Goal: Task Accomplishment & Management: Use online tool/utility

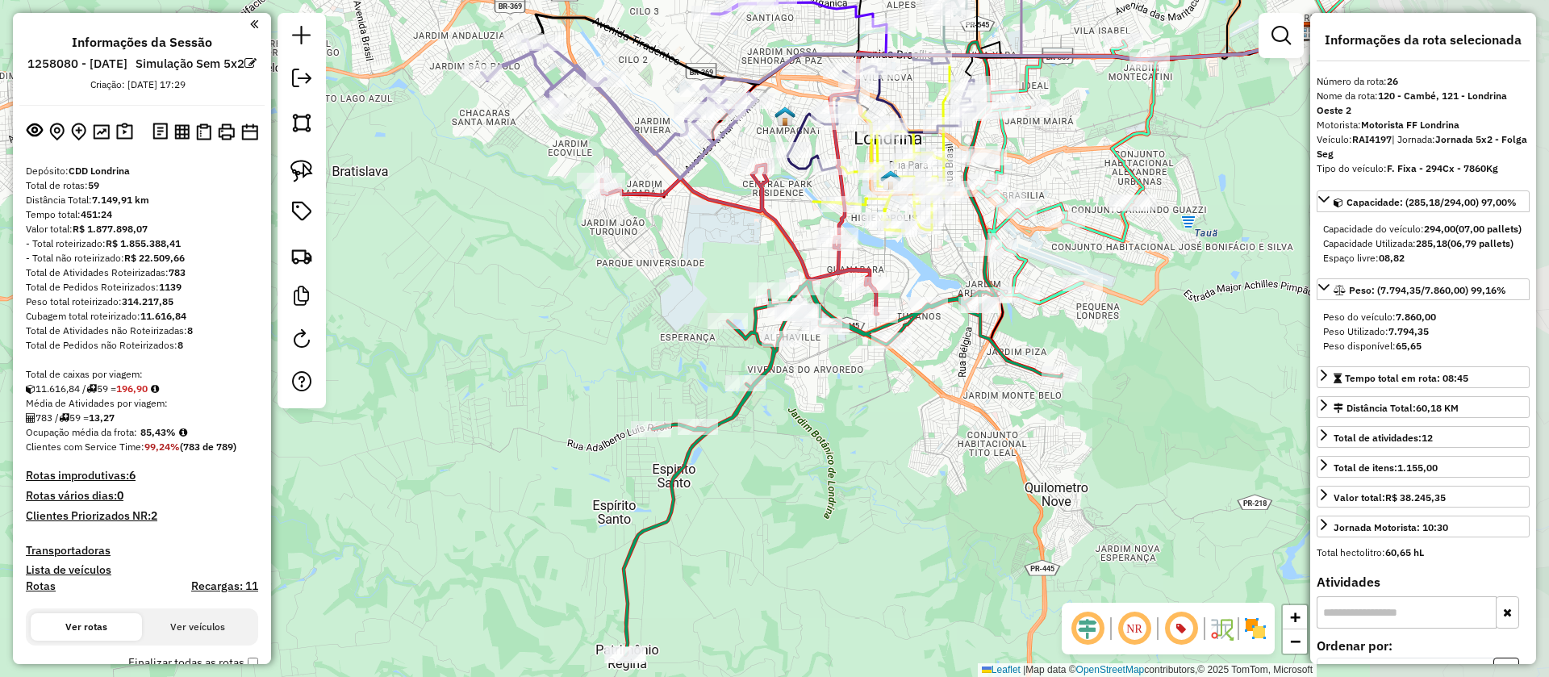
click at [667, 245] on div "Janela de atendimento Grade de atendimento Capacidade Transportadoras Veículos …" at bounding box center [774, 338] width 1549 height 677
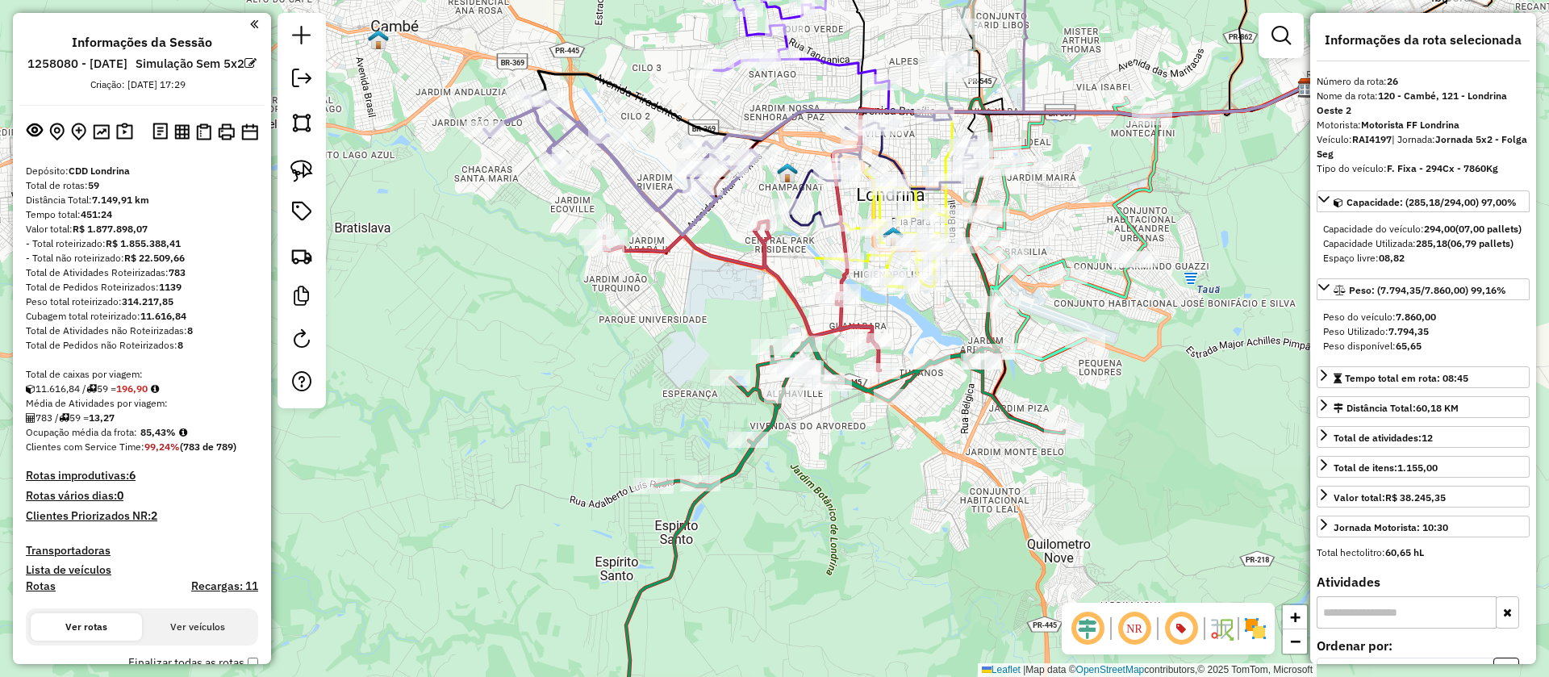
drag, startPoint x: 664, startPoint y: 257, endPoint x: 666, endPoint y: 314, distance: 56.5
click at [666, 314] on div "Janela de atendimento Grade de atendimento Capacidade Transportadoras Veículos …" at bounding box center [774, 338] width 1549 height 677
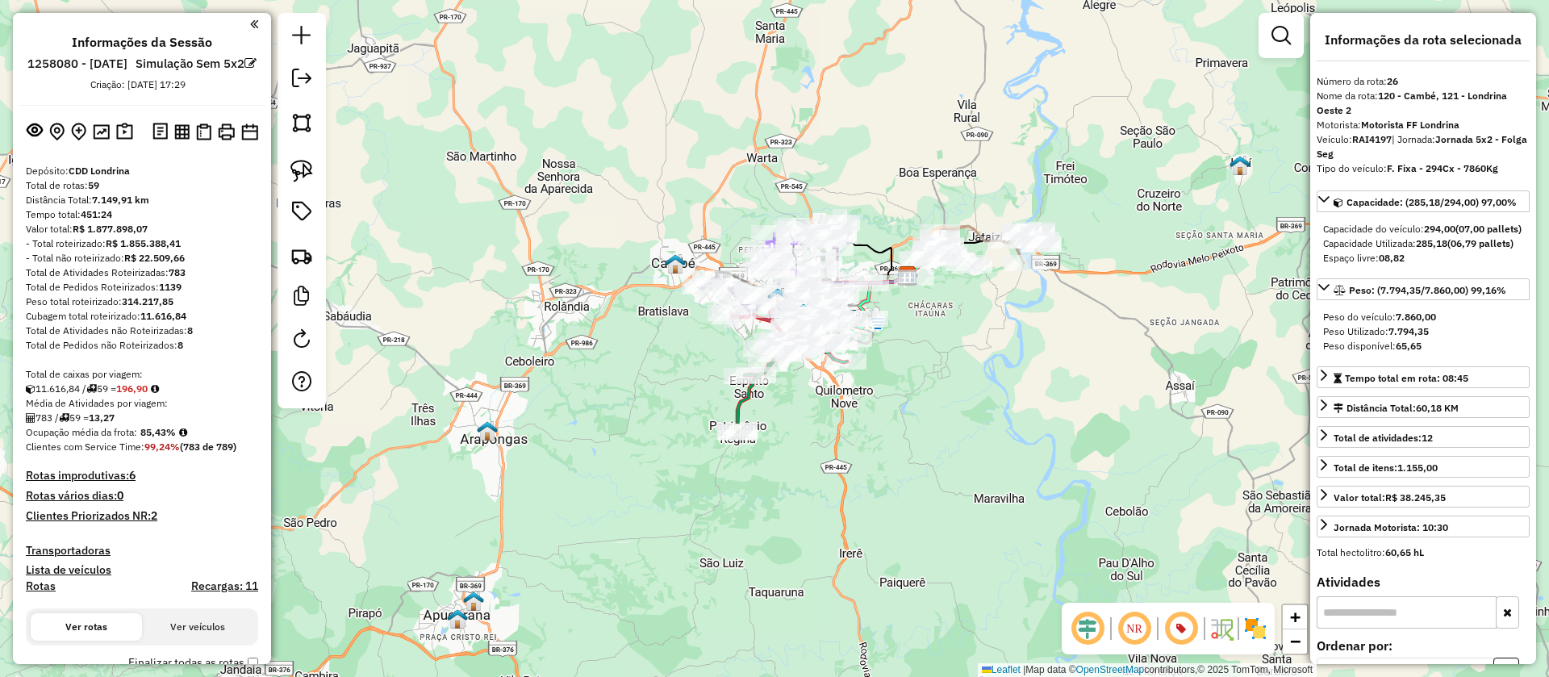
click at [976, 388] on div "Janela de atendimento Grade de atendimento Capacidade Transportadoras Veículos …" at bounding box center [774, 338] width 1549 height 677
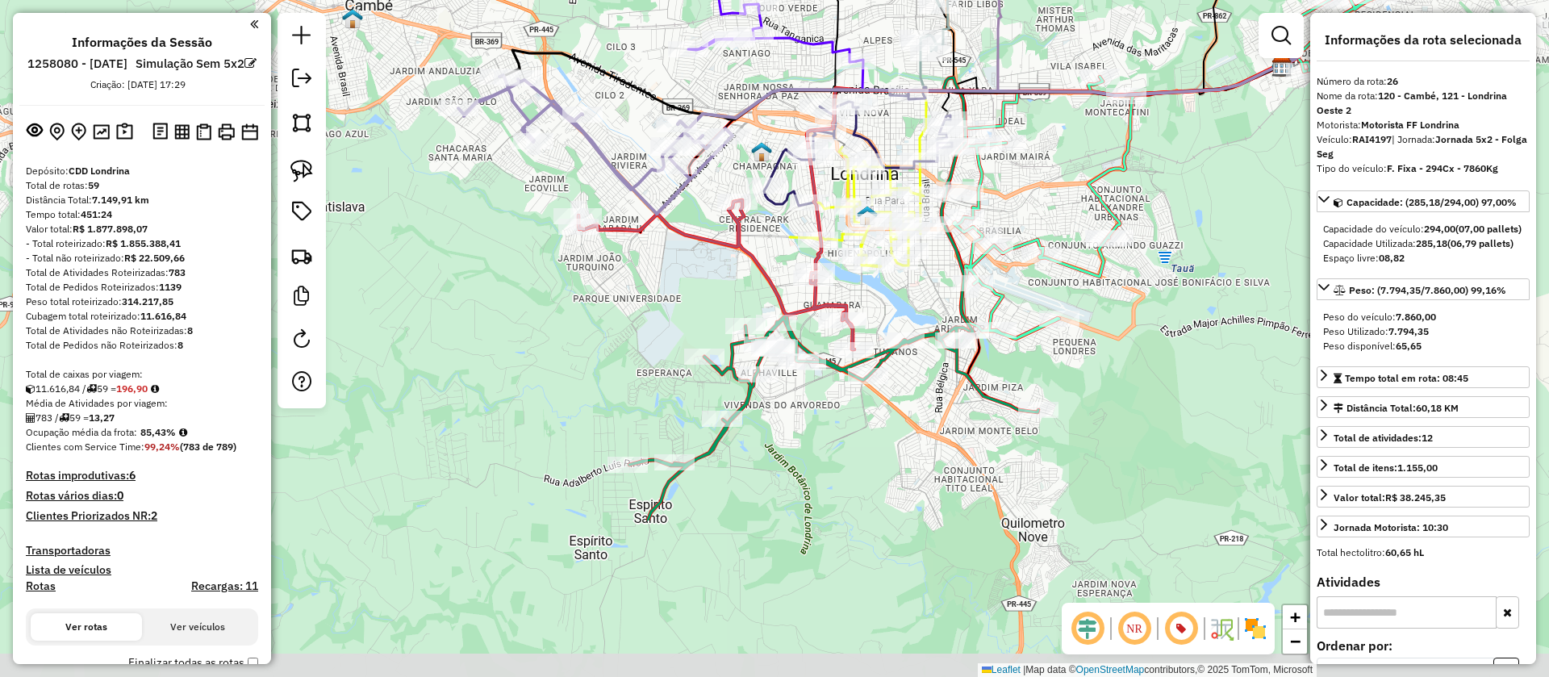
drag, startPoint x: 1047, startPoint y: 521, endPoint x: 875, endPoint y: 263, distance: 310.6
click at [876, 267] on div "Janela de atendimento Grade de atendimento Capacidade Transportadoras Veículos …" at bounding box center [774, 338] width 1549 height 677
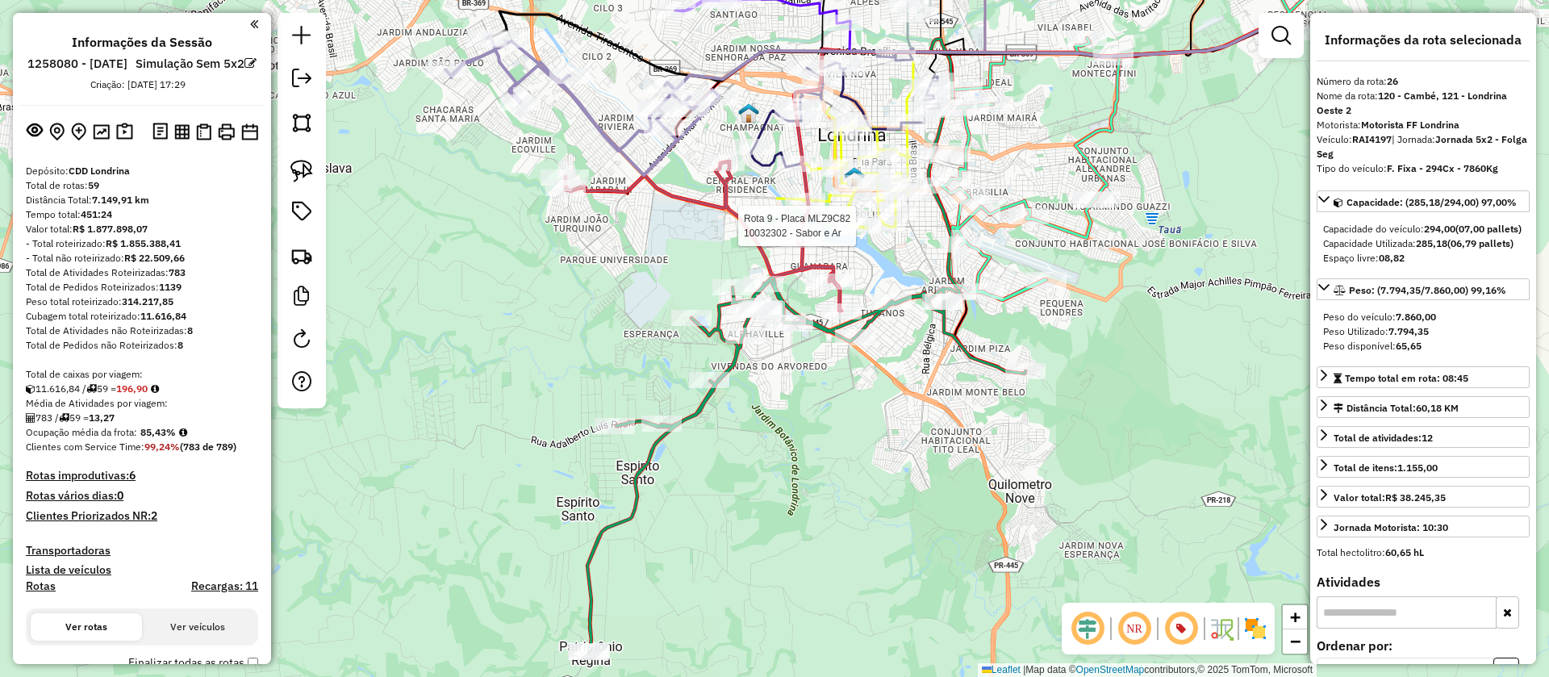
click at [709, 403] on icon at bounding box center [806, 464] width 438 height 376
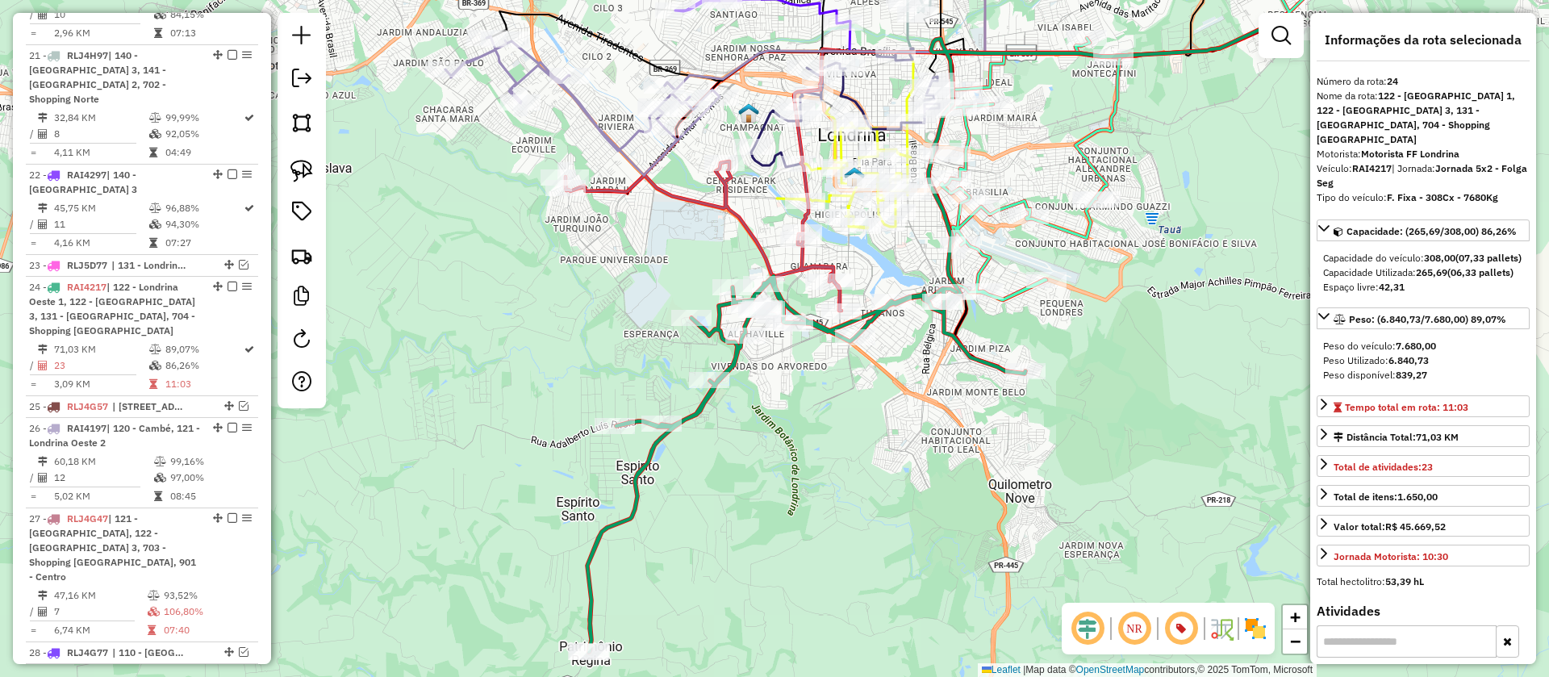
scroll to position [1613, 0]
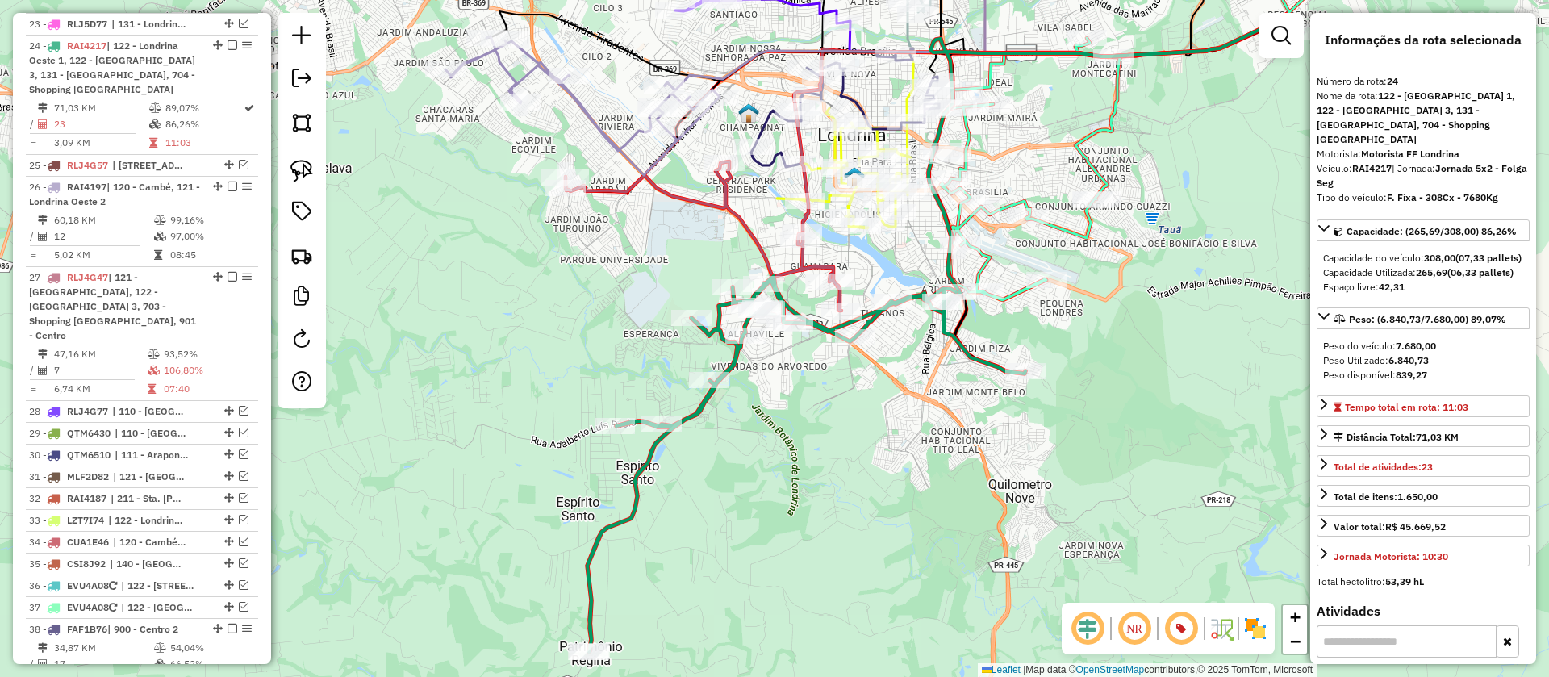
click at [1010, 300] on icon at bounding box center [1157, 126] width 432 height 349
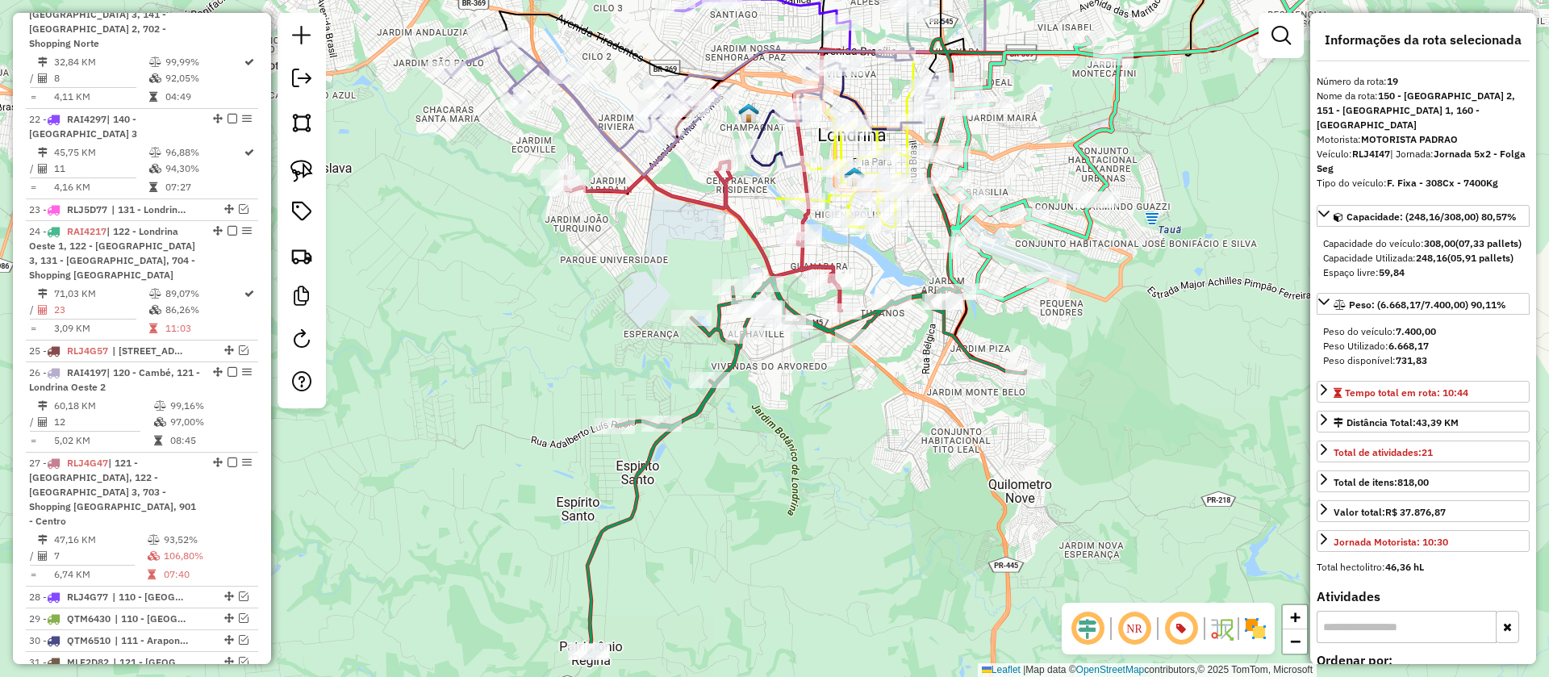
scroll to position [1201, 0]
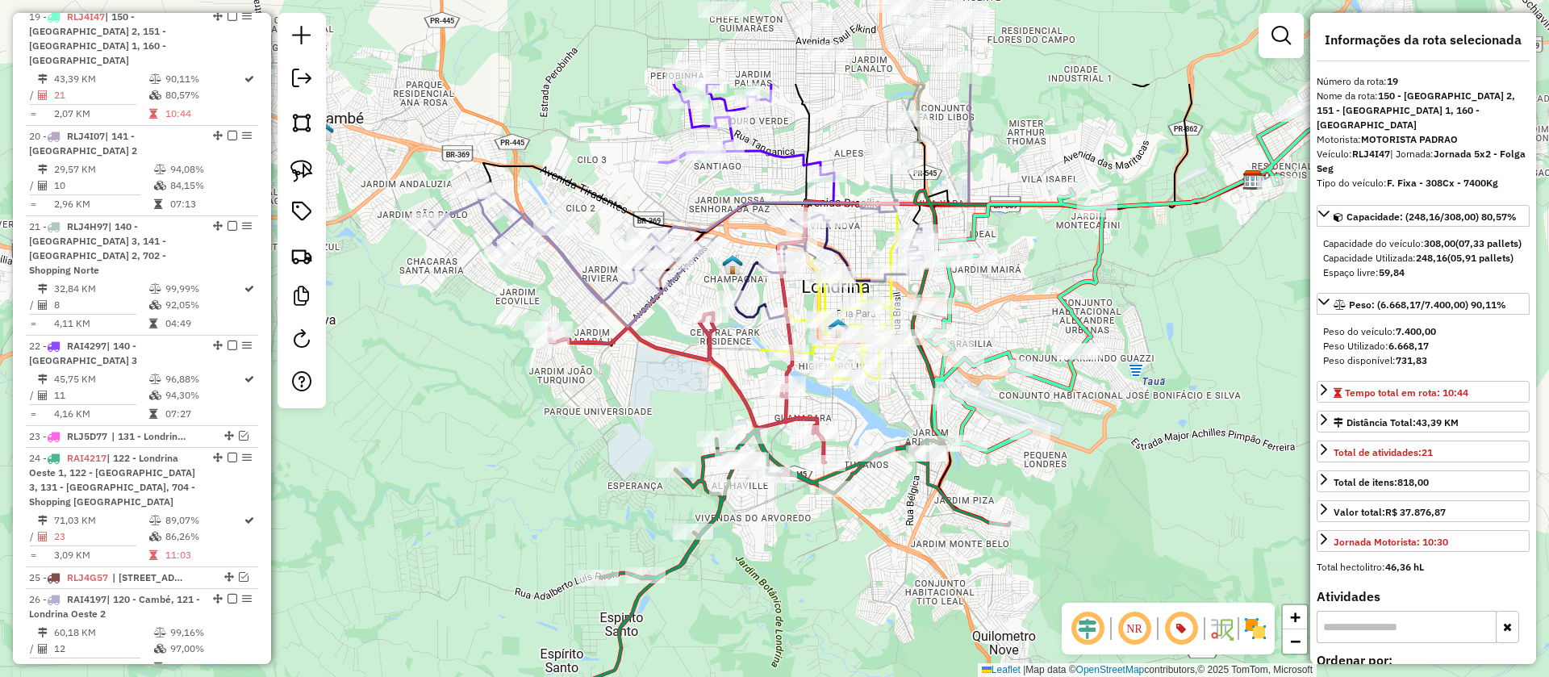
drag, startPoint x: 1068, startPoint y: 321, endPoint x: 1051, endPoint y: 474, distance: 154.2
click at [1052, 474] on div "Janela de atendimento Grade de atendimento Capacidade Transportadoras Veículos …" at bounding box center [774, 338] width 1549 height 677
click at [826, 298] on icon at bounding box center [828, 321] width 134 height 120
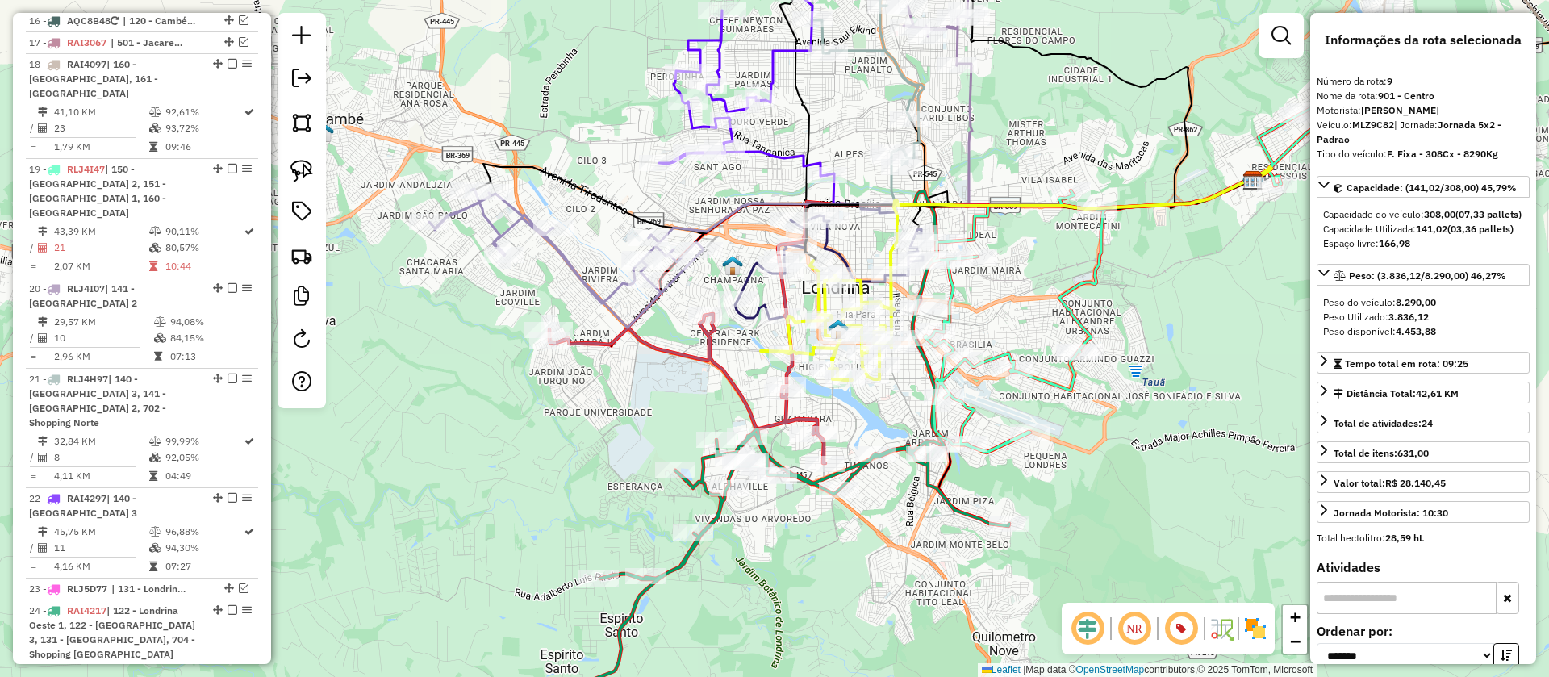
scroll to position [860, 0]
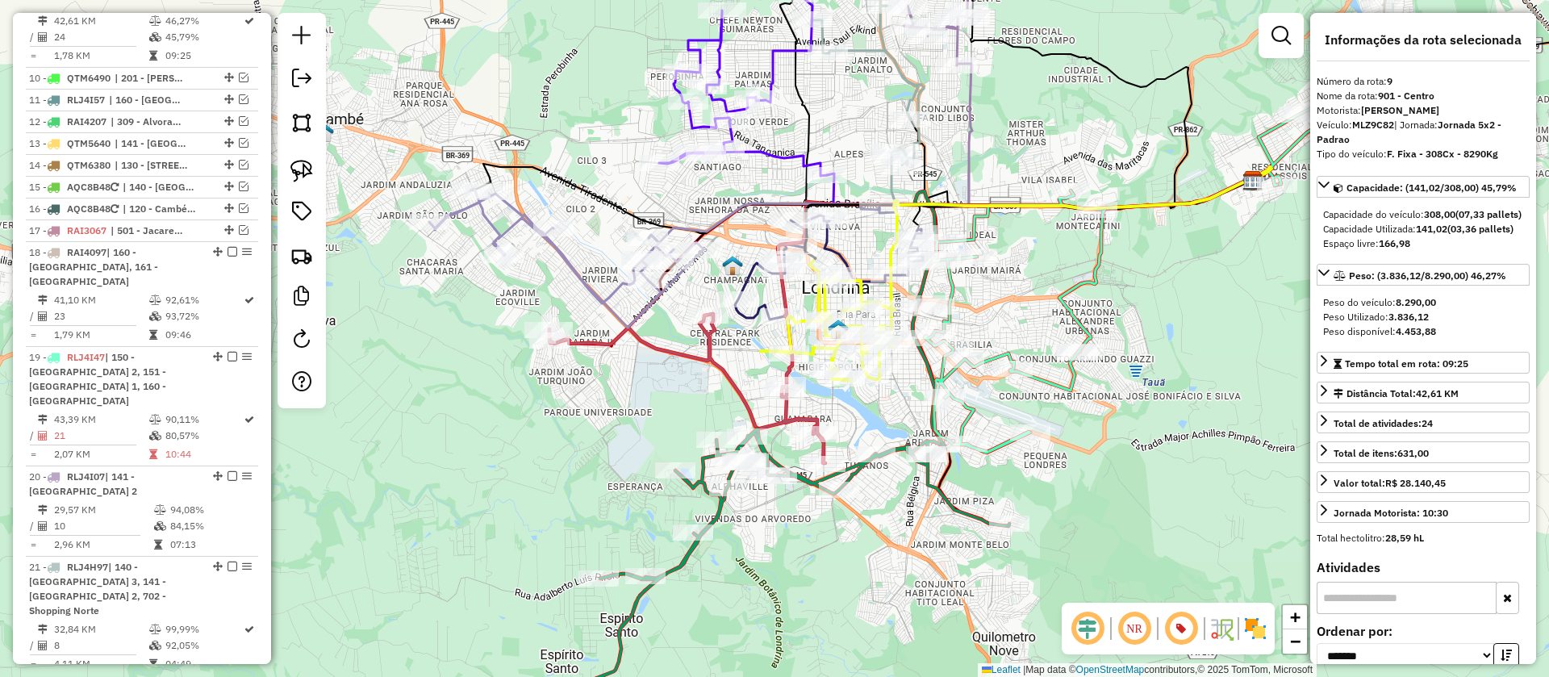
click at [846, 249] on icon at bounding box center [829, 261] width 188 height 118
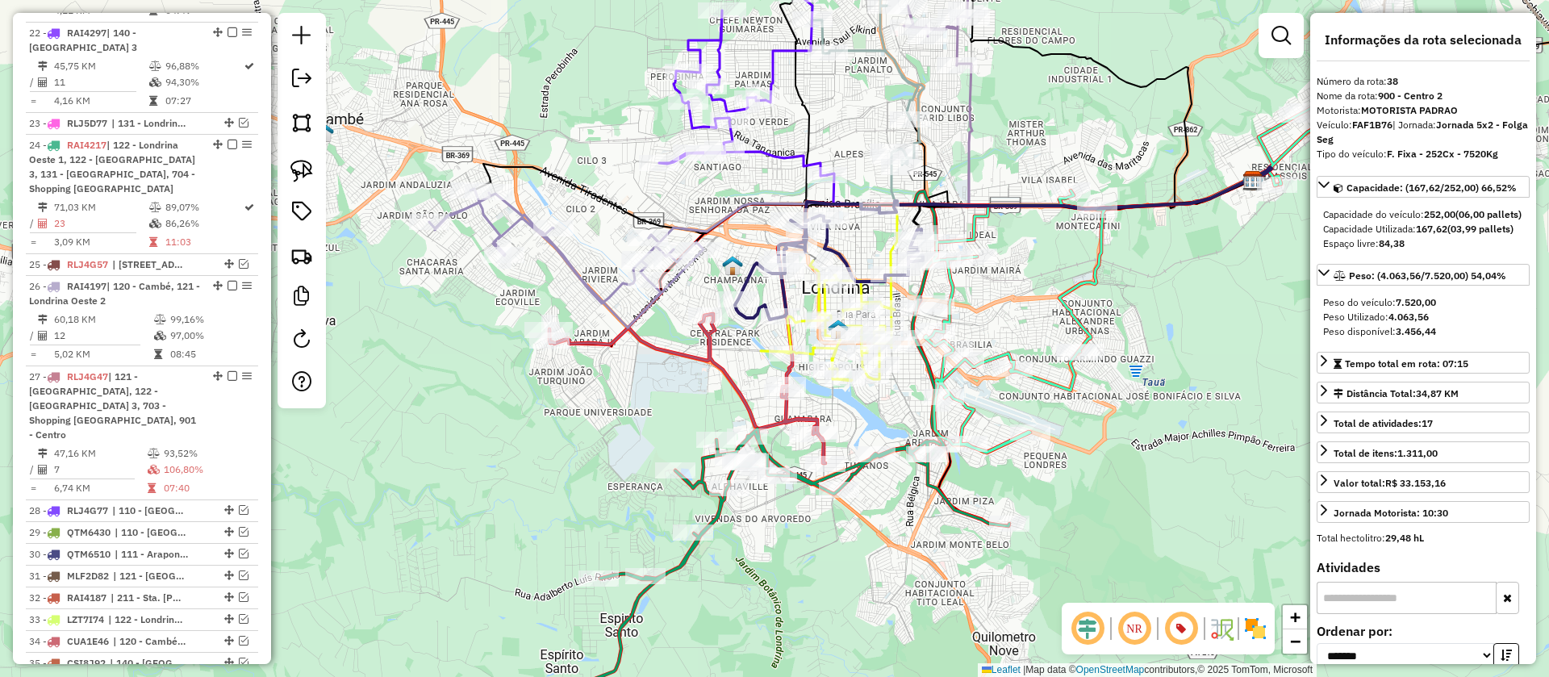
scroll to position [2167, 0]
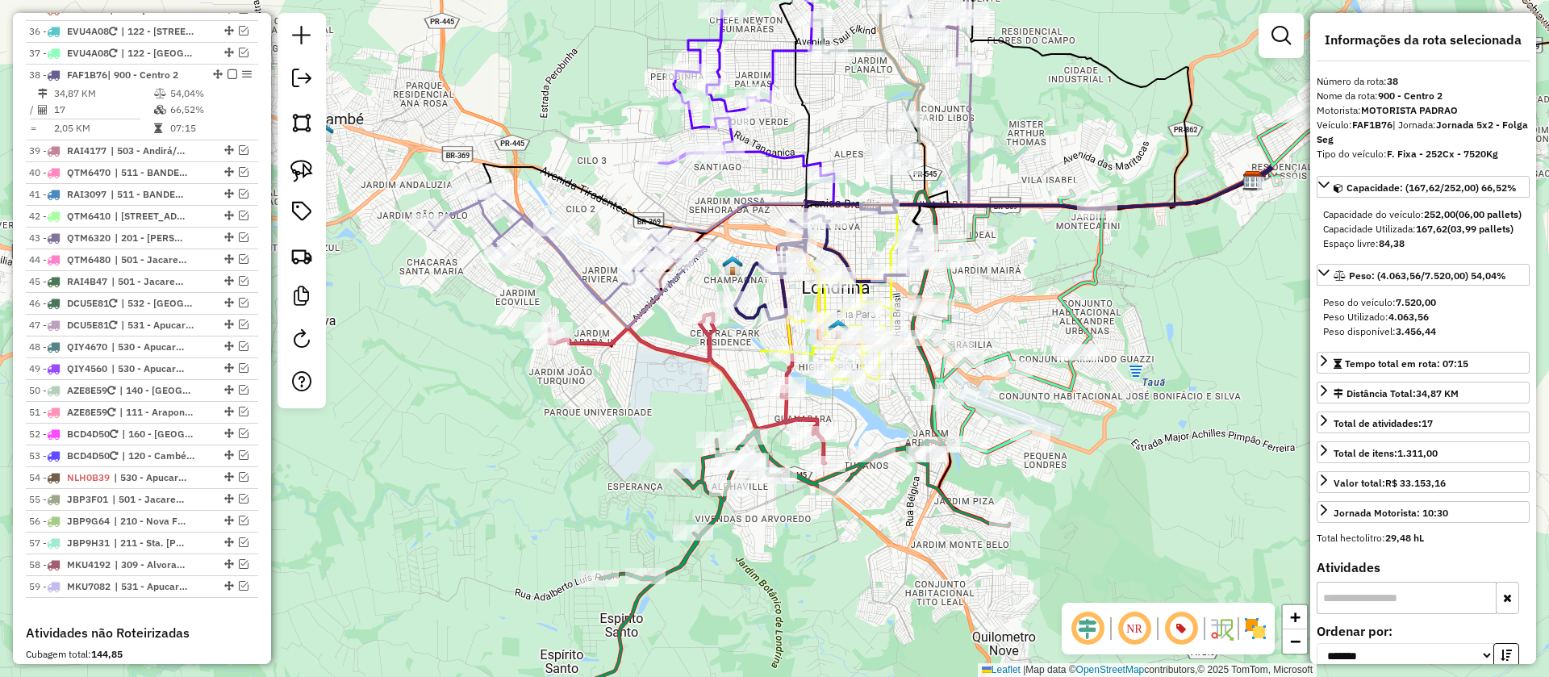
click at [1461, 98] on div "Nome da rota: 900 - Centro 2" at bounding box center [1423, 96] width 213 height 15
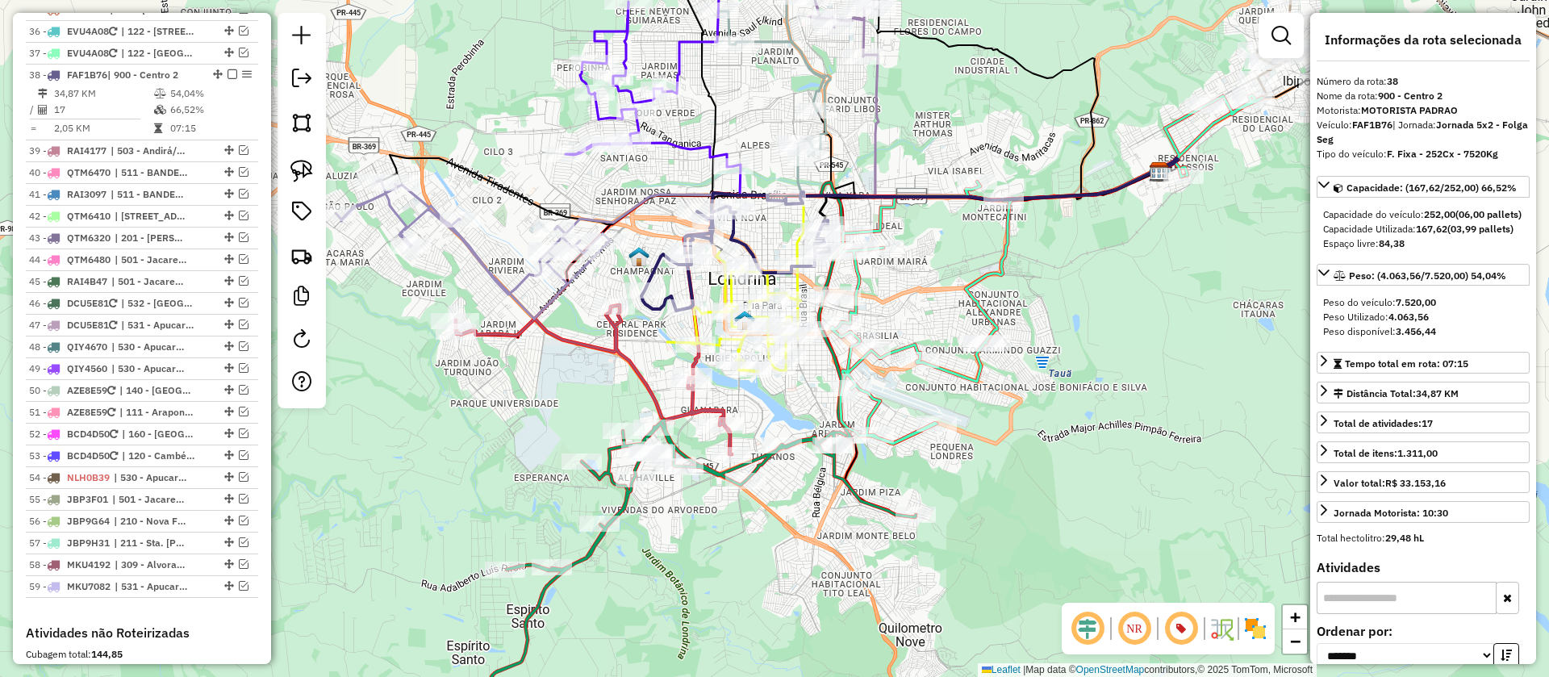
drag, startPoint x: 1049, startPoint y: 322, endPoint x: 948, endPoint y: 311, distance: 101.4
click at [948, 311] on div "Janela de atendimento Grade de atendimento Capacidade Transportadoras Veículos …" at bounding box center [774, 338] width 1549 height 677
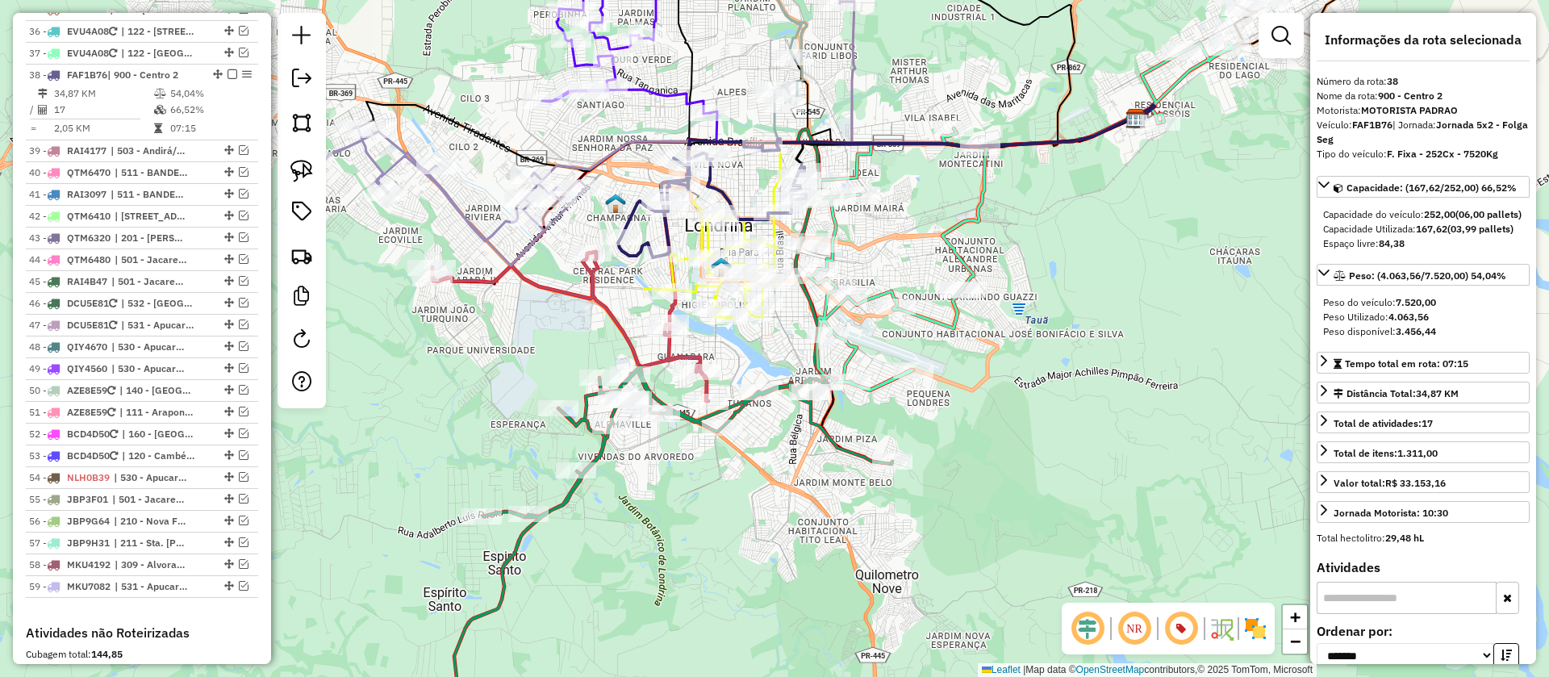
drag, startPoint x: 1035, startPoint y: 378, endPoint x: 1019, endPoint y: 326, distance: 54.1
click at [1019, 326] on div "Janela de atendimento Grade de atendimento Capacidade Transportadoras Veículos …" at bounding box center [774, 338] width 1549 height 677
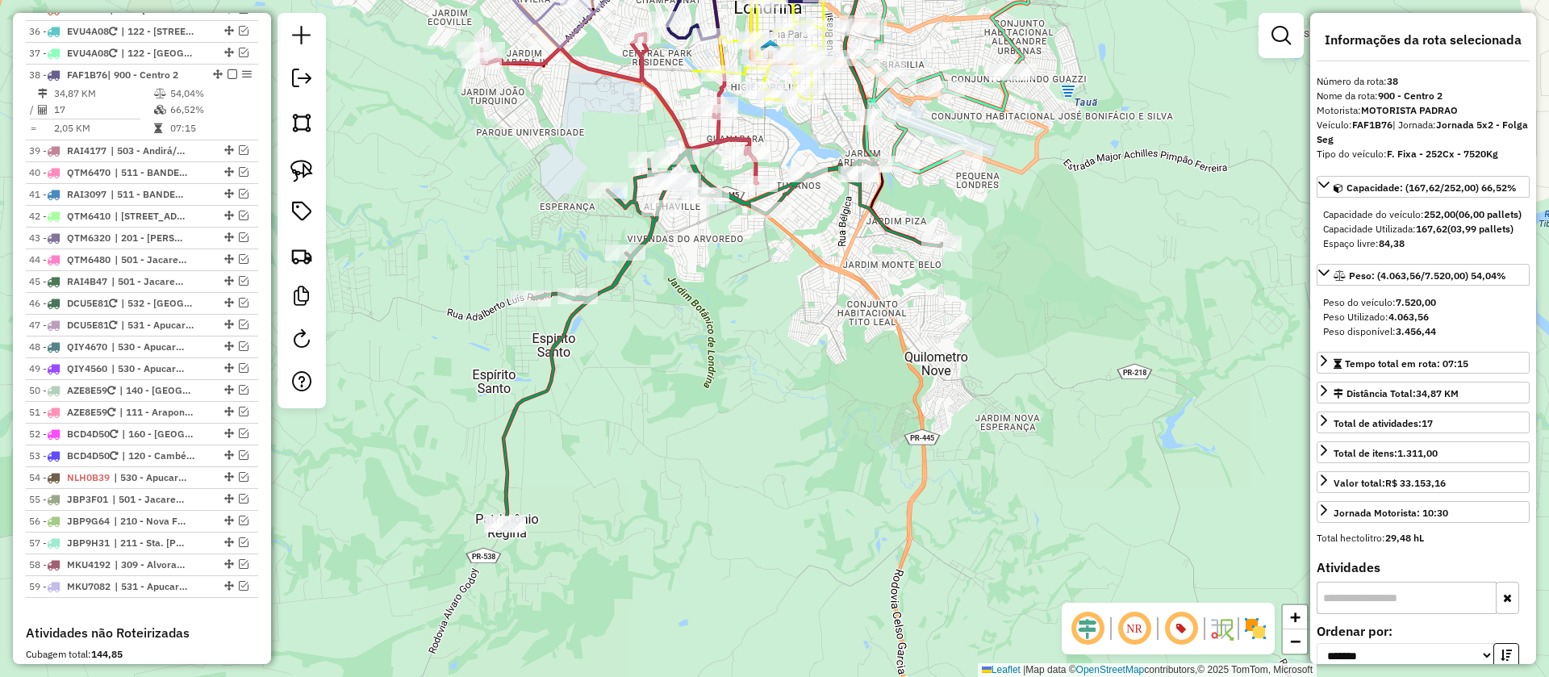
drag, startPoint x: 937, startPoint y: 401, endPoint x: 982, endPoint y: 198, distance: 208.3
click at [983, 197] on div "Janela de atendimento Grade de atendimento Capacidade Transportadoras Veículos …" at bounding box center [774, 338] width 1549 height 677
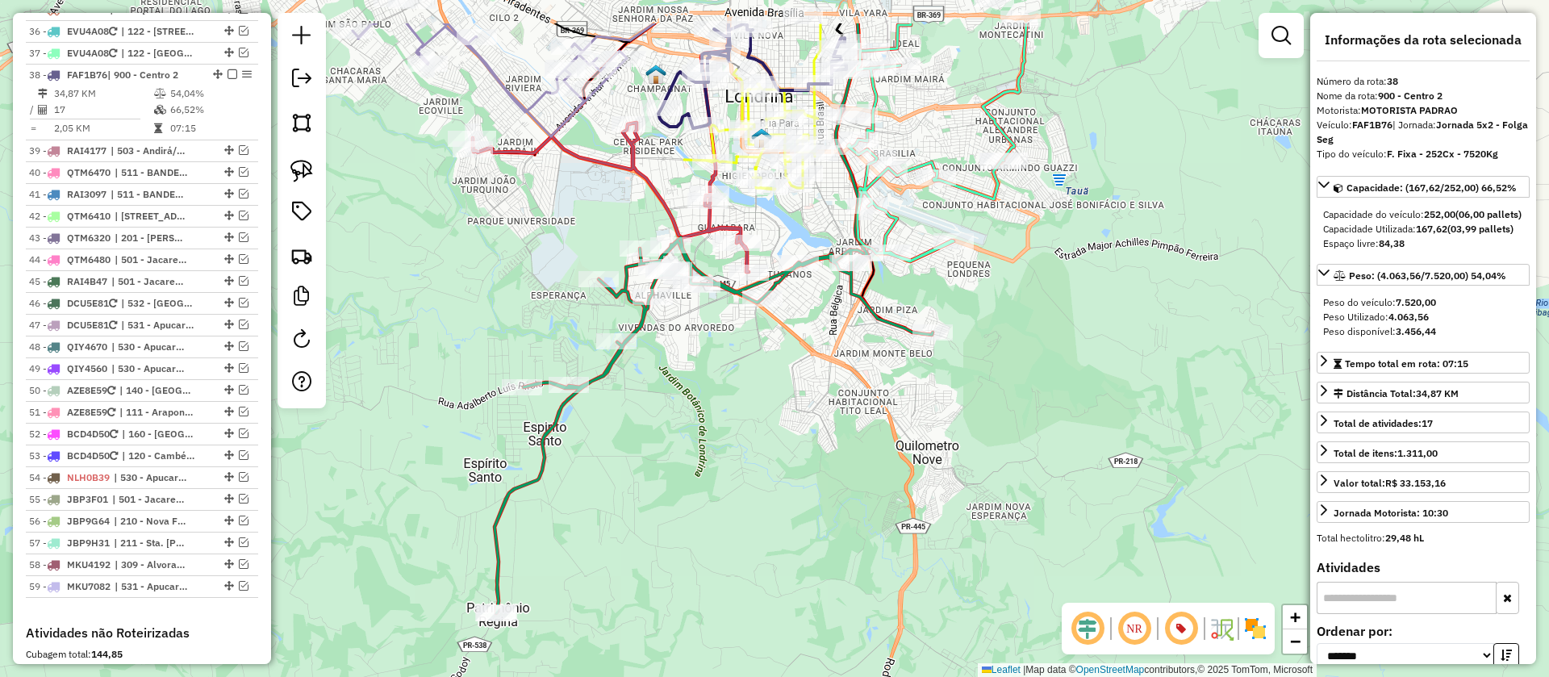
drag, startPoint x: 792, startPoint y: 314, endPoint x: 789, endPoint y: 356, distance: 42.0
click at [789, 356] on div "Janela de atendimento Grade de atendimento Capacidade Transportadoras Veículos …" at bounding box center [774, 338] width 1549 height 677
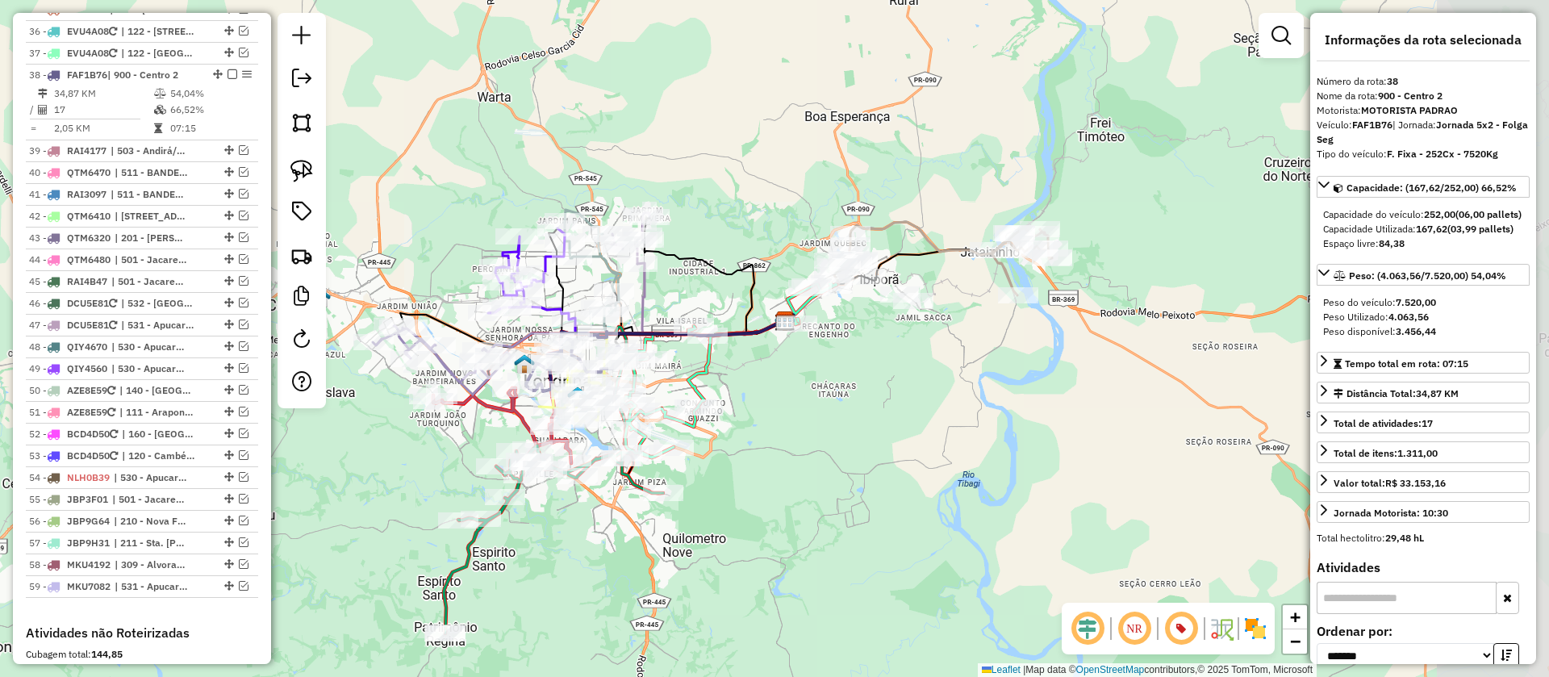
drag, startPoint x: 948, startPoint y: 300, endPoint x: 766, endPoint y: 452, distance: 237.2
click at [766, 452] on div "Janela de atendimento Grade de atendimento Capacidade Transportadoras Veículos …" at bounding box center [774, 338] width 1549 height 677
click at [951, 252] on icon at bounding box center [942, 260] width 218 height 73
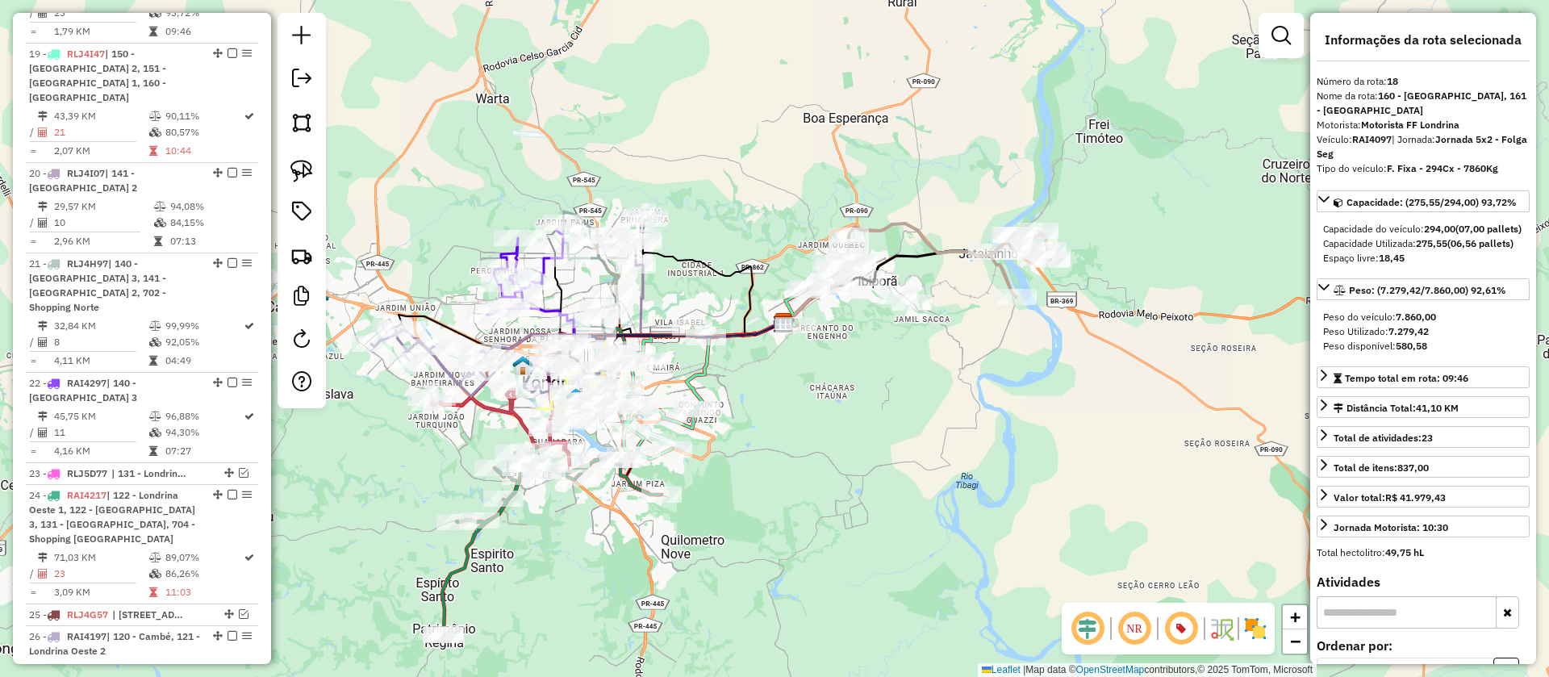
scroll to position [1110, 0]
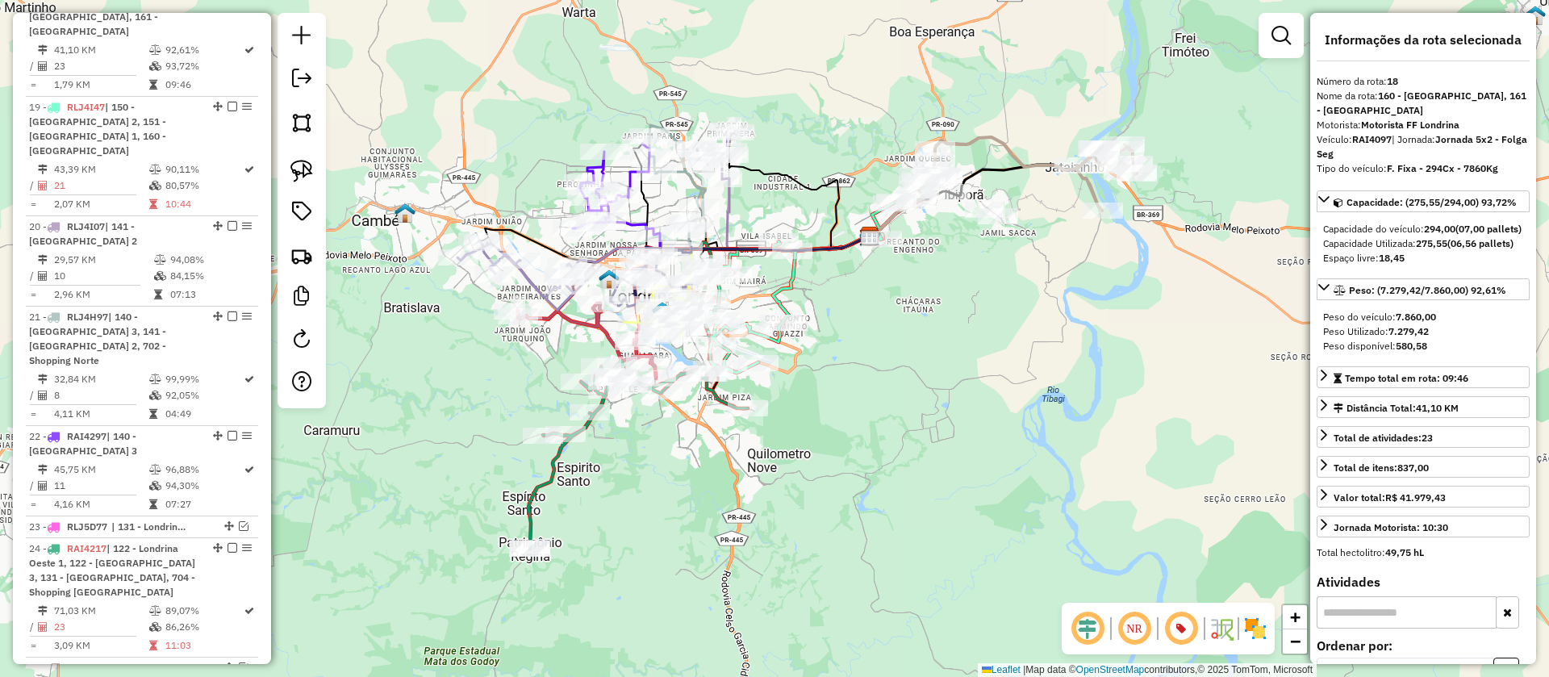
drag, startPoint x: 805, startPoint y: 366, endPoint x: 883, endPoint y: 286, distance: 111.8
click at [883, 286] on div "Janela de atendimento Grade de atendimento Capacidade Transportadoras Veículos …" at bounding box center [774, 338] width 1549 height 677
click at [794, 287] on icon at bounding box center [813, 286] width 215 height 174
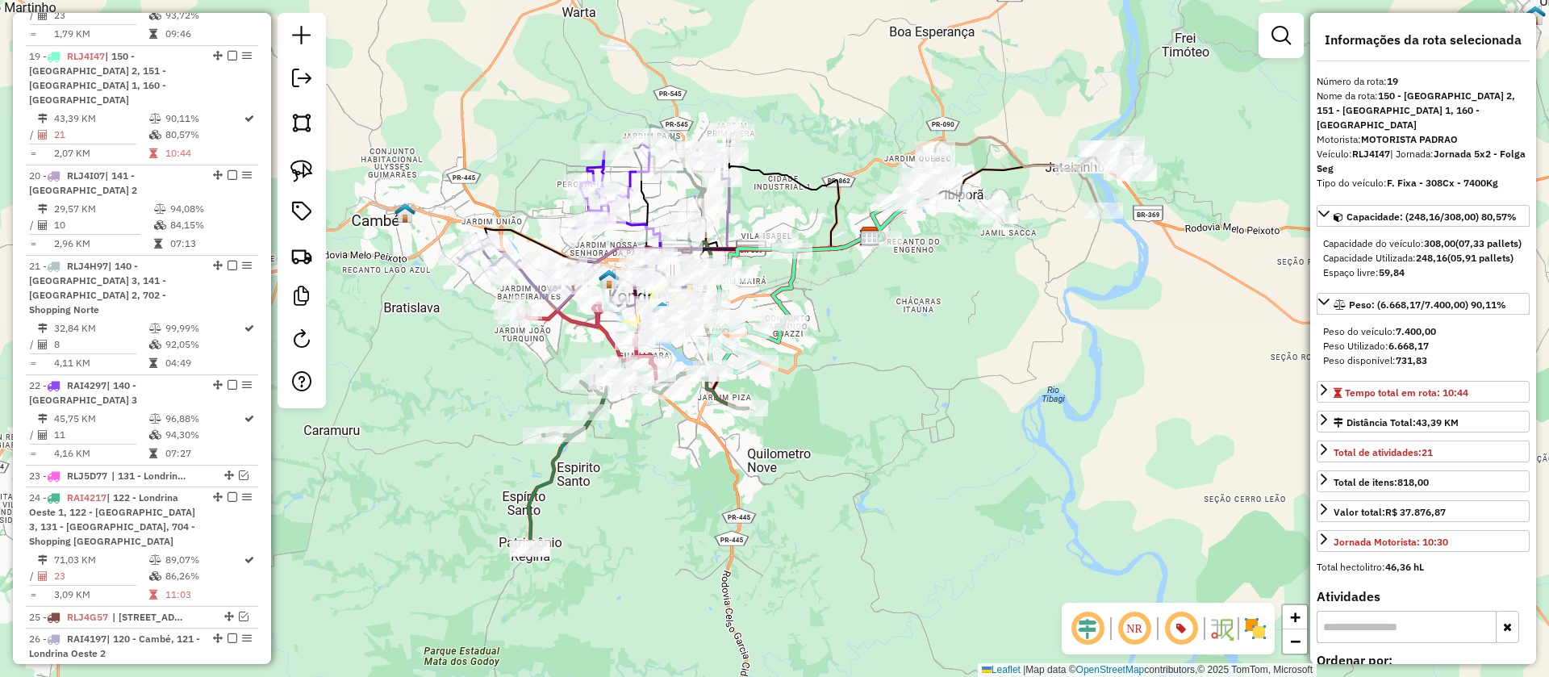
scroll to position [1201, 0]
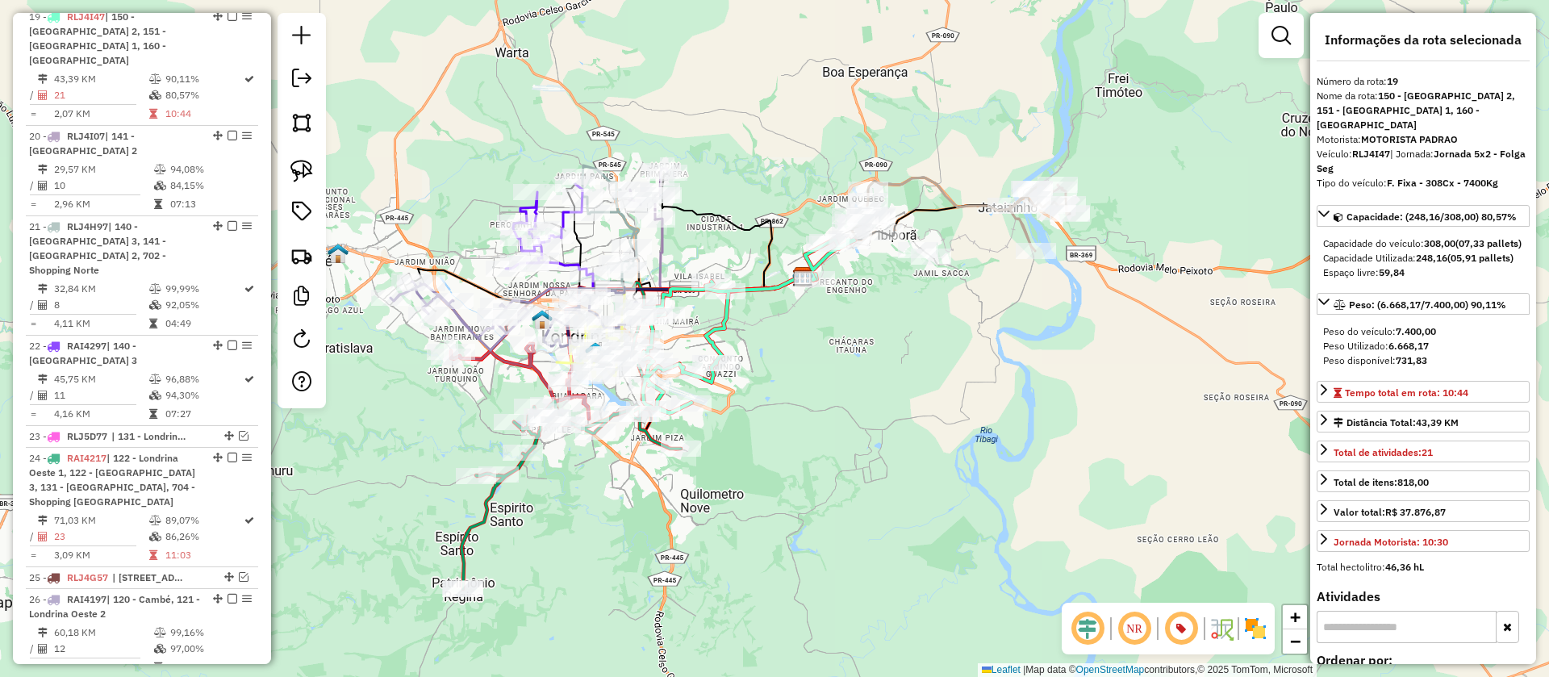
drag, startPoint x: 854, startPoint y: 309, endPoint x: 780, endPoint y: 355, distance: 87.3
click at [780, 355] on div "Janela de atendimento Grade de atendimento Capacidade Transportadoras Veículos …" at bounding box center [774, 338] width 1549 height 677
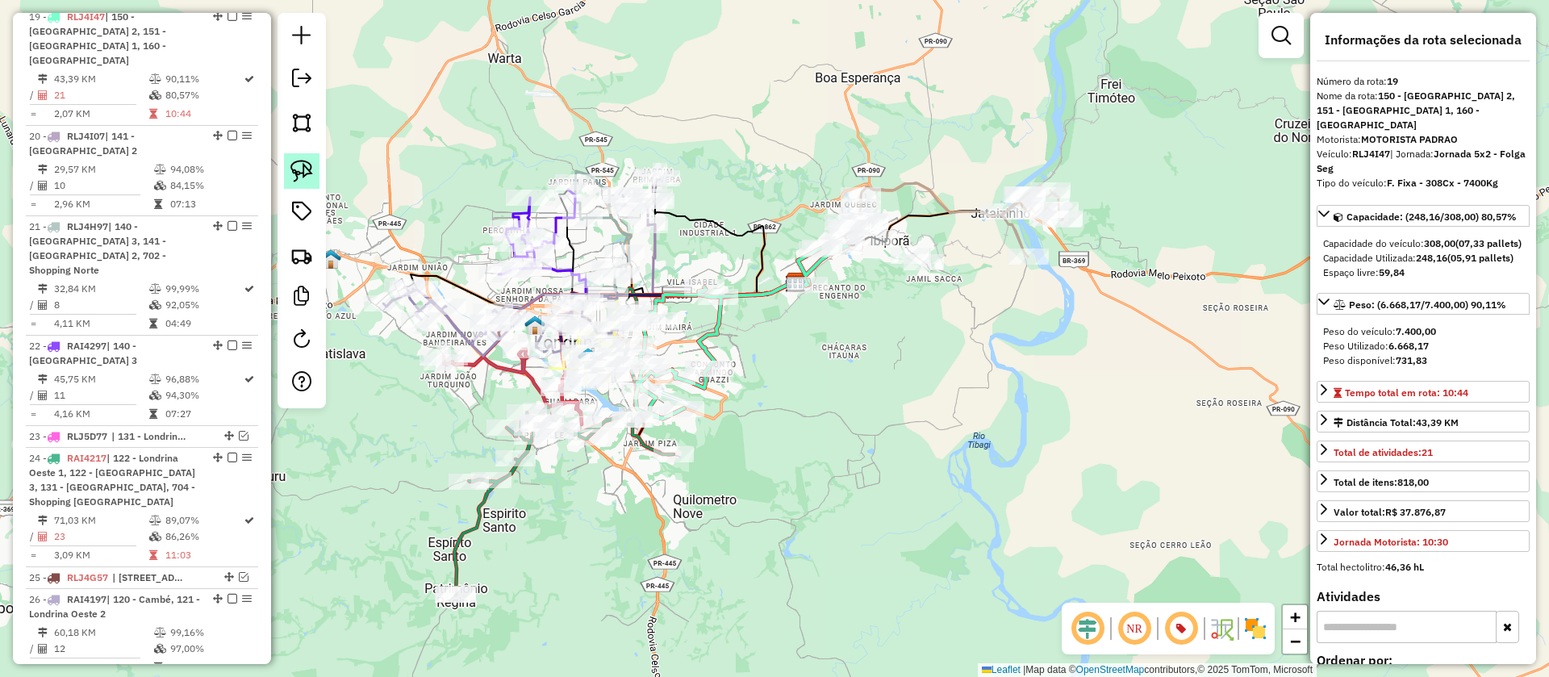
click at [307, 168] on img at bounding box center [302, 171] width 23 height 23
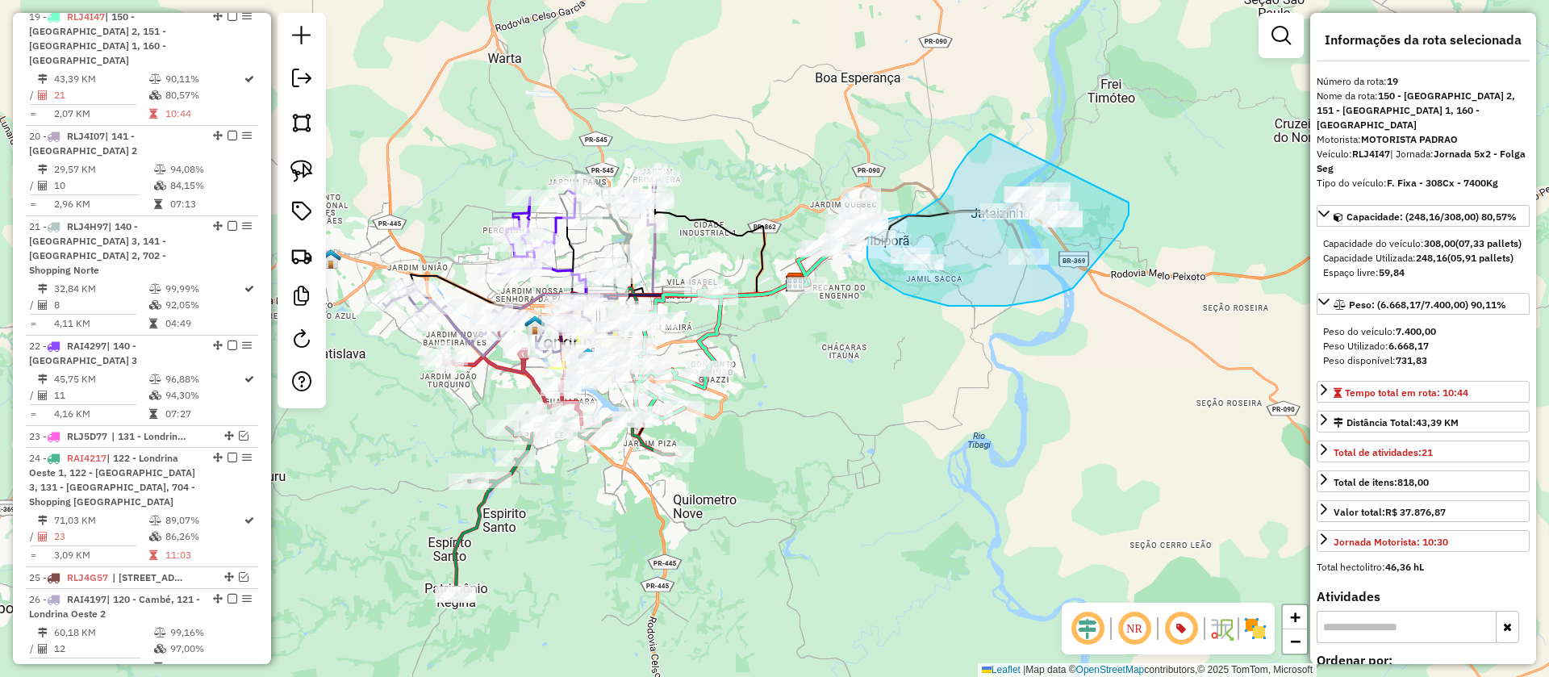
drag, startPoint x: 990, startPoint y: 134, endPoint x: 1129, endPoint y: 203, distance: 154.8
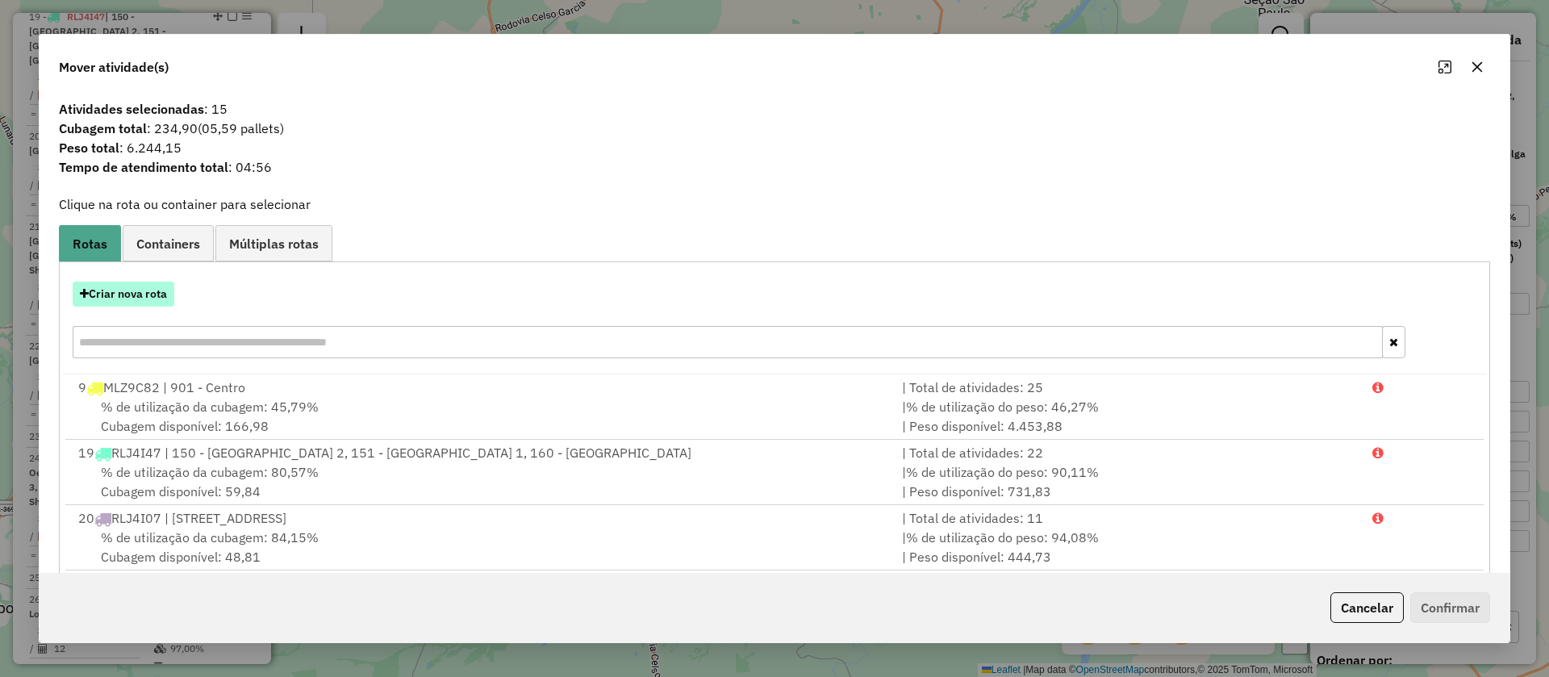
click at [154, 297] on button "Criar nova rota" at bounding box center [124, 294] width 102 height 25
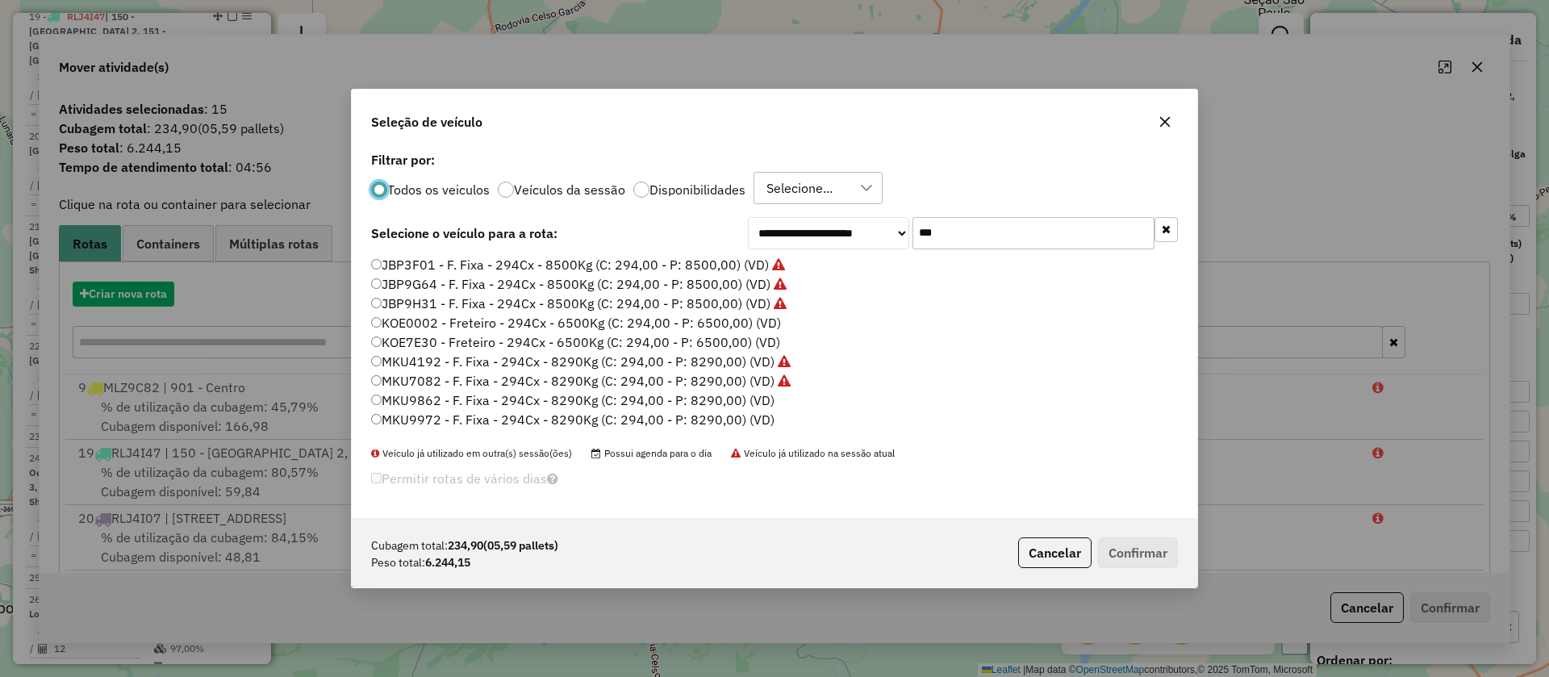
scroll to position [9, 5]
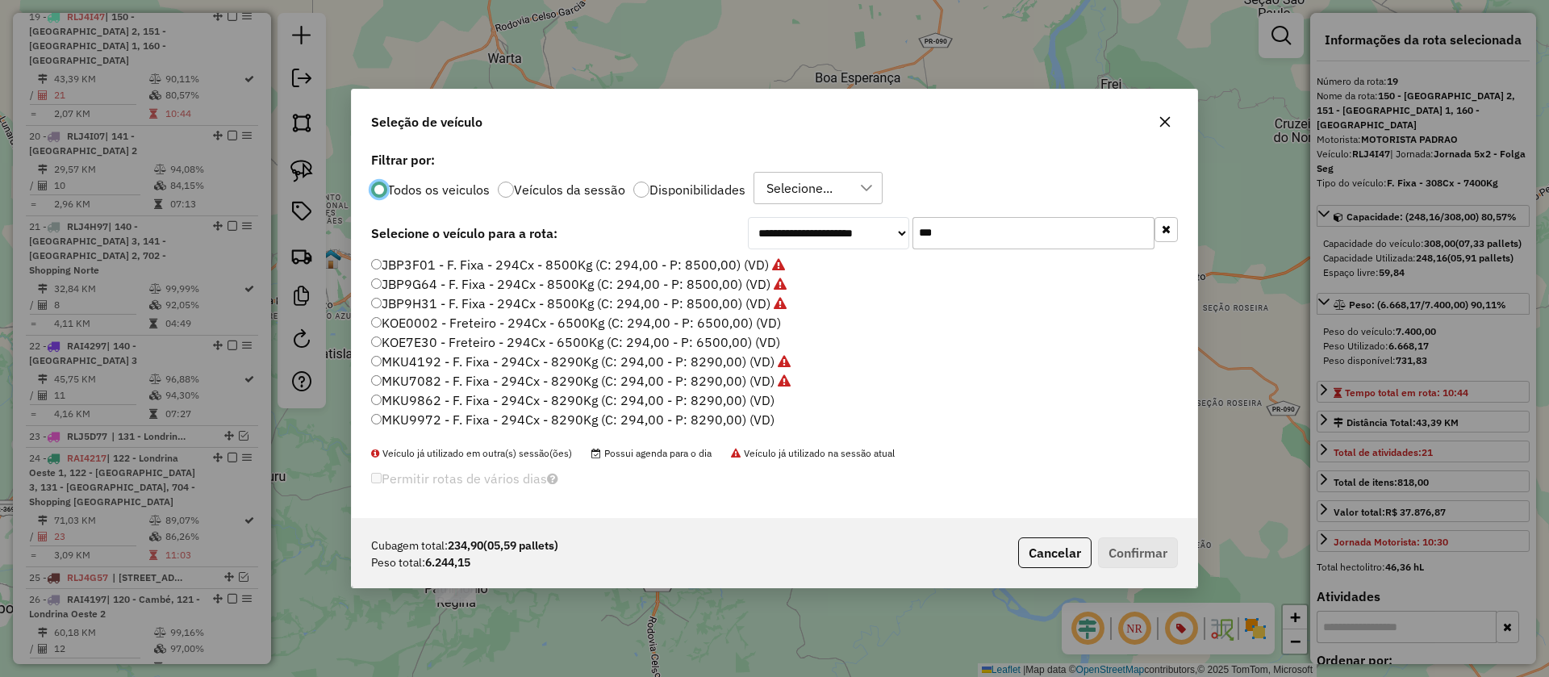
click at [724, 406] on label "MKU9862 - F. Fixa - 294Cx - 8290Kg (C: 294,00 - P: 8290,00) (VD)" at bounding box center [572, 400] width 403 height 19
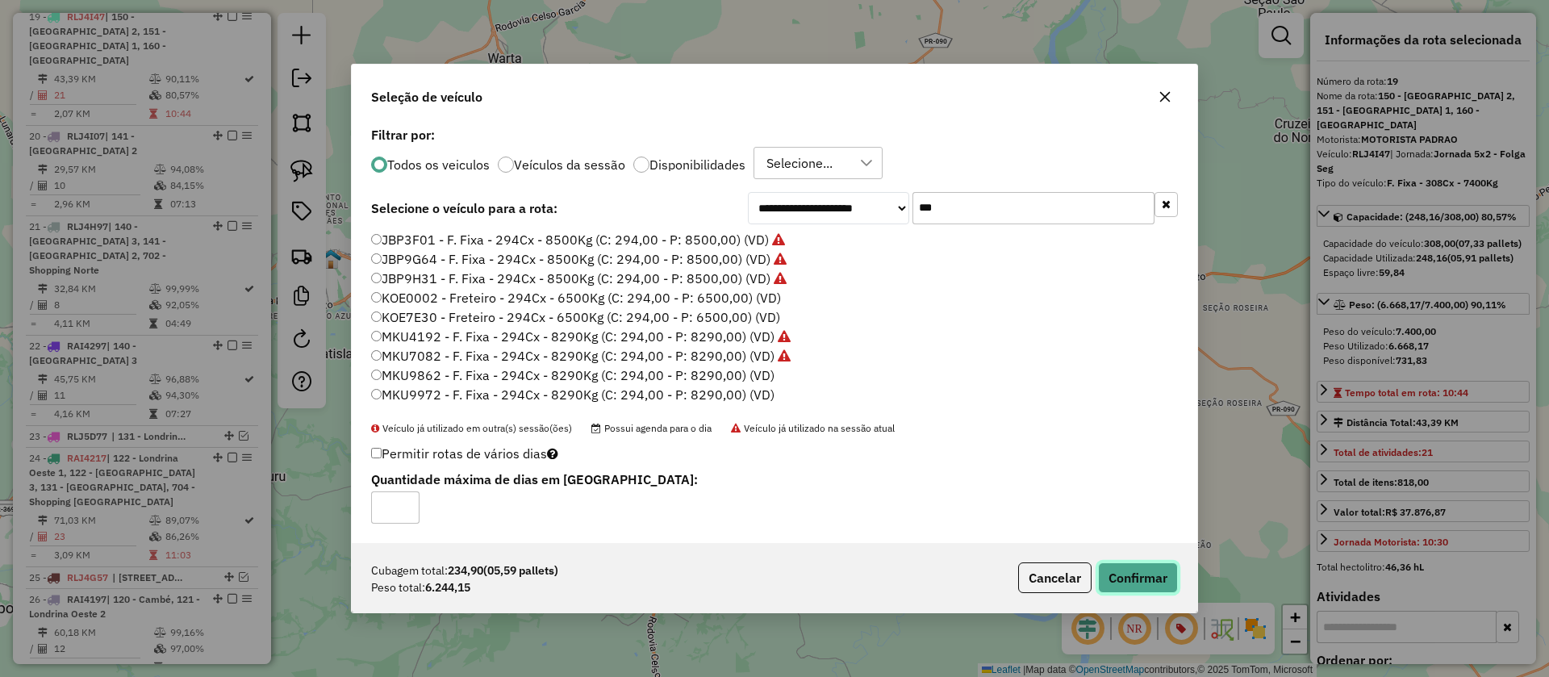
click at [1129, 579] on button "Confirmar" at bounding box center [1138, 577] width 80 height 31
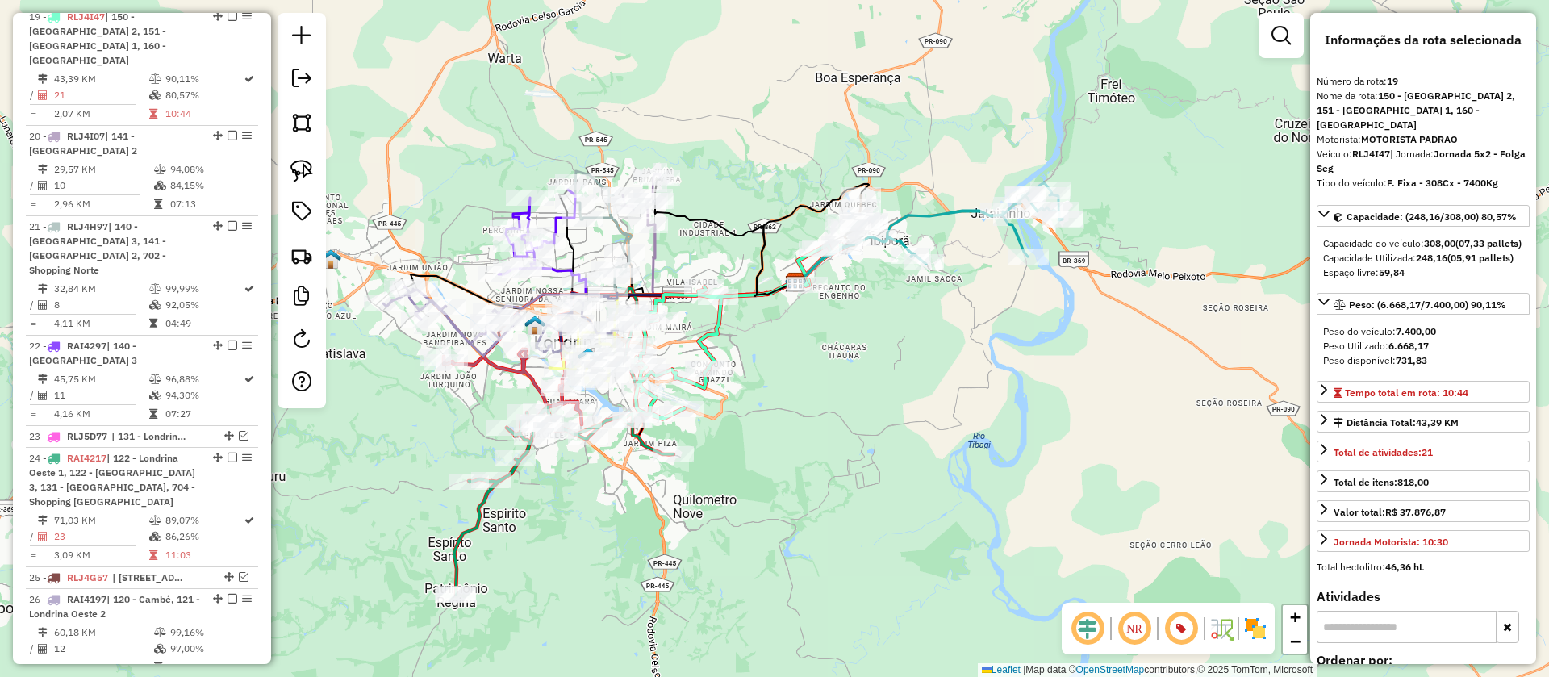
click at [952, 215] on icon at bounding box center [969, 223] width 187 height 82
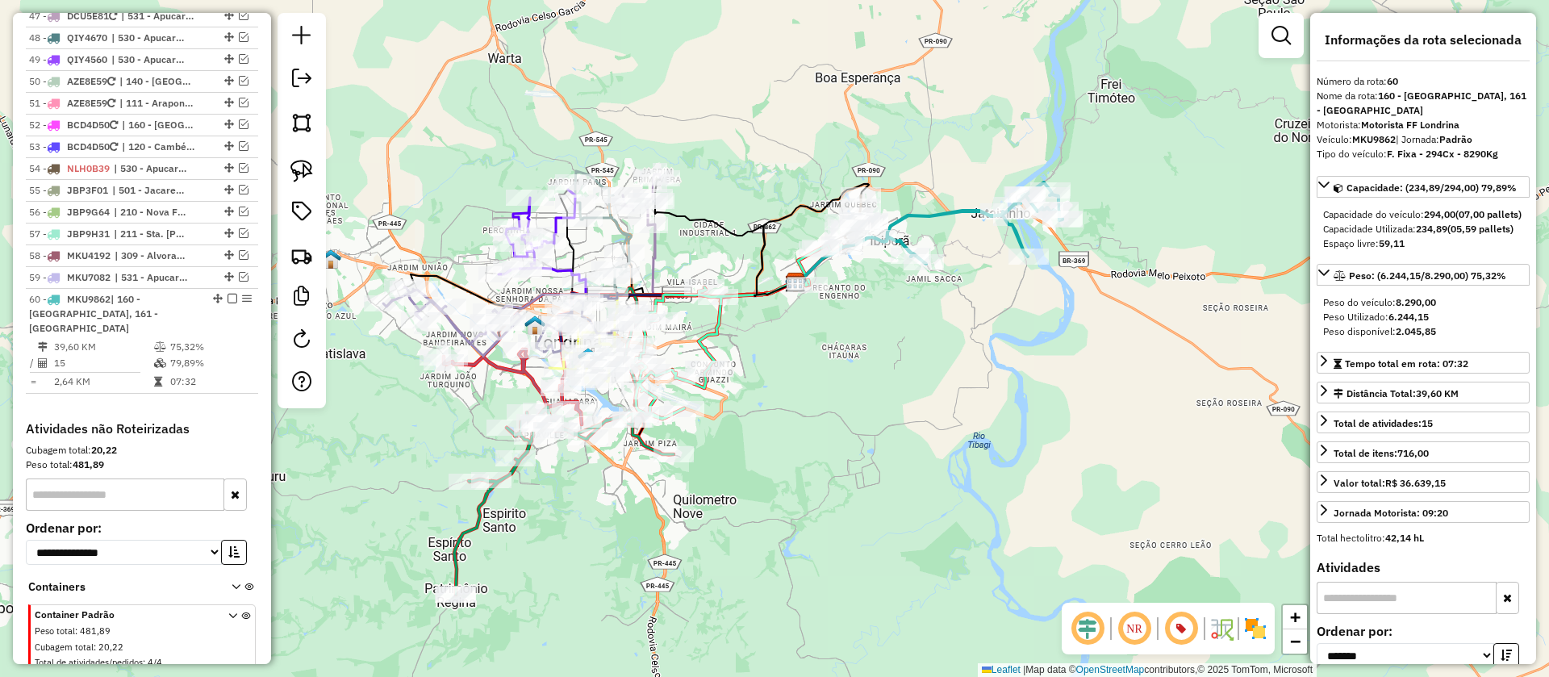
scroll to position [2502, 0]
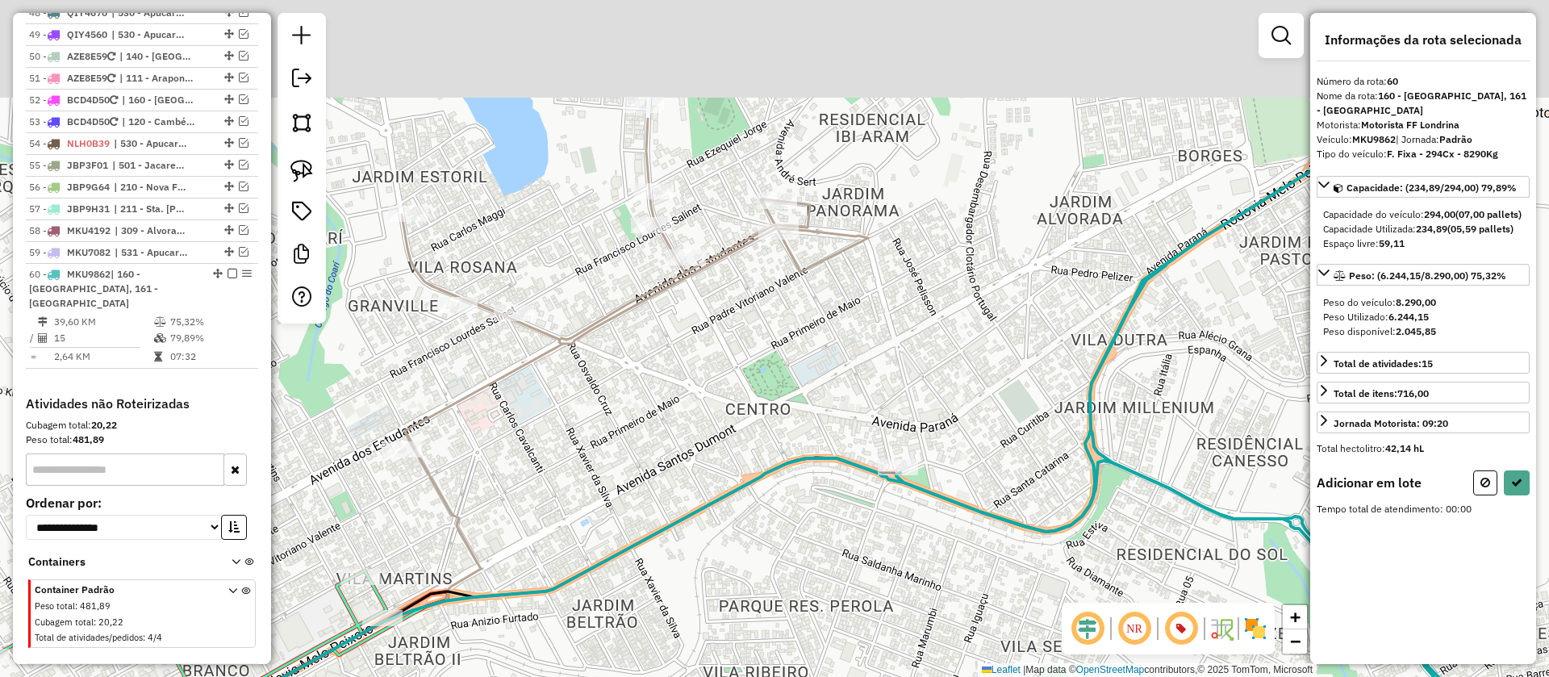
drag, startPoint x: 831, startPoint y: 227, endPoint x: 882, endPoint y: 380, distance: 161.5
click at [884, 376] on div "Janela de atendimento Grade de atendimento Capacidade Transportadoras Veículos …" at bounding box center [774, 338] width 1549 height 677
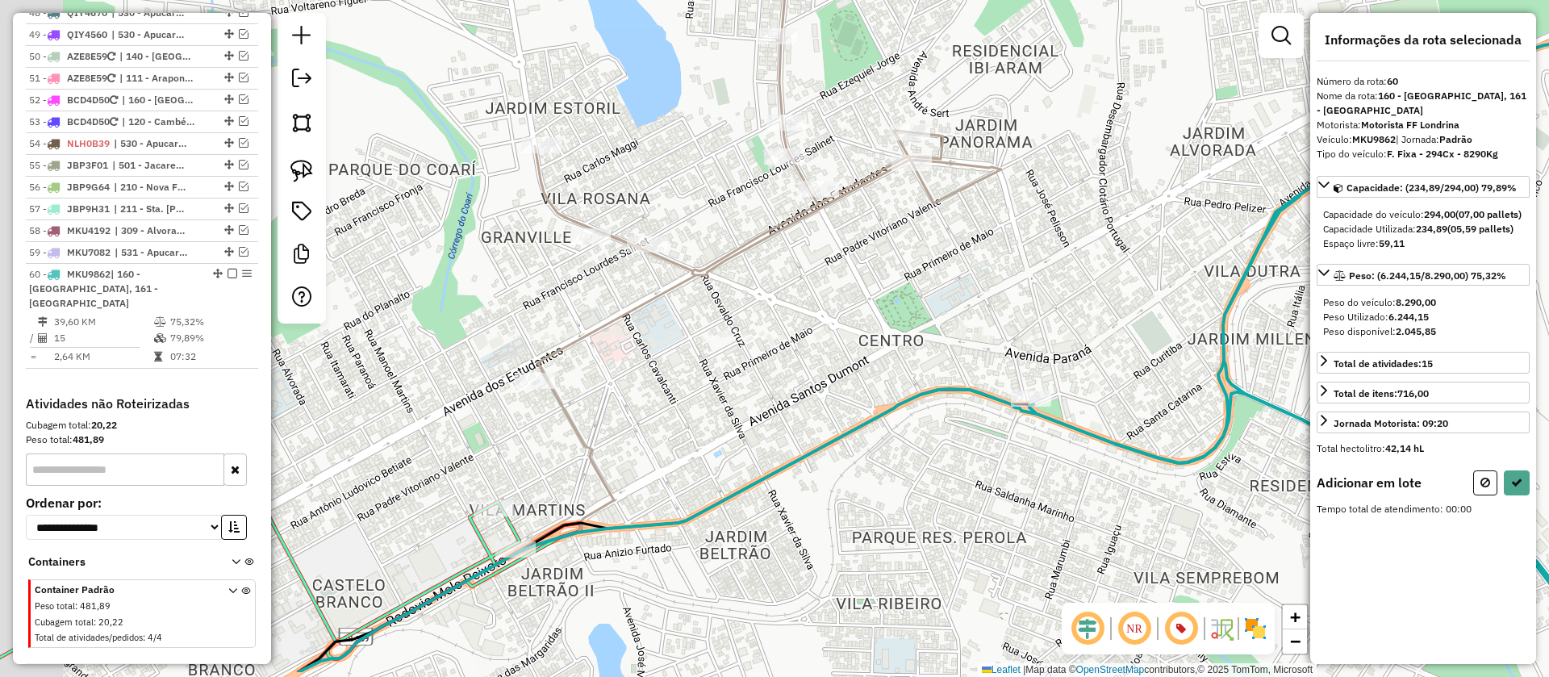
drag, startPoint x: 905, startPoint y: 305, endPoint x: 1061, endPoint y: 223, distance: 176.2
click at [1061, 223] on div "Janela de atendimento Grade de atendimento Capacidade Transportadoras Veículos …" at bounding box center [774, 338] width 1549 height 677
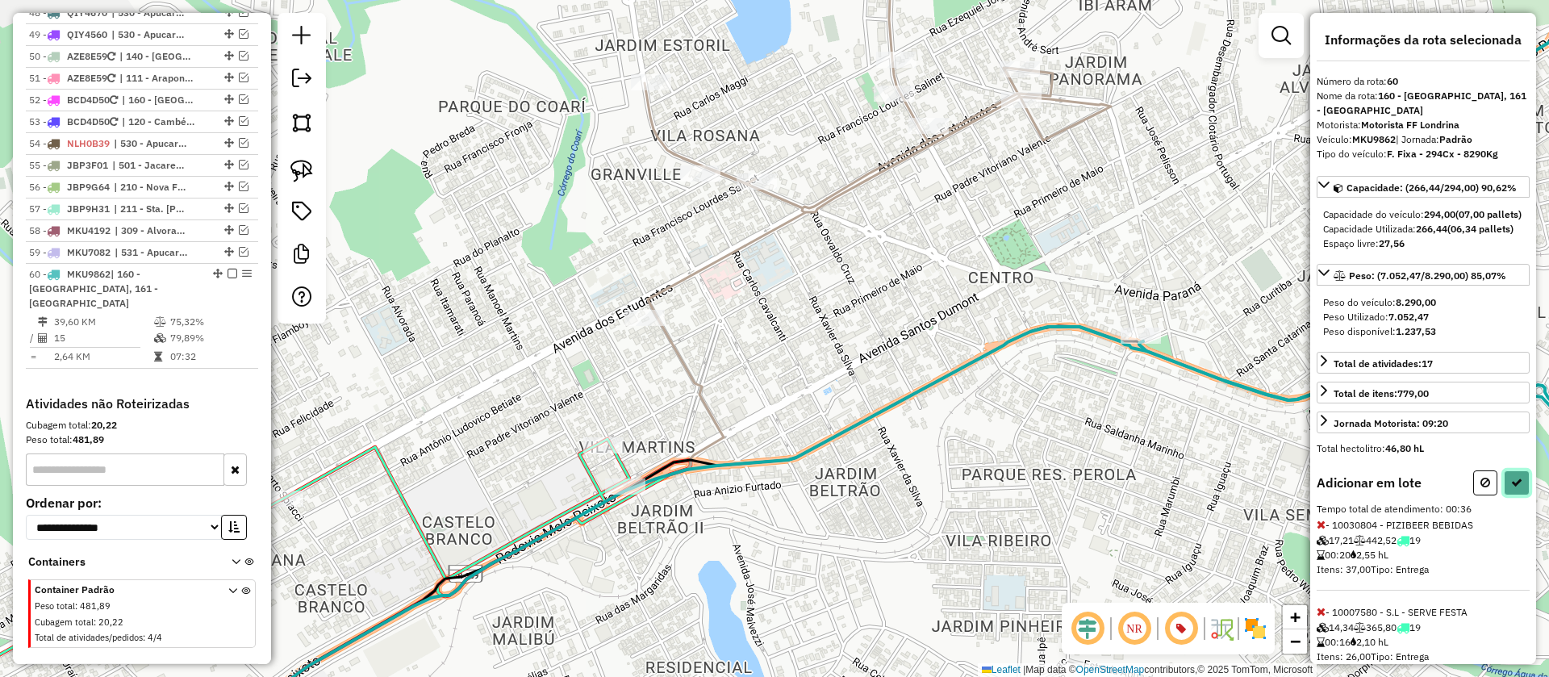
click at [1520, 491] on button at bounding box center [1517, 482] width 26 height 25
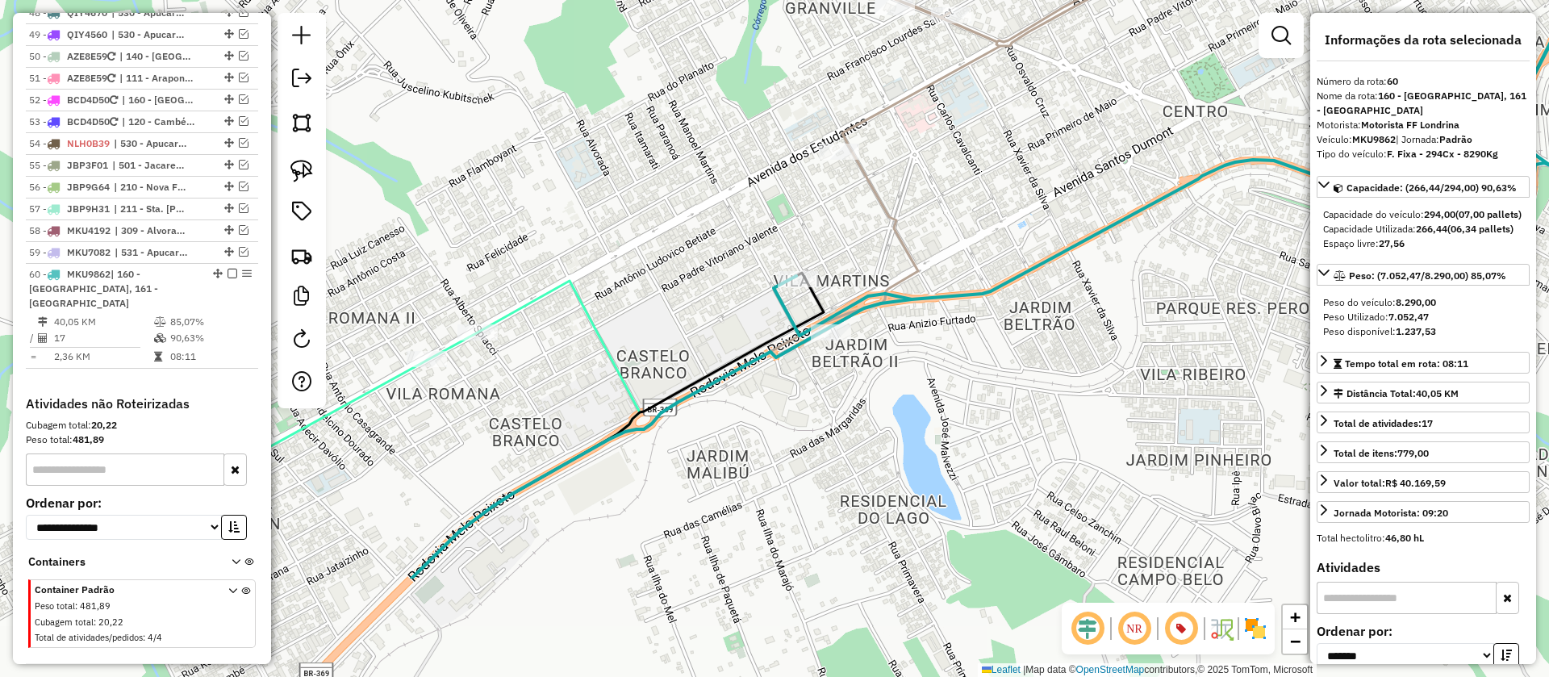
drag, startPoint x: 854, startPoint y: 474, endPoint x: 907, endPoint y: 429, distance: 69.8
click at [907, 429] on div "Janela de atendimento Grade de atendimento Capacidade Transportadoras Veículos …" at bounding box center [774, 338] width 1549 height 677
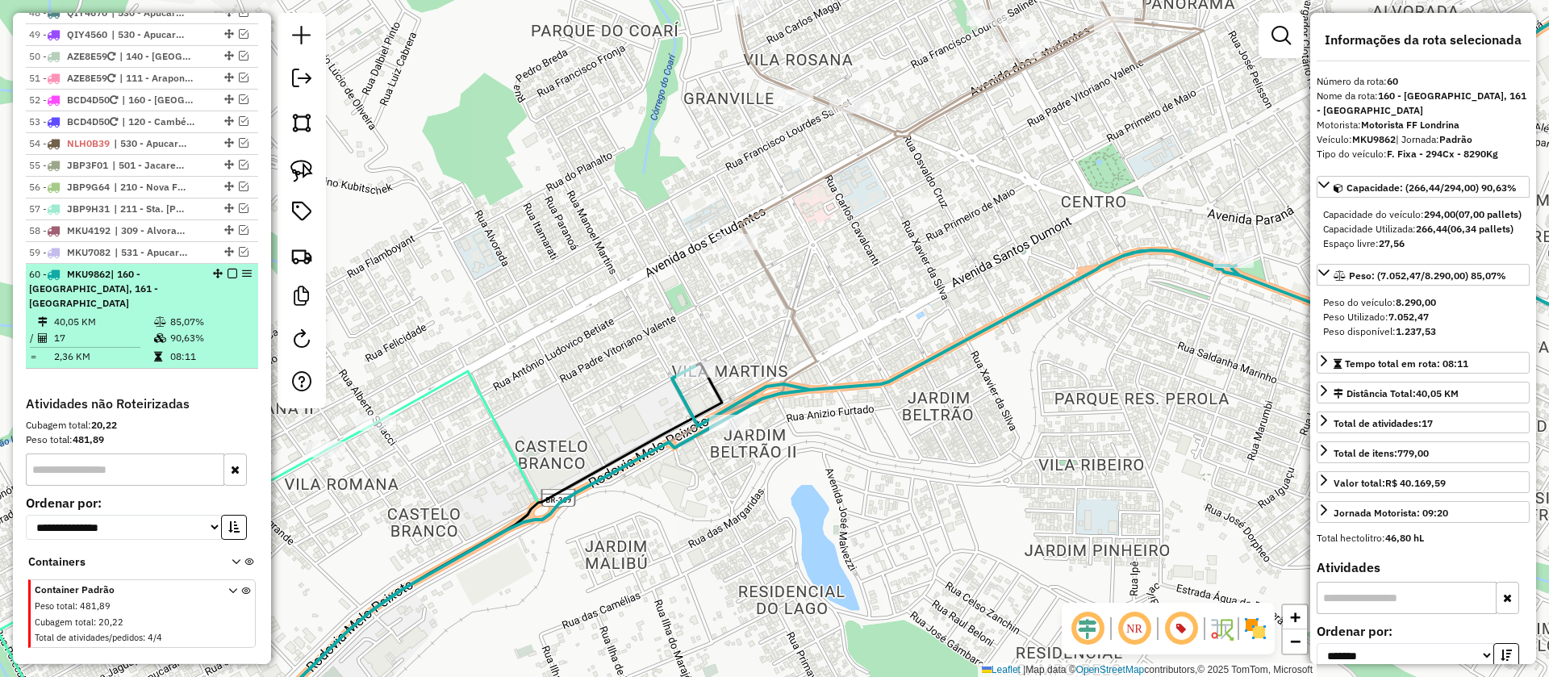
click at [228, 269] on em at bounding box center [233, 274] width 10 height 10
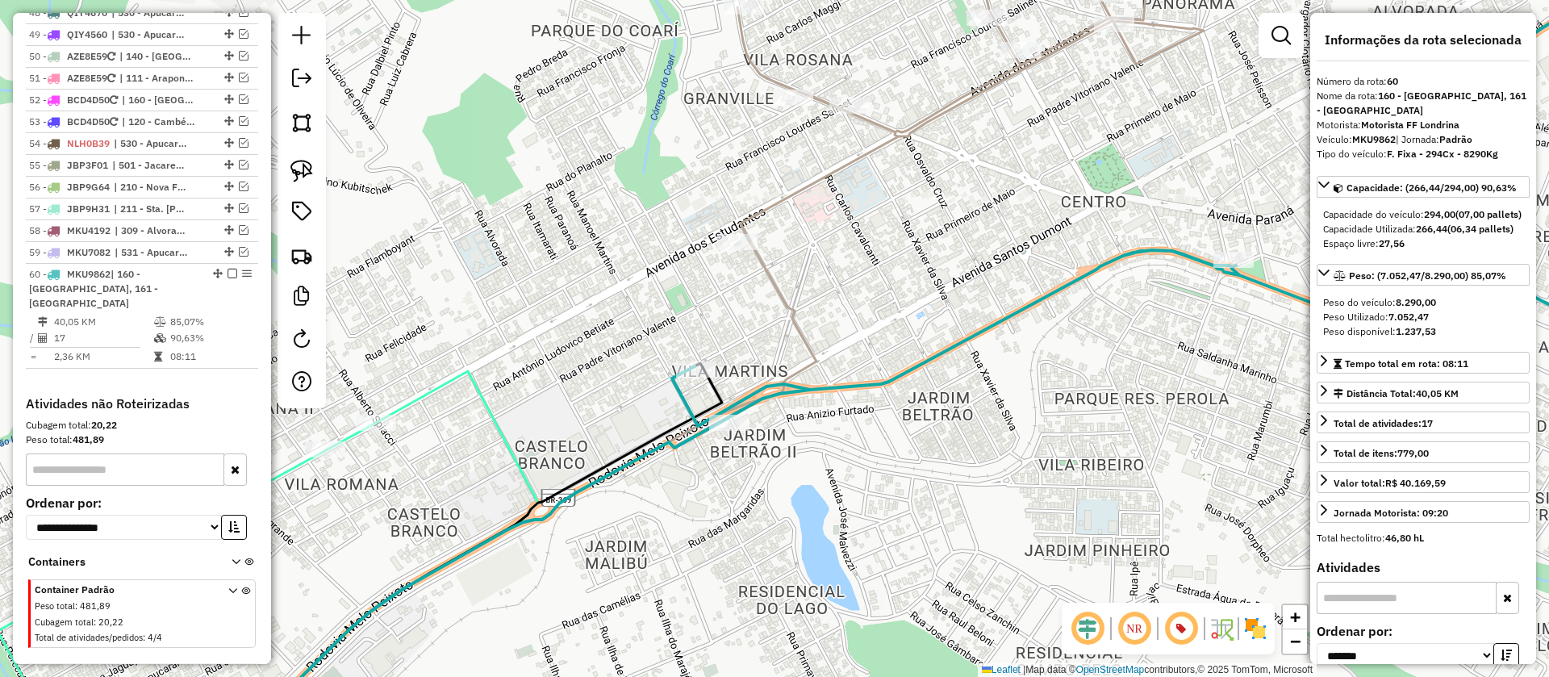
scroll to position [2433, 0]
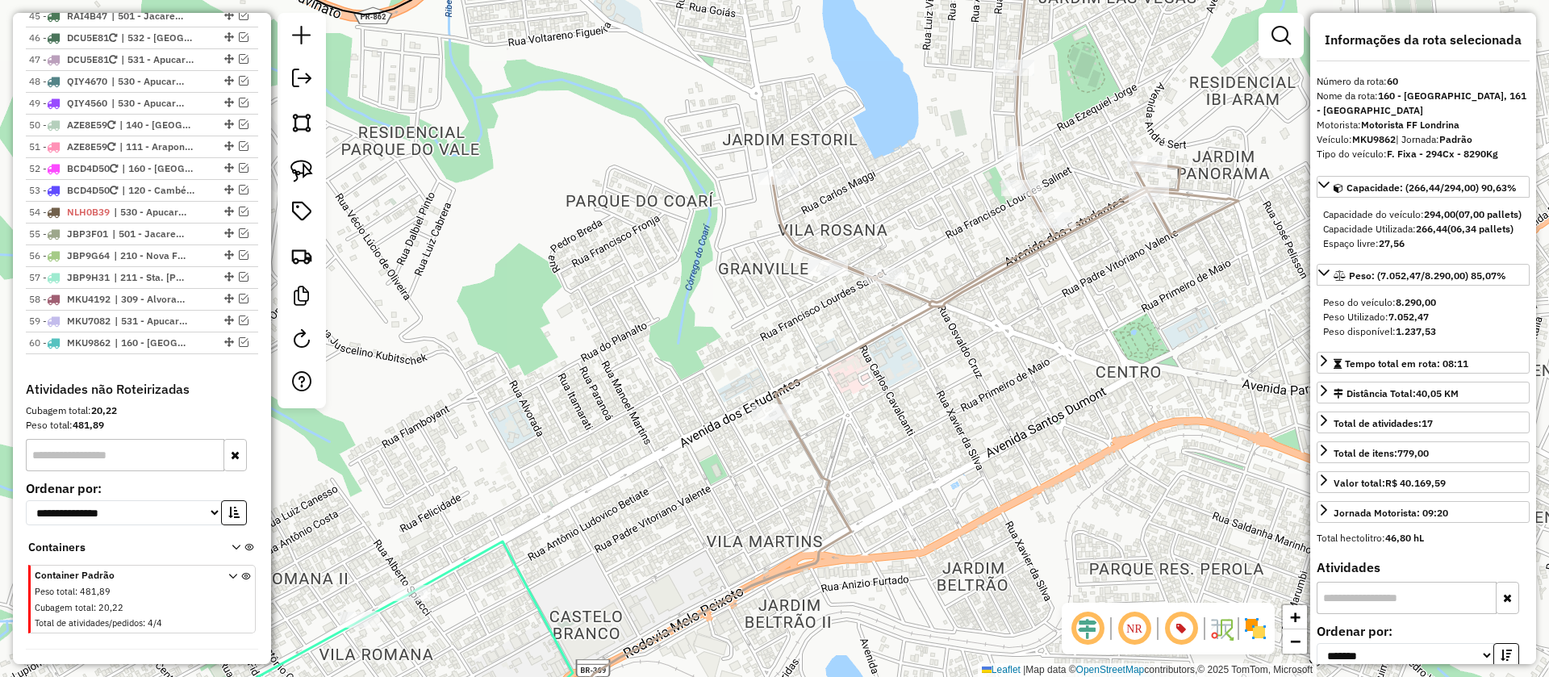
click at [977, 284] on icon at bounding box center [1005, 169] width 466 height 474
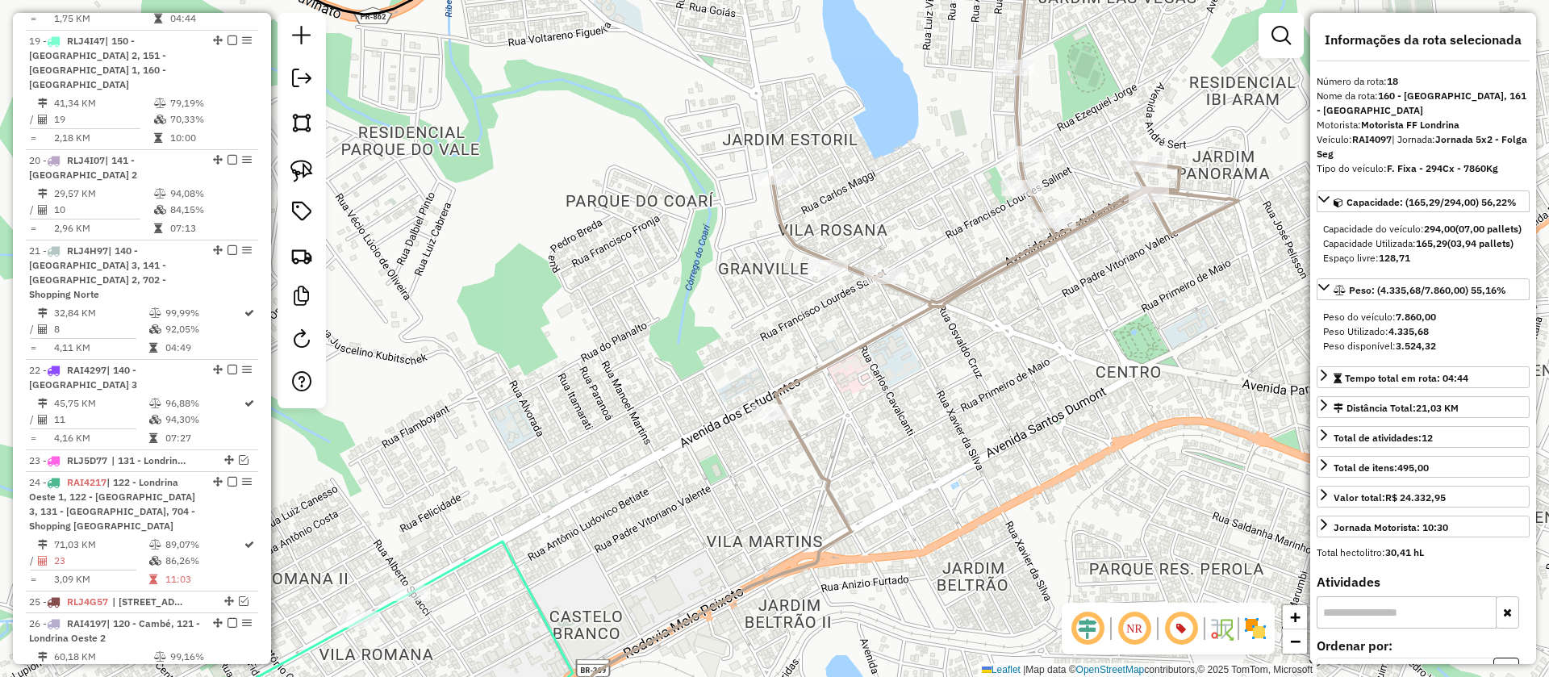
scroll to position [1110, 0]
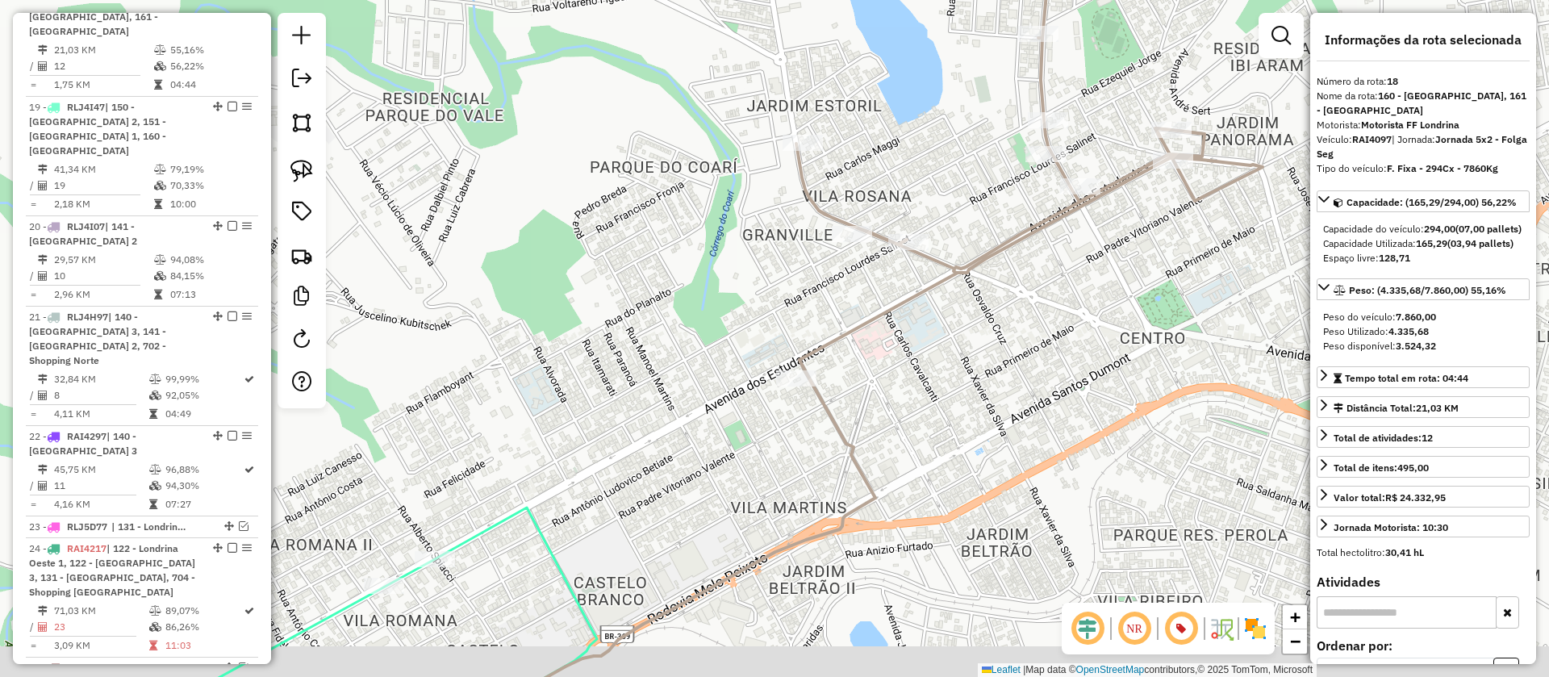
drag, startPoint x: 969, startPoint y: 378, endPoint x: 1064, endPoint y: 253, distance: 156.7
click at [1063, 255] on div "Janela de atendimento Grade de atendimento Capacidade Transportadoras Veículos …" at bounding box center [774, 338] width 1549 height 677
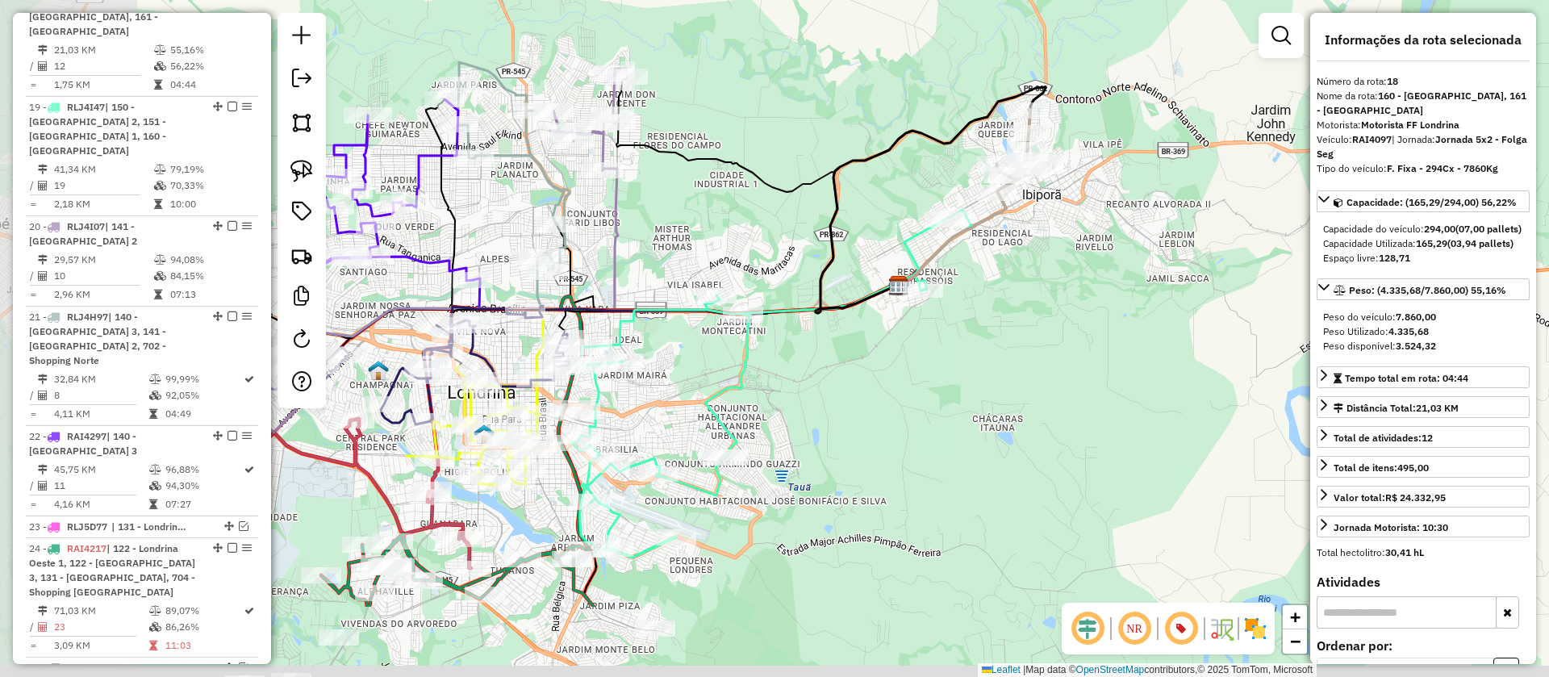
drag, startPoint x: 845, startPoint y: 367, endPoint x: 1048, endPoint y: 240, distance: 240.0
click at [1048, 240] on div "Janela de atendimento Grade de atendimento Capacidade Transportadoras Veículos …" at bounding box center [774, 338] width 1549 height 677
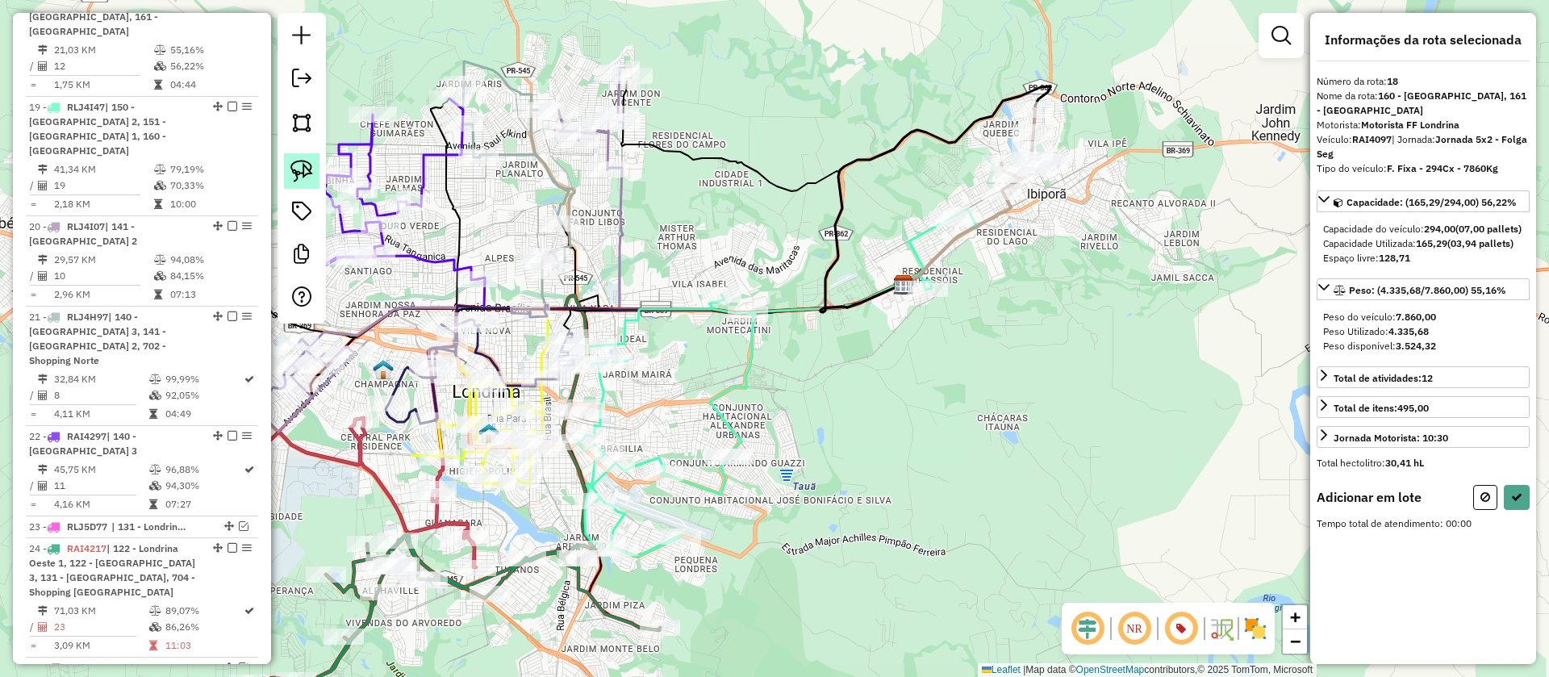
click at [298, 162] on img at bounding box center [302, 171] width 23 height 23
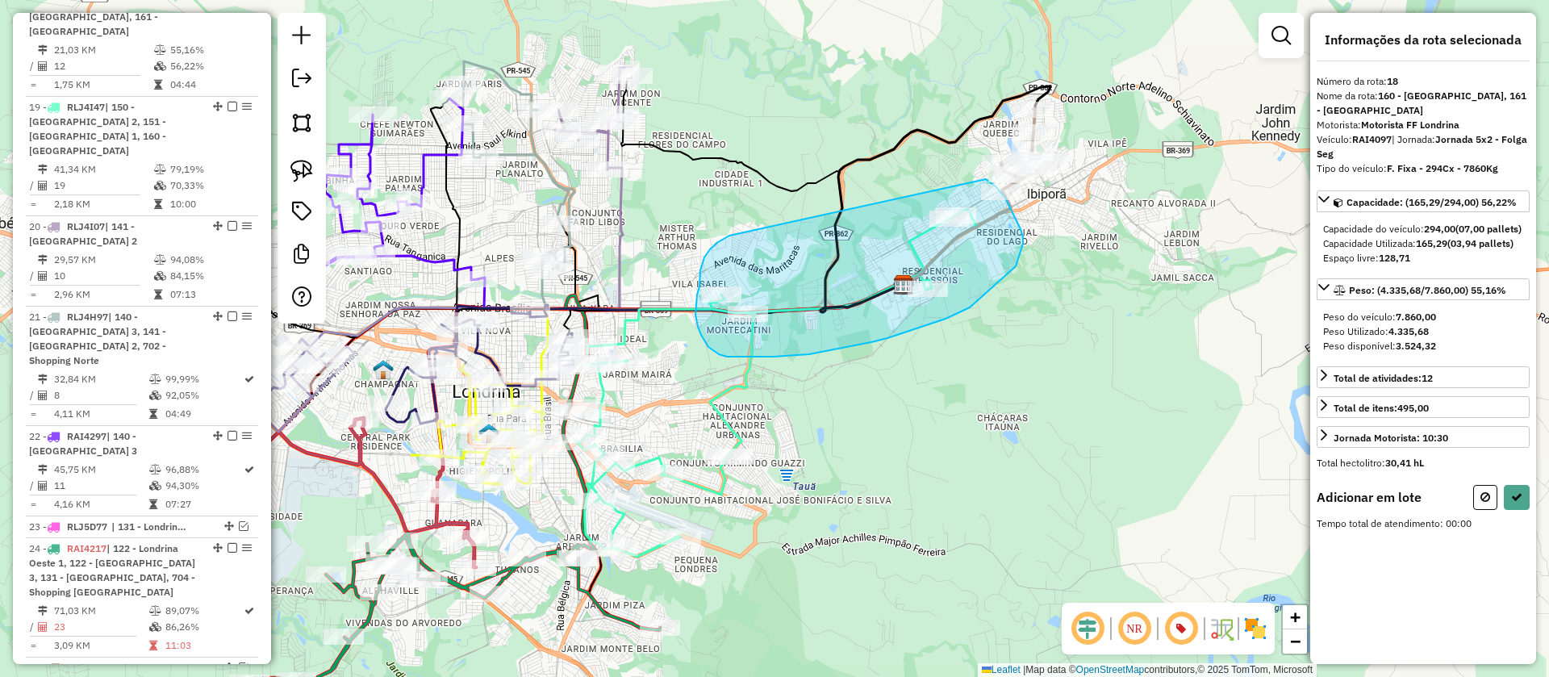
drag, startPoint x: 713, startPoint y: 246, endPoint x: 984, endPoint y: 179, distance: 279.3
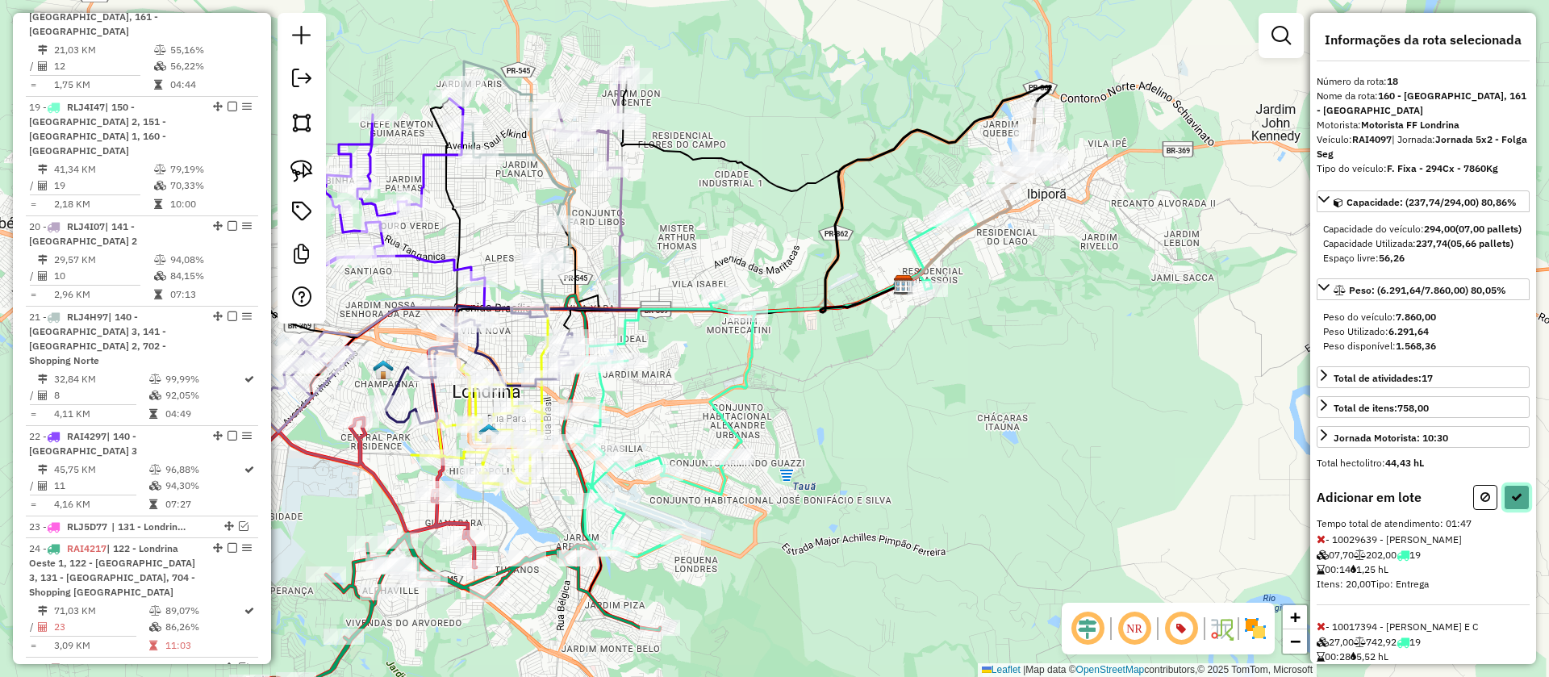
click at [1511, 503] on icon at bounding box center [1516, 496] width 11 height 11
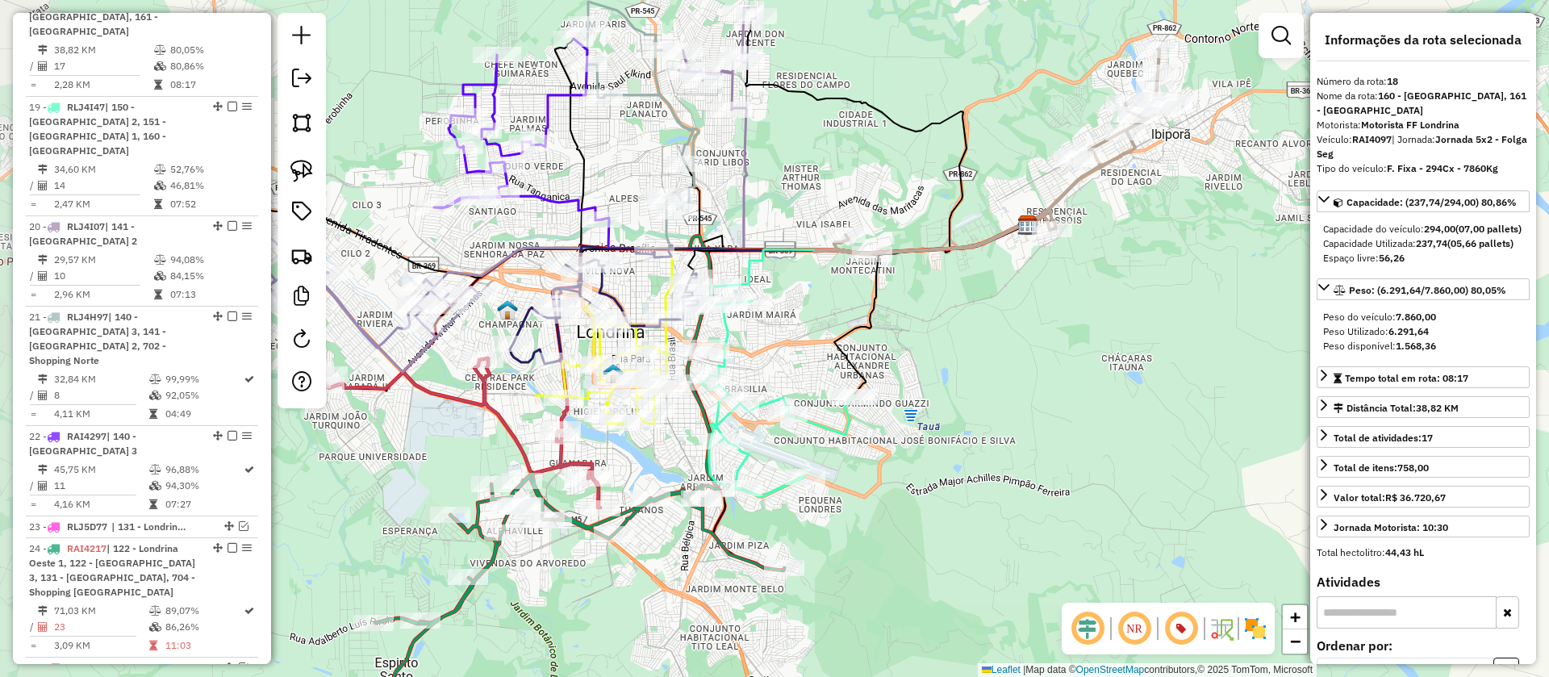
drag, startPoint x: 841, startPoint y: 353, endPoint x: 964, endPoint y: 293, distance: 137.1
click at [964, 293] on div "Janela de atendimento Grade de atendimento Capacidade Transportadoras Veículos …" at bounding box center [774, 338] width 1549 height 677
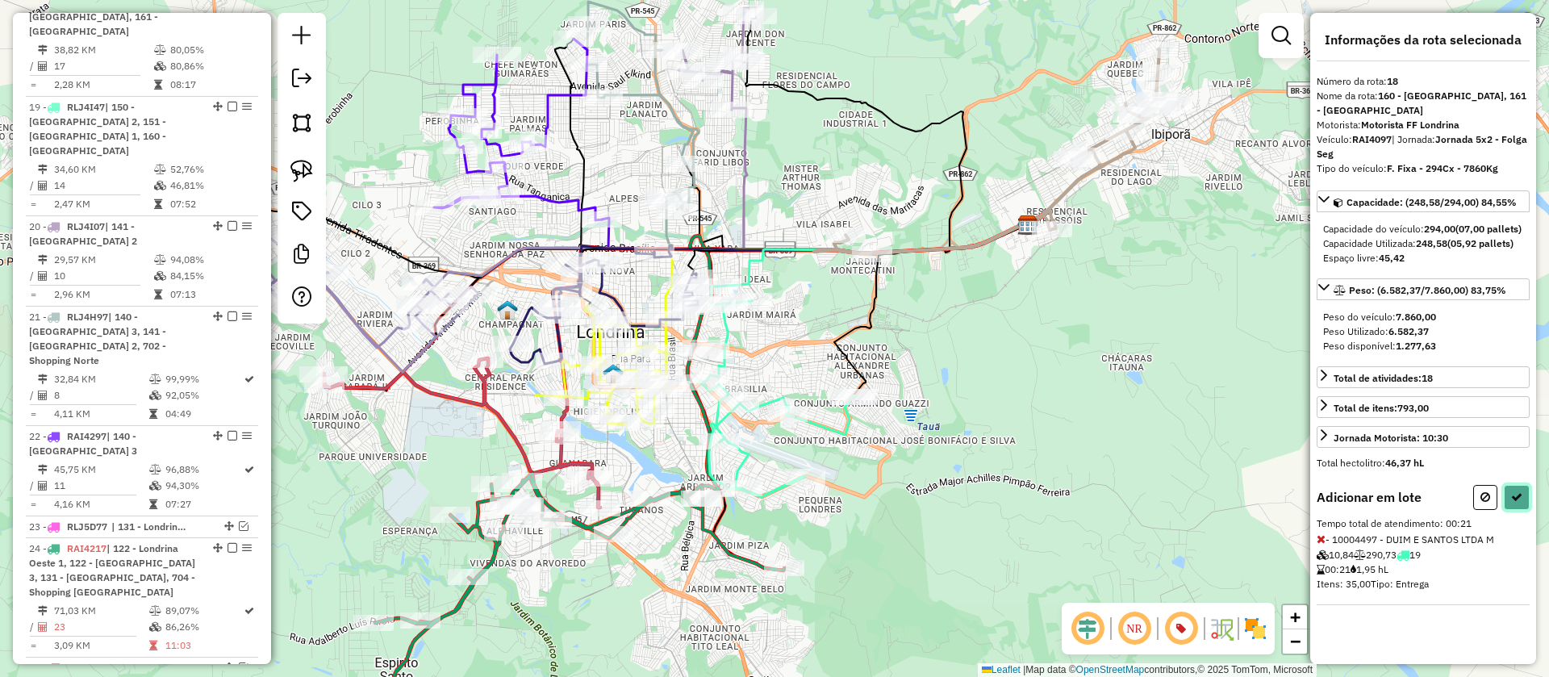
click at [1513, 489] on button at bounding box center [1517, 497] width 26 height 25
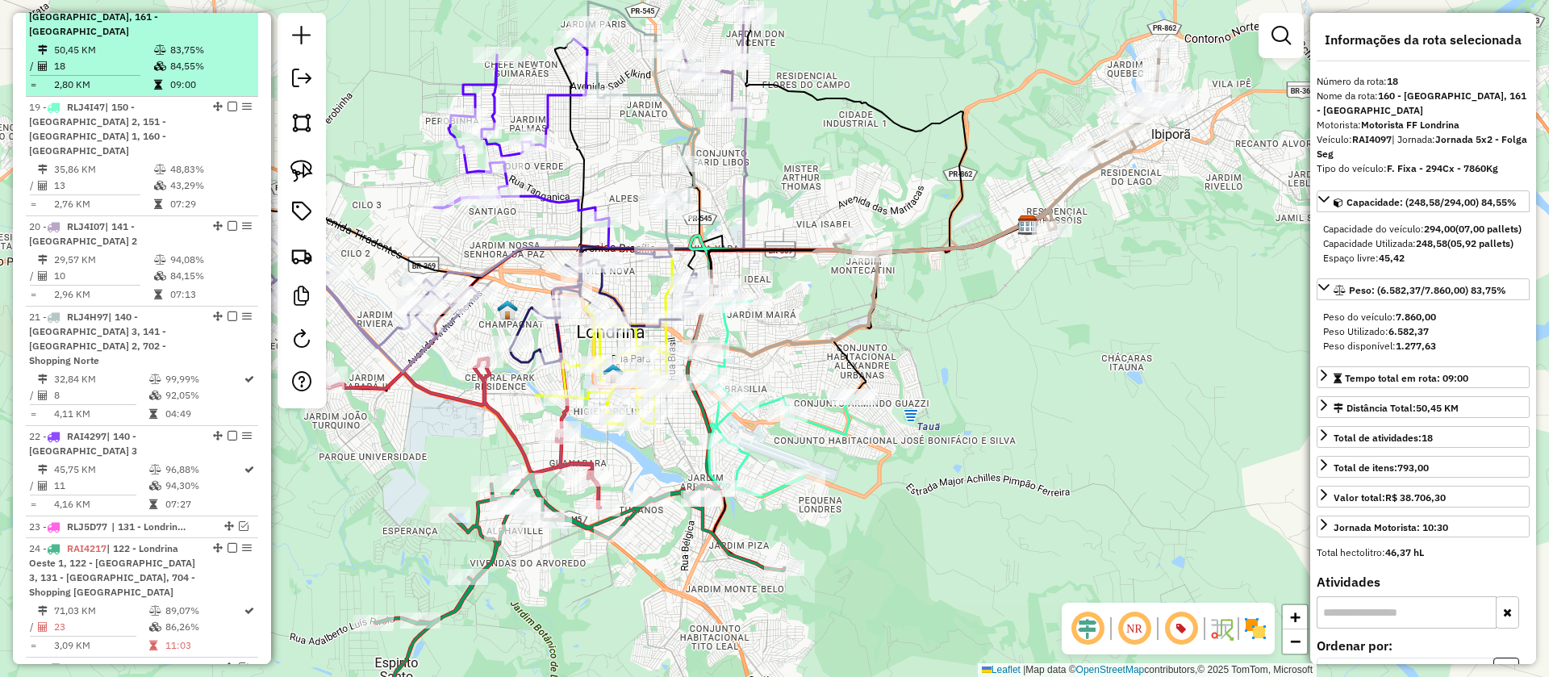
click at [228, 6] on em at bounding box center [233, 2] width 10 height 10
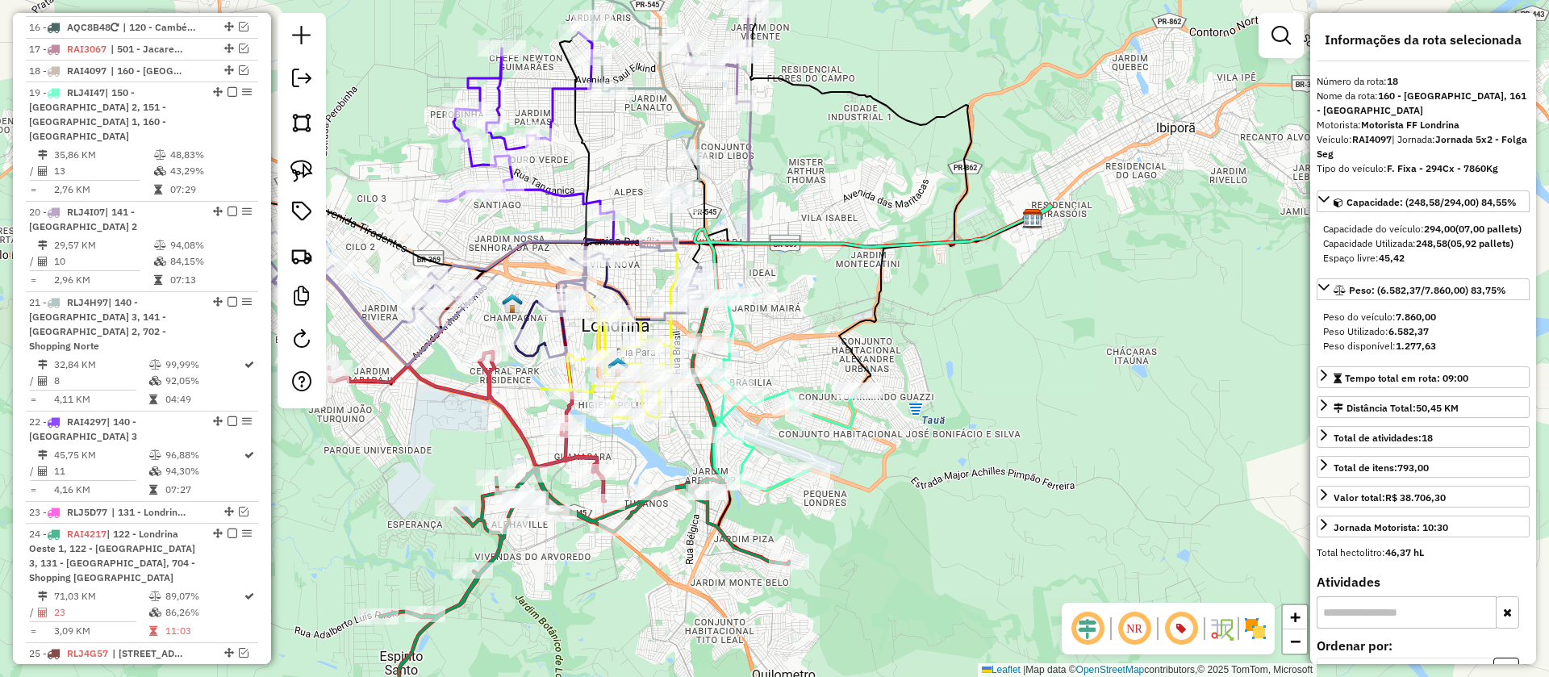
drag, startPoint x: 820, startPoint y: 352, endPoint x: 850, endPoint y: 182, distance: 172.9
click at [850, 182] on div "Janela de atendimento Grade de atendimento Capacidade Transportadoras Veículos …" at bounding box center [774, 338] width 1549 height 677
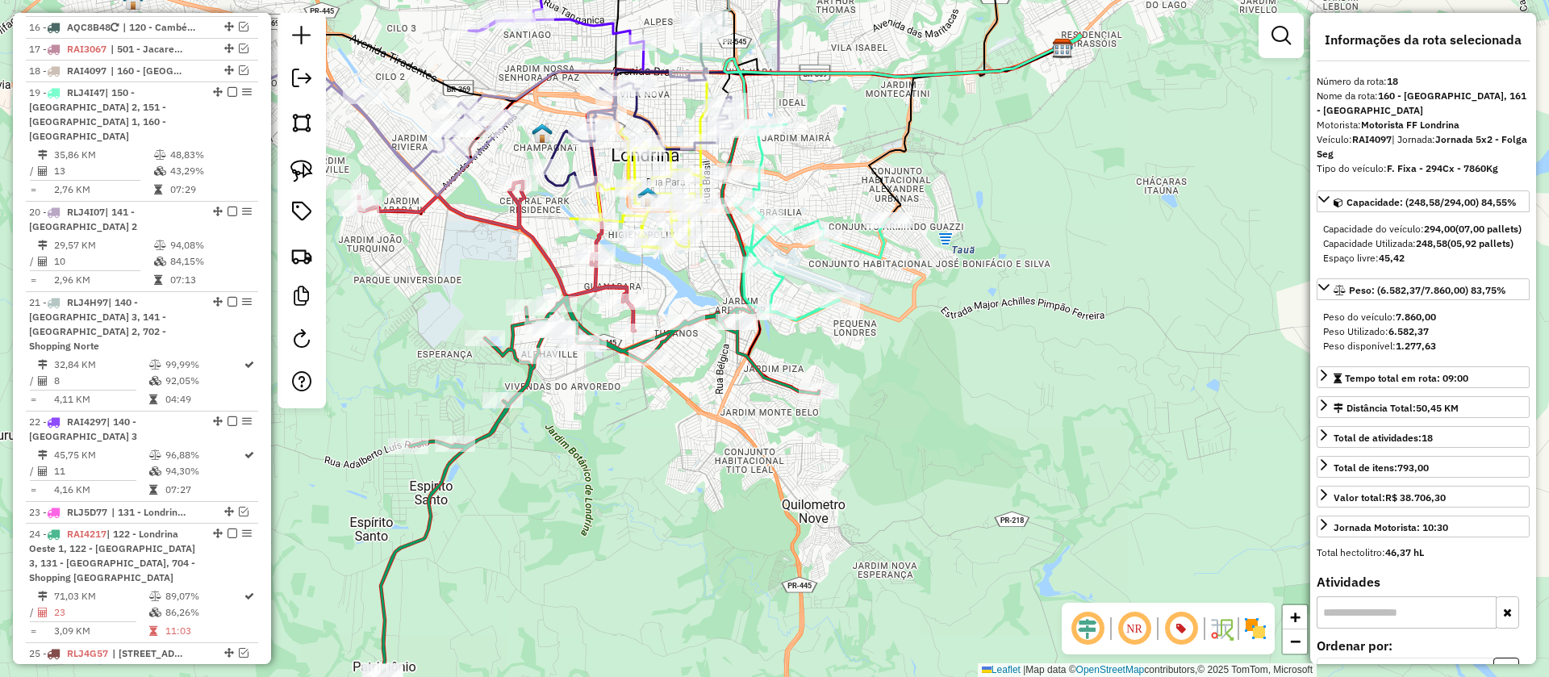
click at [863, 249] on icon at bounding box center [812, 222] width 156 height 196
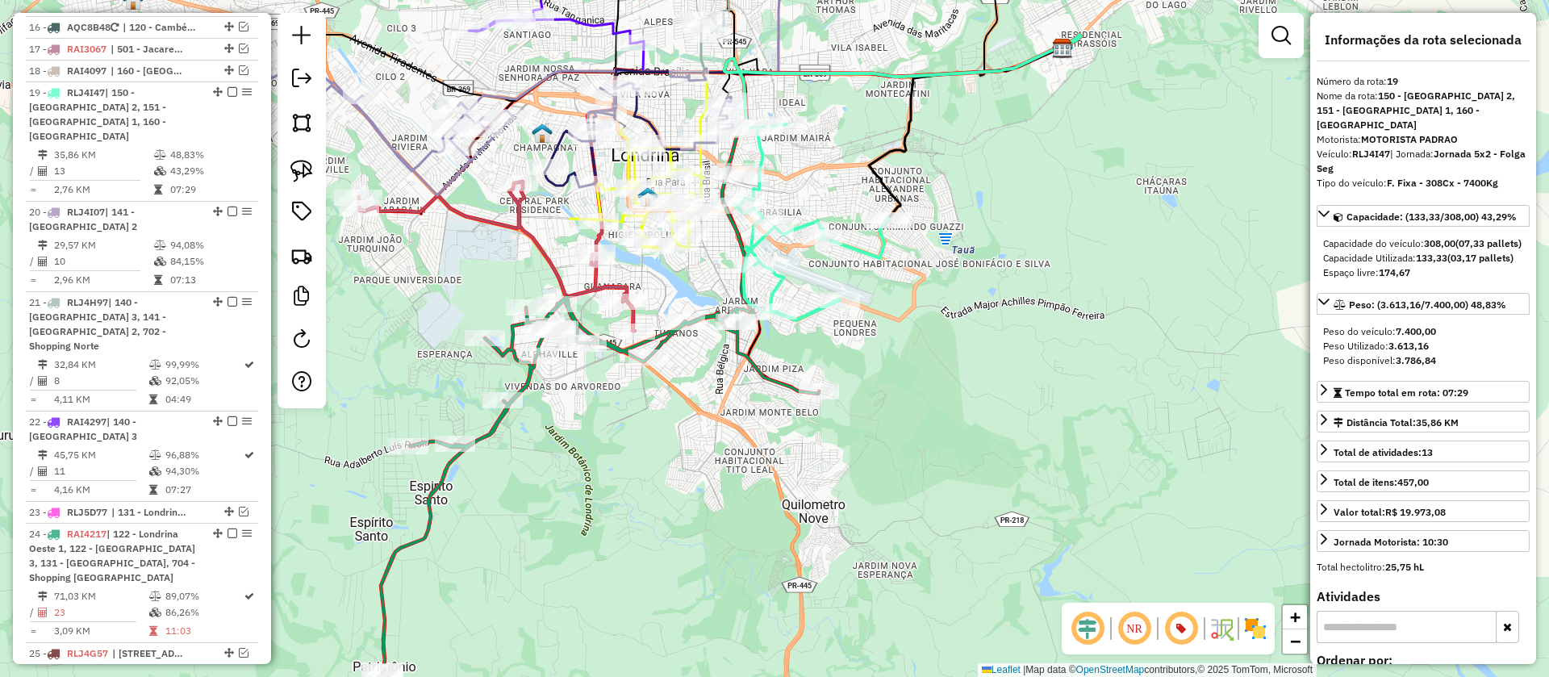
scroll to position [1132, 0]
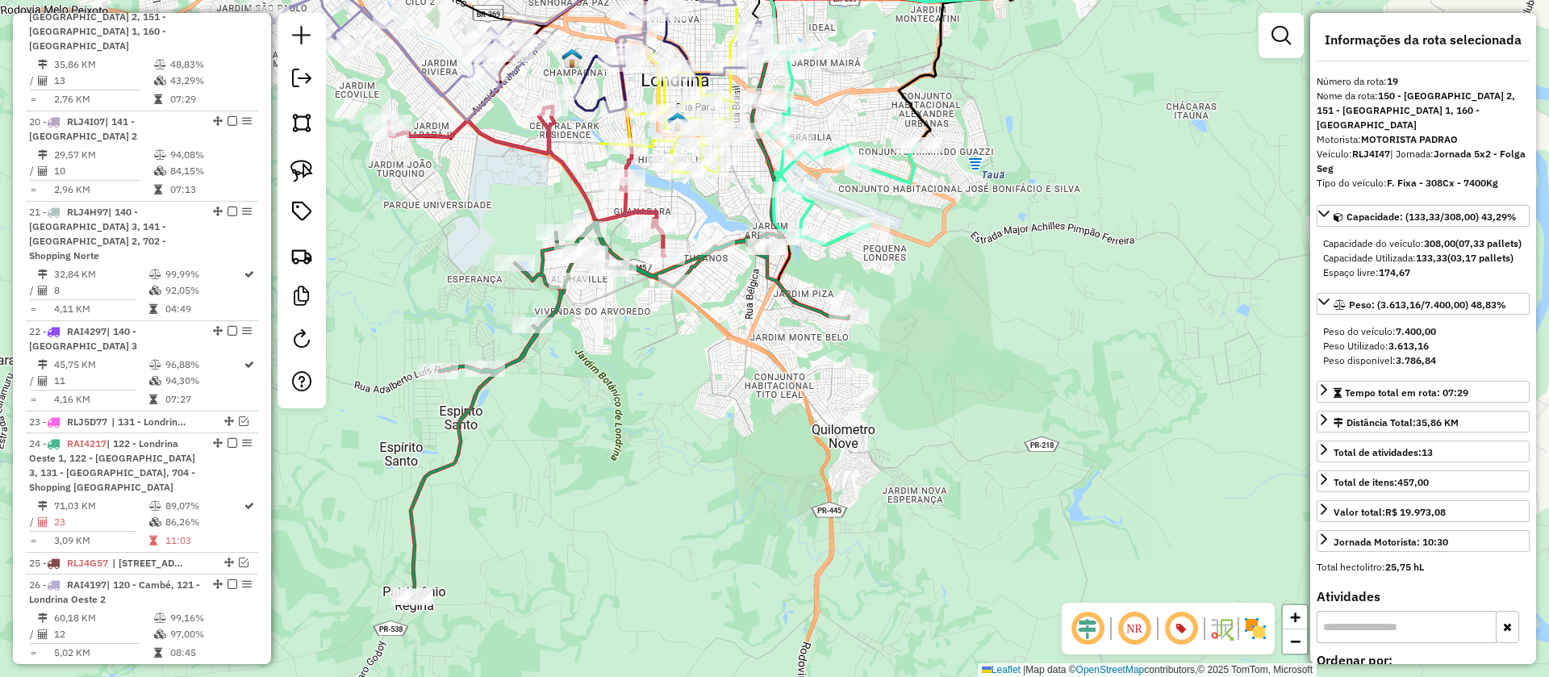
drag, startPoint x: 937, startPoint y: 235, endPoint x: 951, endPoint y: 208, distance: 30.3
click at [951, 208] on div "Janela de atendimento Grade de atendimento Capacidade Transportadoras Veículos …" at bounding box center [774, 338] width 1549 height 677
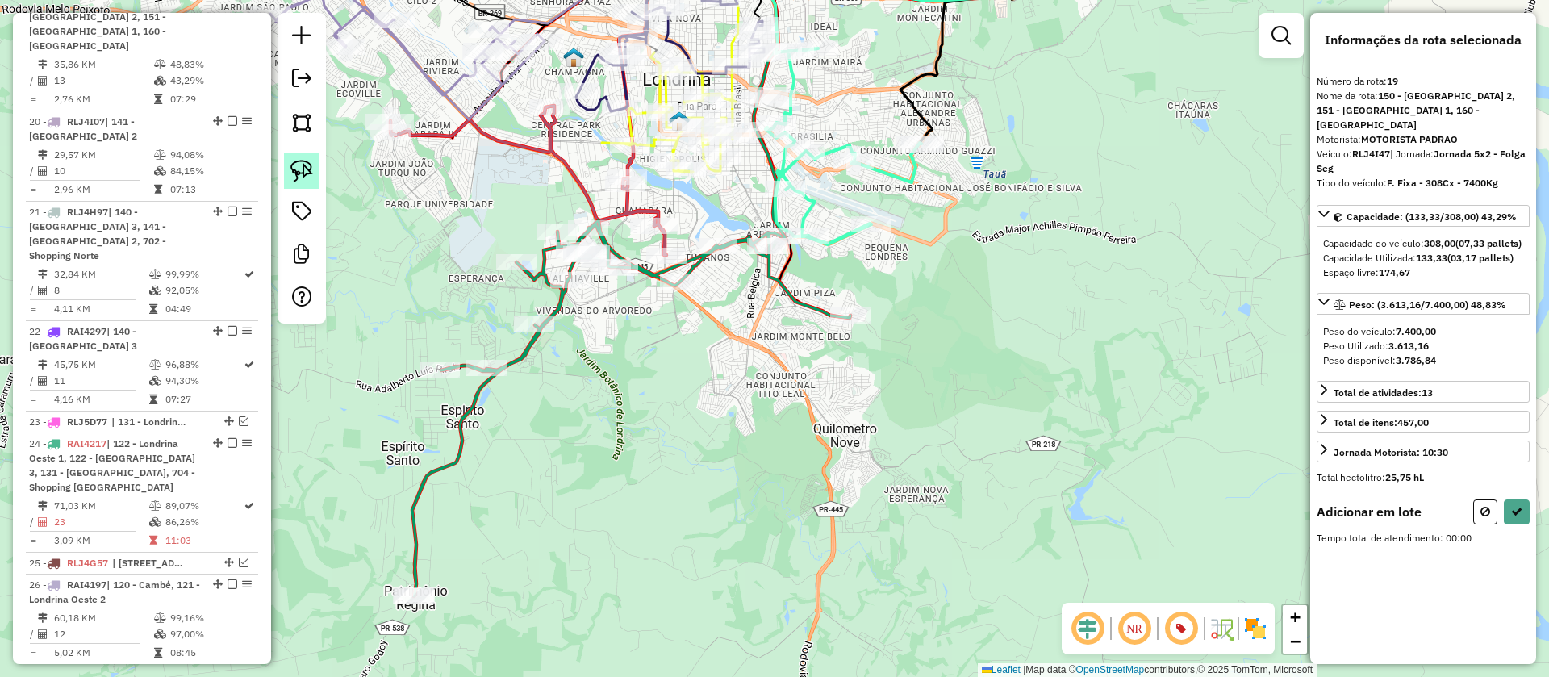
click at [308, 180] on img at bounding box center [302, 171] width 23 height 23
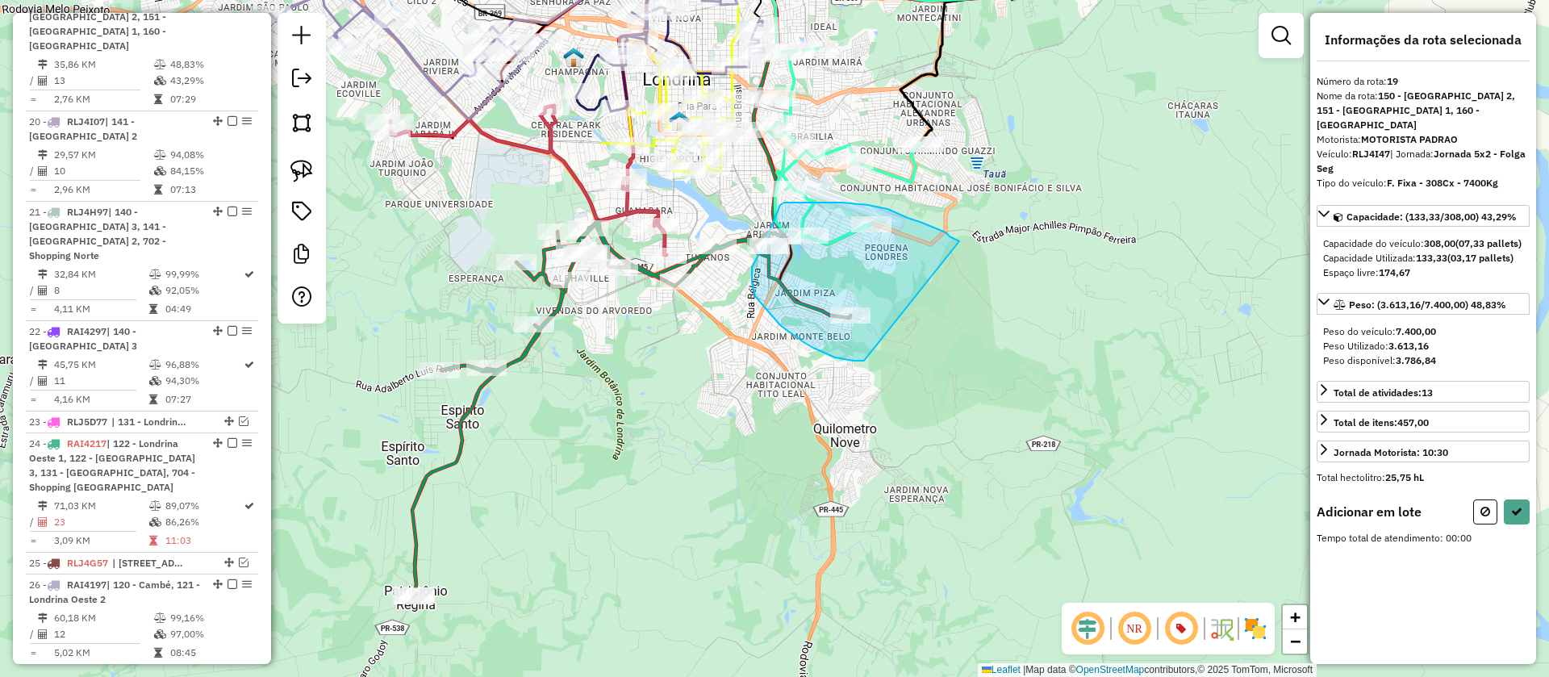
drag, startPoint x: 959, startPoint y: 241, endPoint x: 894, endPoint y: 361, distance: 136.1
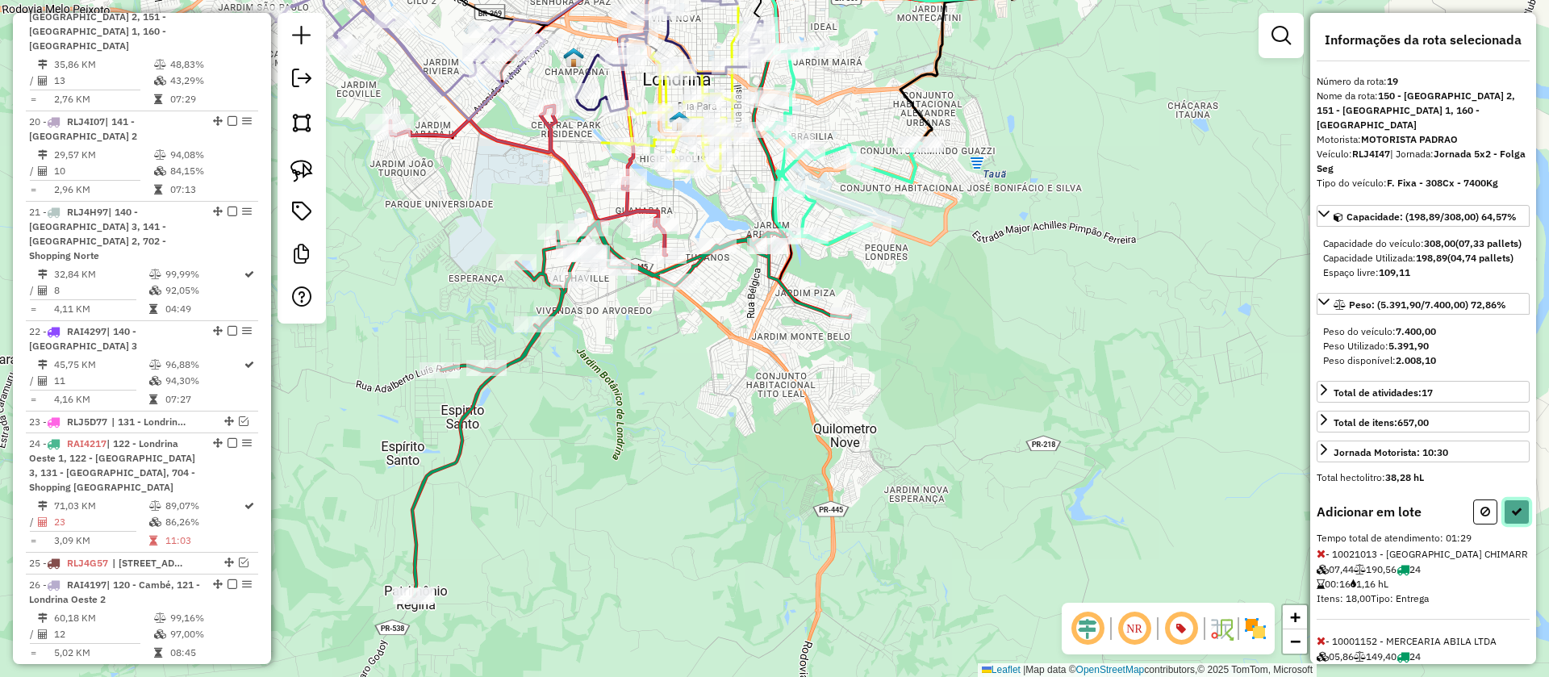
click at [1511, 517] on icon at bounding box center [1516, 511] width 11 height 11
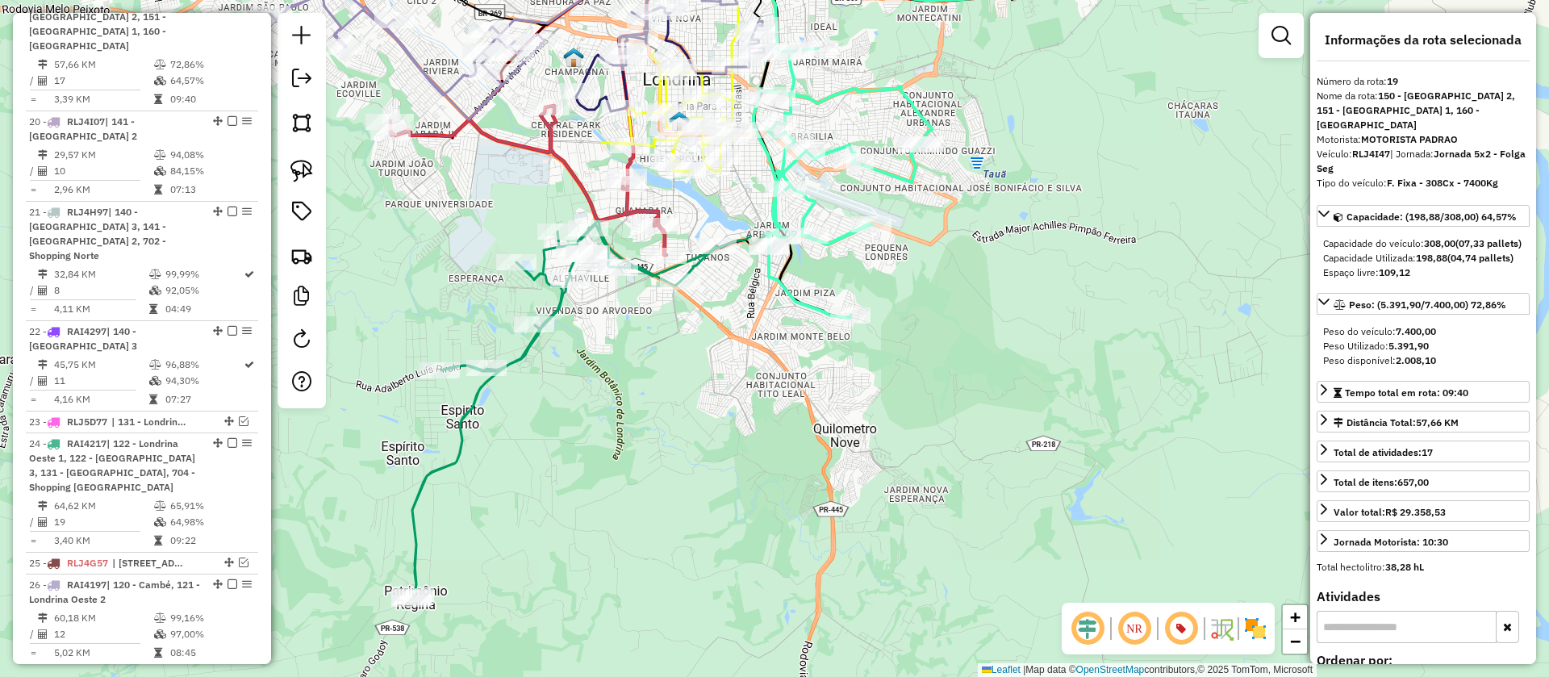
click at [846, 236] on icon at bounding box center [843, 183] width 178 height 270
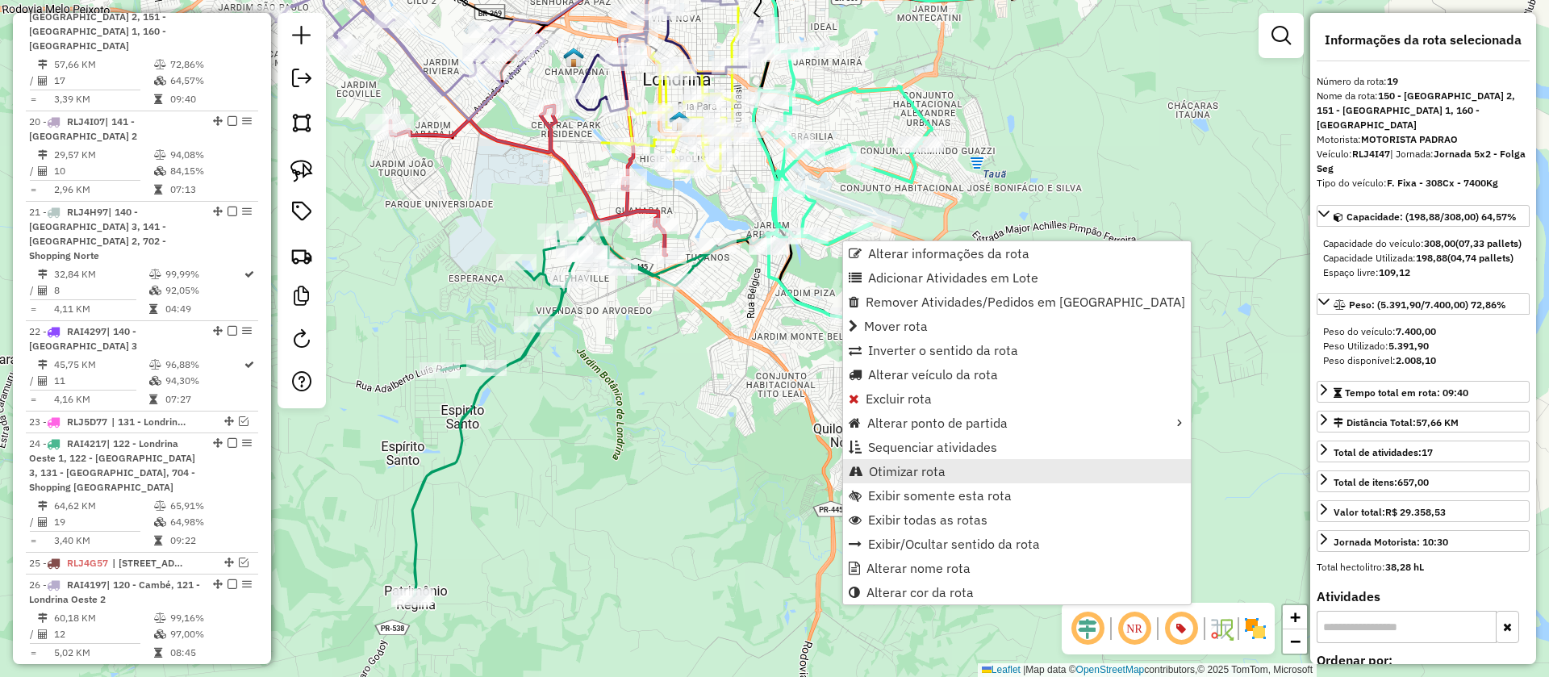
click at [904, 465] on span "Otimizar rota" at bounding box center [907, 471] width 77 height 13
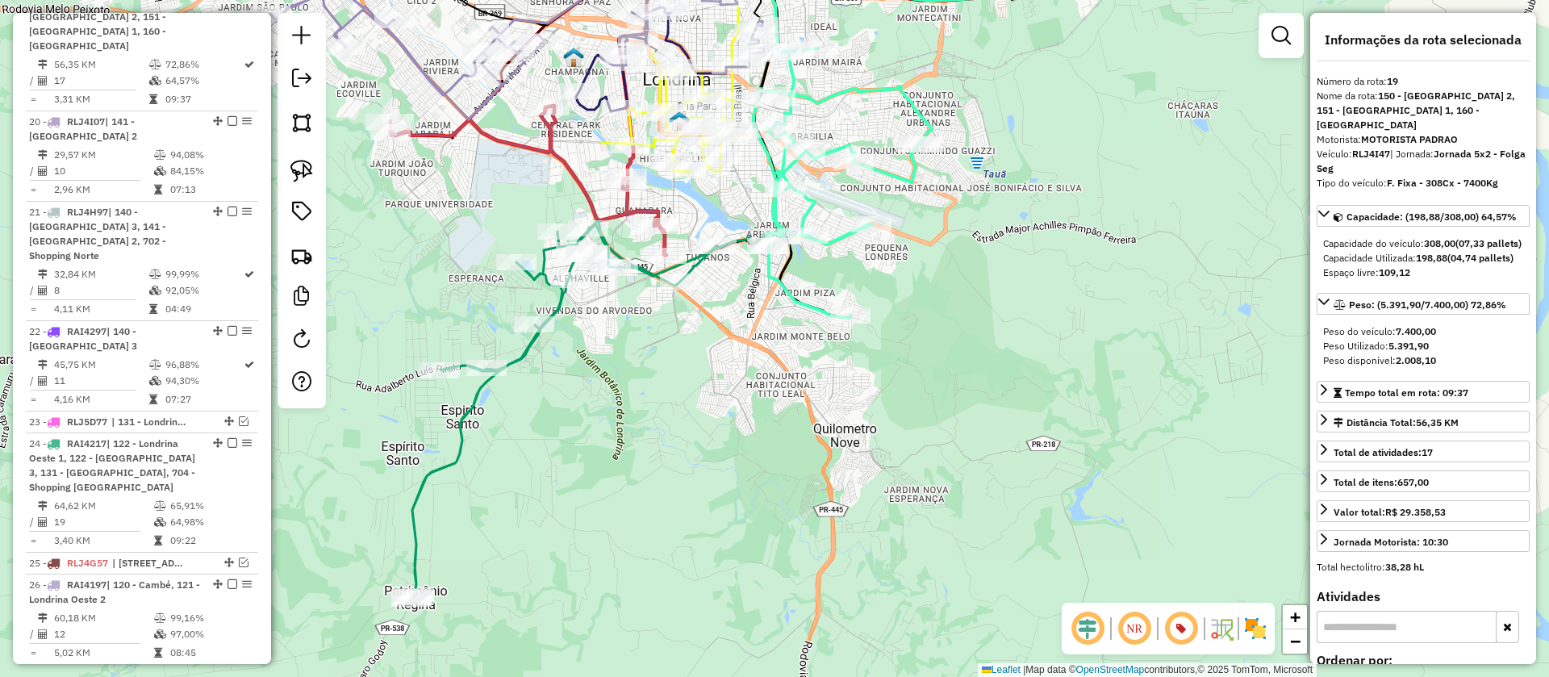
click at [700, 264] on icon at bounding box center [563, 408] width 303 height 376
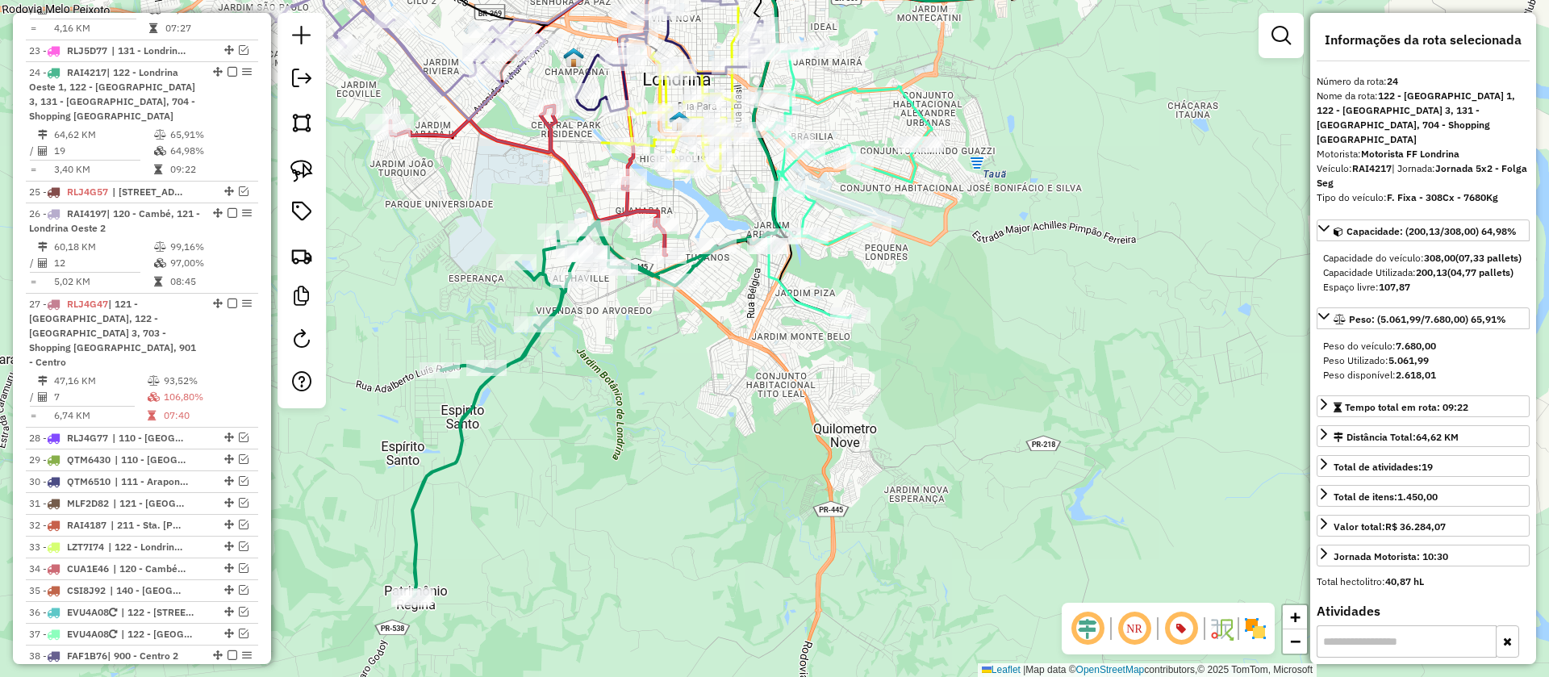
scroll to position [1545, 0]
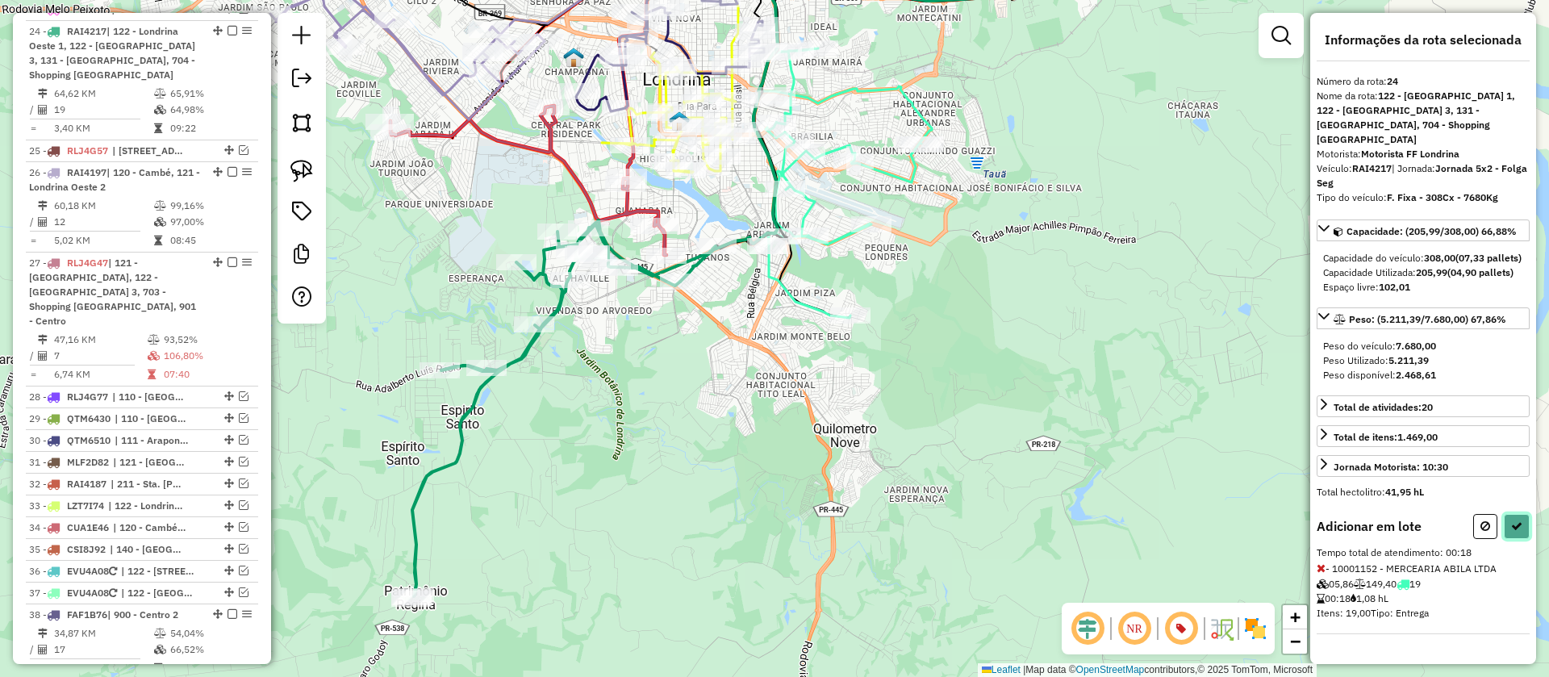
click at [1520, 533] on button at bounding box center [1517, 526] width 26 height 25
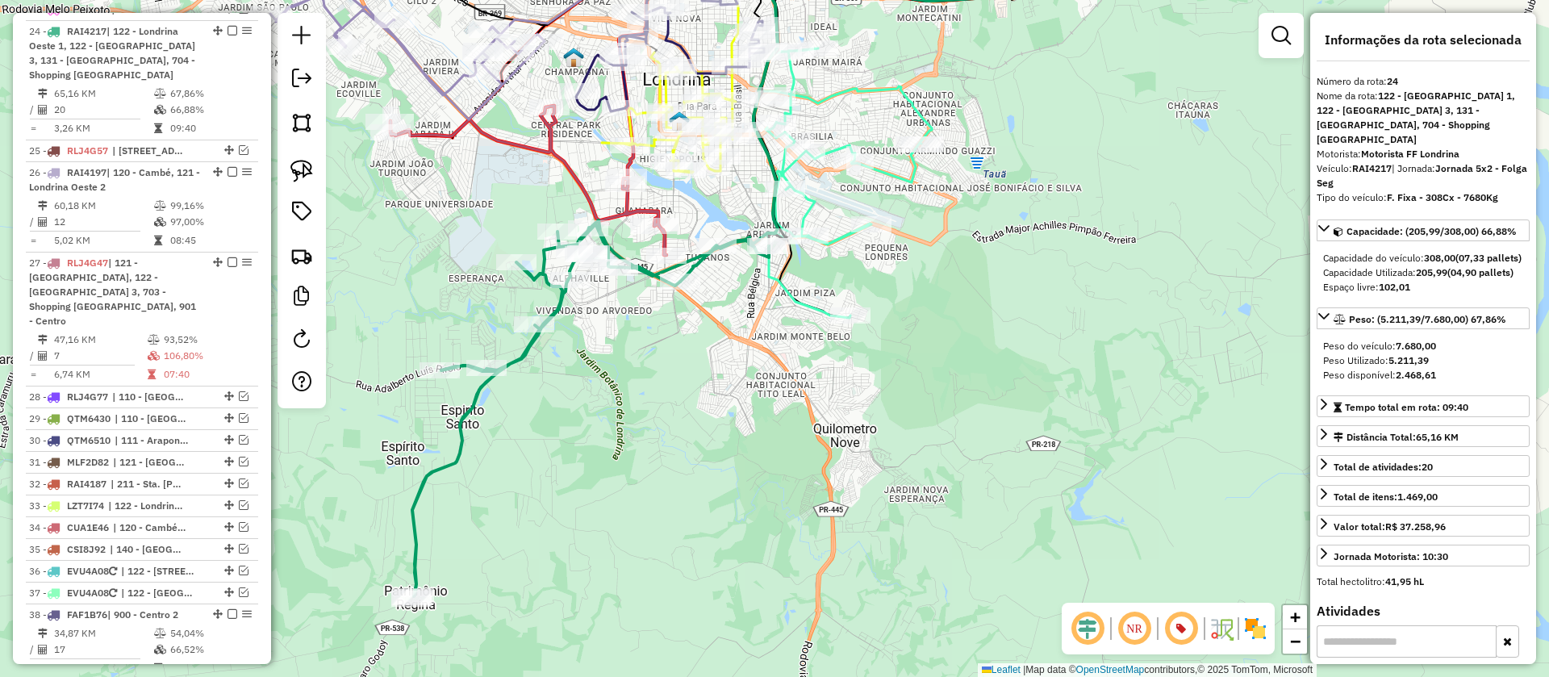
click at [842, 235] on icon at bounding box center [843, 183] width 178 height 270
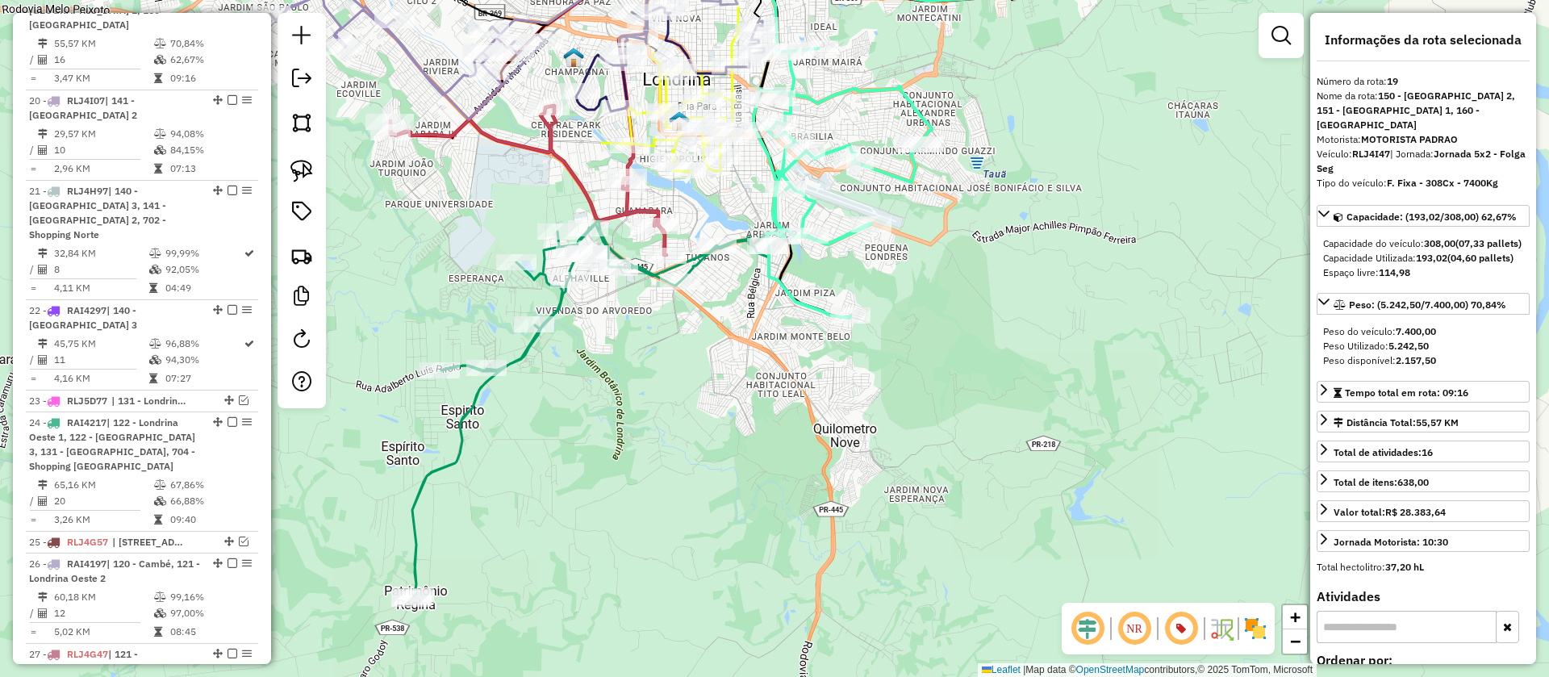
scroll to position [1132, 0]
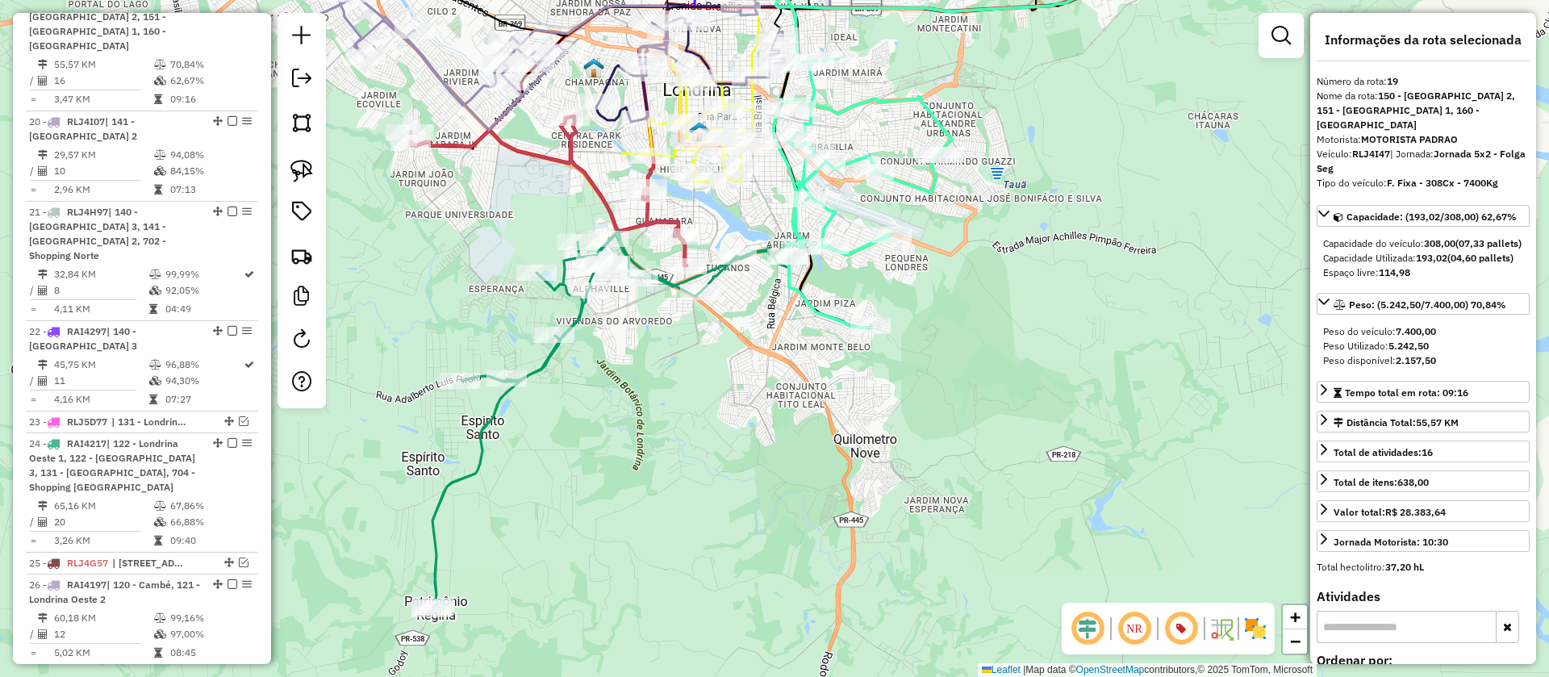
drag, startPoint x: 874, startPoint y: 134, endPoint x: 890, endPoint y: 142, distance: 18.0
click at [890, 142] on div "Janela de atendimento Grade de atendimento Capacidade Transportadoras Veículos …" at bounding box center [774, 338] width 1549 height 677
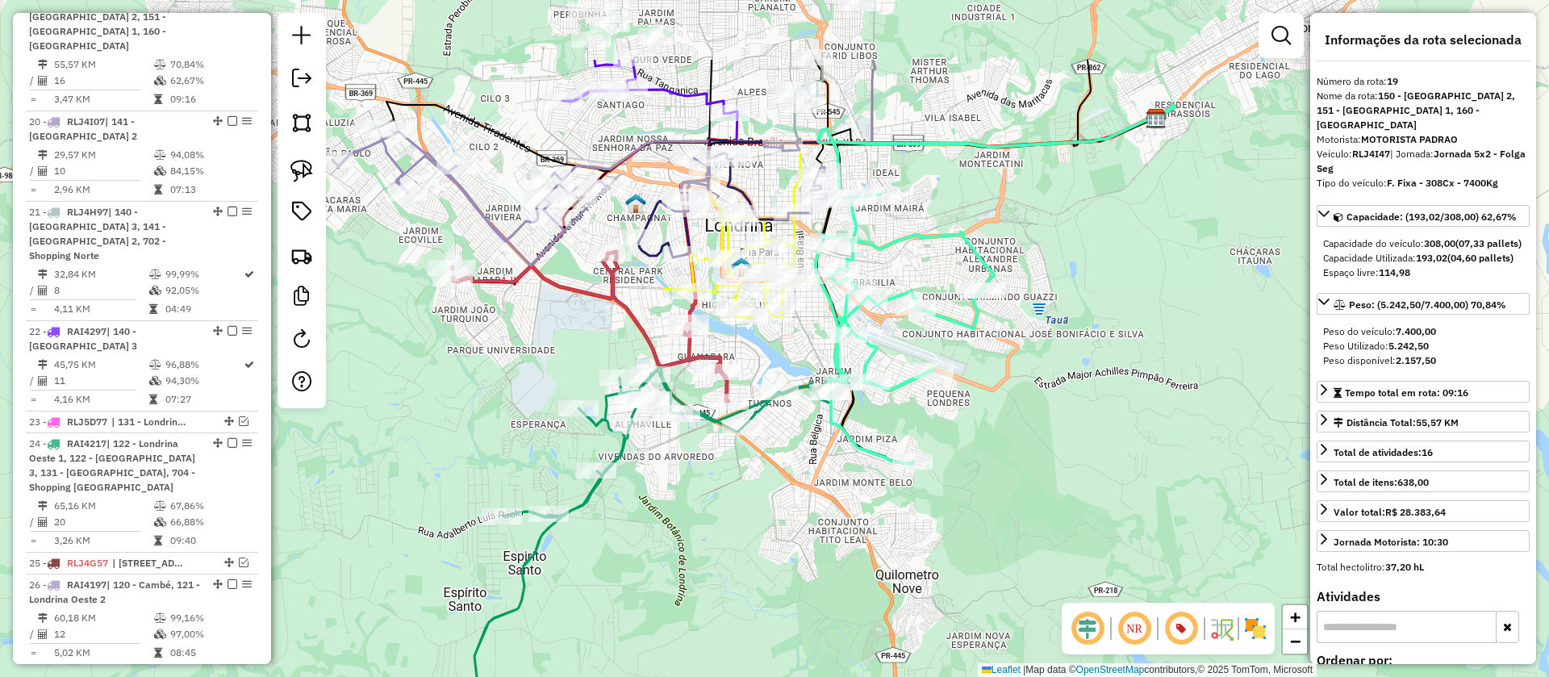
drag, startPoint x: 771, startPoint y: 227, endPoint x: 801, endPoint y: 380, distance: 156.4
click at [801, 380] on div "Janela de atendimento Grade de atendimento Capacidade Transportadoras Veículos …" at bounding box center [774, 338] width 1549 height 677
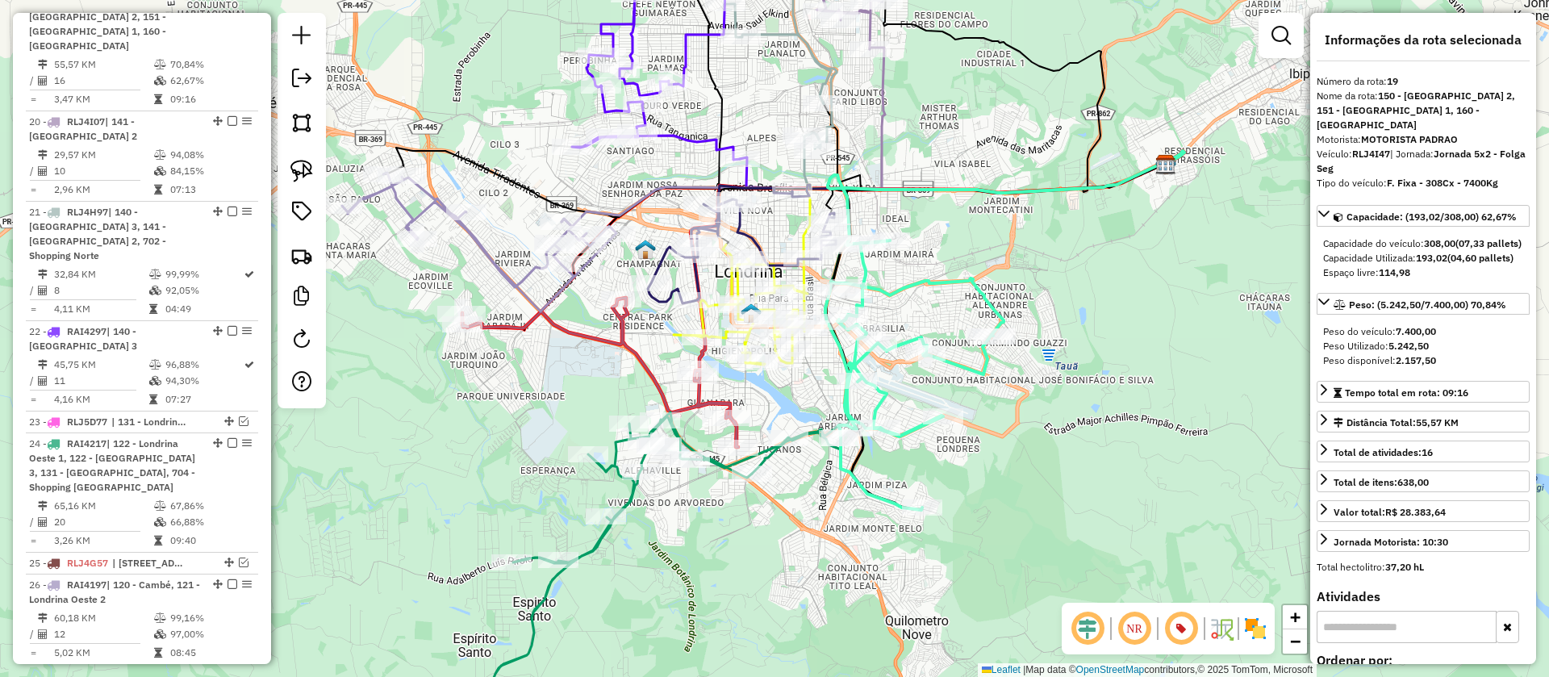
drag, startPoint x: 935, startPoint y: 217, endPoint x: 945, endPoint y: 239, distance: 23.8
click at [945, 239] on div "Janela de atendimento Grade de atendimento Capacidade Transportadoras Veículos …" at bounding box center [774, 338] width 1549 height 677
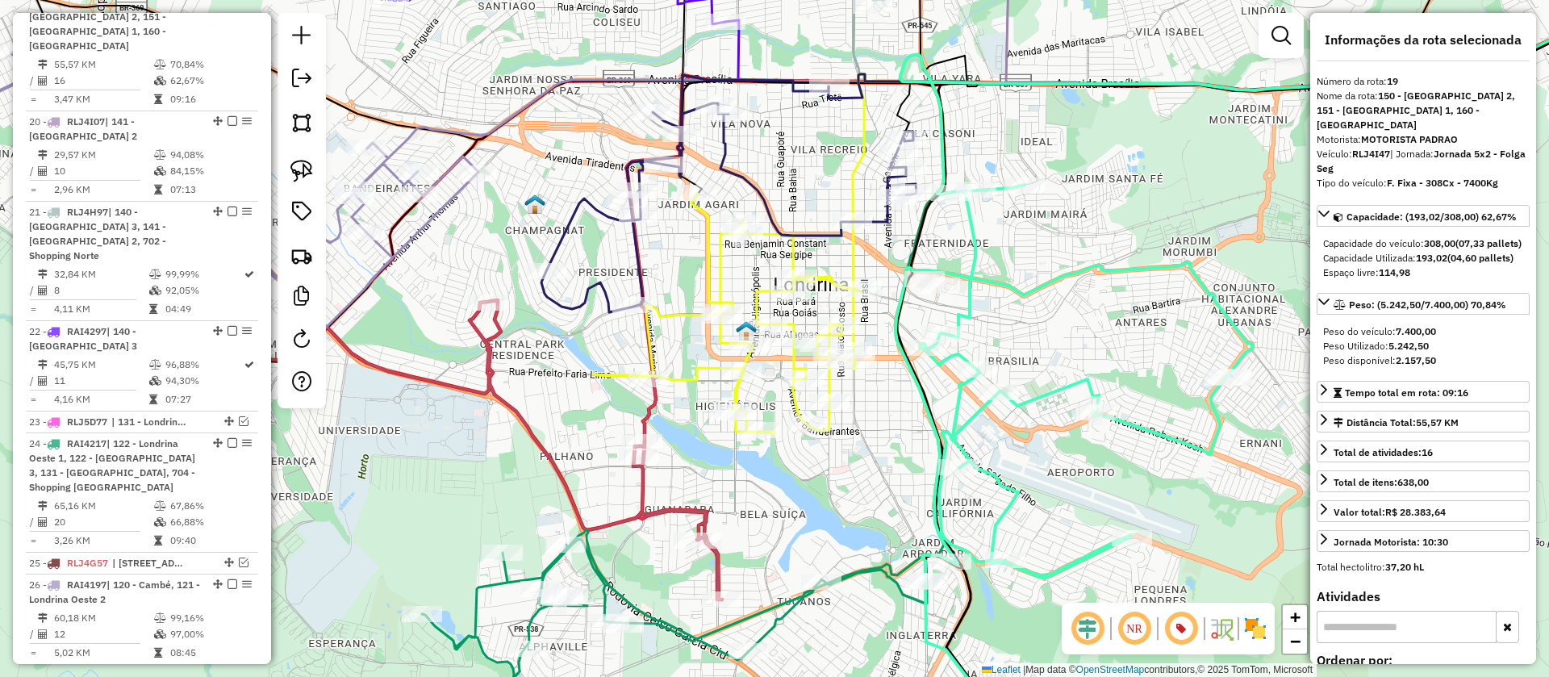
click at [1032, 297] on icon at bounding box center [1074, 454] width 357 height 539
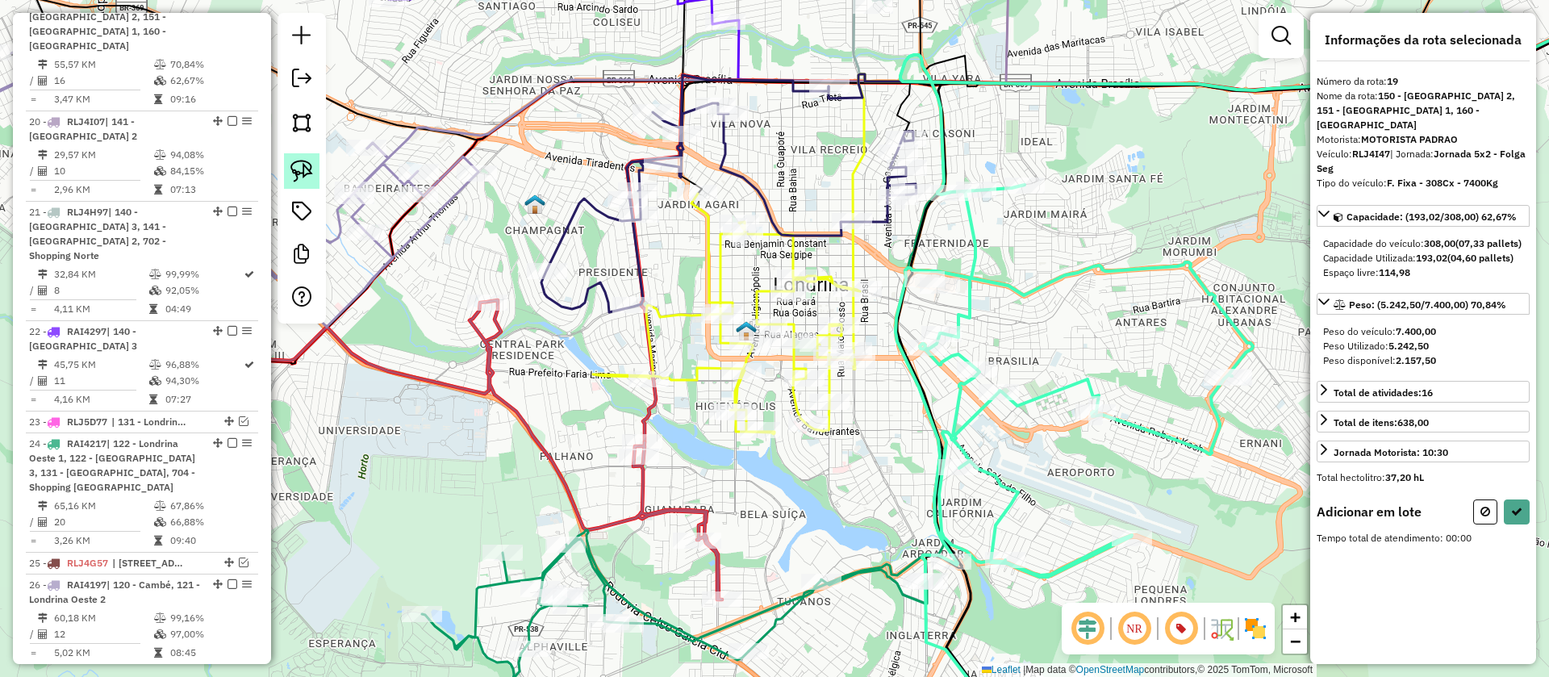
click at [299, 162] on img at bounding box center [302, 171] width 23 height 23
drag, startPoint x: 942, startPoint y: 241, endPoint x: 1041, endPoint y: 317, distance: 124.9
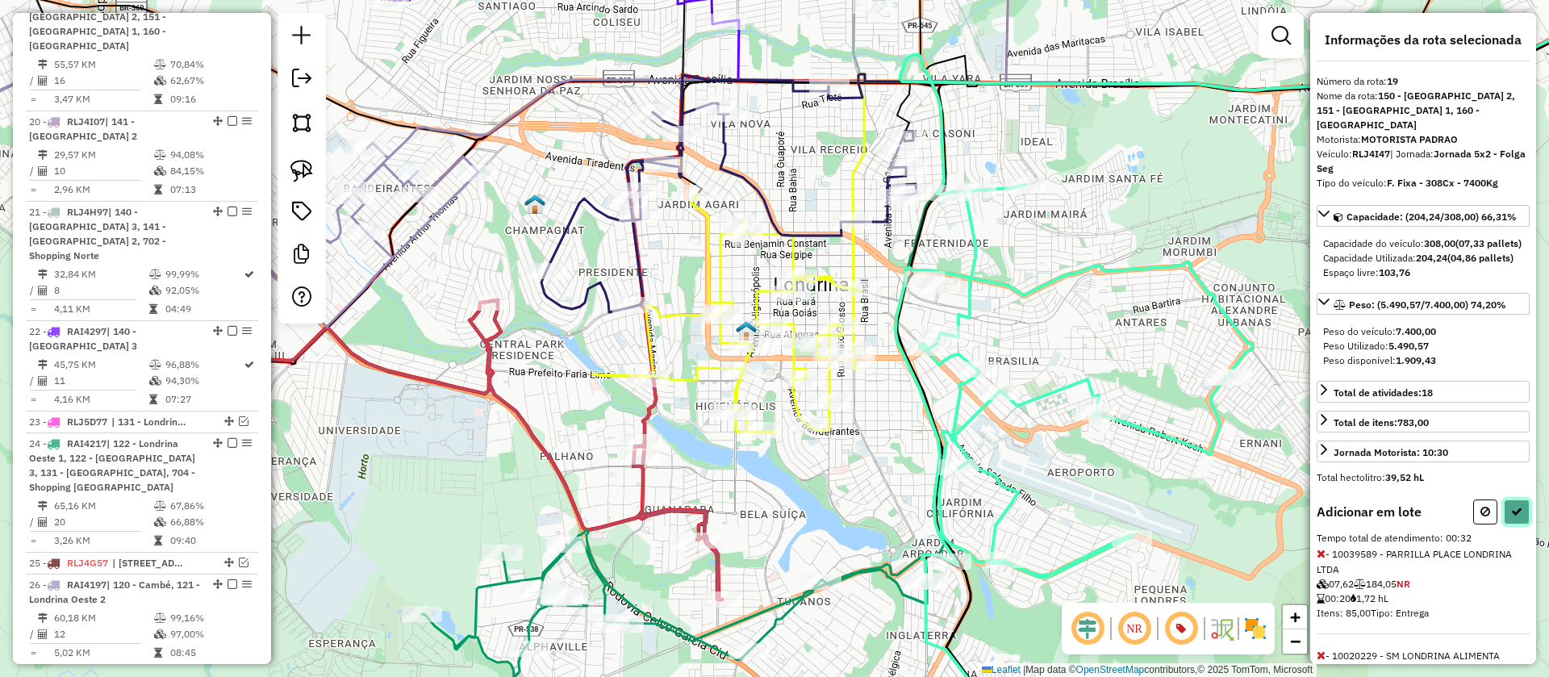
click at [1519, 525] on button at bounding box center [1517, 512] width 26 height 25
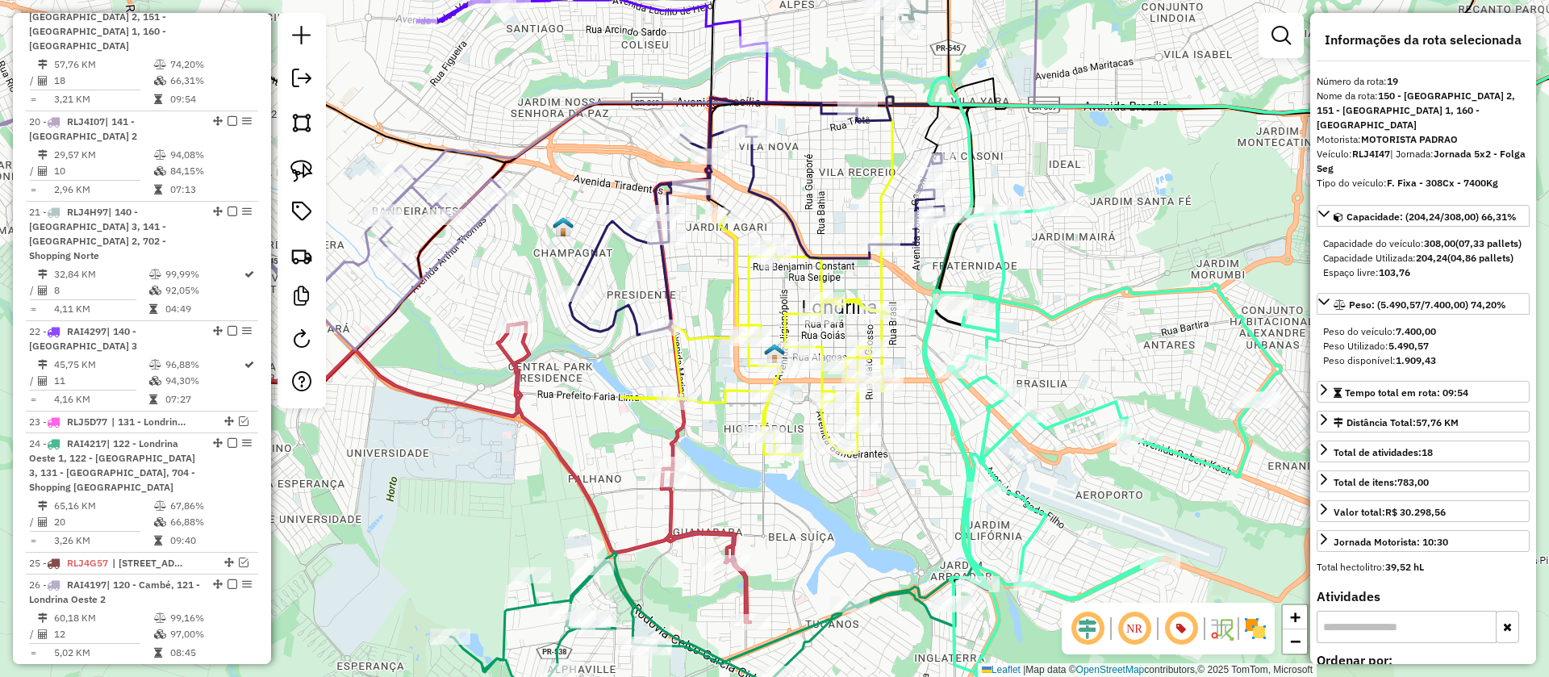
drag, startPoint x: 1046, startPoint y: 236, endPoint x: 1180, endPoint y: 340, distance: 169.2
click at [1180, 340] on div "Janela de atendimento Grade de atendimento Capacidade Transportadoras Veículos …" at bounding box center [774, 338] width 1549 height 677
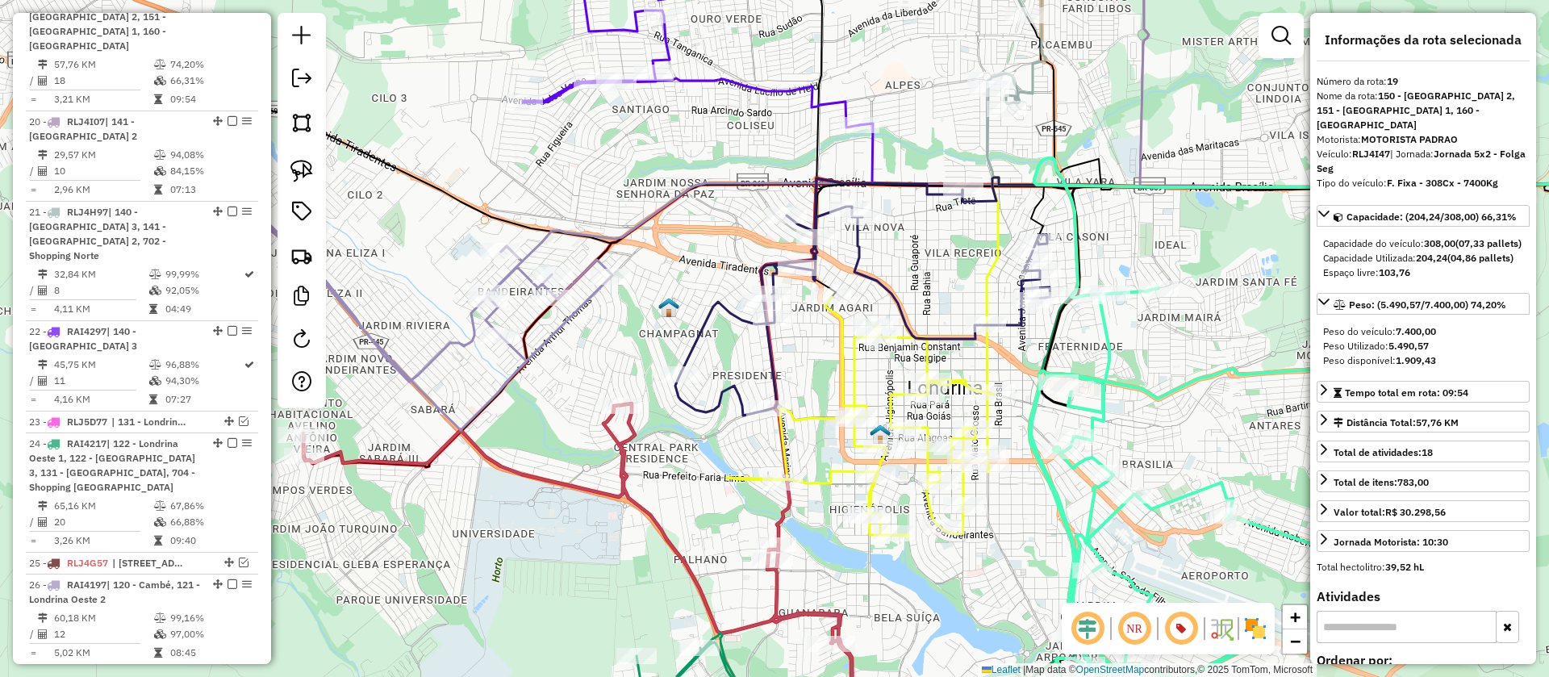
click at [890, 286] on icon at bounding box center [862, 296] width 375 height 237
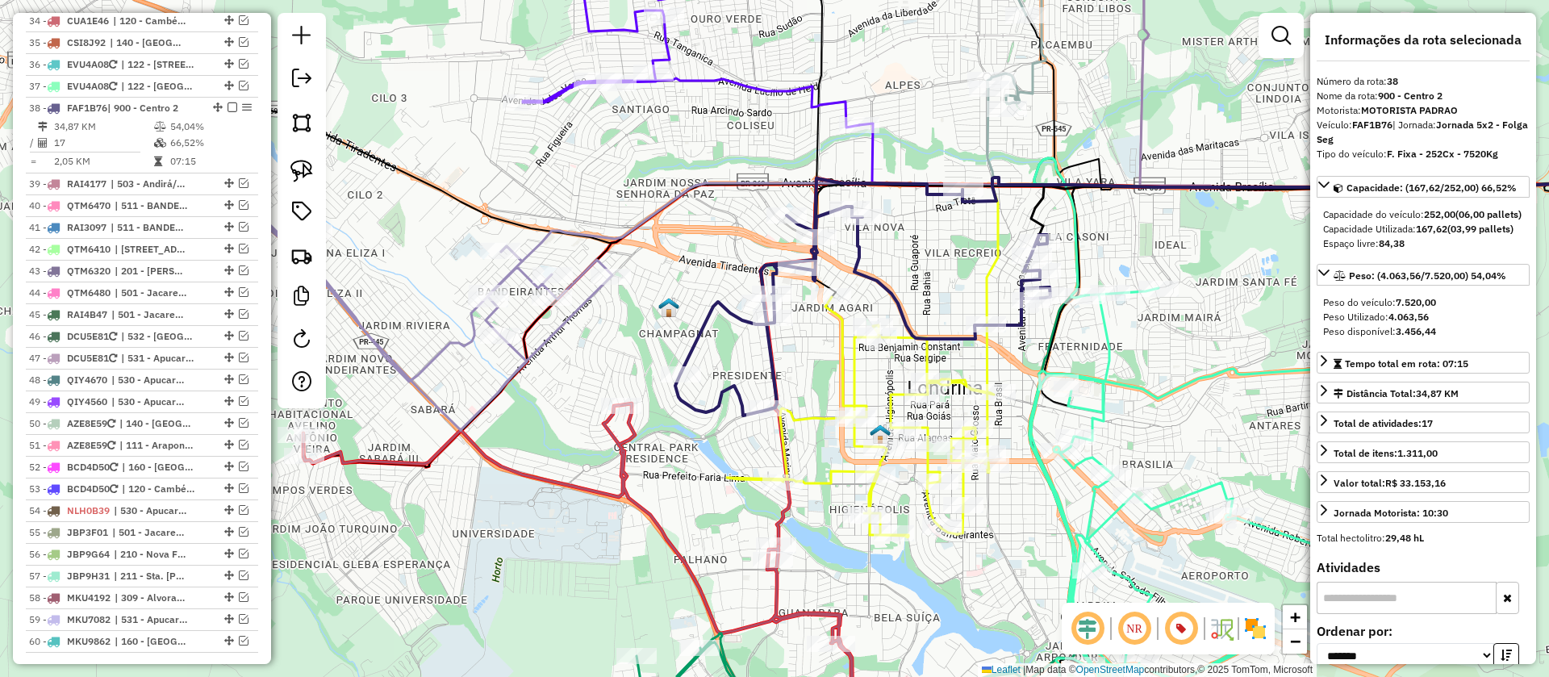
scroll to position [2099, 0]
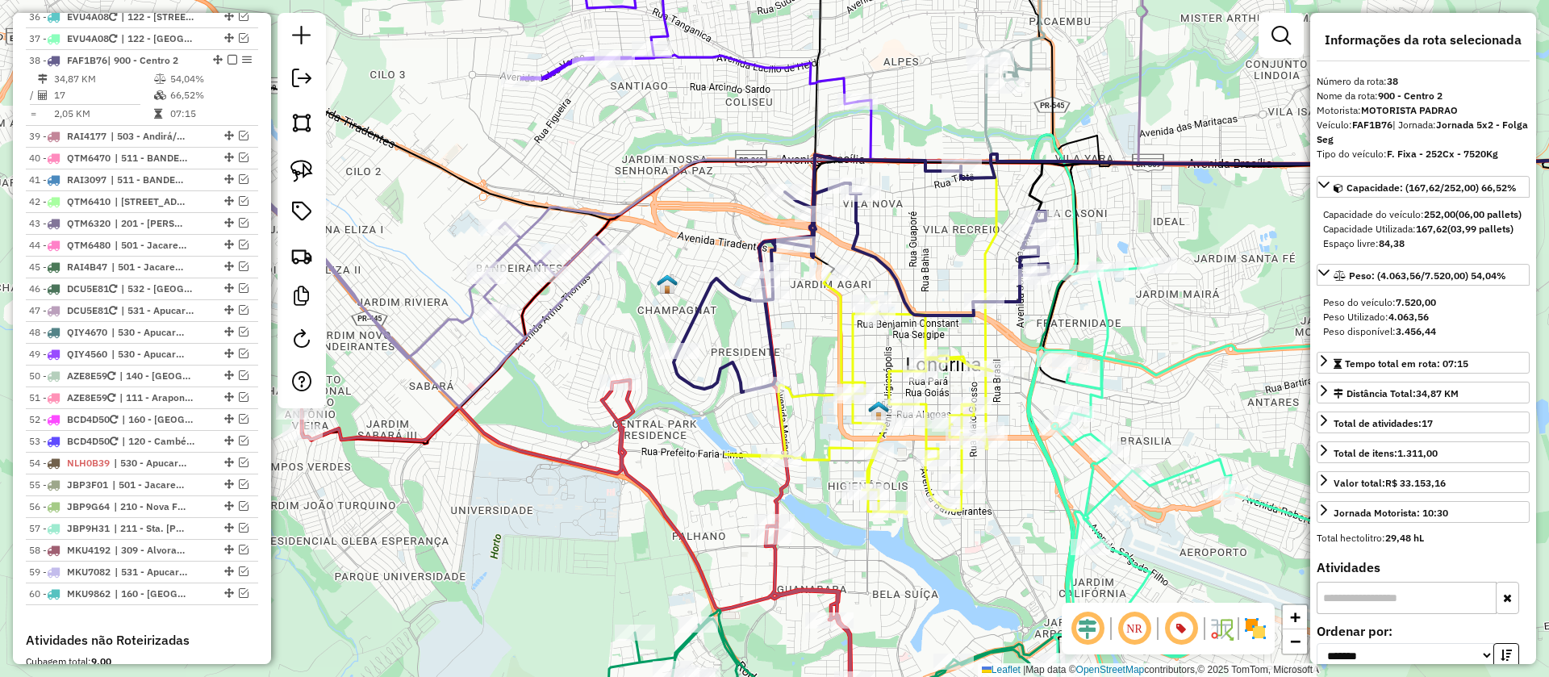
drag, startPoint x: 943, startPoint y: 300, endPoint x: 931, endPoint y: 218, distance: 83.2
click at [931, 218] on div "Janela de atendimento Grade de atendimento Capacidade Transportadoras Veículos …" at bounding box center [774, 338] width 1549 height 677
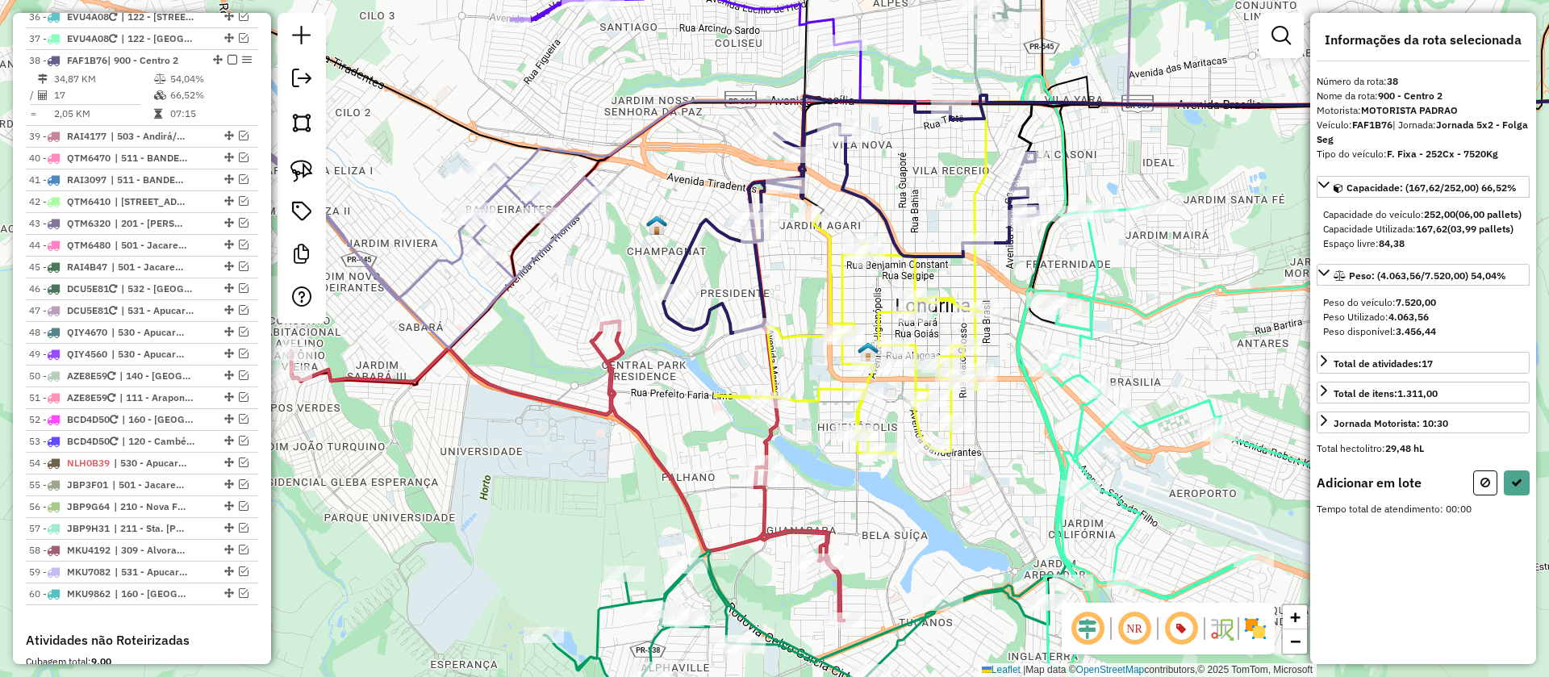
drag, startPoint x: 311, startPoint y: 160, endPoint x: 357, endPoint y: 190, distance: 55.3
click at [311, 161] on img at bounding box center [302, 171] width 23 height 23
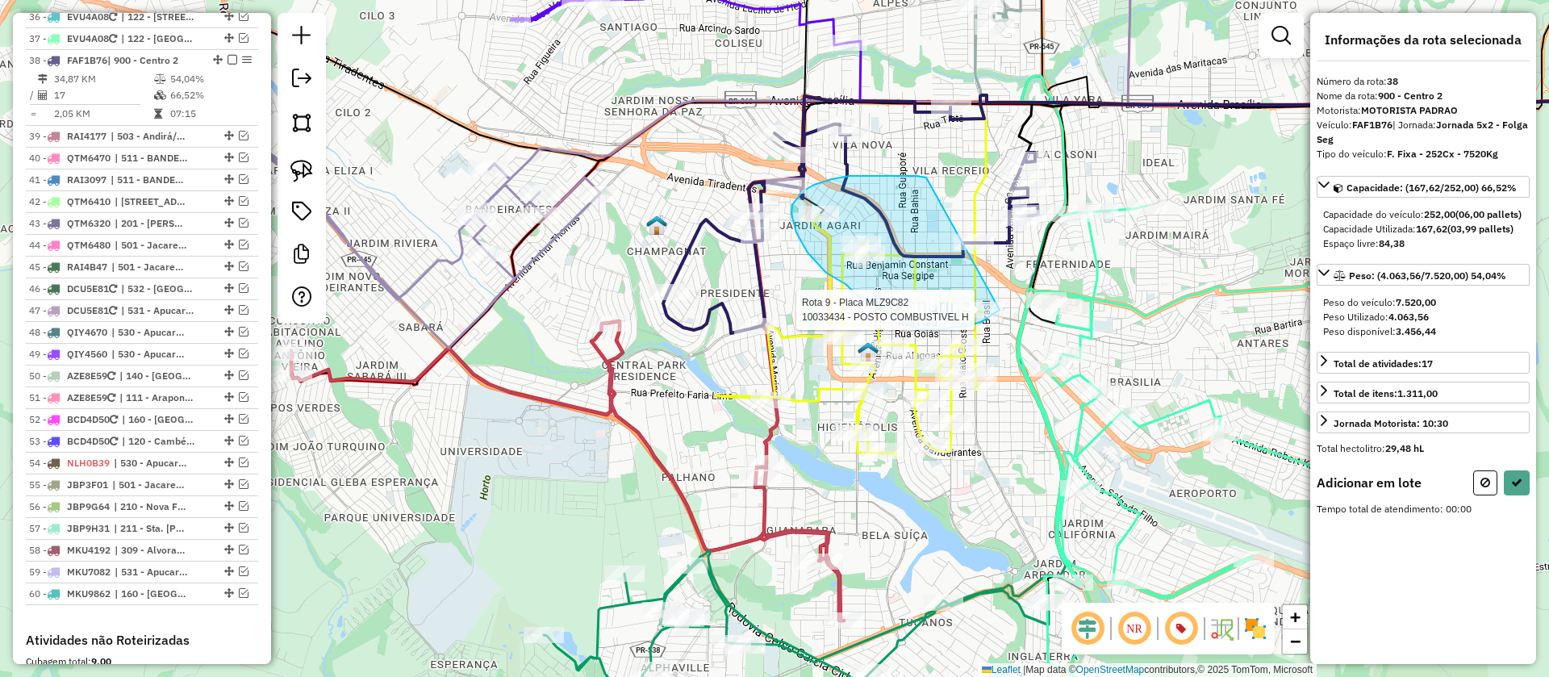
click at [1000, 310] on div "Rota 9 - Placa MLZ9C82 10033434 - POSTO COMBUSTIVEL H Janela de atendimento Gra…" at bounding box center [774, 338] width 1549 height 677
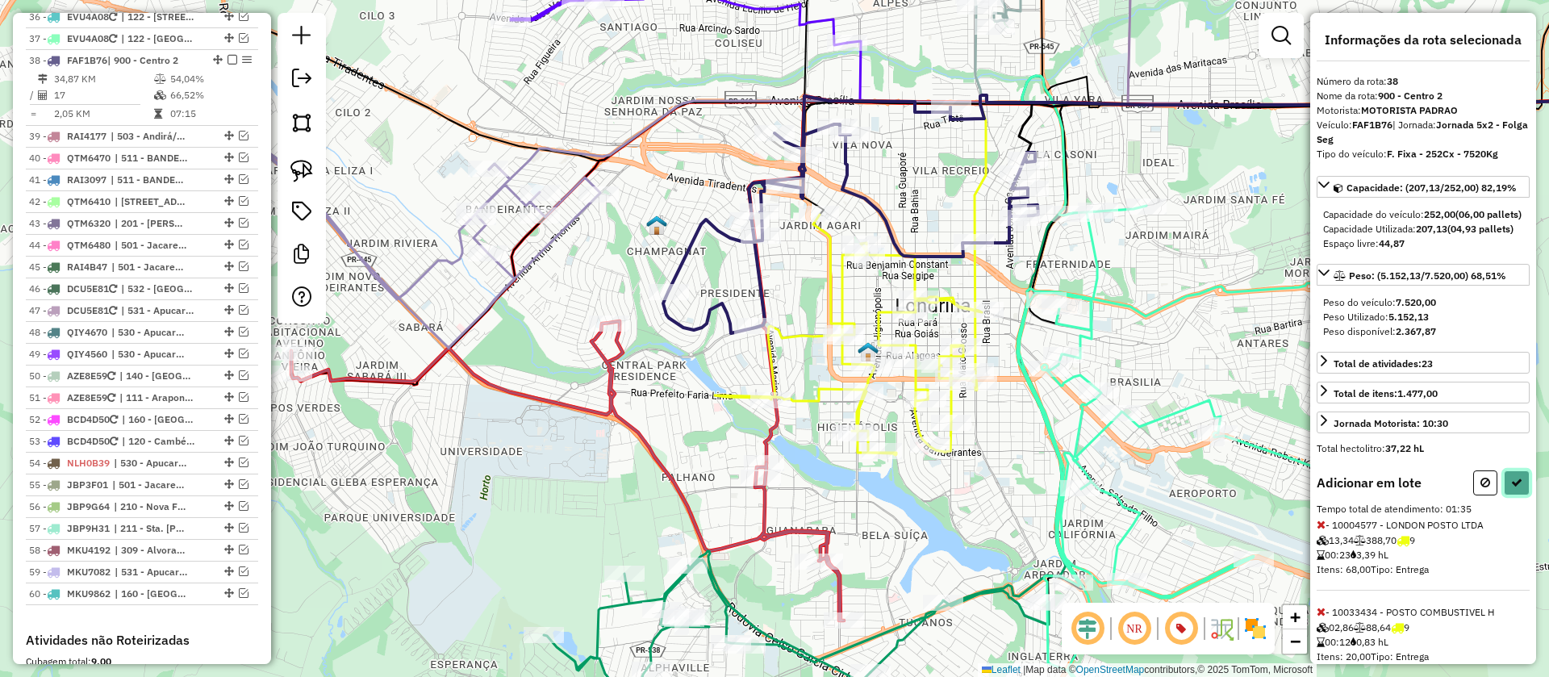
click at [1511, 488] on icon at bounding box center [1516, 482] width 11 height 11
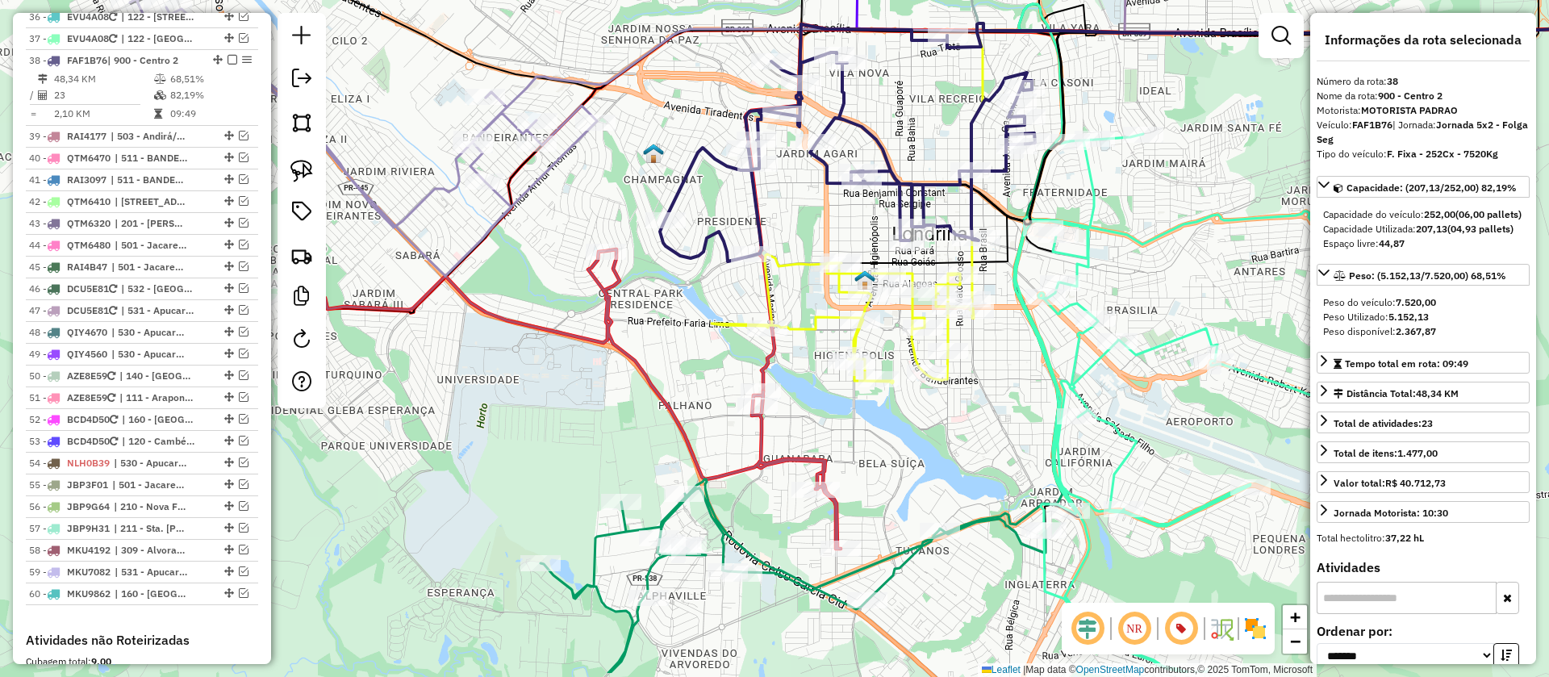
drag, startPoint x: 949, startPoint y: 280, endPoint x: 943, endPoint y: 198, distance: 82.5
click at [943, 198] on div "Janela de atendimento Grade de atendimento Capacidade Transportadoras Veículos …" at bounding box center [774, 338] width 1549 height 677
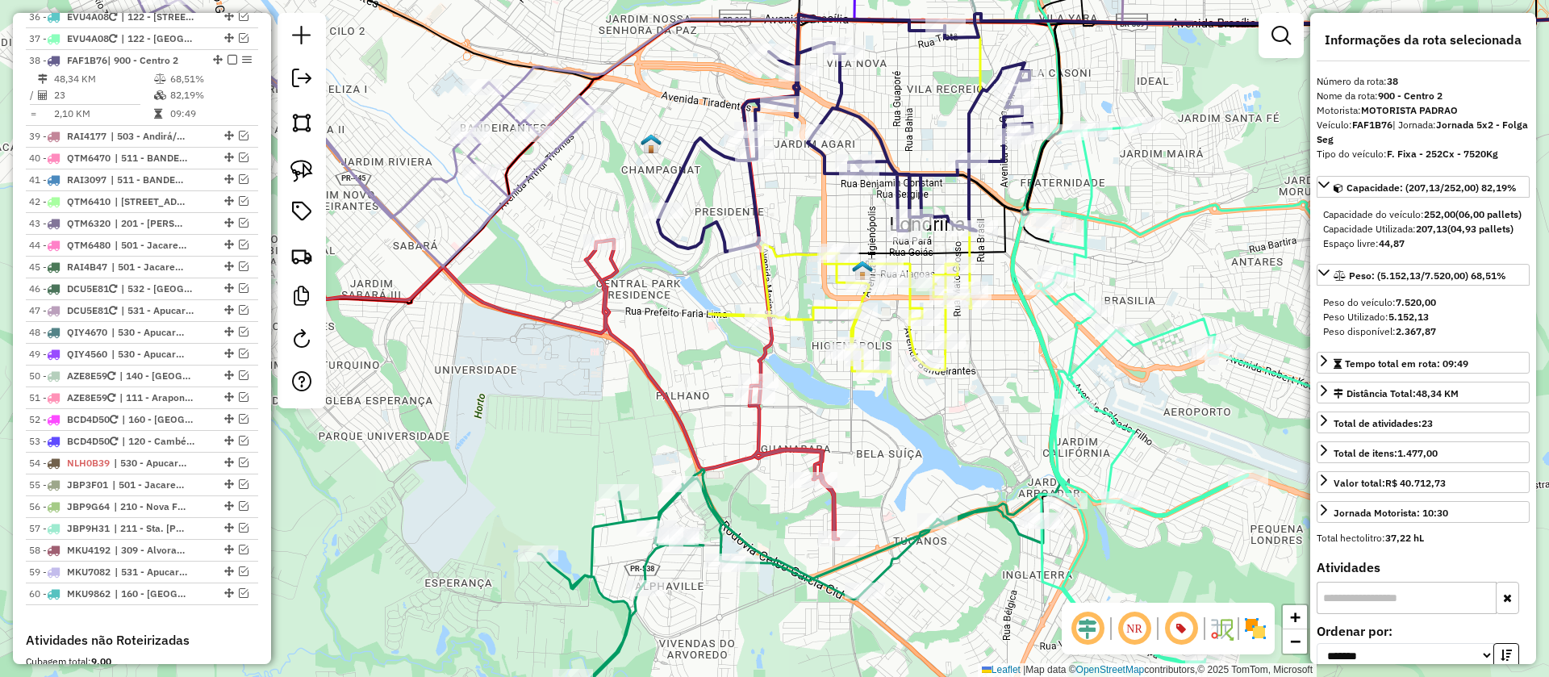
click at [826, 312] on icon at bounding box center [840, 309] width 262 height 129
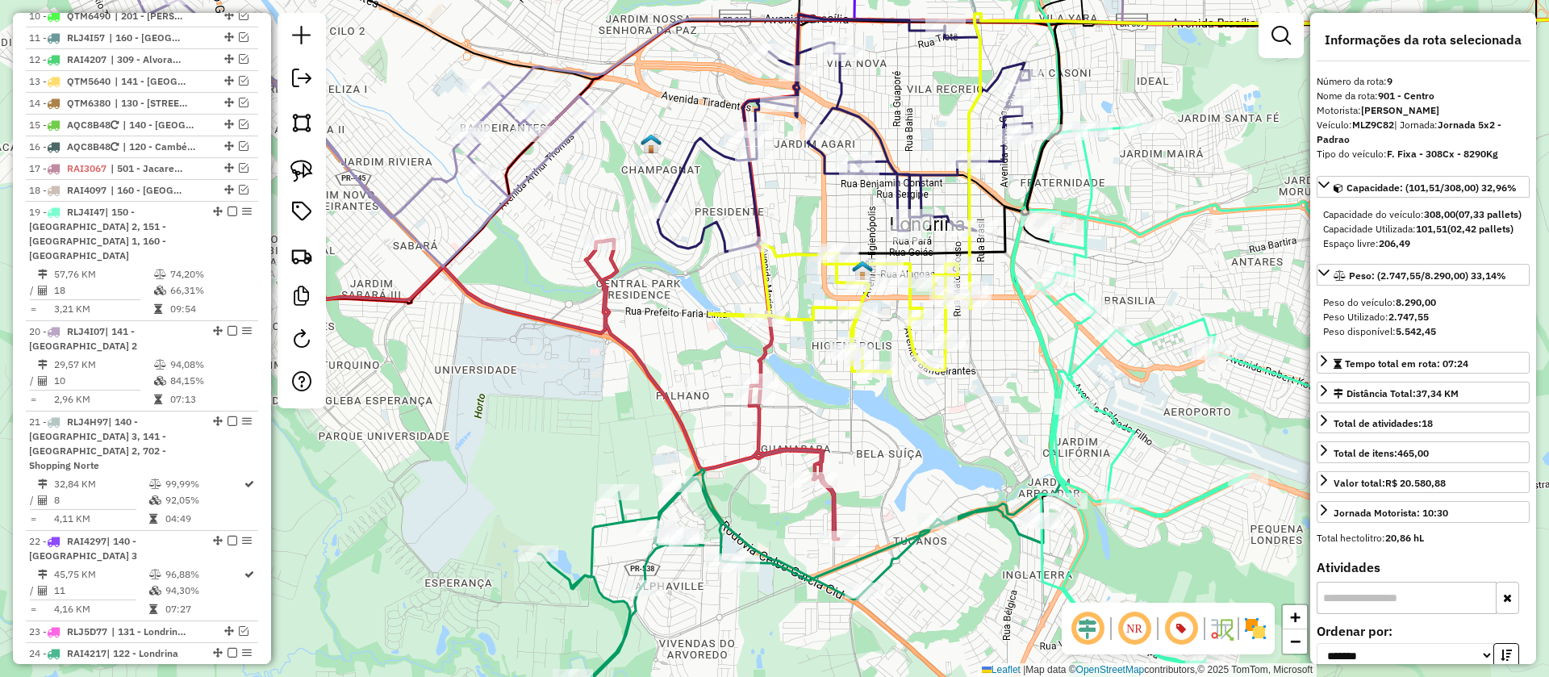
scroll to position [860, 0]
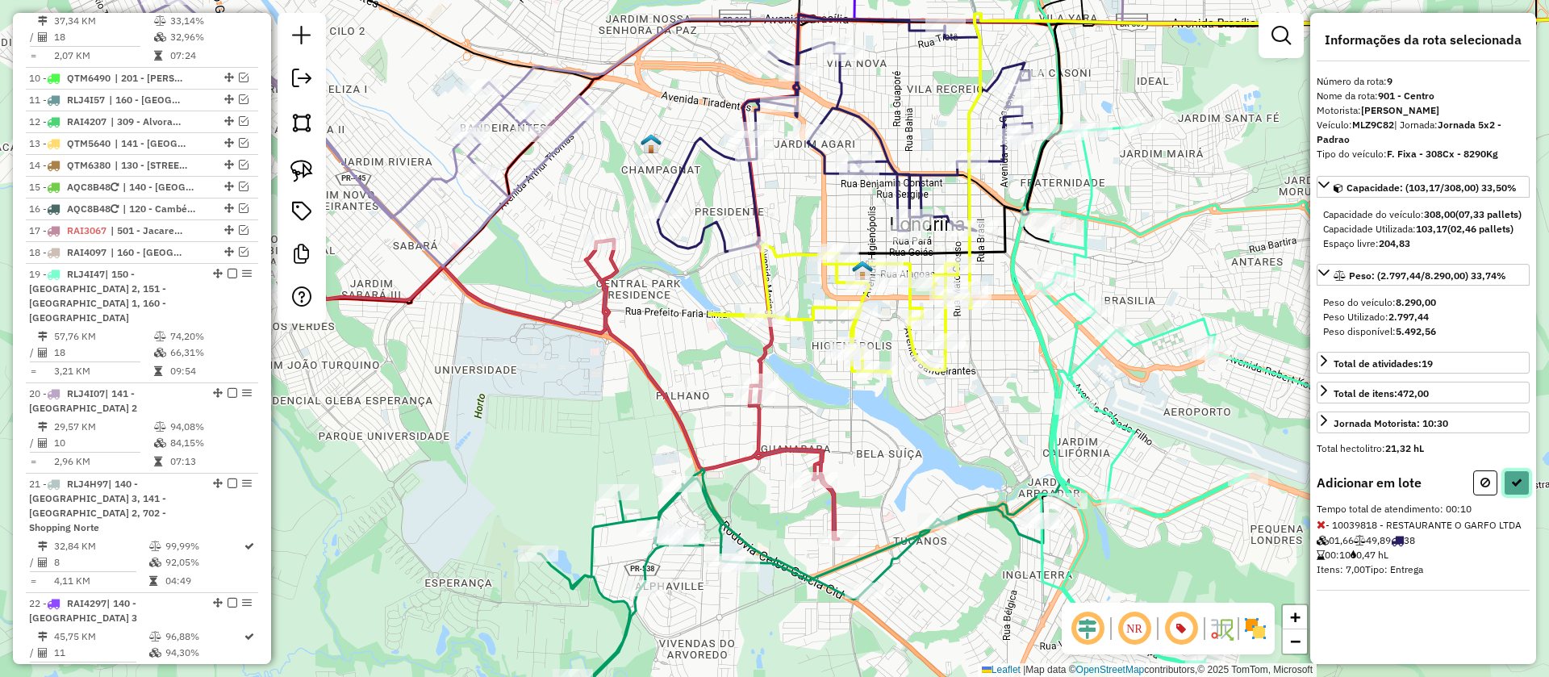
click at [1517, 488] on icon at bounding box center [1516, 482] width 11 height 11
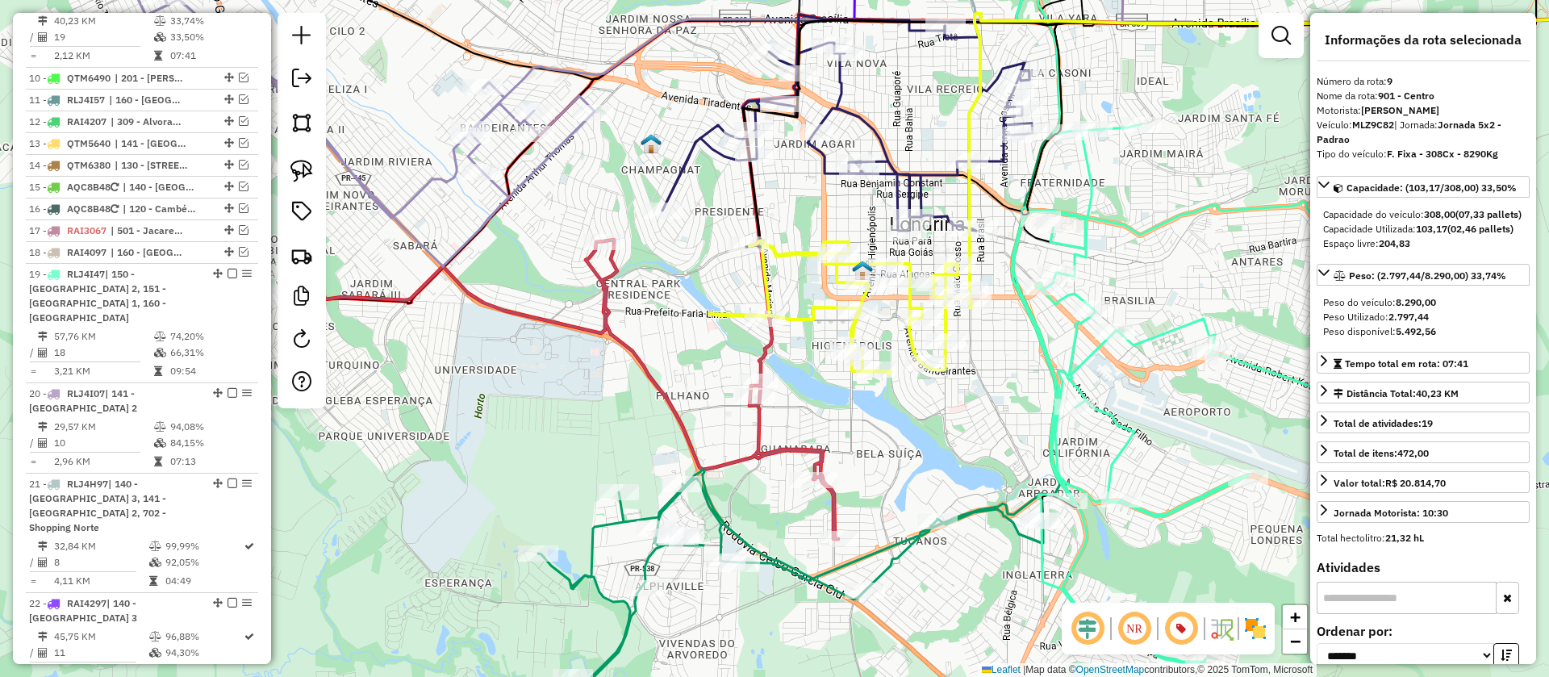
click at [920, 197] on icon at bounding box center [848, 123] width 370 height 216
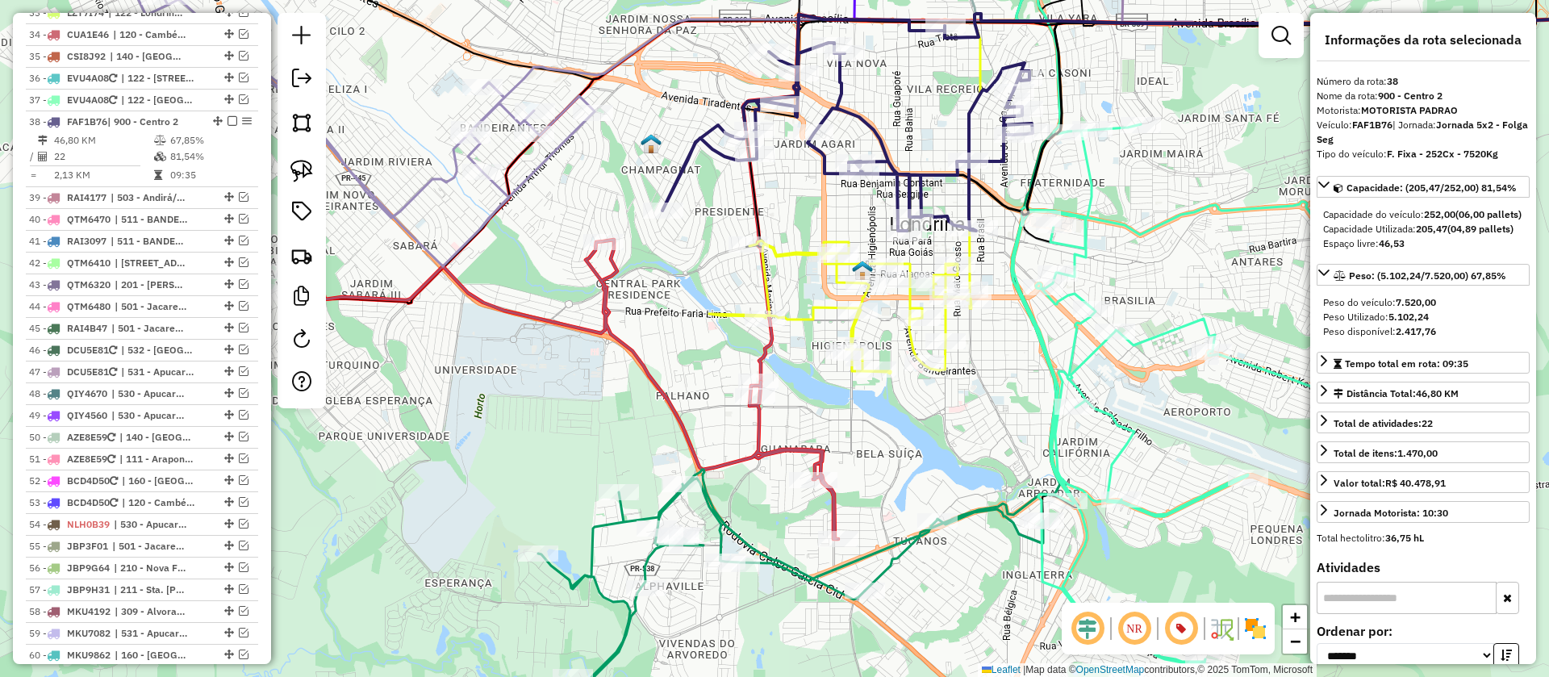
scroll to position [2099, 0]
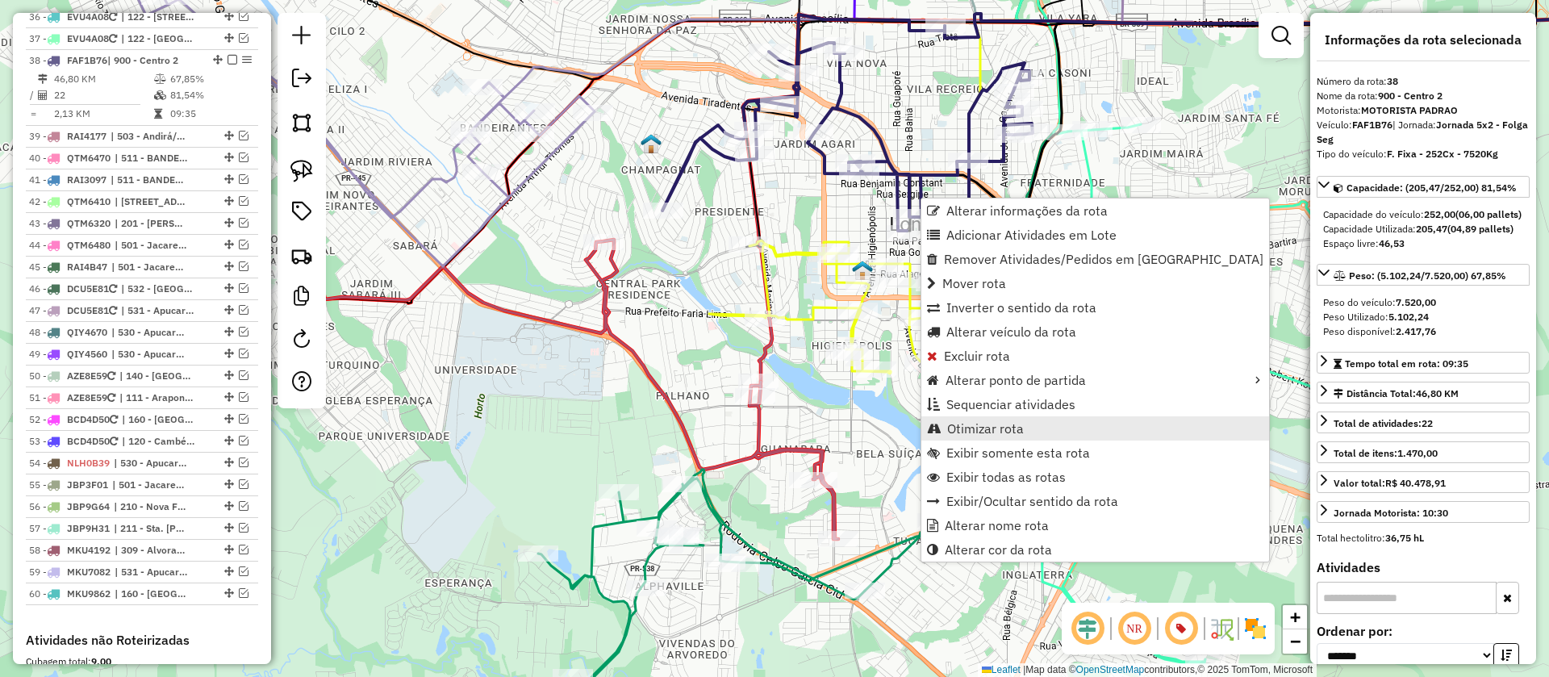
click at [977, 422] on span "Otimizar rota" at bounding box center [985, 428] width 77 height 13
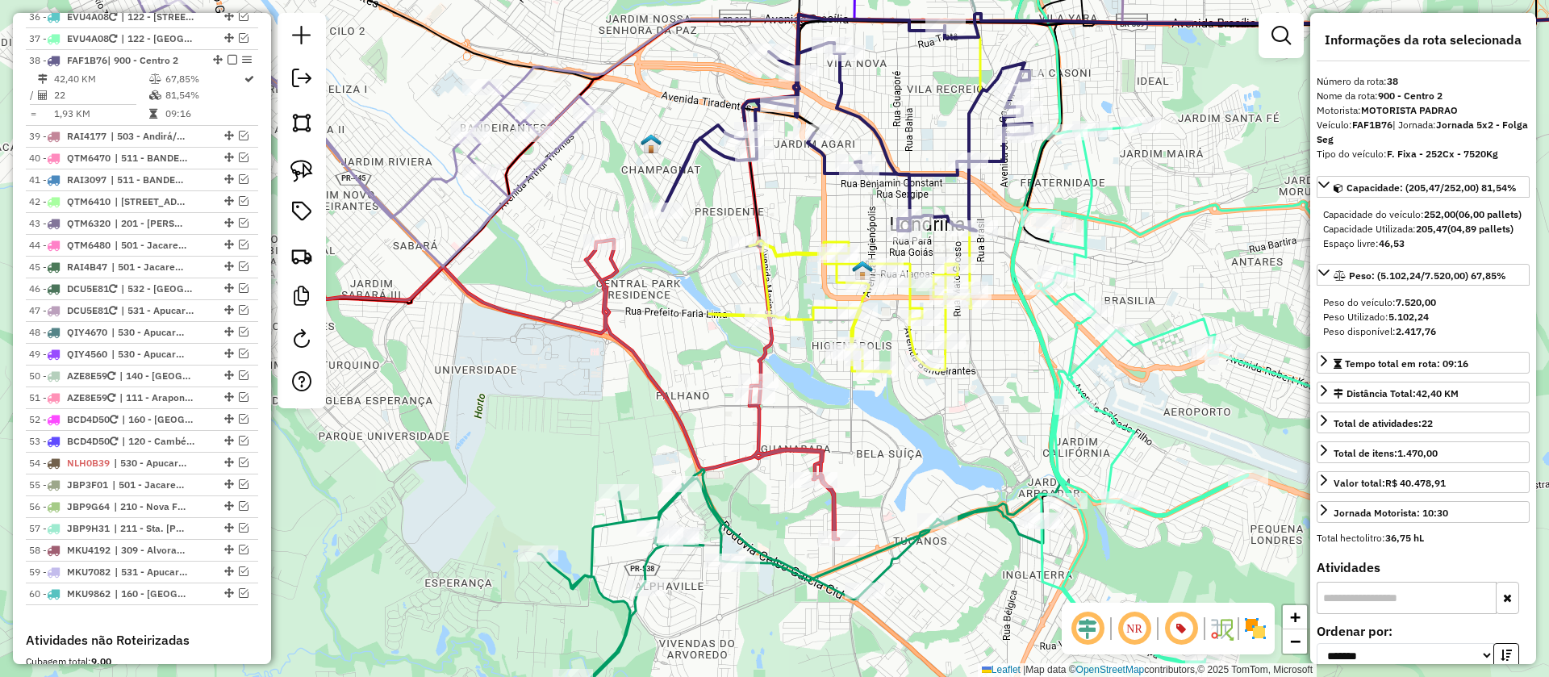
click at [797, 252] on icon at bounding box center [840, 306] width 262 height 133
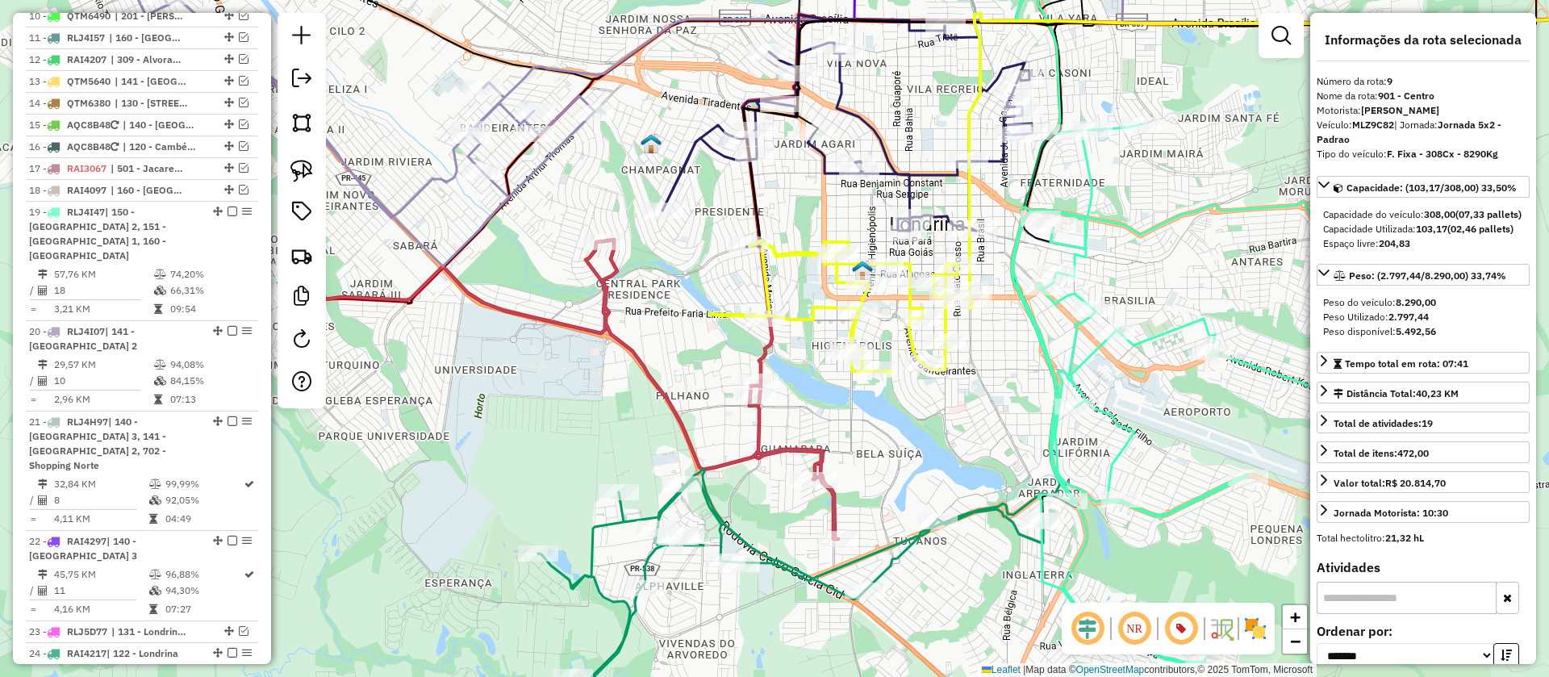
scroll to position [860, 0]
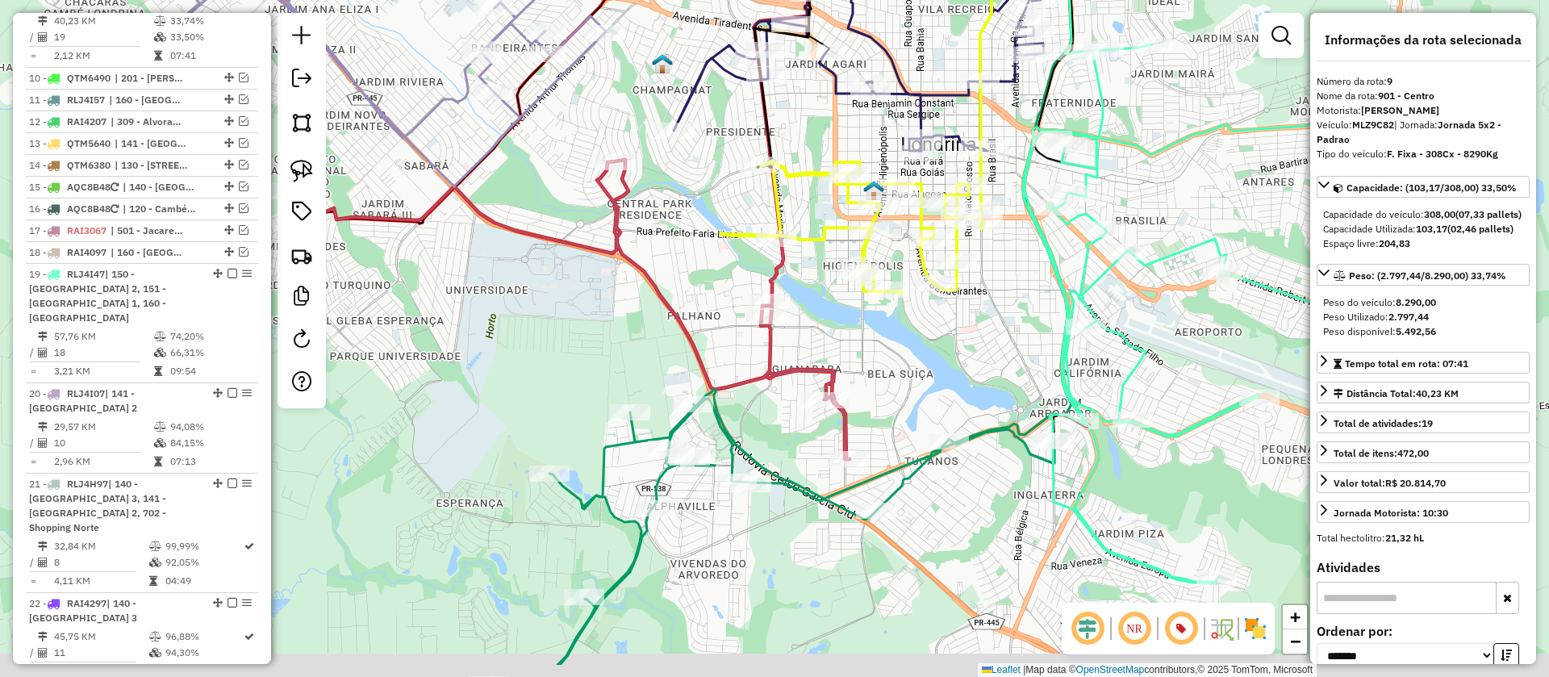
drag, startPoint x: 817, startPoint y: 312, endPoint x: 826, endPoint y: 220, distance: 92.4
click at [826, 224] on div "Janela de atendimento Grade de atendimento Capacidade Transportadoras Veículos …" at bounding box center [774, 338] width 1549 height 677
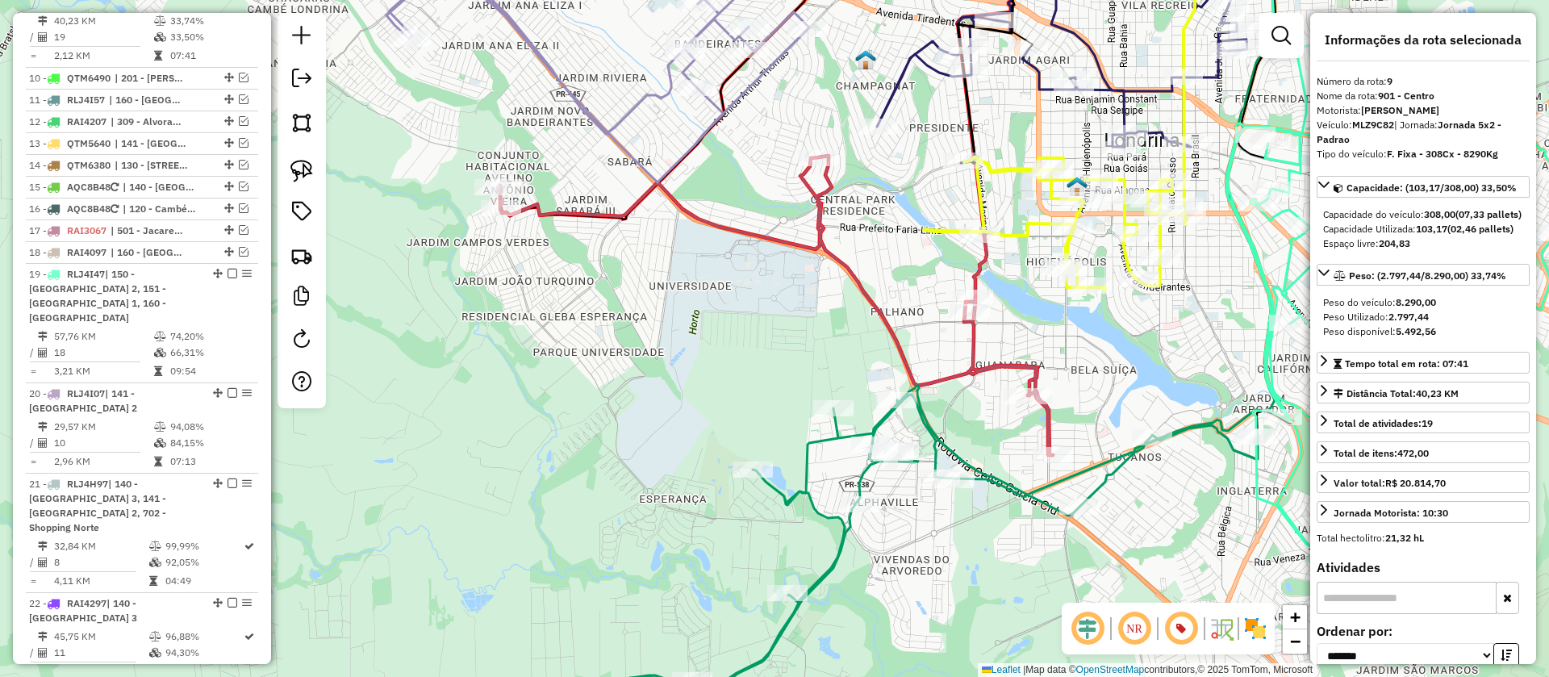
drag, startPoint x: 851, startPoint y: 277, endPoint x: 1032, endPoint y: 319, distance: 186.4
click at [1032, 319] on div "Janela de atendimento Grade de atendimento Capacidade Transportadoras Veículos …" at bounding box center [774, 338] width 1549 height 677
click at [980, 356] on icon at bounding box center [778, 306] width 553 height 299
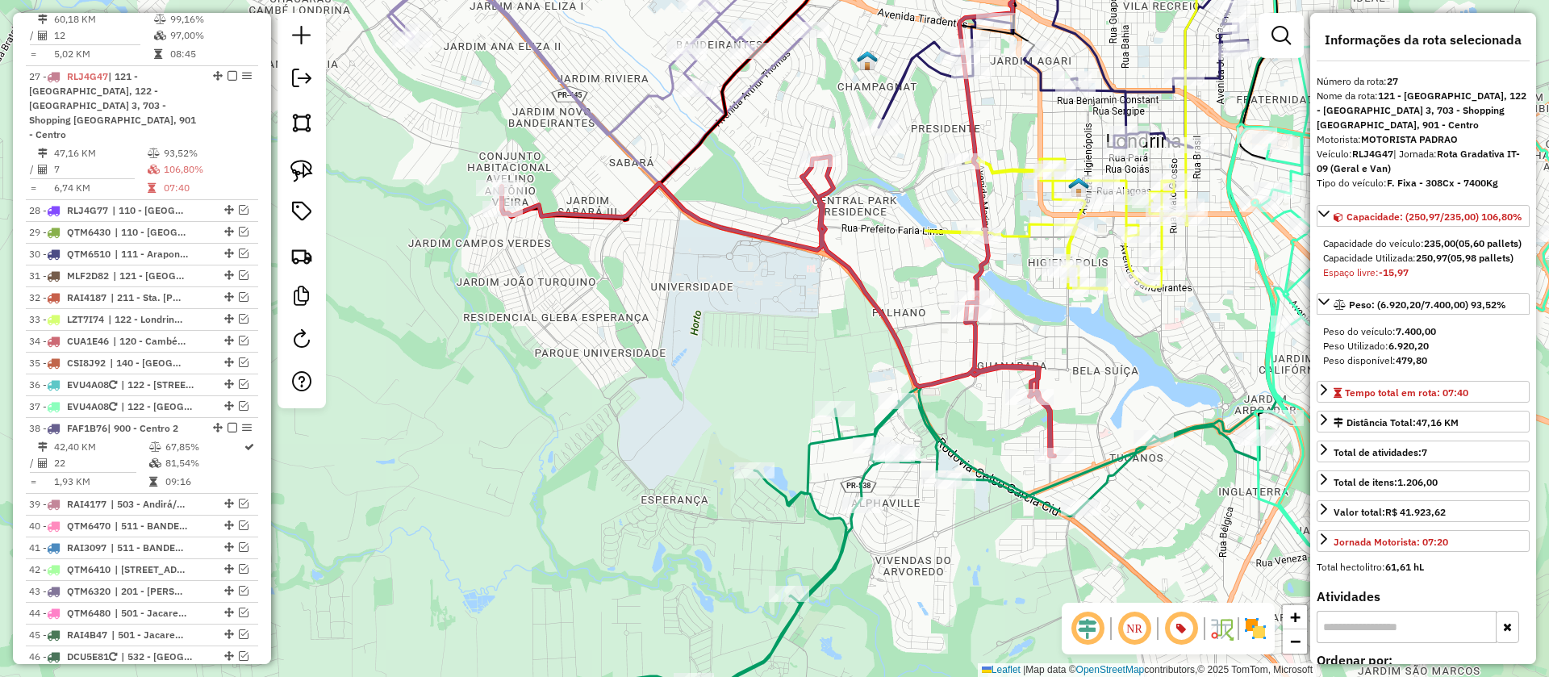
scroll to position [1776, 0]
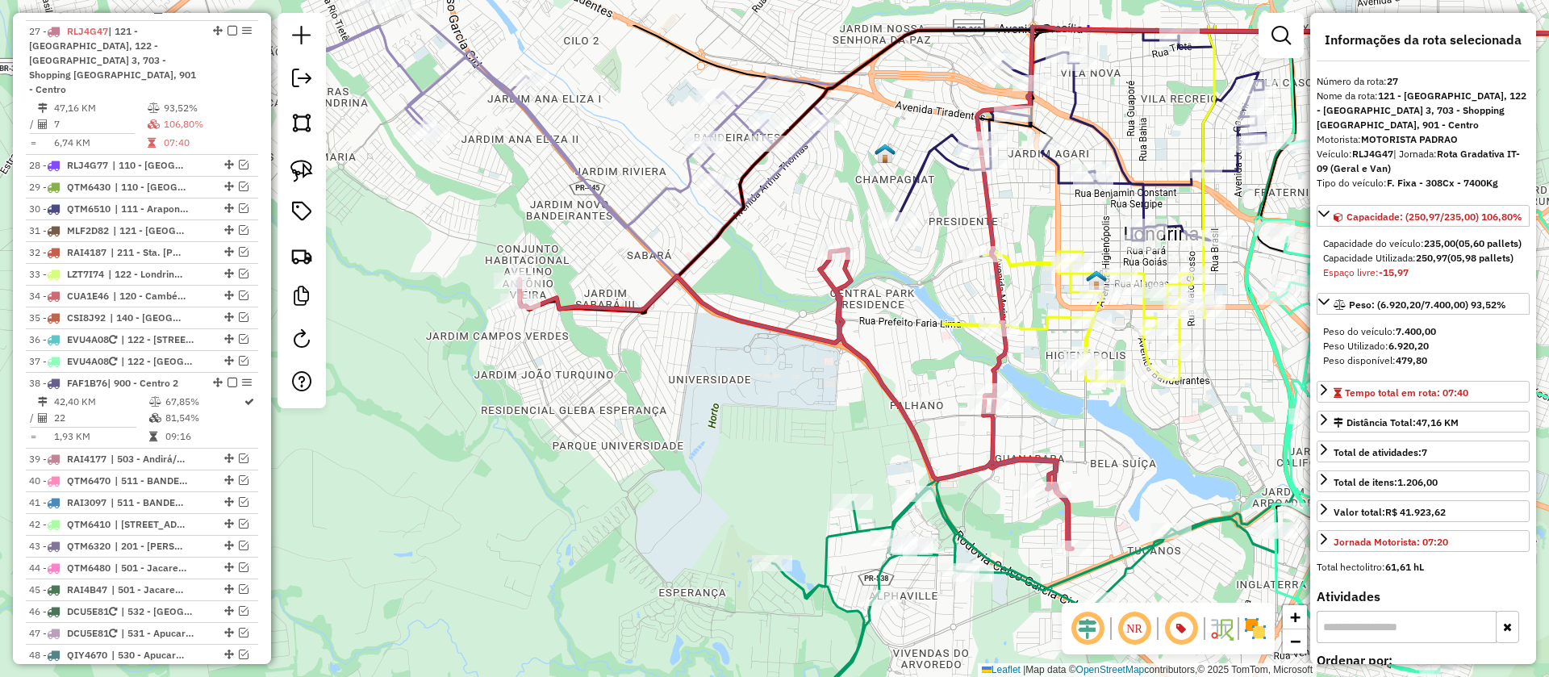
drag, startPoint x: 1062, startPoint y: 334, endPoint x: 1080, endPoint y: 428, distance: 95.3
click at [1080, 428] on div "Janela de atendimento Grade de atendimento Capacidade Transportadoras Veículos …" at bounding box center [774, 338] width 1549 height 677
click at [1026, 265] on icon at bounding box center [1074, 317] width 262 height 133
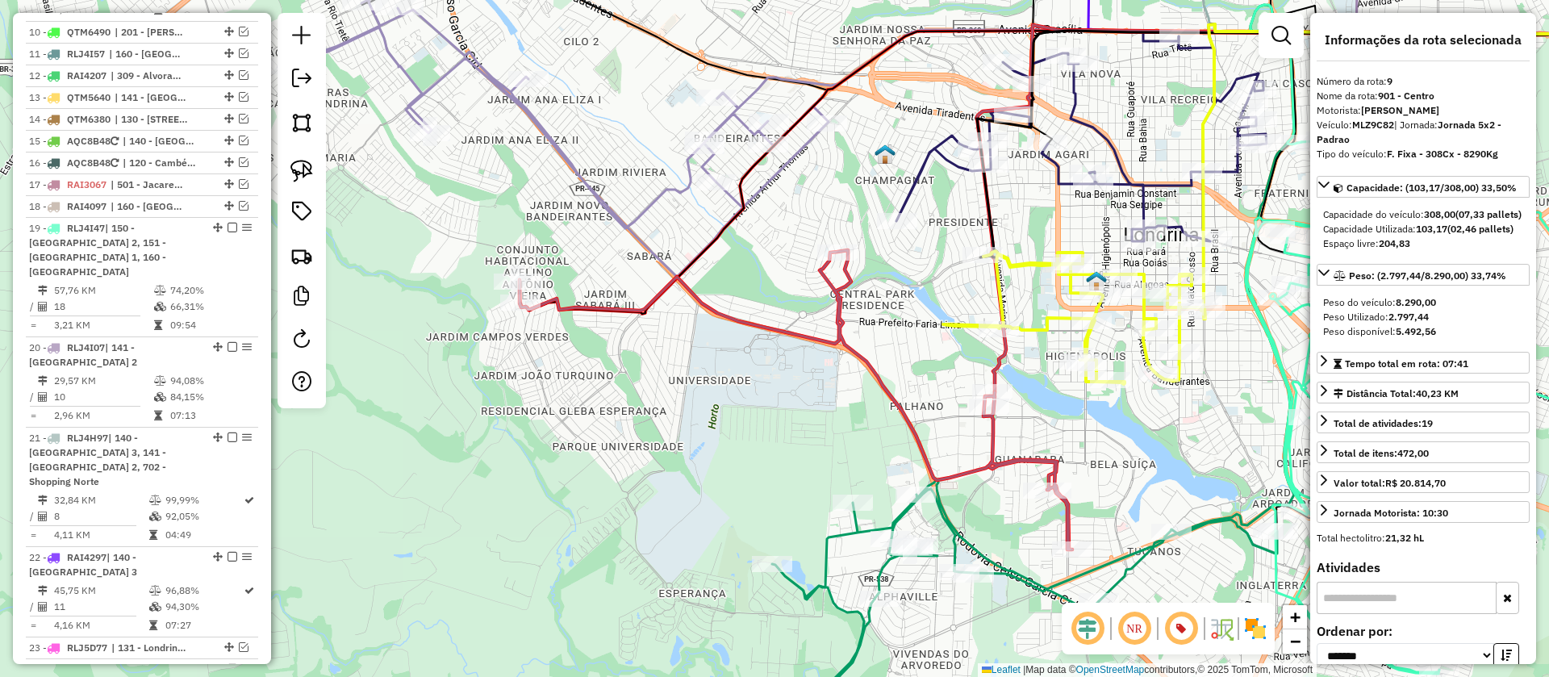
scroll to position [860, 0]
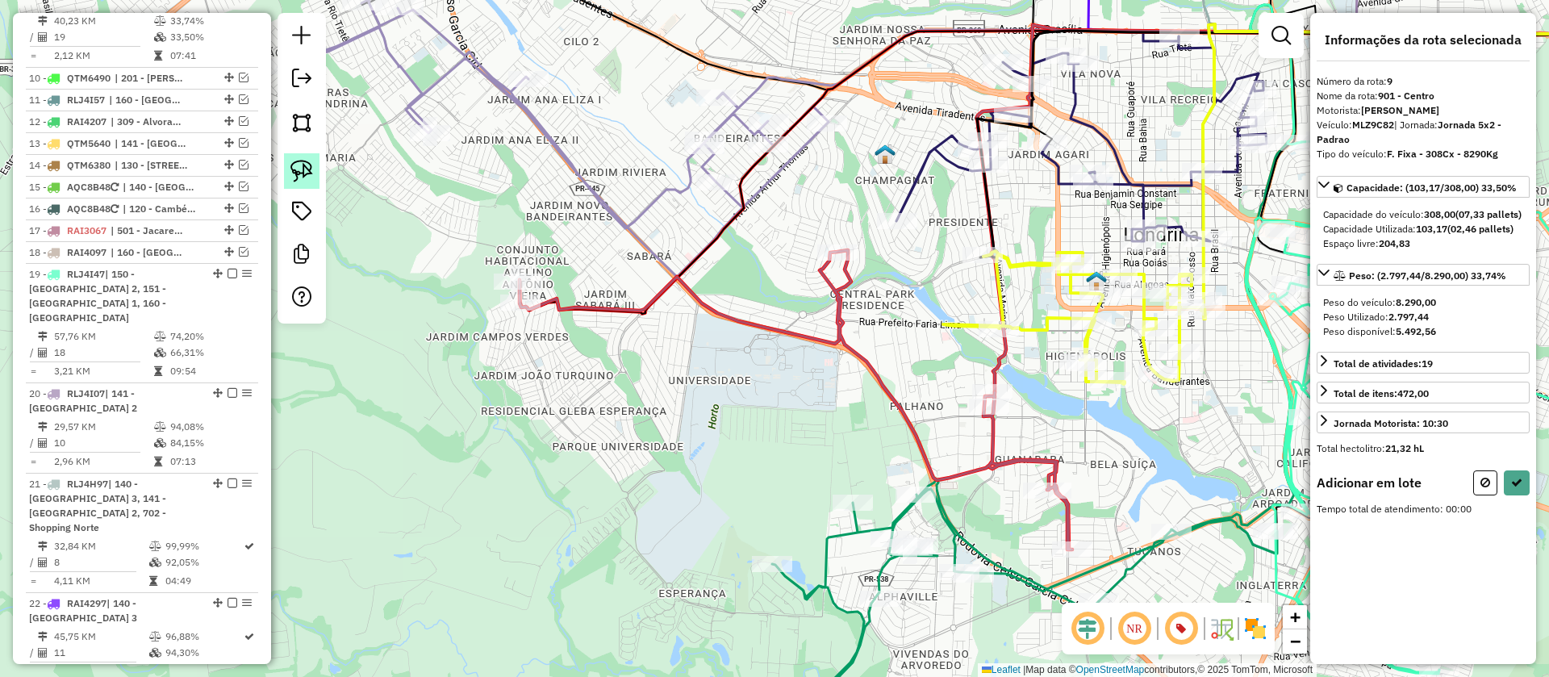
click at [308, 172] on img at bounding box center [302, 171] width 23 height 23
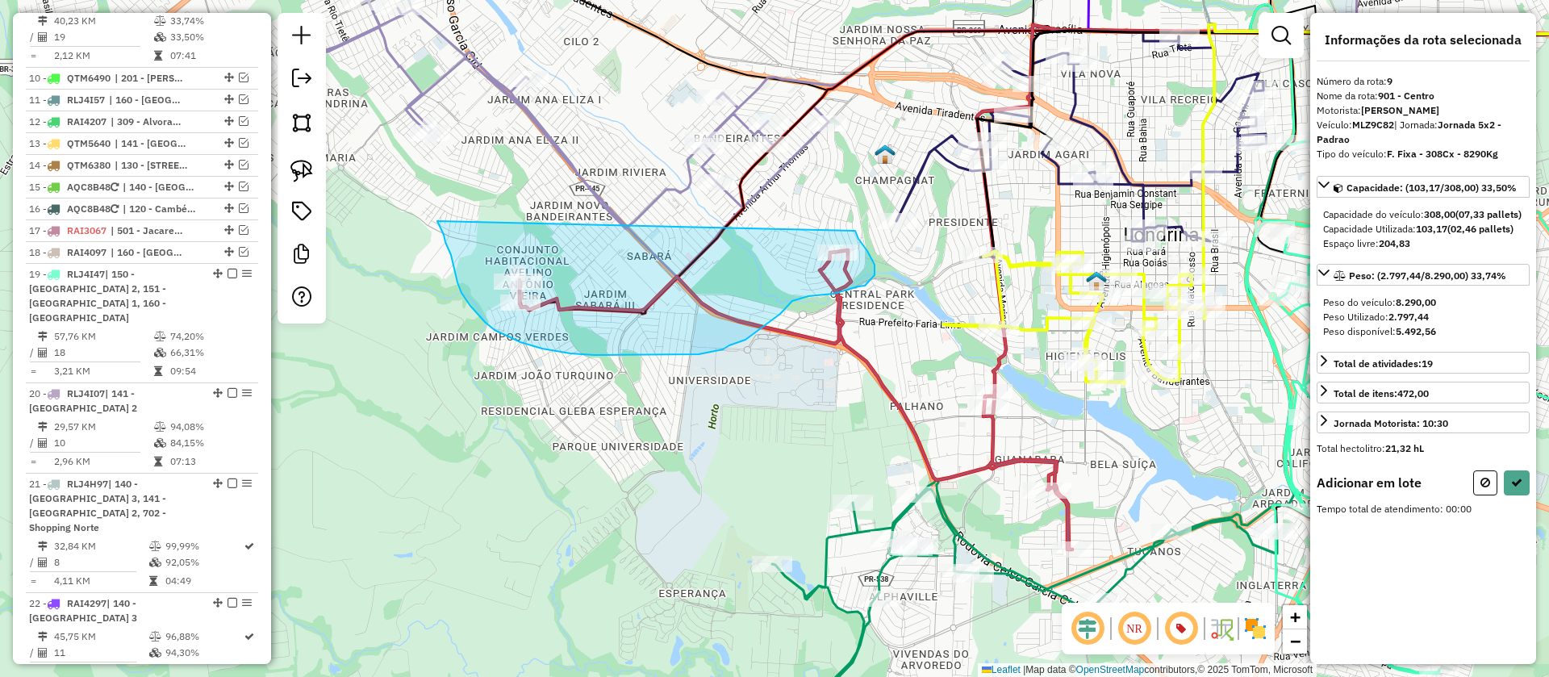
drag, startPoint x: 445, startPoint y: 242, endPoint x: 855, endPoint y: 231, distance: 410.1
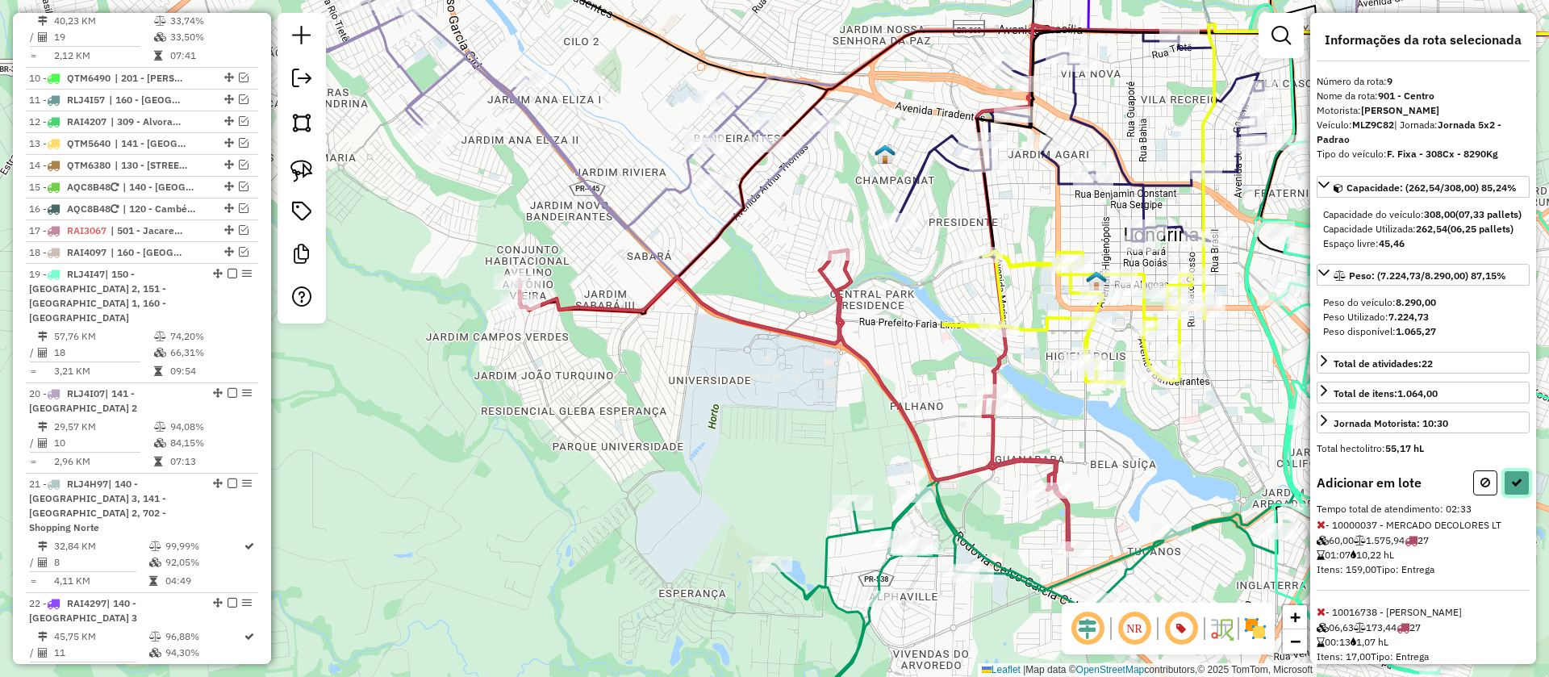
click at [1514, 488] on icon at bounding box center [1516, 482] width 11 height 11
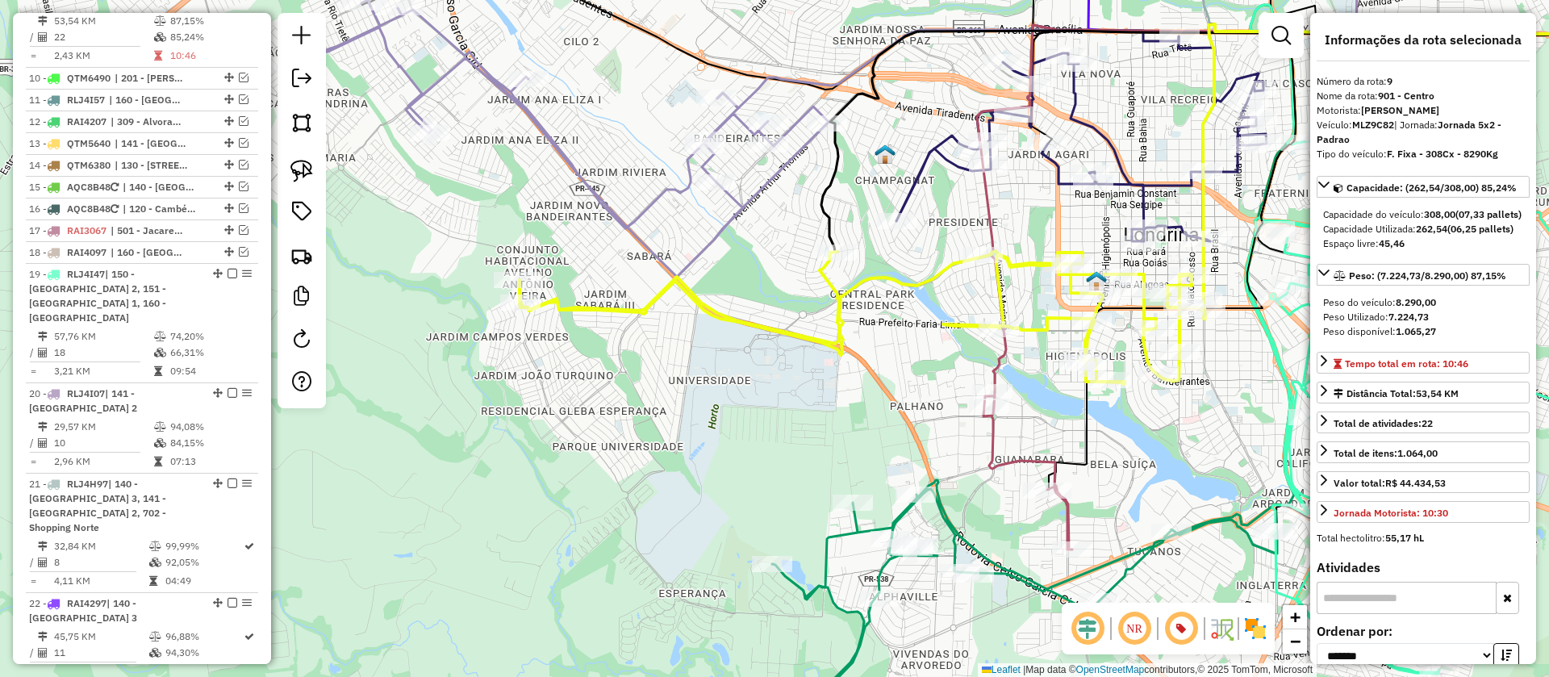
click at [913, 280] on icon at bounding box center [863, 317] width 686 height 133
click at [1000, 362] on icon at bounding box center [1340, 208] width 727 height 367
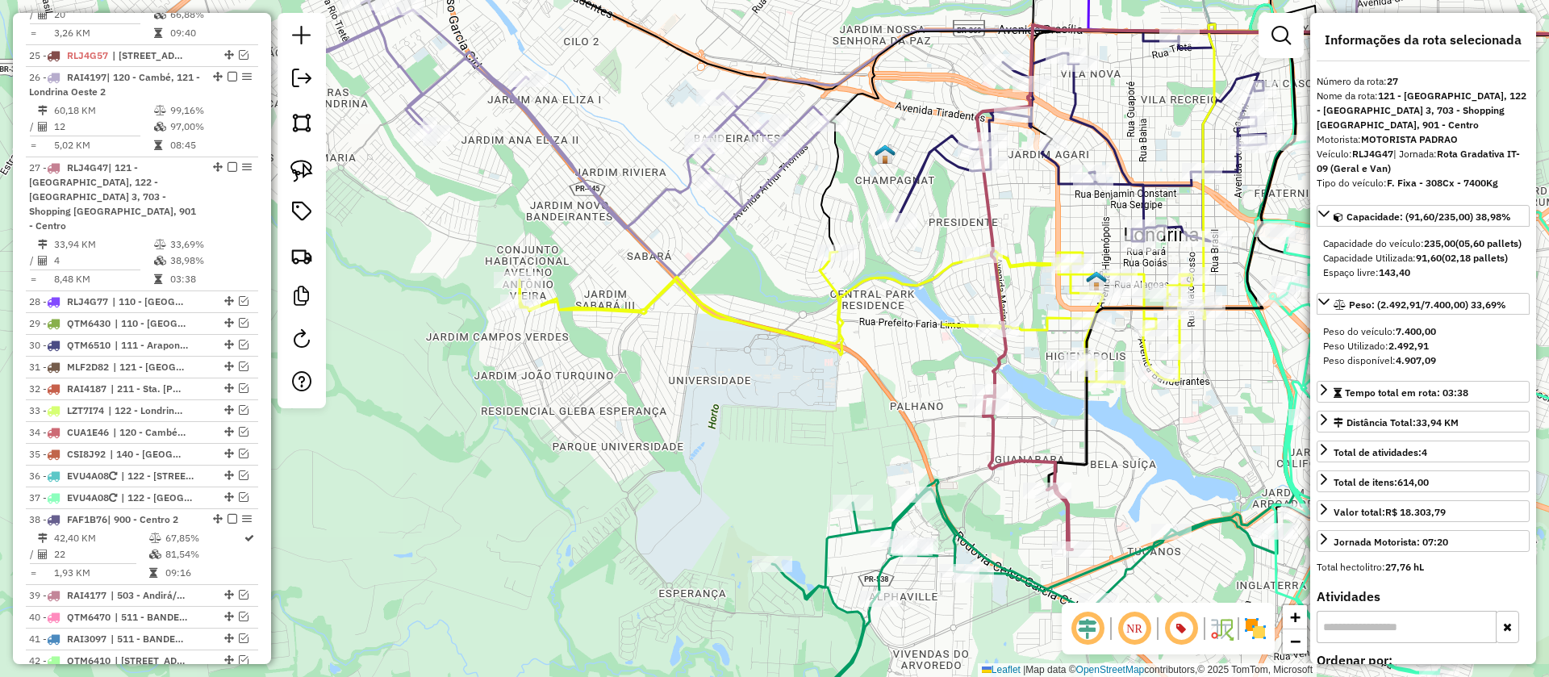
scroll to position [1776, 0]
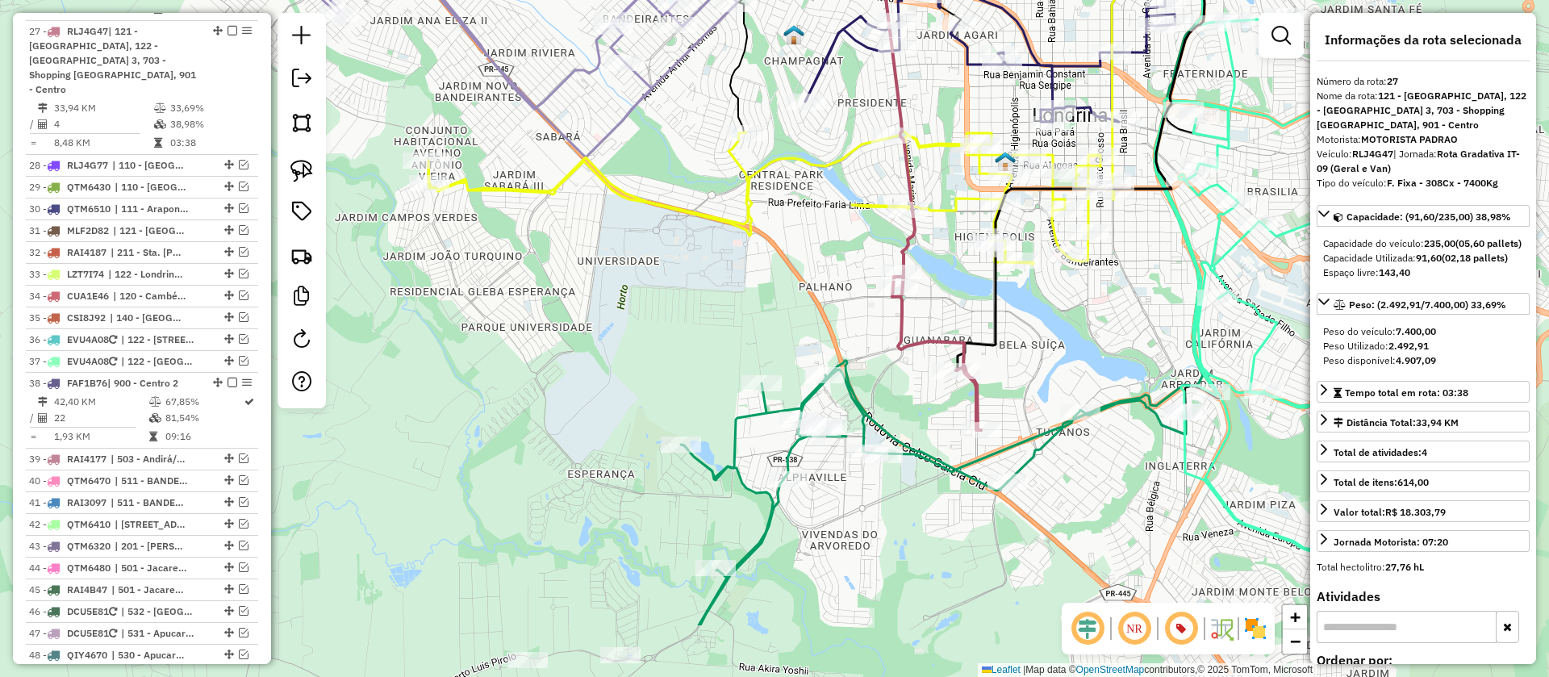
drag, startPoint x: 1046, startPoint y: 436, endPoint x: 955, endPoint y: 316, distance: 150.3
click at [955, 316] on div "Janela de atendimento Grade de atendimento Capacidade Transportadoras Veículos …" at bounding box center [774, 338] width 1549 height 677
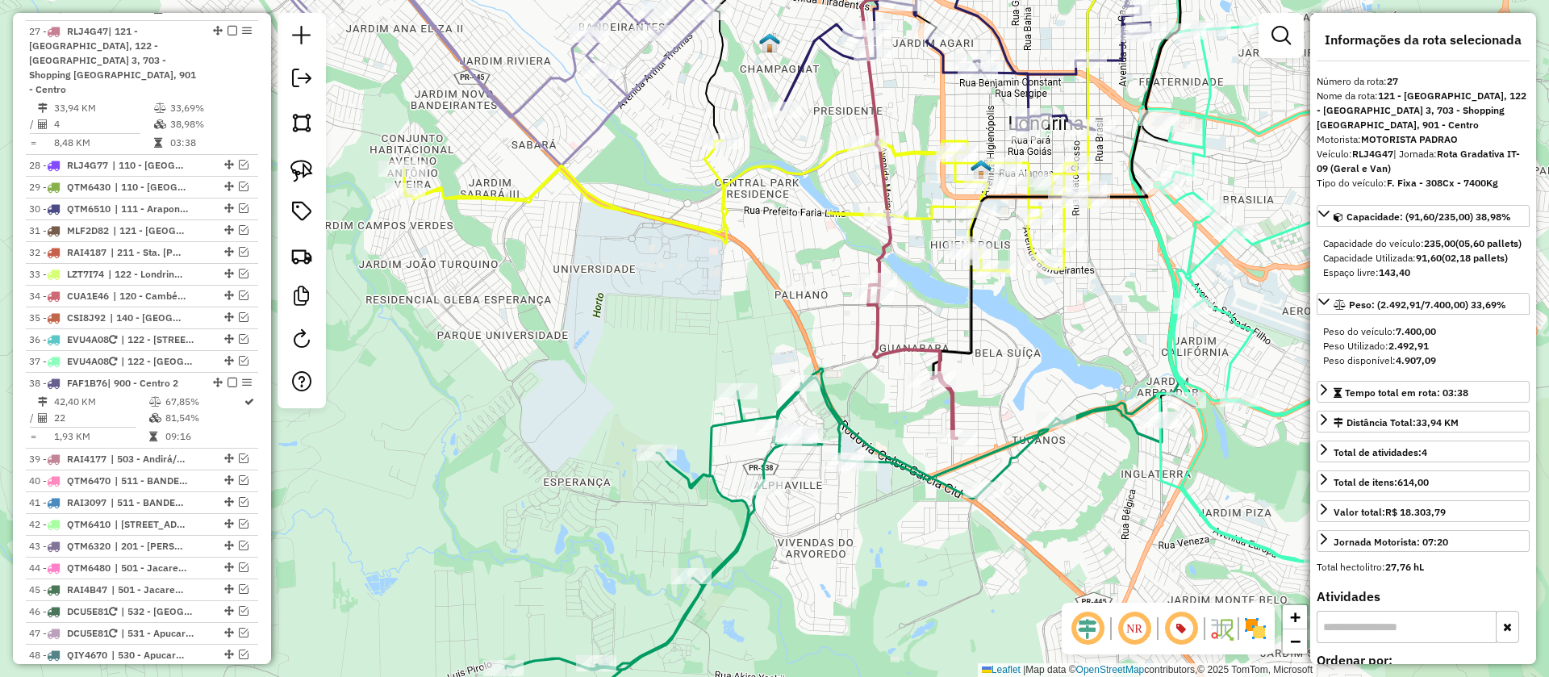
drag, startPoint x: 1118, startPoint y: 333, endPoint x: 1057, endPoint y: 361, distance: 66.5
click at [1057, 361] on div "Janela de atendimento Grade de atendimento Capacidade Transportadoras Veículos …" at bounding box center [774, 338] width 1549 height 677
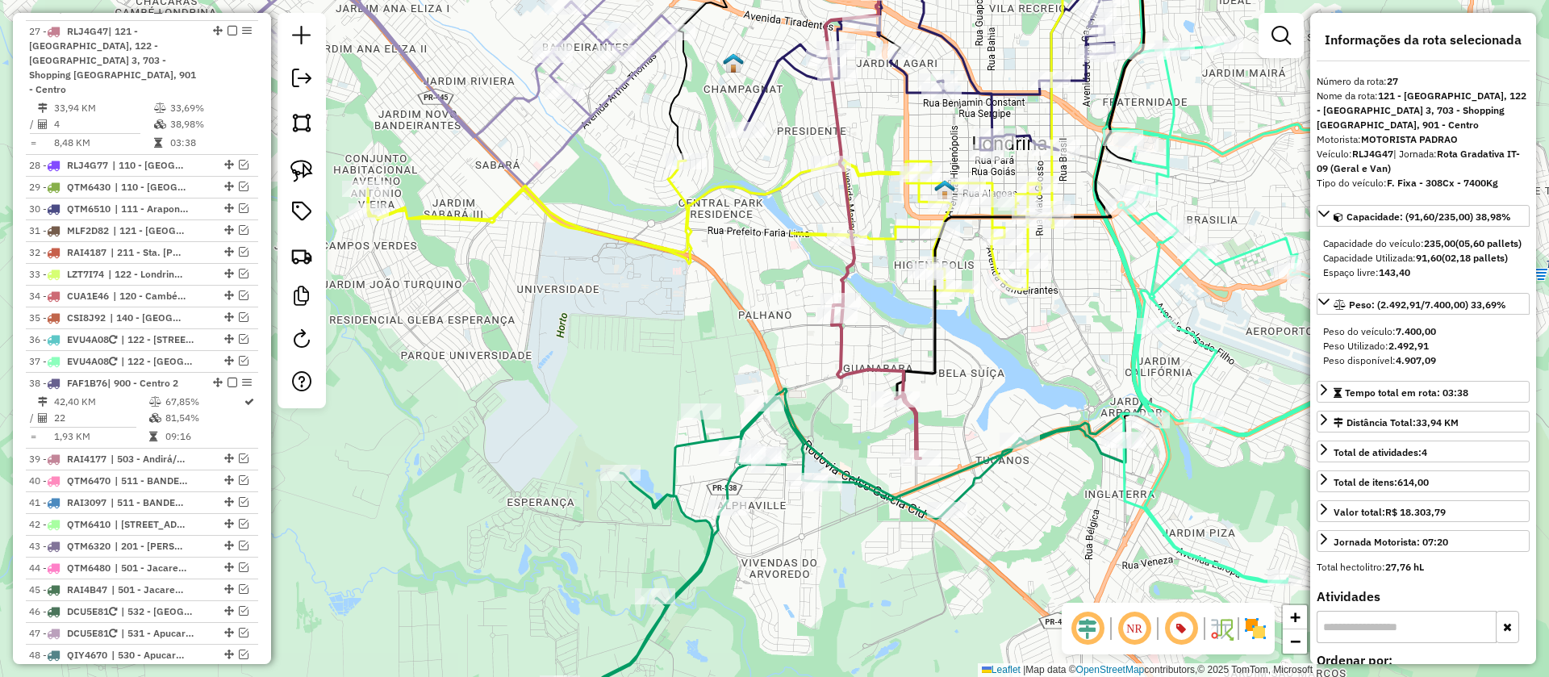
click at [849, 274] on icon at bounding box center [1251, 116] width 851 height 369
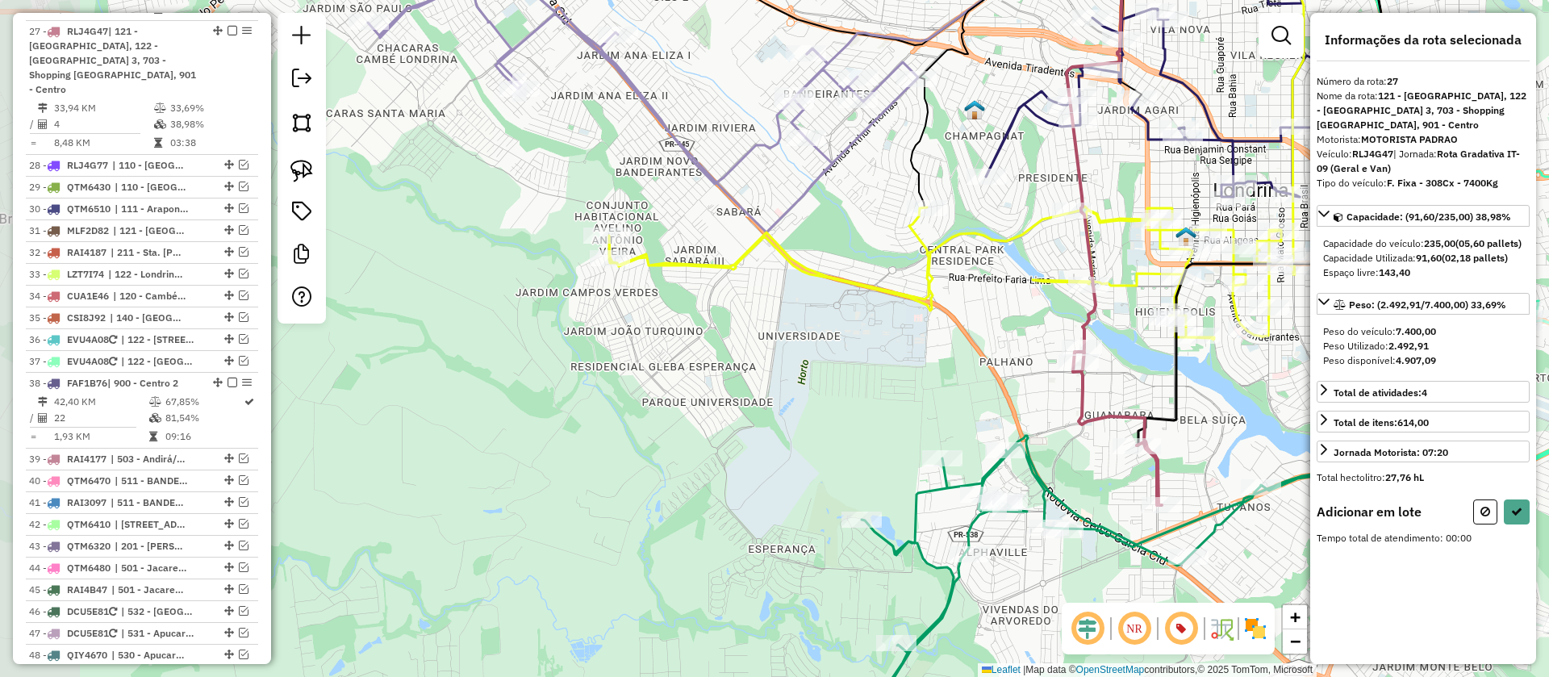
drag, startPoint x: 798, startPoint y: 286, endPoint x: 1045, endPoint y: 334, distance: 251.5
click at [1045, 334] on div "Janela de atendimento Grade de atendimento Capacidade Transportadoras Veículos …" at bounding box center [774, 338] width 1549 height 677
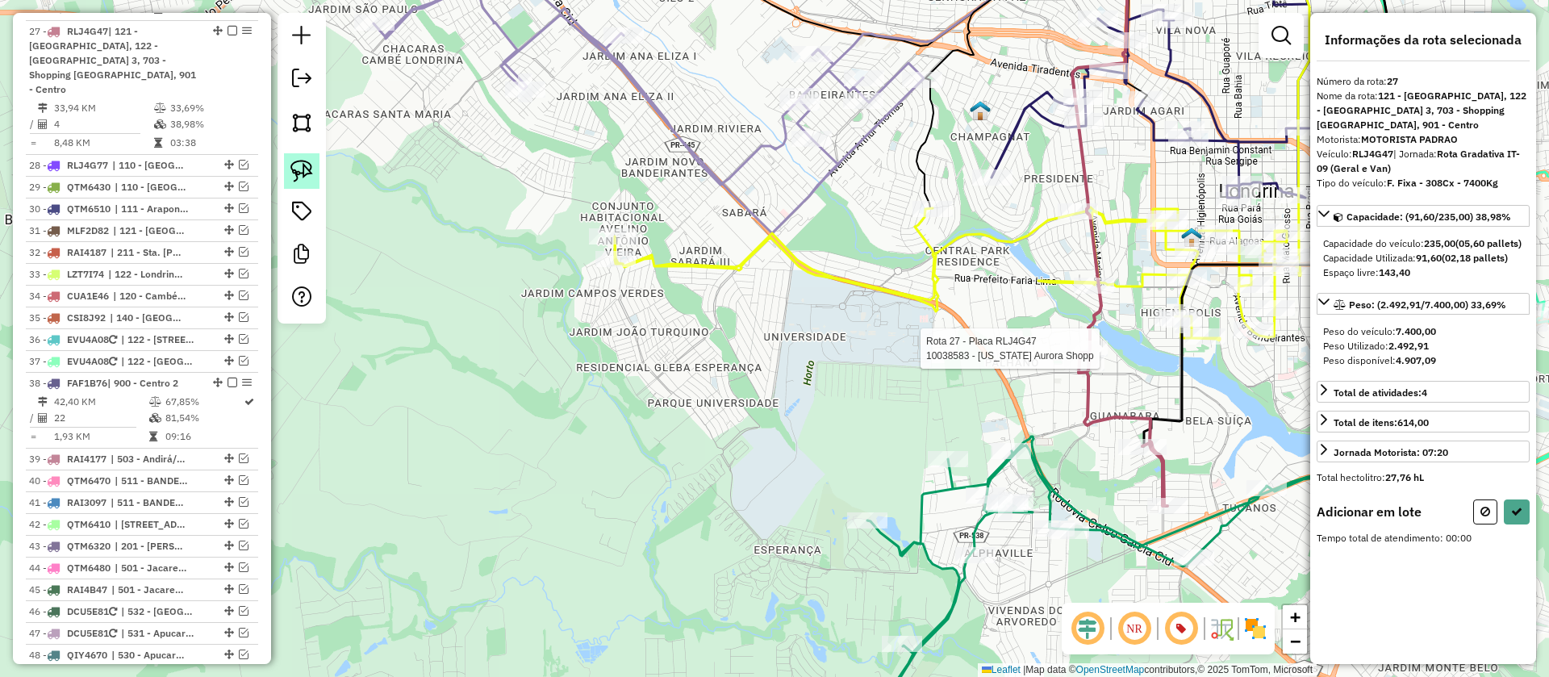
click at [315, 173] on link at bounding box center [302, 171] width 36 height 36
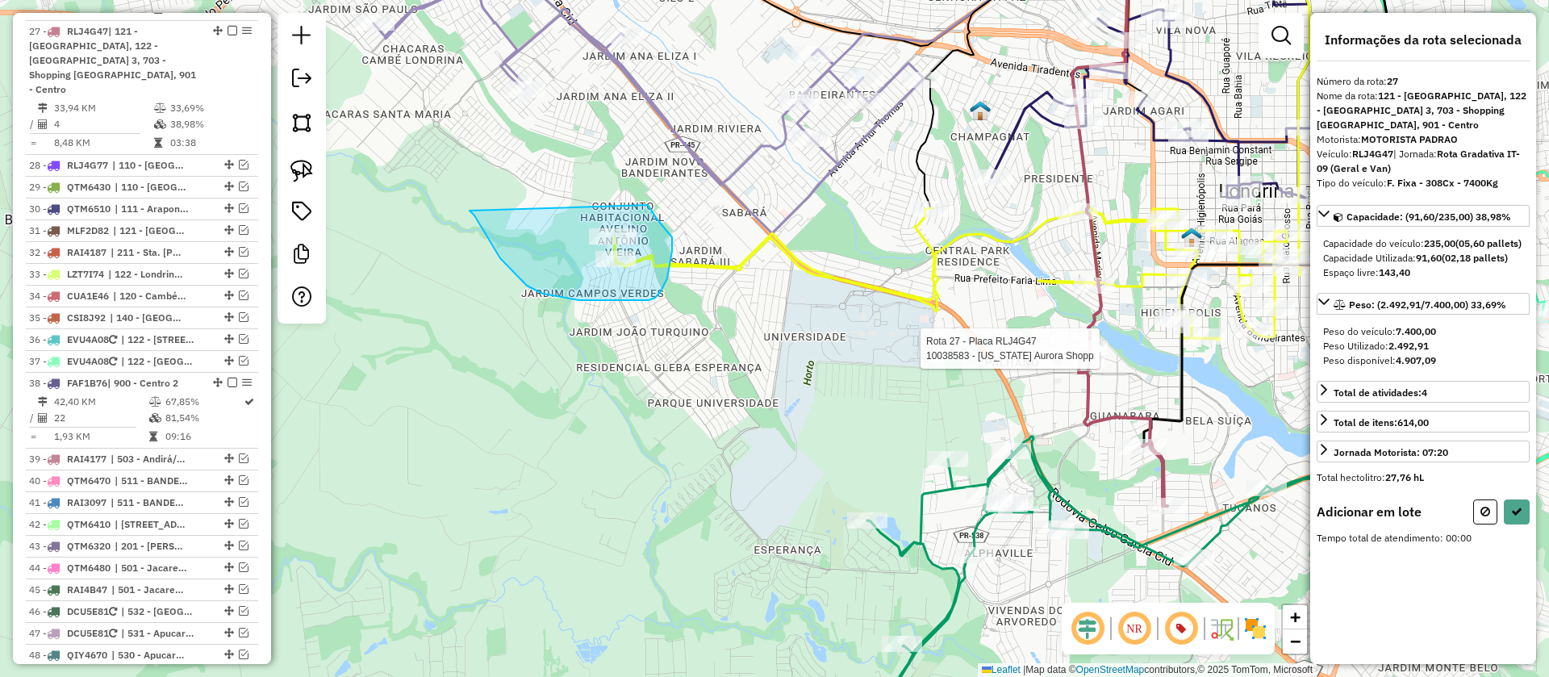
drag, startPoint x: 493, startPoint y: 247, endPoint x: 648, endPoint y: 205, distance: 160.5
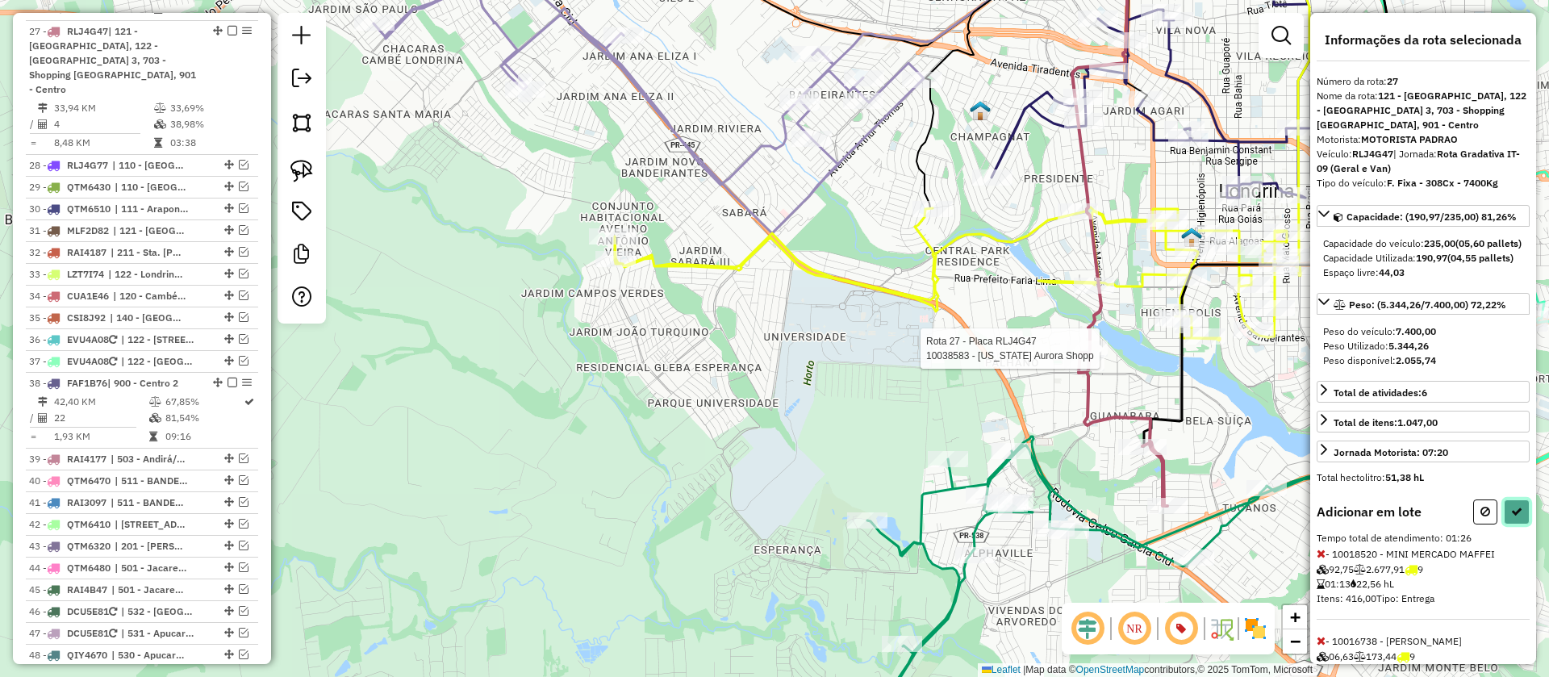
click at [1504, 525] on button at bounding box center [1517, 512] width 26 height 25
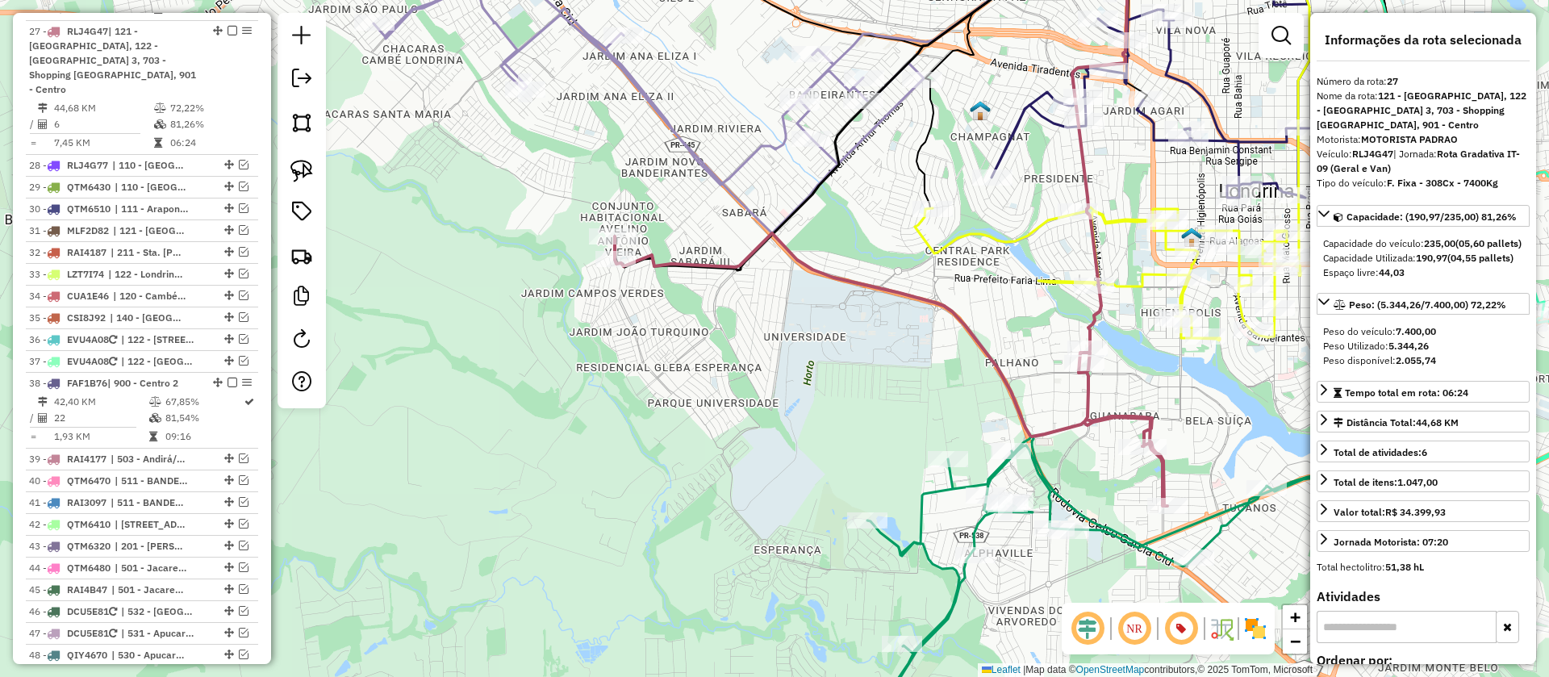
click at [946, 312] on icon at bounding box center [891, 369] width 553 height 273
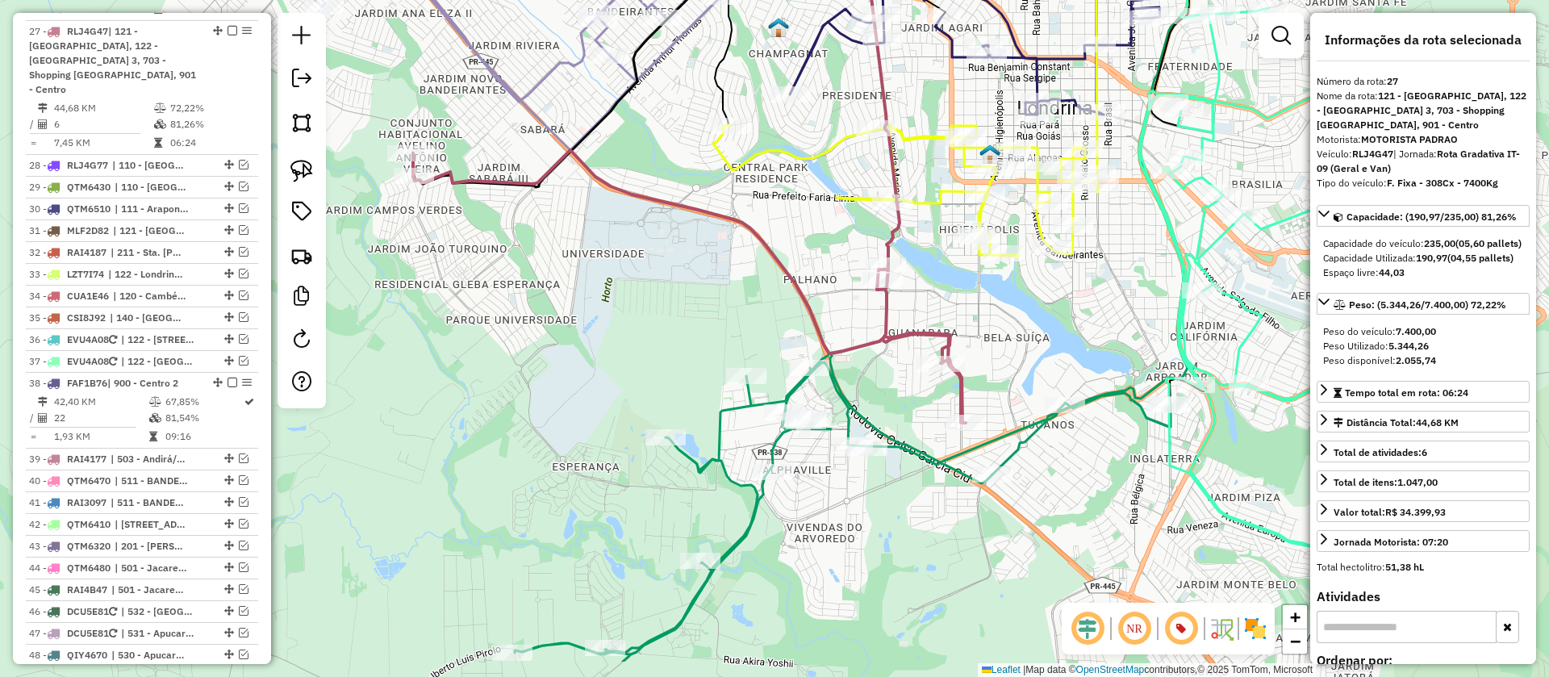
drag, startPoint x: 972, startPoint y: 382, endPoint x: 766, endPoint y: 293, distance: 225.2
click at [766, 293] on div "Janela de atendimento Grade de atendimento Capacidade Transportadoras Veículos …" at bounding box center [774, 338] width 1549 height 677
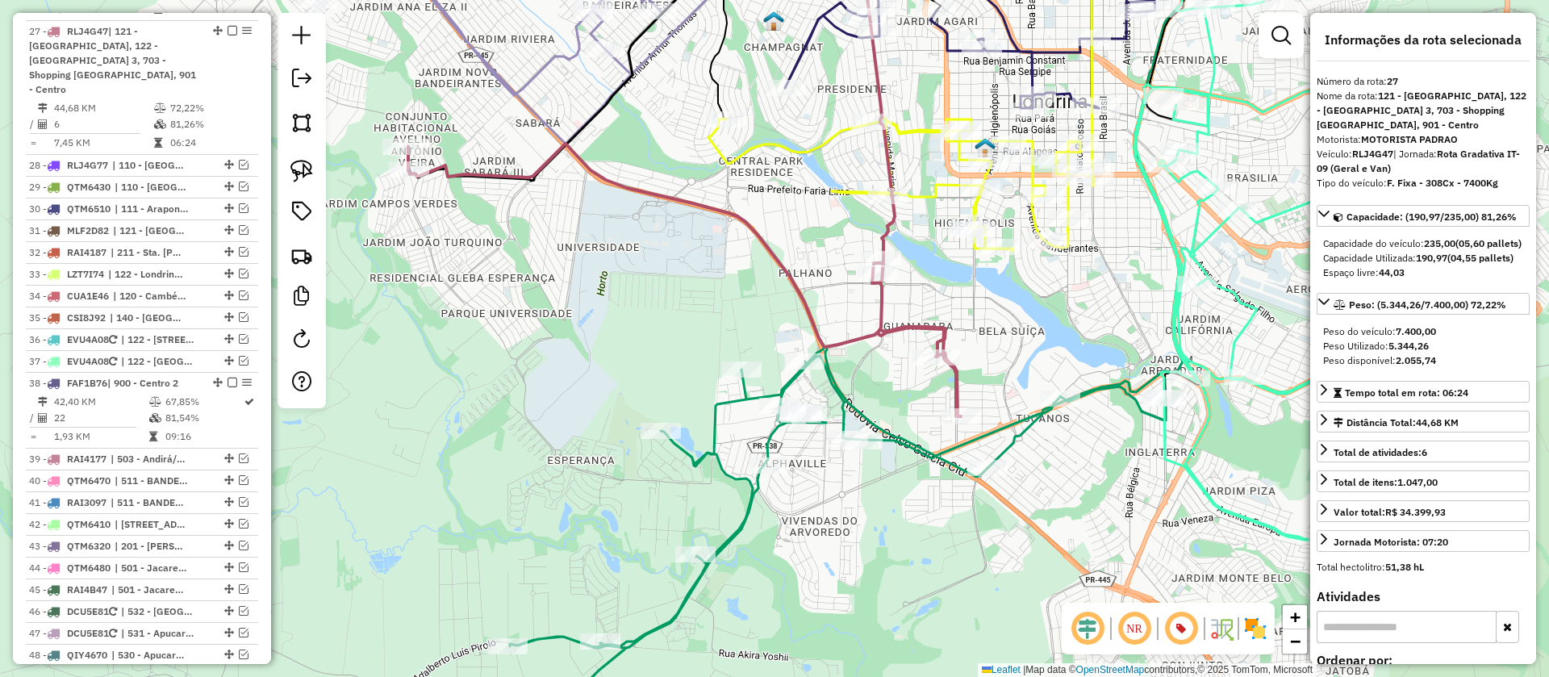
click at [934, 190] on icon at bounding box center [902, 184] width 386 height 133
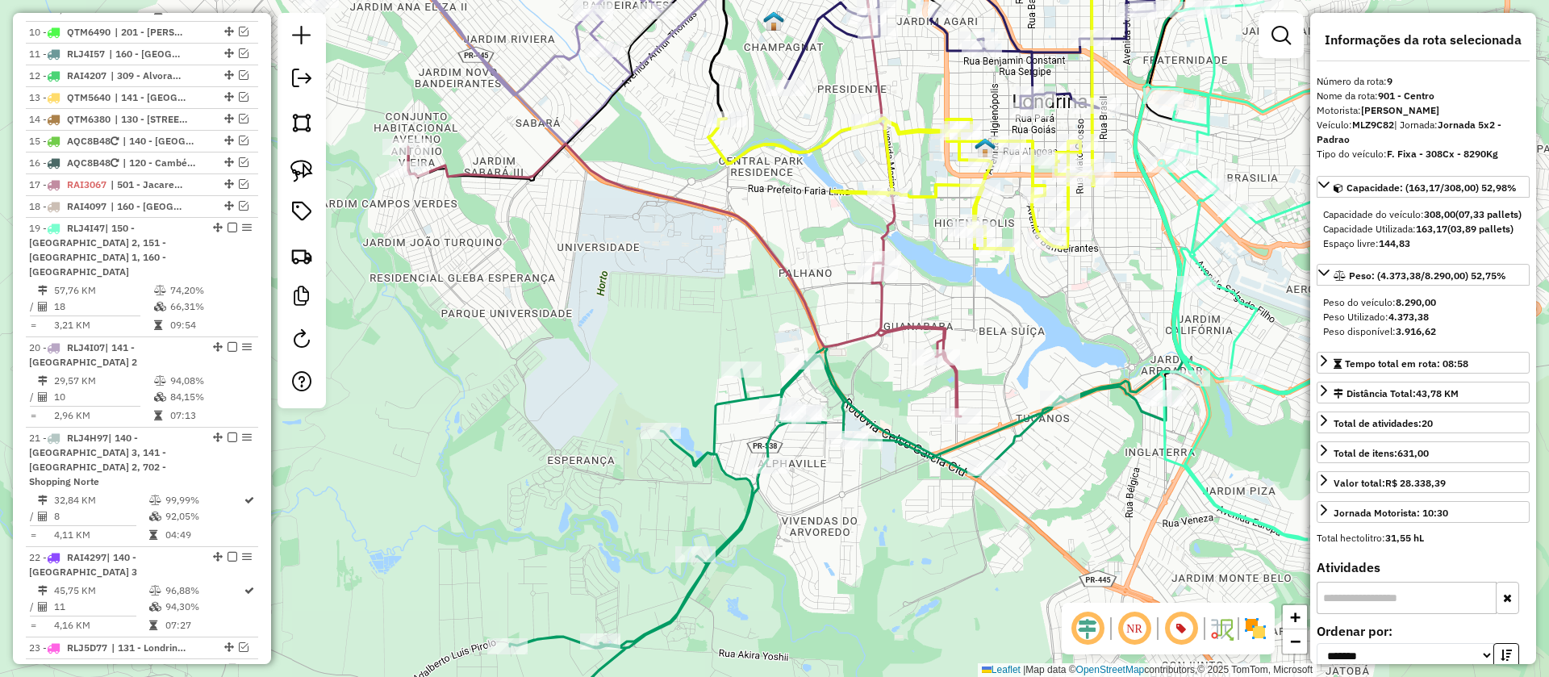
scroll to position [860, 0]
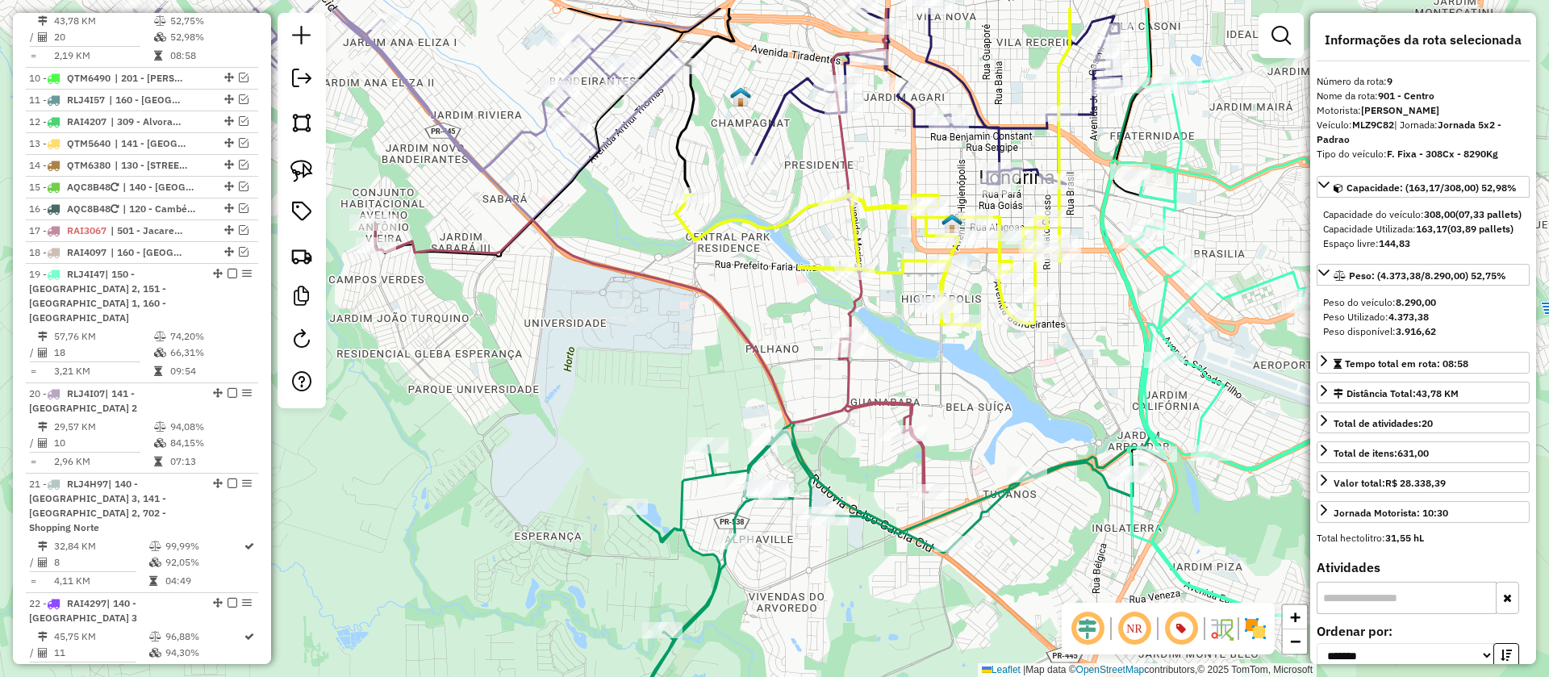
drag, startPoint x: 942, startPoint y: 225, endPoint x: 905, endPoint y: 320, distance: 101.4
click at [905, 320] on div "Janela de atendimento Grade de atendimento Capacidade Transportadoras Veículos …" at bounding box center [774, 338] width 1549 height 677
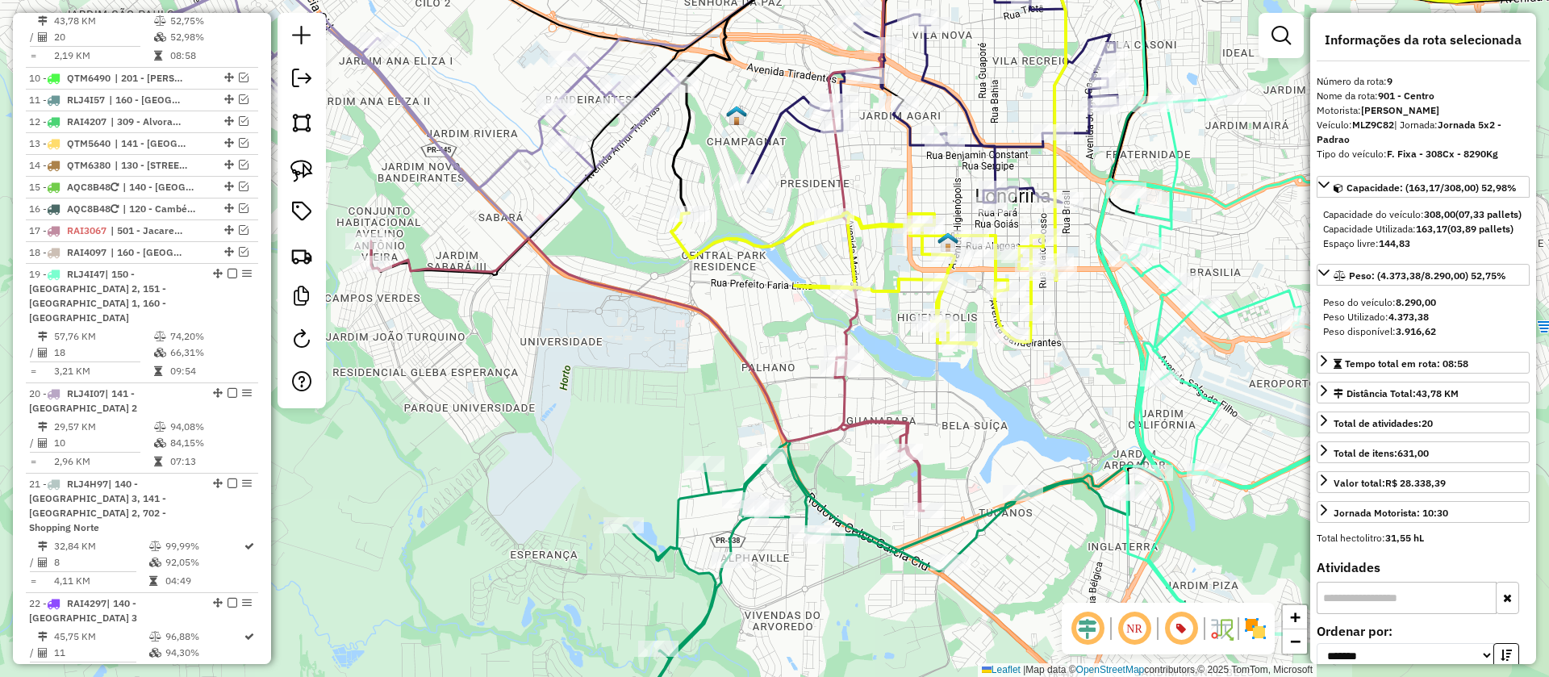
click at [842, 406] on icon at bounding box center [647, 374] width 553 height 273
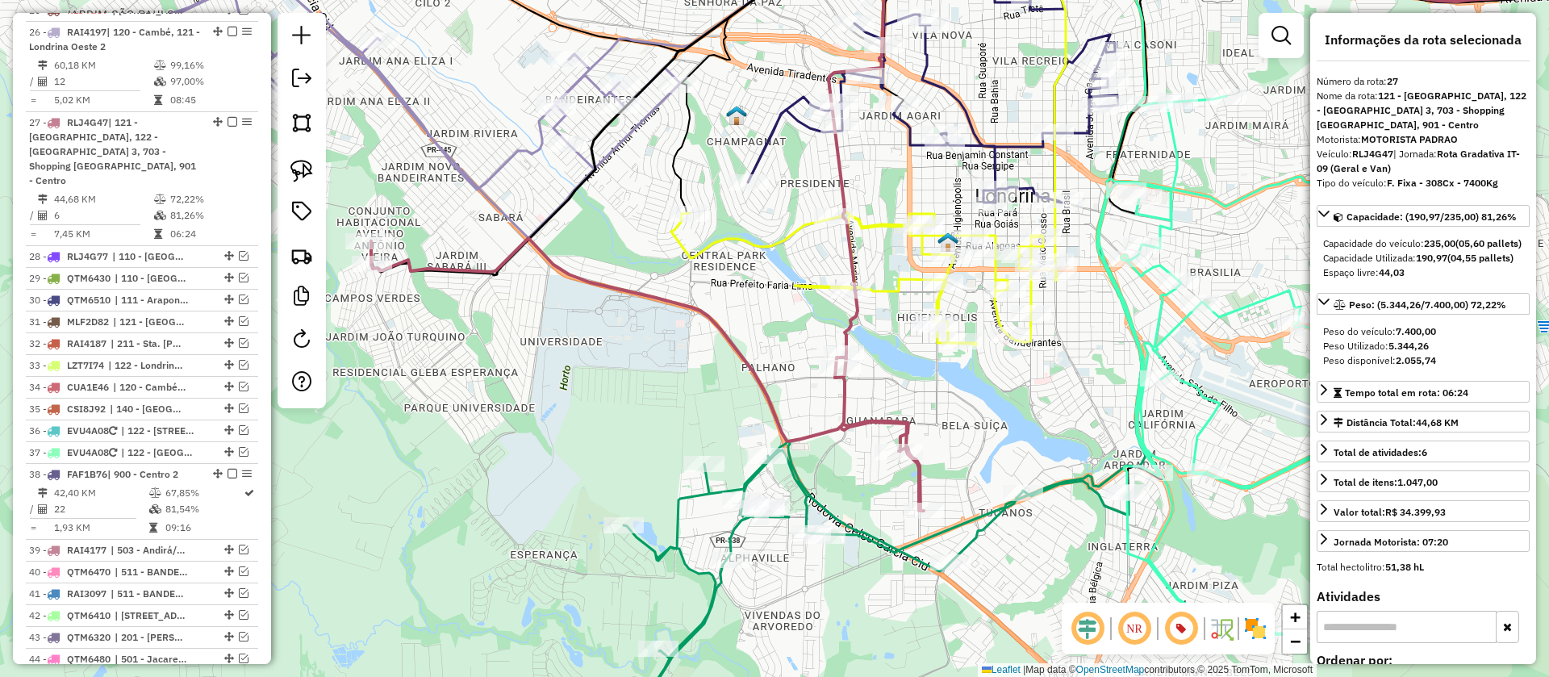
scroll to position [1776, 0]
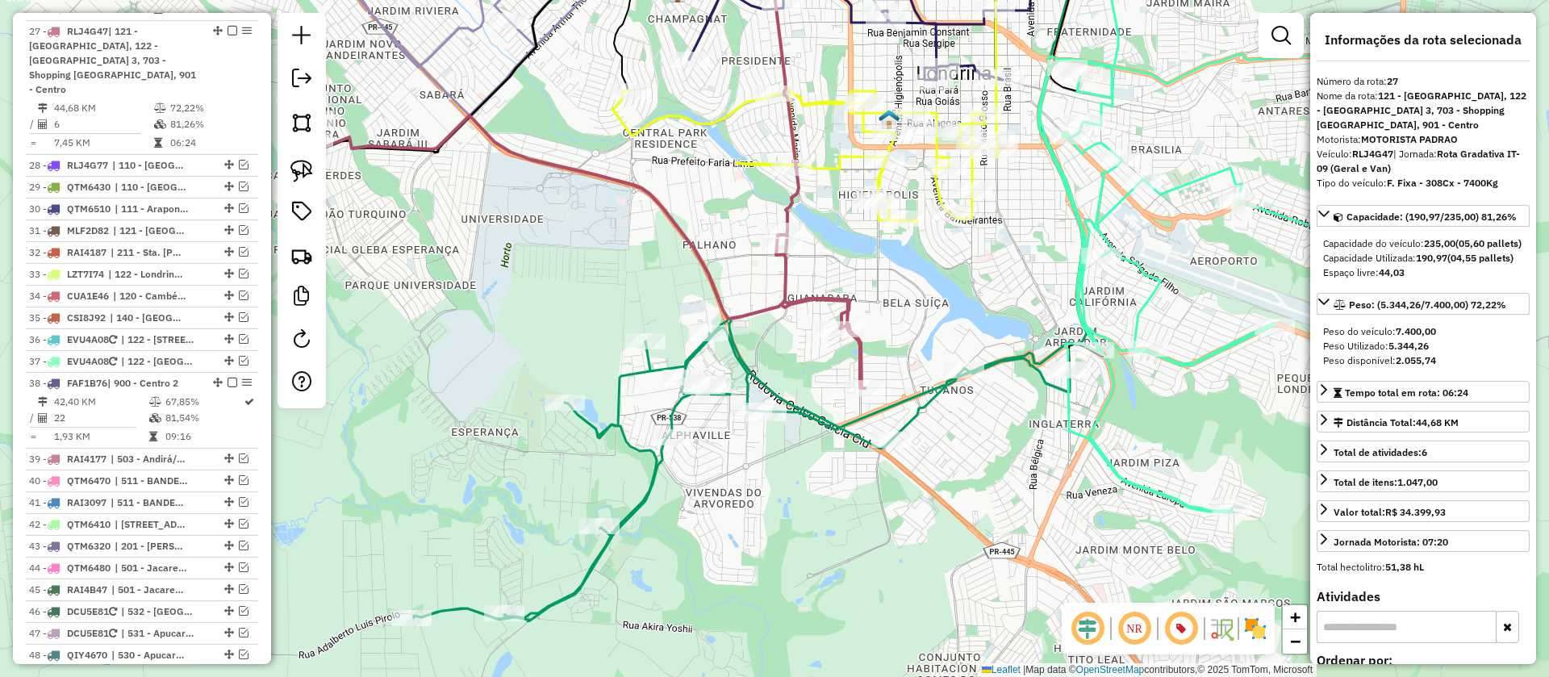
drag, startPoint x: 918, startPoint y: 403, endPoint x: 846, endPoint y: 231, distance: 187.3
click at [846, 231] on div "Janela de atendimento Grade de atendimento Capacidade Transportadoras Veículos …" at bounding box center [774, 338] width 1549 height 677
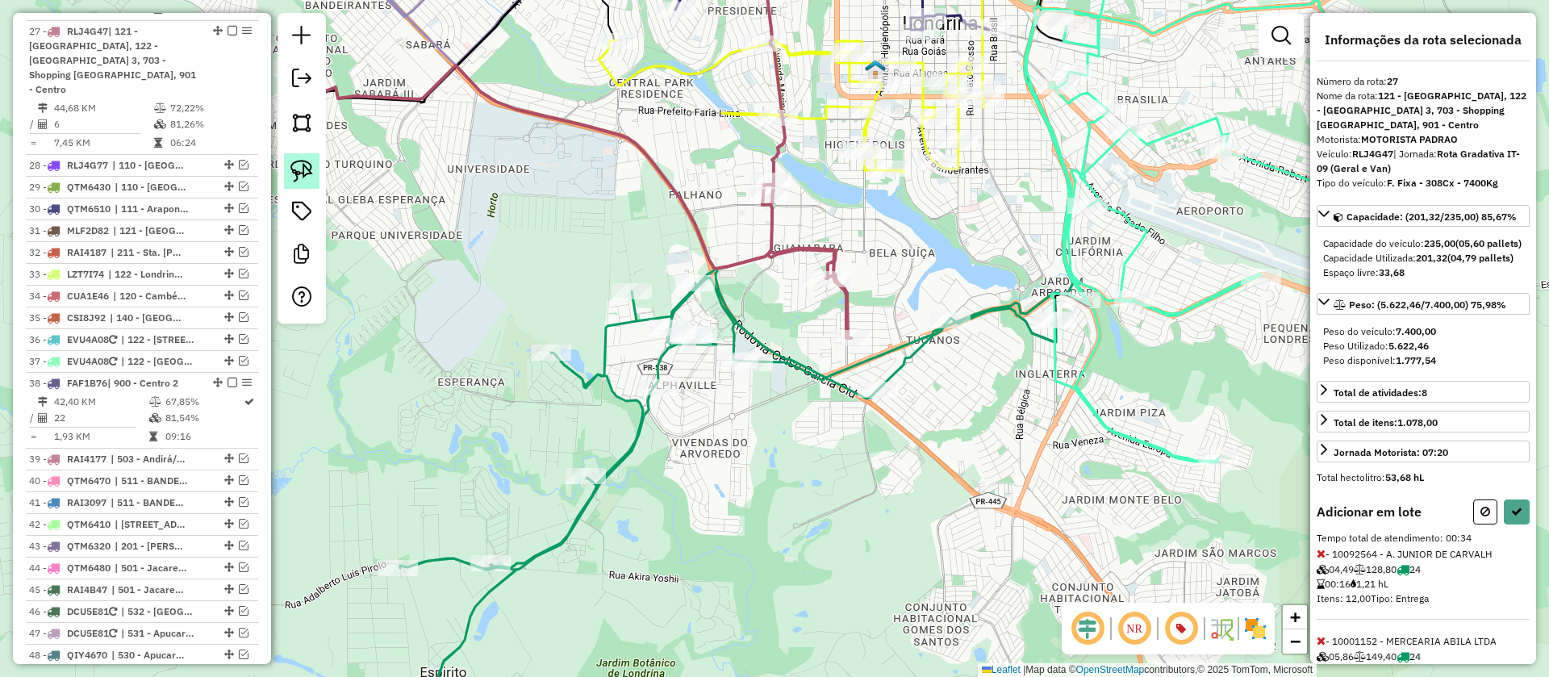
click at [299, 170] on img at bounding box center [302, 171] width 23 height 23
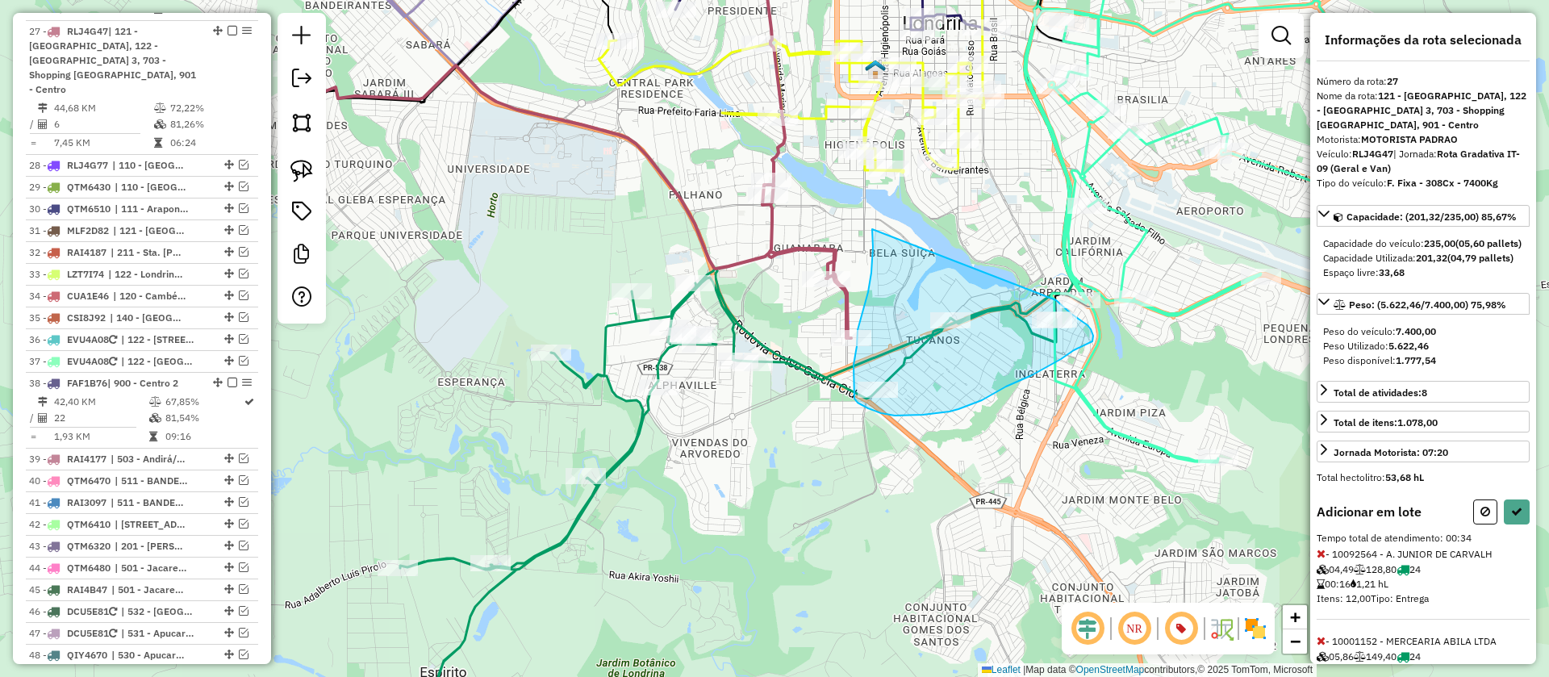
drag, startPoint x: 872, startPoint y: 229, endPoint x: 1056, endPoint y: 300, distance: 197.2
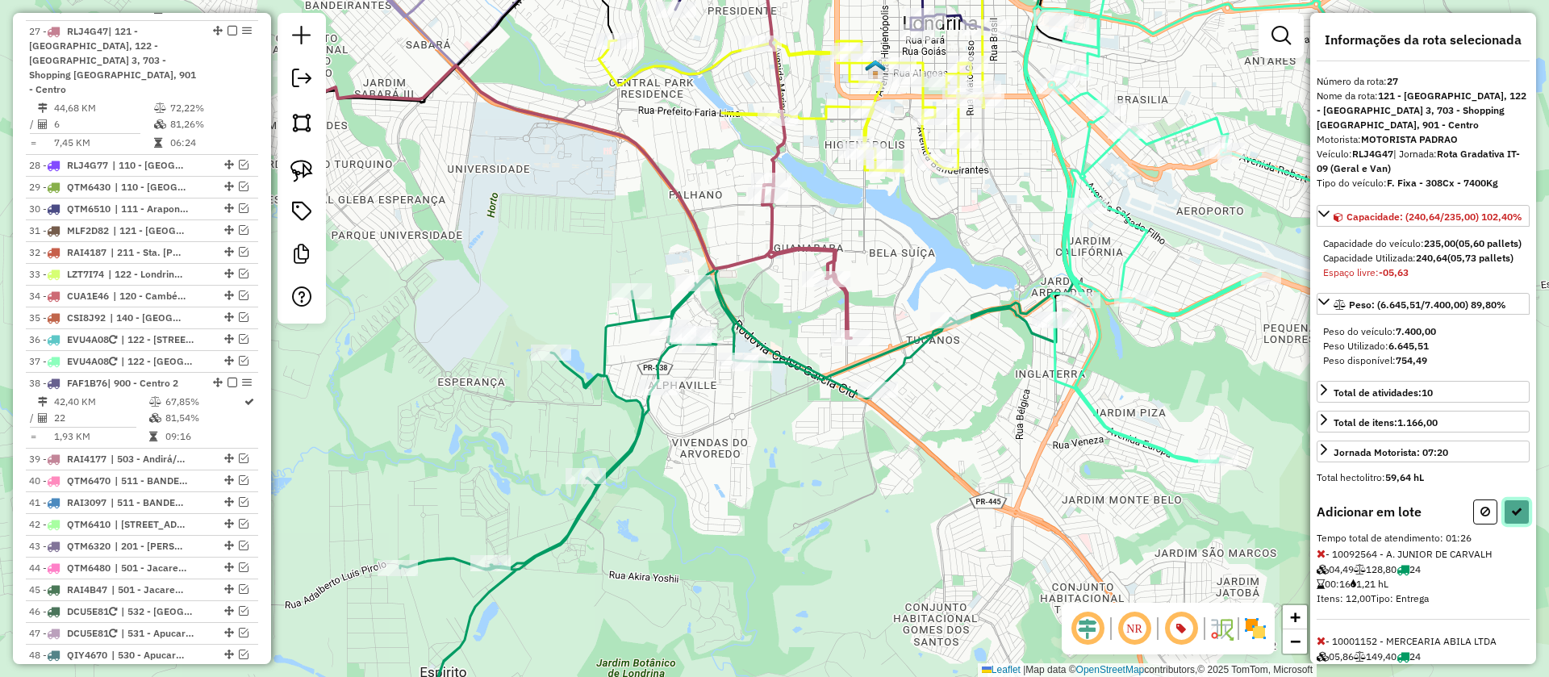
click at [1512, 517] on icon at bounding box center [1516, 511] width 11 height 11
click at [1477, 525] on button at bounding box center [1486, 512] width 24 height 25
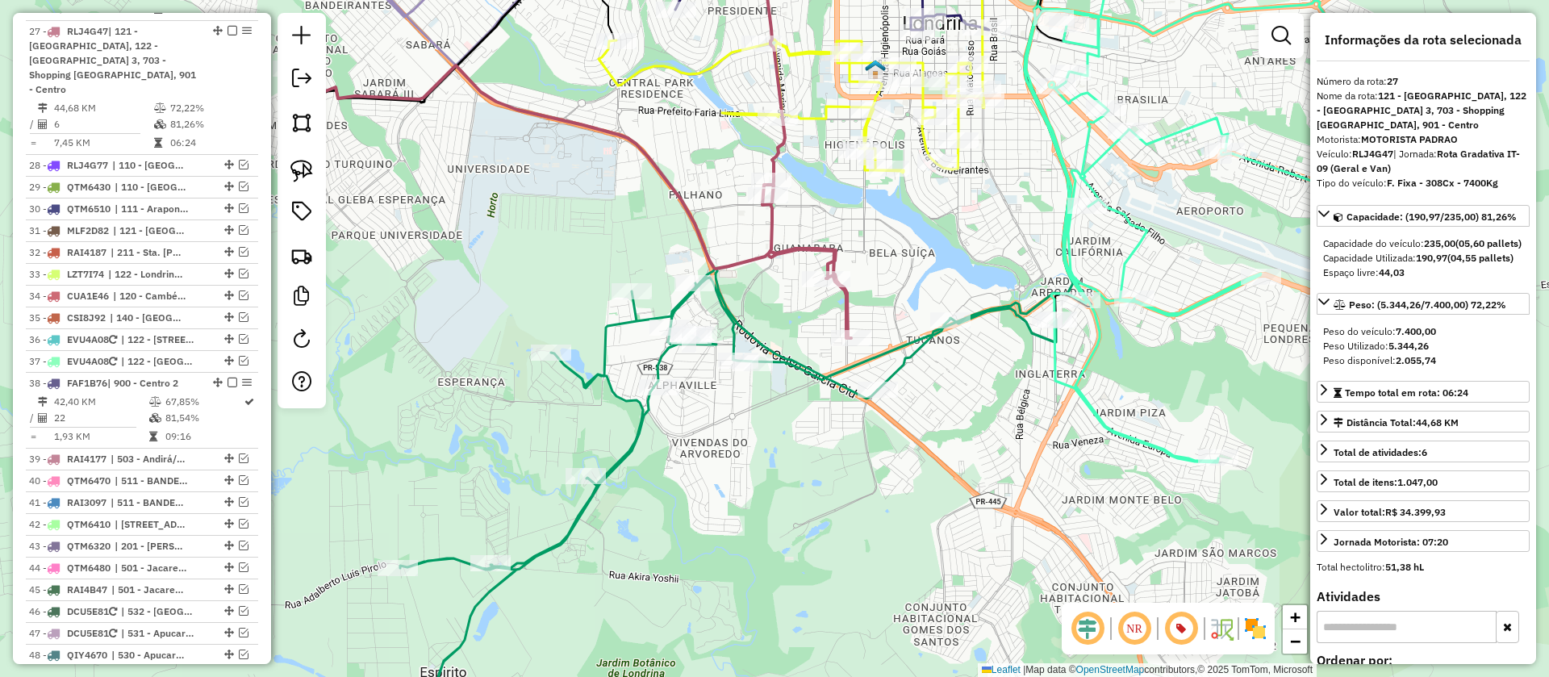
click at [996, 315] on icon at bounding box center [728, 507] width 656 height 476
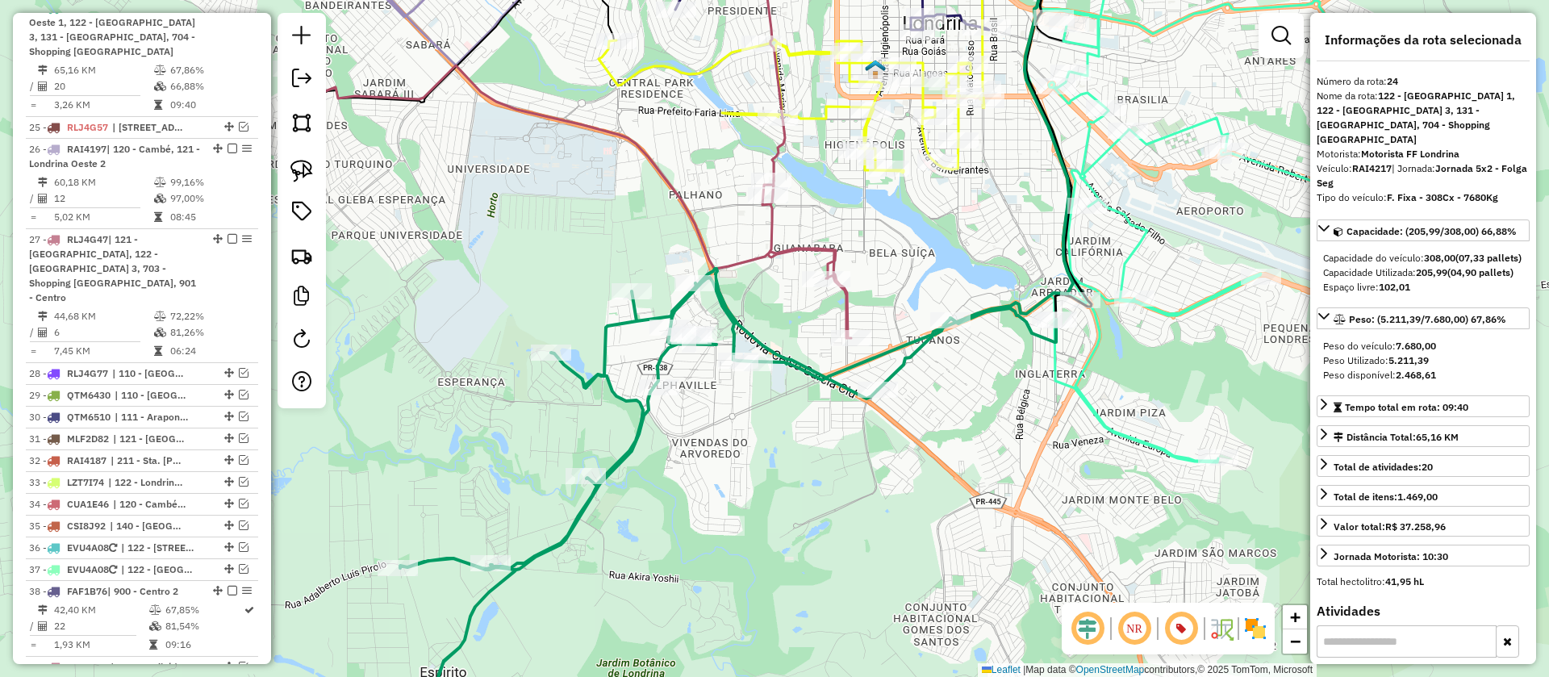
scroll to position [1545, 0]
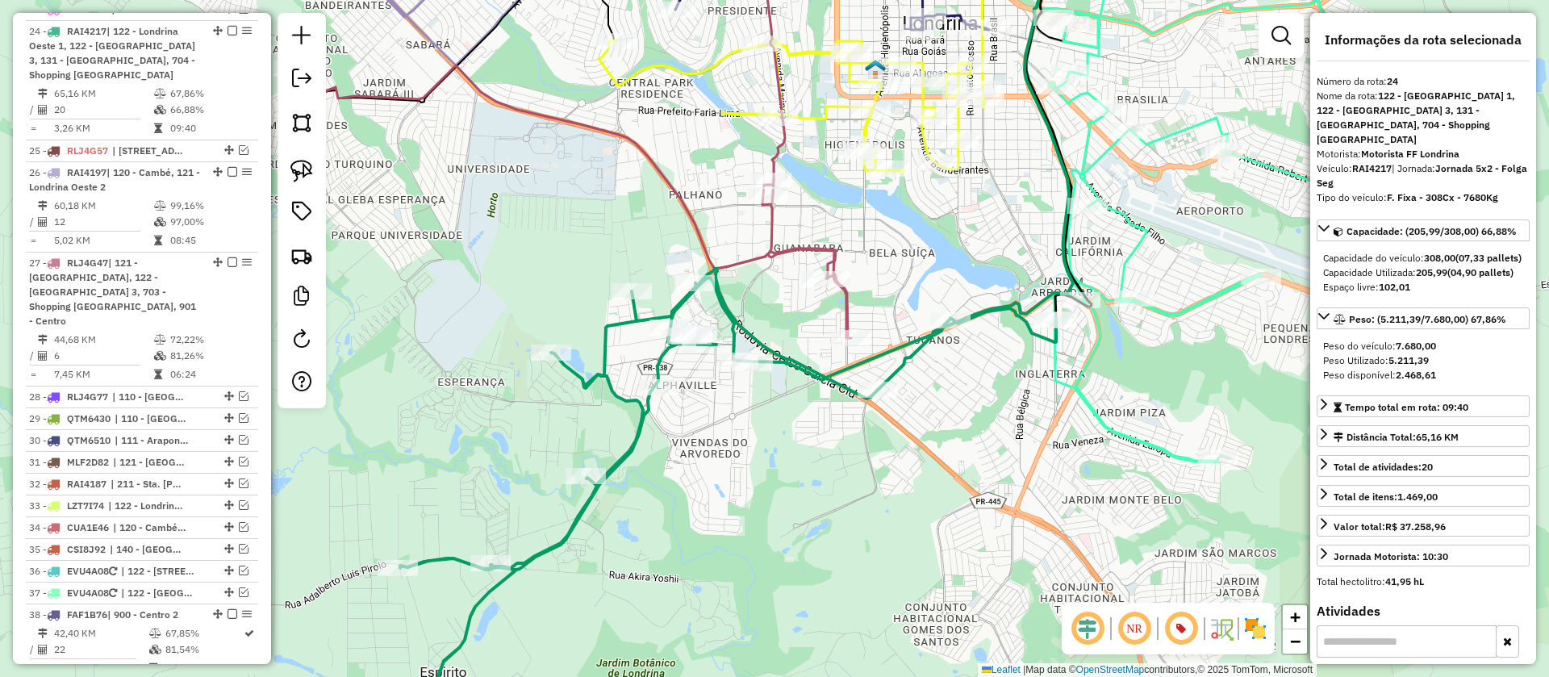
click at [846, 304] on icon at bounding box center [575, 201] width 553 height 273
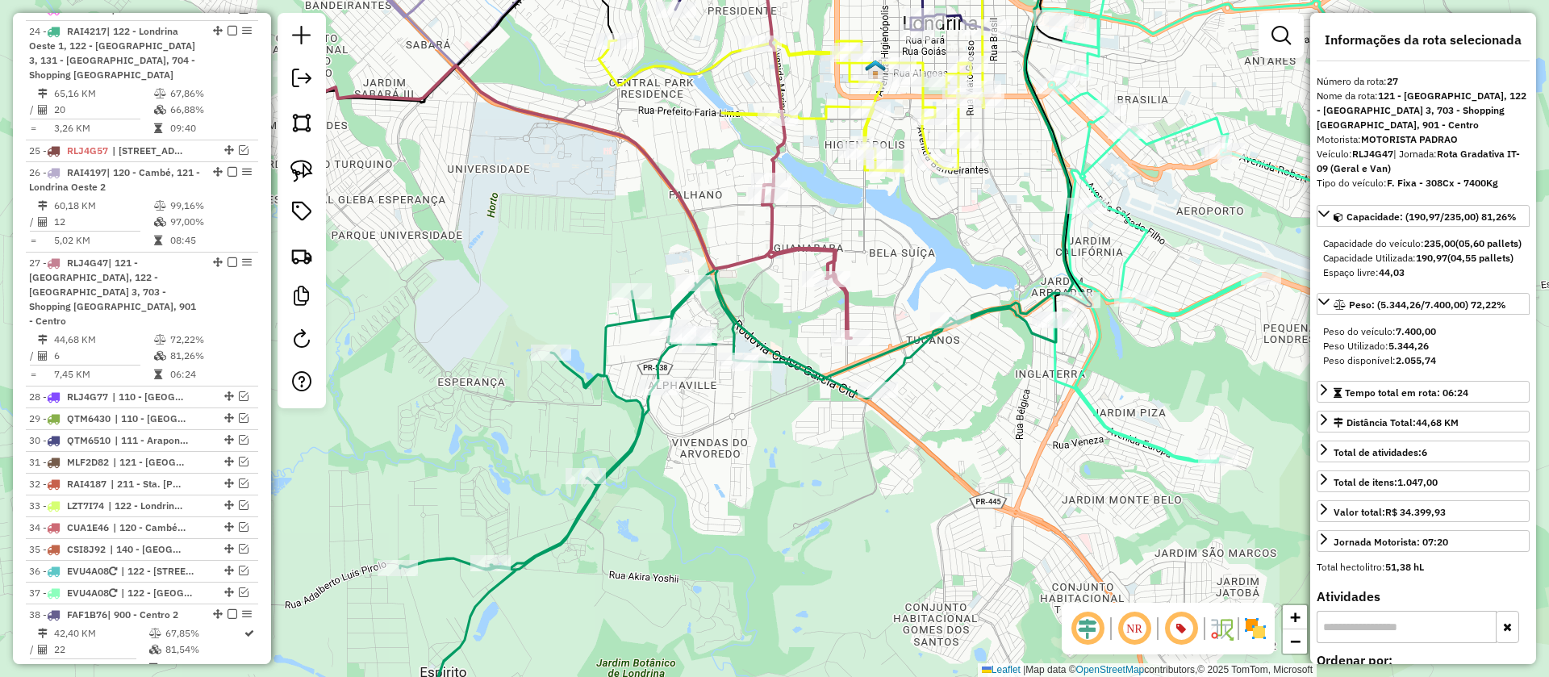
scroll to position [1776, 0]
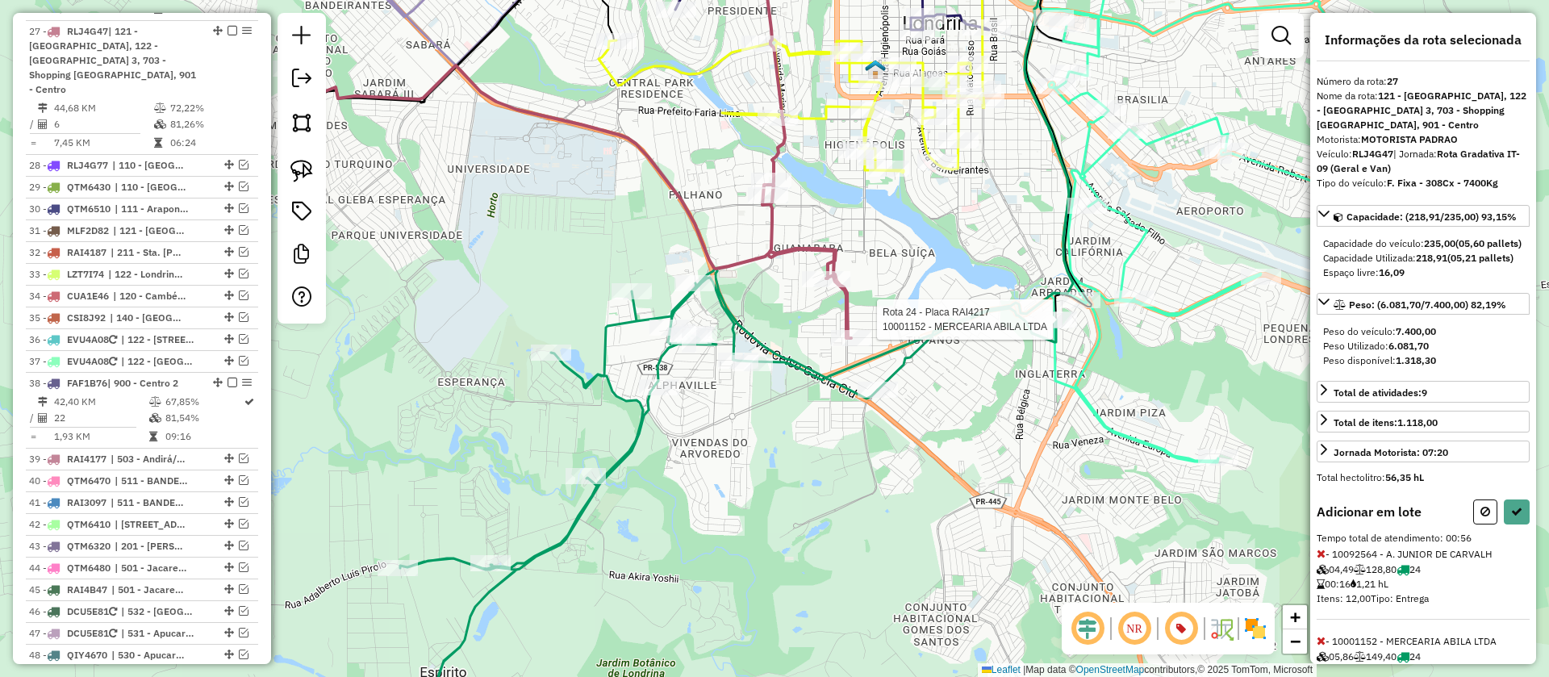
click at [1068, 328] on div at bounding box center [1057, 319] width 40 height 16
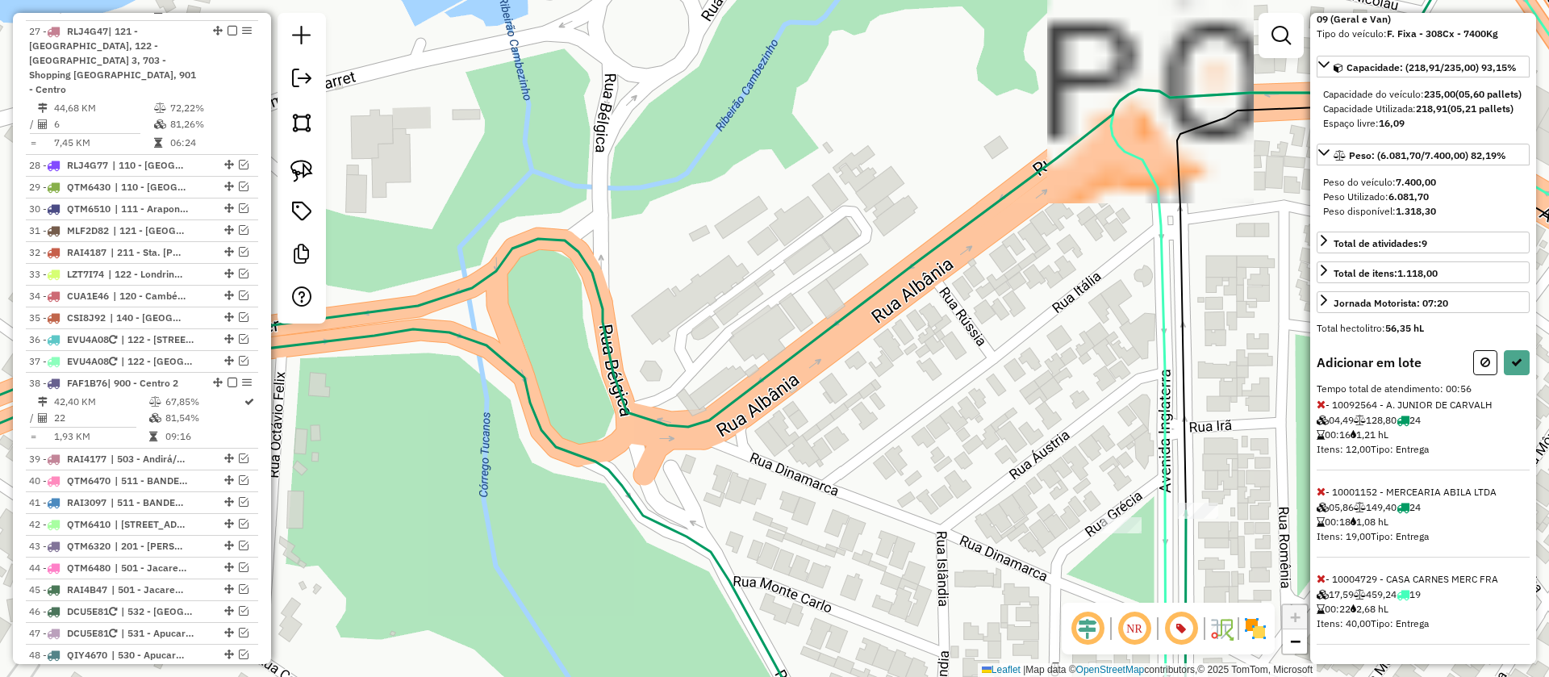
scroll to position [178, 0]
click at [1515, 370] on button at bounding box center [1517, 362] width 26 height 25
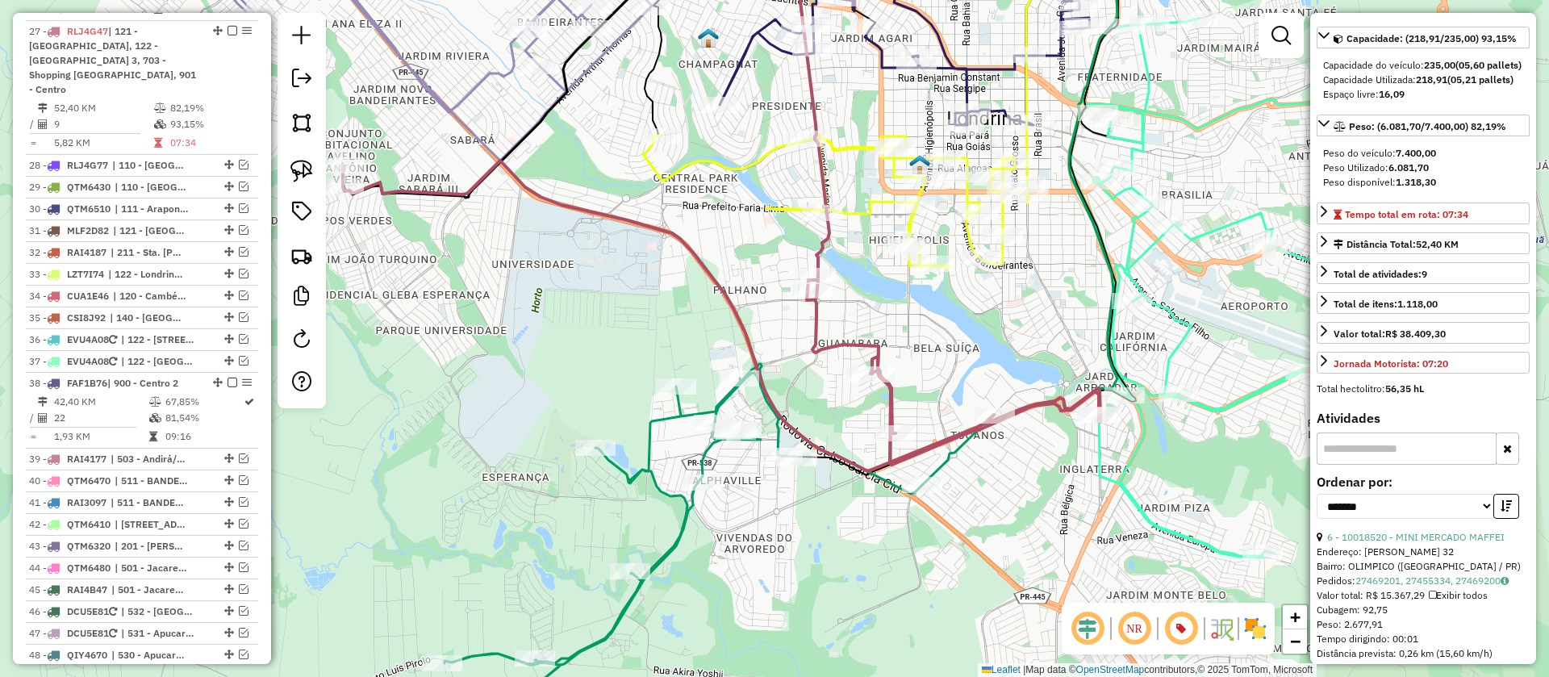
click at [1116, 479] on icon at bounding box center [1247, 288] width 357 height 539
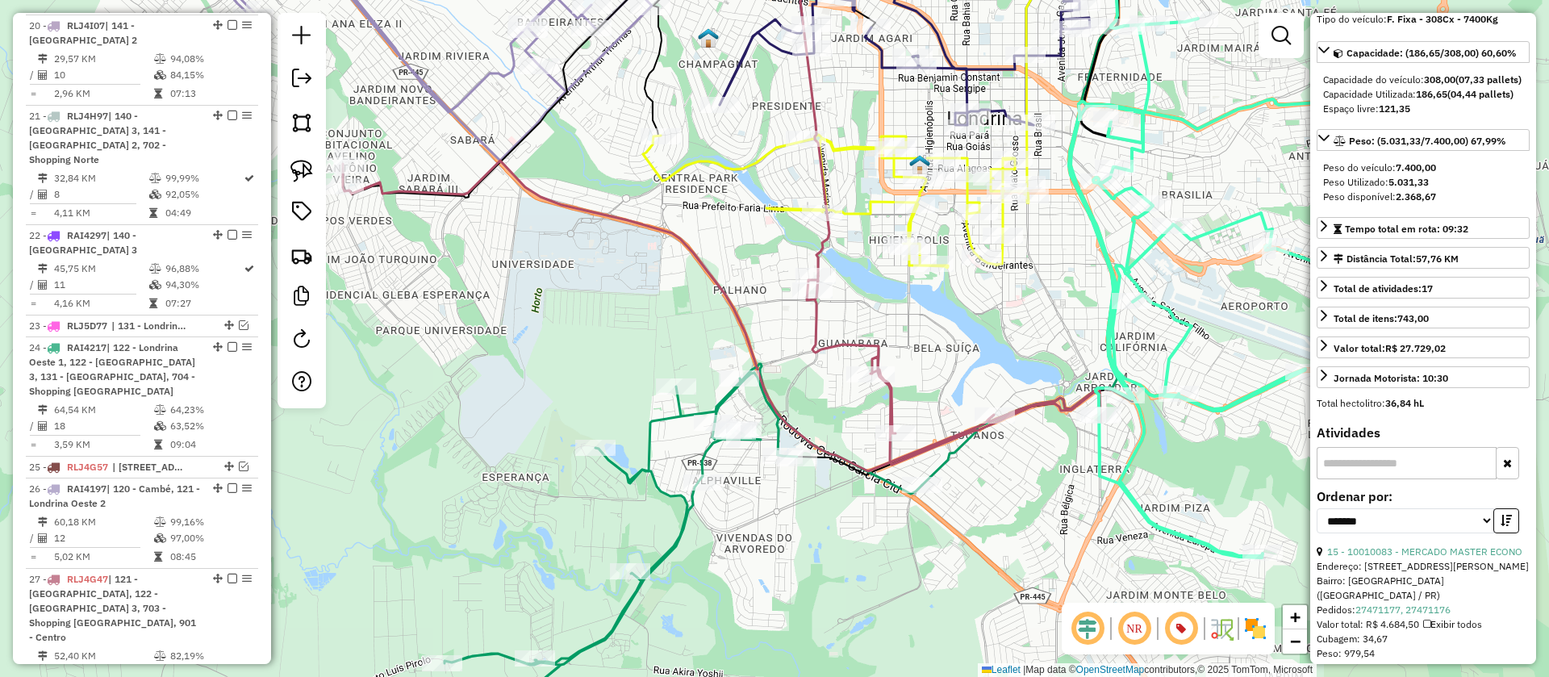
scroll to position [1132, 0]
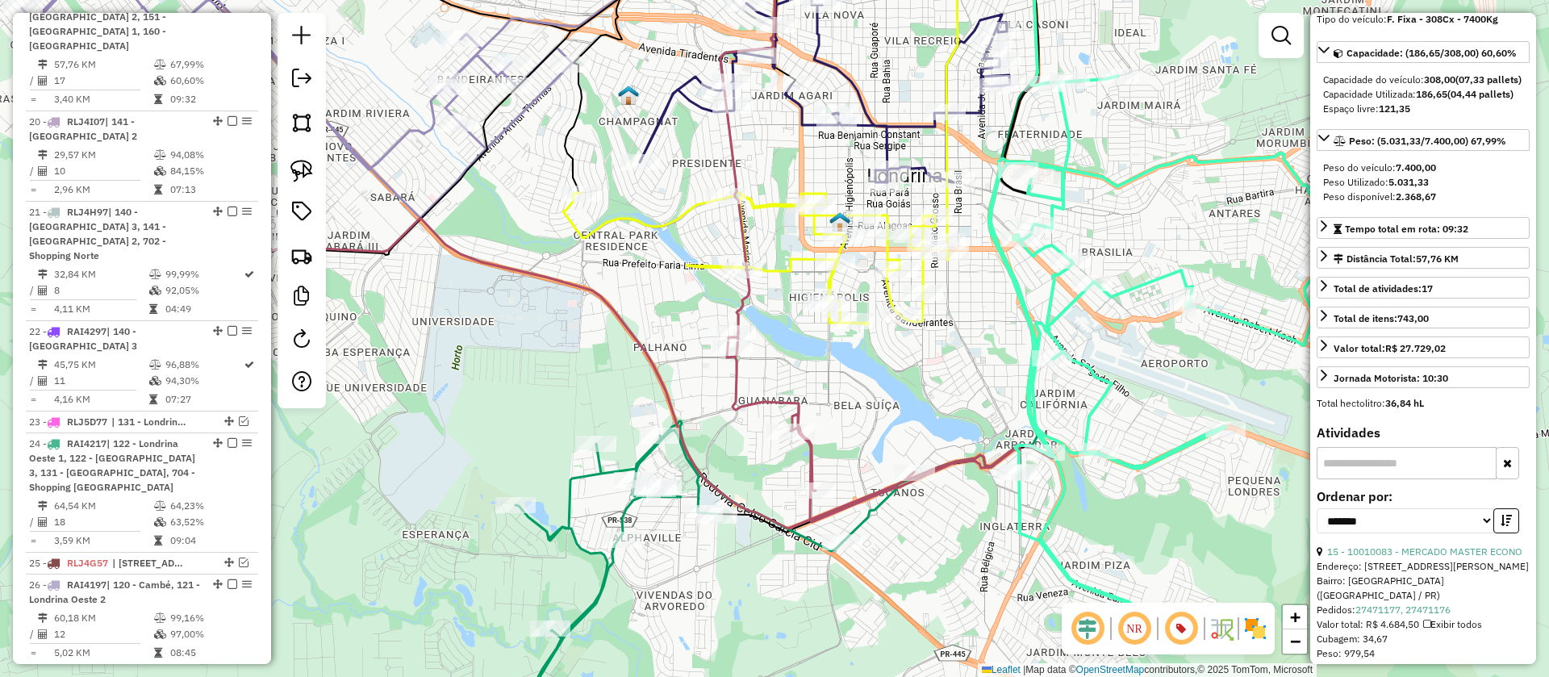
drag, startPoint x: 1217, startPoint y: 451, endPoint x: 1119, endPoint y: 542, distance: 133.6
click at [1119, 542] on div "Janela de atendimento Grade de atendimento Capacidade Transportadoras Veículos …" at bounding box center [774, 338] width 1549 height 677
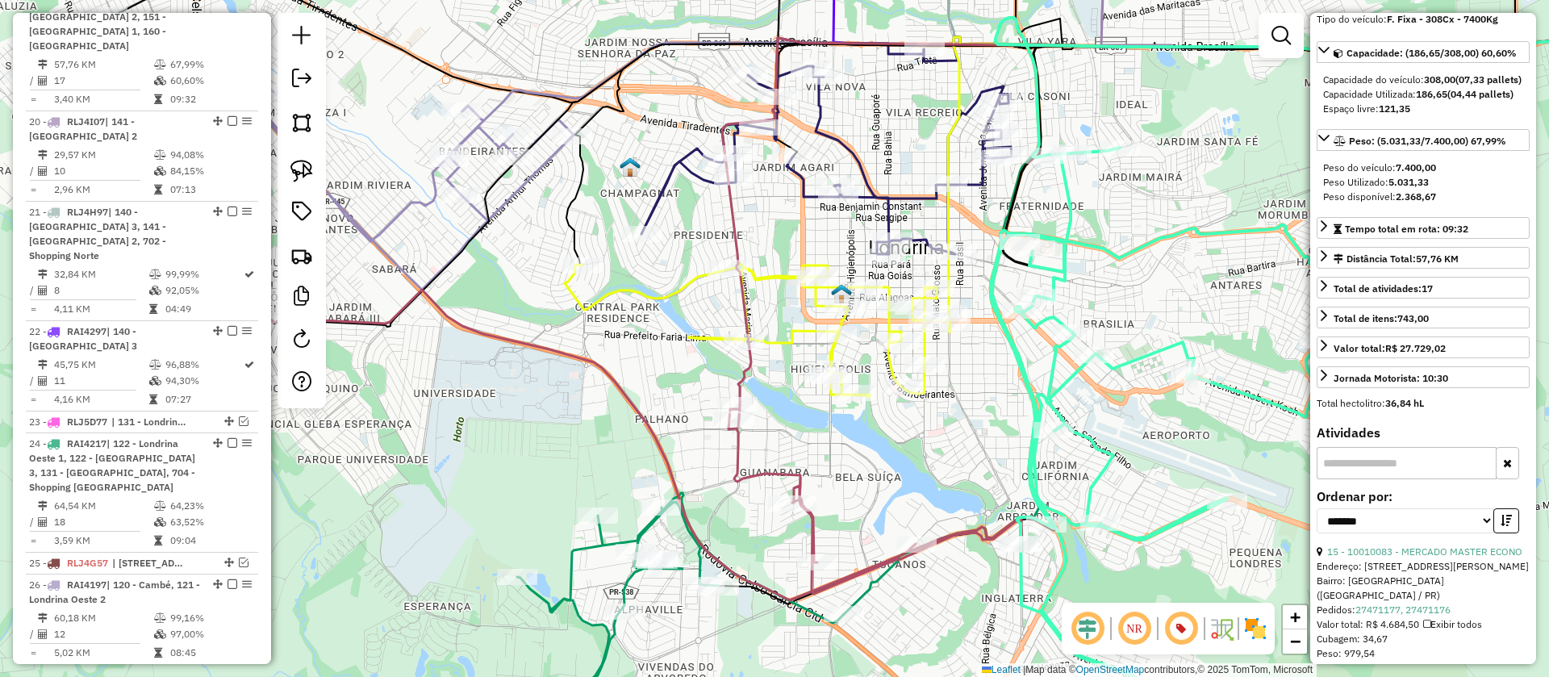
drag, startPoint x: 1110, startPoint y: 207, endPoint x: 1219, endPoint y: 394, distance: 215.5
click at [1219, 394] on icon at bounding box center [1169, 417] width 357 height 539
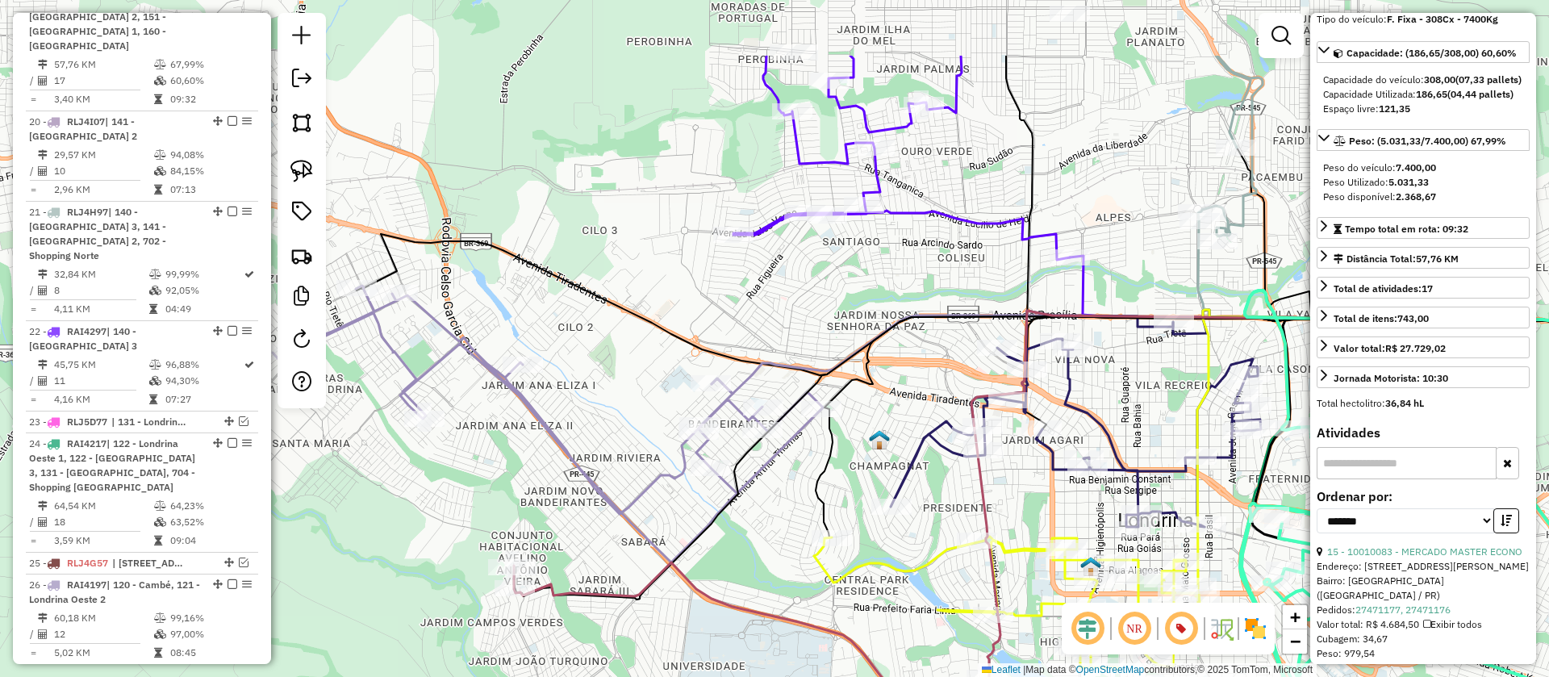
drag, startPoint x: 996, startPoint y: 268, endPoint x: 918, endPoint y: 467, distance: 214.1
click at [1160, 402] on div "Janela de atendimento Grade de atendimento Capacidade Transportadoras Veículos …" at bounding box center [774, 338] width 1549 height 677
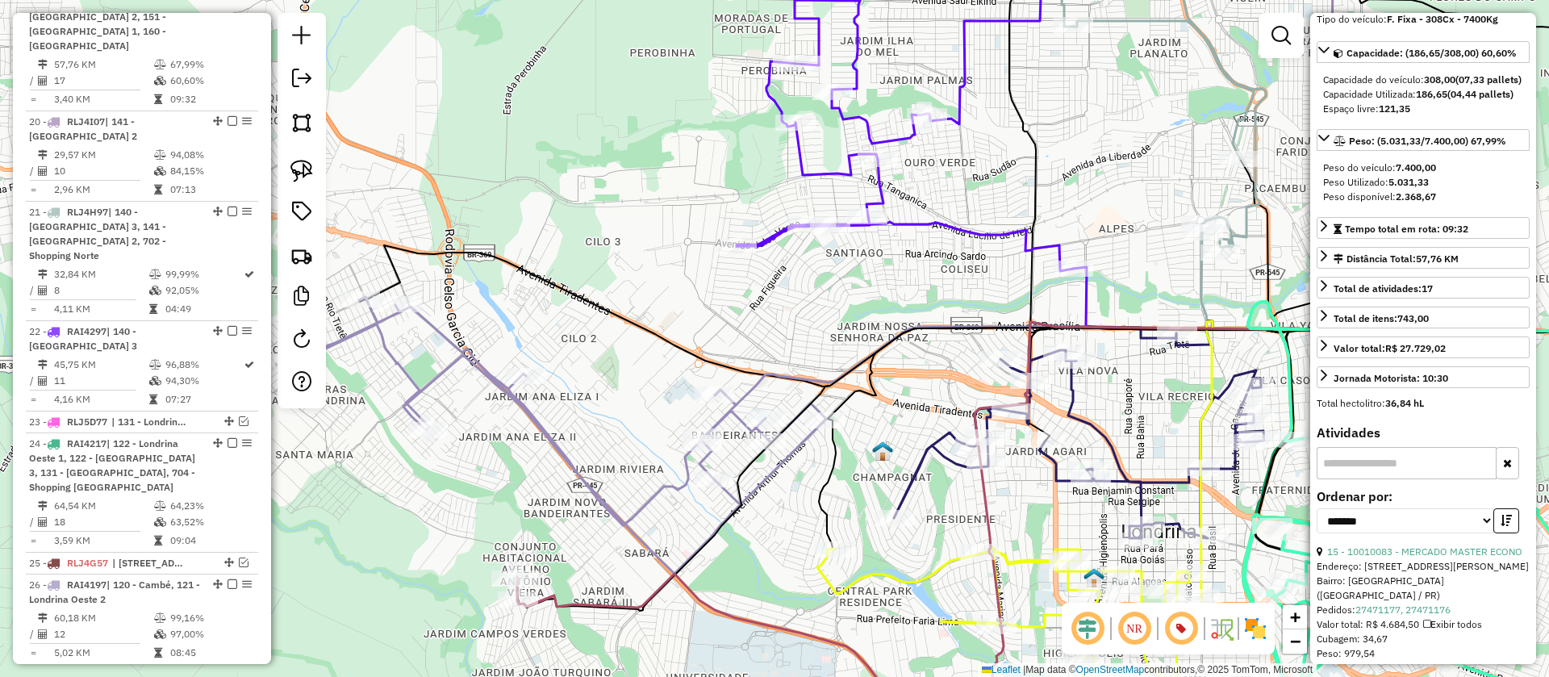
click at [673, 489] on icon at bounding box center [551, 435] width 550 height 277
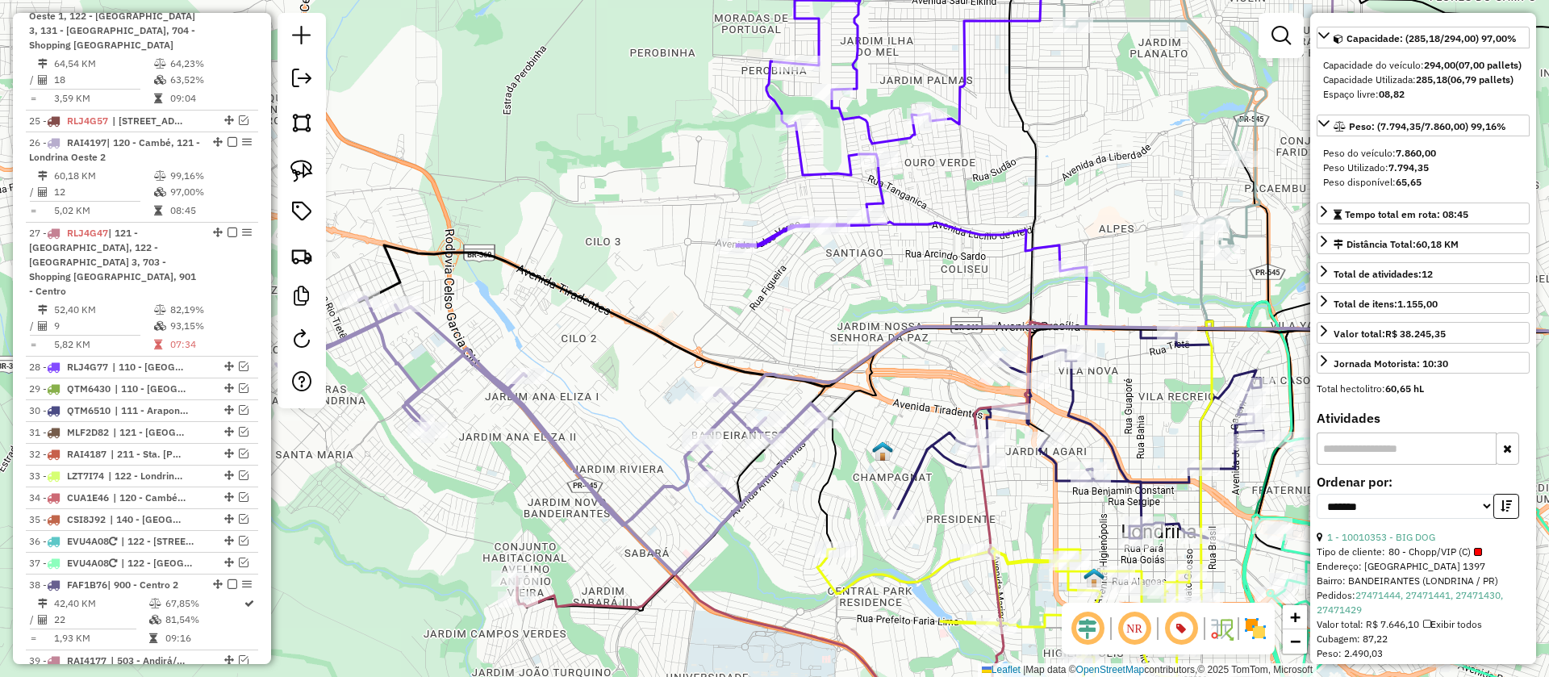
scroll to position [1686, 0]
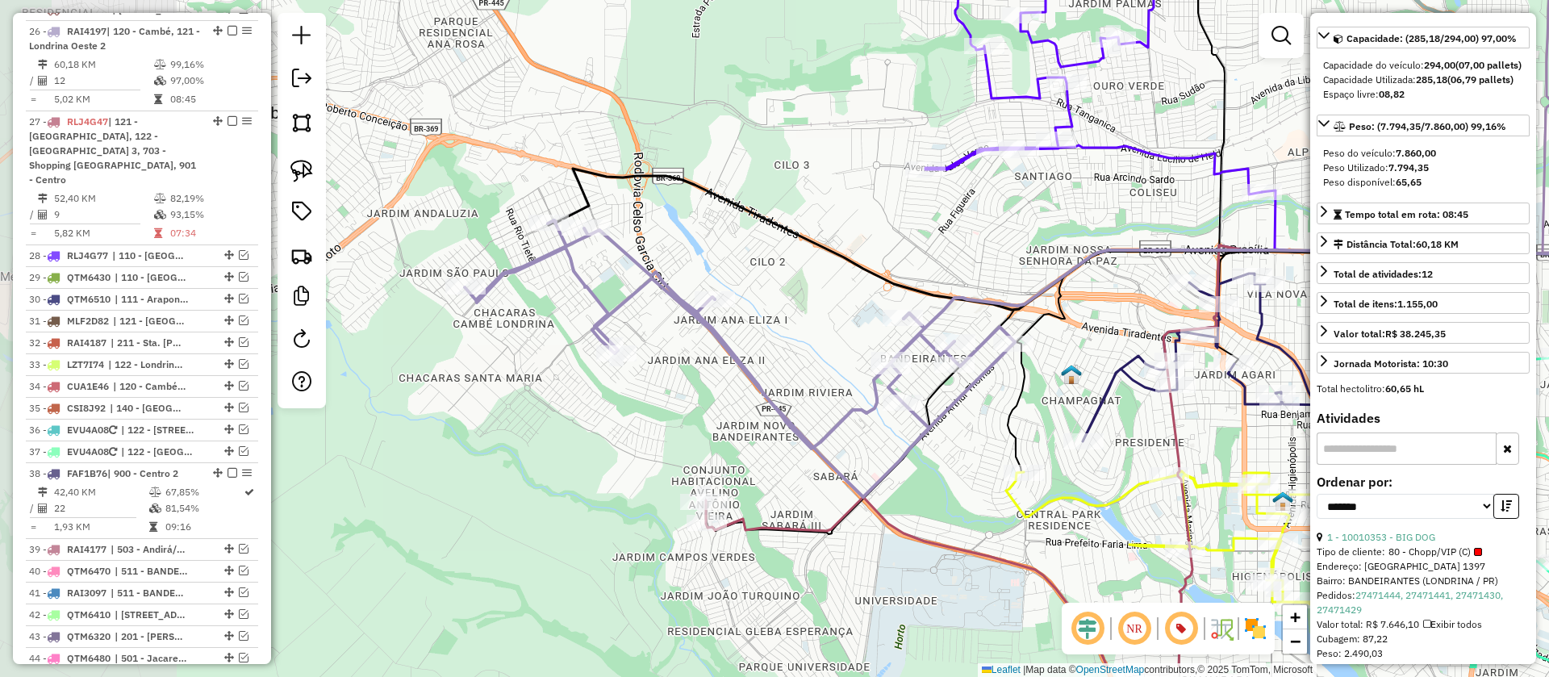
drag, startPoint x: 769, startPoint y: 547, endPoint x: 976, endPoint y: 487, distance: 215.8
click at [976, 487] on div "Janela de atendimento Grade de atendimento Capacidade Transportadoras Veículos …" at bounding box center [774, 338] width 1549 height 677
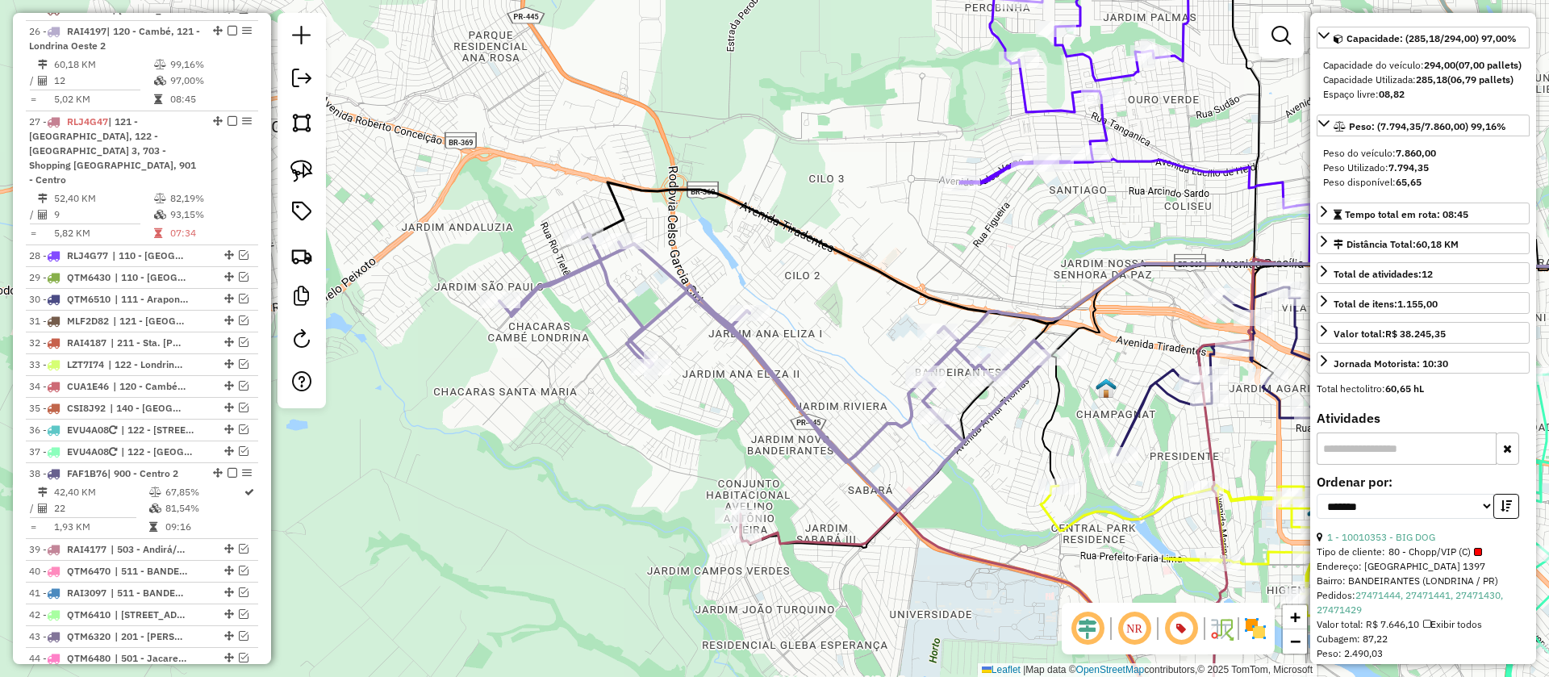
click at [994, 173] on icon at bounding box center [1128, 70] width 337 height 276
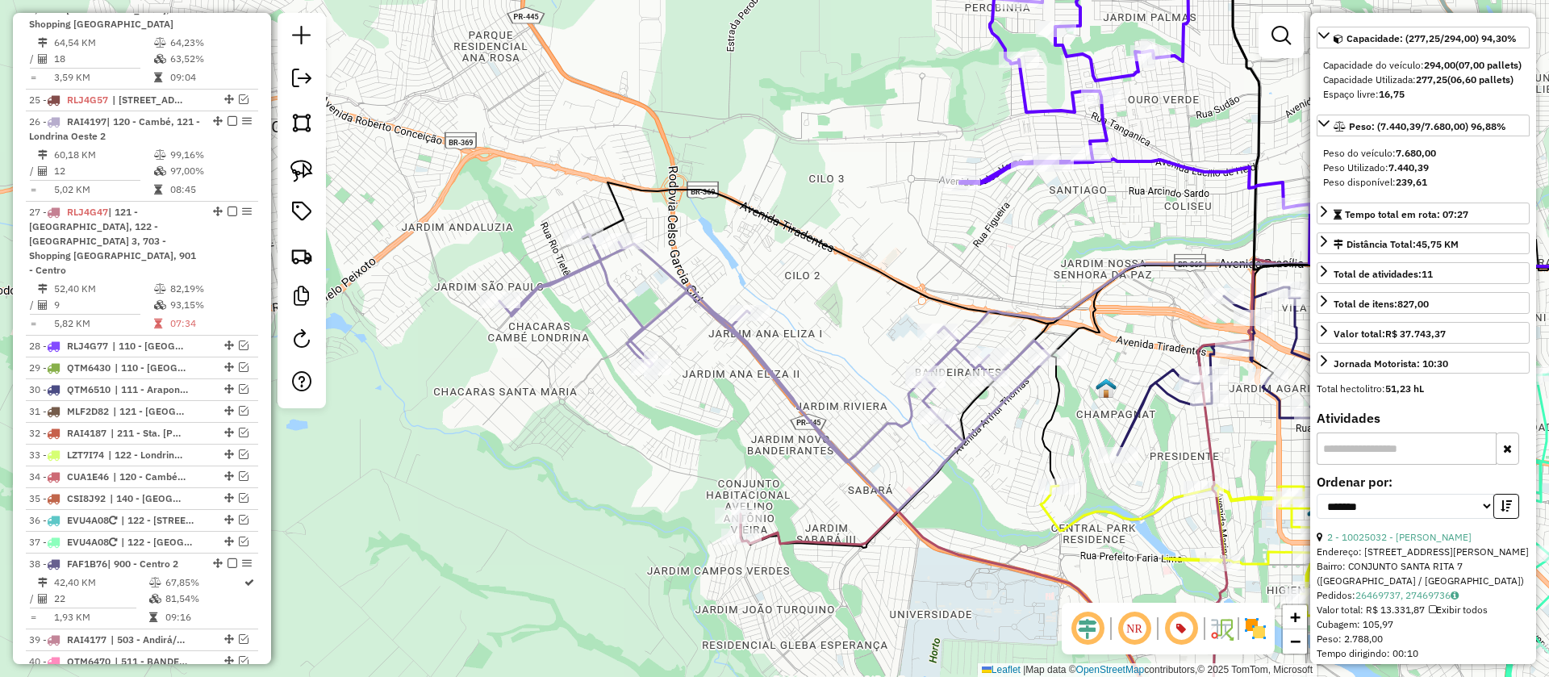
scroll to position [1432, 0]
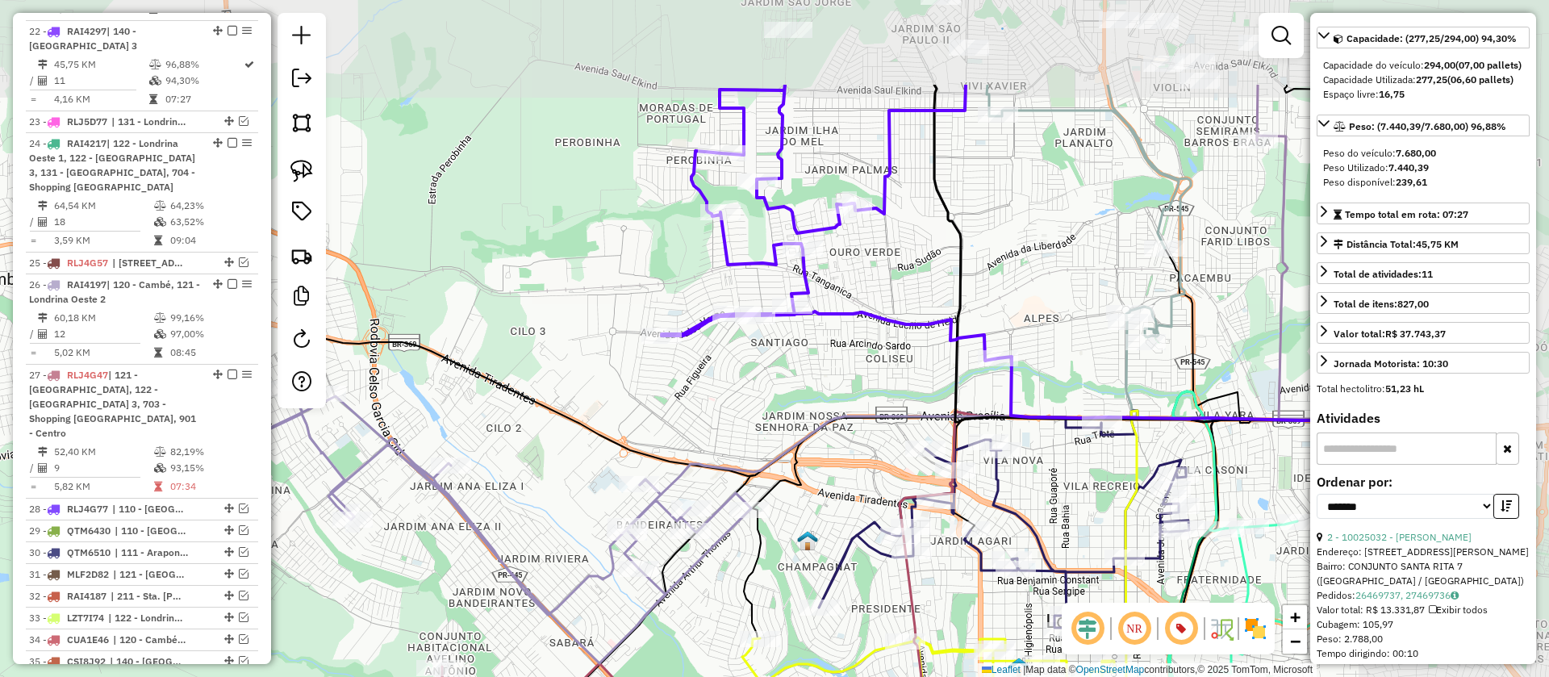
drag, startPoint x: 1082, startPoint y: 223, endPoint x: 784, endPoint y: 375, distance: 335.3
click at [784, 375] on div "Janela de atendimento Grade de atendimento Capacidade Transportadoras Veículos …" at bounding box center [774, 338] width 1549 height 677
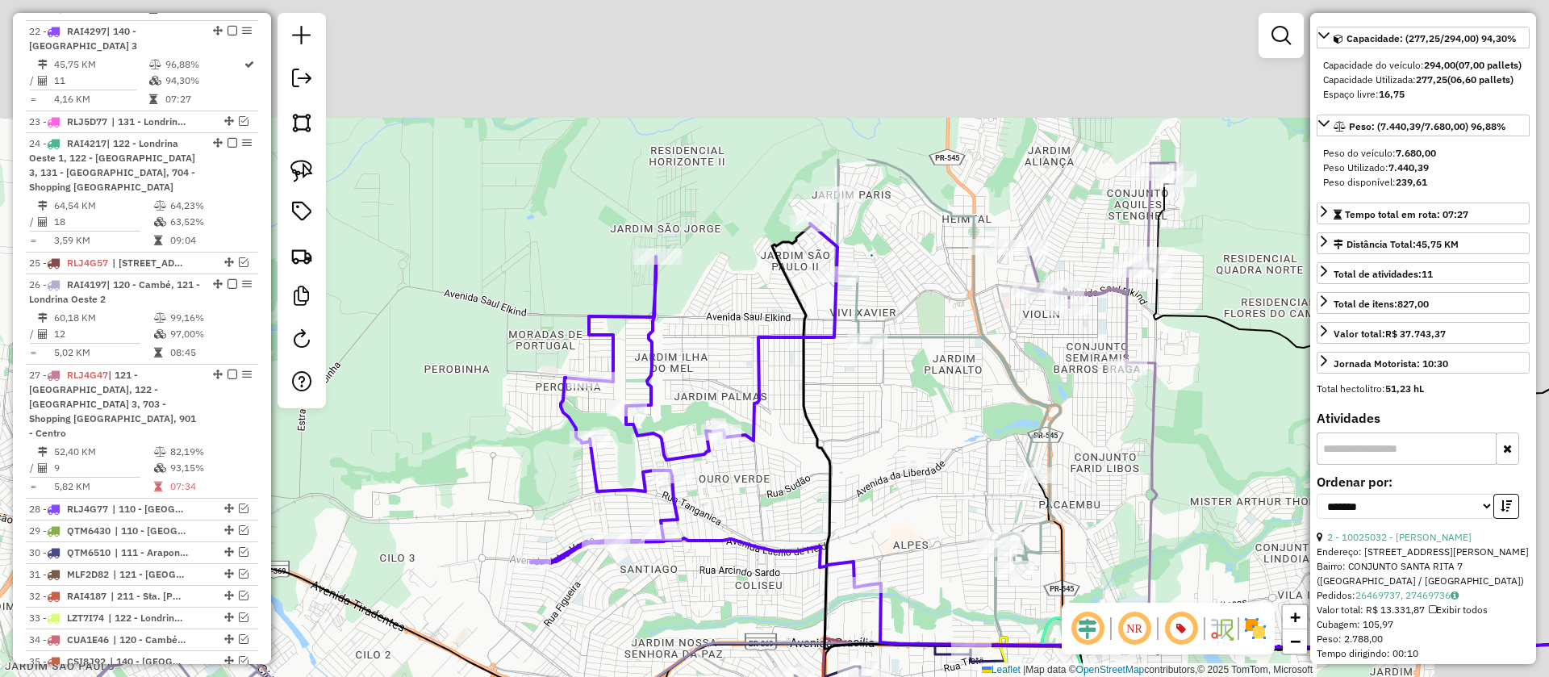
drag, startPoint x: 1005, startPoint y: 234, endPoint x: 873, endPoint y: 466, distance: 266.3
click at [873, 466] on div "Janela de atendimento Grade de atendimento Capacidade Transportadoras Veículos …" at bounding box center [774, 338] width 1549 height 677
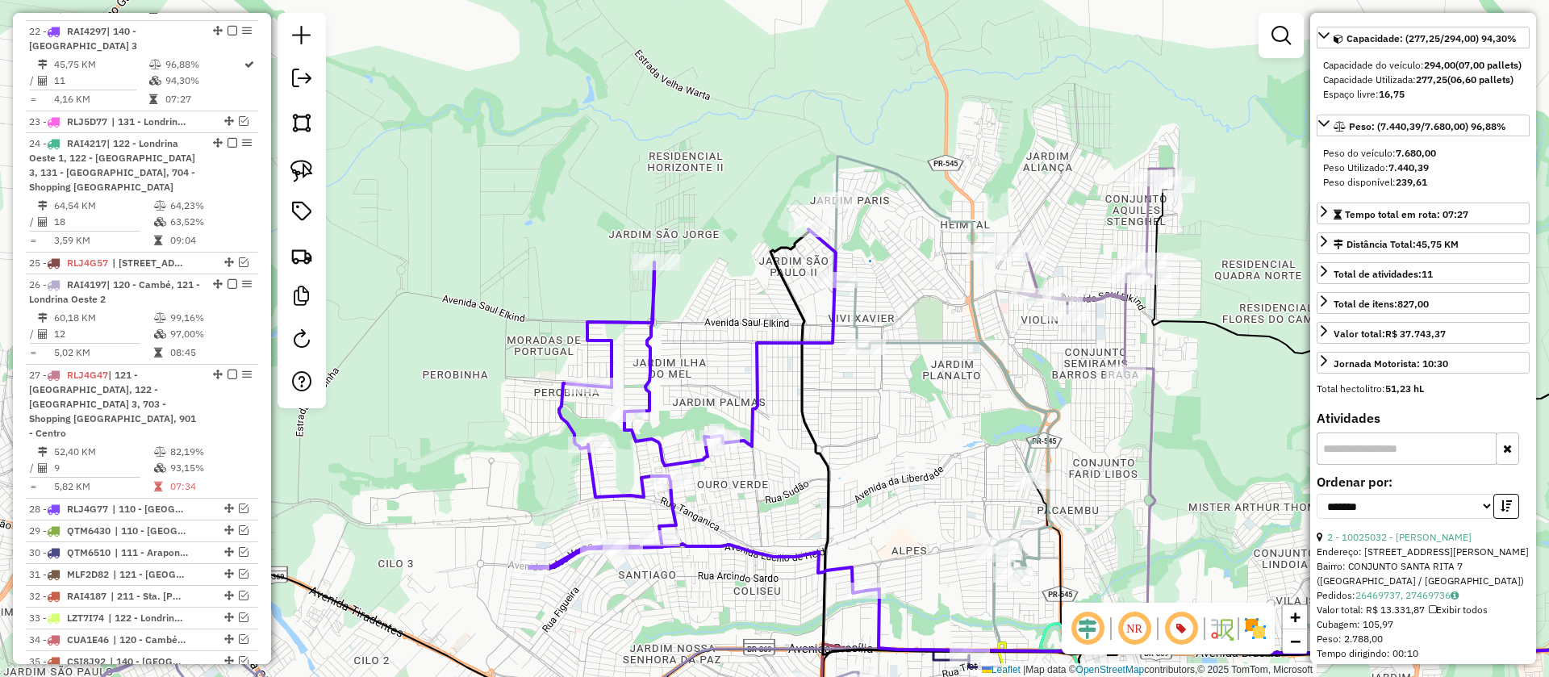
click at [919, 343] on icon at bounding box center [946, 363] width 225 height 413
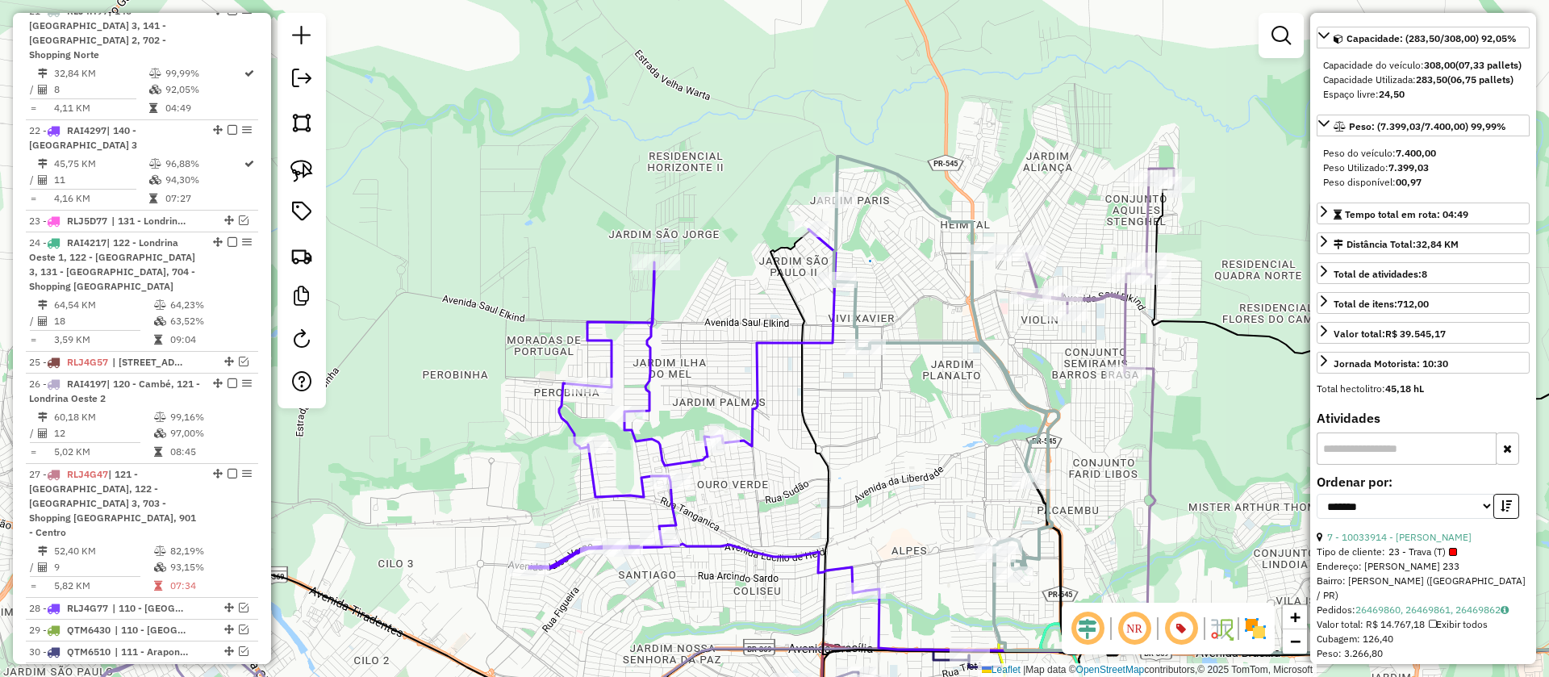
scroll to position [1327, 0]
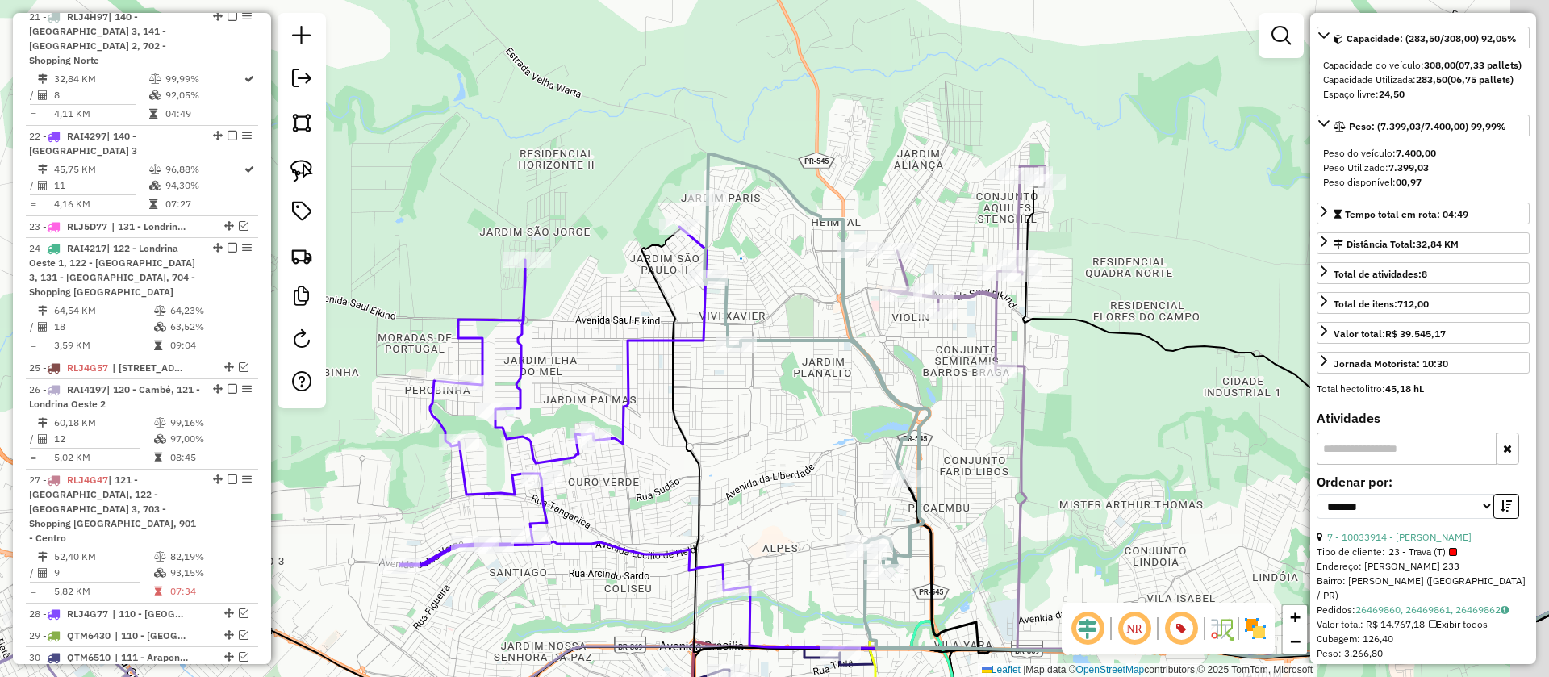
drag, startPoint x: 959, startPoint y: 418, endPoint x: 830, endPoint y: 416, distance: 129.1
click at [830, 416] on div "Janela de atendimento Grade de atendimento Capacidade Transportadoras Veículos …" at bounding box center [774, 338] width 1549 height 677
click at [997, 314] on icon at bounding box center [967, 268] width 156 height 204
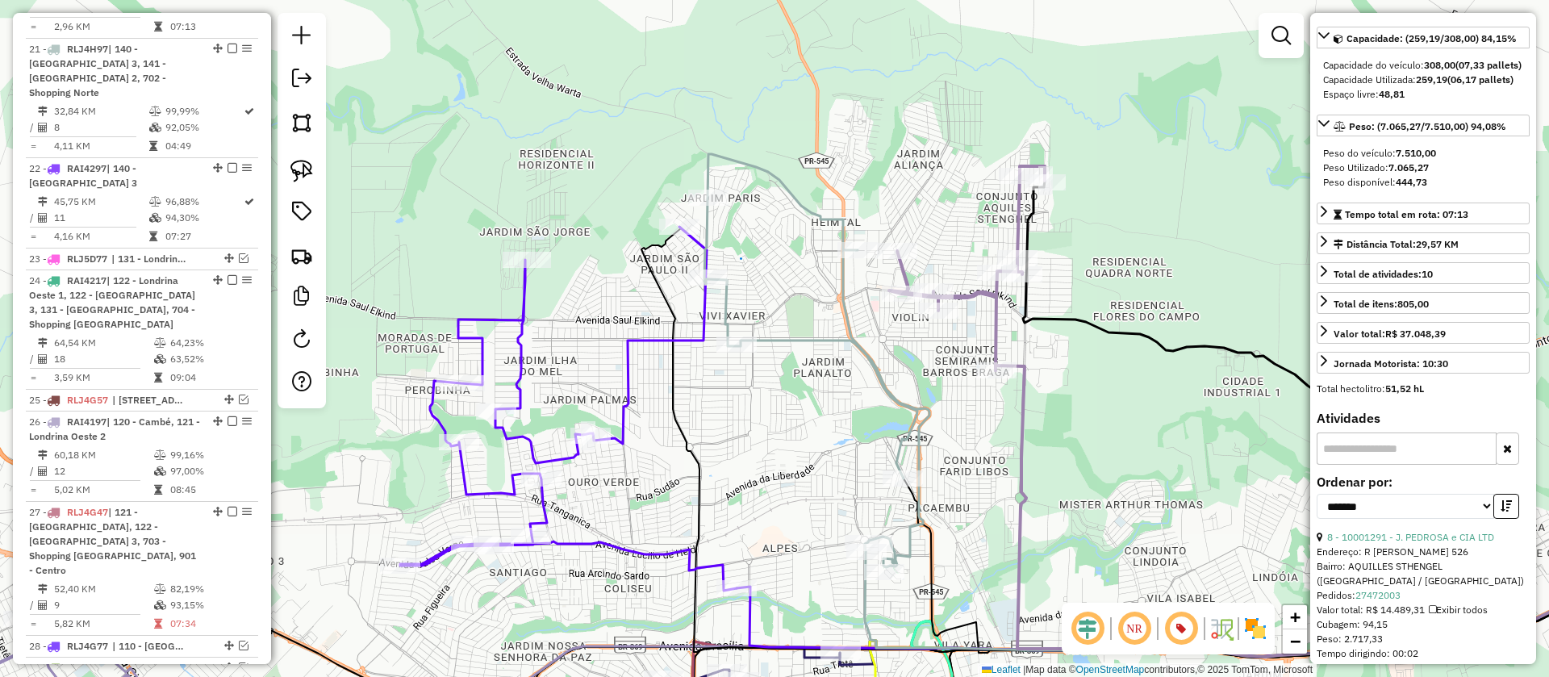
scroll to position [1237, 0]
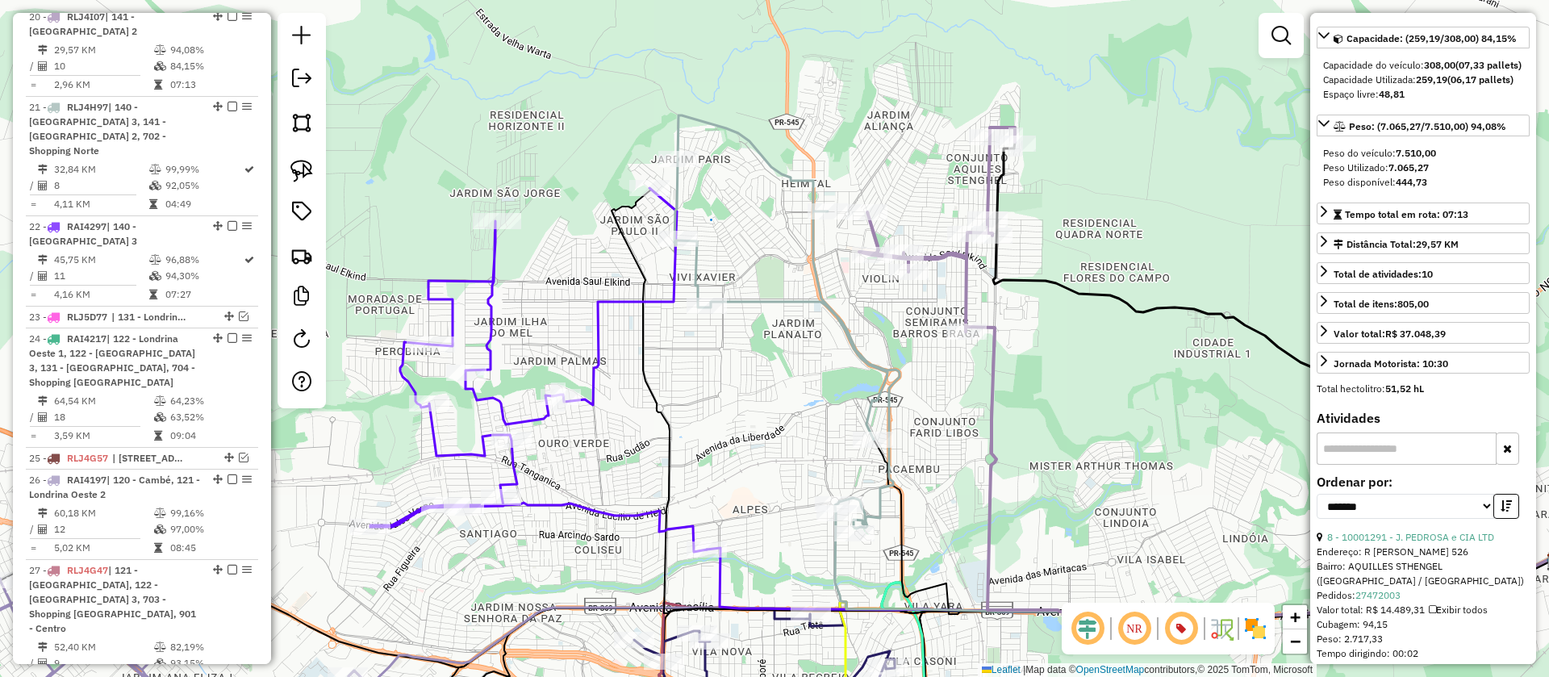
drag, startPoint x: 1111, startPoint y: 426, endPoint x: 1081, endPoint y: 387, distance: 48.9
click at [1081, 387] on div "Janela de atendimento Grade de atendimento Capacidade Transportadoras Veículos …" at bounding box center [774, 338] width 1549 height 677
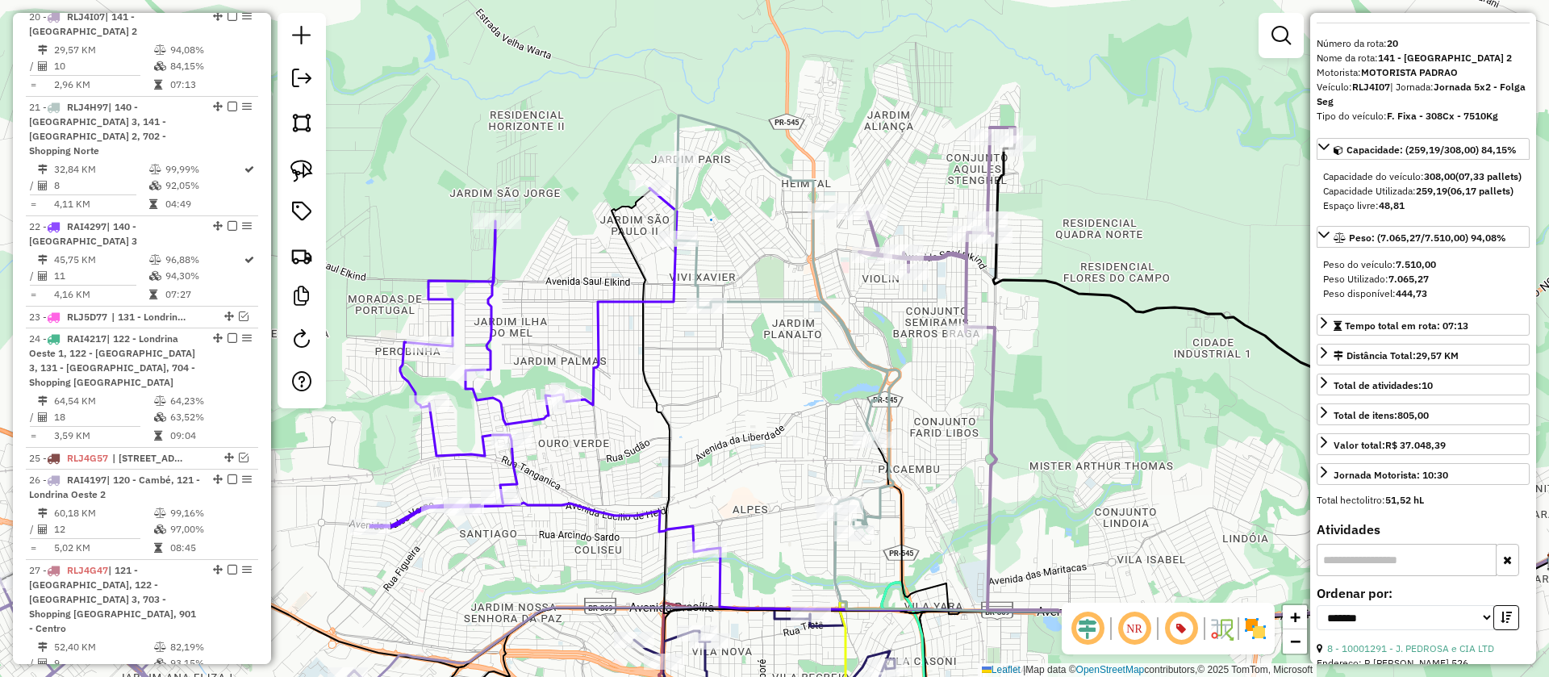
scroll to position [0, 0]
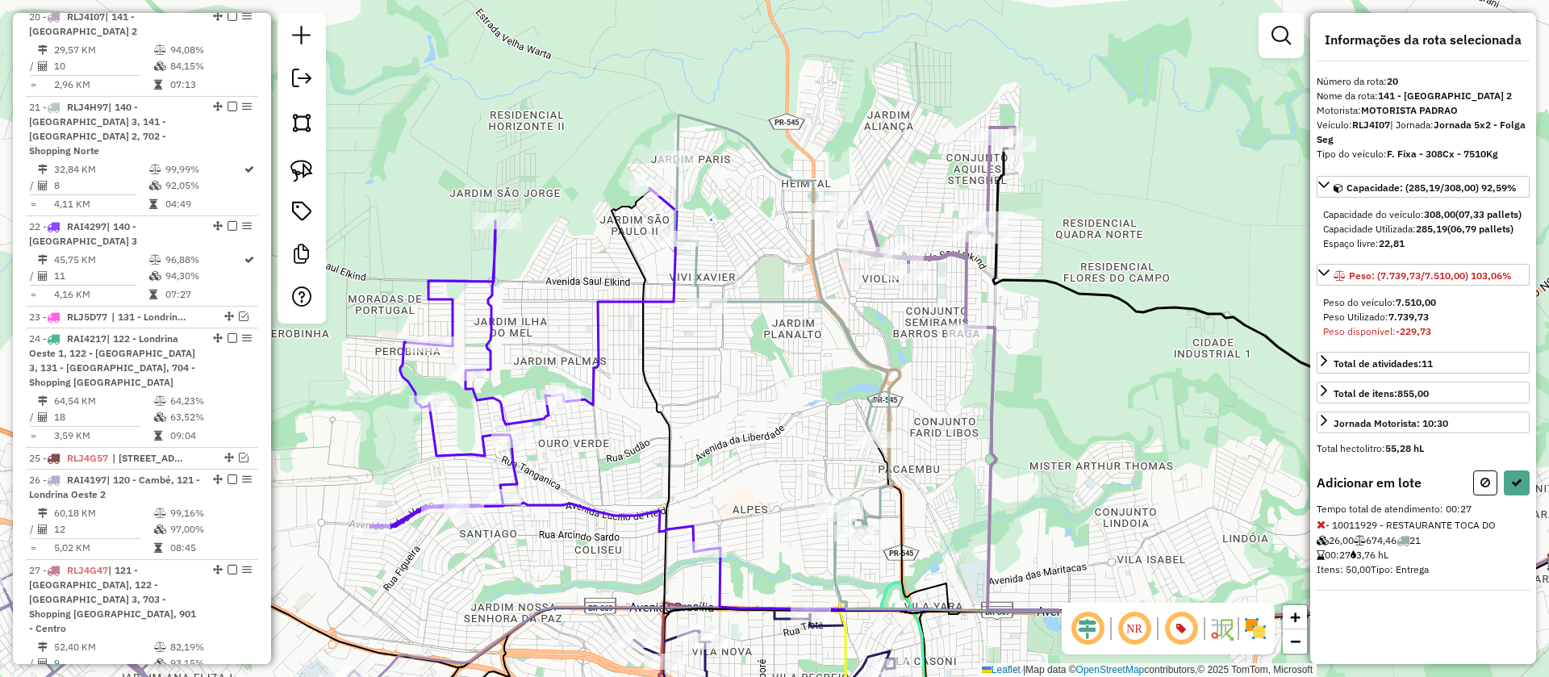
click at [1320, 530] on icon at bounding box center [1321, 524] width 9 height 11
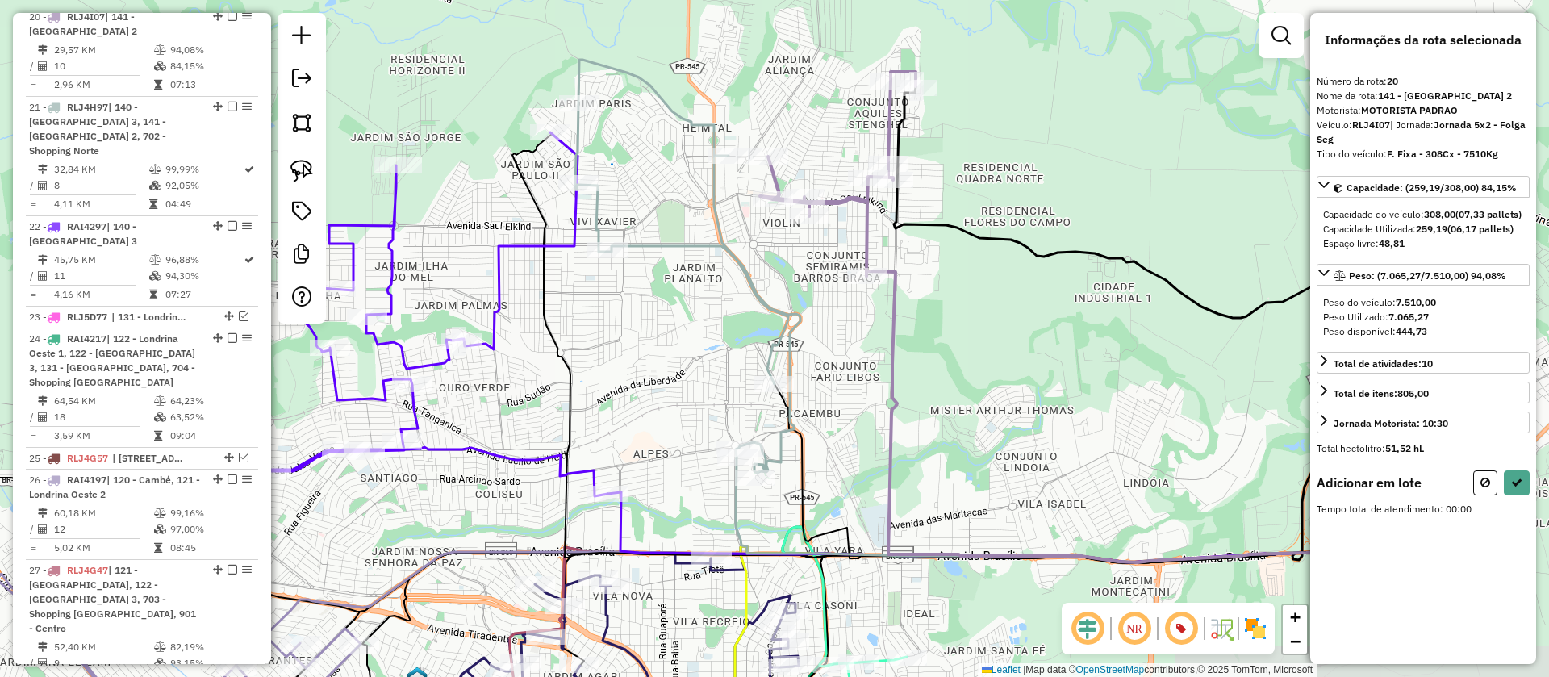
drag, startPoint x: 1182, startPoint y: 493, endPoint x: 1083, endPoint y: 437, distance: 114.2
click at [1083, 437] on div "Janela de atendimento Grade de atendimento Capacidade Transportadoras Veículos …" at bounding box center [774, 338] width 1549 height 677
click at [1477, 493] on button at bounding box center [1486, 482] width 24 height 25
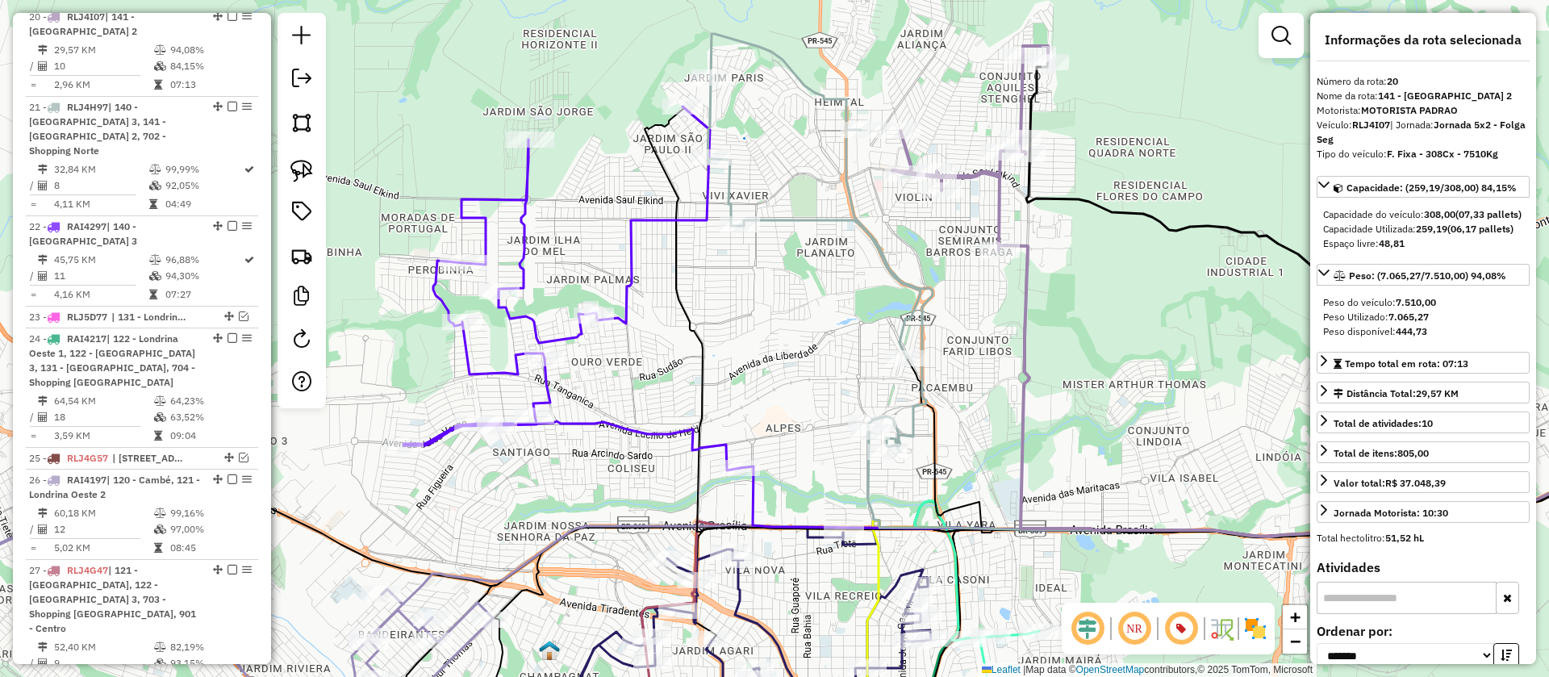
drag, startPoint x: 959, startPoint y: 341, endPoint x: 1100, endPoint y: 311, distance: 144.3
click at [1100, 311] on div "Janela de atendimento Grade de atendimento Capacidade Transportadoras Veículos …" at bounding box center [774, 338] width 1549 height 677
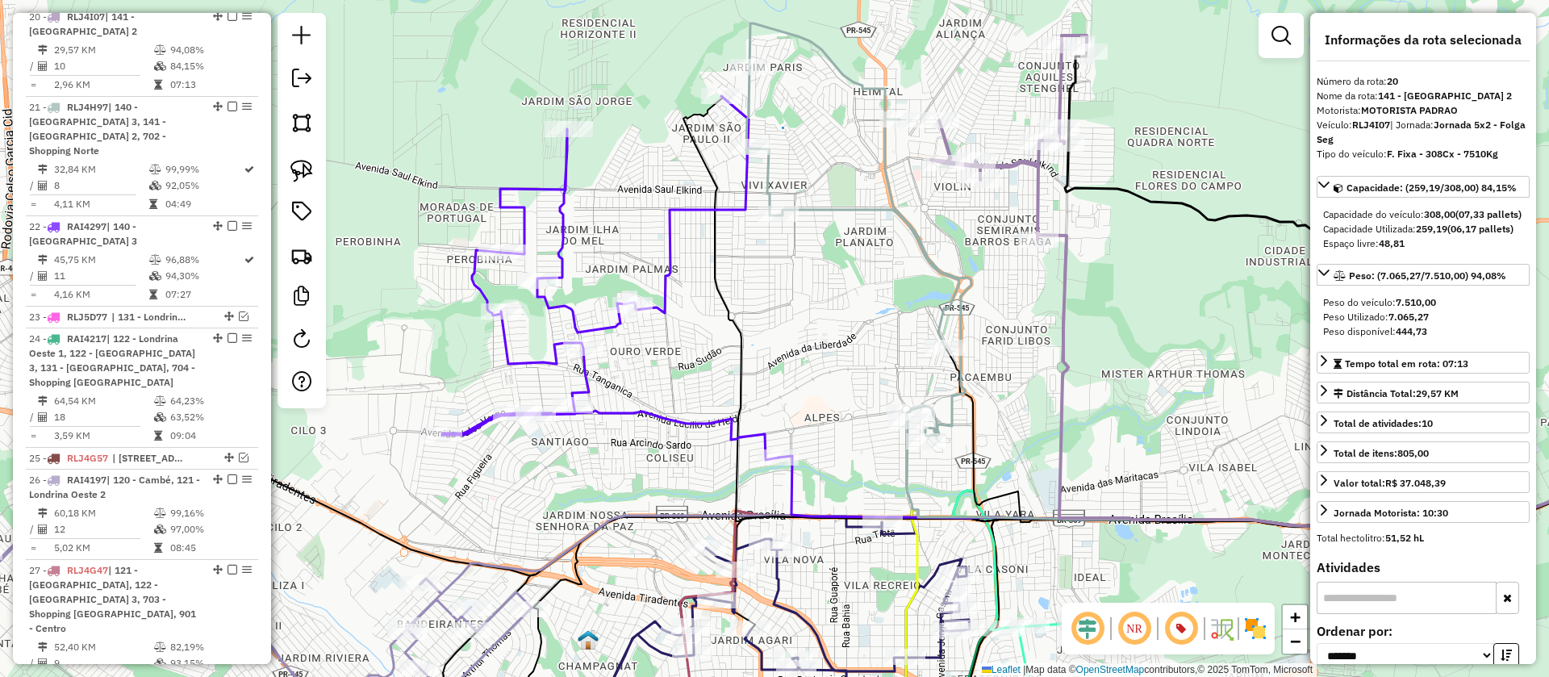
click at [951, 403] on icon at bounding box center [858, 229] width 225 height 413
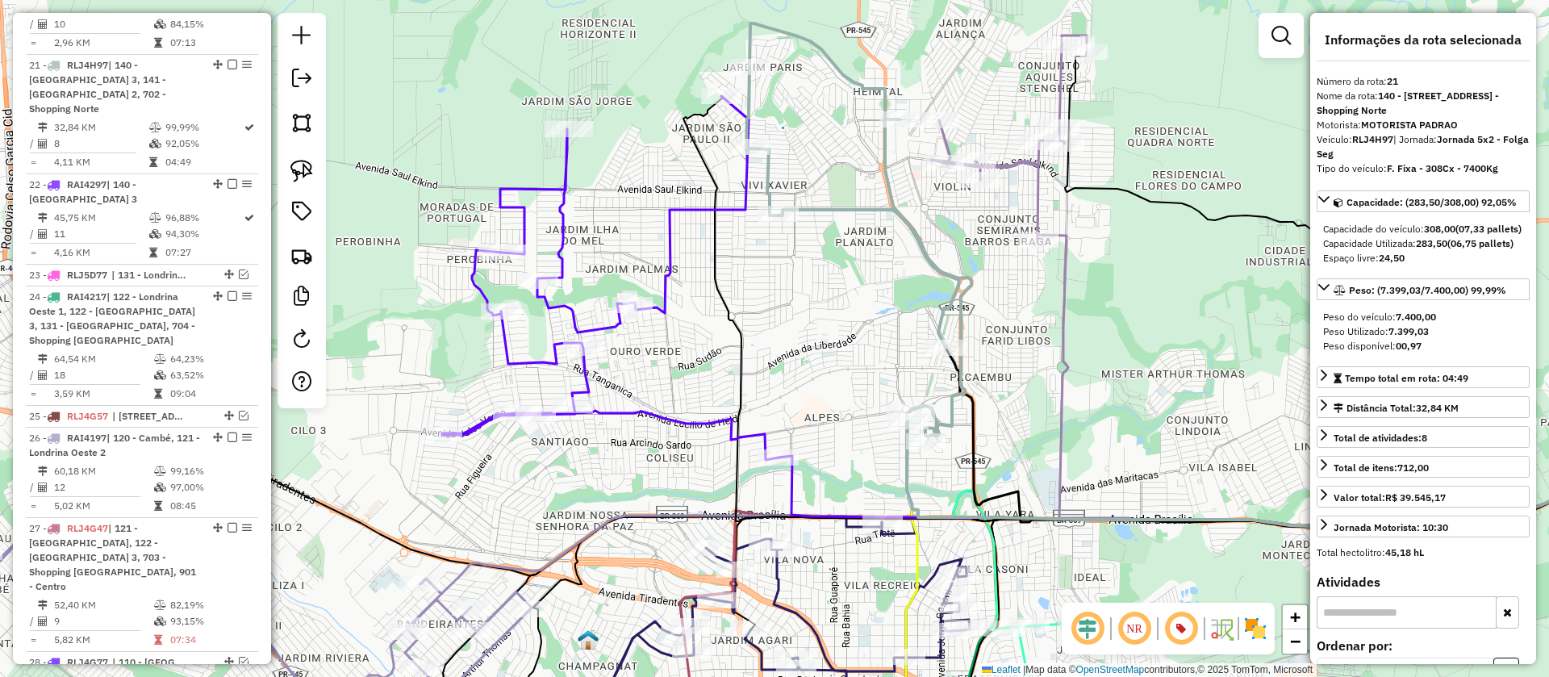
scroll to position [1327, 0]
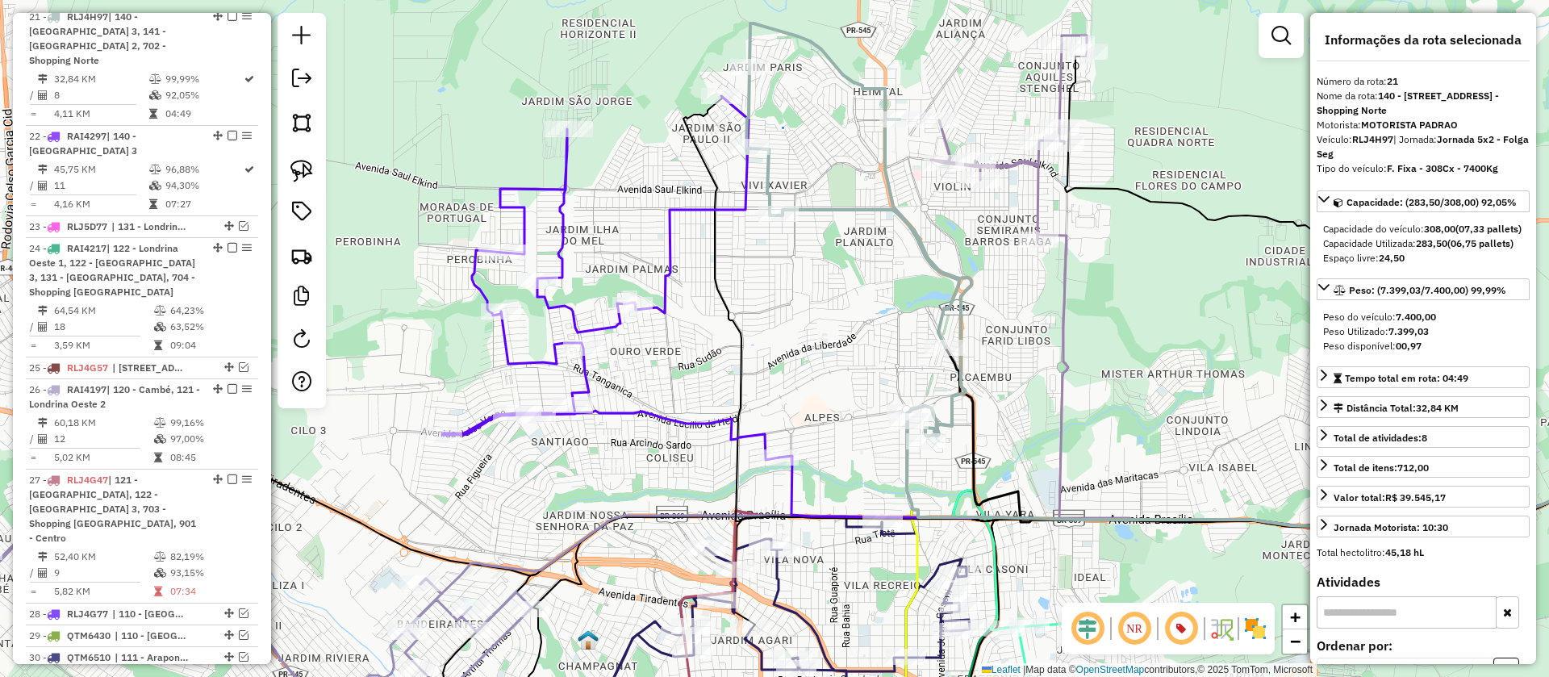
click at [665, 274] on icon at bounding box center [610, 278] width 337 height 364
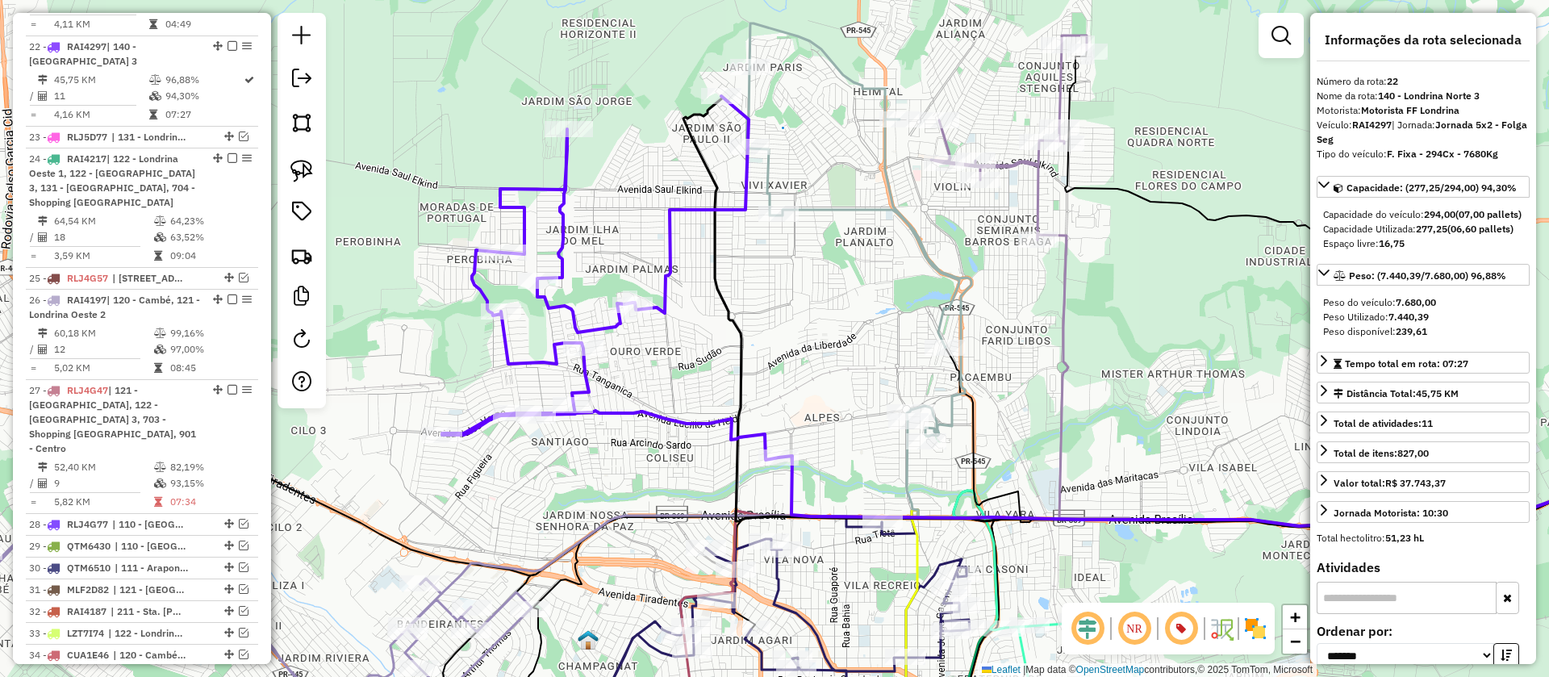
scroll to position [1432, 0]
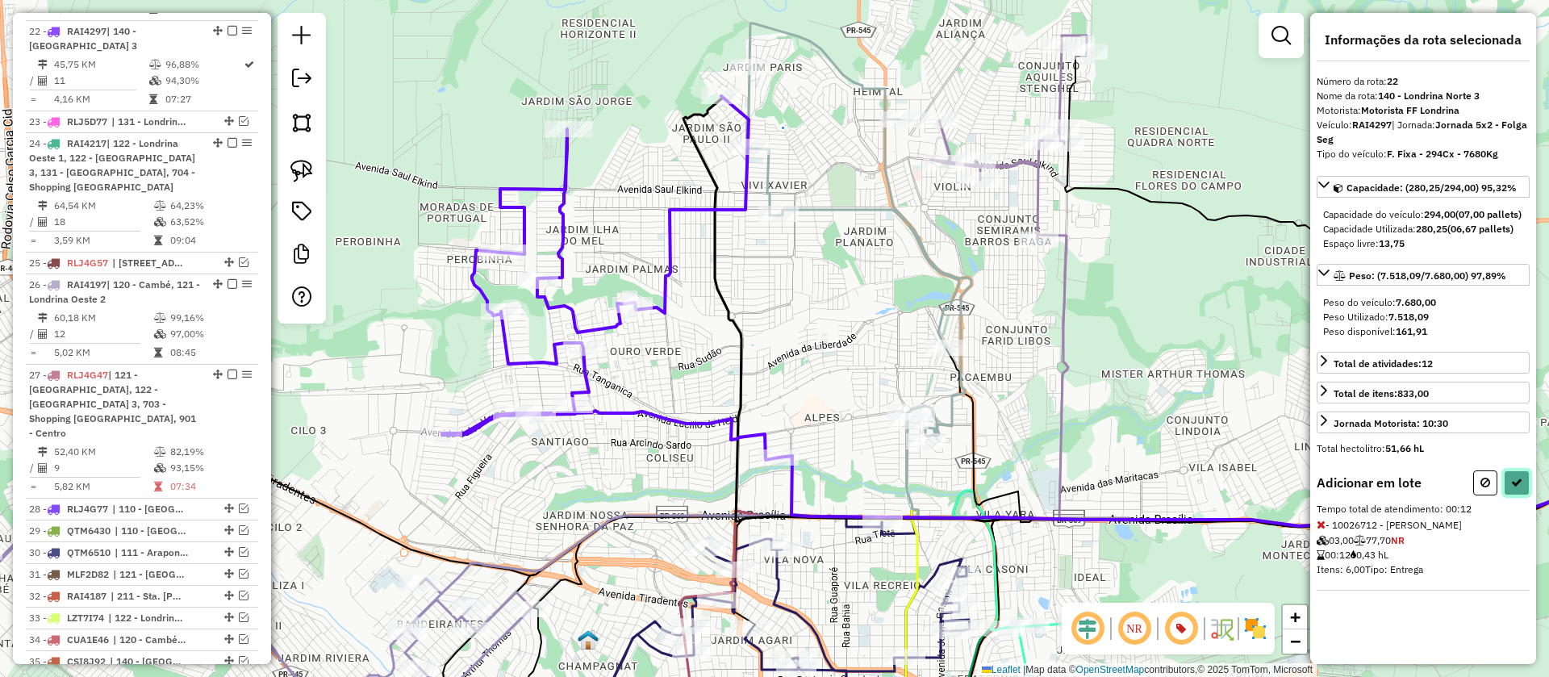
click at [1516, 488] on icon at bounding box center [1516, 482] width 11 height 11
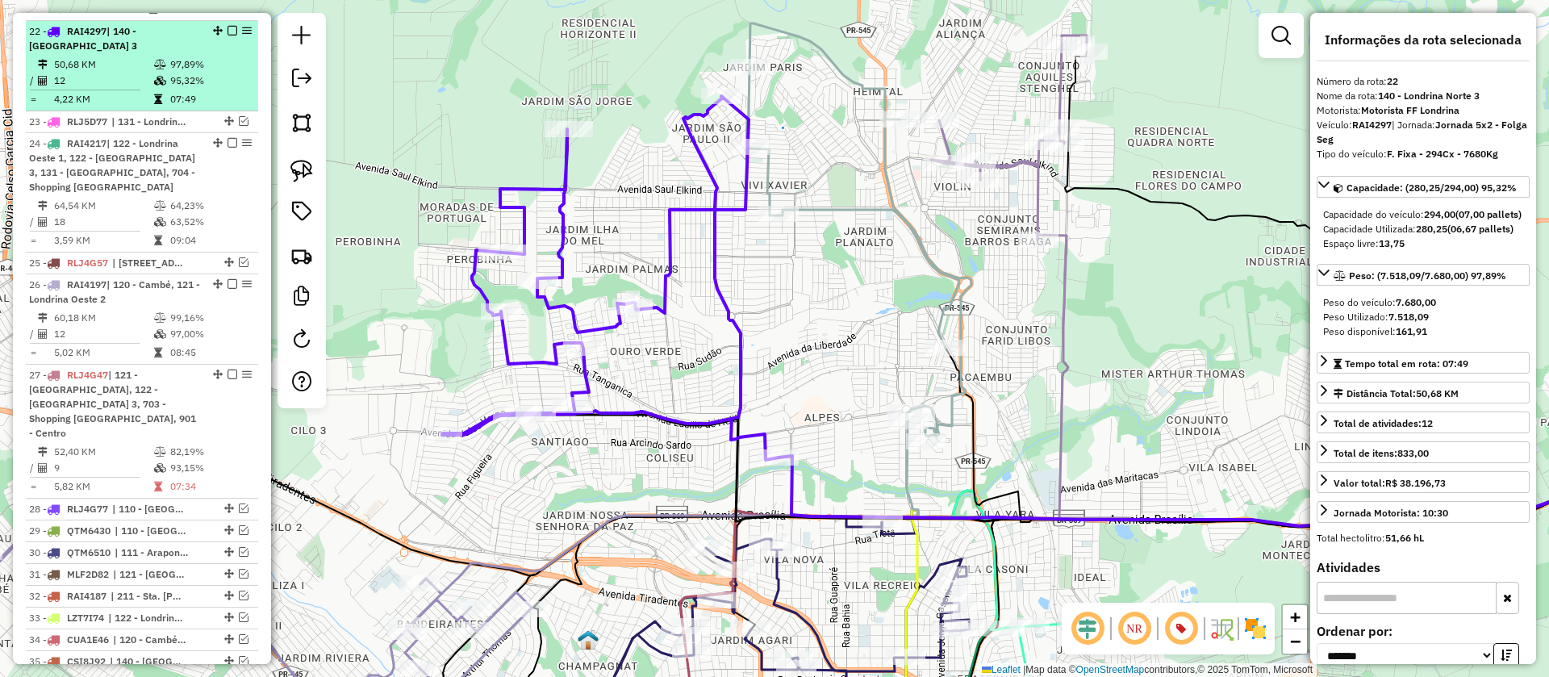
click at [228, 26] on em at bounding box center [233, 31] width 10 height 10
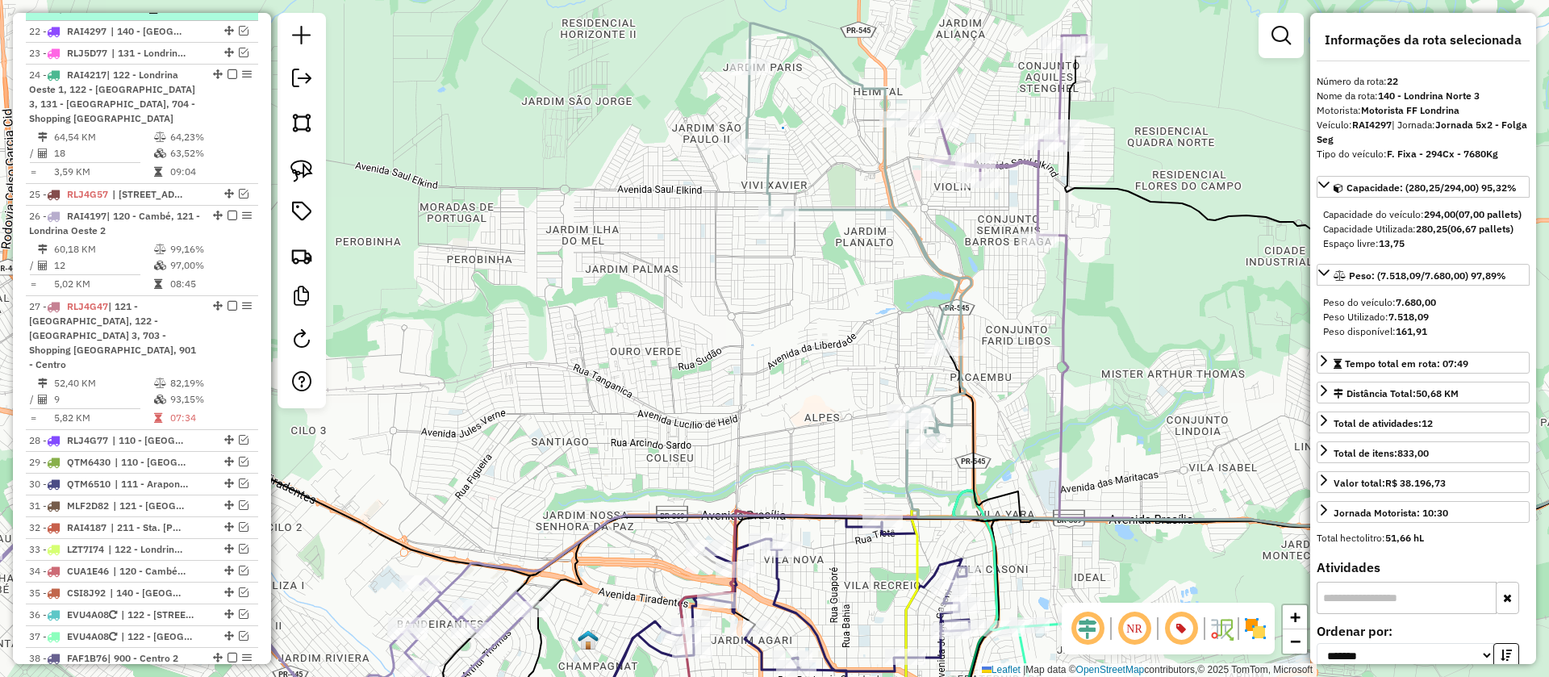
scroll to position [1364, 0]
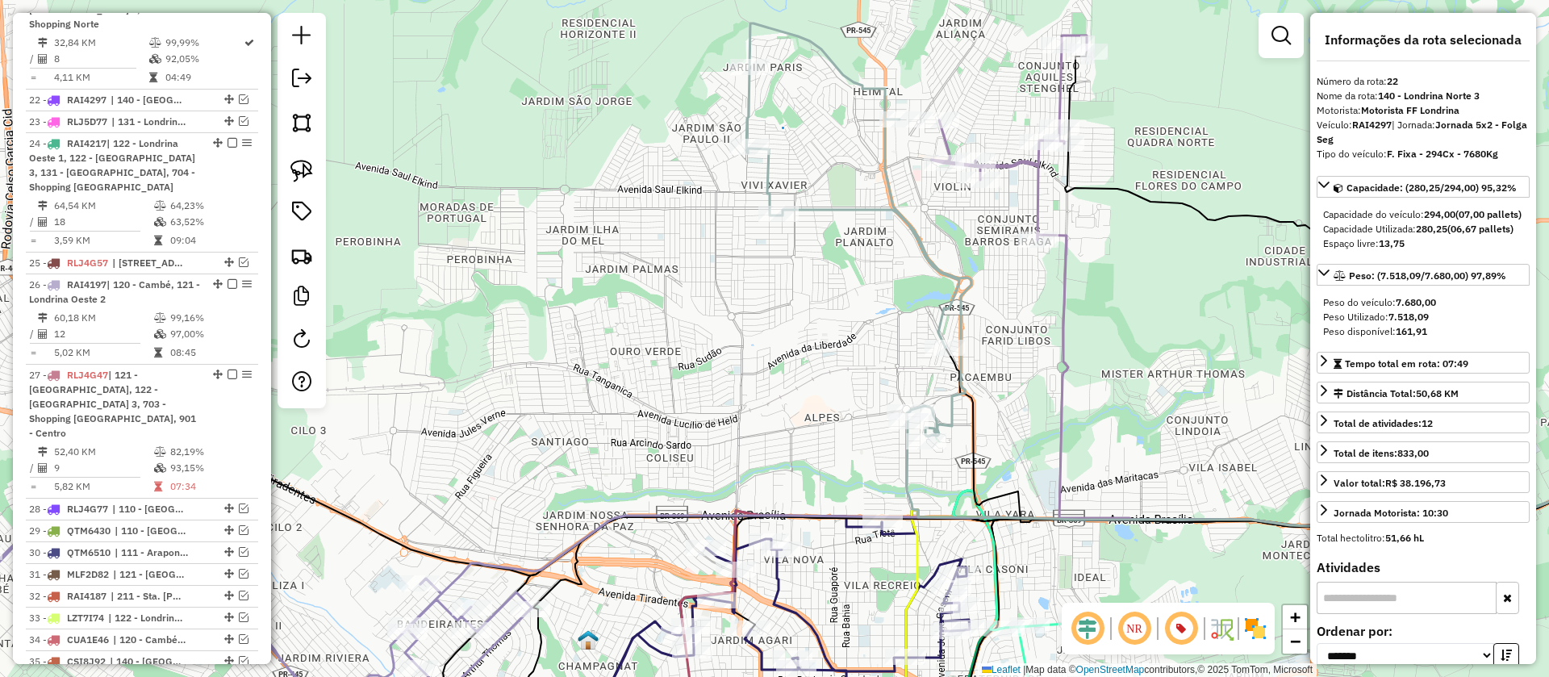
click at [837, 213] on icon at bounding box center [858, 229] width 225 height 413
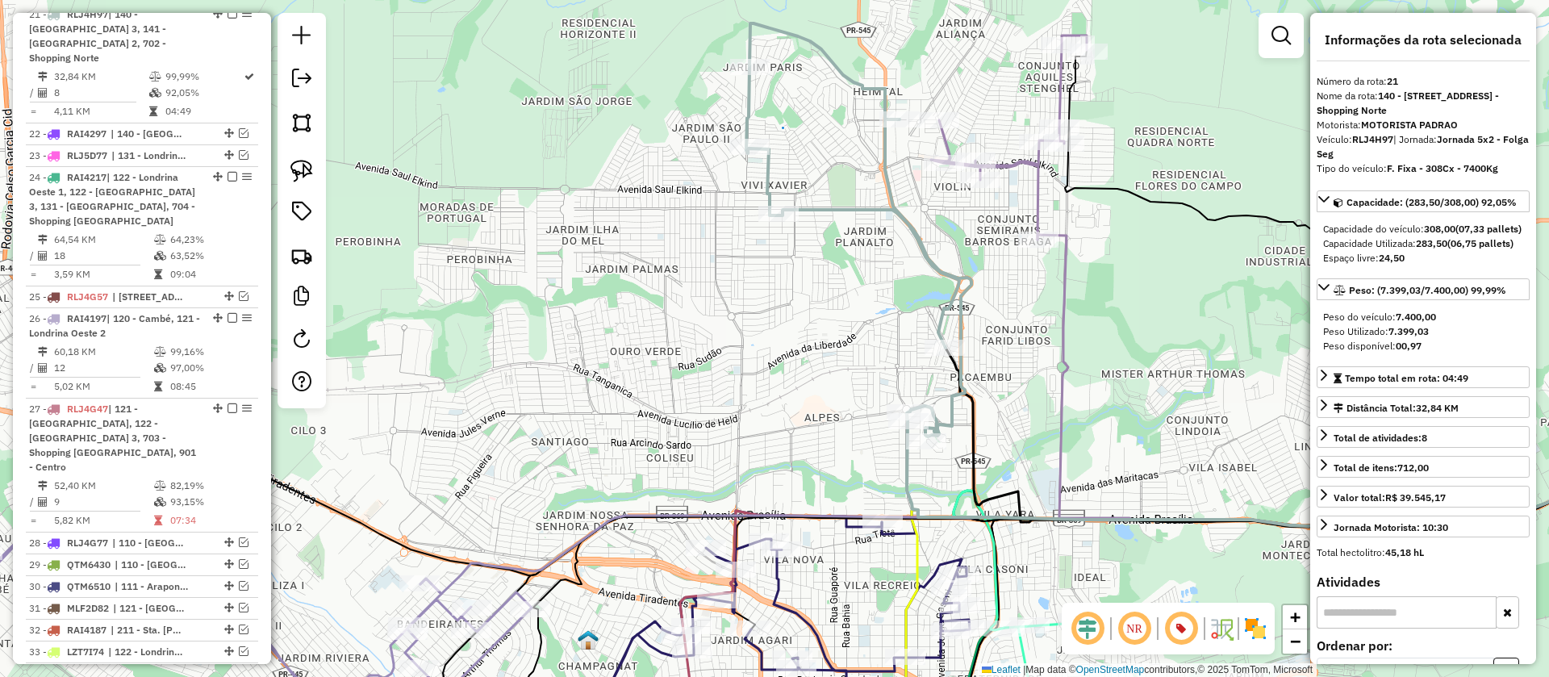
scroll to position [1327, 0]
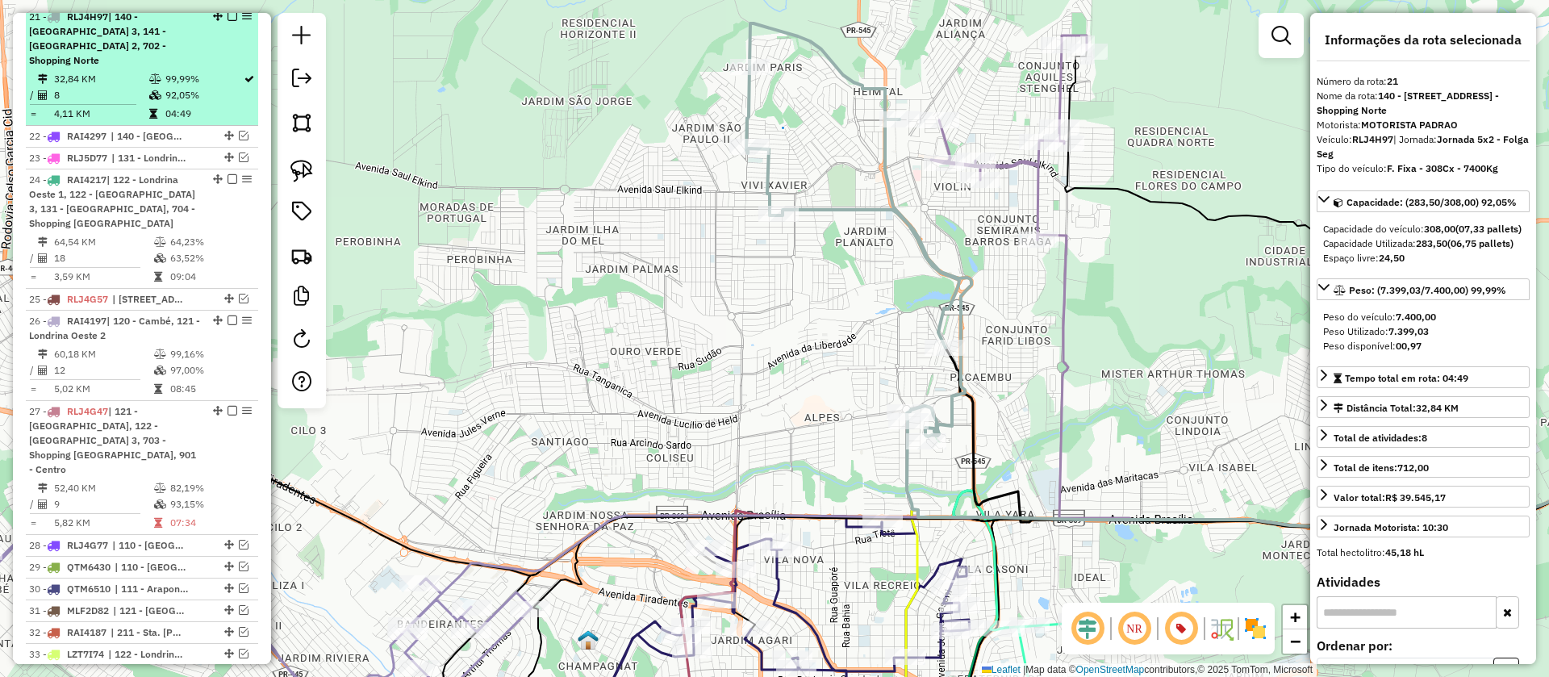
click at [228, 21] on em at bounding box center [233, 16] width 10 height 10
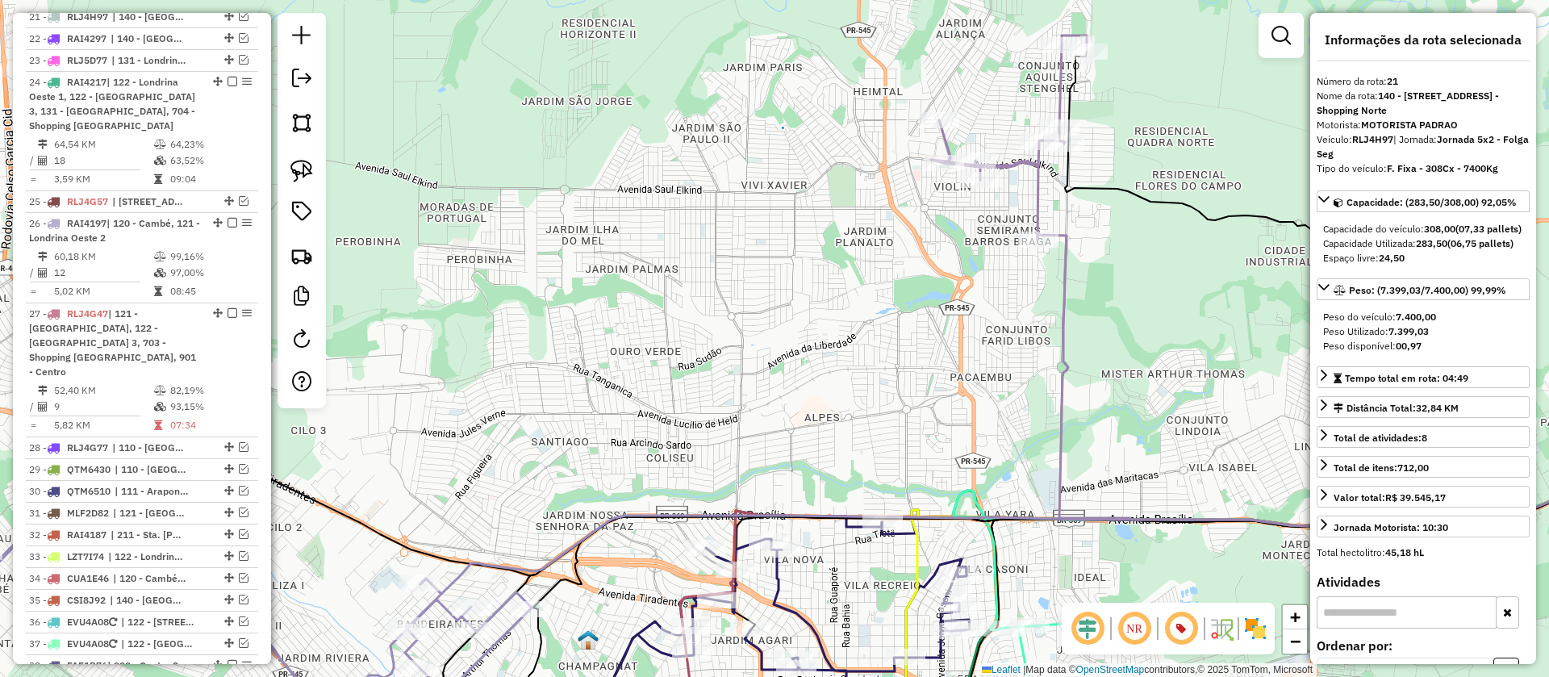
click at [1027, 163] on icon at bounding box center [1009, 138] width 156 height 204
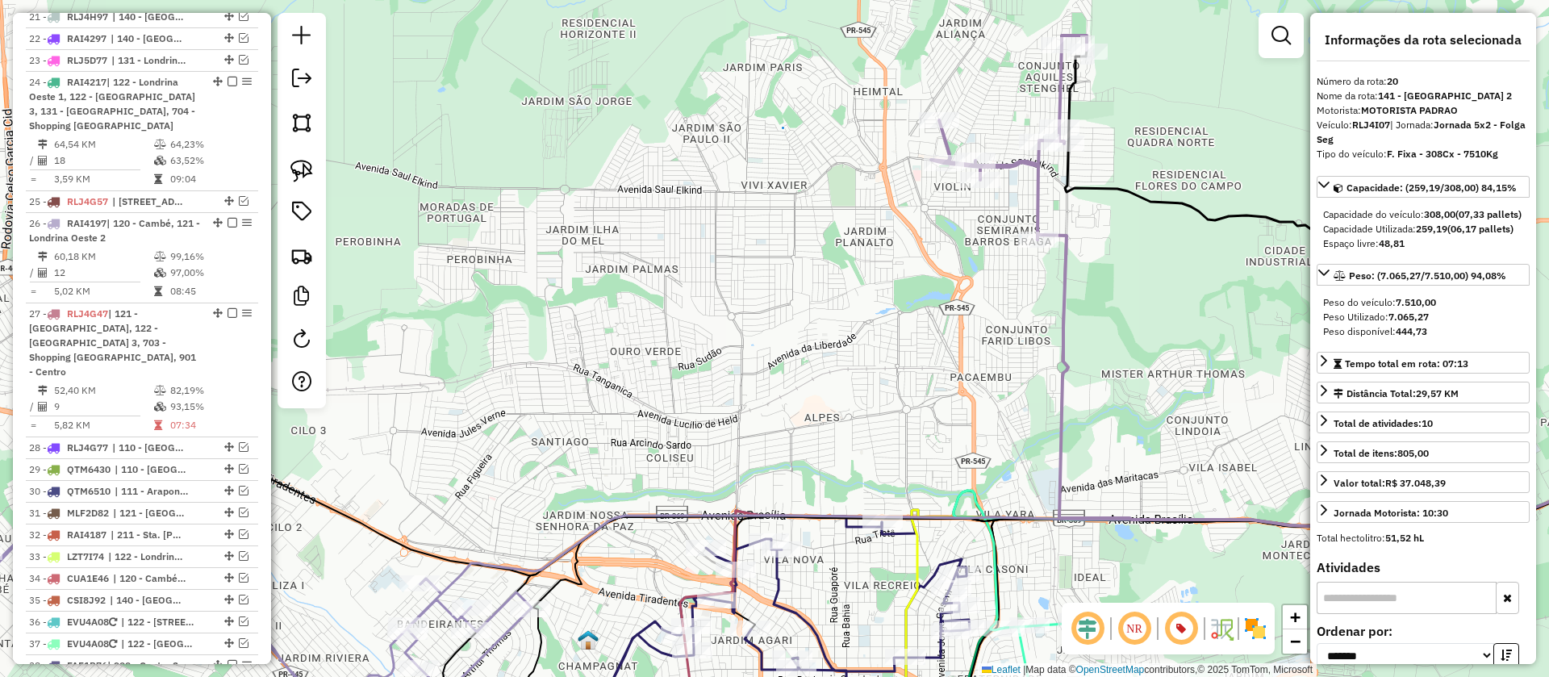
scroll to position [1237, 0]
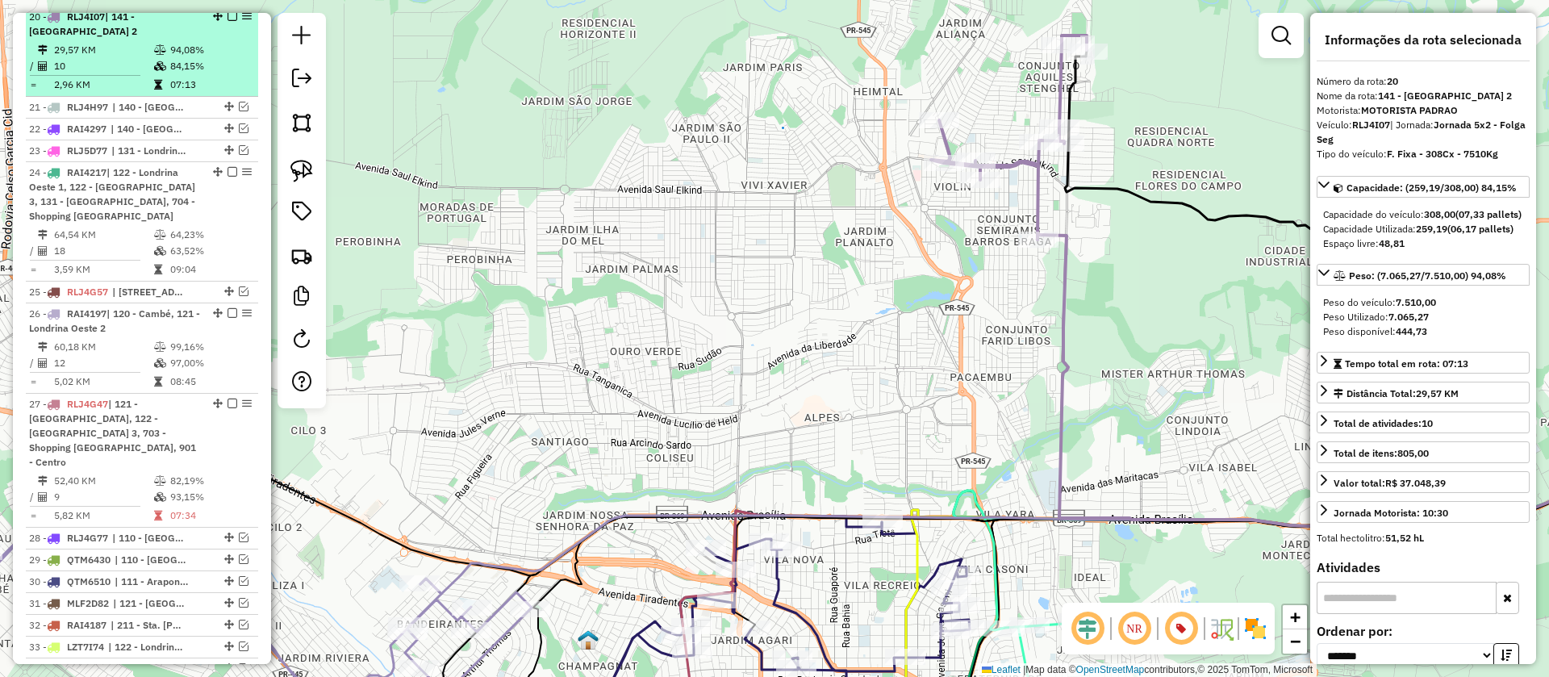
click at [232, 21] on em at bounding box center [233, 16] width 10 height 10
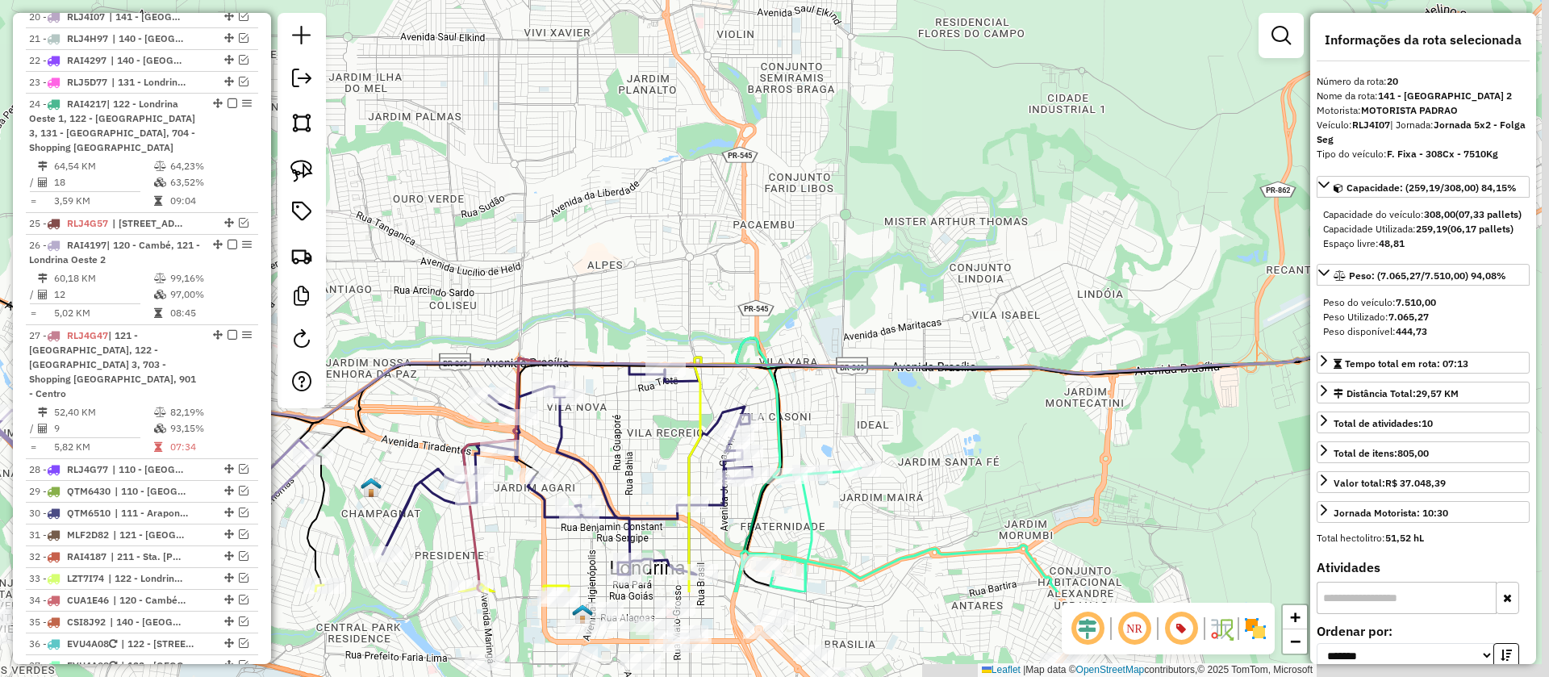
drag, startPoint x: 1105, startPoint y: 401, endPoint x: 784, endPoint y: 171, distance: 395.0
click at [784, 171] on div "Janela de atendimento Grade de atendimento Capacidade Transportadoras Veículos …" at bounding box center [774, 338] width 1549 height 677
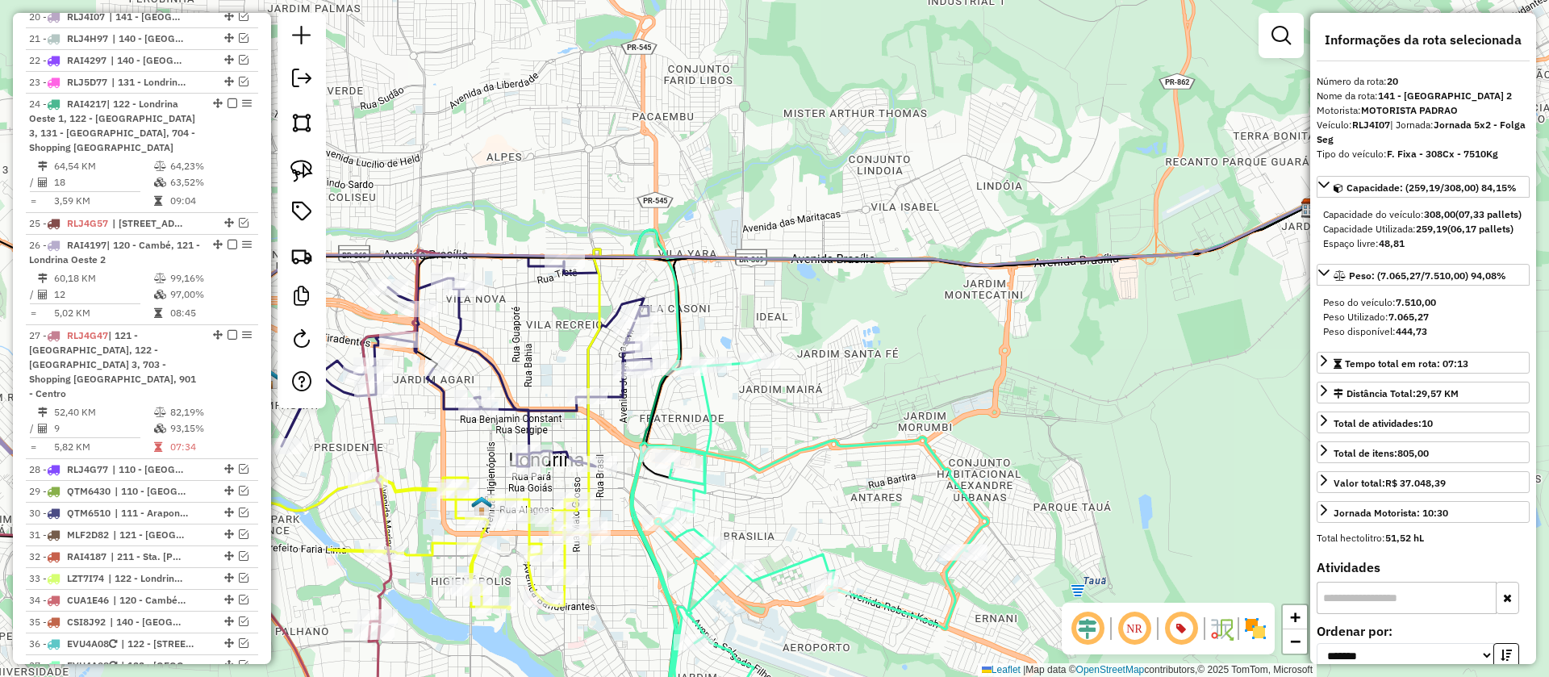
drag, startPoint x: 909, startPoint y: 387, endPoint x: 990, endPoint y: 393, distance: 81.0
click at [990, 393] on div "Janela de atendimento Grade de atendimento Capacidade Transportadoras Veículos …" at bounding box center [774, 338] width 1549 height 677
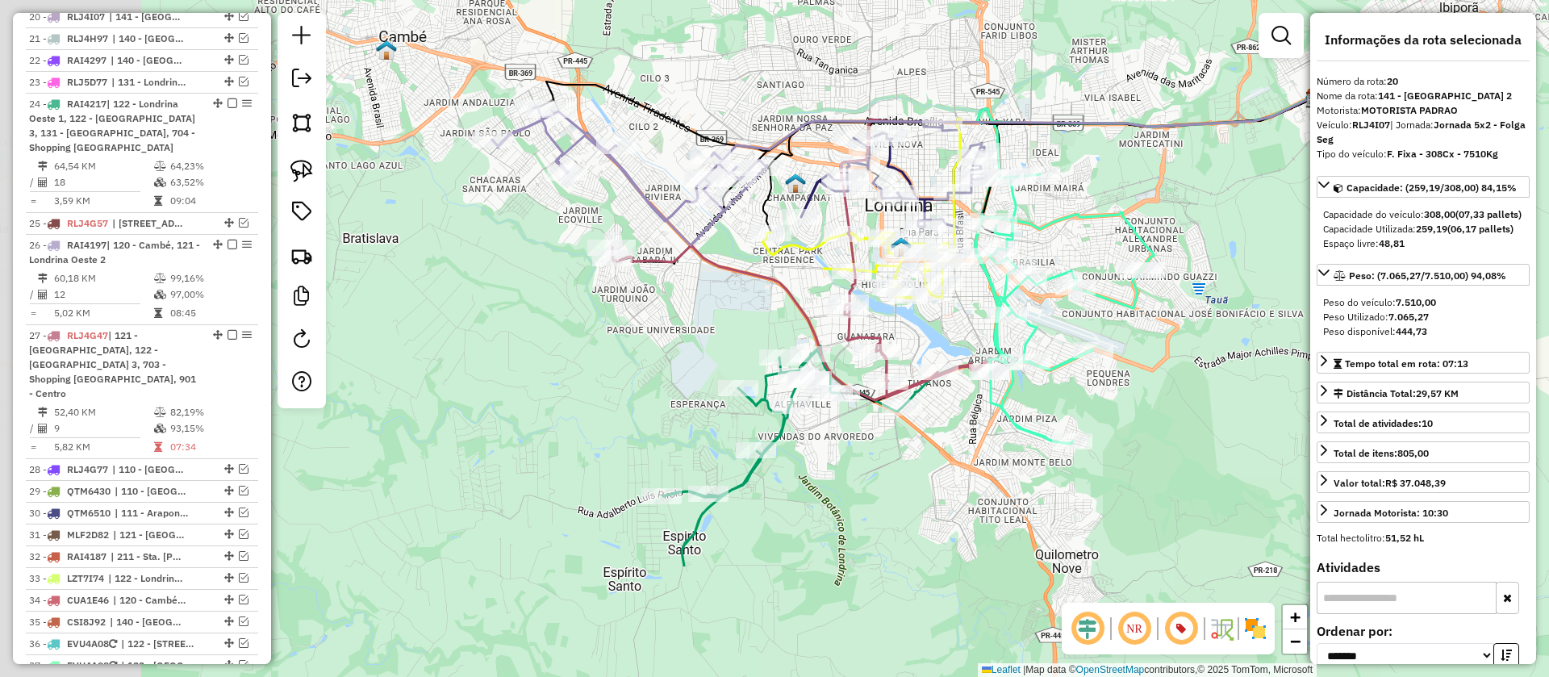
drag, startPoint x: 716, startPoint y: 522, endPoint x: 953, endPoint y: 334, distance: 302.7
click at [953, 334] on div "Janela de atendimento Grade de atendimento Capacidade Transportadoras Veículos …" at bounding box center [774, 338] width 1549 height 677
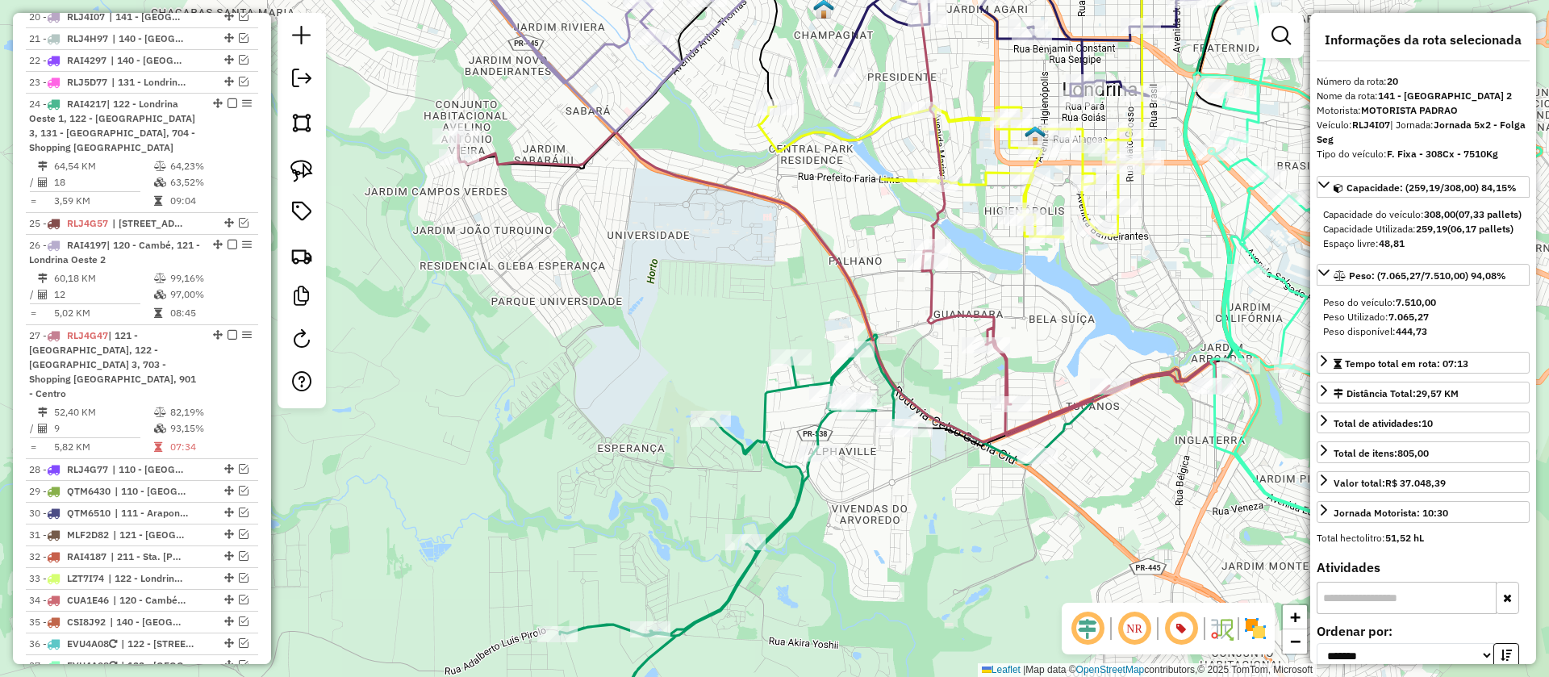
click at [945, 315] on icon at bounding box center [837, 287] width 758 height 311
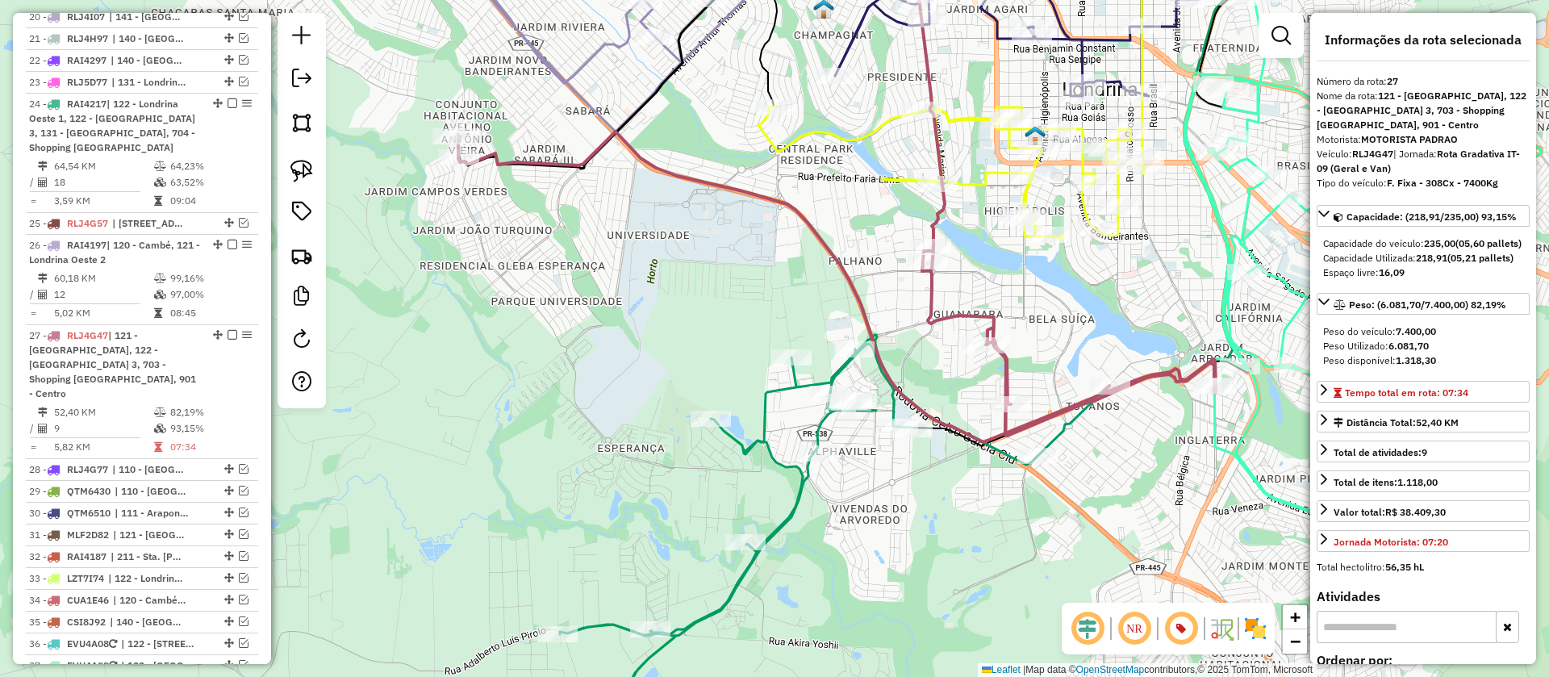
scroll to position [1556, 0]
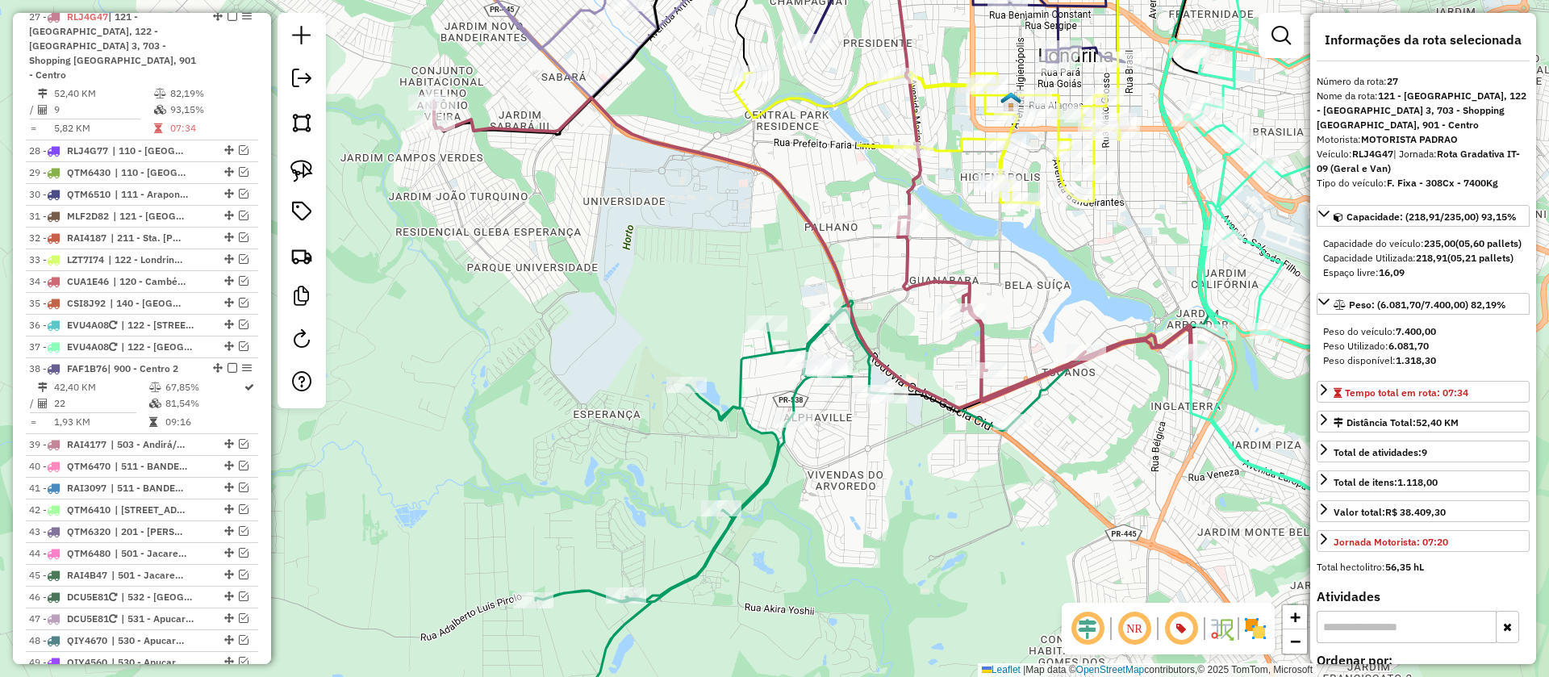
drag, startPoint x: 1055, startPoint y: 327, endPoint x: 984, endPoint y: 214, distance: 133.4
click at [984, 214] on div "Janela de atendimento Grade de atendimento Capacidade Transportadoras Veículos …" at bounding box center [774, 338] width 1549 height 677
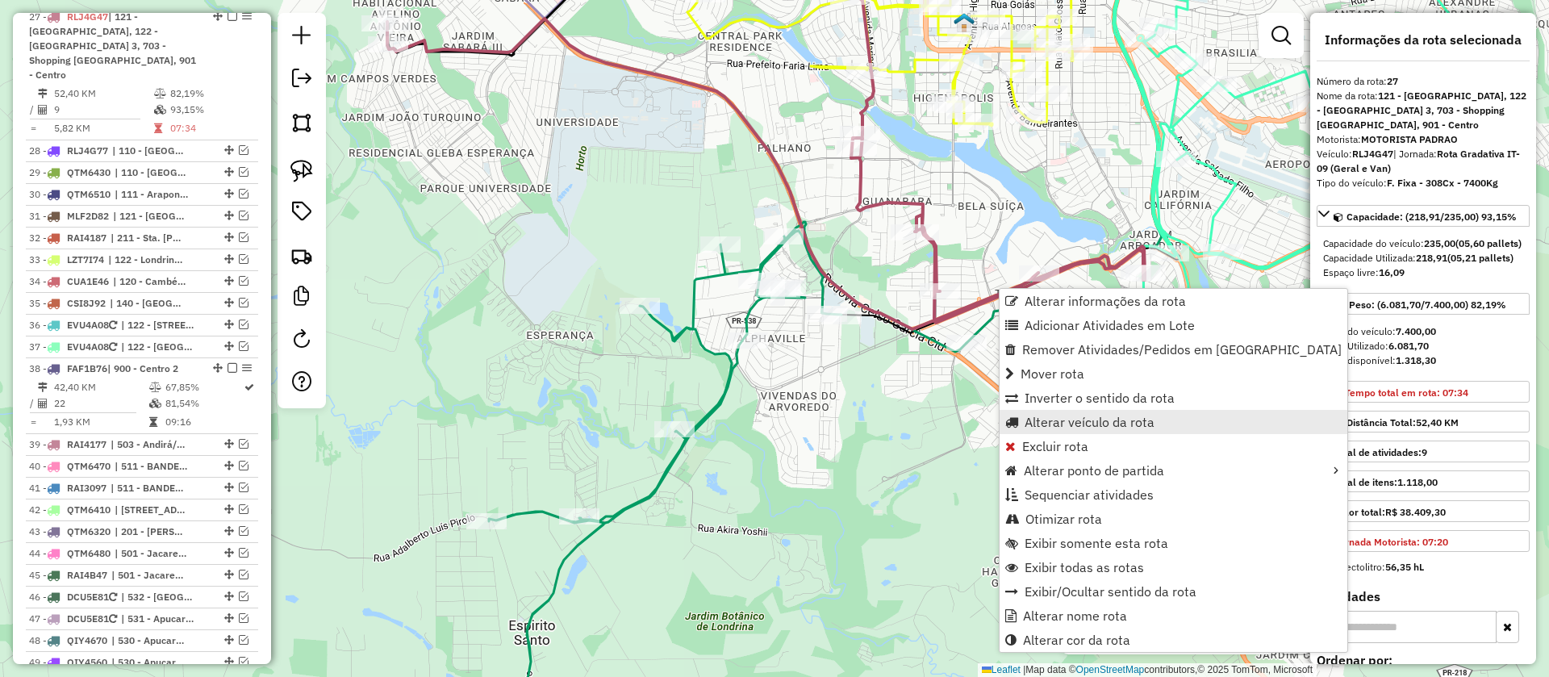
click at [1089, 420] on span "Alterar veículo da rota" at bounding box center [1090, 422] width 130 height 13
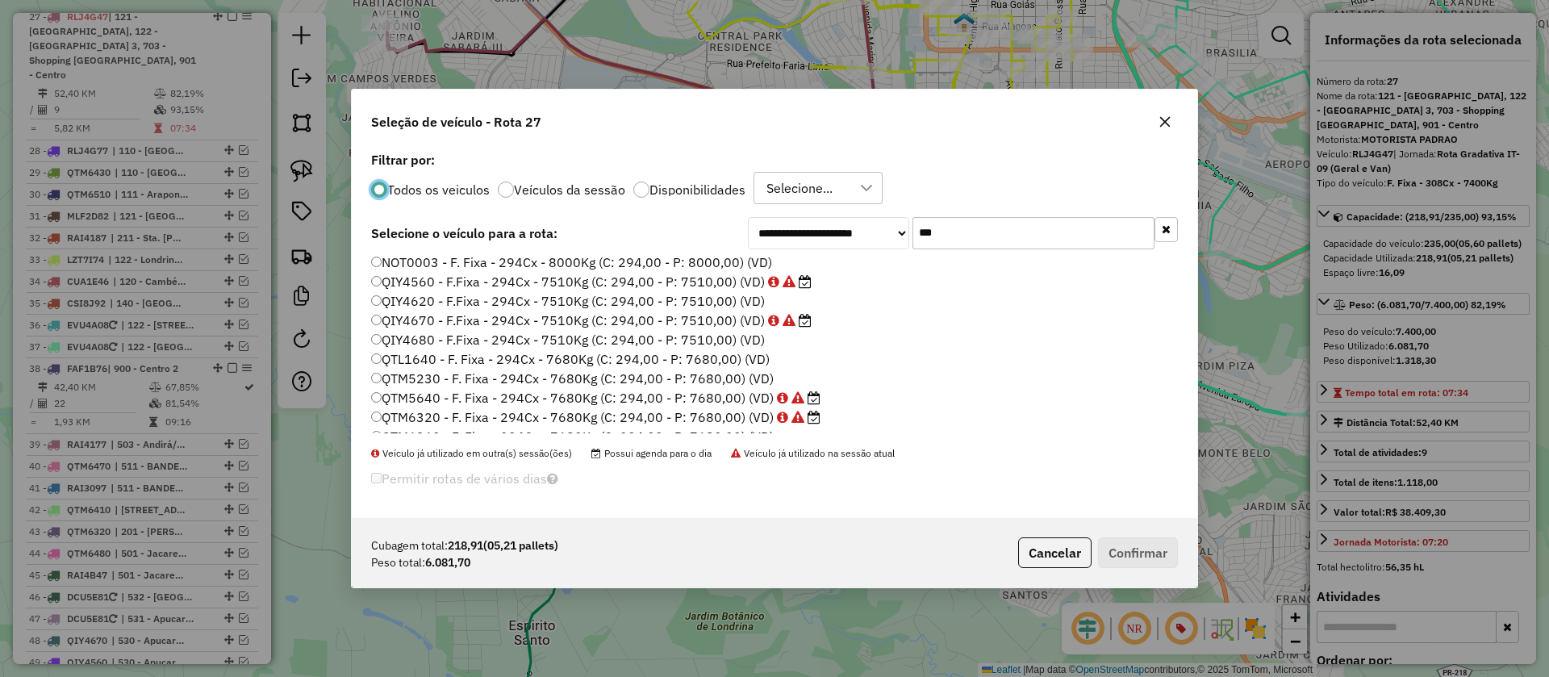
scroll to position [663, 0]
click at [724, 311] on label "QTM6360 - F. Fixa - 294Cx - 7680Kg (C: 294,00 - P: 7680,00) (VD)" at bounding box center [572, 317] width 403 height 19
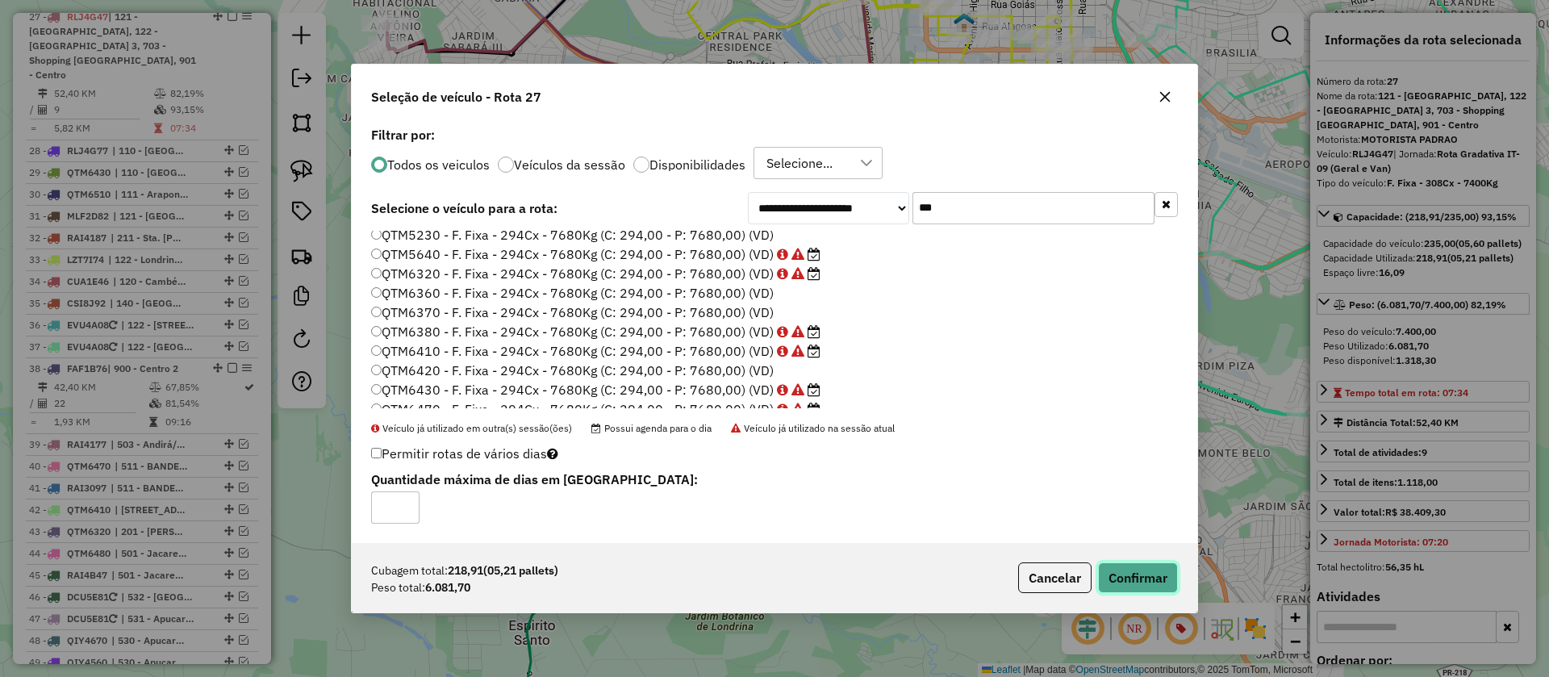
click at [1120, 571] on button "Confirmar" at bounding box center [1138, 577] width 80 height 31
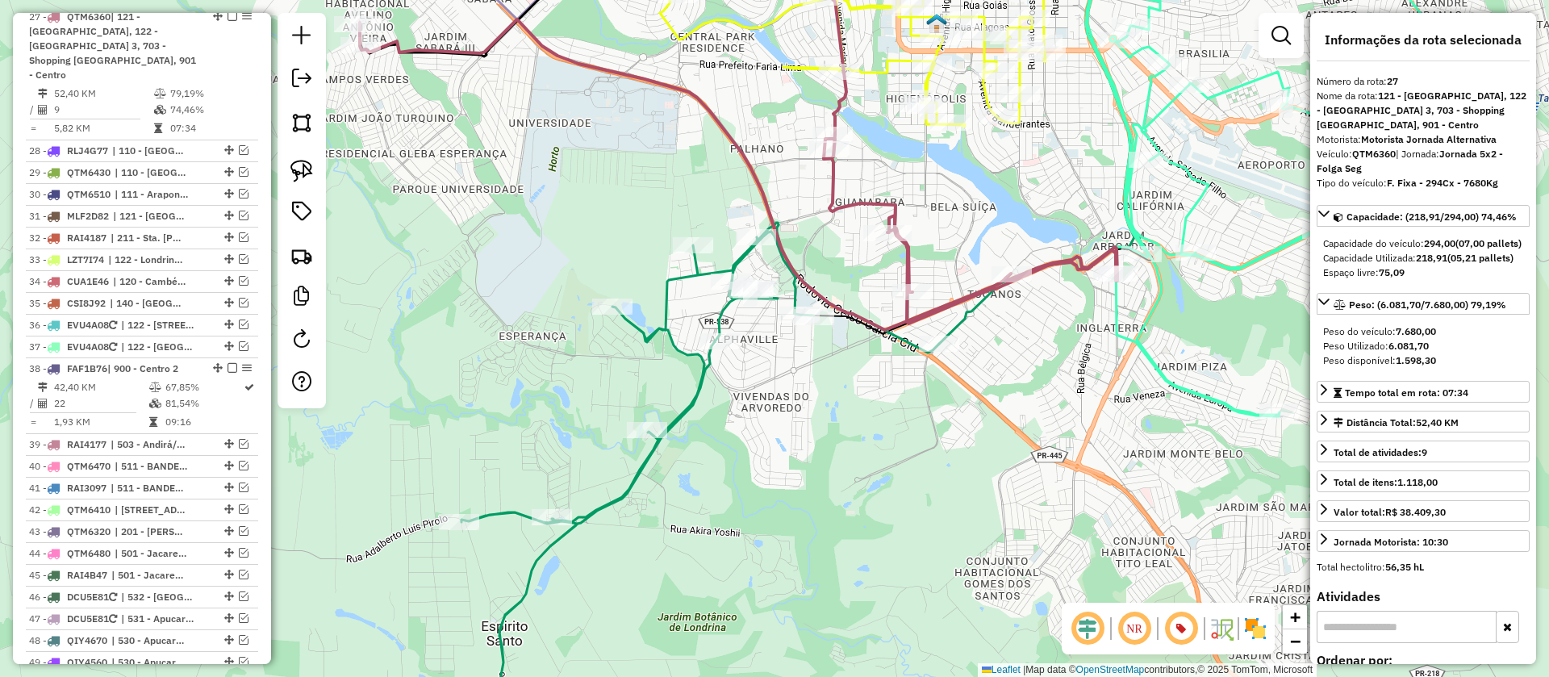
drag, startPoint x: 993, startPoint y: 249, endPoint x: 922, endPoint y: 248, distance: 71.0
click at [922, 248] on div "Janela de atendimento Grade de atendimento Capacidade Transportadoras Veículos …" at bounding box center [774, 338] width 1549 height 677
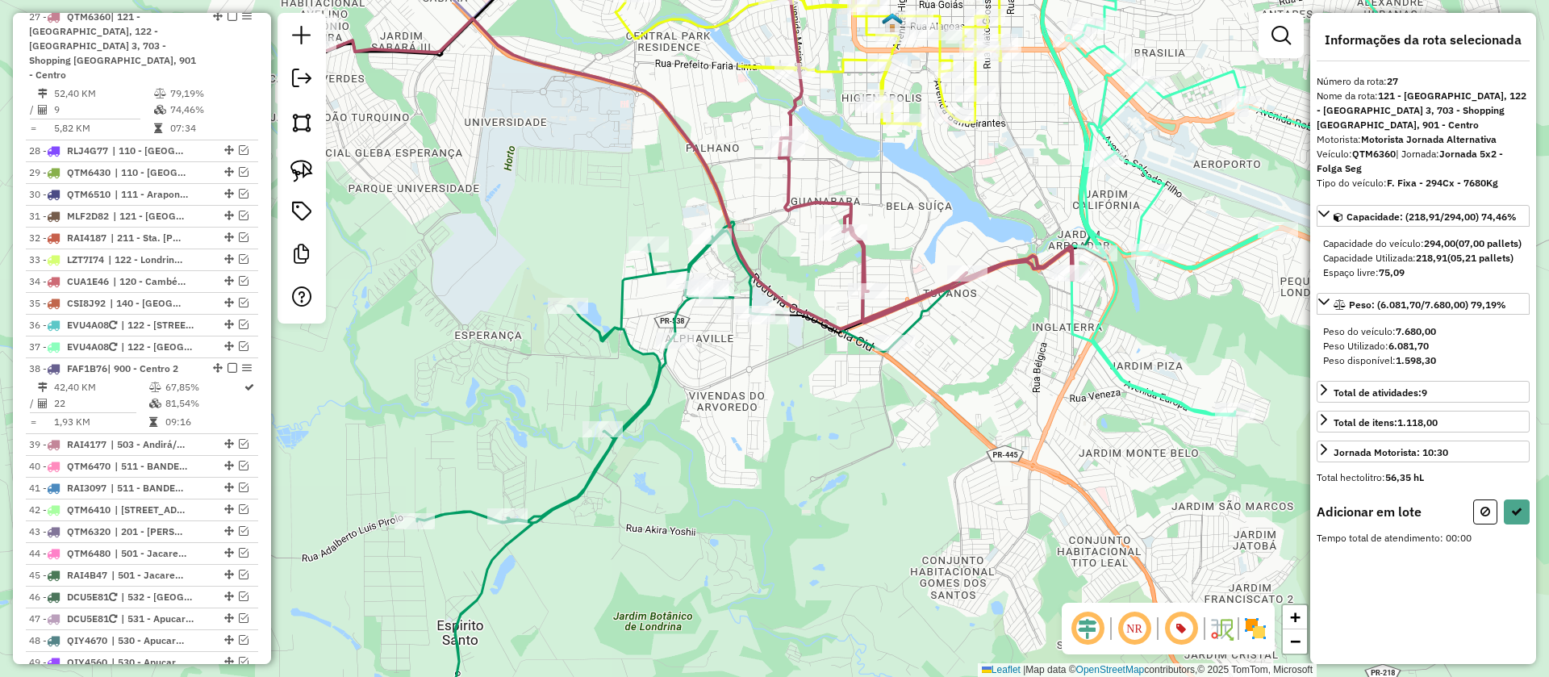
click at [1489, 517] on icon at bounding box center [1486, 511] width 10 height 11
click at [1241, 419] on div at bounding box center [1235, 411] width 40 height 16
click at [1516, 517] on icon at bounding box center [1516, 511] width 11 height 11
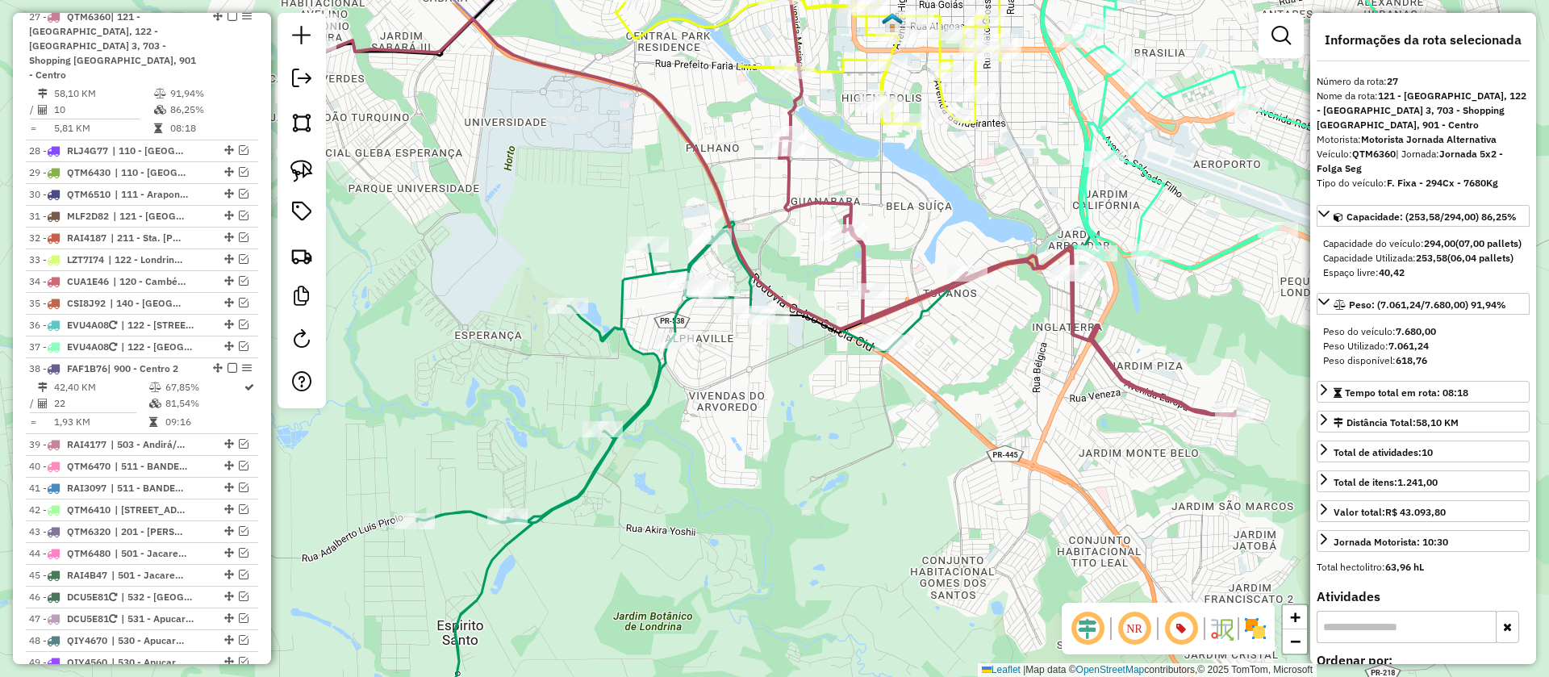
click at [1194, 265] on icon at bounding box center [1220, 100] width 357 height 337
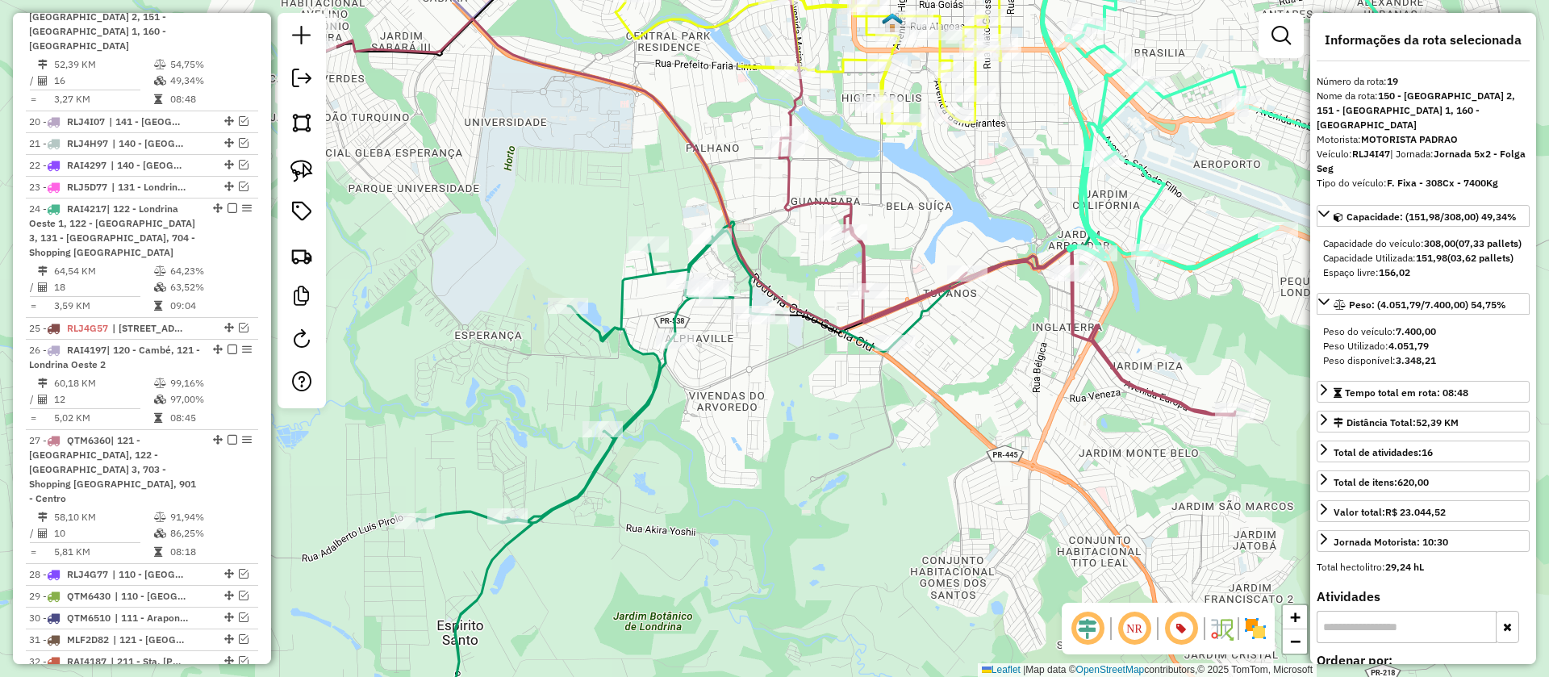
click at [916, 323] on icon at bounding box center [992, 137] width 195 height 411
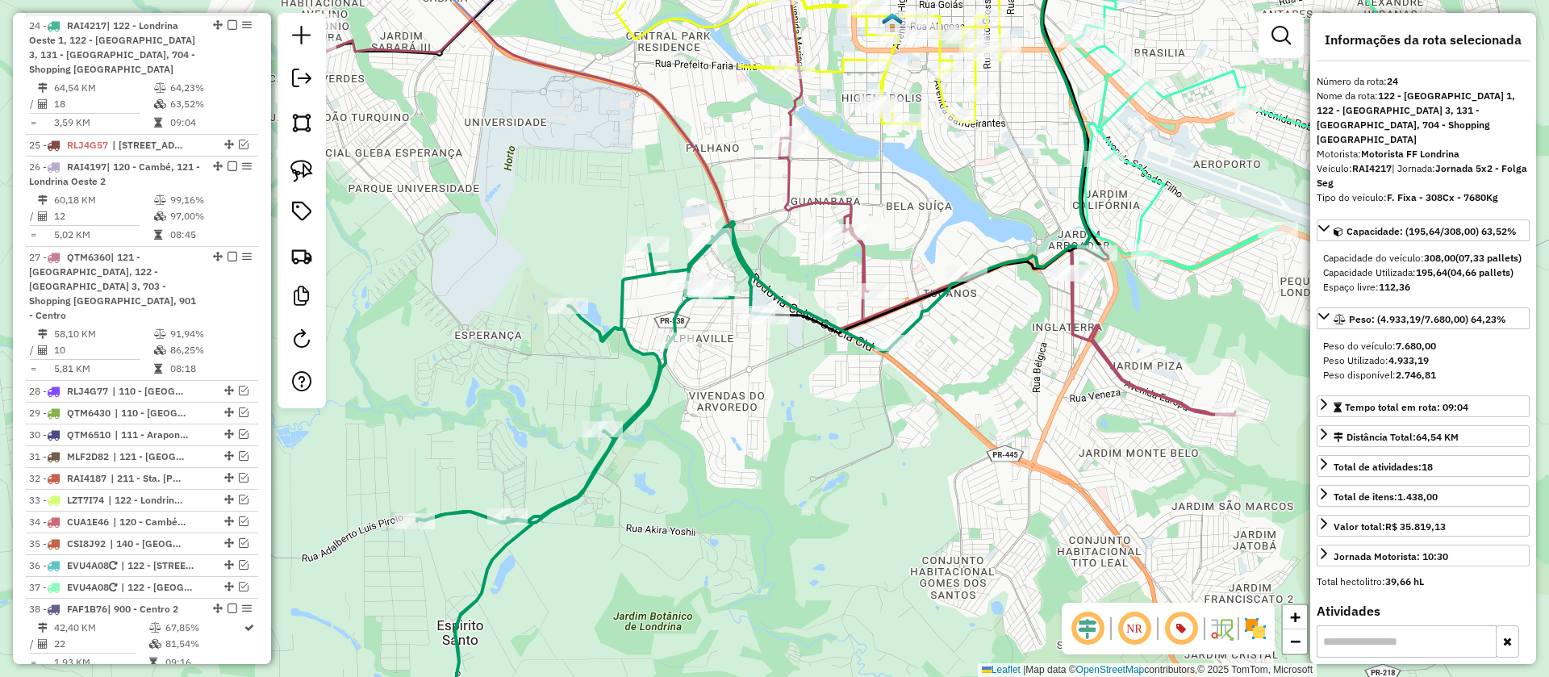
scroll to position [1324, 0]
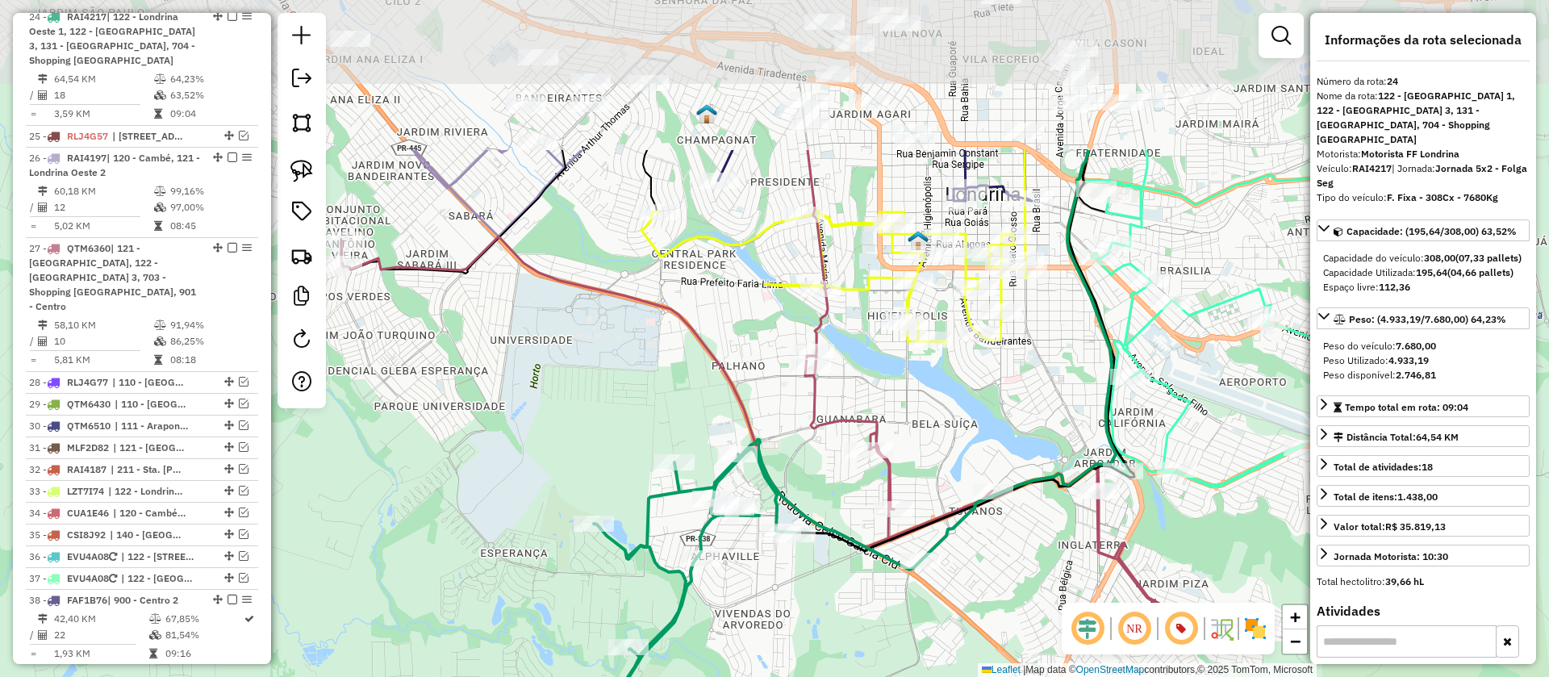
drag, startPoint x: 959, startPoint y: 322, endPoint x: 985, endPoint y: 540, distance: 219.4
click at [985, 540] on div "Janela de atendimento Grade de atendimento Capacidade Transportadoras Veículos …" at bounding box center [774, 338] width 1549 height 677
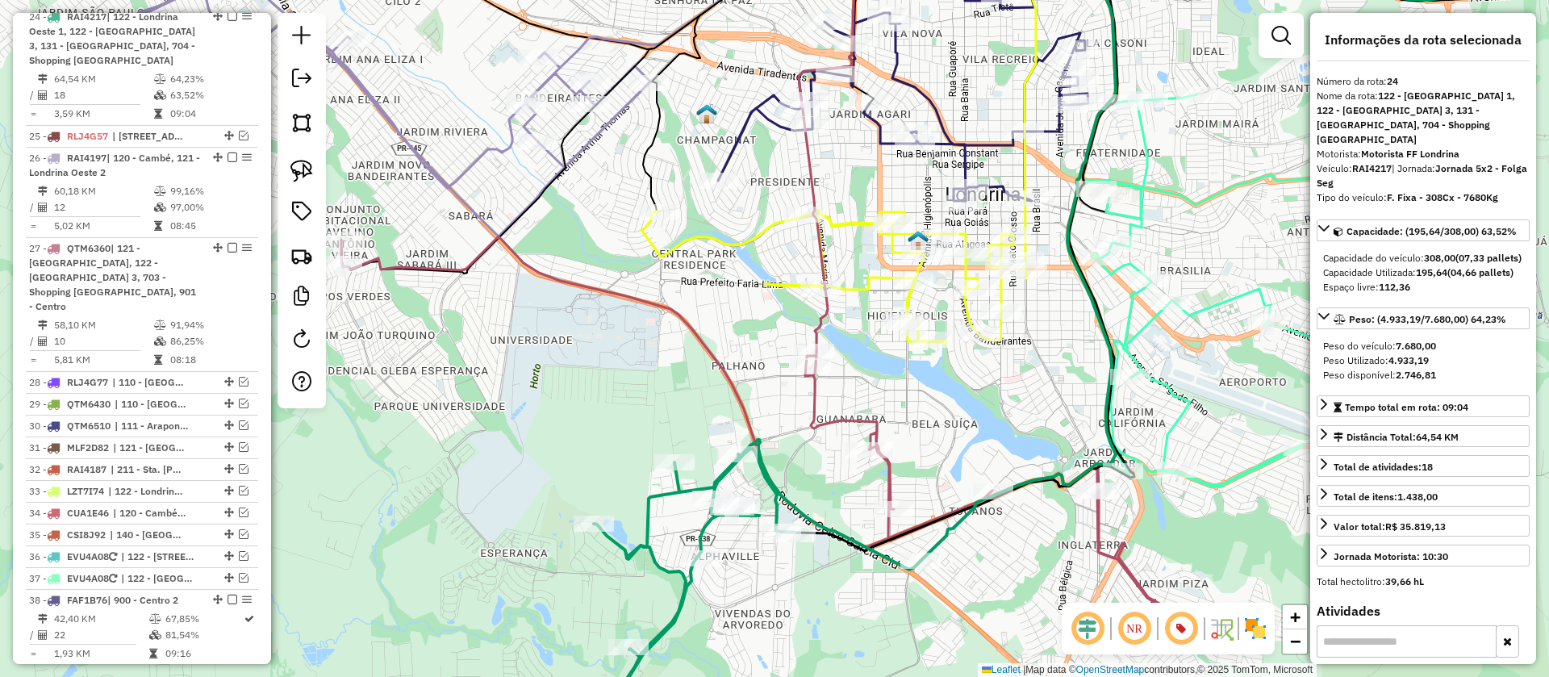
click at [963, 317] on icon at bounding box center [835, 277] width 386 height 133
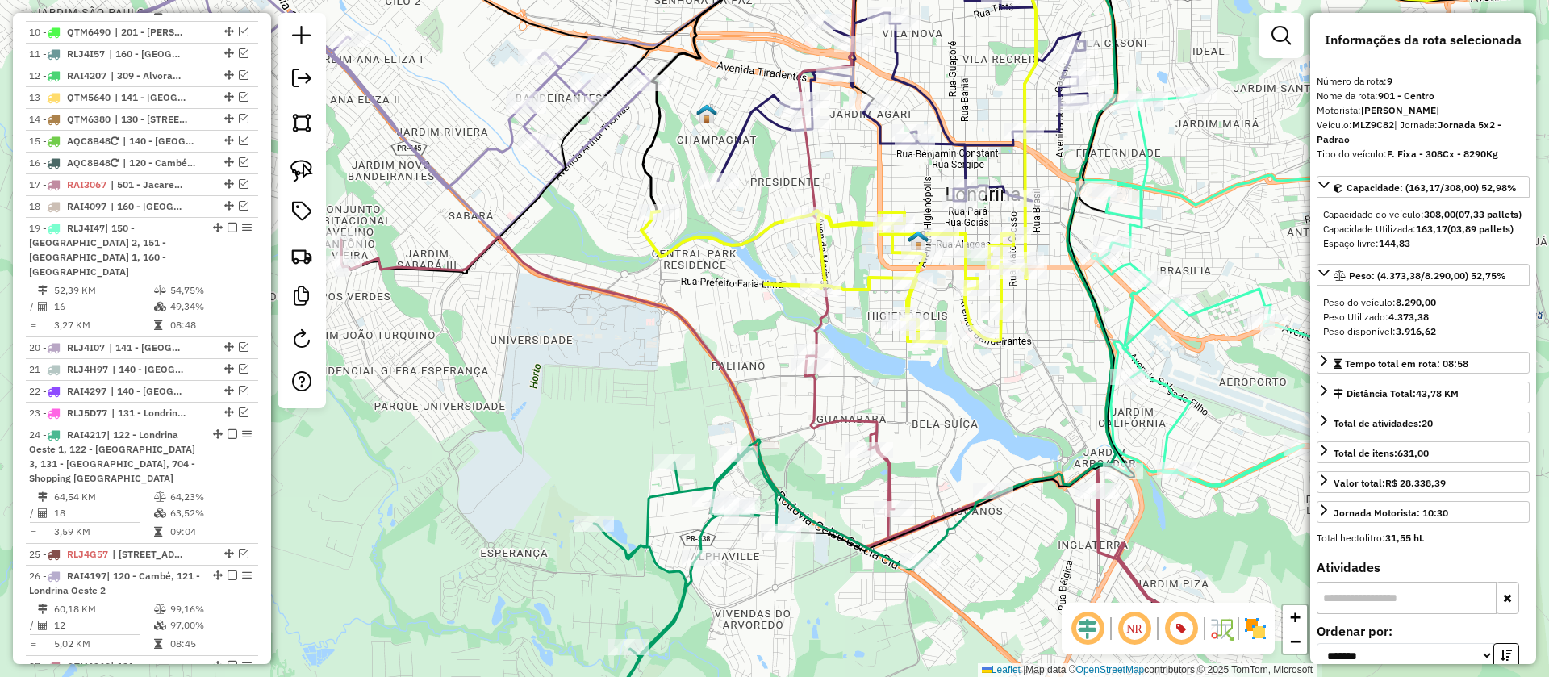
scroll to position [860, 0]
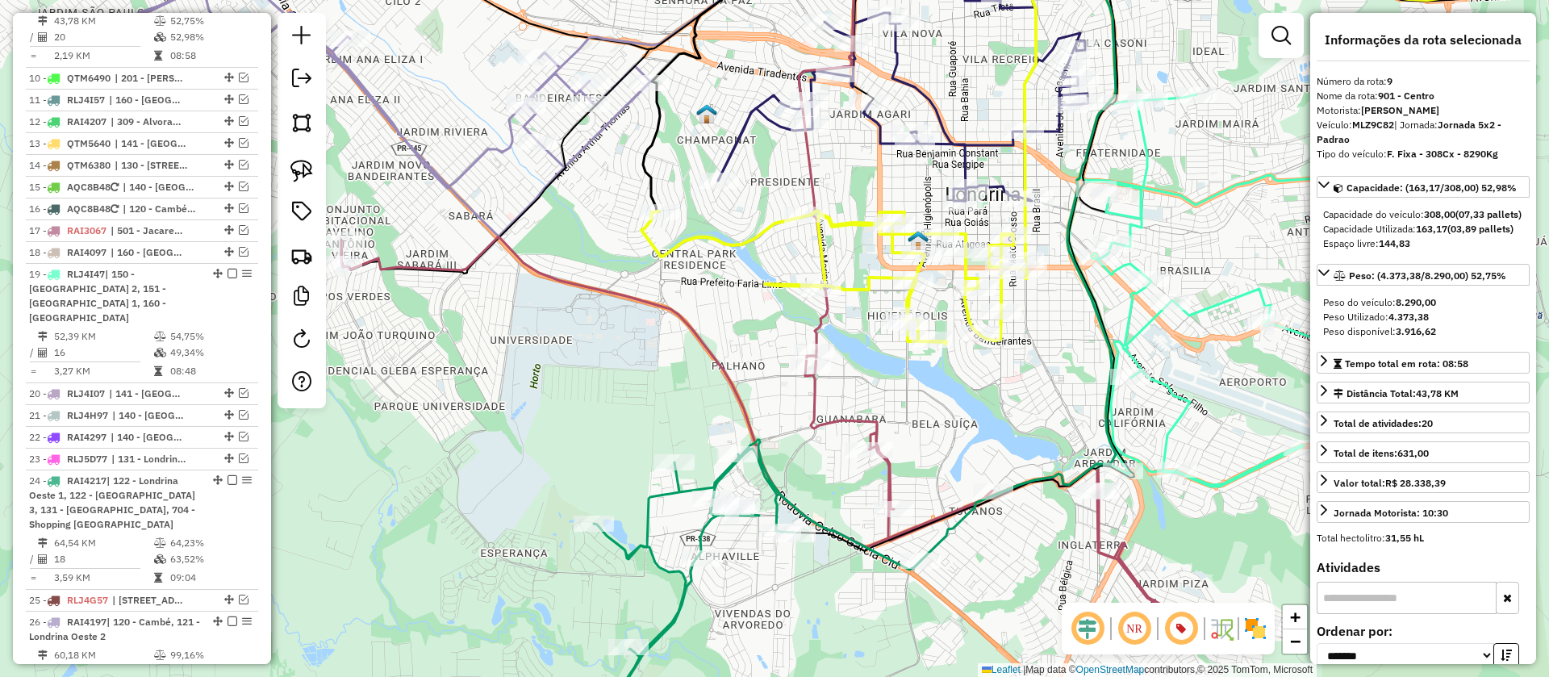
click at [879, 135] on icon at bounding box center [903, 93] width 370 height 216
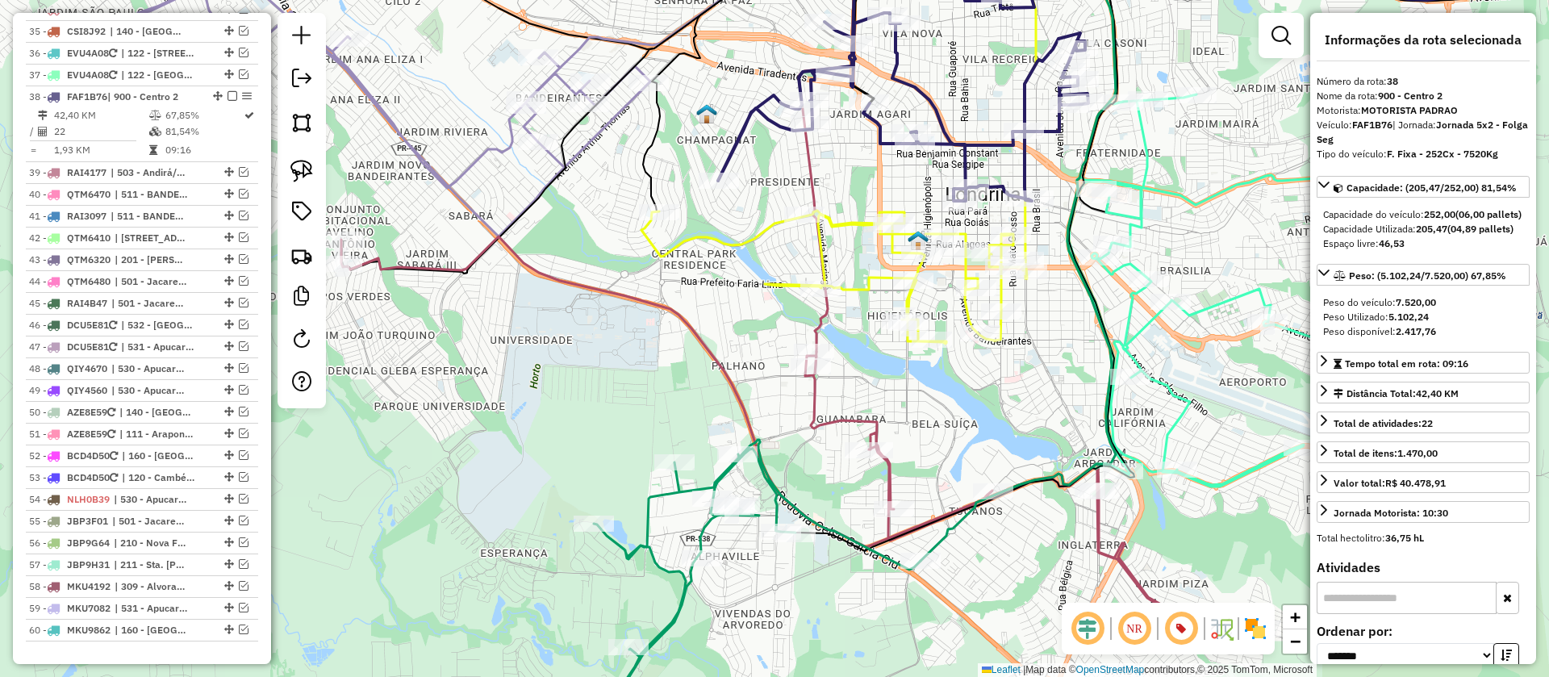
scroll to position [1879, 0]
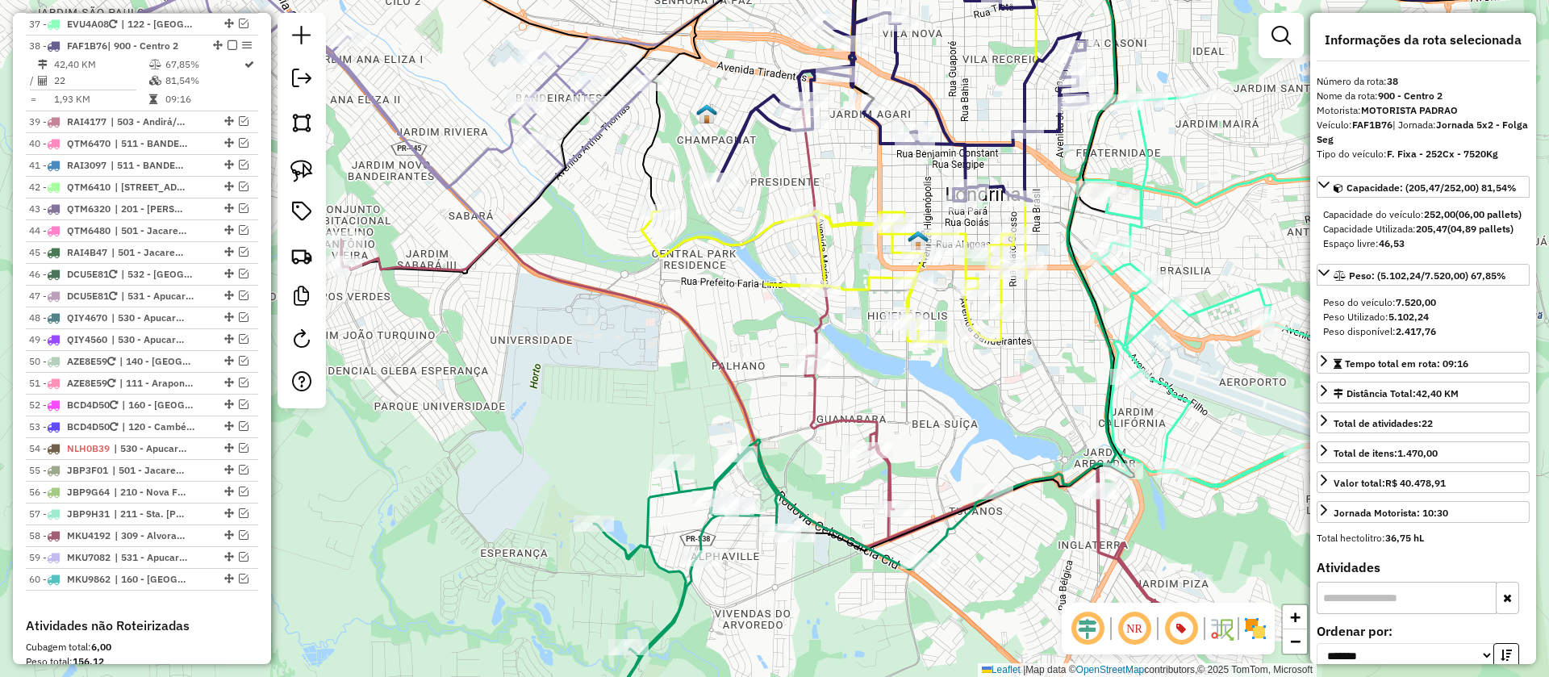
click at [625, 106] on icon at bounding box center [375, 98] width 550 height 277
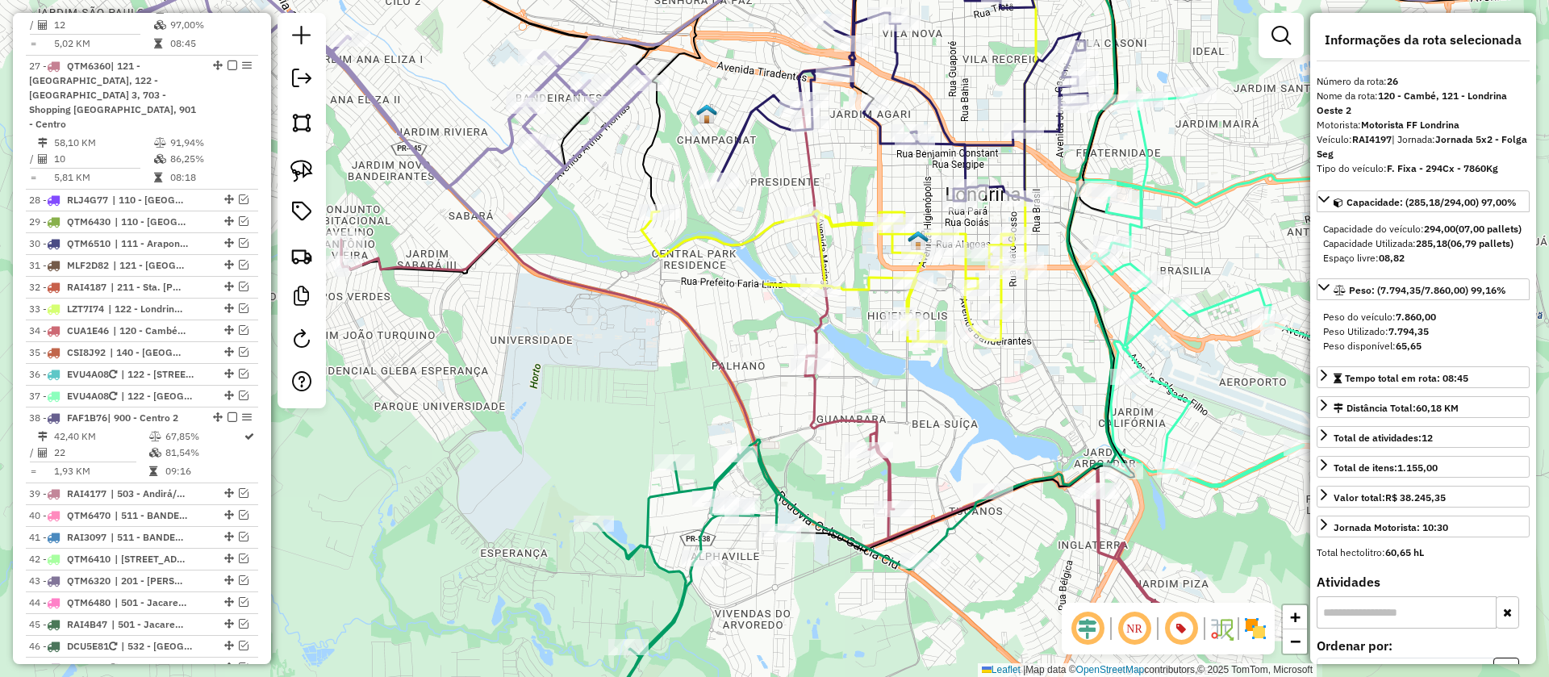
scroll to position [1465, 0]
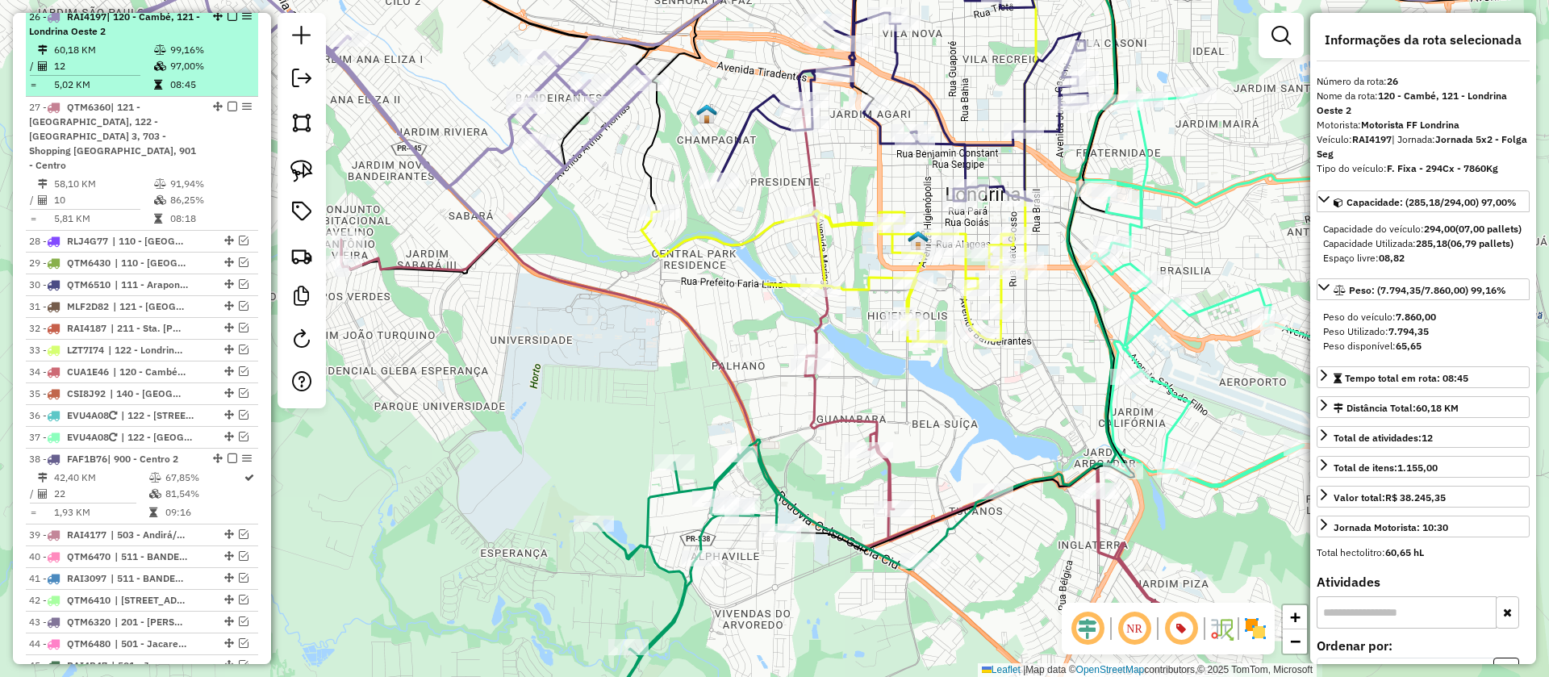
click at [228, 21] on em at bounding box center [233, 16] width 10 height 10
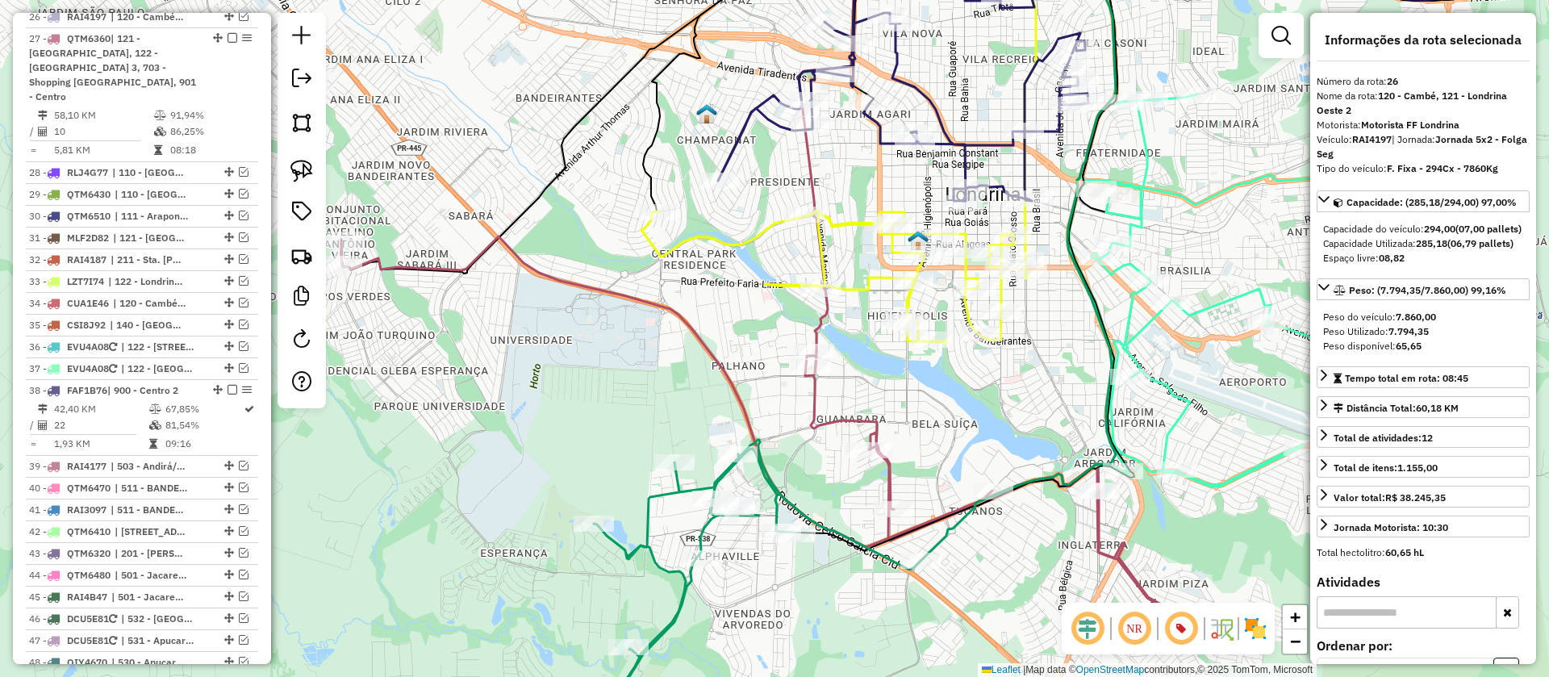
click at [441, 266] on icon at bounding box center [801, 434] width 920 height 397
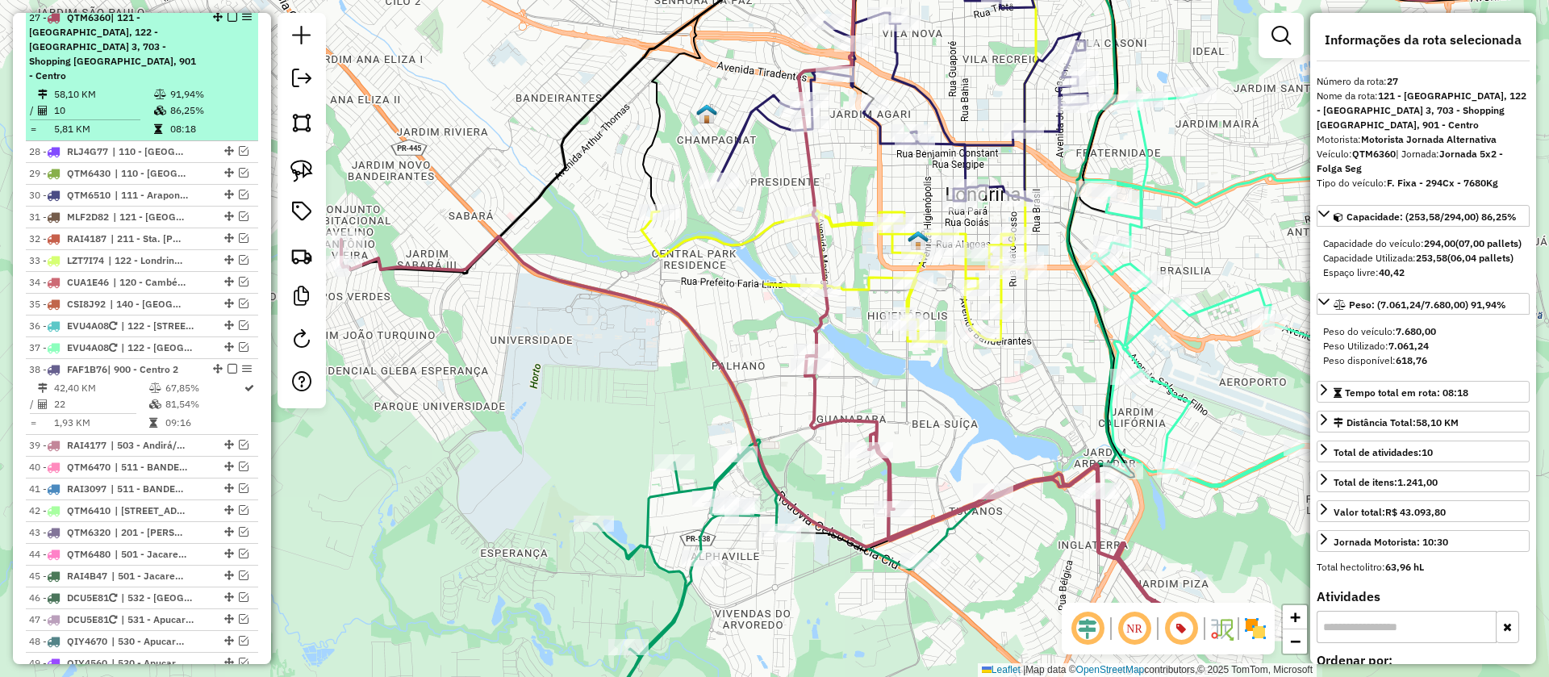
scroll to position [1487, 0]
click at [228, 21] on em at bounding box center [233, 16] width 10 height 10
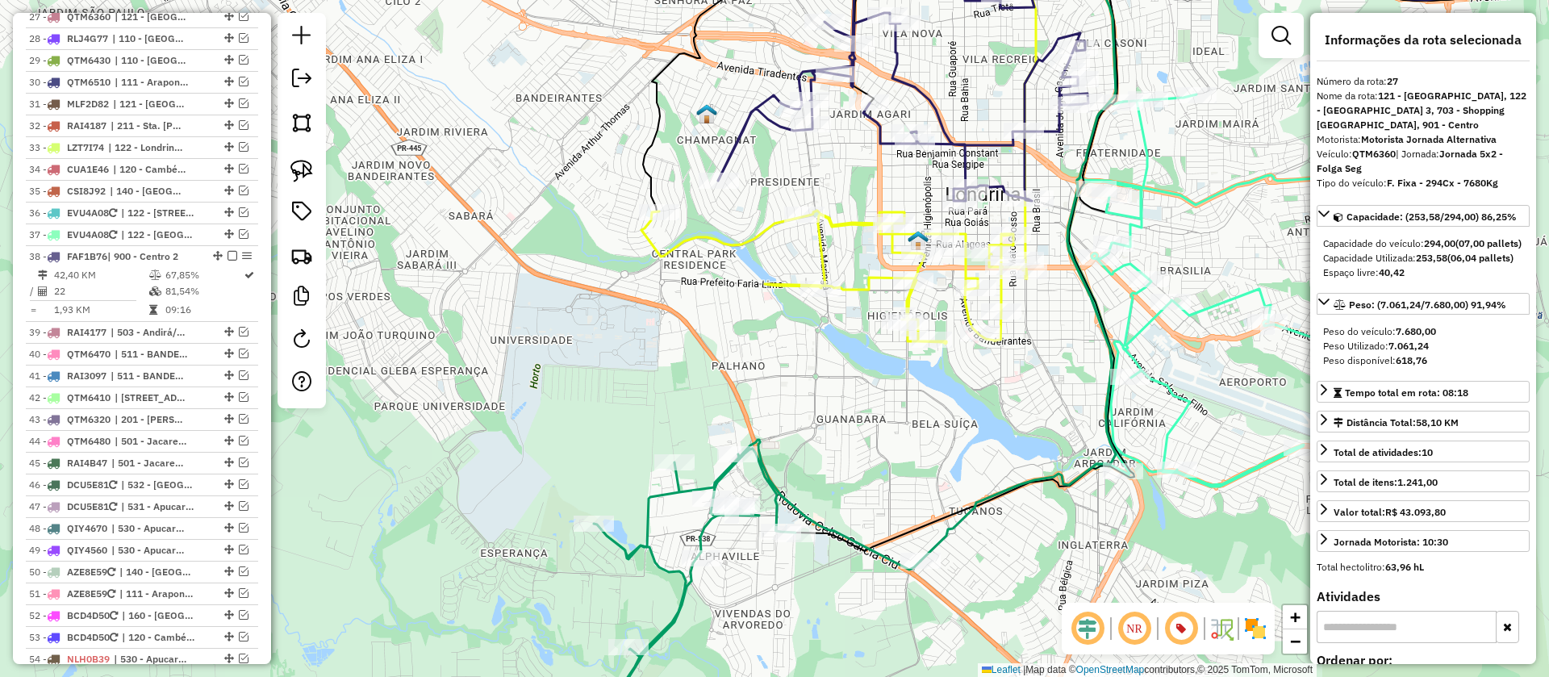
click at [759, 244] on icon at bounding box center [835, 277] width 386 height 133
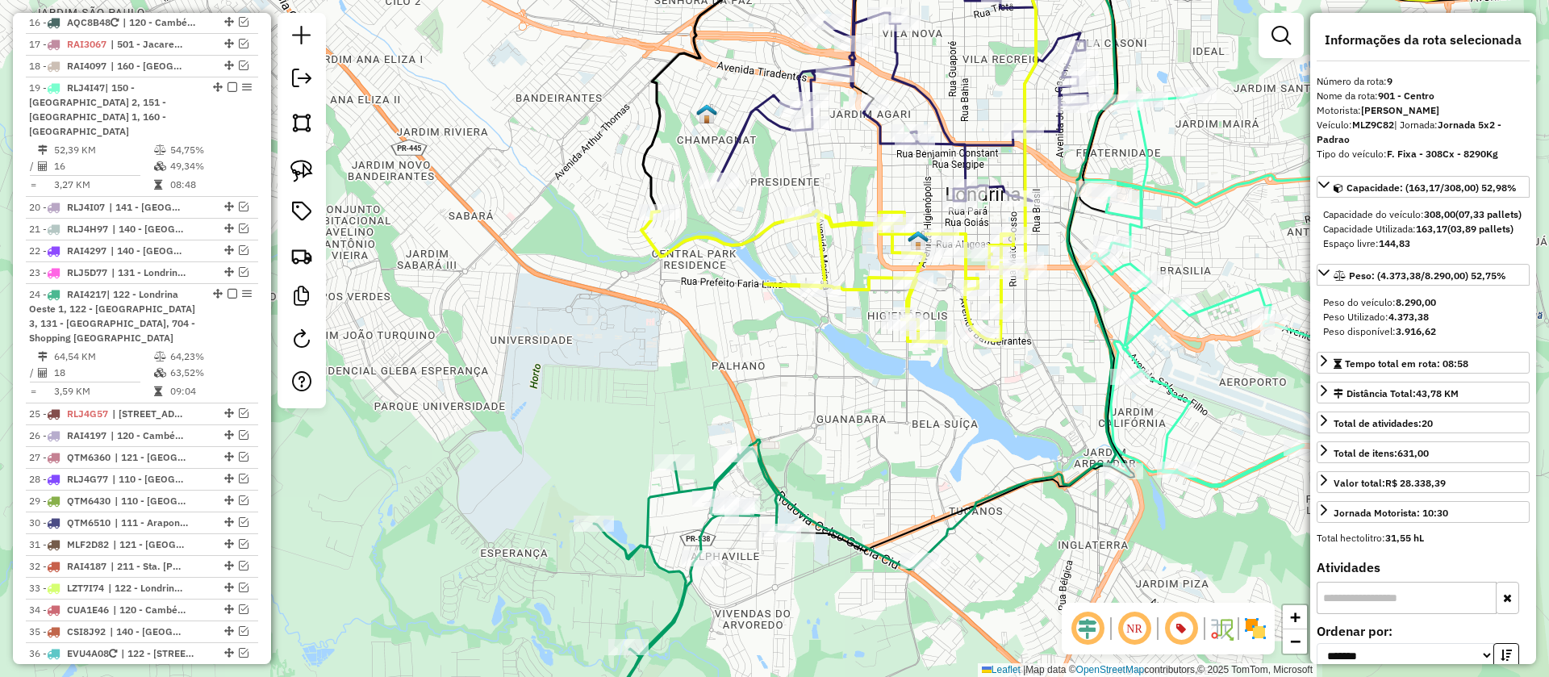
scroll to position [860, 0]
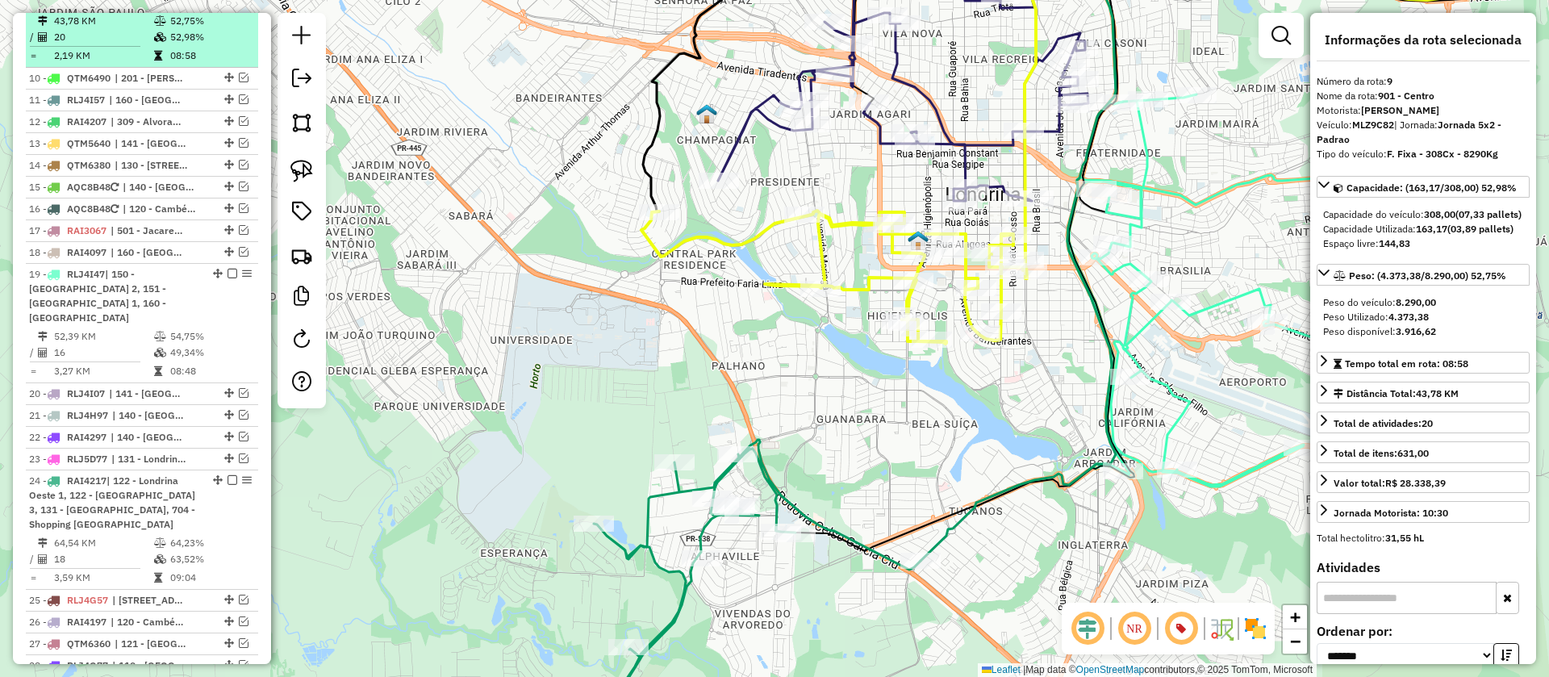
click at [222, 6] on div at bounding box center [227, 2] width 48 height 10
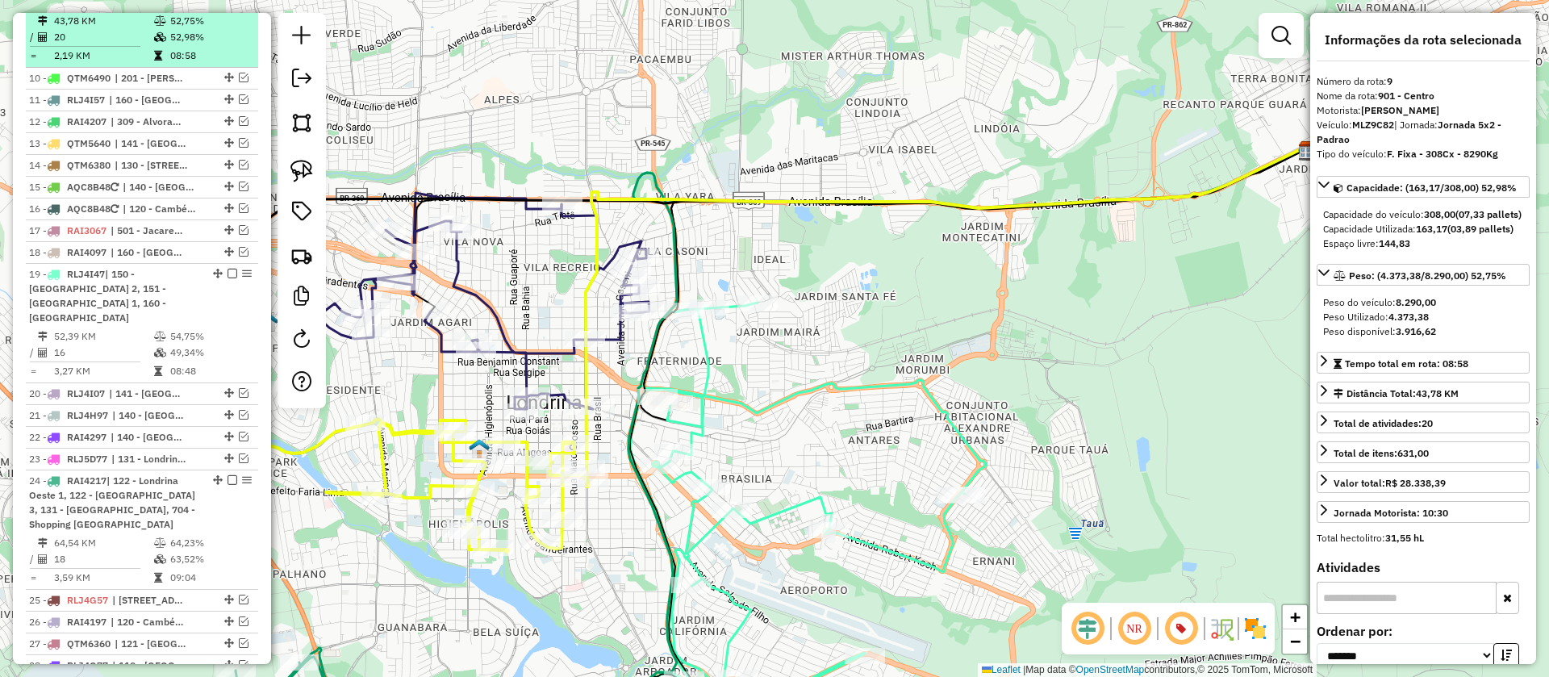
click at [228, 6] on em at bounding box center [233, 2] width 10 height 10
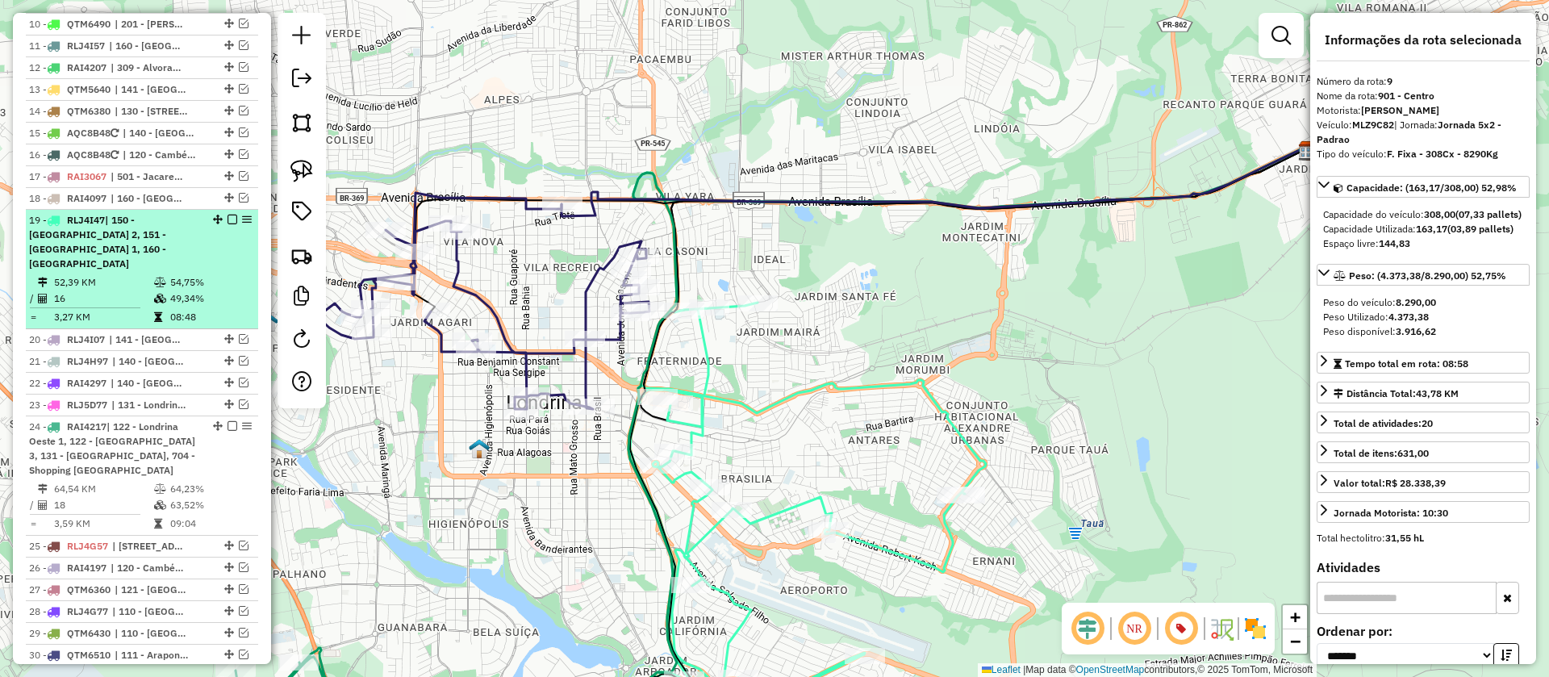
click at [228, 224] on em at bounding box center [233, 220] width 10 height 10
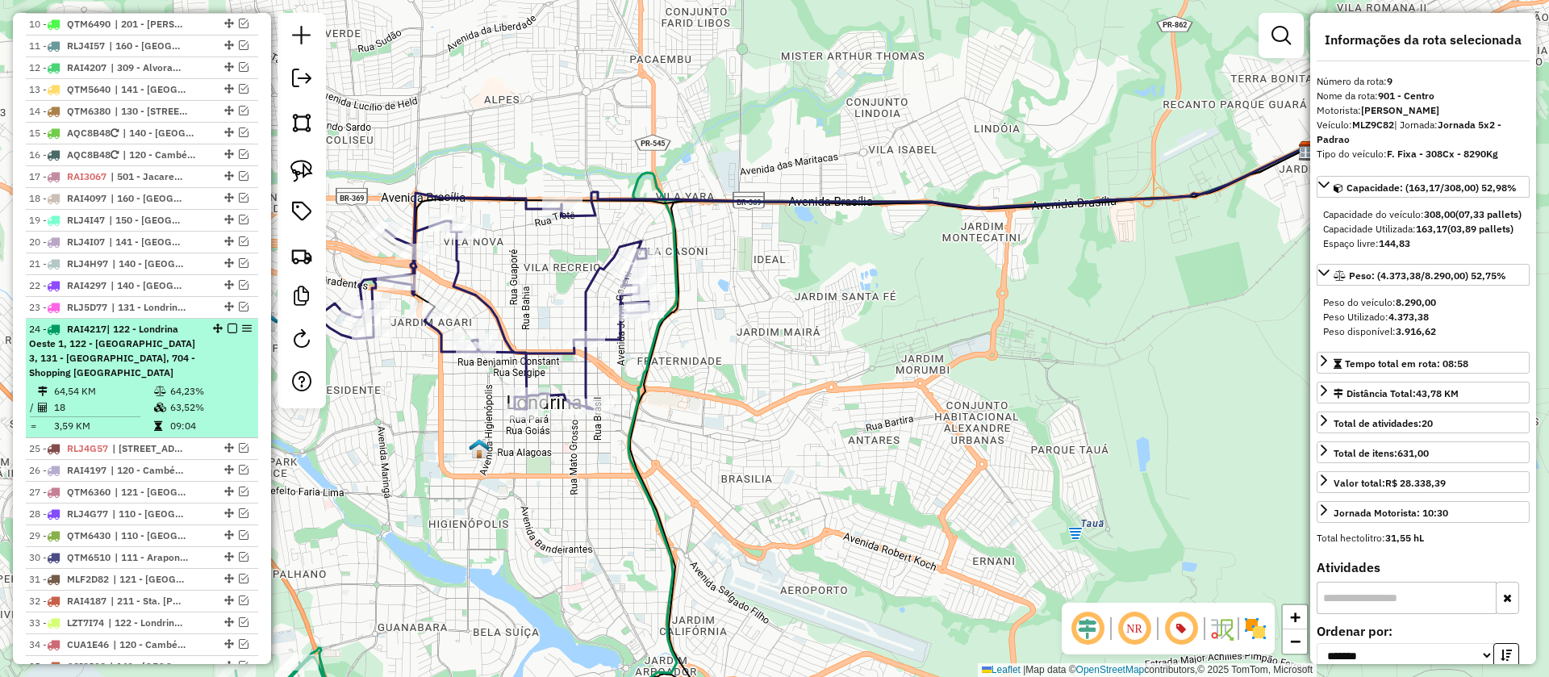
click at [228, 333] on em at bounding box center [233, 329] width 10 height 10
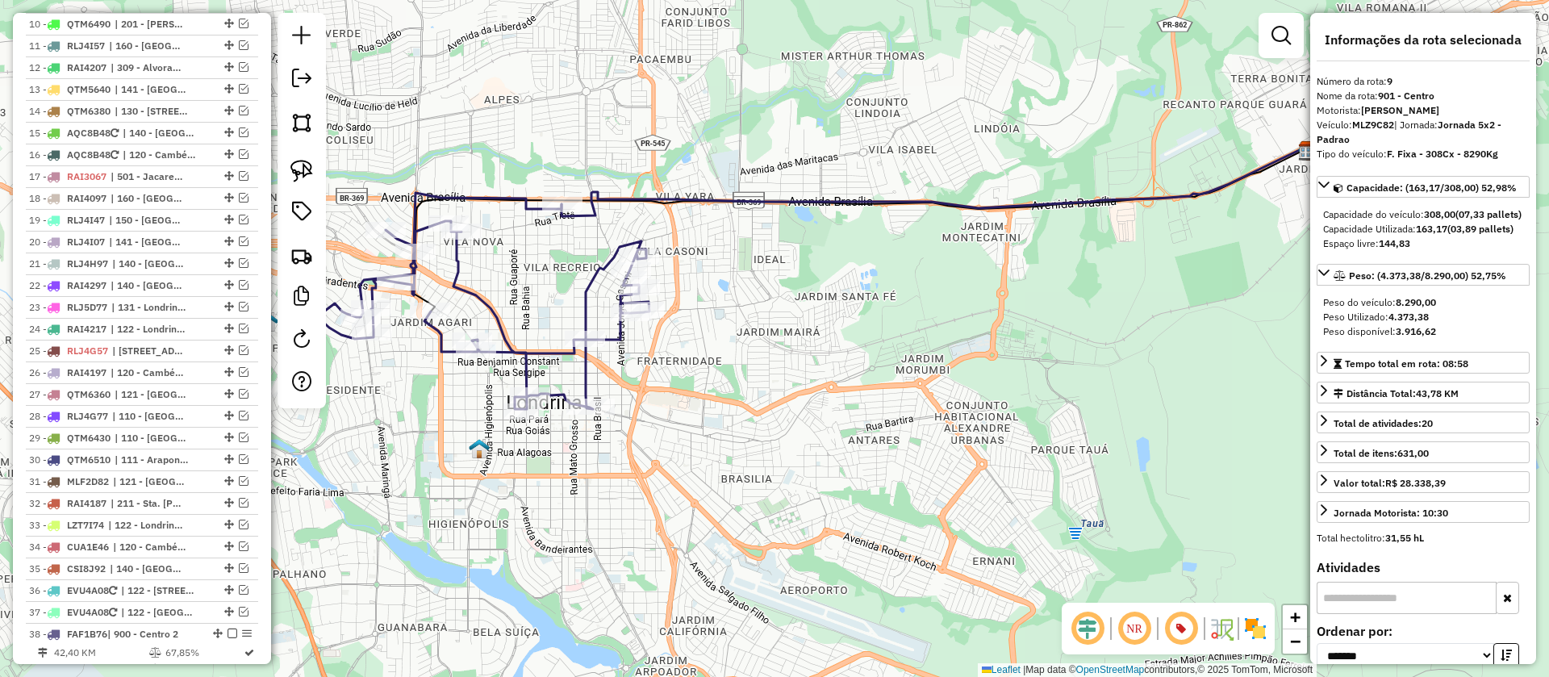
click at [529, 357] on icon at bounding box center [464, 301] width 370 height 216
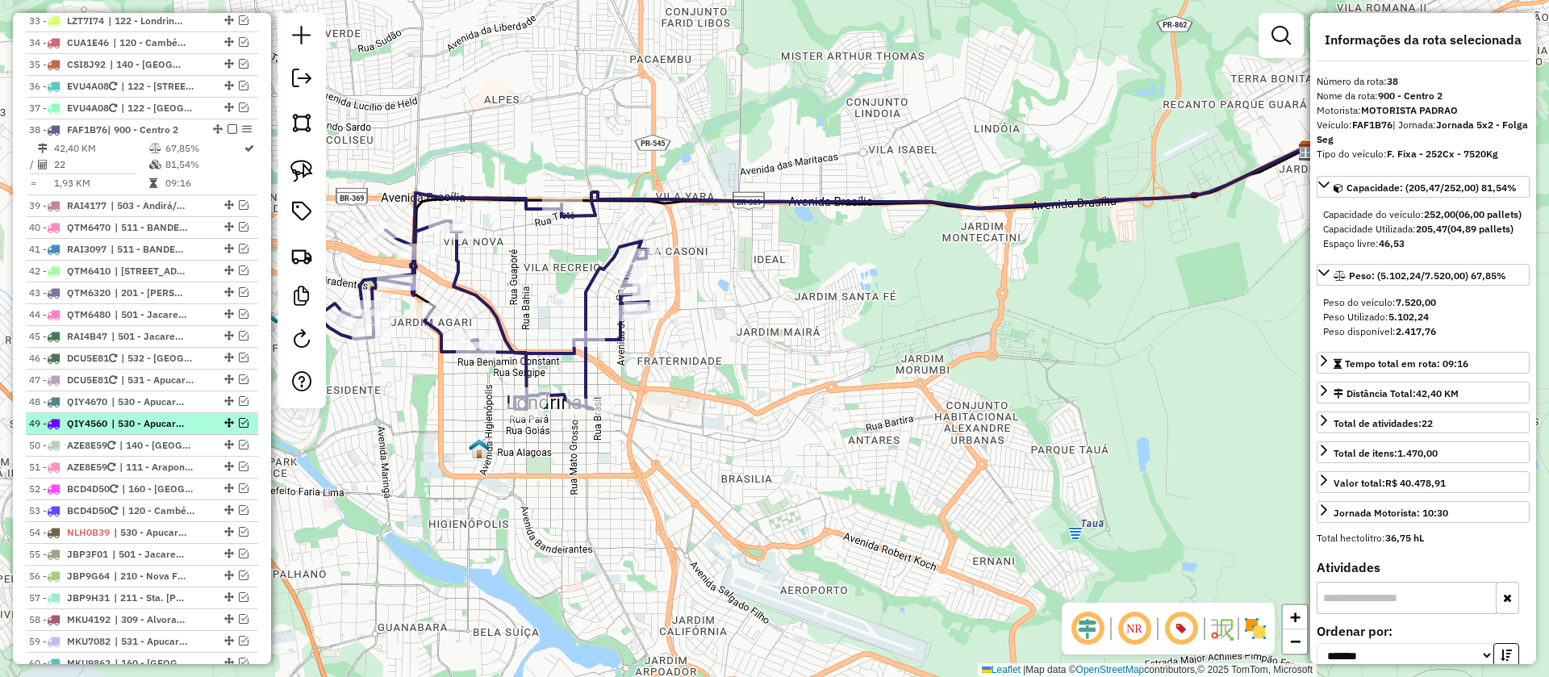
scroll to position [1492, 0]
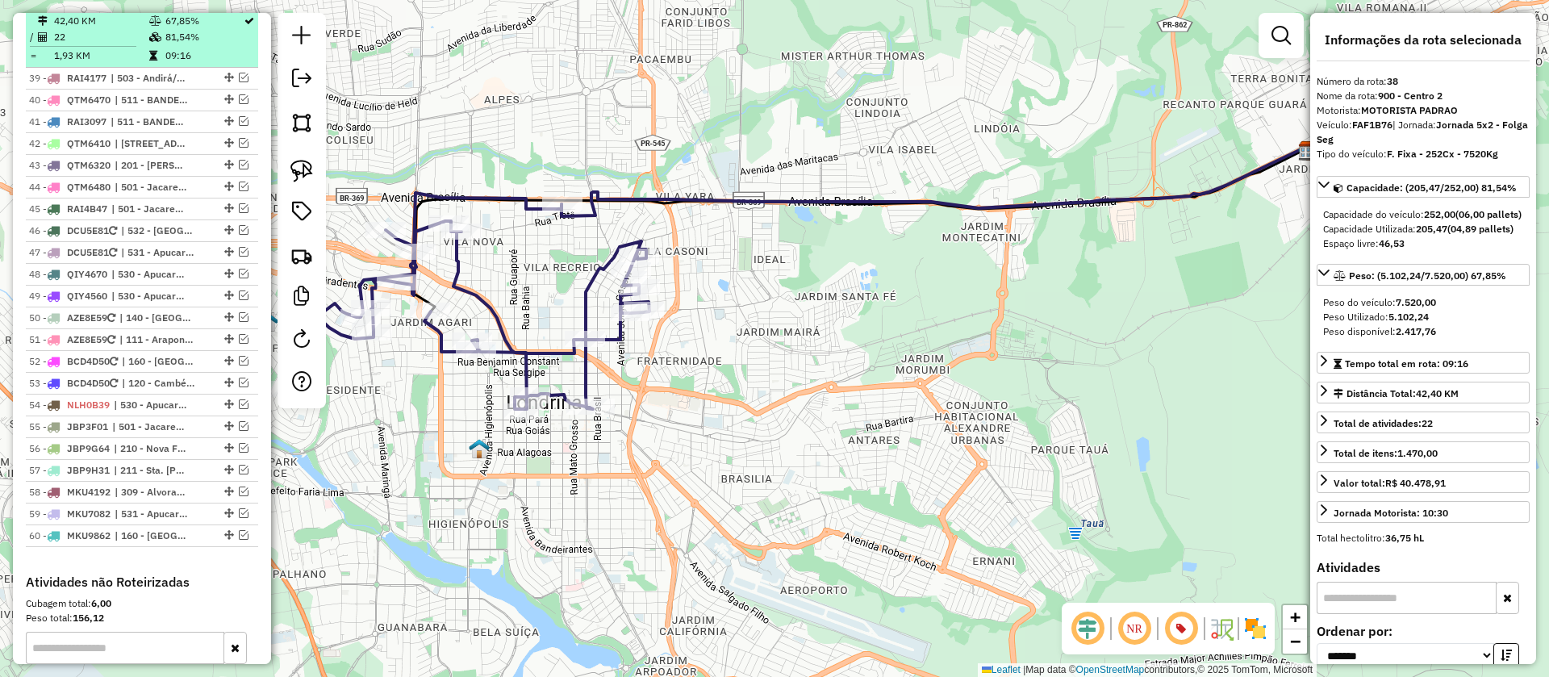
click at [222, 6] on div at bounding box center [227, 2] width 48 height 10
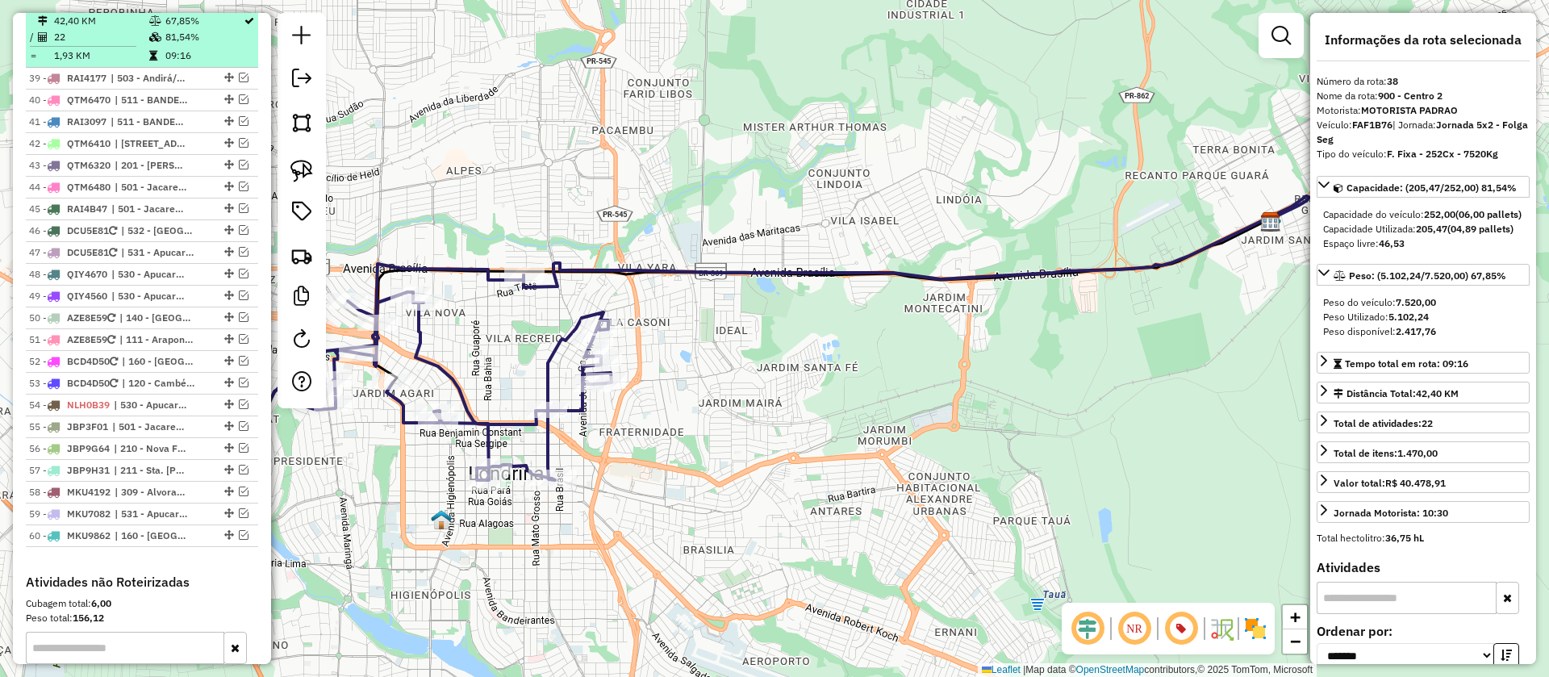
click at [228, 6] on em at bounding box center [233, 2] width 10 height 10
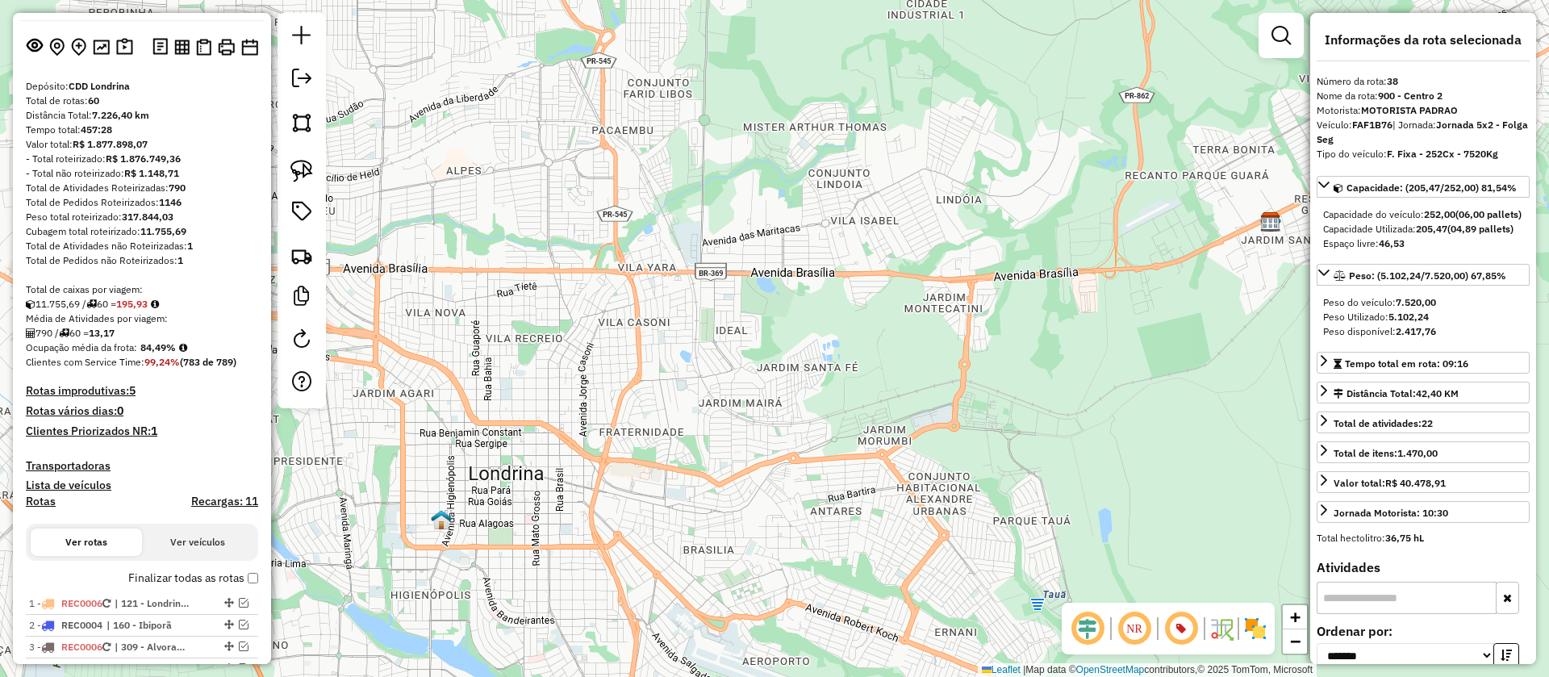
scroll to position [0, 0]
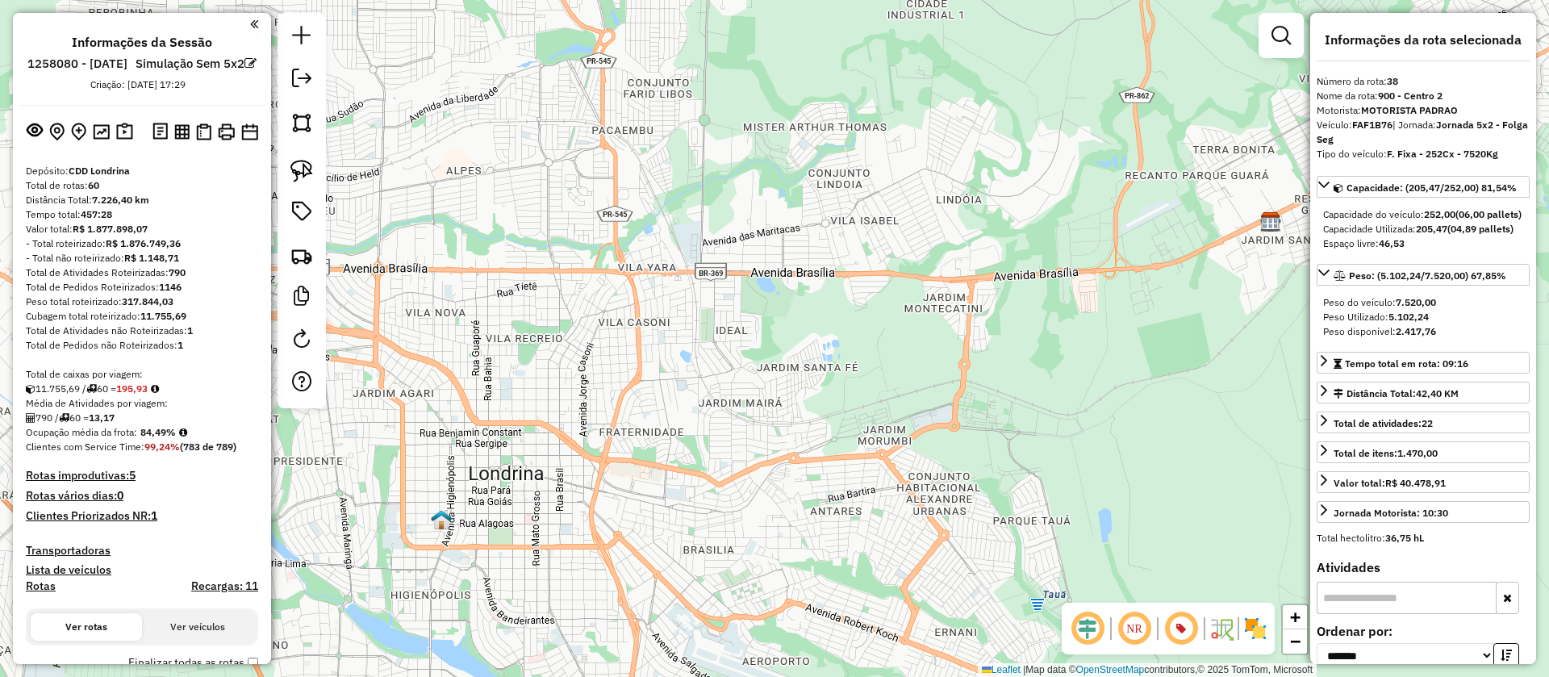
click at [48, 593] on h4 "Rotas" at bounding box center [41, 586] width 30 height 14
select select "*"
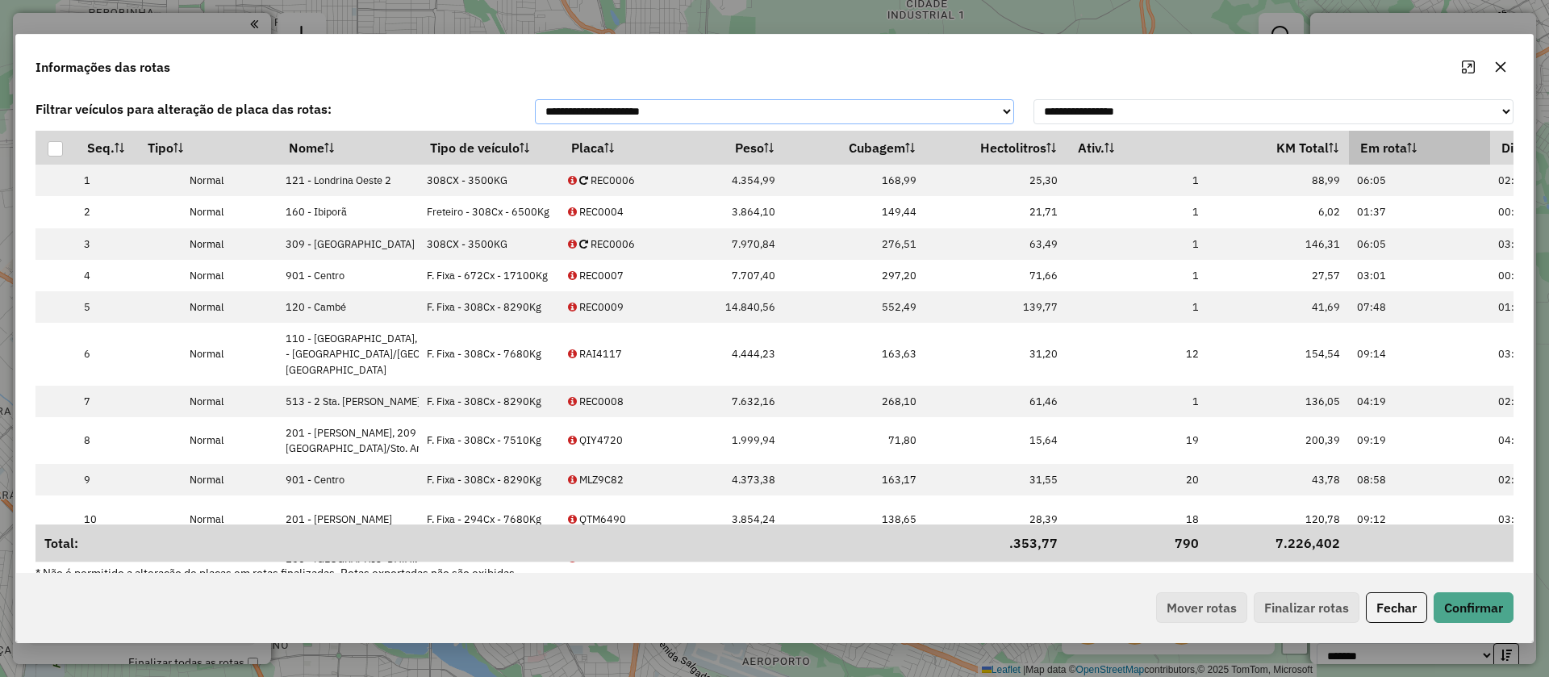
scroll to position [0, 367]
click at [1406, 149] on sortalticon at bounding box center [1411, 148] width 10 height 16
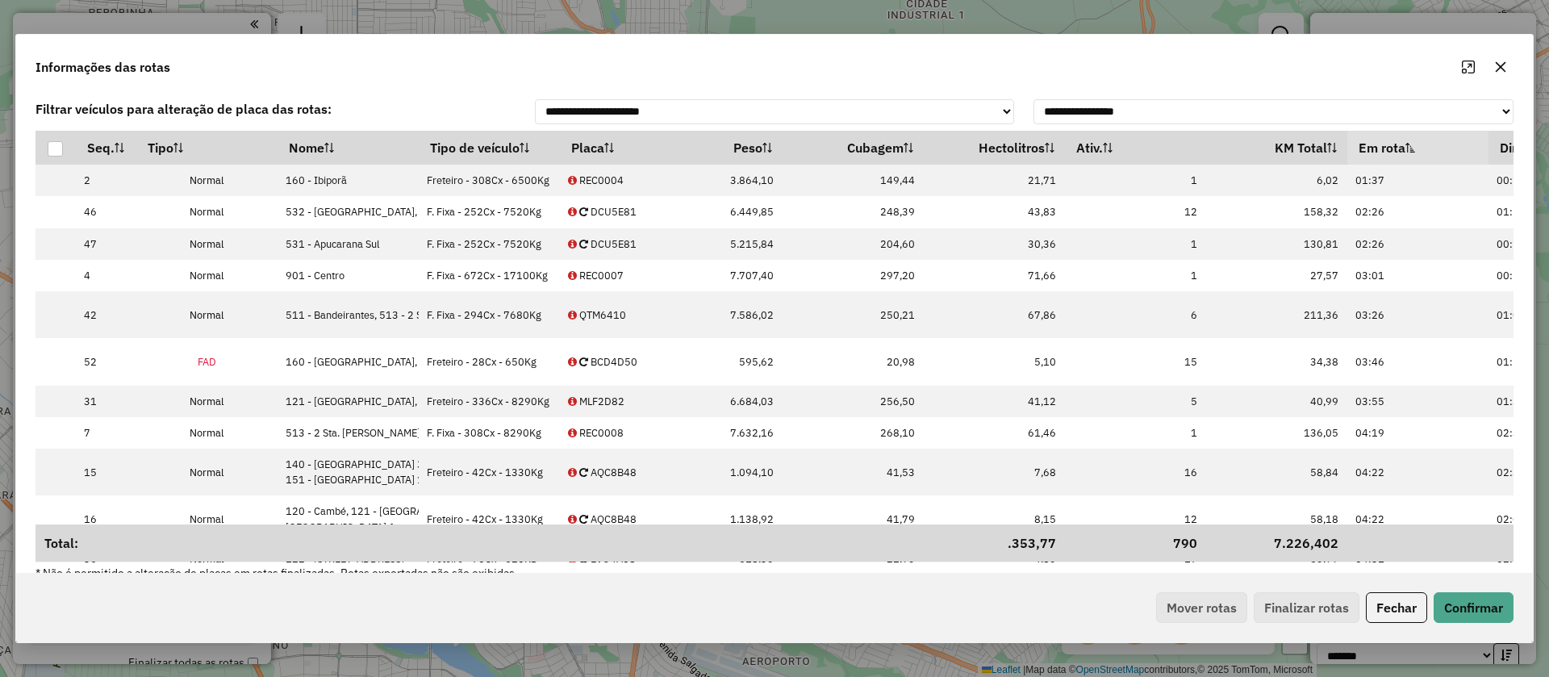
click at [1406, 149] on sortamountupalticon at bounding box center [1411, 148] width 10 height 16
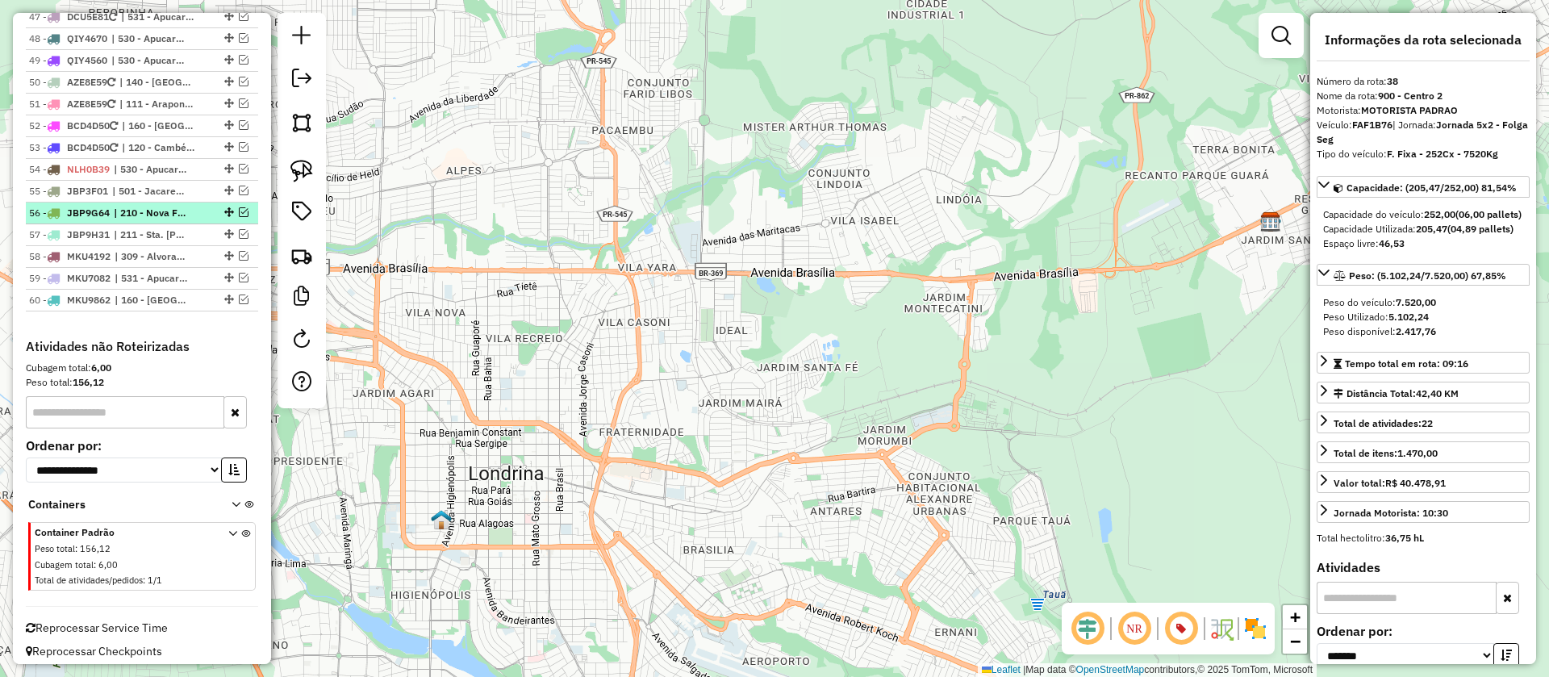
scroll to position [1672, 0]
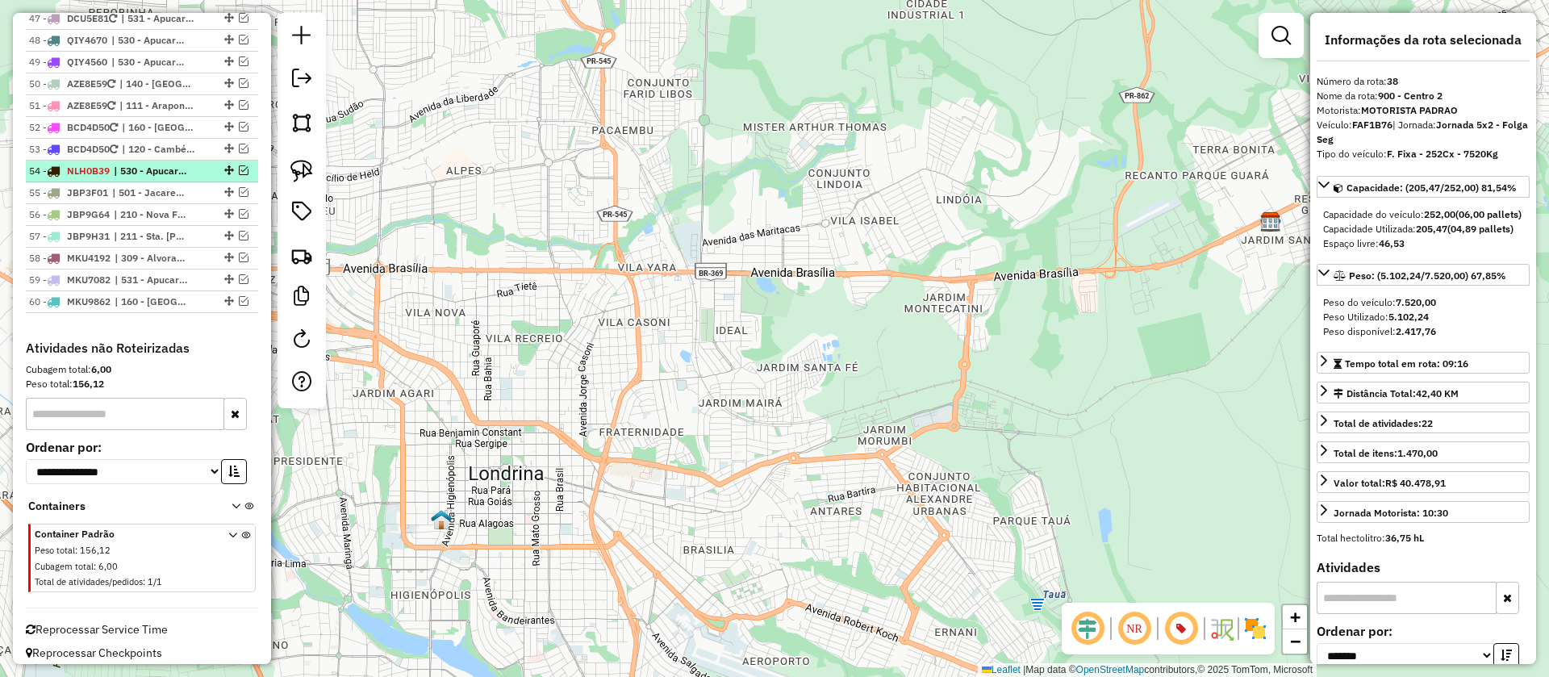
click at [241, 175] on em at bounding box center [244, 170] width 10 height 10
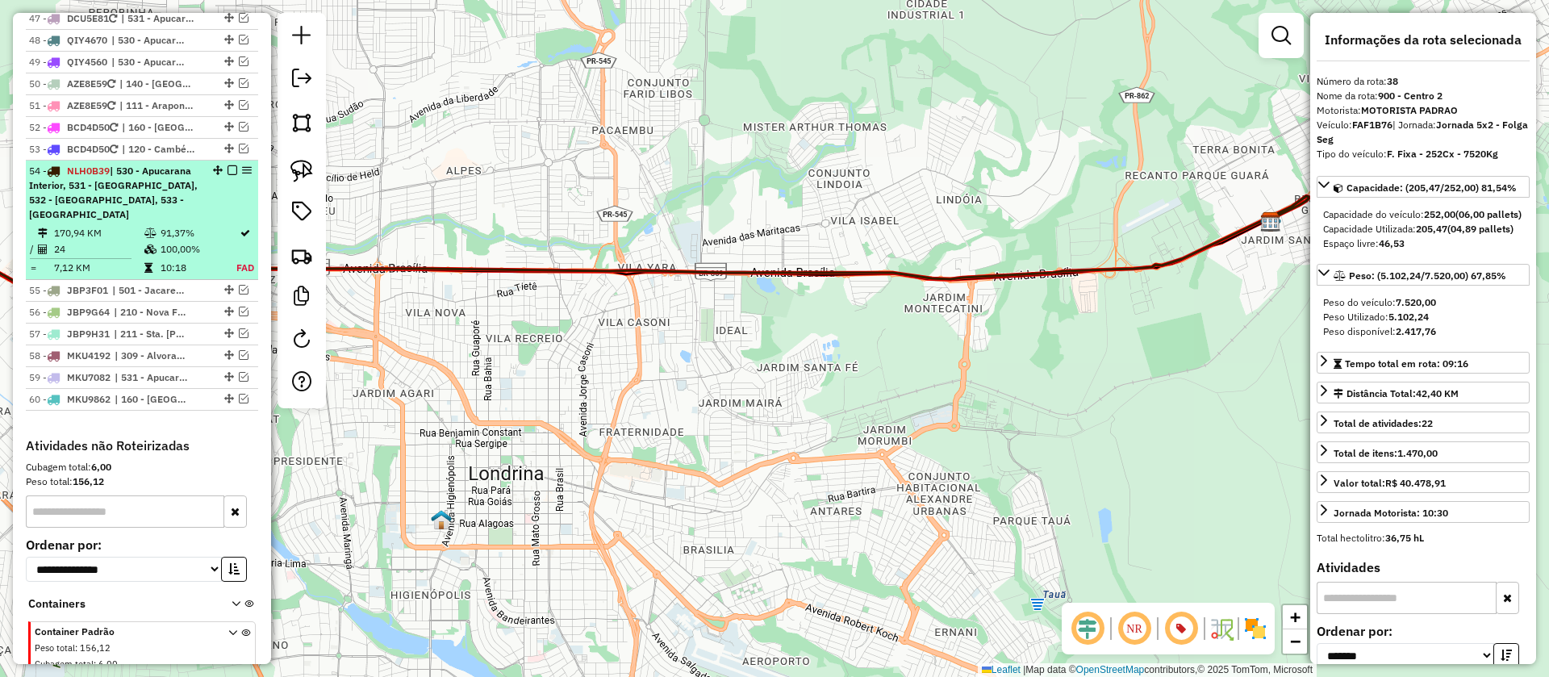
click at [194, 219] on div "54 - NLH0B39 | 530 - Apucarana Interior, 531 - Apucarana Sul, 532 - Apucarana C…" at bounding box center [114, 193] width 171 height 58
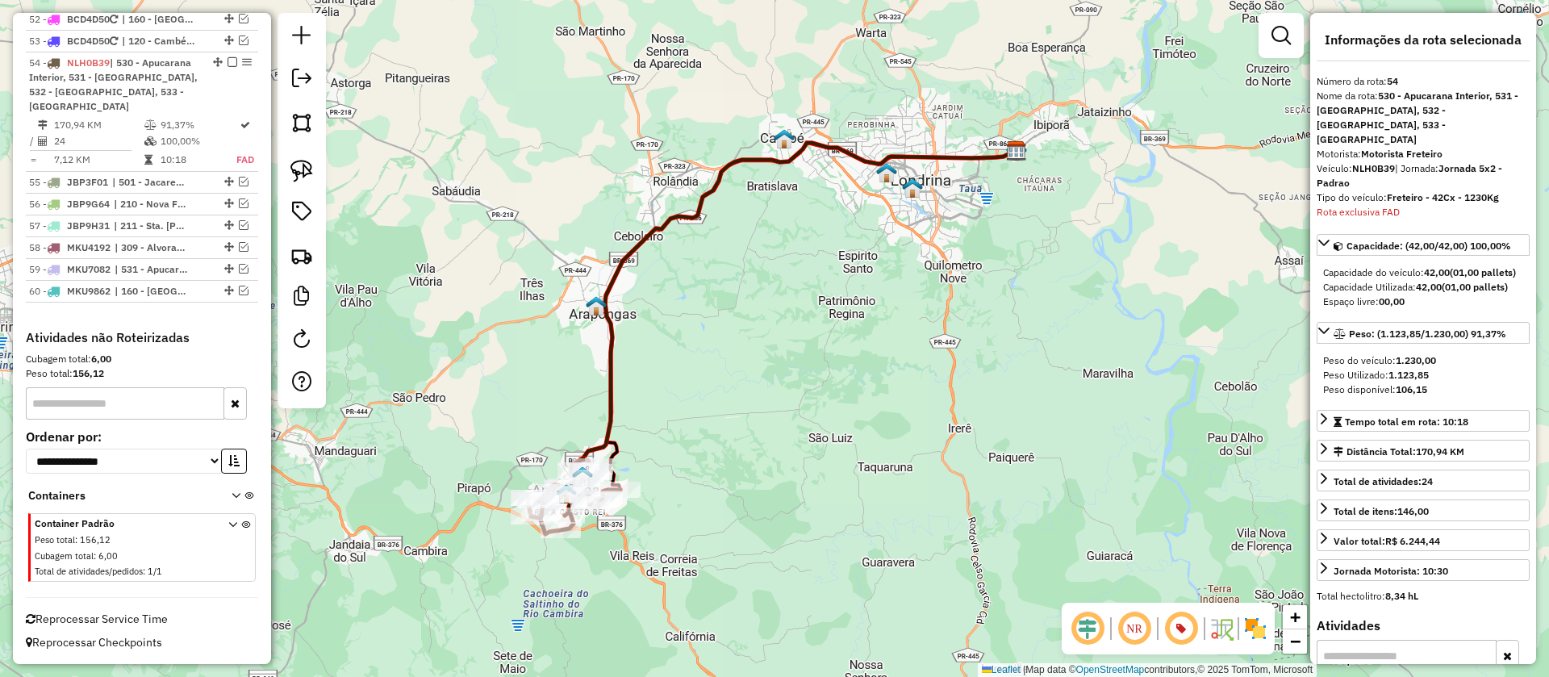
scroll to position [1787, 0]
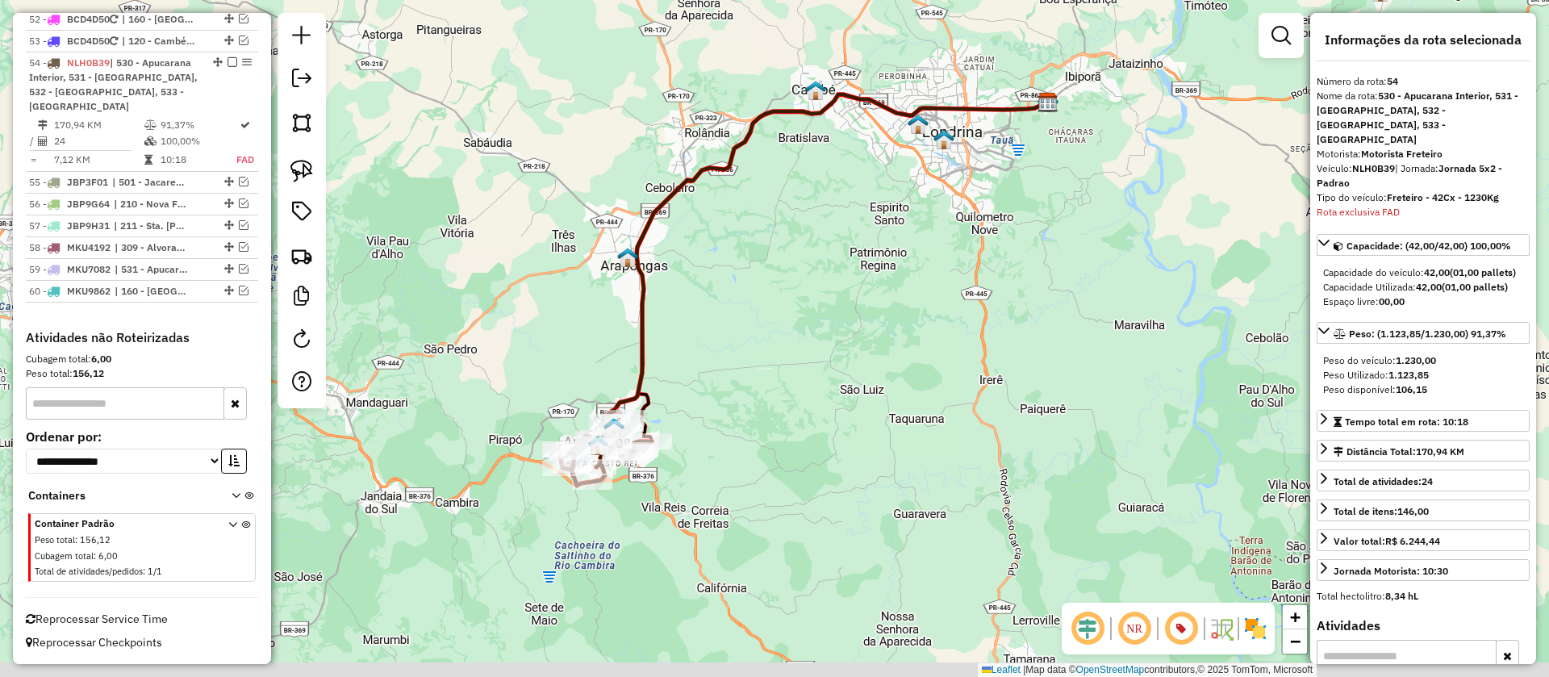
drag, startPoint x: 729, startPoint y: 341, endPoint x: 838, endPoint y: 227, distance: 158.7
click at [838, 227] on div "Janela de atendimento Grade de atendimento Capacidade Transportadoras Veículos …" at bounding box center [774, 338] width 1549 height 677
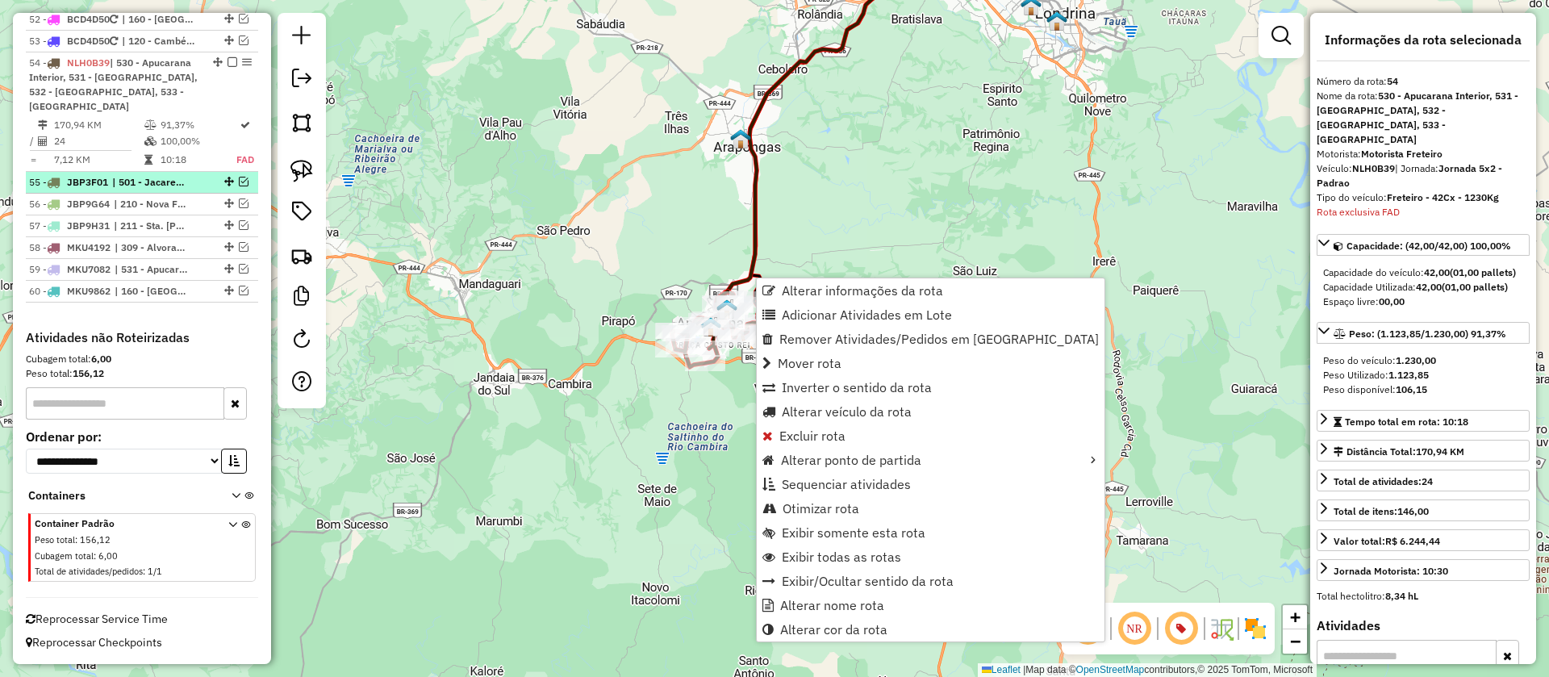
click at [243, 182] on em at bounding box center [244, 182] width 10 height 10
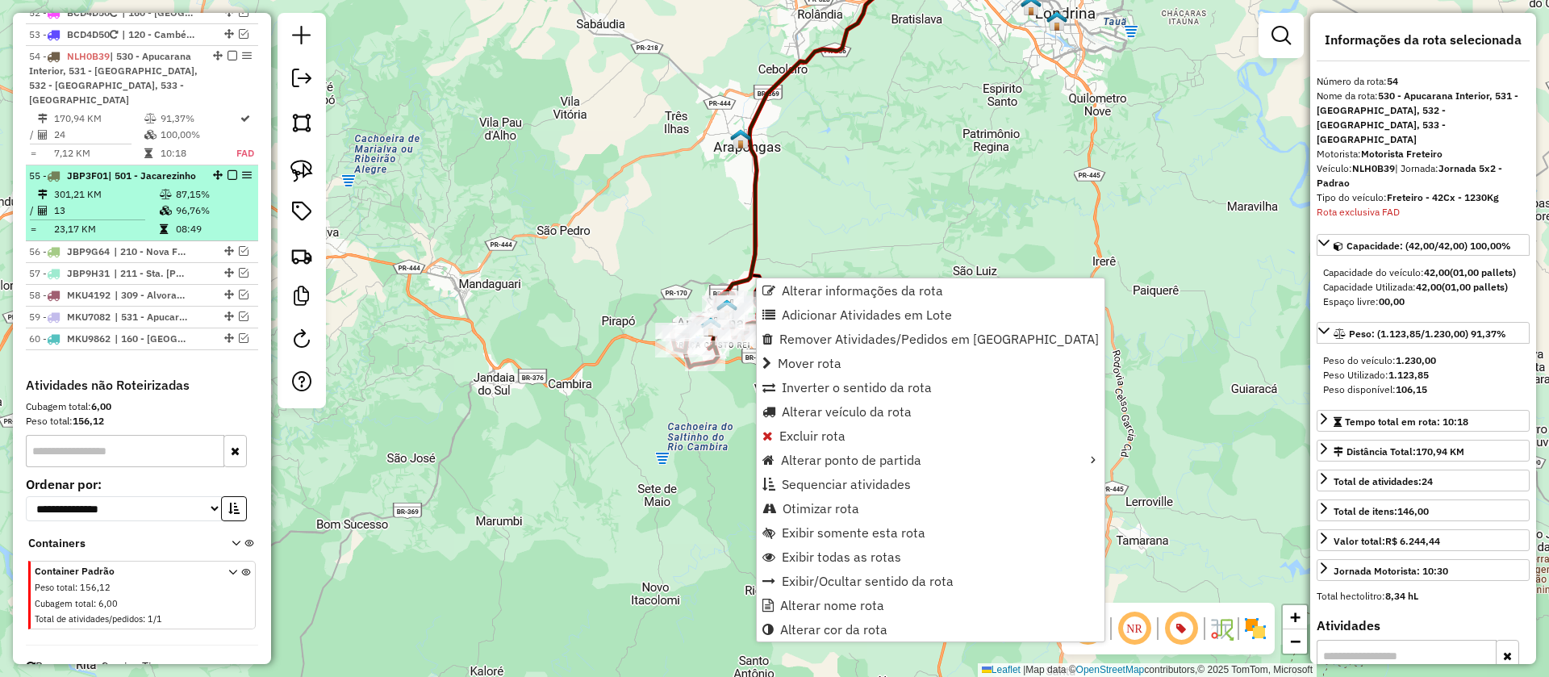
click at [230, 179] on em at bounding box center [233, 175] width 10 height 10
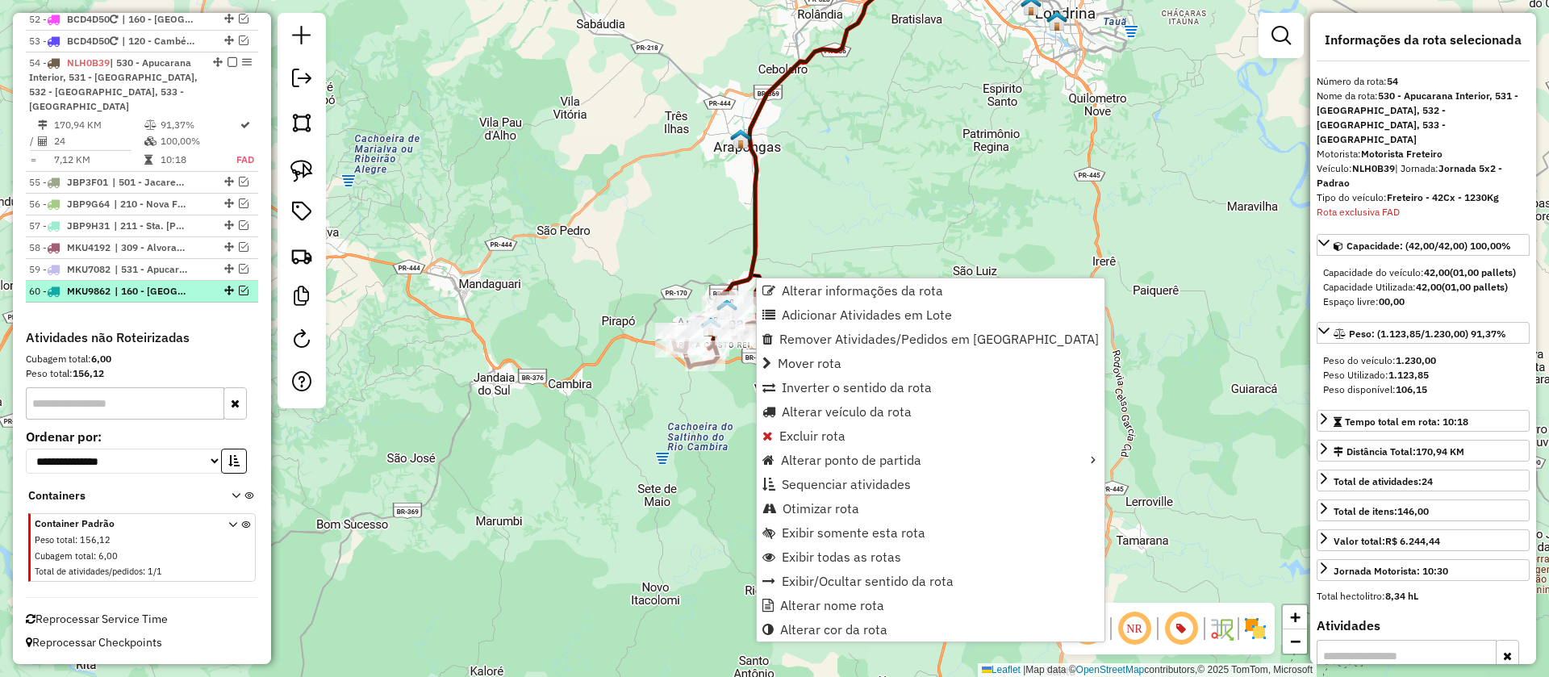
click at [239, 288] on em at bounding box center [244, 291] width 10 height 10
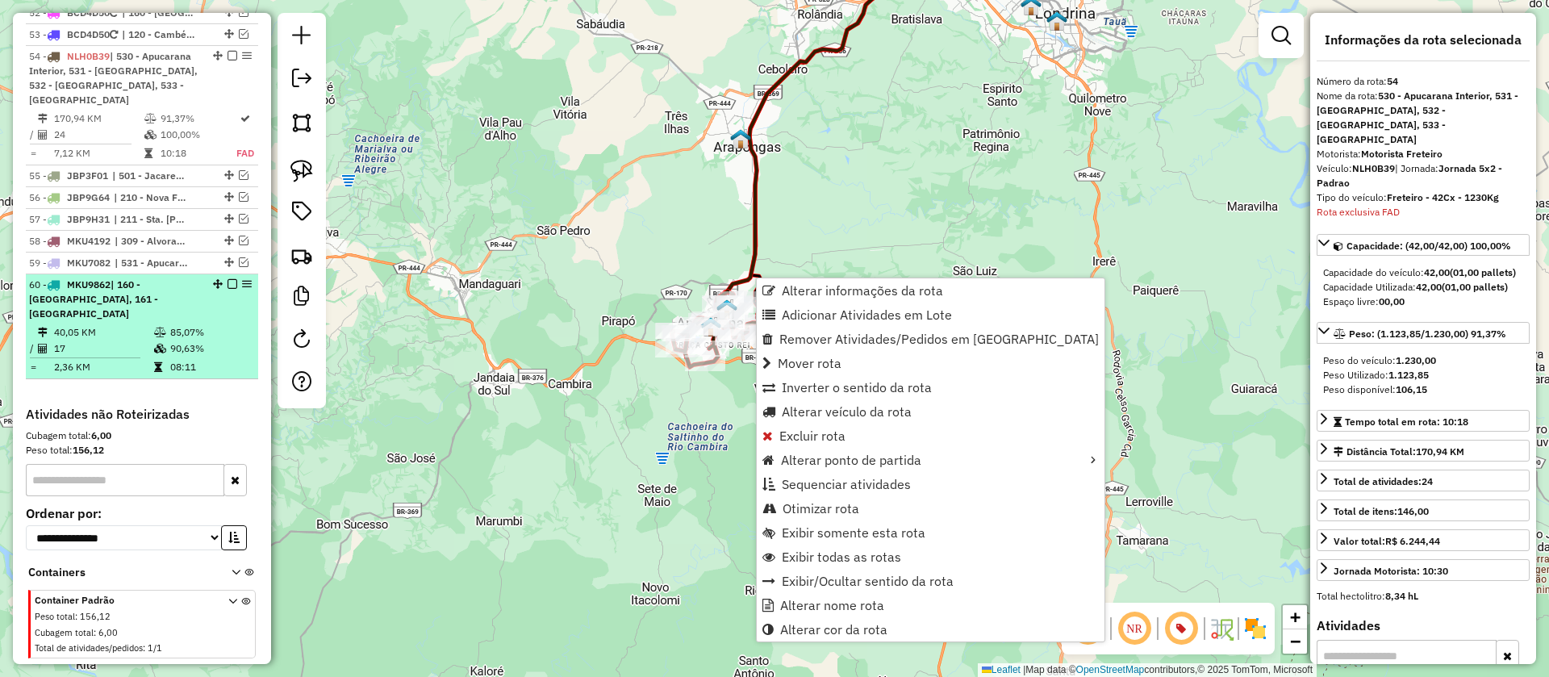
click at [228, 288] on em at bounding box center [233, 284] width 10 height 10
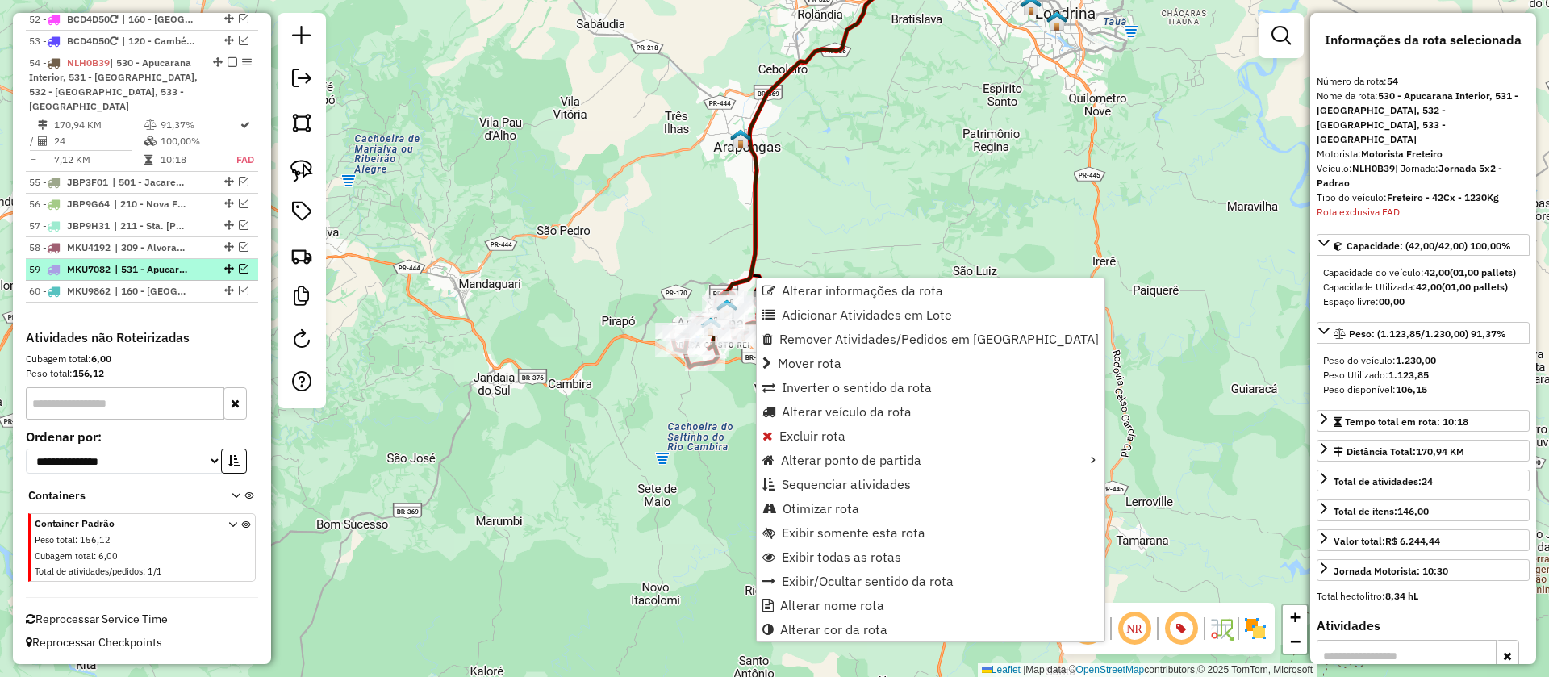
click at [243, 267] on em at bounding box center [244, 269] width 10 height 10
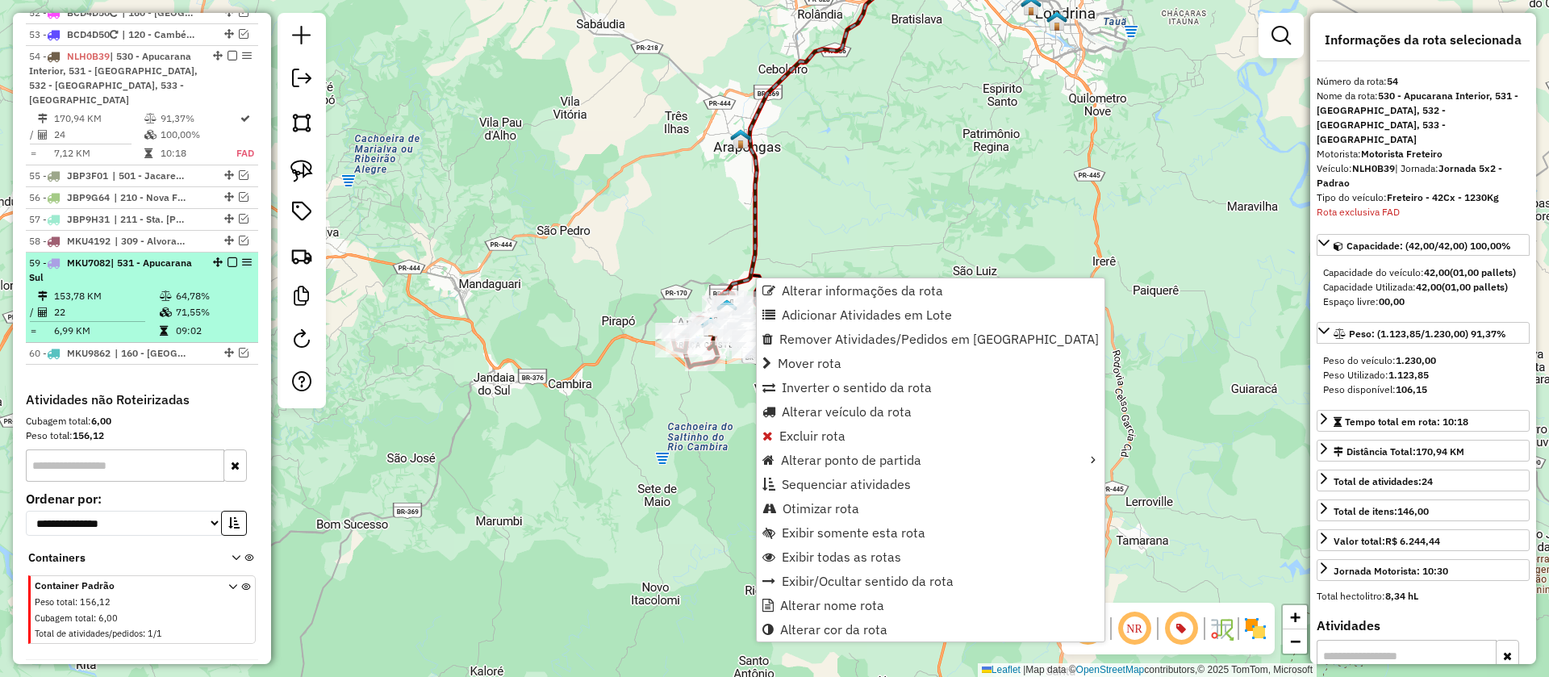
click at [228, 267] on em at bounding box center [233, 262] width 10 height 10
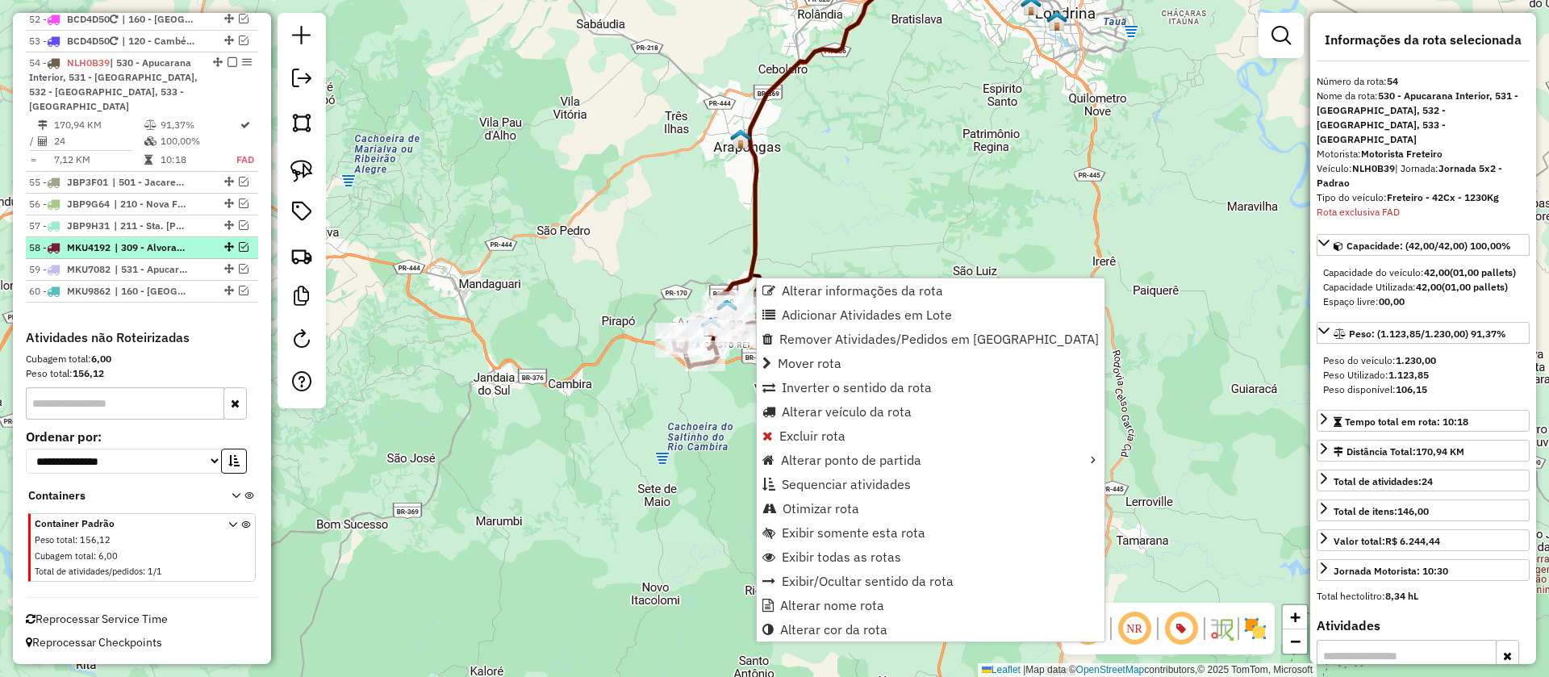
click at [239, 247] on em at bounding box center [244, 247] width 10 height 10
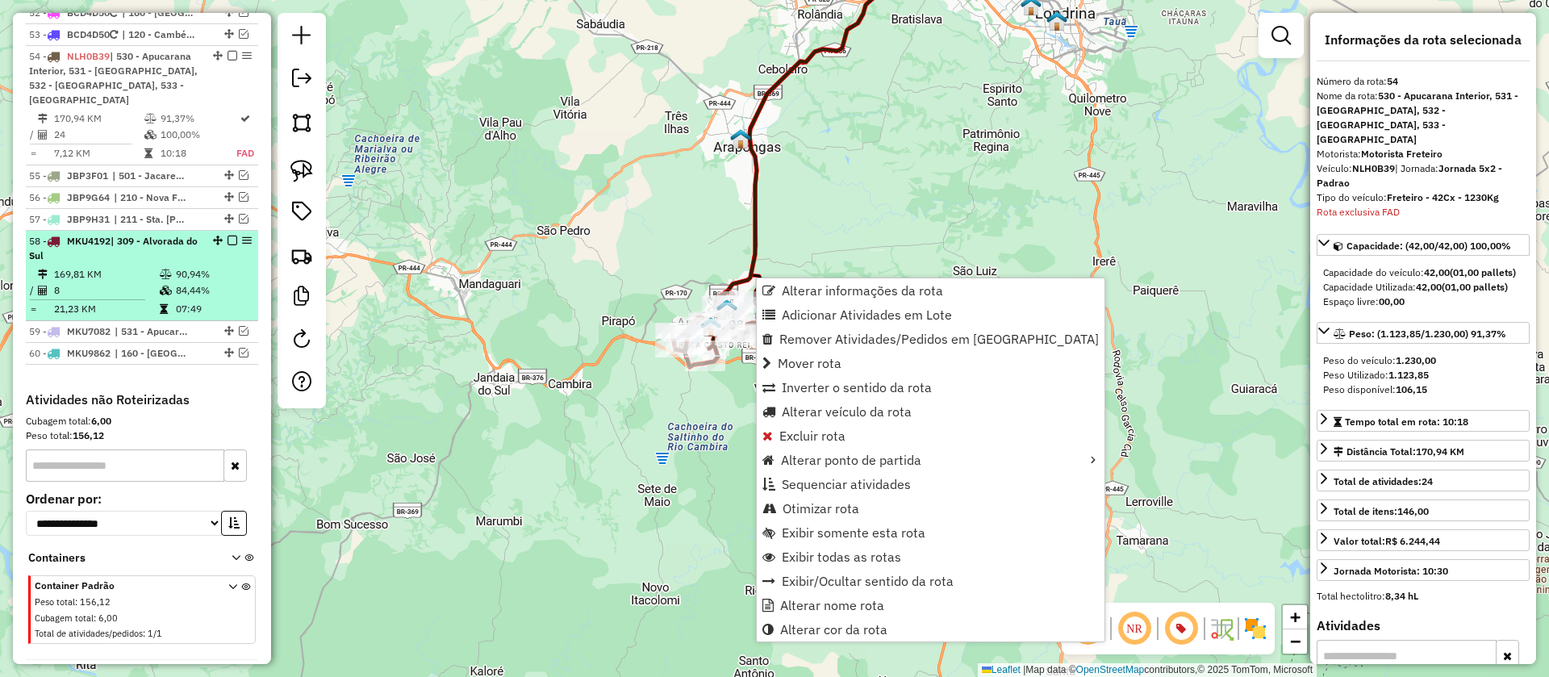
click at [228, 245] on em at bounding box center [233, 241] width 10 height 10
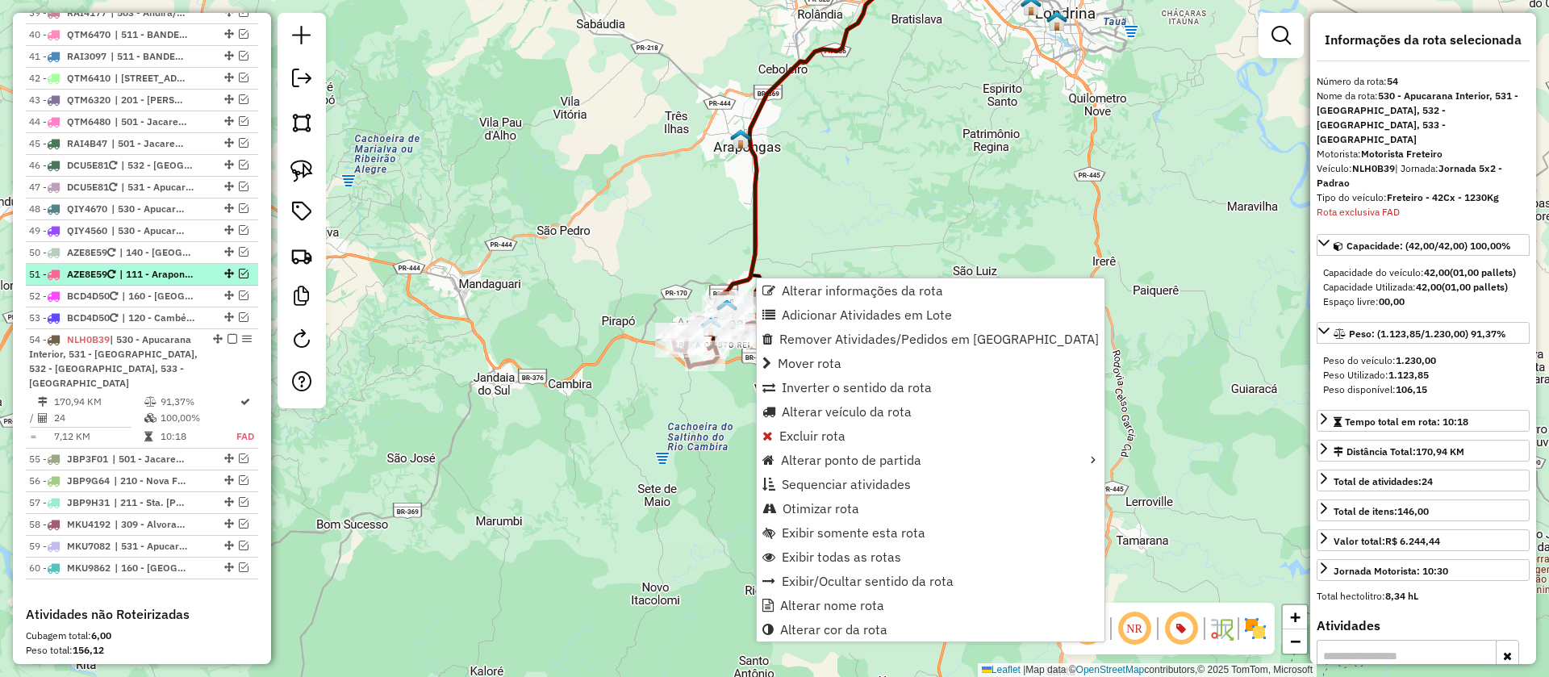
scroll to position [1500, 0]
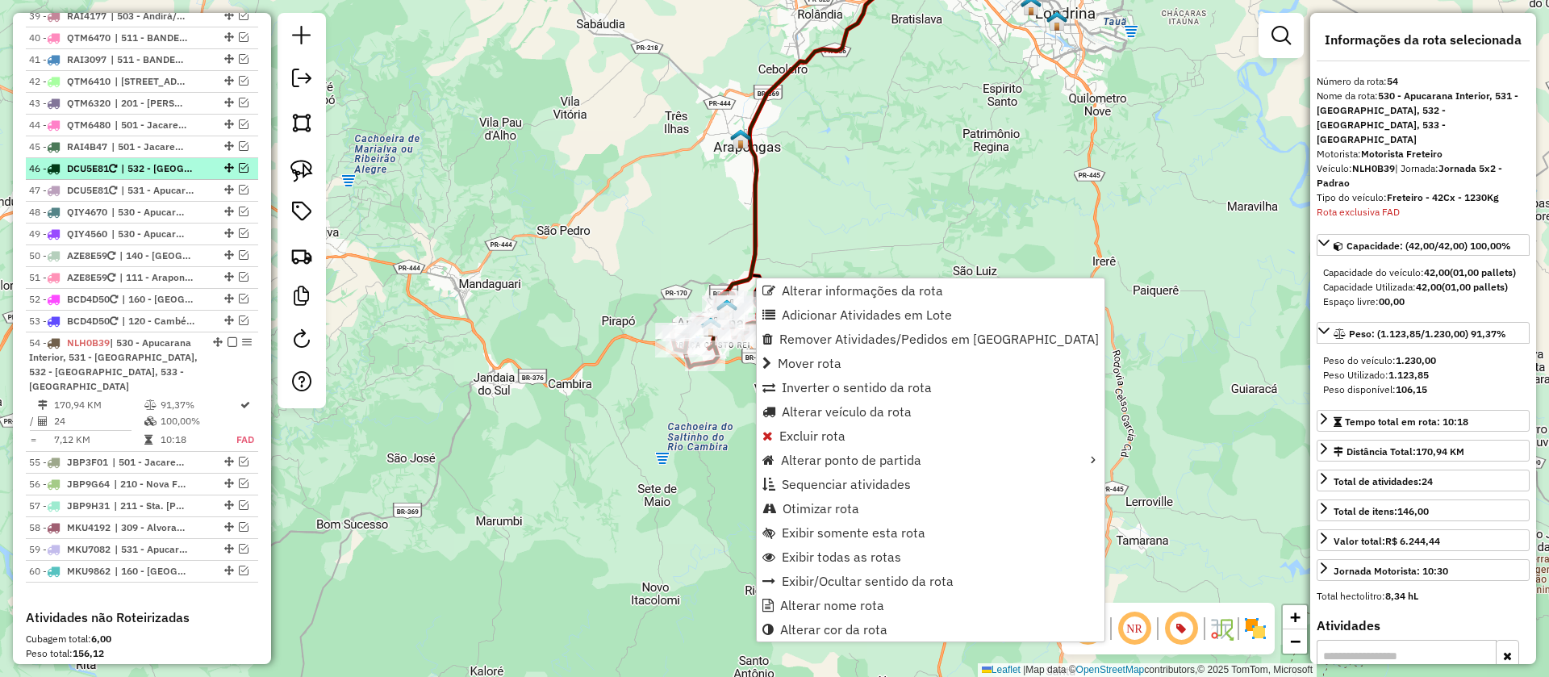
click at [242, 173] on em at bounding box center [244, 168] width 10 height 10
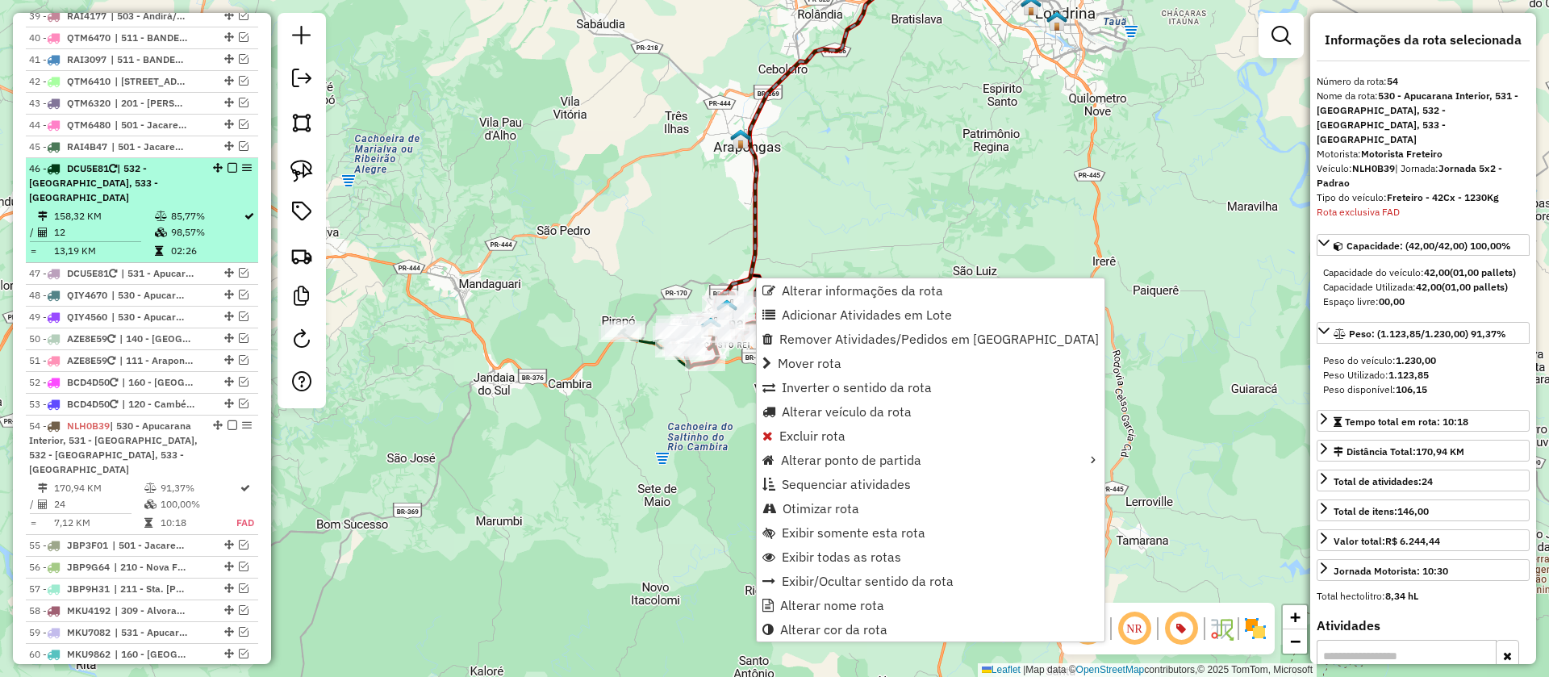
click at [203, 224] on td "85,77%" at bounding box center [206, 216] width 73 height 16
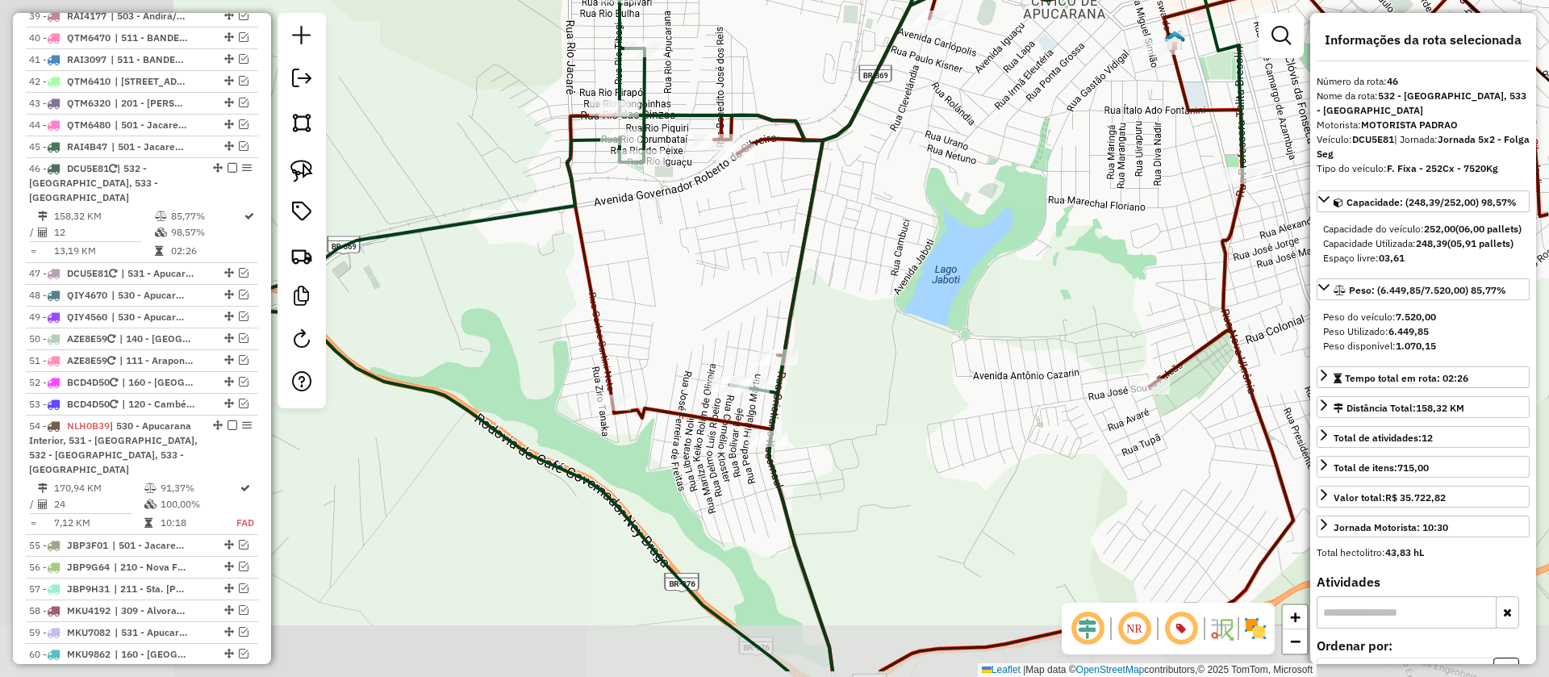
drag, startPoint x: 700, startPoint y: 424, endPoint x: 918, endPoint y: 355, distance: 229.4
click at [918, 355] on div "Janela de atendimento Grade de atendimento Capacidade Transportadoras Veículos …" at bounding box center [774, 338] width 1549 height 677
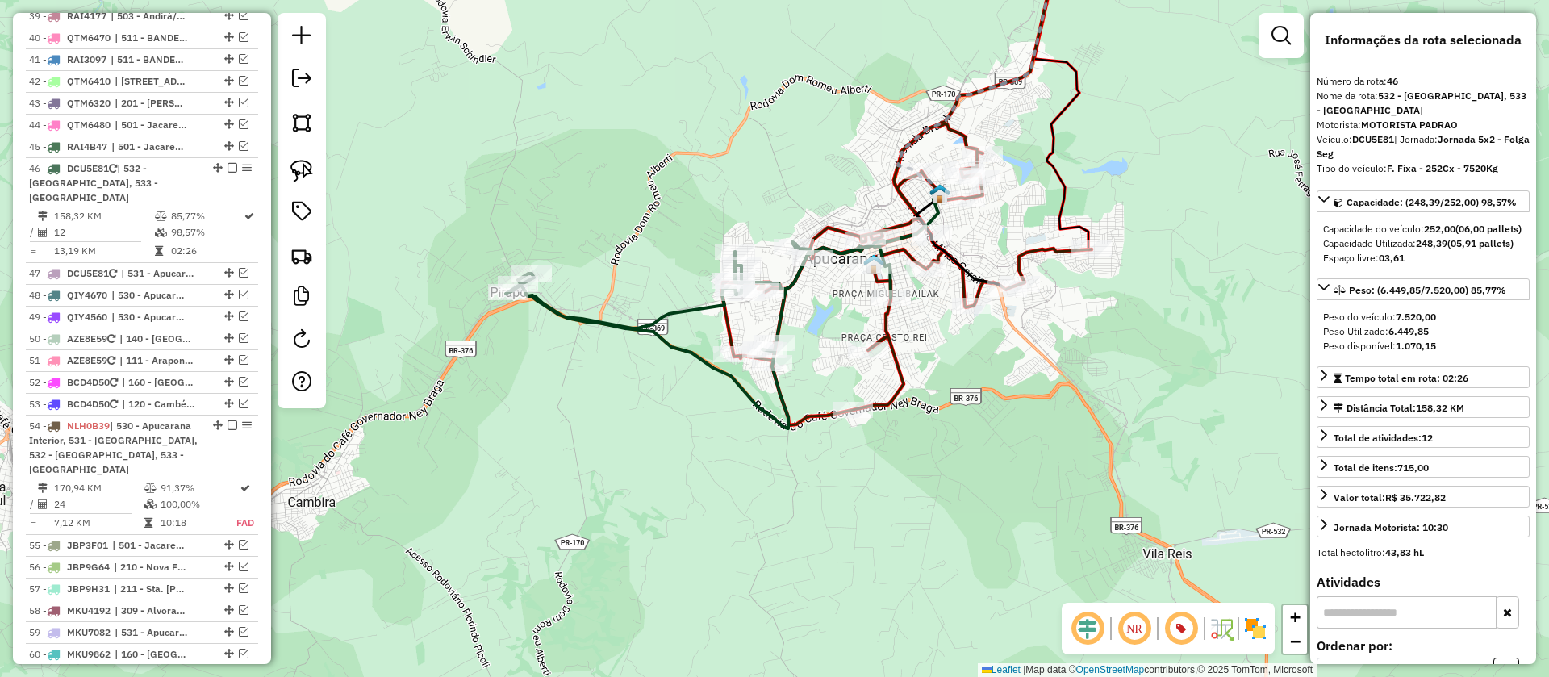
click at [697, 307] on icon at bounding box center [698, 335] width 385 height 186
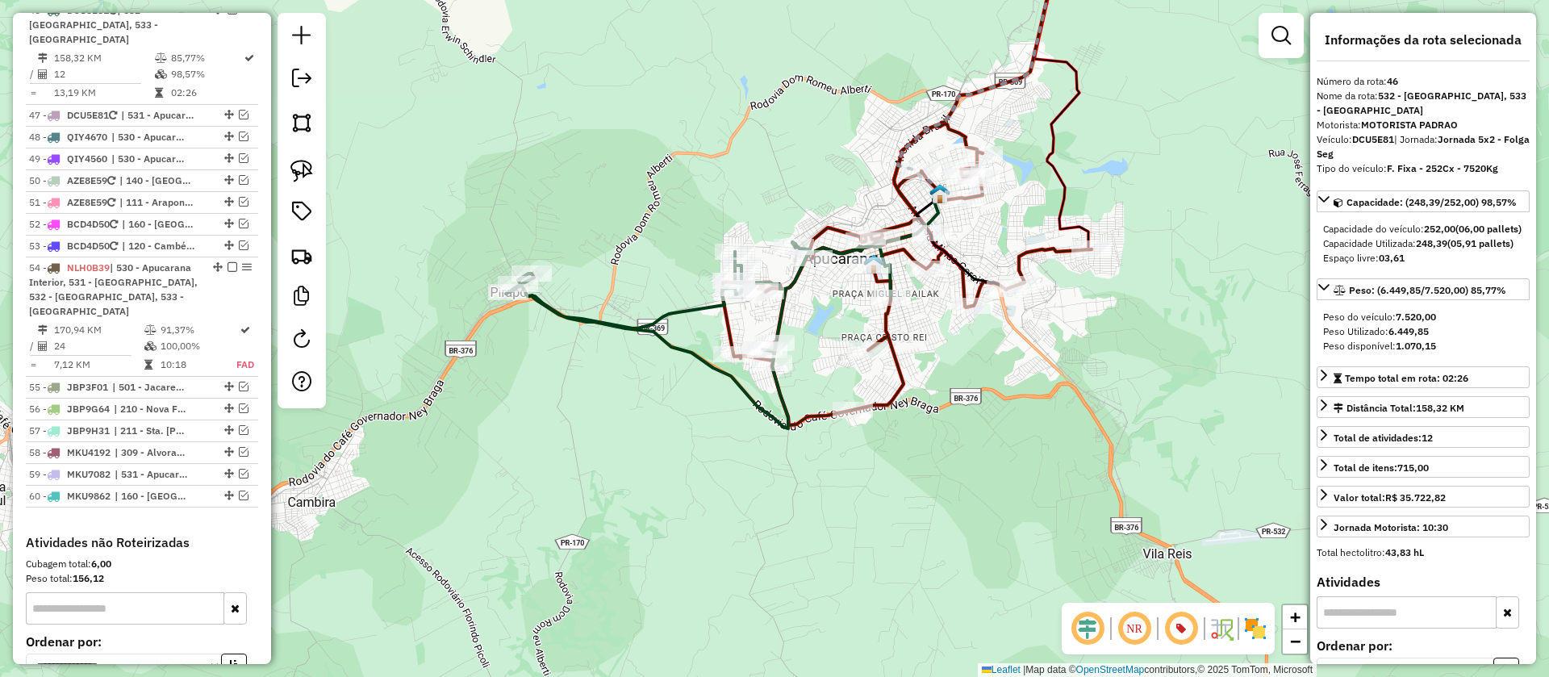
scroll to position [1666, 0]
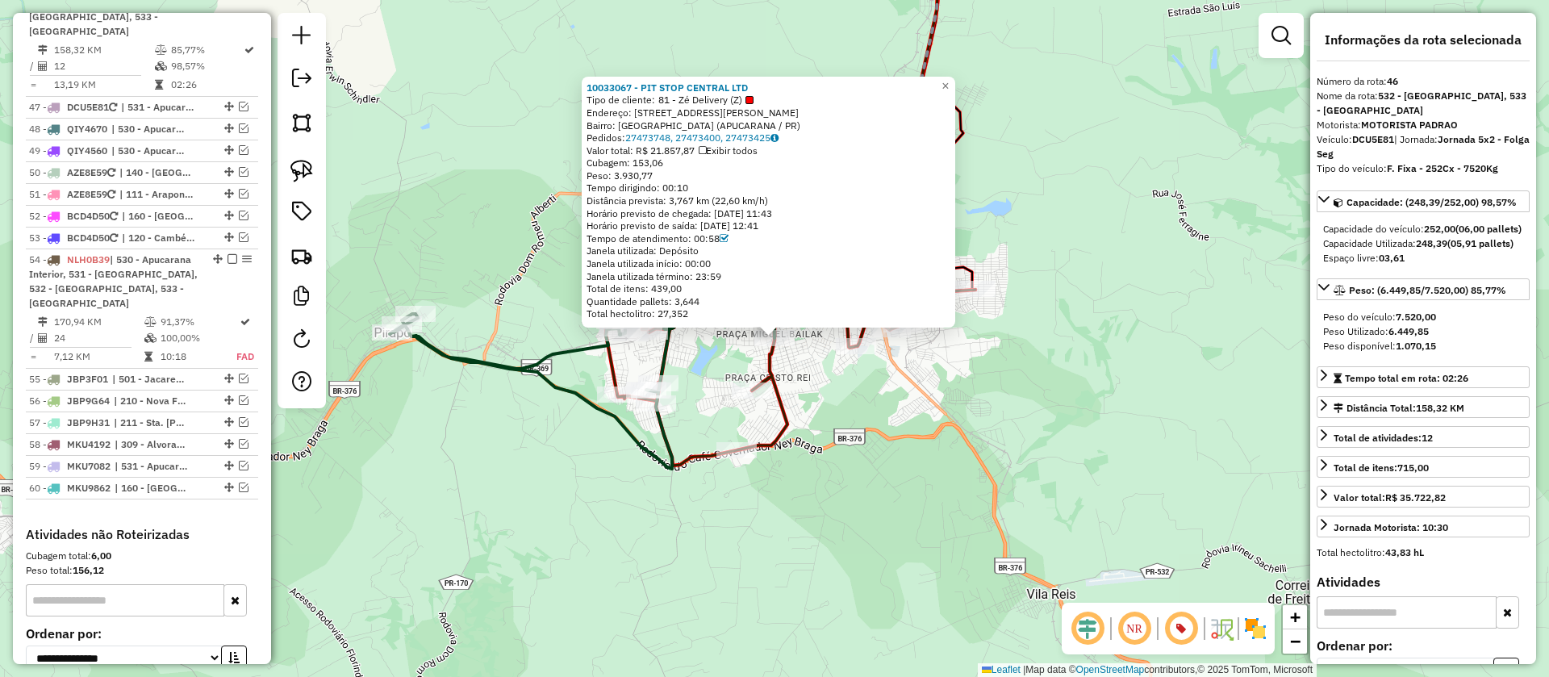
click at [773, 379] on icon at bounding box center [791, 315] width 370 height 301
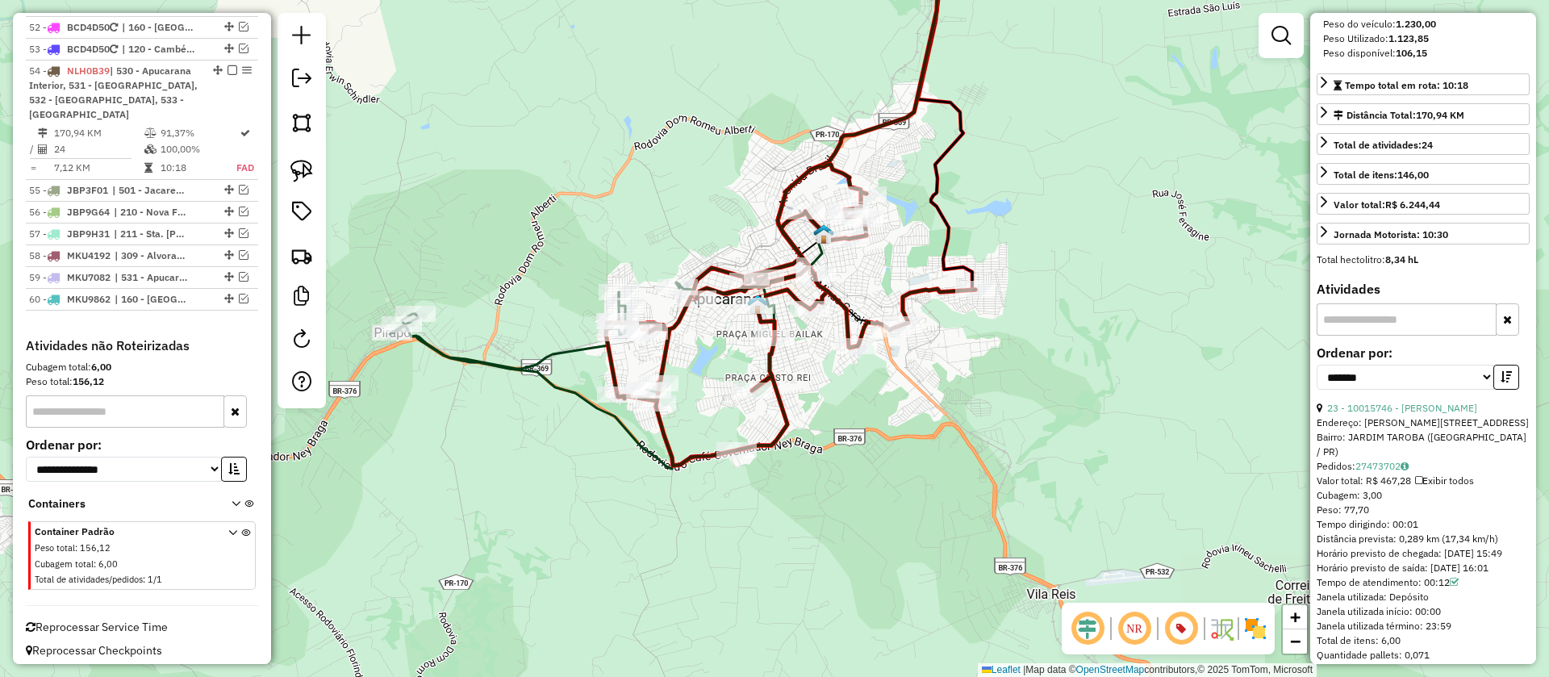
scroll to position [341, 0]
click at [1417, 402] on link "23 - 10015746 - ANDREA MILANIN" at bounding box center [1402, 404] width 150 height 12
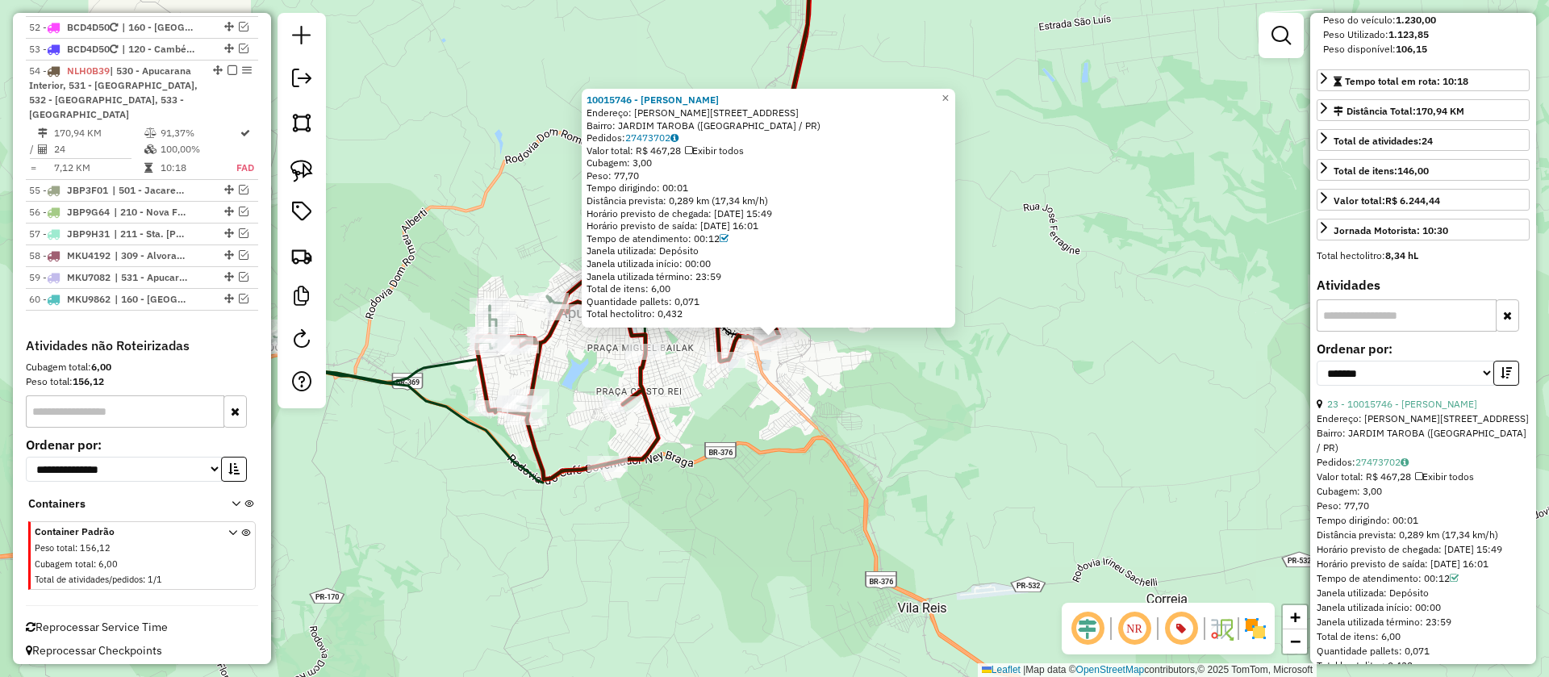
click at [738, 399] on div "10015746 - ANDREA MILANIN Endereço: R MASSAHARU TATESUGI 1 Bairro: JARDIM TAROB…" at bounding box center [774, 338] width 1549 height 677
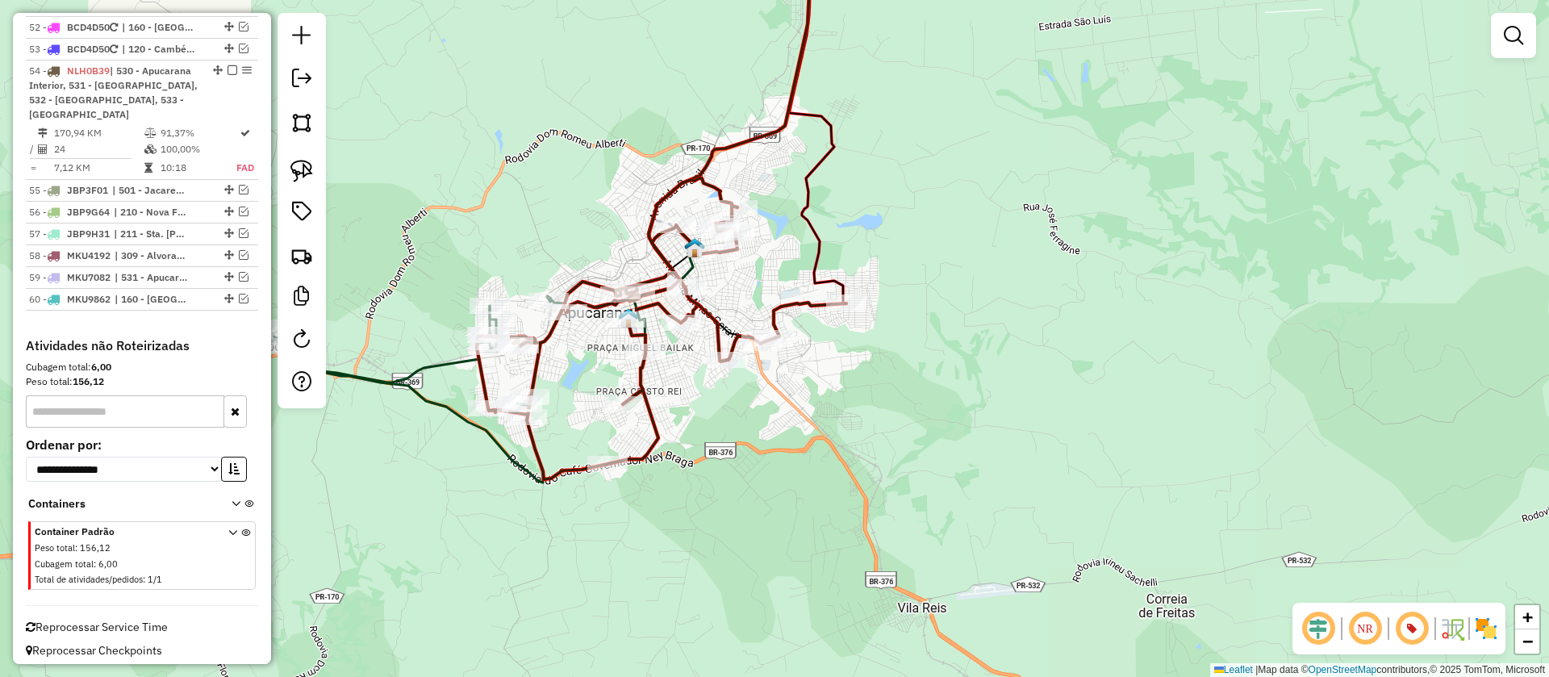
click at [443, 360] on icon at bounding box center [453, 389] width 385 height 186
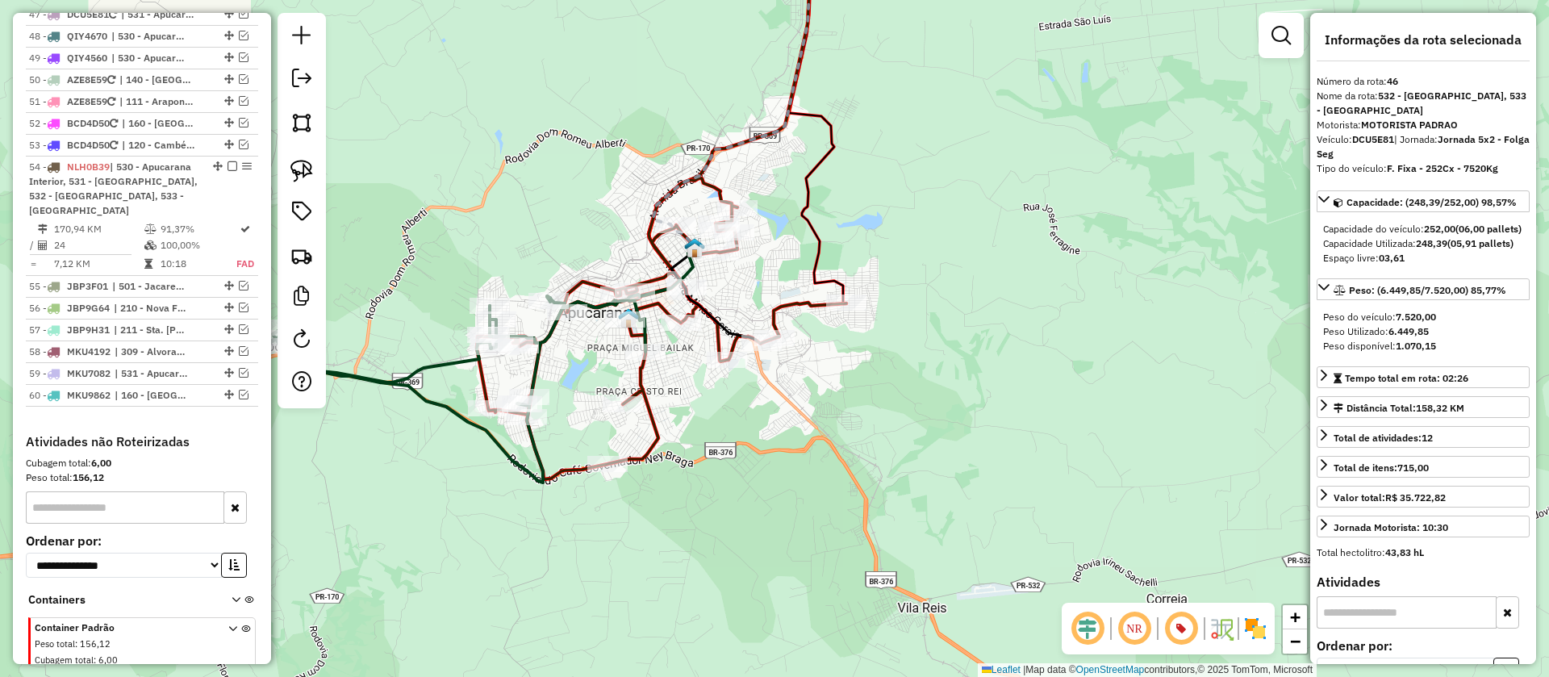
scroll to position [1666, 0]
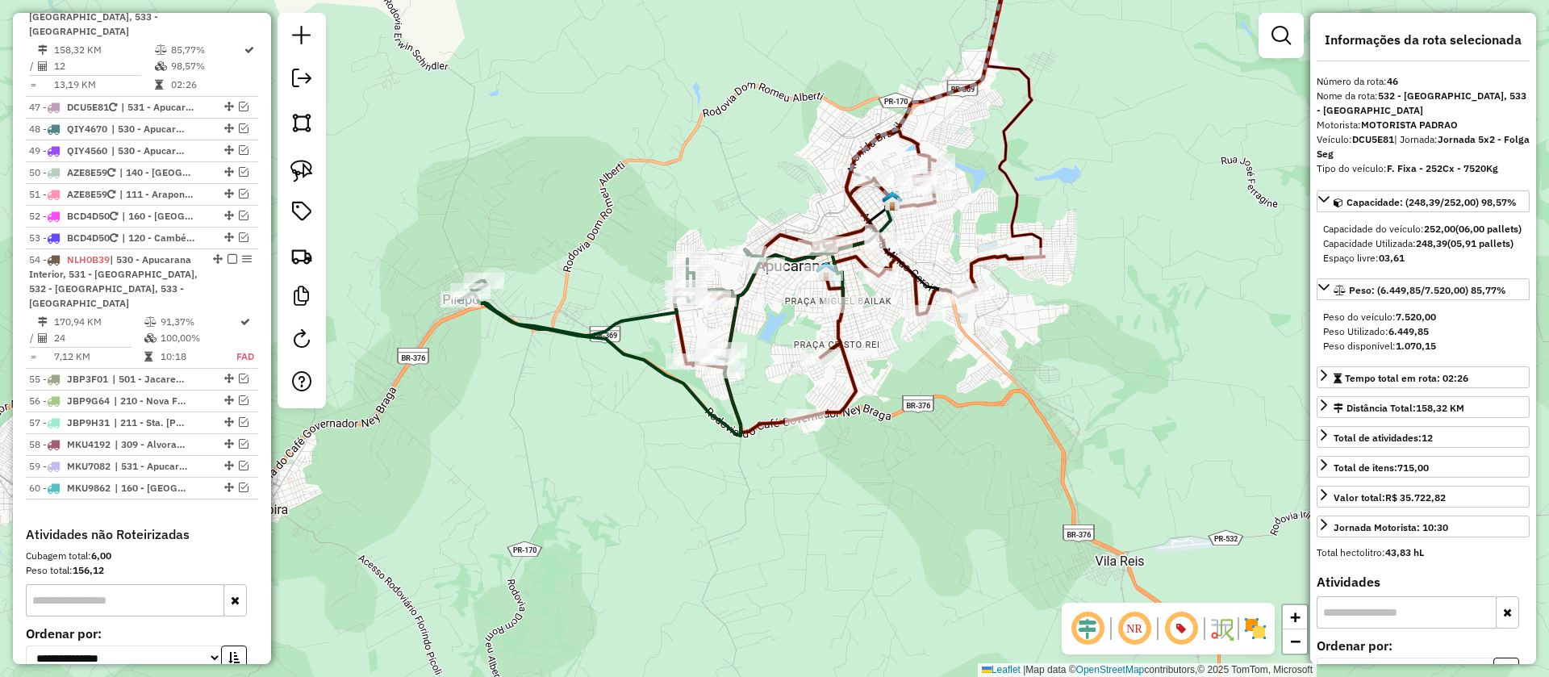
drag, startPoint x: 563, startPoint y: 369, endPoint x: 785, endPoint y: 316, distance: 228.0
click at [785, 316] on div "Janela de atendimento Grade de atendimento Capacidade Transportadoras Veículos …" at bounding box center [774, 338] width 1549 height 677
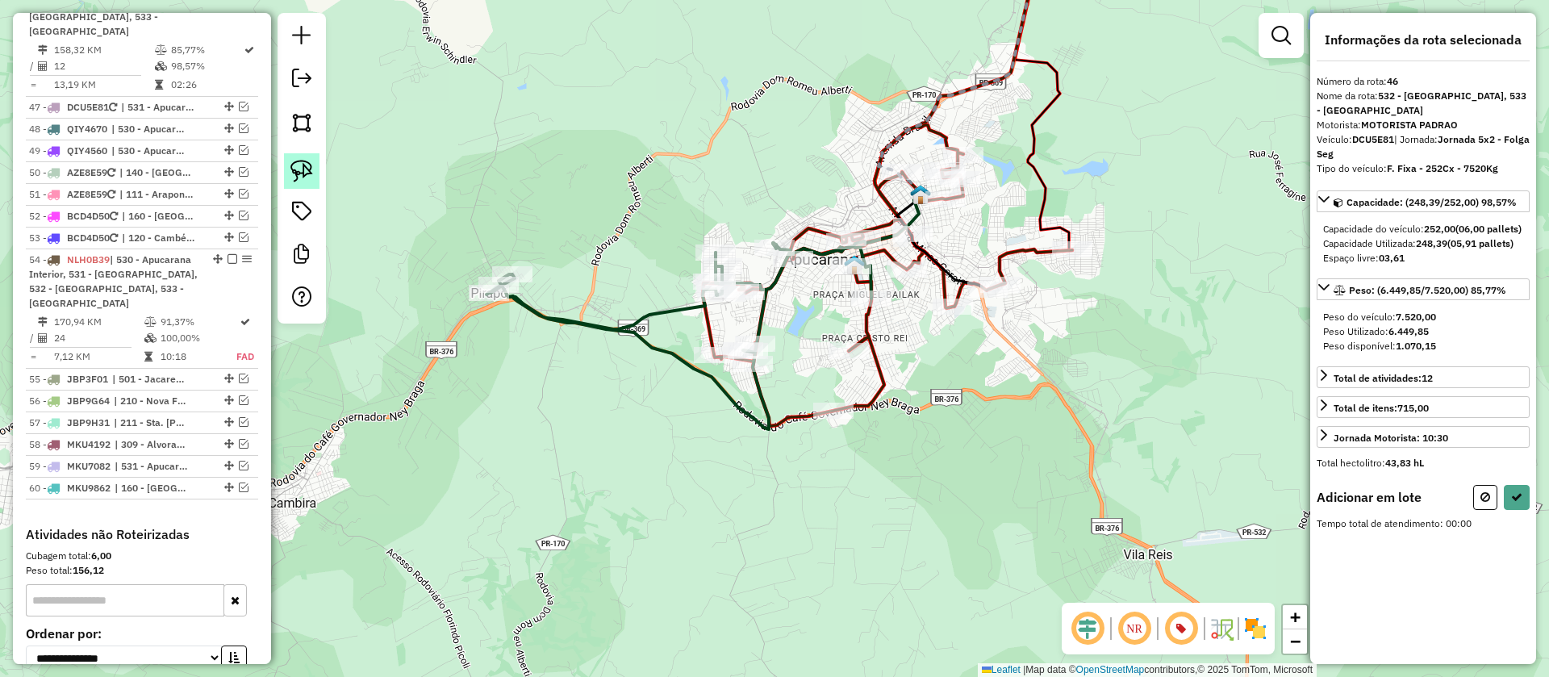
drag, startPoint x: 296, startPoint y: 168, endPoint x: 308, endPoint y: 177, distance: 15.0
click at [298, 169] on img at bounding box center [302, 171] width 23 height 23
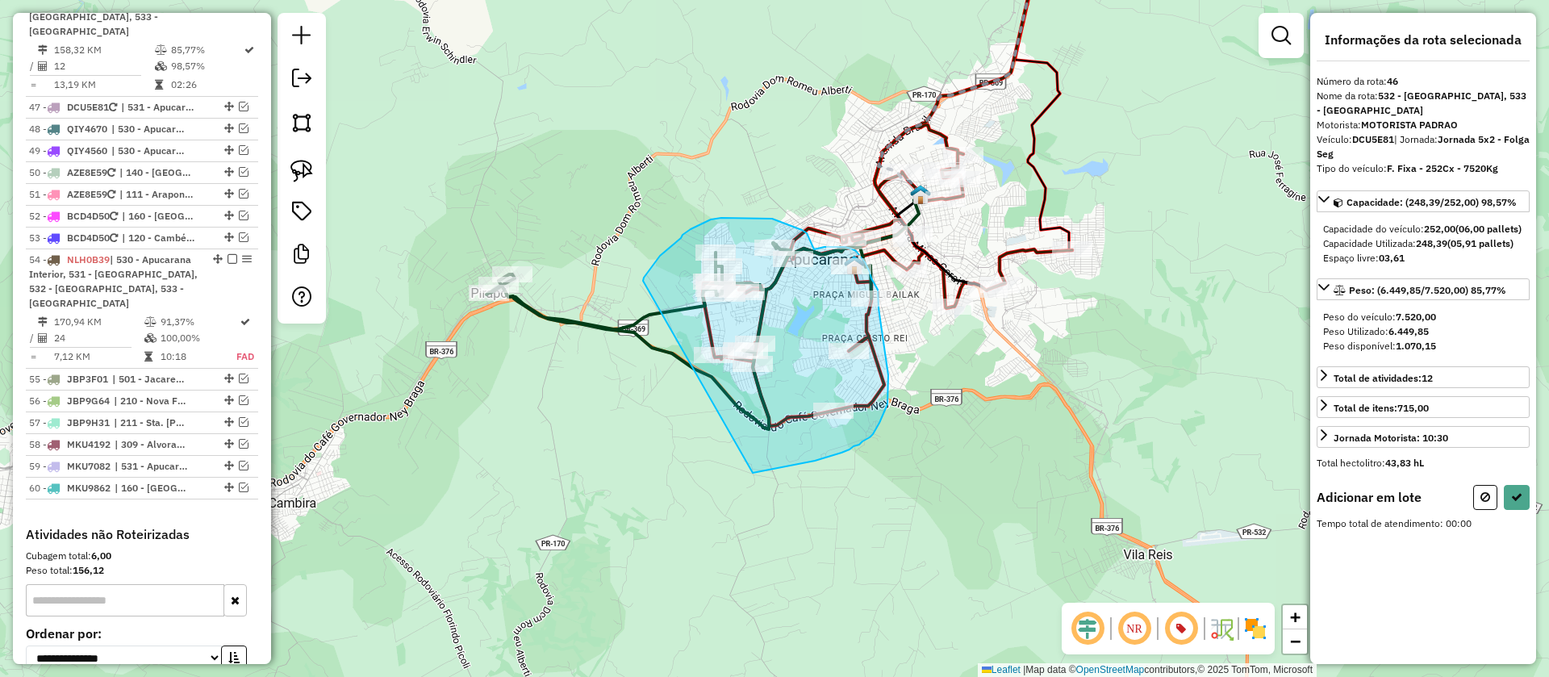
drag, startPoint x: 643, startPoint y: 281, endPoint x: 753, endPoint y: 473, distance: 221.2
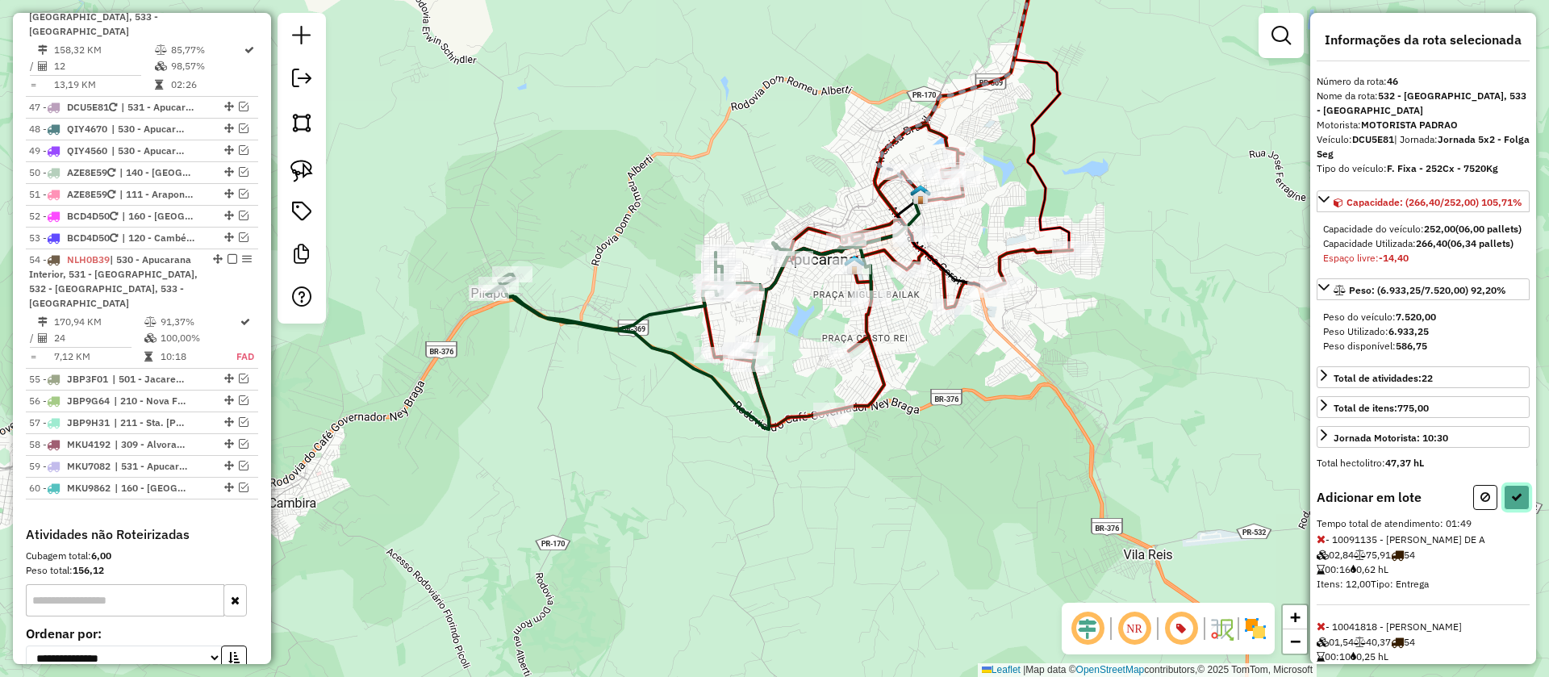
click at [1516, 503] on icon at bounding box center [1516, 496] width 11 height 11
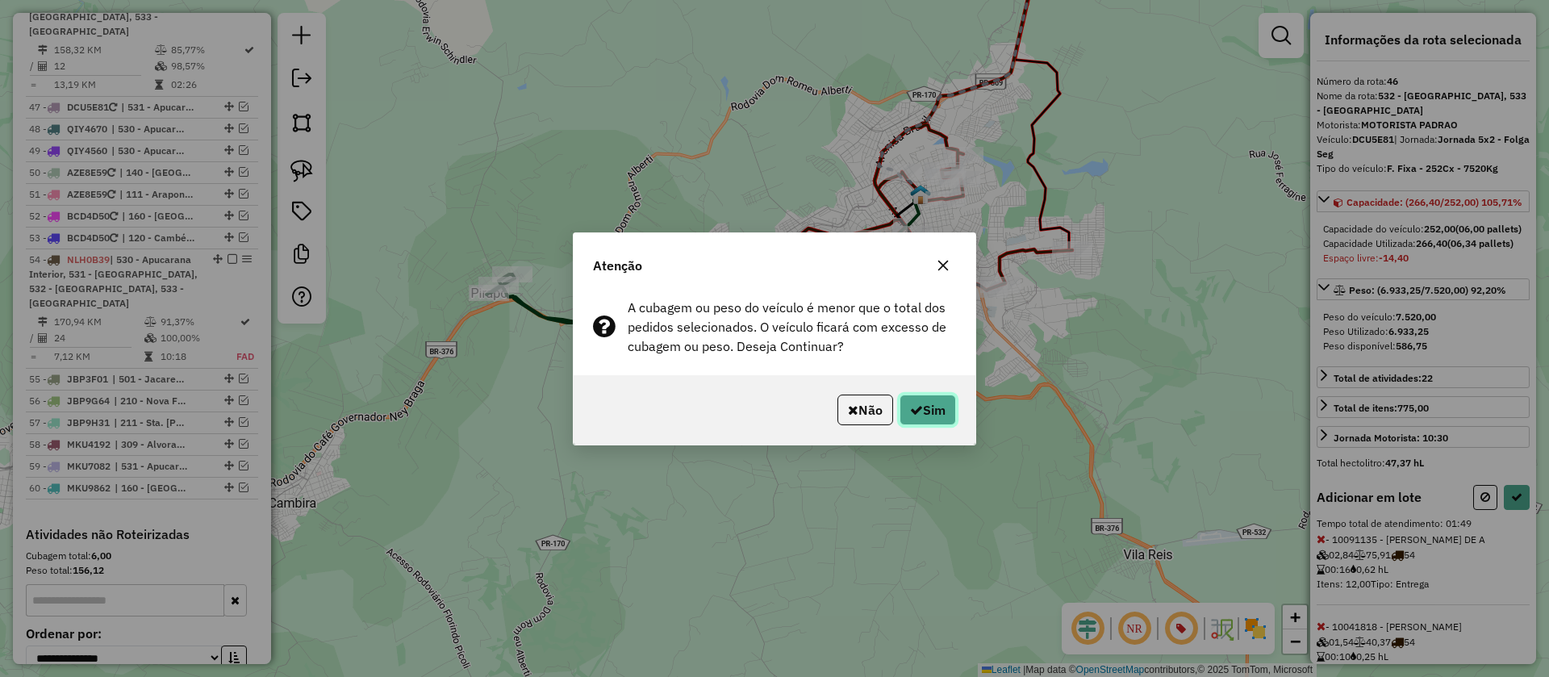
click at [937, 410] on button "Sim" at bounding box center [928, 410] width 56 height 31
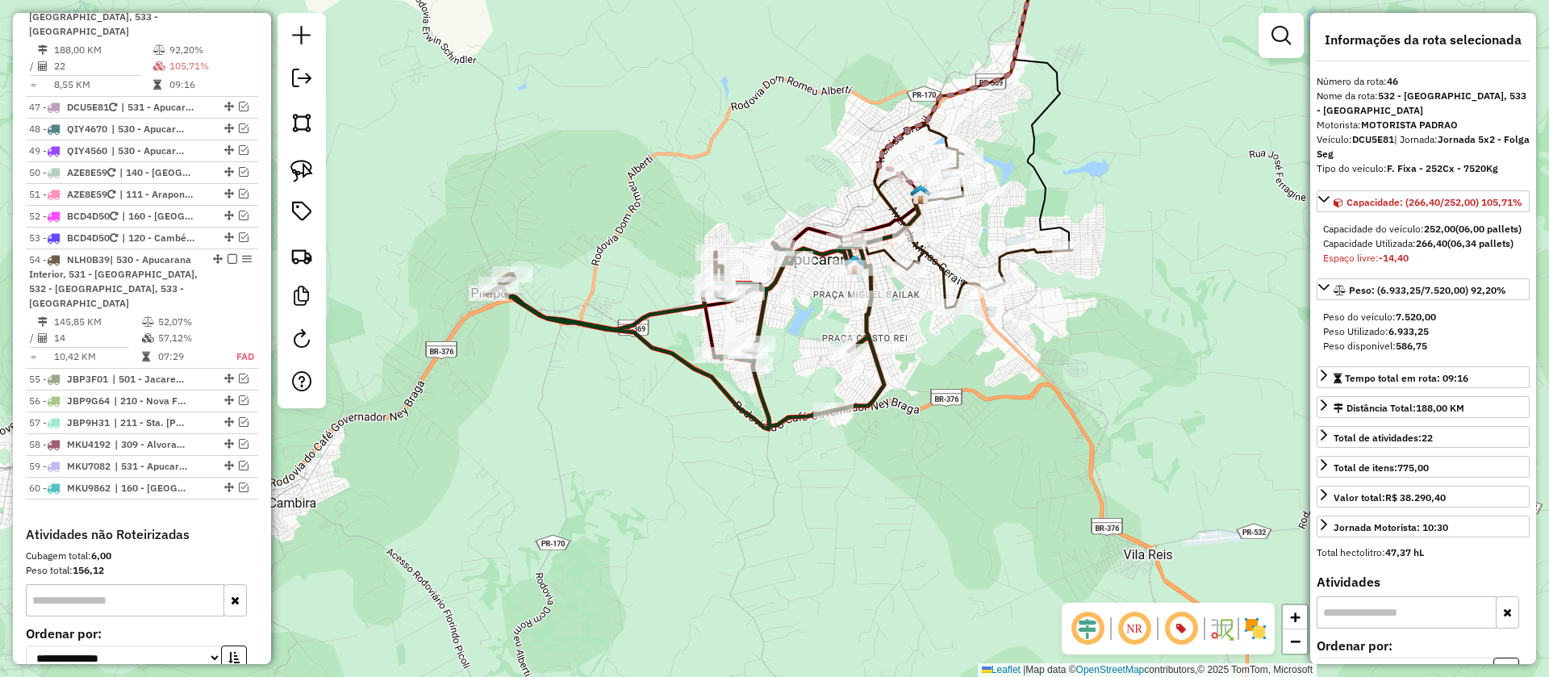
click at [1016, 251] on icon at bounding box center [957, 216] width 232 height 183
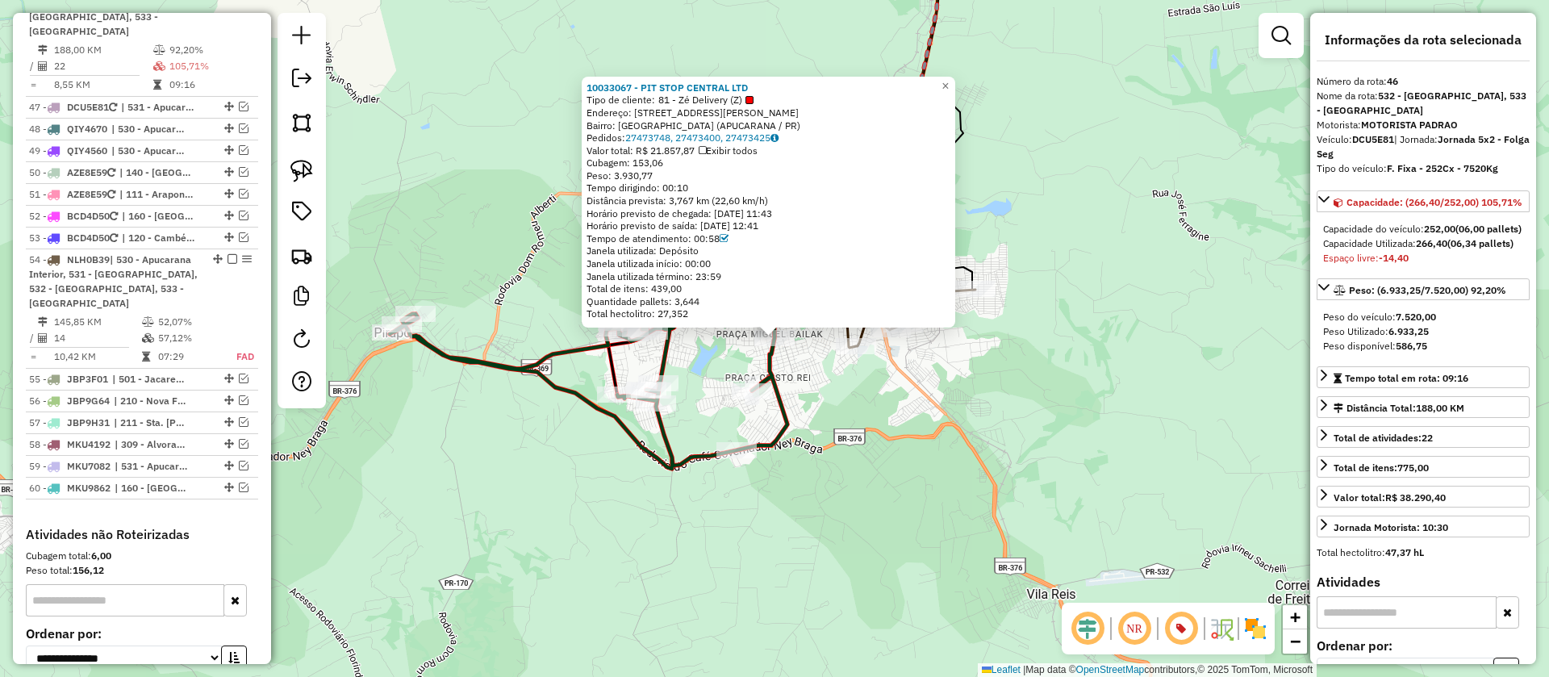
click at [821, 392] on div "10033067 - PIT STOP CENTRAL LTD Tipo de cliente: 81 - Zé Delivery (Z) Endereço:…" at bounding box center [774, 338] width 1549 height 677
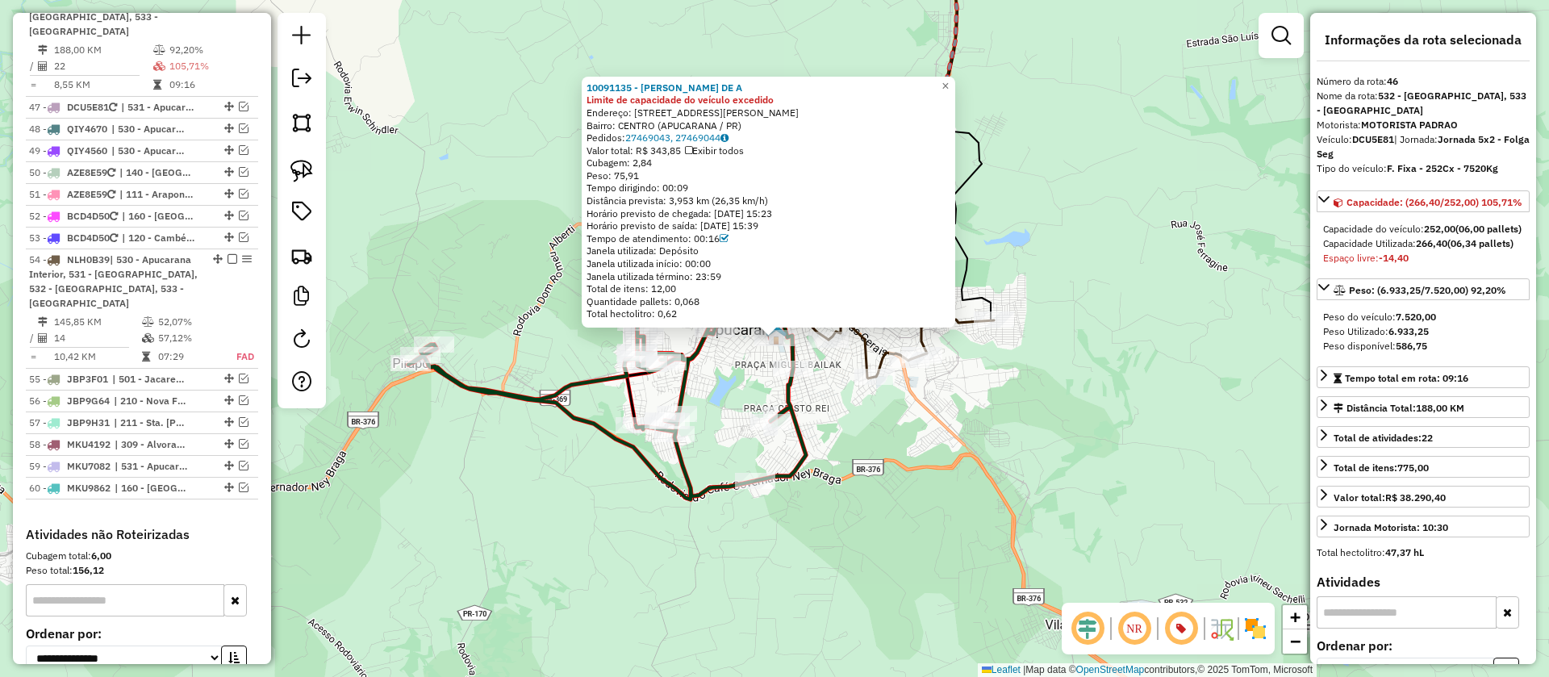
click at [865, 337] on icon at bounding box center [879, 286] width 232 height 183
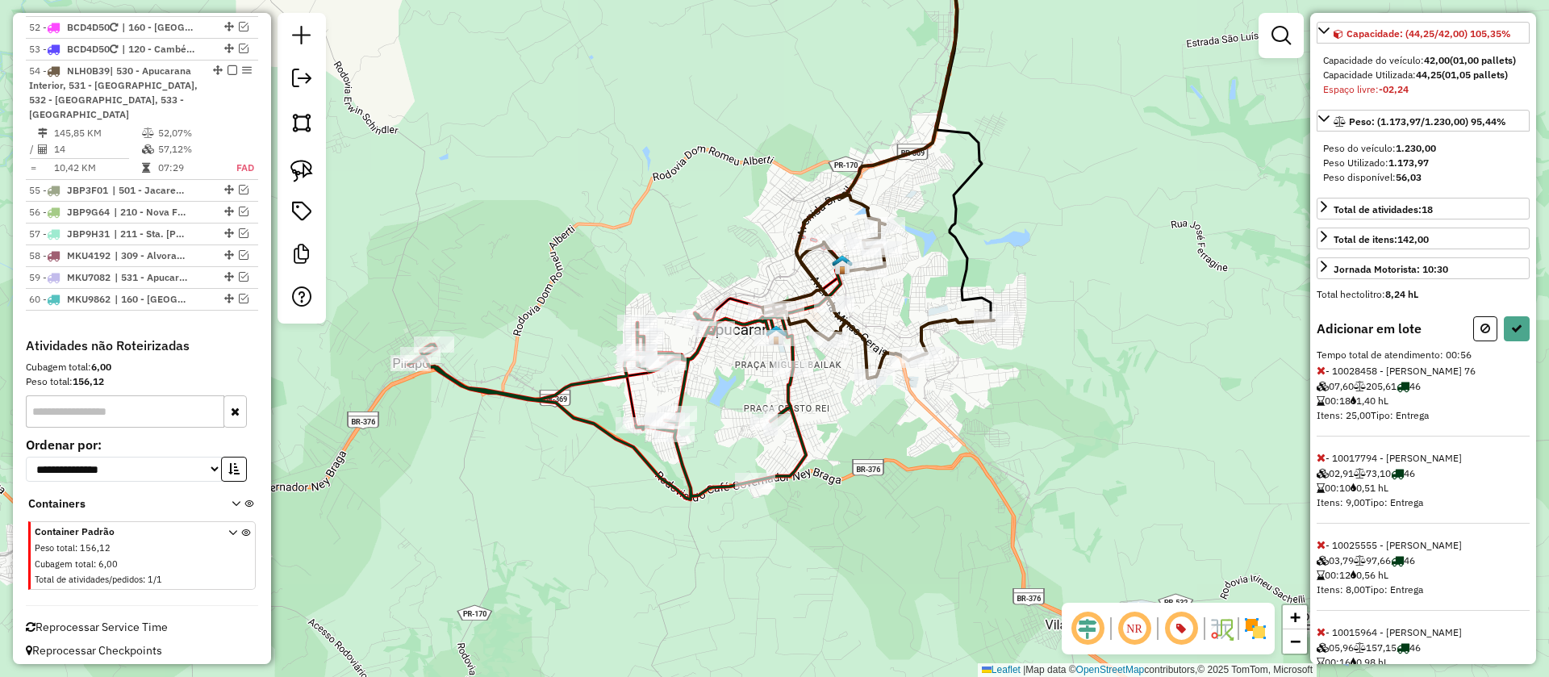
scroll to position [213, 0]
click at [1323, 459] on icon at bounding box center [1321, 456] width 9 height 11
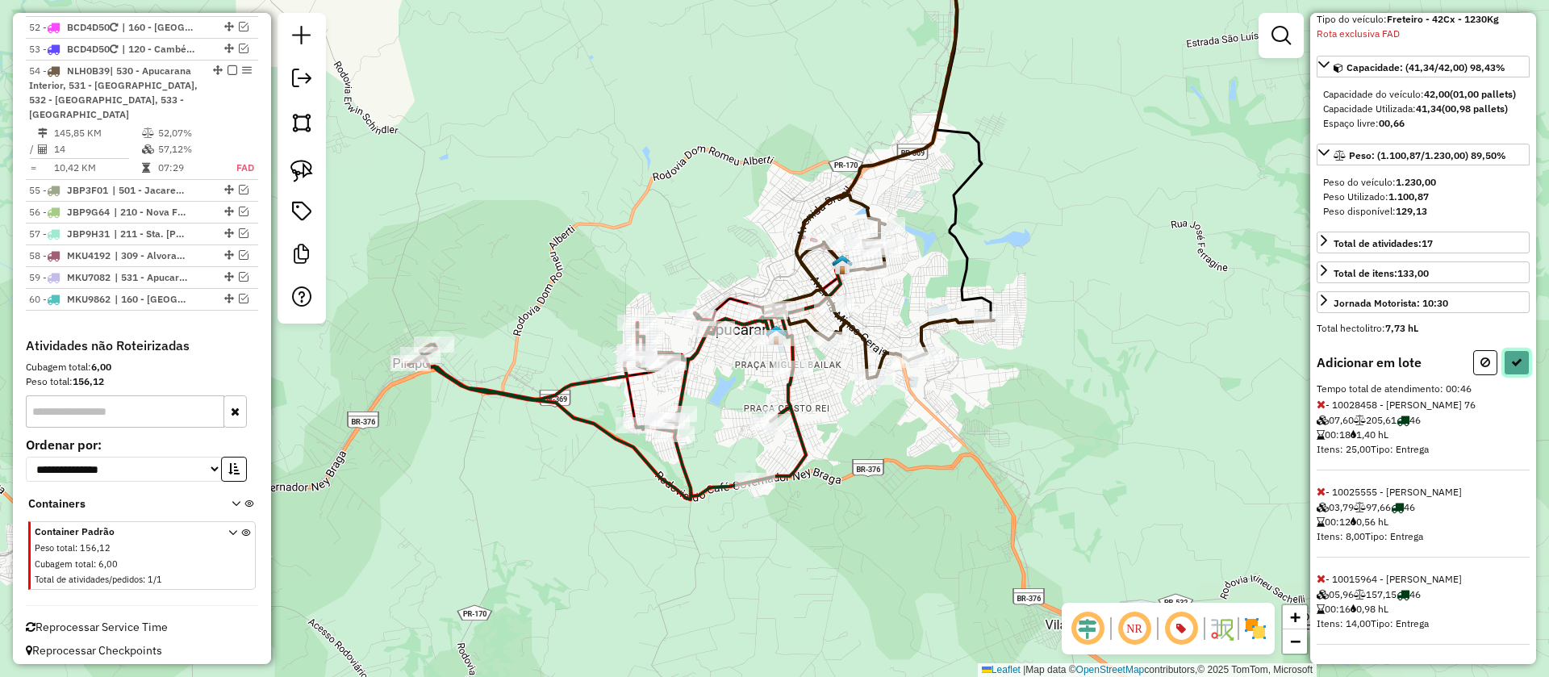
click at [1516, 362] on icon at bounding box center [1516, 362] width 11 height 11
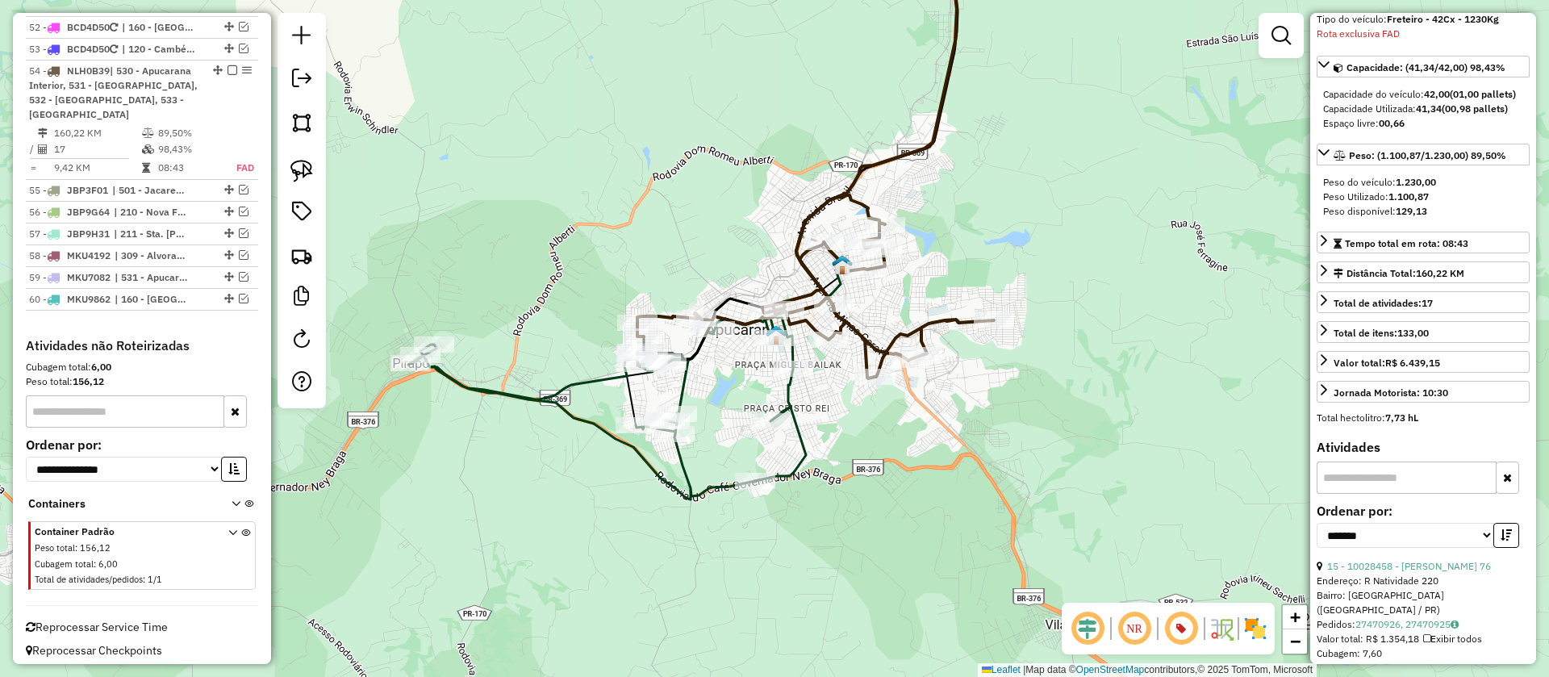
click at [799, 421] on icon at bounding box center [607, 407] width 398 height 183
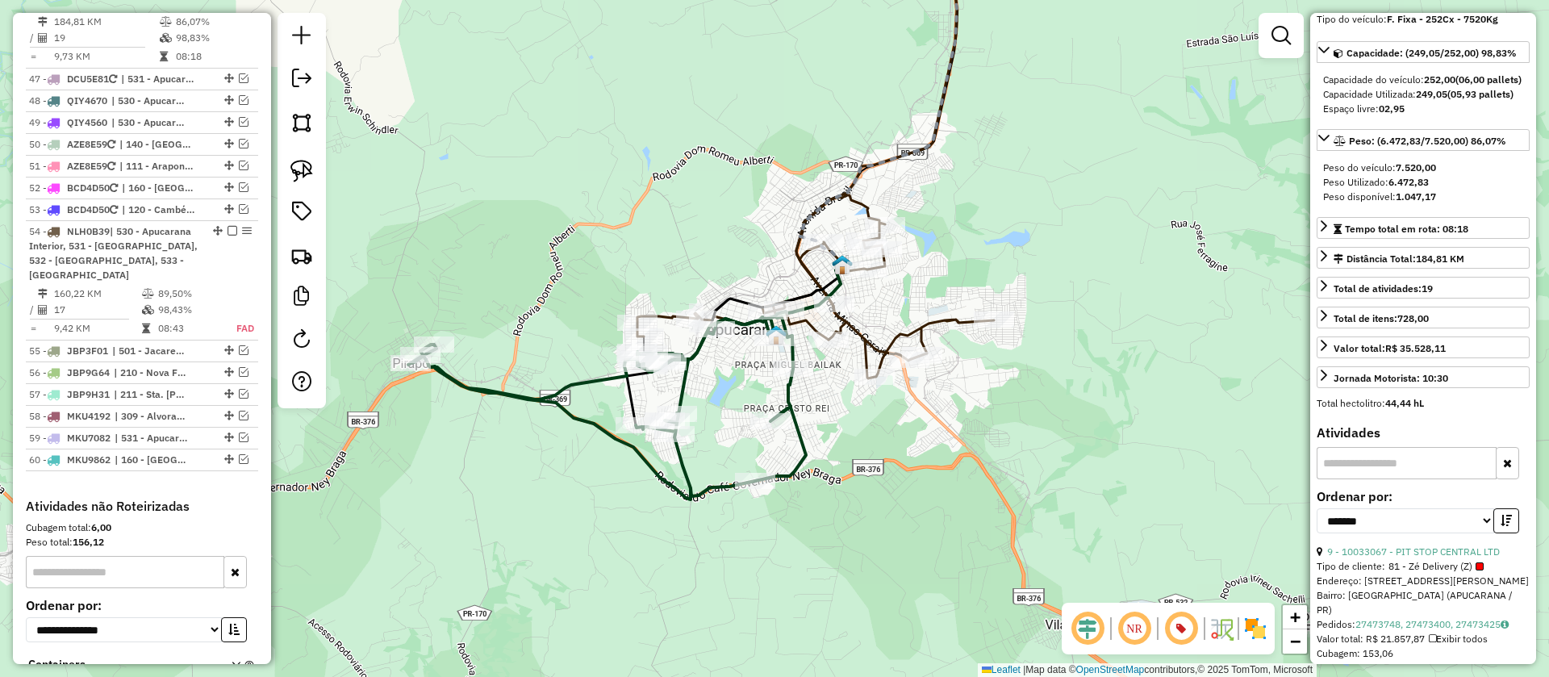
scroll to position [1666, 0]
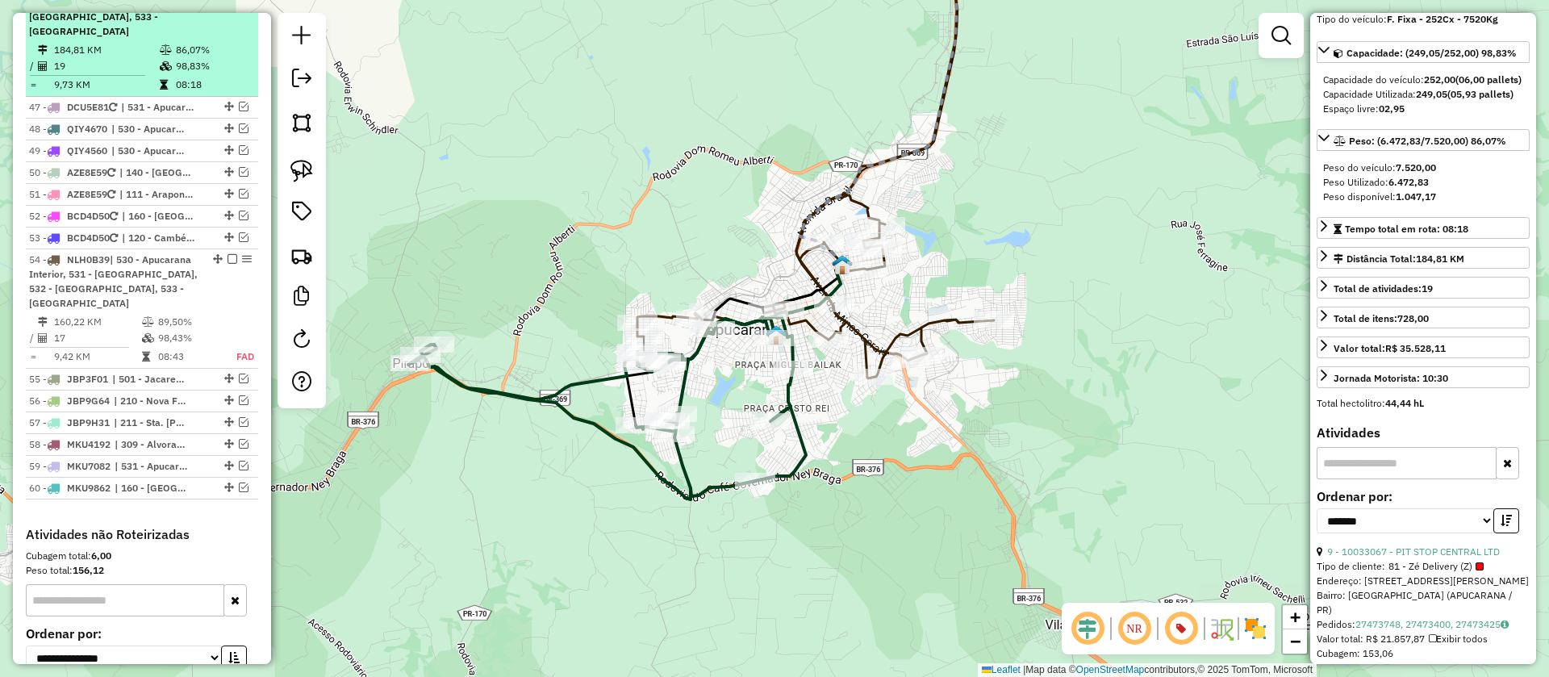
click at [230, 6] on em at bounding box center [233, 2] width 10 height 10
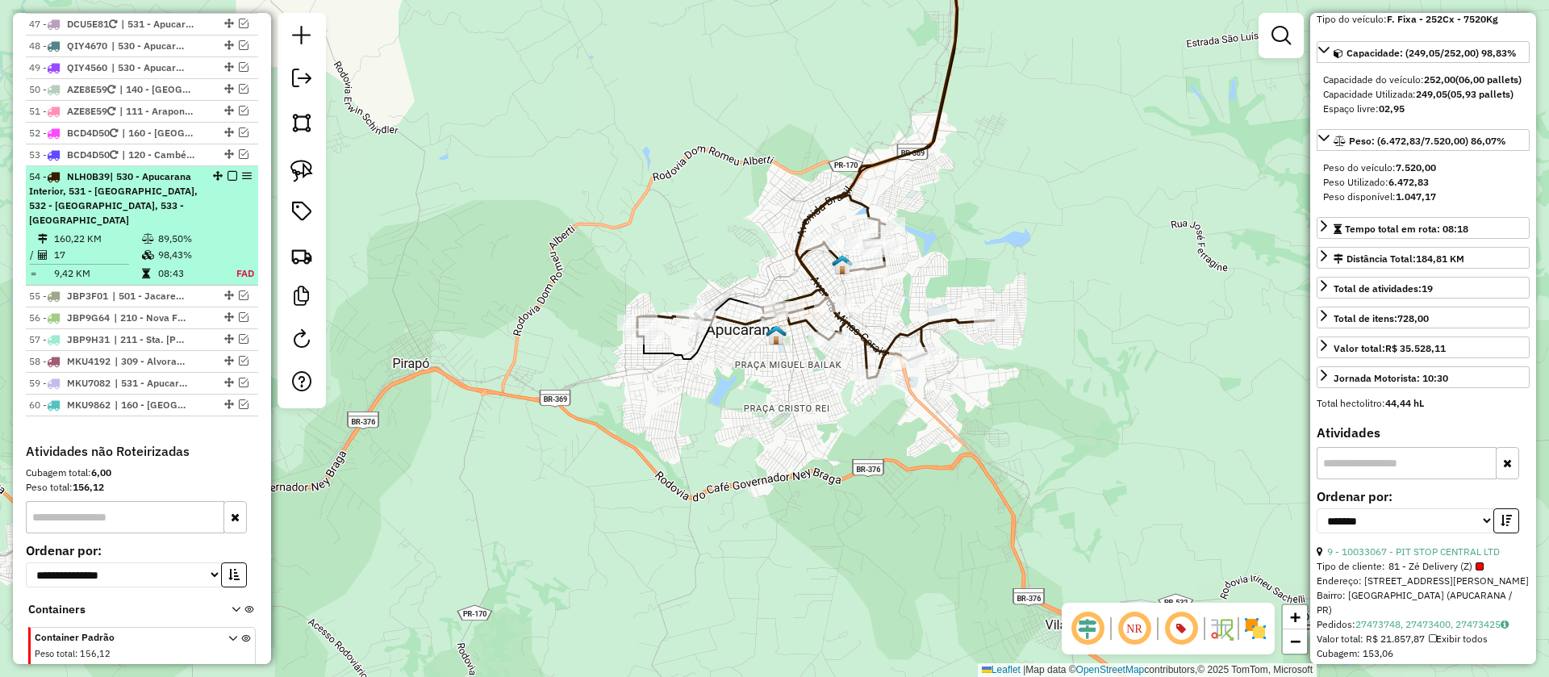
click at [228, 181] on em at bounding box center [233, 176] width 10 height 10
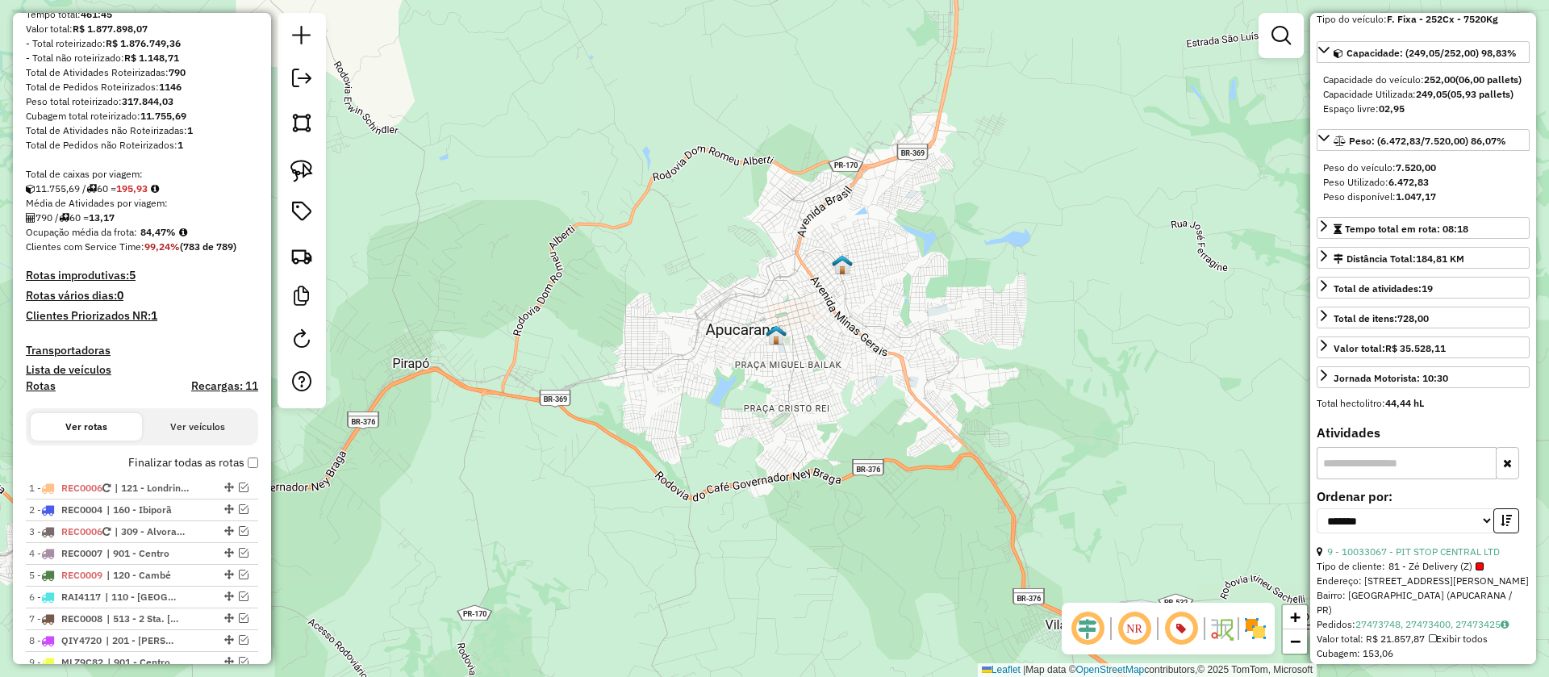
scroll to position [203, 0]
click at [41, 391] on h4 "Rotas" at bounding box center [41, 384] width 30 height 14
select select "*"
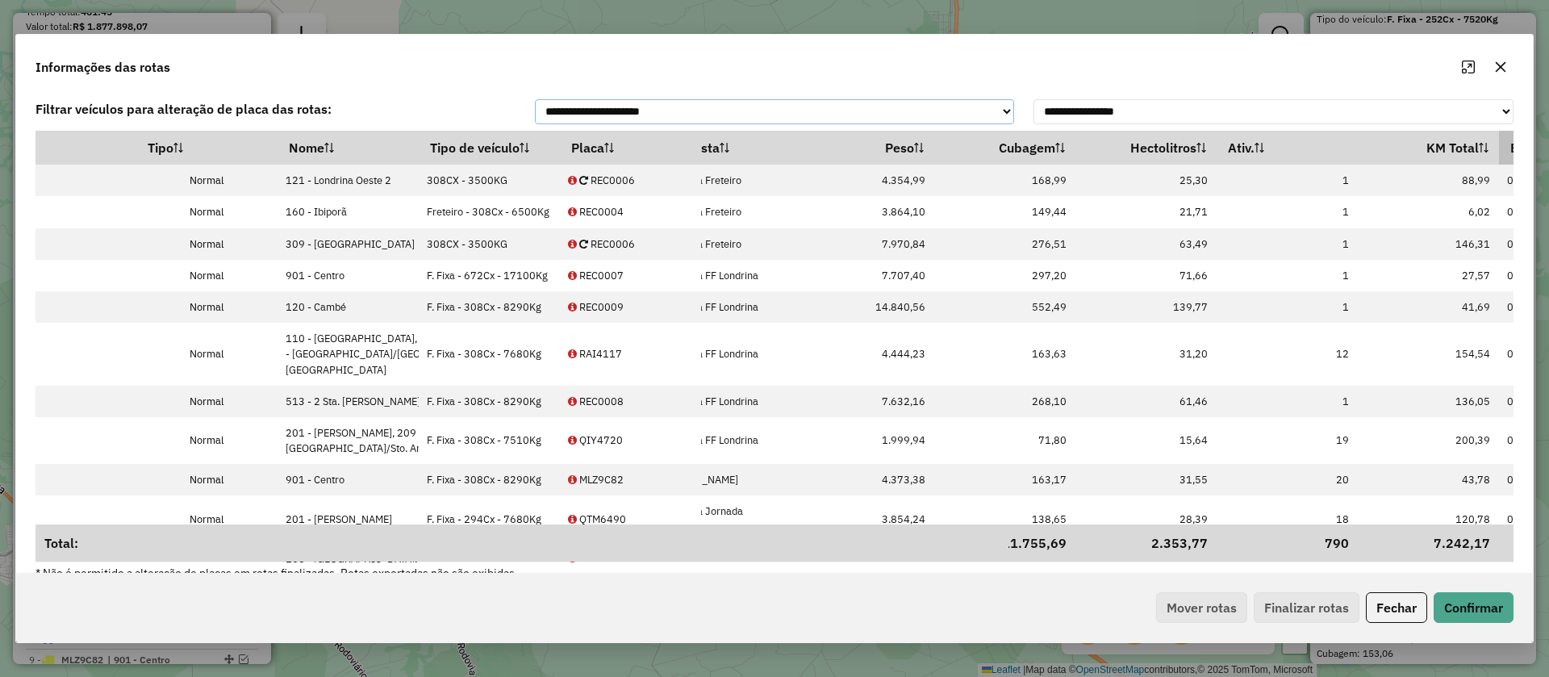
scroll to position [0, 269]
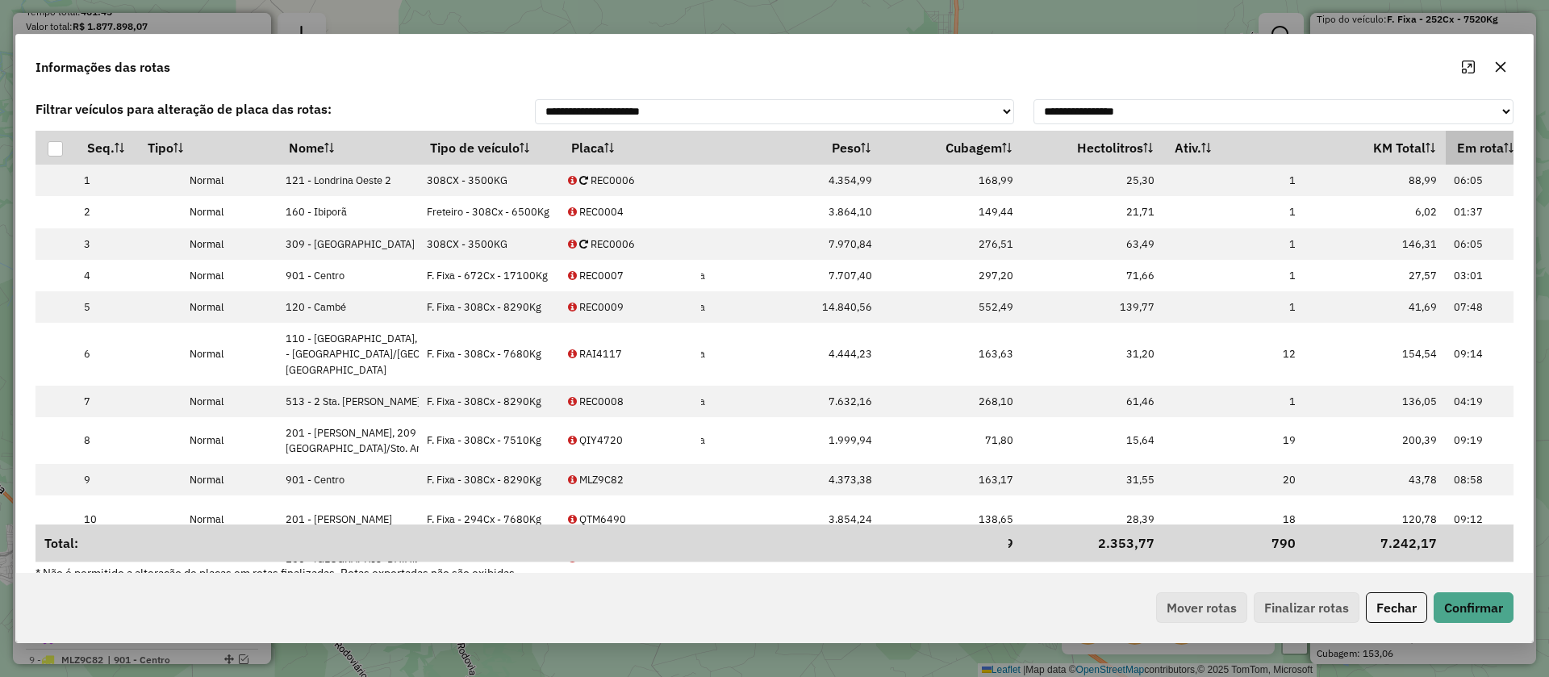
click at [1446, 162] on th "Em rota" at bounding box center [1516, 148] width 141 height 34
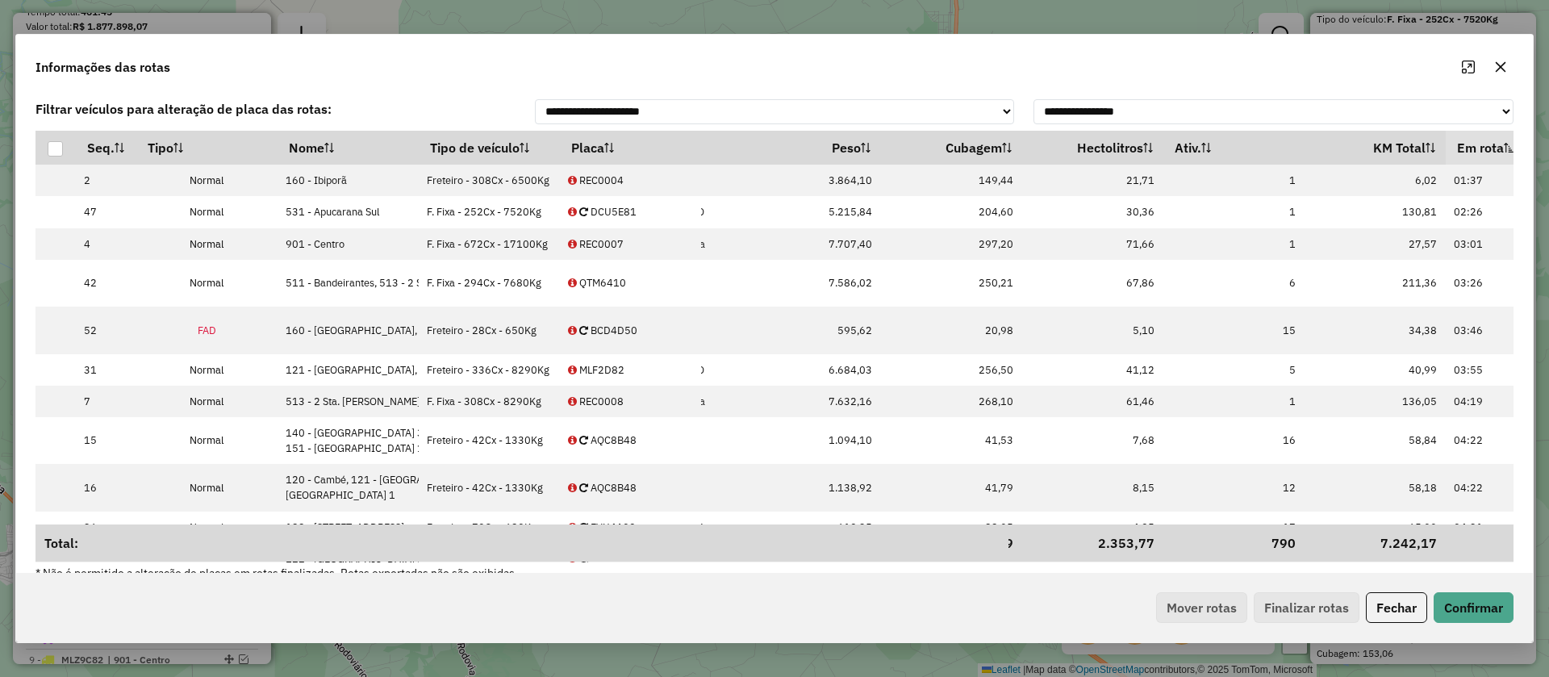
click at [1446, 162] on th "Em rota" at bounding box center [1516, 148] width 141 height 34
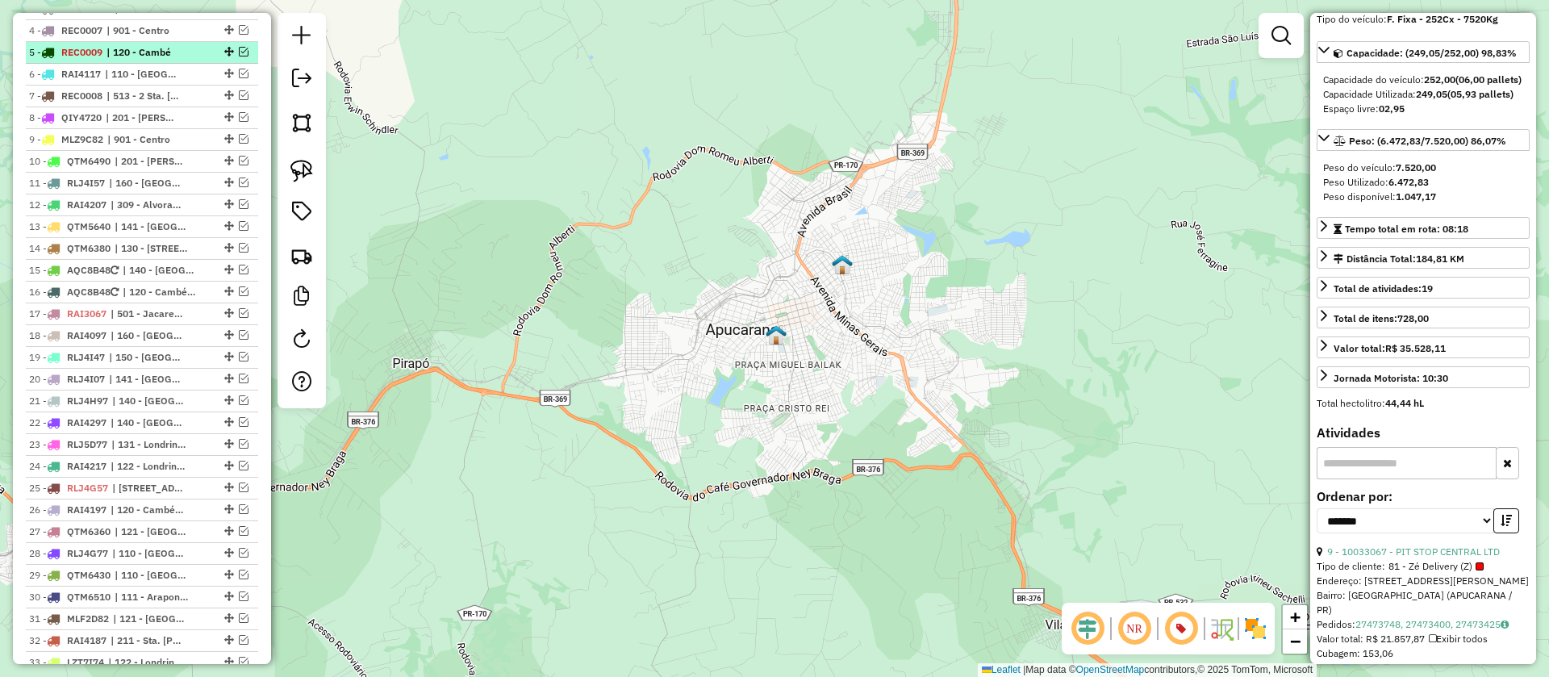
scroll to position [724, 0]
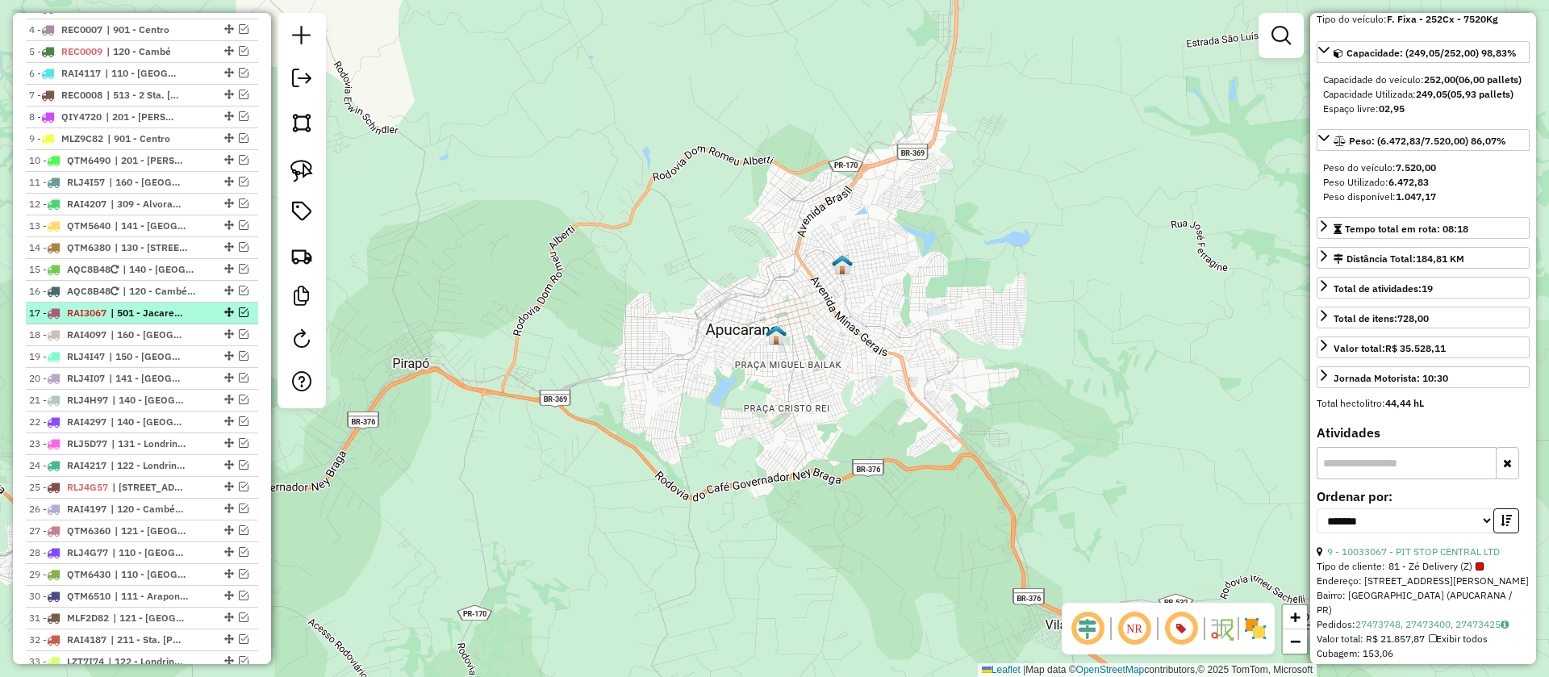
click at [240, 317] on em at bounding box center [244, 312] width 10 height 10
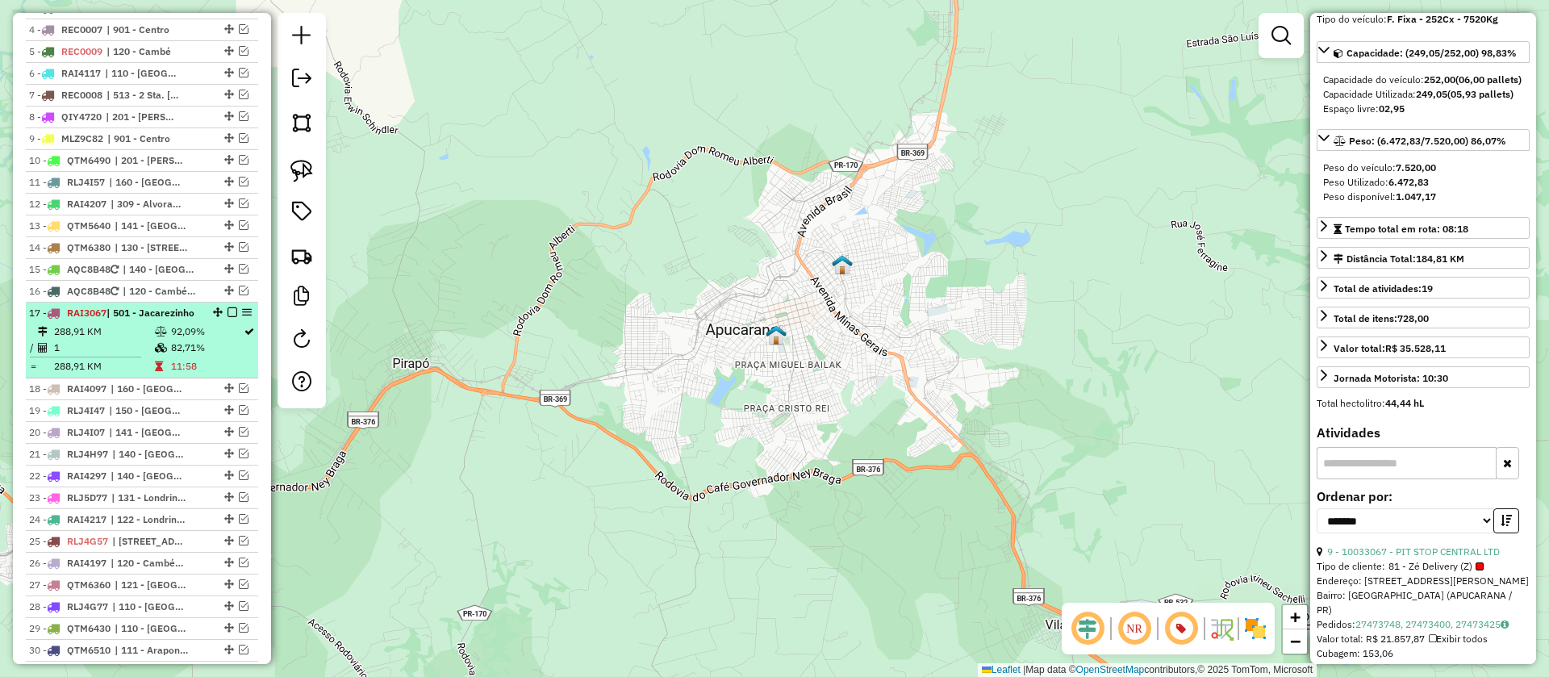
click at [207, 320] on div "17 - RAI3067 | 501 - Jacarezinho" at bounding box center [142, 313] width 226 height 15
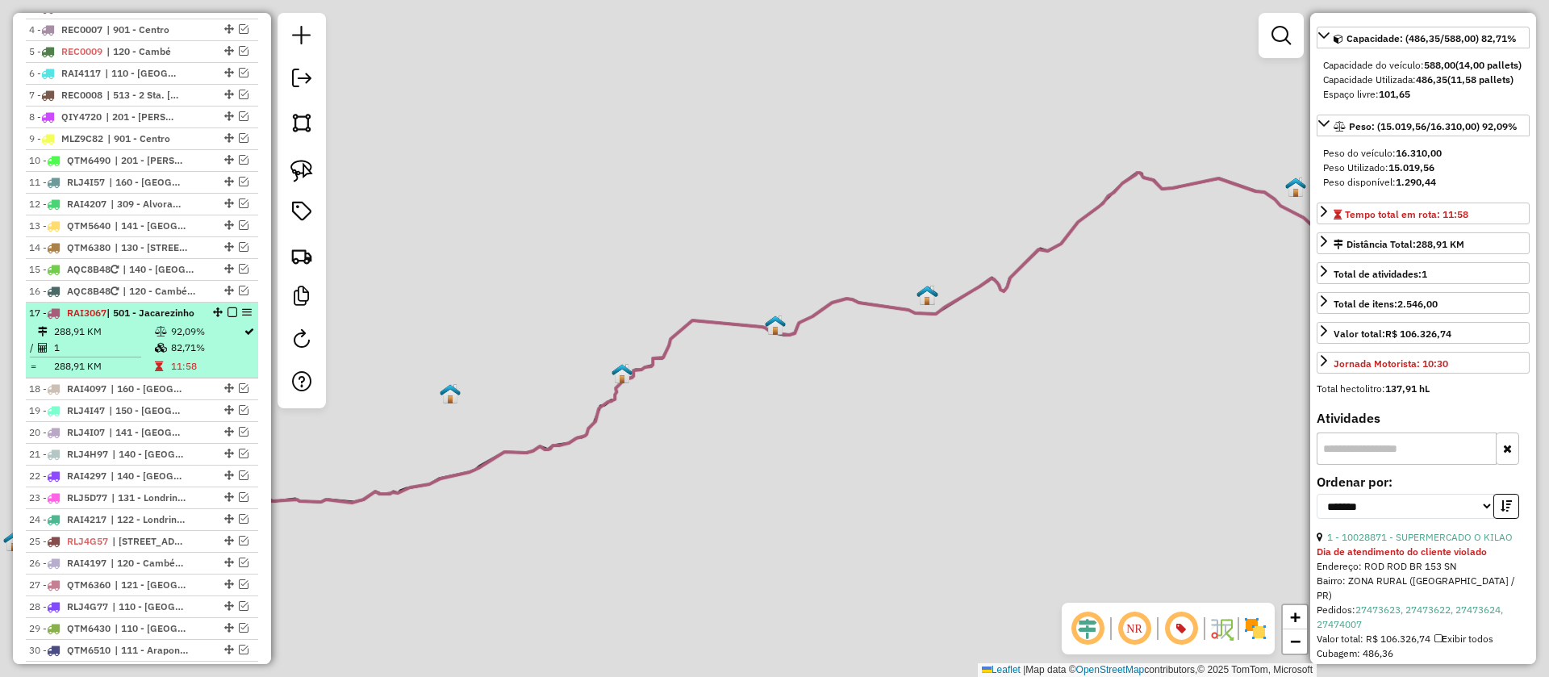
scroll to position [135, 0]
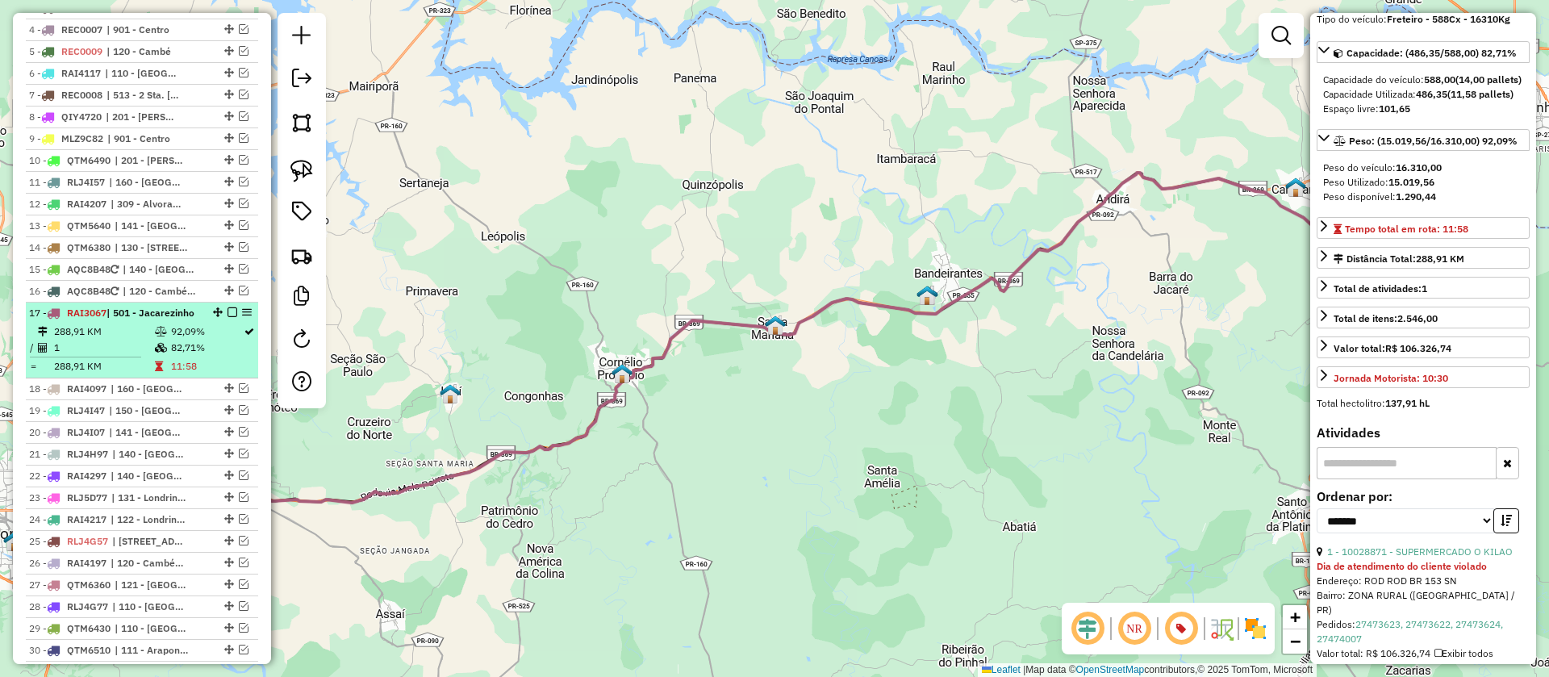
click at [230, 317] on em at bounding box center [233, 312] width 10 height 10
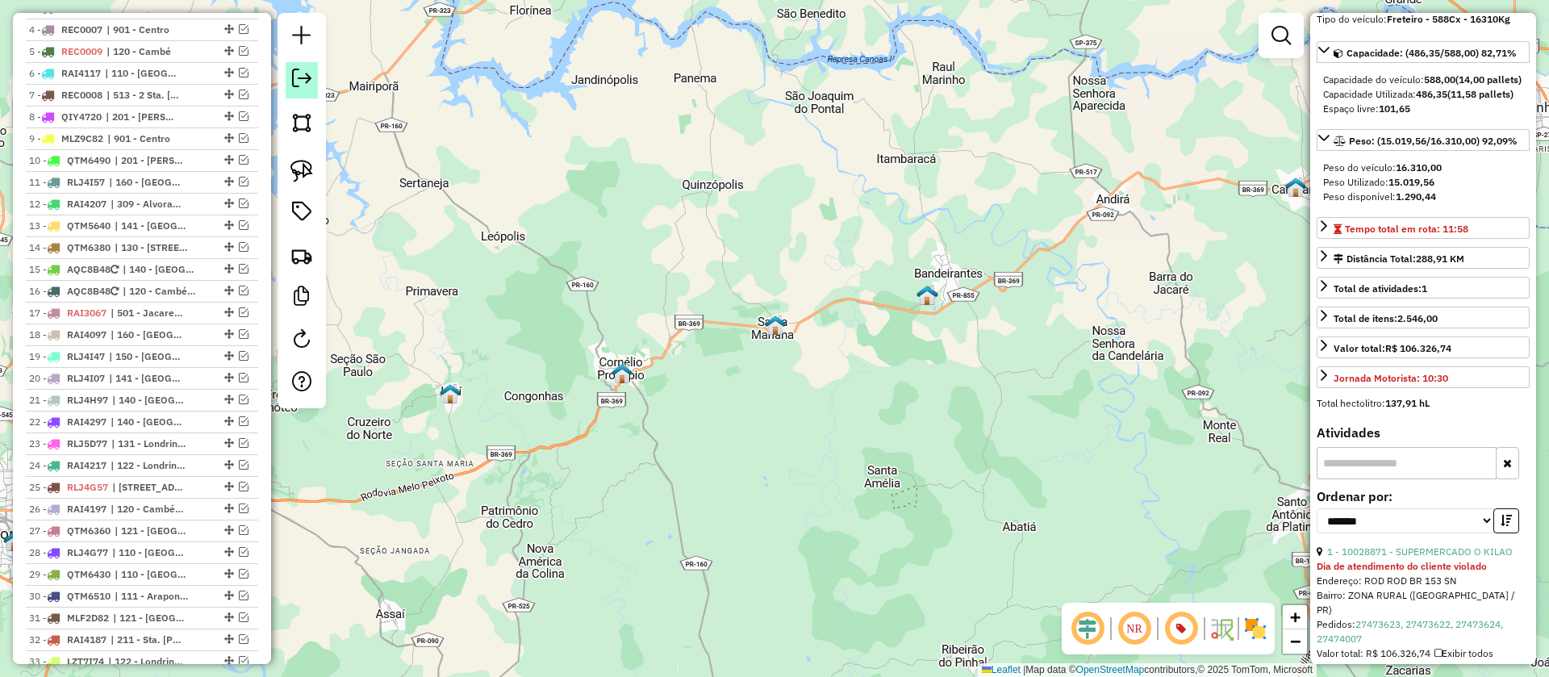
click at [315, 70] on link at bounding box center [302, 80] width 32 height 36
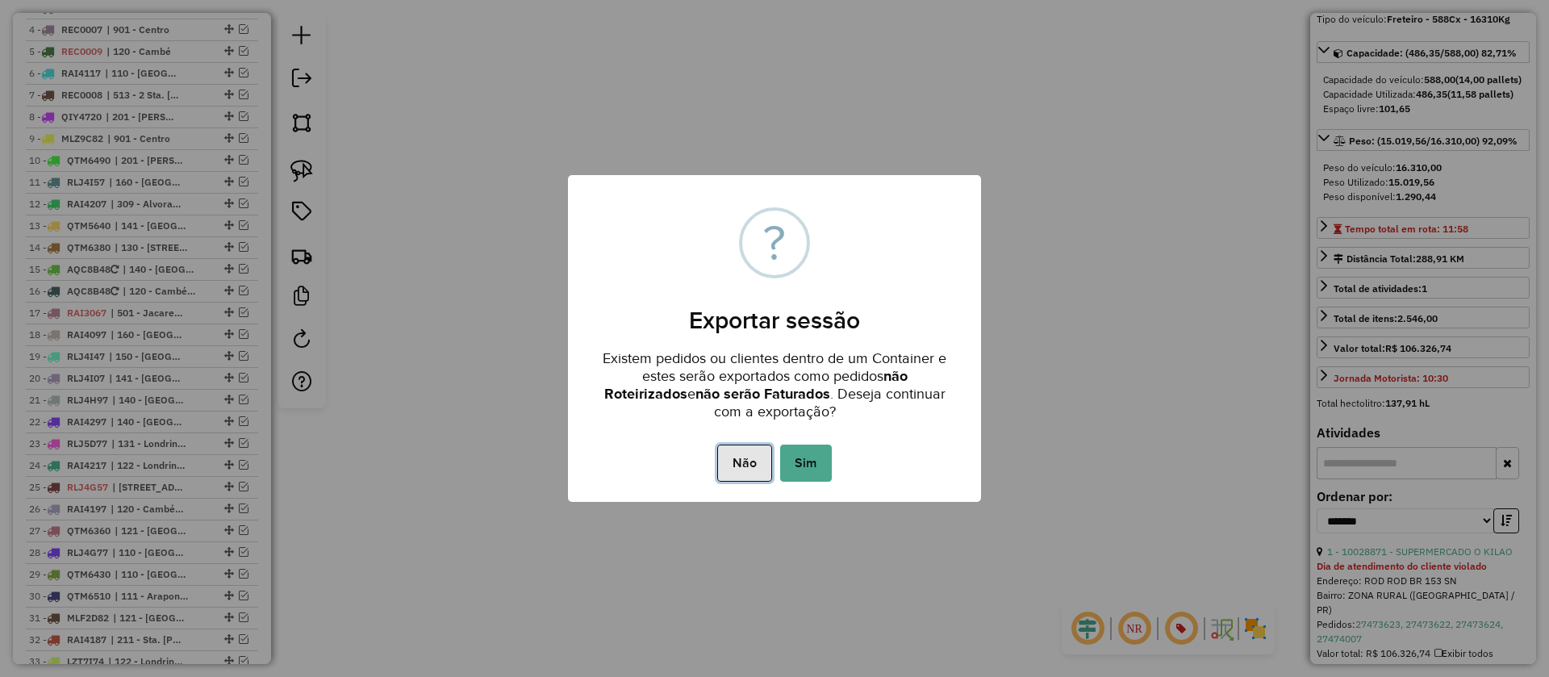
click at [732, 457] on button "Não" at bounding box center [744, 463] width 54 height 37
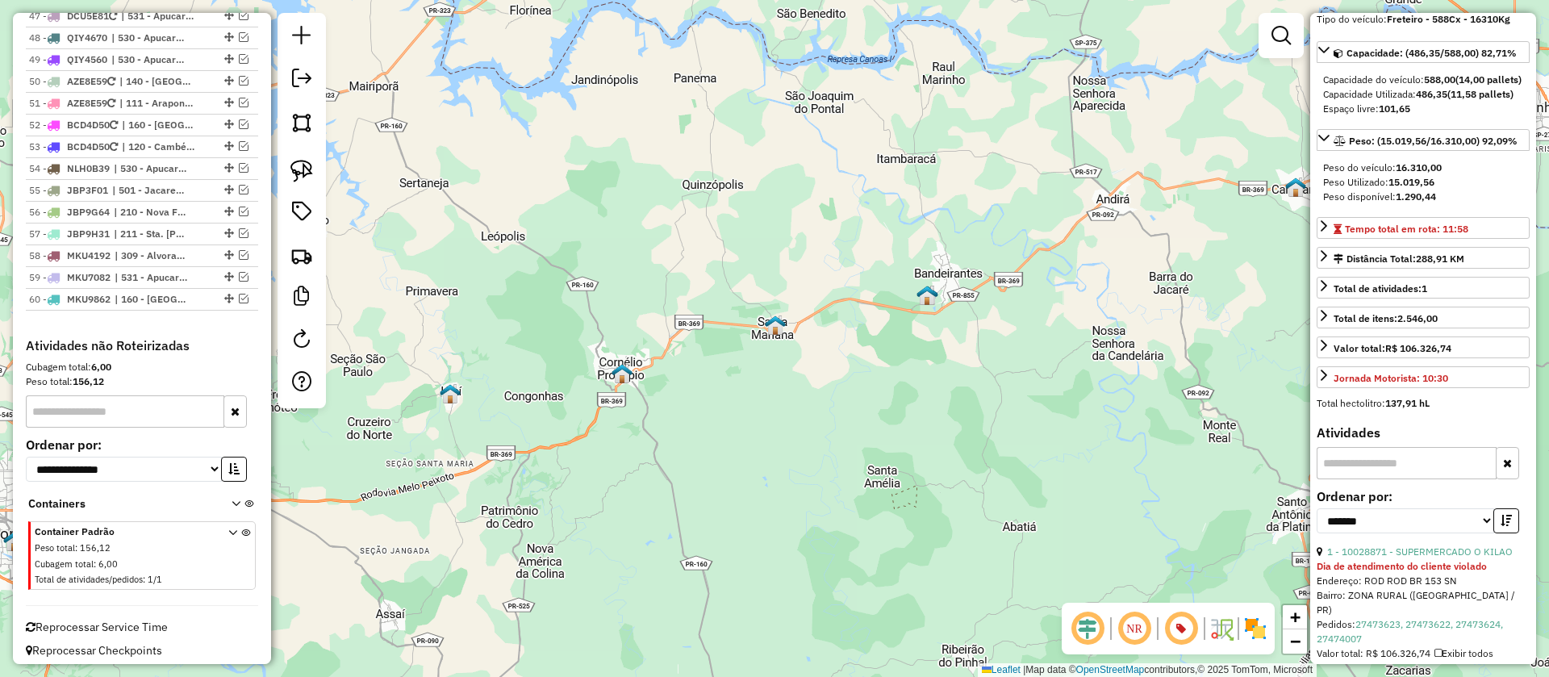
scroll to position [1703, 0]
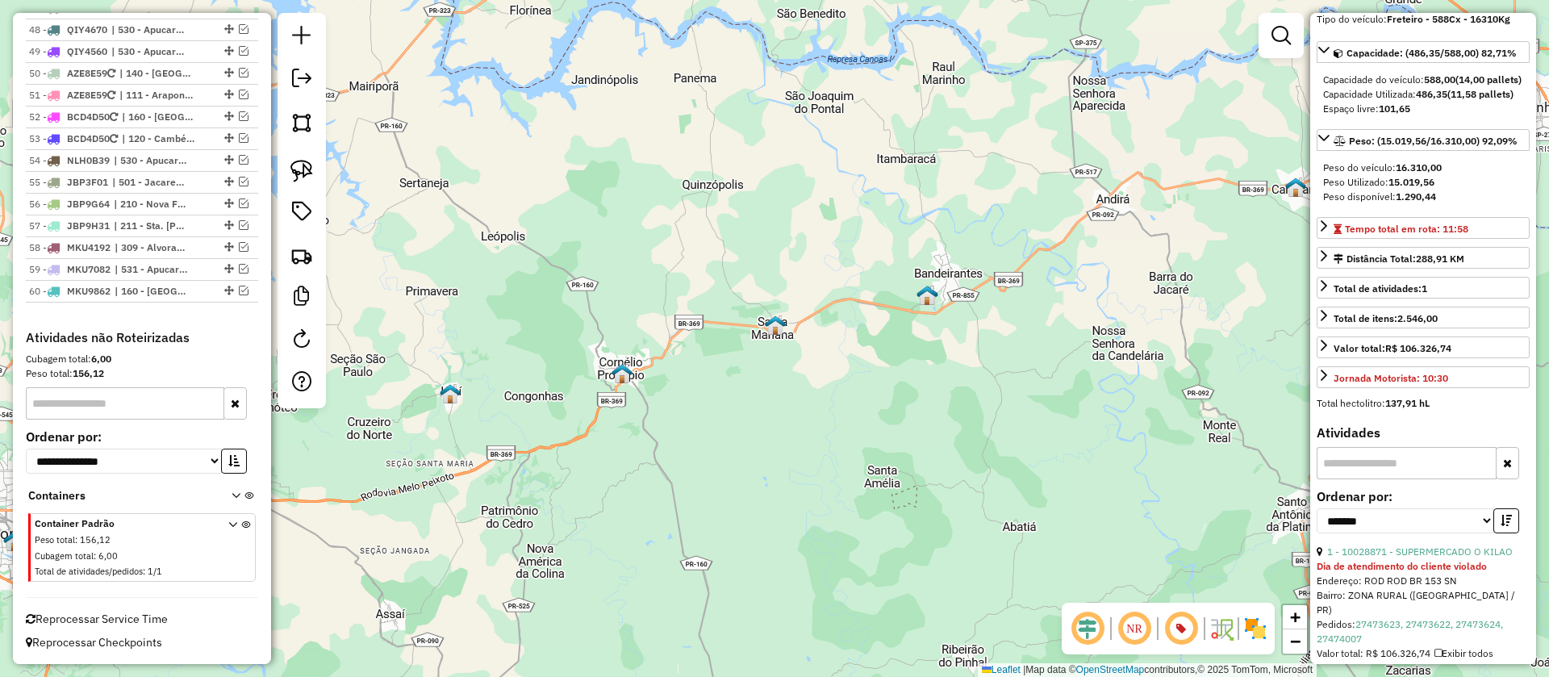
click at [198, 537] on div "Peso total : 156,12" at bounding box center [122, 540] width 174 height 14
click at [201, 541] on div "Peso total : 156,12" at bounding box center [122, 540] width 174 height 14
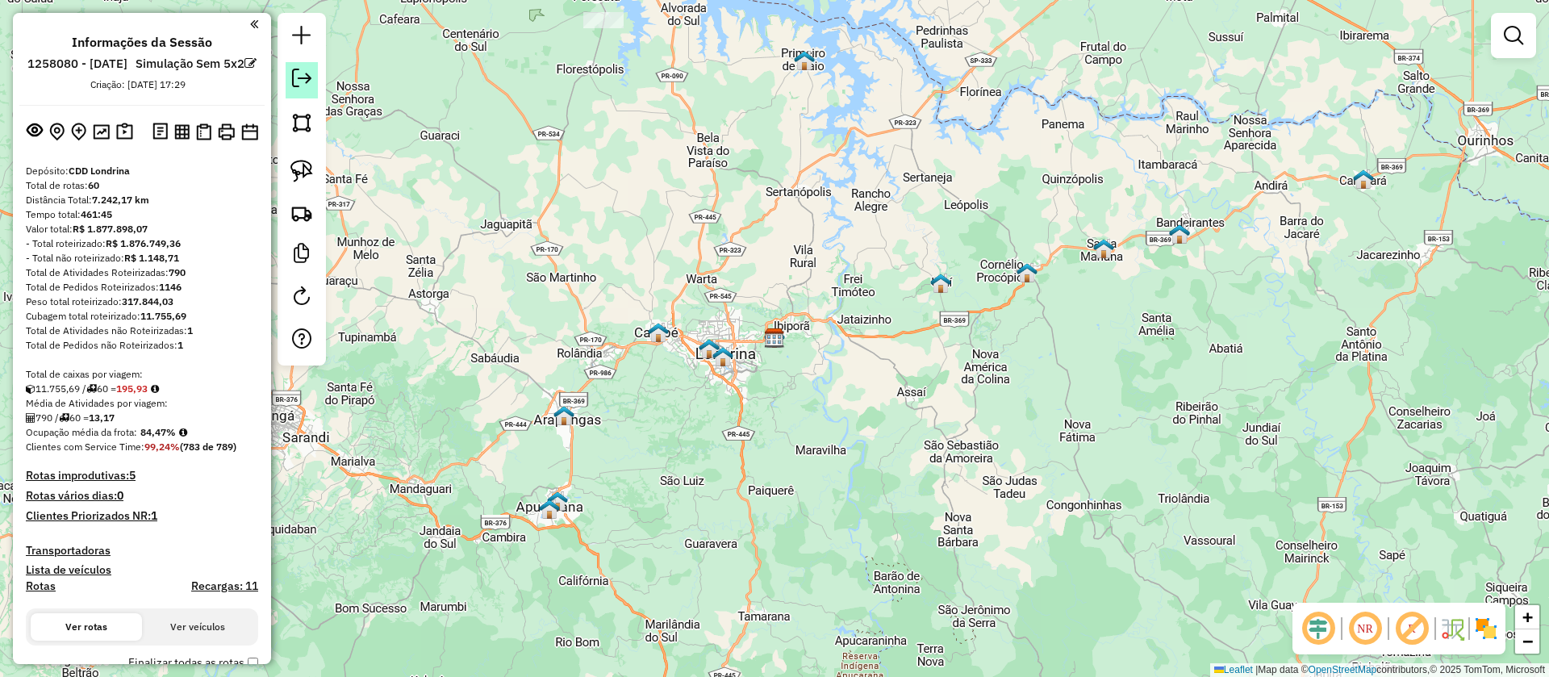
click at [302, 80] on em at bounding box center [301, 78] width 19 height 19
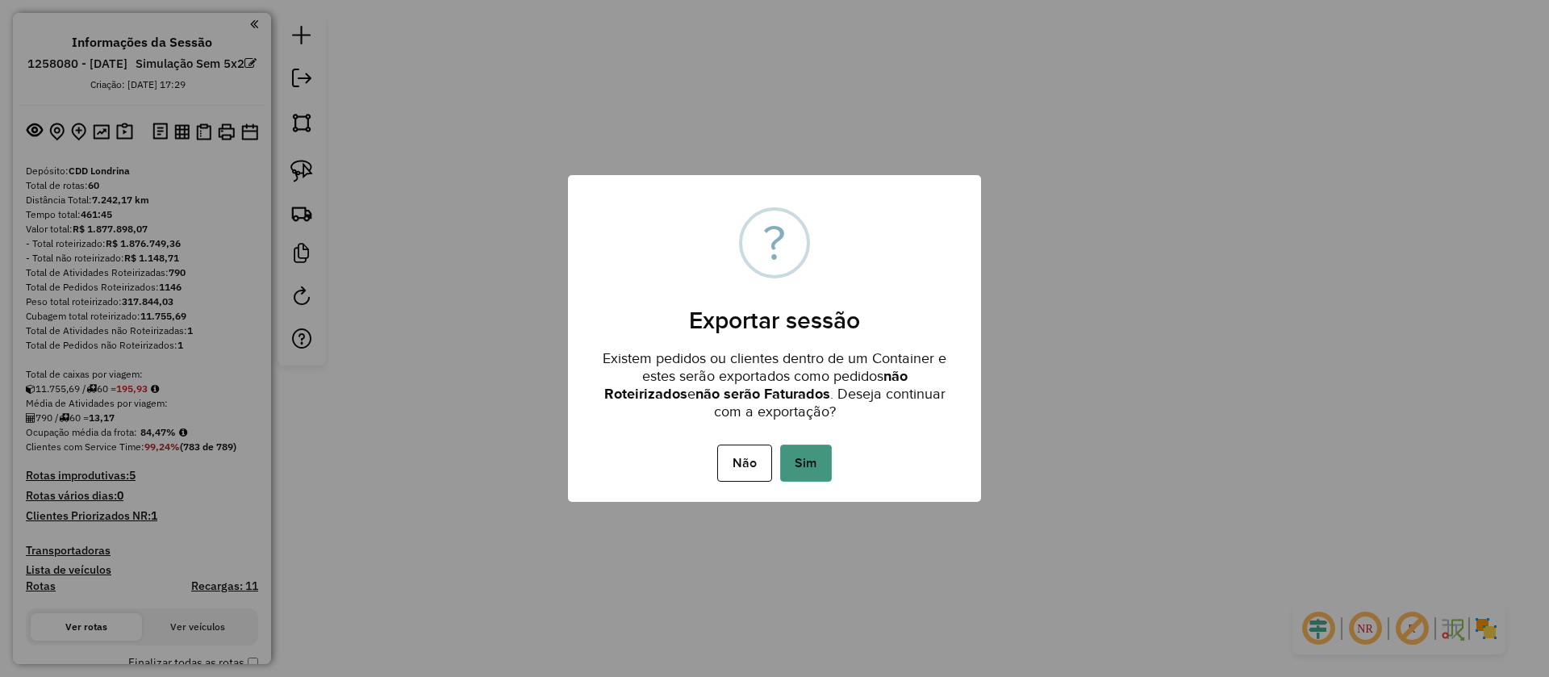
click at [807, 460] on button "Sim" at bounding box center [806, 463] width 52 height 37
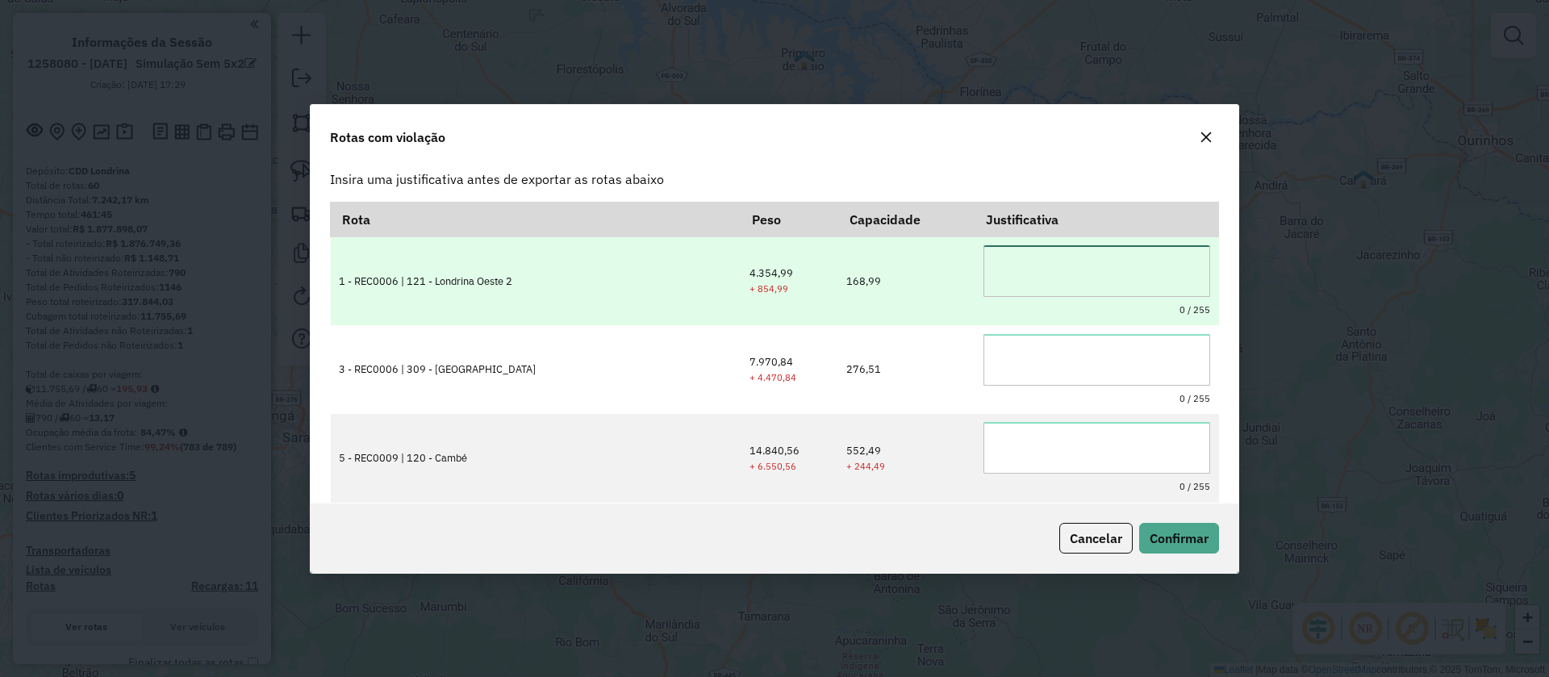
click at [1022, 277] on textarea at bounding box center [1097, 271] width 227 height 52
click at [1020, 269] on textarea "**********" at bounding box center [1097, 271] width 227 height 52
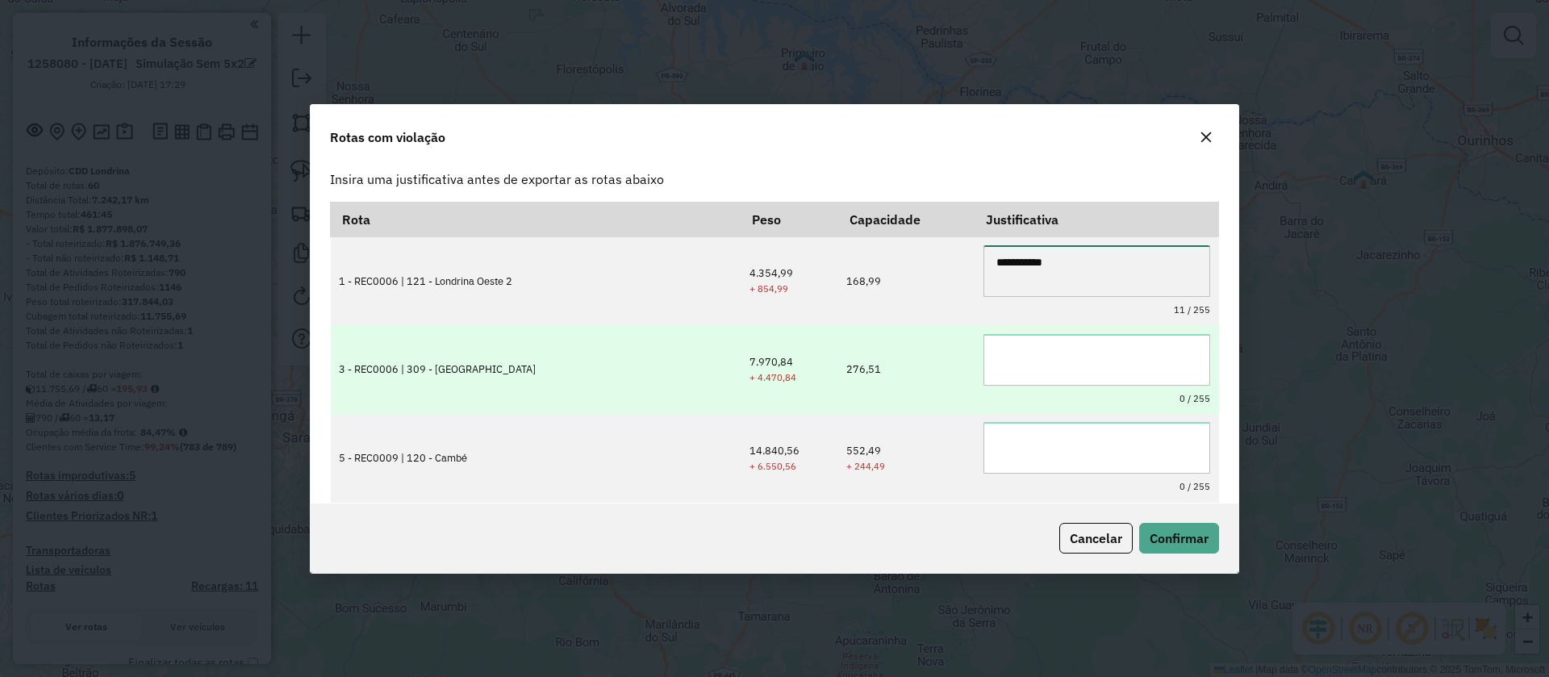
type textarea "**********"
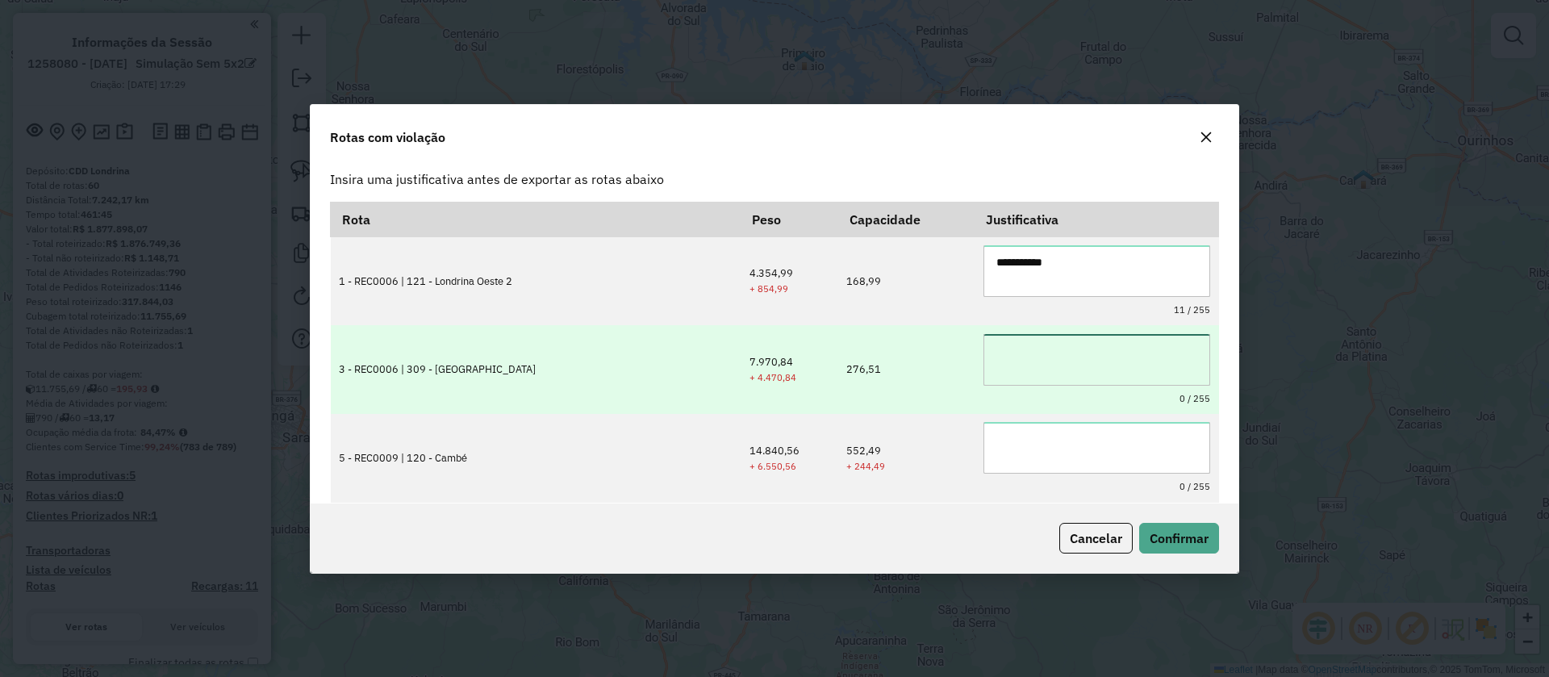
click at [1014, 356] on textarea at bounding box center [1097, 360] width 227 height 52
paste textarea "**********"
type textarea "**********"
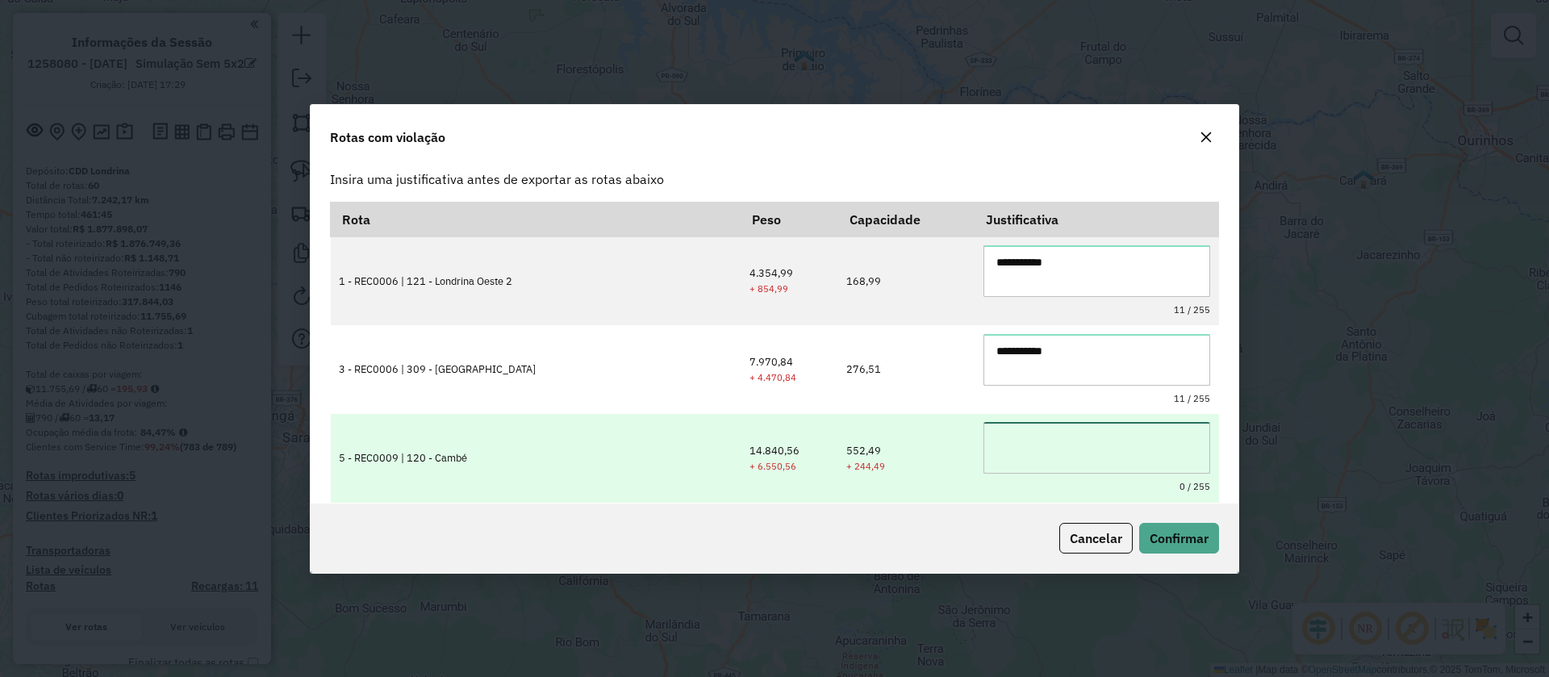
click at [1013, 448] on textarea at bounding box center [1097, 448] width 227 height 52
paste textarea "**********"
type textarea "**********"
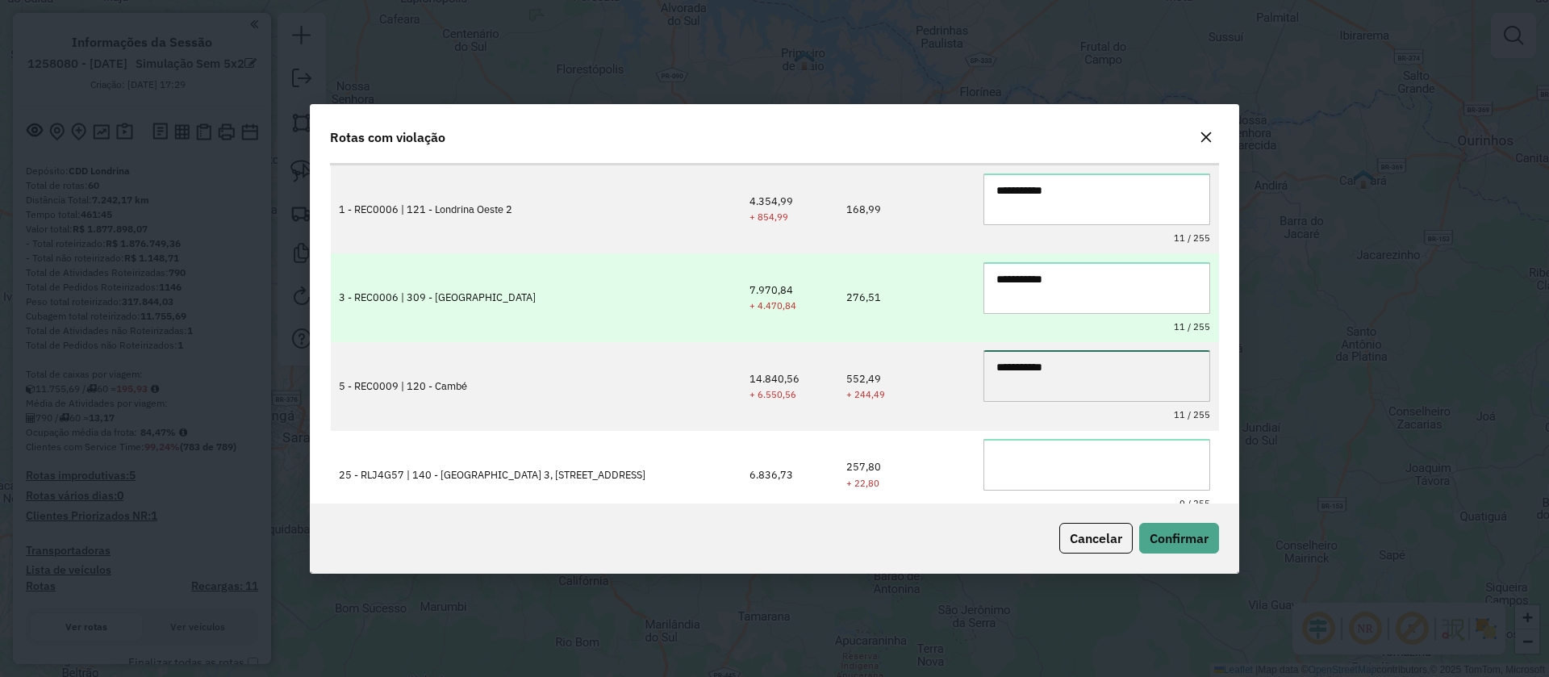
scroll to position [88, 0]
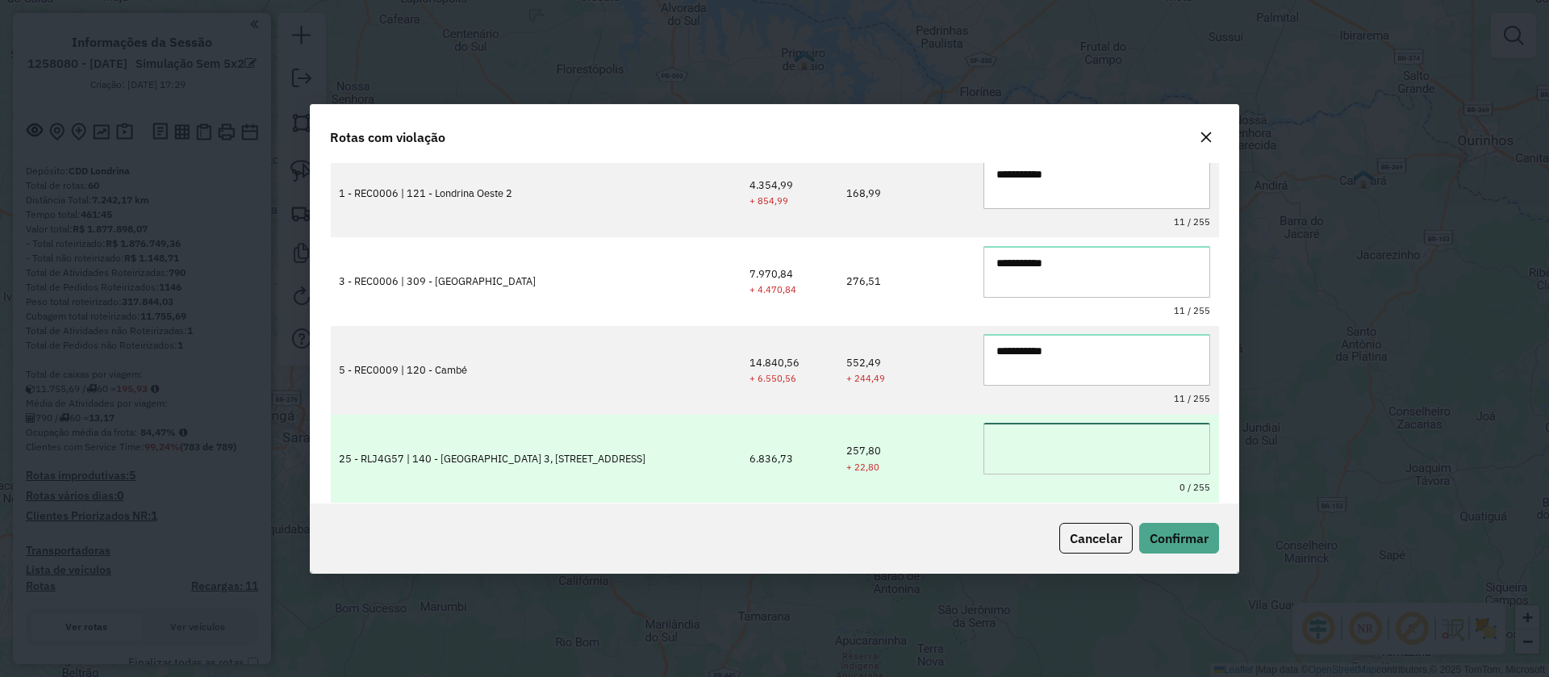
click at [1006, 447] on textarea at bounding box center [1097, 449] width 227 height 52
paste textarea "**********"
type textarea "**********"
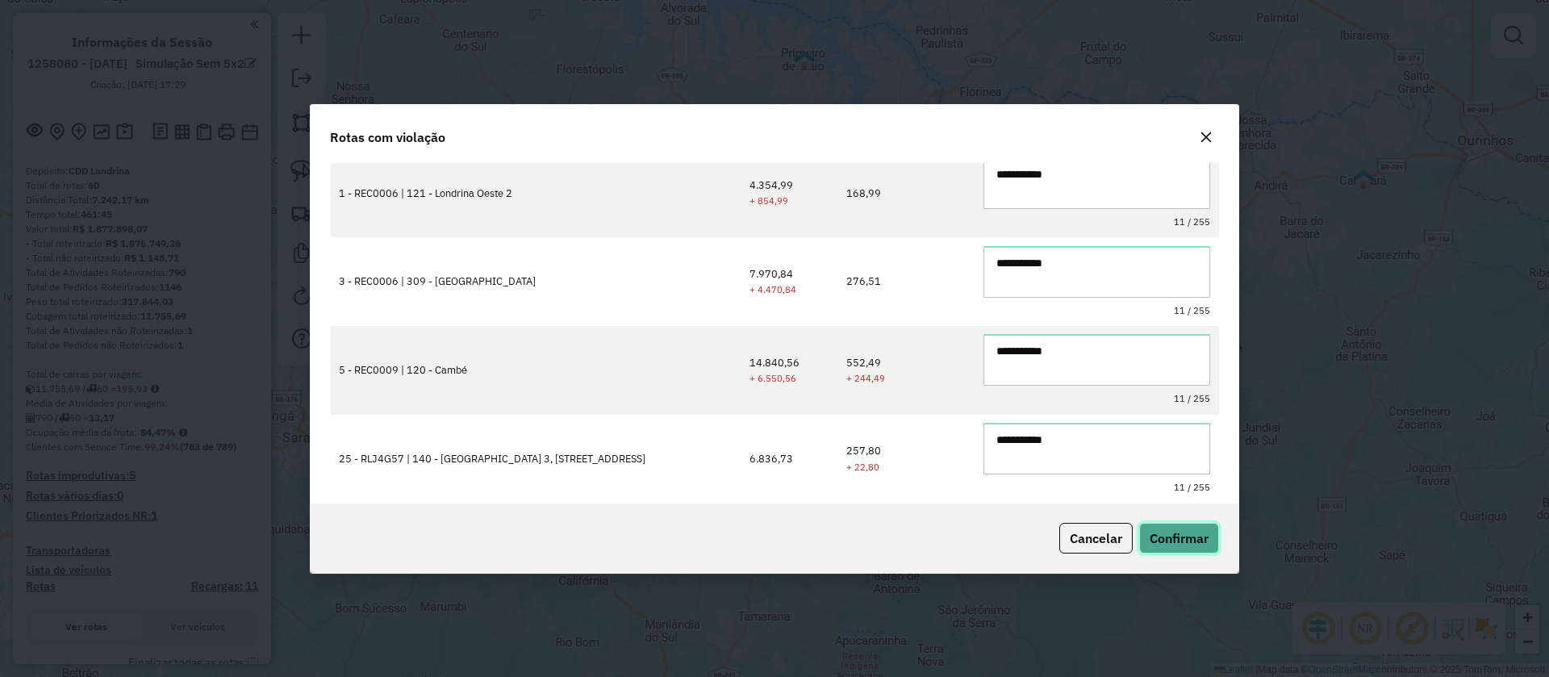
click at [1182, 533] on span "Confirmar" at bounding box center [1179, 538] width 59 height 16
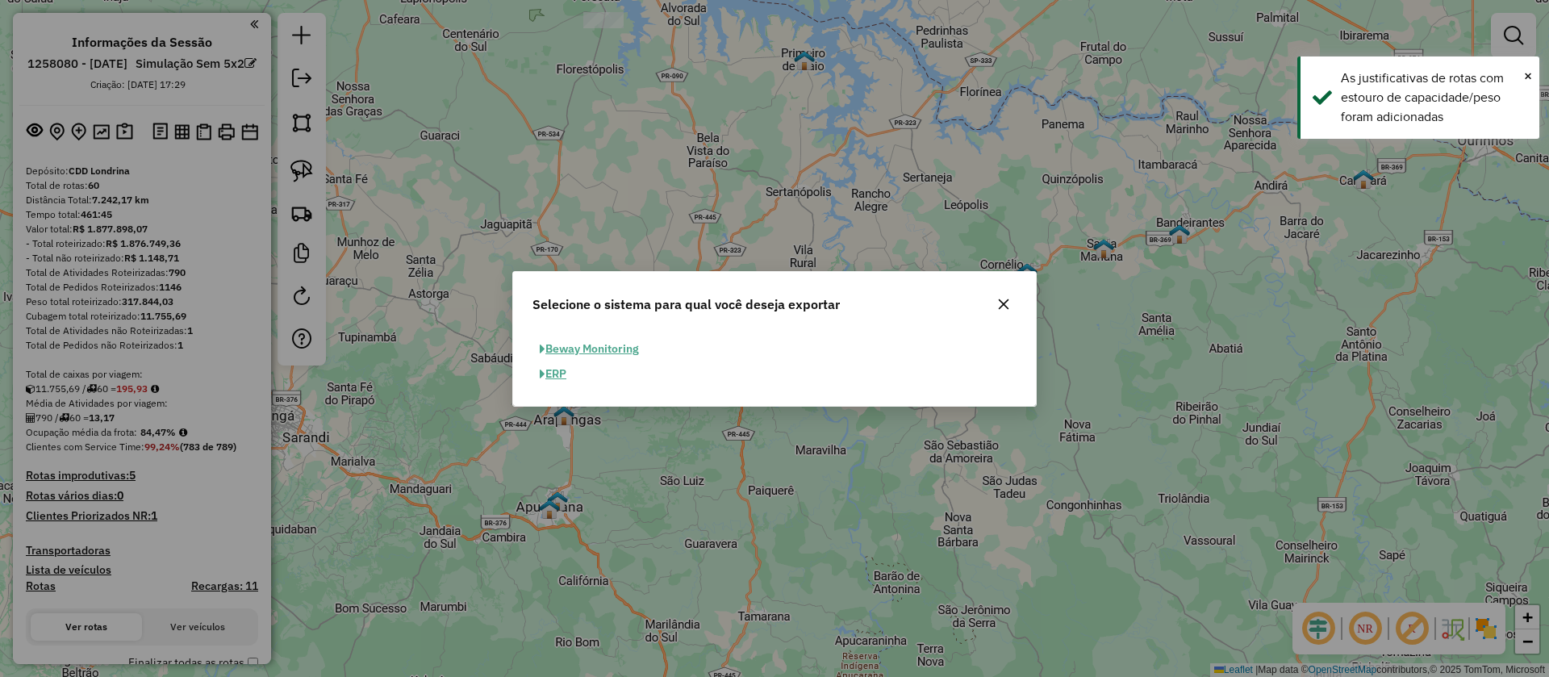
click at [562, 370] on button "ERP" at bounding box center [553, 374] width 41 height 25
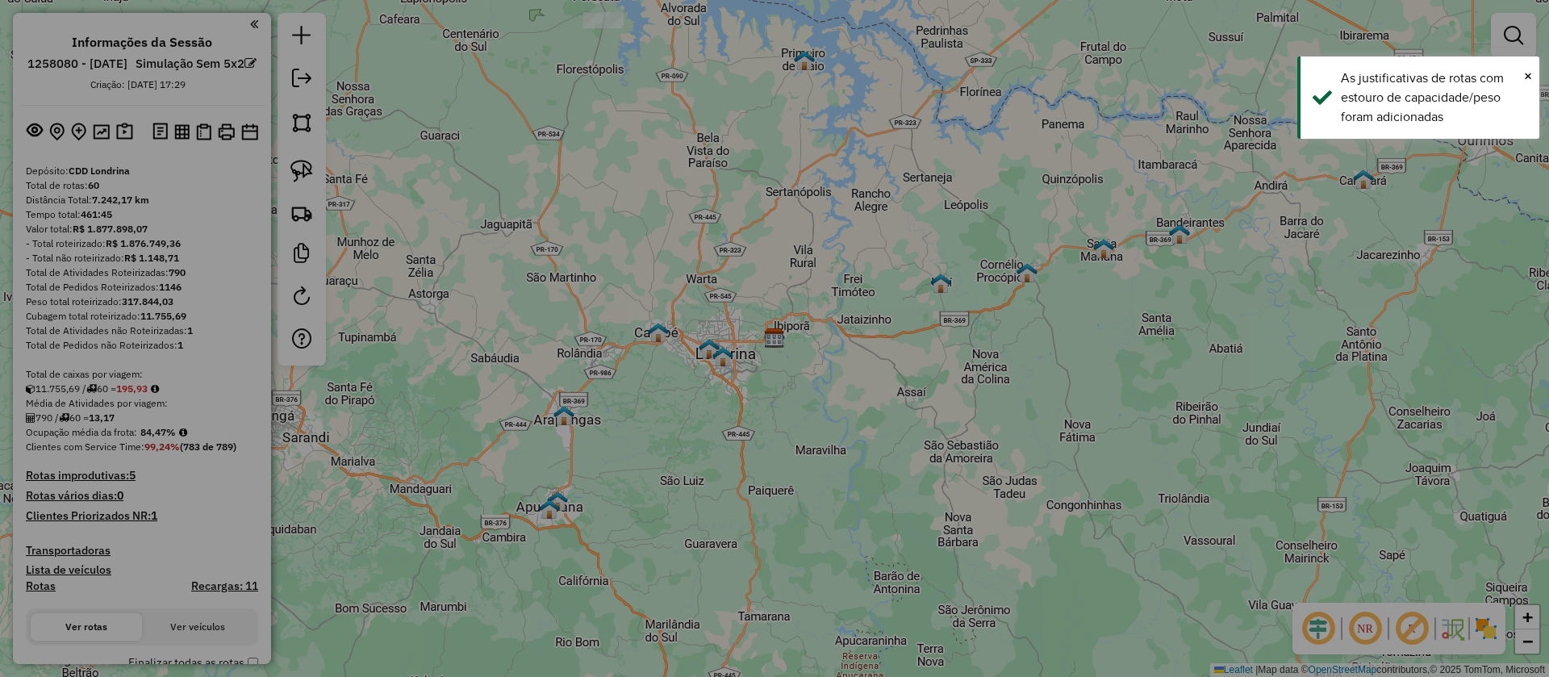
select select "*********"
select select "**"
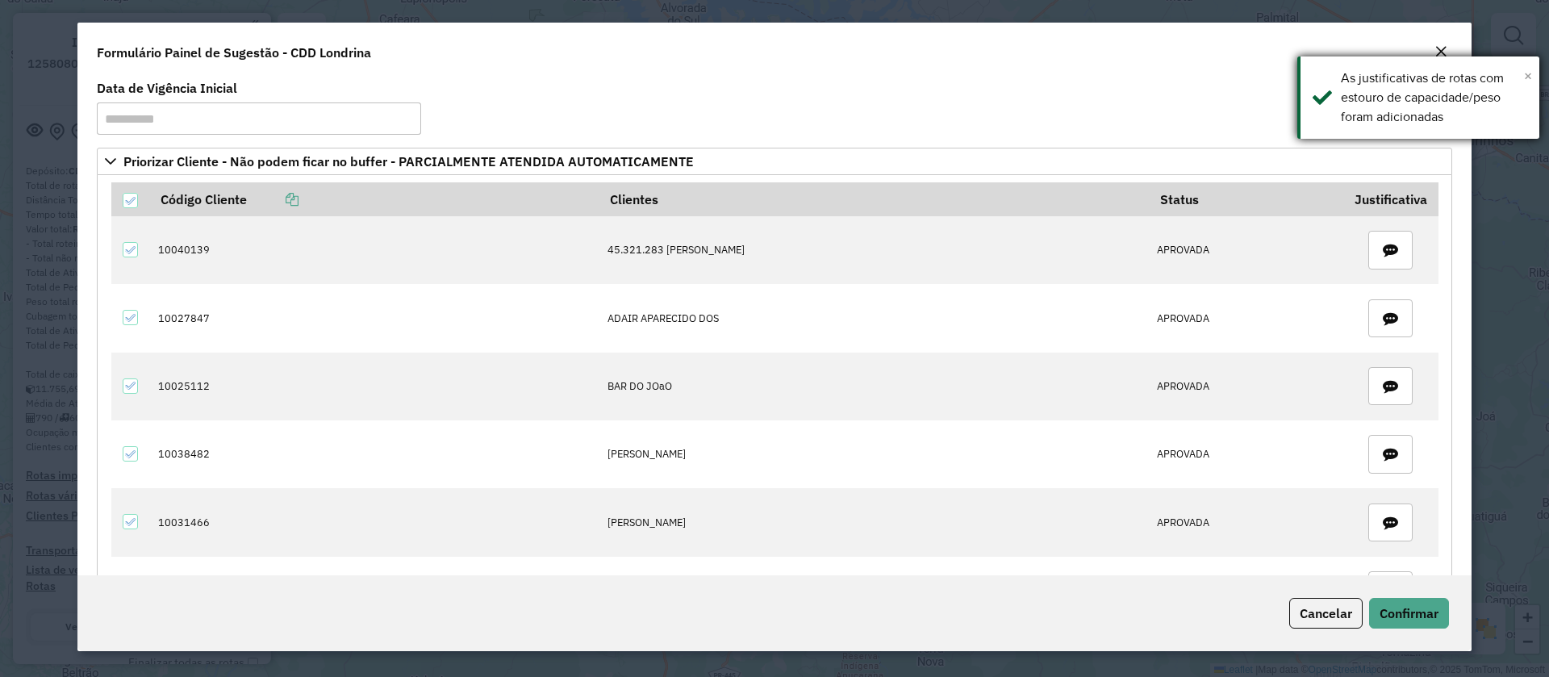
click at [1525, 73] on span "×" at bounding box center [1528, 76] width 8 height 18
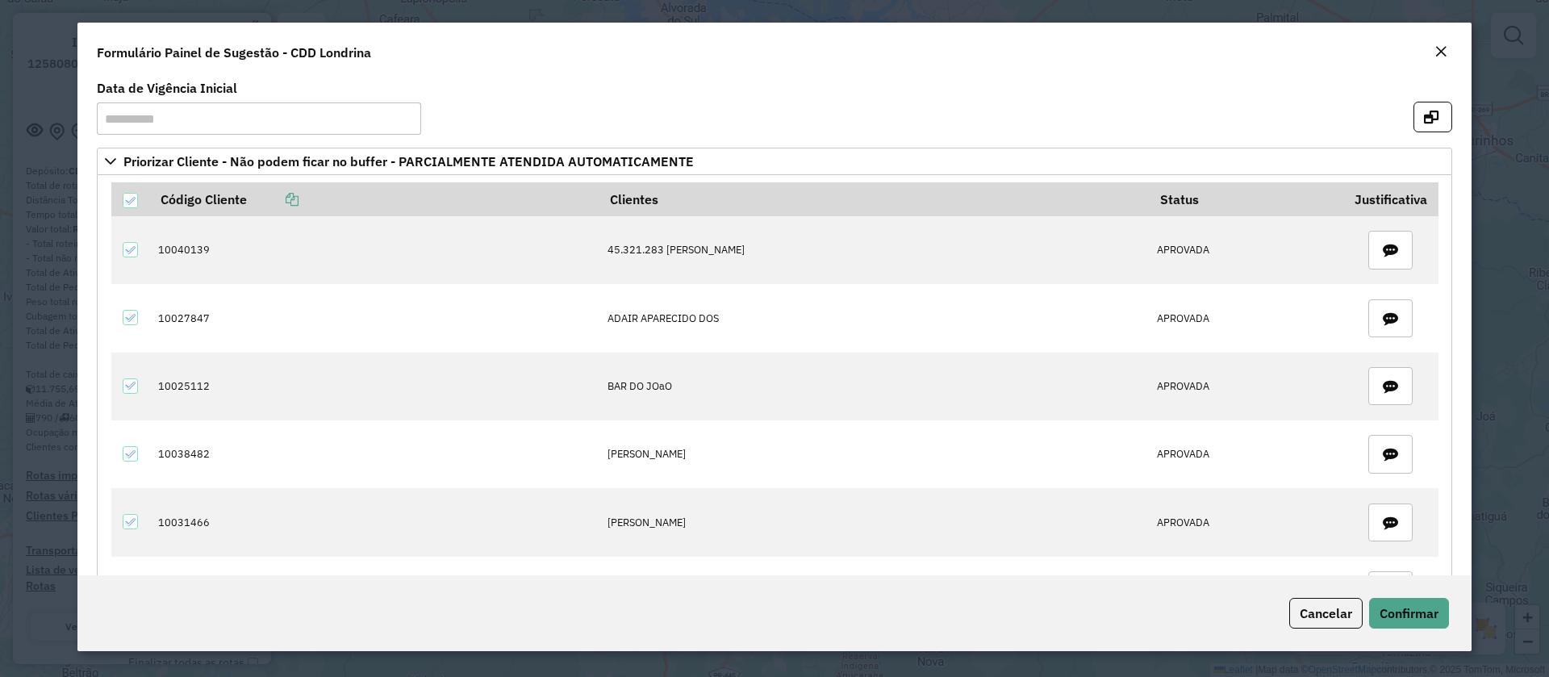
click at [1444, 52] on em "Close" at bounding box center [1441, 51] width 13 height 13
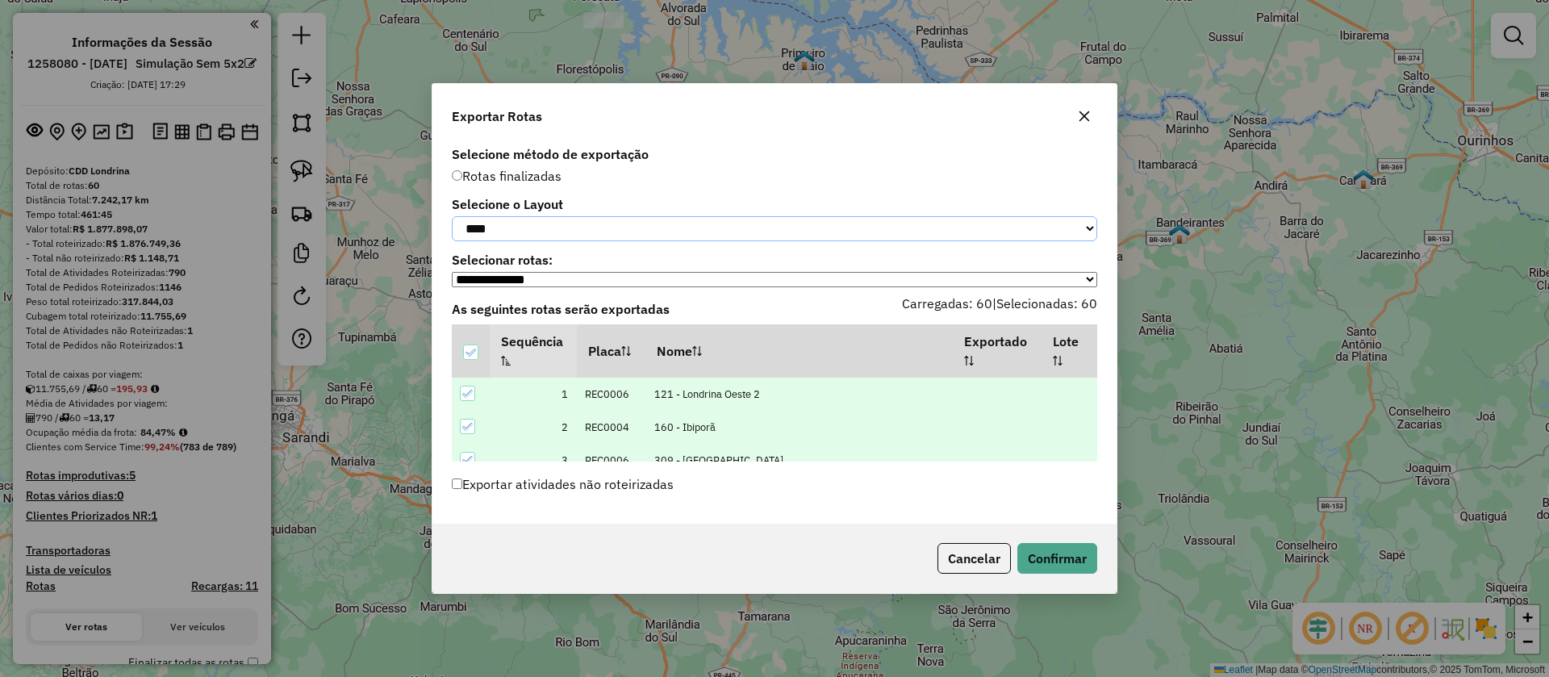
click at [676, 228] on select "**********" at bounding box center [775, 228] width 646 height 25
select select "*********"
click at [452, 216] on select "**********" at bounding box center [775, 228] width 646 height 25
click at [1048, 559] on button "Confirmar" at bounding box center [1058, 558] width 80 height 31
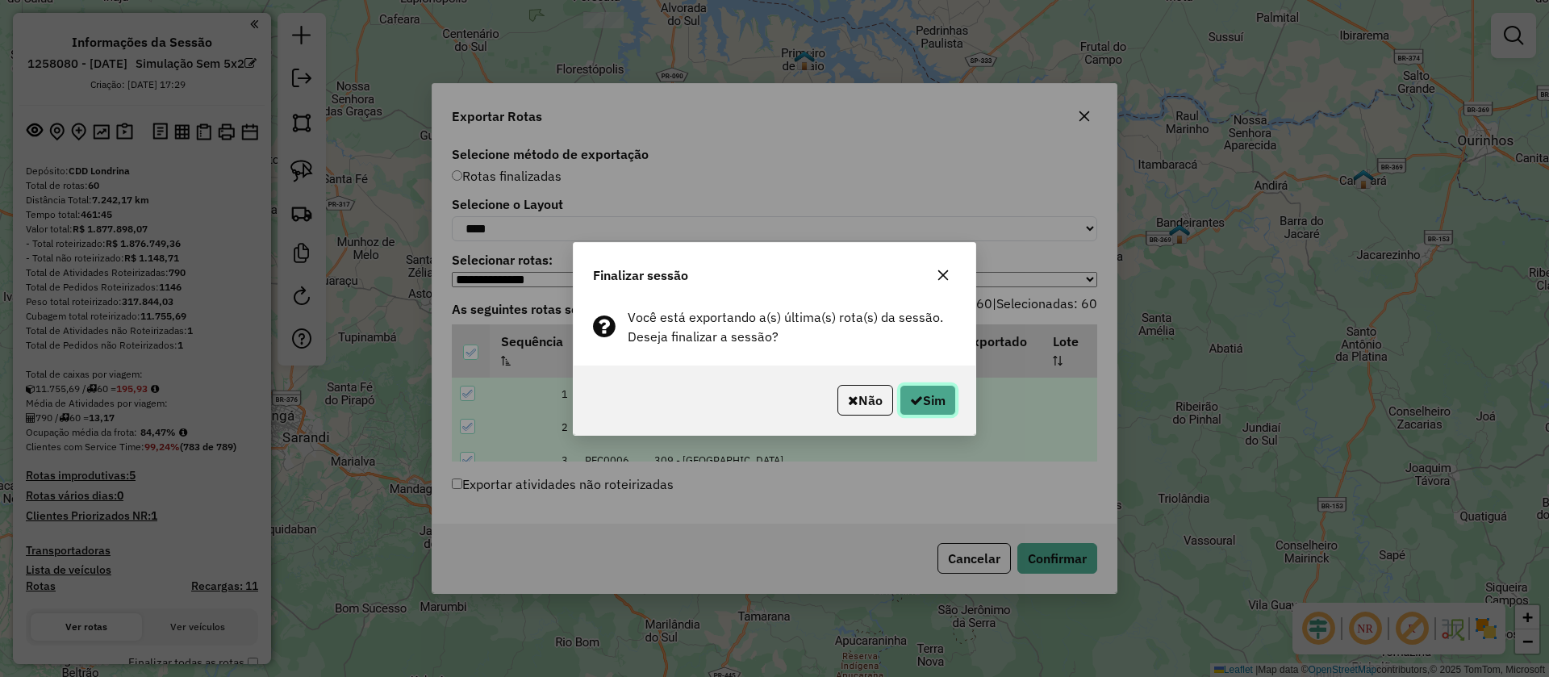
click at [931, 403] on button "Sim" at bounding box center [928, 400] width 56 height 31
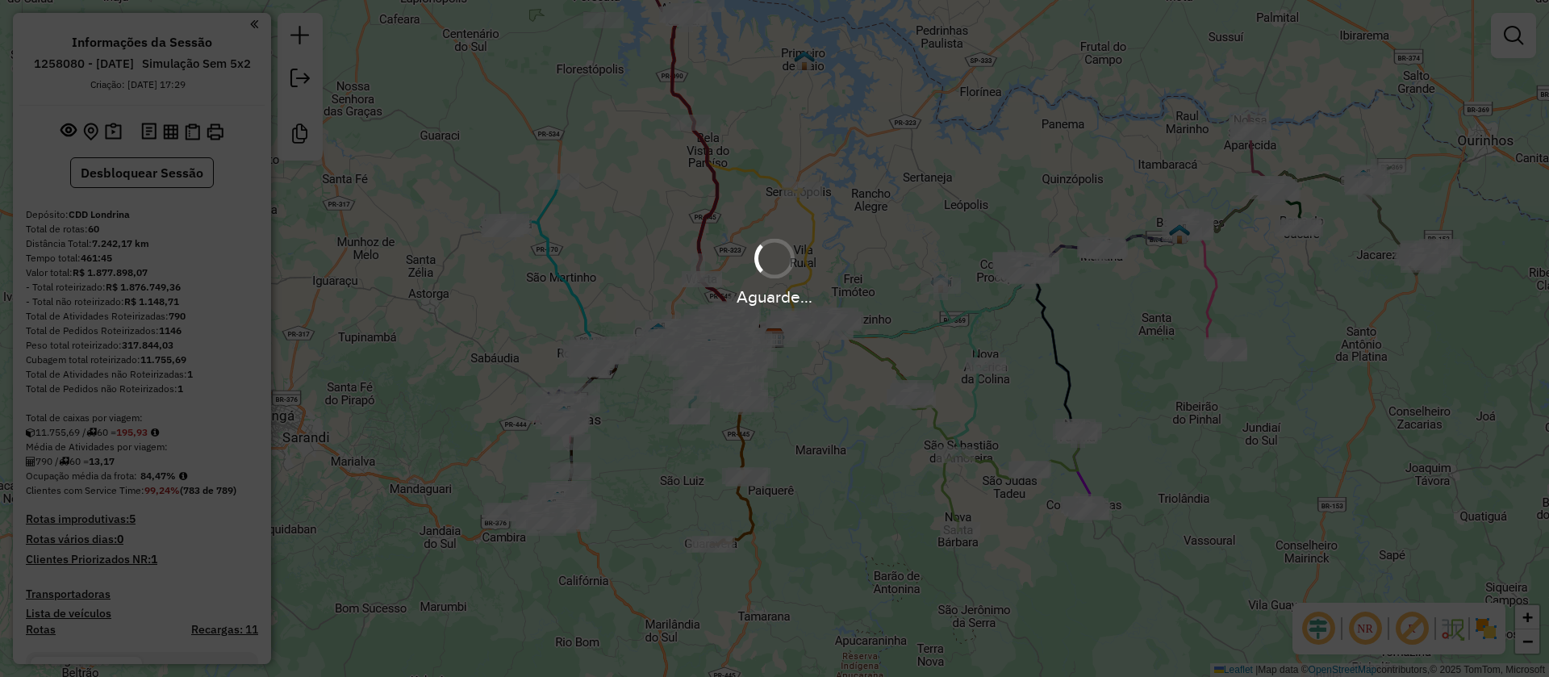
click at [950, 253] on div "Aguarde..." at bounding box center [774, 270] width 1549 height 77
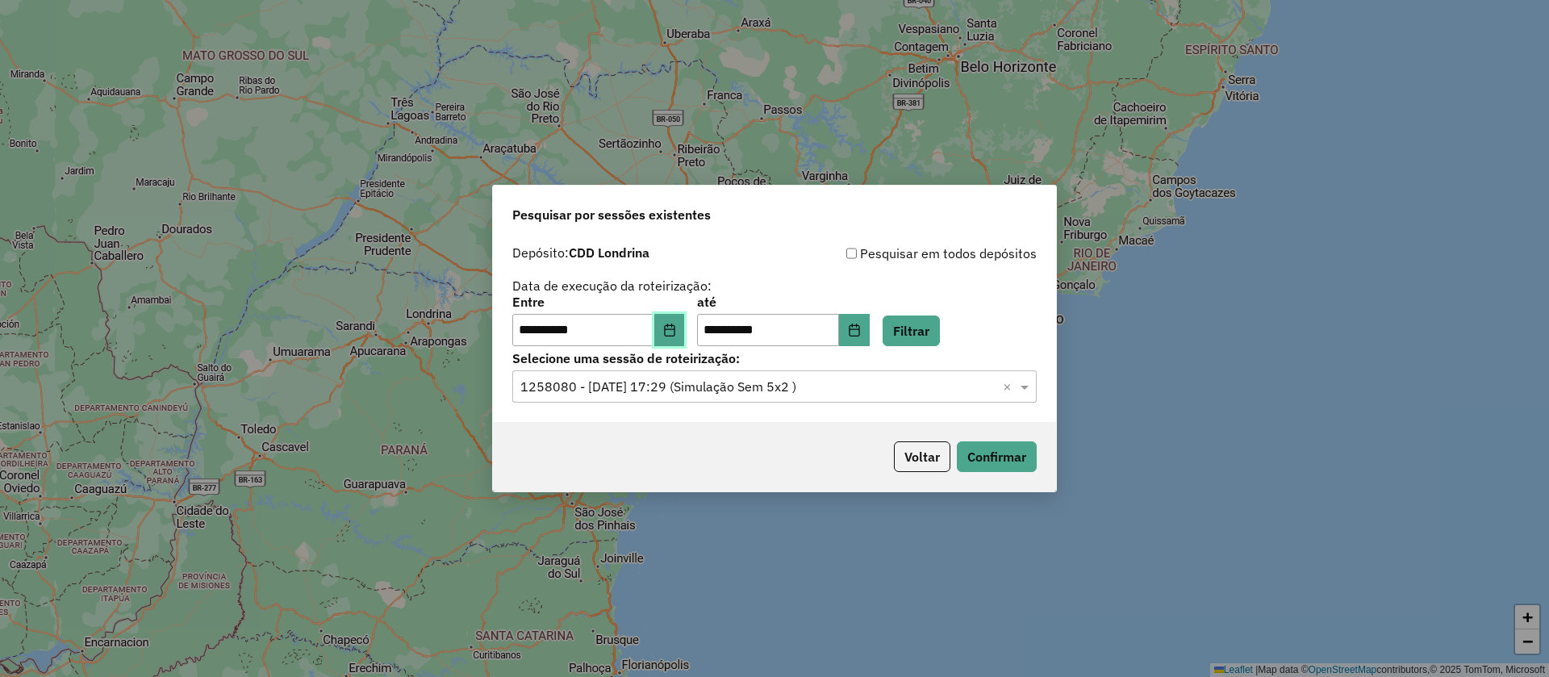
click at [678, 338] on button "Choose Date" at bounding box center [669, 330] width 31 height 32
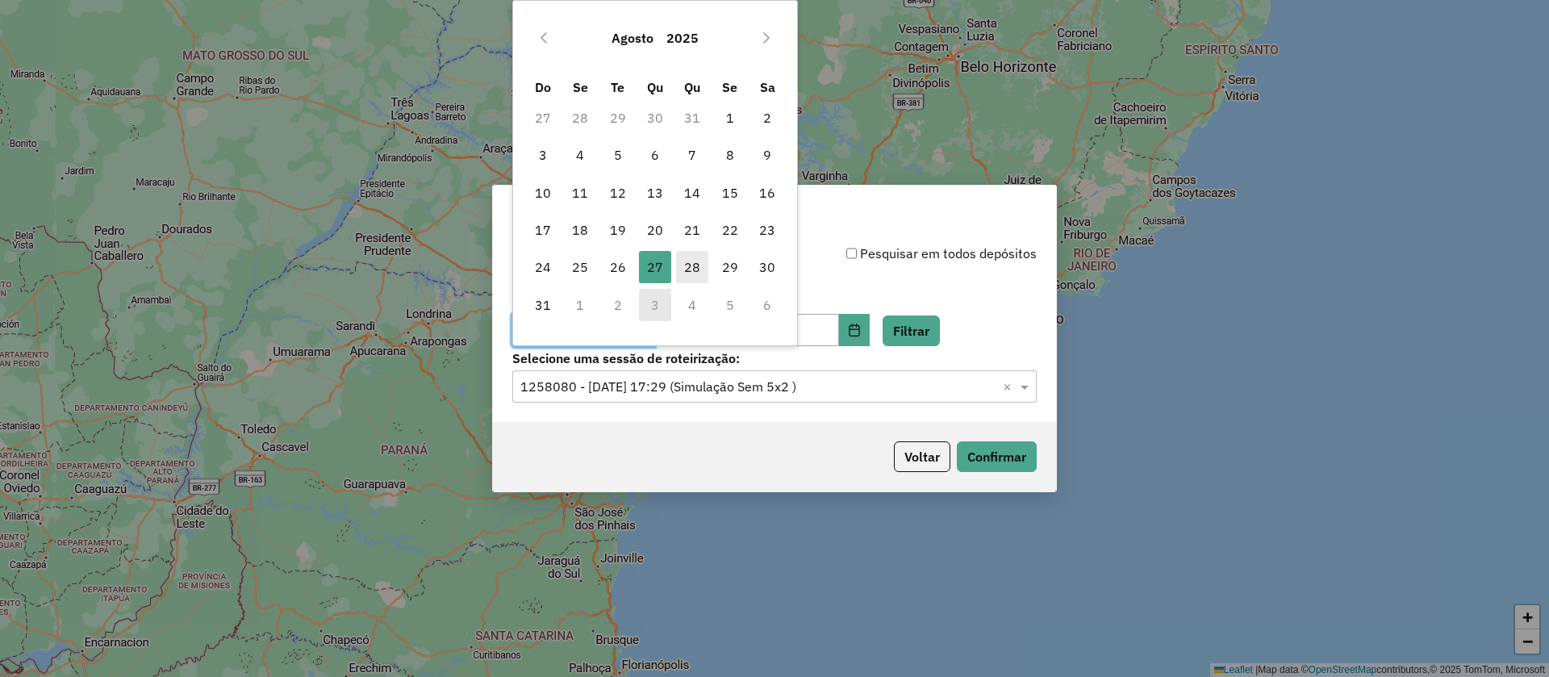
click at [696, 272] on span "28" at bounding box center [692, 267] width 32 height 32
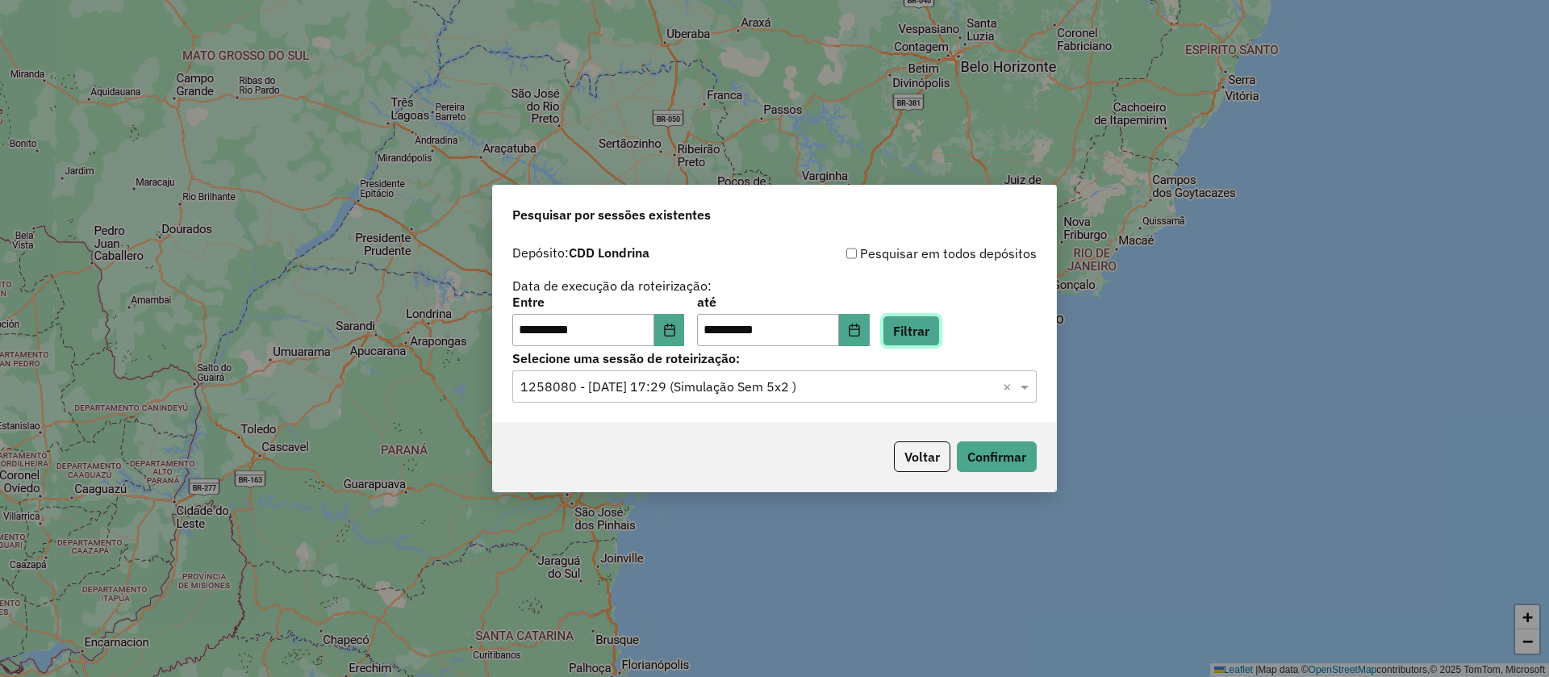
click at [930, 340] on button "Filtrar" at bounding box center [911, 331] width 57 height 31
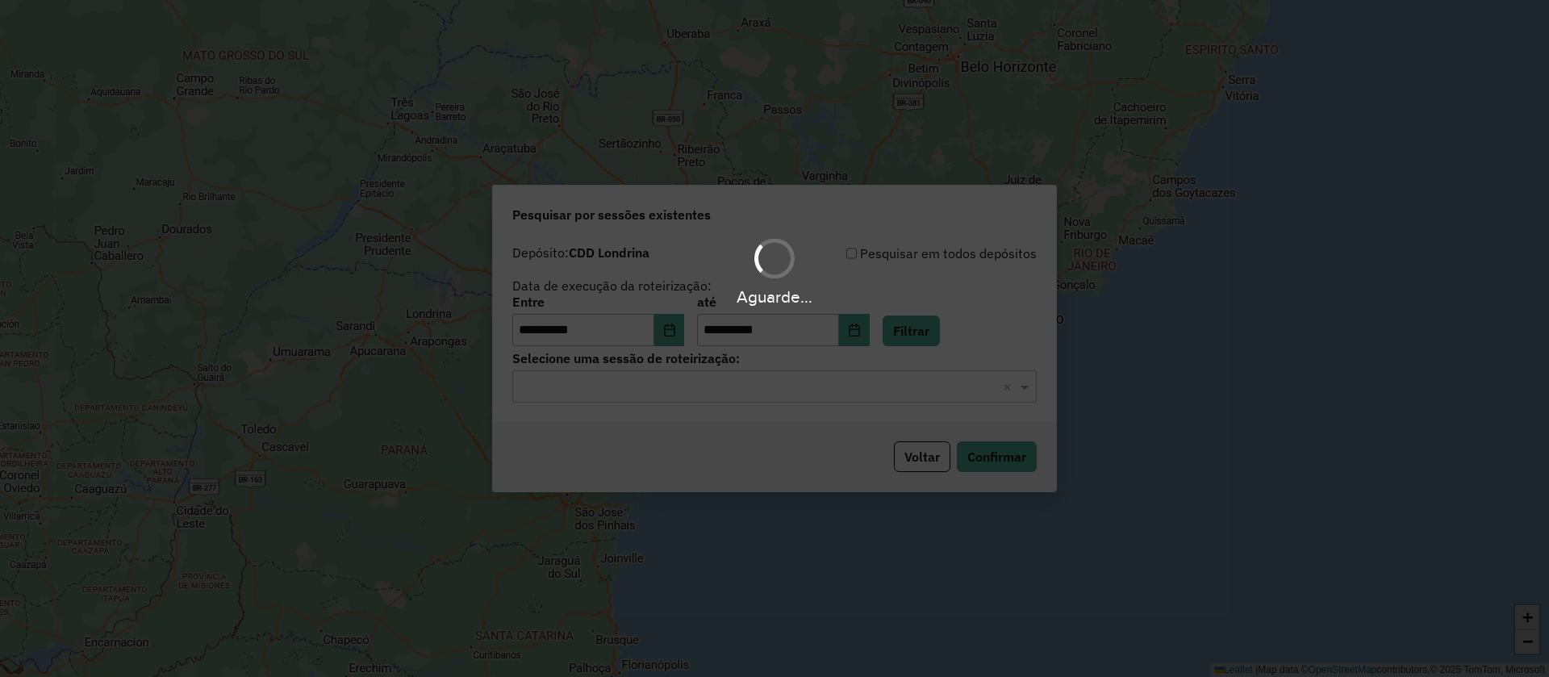
click at [781, 383] on div "Aguarde..." at bounding box center [774, 338] width 1549 height 677
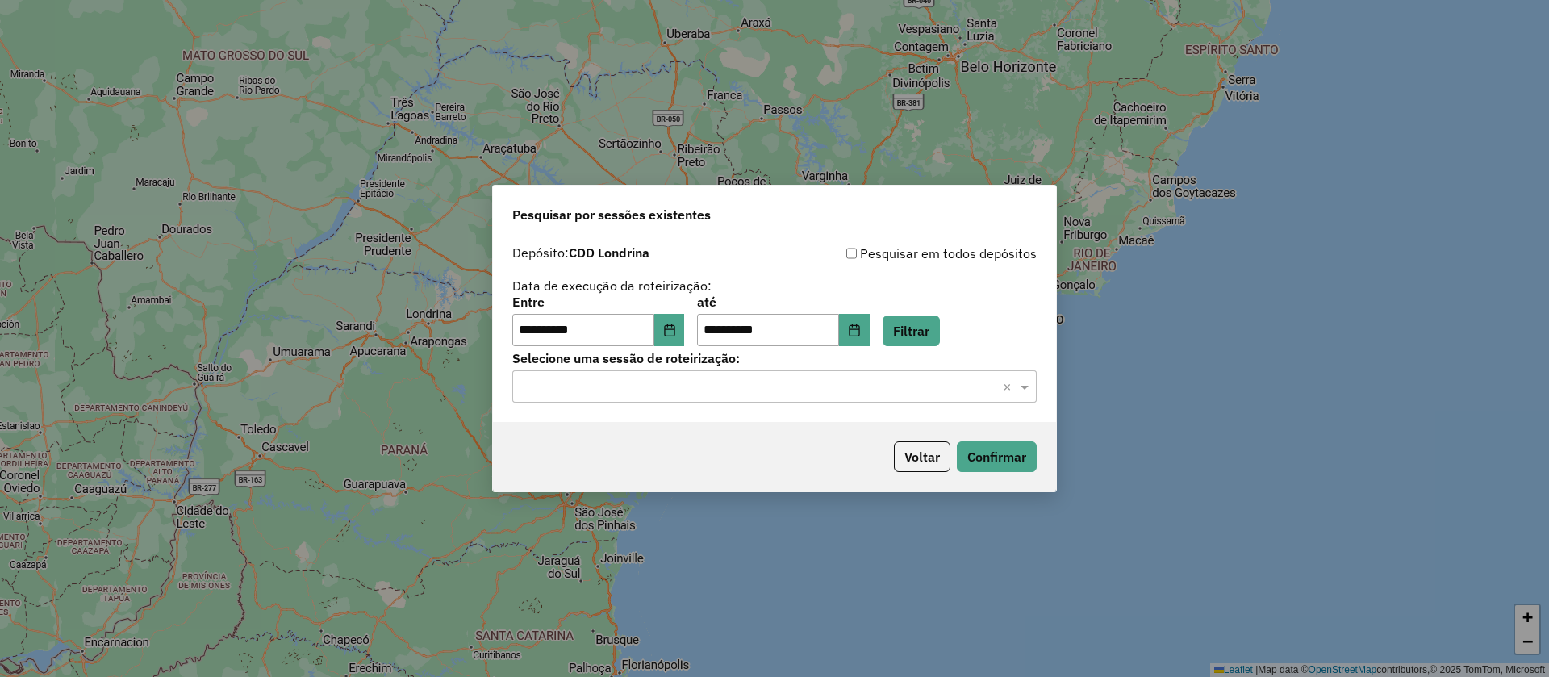
click at [842, 390] on input "text" at bounding box center [758, 387] width 476 height 19
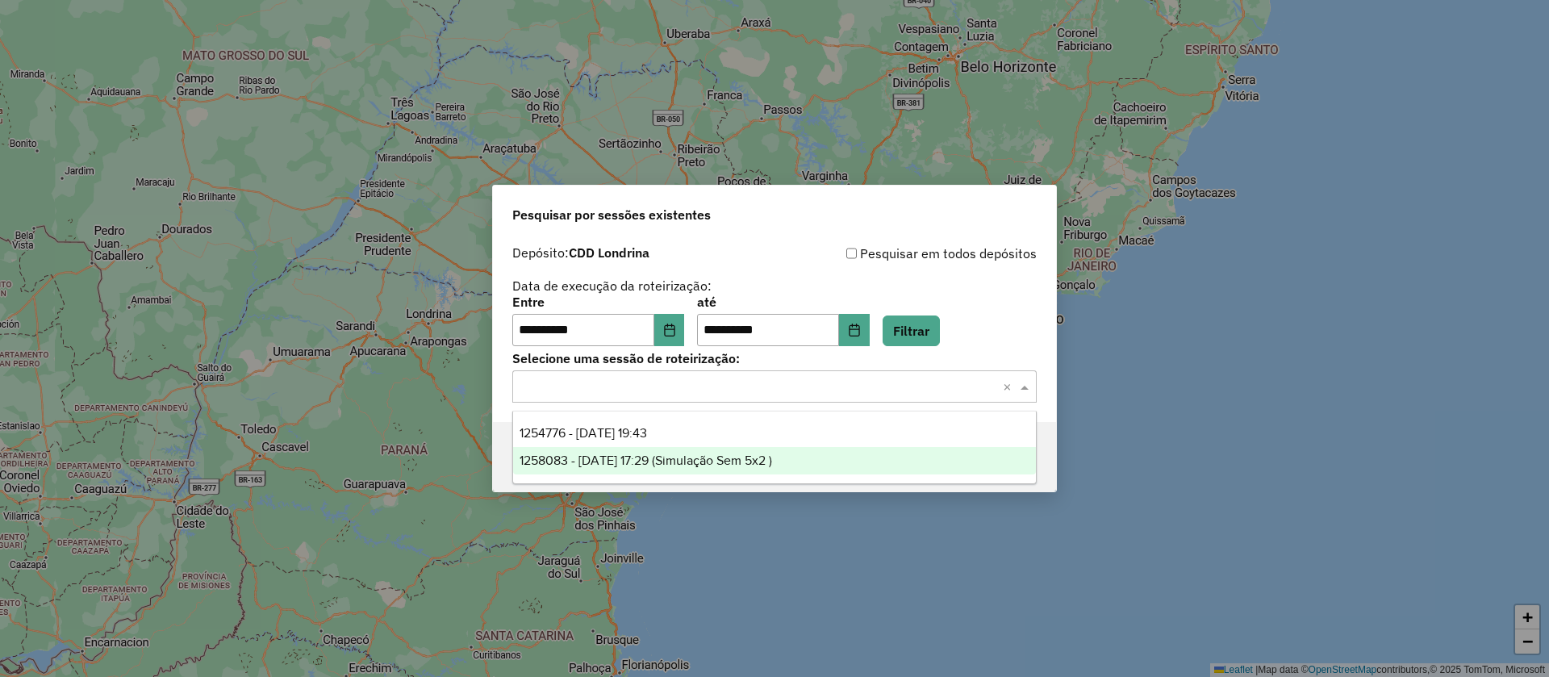
click at [717, 460] on span "1258083 - 28/08/2025 17:29 (Simulação Sem 5x2 )" at bounding box center [646, 461] width 253 height 14
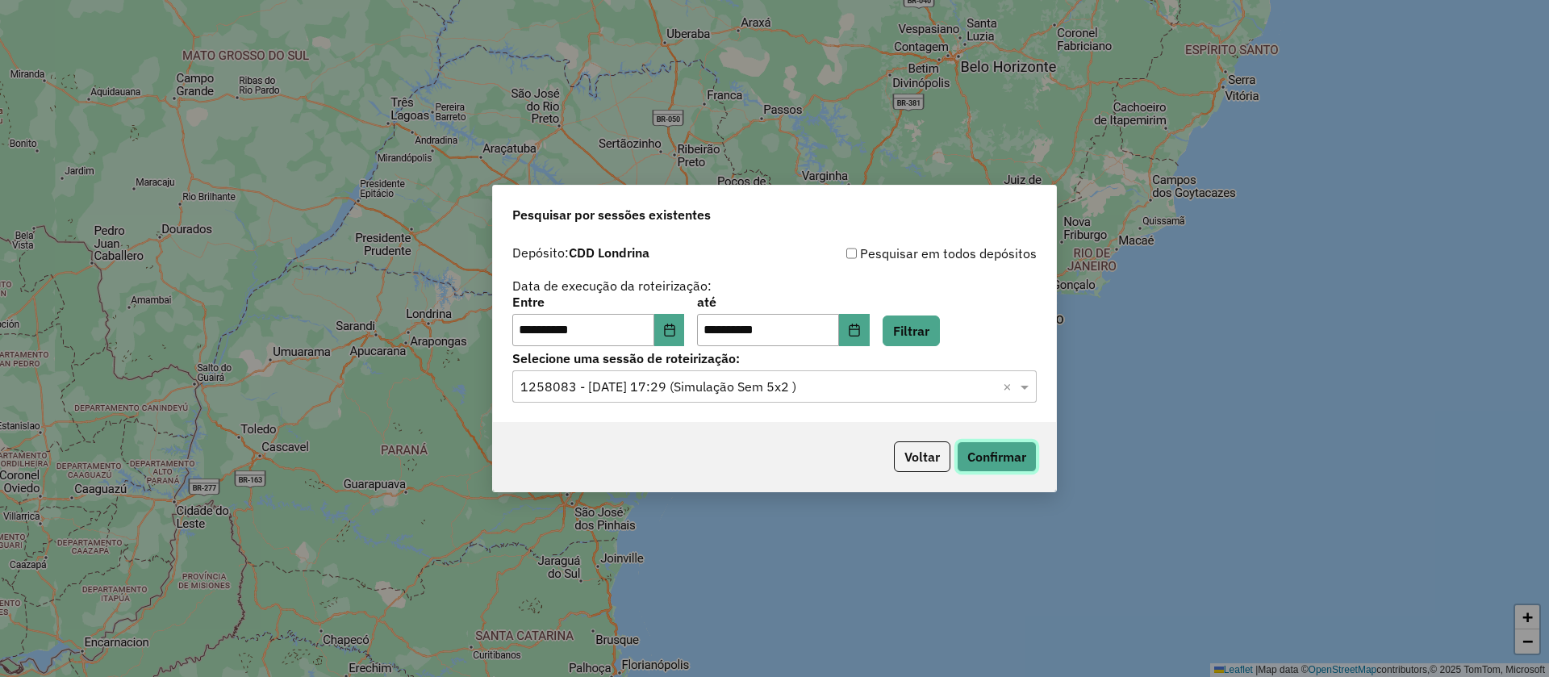
click at [983, 454] on button "Confirmar" at bounding box center [997, 456] width 80 height 31
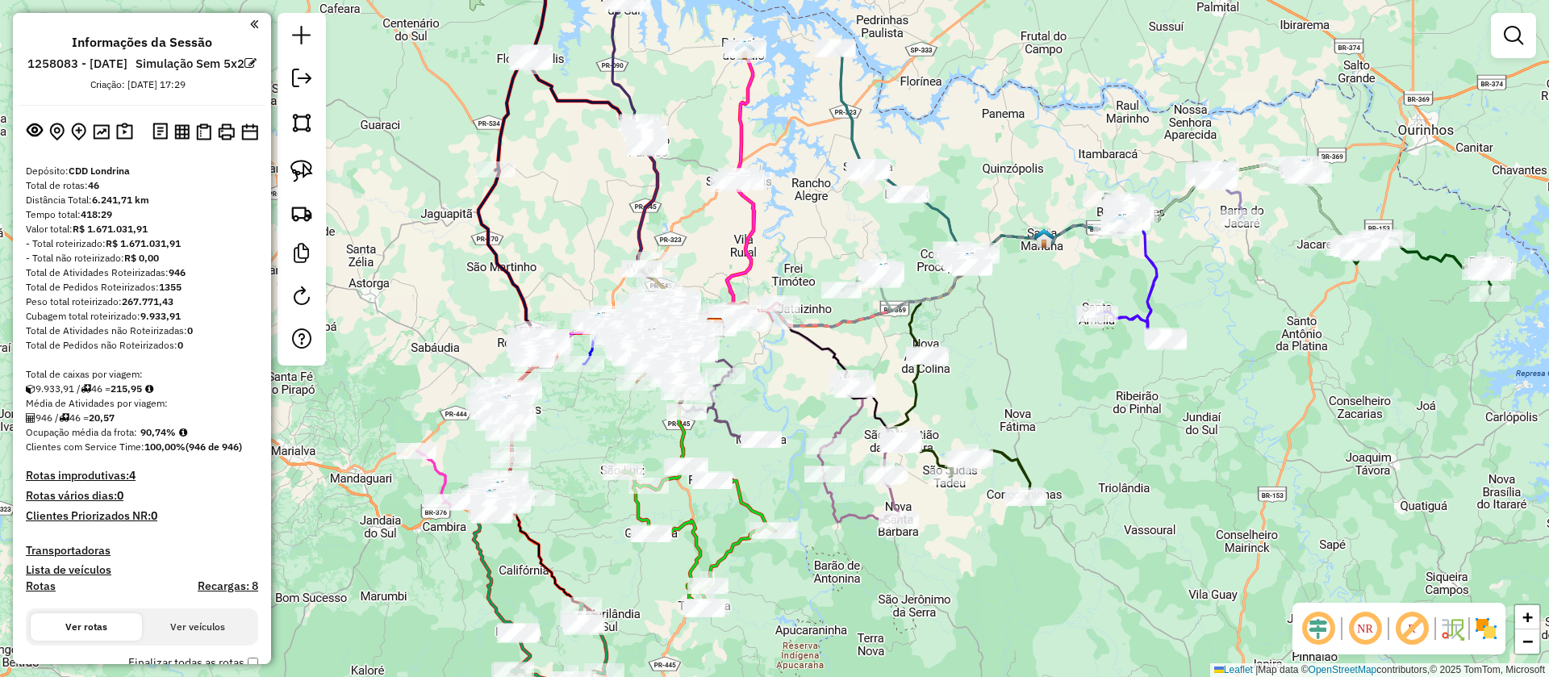
drag, startPoint x: 1138, startPoint y: 389, endPoint x: 980, endPoint y: 359, distance: 161.0
click at [980, 359] on div "Janela de atendimento Grade de atendimento Capacidade Transportadoras Veículos …" at bounding box center [774, 338] width 1549 height 677
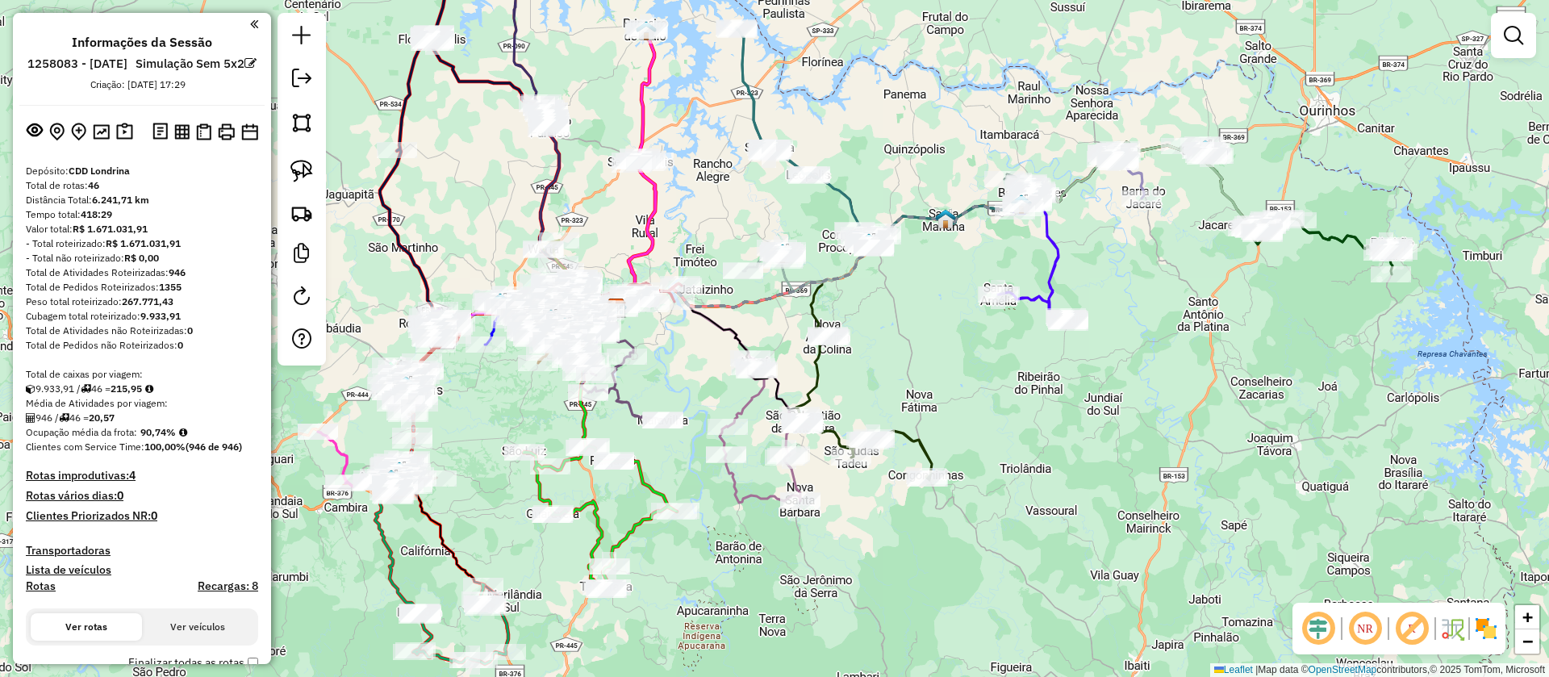
click at [1412, 636] on em at bounding box center [1412, 628] width 39 height 39
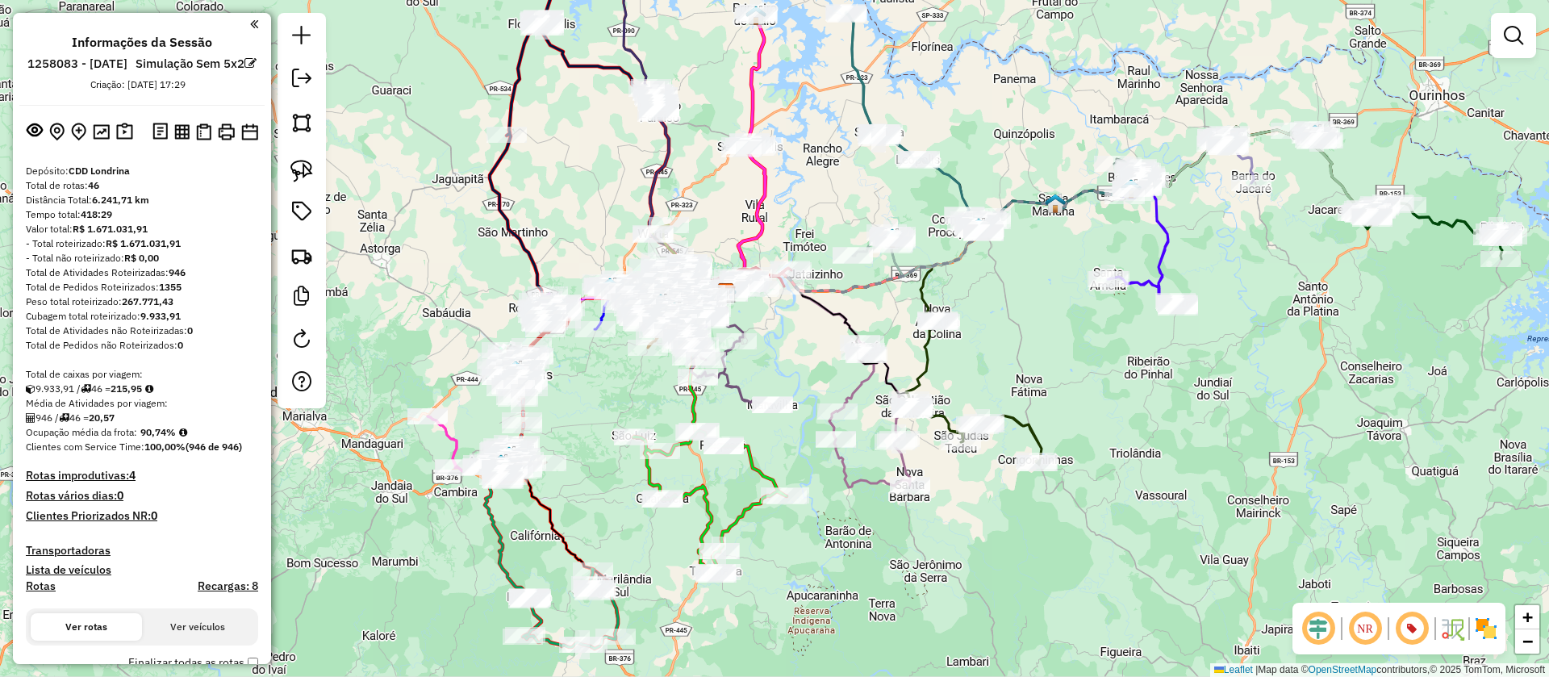
drag, startPoint x: 895, startPoint y: 362, endPoint x: 1004, endPoint y: 346, distance: 110.0
click at [1004, 346] on div "Janela de atendimento Grade de atendimento Capacidade Transportadoras Veículos …" at bounding box center [774, 338] width 1549 height 677
click at [1068, 380] on div "Janela de atendimento Grade de atendimento Capacidade Transportadoras Veículos …" at bounding box center [774, 338] width 1549 height 677
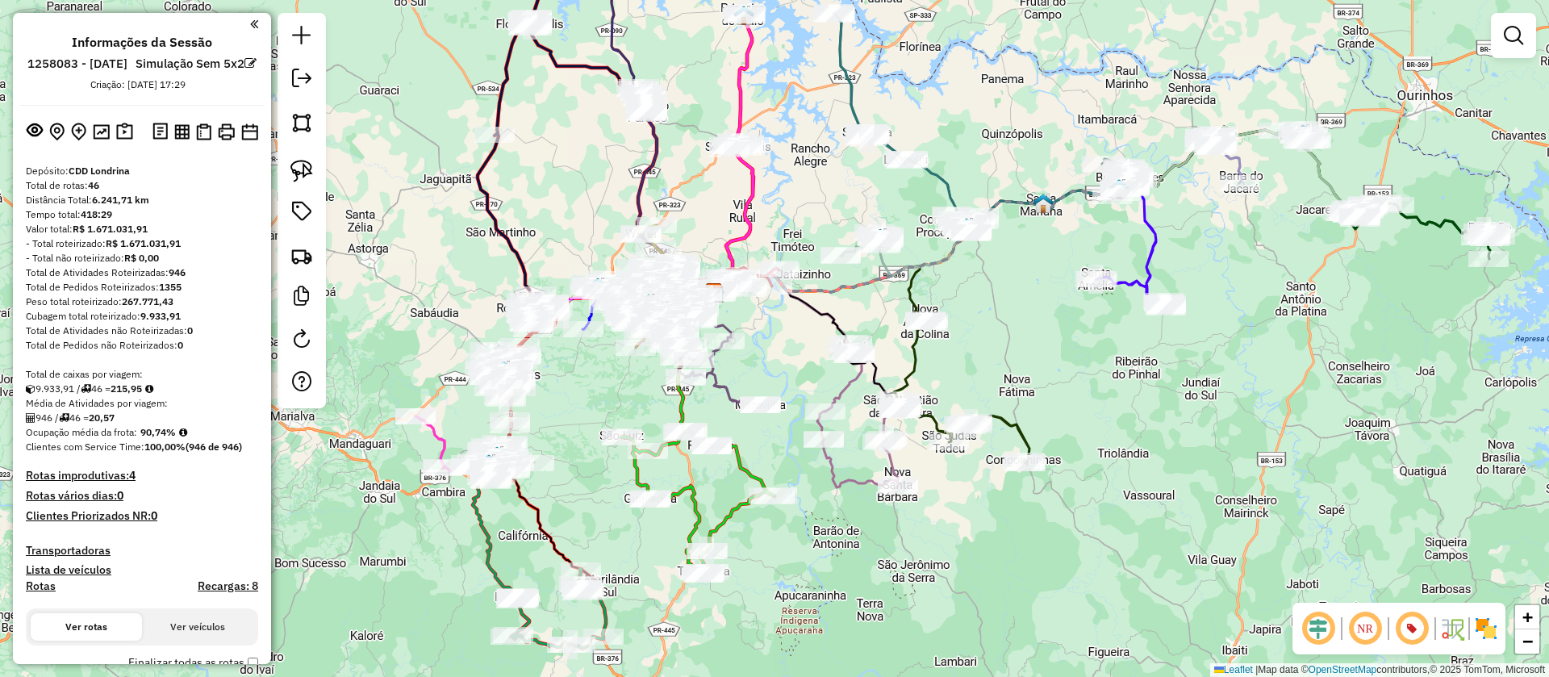
drag, startPoint x: 1386, startPoint y: 341, endPoint x: 1185, endPoint y: 373, distance: 203.5
click at [1185, 373] on div "Janela de atendimento Grade de atendimento Capacidade Transportadoras Veículos …" at bounding box center [774, 338] width 1549 height 677
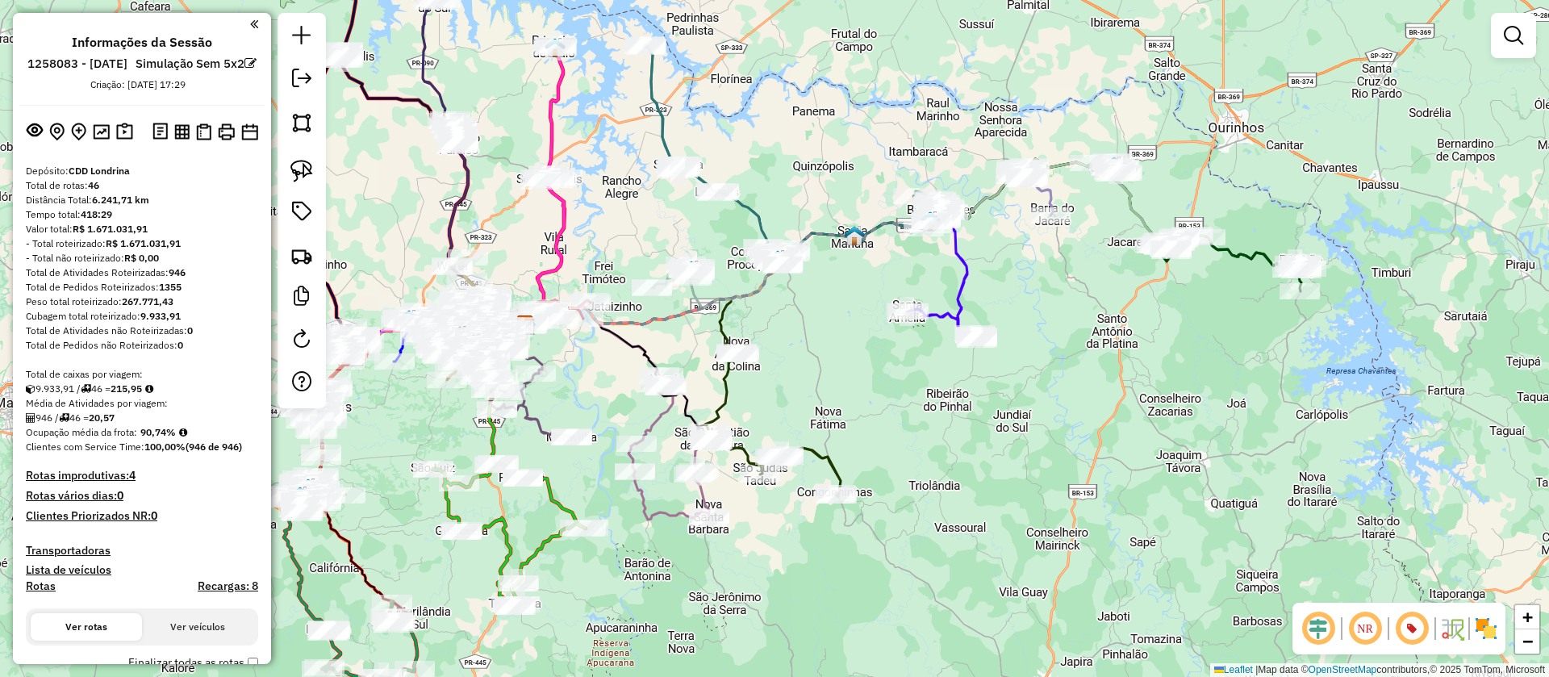
click at [1244, 248] on icon at bounding box center [1237, 262] width 129 height 58
select select "**********"
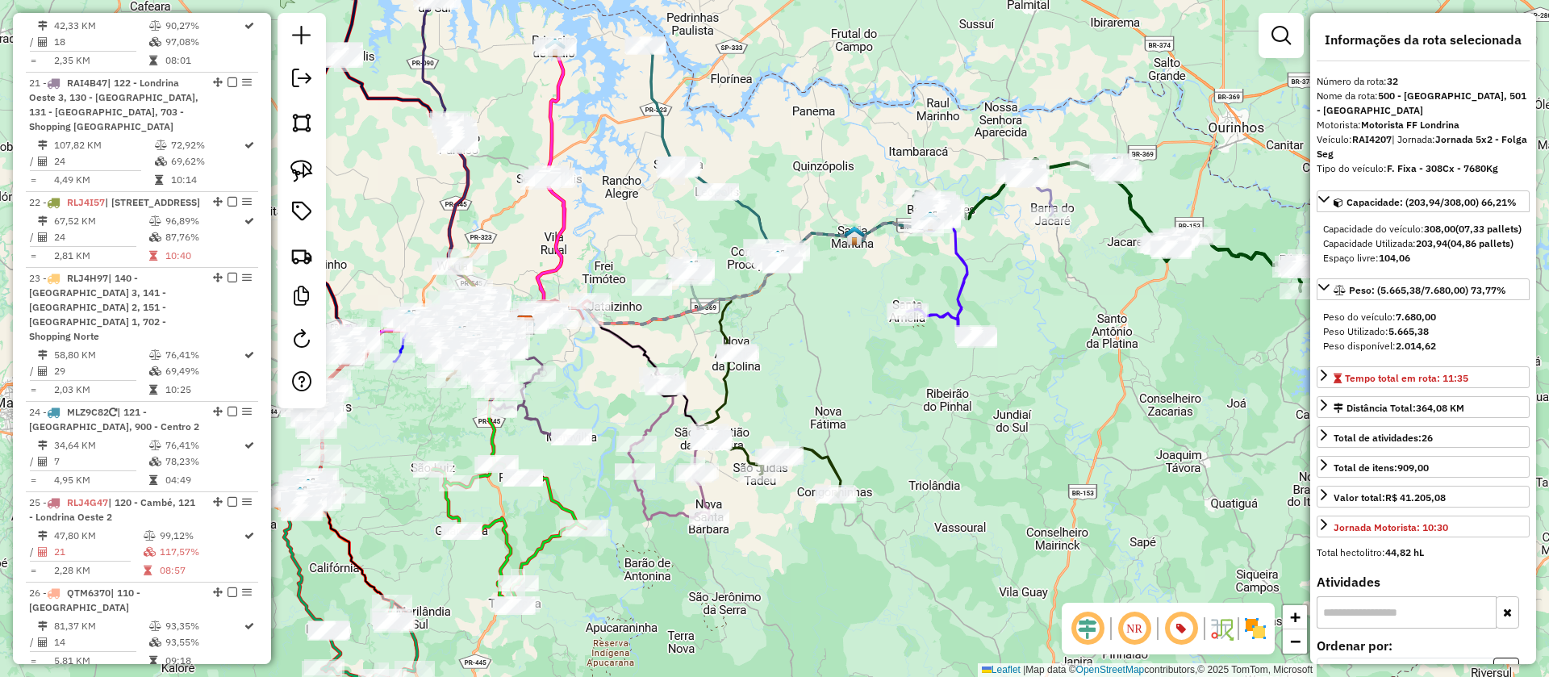
scroll to position [3720, 0]
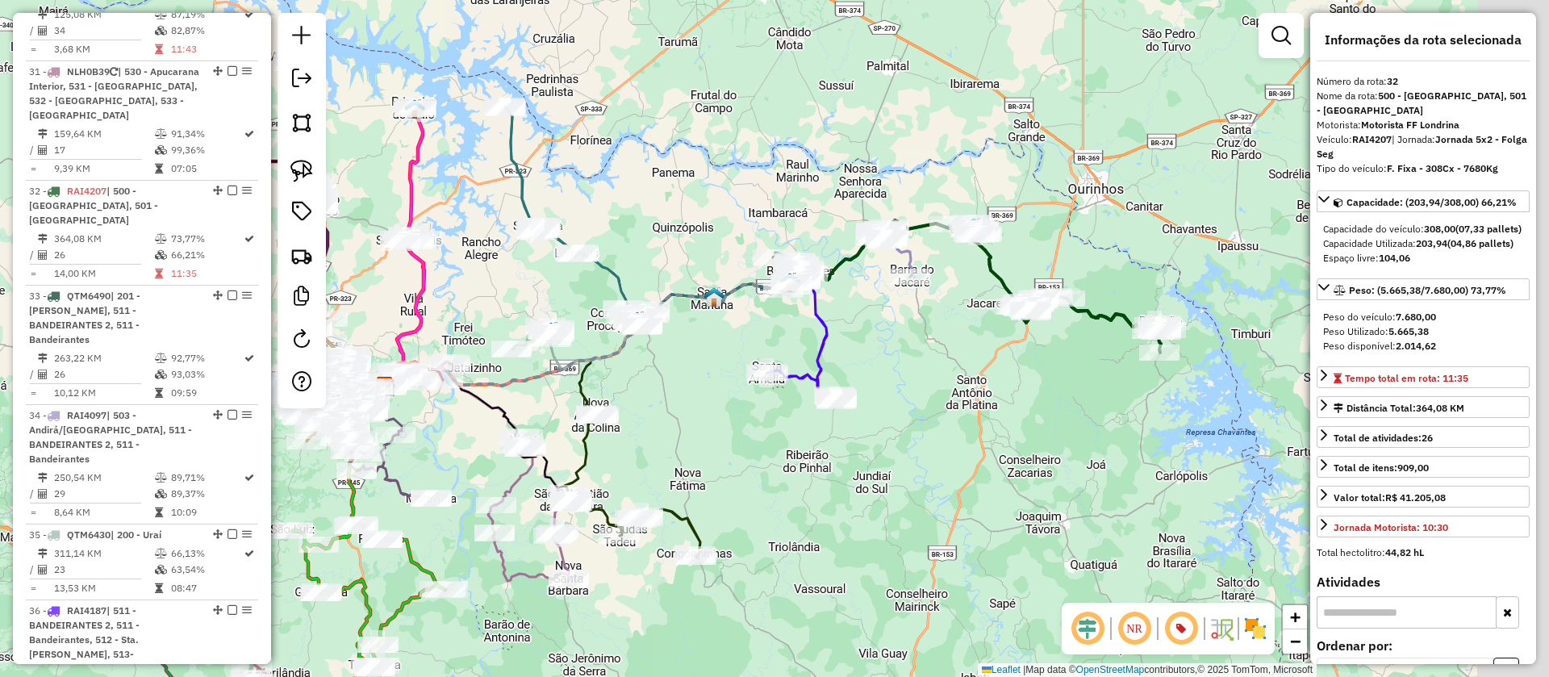
drag, startPoint x: 1222, startPoint y: 315, endPoint x: 1081, endPoint y: 376, distance: 153.2
click at [1081, 376] on div "Janela de atendimento Grade de atendimento Capacidade Transportadoras Veículos …" at bounding box center [774, 338] width 1549 height 677
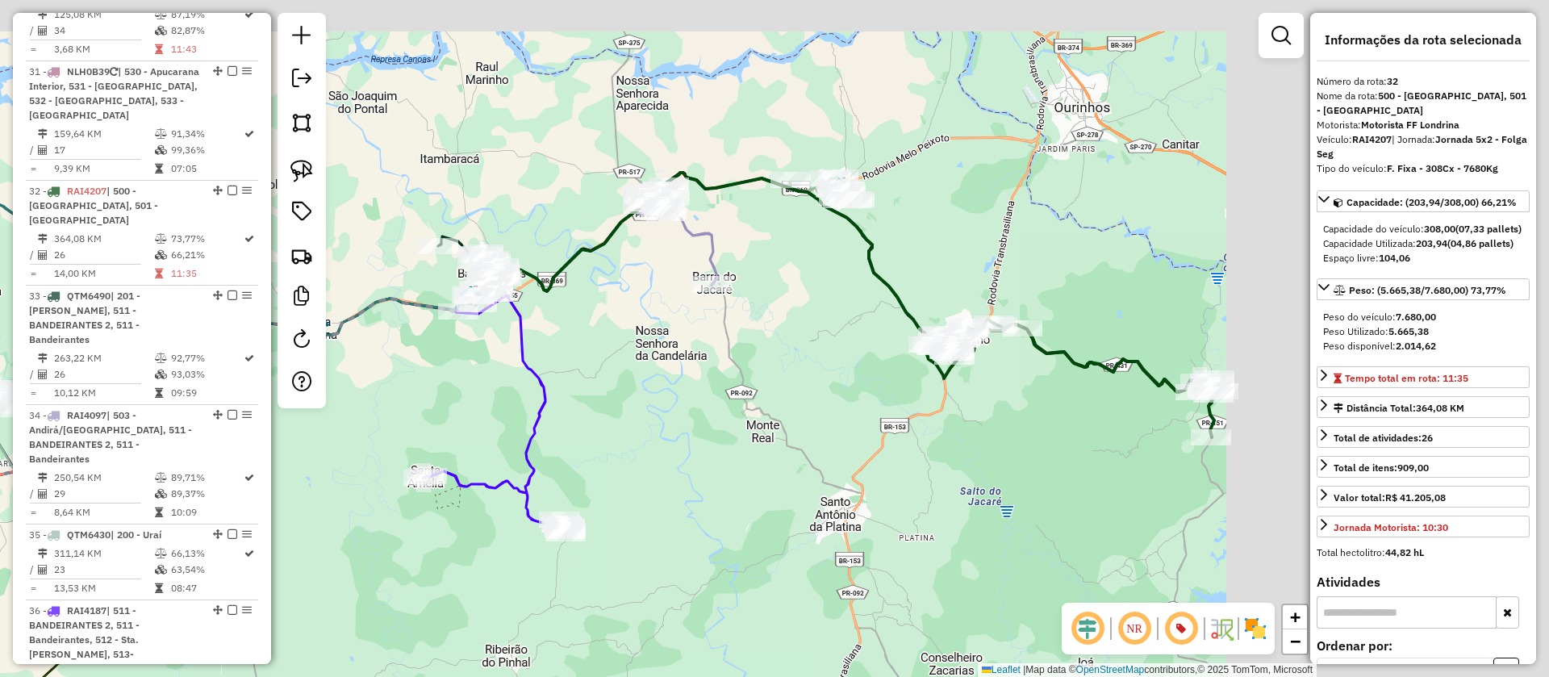
drag, startPoint x: 1136, startPoint y: 362, endPoint x: 847, endPoint y: 420, distance: 294.7
click at [841, 424] on div "Janela de atendimento Grade de atendimento Capacidade Transportadoras Veículos …" at bounding box center [774, 338] width 1549 height 677
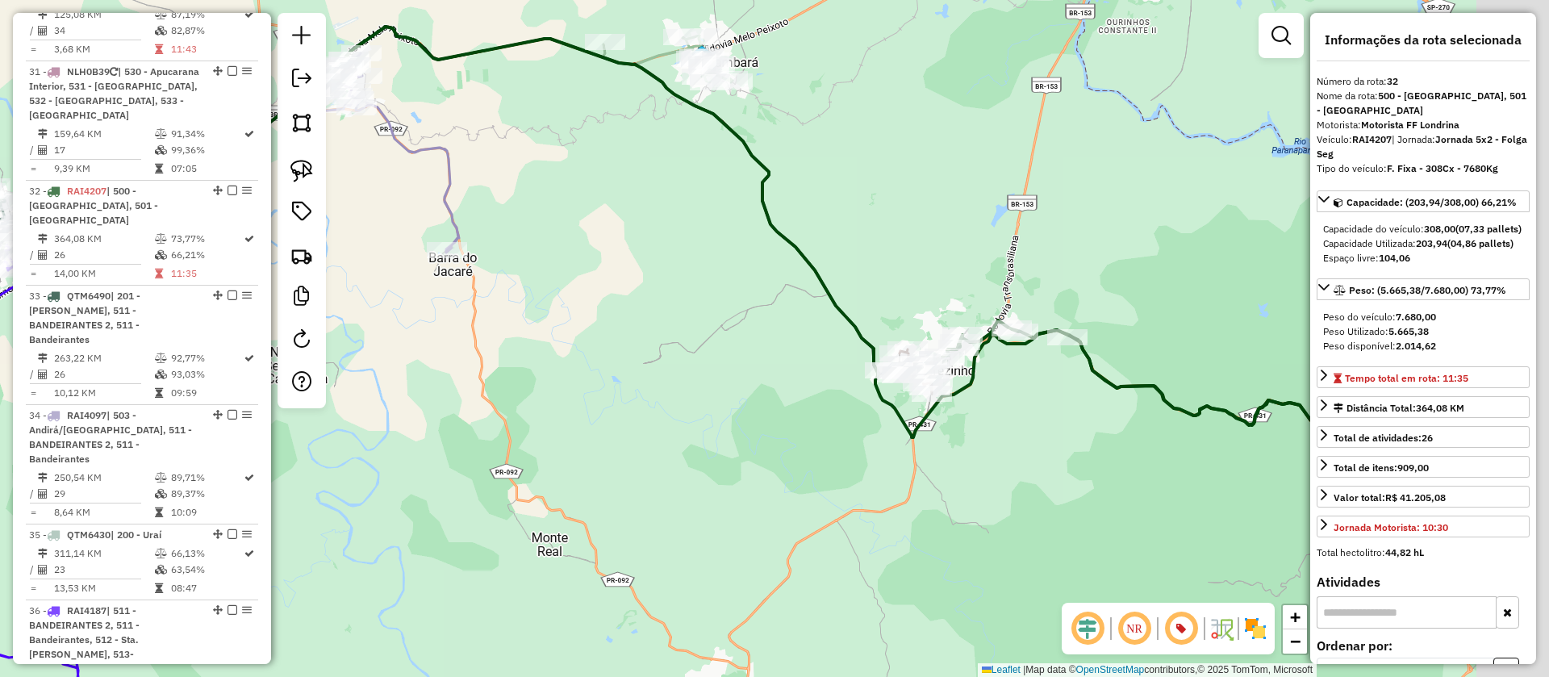
drag, startPoint x: 967, startPoint y: 396, endPoint x: 821, endPoint y: 406, distance: 146.4
click at [771, 406] on div "Janela de atendimento Grade de atendimento Capacidade Transportadoras Veículos …" at bounding box center [774, 338] width 1549 height 677
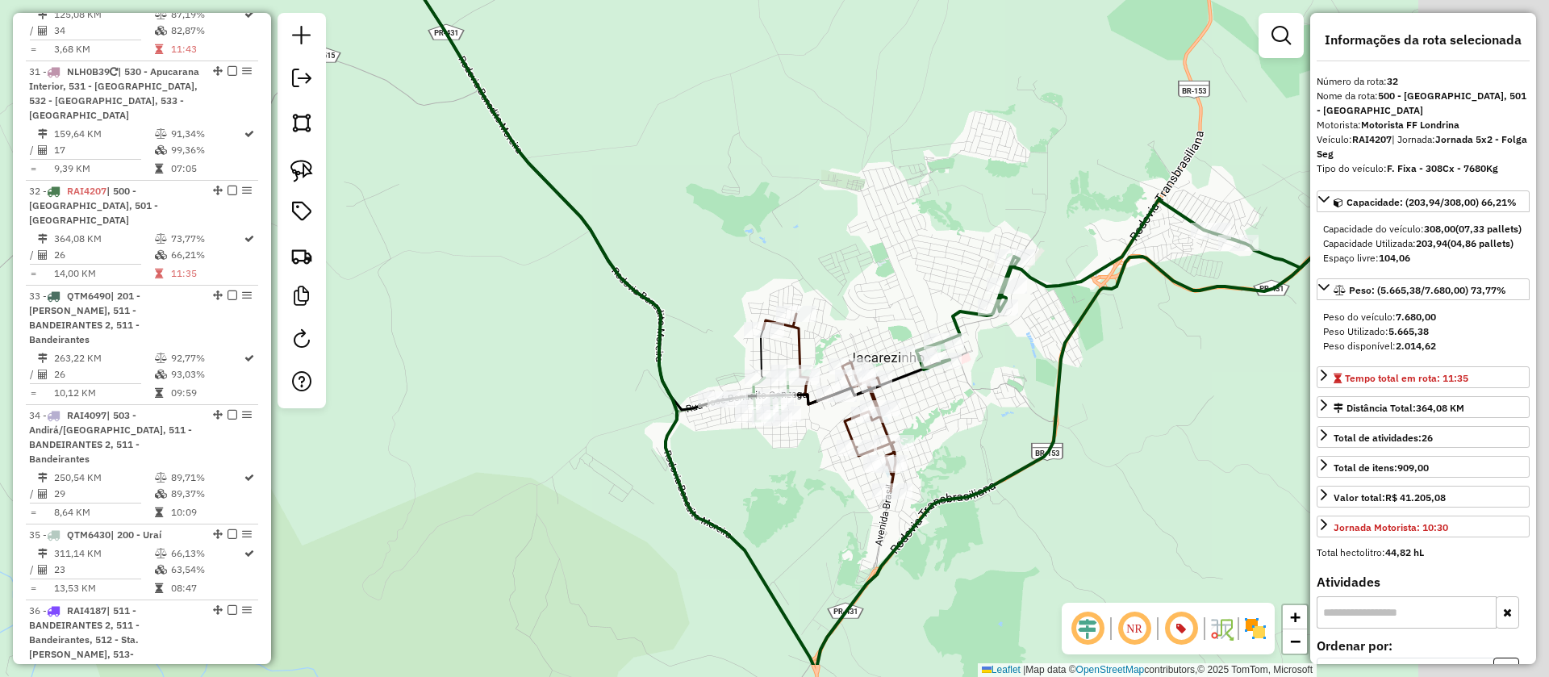
drag, startPoint x: 1130, startPoint y: 362, endPoint x: 847, endPoint y: 277, distance: 295.1
click at [847, 277] on div "Janela de atendimento Grade de atendimento Capacidade Transportadoras Veículos …" at bounding box center [774, 338] width 1549 height 677
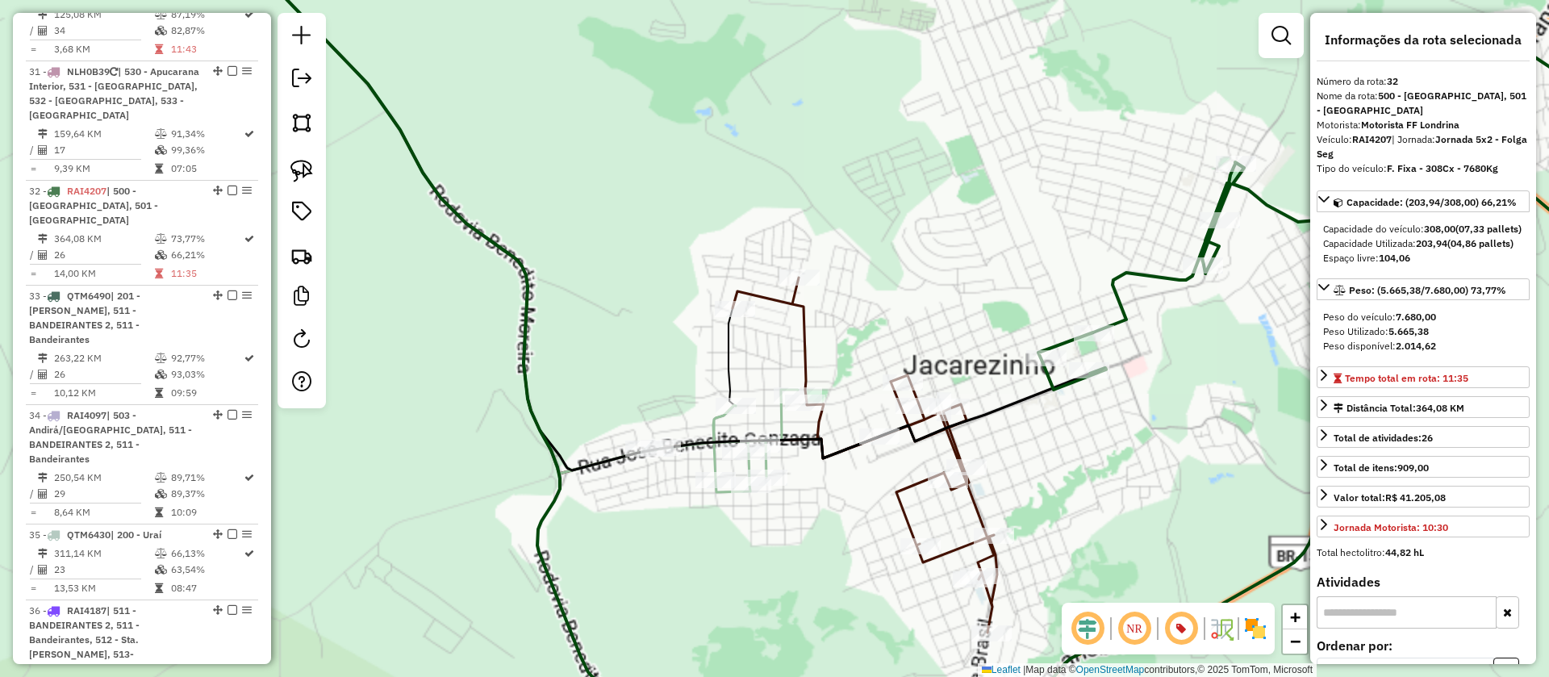
drag, startPoint x: 1051, startPoint y: 433, endPoint x: 983, endPoint y: 345, distance: 111.0
click at [983, 345] on div "Janela de atendimento Grade de atendimento Capacidade Transportadoras Veículos …" at bounding box center [774, 338] width 1549 height 677
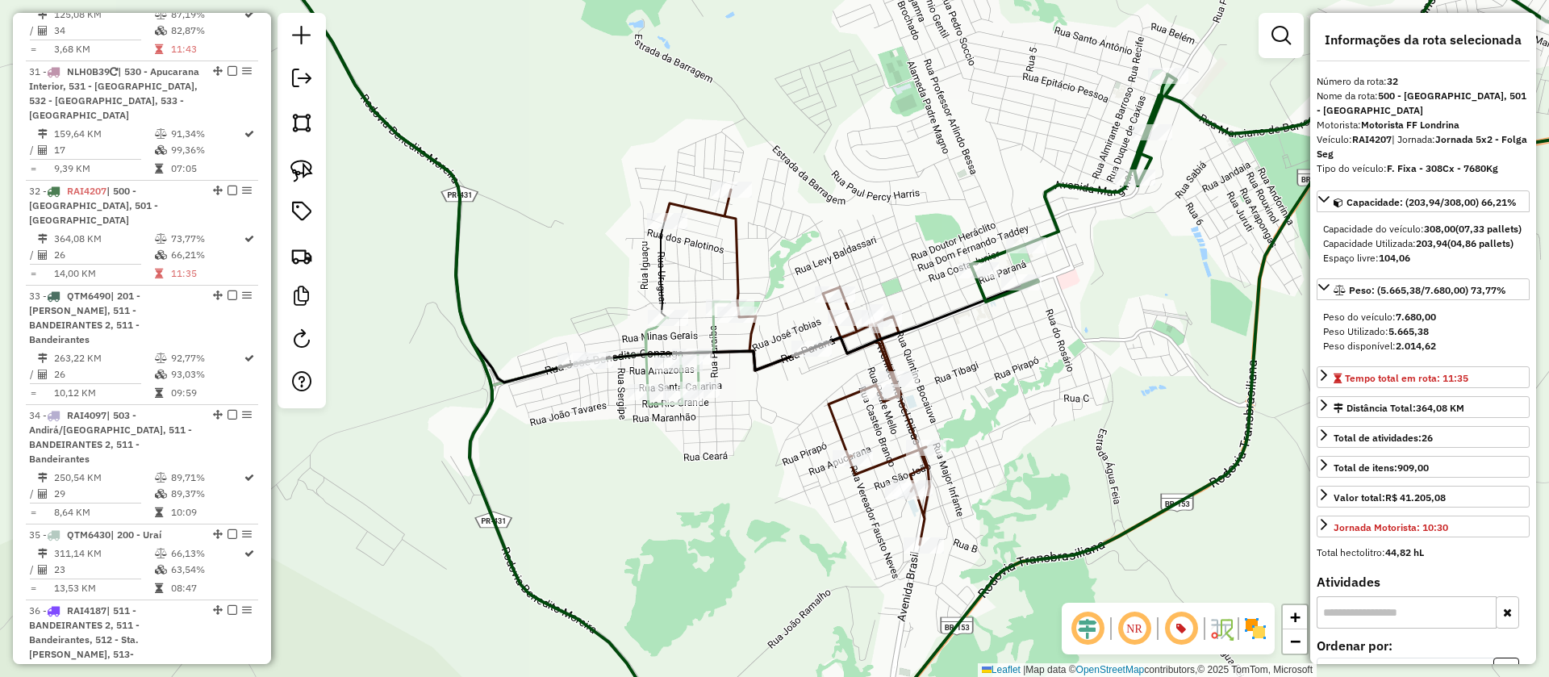
click at [1055, 208] on icon at bounding box center [1338, 131] width 734 height 342
click at [884, 352] on icon at bounding box center [797, 367] width 265 height 355
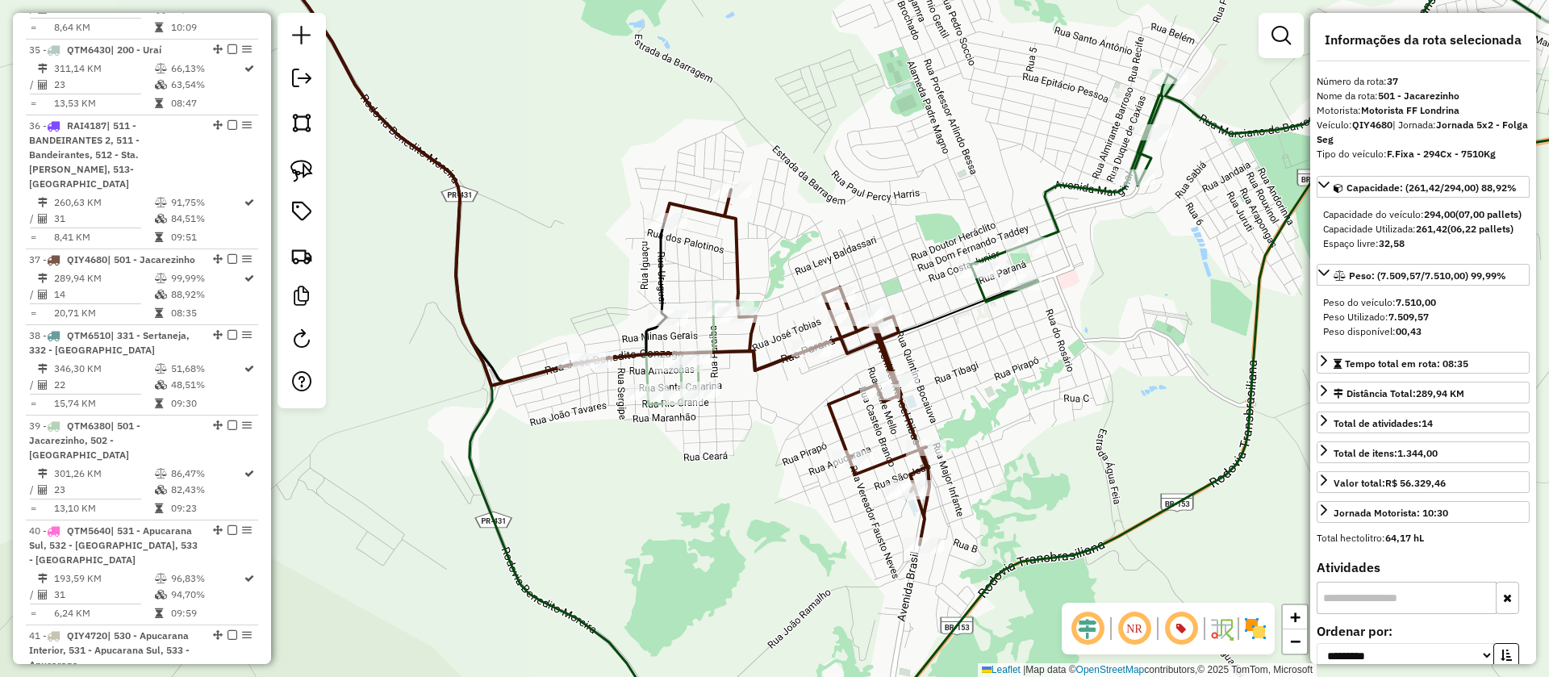
scroll to position [4230, 0]
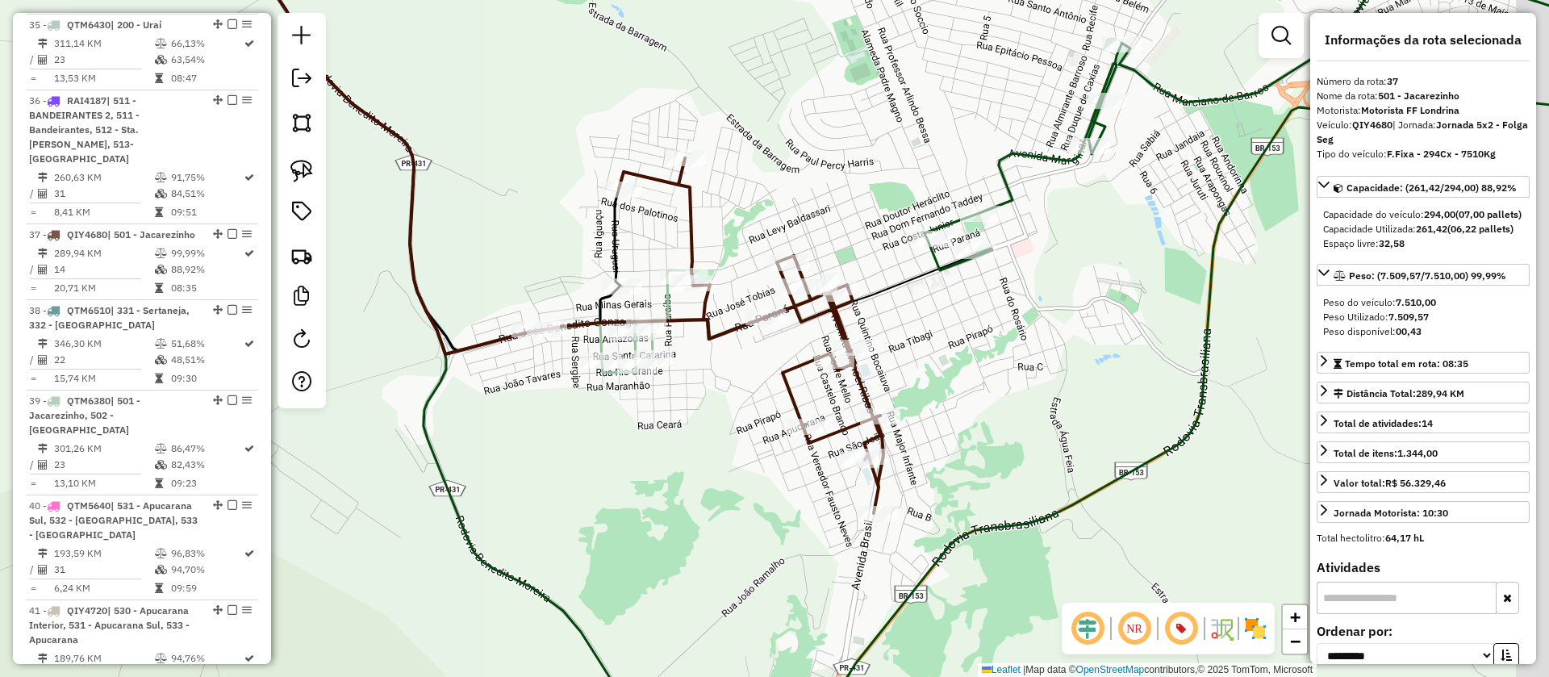
drag, startPoint x: 956, startPoint y: 362, endPoint x: 910, endPoint y: 331, distance: 55.7
click at [910, 331] on div "Janela de atendimento Grade de atendimento Capacidade Transportadoras Veículos …" at bounding box center [774, 338] width 1549 height 677
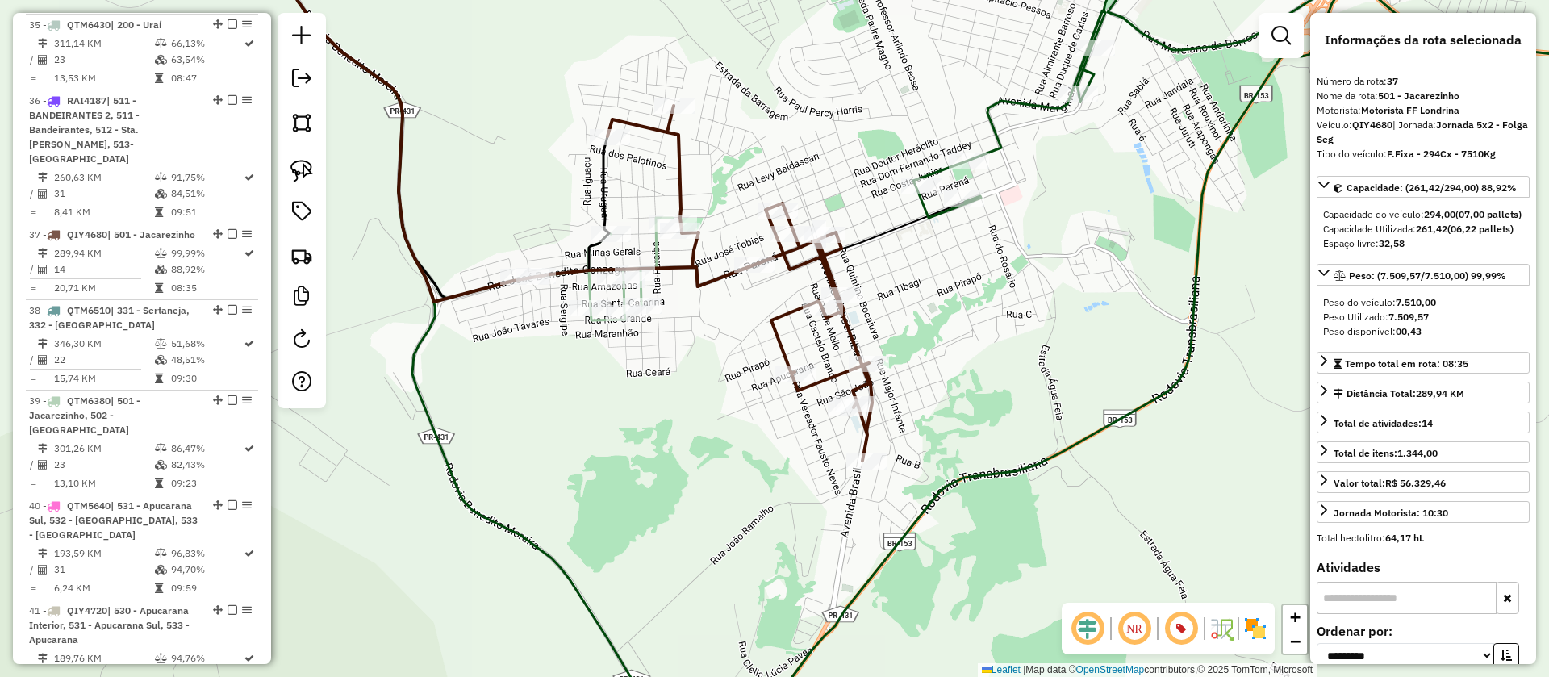
click at [646, 290] on icon at bounding box center [465, 126] width 416 height 388
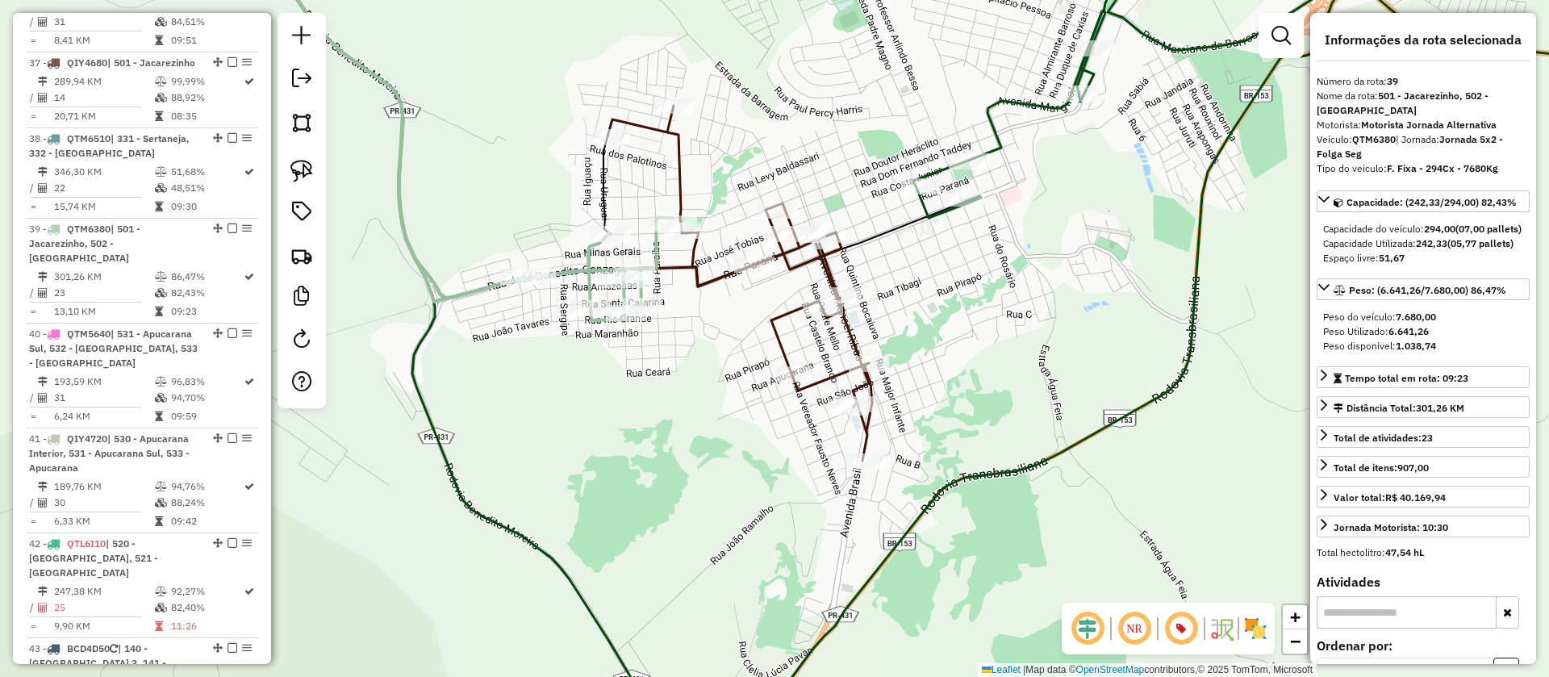
scroll to position [4411, 0]
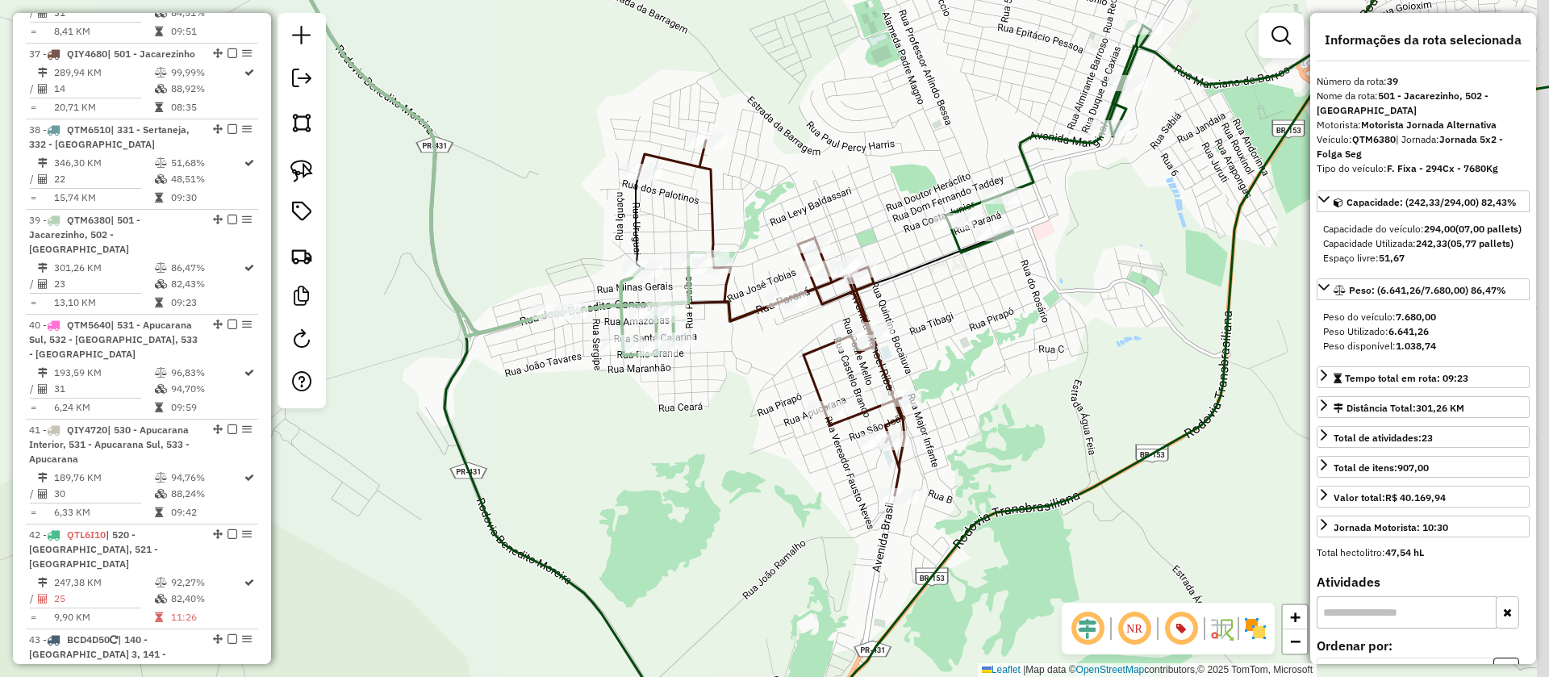
drag, startPoint x: 772, startPoint y: 342, endPoint x: 746, endPoint y: 370, distance: 38.8
click at [746, 370] on div "Janela de atendimento Grade de atendimento Capacidade Transportadoras Veículos …" at bounding box center [774, 338] width 1549 height 677
click at [307, 172] on img at bounding box center [302, 171] width 23 height 23
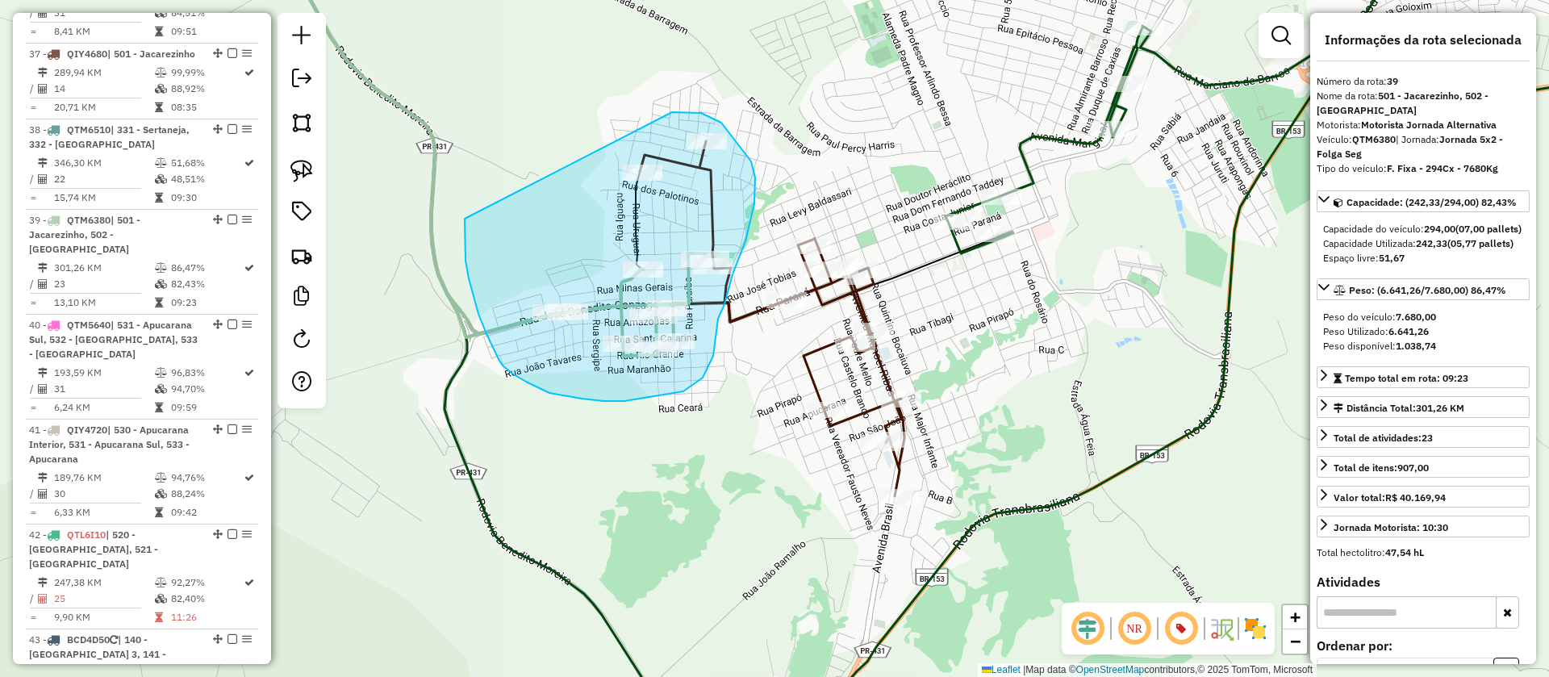
drag, startPoint x: 469, startPoint y: 278, endPoint x: 644, endPoint y: 115, distance: 239.8
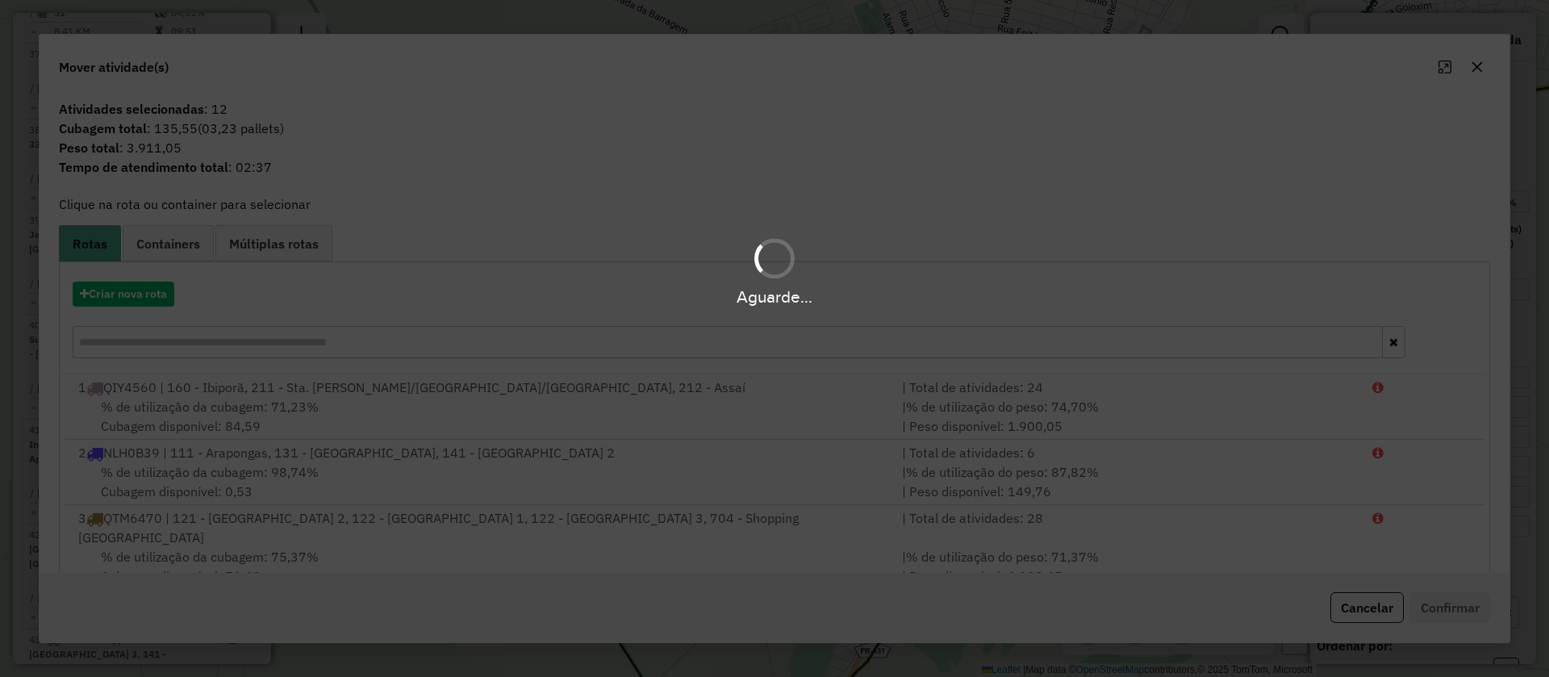
click at [132, 300] on div "Aguarde..." at bounding box center [774, 296] width 1549 height 25
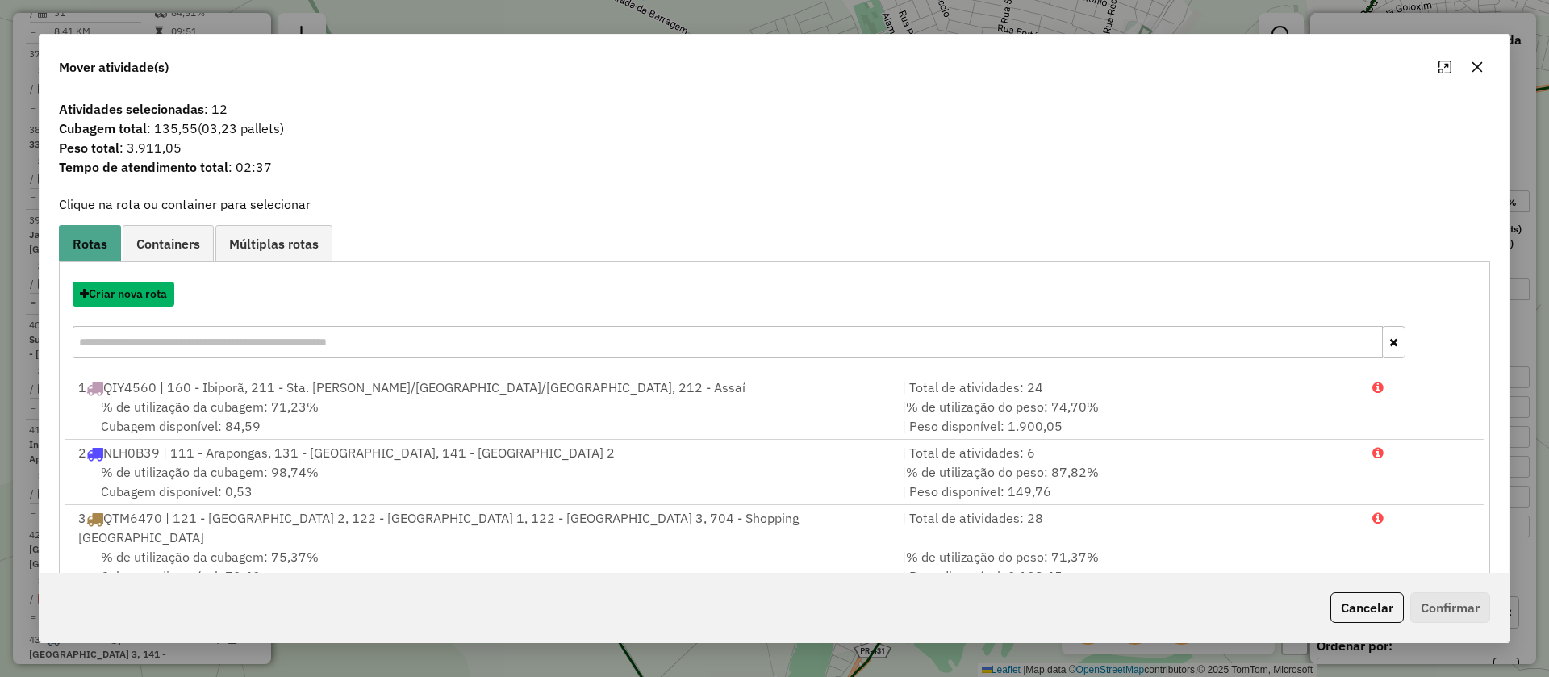
click at [132, 300] on button "Criar nova rota" at bounding box center [124, 294] width 102 height 25
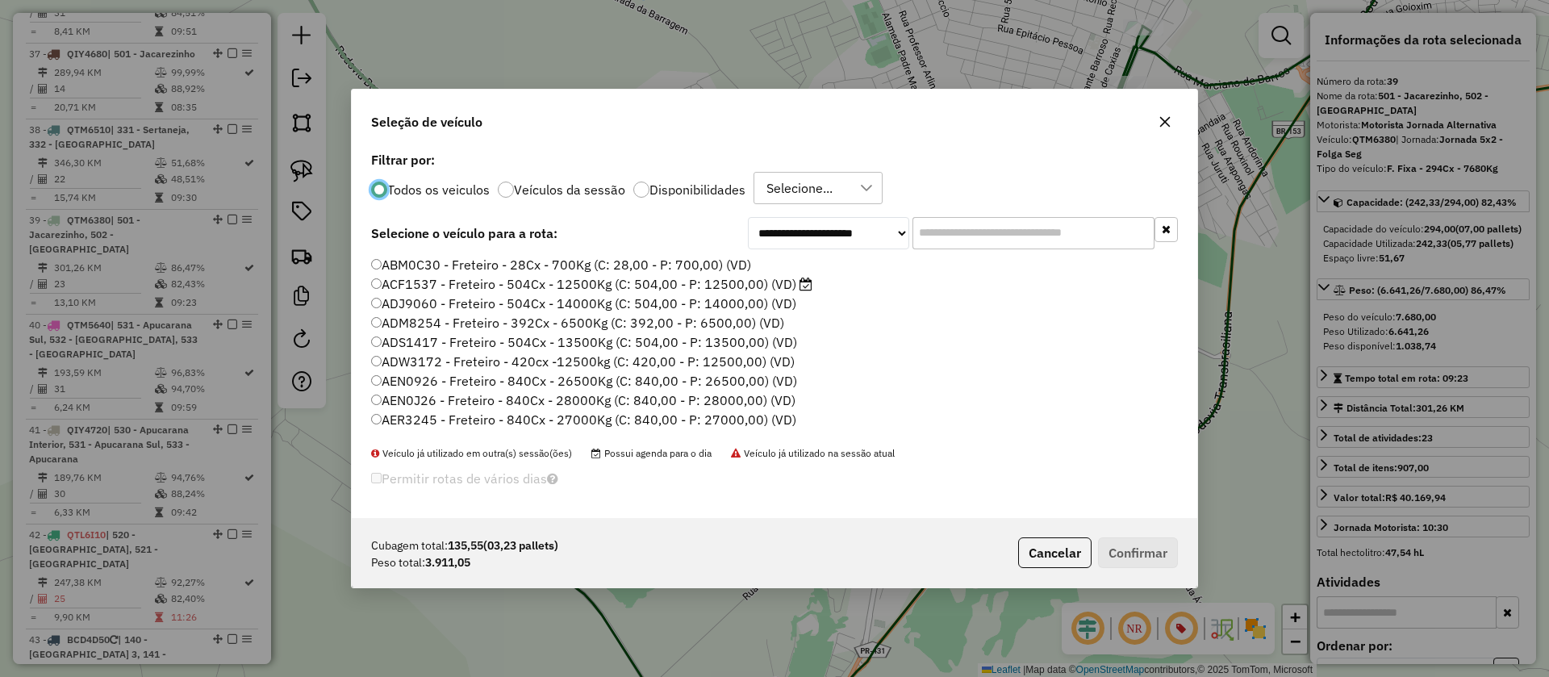
scroll to position [9, 5]
click at [964, 234] on input "text" at bounding box center [1034, 233] width 242 height 32
type input "***"
click at [685, 262] on label "JBP3F01 - F. Fixa - 294Cx - 8500Kg (C: 294,00 - P: 8500,00) (VD)" at bounding box center [570, 264] width 398 height 19
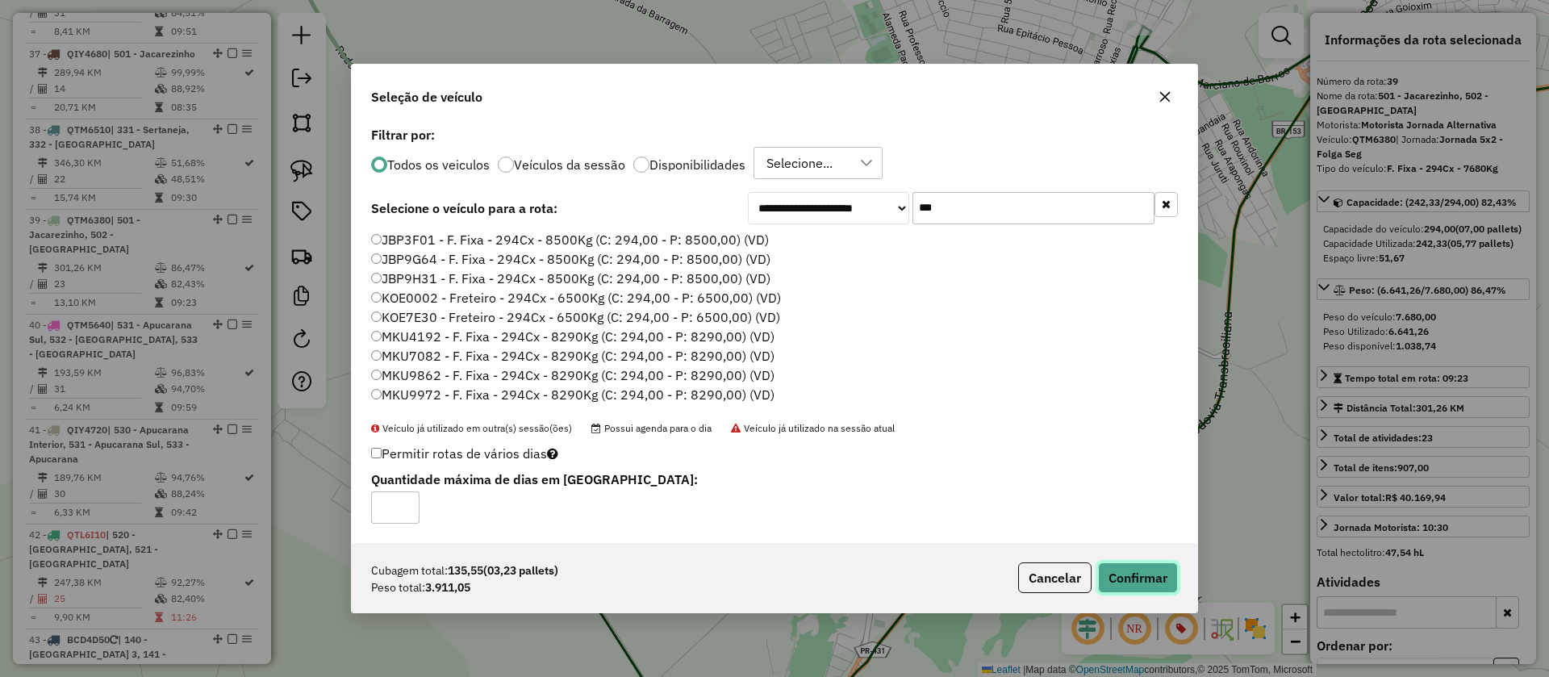
click at [1122, 574] on button "Confirmar" at bounding box center [1138, 577] width 80 height 31
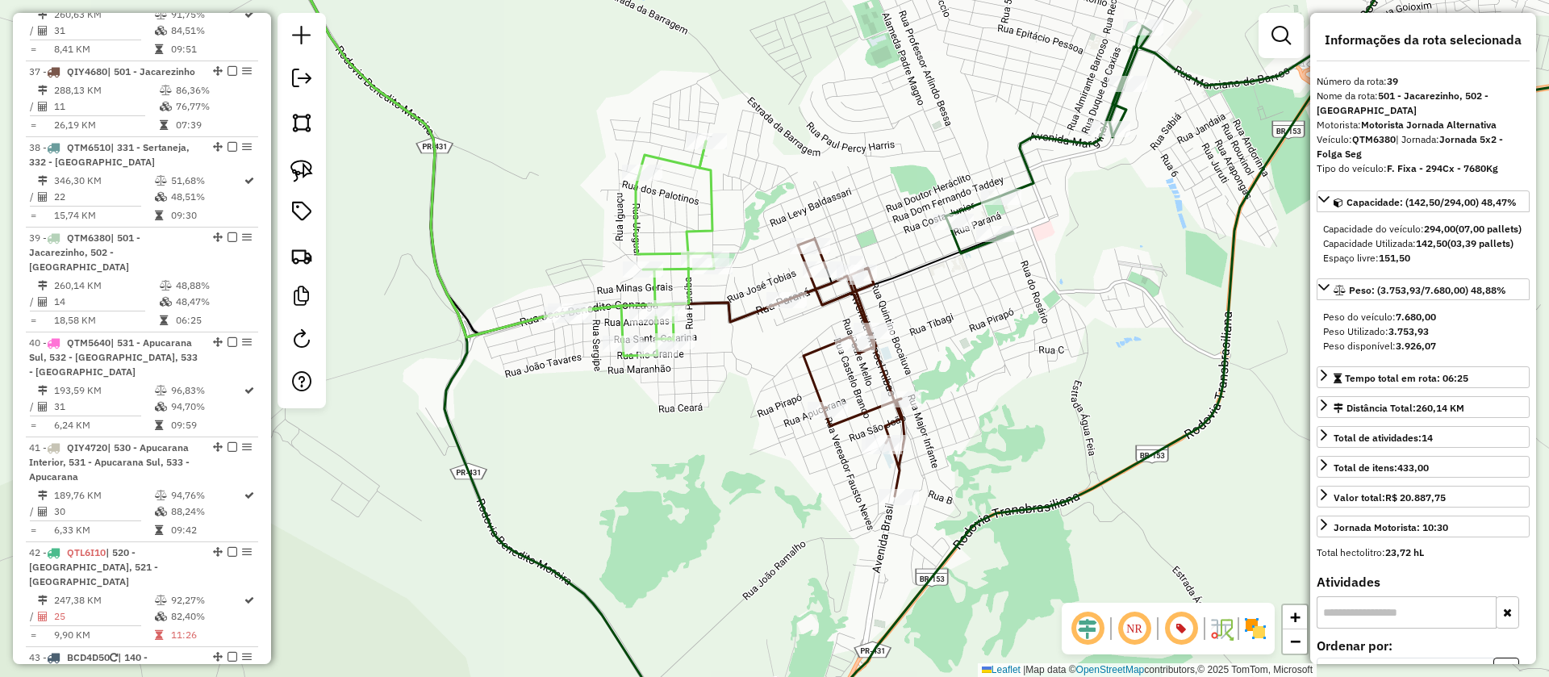
scroll to position [4411, 0]
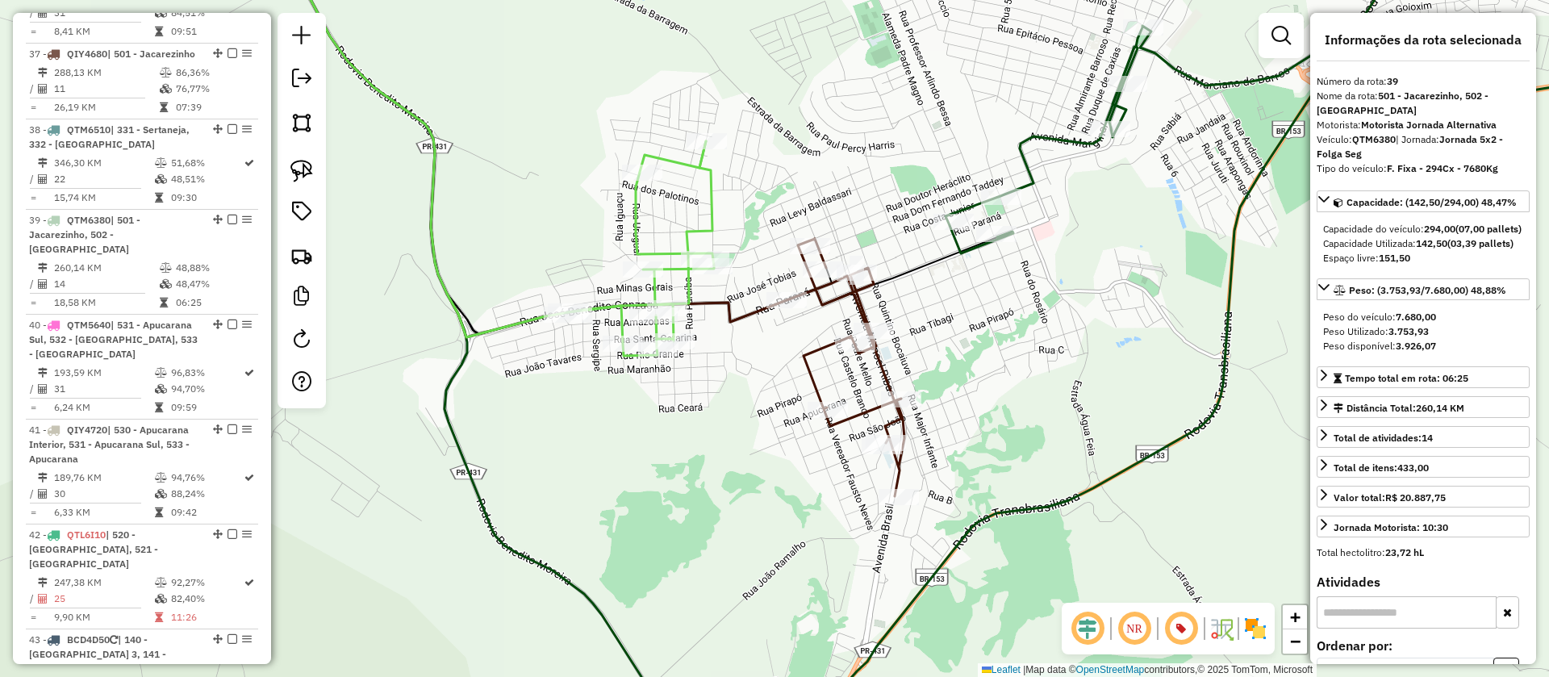
click at [864, 319] on icon at bounding box center [846, 367] width 118 height 257
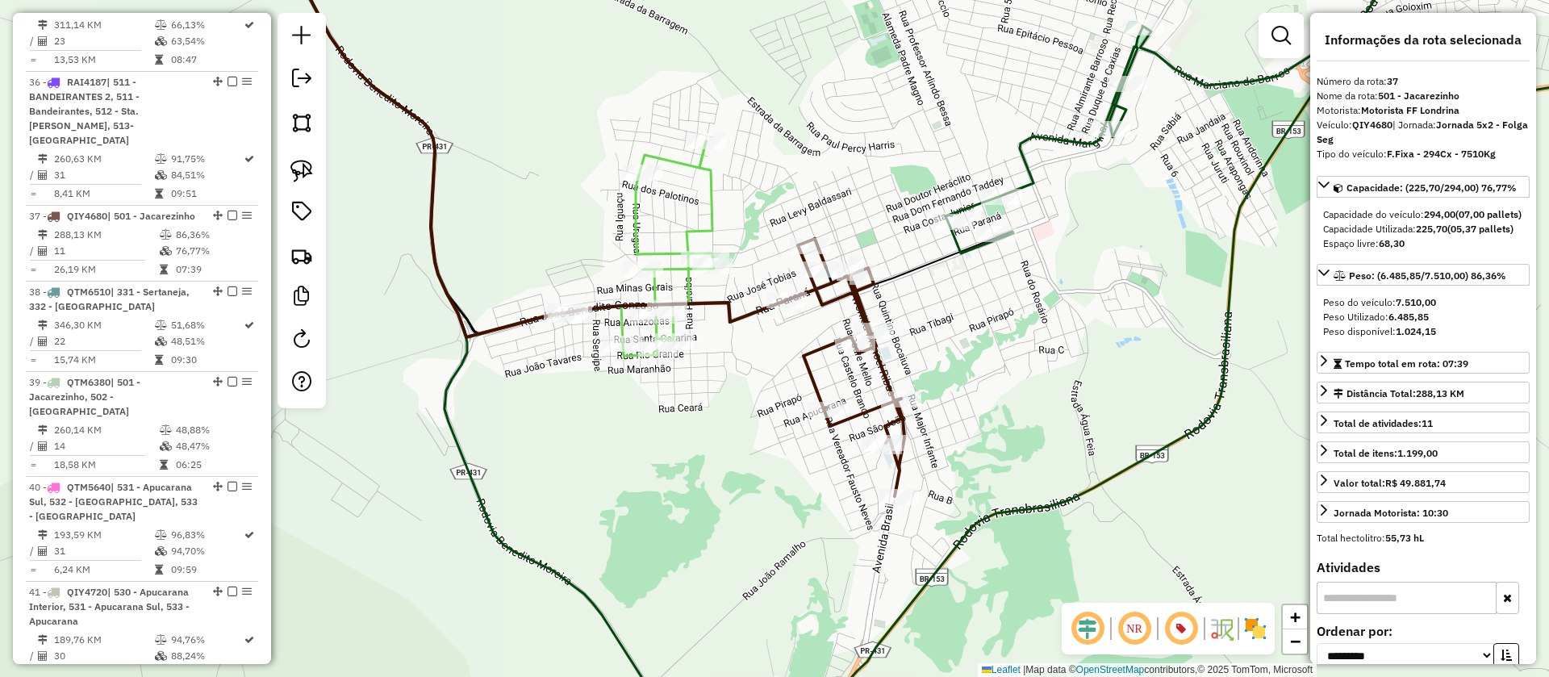
scroll to position [4230, 0]
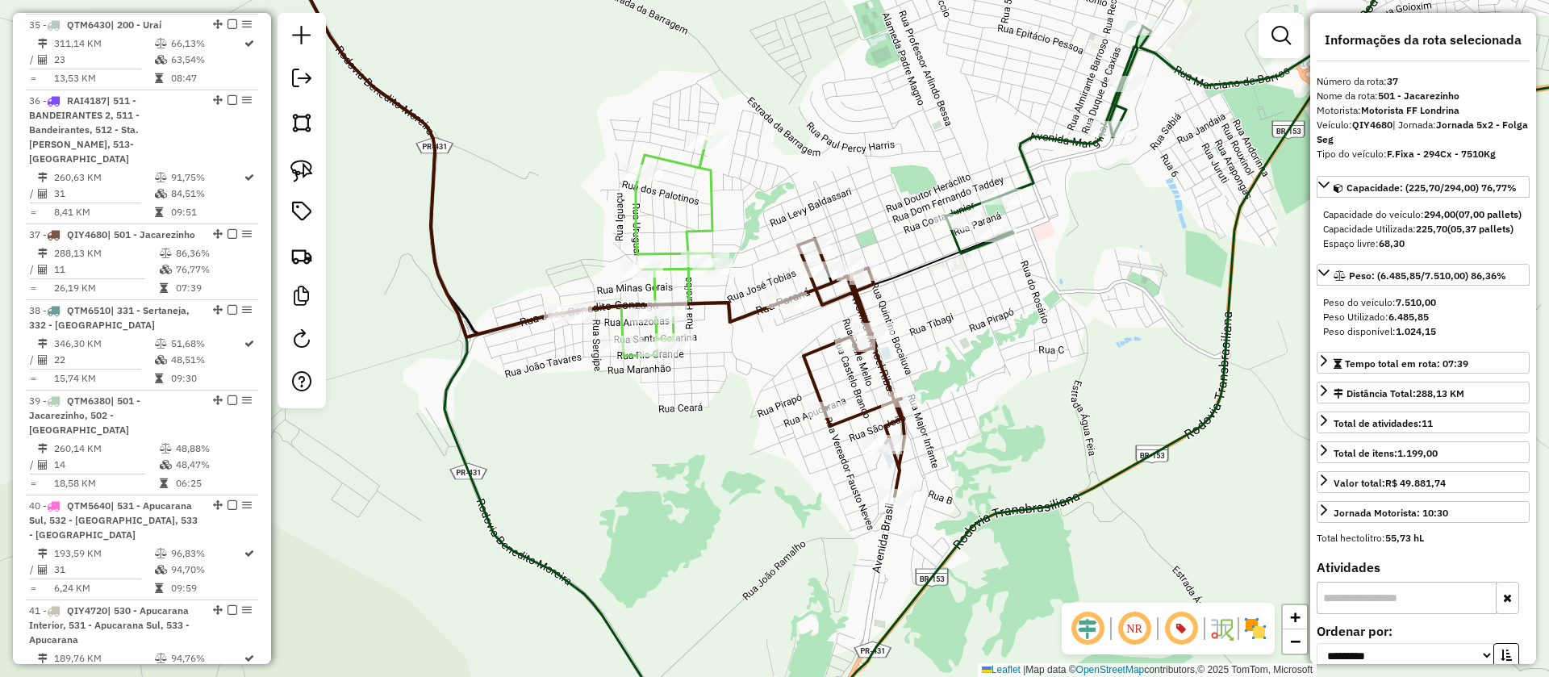
click at [1030, 186] on icon at bounding box center [1325, 92] width 759 height 321
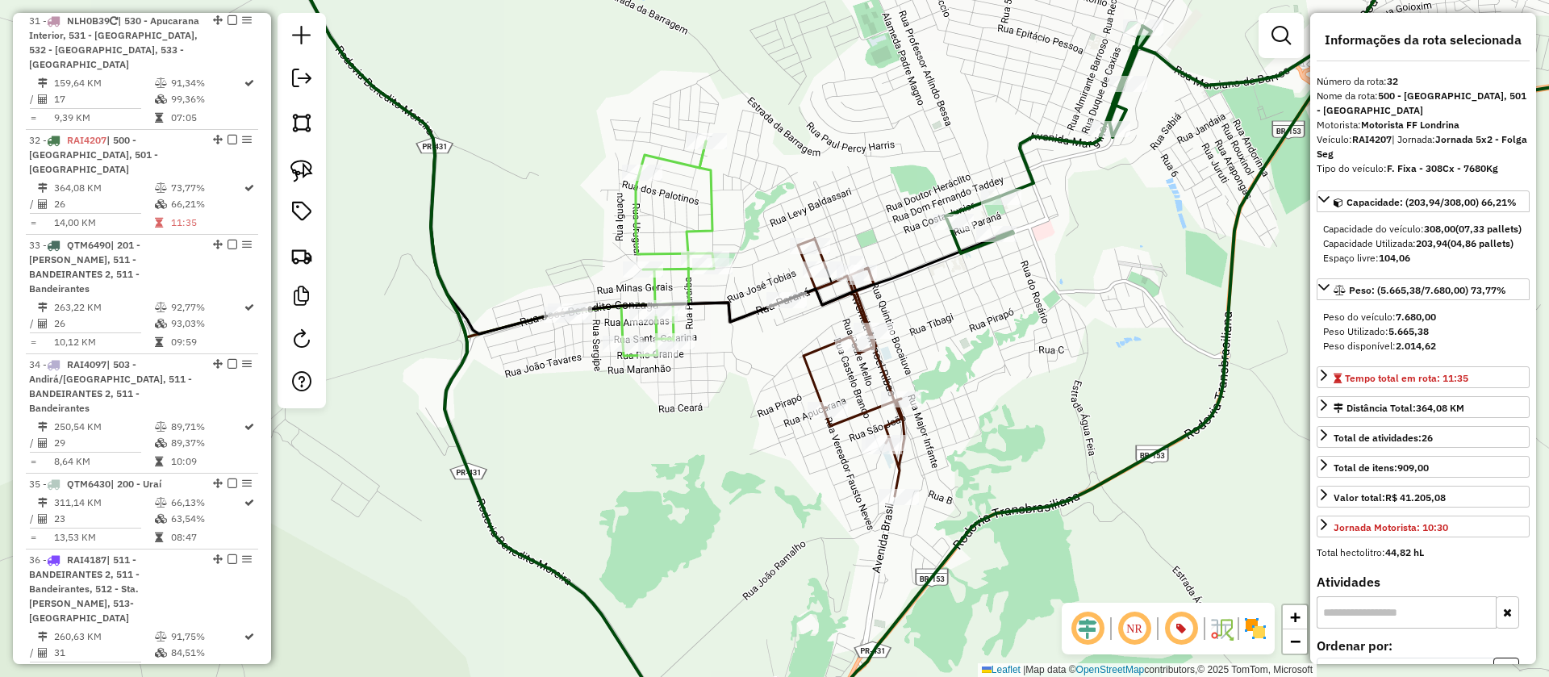
scroll to position [3720, 0]
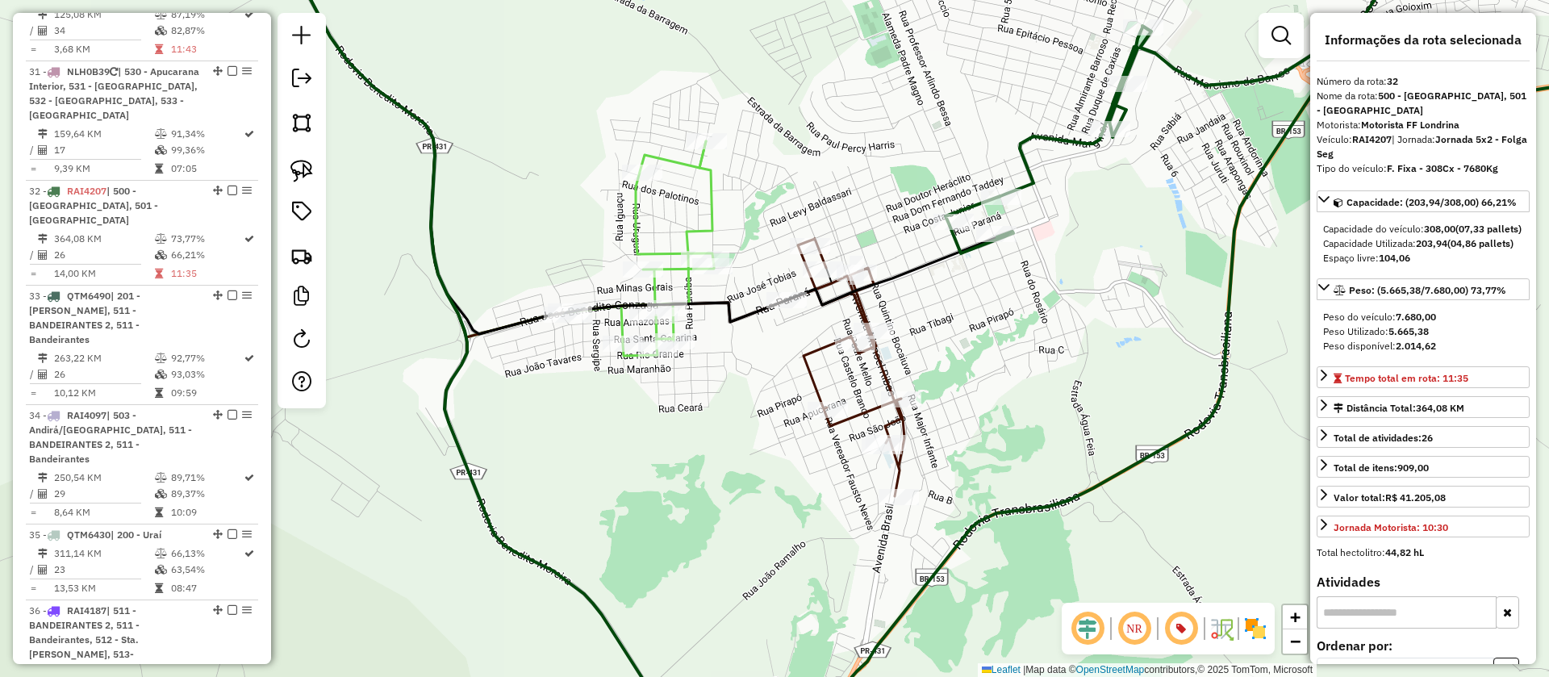
click at [862, 309] on icon at bounding box center [846, 367] width 118 height 257
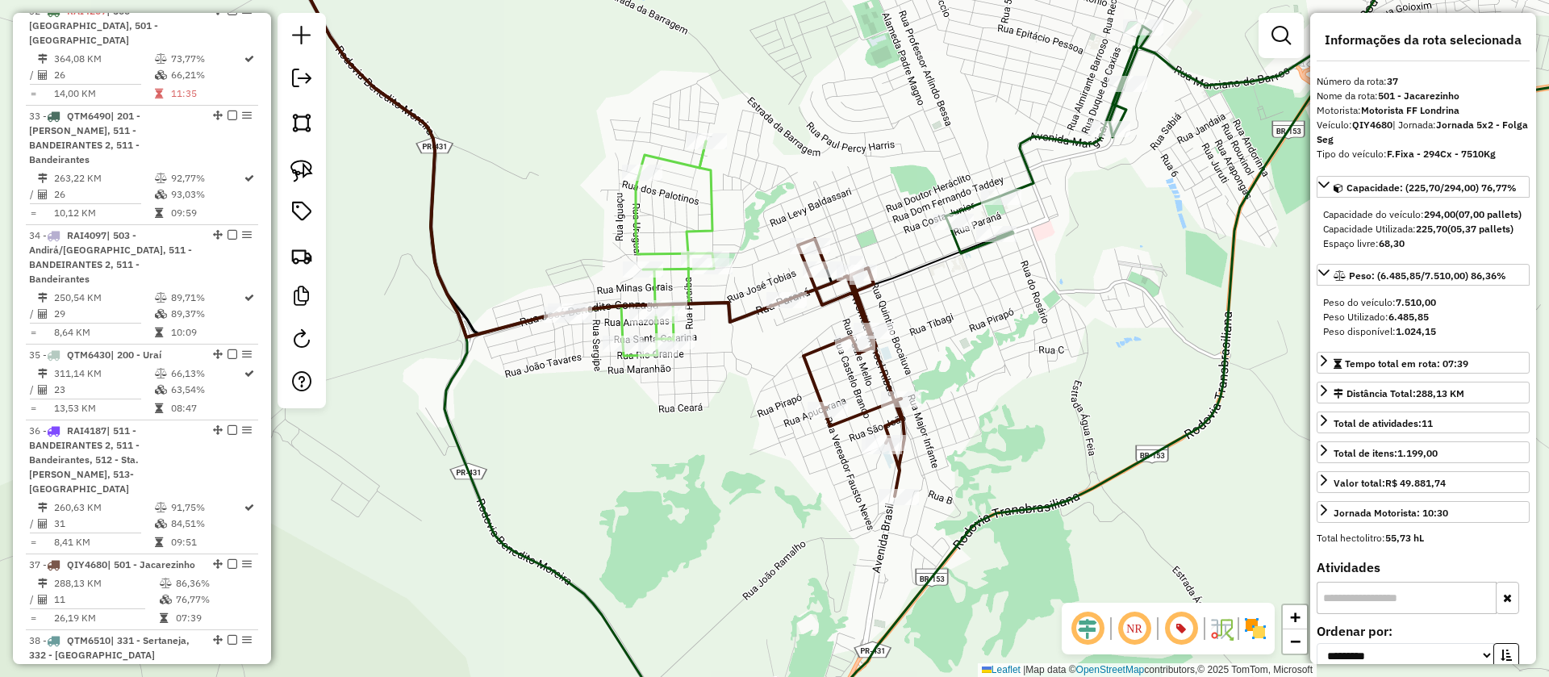
scroll to position [4230, 0]
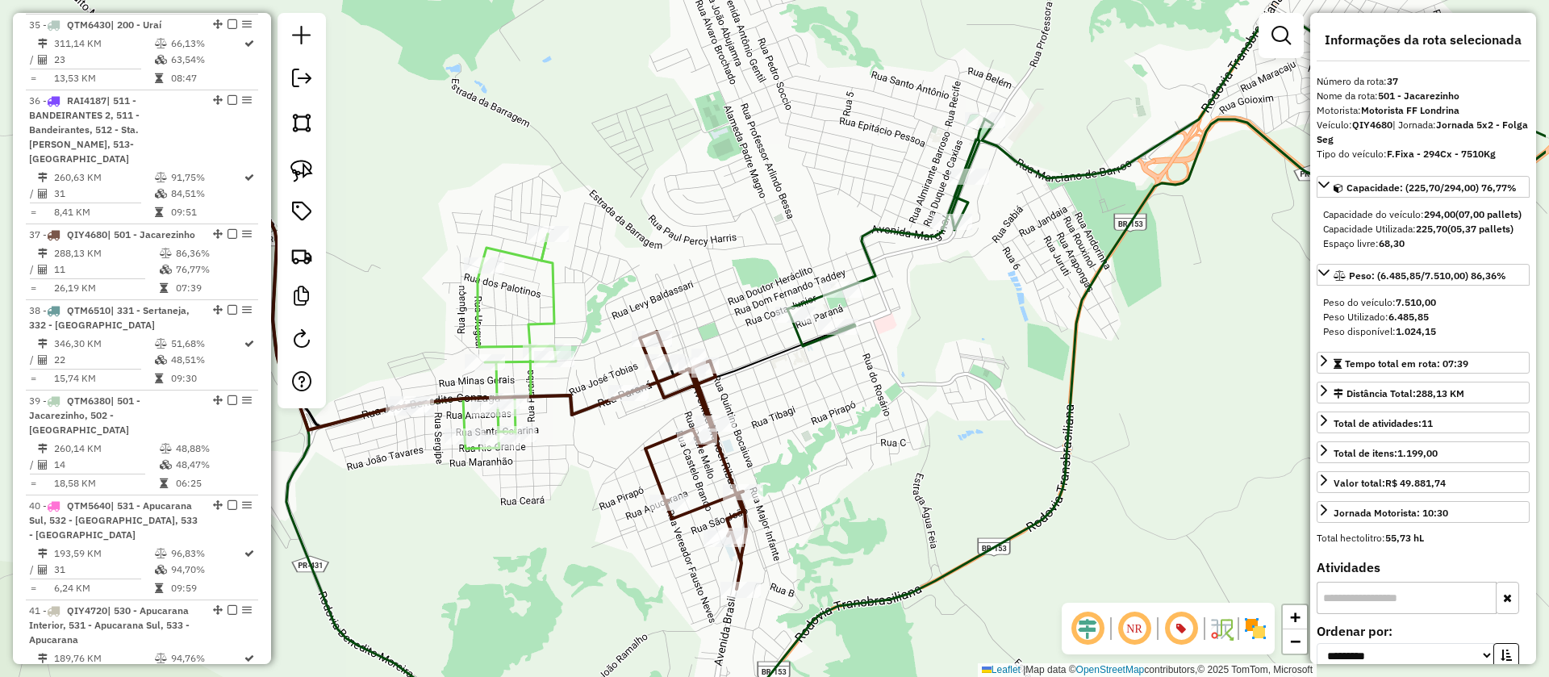
drag, startPoint x: 1009, startPoint y: 296, endPoint x: 851, endPoint y: 389, distance: 183.4
click at [851, 389] on div "Janela de atendimento Grade de atendimento Capacidade Transportadoras Veículos …" at bounding box center [774, 338] width 1549 height 677
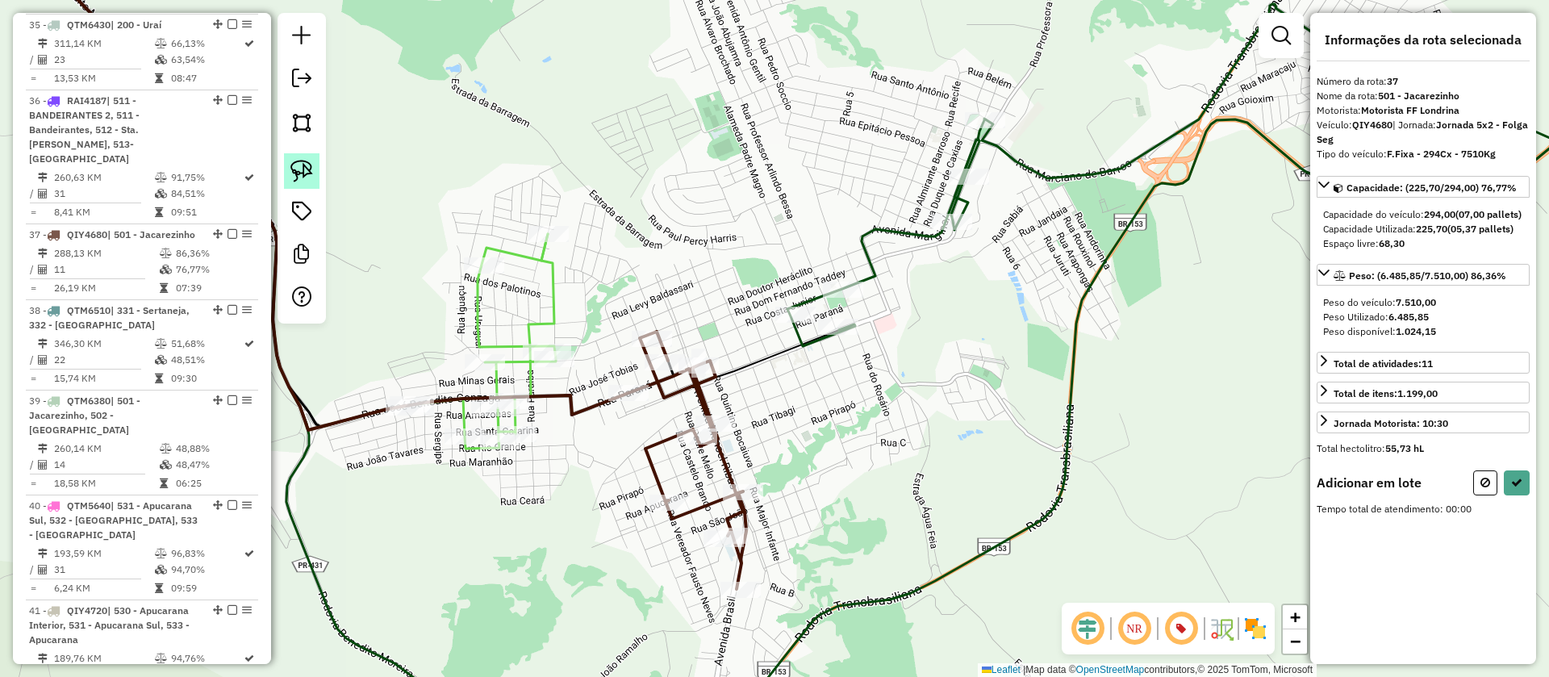
click at [298, 165] on img at bounding box center [302, 171] width 23 height 23
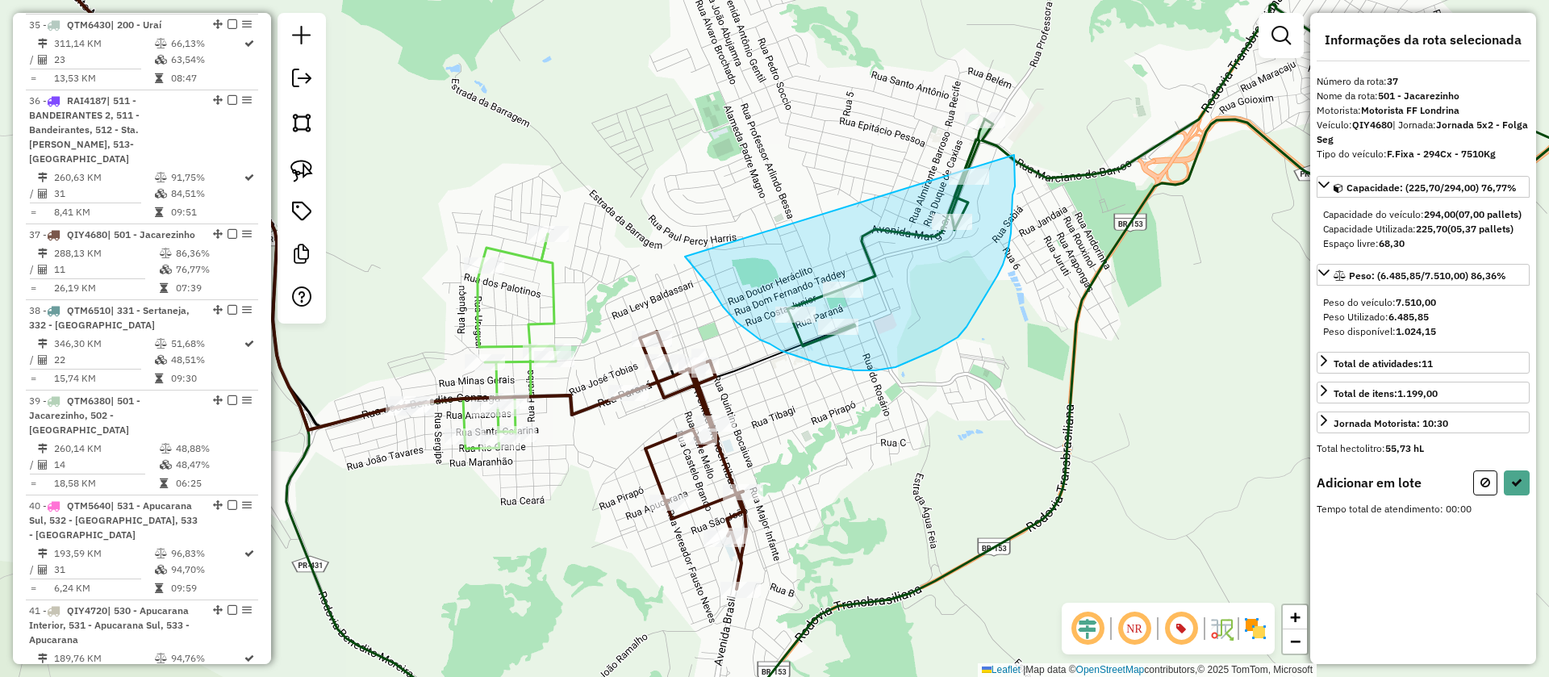
drag, startPoint x: 713, startPoint y: 291, endPoint x: 982, endPoint y: 70, distance: 348.1
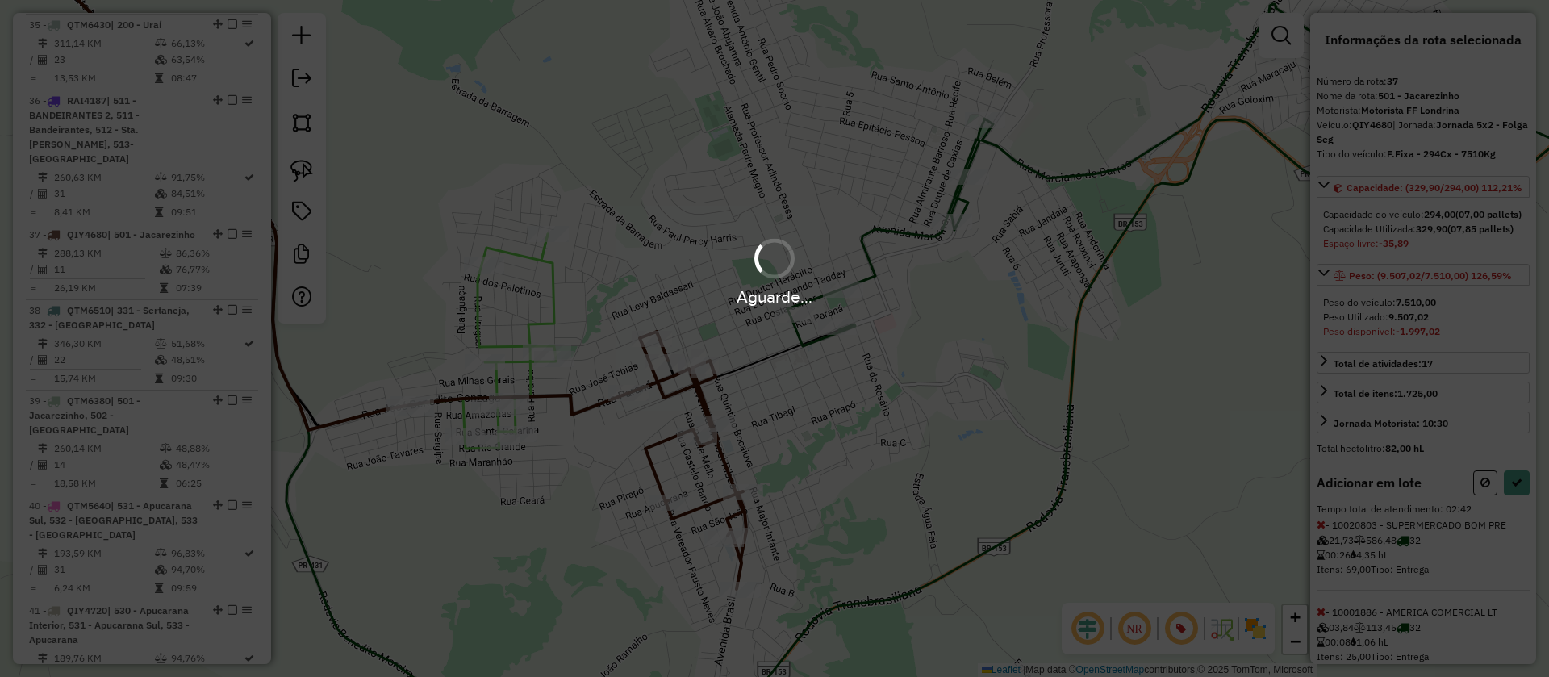
click at [1509, 532] on hb-app "Aguarde... Pop-up bloqueado! Seu navegador bloqueou automáticamente a abertura …" at bounding box center [774, 338] width 1549 height 677
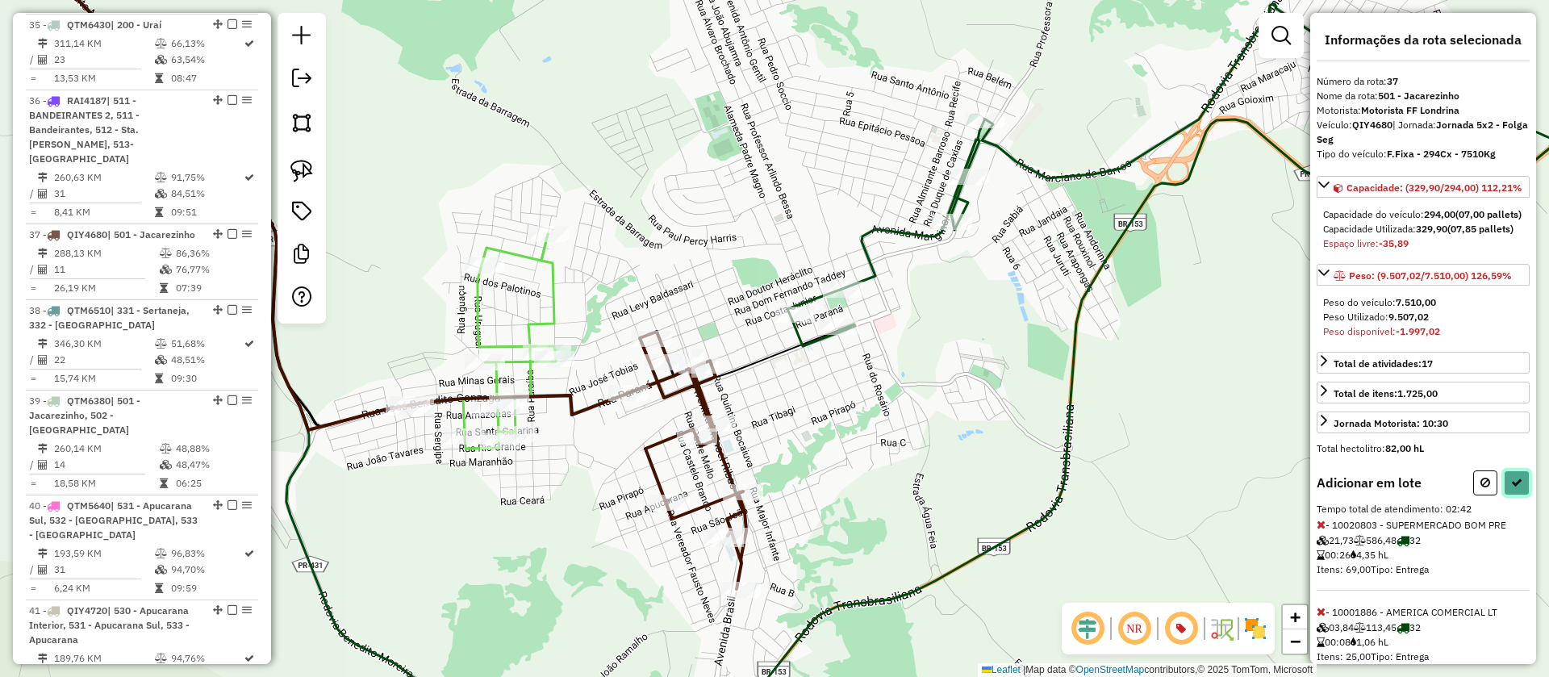
click at [1509, 495] on button at bounding box center [1517, 482] width 26 height 25
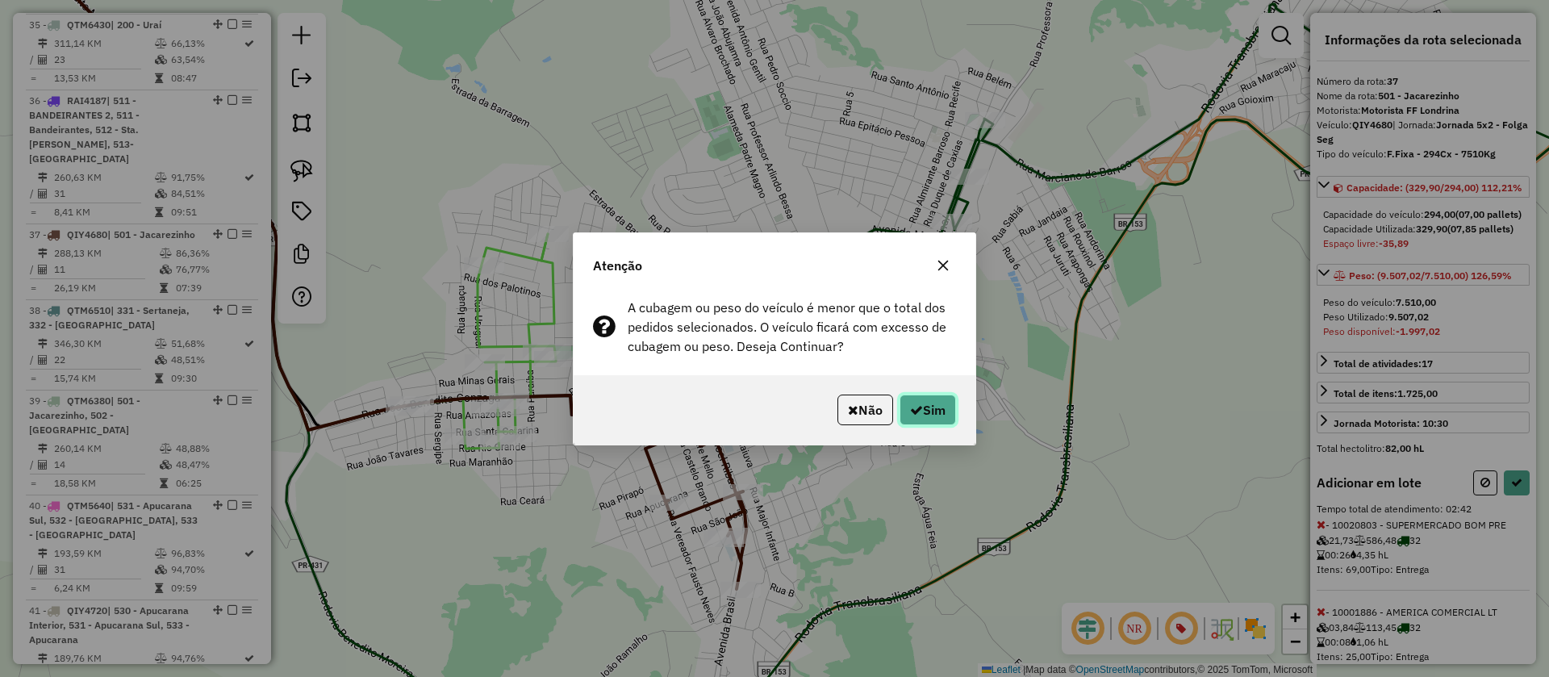
click at [931, 400] on button "Sim" at bounding box center [928, 410] width 56 height 31
select select "**********"
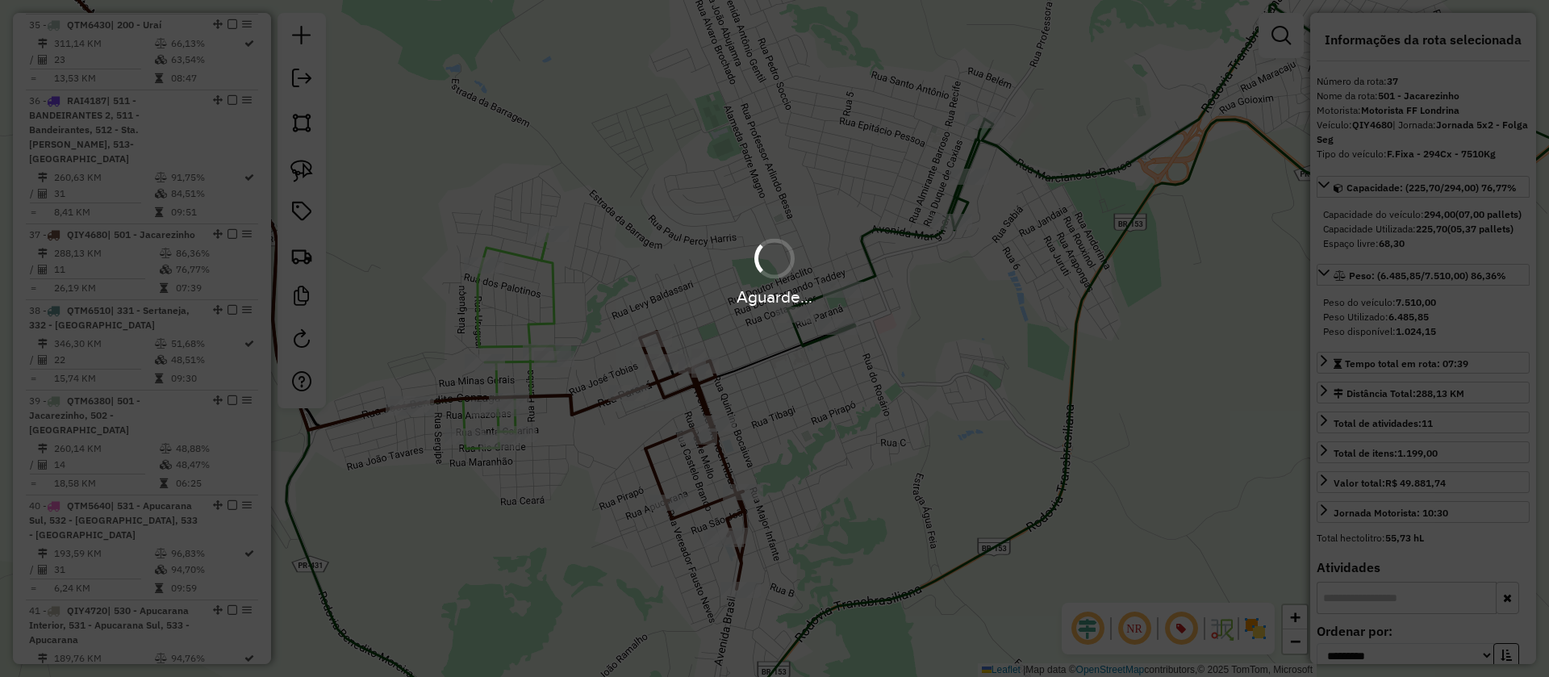
drag, startPoint x: 1142, startPoint y: 271, endPoint x: 1063, endPoint y: 289, distance: 81.0
click at [1063, 289] on div "Aguarde..." at bounding box center [774, 270] width 1549 height 77
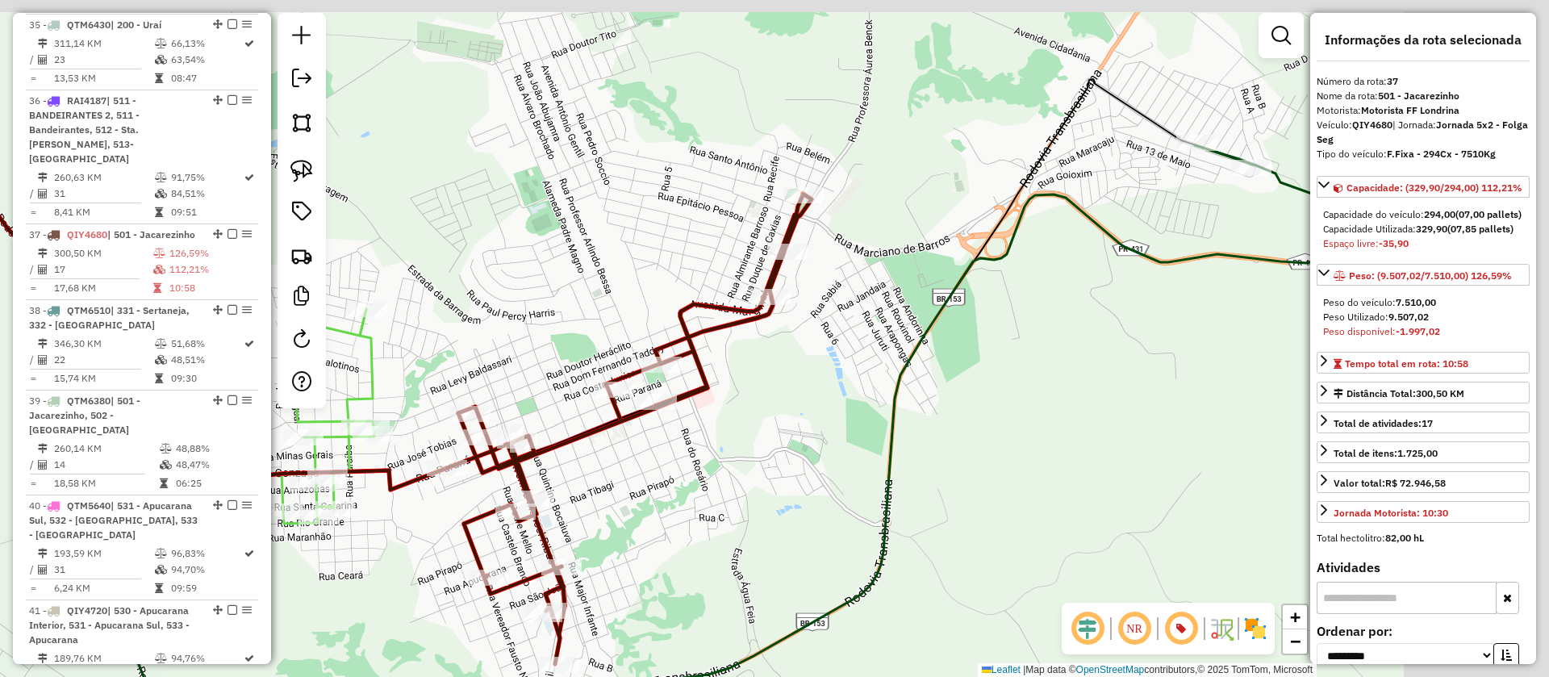
drag, startPoint x: 1018, startPoint y: 318, endPoint x: 933, endPoint y: 333, distance: 86.1
click at [933, 333] on div "Janela de atendimento Grade de atendimento Capacidade Transportadoras Veículos …" at bounding box center [774, 338] width 1549 height 677
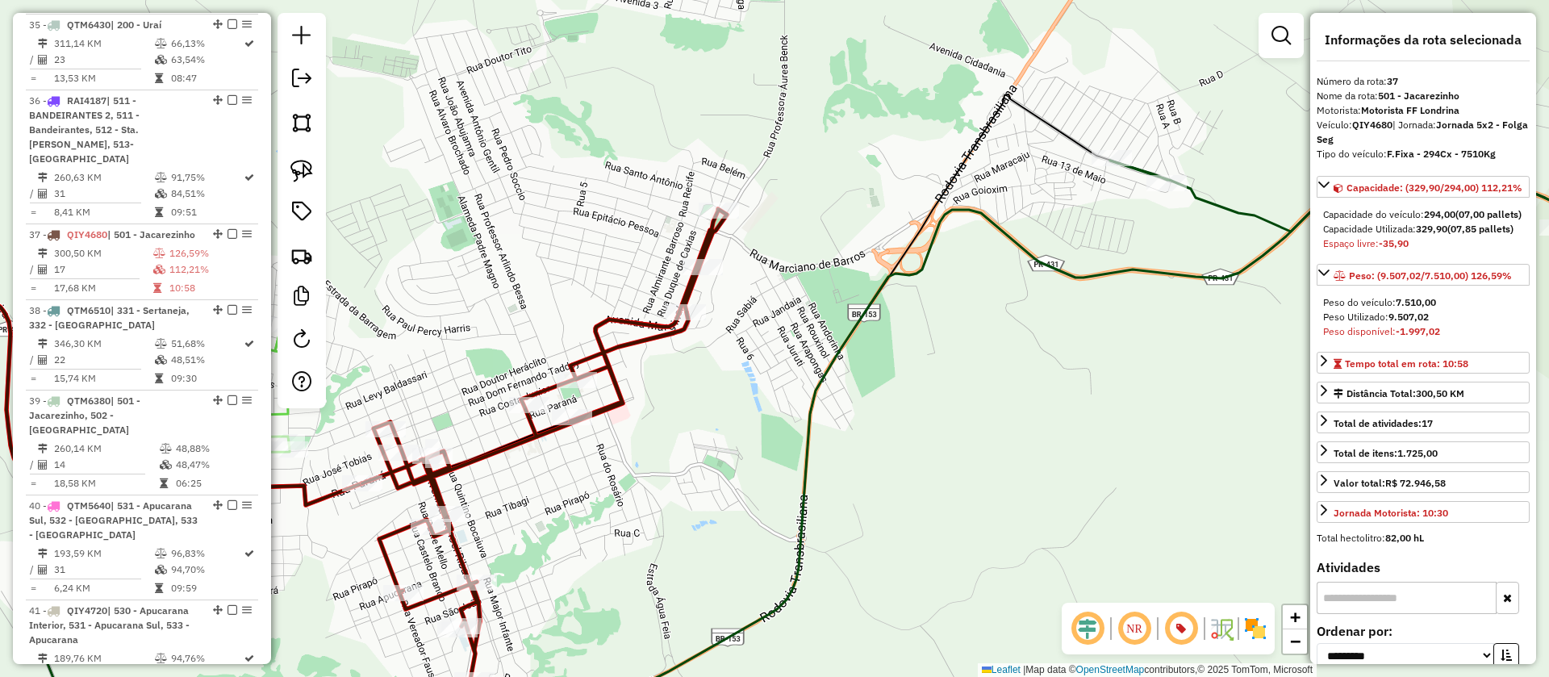
click at [1060, 268] on icon at bounding box center [774, 435] width 1859 height 620
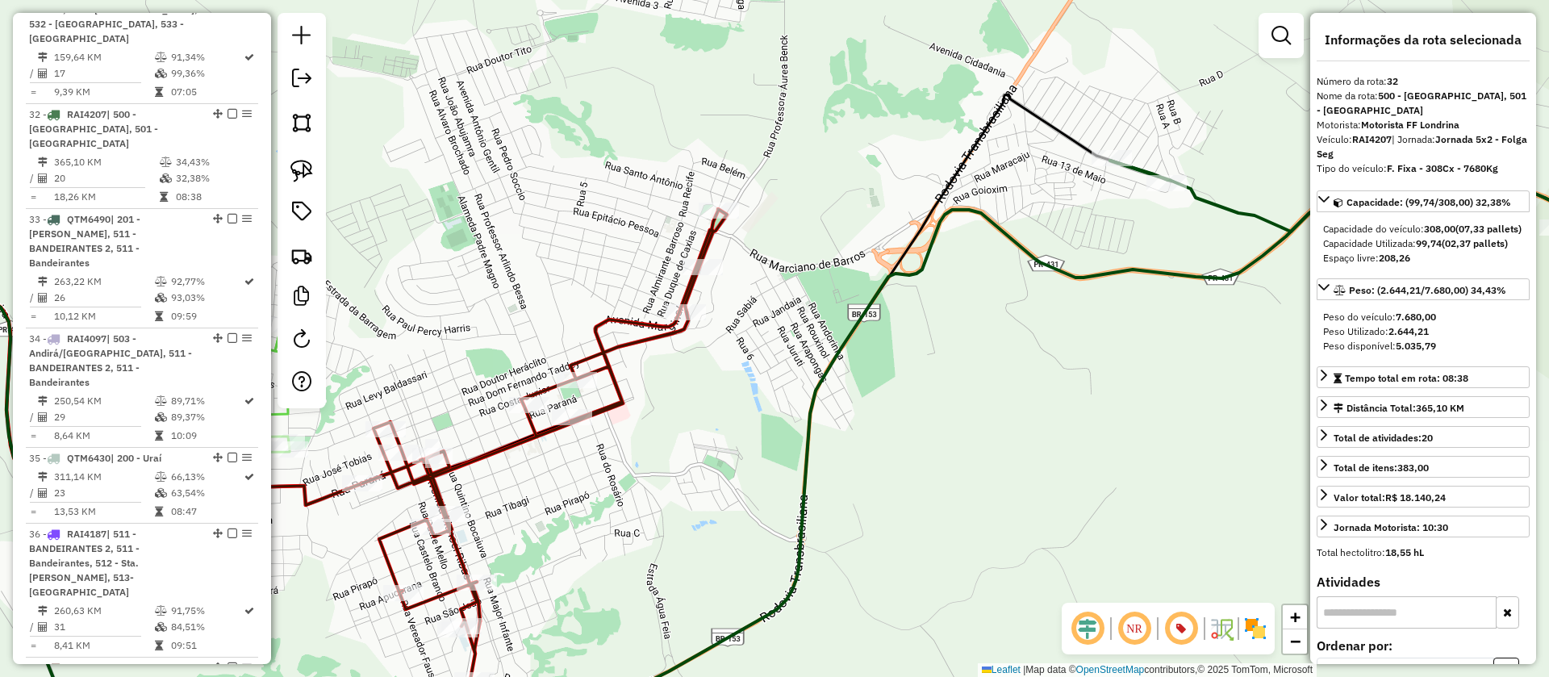
scroll to position [3720, 0]
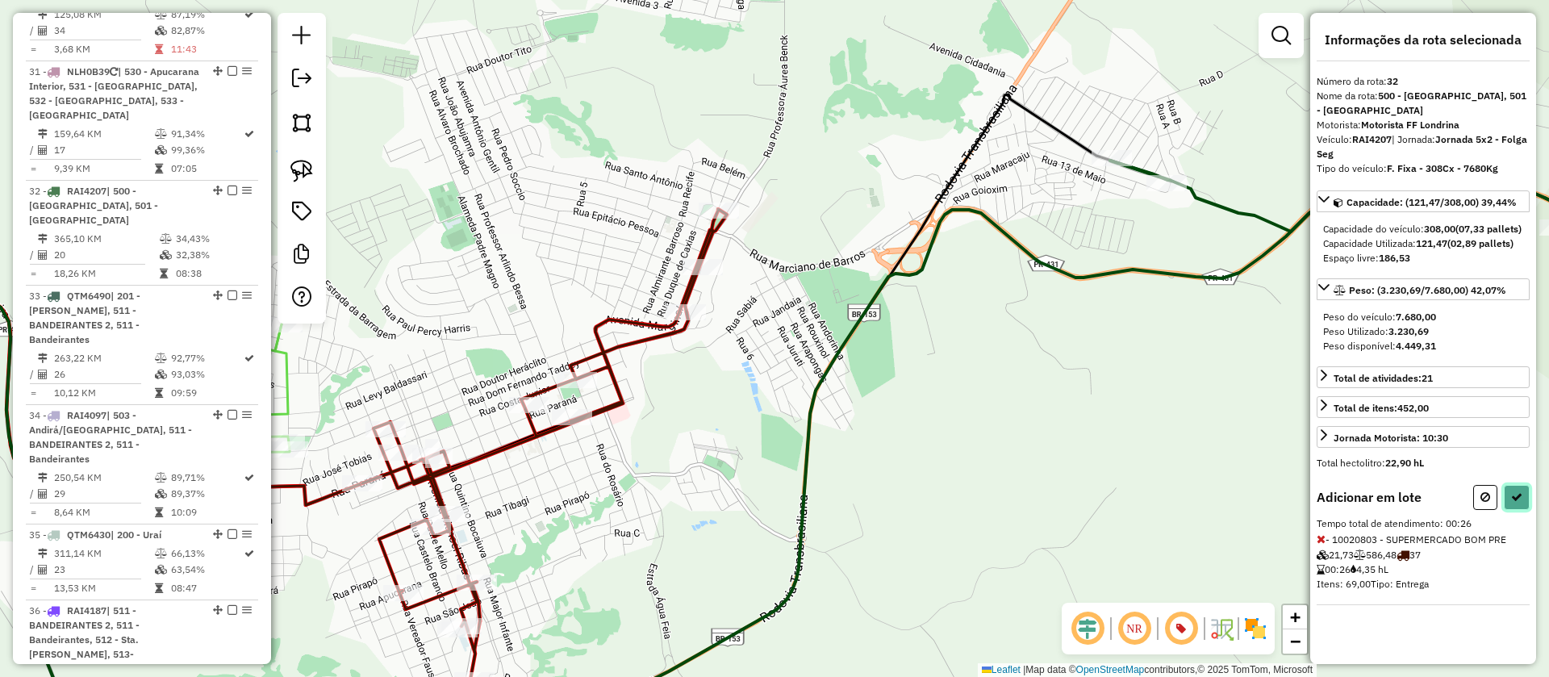
click at [1517, 503] on icon at bounding box center [1516, 496] width 11 height 11
select select "**********"
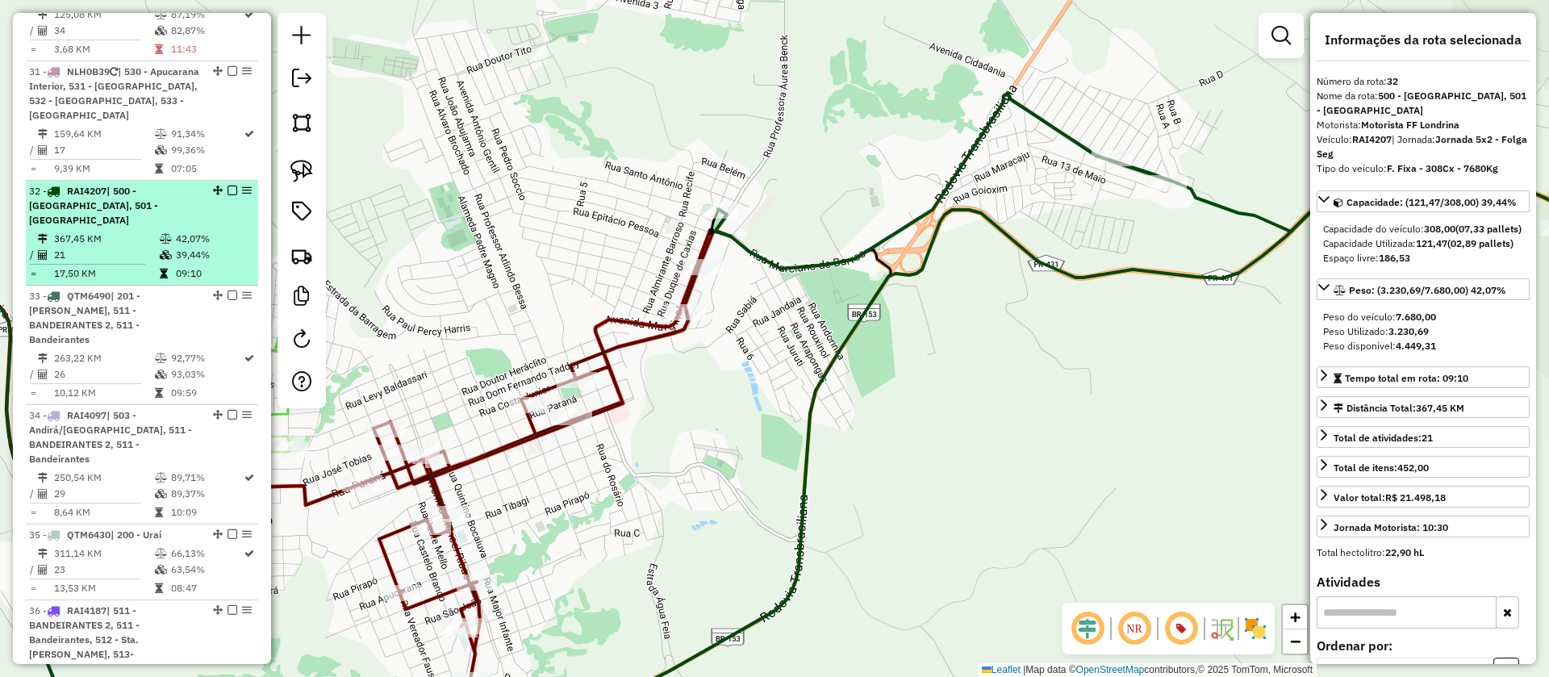
click at [228, 186] on em at bounding box center [233, 191] width 10 height 10
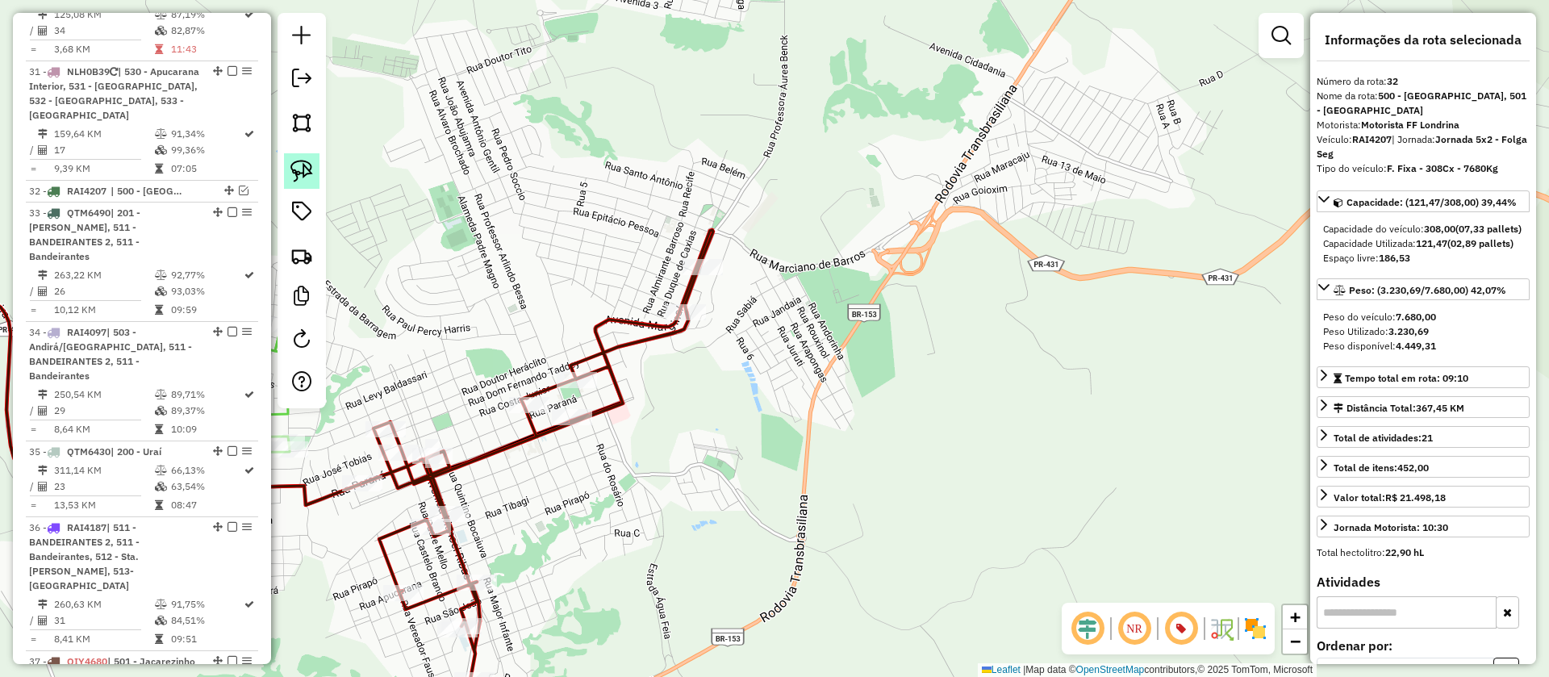
scroll to position [3651, 0]
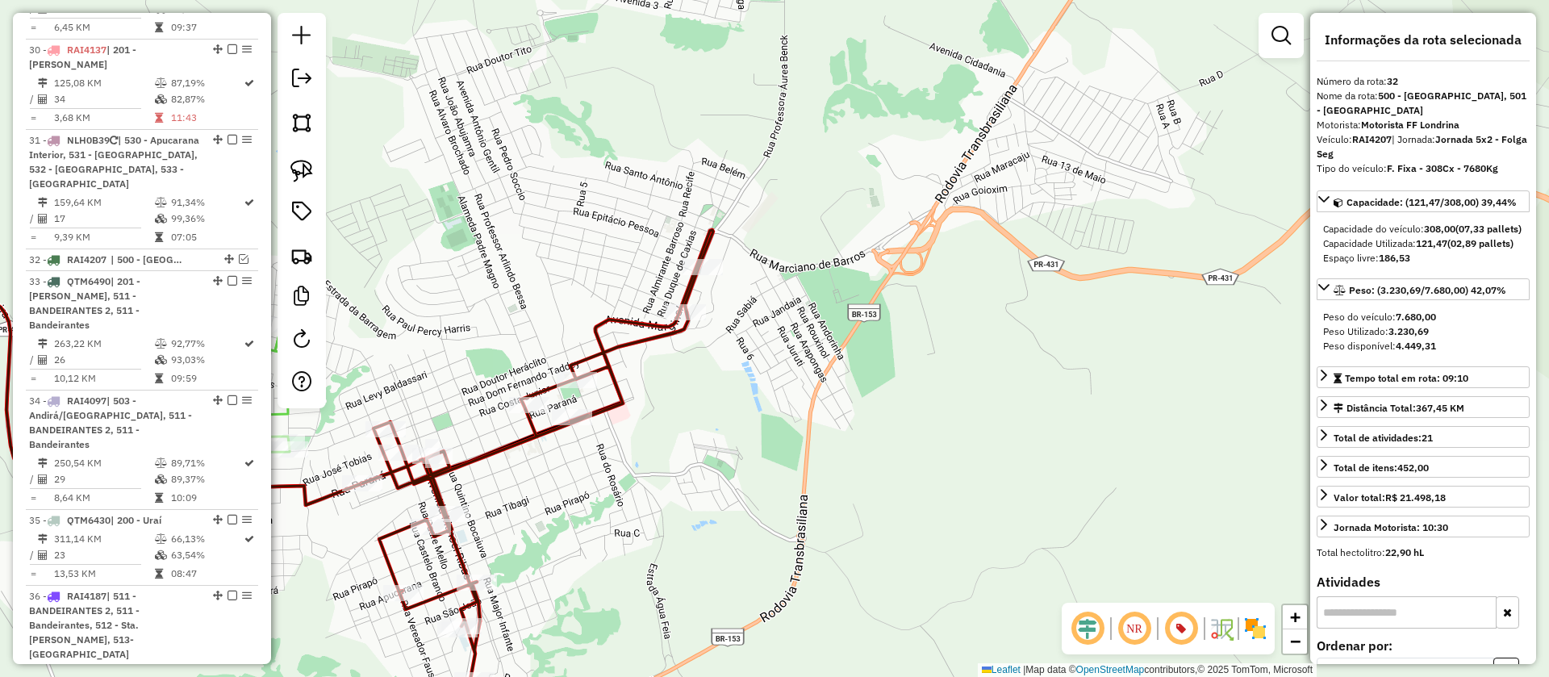
click at [646, 324] on icon at bounding box center [537, 454] width 351 height 449
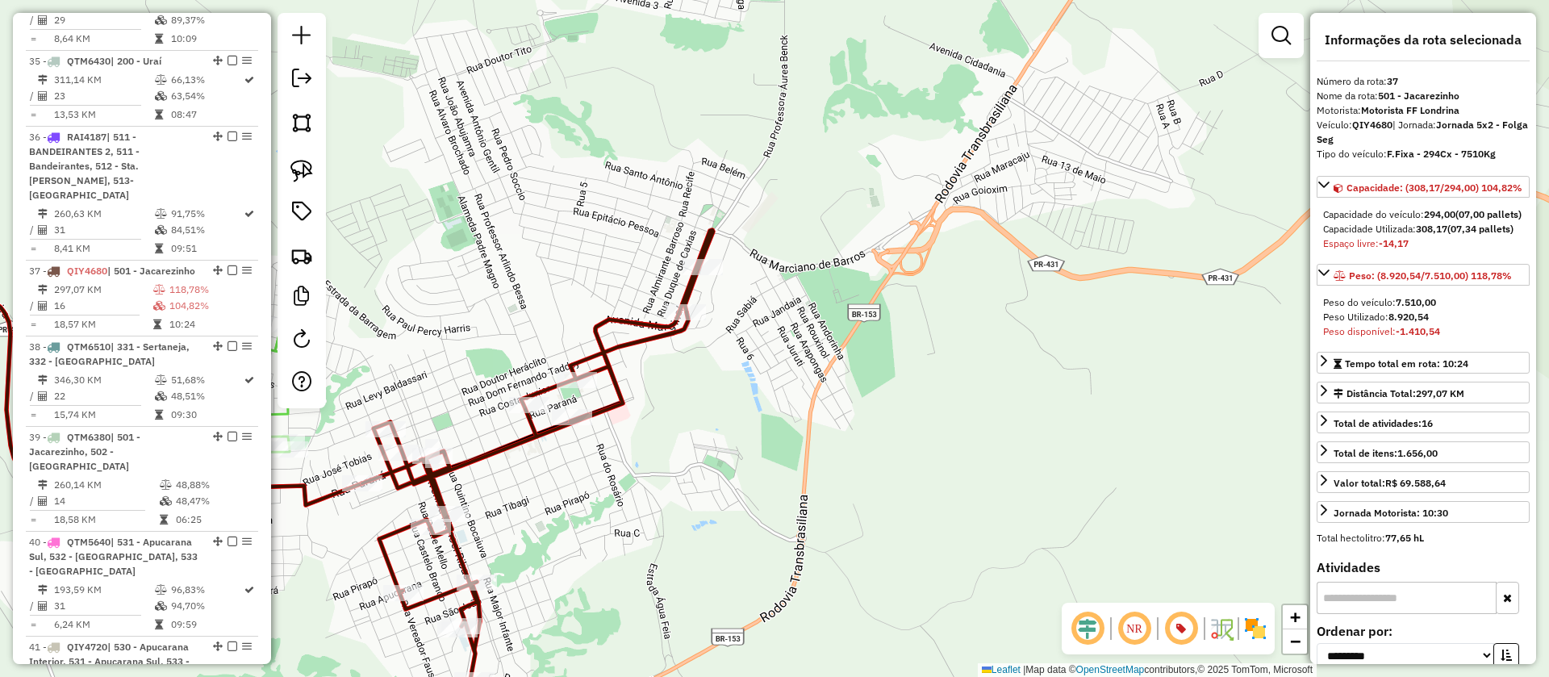
scroll to position [4161, 0]
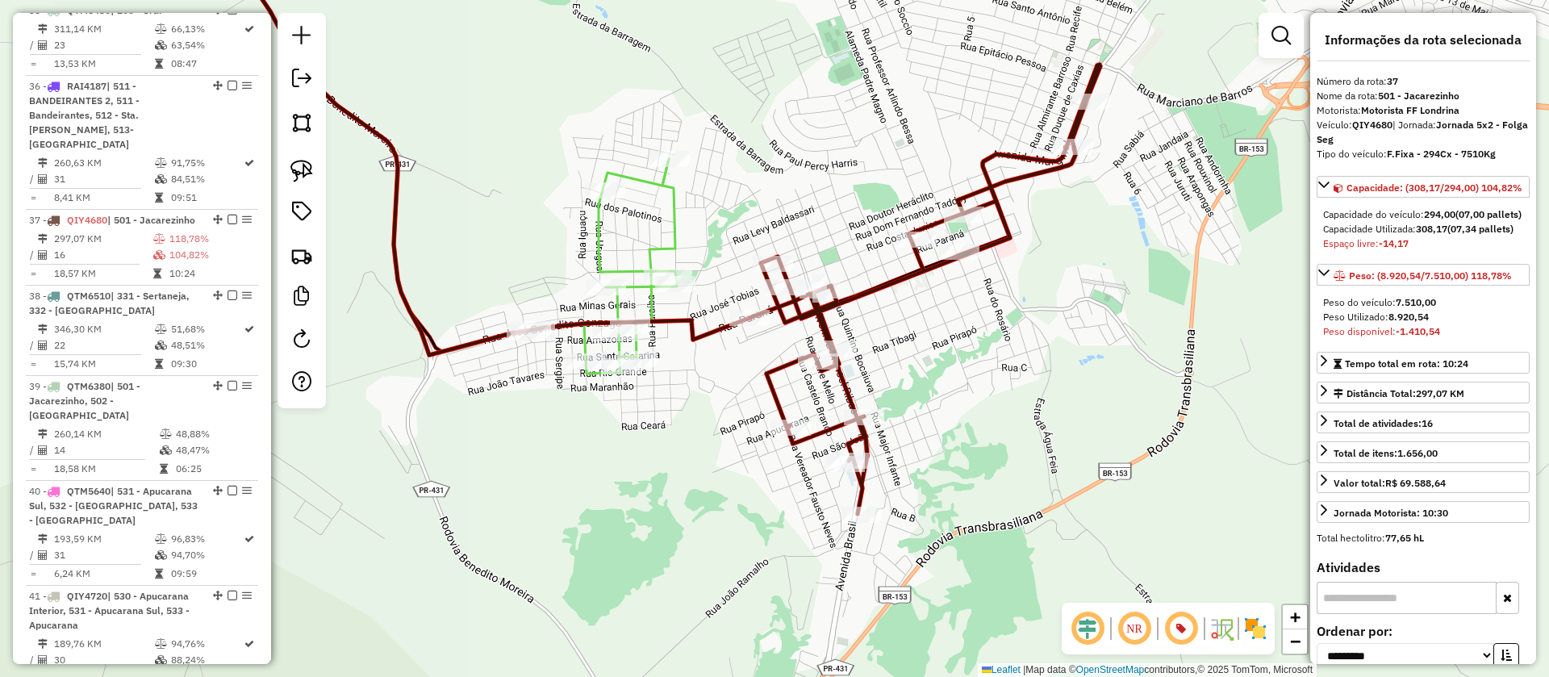
drag, startPoint x: 688, startPoint y: 416, endPoint x: 1118, endPoint y: 231, distance: 468.4
click at [1118, 231] on div "Janela de atendimento Grade de atendimento Capacidade Transportadoras Veículos …" at bounding box center [774, 338] width 1549 height 677
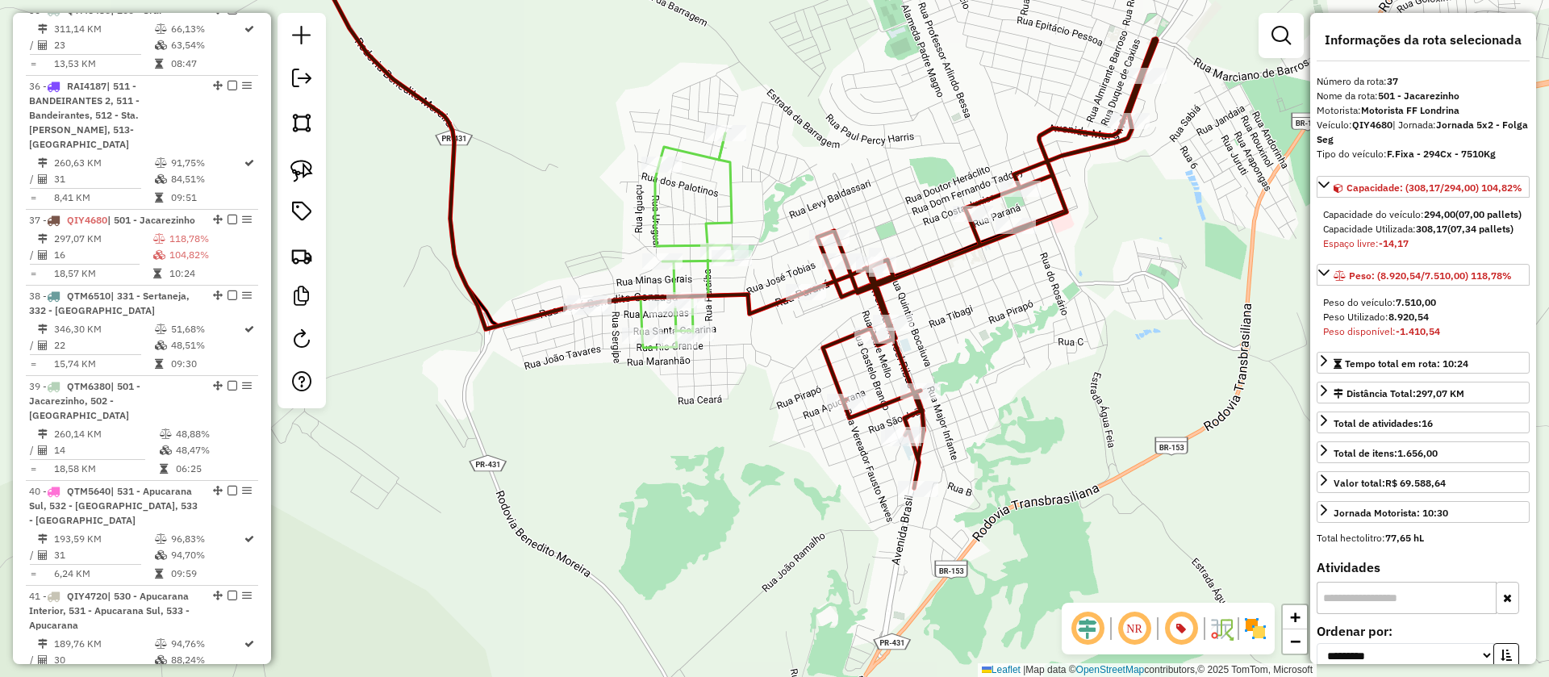
click at [732, 208] on icon at bounding box center [510, 130] width 444 height 397
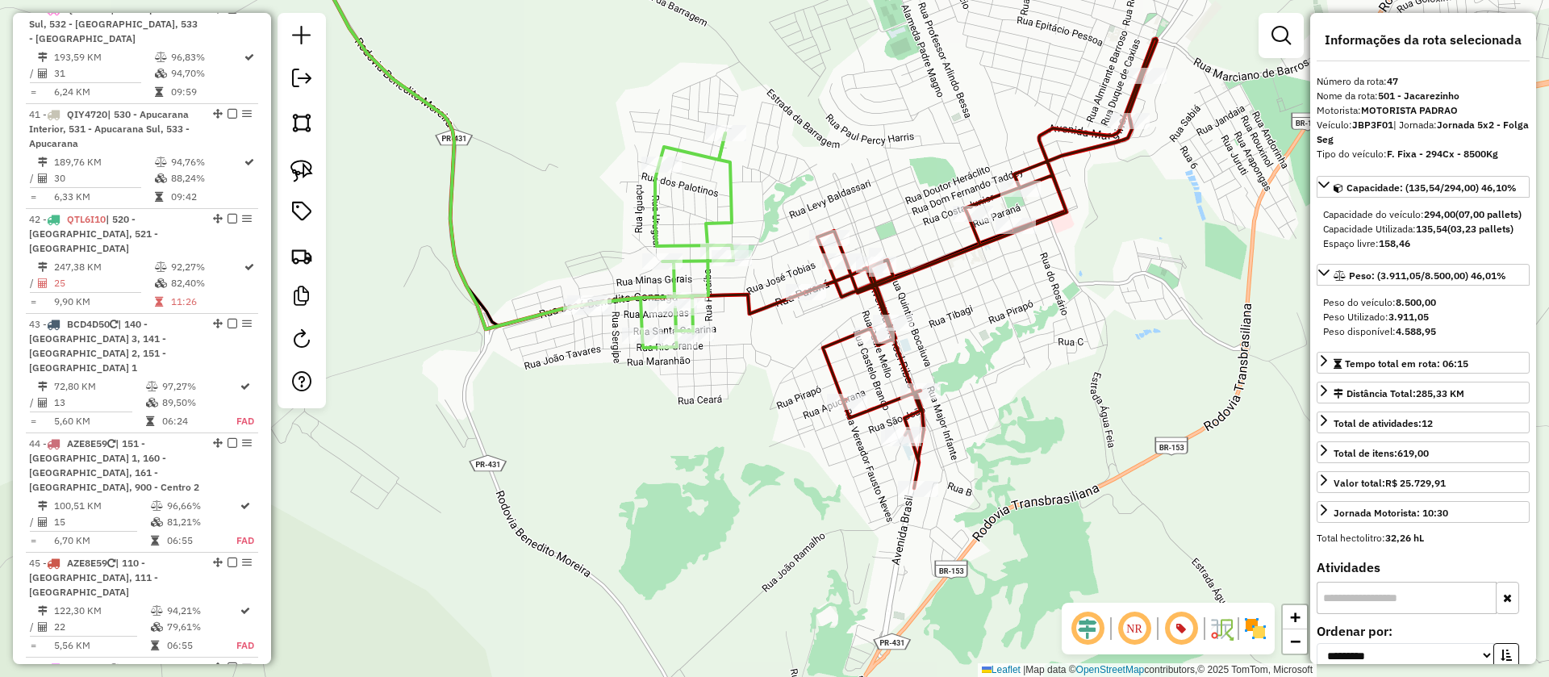
scroll to position [4670, 0]
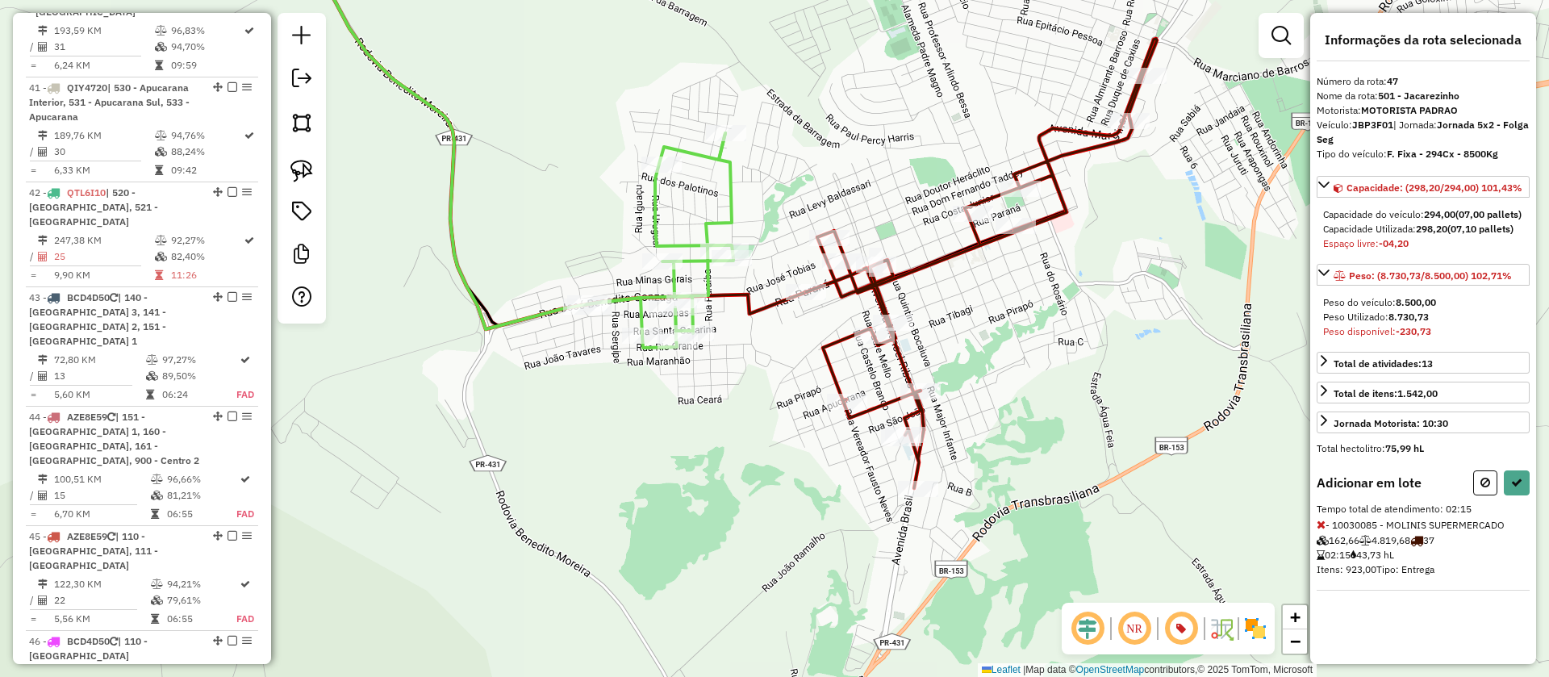
click at [1318, 530] on icon at bounding box center [1321, 524] width 9 height 11
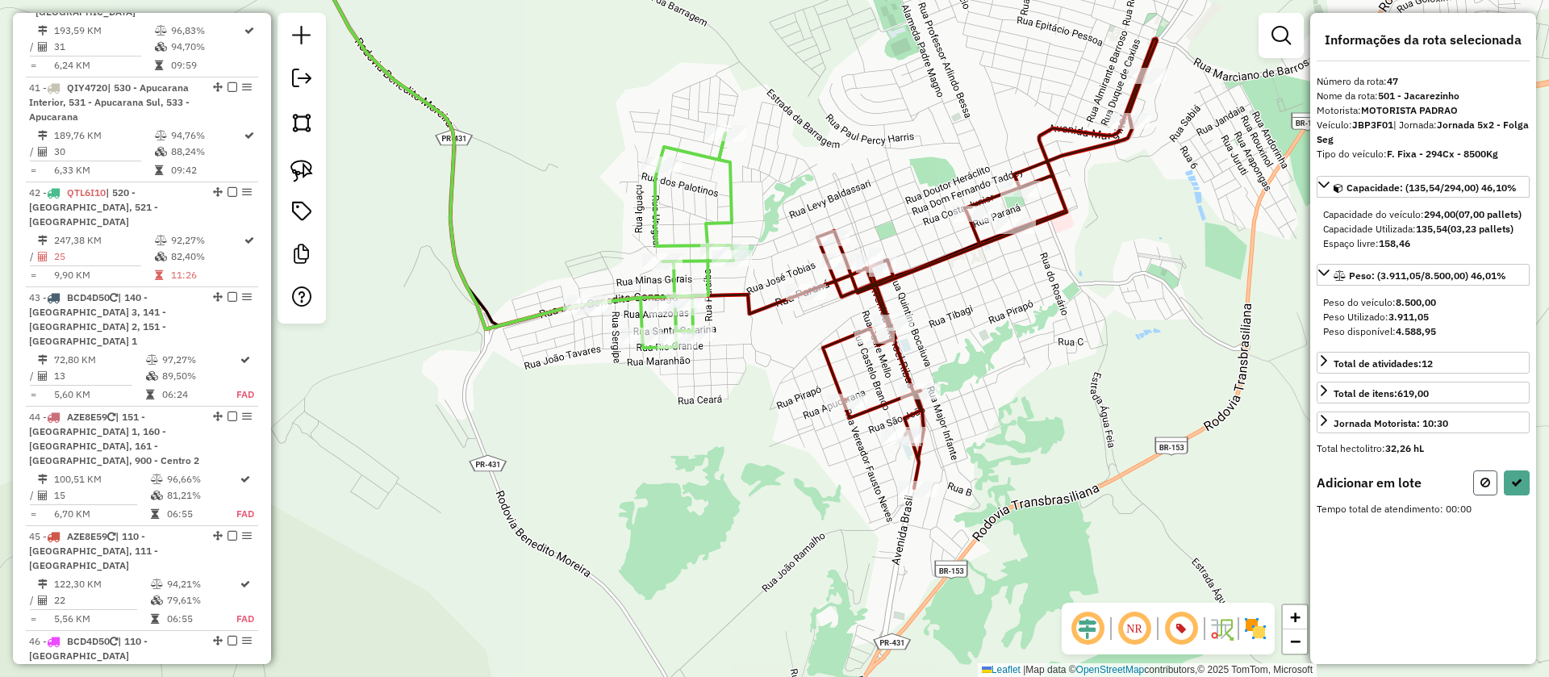
click at [1480, 487] on button at bounding box center [1486, 482] width 24 height 25
select select "**********"
drag, startPoint x: 295, startPoint y: 157, endPoint x: 493, endPoint y: 337, distance: 267.9
click at [298, 157] on link at bounding box center [302, 171] width 36 height 36
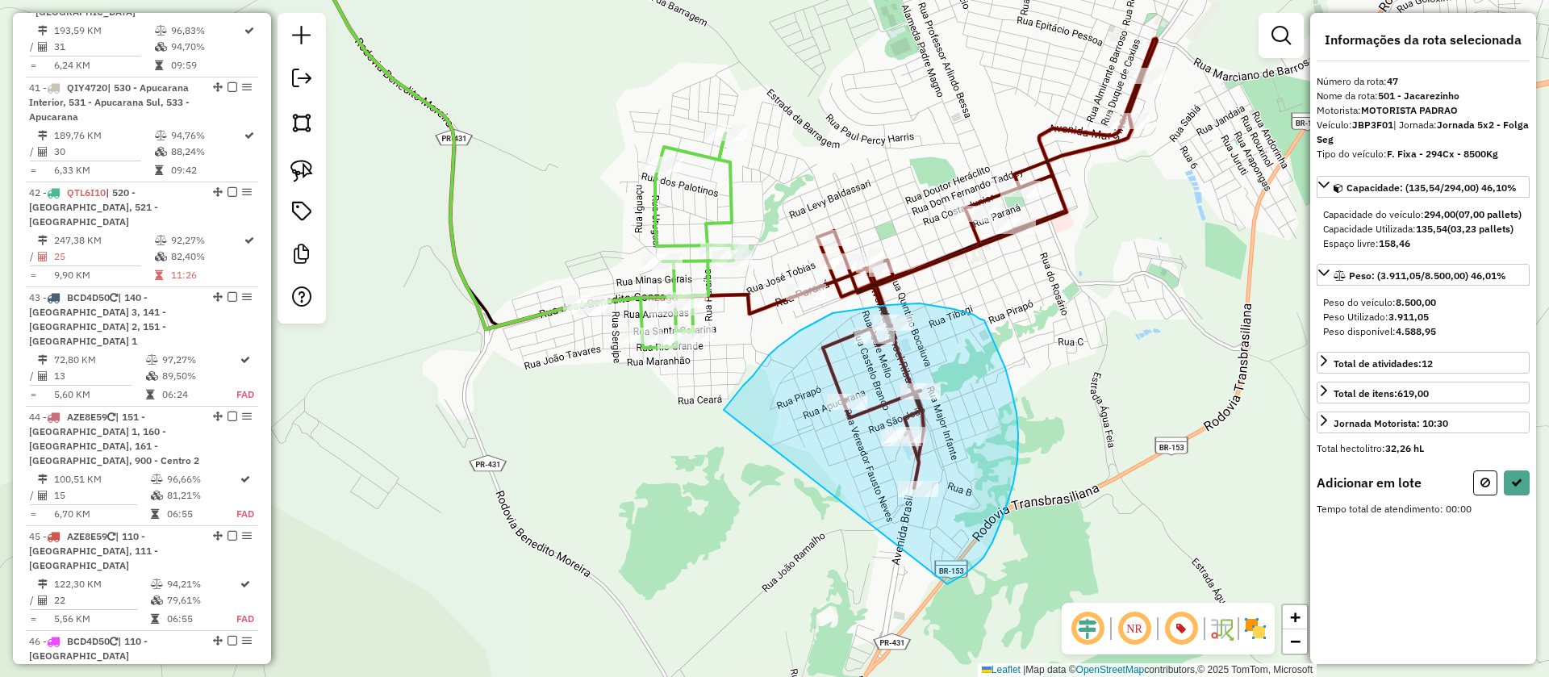
drag, startPoint x: 769, startPoint y: 355, endPoint x: 947, endPoint y: 584, distance: 290.4
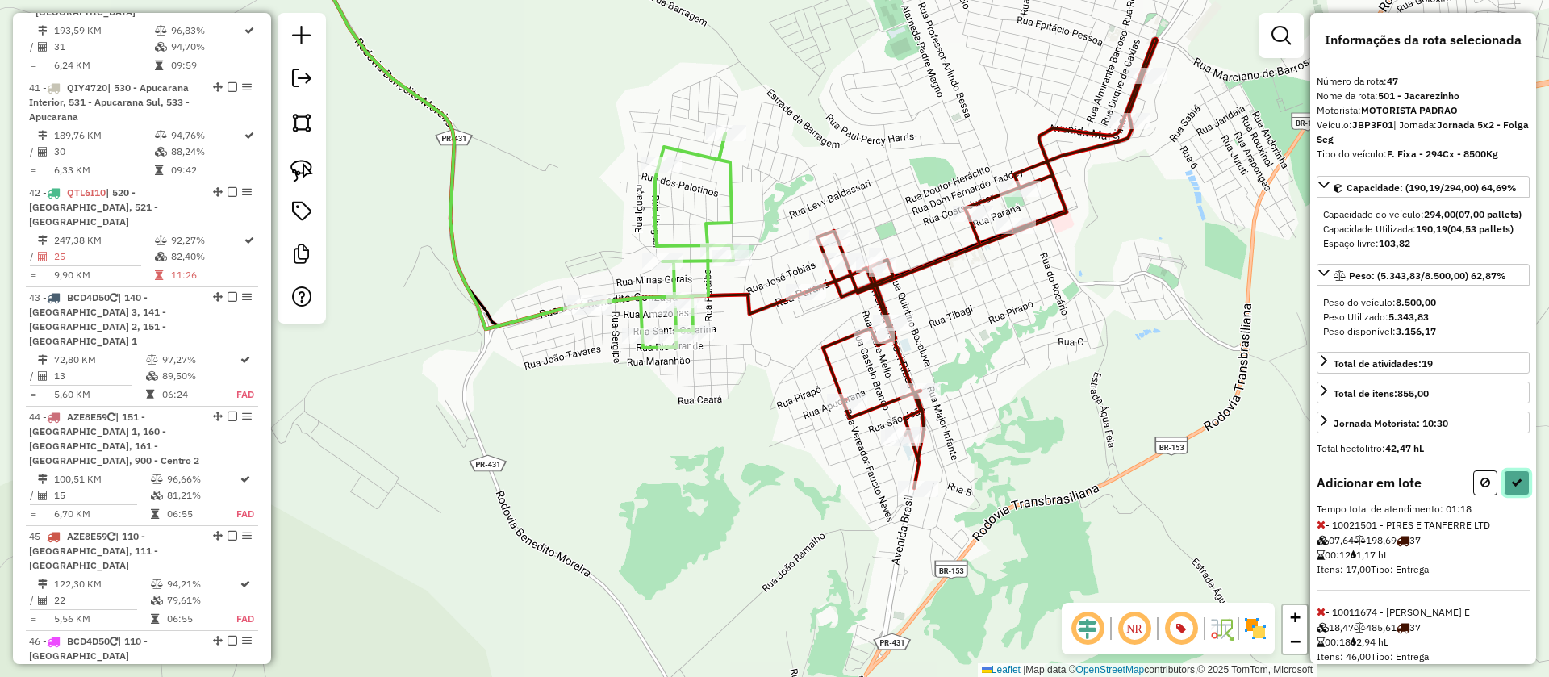
click at [1511, 488] on icon at bounding box center [1516, 482] width 11 height 11
select select "**********"
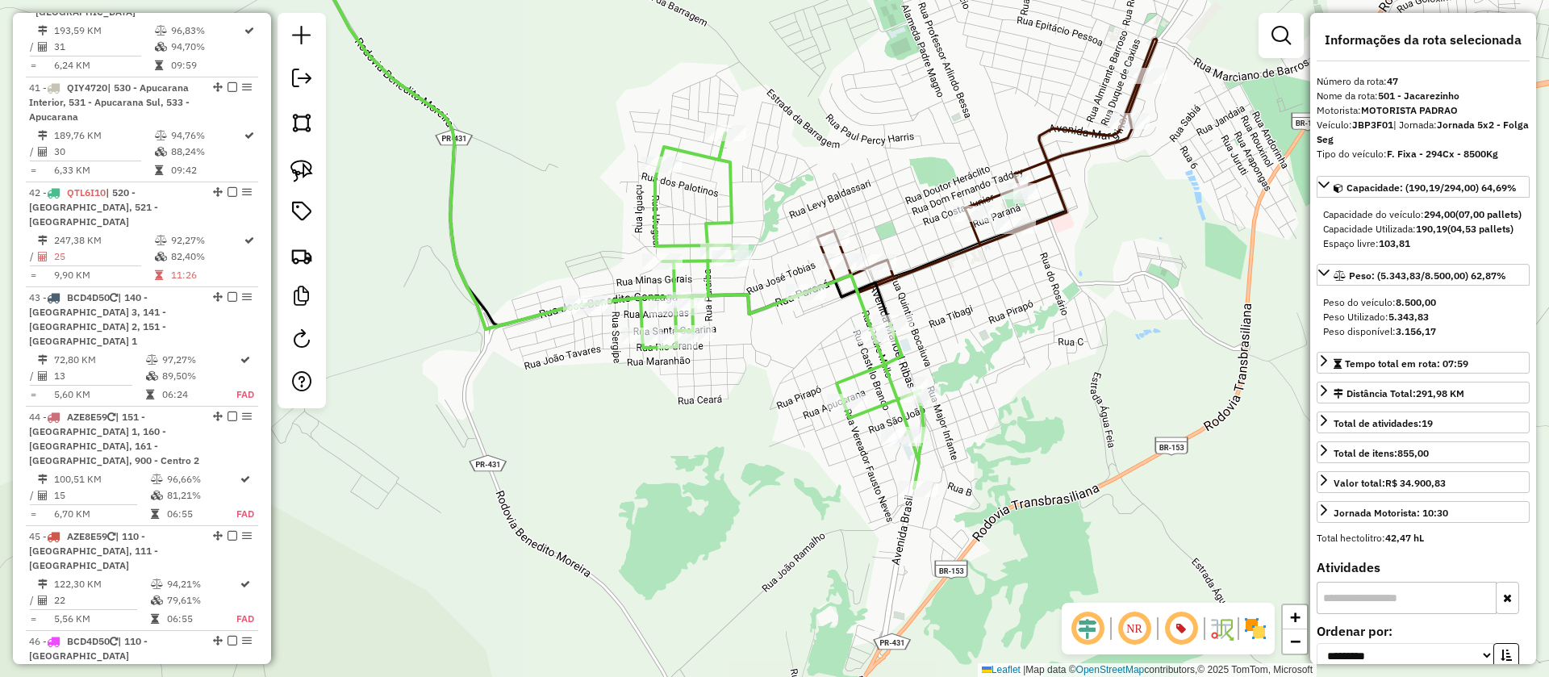
click at [1067, 199] on icon at bounding box center [981, 168] width 351 height 258
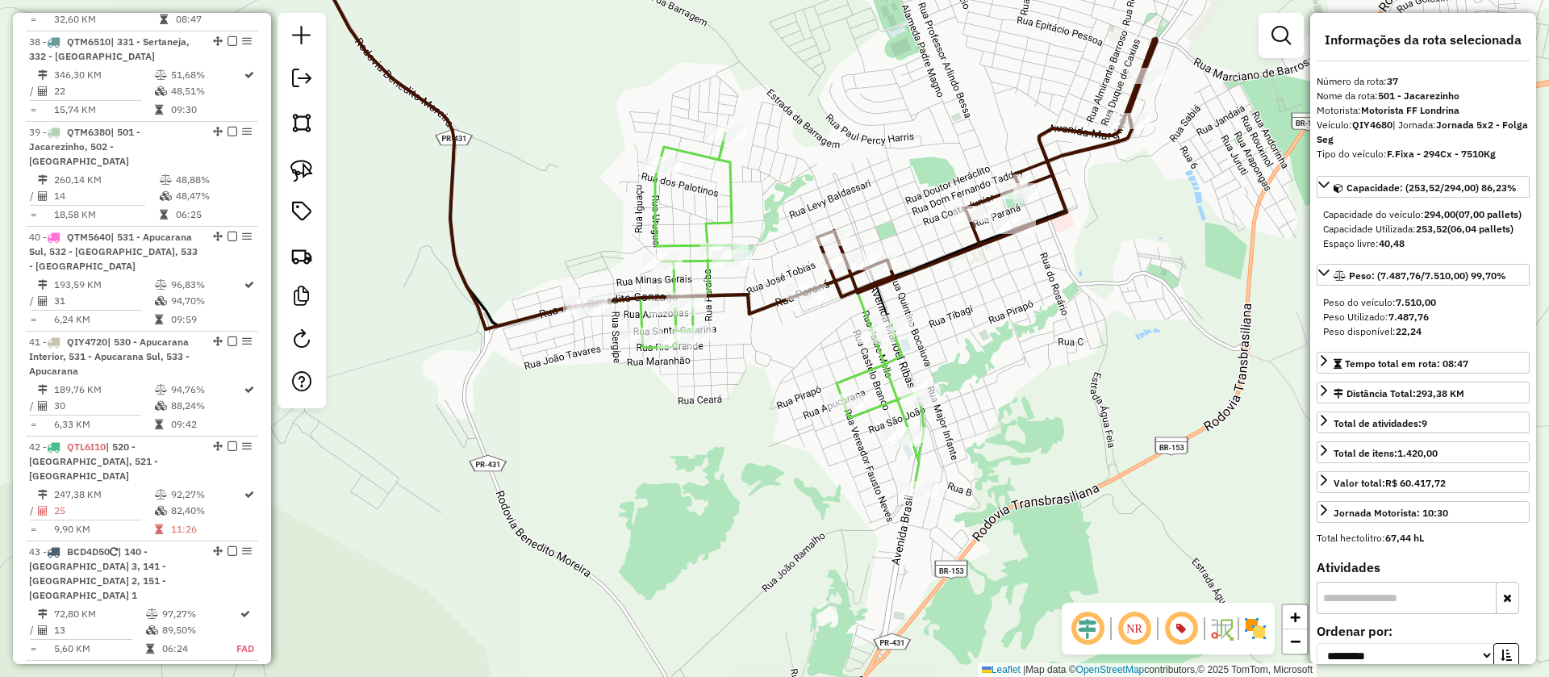
scroll to position [4161, 0]
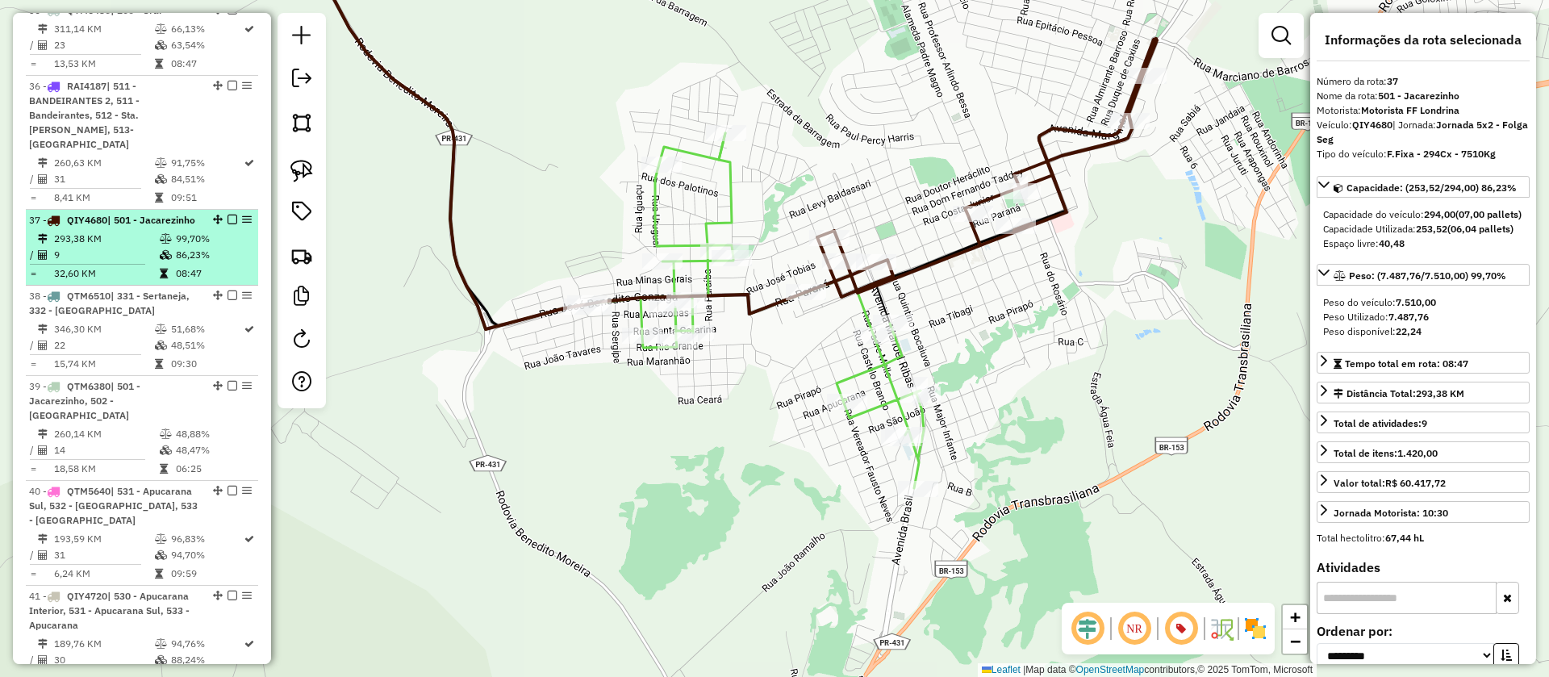
click at [228, 215] on em at bounding box center [233, 220] width 10 height 10
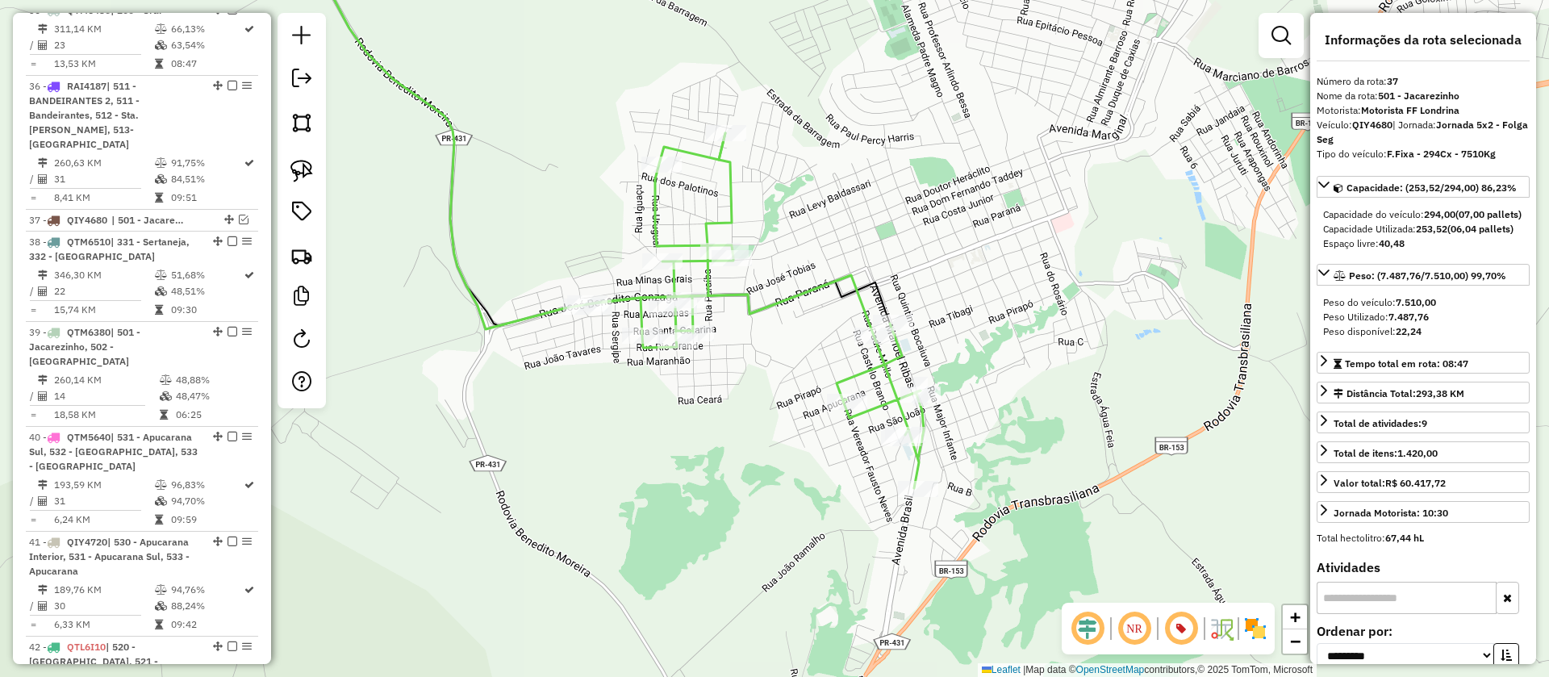
click at [729, 219] on icon at bounding box center [510, 130] width 444 height 397
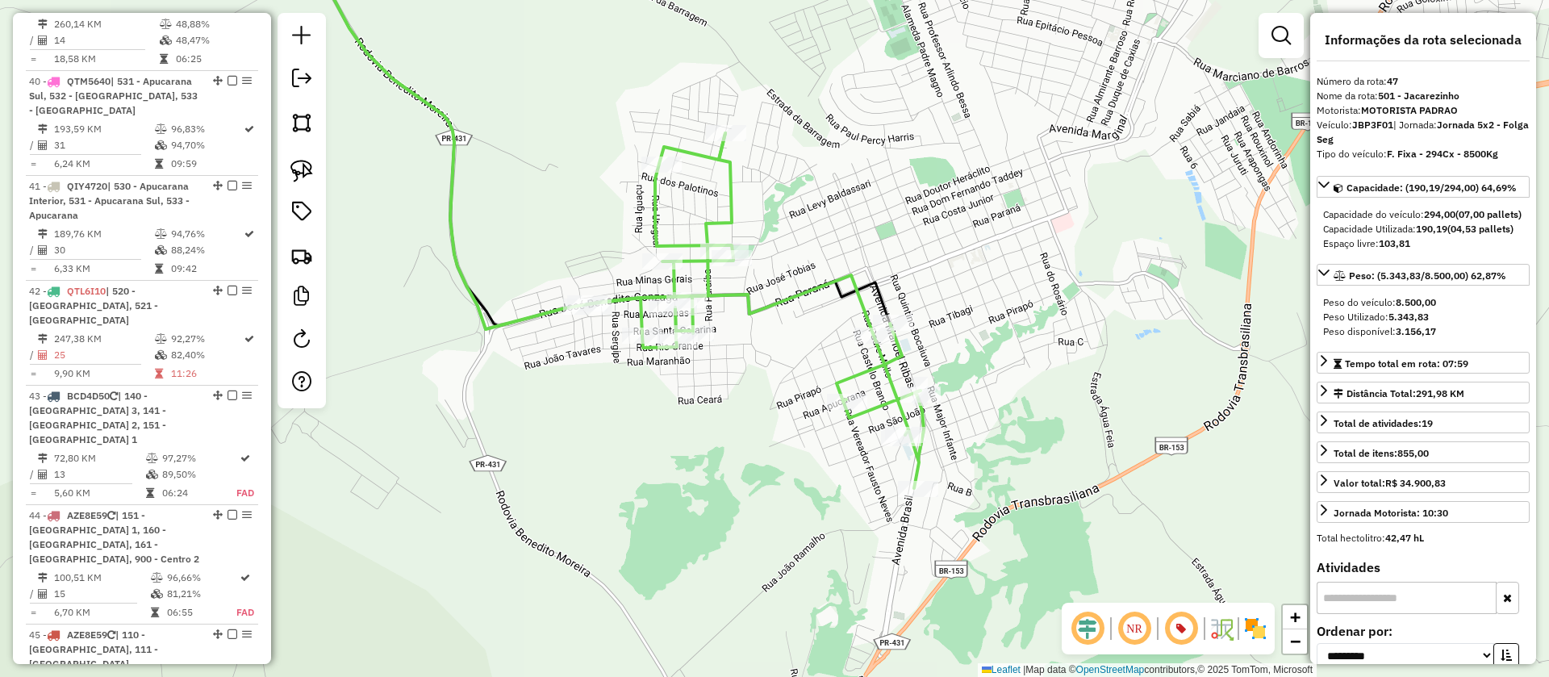
scroll to position [4601, 0]
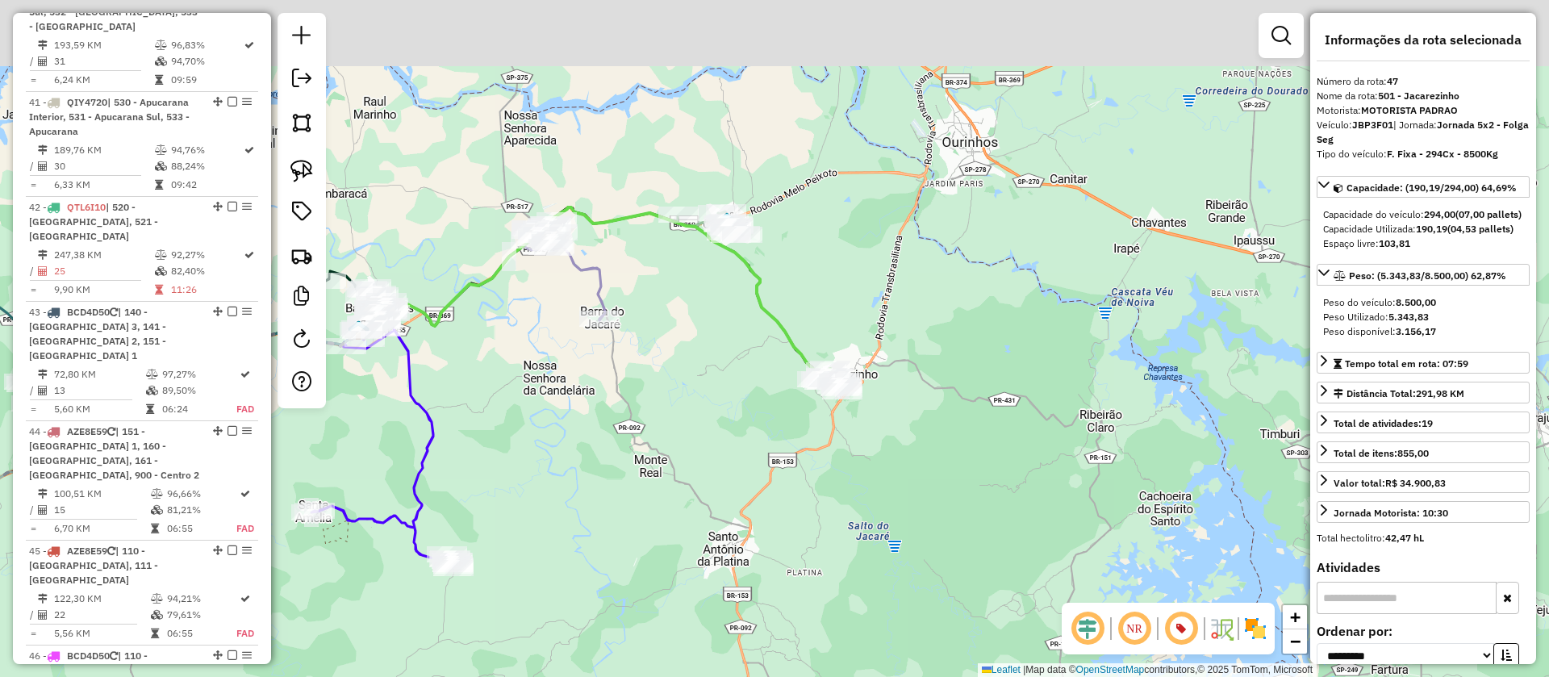
drag, startPoint x: 819, startPoint y: 278, endPoint x: 821, endPoint y: 342, distance: 63.8
click at [821, 342] on div "Janela de atendimento Grade de atendimento Capacidade Transportadoras Veículos …" at bounding box center [774, 338] width 1549 height 677
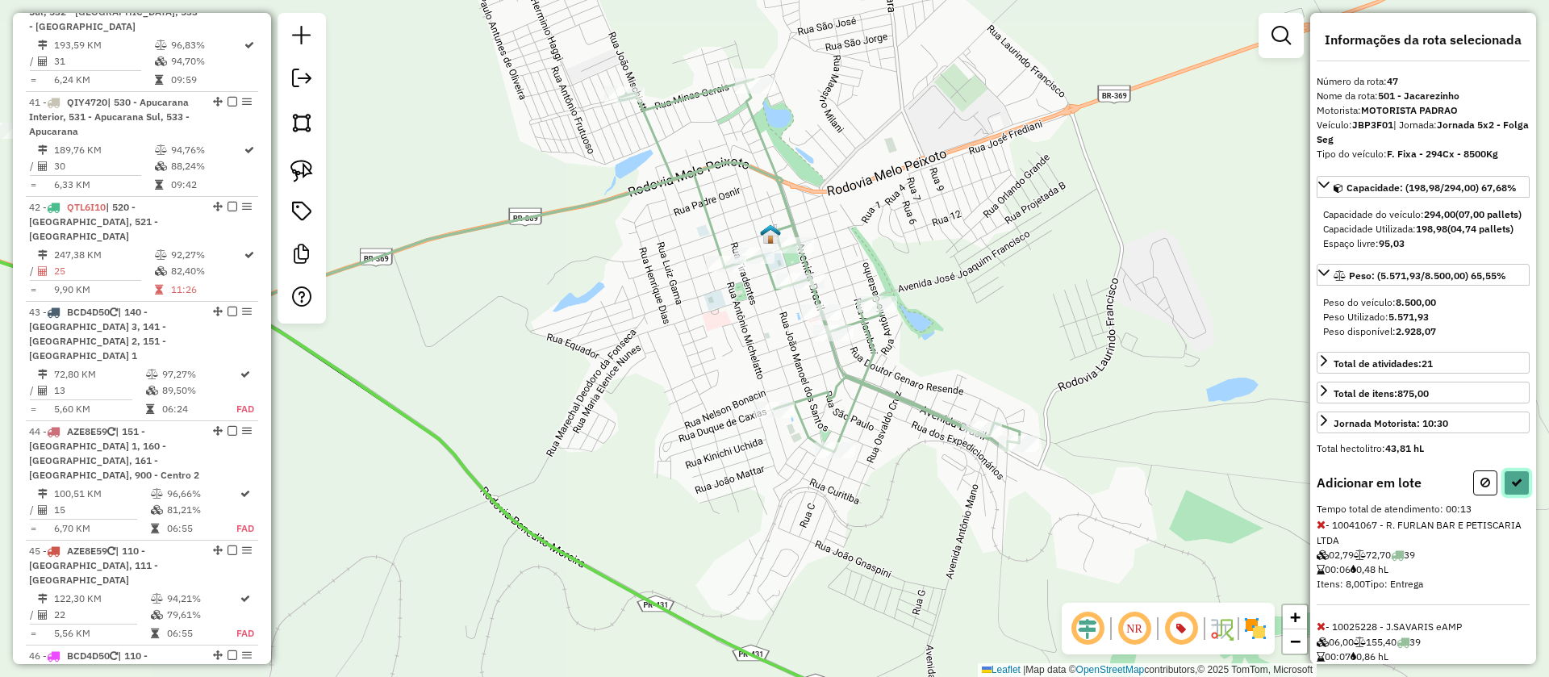
click at [1512, 488] on icon at bounding box center [1516, 482] width 11 height 11
select select "**********"
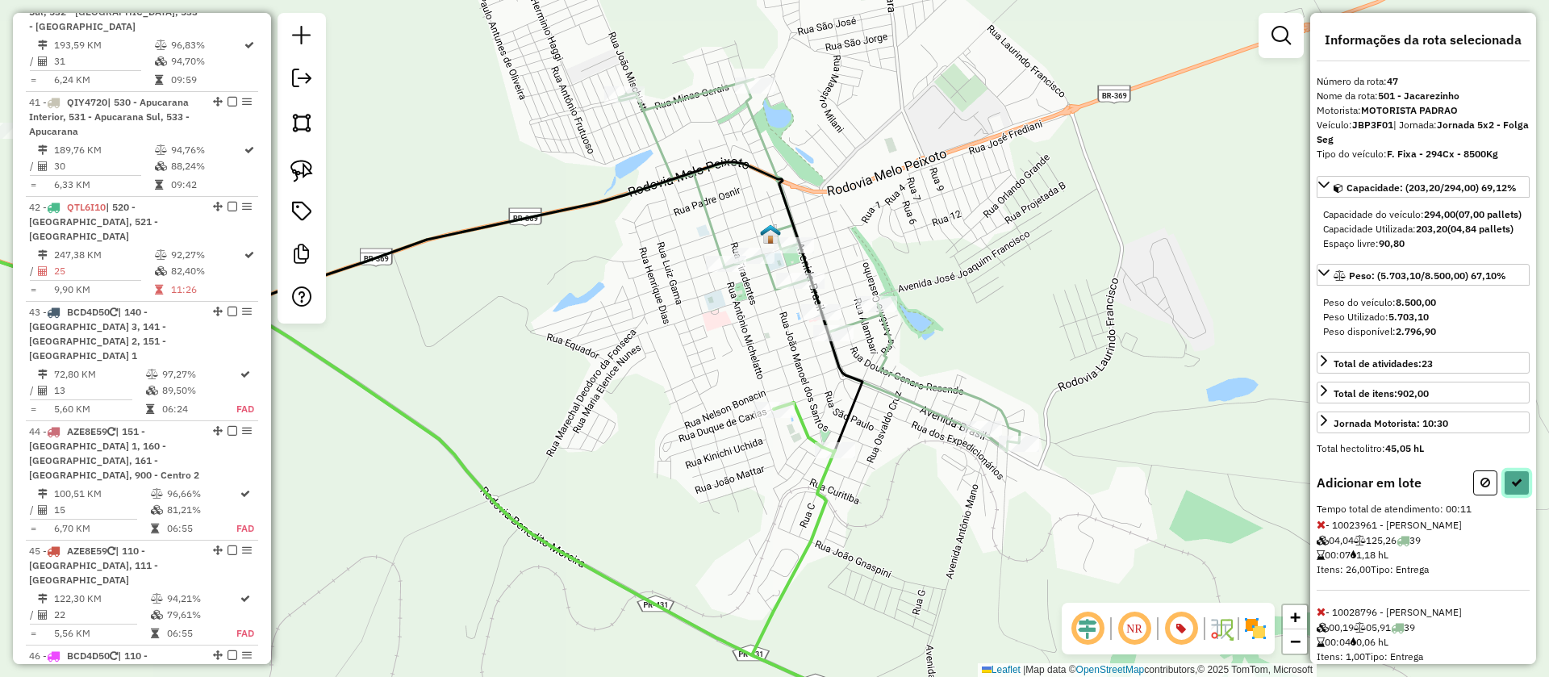
click at [1504, 495] on button at bounding box center [1517, 482] width 26 height 25
select select "**********"
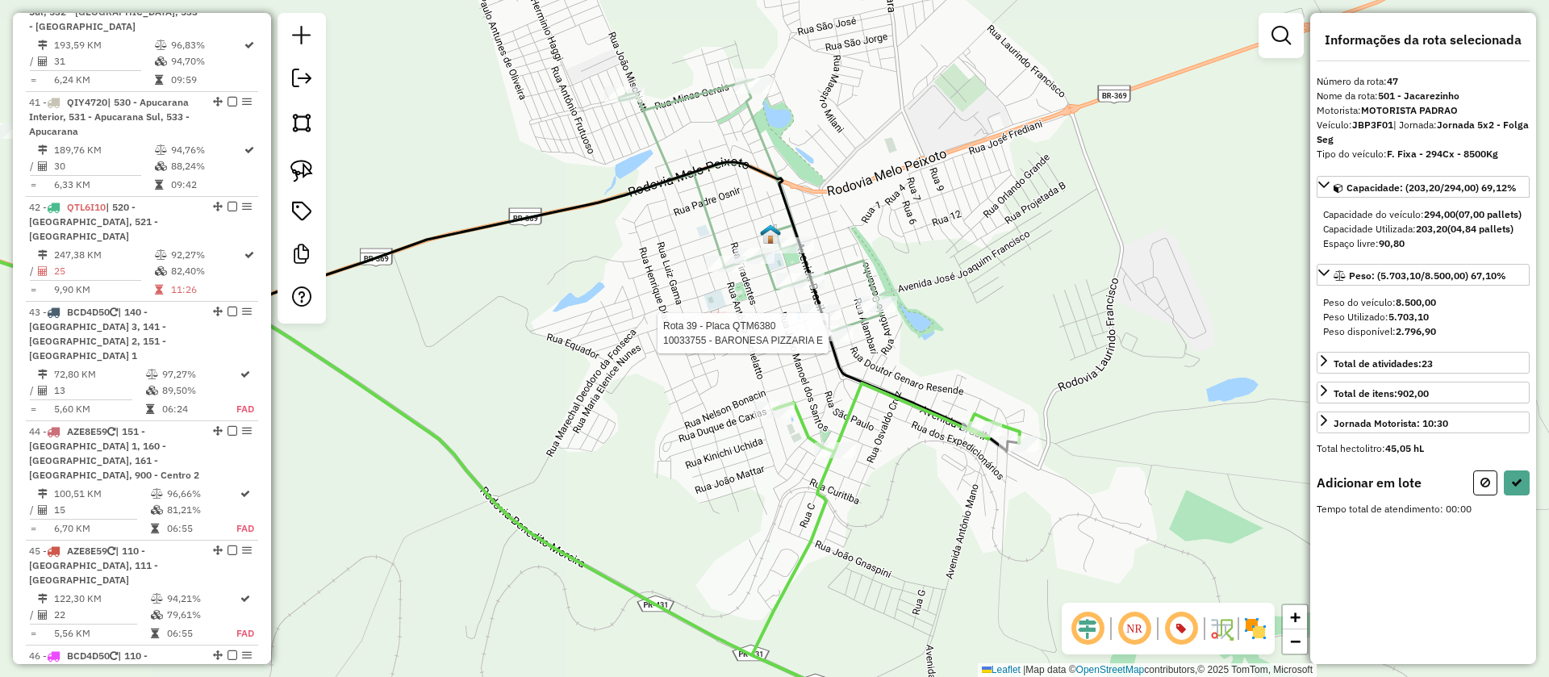
click at [842, 341] on div at bounding box center [833, 333] width 40 height 16
click at [1511, 495] on button at bounding box center [1517, 482] width 26 height 25
select select "**********"
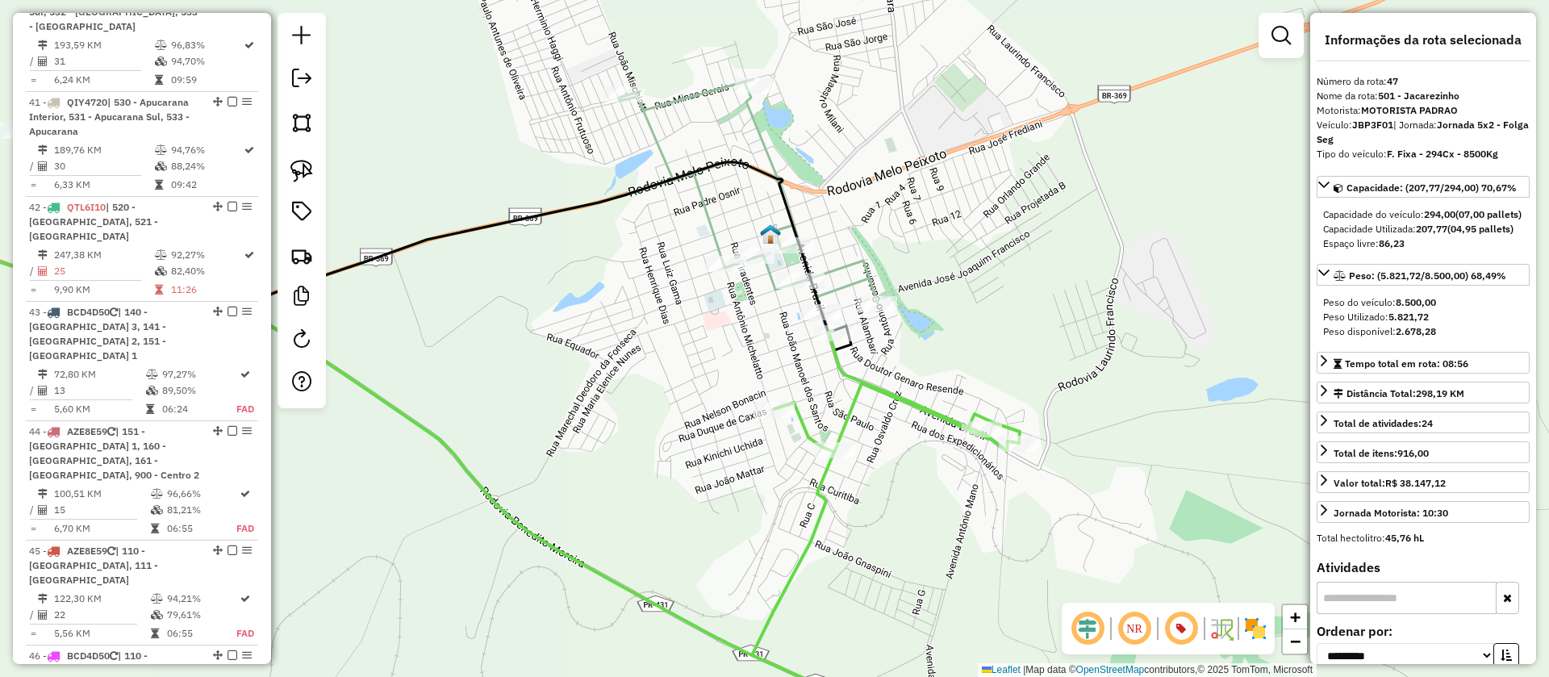
click at [860, 379] on icon at bounding box center [886, 538] width 268 height 414
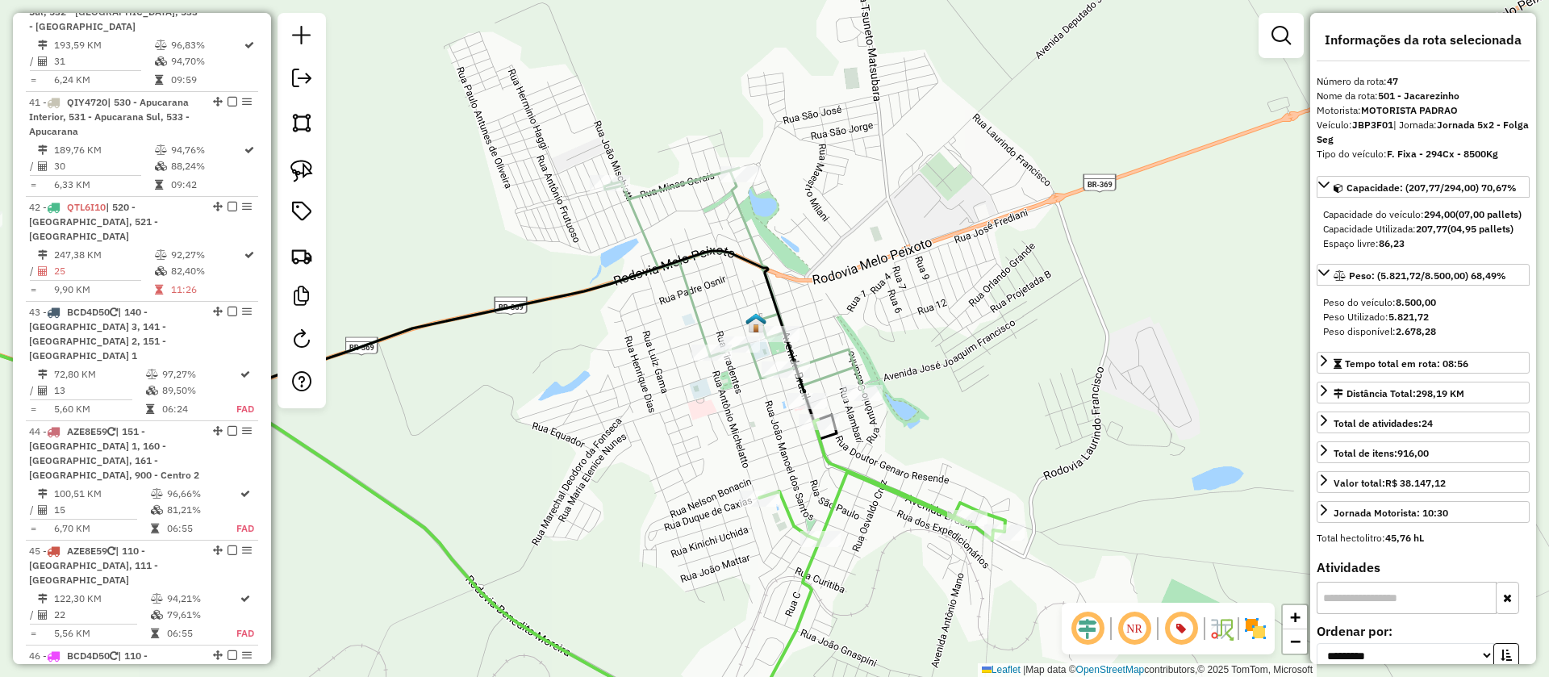
drag, startPoint x: 923, startPoint y: 333, endPoint x: 905, endPoint y: 413, distance: 81.8
click at [905, 413] on div "Janela de atendimento Grade de atendimento Capacidade Transportadoras Veículos …" at bounding box center [774, 338] width 1549 height 677
click at [878, 489] on icon at bounding box center [872, 582] width 268 height 325
click at [842, 353] on icon at bounding box center [414, 284] width 900 height 233
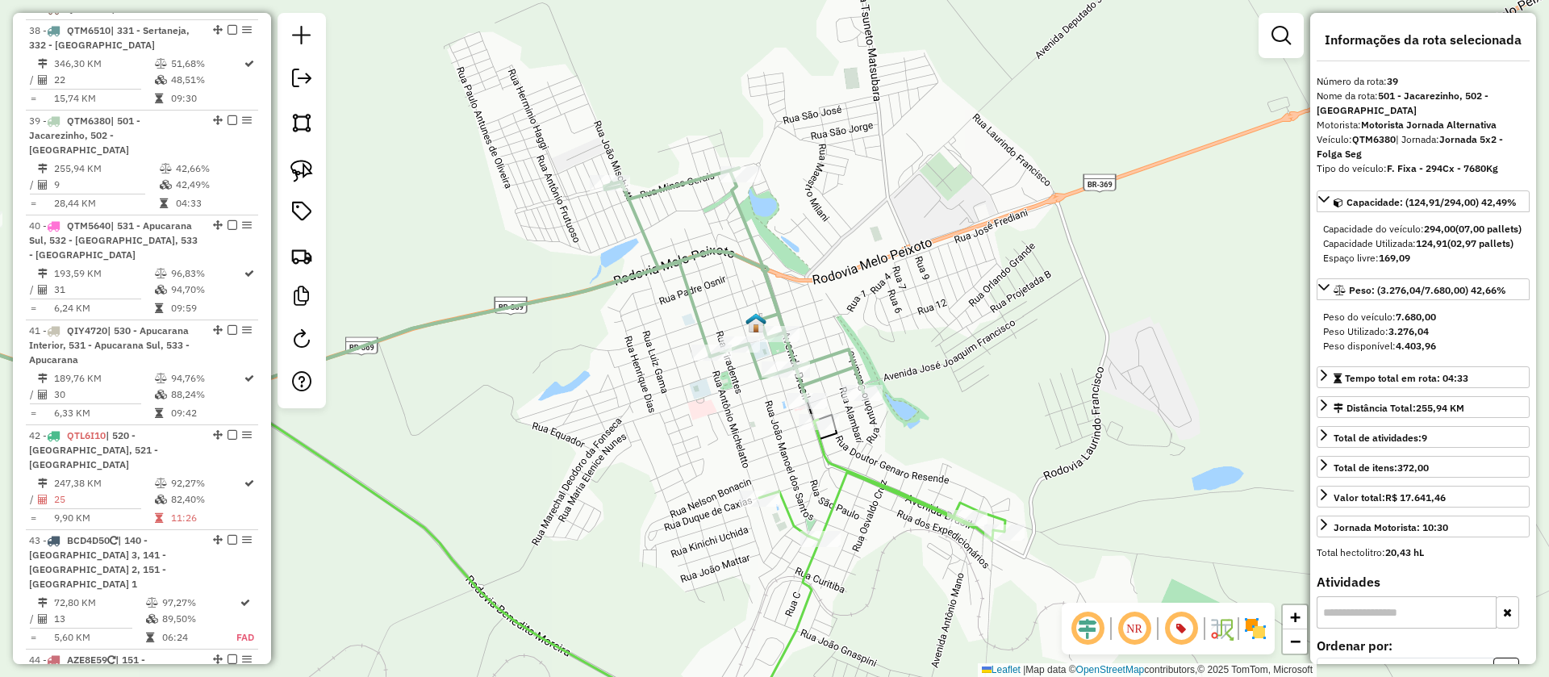
scroll to position [4274, 0]
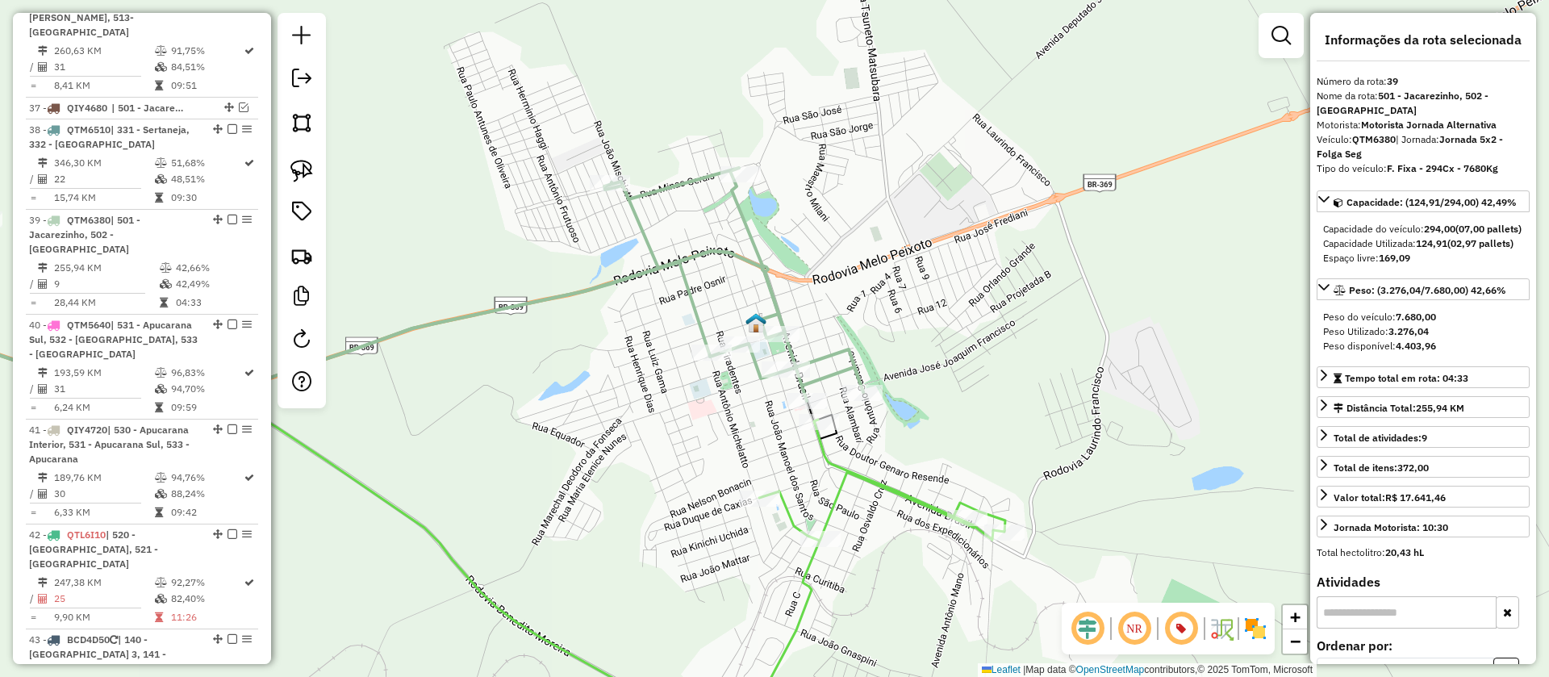
click at [879, 480] on icon at bounding box center [872, 582] width 268 height 325
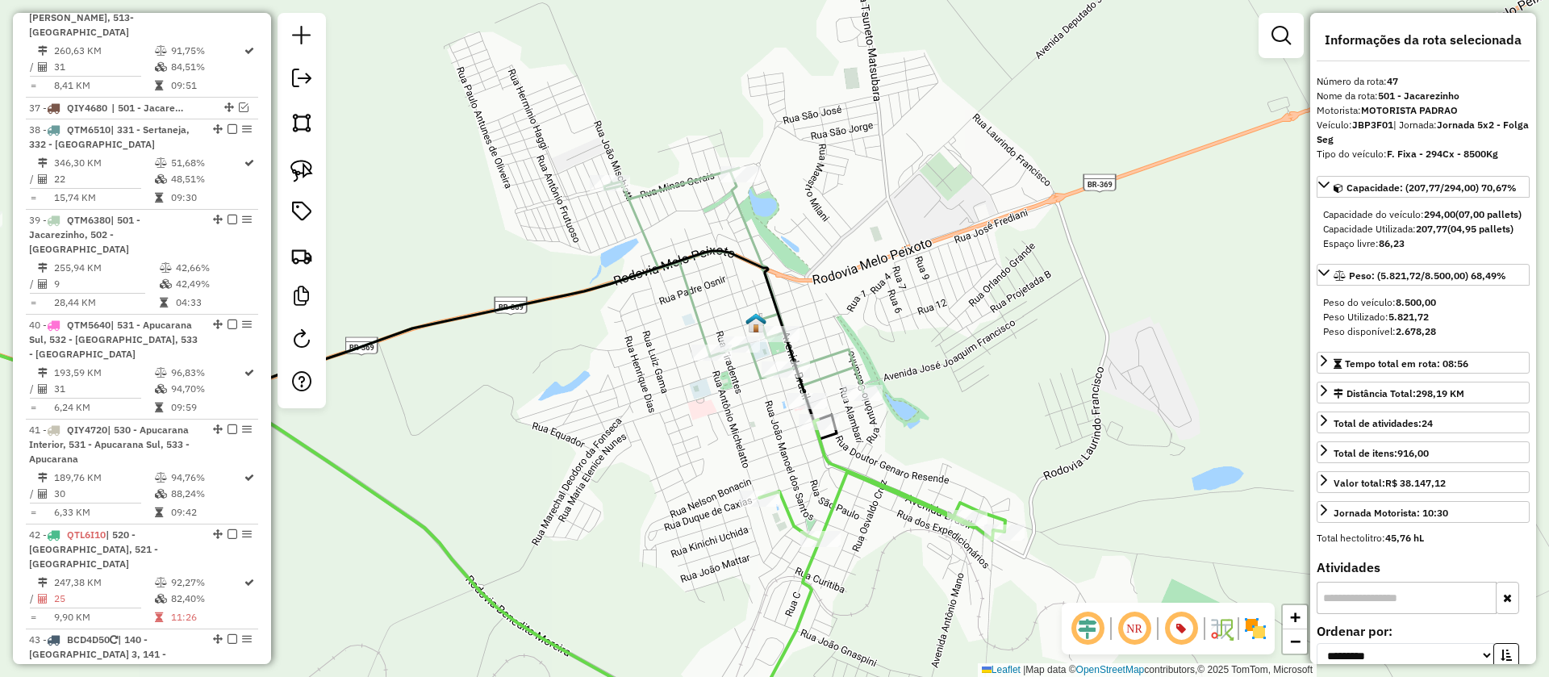
scroll to position [4601, 0]
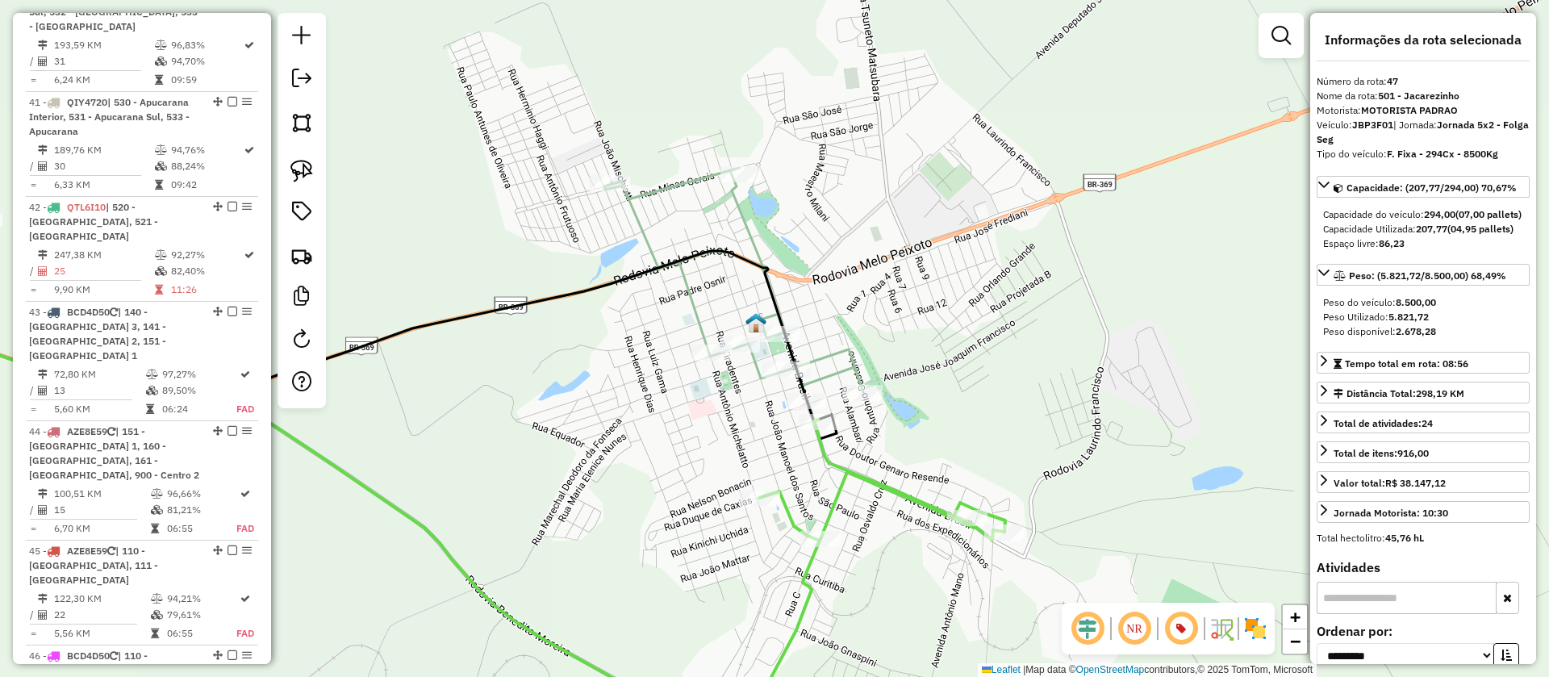
drag, startPoint x: 908, startPoint y: 461, endPoint x: 939, endPoint y: 316, distance: 147.8
click at [939, 328] on div "Janela de atendimento Grade de atendimento Capacidade Transportadoras Veículos …" at bounding box center [774, 338] width 1549 height 677
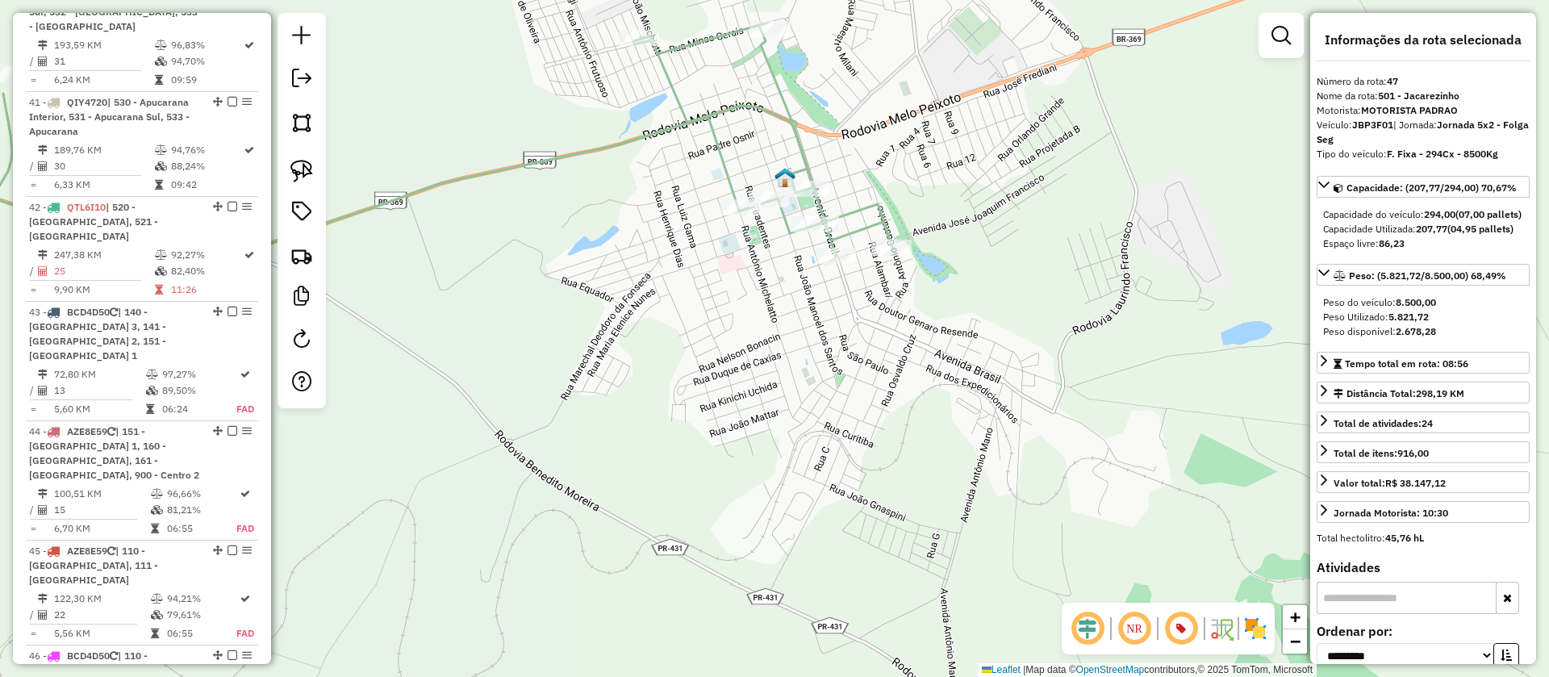
scroll to position [4533, 0]
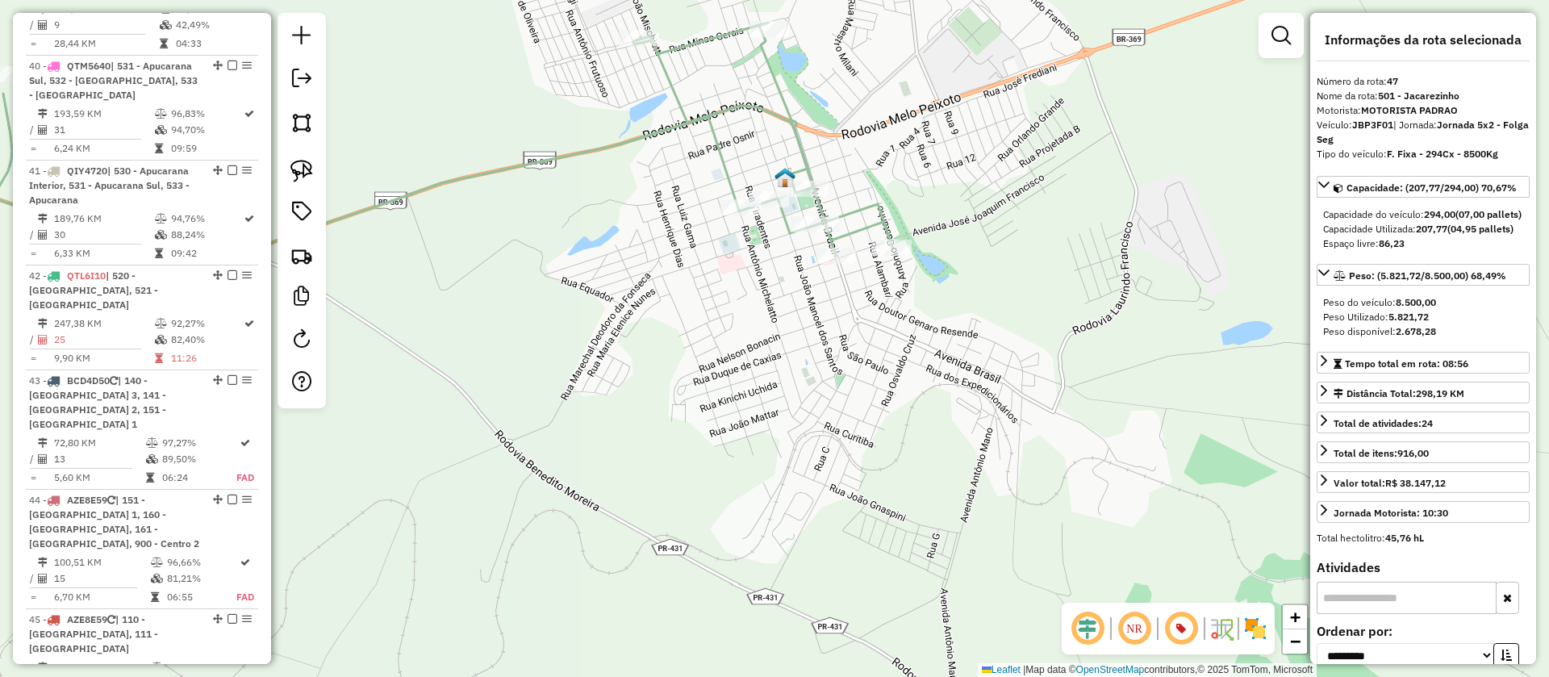
click at [879, 211] on icon at bounding box center [443, 139] width 900 height 233
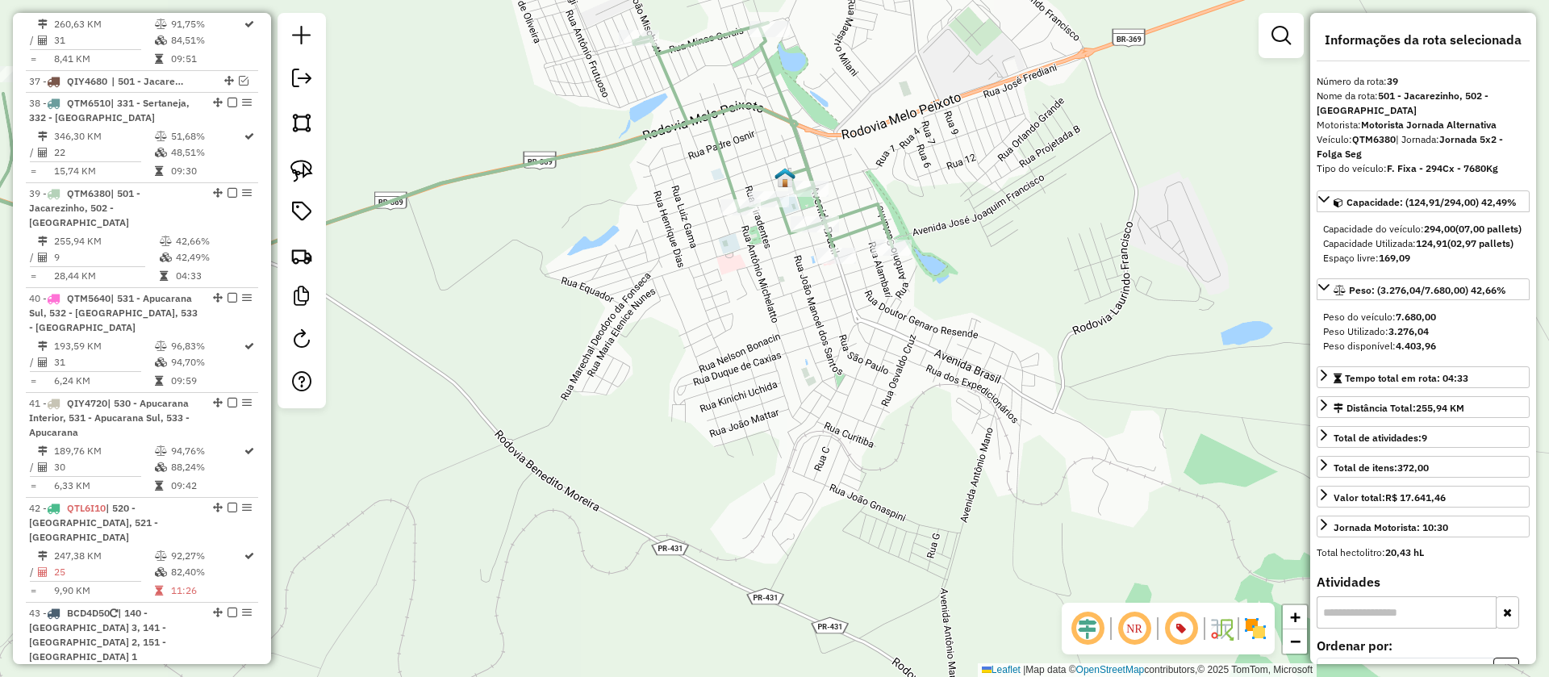
scroll to position [4274, 0]
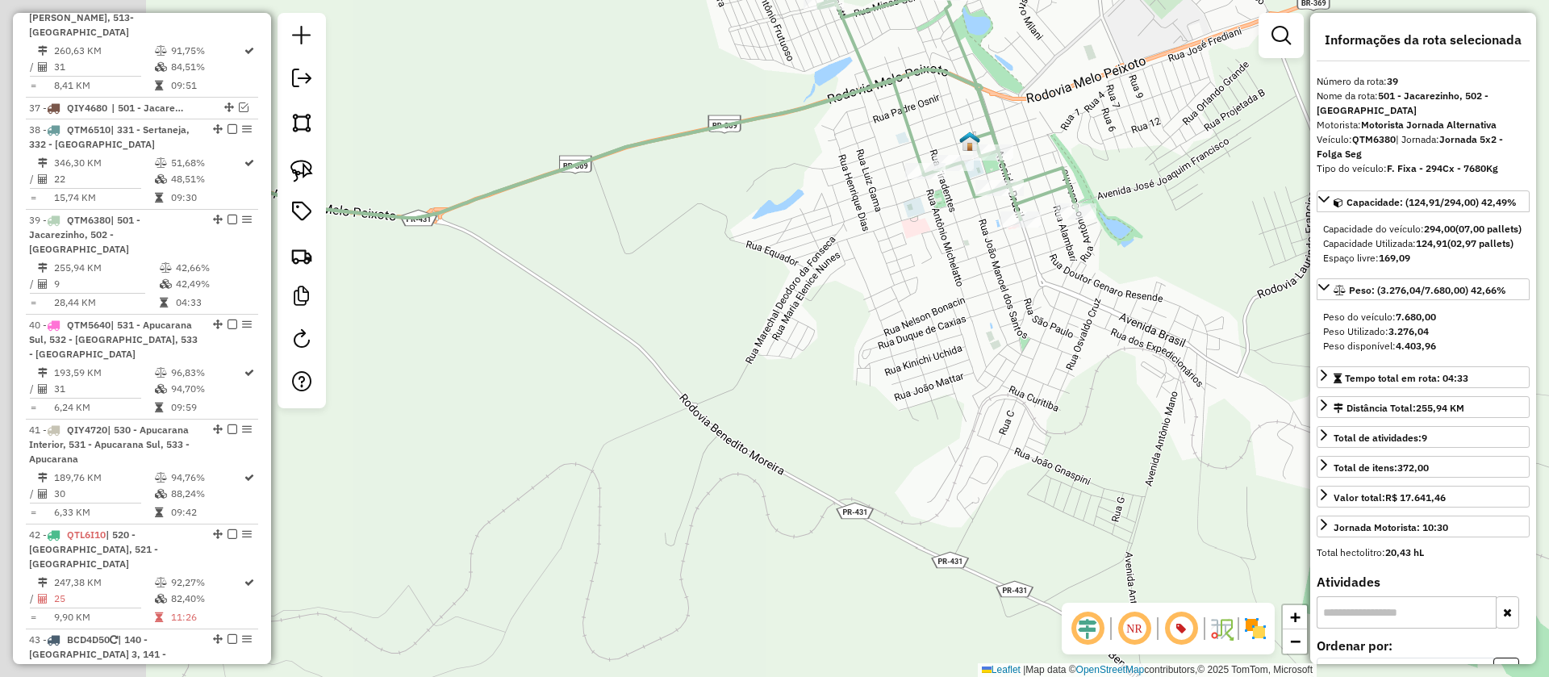
drag, startPoint x: 801, startPoint y: 360, endPoint x: 1045, endPoint y: 311, distance: 249.4
click at [1045, 311] on div "Janela de atendimento Grade de atendimento Capacidade Transportadoras Veículos …" at bounding box center [774, 338] width 1549 height 677
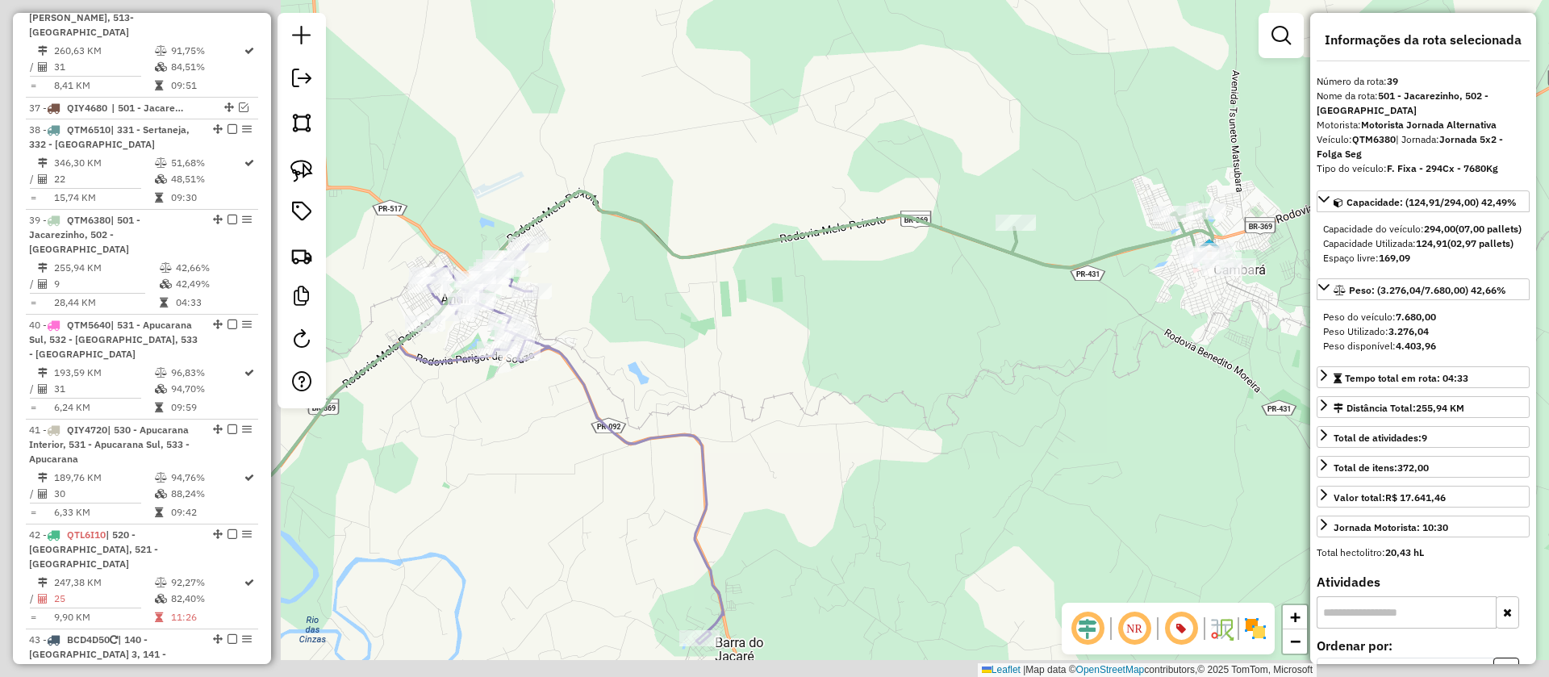
drag, startPoint x: 817, startPoint y: 374, endPoint x: 1147, endPoint y: 311, distance: 335.2
click at [1145, 312] on div "Janela de atendimento Grade de atendimento Capacidade Transportadoras Veículos …" at bounding box center [774, 338] width 1549 height 677
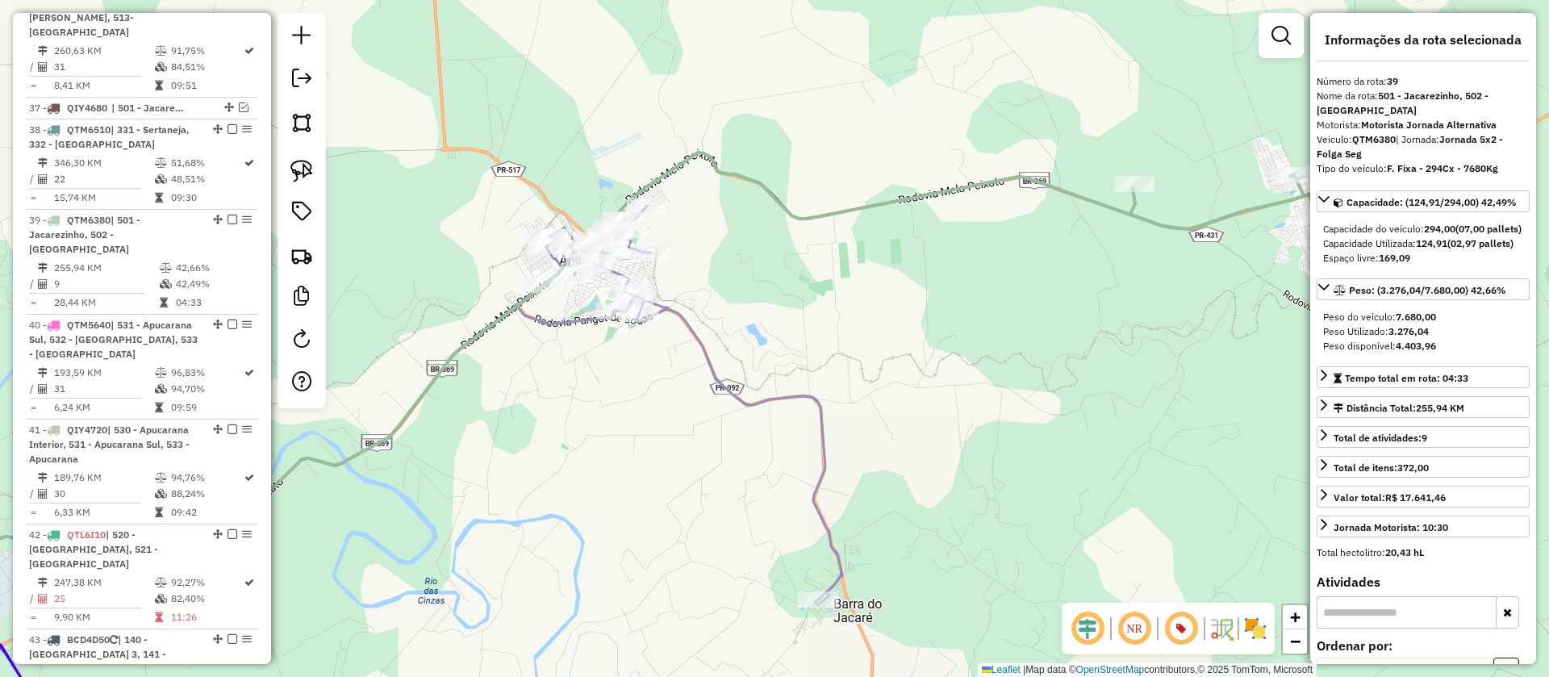
click at [764, 401] on icon at bounding box center [403, 417] width 879 height 422
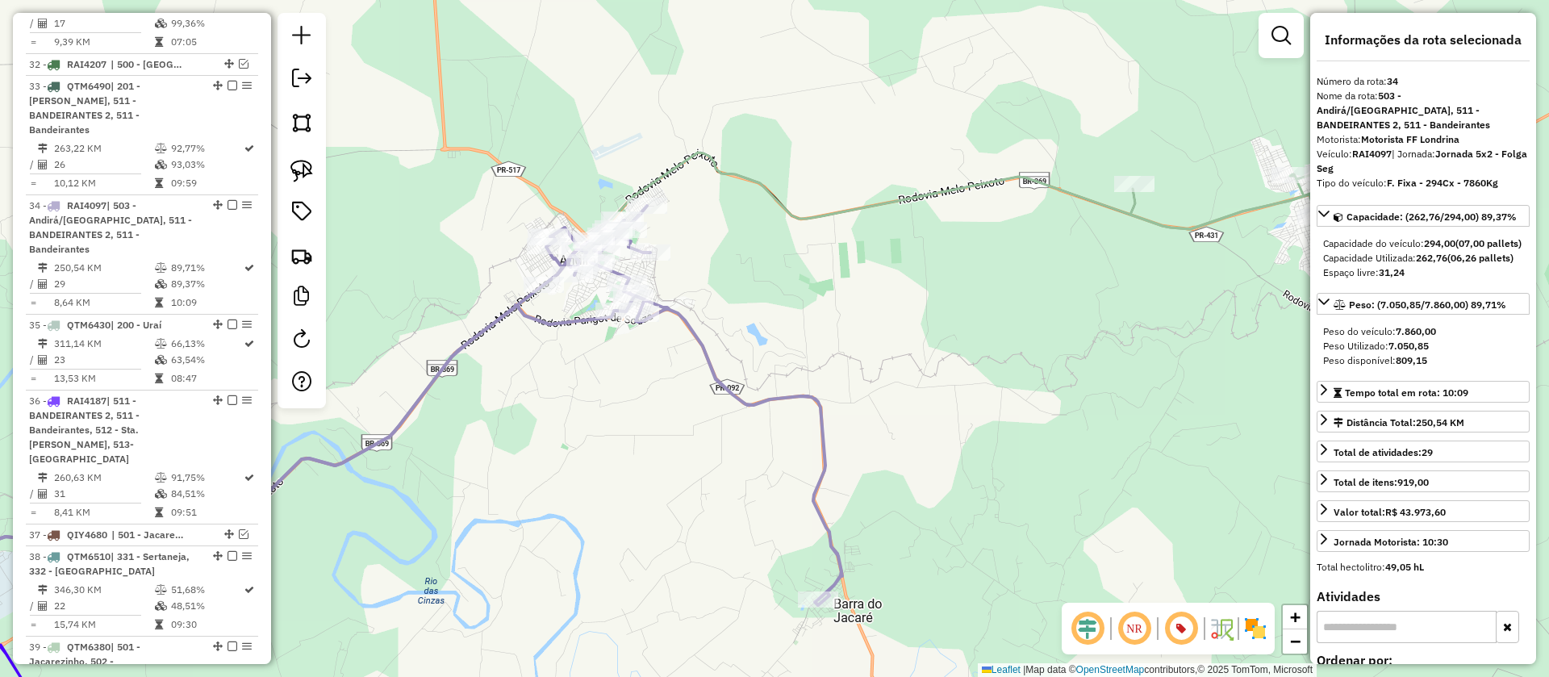
click at [863, 199] on icon at bounding box center [596, 406] width 1478 height 506
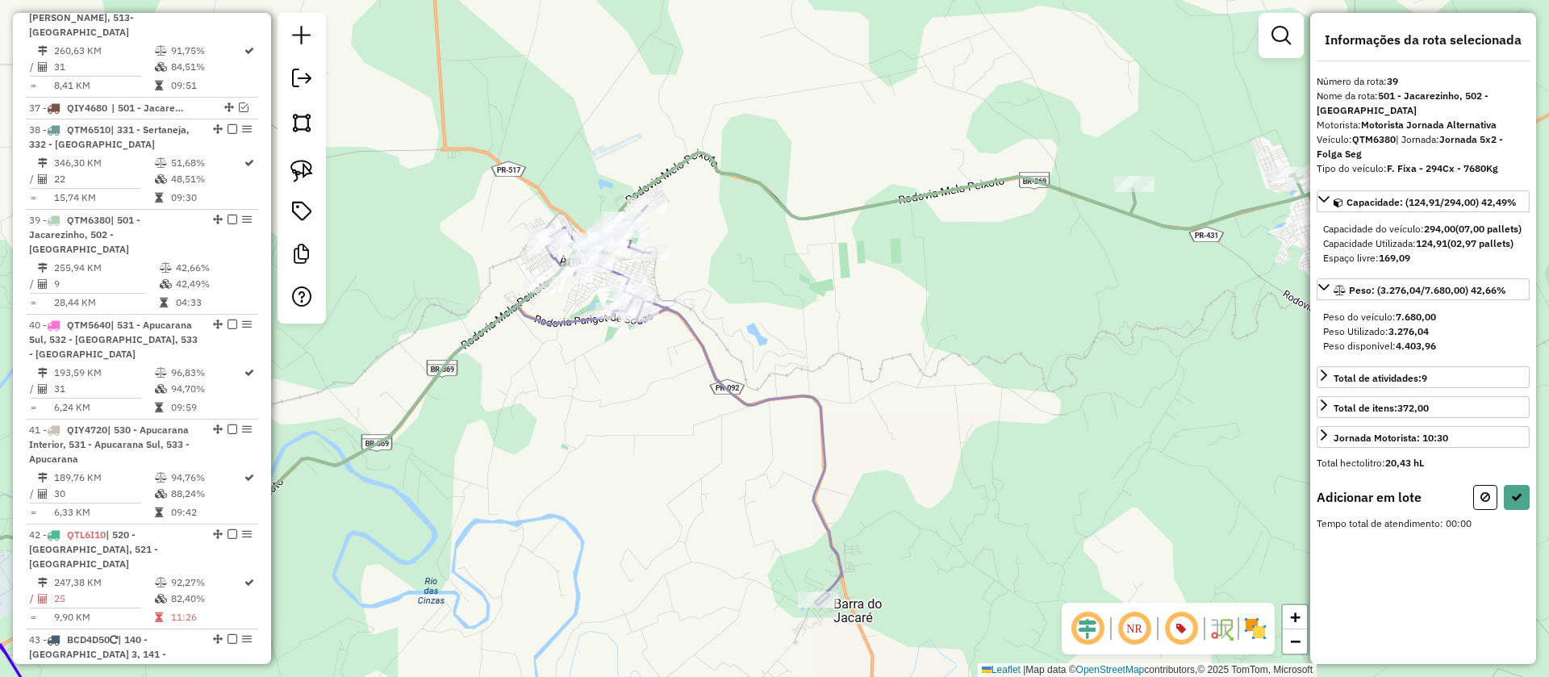
drag, startPoint x: 295, startPoint y: 162, endPoint x: 325, endPoint y: 163, distance: 30.7
click at [295, 162] on img at bounding box center [302, 171] width 23 height 23
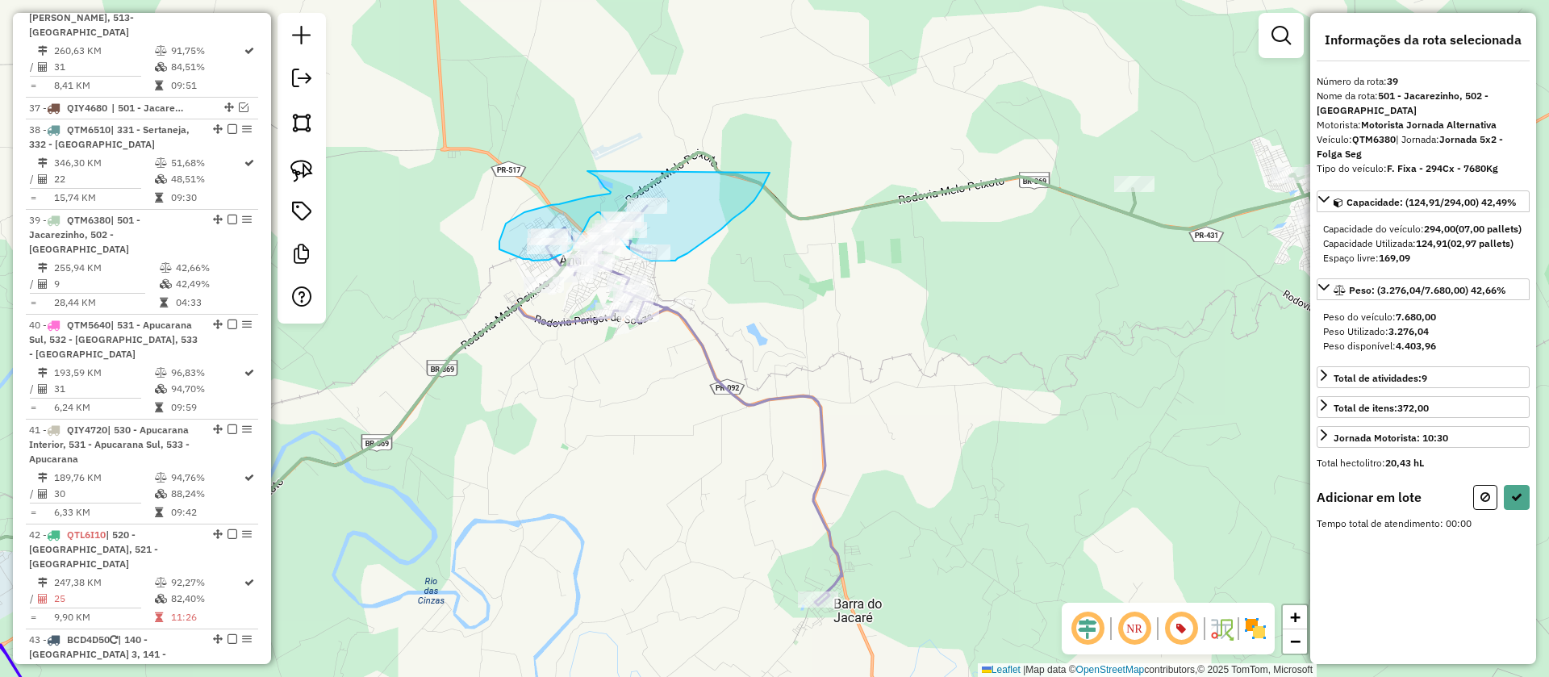
drag, startPoint x: 595, startPoint y: 175, endPoint x: 770, endPoint y: 173, distance: 175.1
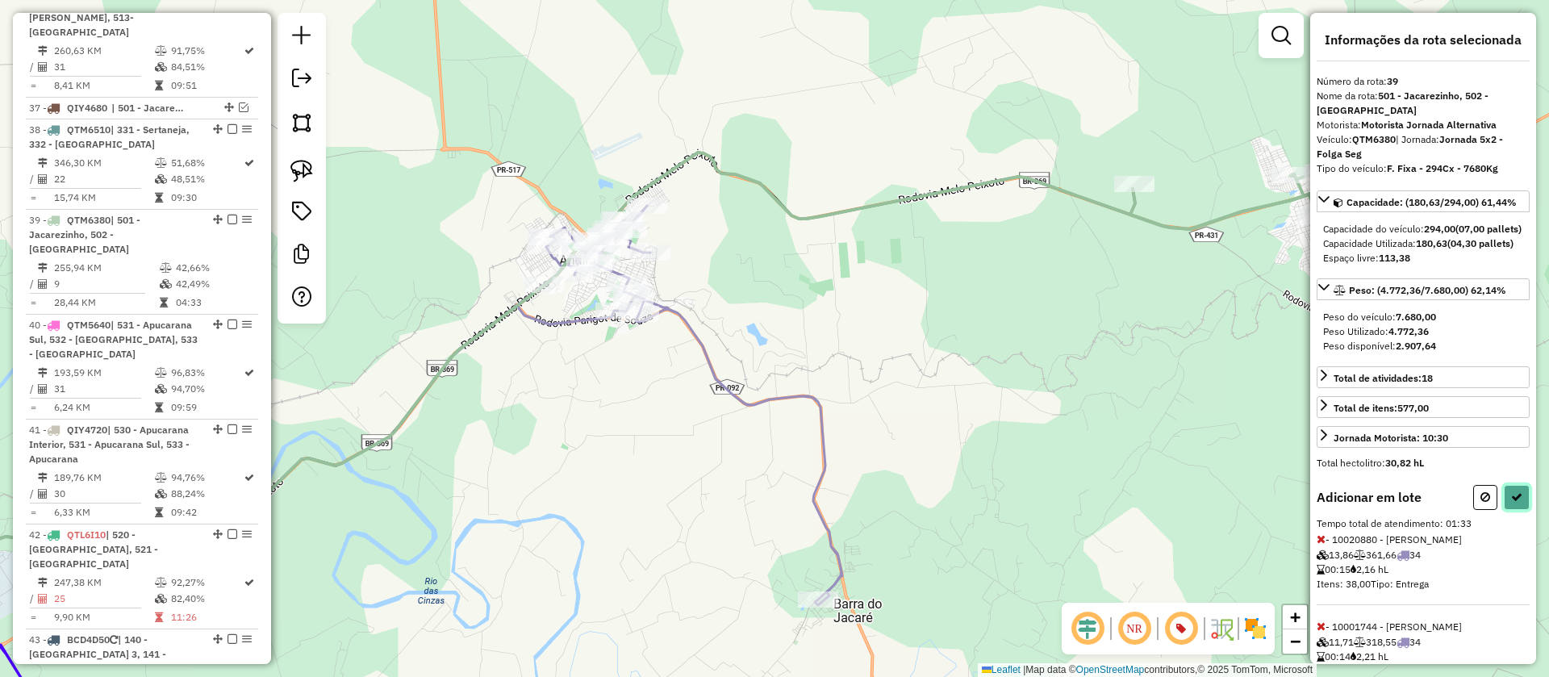
click at [1511, 503] on icon at bounding box center [1516, 496] width 11 height 11
select select "**********"
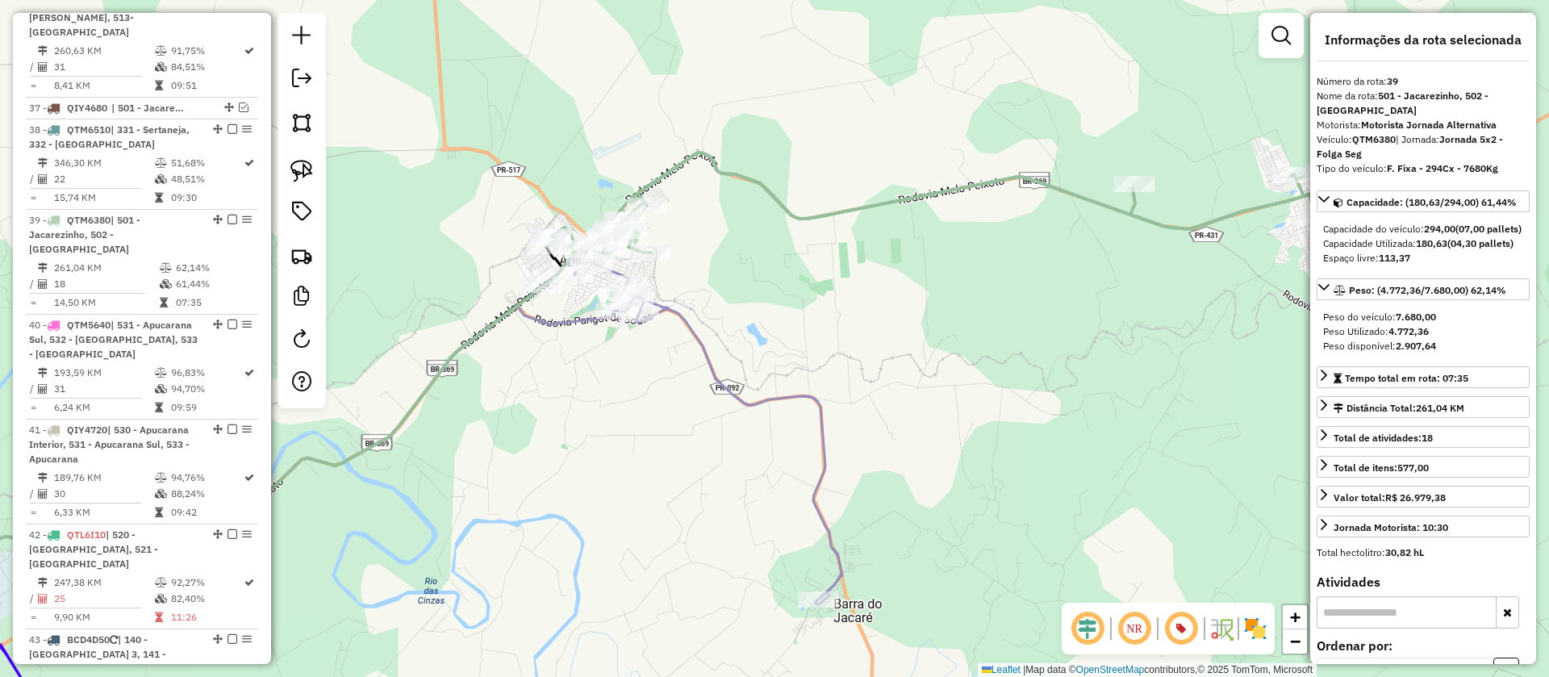
click at [813, 391] on icon at bounding box center [403, 427] width 879 height 401
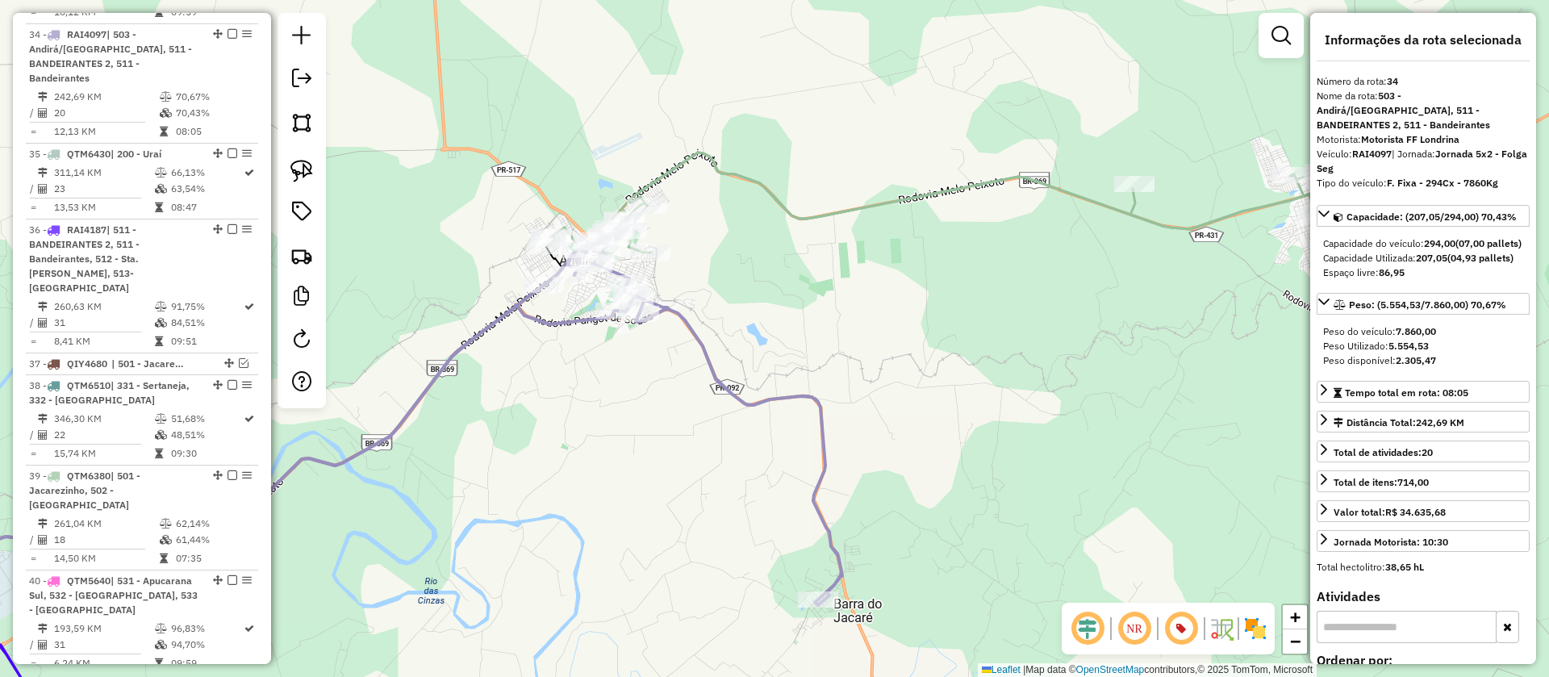
scroll to position [3847, 0]
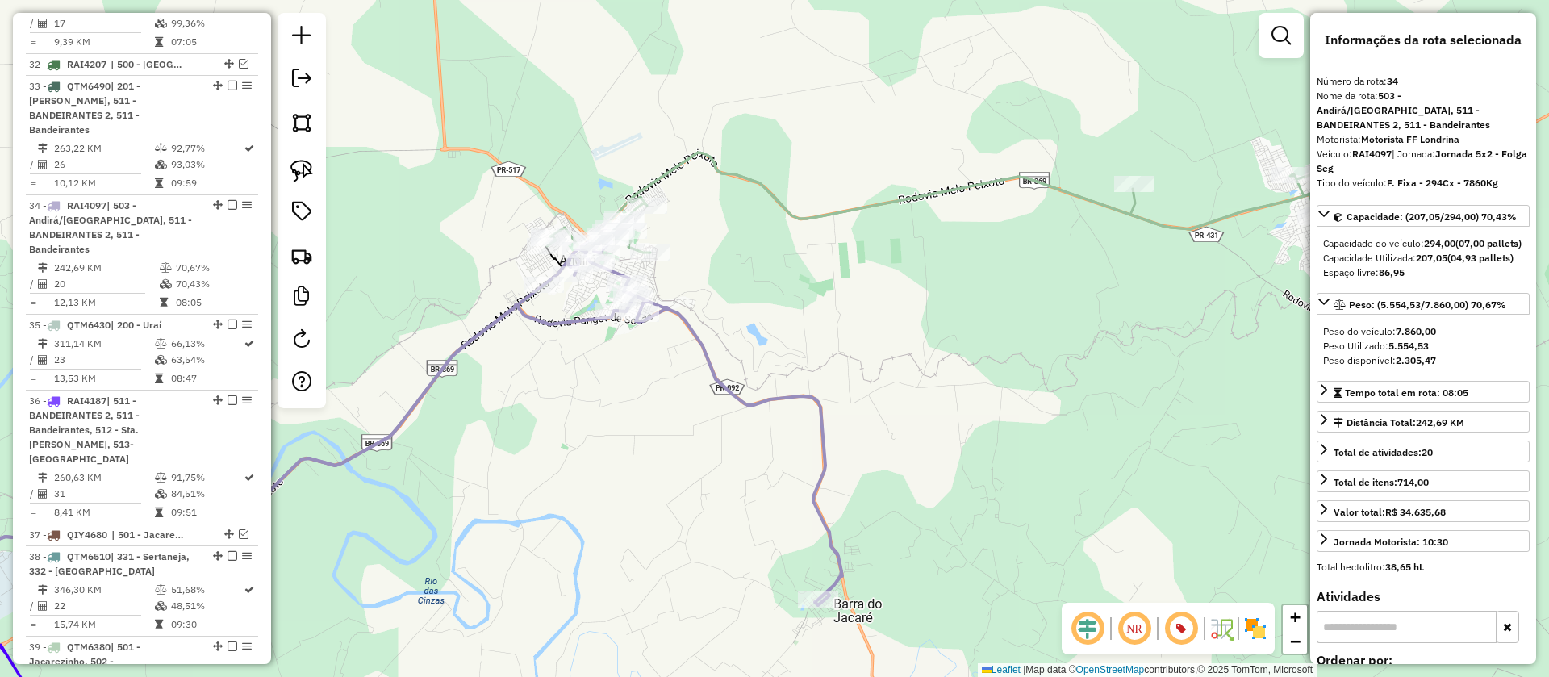
click at [1035, 177] on icon at bounding box center [951, 203] width 808 height 100
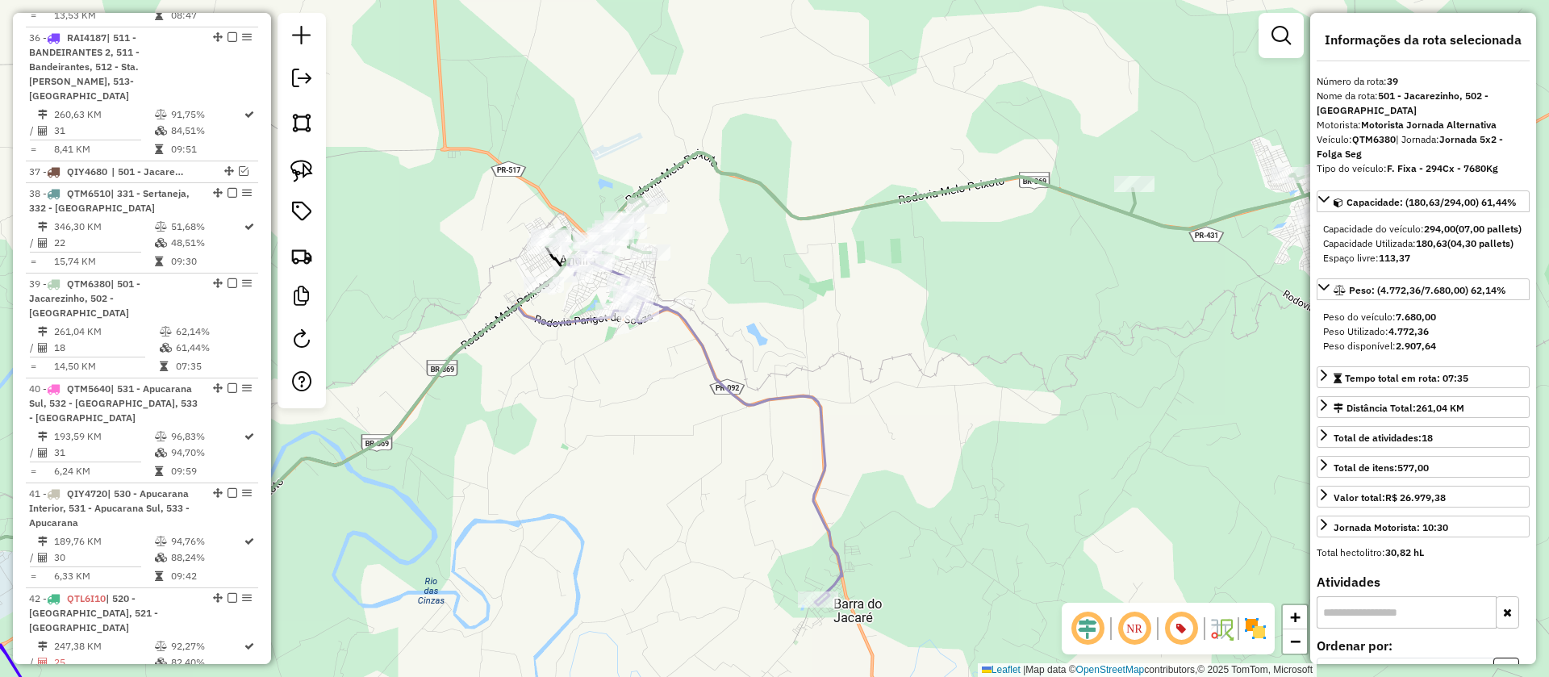
scroll to position [4274, 0]
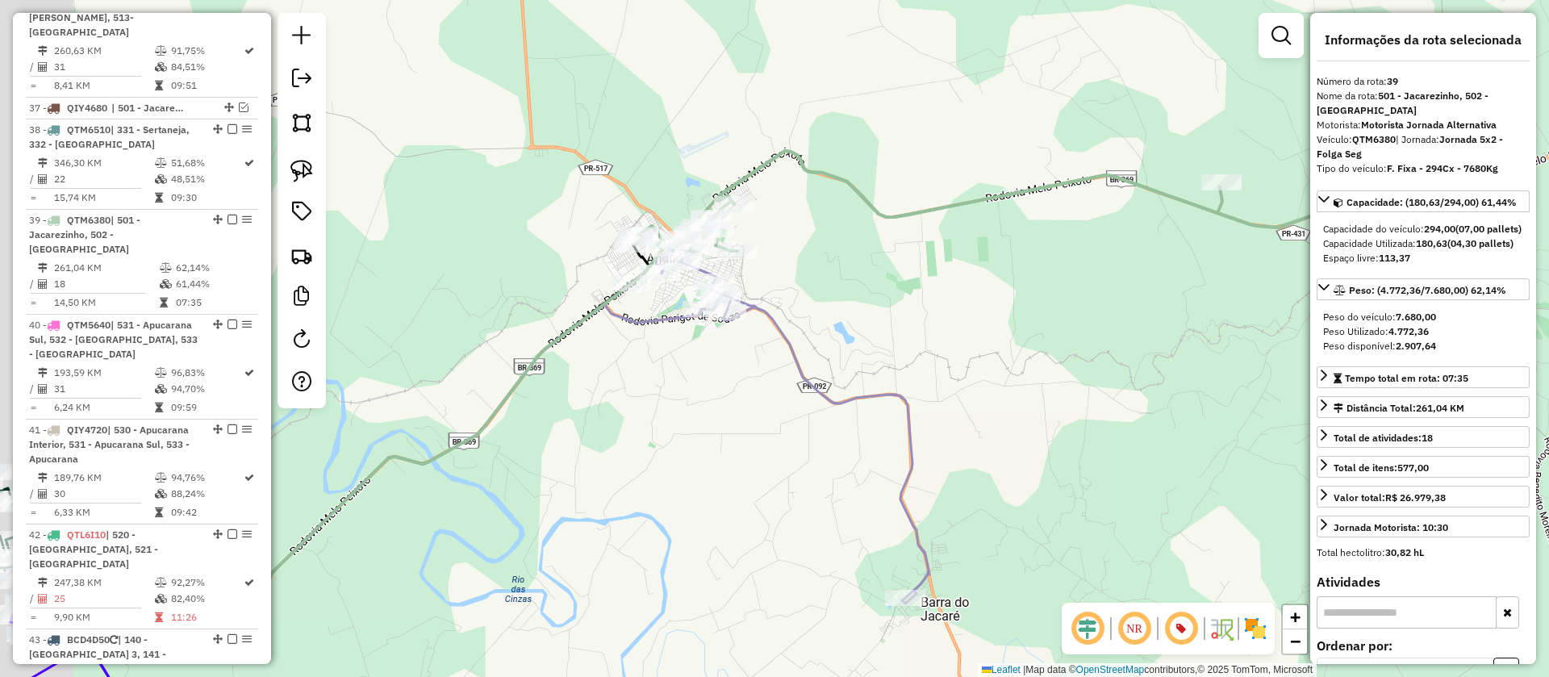
drag, startPoint x: 971, startPoint y: 285, endPoint x: 1017, endPoint y: 286, distance: 46.0
click at [1017, 286] on div "Janela de atendimento Grade de atendimento Capacidade Transportadoras Veículos …" at bounding box center [774, 338] width 1549 height 677
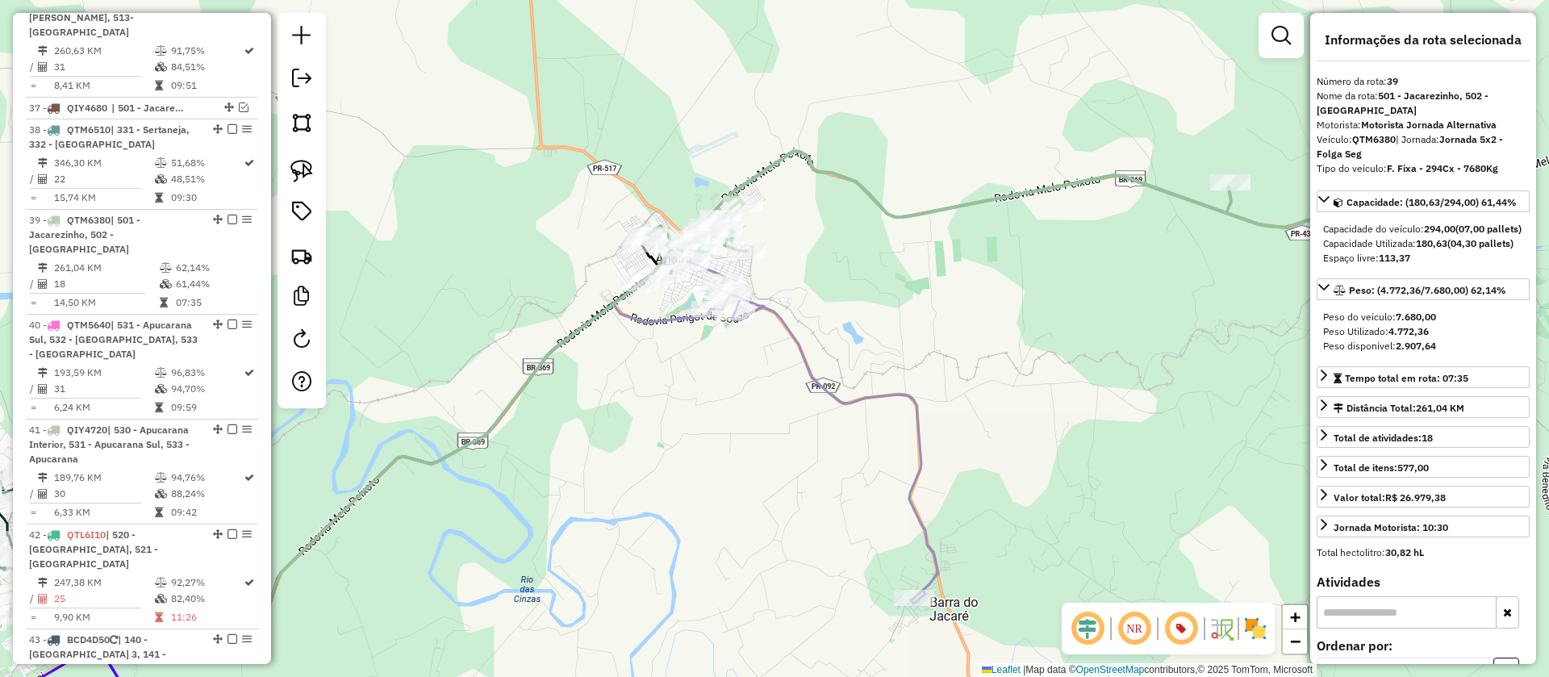
click at [956, 200] on icon at bounding box center [1047, 201] width 808 height 100
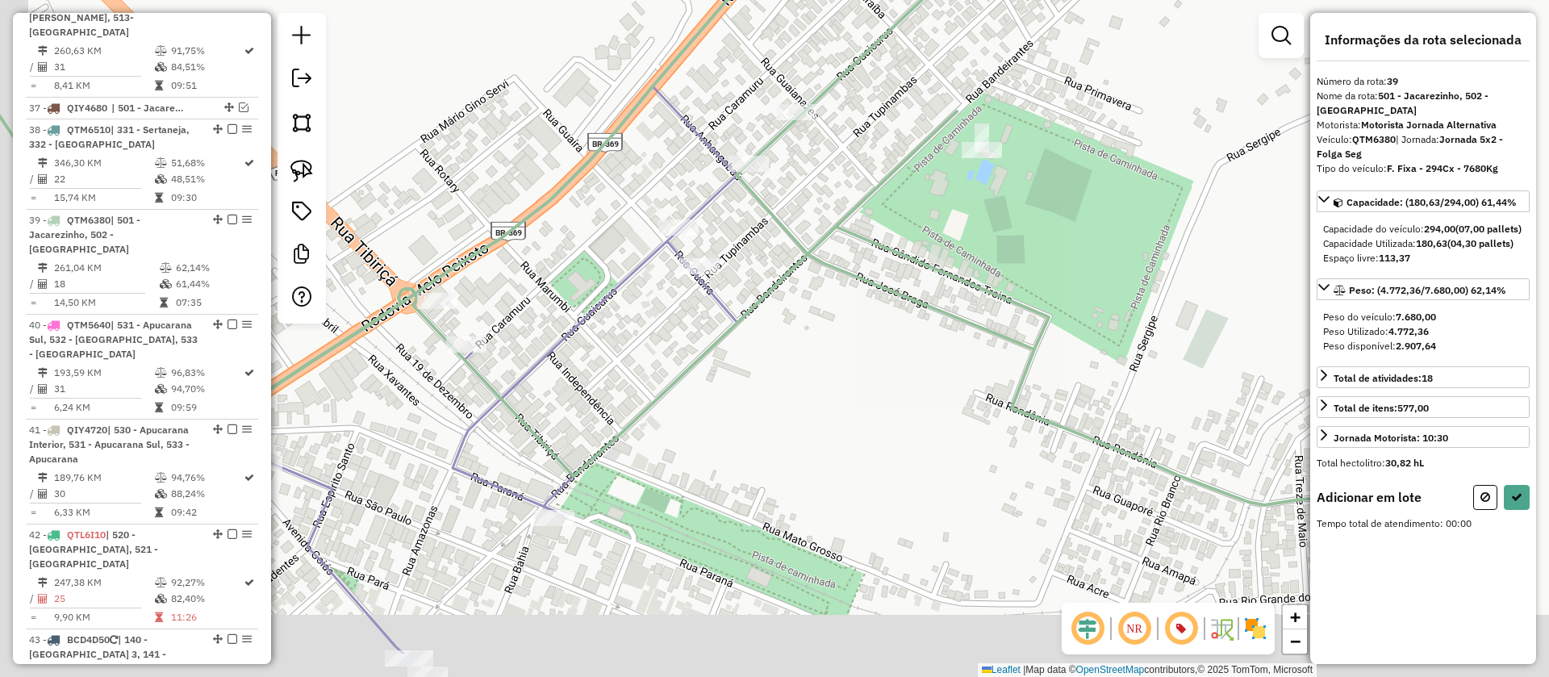
drag, startPoint x: 713, startPoint y: 251, endPoint x: 948, endPoint y: 110, distance: 274.7
click at [948, 110] on div "Janela de atendimento Grade de atendimento Capacidade Transportadoras Veículos …" at bounding box center [774, 338] width 1549 height 677
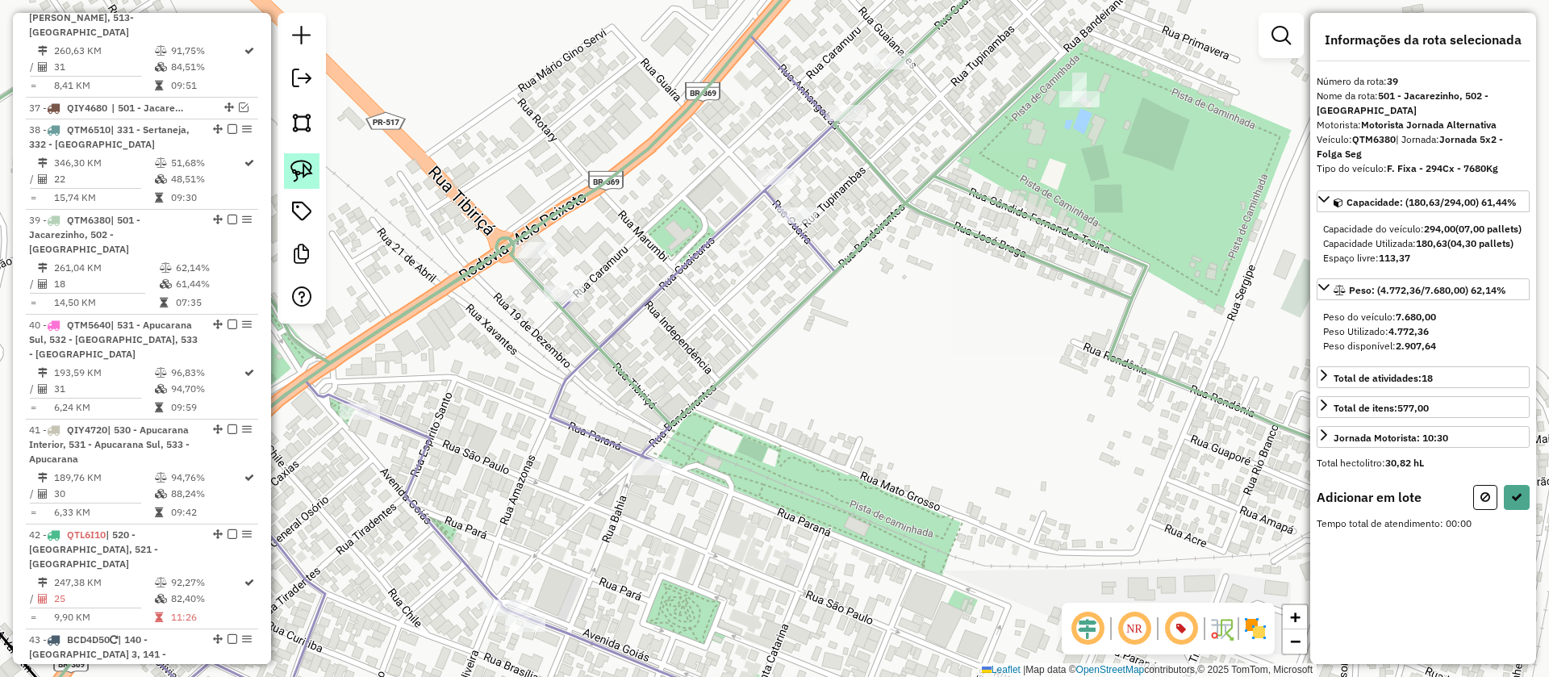
click at [301, 165] on img at bounding box center [302, 171] width 23 height 23
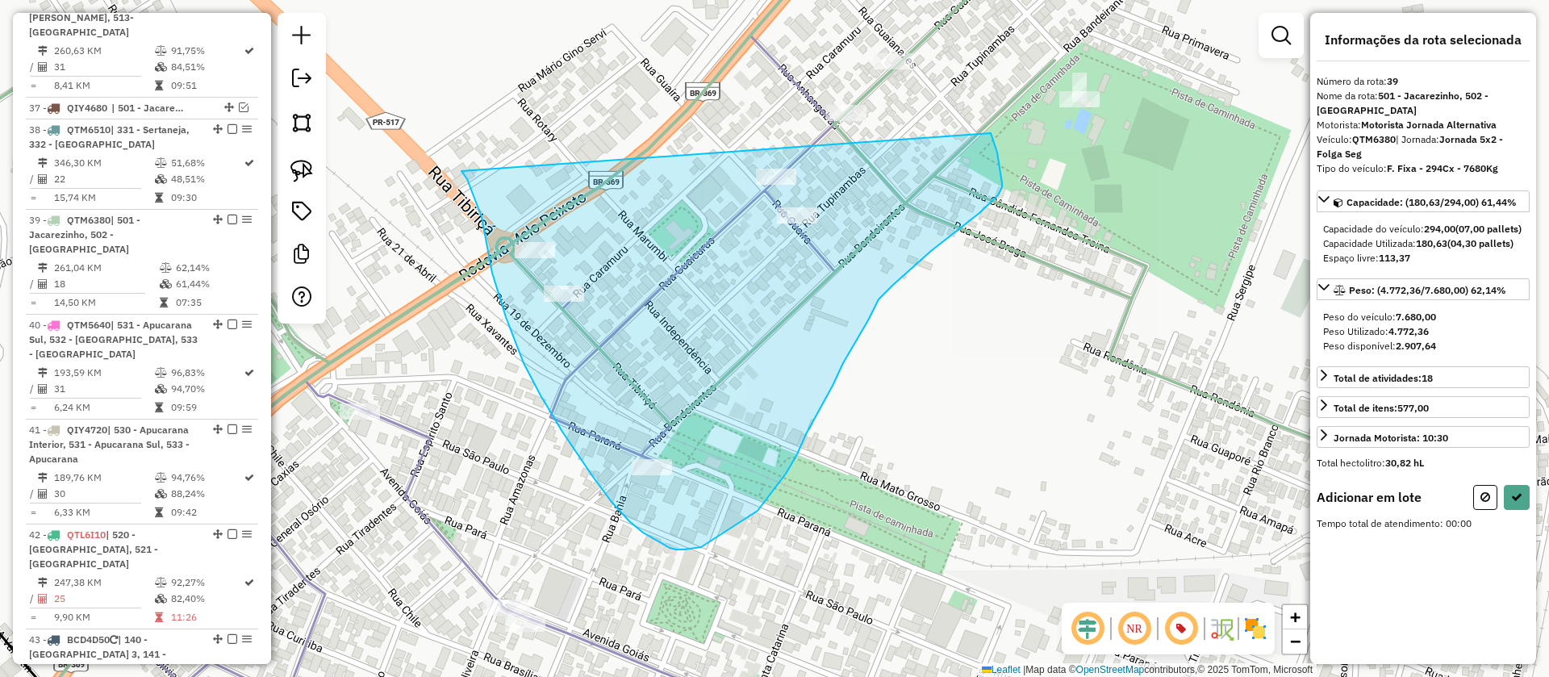
drag, startPoint x: 464, startPoint y: 175, endPoint x: 922, endPoint y: 11, distance: 486.7
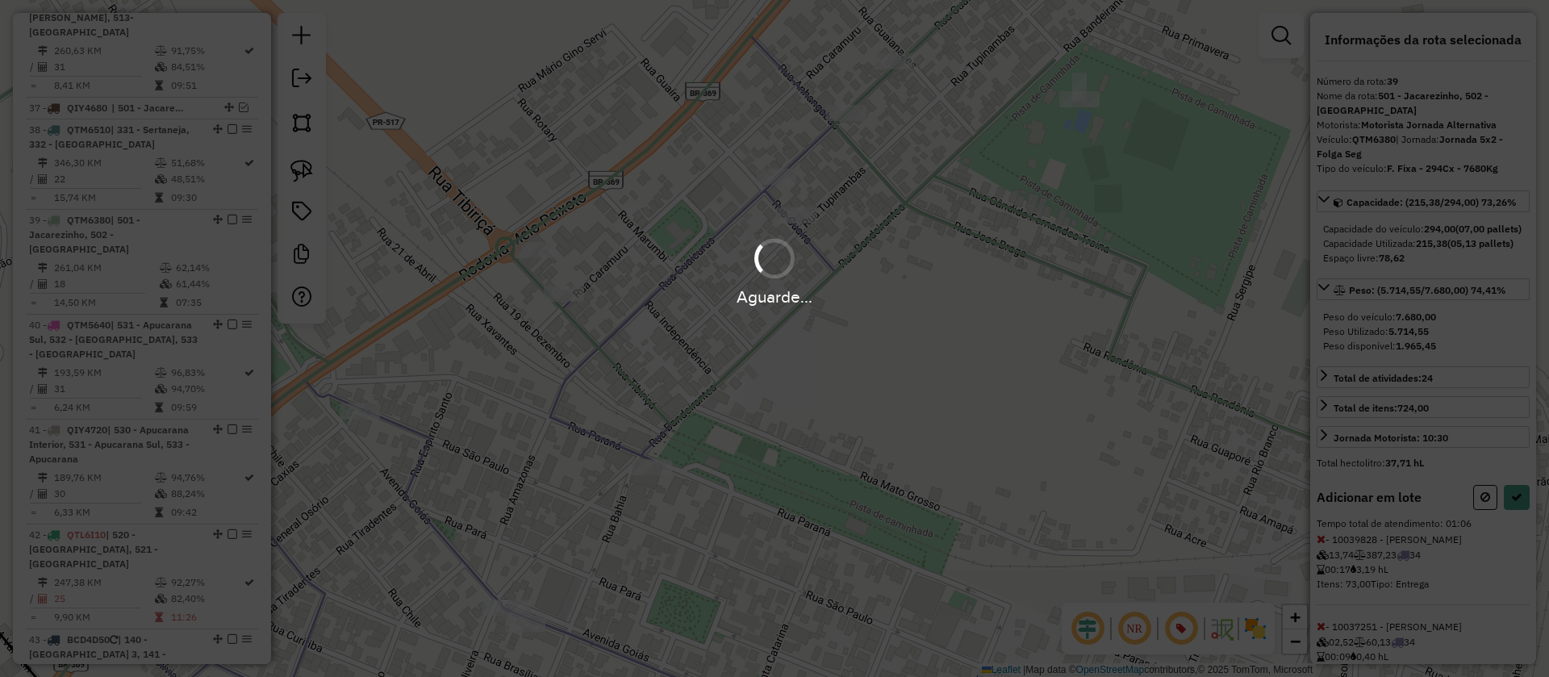
click at [1517, 524] on hb-app "Aguarde... Pop-up bloqueado! Seu navegador bloqueou automáticamente a abertura …" at bounding box center [774, 338] width 1549 height 677
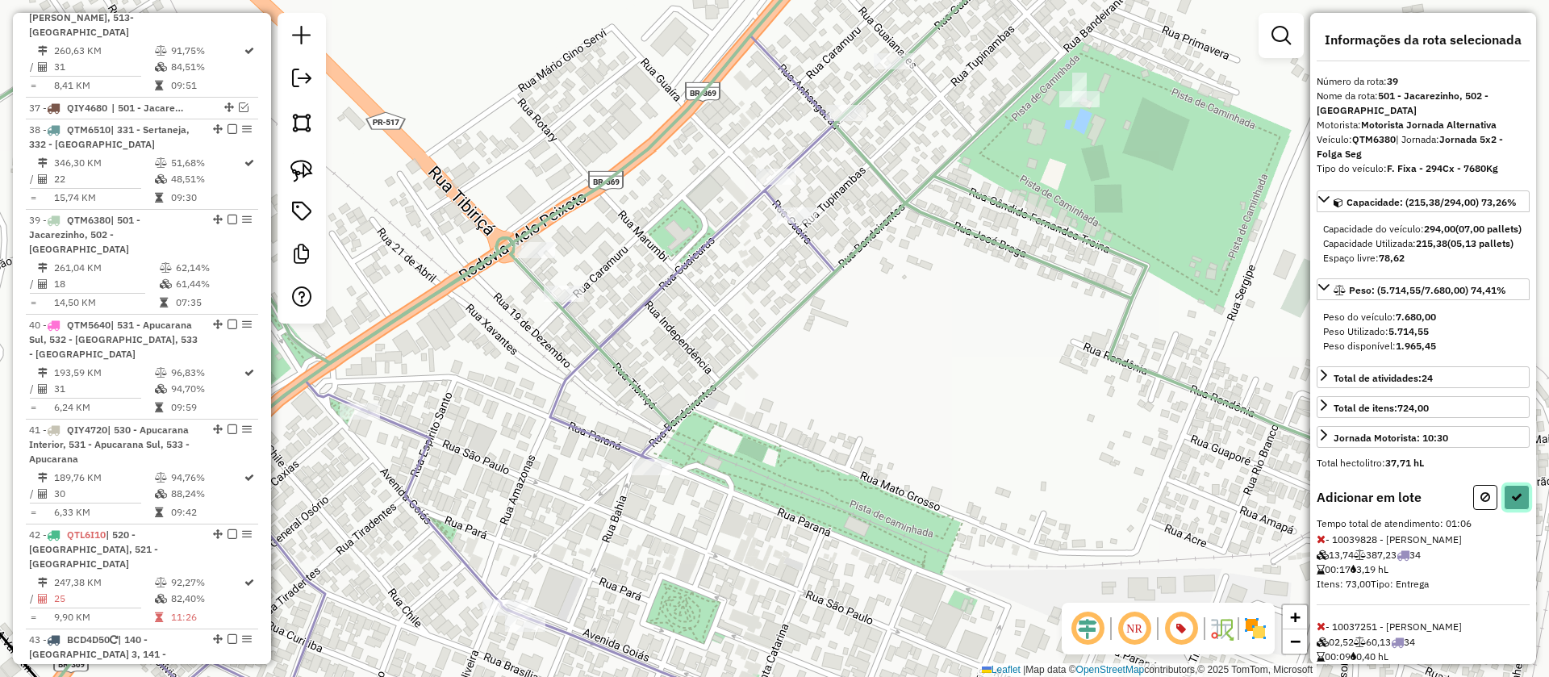
click at [1517, 503] on icon at bounding box center [1516, 496] width 11 height 11
select select "**********"
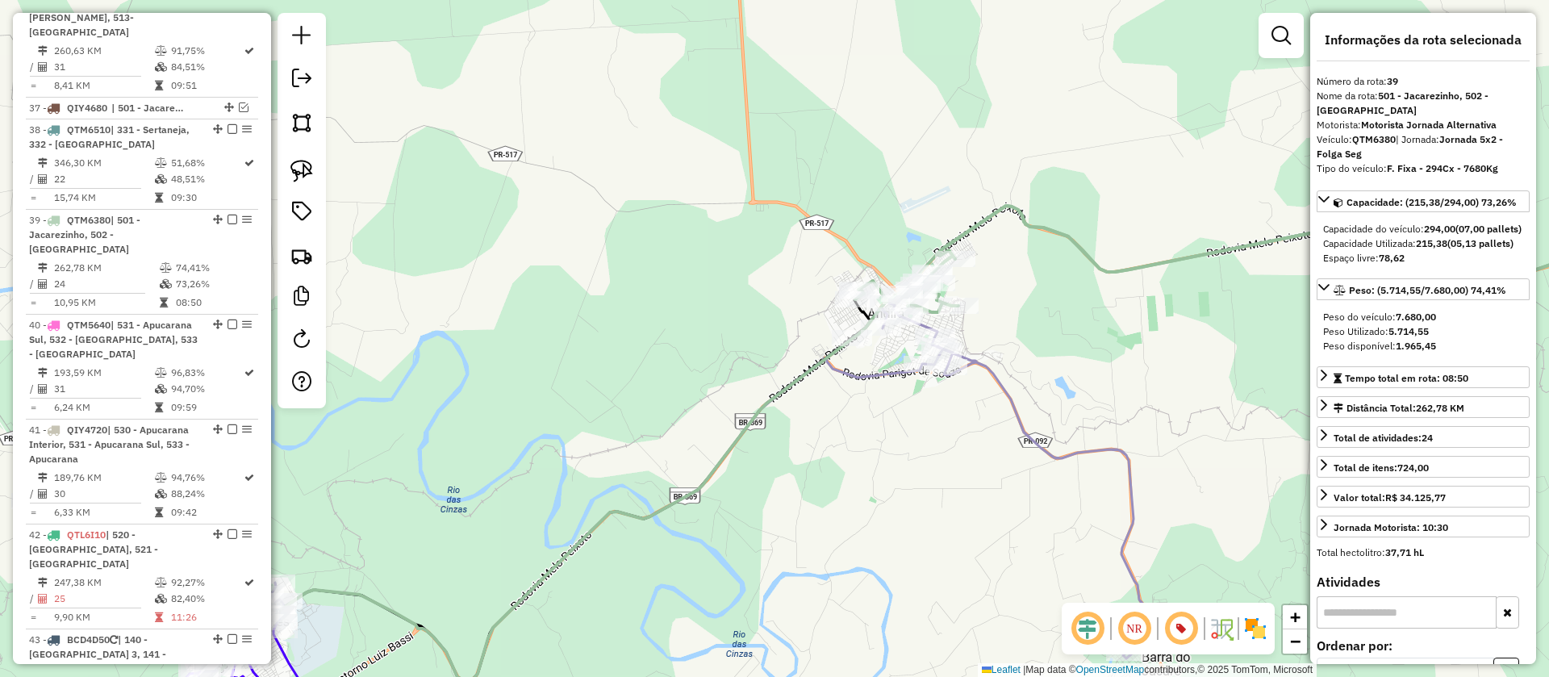
click at [1053, 233] on icon at bounding box center [1259, 259] width 808 height 107
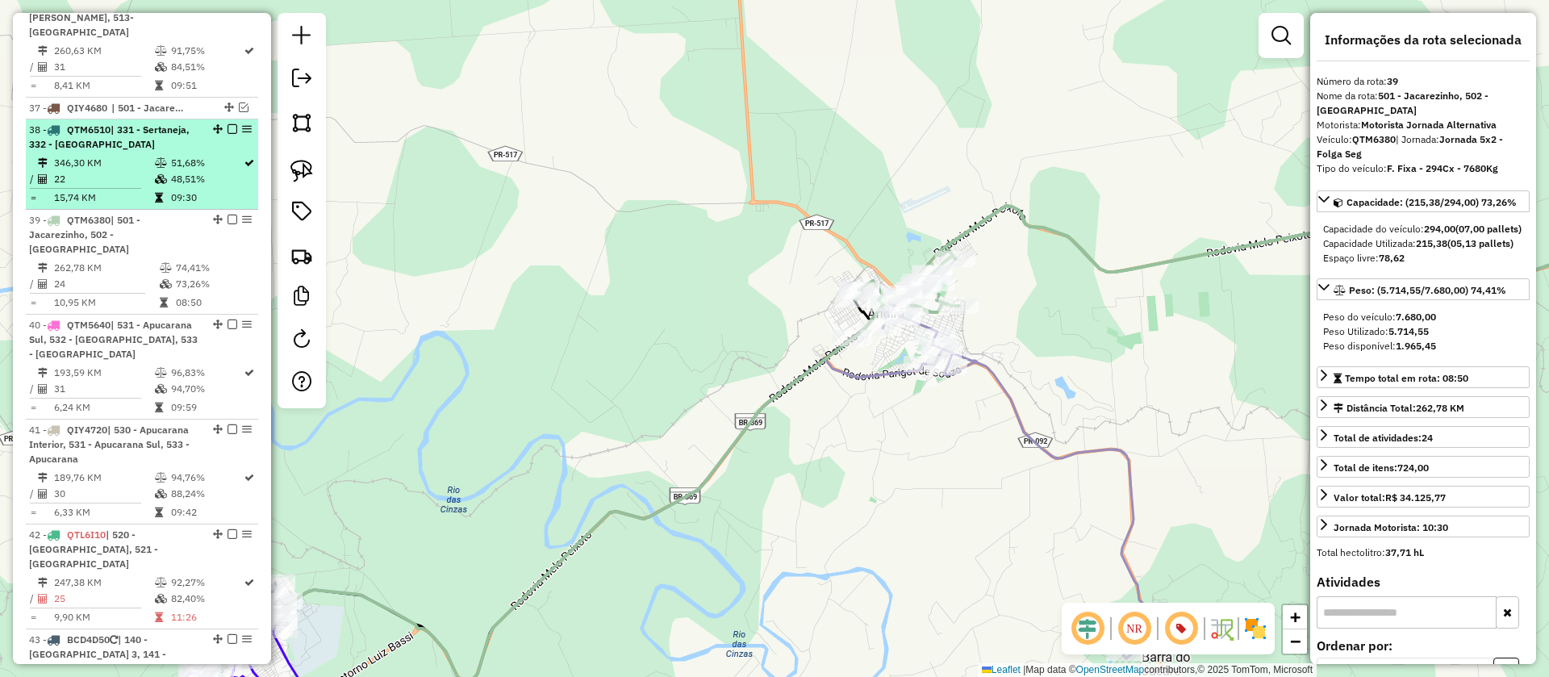
click at [229, 215] on em at bounding box center [233, 220] width 10 height 10
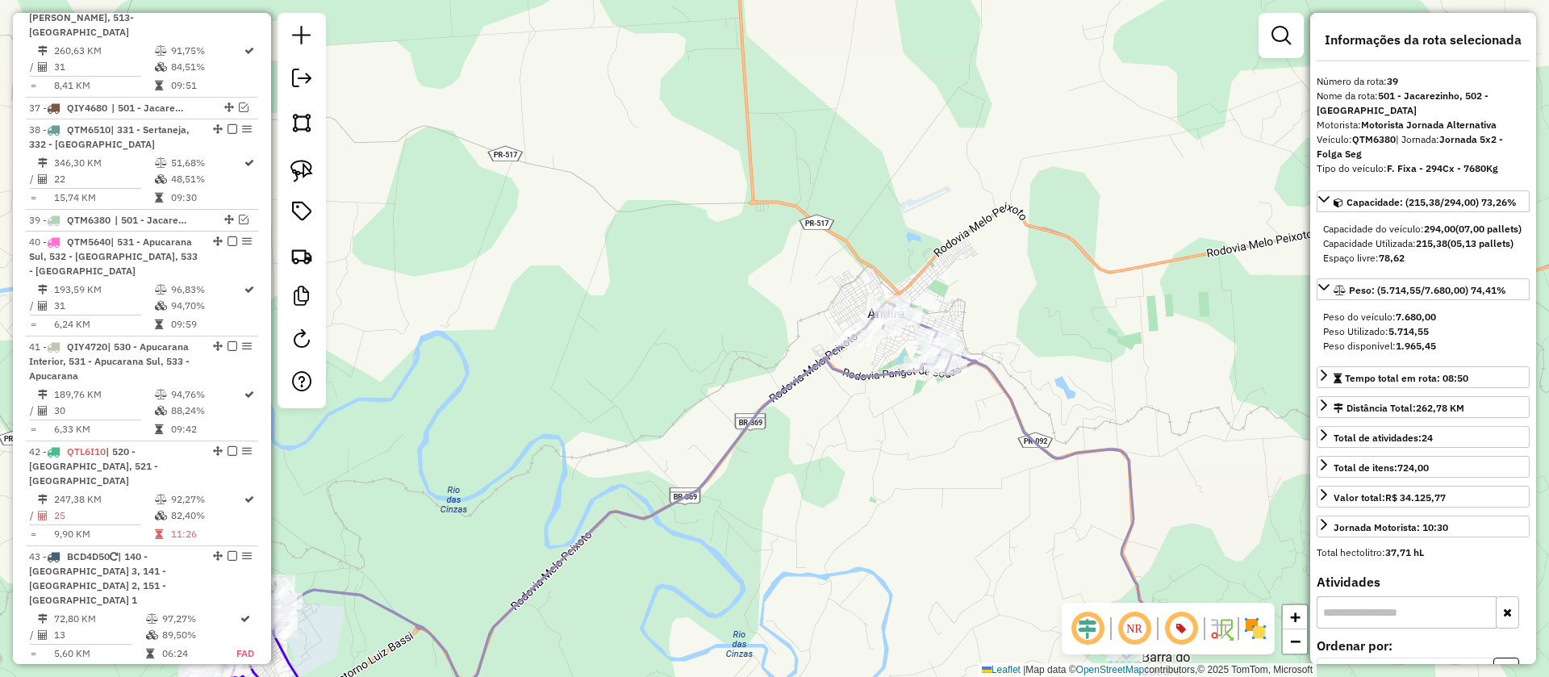
scroll to position [4205, 0]
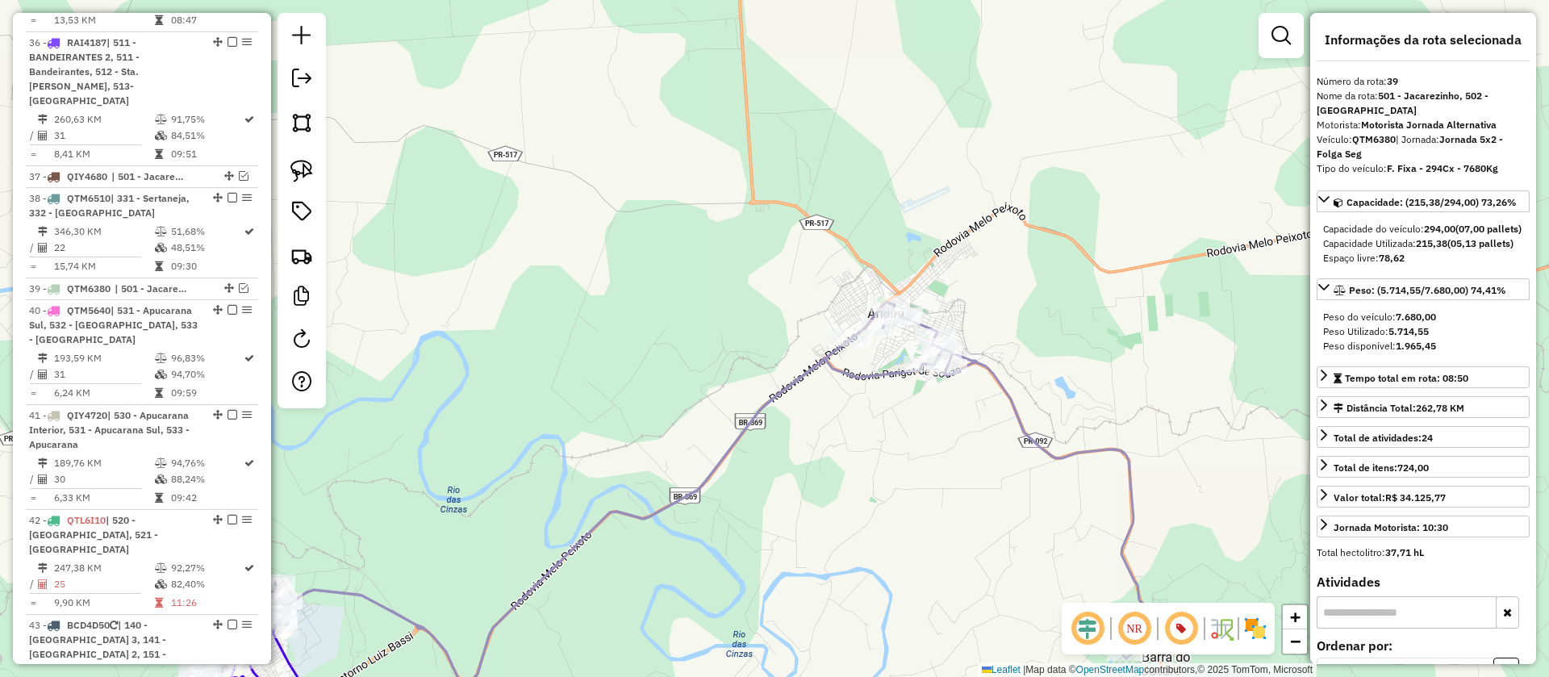
click at [1000, 382] on icon at bounding box center [711, 491] width 879 height 379
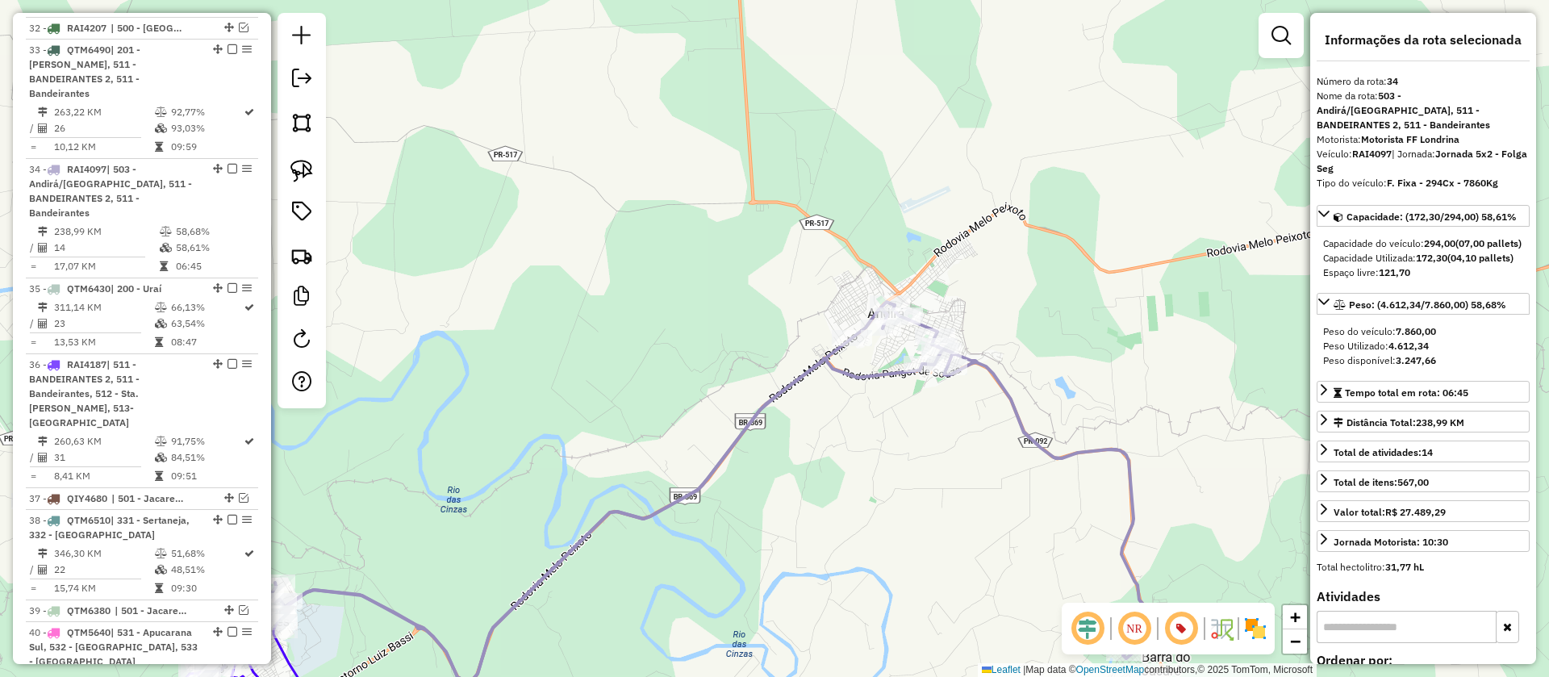
scroll to position [3847, 0]
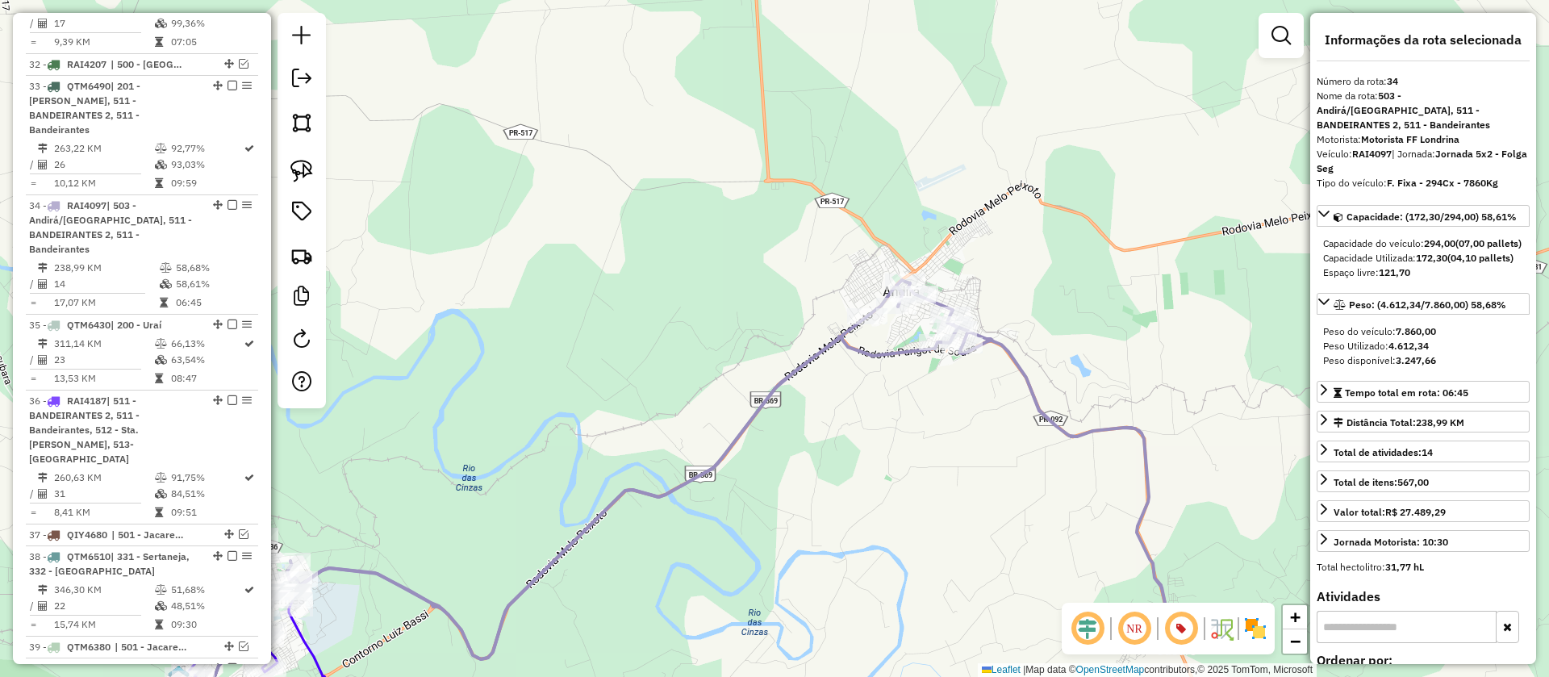
drag, startPoint x: 875, startPoint y: 495, endPoint x: 1046, endPoint y: 256, distance: 293.8
click at [1046, 256] on div "Janela de atendimento Grade de atendimento Capacidade Transportadoras Veículos …" at bounding box center [774, 338] width 1549 height 677
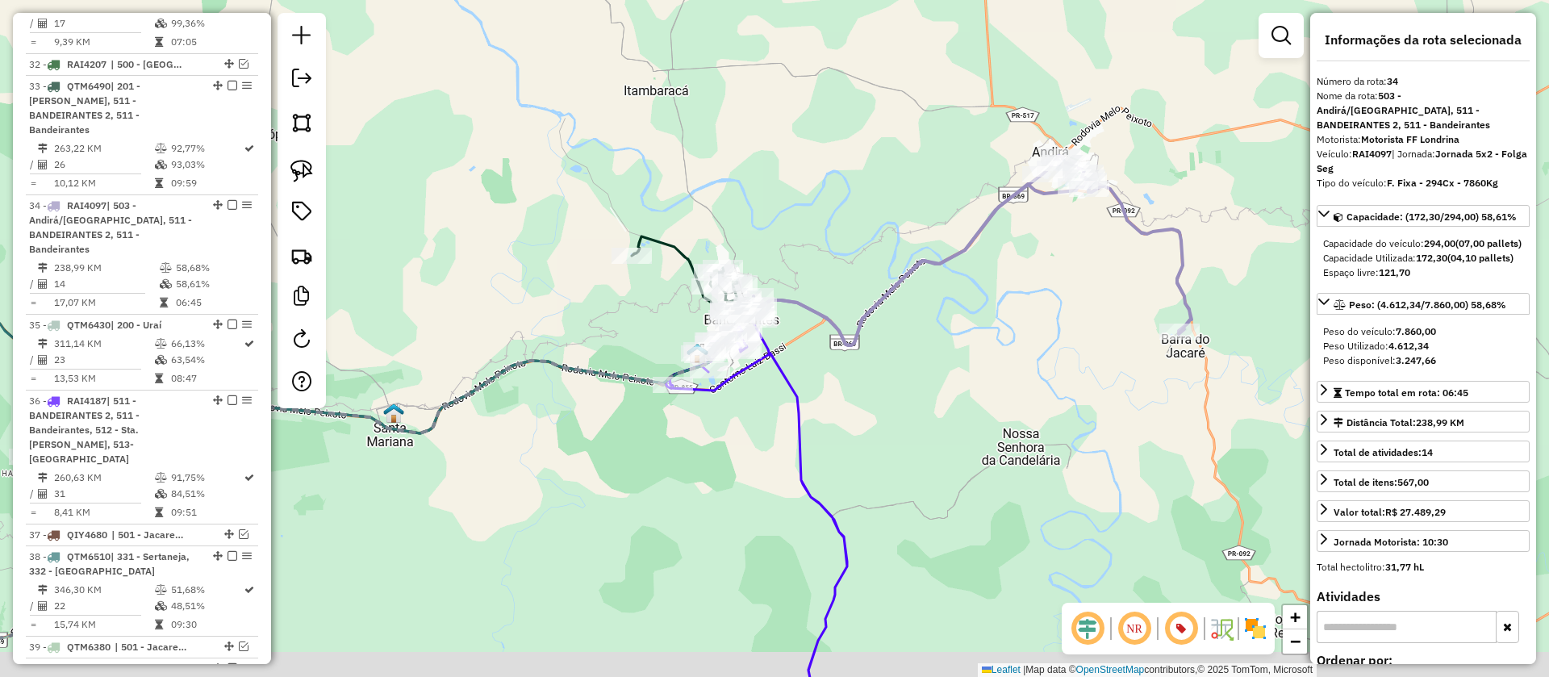
drag, startPoint x: 959, startPoint y: 337, endPoint x: 1039, endPoint y: 310, distance: 84.2
click at [1039, 310] on div "Janela de atendimento Grade de atendimento Capacidade Transportadoras Veículos …" at bounding box center [774, 338] width 1549 height 677
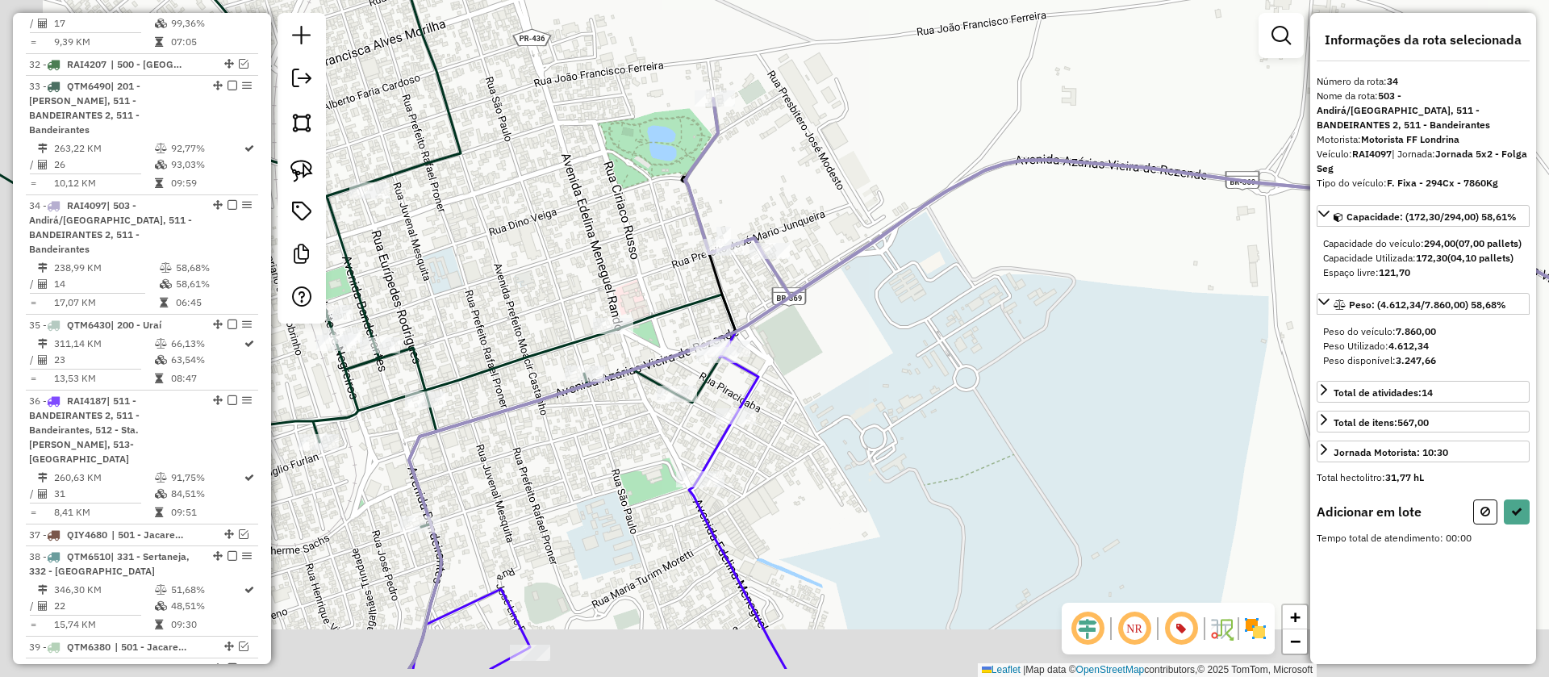
drag, startPoint x: 807, startPoint y: 362, endPoint x: 844, endPoint y: 316, distance: 59.7
click at [844, 316] on div "Janela de atendimento Grade de atendimento Capacidade Transportadoras Veículos …" at bounding box center [774, 338] width 1549 height 677
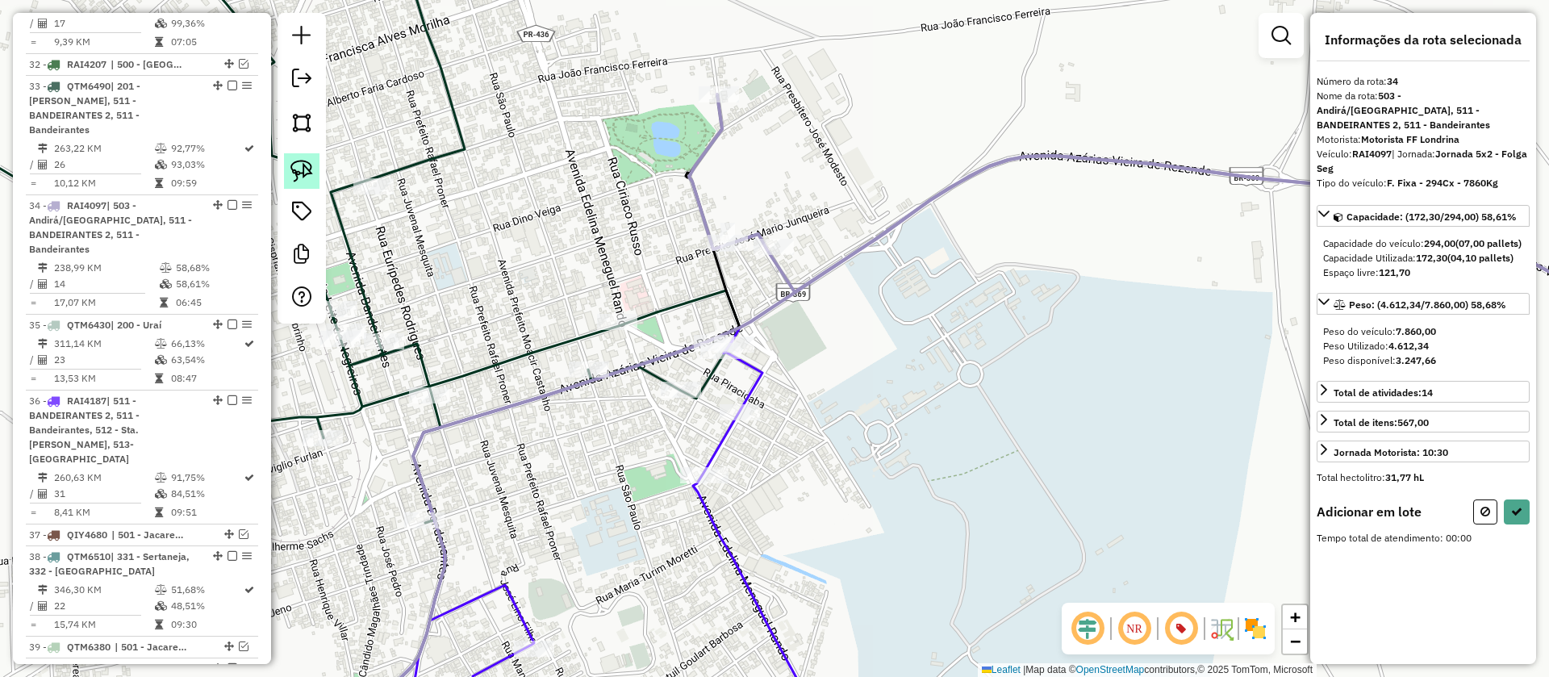
click at [306, 173] on img at bounding box center [302, 171] width 23 height 23
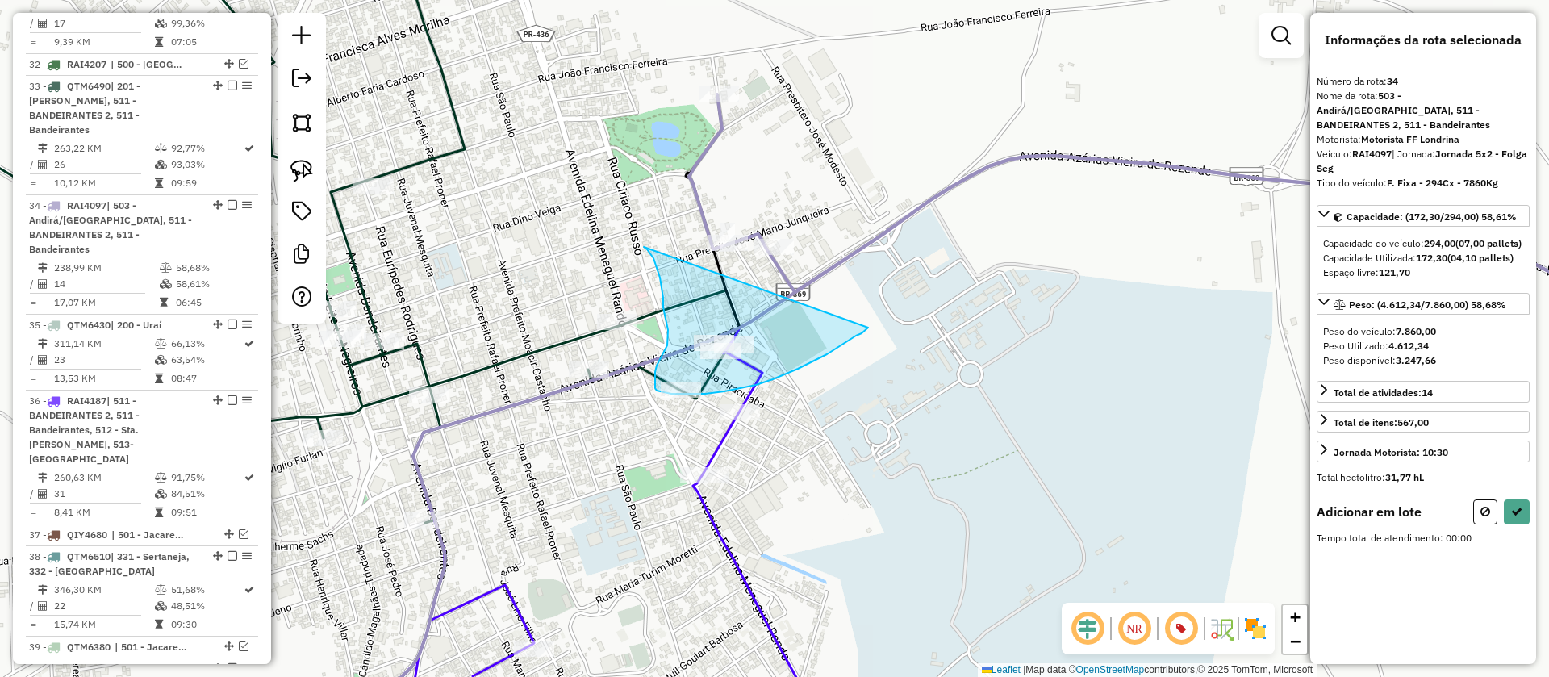
drag, startPoint x: 661, startPoint y: 283, endPoint x: 868, endPoint y: 328, distance: 212.1
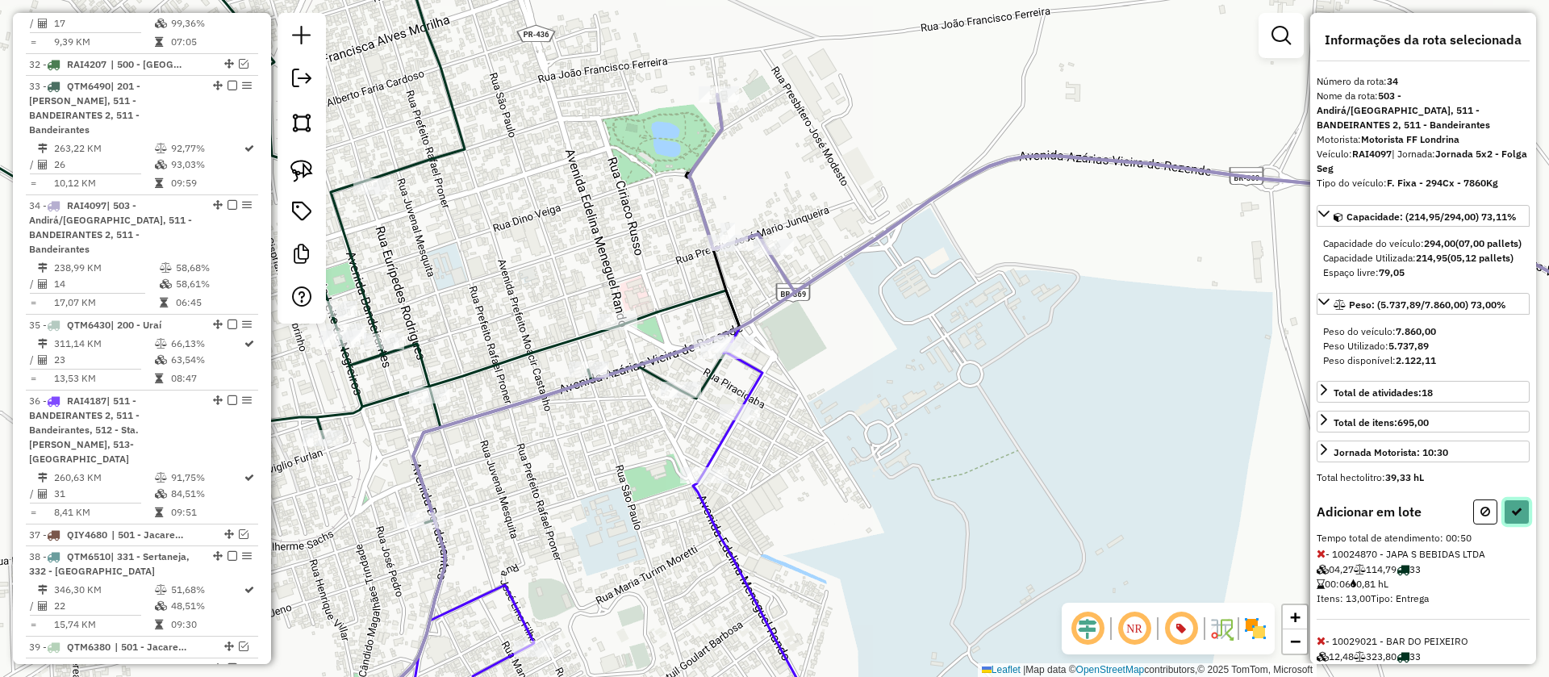
click at [1511, 517] on button at bounding box center [1517, 512] width 26 height 25
select select "**********"
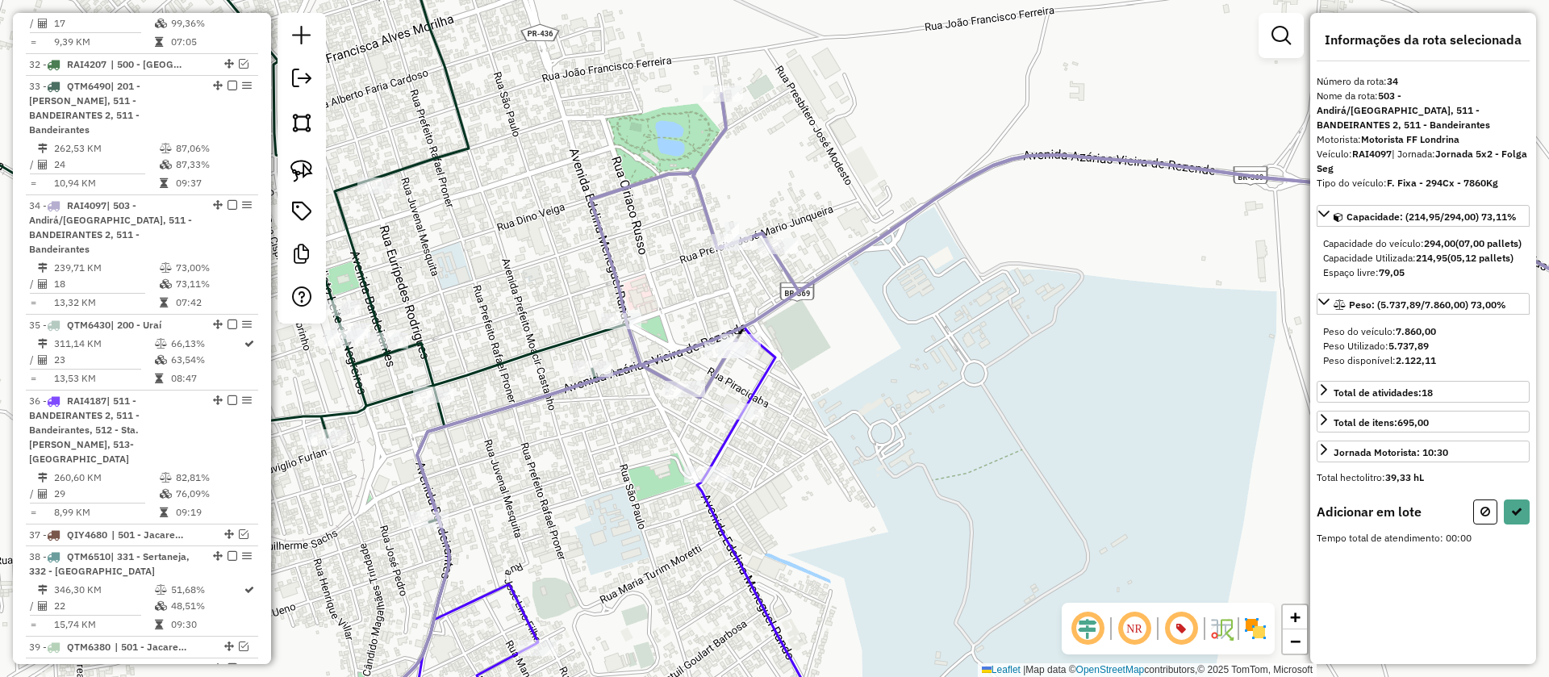
drag, startPoint x: 876, startPoint y: 320, endPoint x: 954, endPoint y: 282, distance: 86.6
click at [954, 282] on div "Janela de atendimento Grade de atendimento Capacidade Transportadoras Veículos …" at bounding box center [774, 338] width 1549 height 677
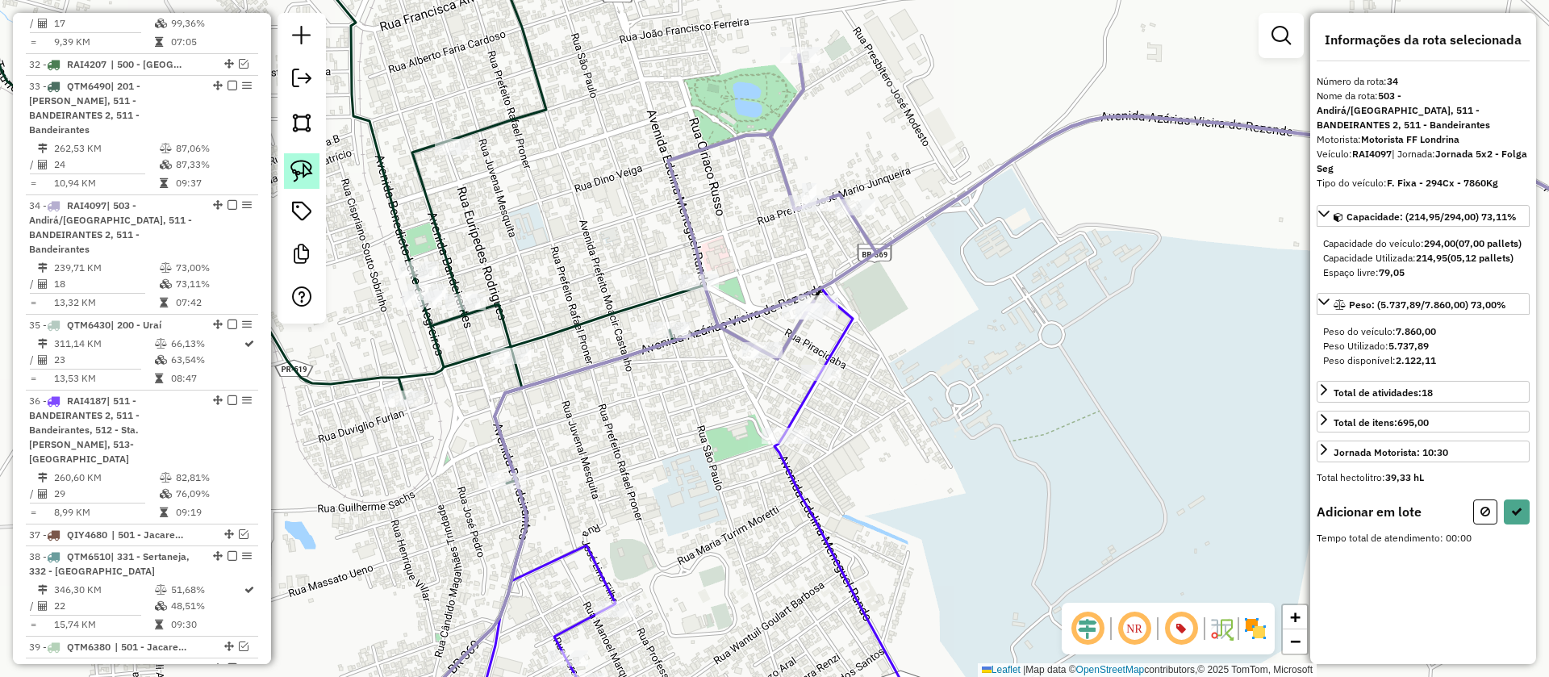
click at [303, 171] on img at bounding box center [302, 171] width 23 height 23
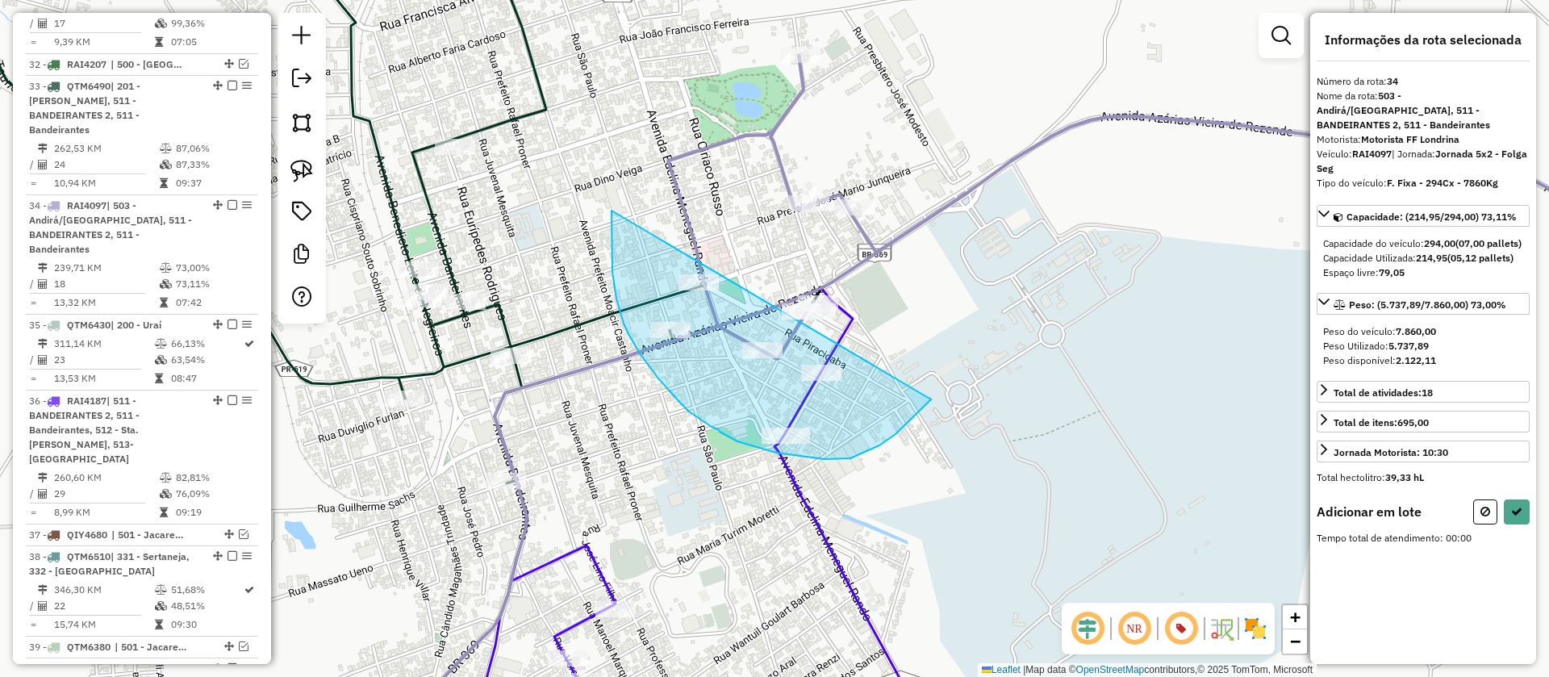
drag, startPoint x: 612, startPoint y: 242, endPoint x: 1027, endPoint y: 303, distance: 420.1
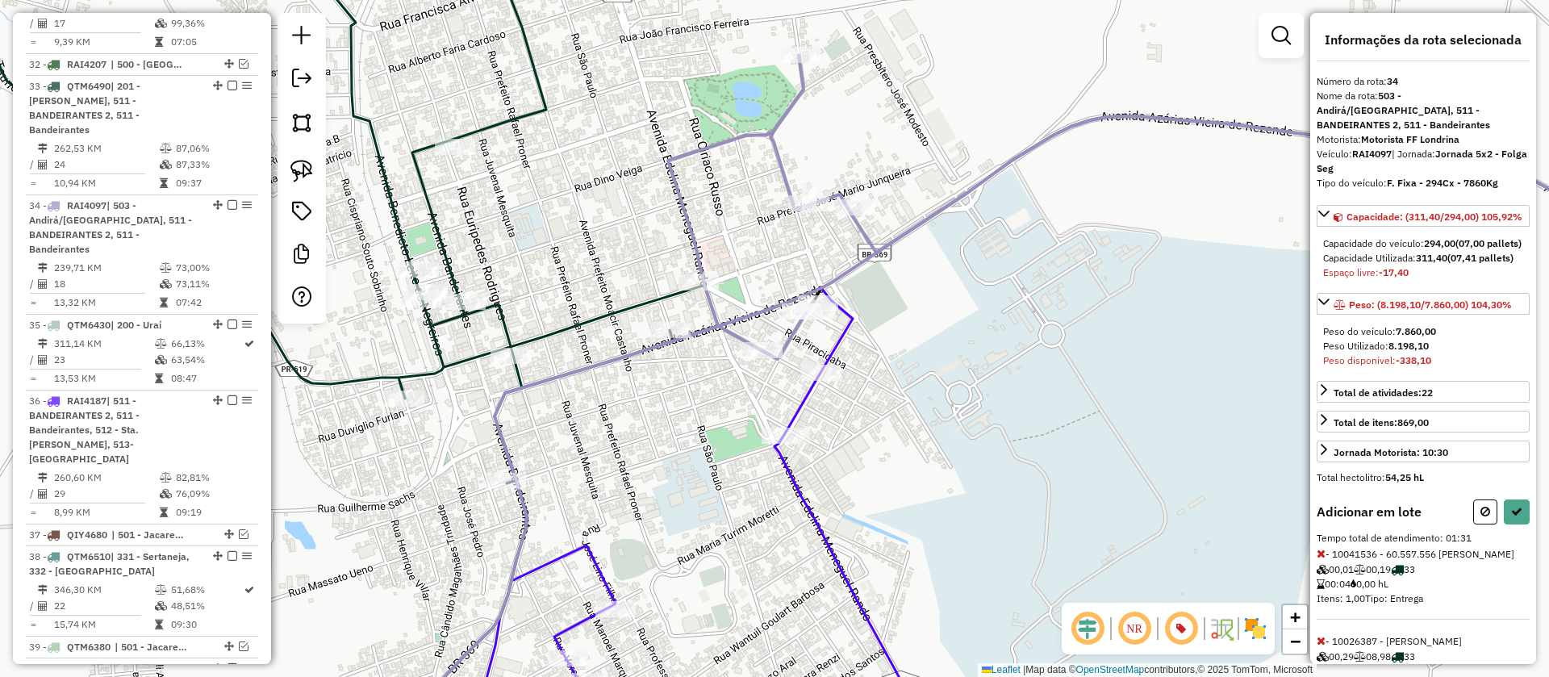
scroll to position [280, 0]
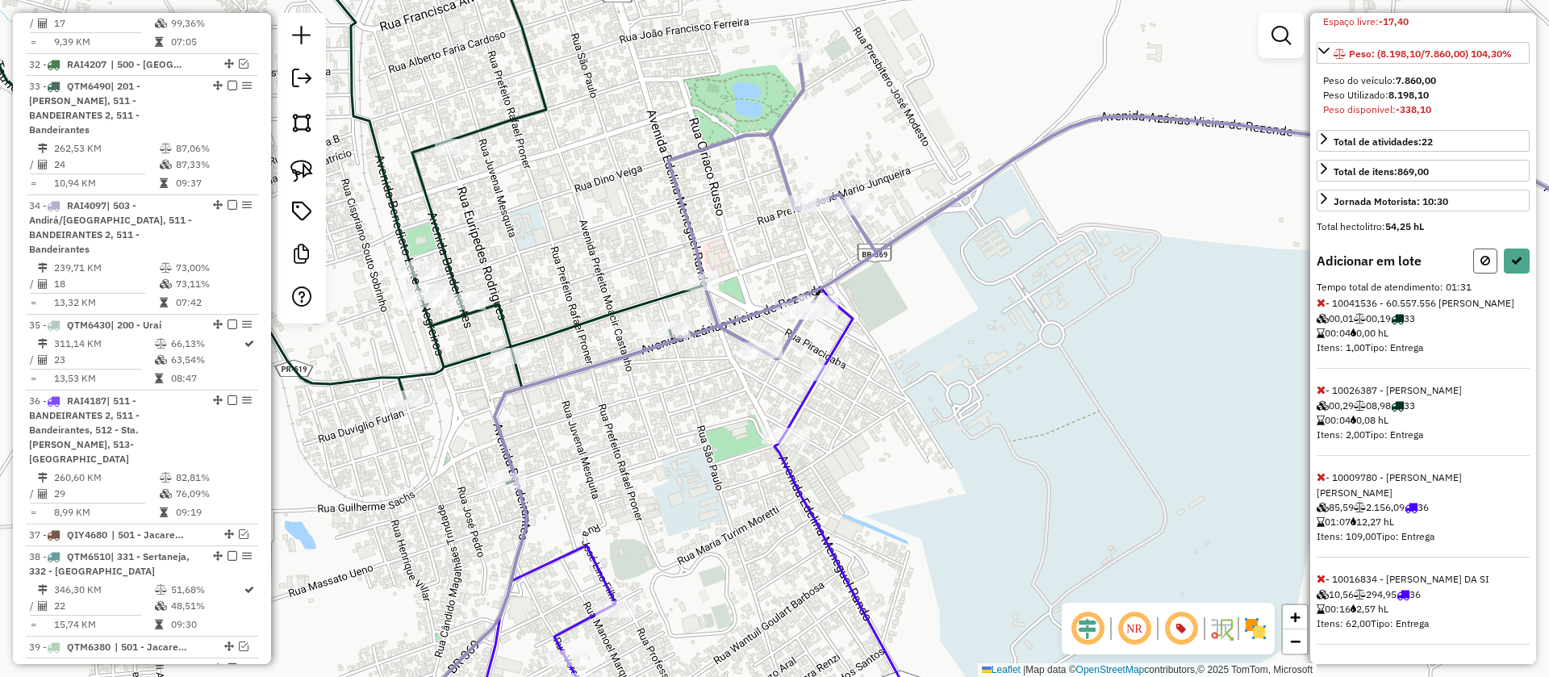
click at [1487, 261] on button at bounding box center [1486, 261] width 24 height 25
select select "**********"
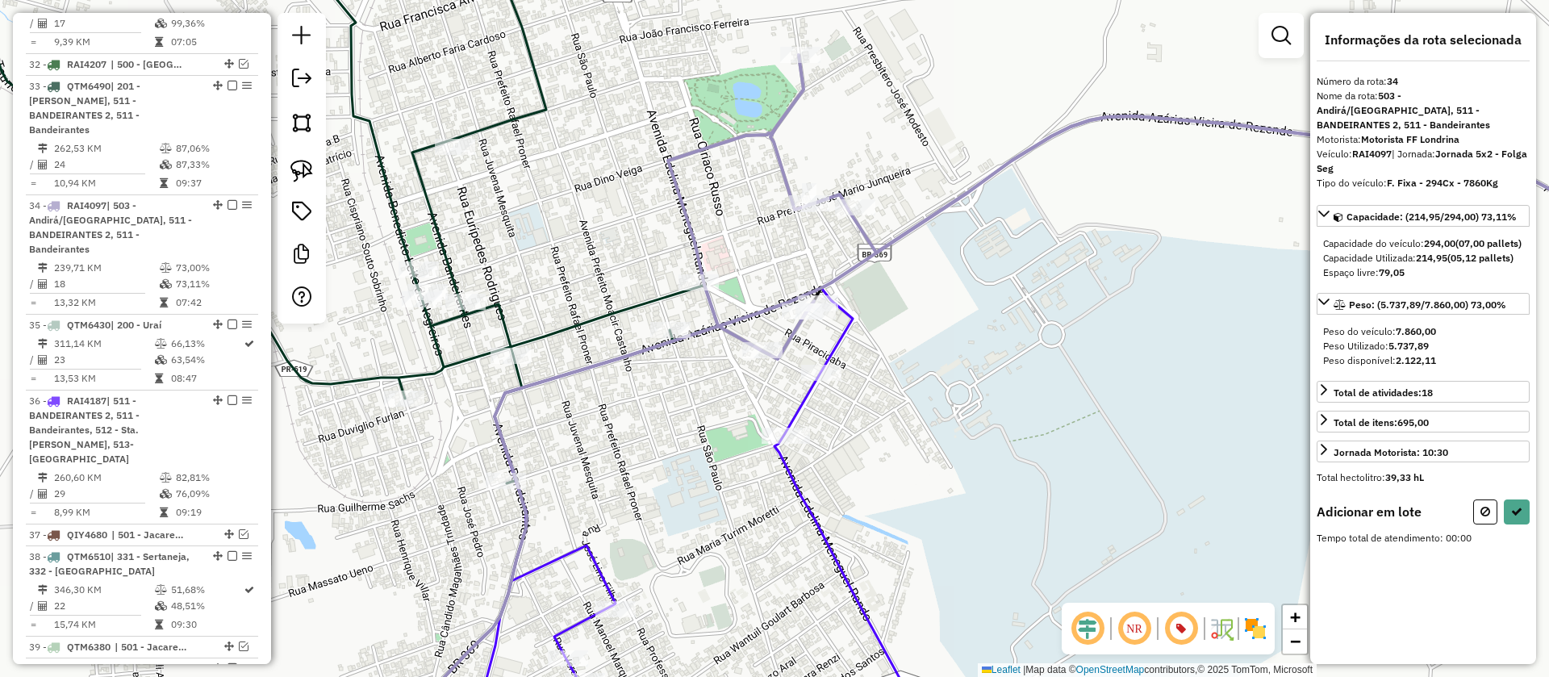
scroll to position [0, 0]
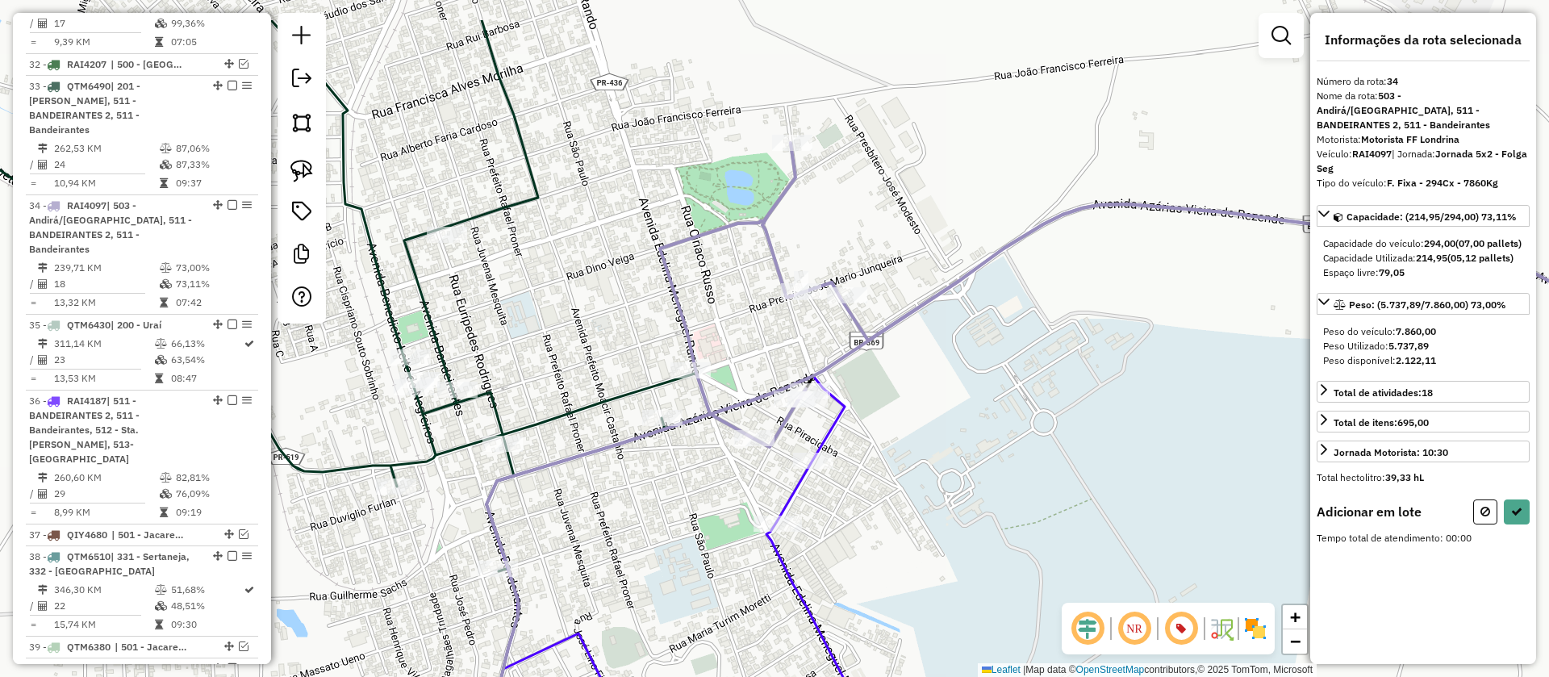
drag, startPoint x: 1039, startPoint y: 331, endPoint x: 1046, endPoint y: 530, distance: 199.4
click at [1046, 530] on div "Janela de atendimento Grade de atendimento Capacidade Transportadoras Veículos …" at bounding box center [774, 338] width 1549 height 677
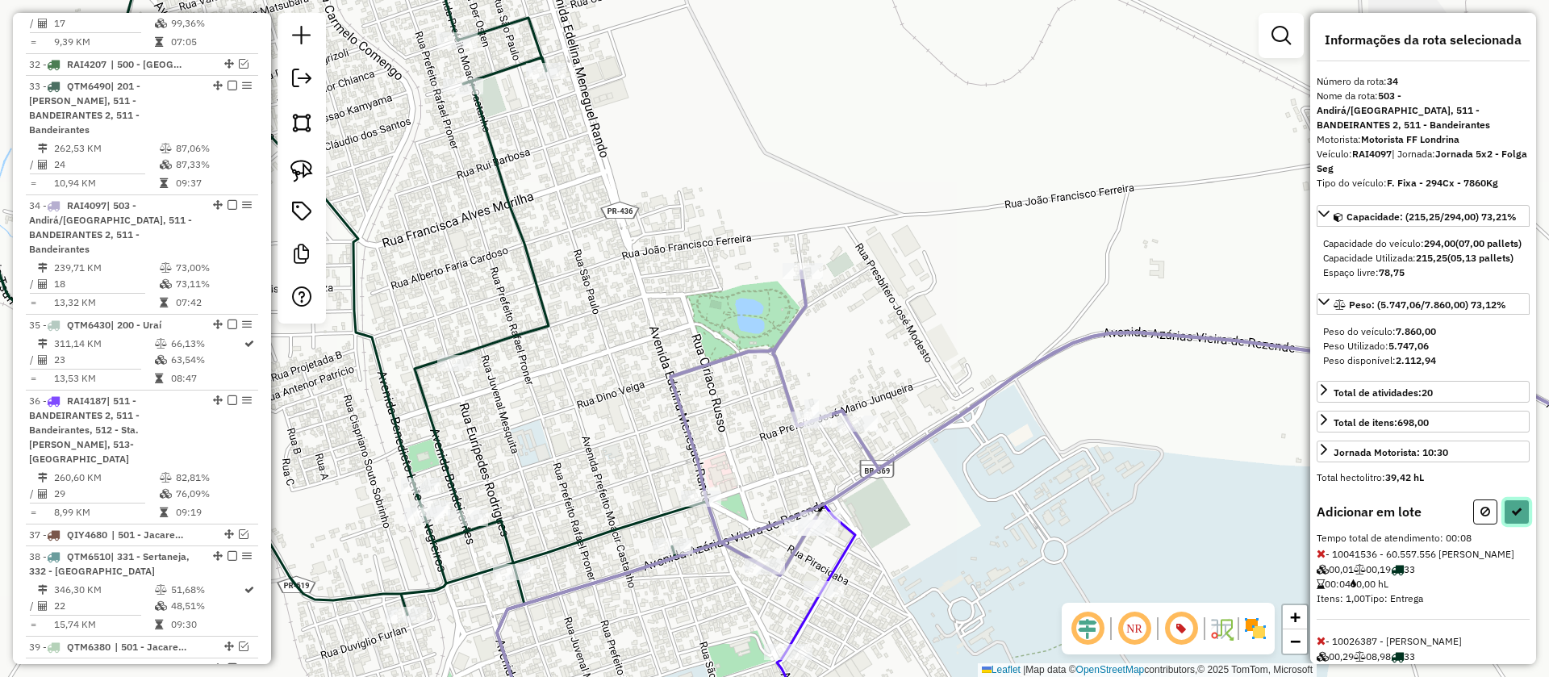
click at [1519, 525] on button at bounding box center [1517, 512] width 26 height 25
select select "**********"
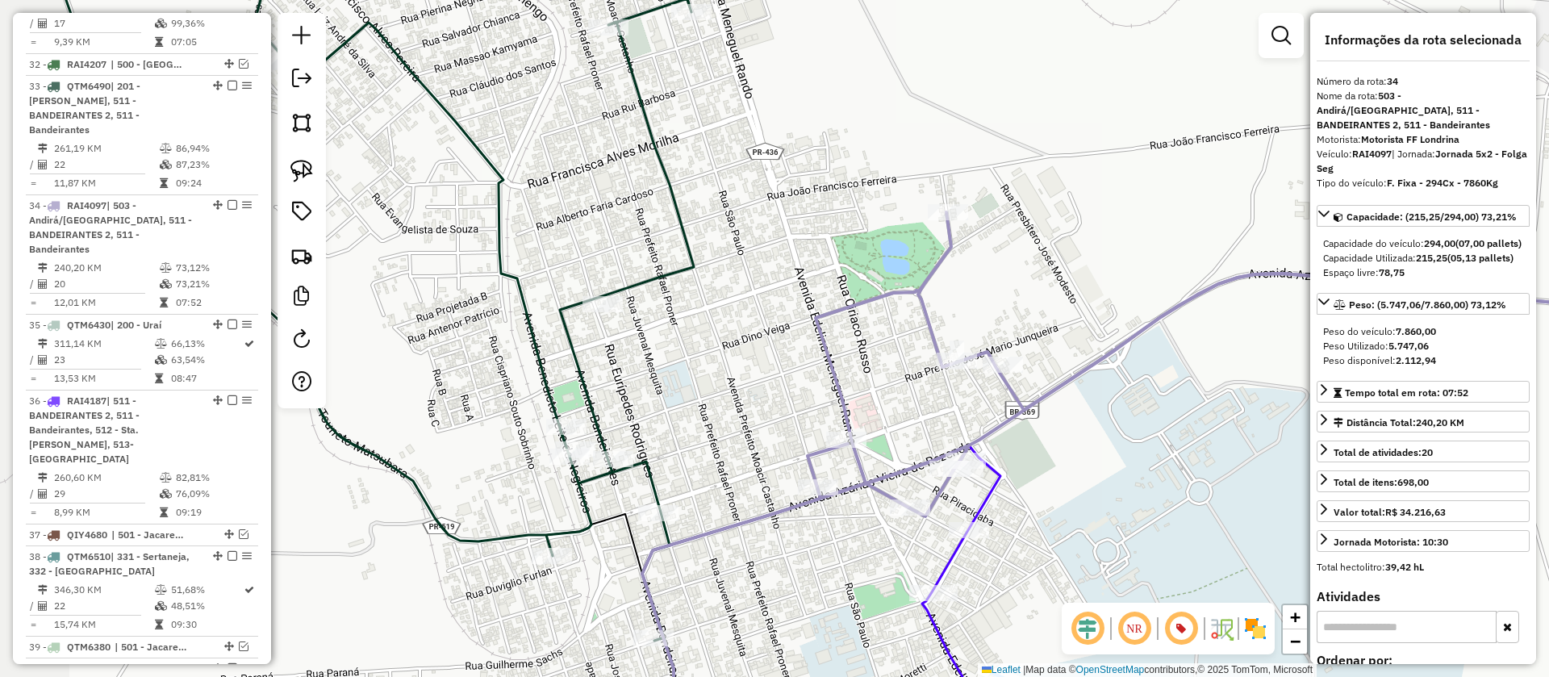
drag, startPoint x: 1006, startPoint y: 440, endPoint x: 1109, endPoint y: 399, distance: 110.4
click at [1109, 399] on div "Janela de atendimento Grade de atendimento Capacidade Transportadoras Veículos …" at bounding box center [774, 338] width 1549 height 677
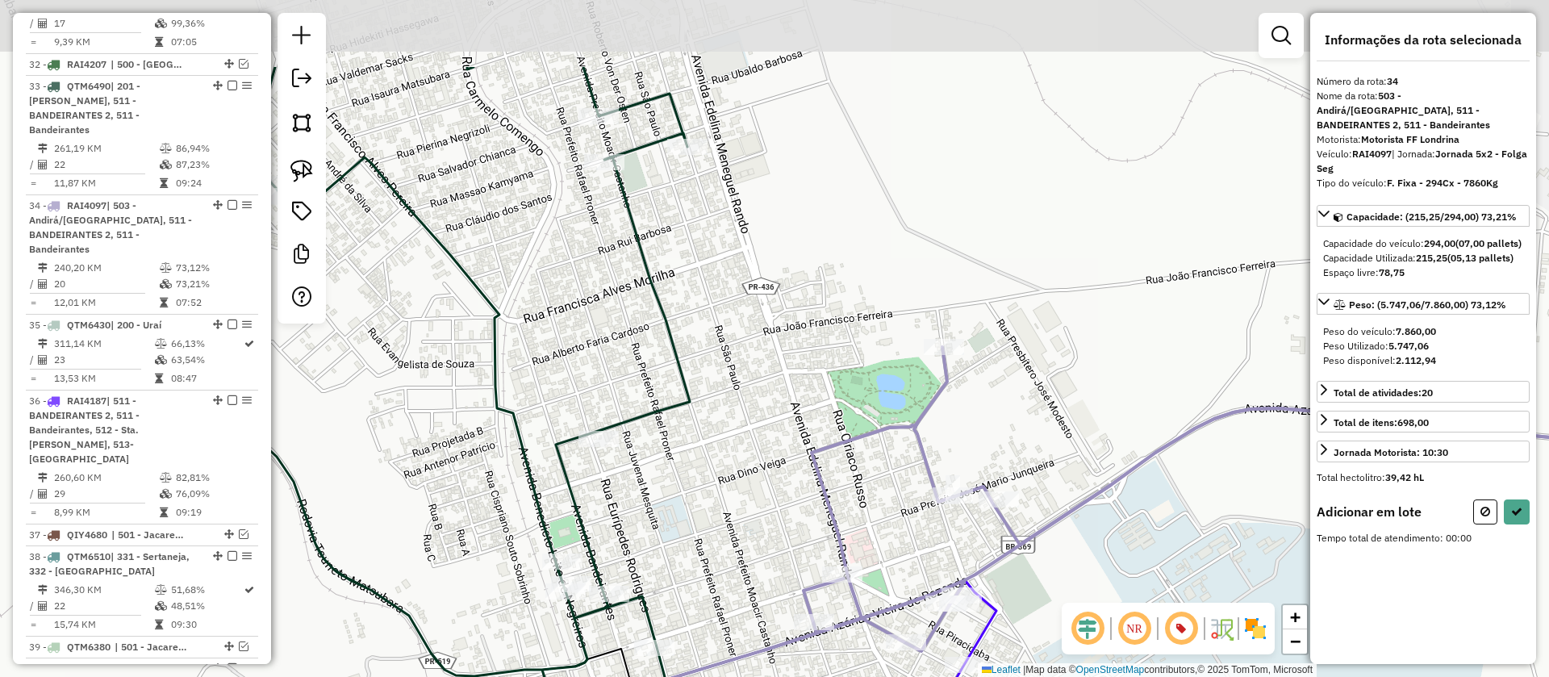
drag, startPoint x: 762, startPoint y: 288, endPoint x: 757, endPoint y: 423, distance: 134.8
click at [757, 423] on div "Janela de atendimento Grade de atendimento Capacidade Transportadoras Veículos …" at bounding box center [774, 338] width 1549 height 677
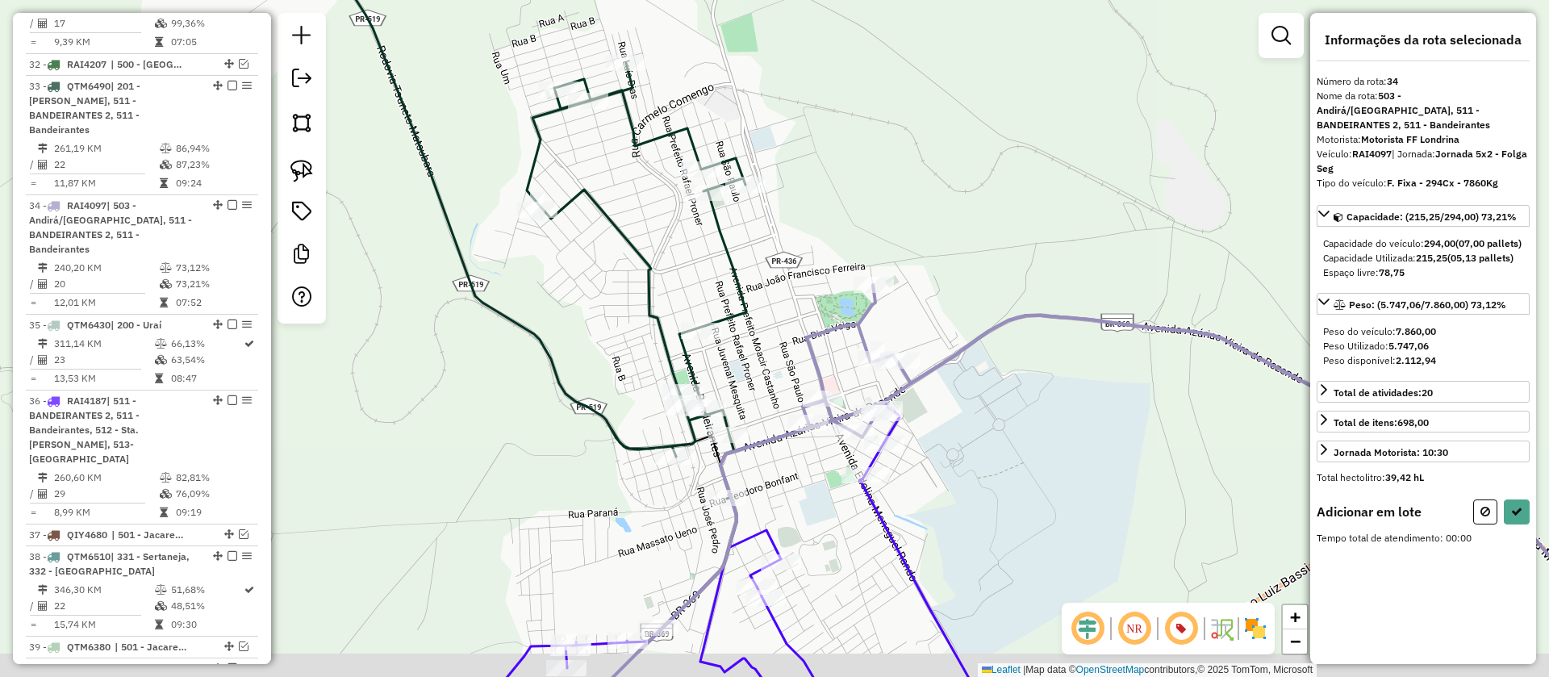
drag, startPoint x: 794, startPoint y: 305, endPoint x: 805, endPoint y: 257, distance: 49.5
click at [805, 257] on div "Janela de atendimento Grade de atendimento Capacidade Transportadoras Veículos …" at bounding box center [774, 338] width 1549 height 677
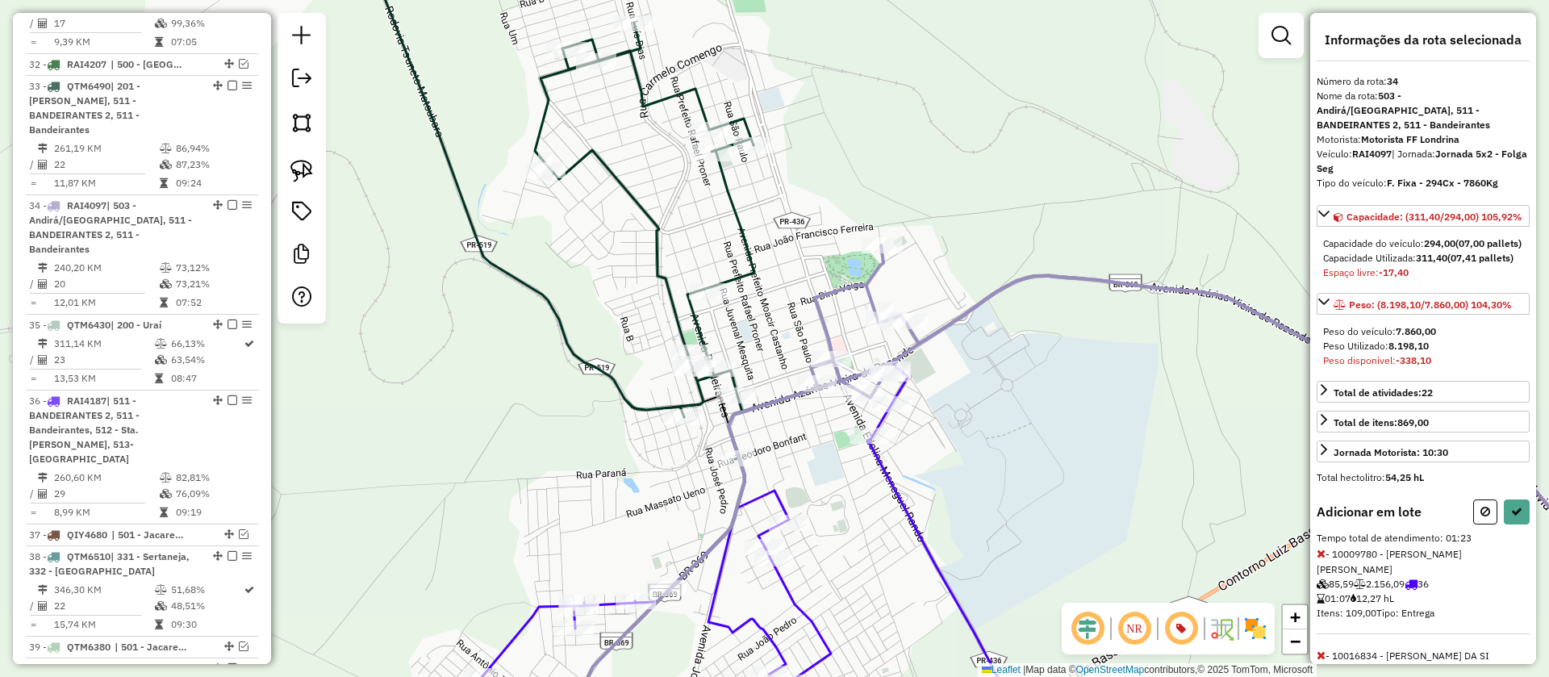
click at [1320, 559] on icon at bounding box center [1321, 553] width 9 height 11
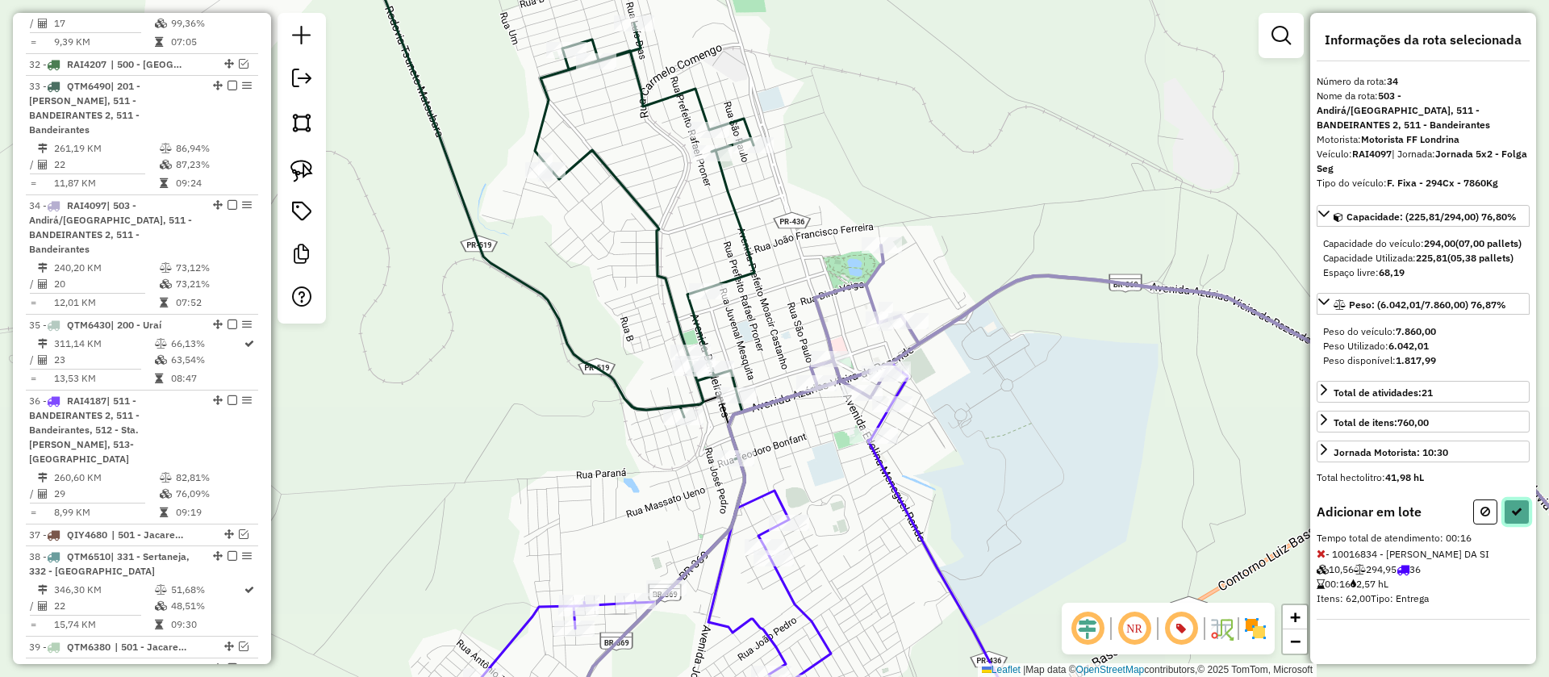
click at [1518, 500] on button at bounding box center [1517, 512] width 26 height 25
select select "**********"
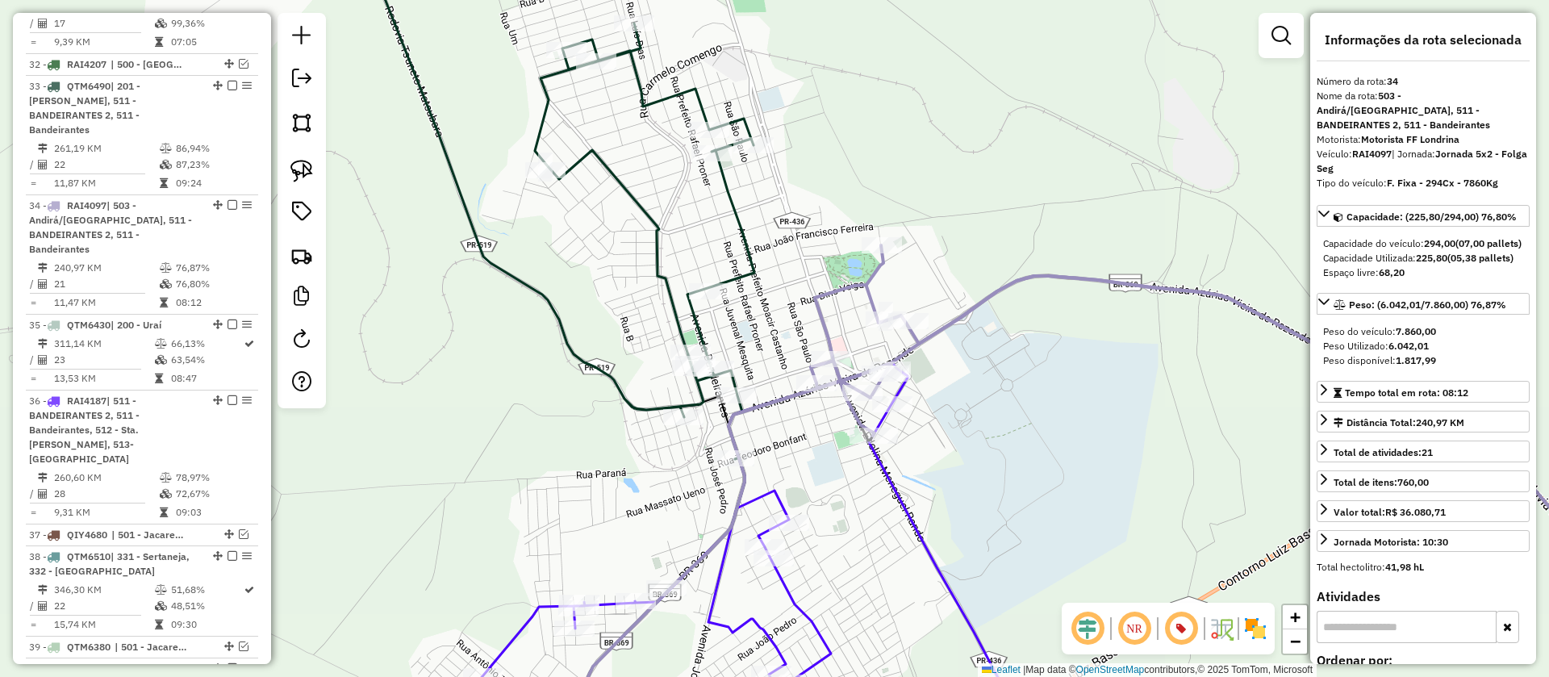
click at [847, 288] on icon at bounding box center [1257, 442] width 893 height 394
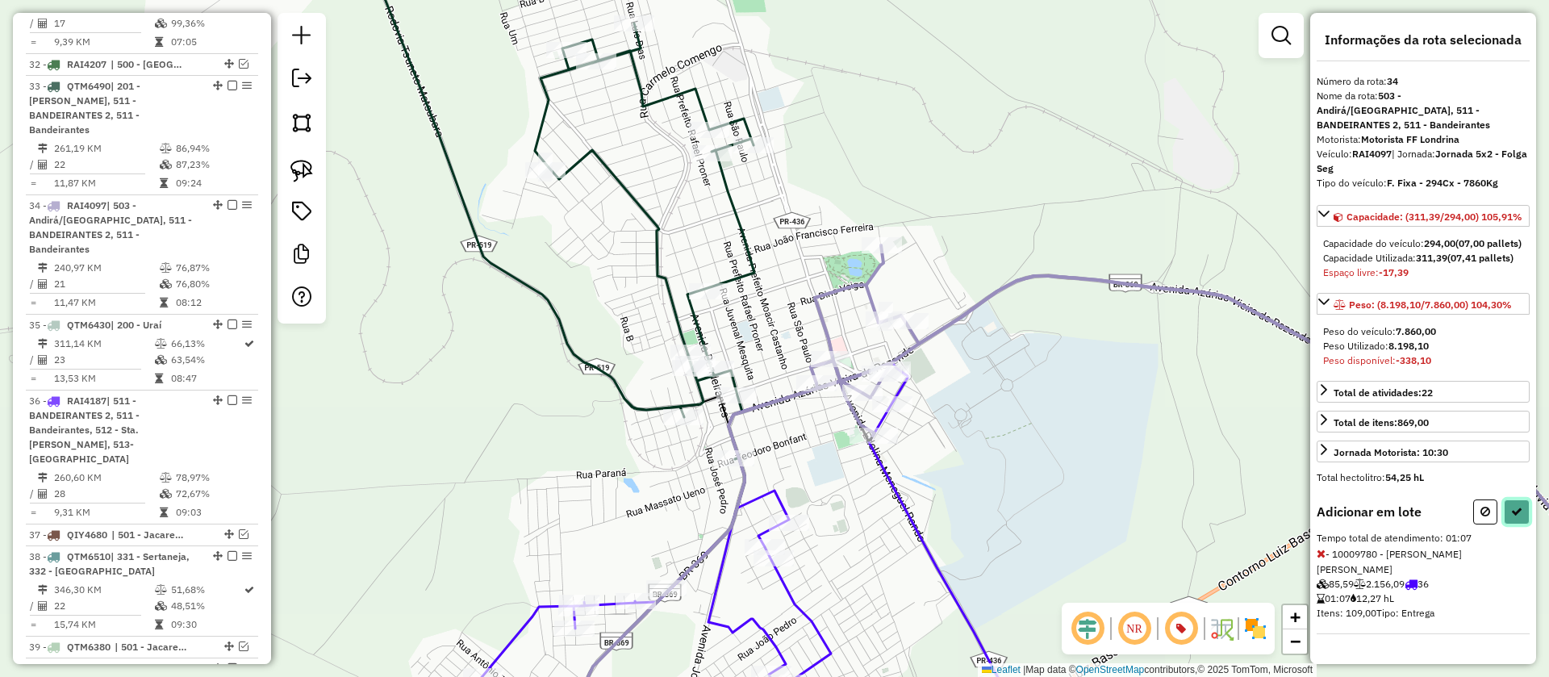
click at [1519, 508] on icon at bounding box center [1516, 511] width 11 height 11
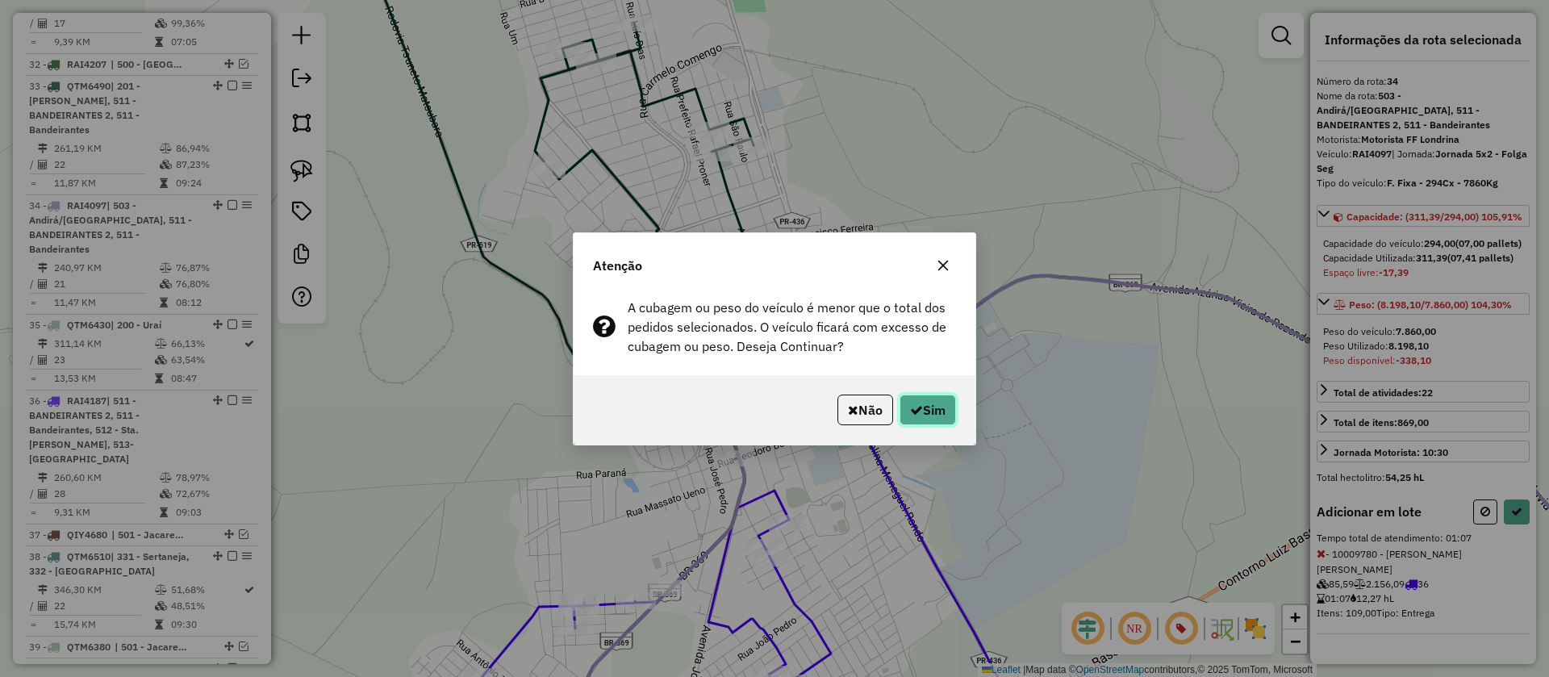
click at [953, 412] on button "Sim" at bounding box center [928, 410] width 56 height 31
select select "**********"
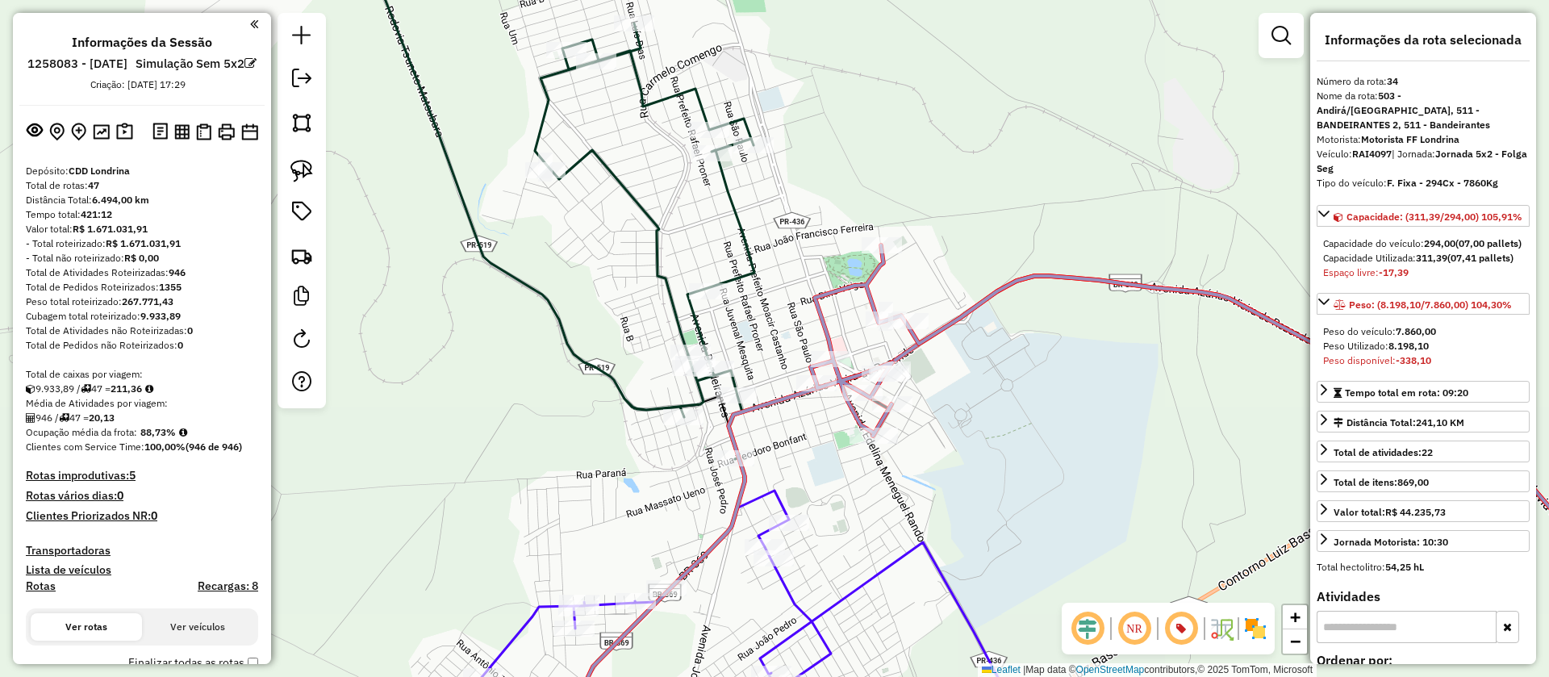
select select "**********"
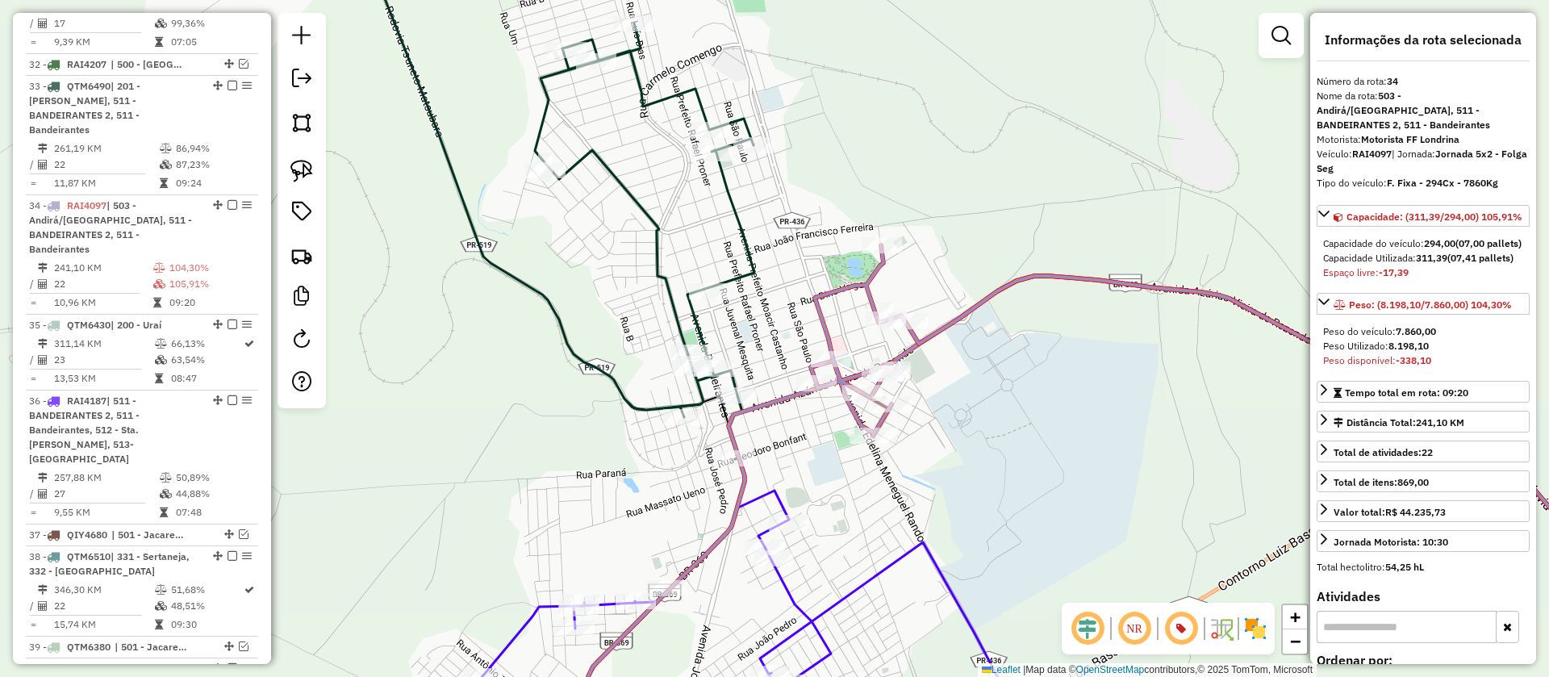
click at [785, 500] on icon at bounding box center [747, 618] width 579 height 254
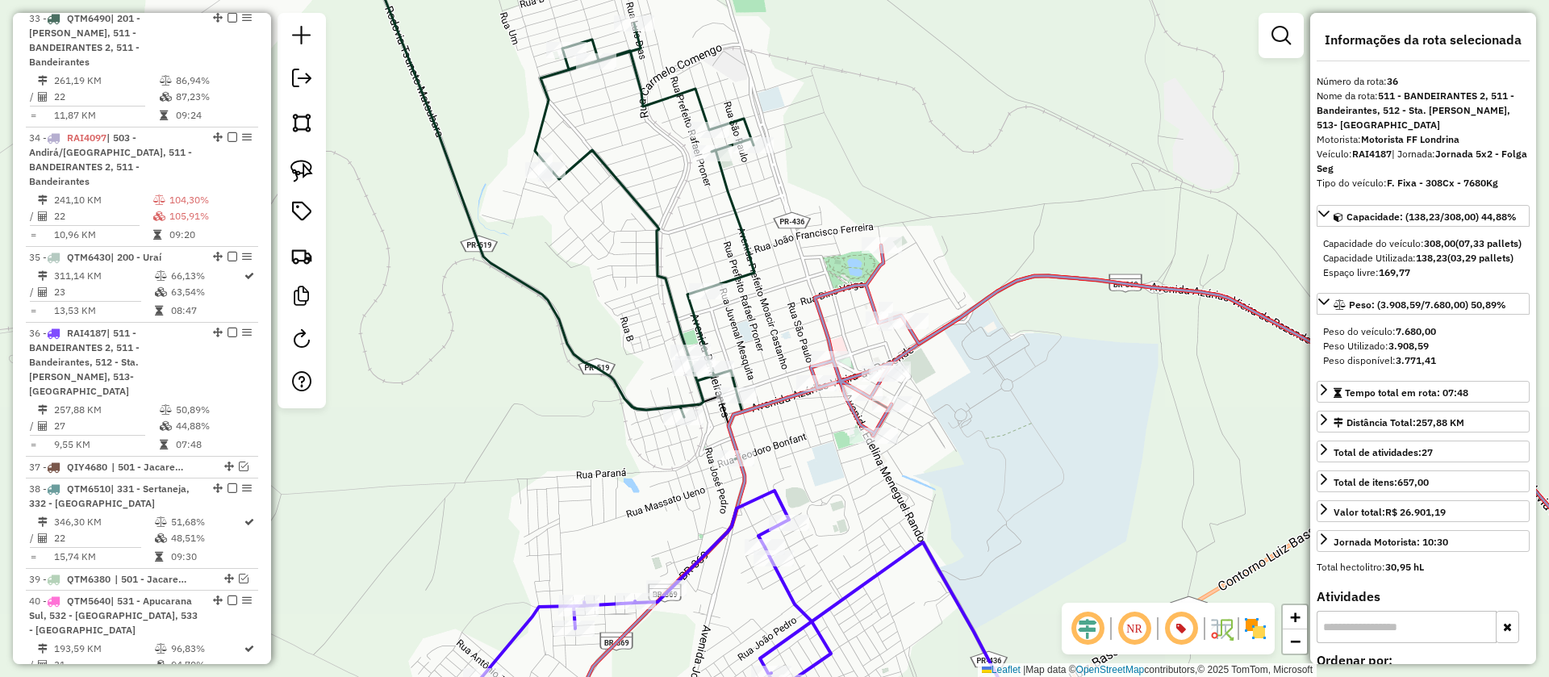
scroll to position [4042, 0]
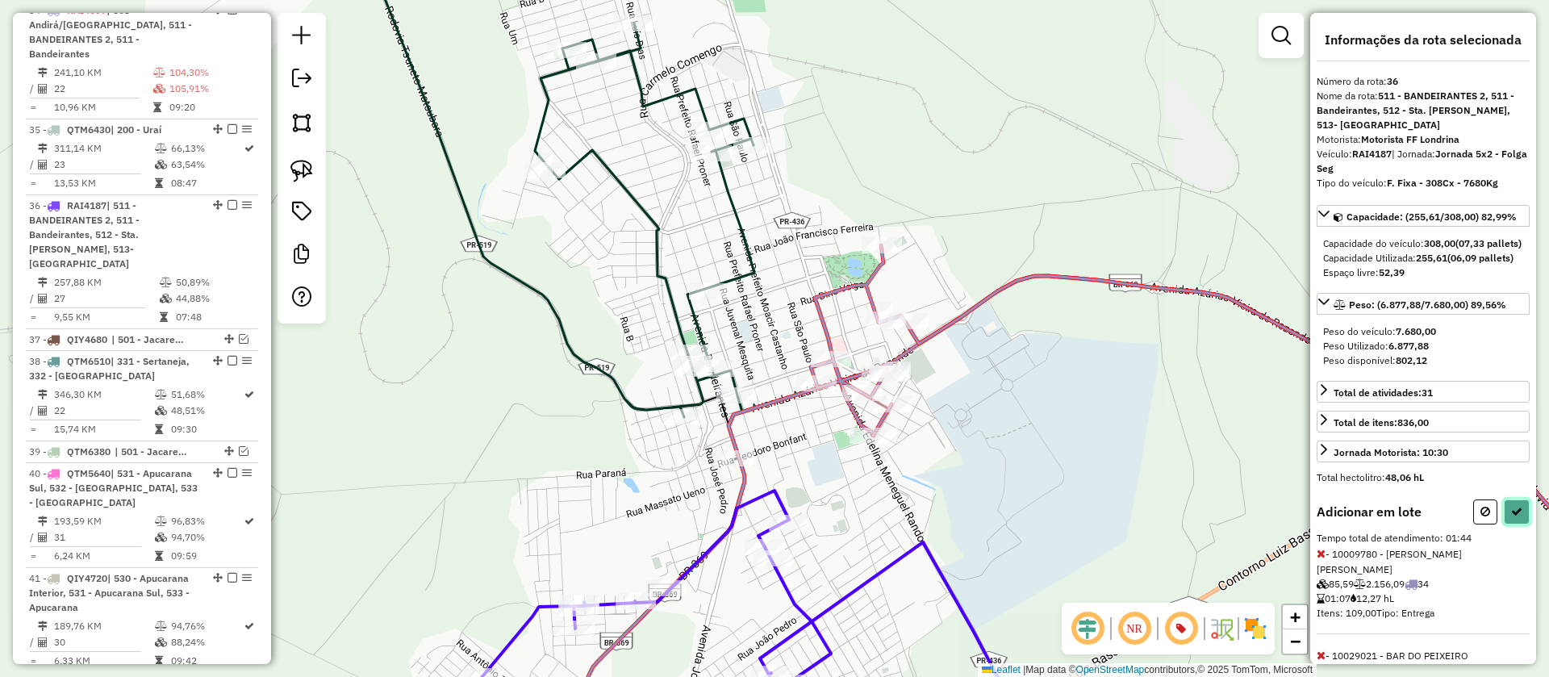
click at [1515, 517] on icon at bounding box center [1516, 511] width 11 height 11
select select "**********"
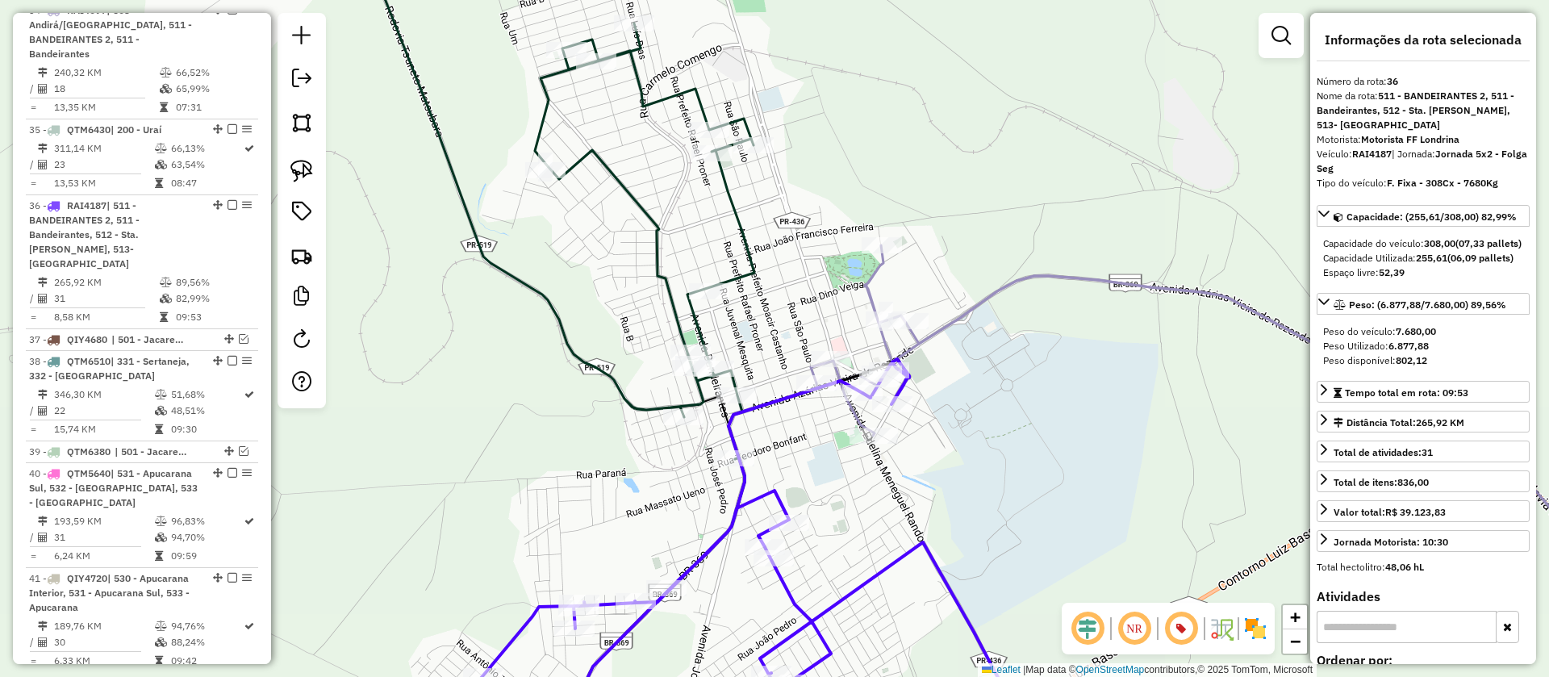
click at [880, 261] on icon at bounding box center [1257, 442] width 893 height 394
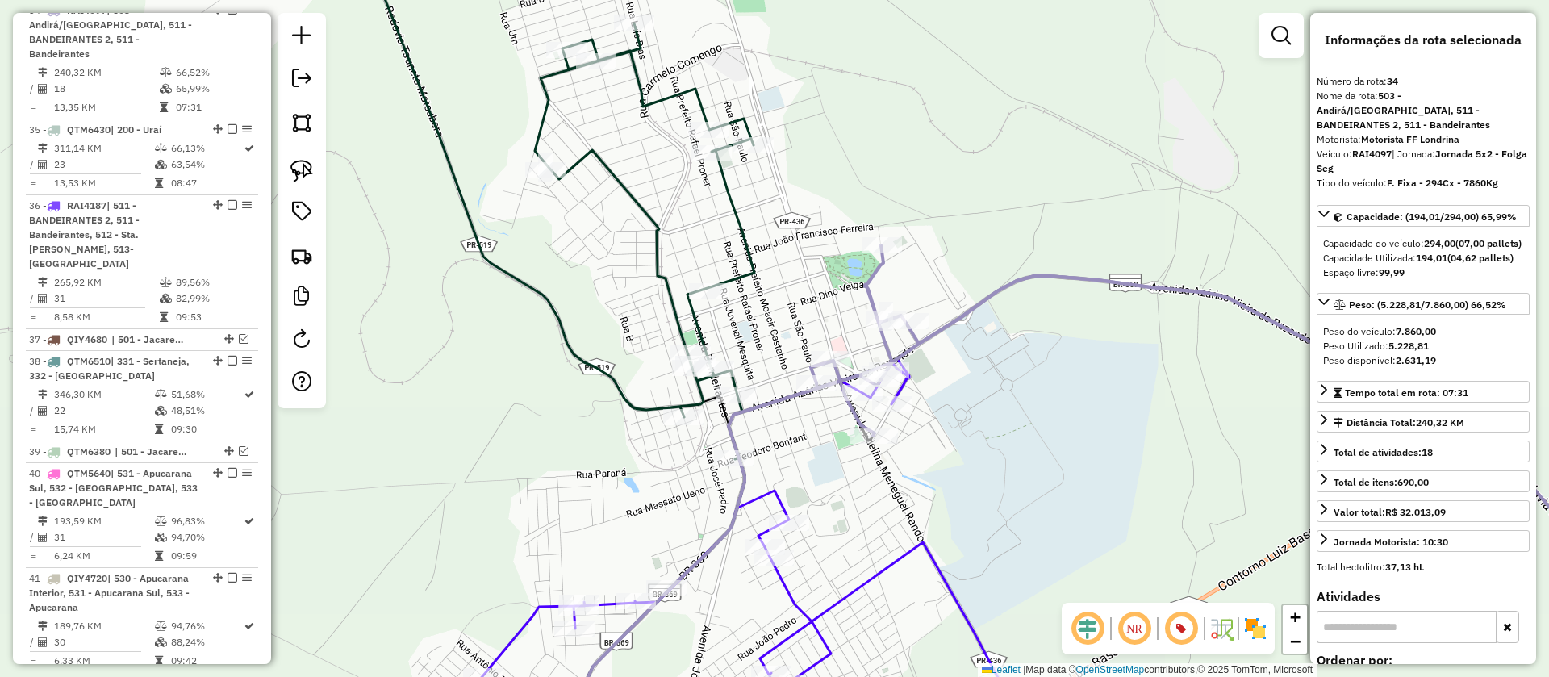
scroll to position [3847, 0]
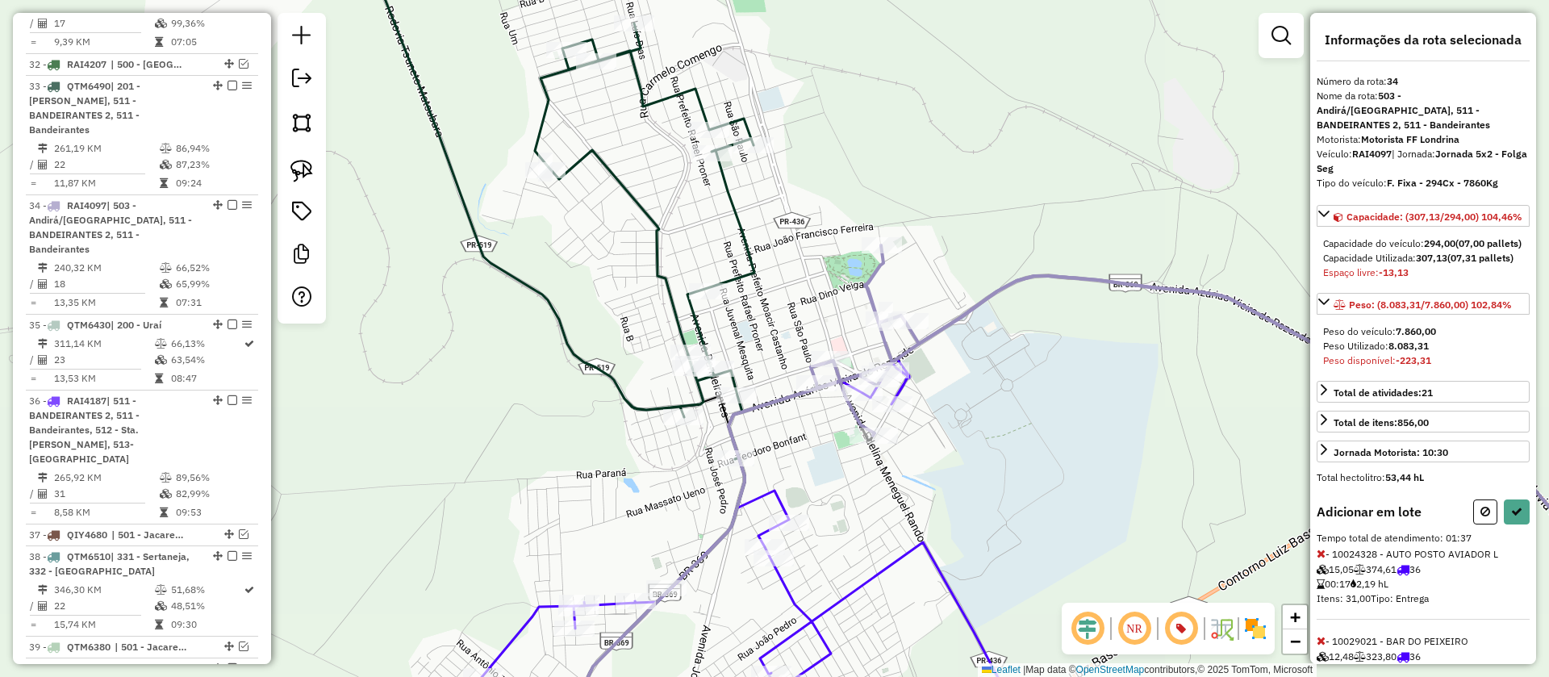
click at [1316, 580] on div "Informações da rota selecionada Número da rota: 34 Nome da rota: 503 - Andirá/[…" at bounding box center [1423, 338] width 226 height 651
click at [1324, 559] on icon at bounding box center [1321, 553] width 9 height 11
click at [1520, 524] on button at bounding box center [1517, 512] width 26 height 25
select select "**********"
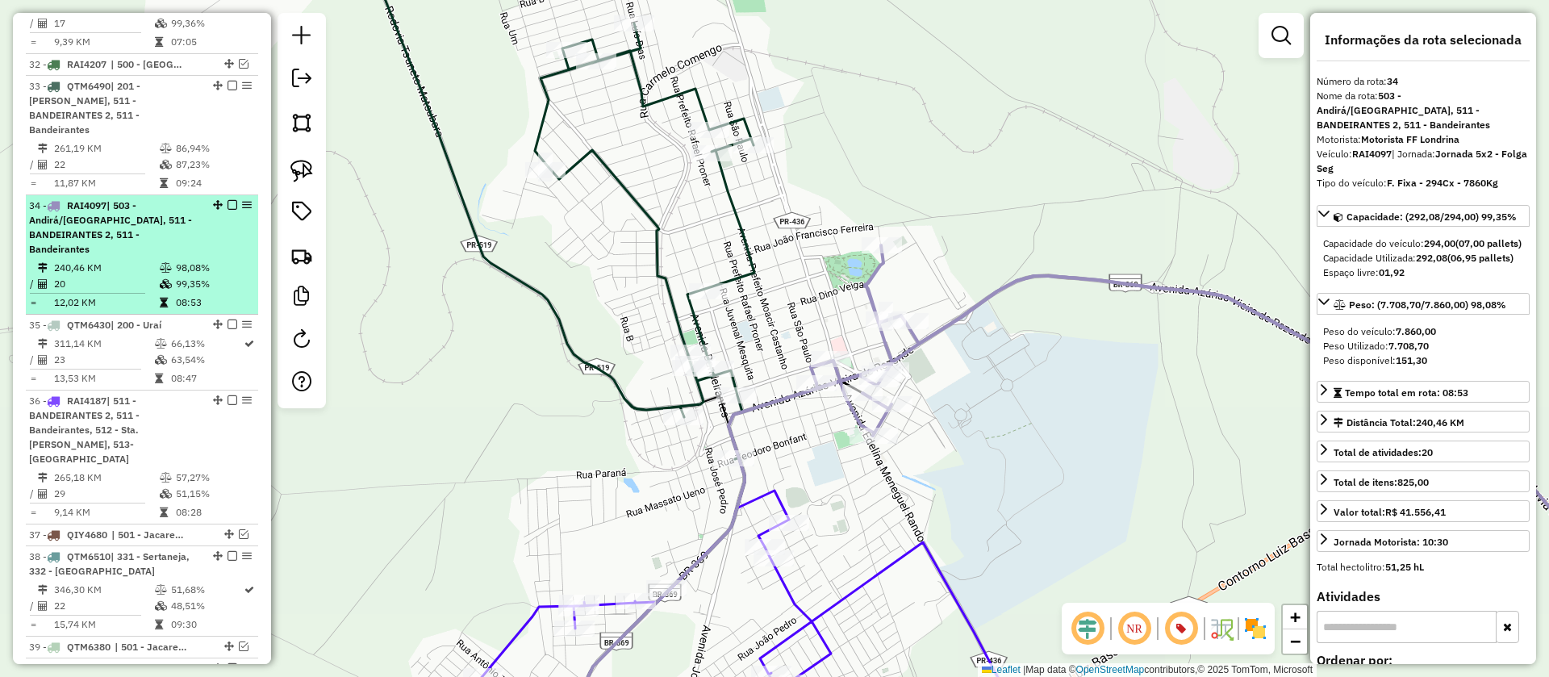
click at [228, 200] on em at bounding box center [233, 205] width 10 height 10
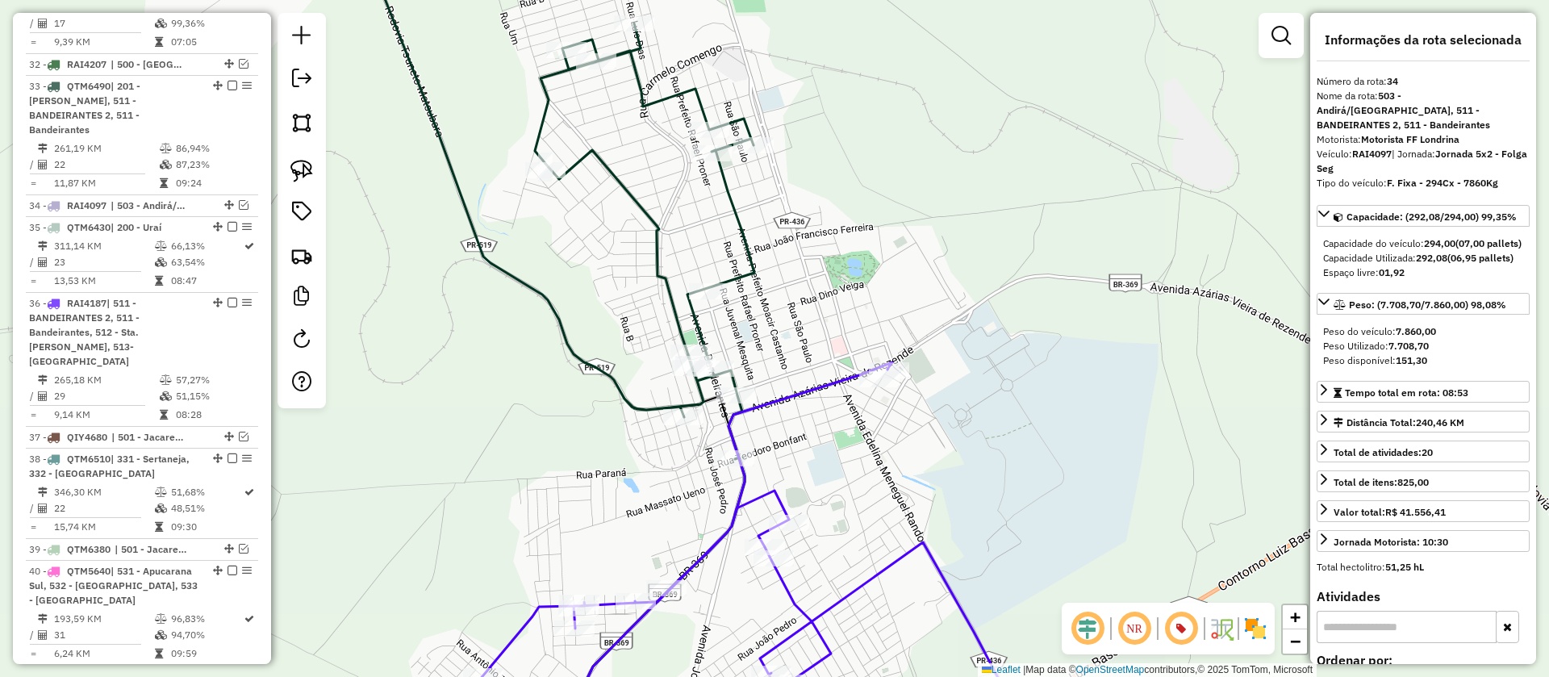
scroll to position [3749, 0]
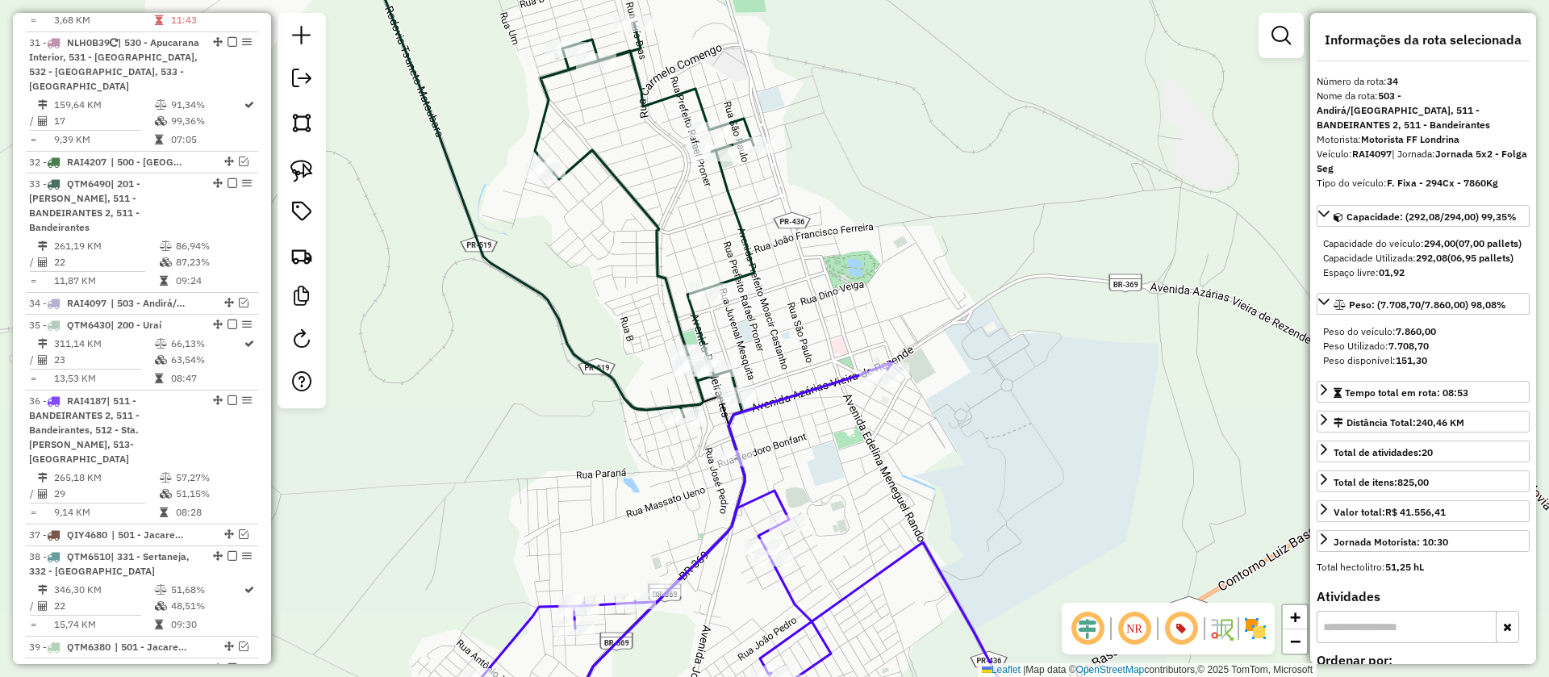
click at [843, 385] on icon at bounding box center [747, 553] width 579 height 382
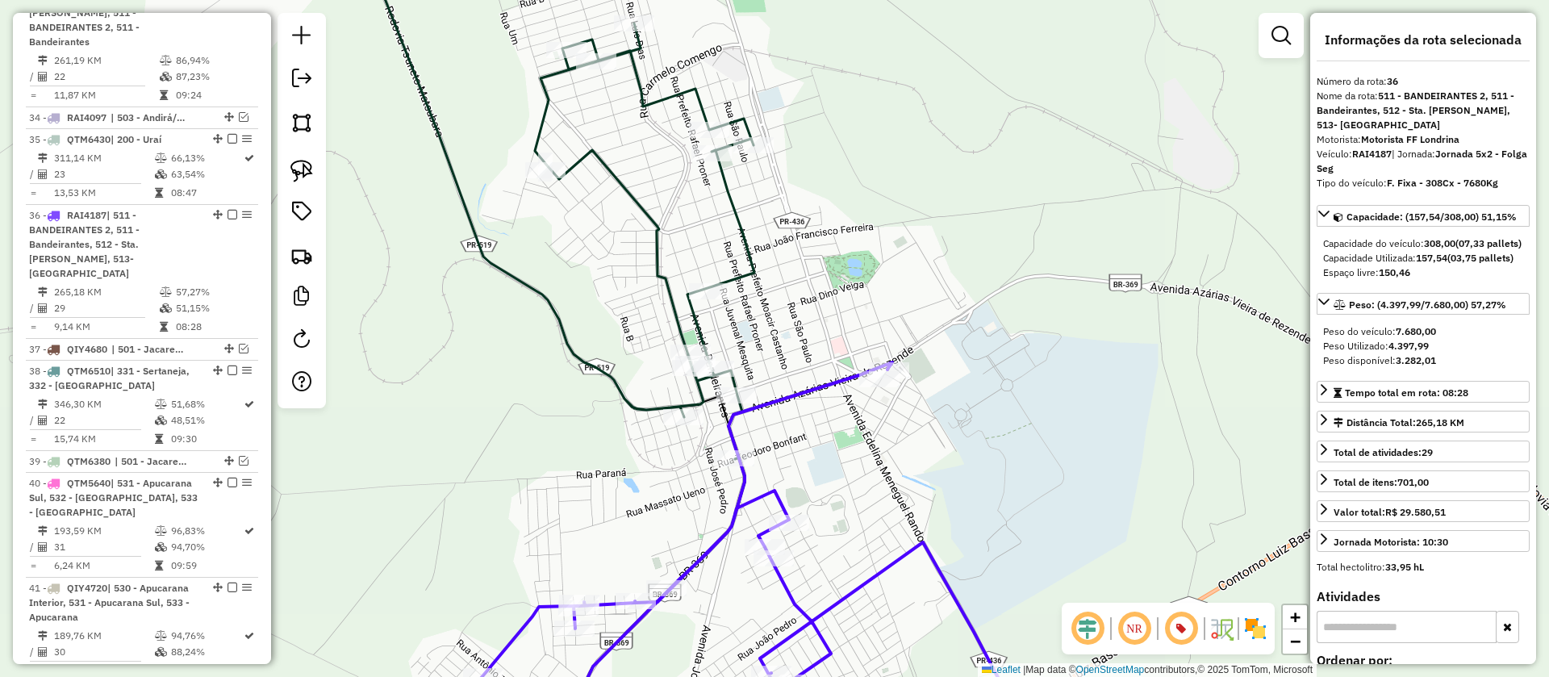
scroll to position [3944, 0]
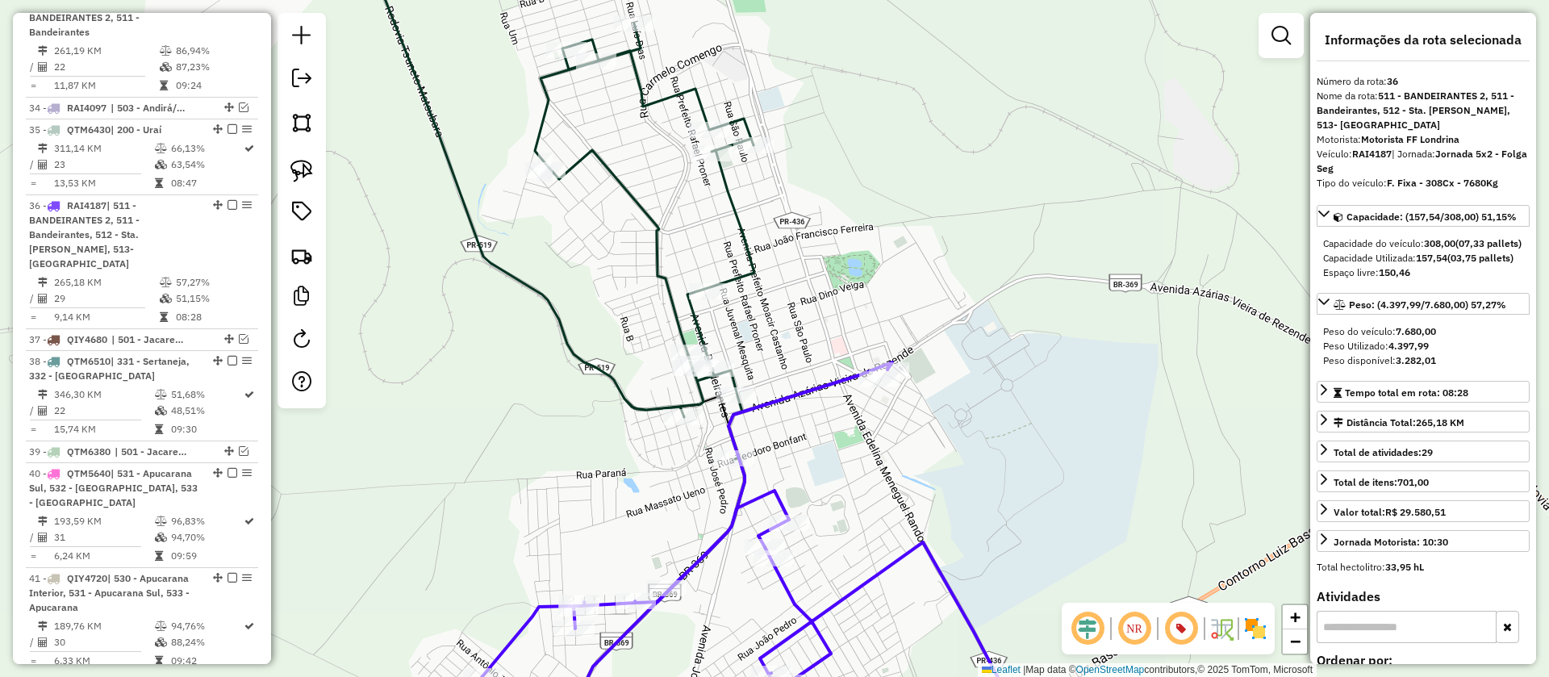
click at [745, 276] on icon at bounding box center [543, 338] width 421 height 813
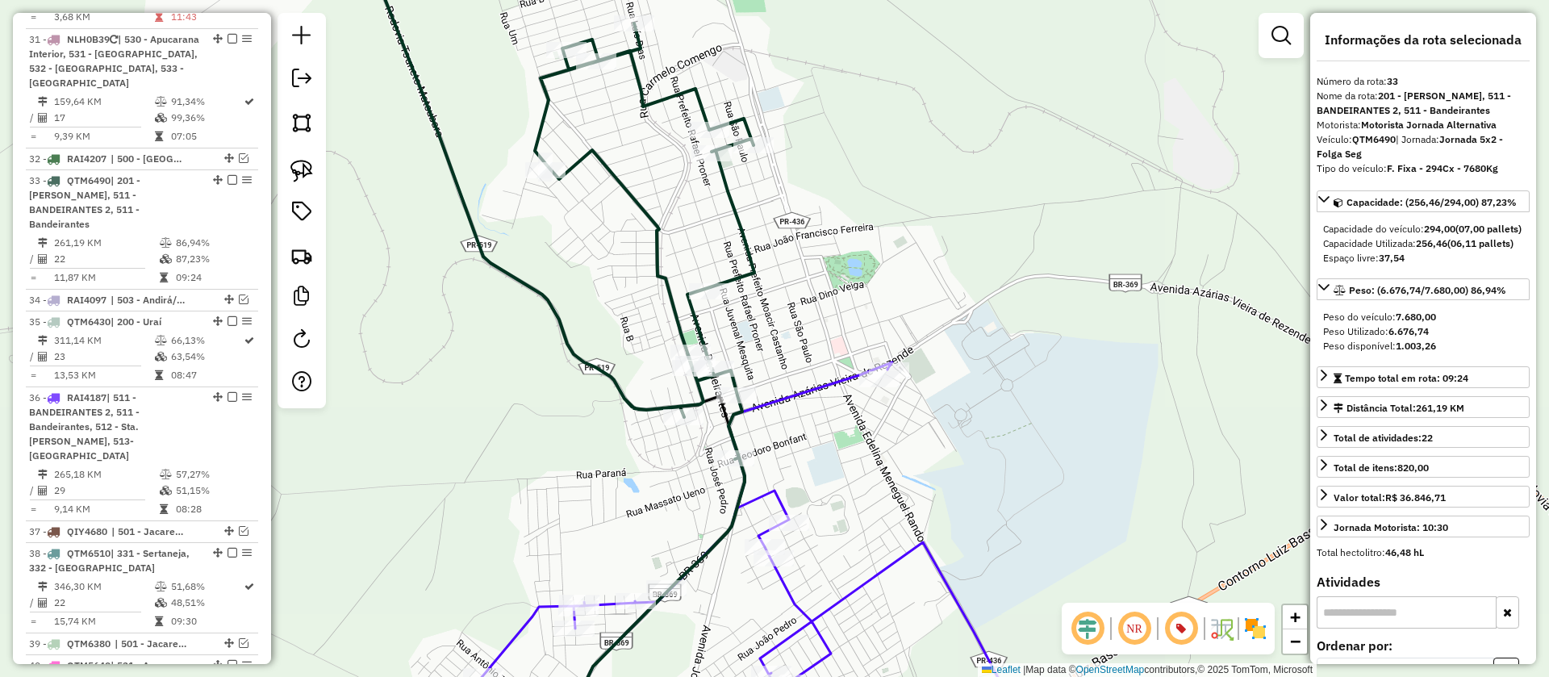
scroll to position [3742, 0]
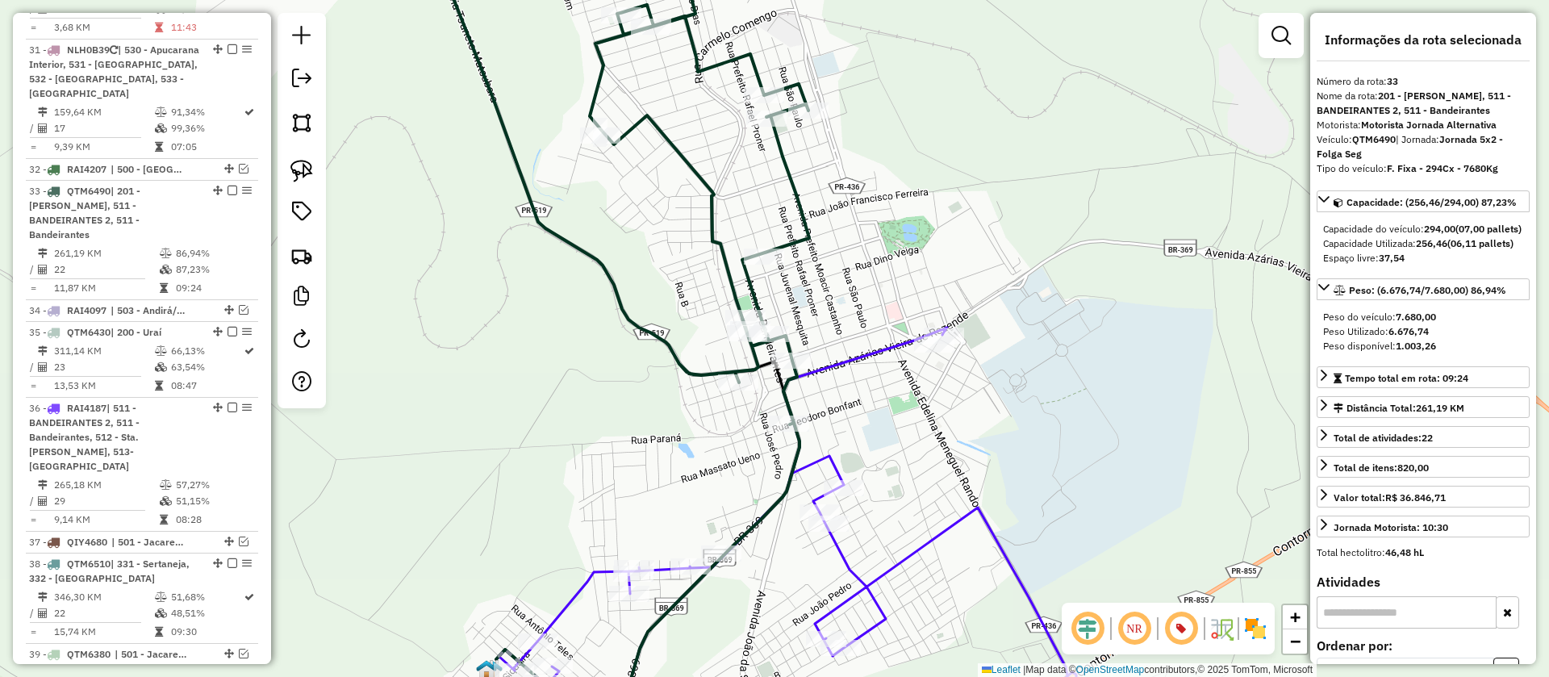
drag, startPoint x: 867, startPoint y: 311, endPoint x: 916, endPoint y: 268, distance: 65.7
click at [916, 268] on div "Janela de atendimento Grade de atendimento Capacidade Transportadoras Veículos …" at bounding box center [774, 338] width 1549 height 677
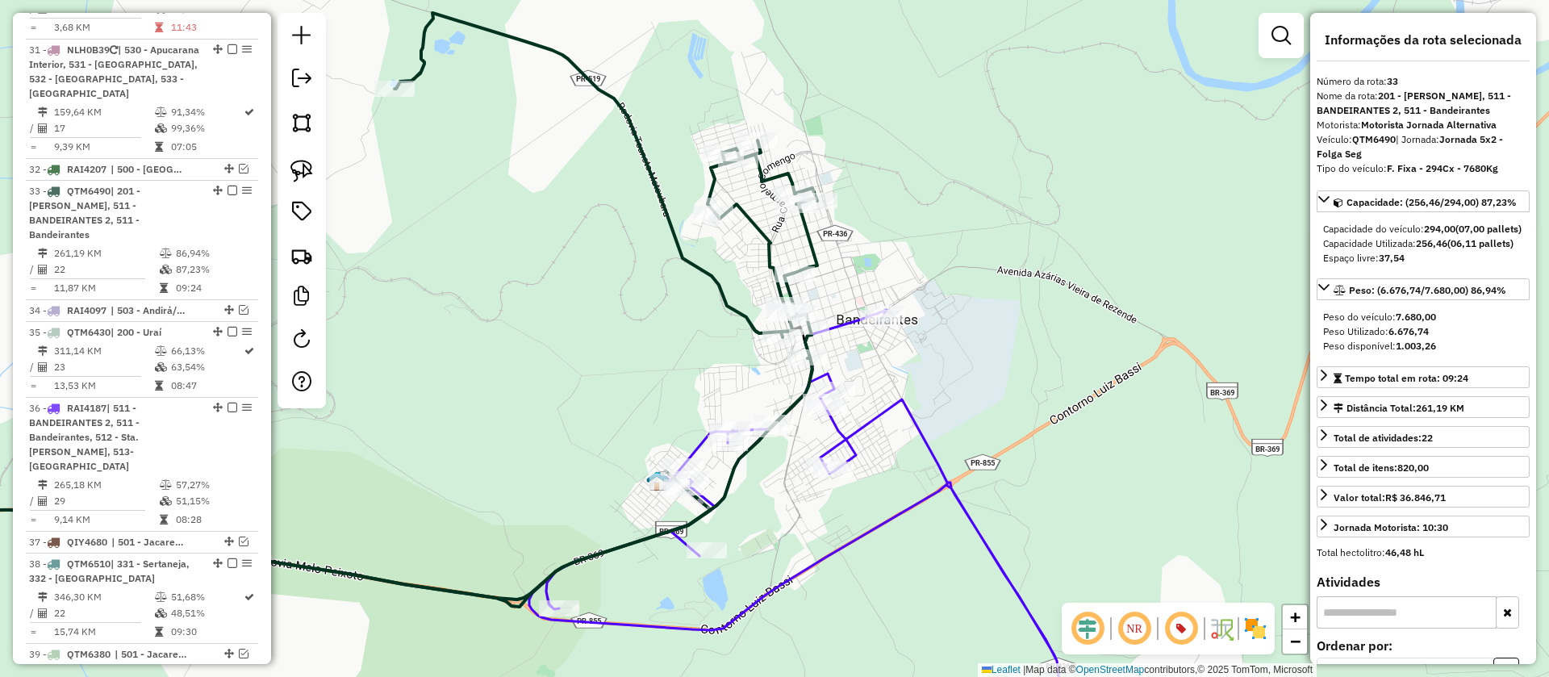
click at [892, 404] on icon at bounding box center [795, 527] width 532 height 435
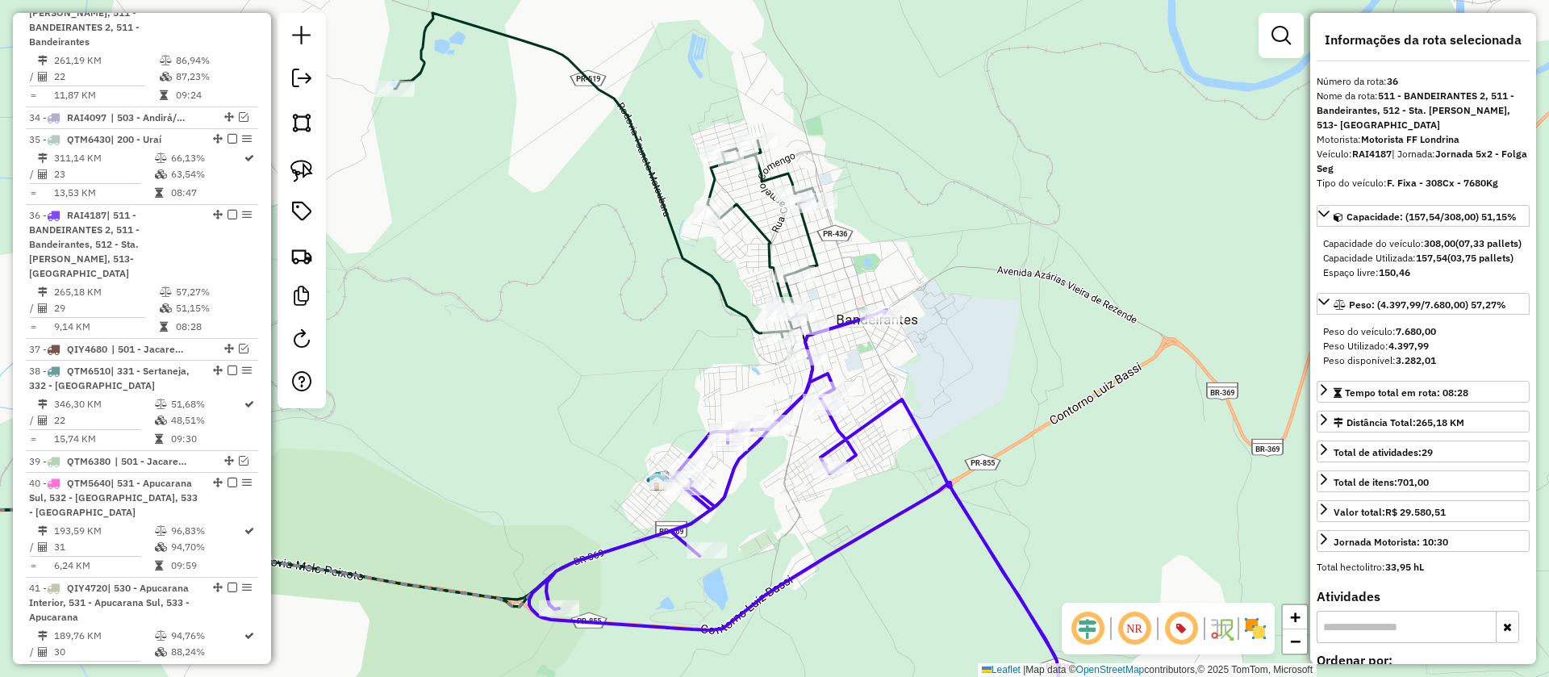
scroll to position [3944, 0]
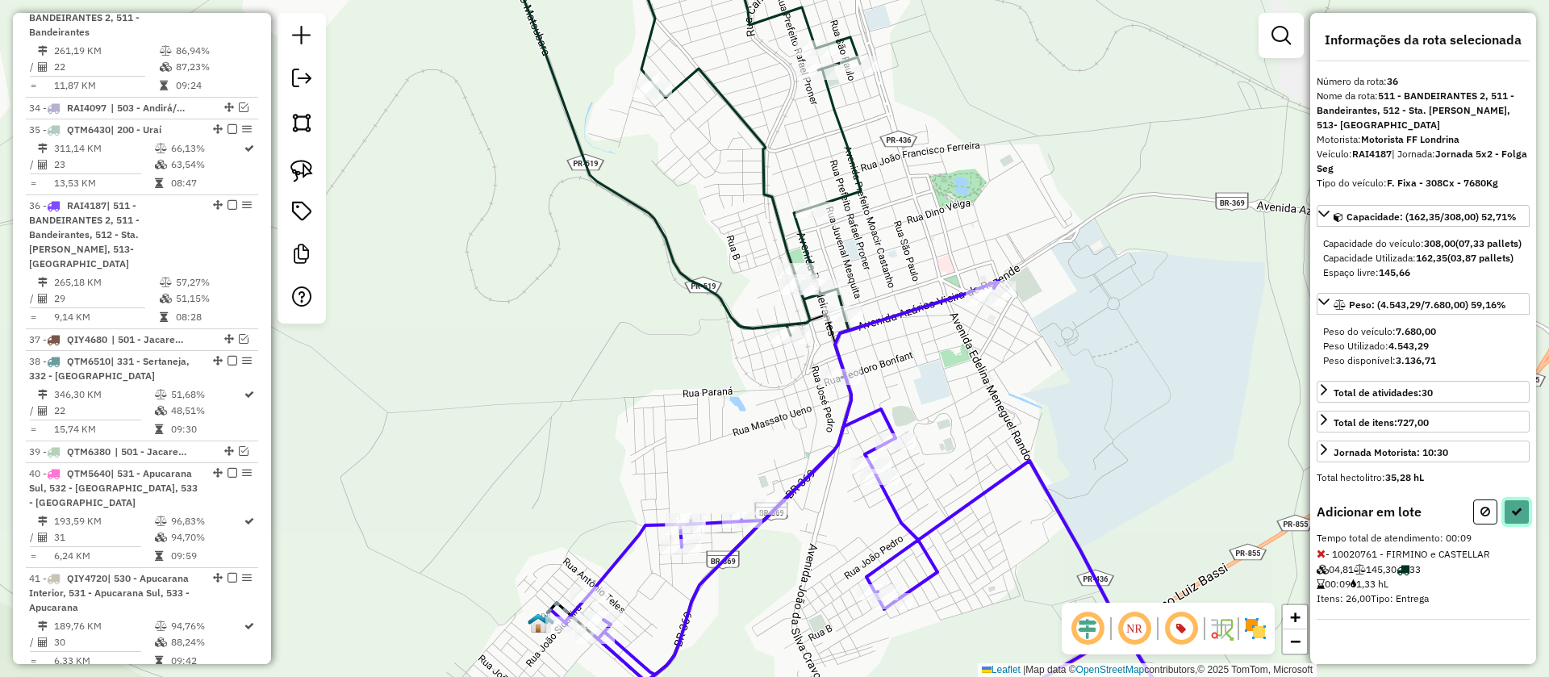
click at [1512, 515] on icon at bounding box center [1516, 511] width 11 height 11
select select "**********"
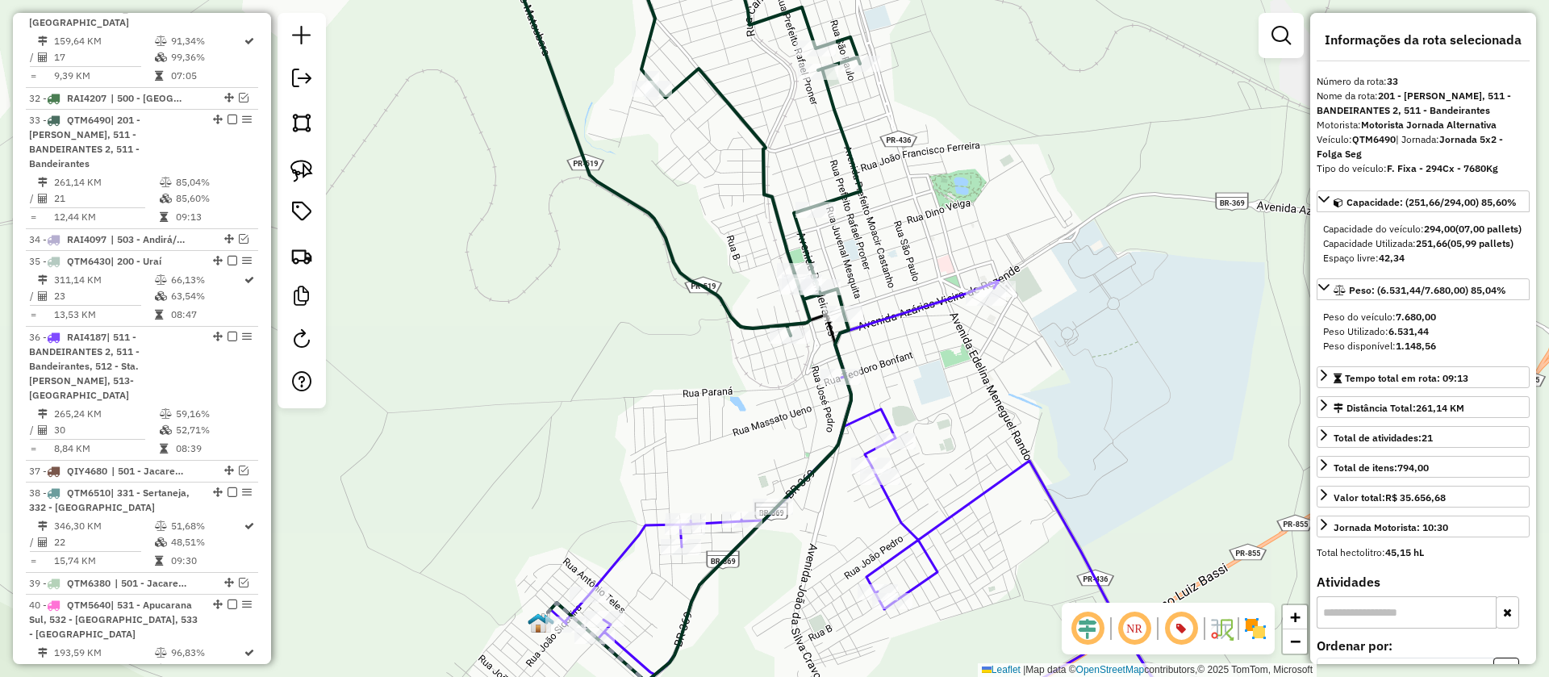
scroll to position [3742, 0]
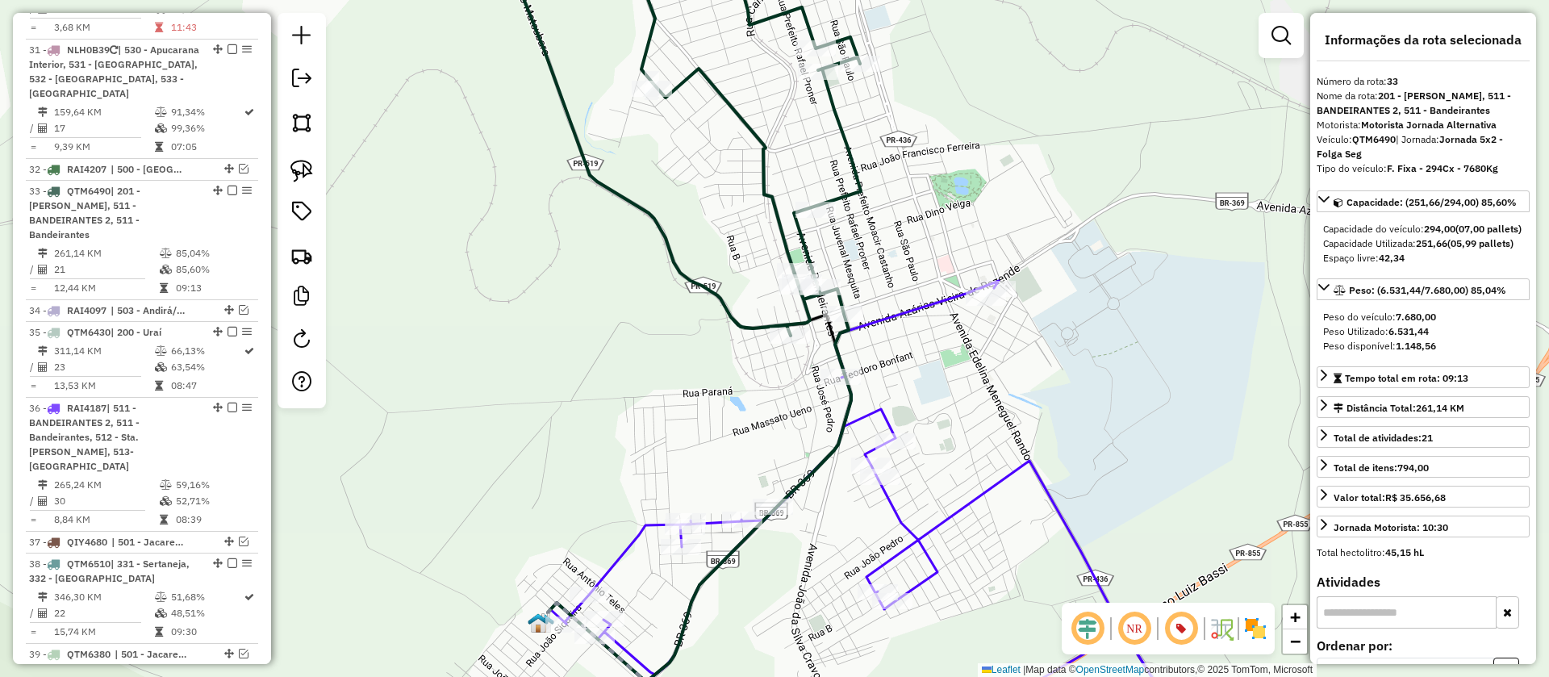
click at [860, 188] on icon at bounding box center [679, 338] width 364 height 813
click at [912, 312] on icon at bounding box center [847, 513] width 695 height 464
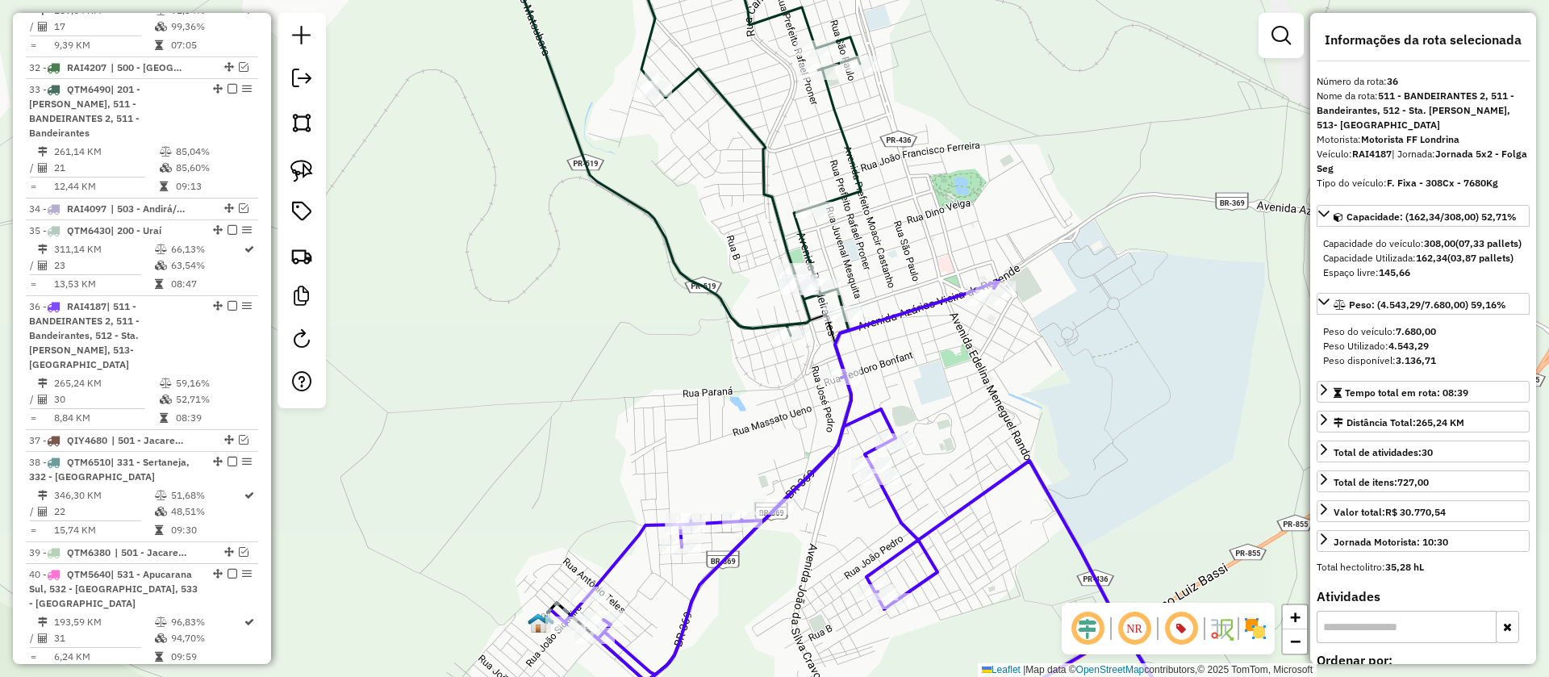
scroll to position [3944, 0]
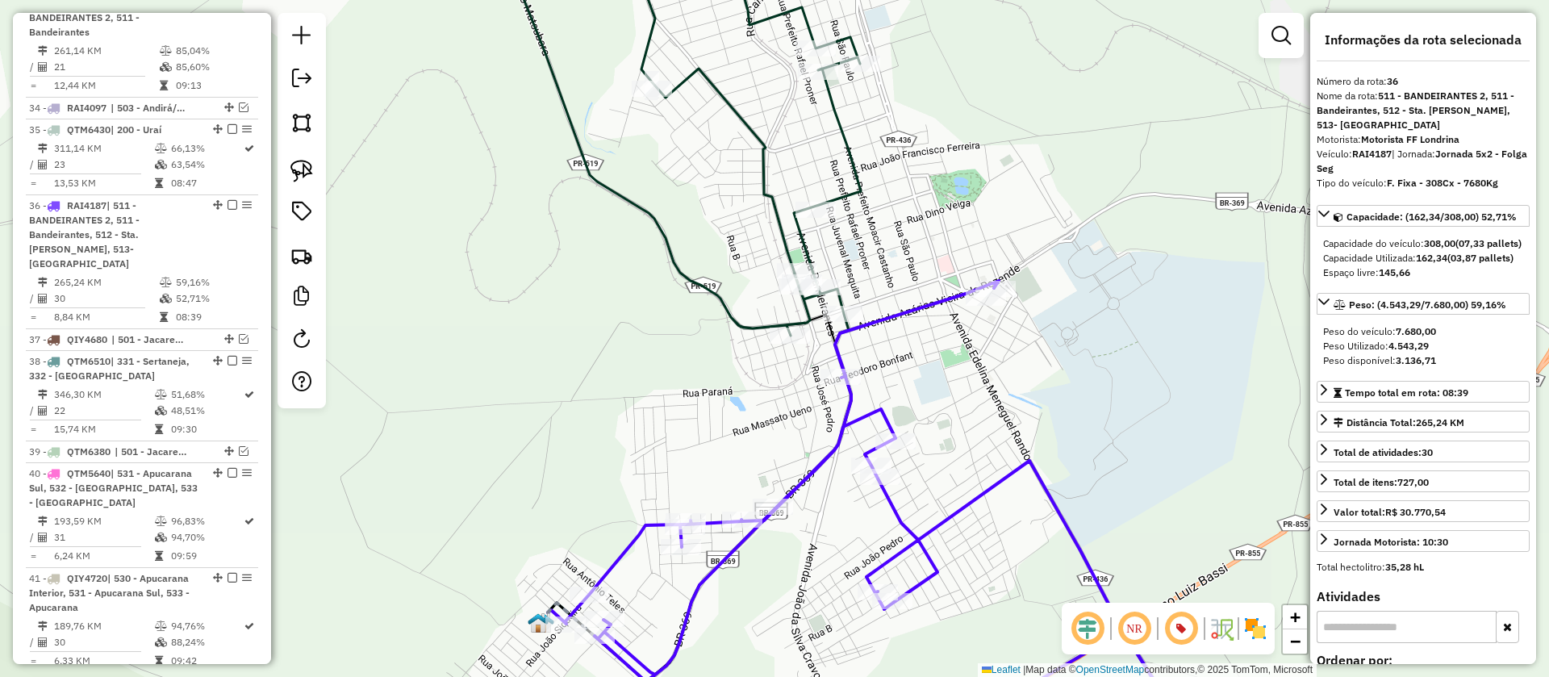
drag, startPoint x: 943, startPoint y: 381, endPoint x: 1023, endPoint y: 265, distance: 140.4
click at [1022, 268] on div "Janela de atendimento Grade de atendimento Capacidade Transportadoras Veículos …" at bounding box center [774, 338] width 1549 height 677
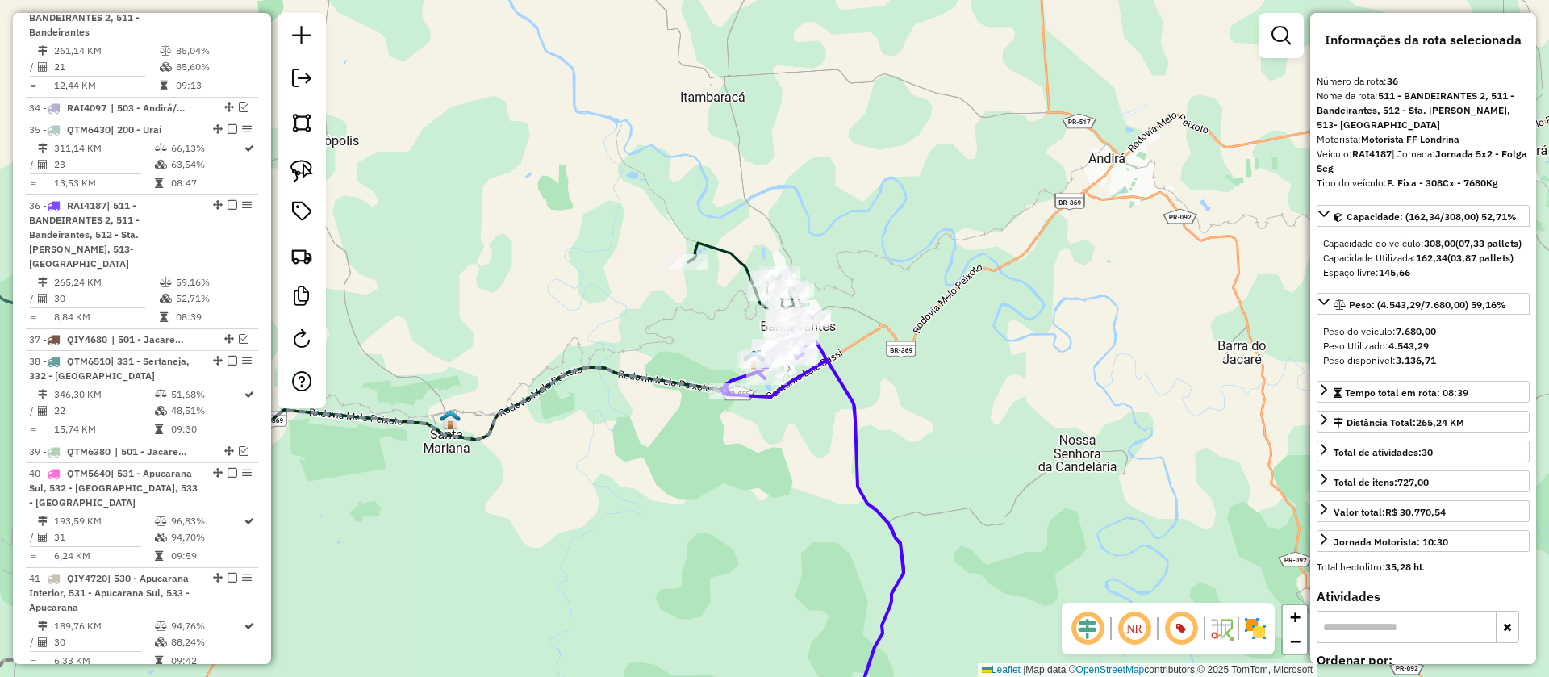
click at [746, 261] on icon at bounding box center [472, 373] width 644 height 261
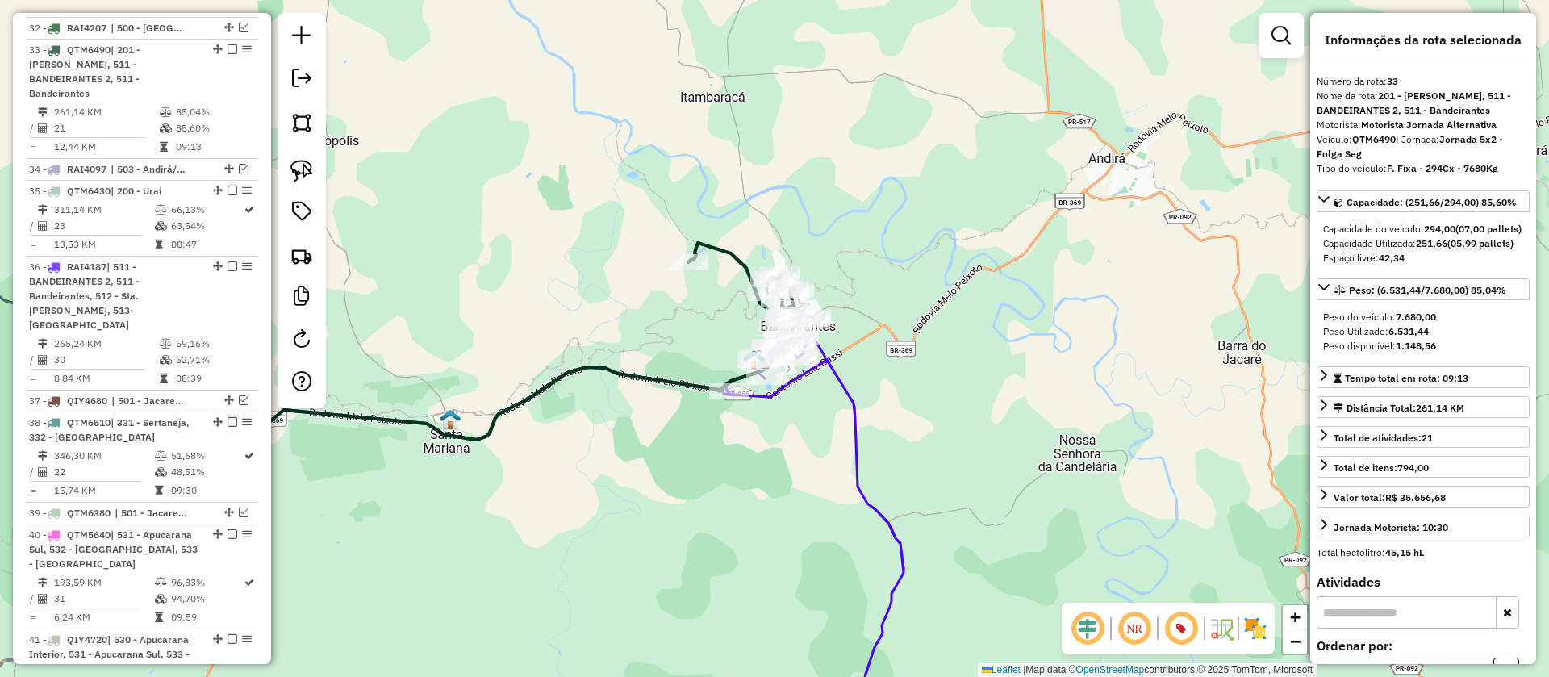
scroll to position [3742, 0]
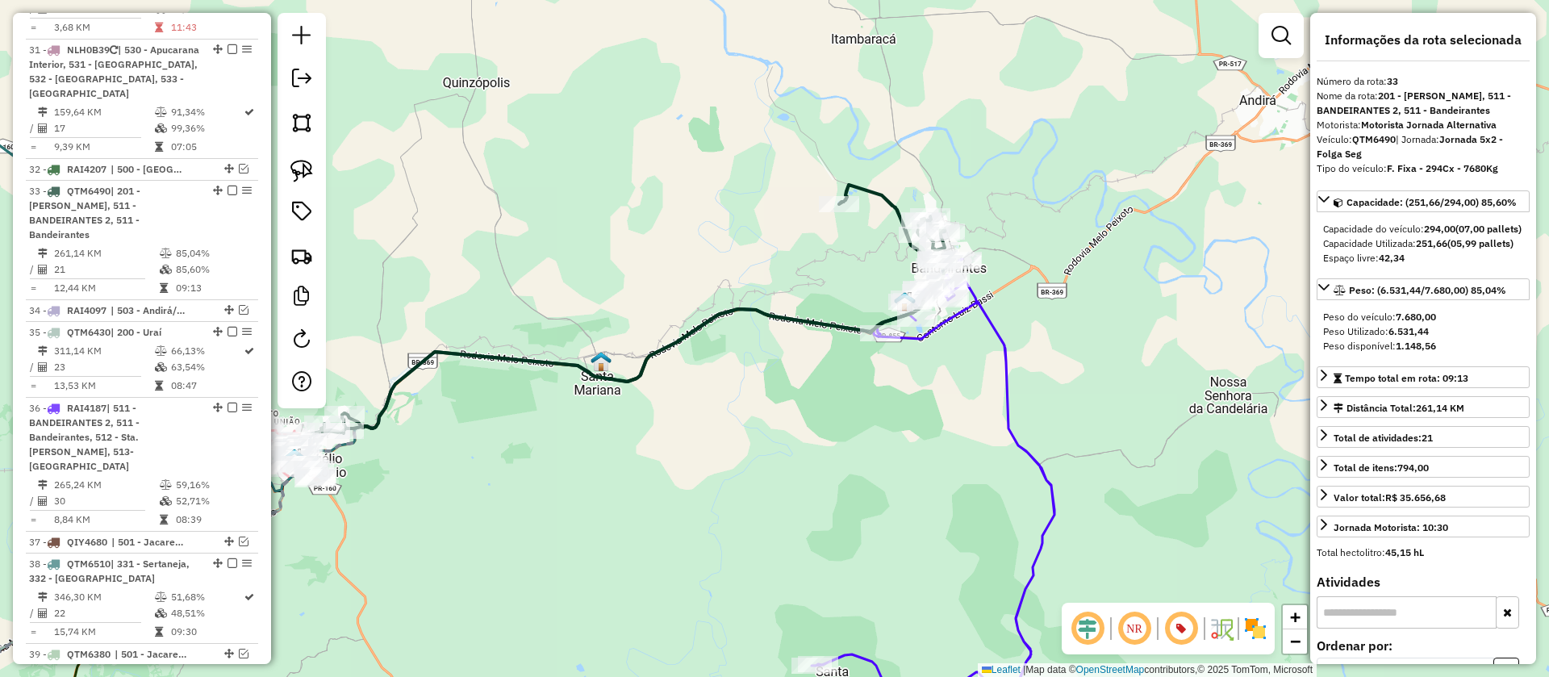
drag, startPoint x: 887, startPoint y: 268, endPoint x: 834, endPoint y: 272, distance: 53.4
click at [834, 272] on div "Janela de atendimento Grade de atendimento Capacidade Transportadoras Veículos …" at bounding box center [774, 338] width 1549 height 677
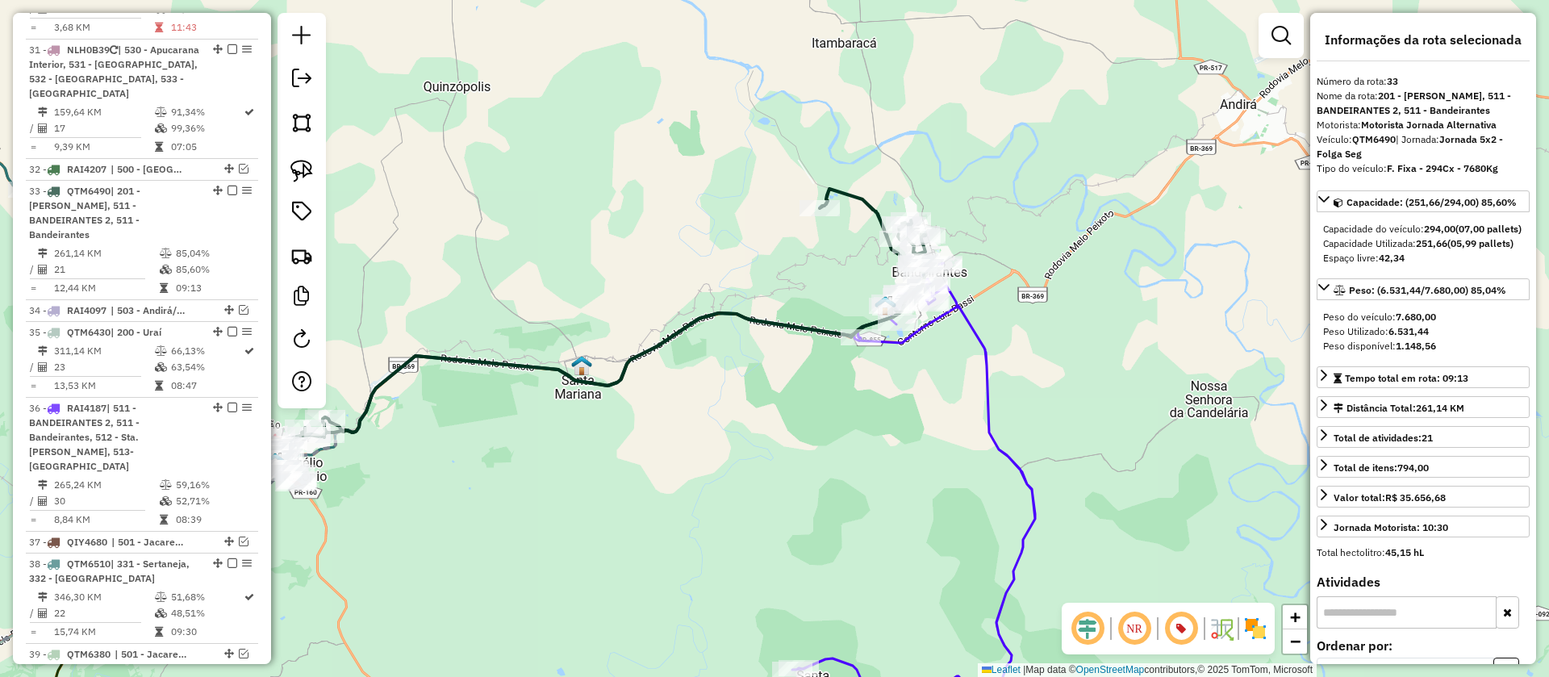
click at [986, 337] on icon at bounding box center [913, 504] width 243 height 482
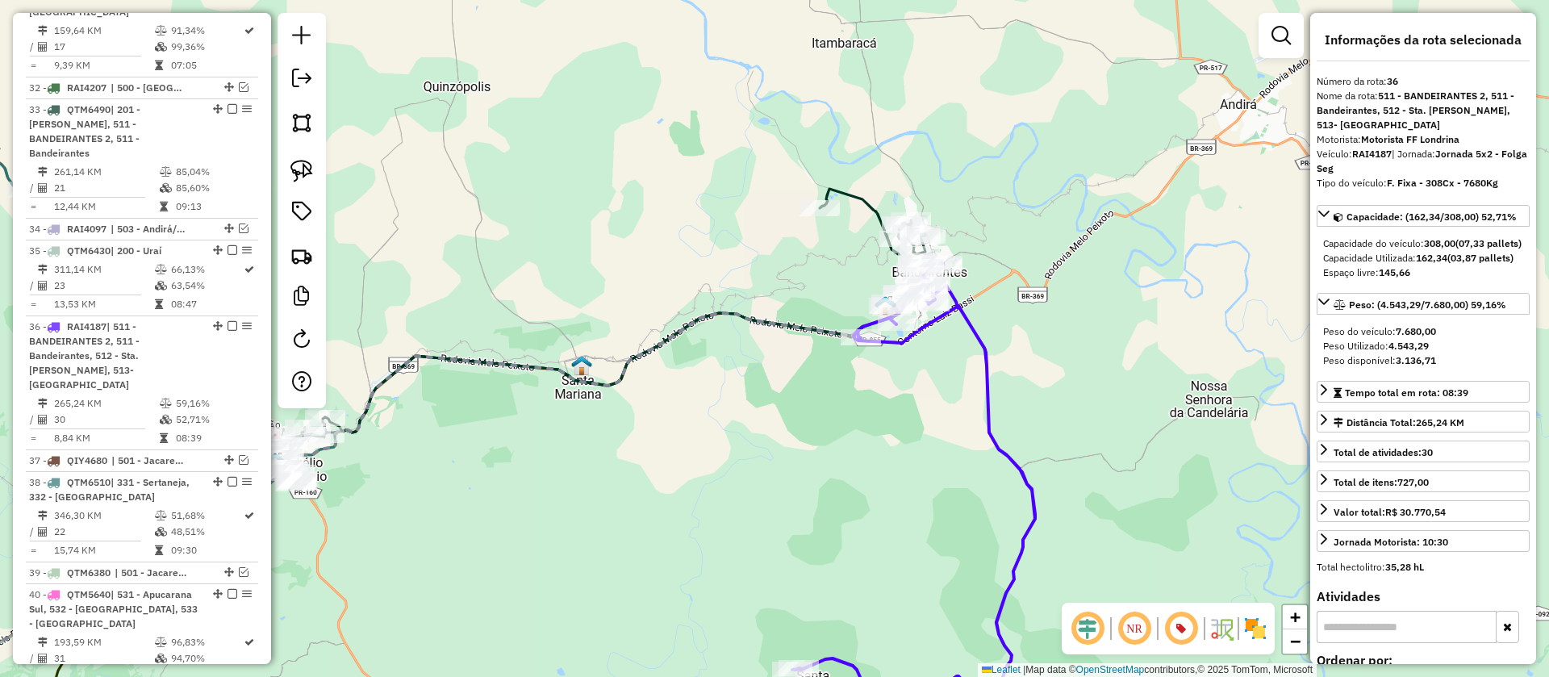
scroll to position [3944, 0]
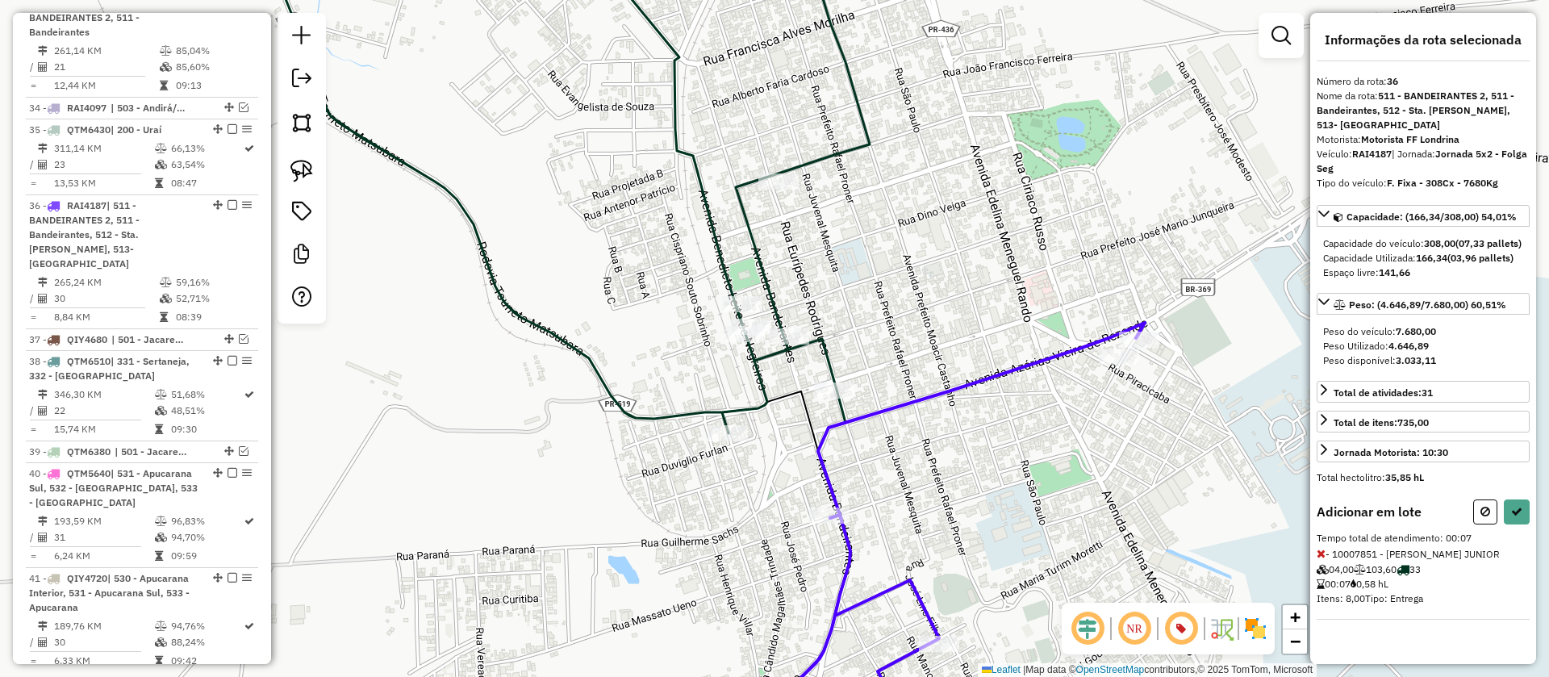
click at [1514, 496] on div "Informações da rota selecionada Número da rota: 36 Nome da rota: 511 - BANDEIRA…" at bounding box center [1423, 338] width 226 height 651
click at [1519, 513] on icon at bounding box center [1516, 511] width 11 height 11
select select "**********"
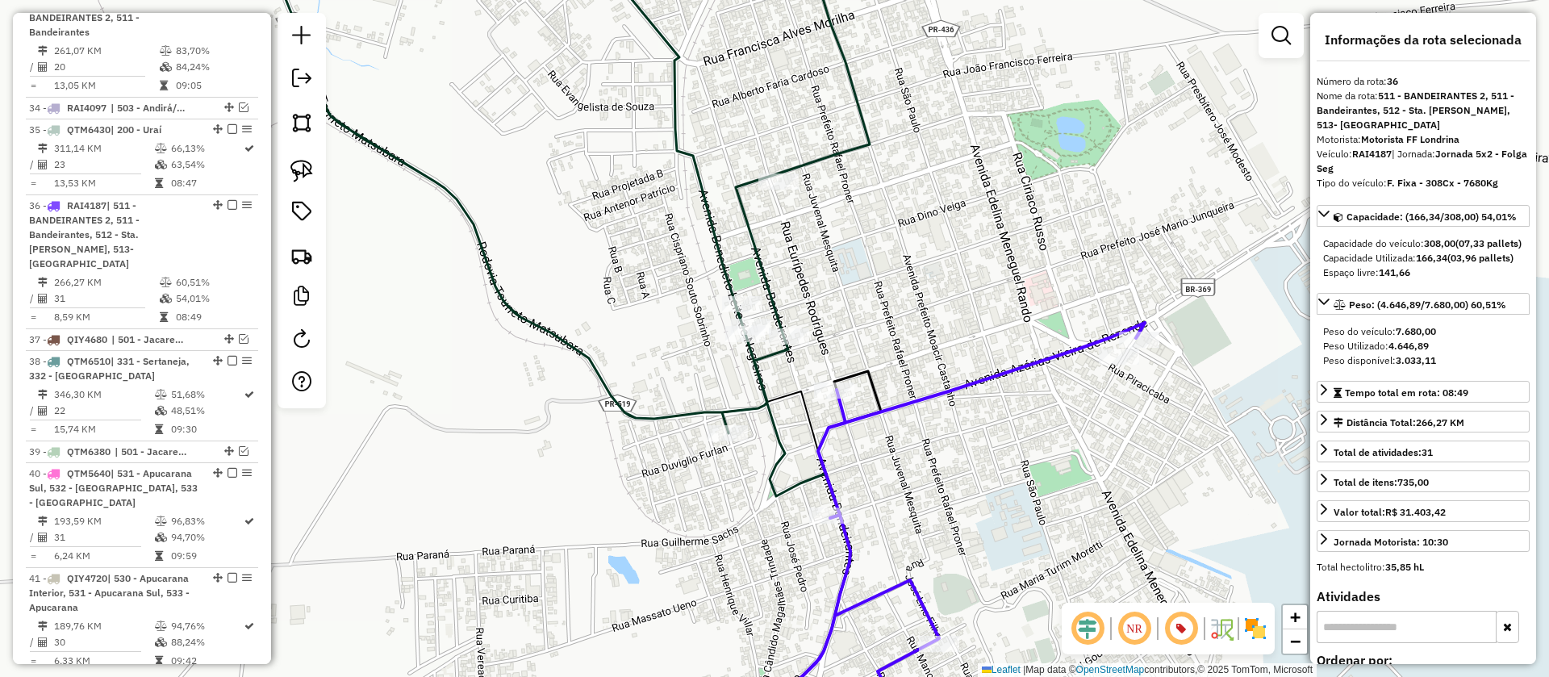
click at [838, 157] on icon at bounding box center [565, 338] width 608 height 813
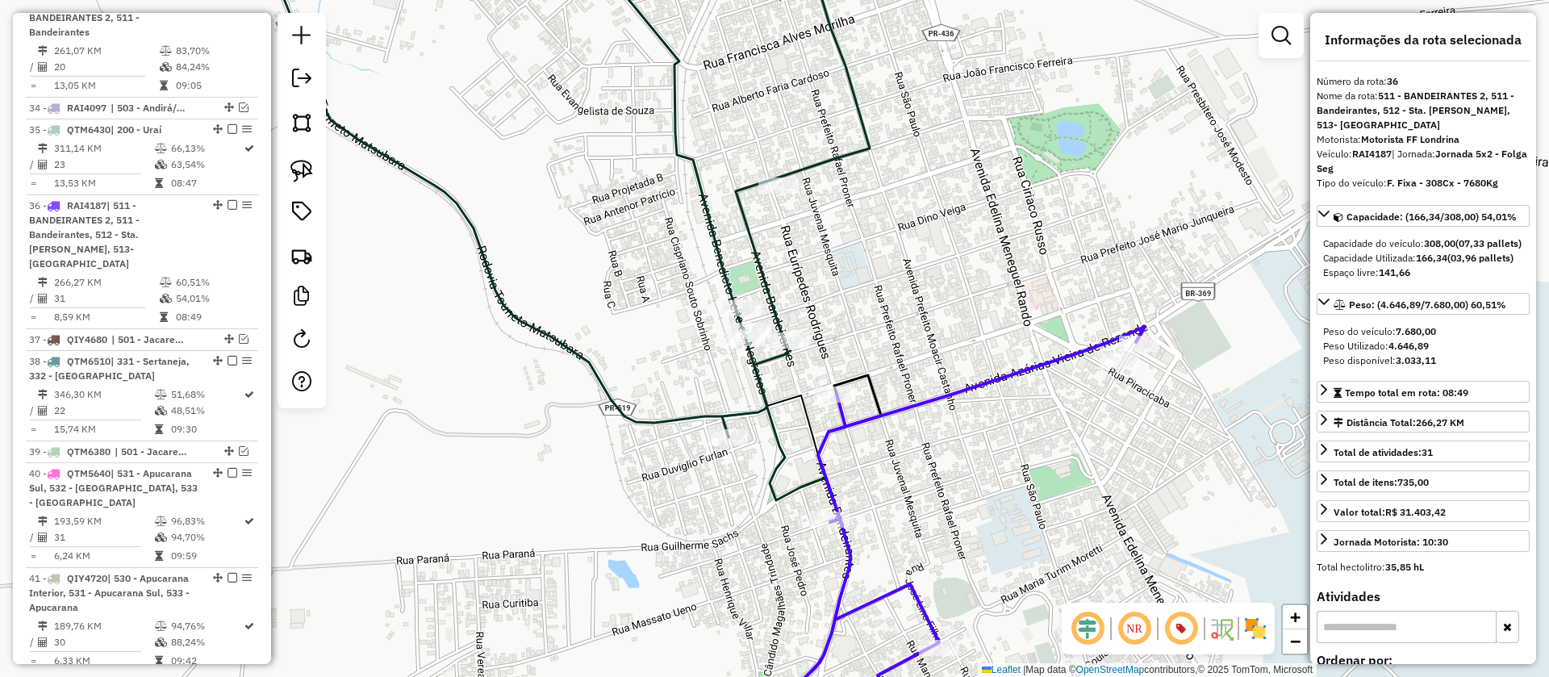
click at [845, 159] on icon at bounding box center [565, 338] width 610 height 813
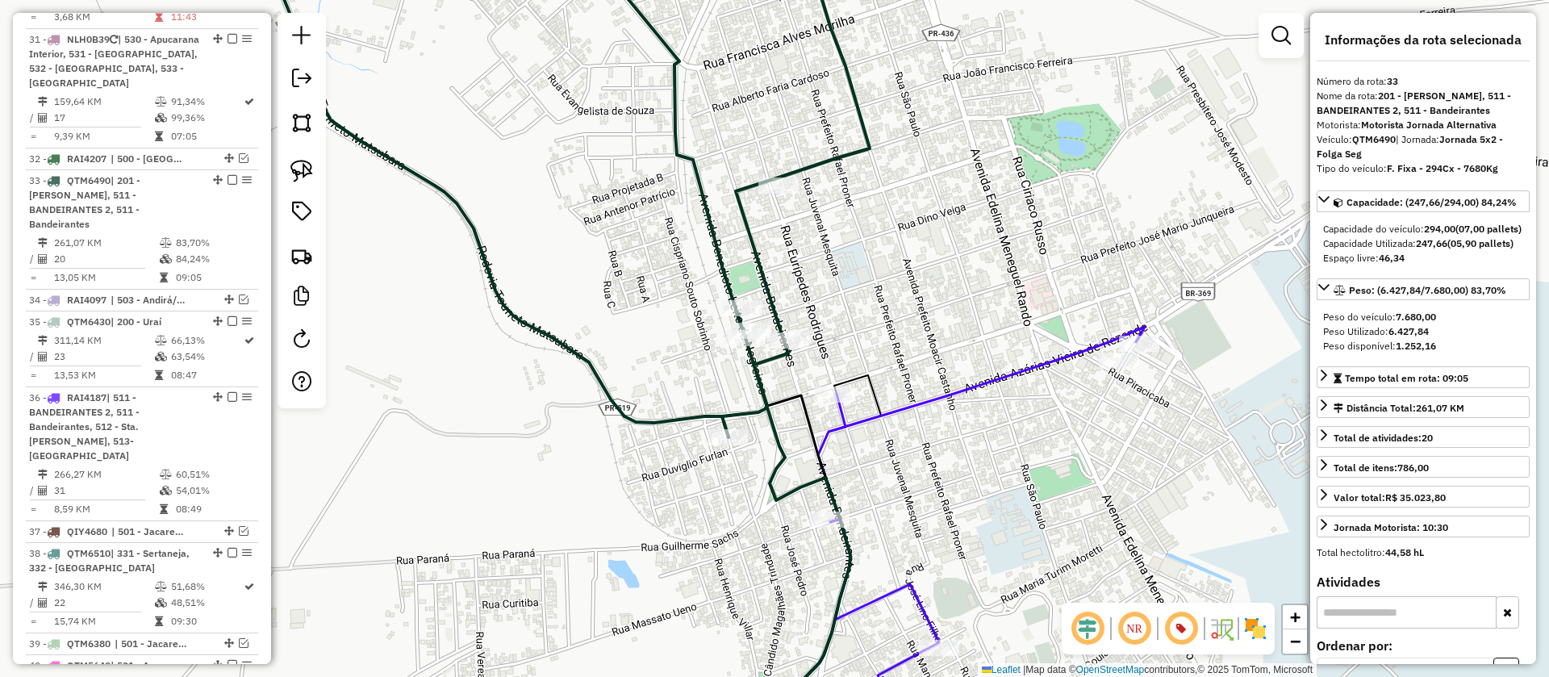
scroll to position [3742, 0]
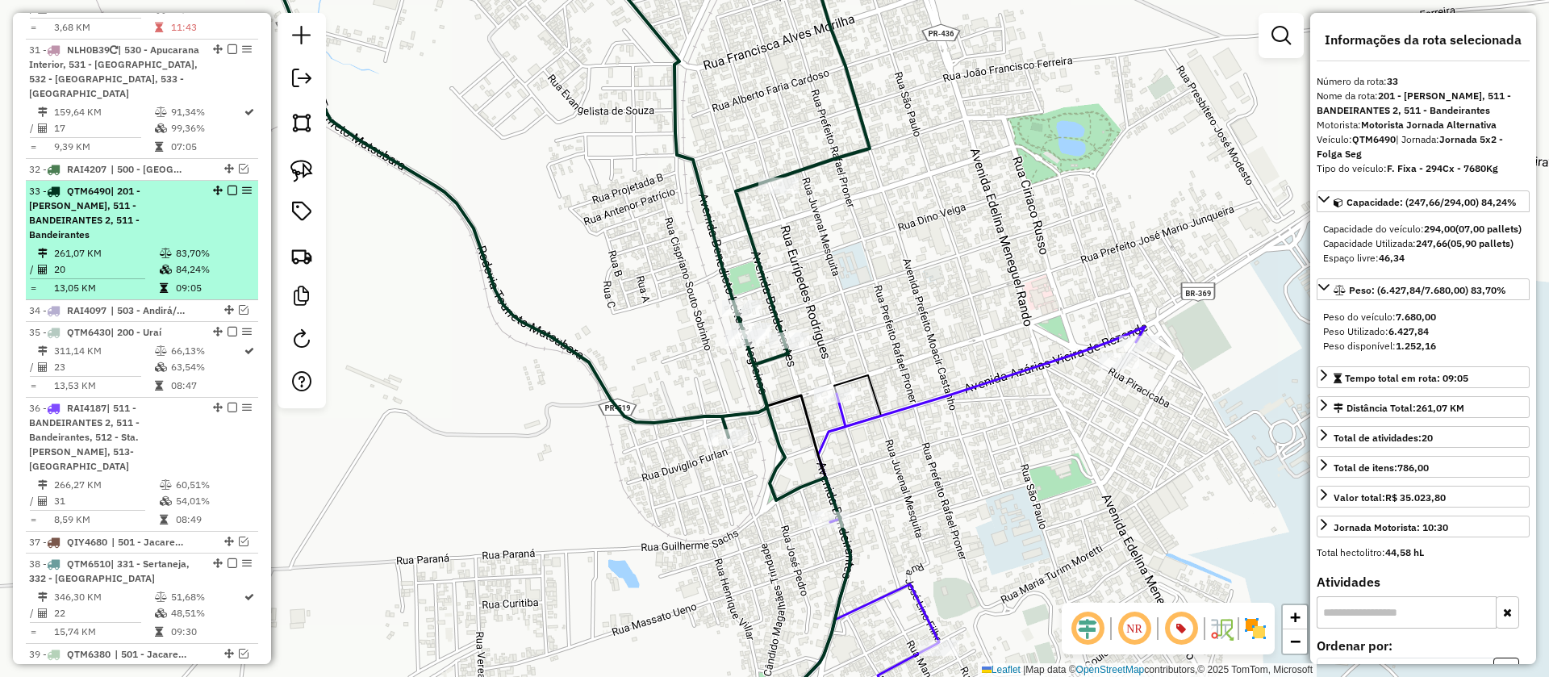
click at [228, 186] on em at bounding box center [233, 191] width 10 height 10
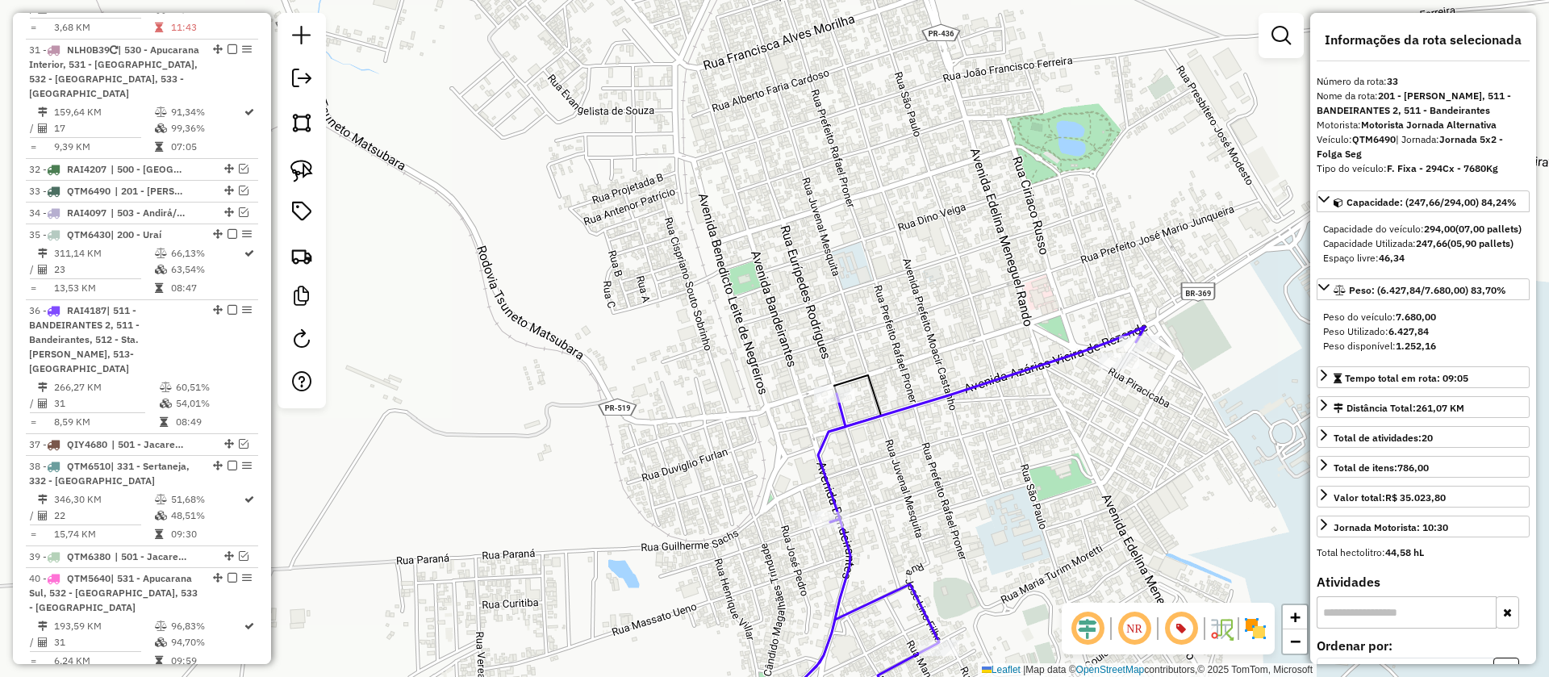
click at [918, 403] on icon at bounding box center [988, 536] width 500 height 418
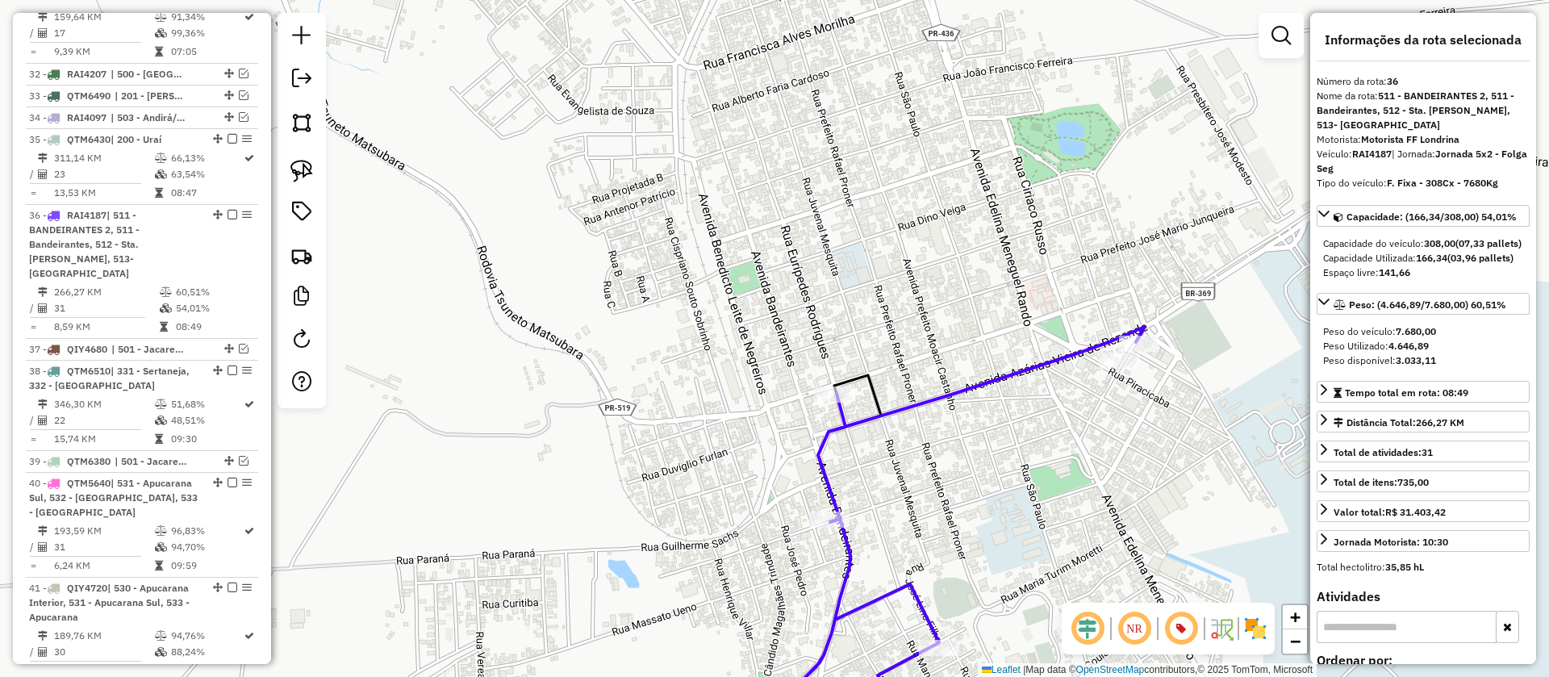
scroll to position [3861, 0]
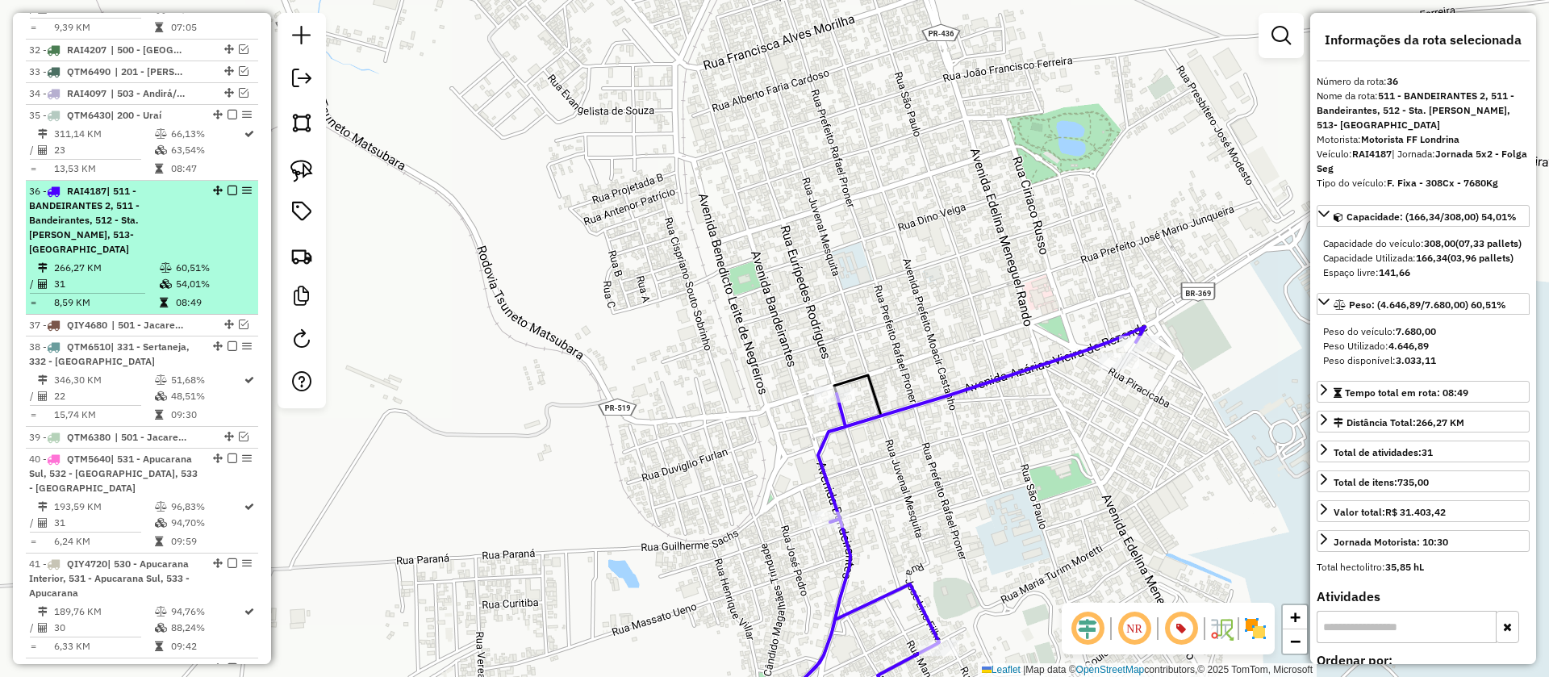
click at [228, 186] on em at bounding box center [233, 191] width 10 height 10
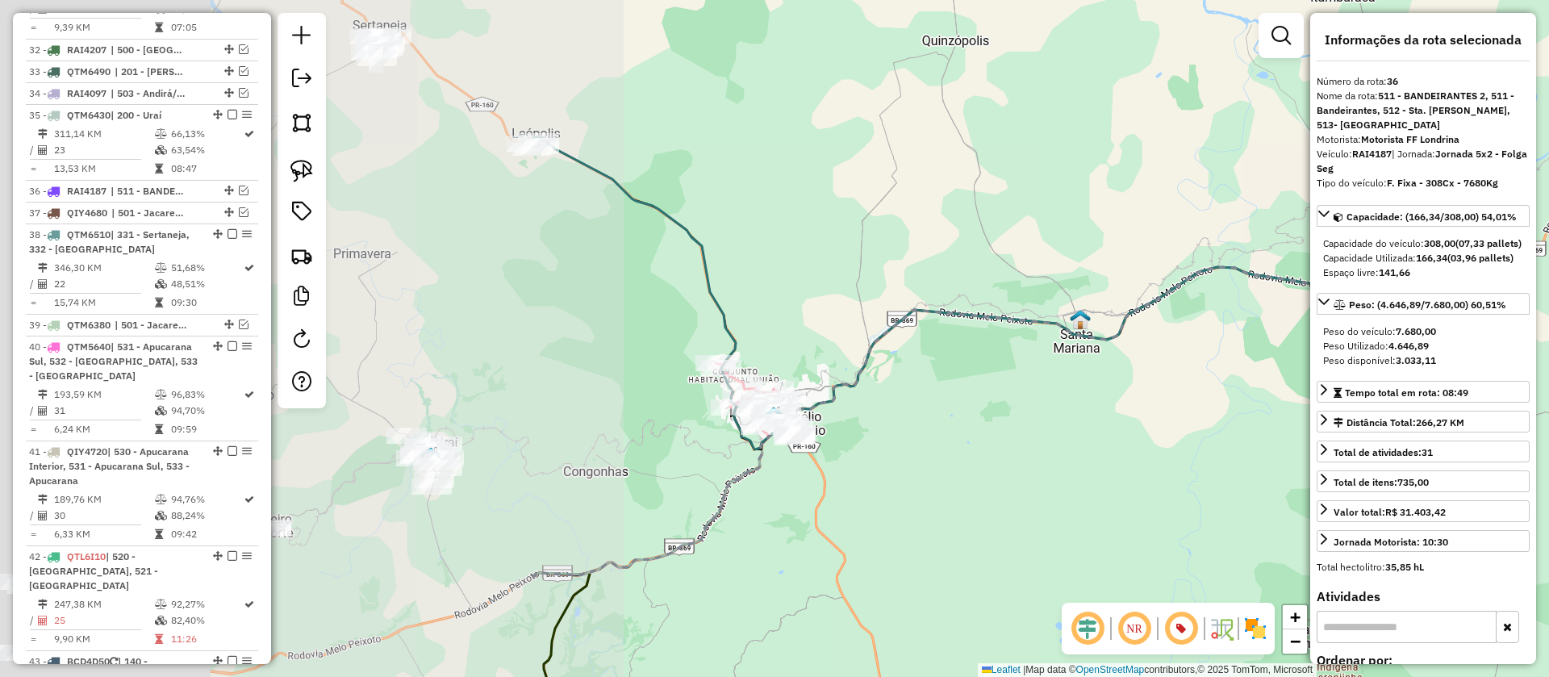
drag, startPoint x: 728, startPoint y: 365, endPoint x: 1269, endPoint y: 332, distance: 541.6
click at [1268, 332] on div "Janela de atendimento Grade de atendimento Capacidade Transportadoras Veículos …" at bounding box center [774, 338] width 1549 height 677
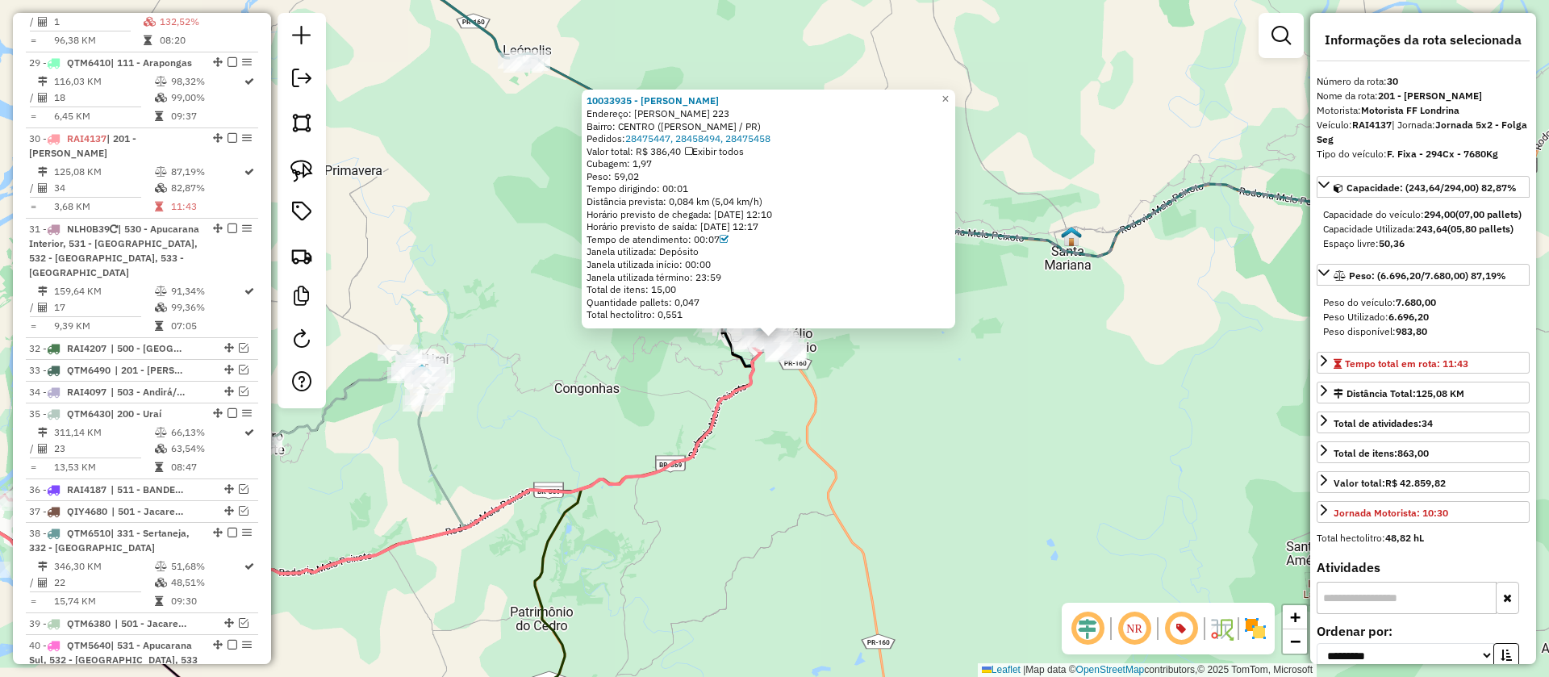
scroll to position [3510, 0]
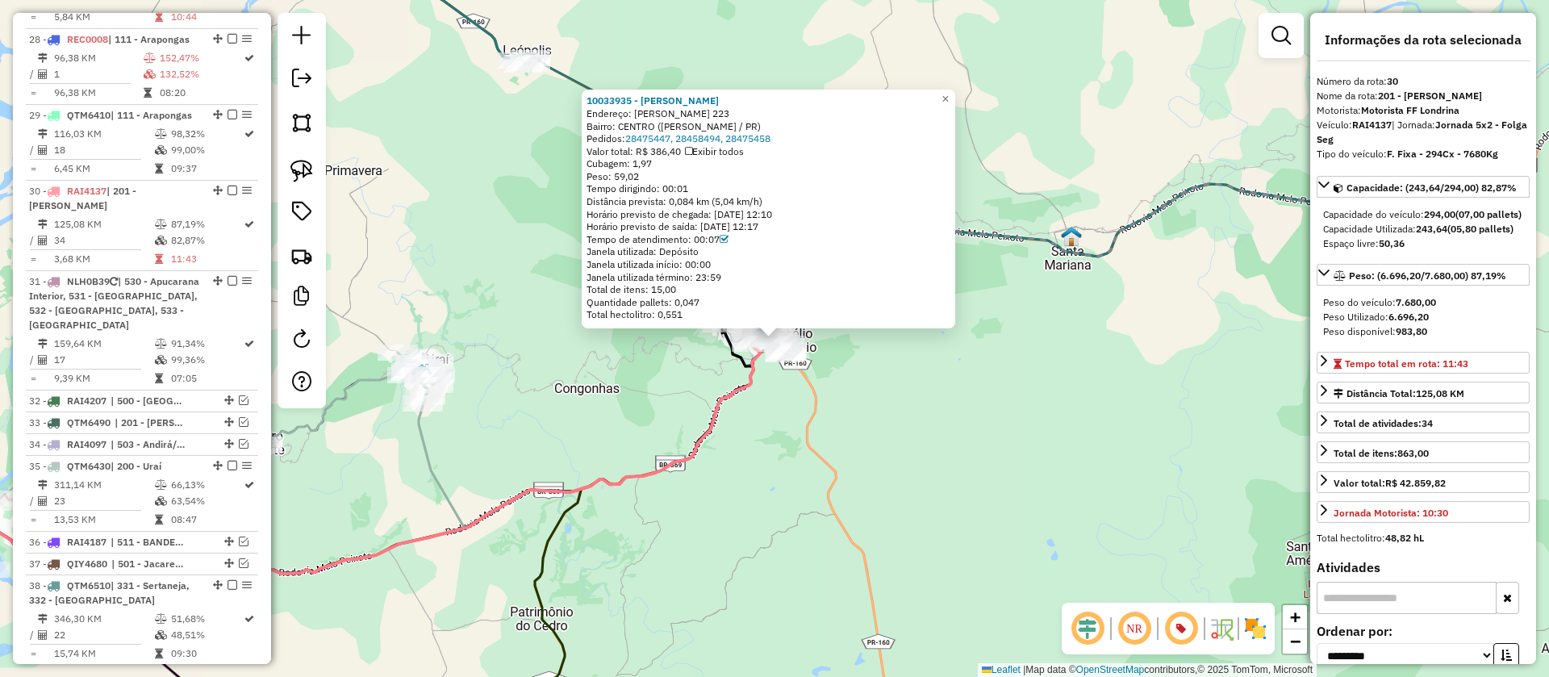
click at [802, 422] on div "10033935 - [PERSON_NAME] DOS S Endereço: [PERSON_NAME] 223 Bairro: CENTRO ([PER…" at bounding box center [774, 338] width 1549 height 677
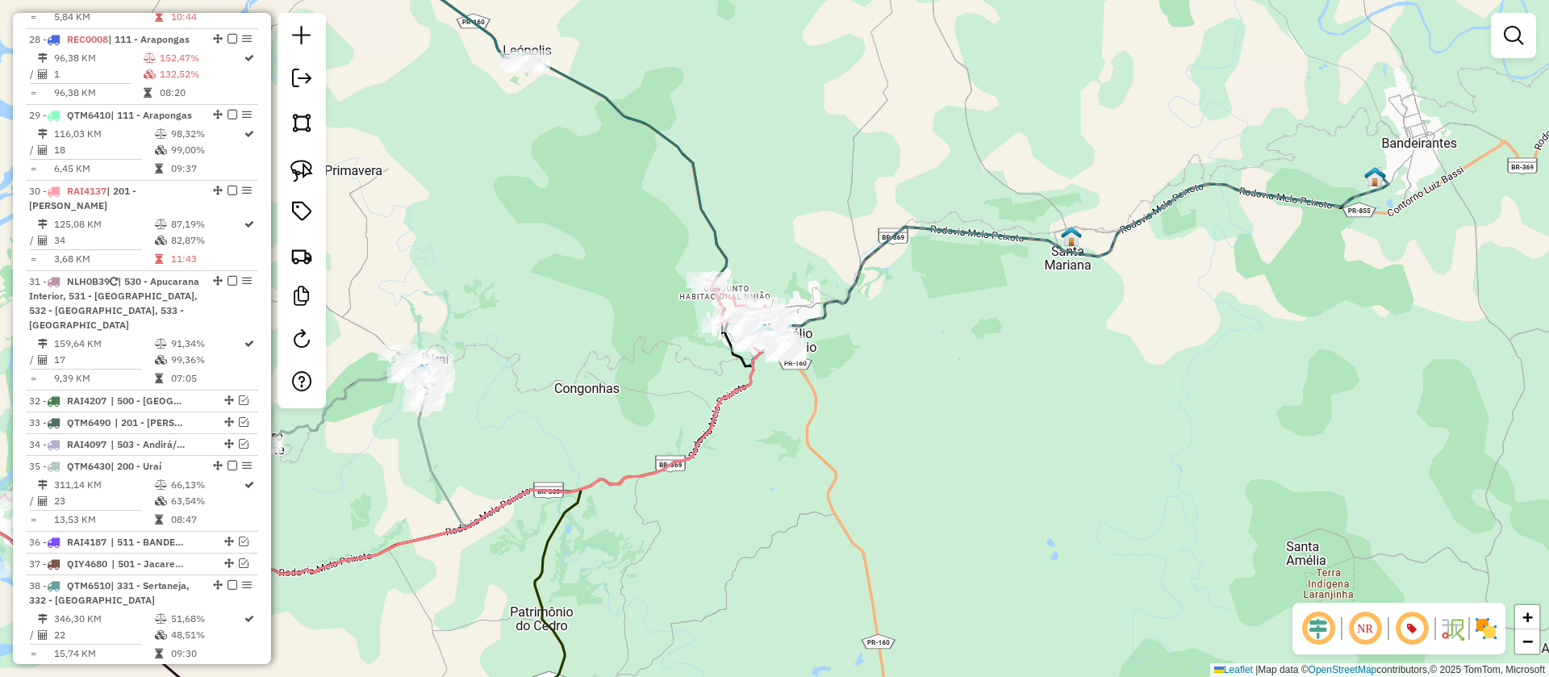
click at [715, 223] on icon at bounding box center [872, 149] width 1034 height 434
select select "**********"
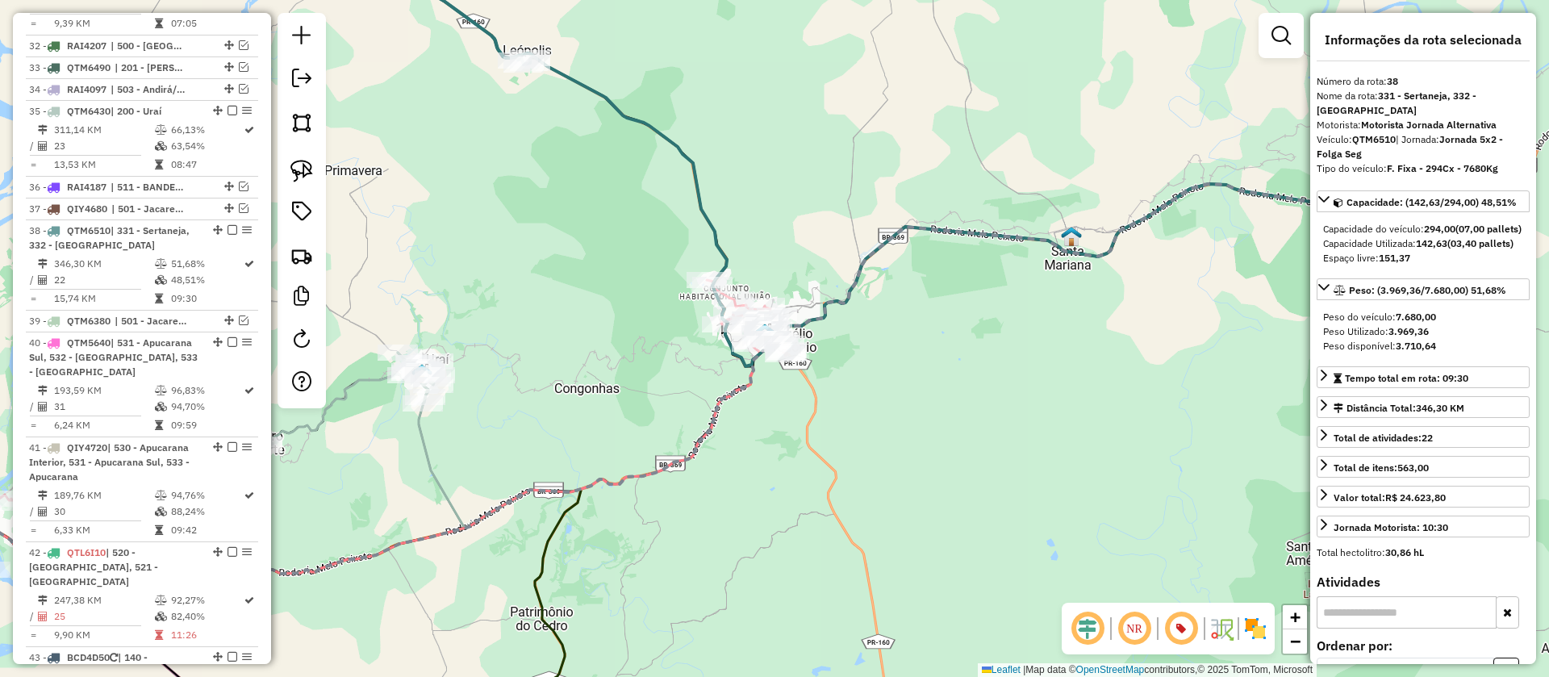
scroll to position [3905, 0]
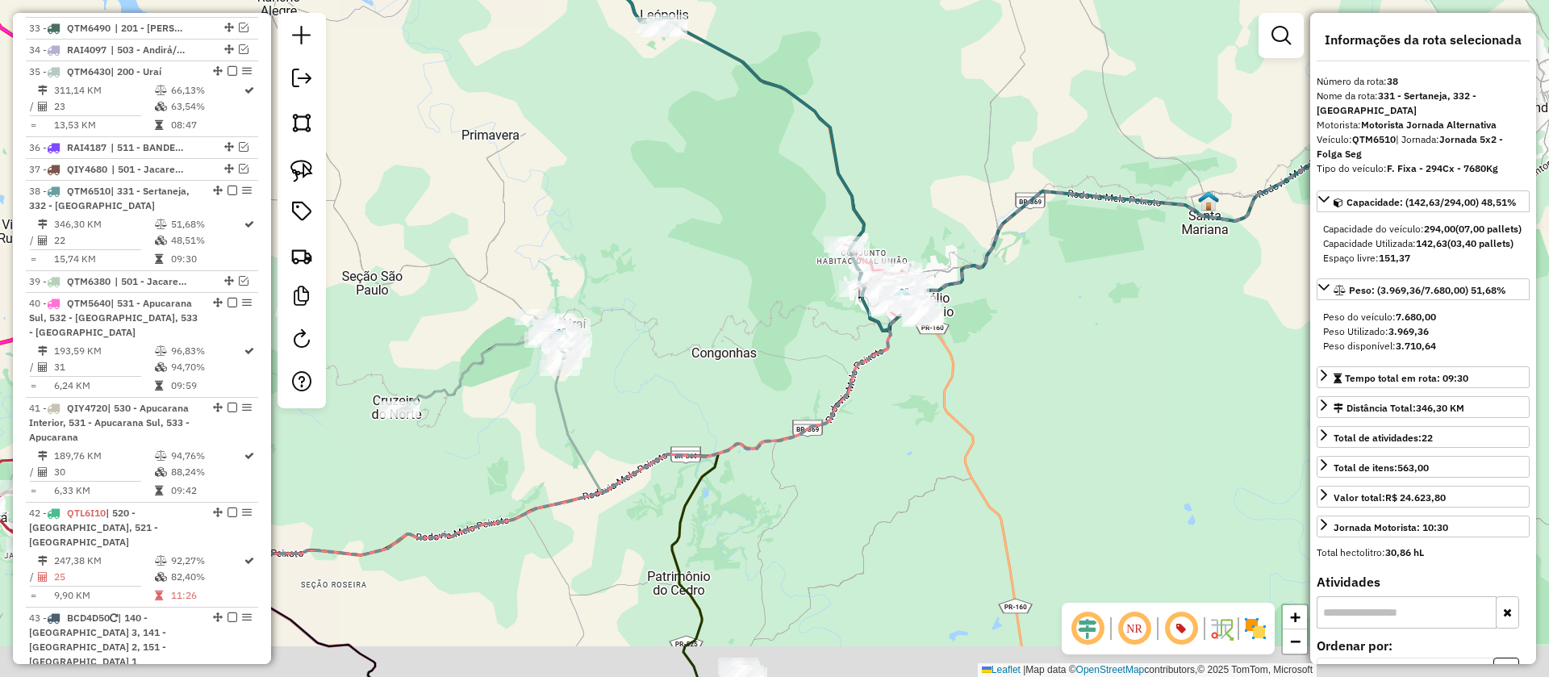
drag, startPoint x: 784, startPoint y: 253, endPoint x: 992, endPoint y: 204, distance: 213.1
click at [991, 204] on div "Janela de atendimento Grade de atendimento Capacidade Transportadoras Veículos …" at bounding box center [774, 338] width 1549 height 677
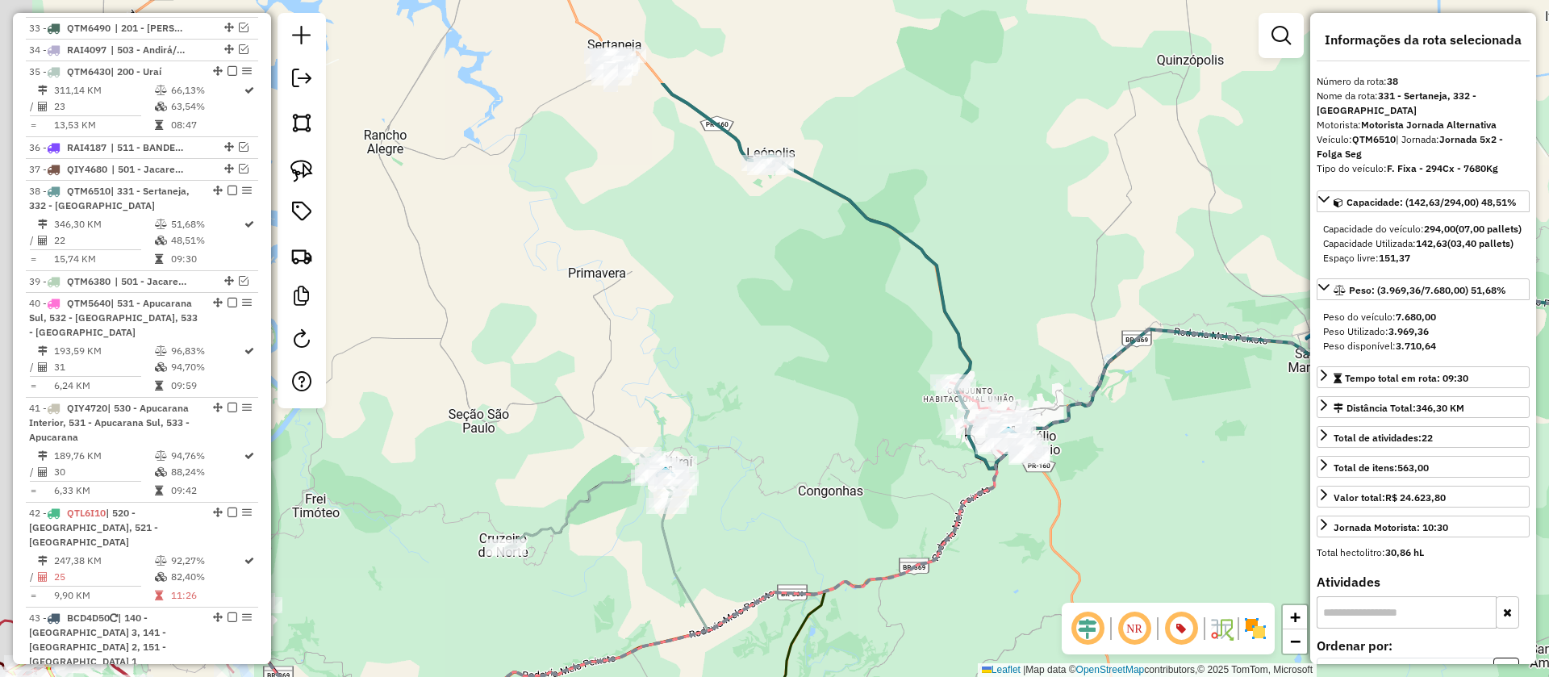
drag, startPoint x: 820, startPoint y: 190, endPoint x: 873, endPoint y: 408, distance: 224.3
click at [873, 408] on div "Janela de atendimento Grade de atendimento Capacidade Transportadoras Veículos …" at bounding box center [774, 338] width 1549 height 677
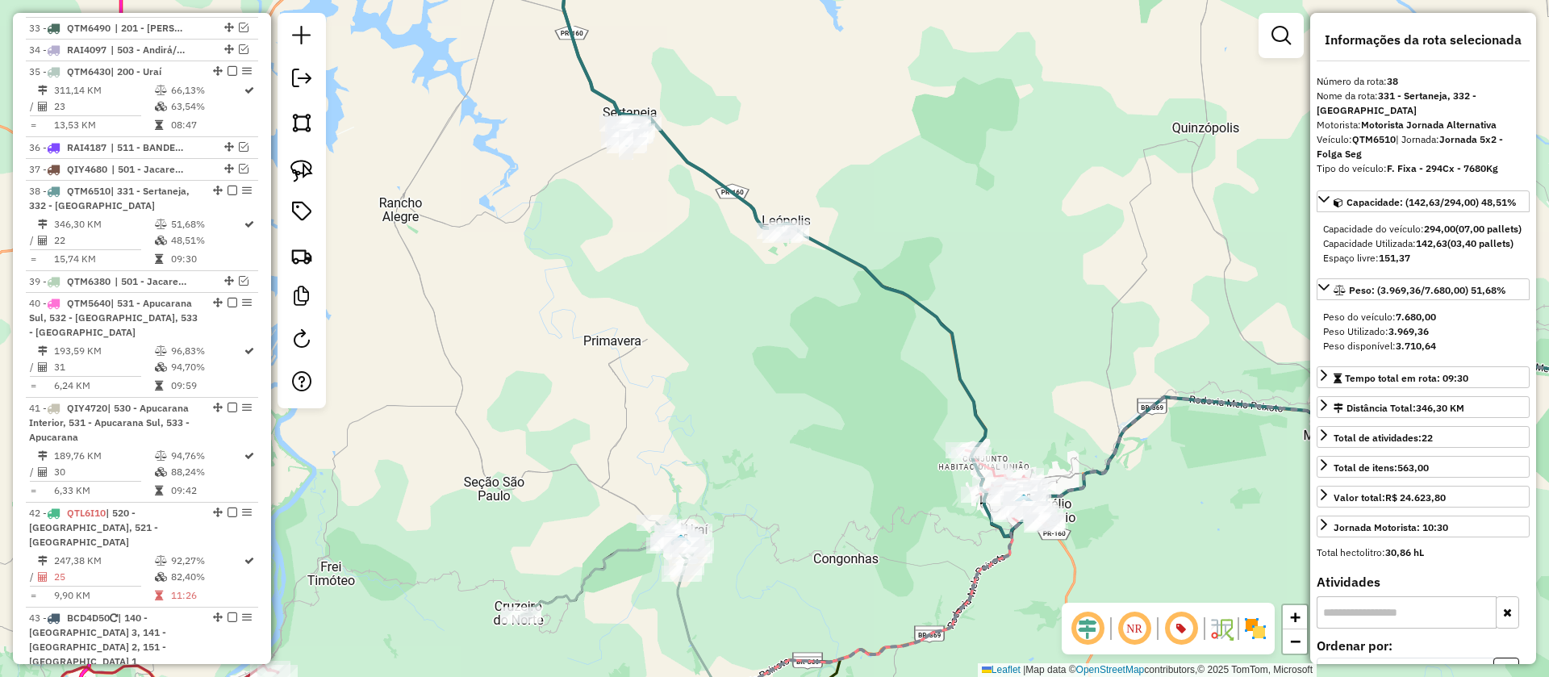
drag, startPoint x: 859, startPoint y: 422, endPoint x: 872, endPoint y: 377, distance: 47.0
click at [872, 380] on div "Janela de atendimento Grade de atendimento Capacidade Transportadoras Veículos …" at bounding box center [774, 338] width 1549 height 677
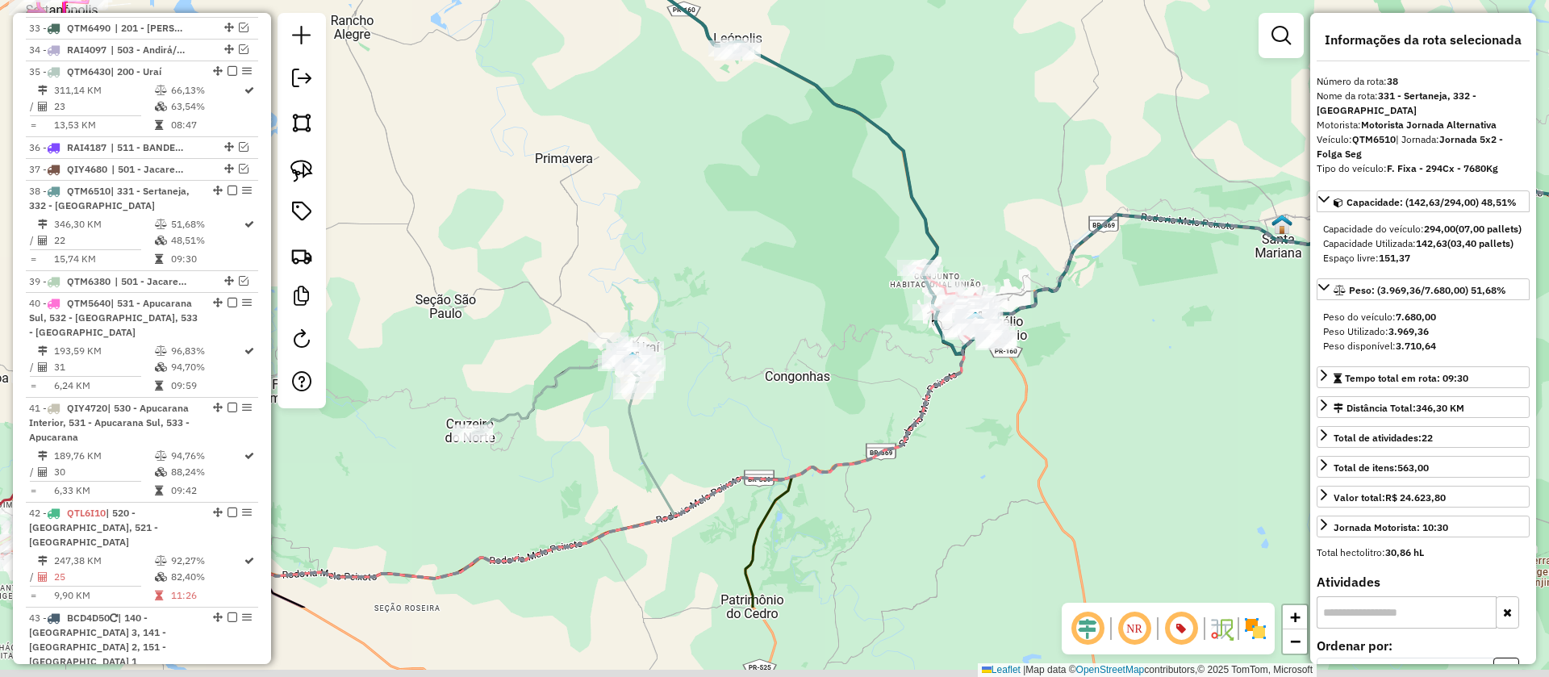
drag, startPoint x: 811, startPoint y: 386, endPoint x: 779, endPoint y: 304, distance: 87.7
click at [779, 304] on div "Janela de atendimento Grade de atendimento Capacidade Transportadoras Veículos …" at bounding box center [774, 338] width 1549 height 677
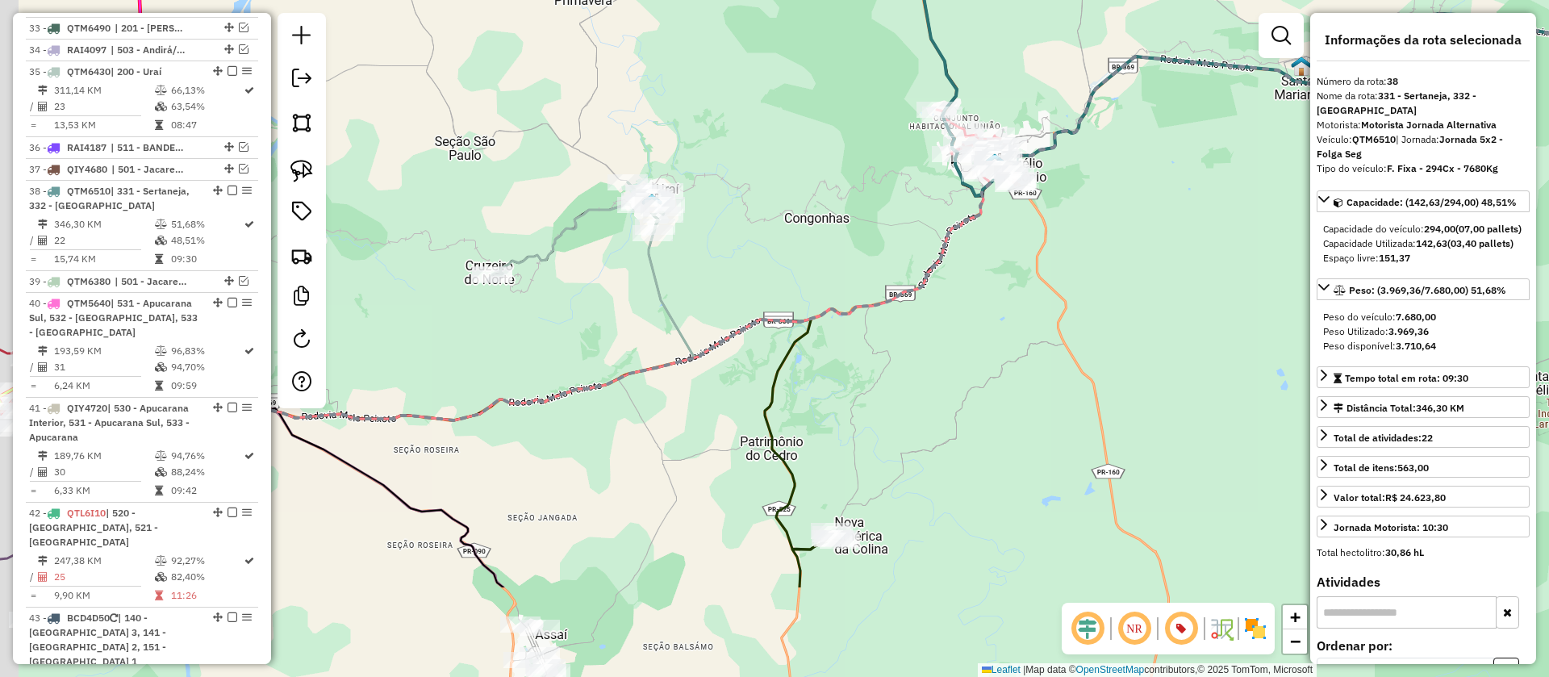
drag, startPoint x: 823, startPoint y: 398, endPoint x: 848, endPoint y: 219, distance: 180.1
click at [847, 221] on div "Janela de atendimento Grade de atendimento Capacidade Transportadoras Veículos …" at bounding box center [774, 338] width 1549 height 677
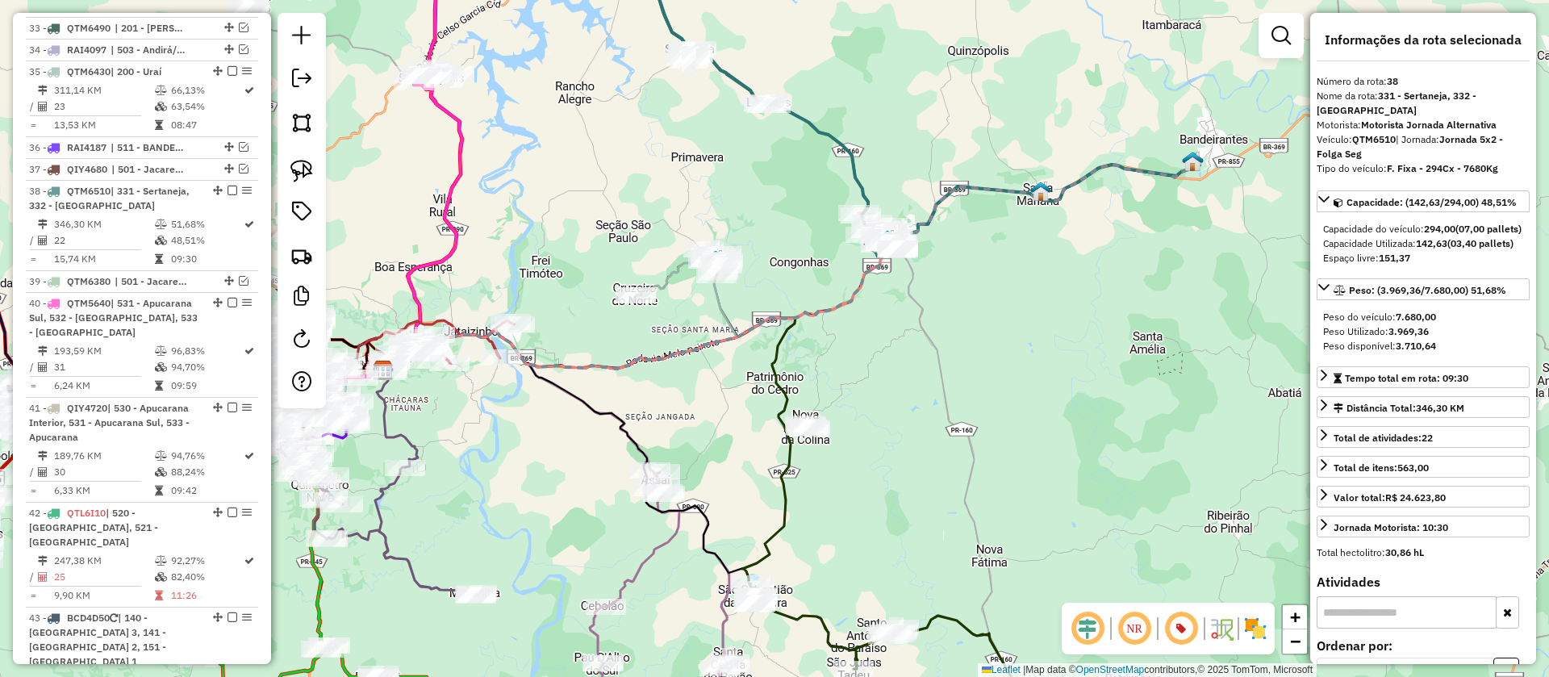
click at [781, 383] on icon at bounding box center [594, 375] width 423 height 115
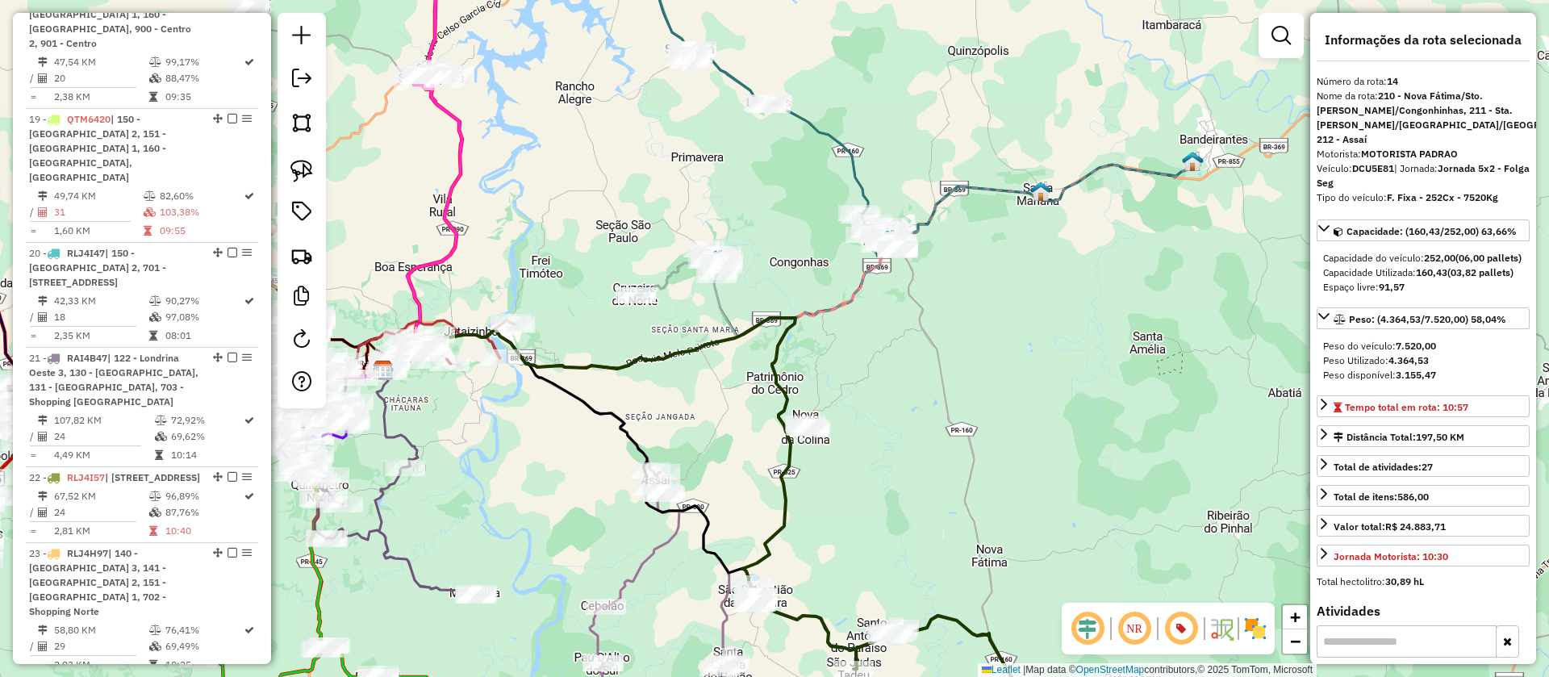
scroll to position [1919, 0]
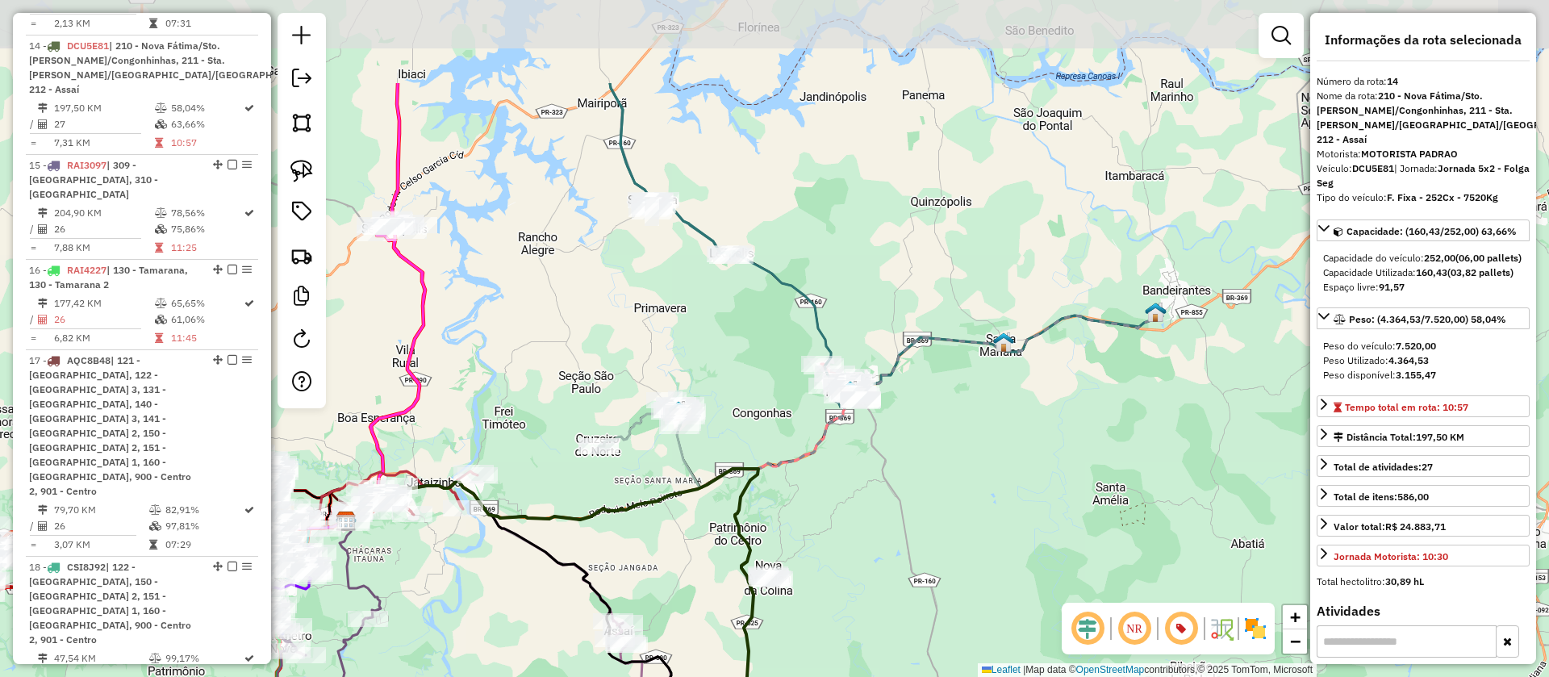
drag, startPoint x: 901, startPoint y: 386, endPoint x: 864, endPoint y: 537, distance: 155.2
click at [864, 537] on div "Janela de atendimento Grade de atendimento Capacidade Transportadoras Veículos …" at bounding box center [774, 338] width 1549 height 677
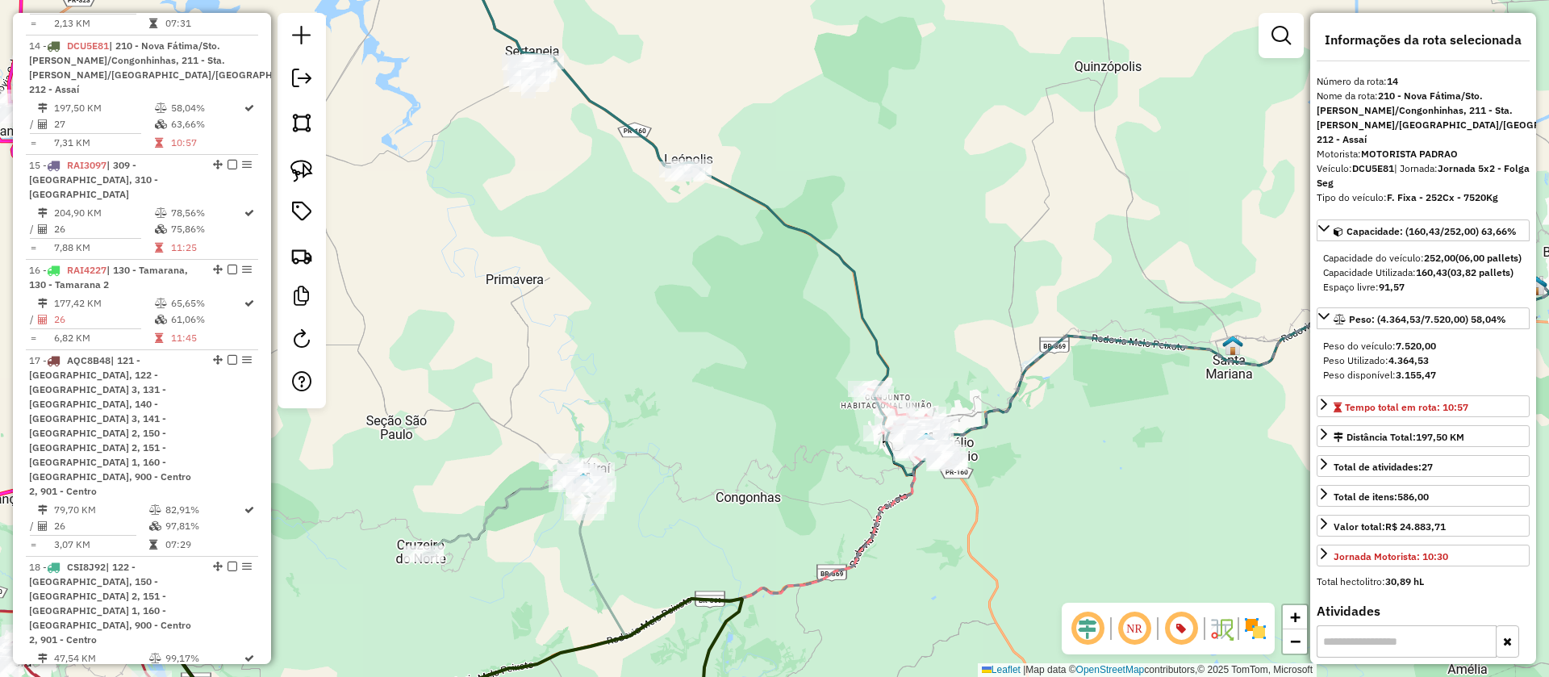
click at [594, 567] on icon at bounding box center [1054, 459] width 991 height 353
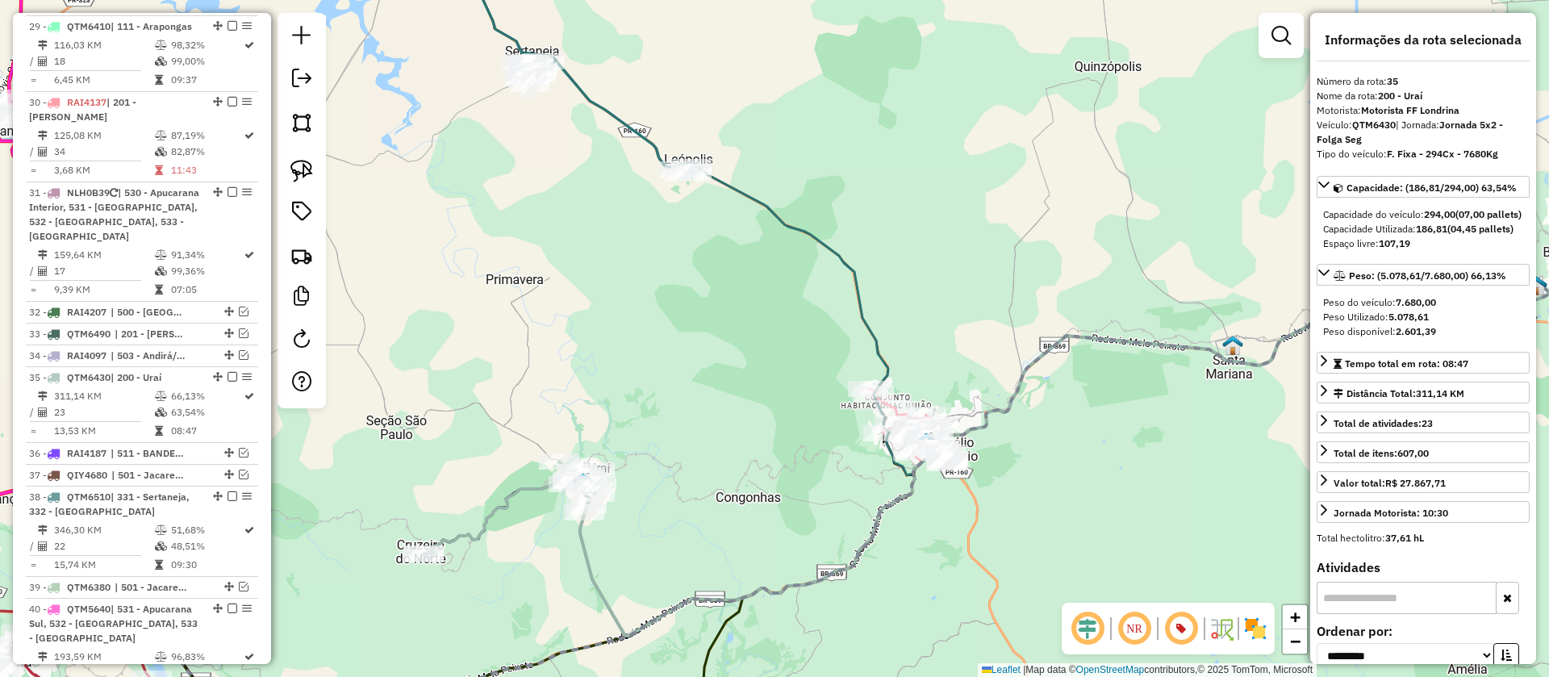
scroll to position [3785, 0]
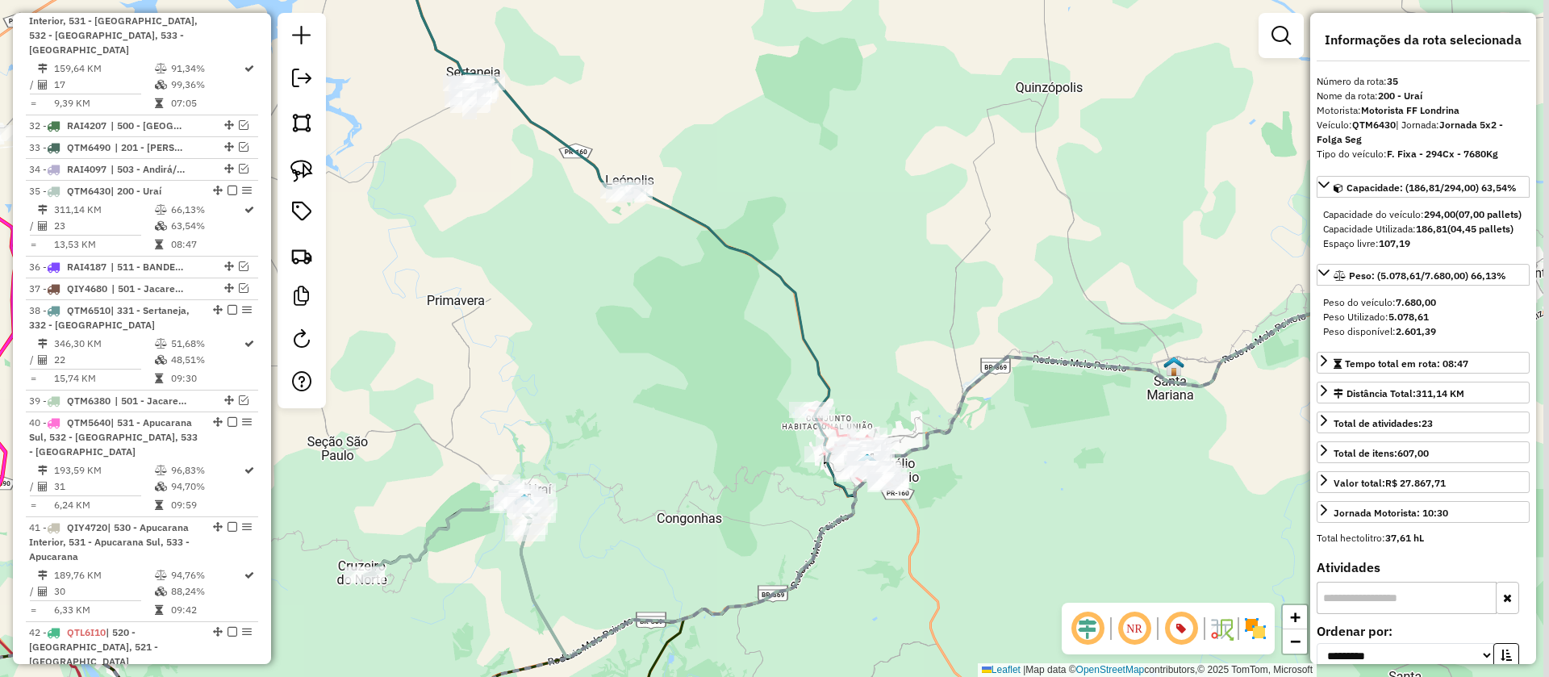
drag, startPoint x: 802, startPoint y: 433, endPoint x: 743, endPoint y: 454, distance: 62.5
click at [743, 454] on div "Janela de atendimento Grade de atendimento Capacidade Transportadoras Veículos …" at bounding box center [774, 338] width 1549 height 677
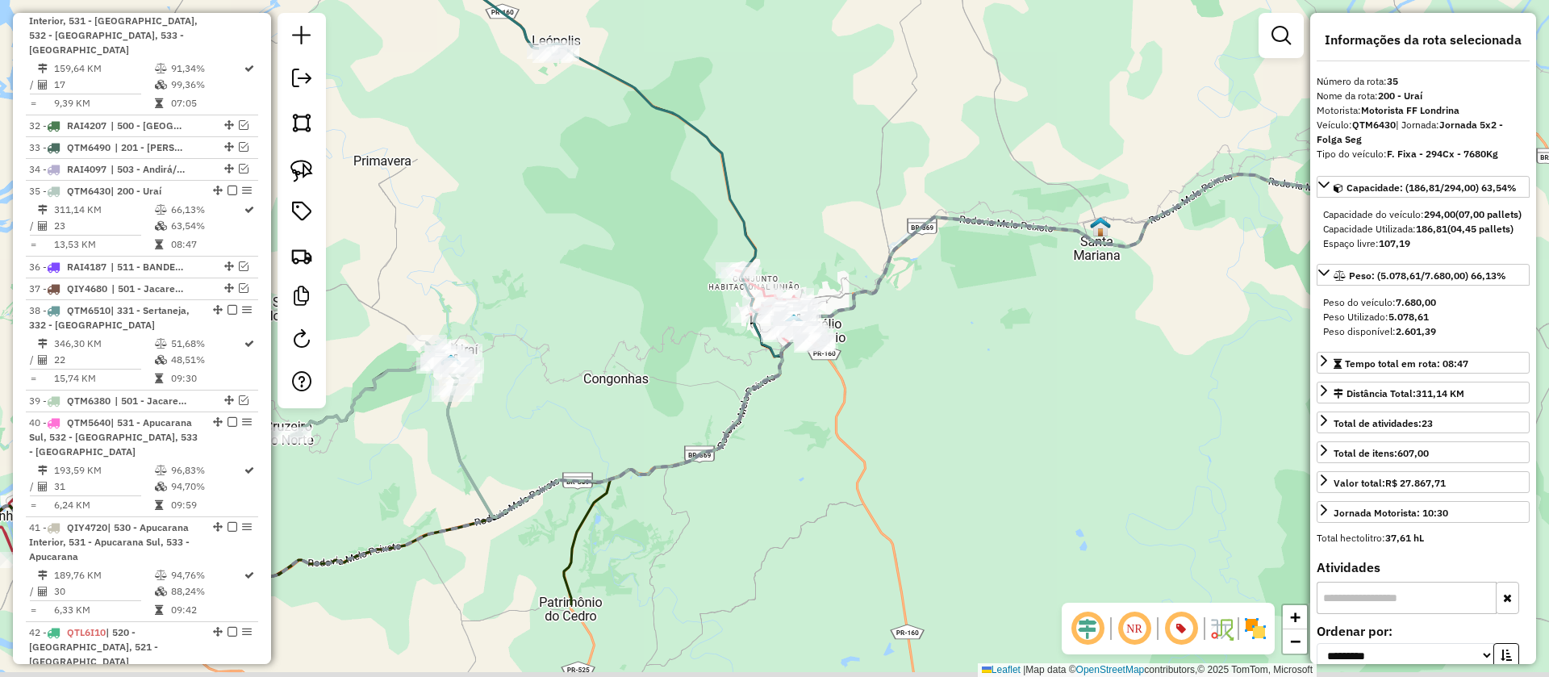
drag, startPoint x: 892, startPoint y: 285, endPoint x: 864, endPoint y: 230, distance: 61.7
click at [864, 230] on div "Janela de atendimento Grade de atendimento Capacidade Transportadoras Veículos …" at bounding box center [774, 338] width 1549 height 677
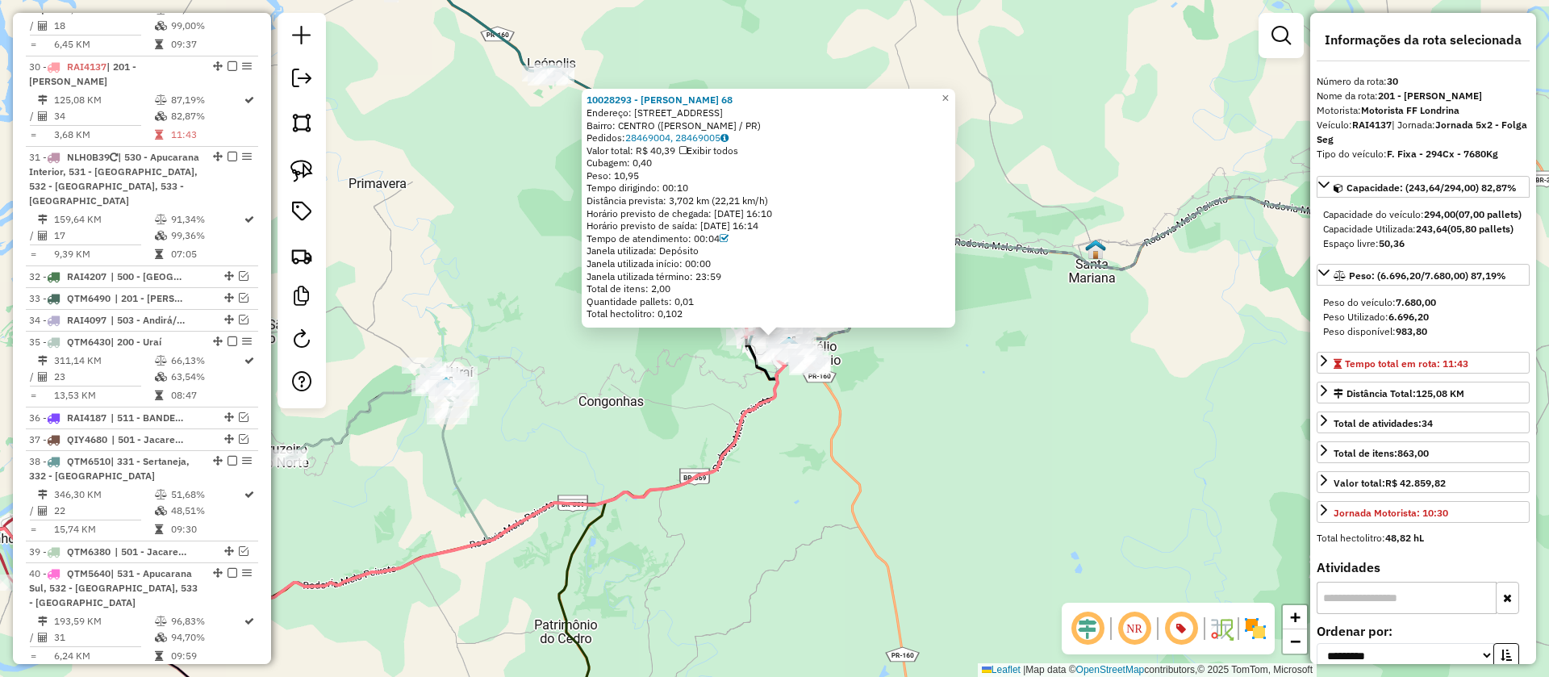
scroll to position [3510, 0]
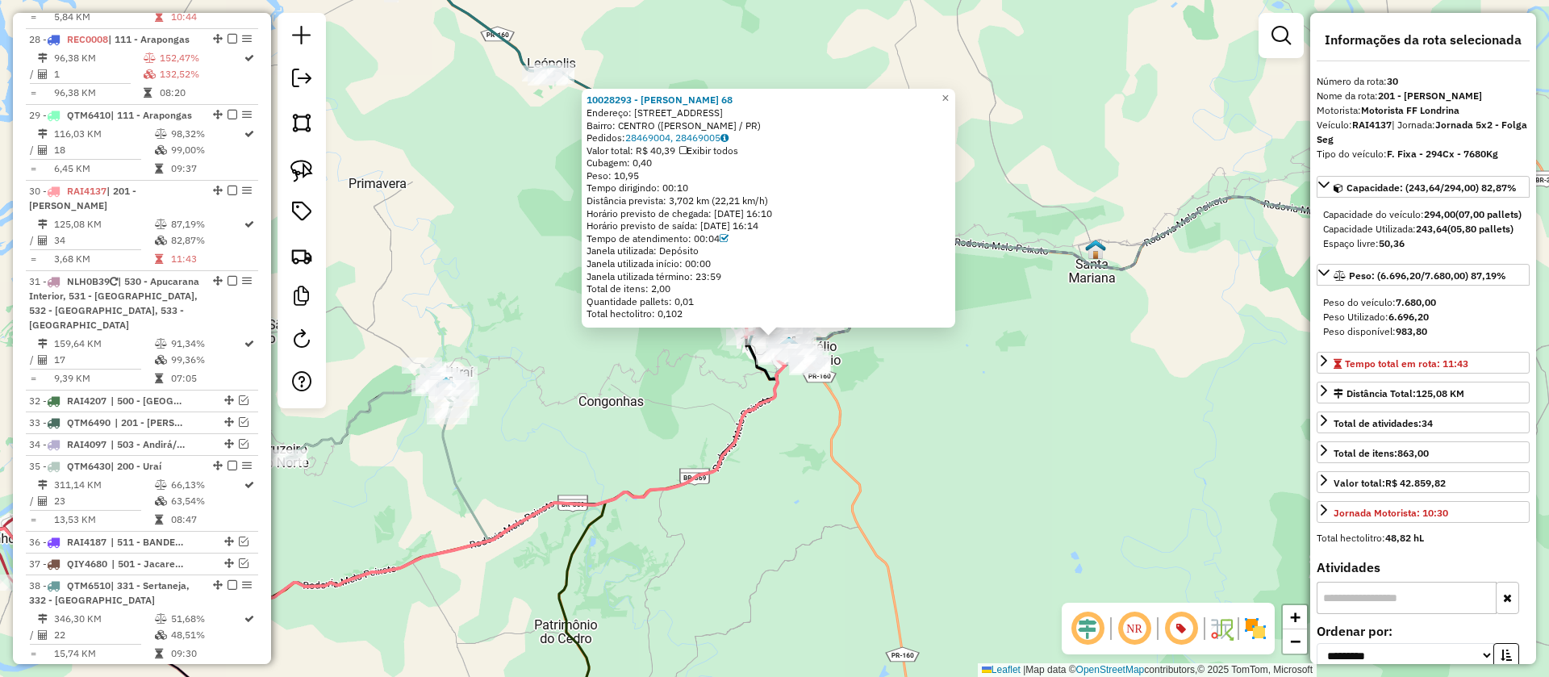
click at [854, 366] on div "10028293 - VLADEMIR SCHIABER 68 Endereço: AV AV NOSSA SENHORA DO ROCIO 810 Bair…" at bounding box center [774, 338] width 1549 height 677
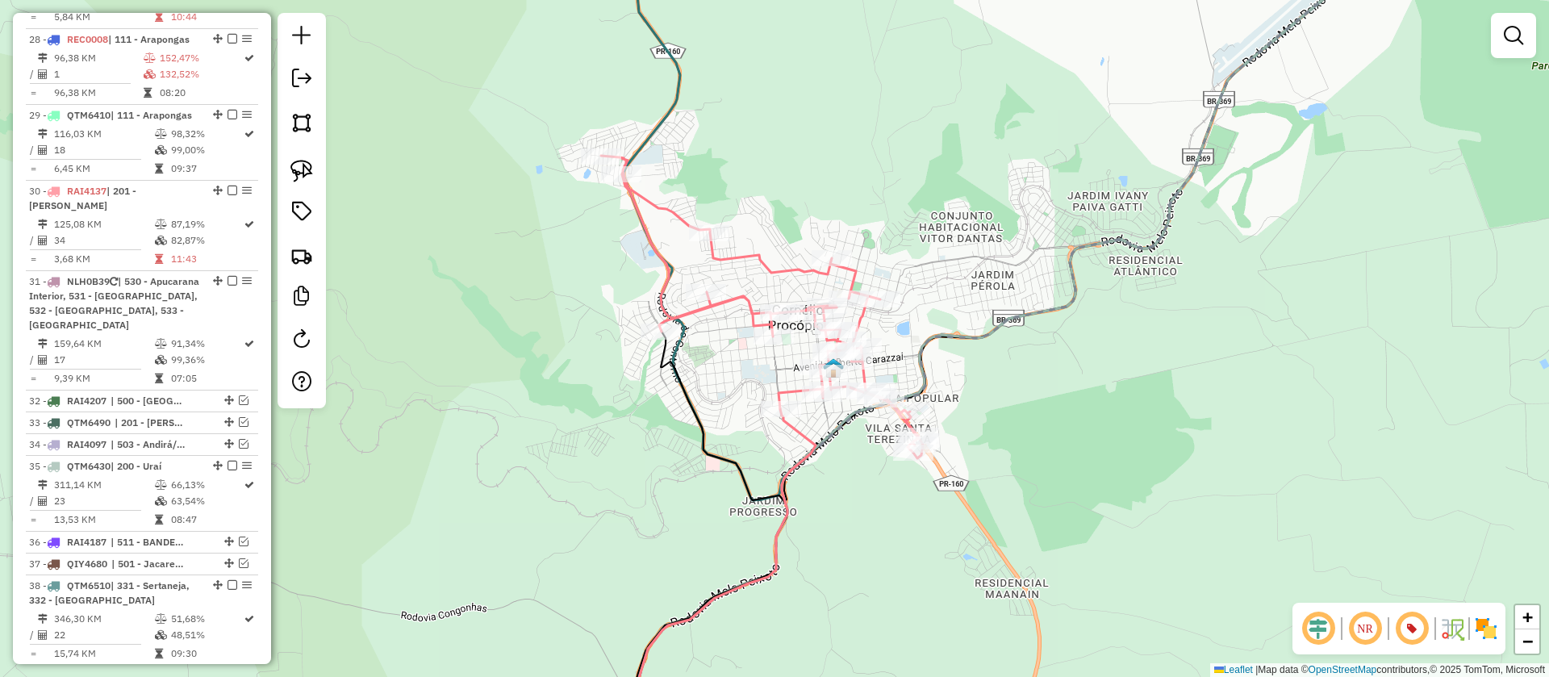
click at [688, 341] on icon at bounding box center [1158, 216] width 1092 height 568
select select "**********"
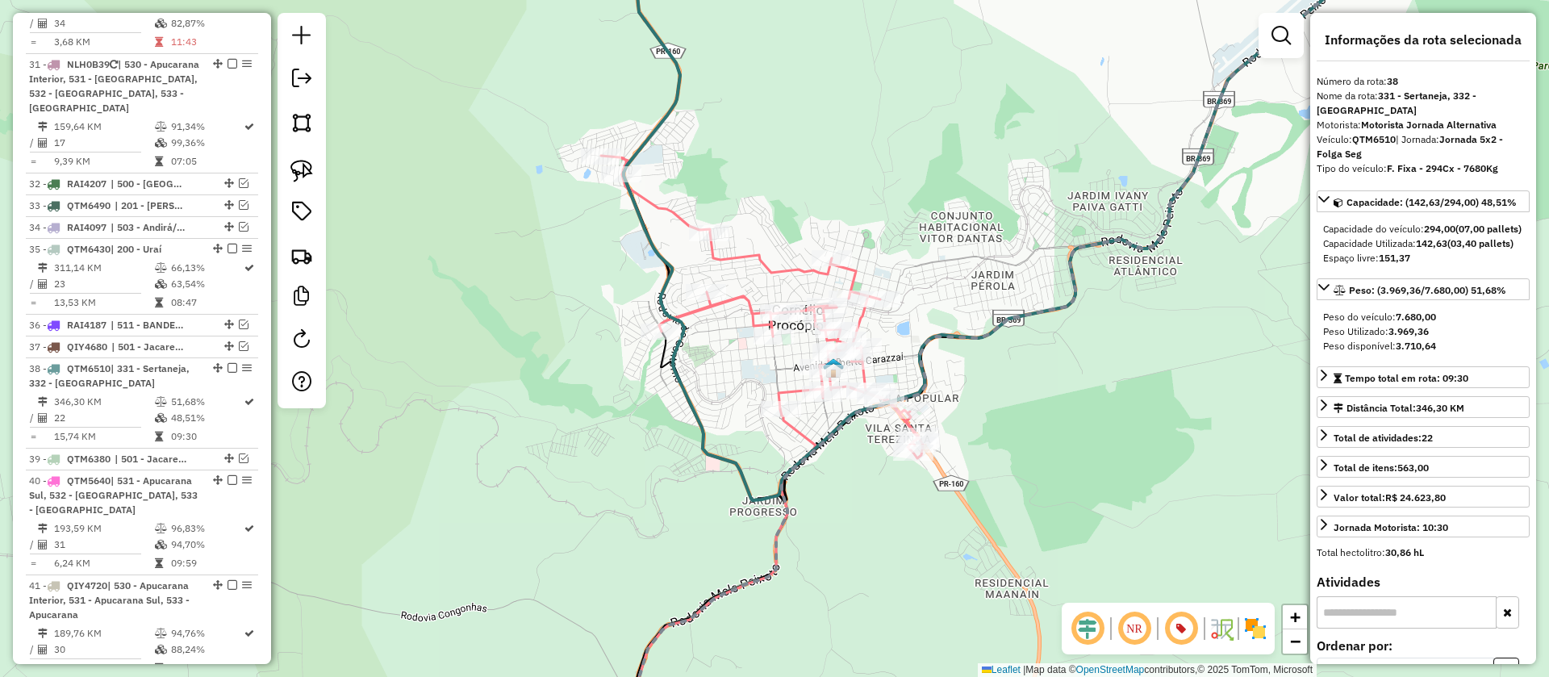
scroll to position [3905, 0]
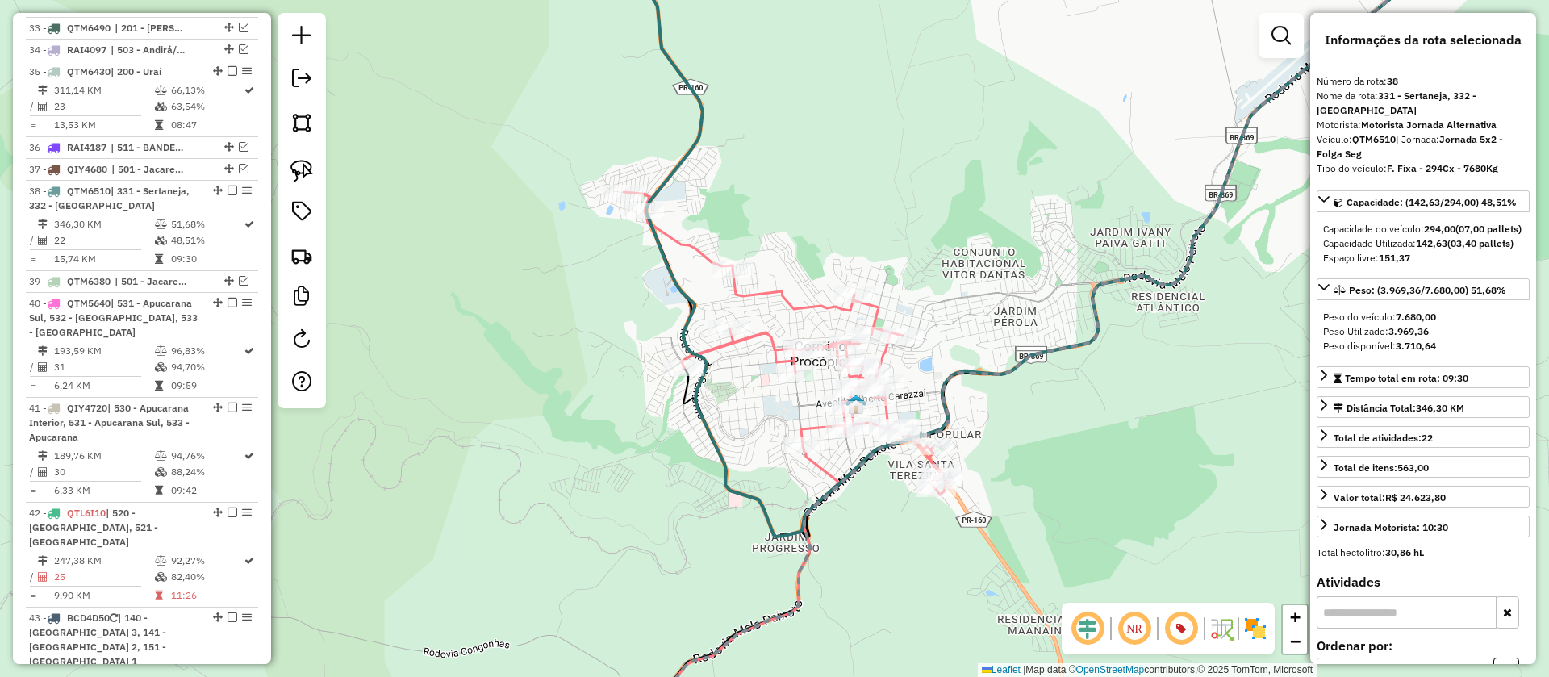
drag, startPoint x: 729, startPoint y: 349, endPoint x: 793, endPoint y: 439, distance: 110.4
click at [793, 439] on div "Janela de atendimento Grade de atendimento Capacidade Transportadoras Veículos …" at bounding box center [774, 338] width 1549 height 677
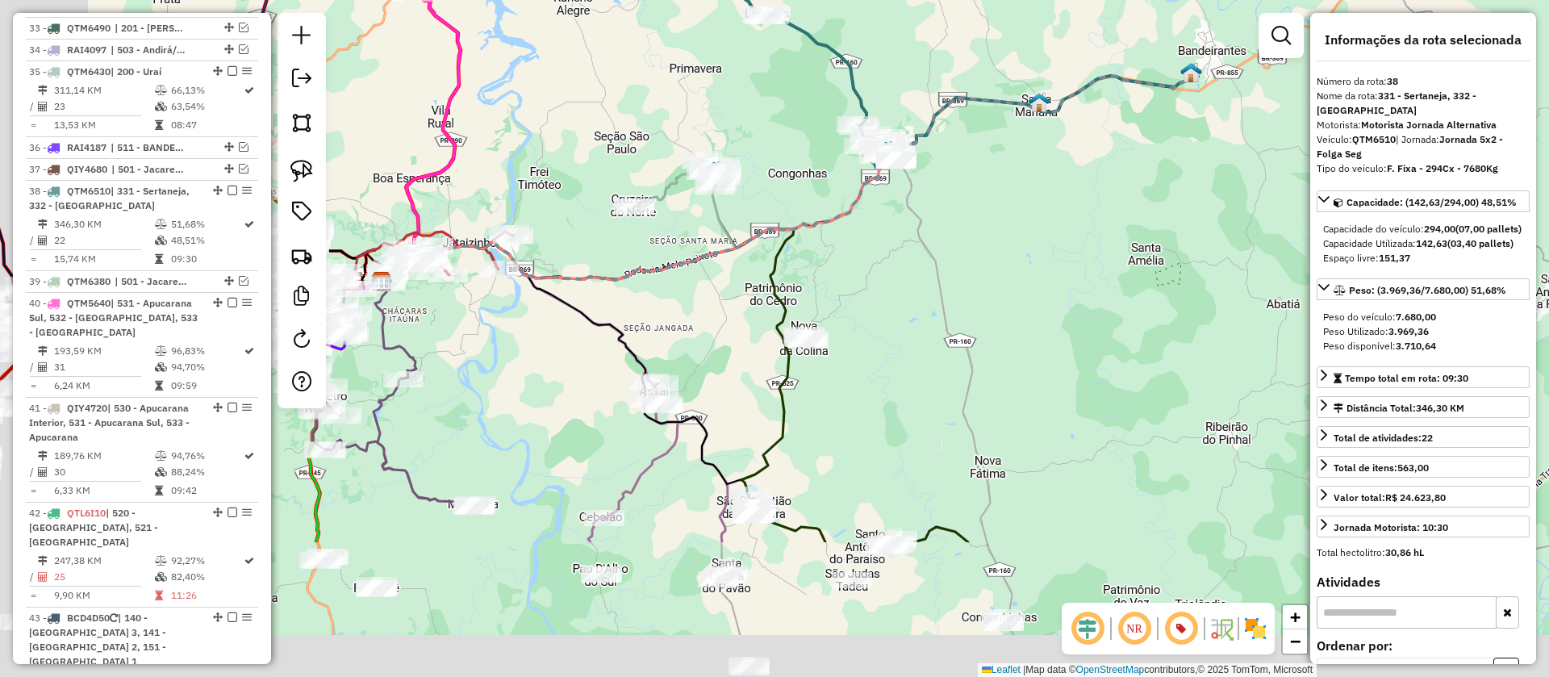
drag, startPoint x: 851, startPoint y: 321, endPoint x: 873, endPoint y: 275, distance: 50.9
click at [873, 275] on div "Janela de atendimento Grade de atendimento Capacidade Transportadoras Veículos …" at bounding box center [774, 338] width 1549 height 677
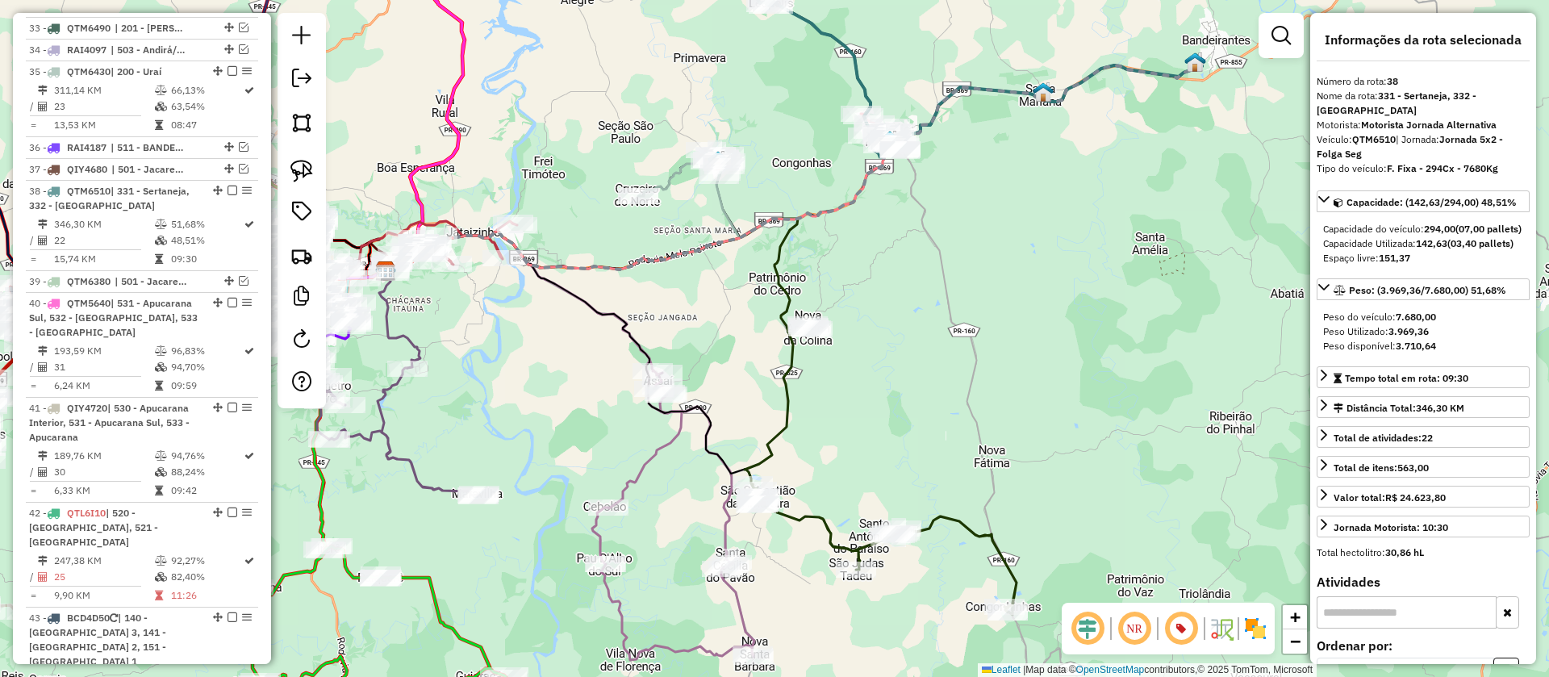
click at [782, 419] on icon at bounding box center [881, 469] width 272 height 291
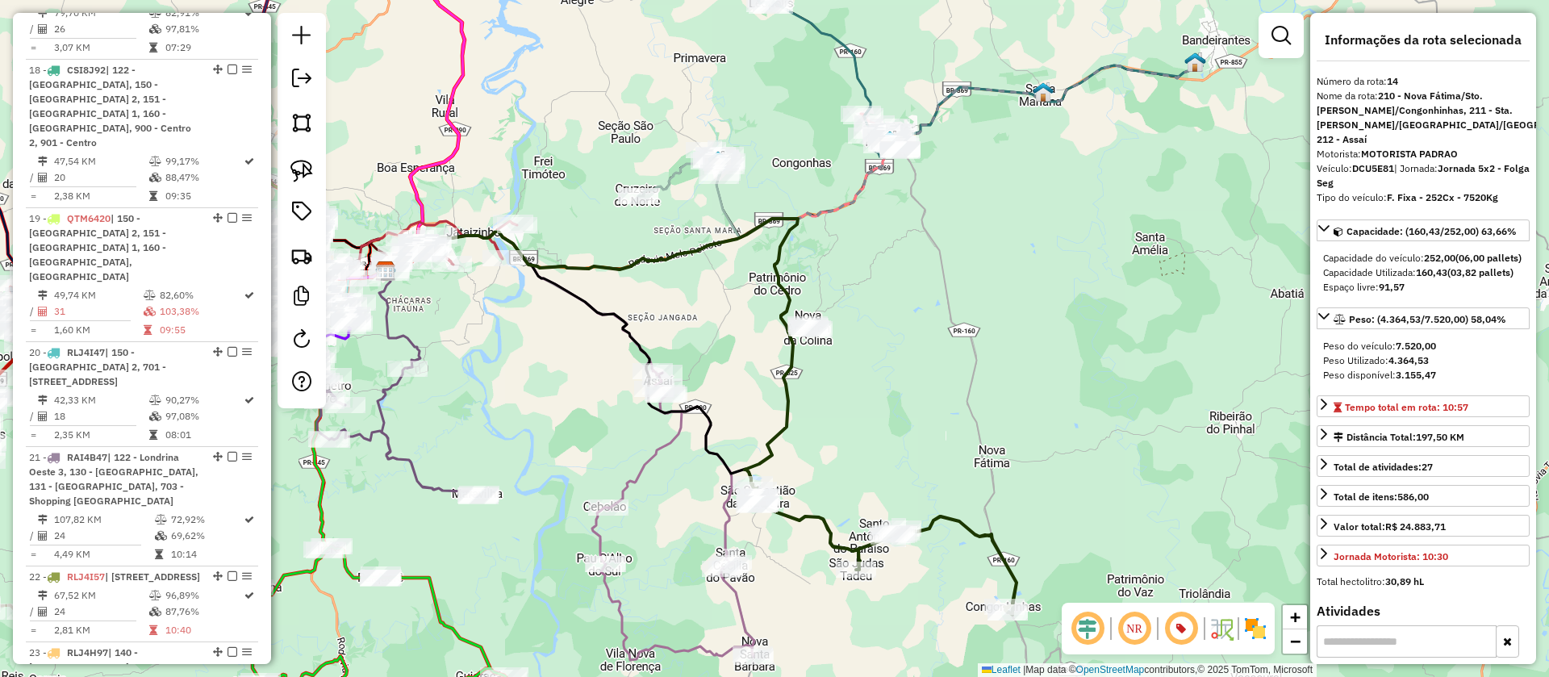
scroll to position [1919, 0]
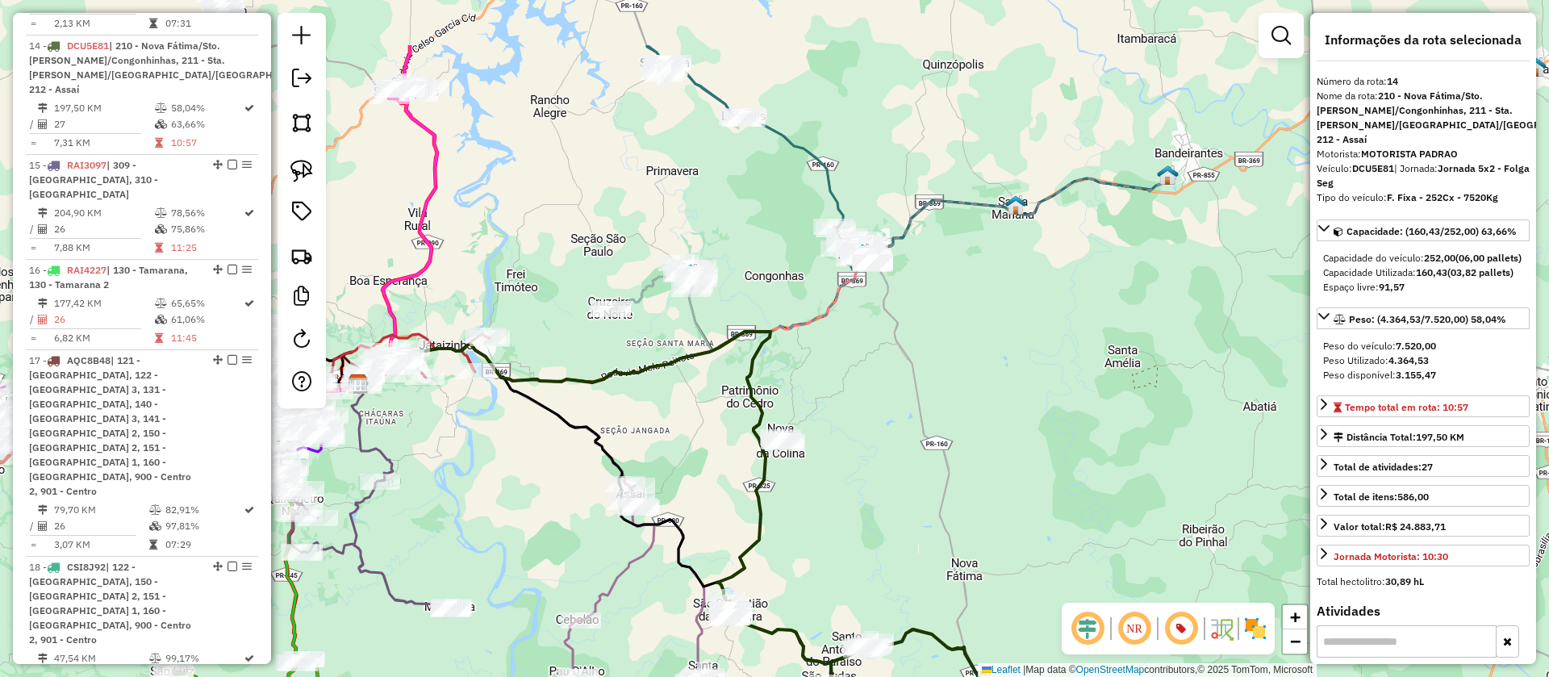
drag, startPoint x: 884, startPoint y: 382, endPoint x: 872, endPoint y: 451, distance: 69.7
click at [872, 451] on div "Janela de atendimento Grade de atendimento Capacidade Transportadoras Veículos …" at bounding box center [774, 338] width 1549 height 677
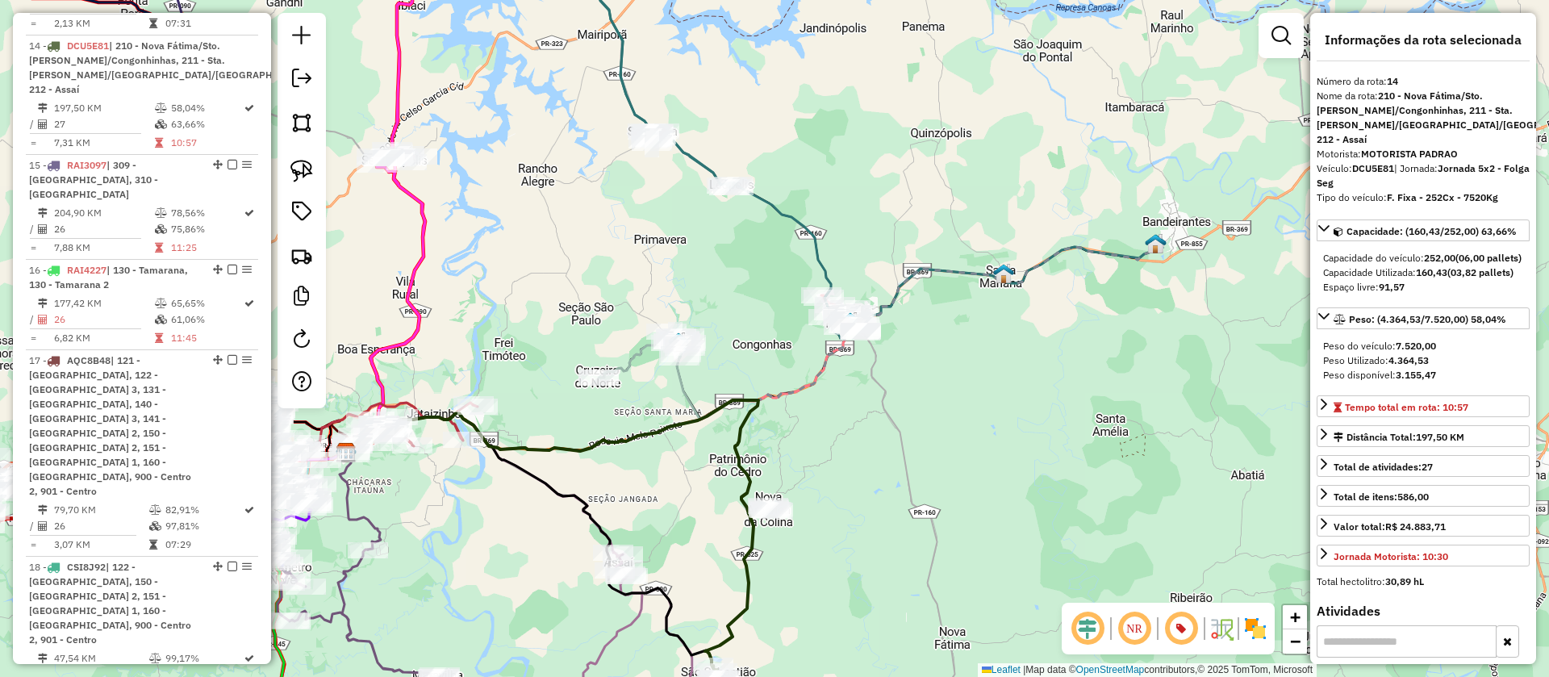
click at [813, 233] on icon at bounding box center [881, 135] width 564 height 407
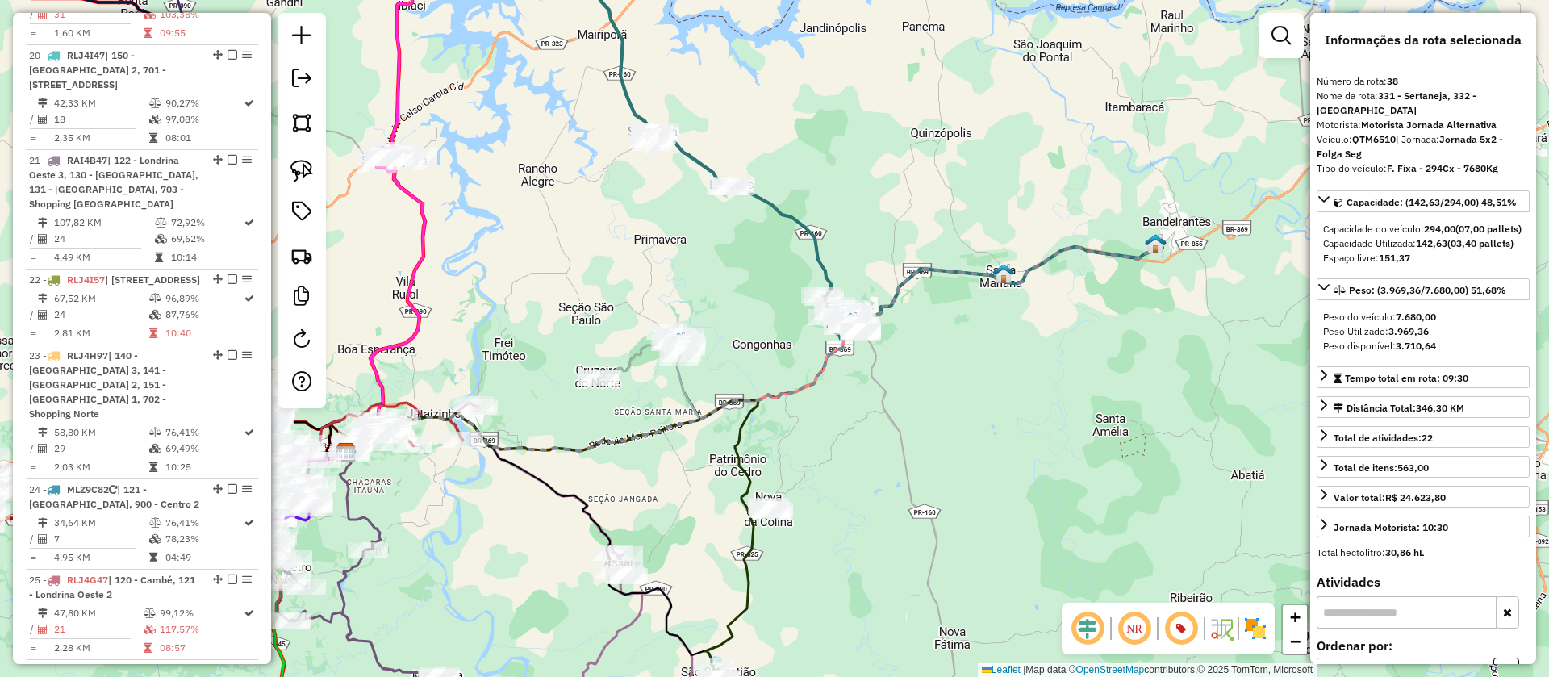
scroll to position [3905, 0]
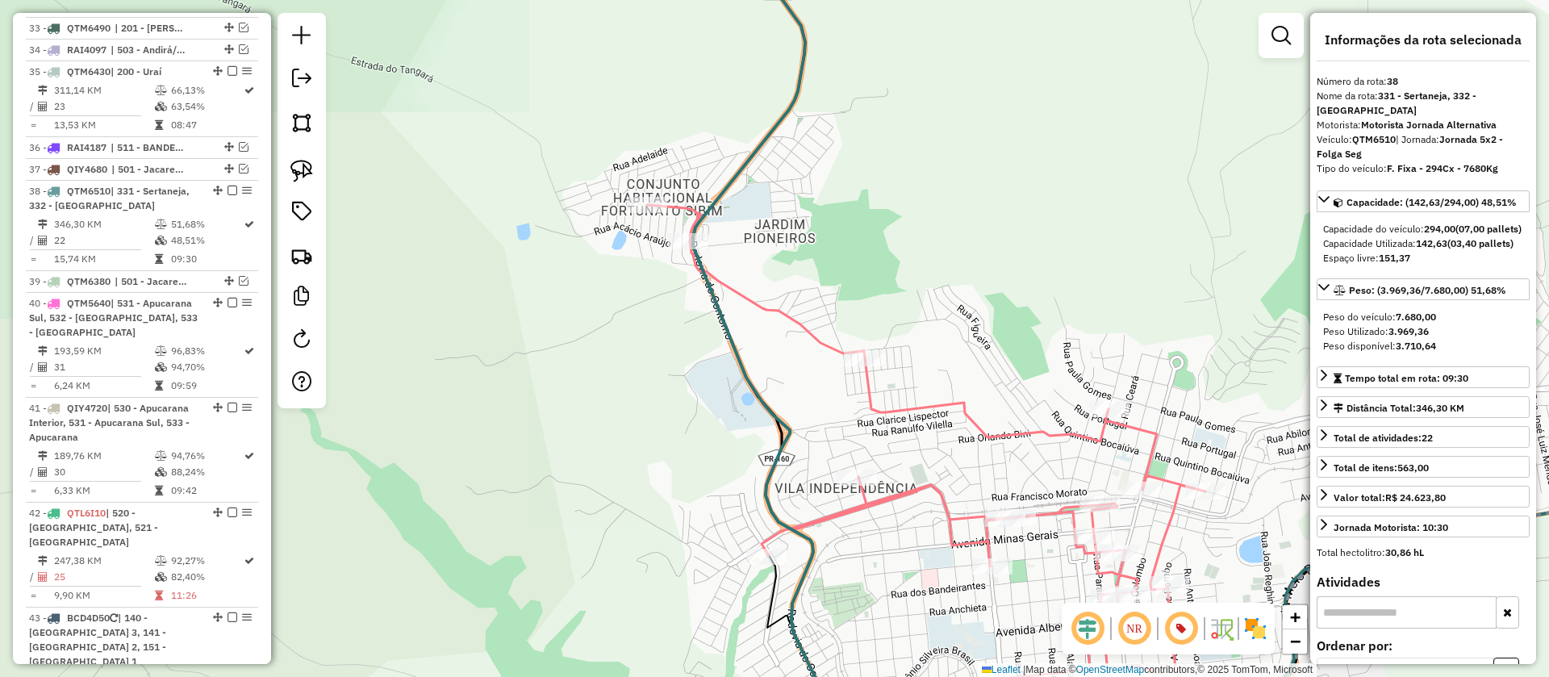
drag, startPoint x: 920, startPoint y: 324, endPoint x: 879, endPoint y: 259, distance: 76.6
click at [879, 261] on div "Janela de atendimento Grade de atendimento Capacidade Transportadoras Veículos …" at bounding box center [774, 338] width 1549 height 677
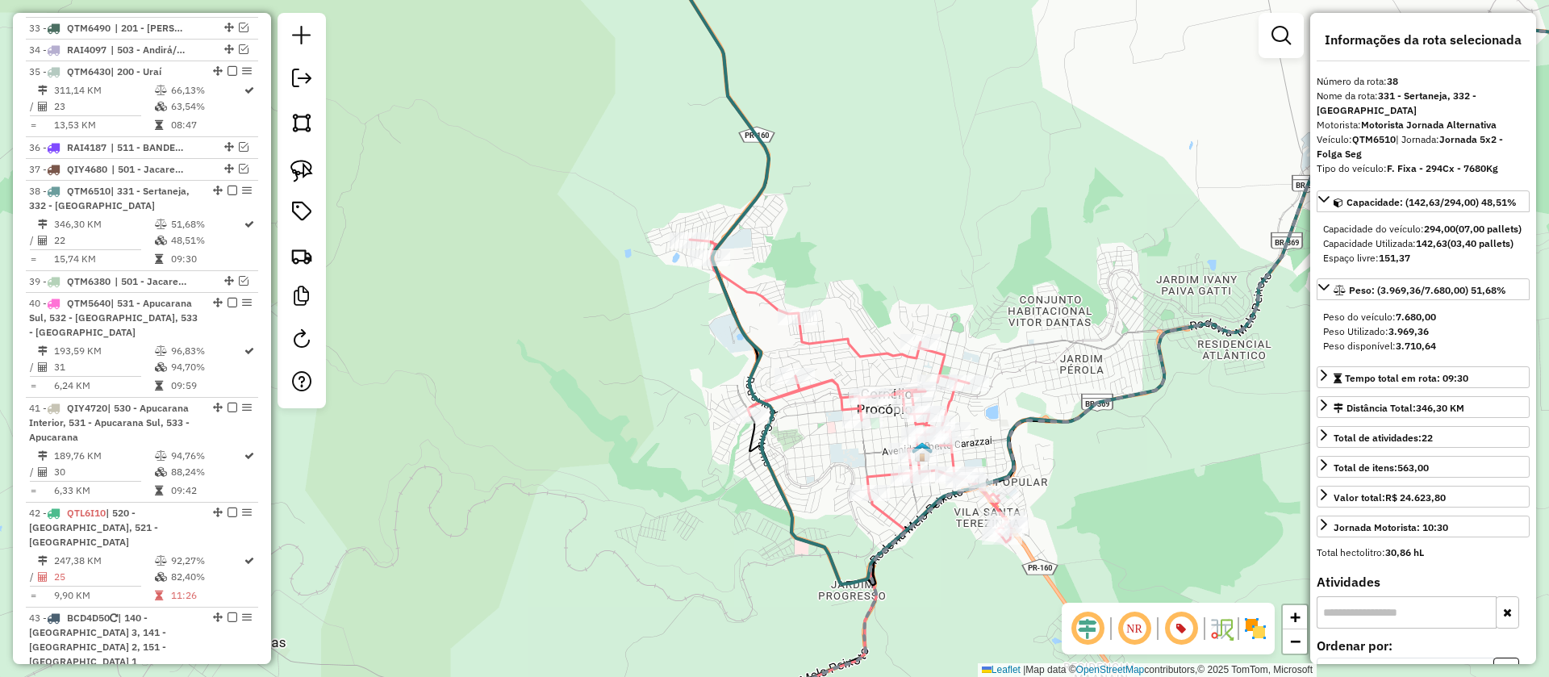
drag, startPoint x: 303, startPoint y: 169, endPoint x: 364, endPoint y: 179, distance: 61.3
click at [304, 169] on img at bounding box center [302, 171] width 23 height 23
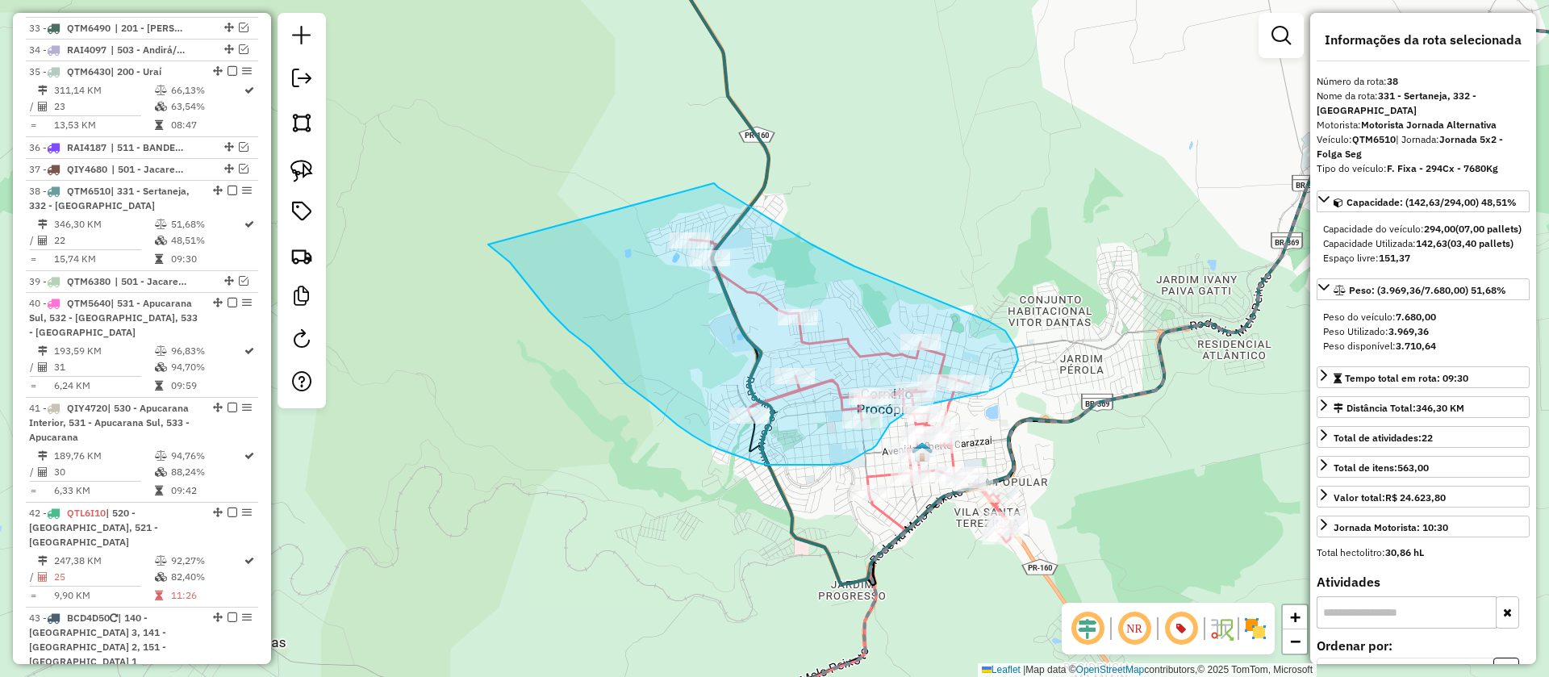
drag, startPoint x: 503, startPoint y: 257, endPoint x: 714, endPoint y: 183, distance: 223.8
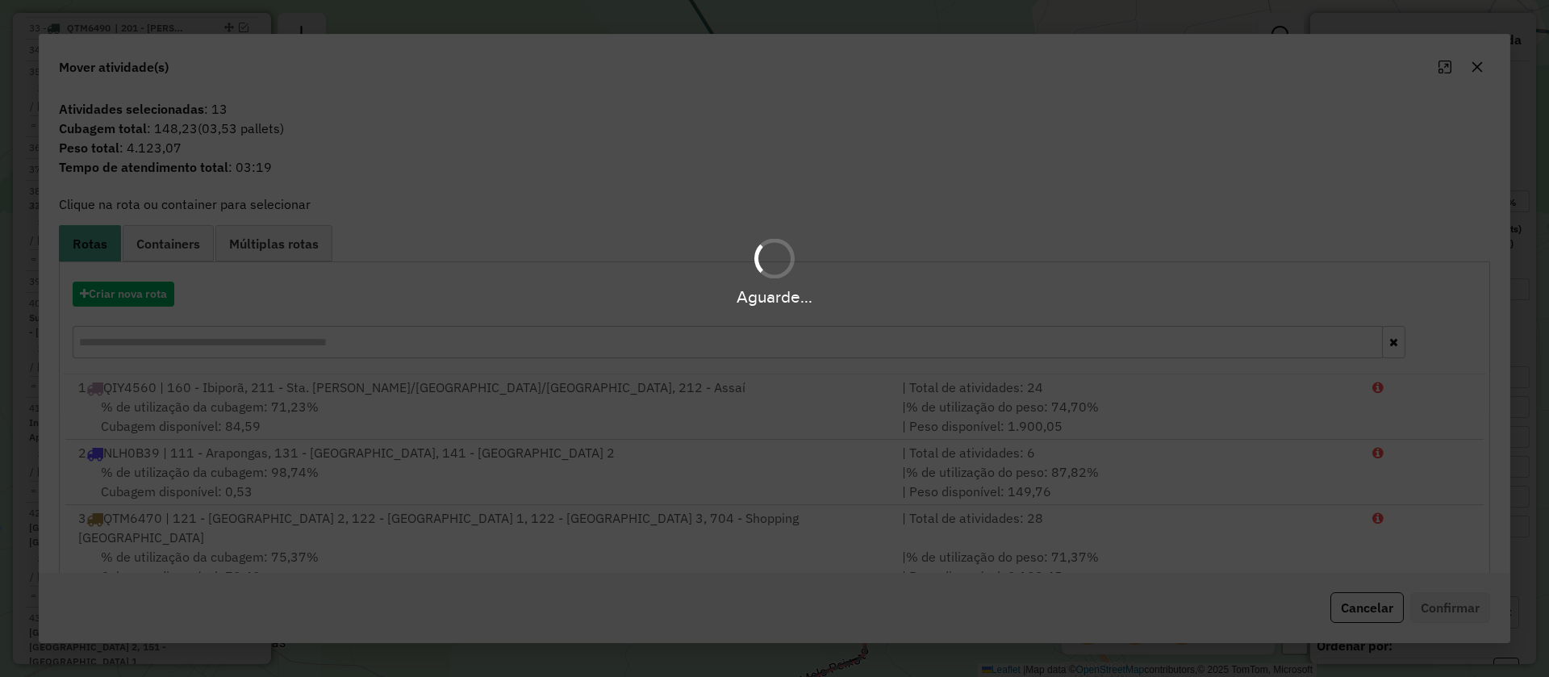
click at [153, 299] on hb-app "Aguarde... Pop-up bloqueado! Seu navegador bloqueou automáticamente a abertura …" at bounding box center [774, 338] width 1549 height 677
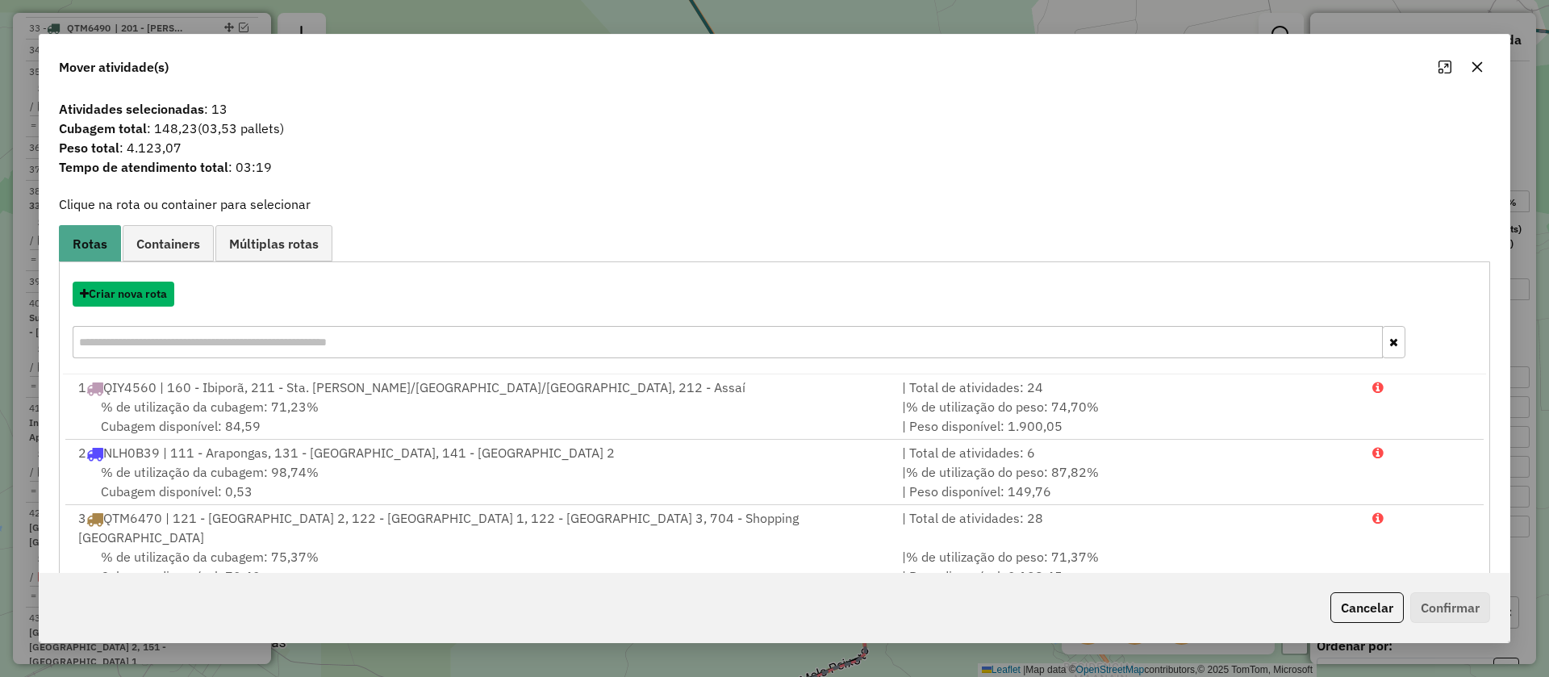
click at [153, 299] on button "Criar nova rota" at bounding box center [124, 294] width 102 height 25
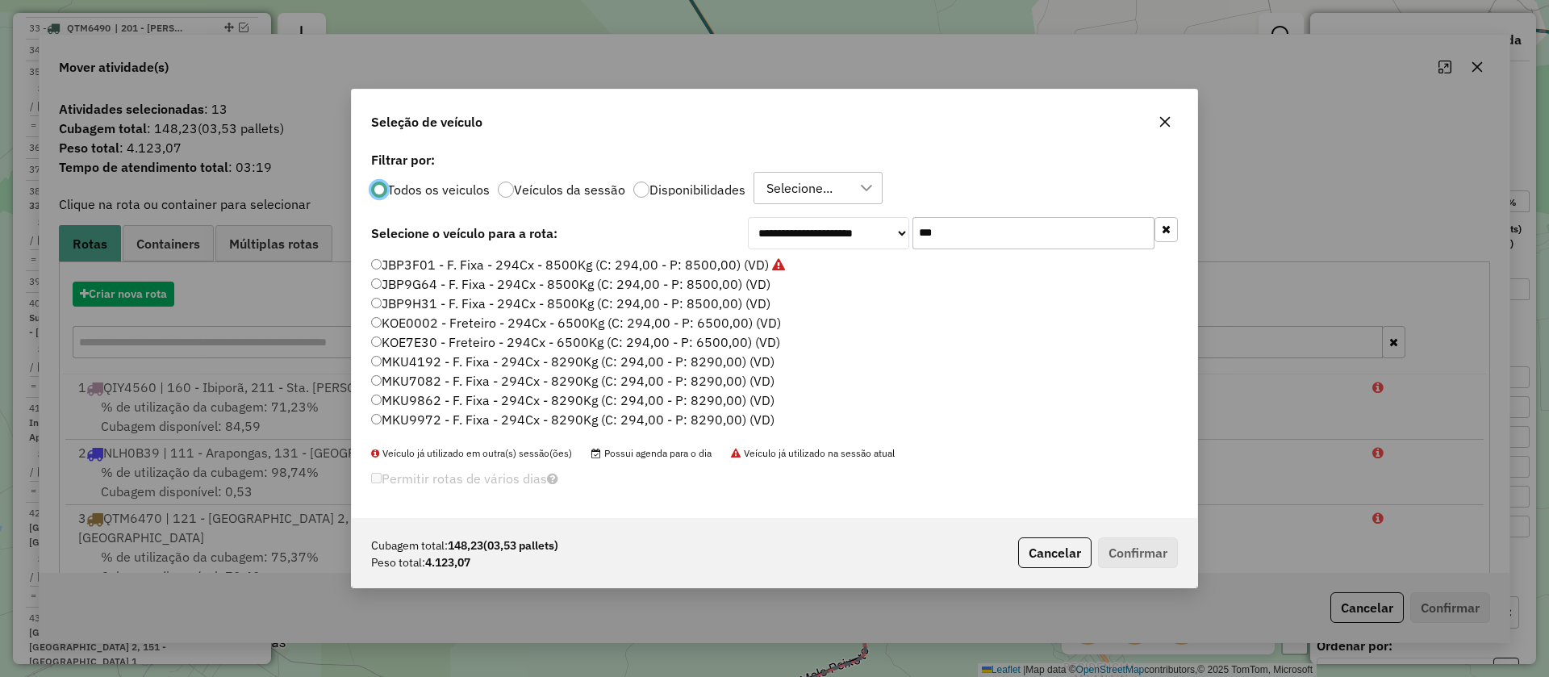
scroll to position [9, 5]
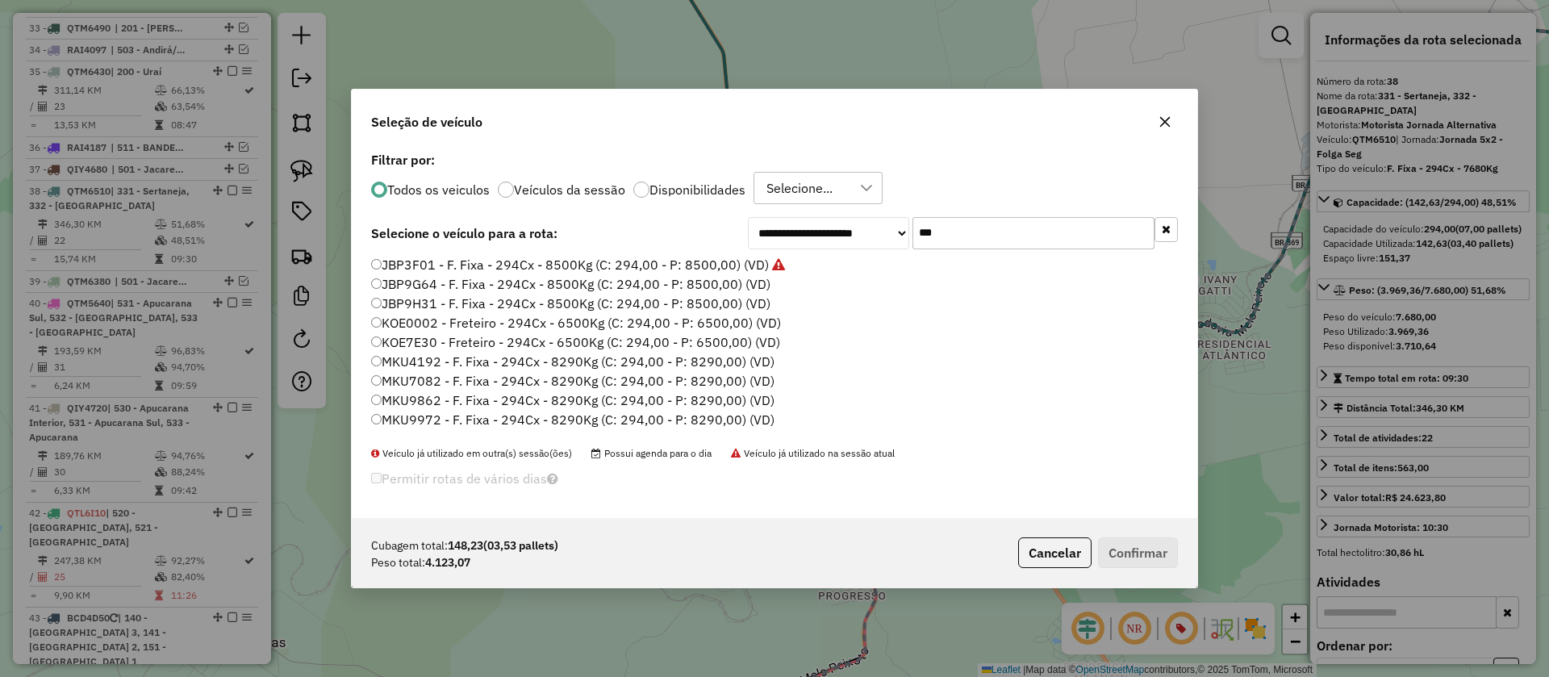
click at [734, 278] on label "JBP9G64 - F. Fixa - 294Cx - 8500Kg (C: 294,00 - P: 8500,00) (VD)" at bounding box center [570, 283] width 399 height 19
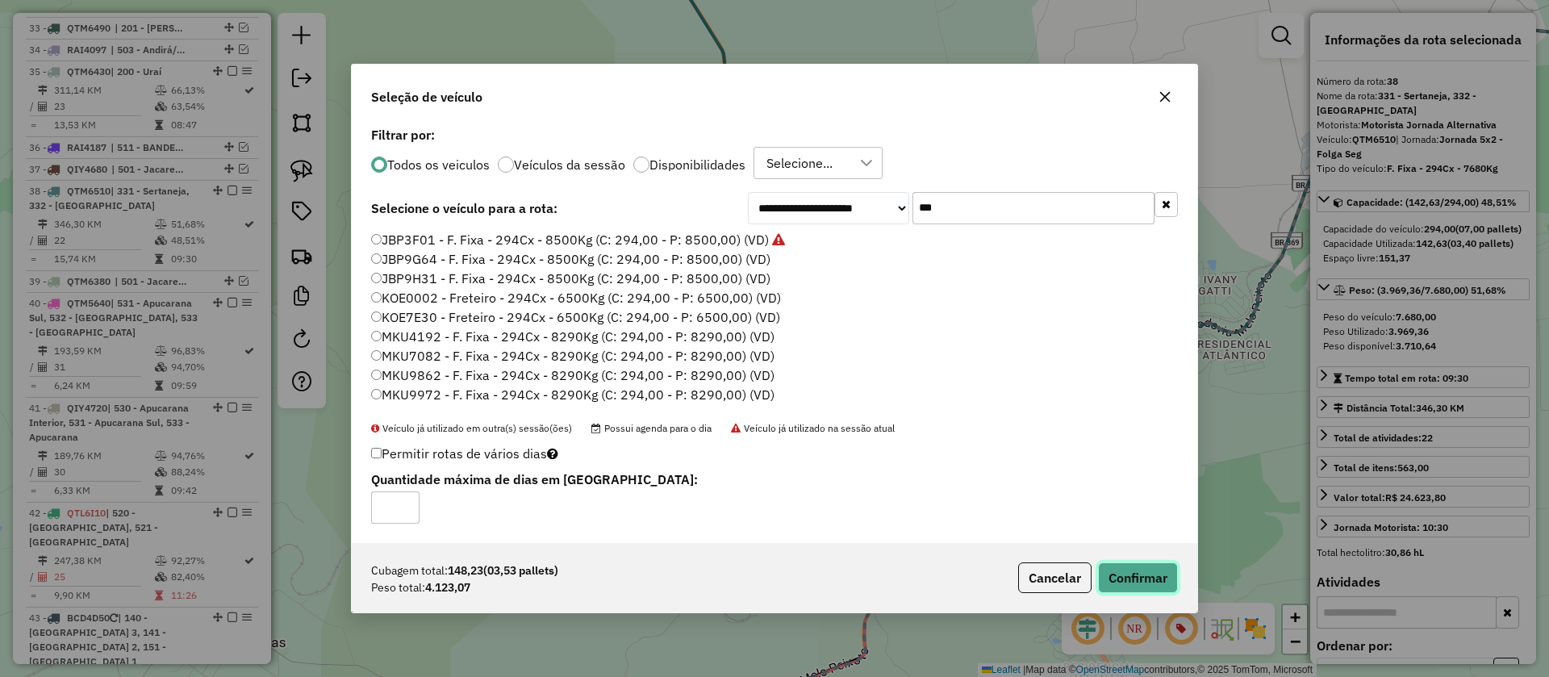
click at [1131, 572] on button "Confirmar" at bounding box center [1138, 577] width 80 height 31
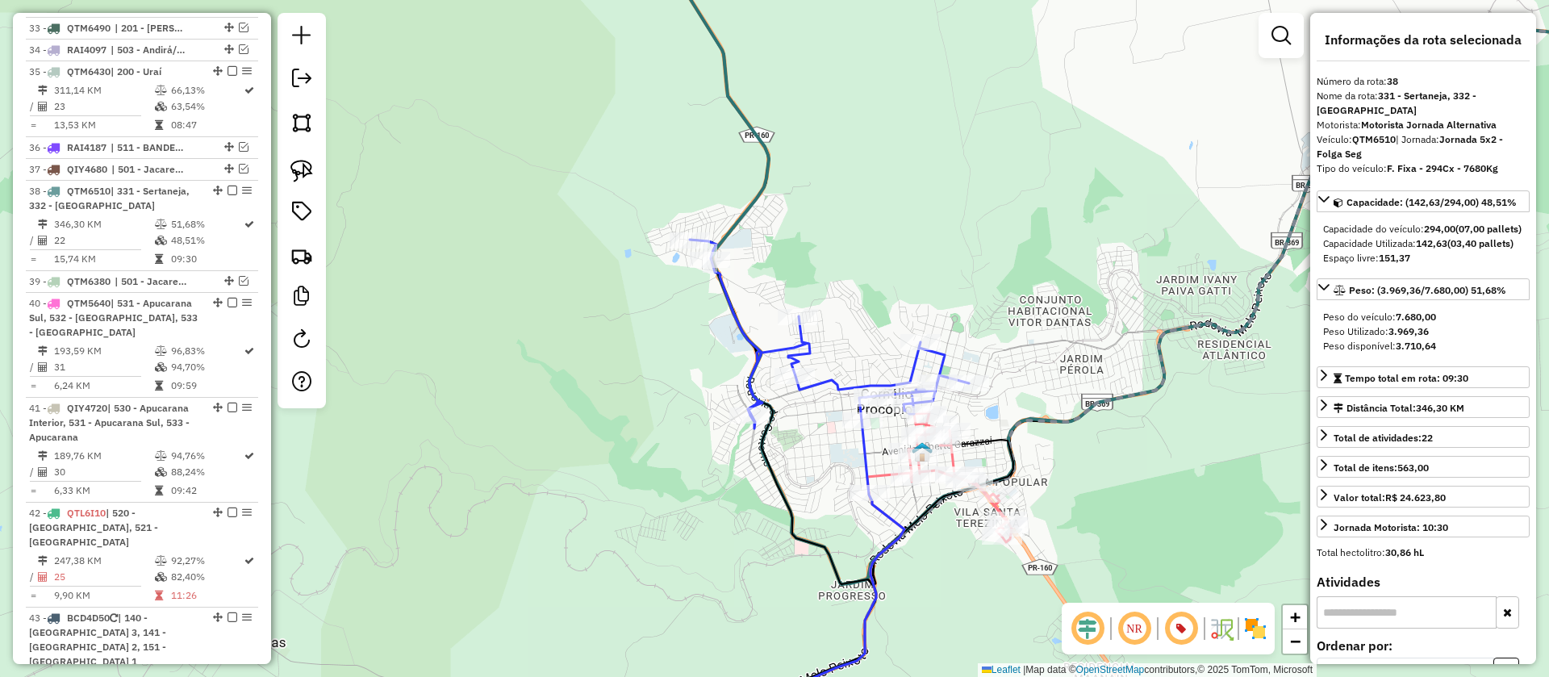
click at [876, 473] on icon at bounding box center [819, 582] width 172 height 324
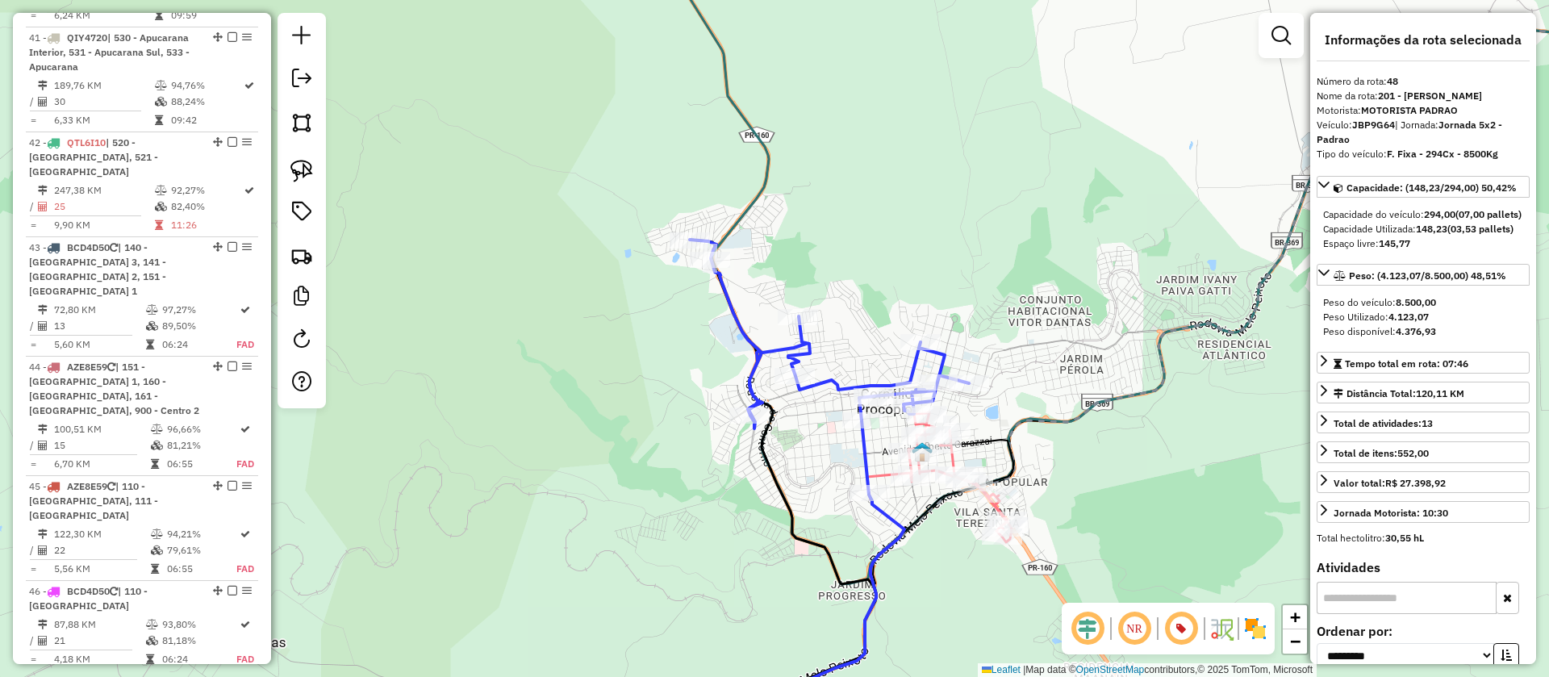
scroll to position [4276, 0]
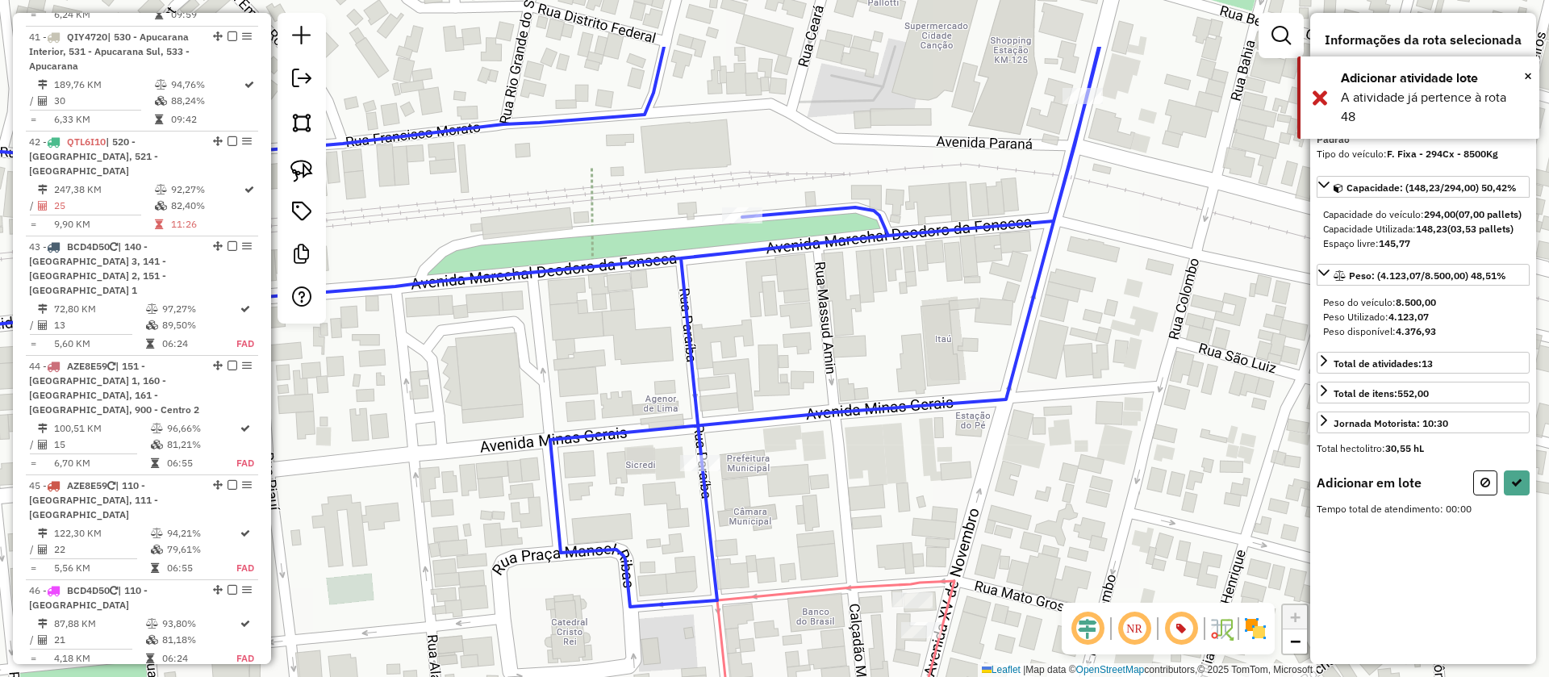
drag, startPoint x: 1080, startPoint y: 374, endPoint x: 913, endPoint y: 489, distance: 202.6
click at [913, 489] on div "Janela de atendimento Grade de atendimento Capacidade Transportadoras Veículos …" at bounding box center [774, 338] width 1549 height 677
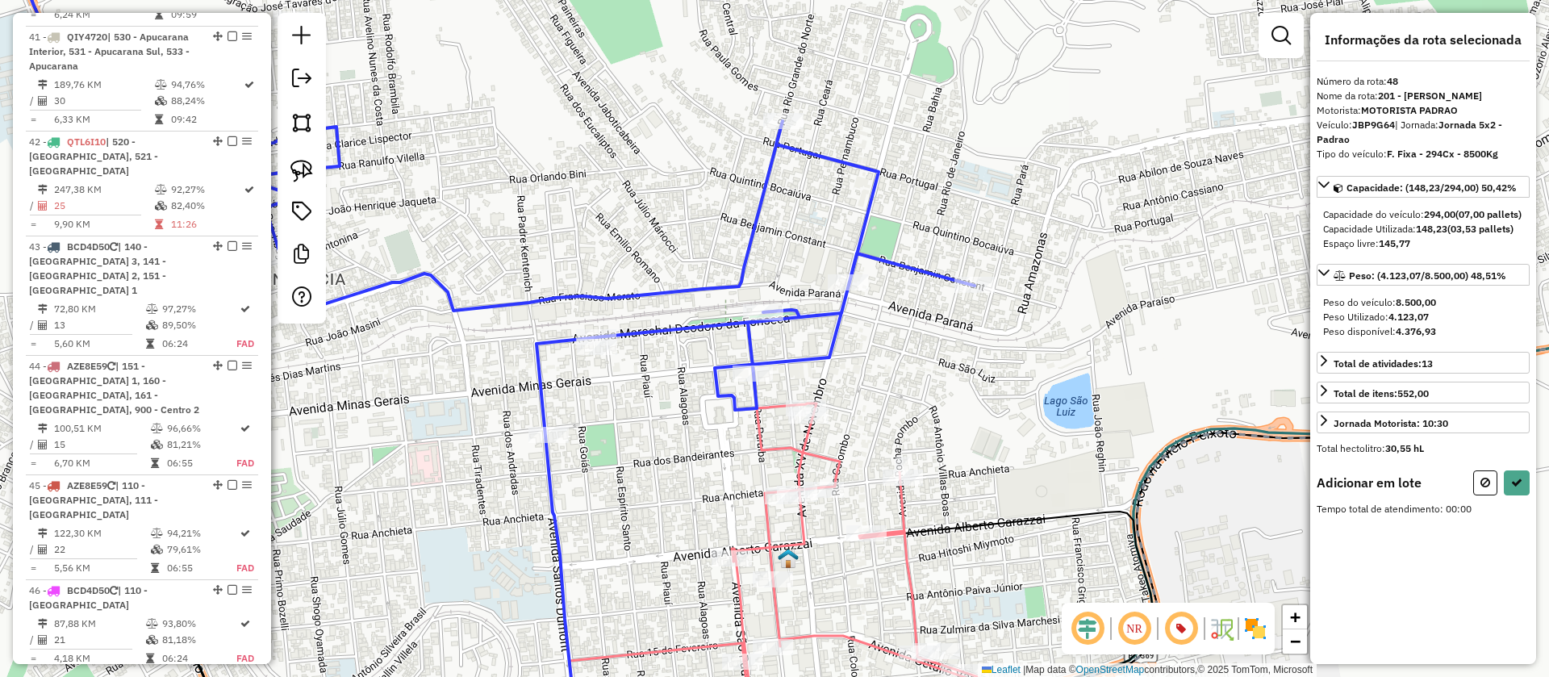
drag, startPoint x: 1478, startPoint y: 490, endPoint x: 1448, endPoint y: 496, distance: 30.5
click at [1478, 491] on button at bounding box center [1486, 482] width 24 height 25
select select "**********"
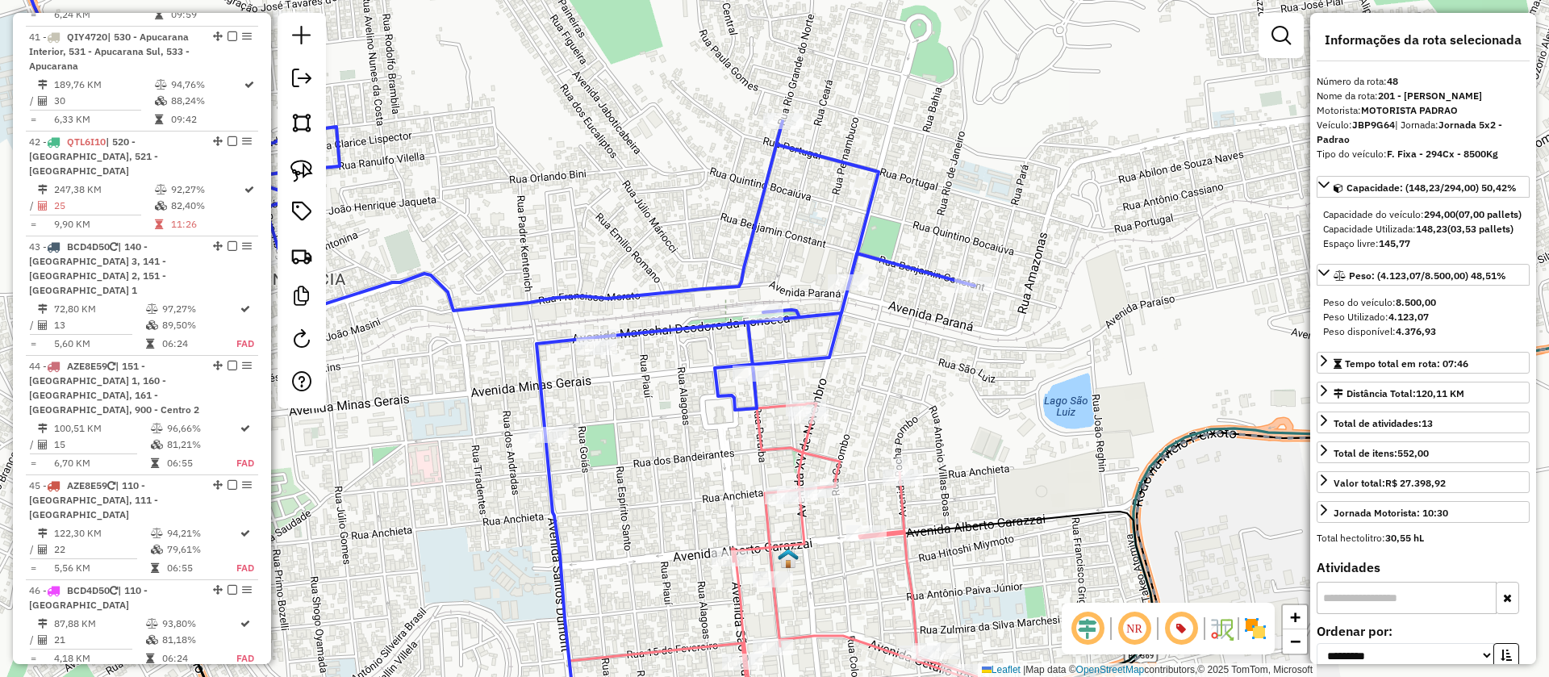
click at [816, 453] on icon at bounding box center [833, 573] width 526 height 341
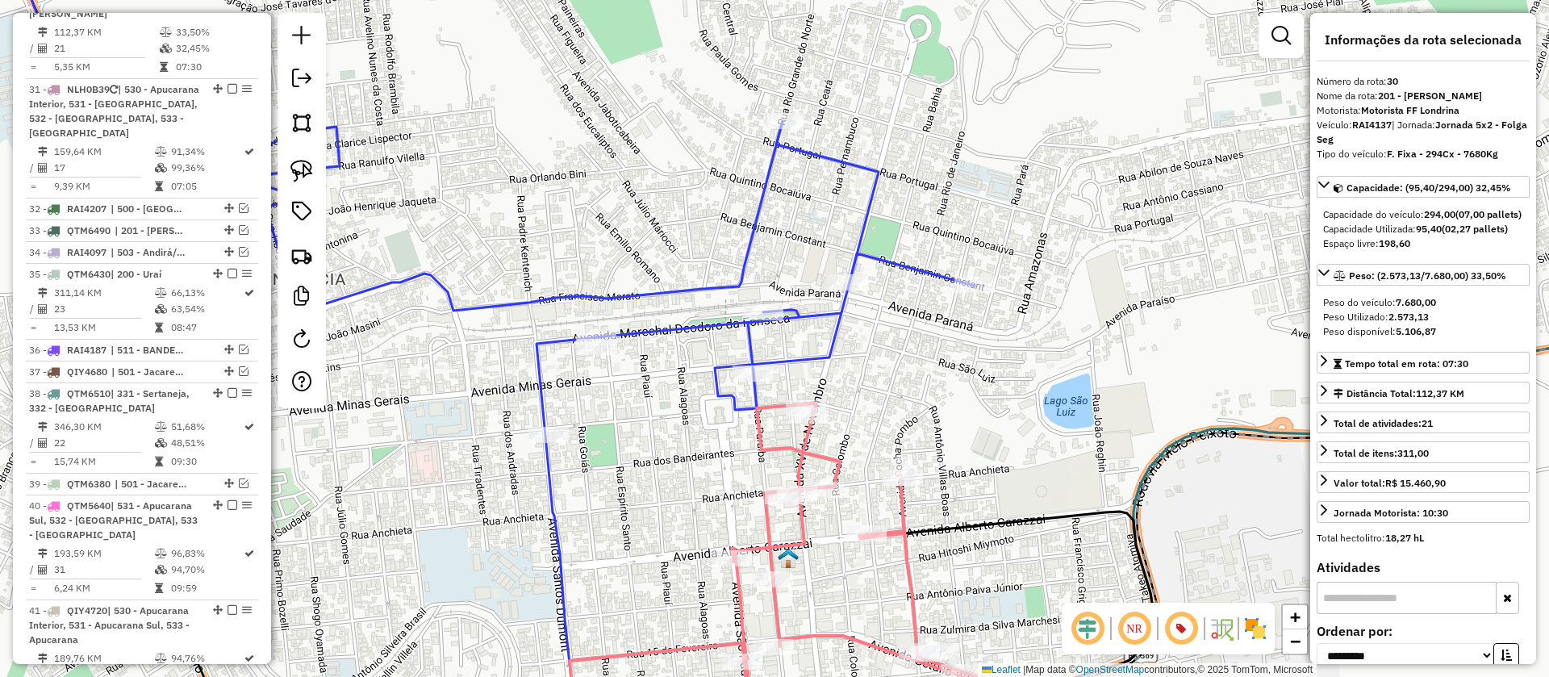
scroll to position [3510, 0]
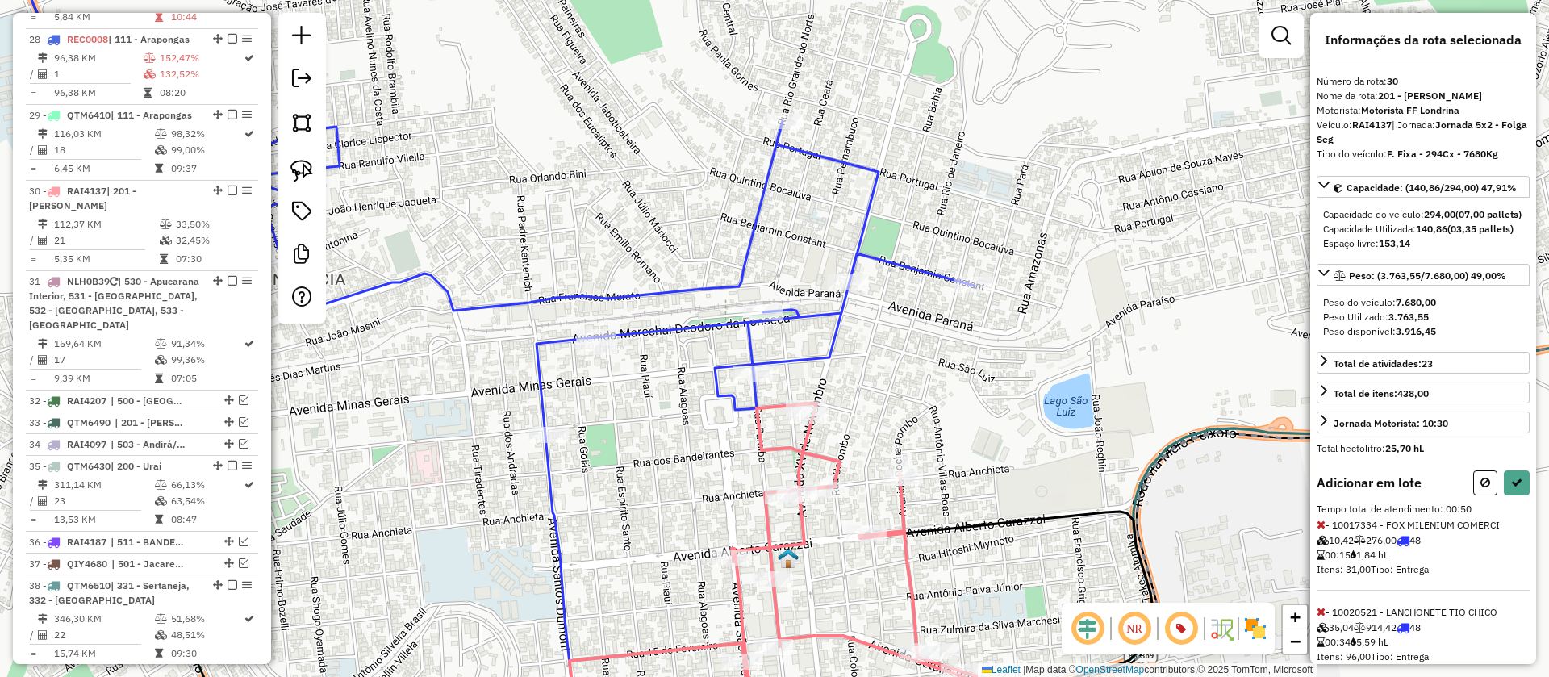
click at [990, 275] on div "Janela de atendimento Grade de atendimento Capacidade Transportadoras Veículos …" at bounding box center [774, 338] width 1549 height 677
click at [1519, 495] on button at bounding box center [1517, 482] width 26 height 25
select select "**********"
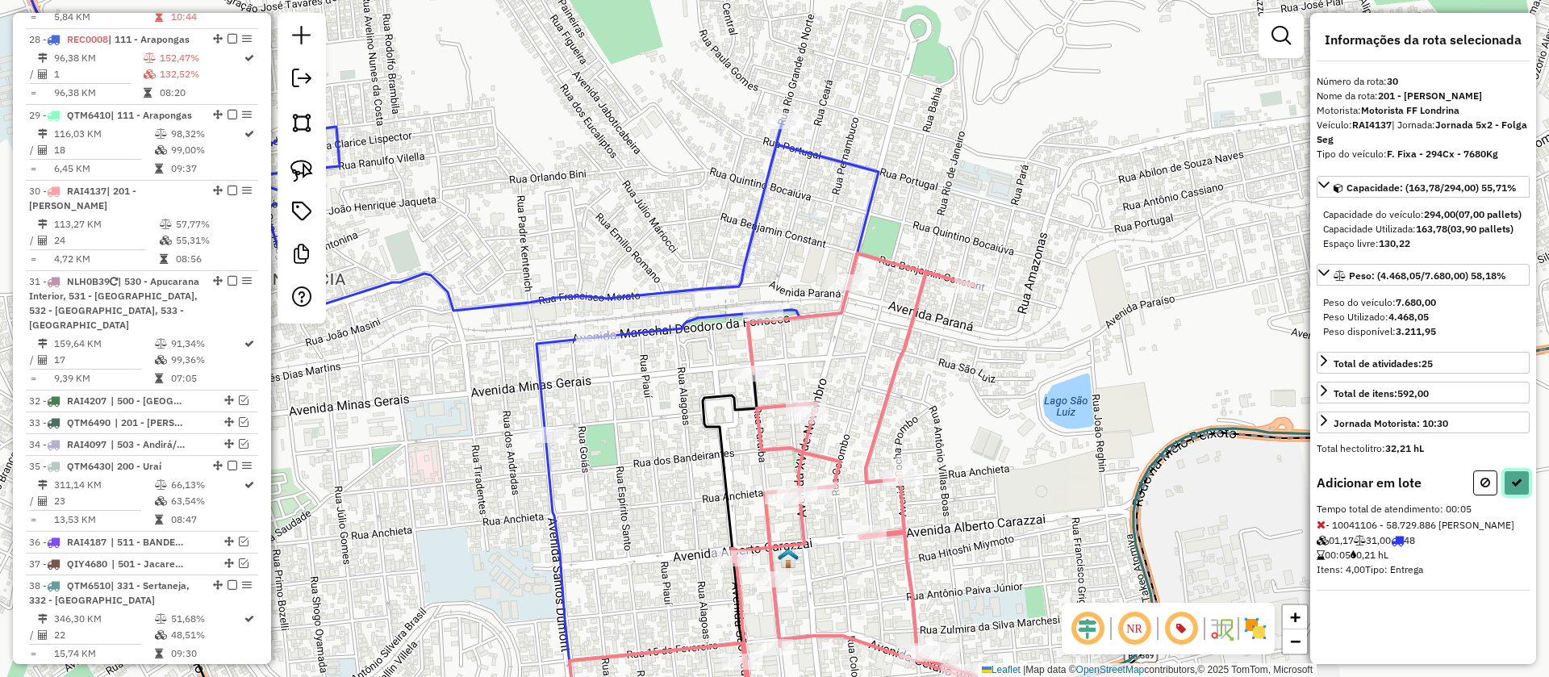
click at [1519, 488] on icon at bounding box center [1516, 482] width 11 height 11
select select "**********"
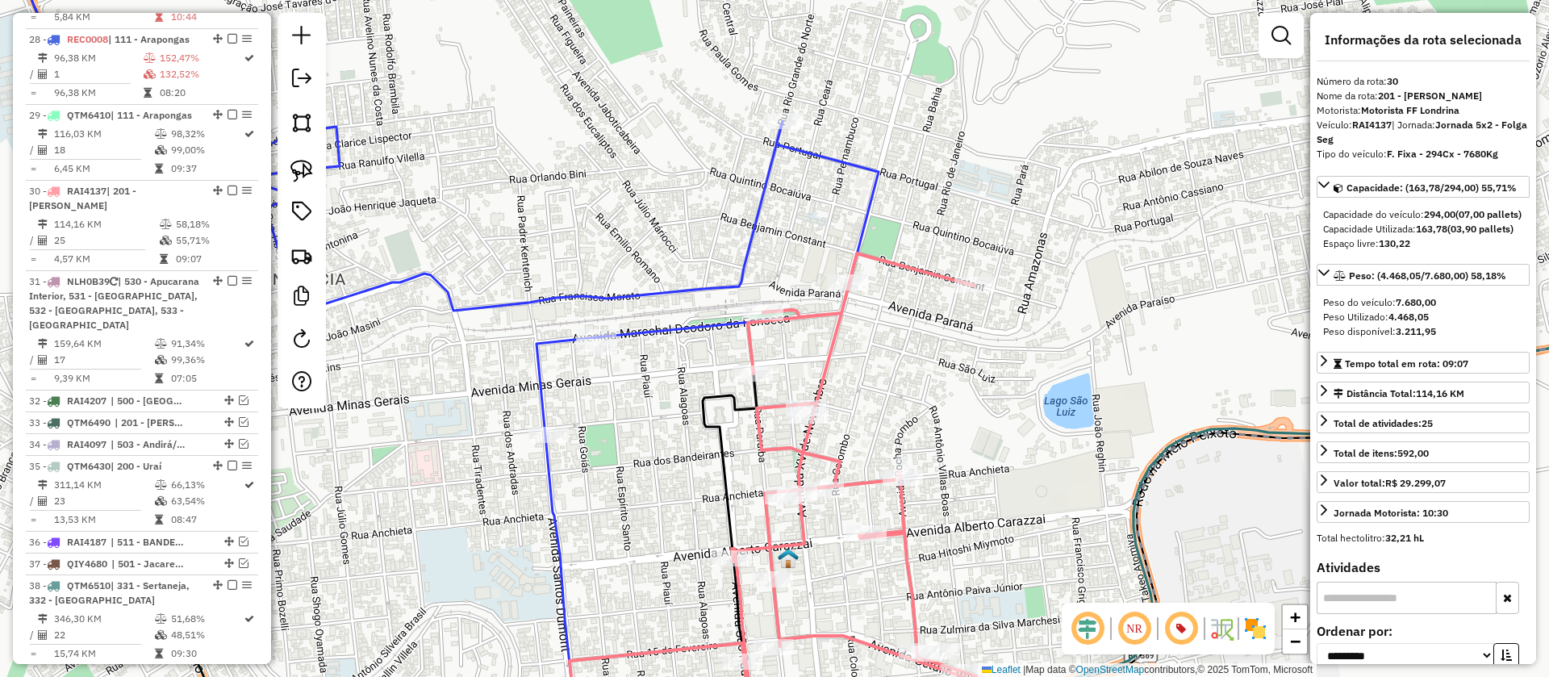
click at [688, 328] on icon at bounding box center [442, 199] width 873 height 534
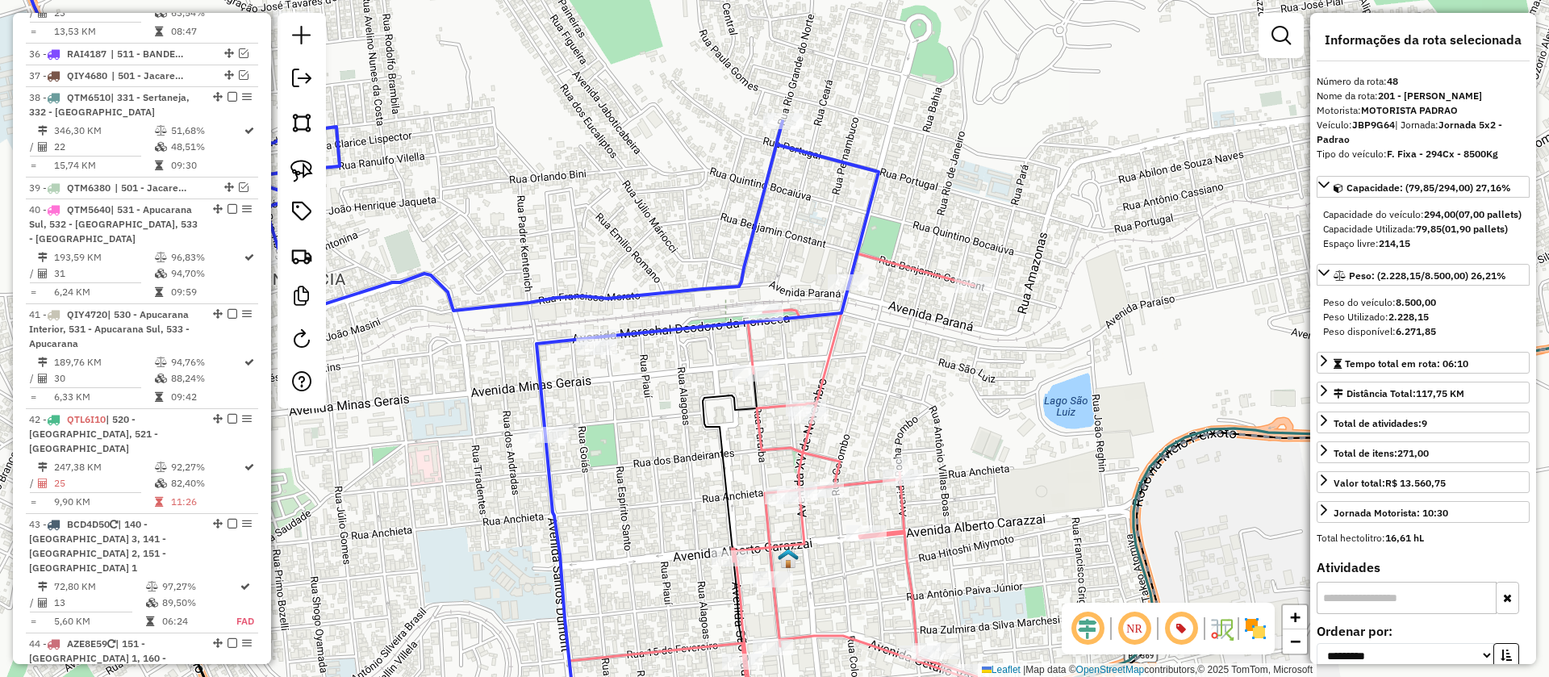
scroll to position [4276, 0]
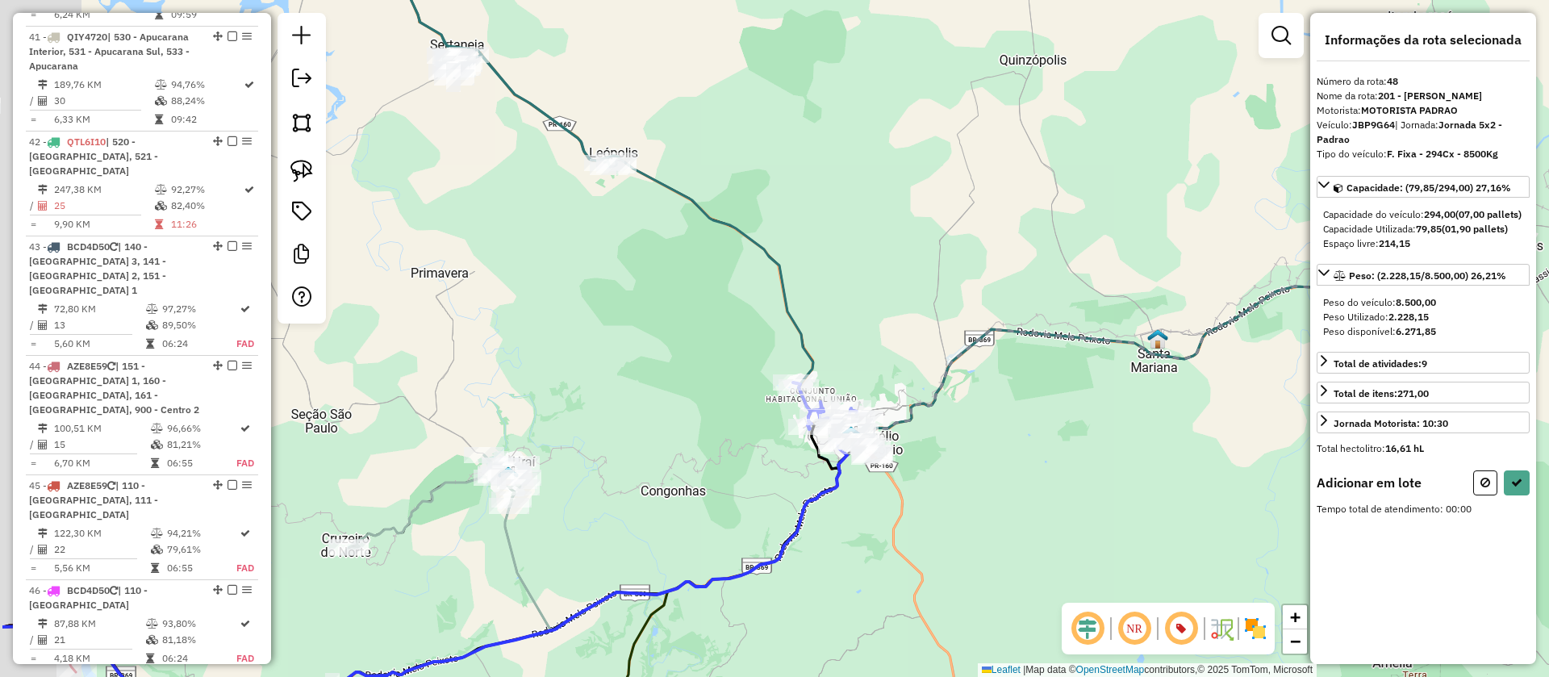
drag, startPoint x: 703, startPoint y: 270, endPoint x: 959, endPoint y: 359, distance: 270.8
click at [959, 357] on div "Janela de atendimento Grade de atendimento Capacidade Transportadoras Veículos …" at bounding box center [774, 338] width 1549 height 677
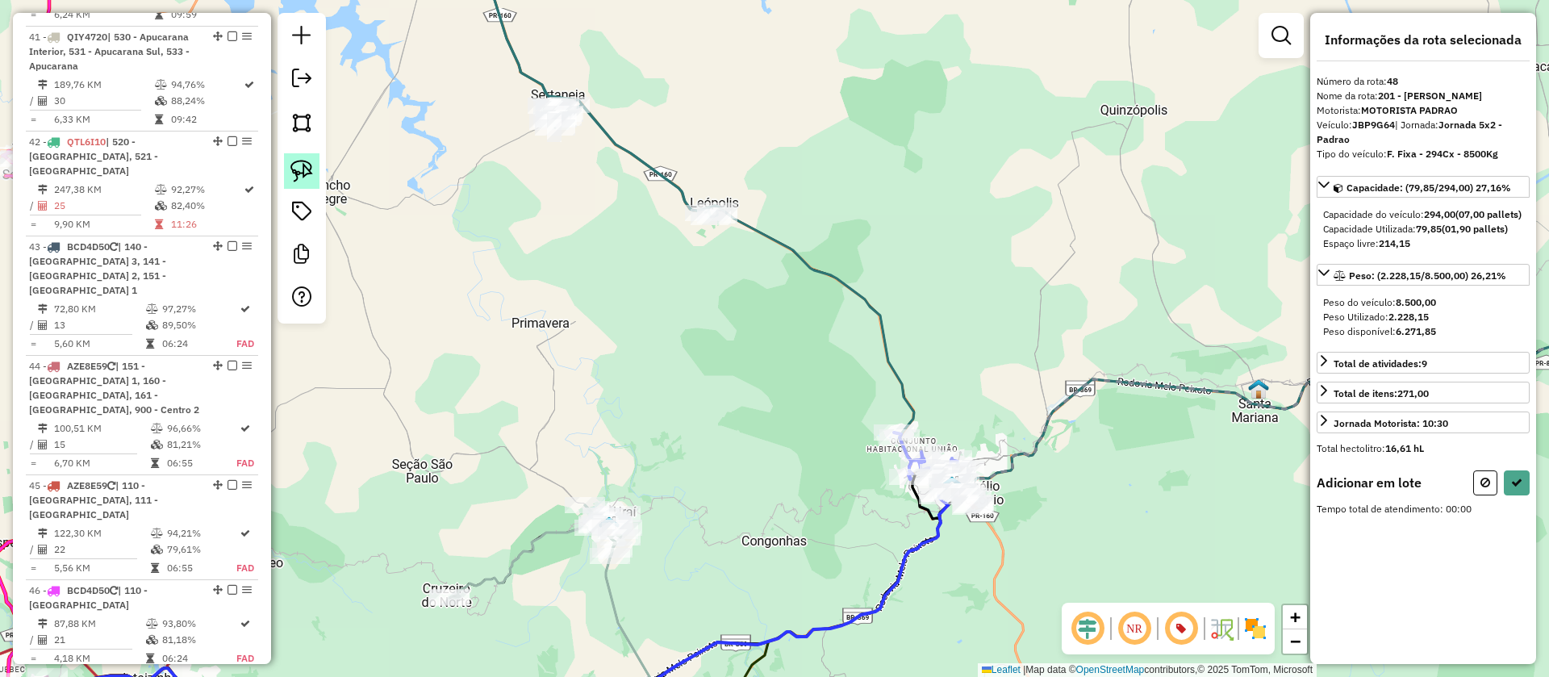
click at [309, 173] on img at bounding box center [302, 171] width 23 height 23
drag, startPoint x: 649, startPoint y: 219, endPoint x: 836, endPoint y: 261, distance: 191.9
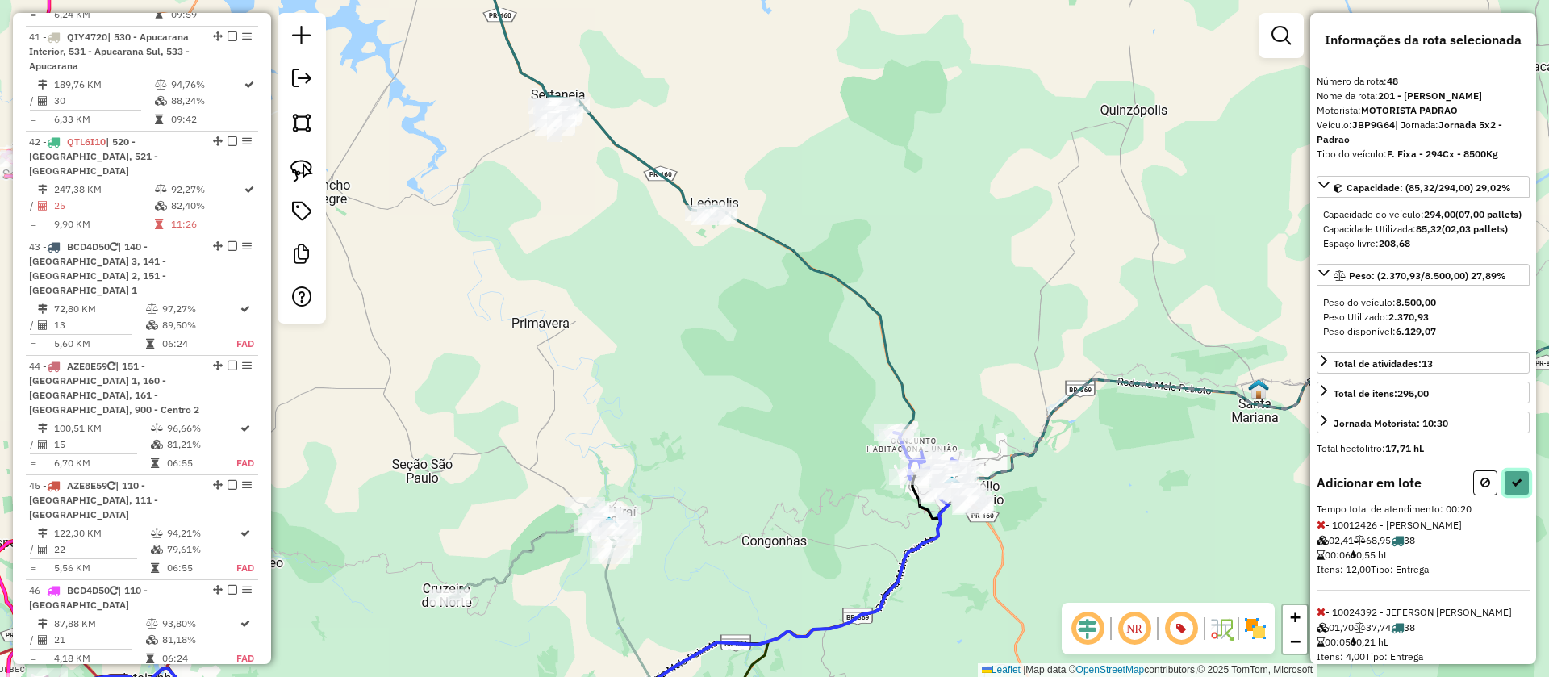
click at [1512, 495] on button at bounding box center [1517, 482] width 26 height 25
select select "**********"
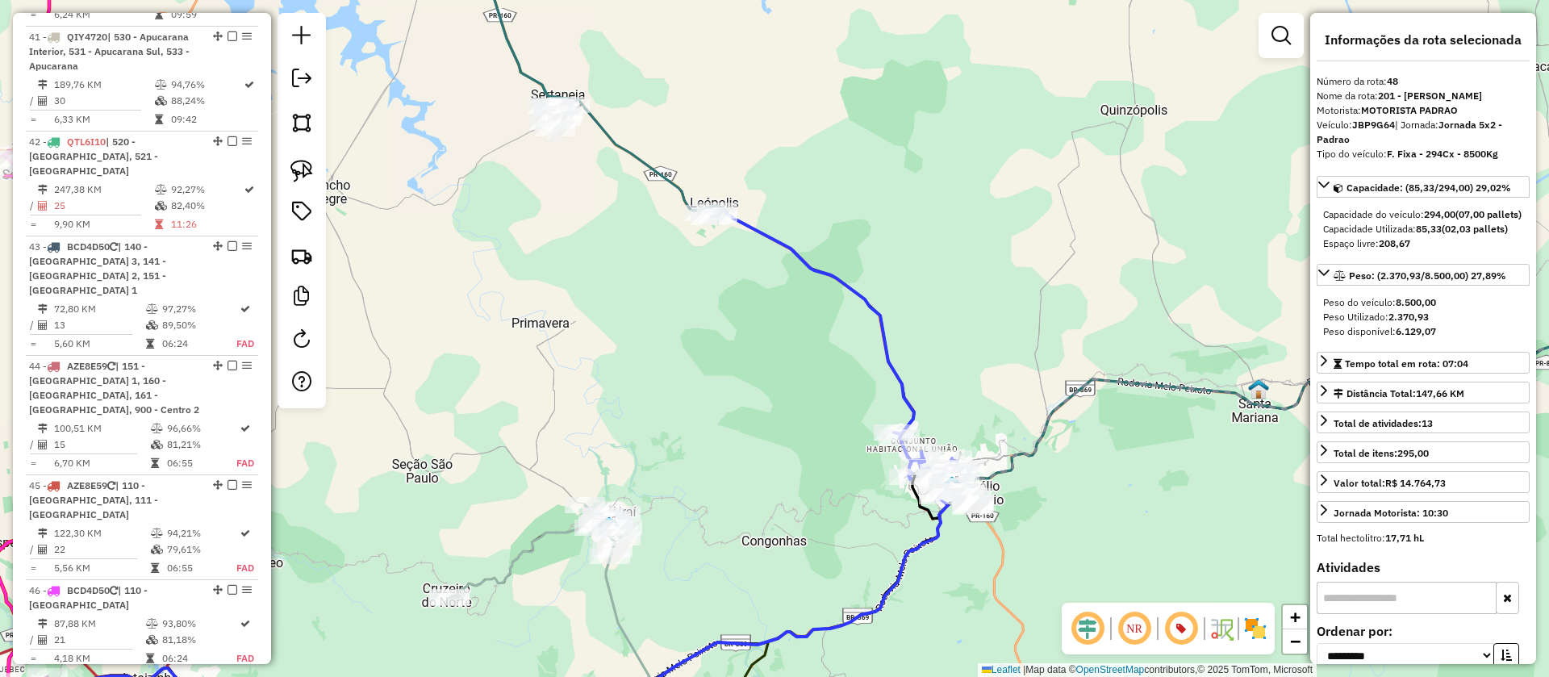
click at [664, 182] on icon at bounding box center [1033, 225] width 1085 height 587
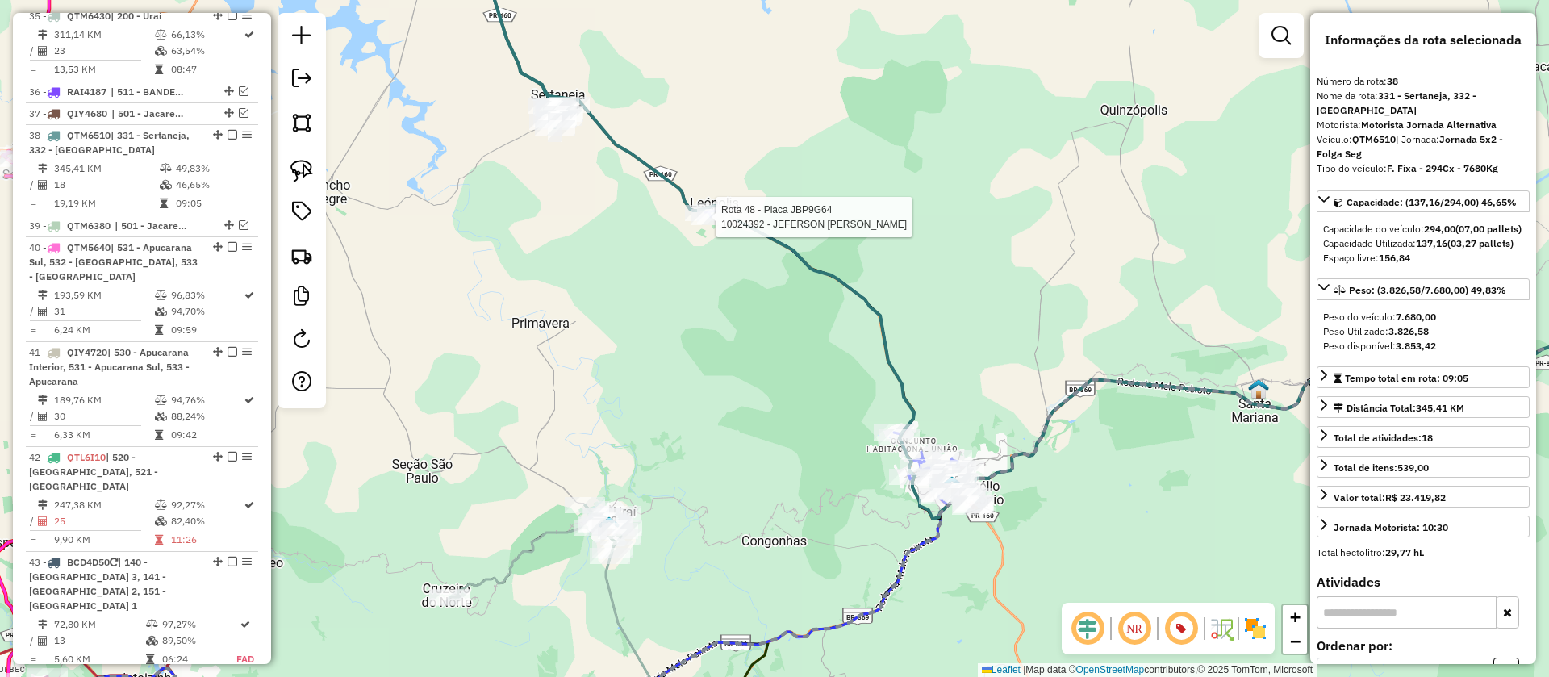
scroll to position [3905, 0]
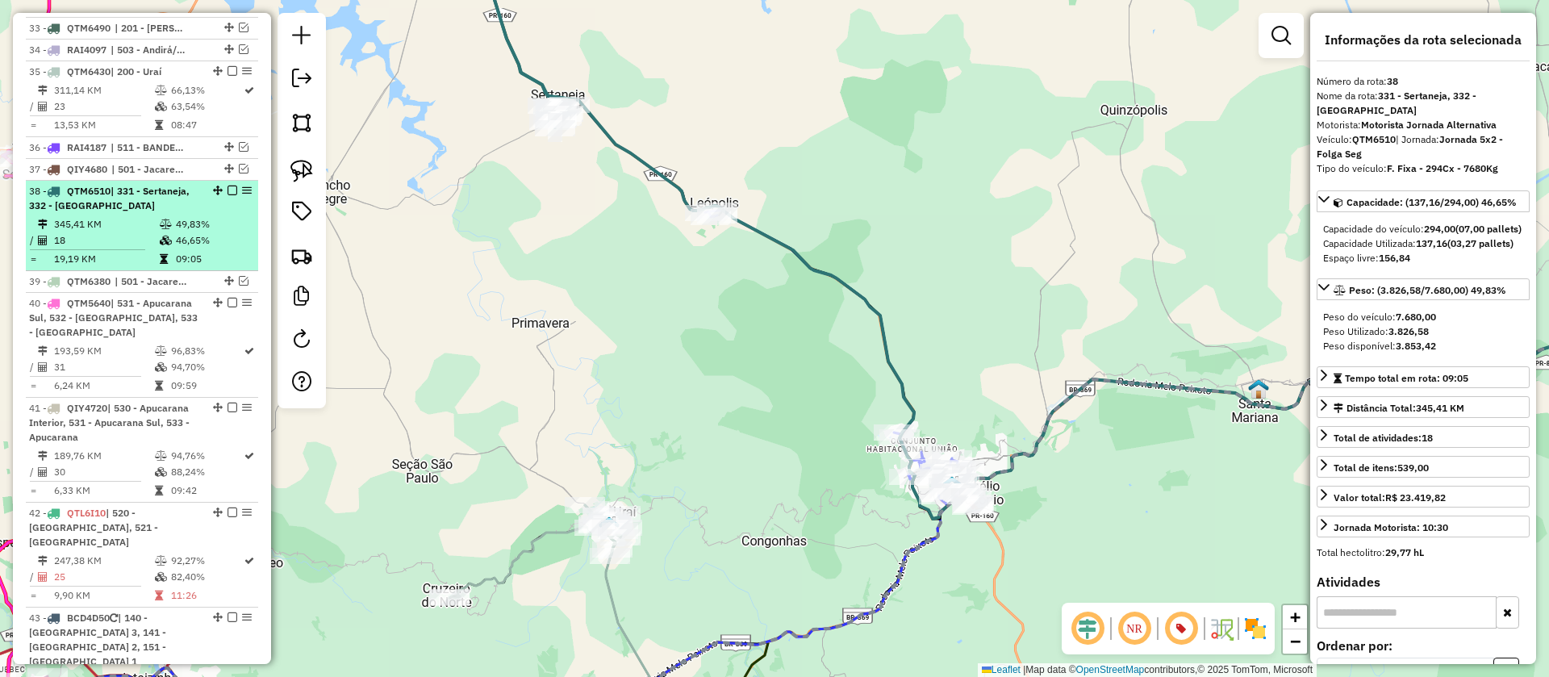
click at [228, 186] on em at bounding box center [233, 191] width 10 height 10
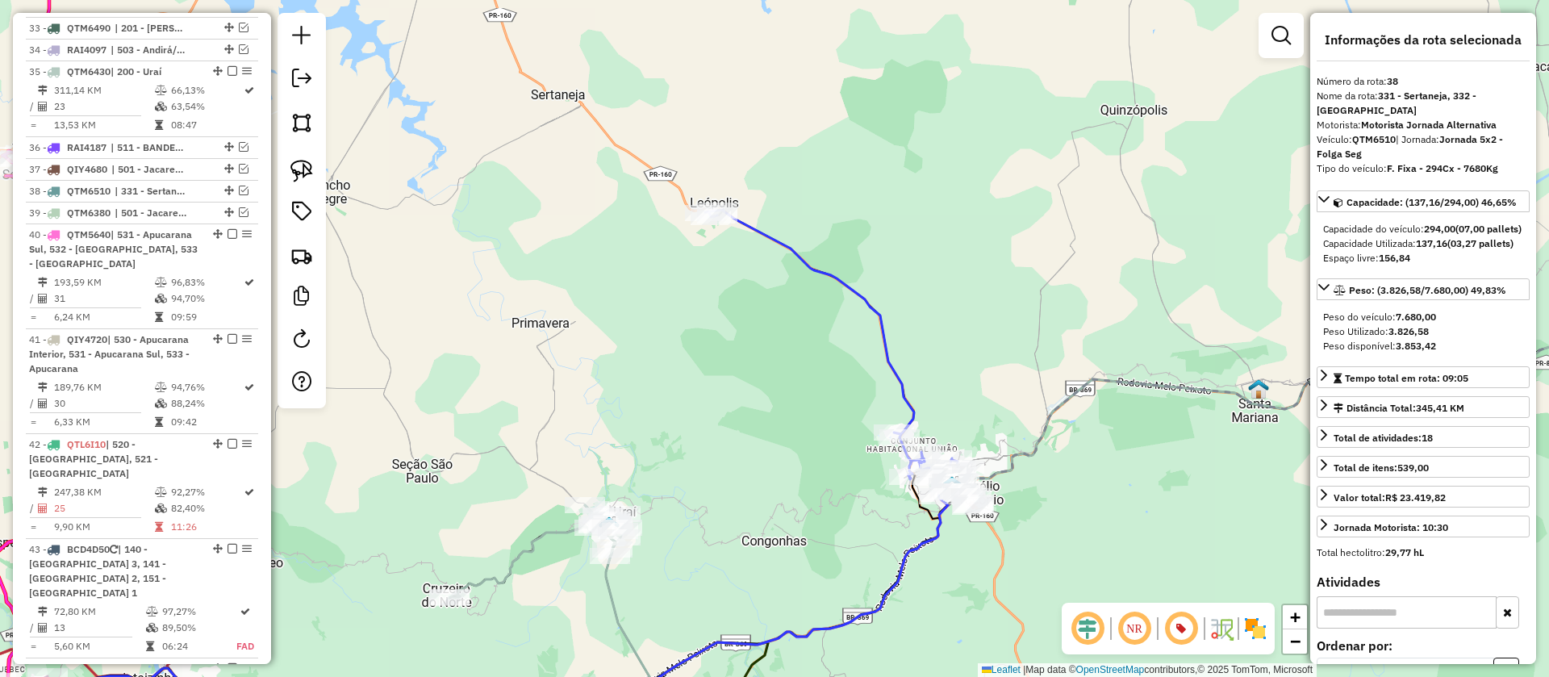
click at [810, 270] on icon at bounding box center [831, 345] width 253 height 270
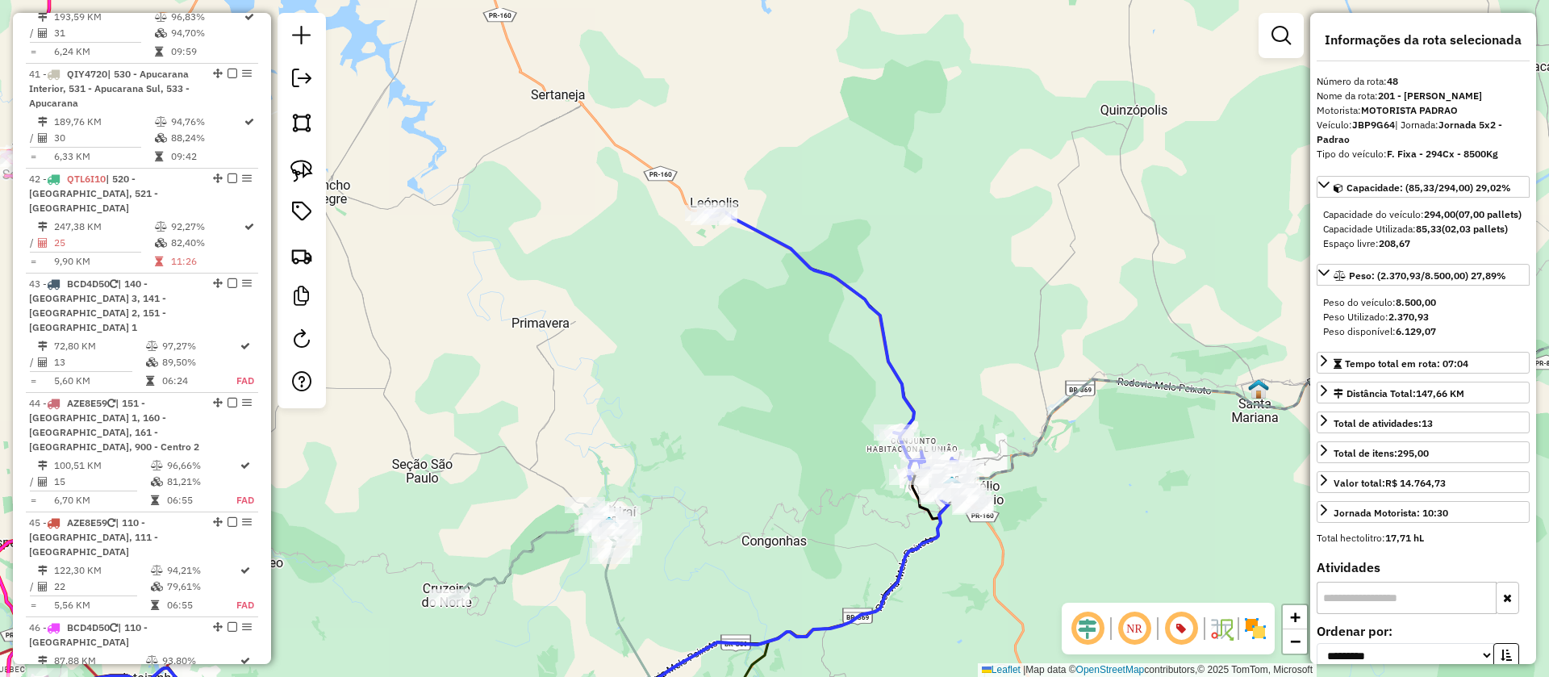
scroll to position [4207, 0]
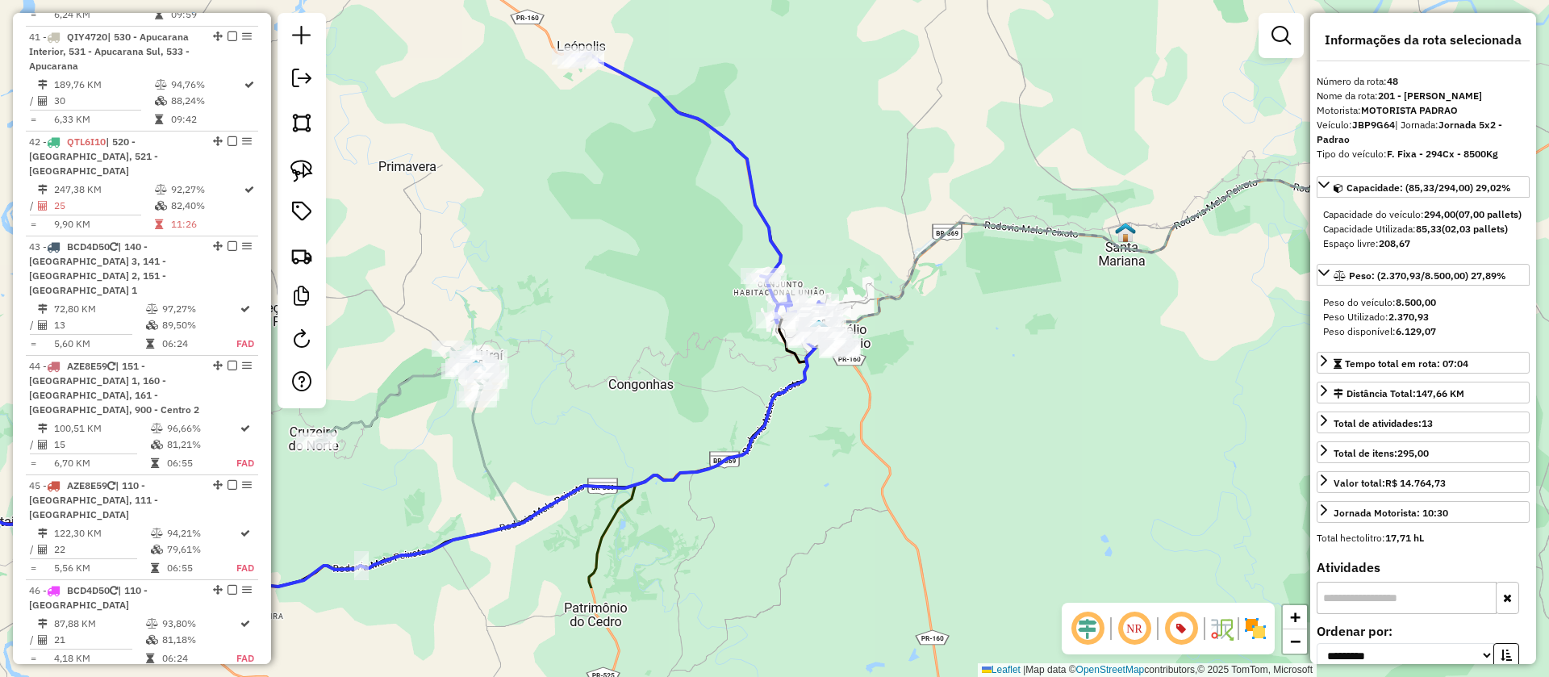
drag, startPoint x: 838, startPoint y: 403, endPoint x: 705, endPoint y: 246, distance: 205.5
click at [705, 246] on div "Janela de atendimento Grade de atendimento Capacidade Transportadoras Veículos …" at bounding box center [774, 338] width 1549 height 677
drag, startPoint x: 708, startPoint y: 386, endPoint x: 721, endPoint y: 310, distance: 76.9
click at [721, 310] on div "Janela de atendimento Grade de atendimento Capacidade Transportadoras Veículos …" at bounding box center [774, 338] width 1549 height 677
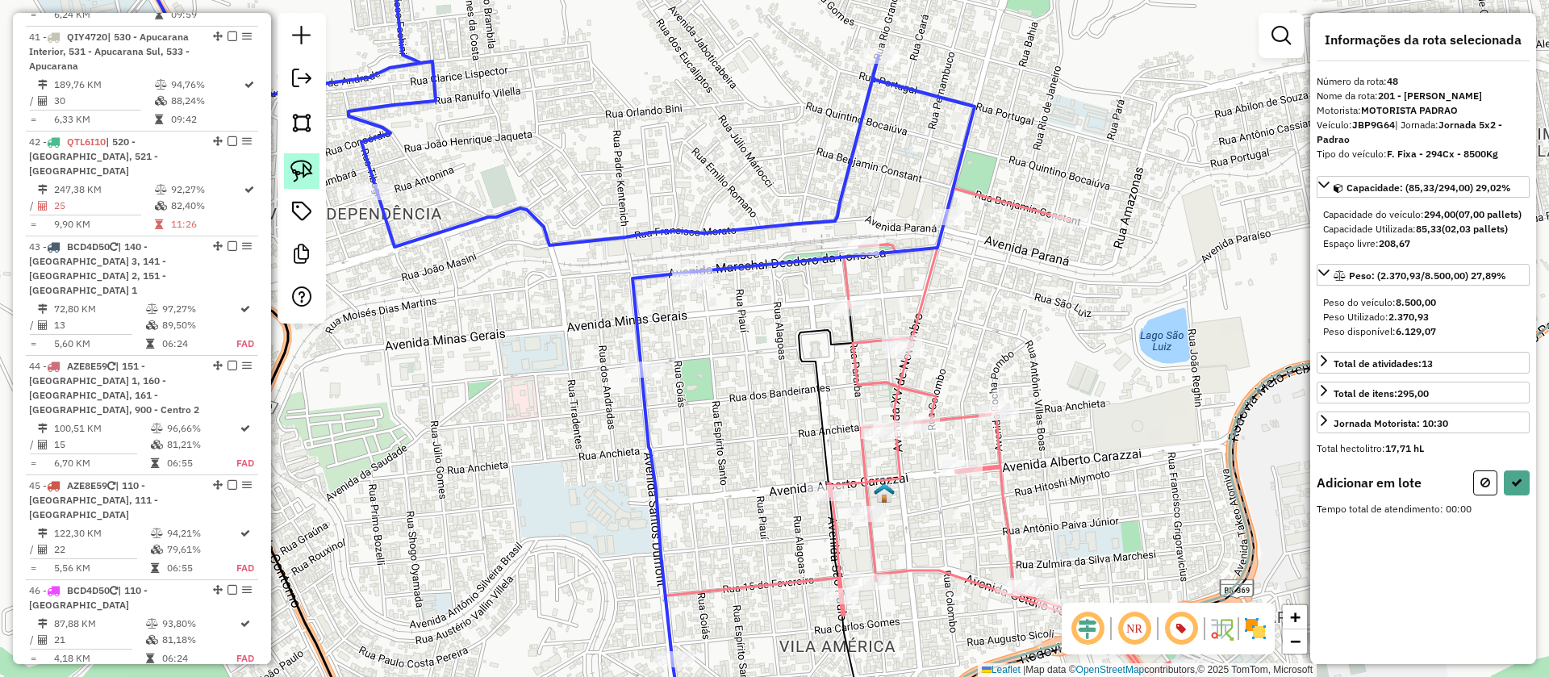
drag, startPoint x: 307, startPoint y: 166, endPoint x: 458, endPoint y: 169, distance: 150.9
click at [307, 168] on img at bounding box center [302, 171] width 23 height 23
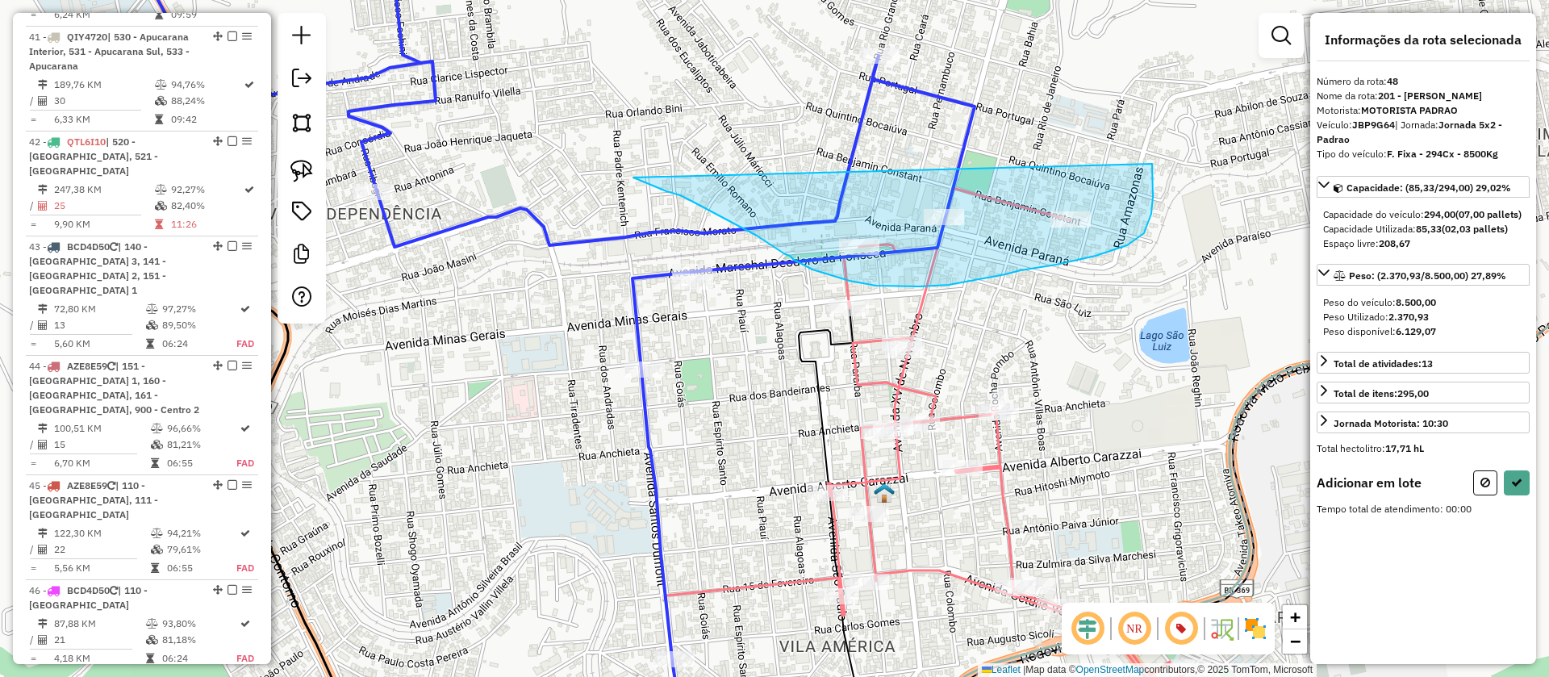
drag, startPoint x: 692, startPoint y: 201, endPoint x: 1152, endPoint y: 164, distance: 462.3
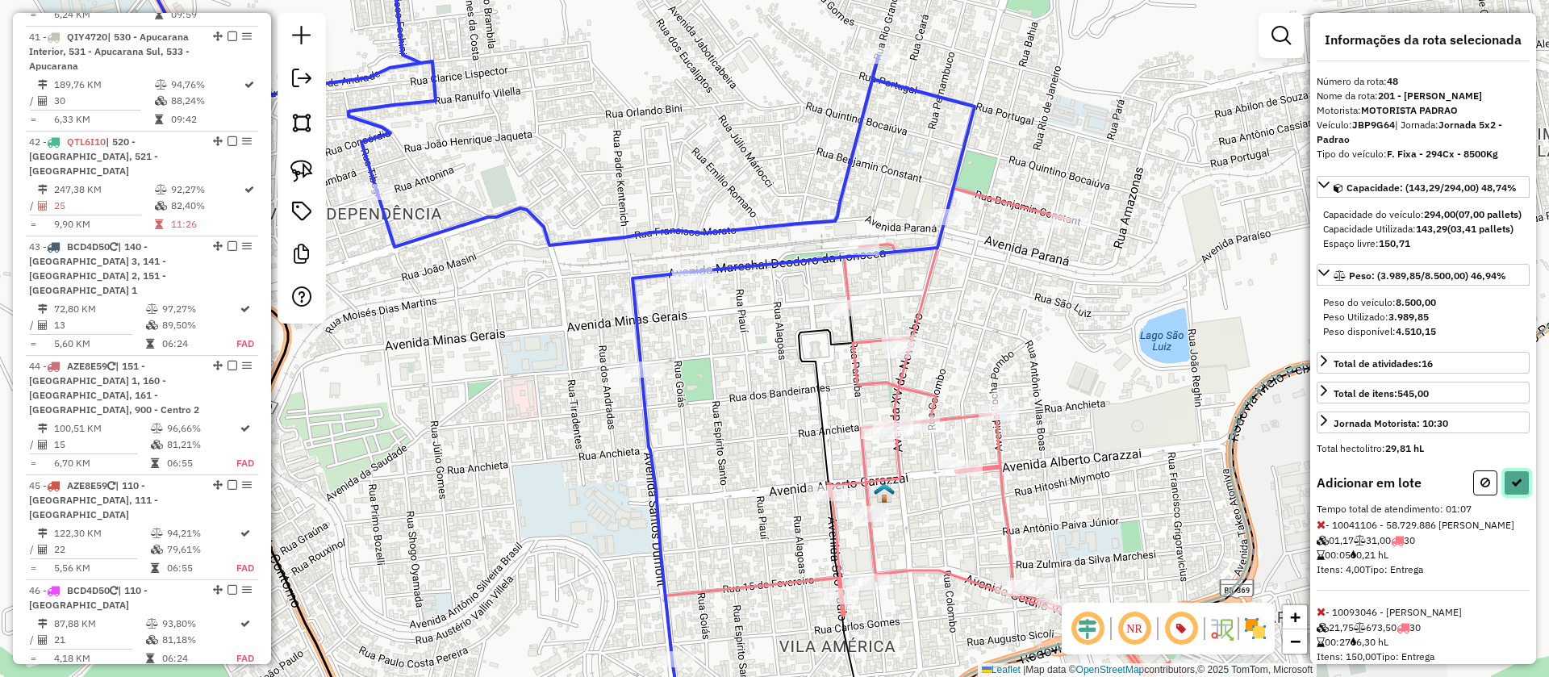
click at [1514, 488] on icon at bounding box center [1516, 482] width 11 height 11
select select "**********"
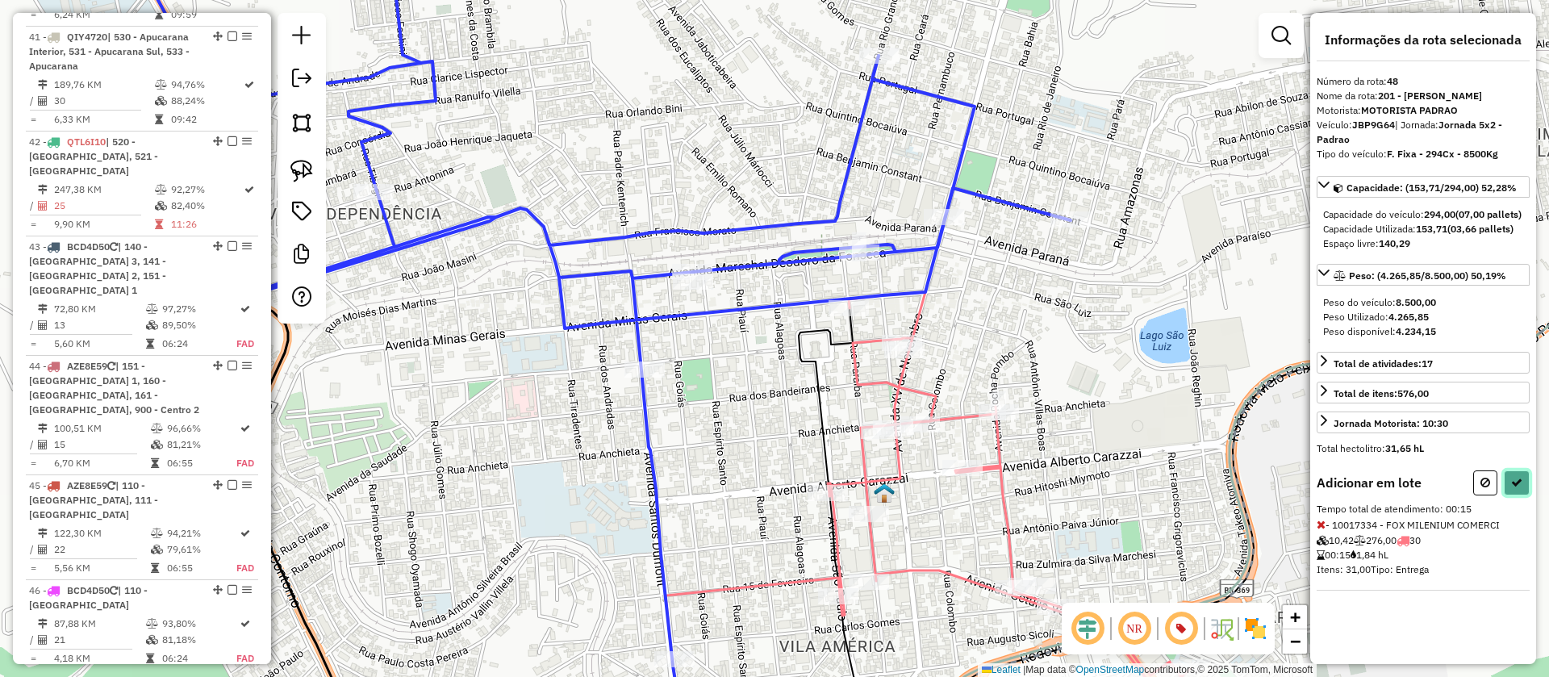
click at [1515, 488] on icon at bounding box center [1516, 482] width 11 height 11
select select "**********"
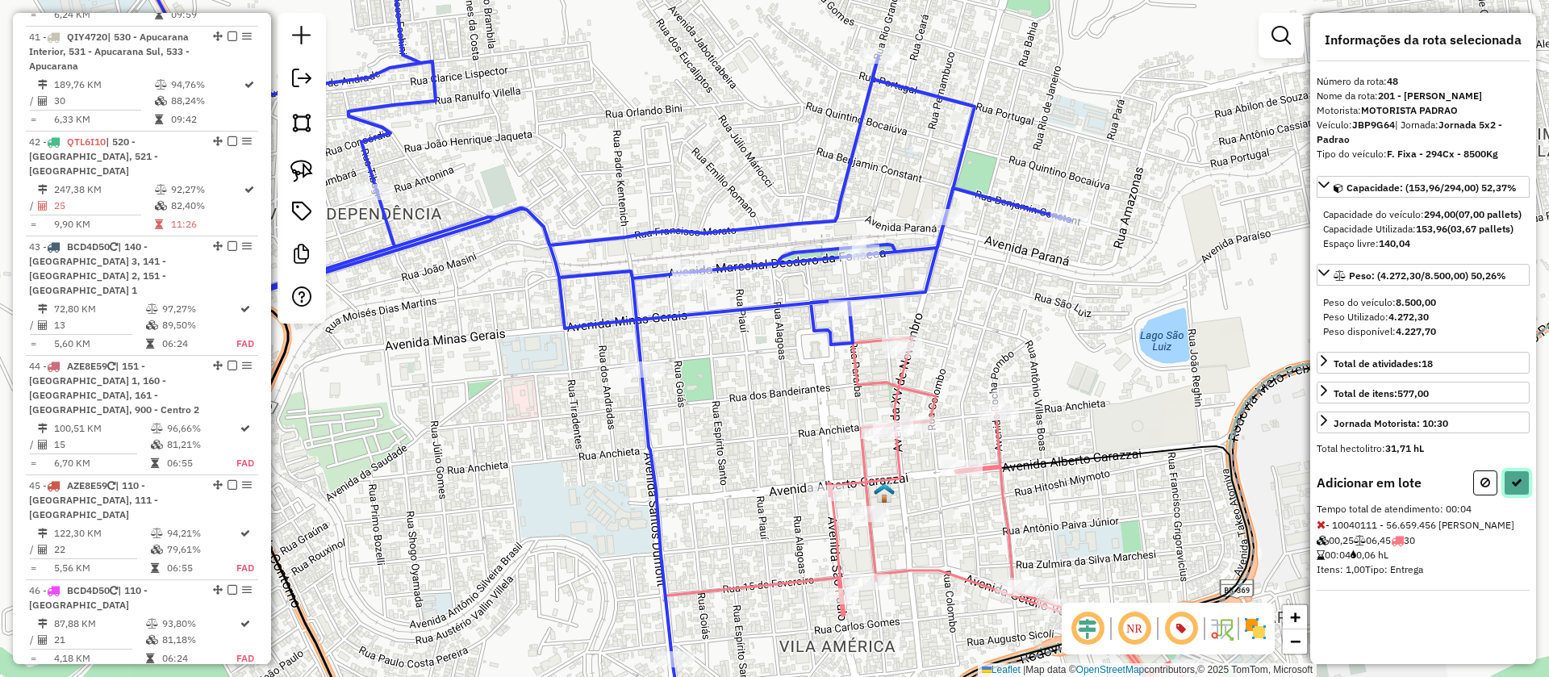
click at [1518, 488] on icon at bounding box center [1516, 482] width 11 height 11
select select "**********"
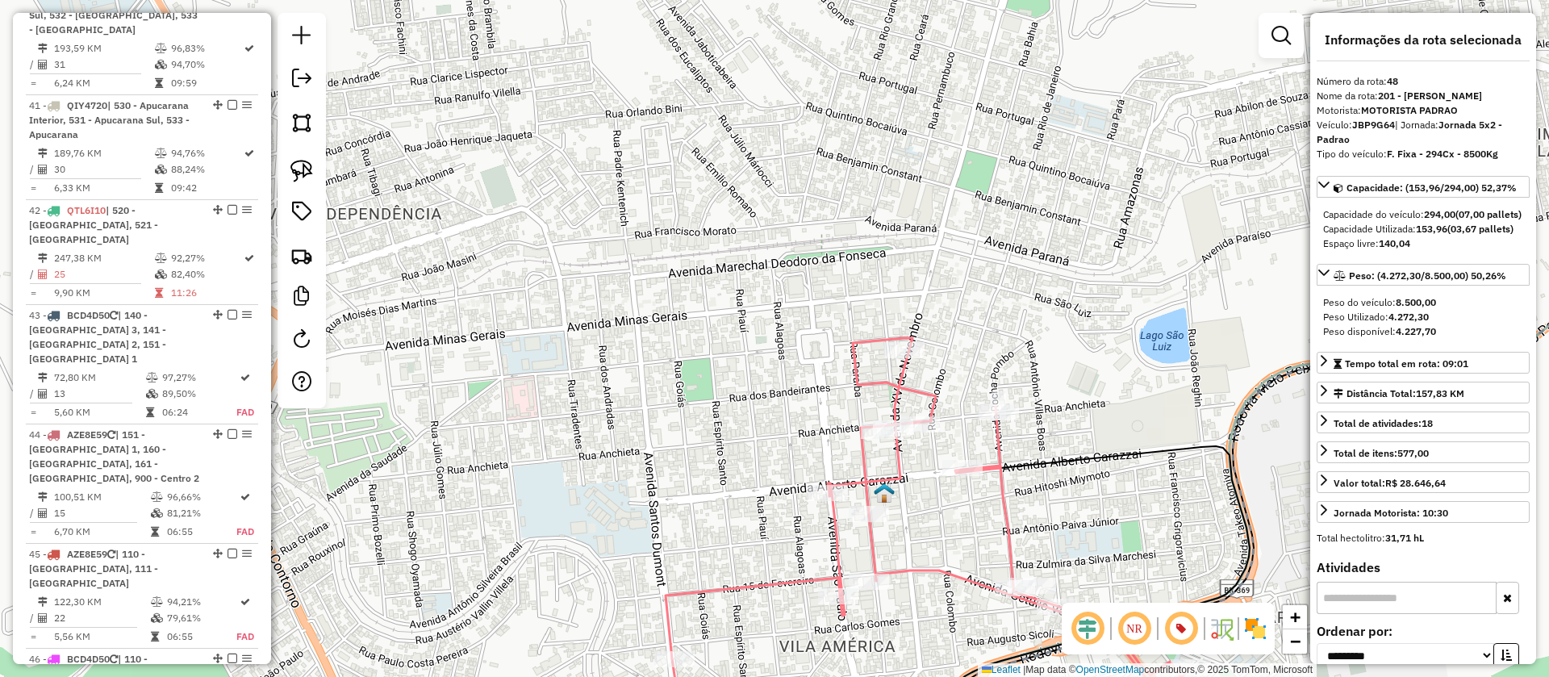
click at [863, 375] on icon at bounding box center [936, 541] width 541 height 407
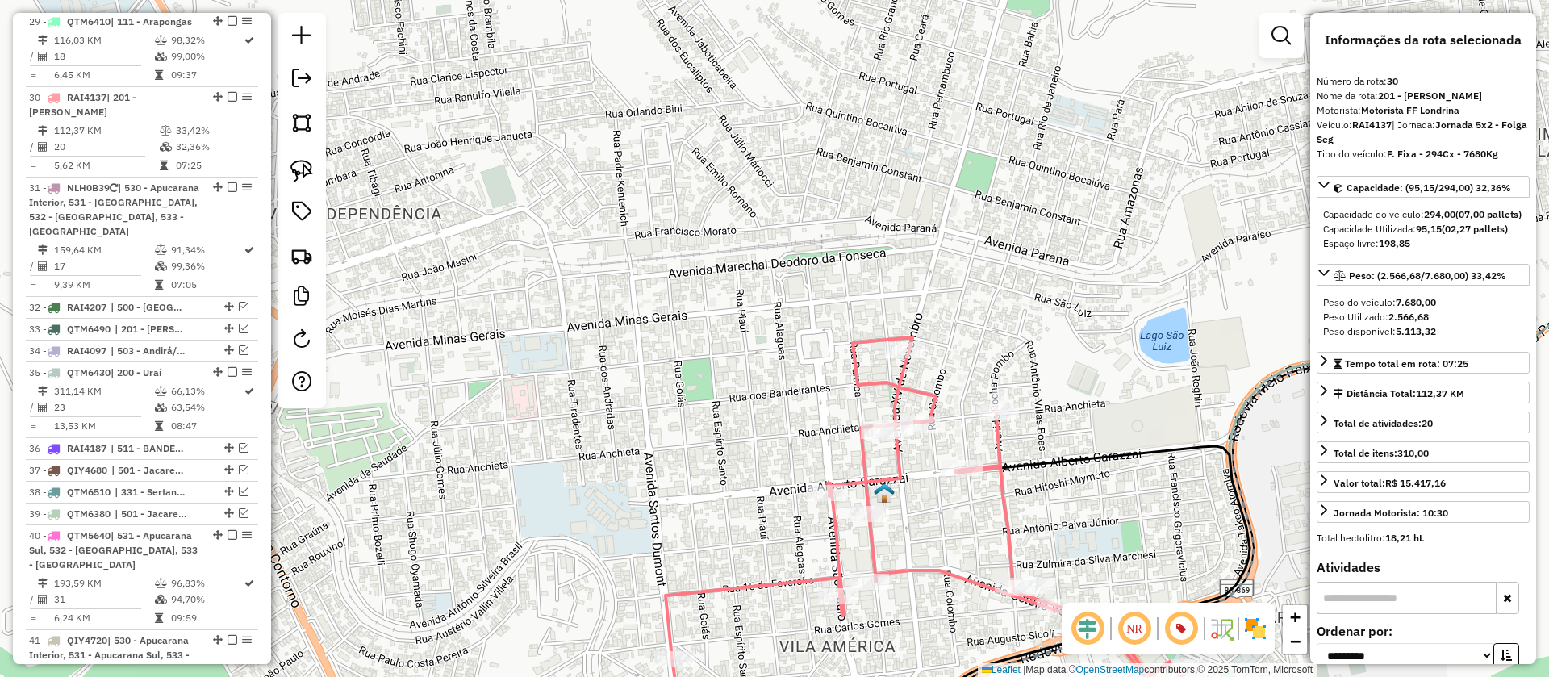
scroll to position [3510, 0]
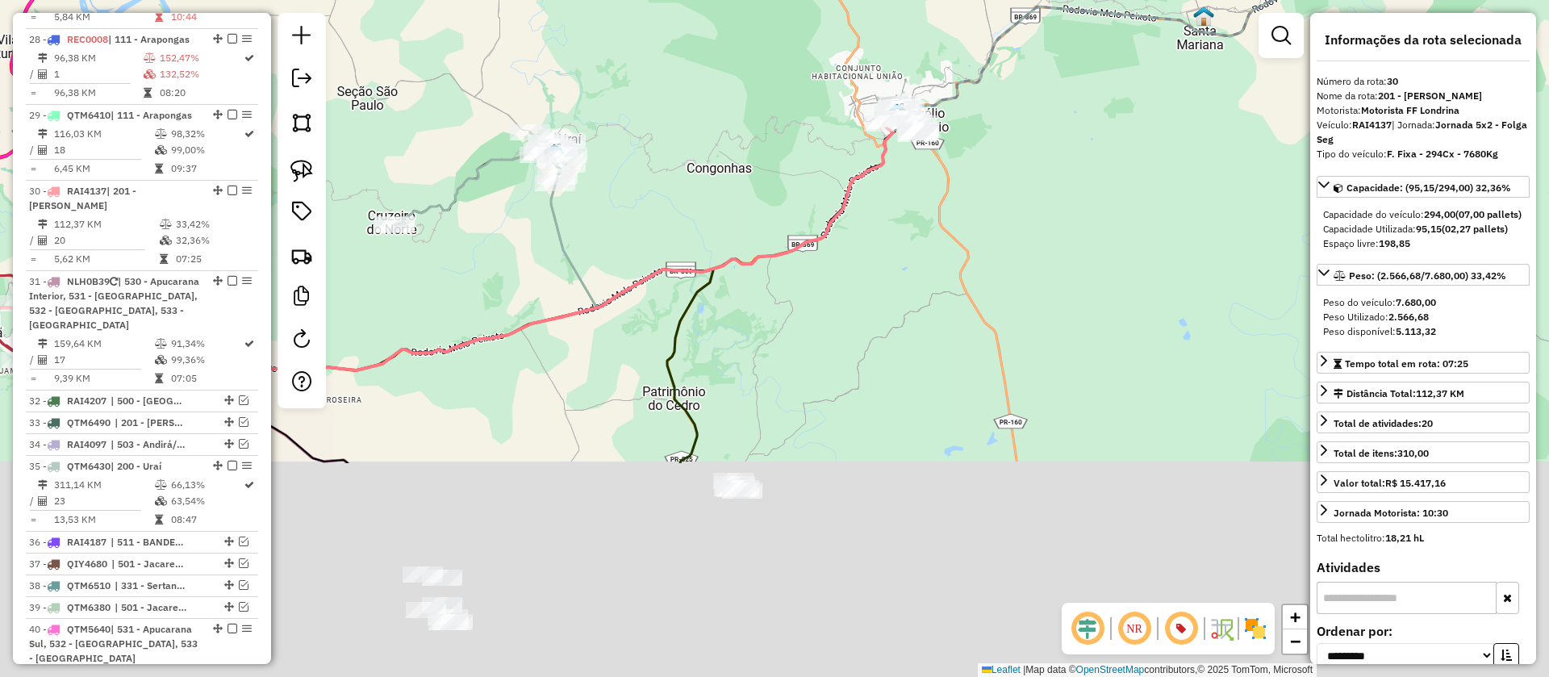
drag, startPoint x: 929, startPoint y: 453, endPoint x: 951, endPoint y: 179, distance: 274.5
click at [951, 179] on div "Janela de atendimento Grade de atendimento Capacidade Transportadoras Veículos …" at bounding box center [774, 338] width 1549 height 677
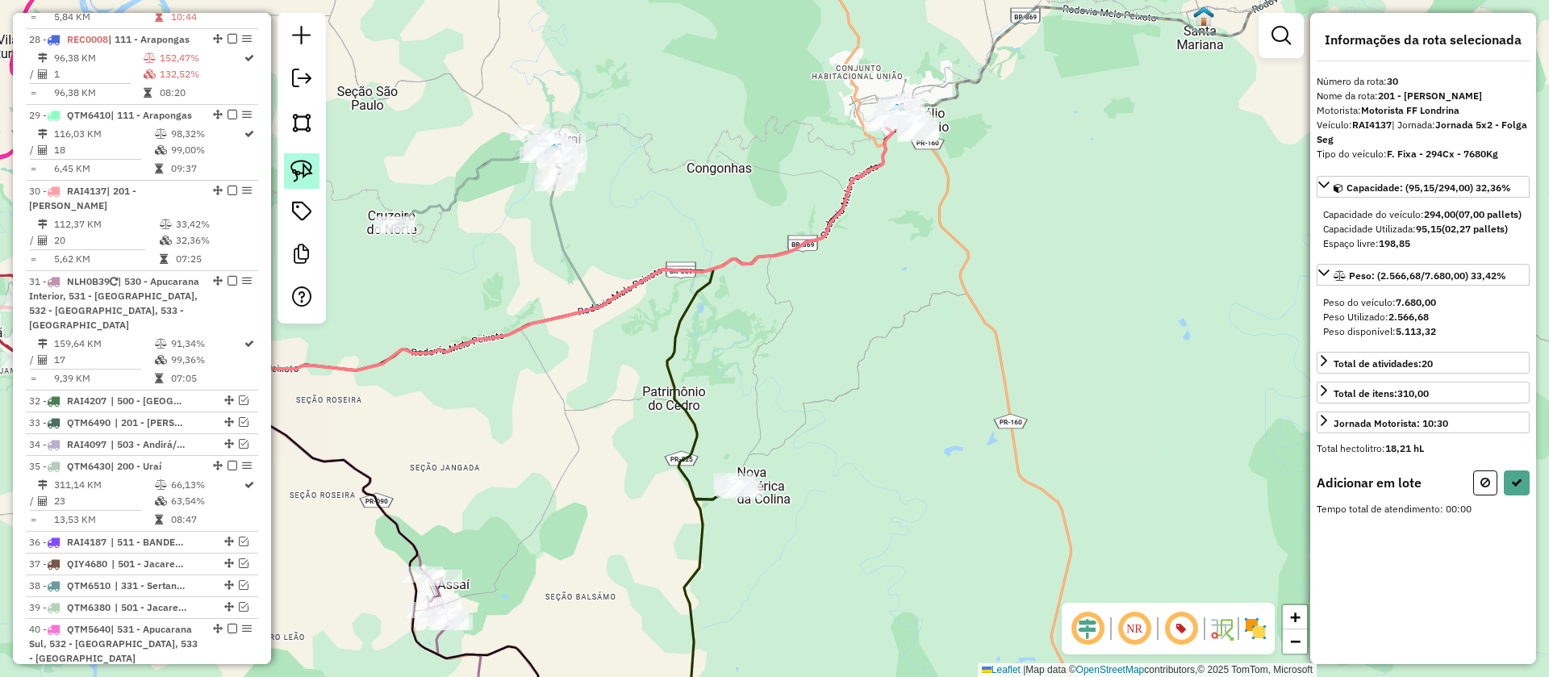
click at [312, 174] on img at bounding box center [302, 171] width 23 height 23
drag, startPoint x: 590, startPoint y: 429, endPoint x: 886, endPoint y: 512, distance: 307.6
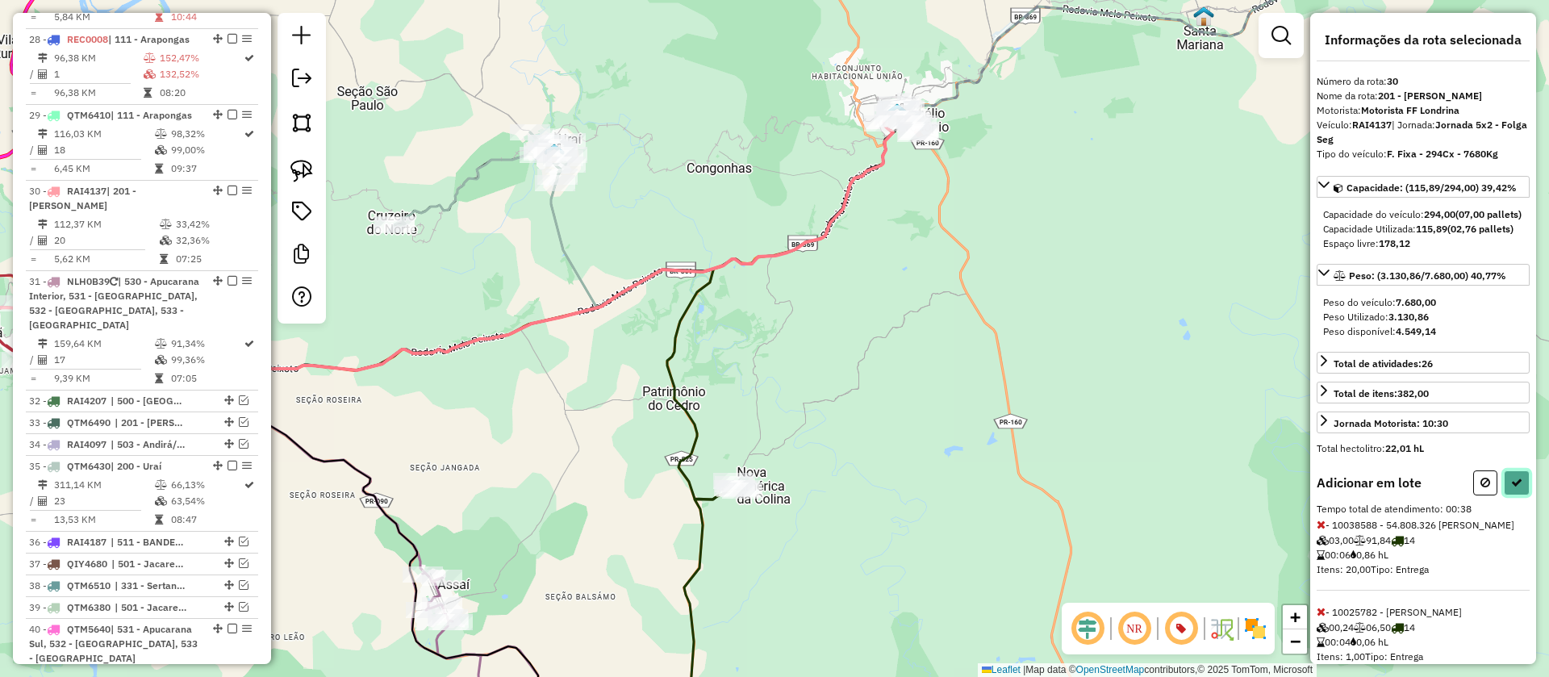
click at [1514, 495] on button at bounding box center [1517, 482] width 26 height 25
select select "**********"
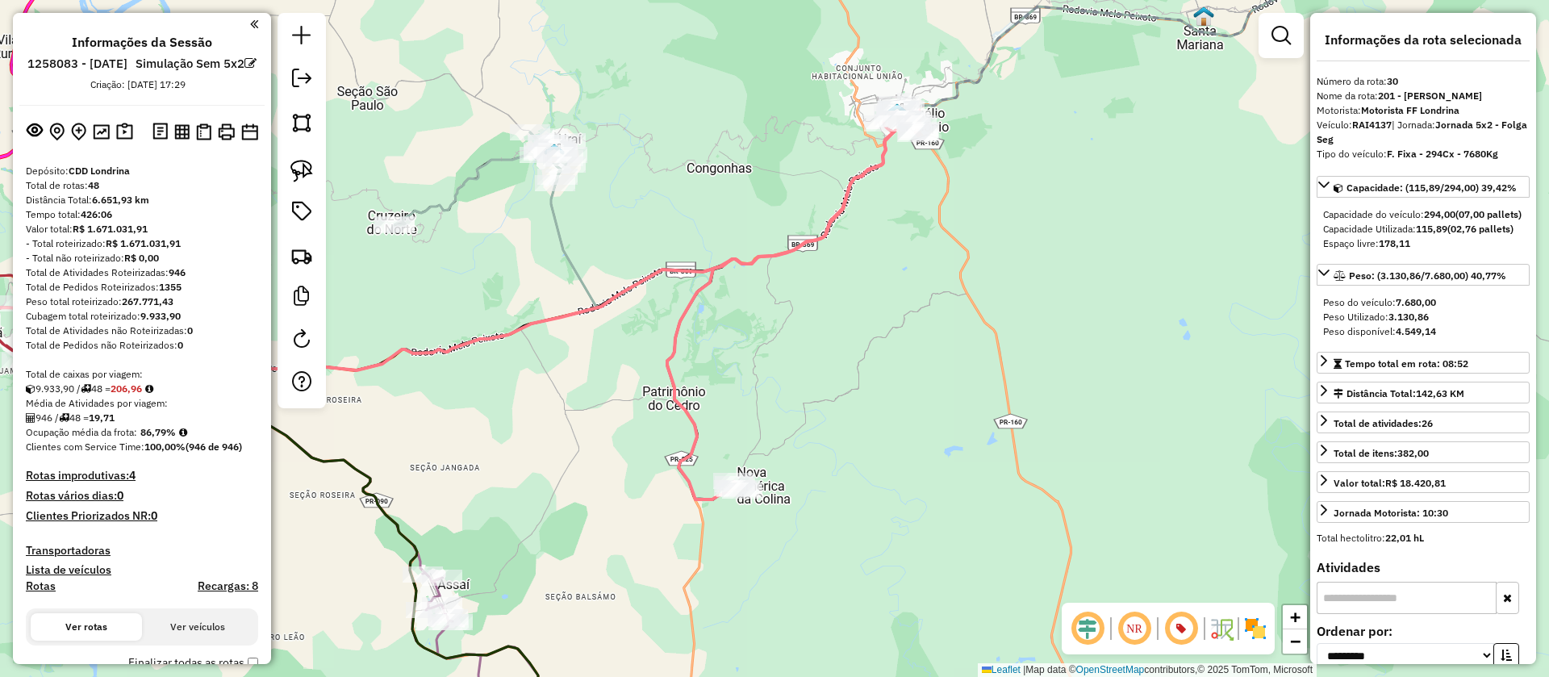
select select "**********"
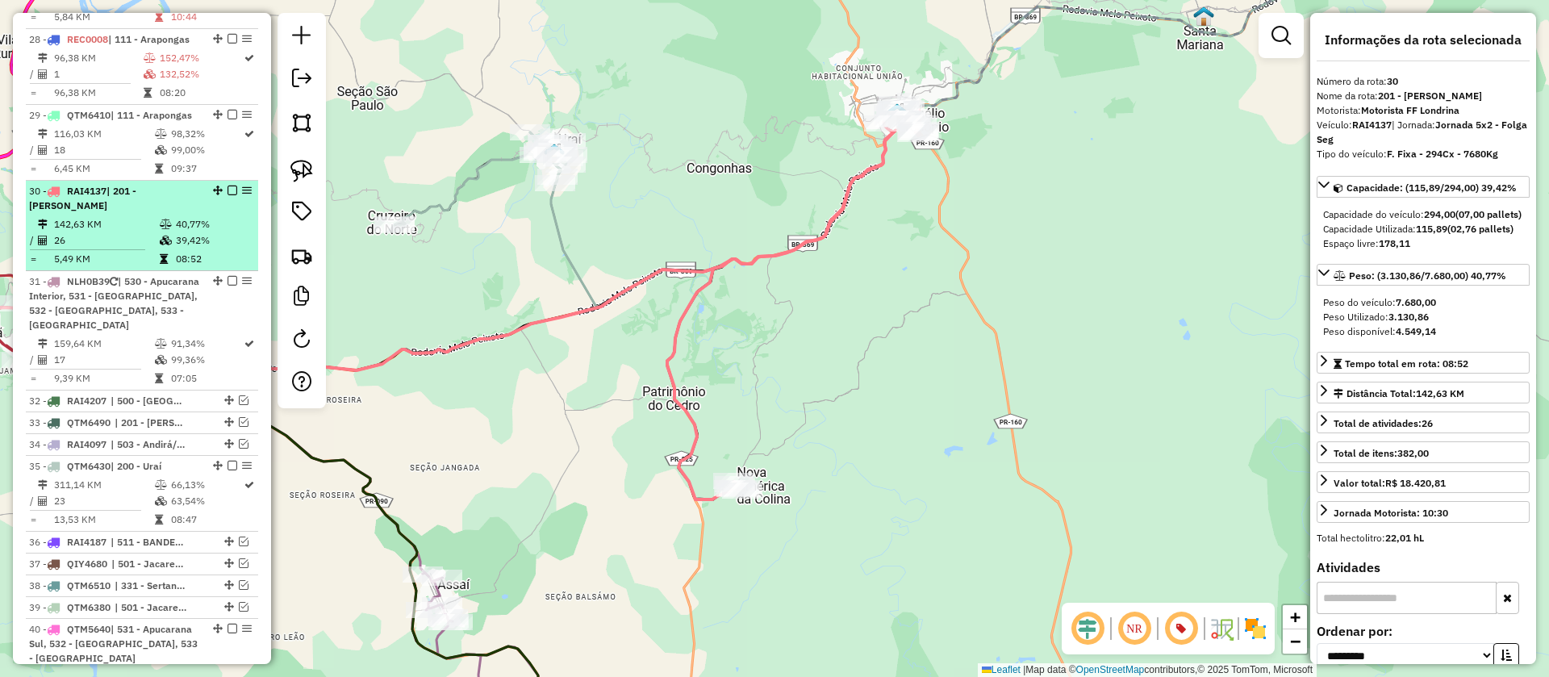
click at [228, 186] on em at bounding box center [233, 191] width 10 height 10
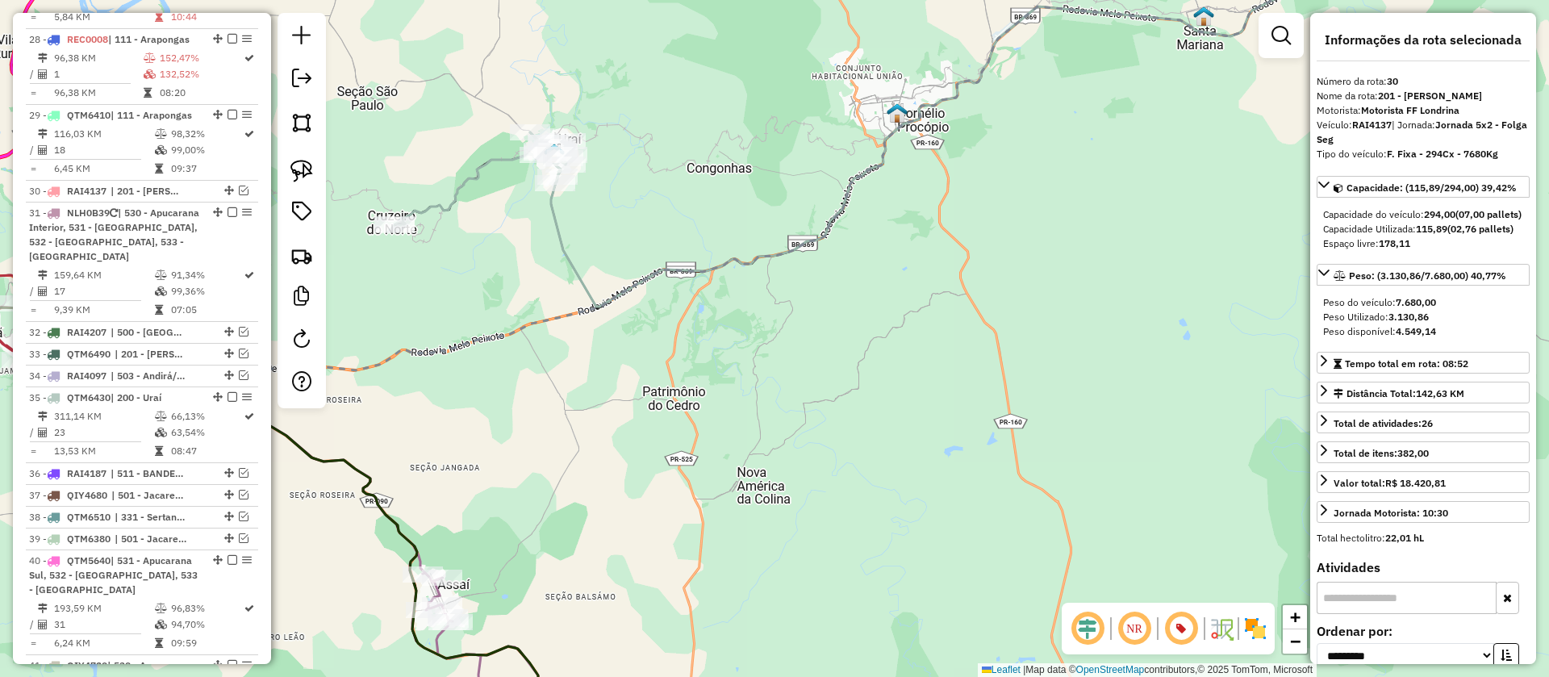
scroll to position [3442, 0]
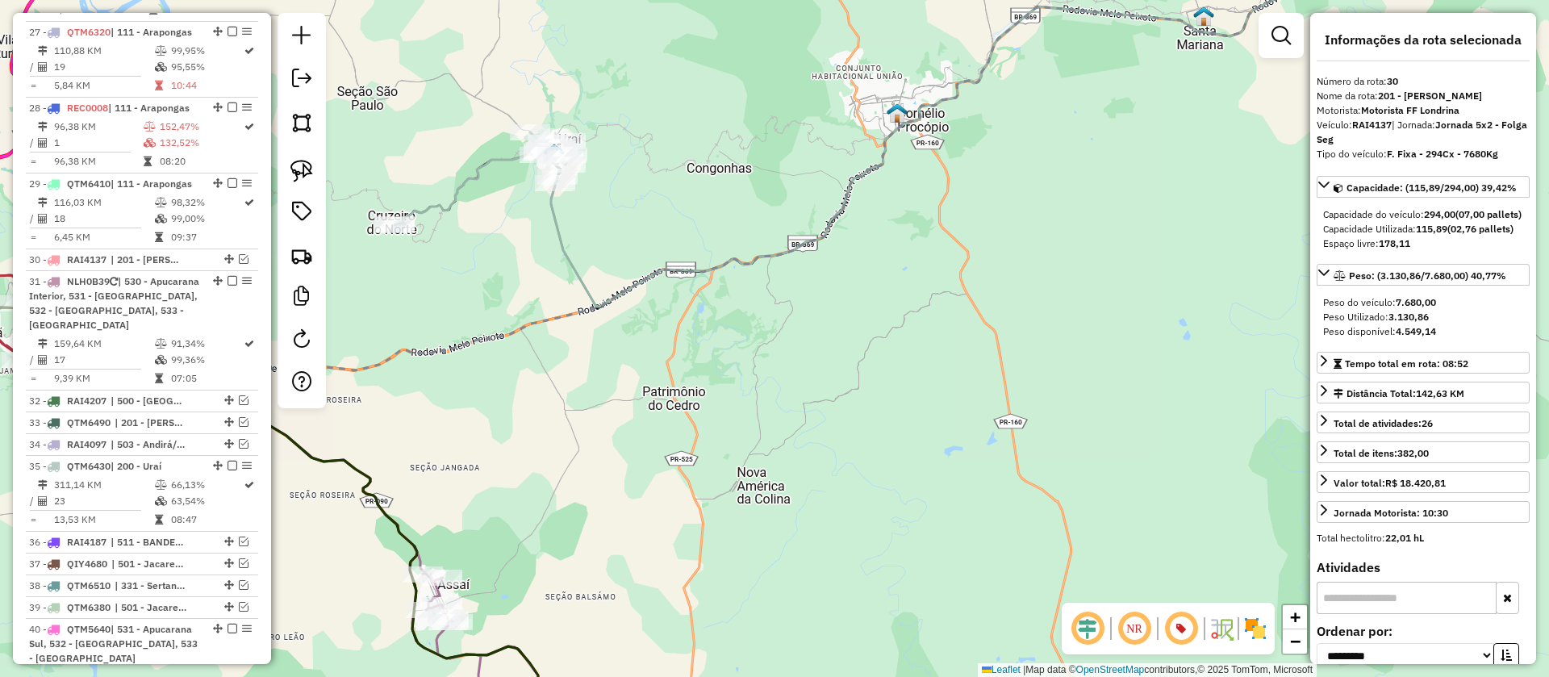
click at [579, 270] on icon at bounding box center [1025, 130] width 991 height 353
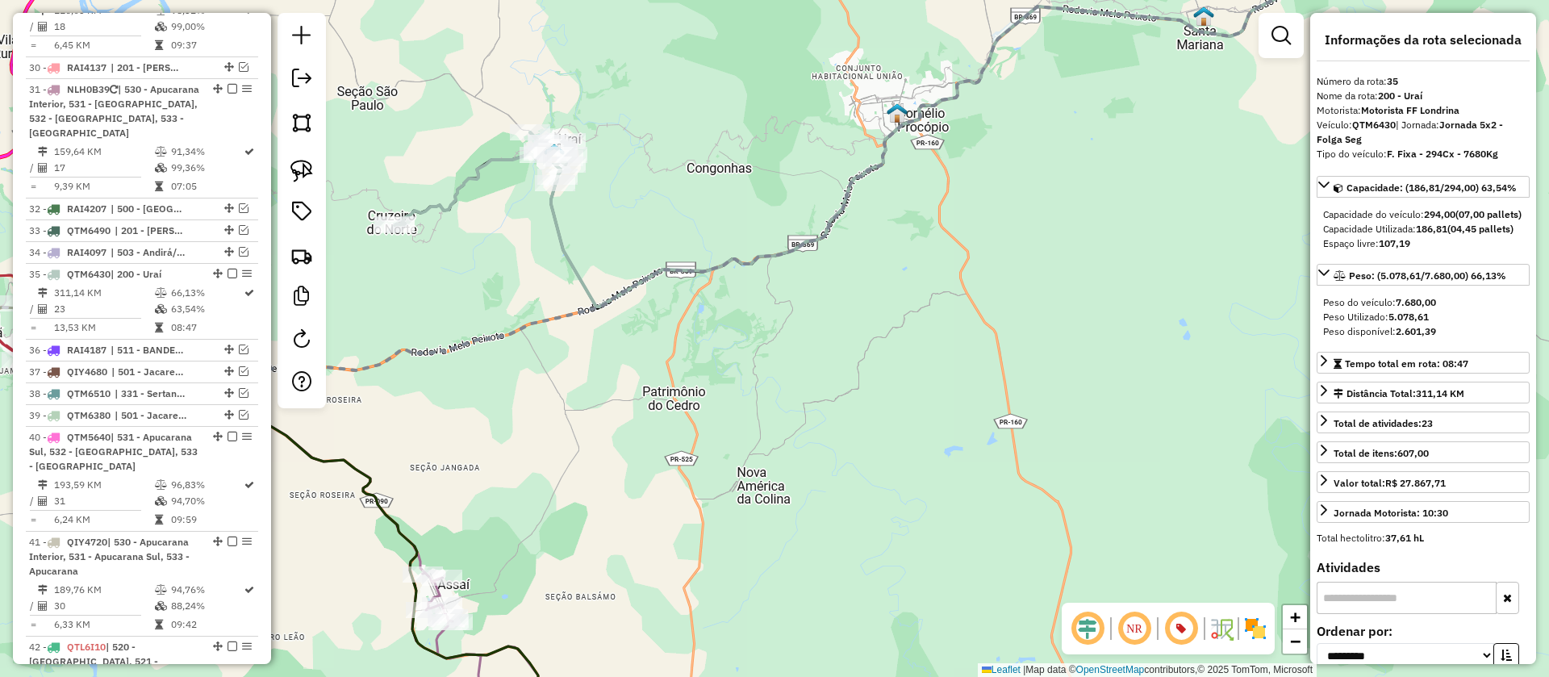
scroll to position [3717, 0]
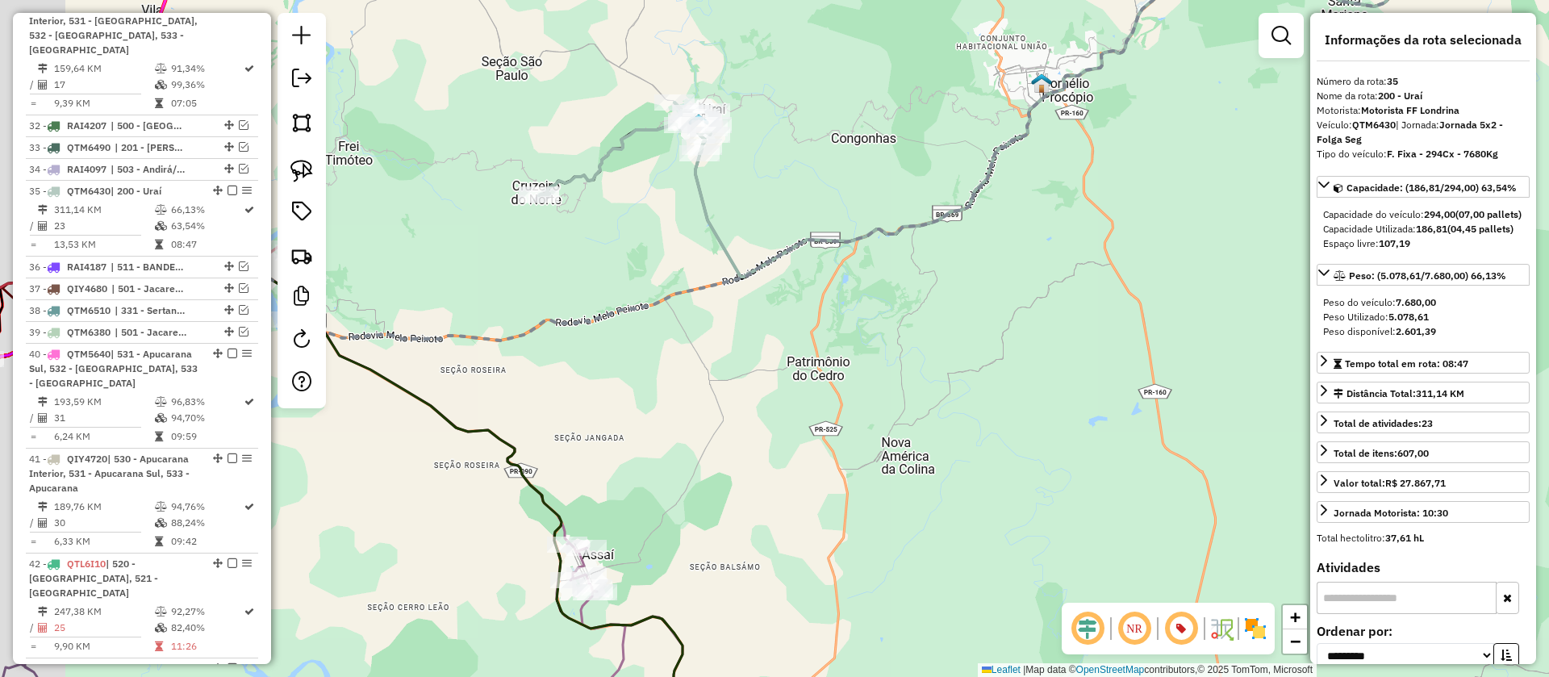
drag, startPoint x: 512, startPoint y: 291, endPoint x: 989, endPoint y: 195, distance: 486.5
click at [989, 195] on div "Janela de atendimento Grade de atendimento Capacidade Transportadoras Veículos …" at bounding box center [774, 338] width 1549 height 677
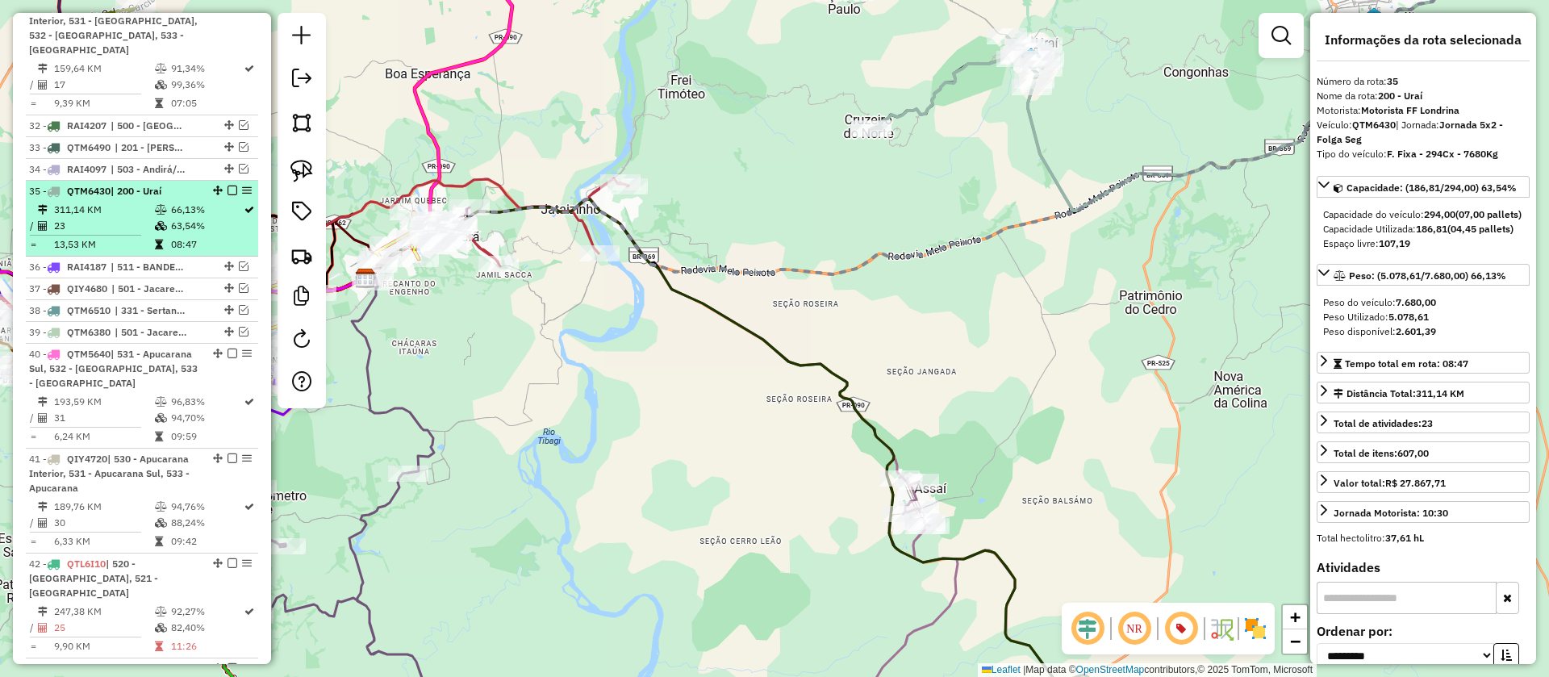
click at [228, 186] on em at bounding box center [233, 191] width 10 height 10
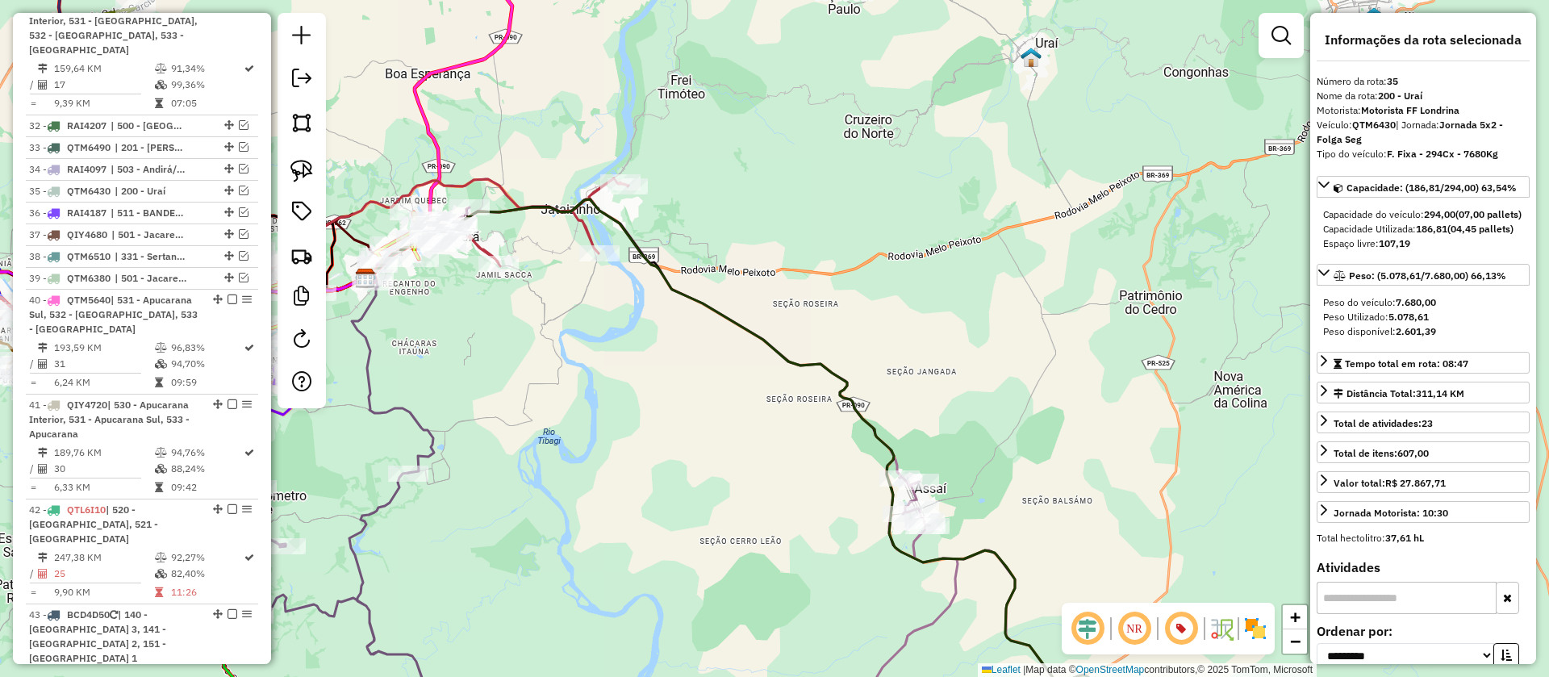
drag, startPoint x: 943, startPoint y: 359, endPoint x: 1007, endPoint y: 274, distance: 106.5
click at [1007, 274] on div "Janela de atendimento Grade de atendimento Capacidade Transportadoras Veículos …" at bounding box center [774, 338] width 1549 height 677
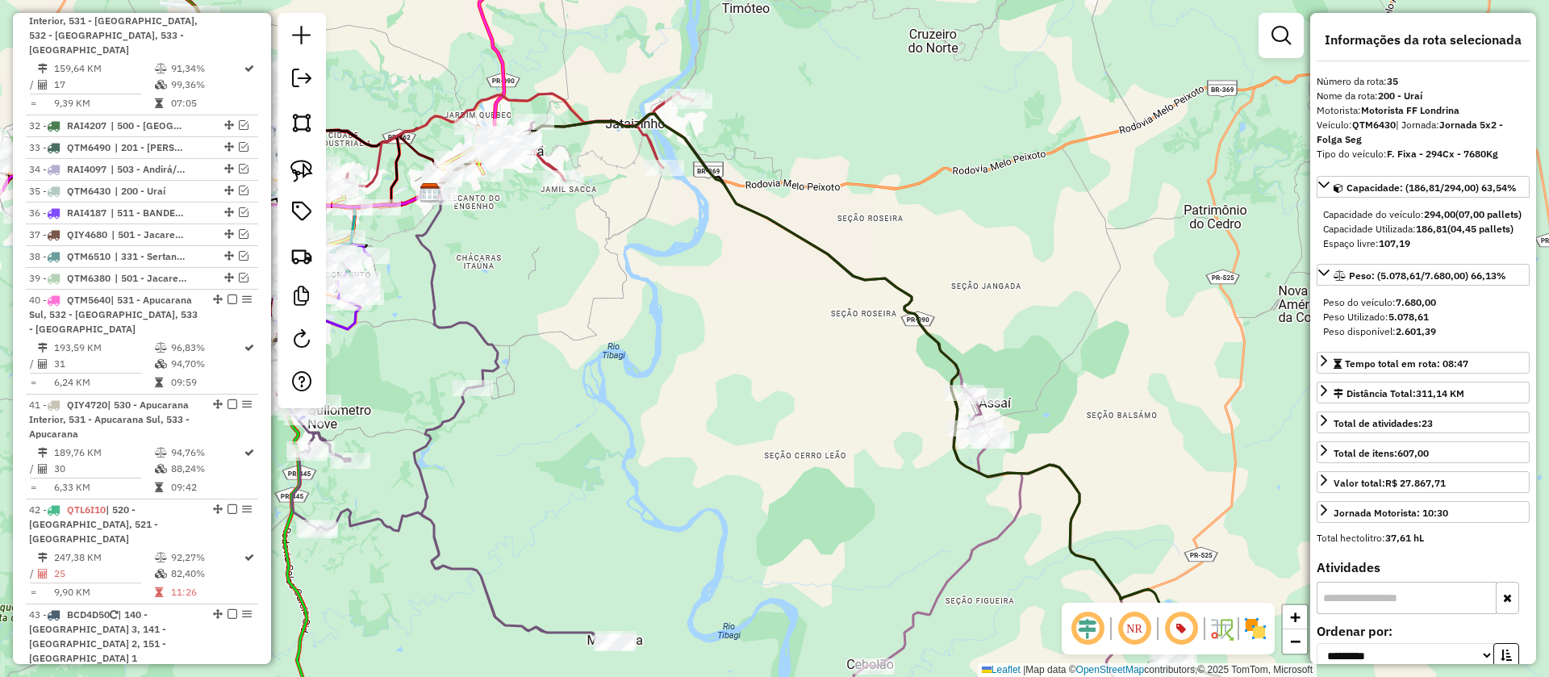
click at [981, 408] on icon at bounding box center [812, 429] width 619 height 631
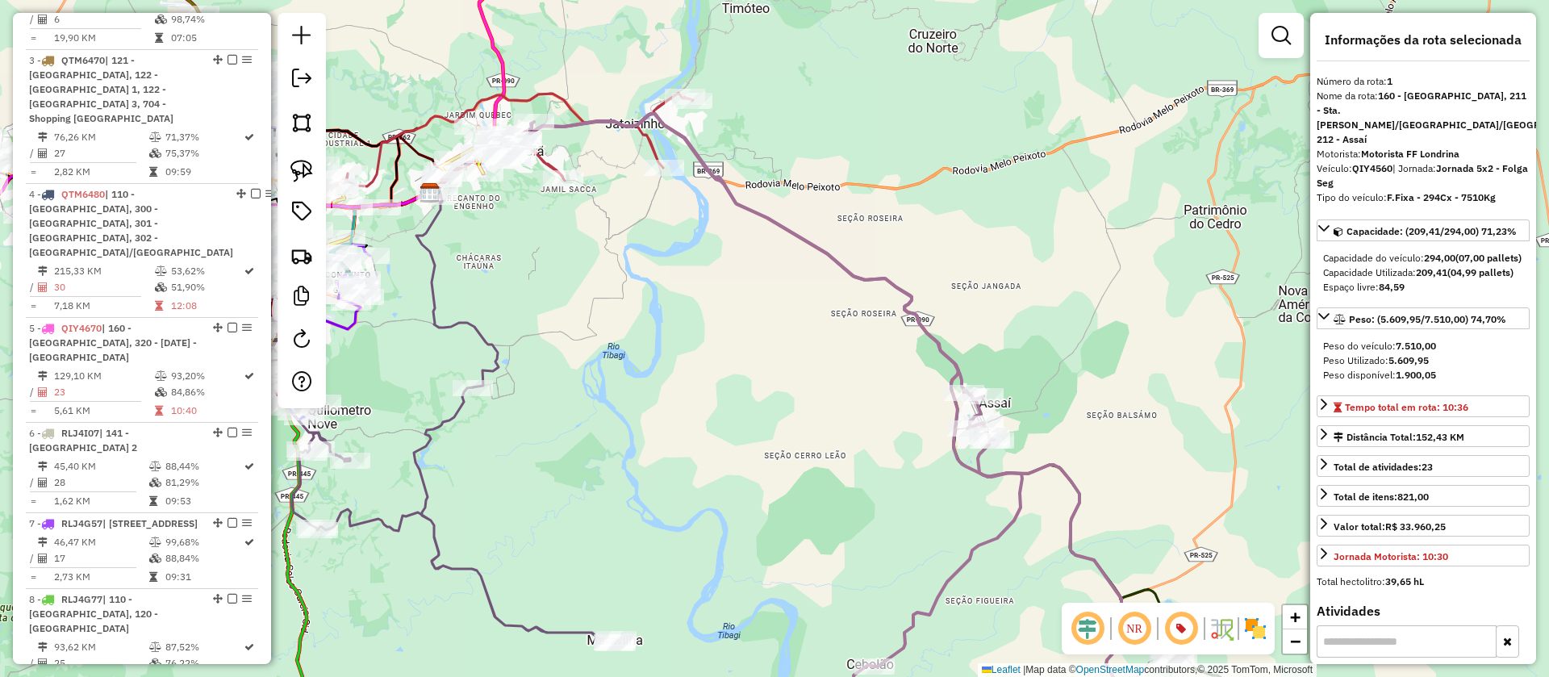
scroll to position [686, 0]
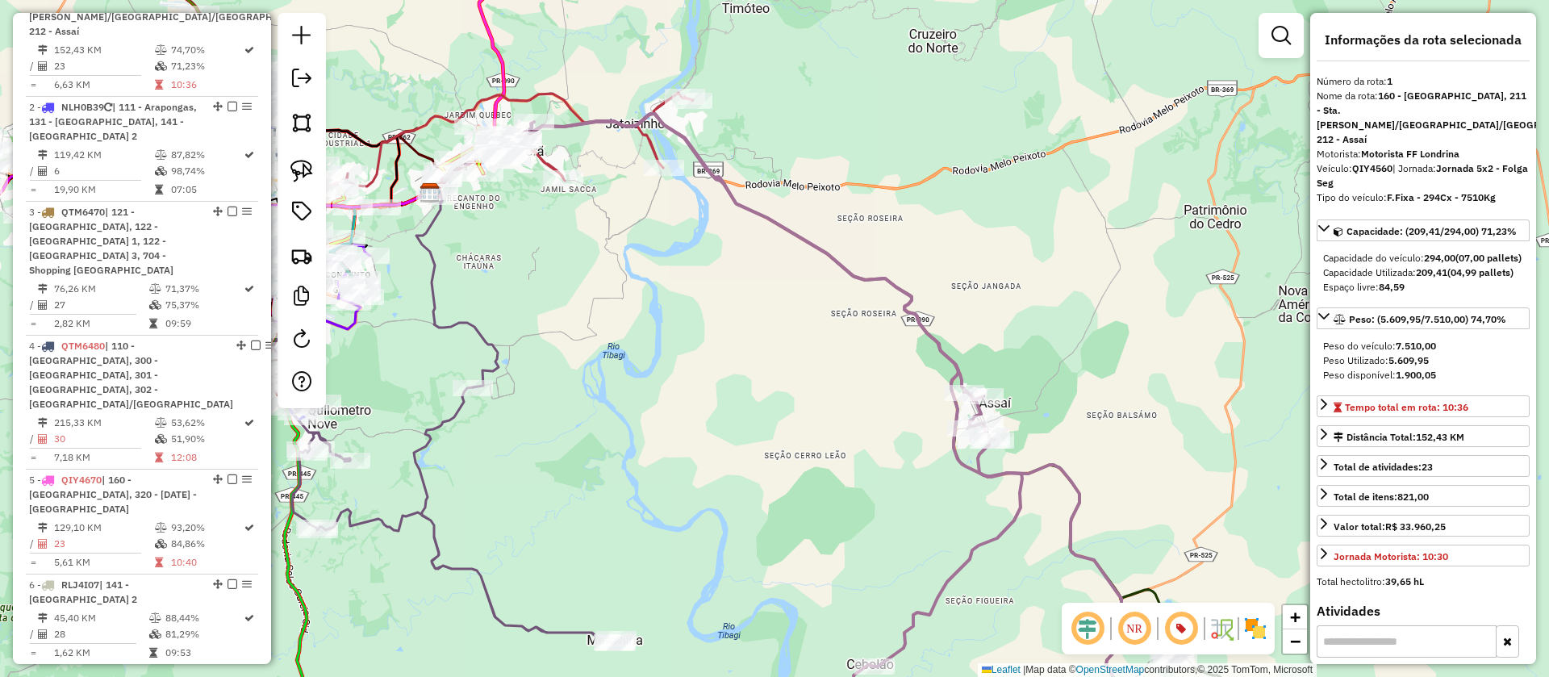
drag, startPoint x: 1092, startPoint y: 435, endPoint x: 1106, endPoint y: 224, distance: 211.1
click at [1101, 236] on div "Janela de atendimento Grade de atendimento Capacidade Transportadoras Veículos …" at bounding box center [774, 338] width 1549 height 677
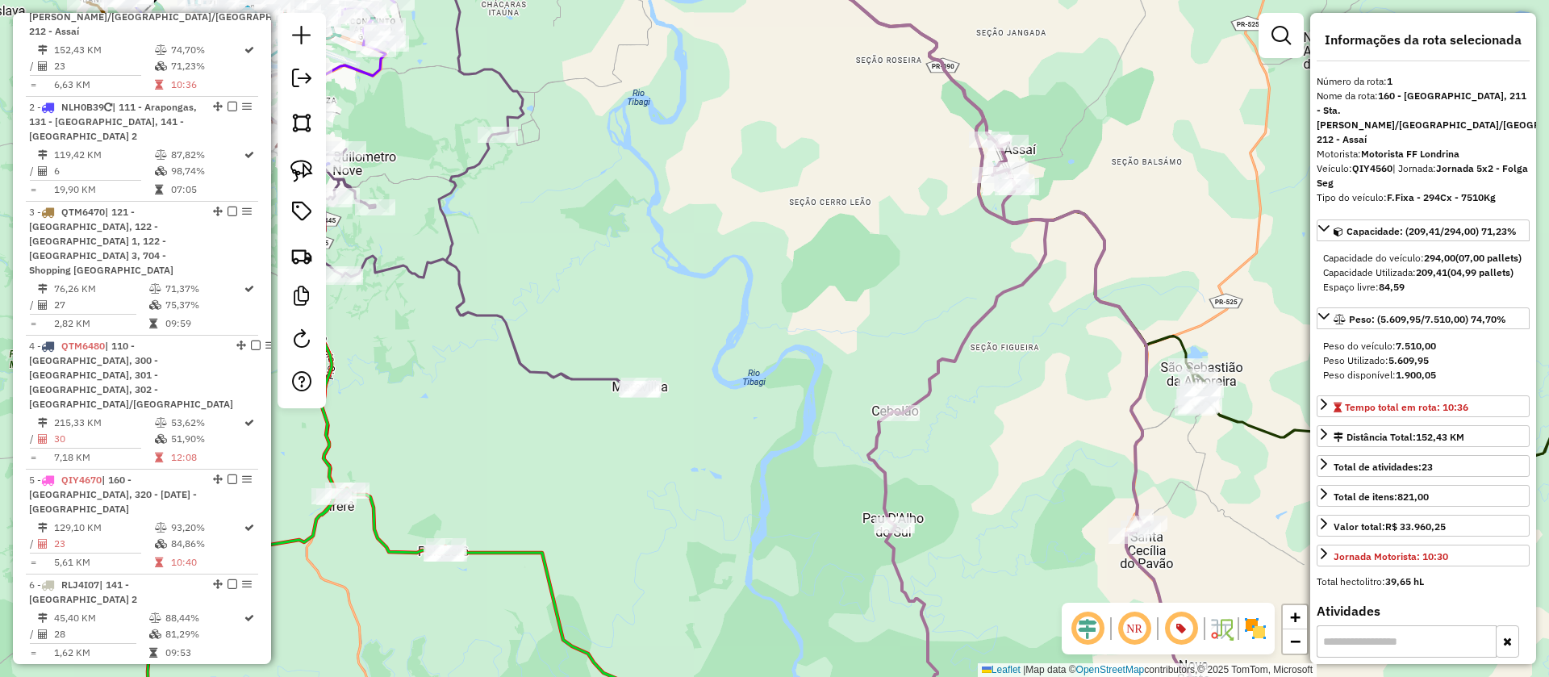
click at [1179, 344] on icon at bounding box center [828, 162] width 746 height 460
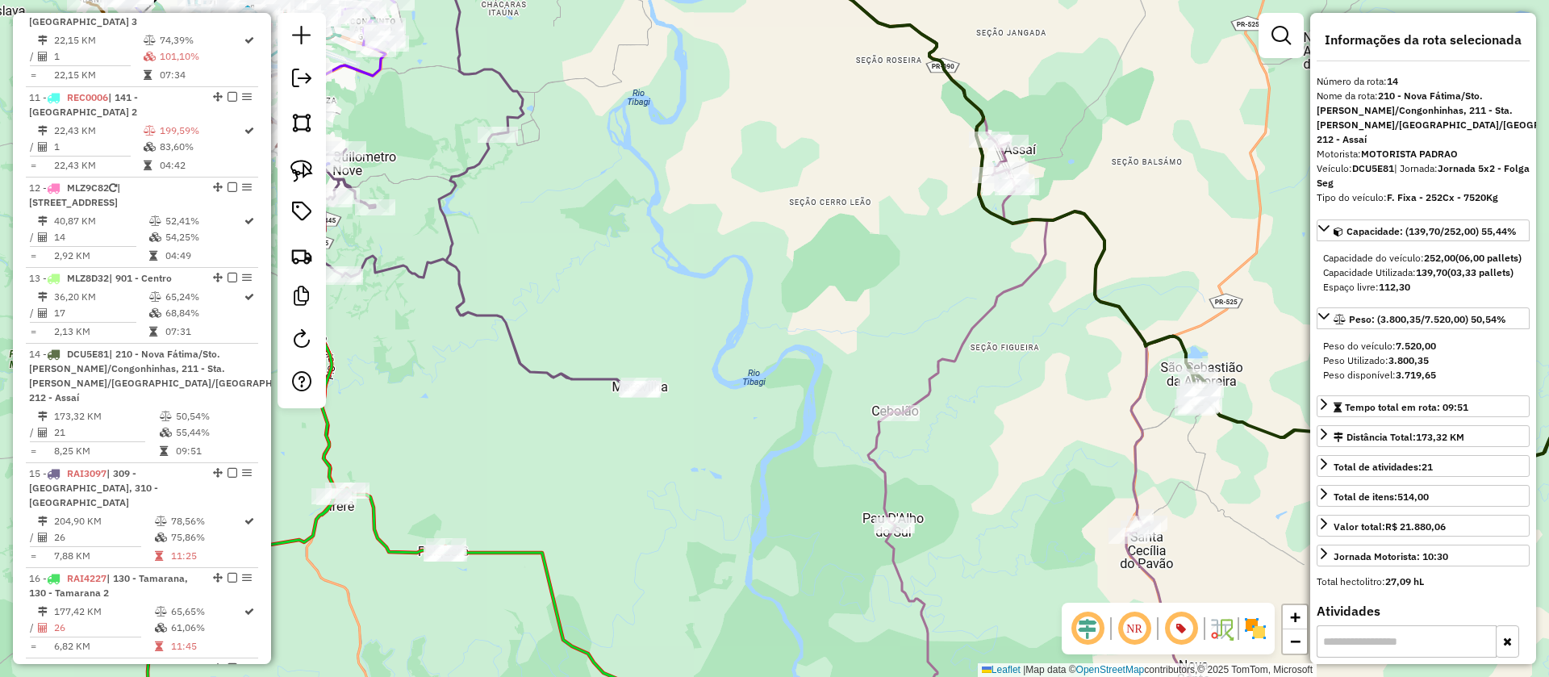
scroll to position [1919, 0]
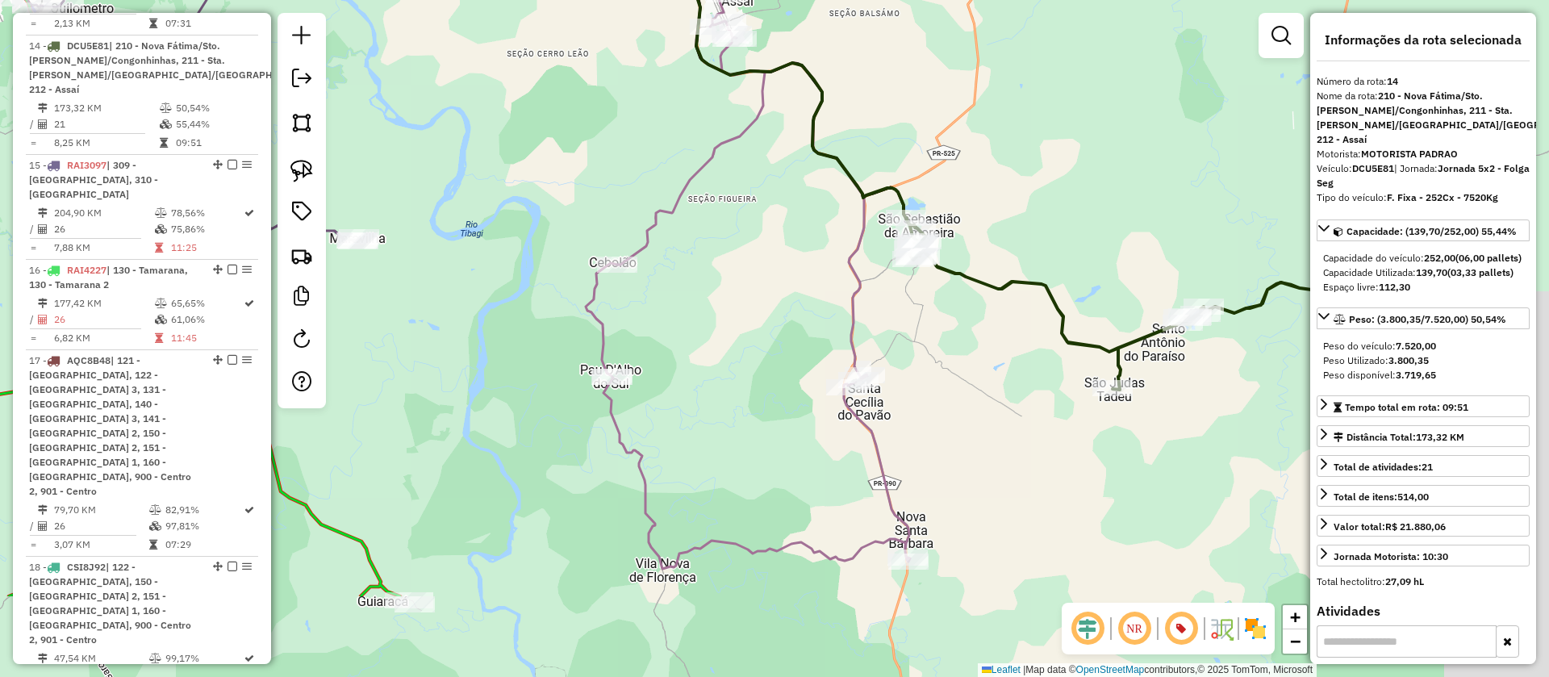
drag, startPoint x: 1253, startPoint y: 348, endPoint x: 945, endPoint y: 182, distance: 349.8
click at [945, 182] on div "Janela de atendimento Grade de atendimento Capacidade Transportadoras Veículos …" at bounding box center [774, 338] width 1549 height 677
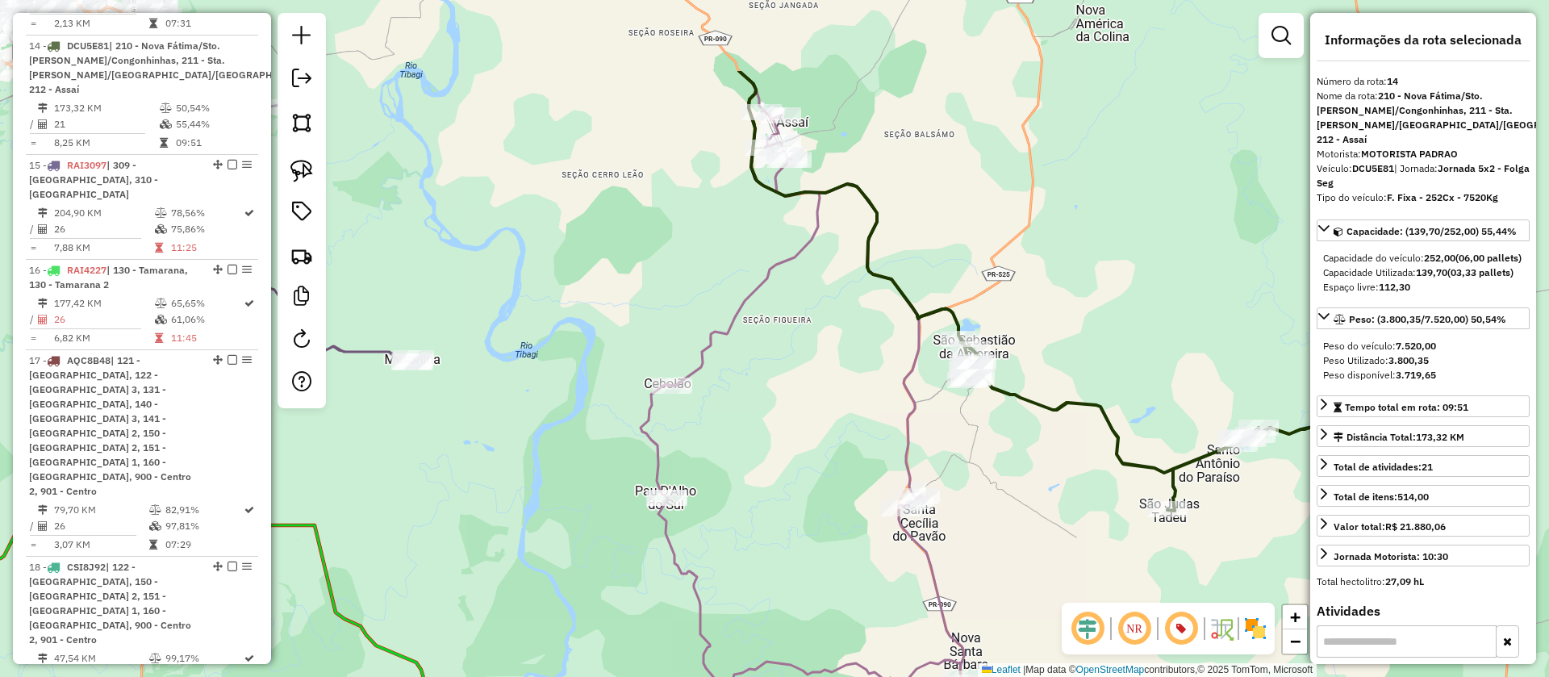
drag, startPoint x: 969, startPoint y: 354, endPoint x: 1070, endPoint y: 531, distance: 203.5
click at [1070, 531] on div "Janela de atendimento Grade de atendimento Capacidade Transportadoras Veículos …" at bounding box center [774, 338] width 1549 height 677
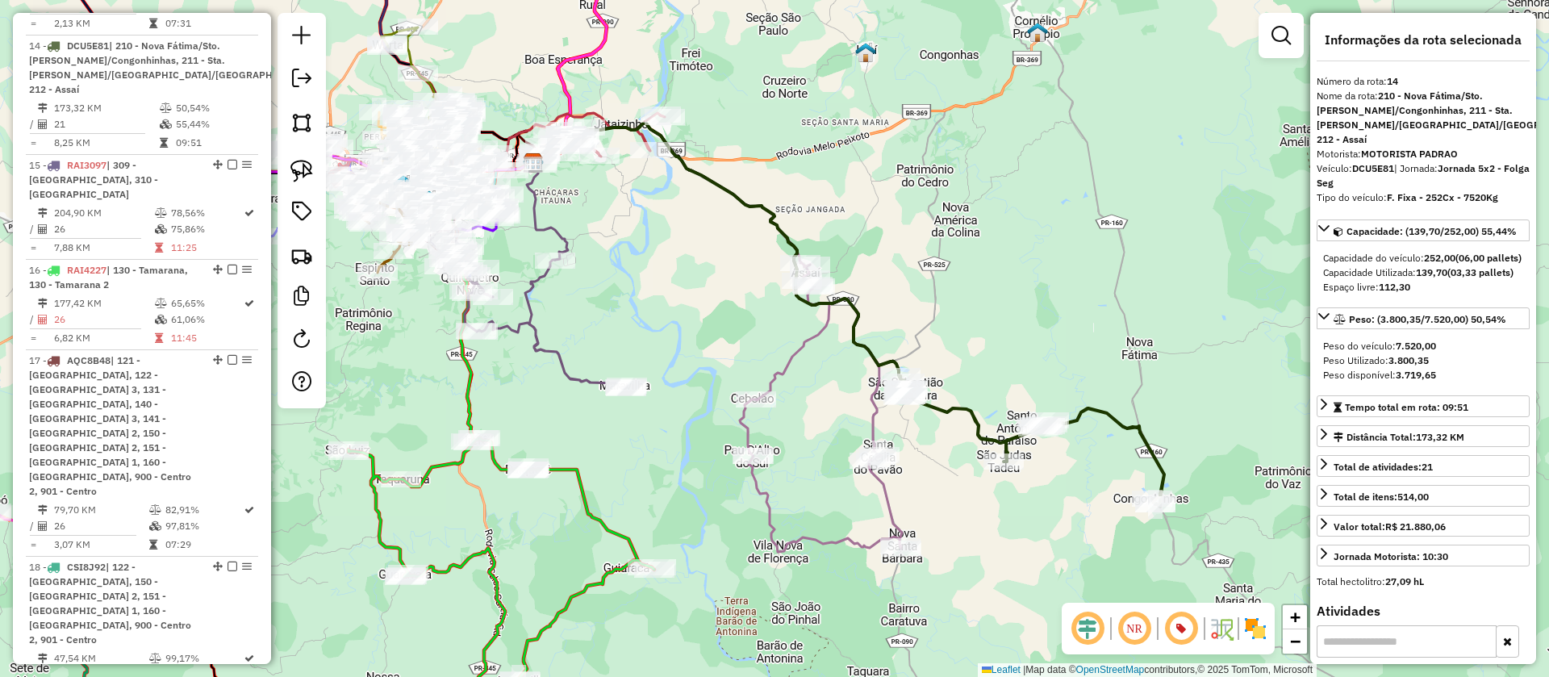
drag, startPoint x: 951, startPoint y: 306, endPoint x: 994, endPoint y: 336, distance: 52.8
click at [994, 336] on div "Janela de atendimento Grade de atendimento Capacidade Transportadoras Veículos …" at bounding box center [774, 338] width 1549 height 677
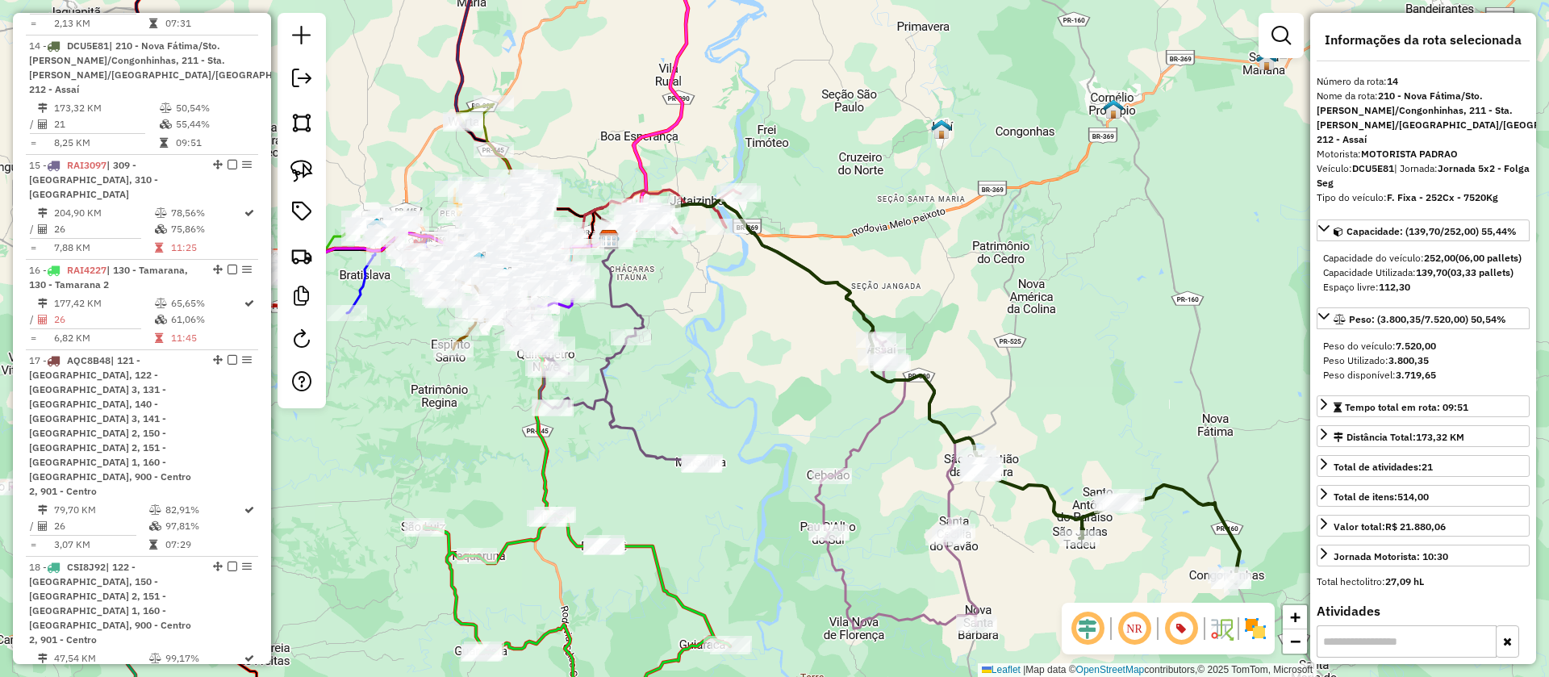
drag, startPoint x: 926, startPoint y: 304, endPoint x: 959, endPoint y: 350, distance: 56.2
click at [959, 350] on div "Janela de atendimento Grade de atendimento Capacidade Transportadoras Veículos …" at bounding box center [774, 338] width 1549 height 677
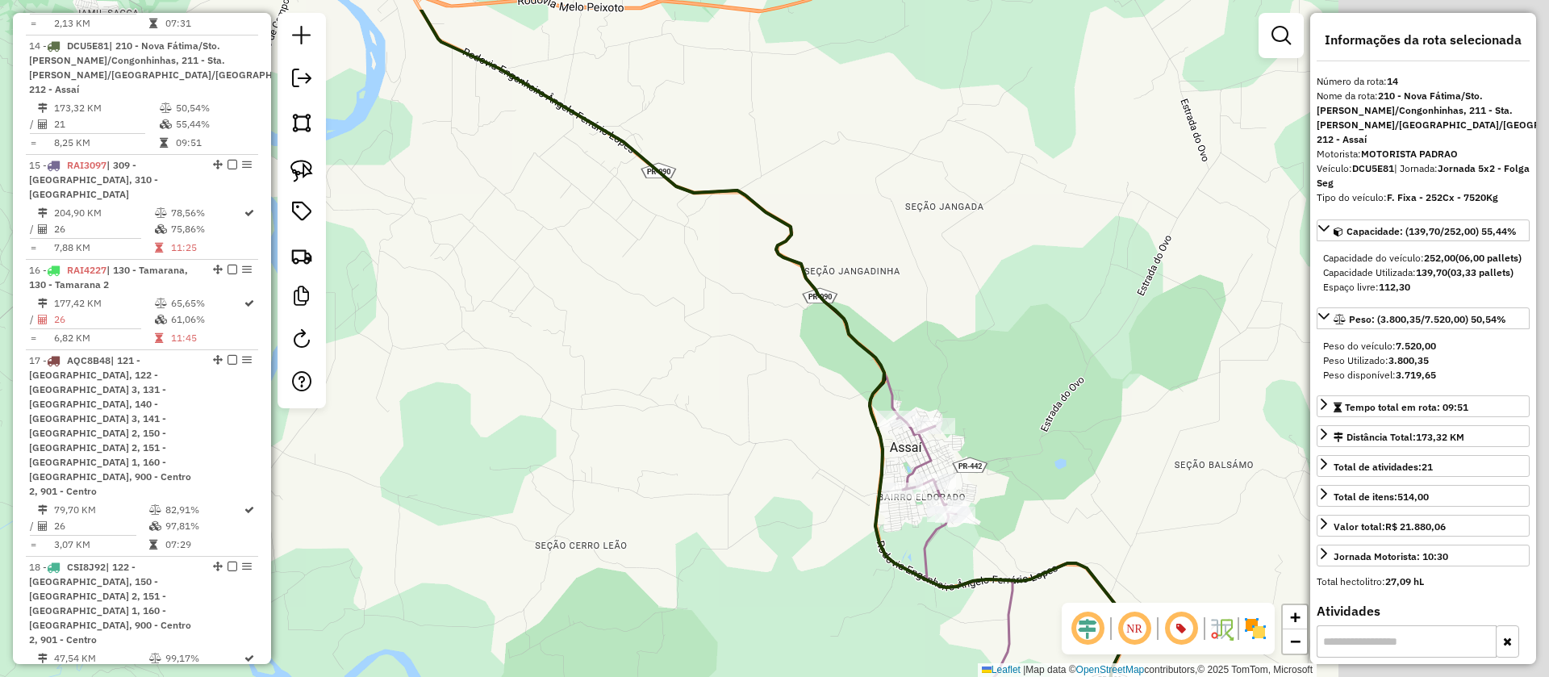
drag, startPoint x: 811, startPoint y: 382, endPoint x: 734, endPoint y: 399, distance: 78.5
click at [734, 399] on div "Janela de atendimento Grade de atendimento Capacidade Transportadoras Veículos …" at bounding box center [774, 338] width 1549 height 677
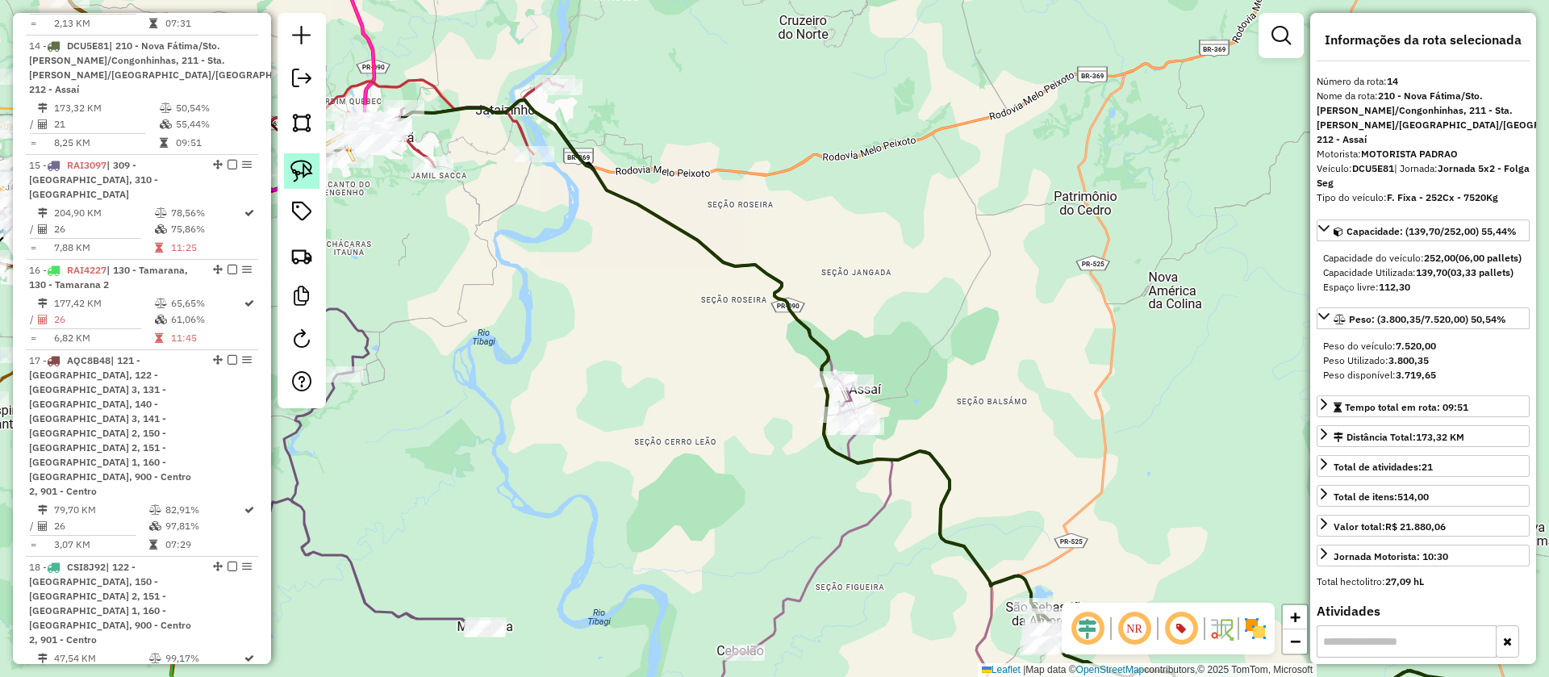
click at [315, 165] on link at bounding box center [302, 171] width 36 height 36
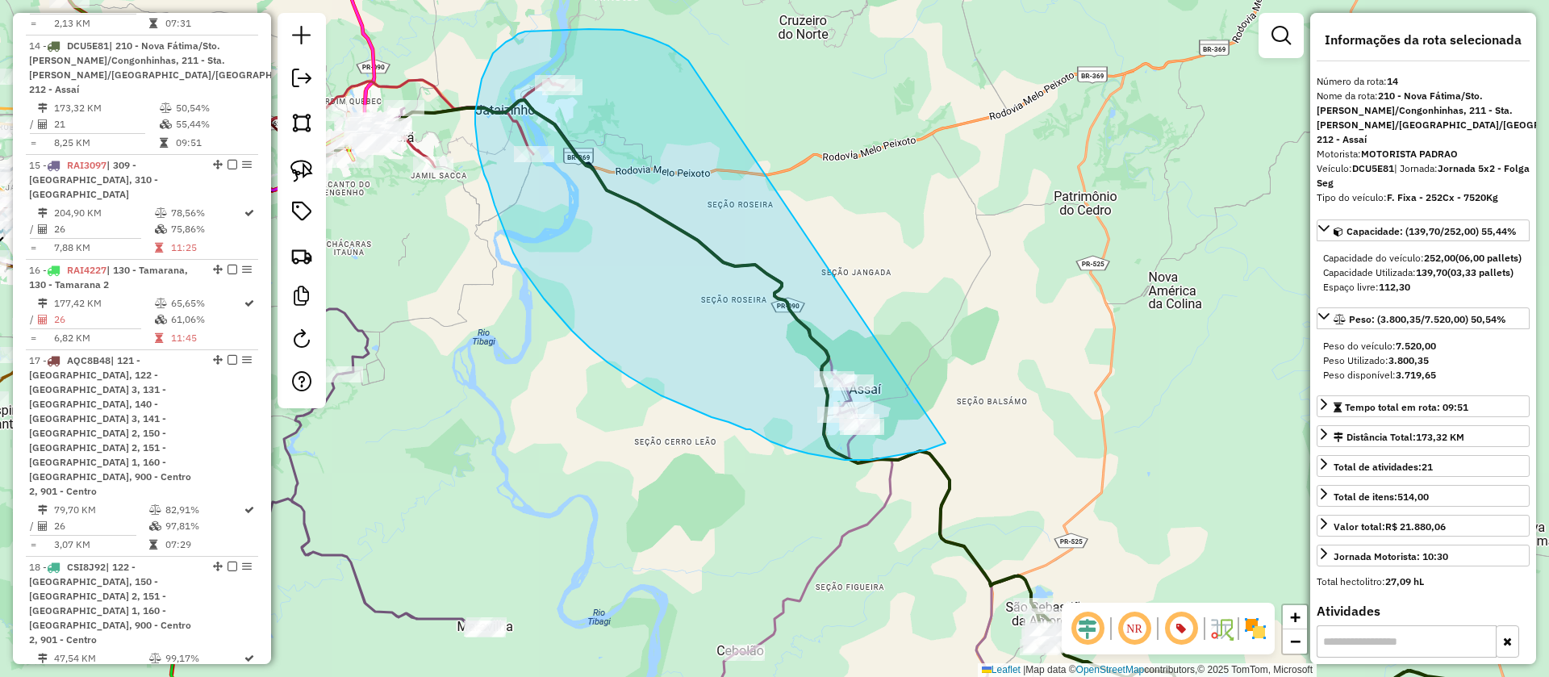
drag, startPoint x: 652, startPoint y: 39, endPoint x: 981, endPoint y: 421, distance: 504.7
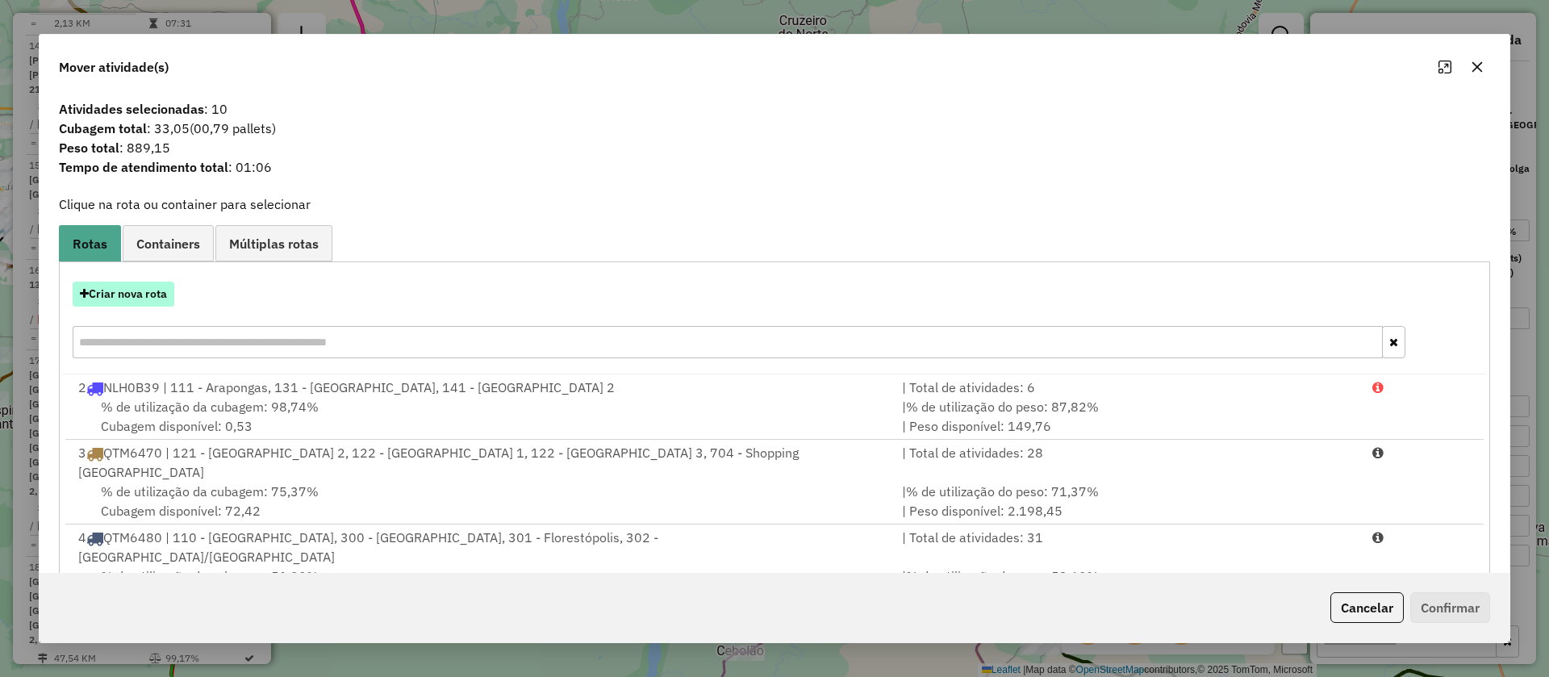
click at [131, 291] on button "Criar nova rota" at bounding box center [124, 294] width 102 height 25
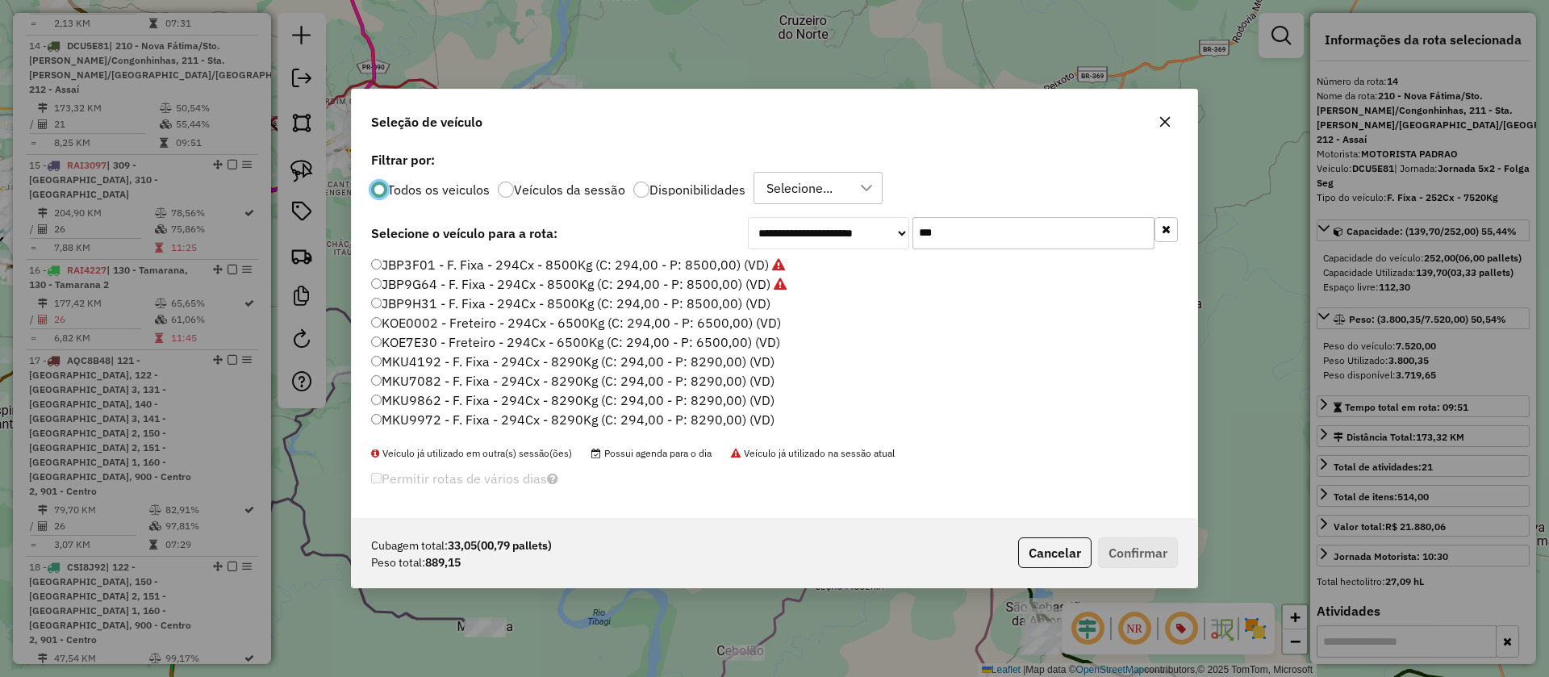
scroll to position [9, 5]
click at [711, 299] on label "JBP9H31 - F. Fixa - 294Cx - 8500Kg (C: 294,00 - P: 8500,00) (VD)" at bounding box center [570, 303] width 399 height 19
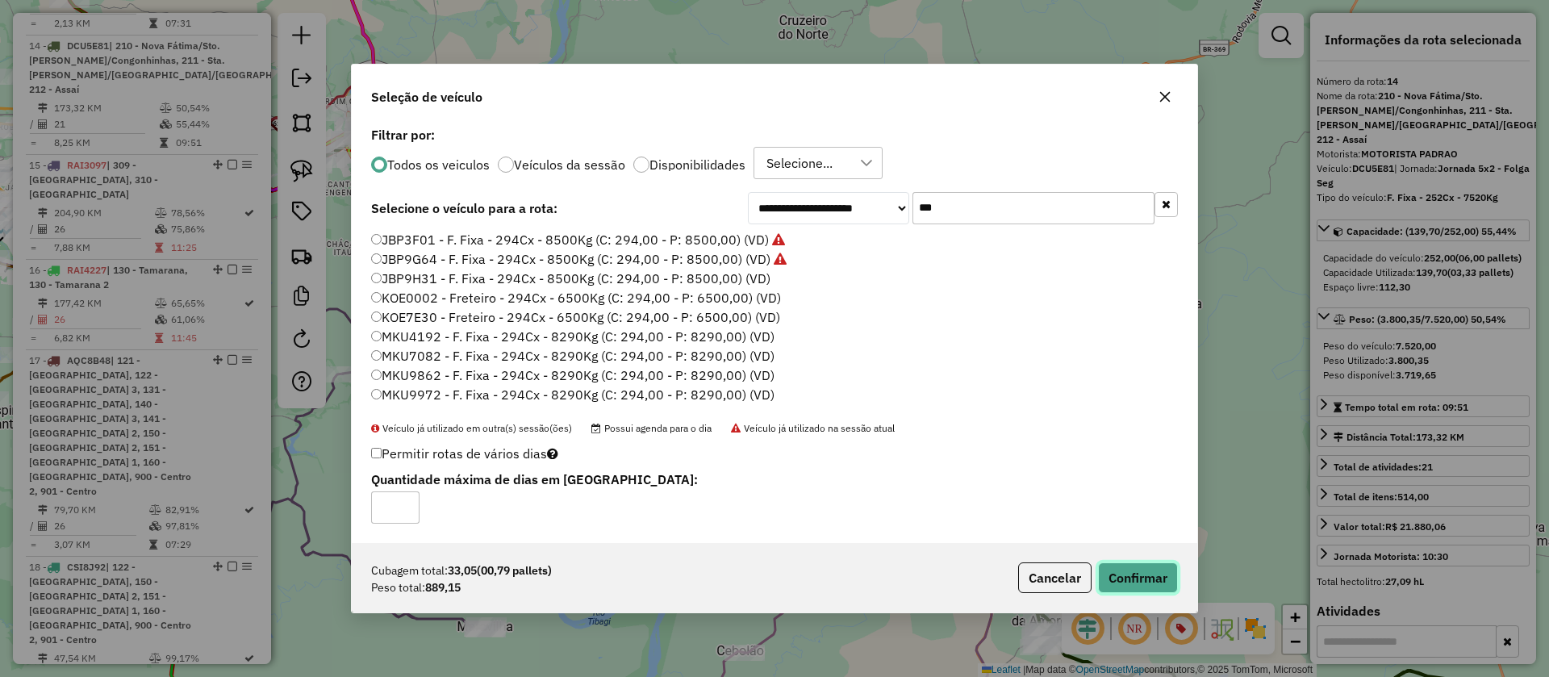
click at [1152, 574] on button "Confirmar" at bounding box center [1138, 577] width 80 height 31
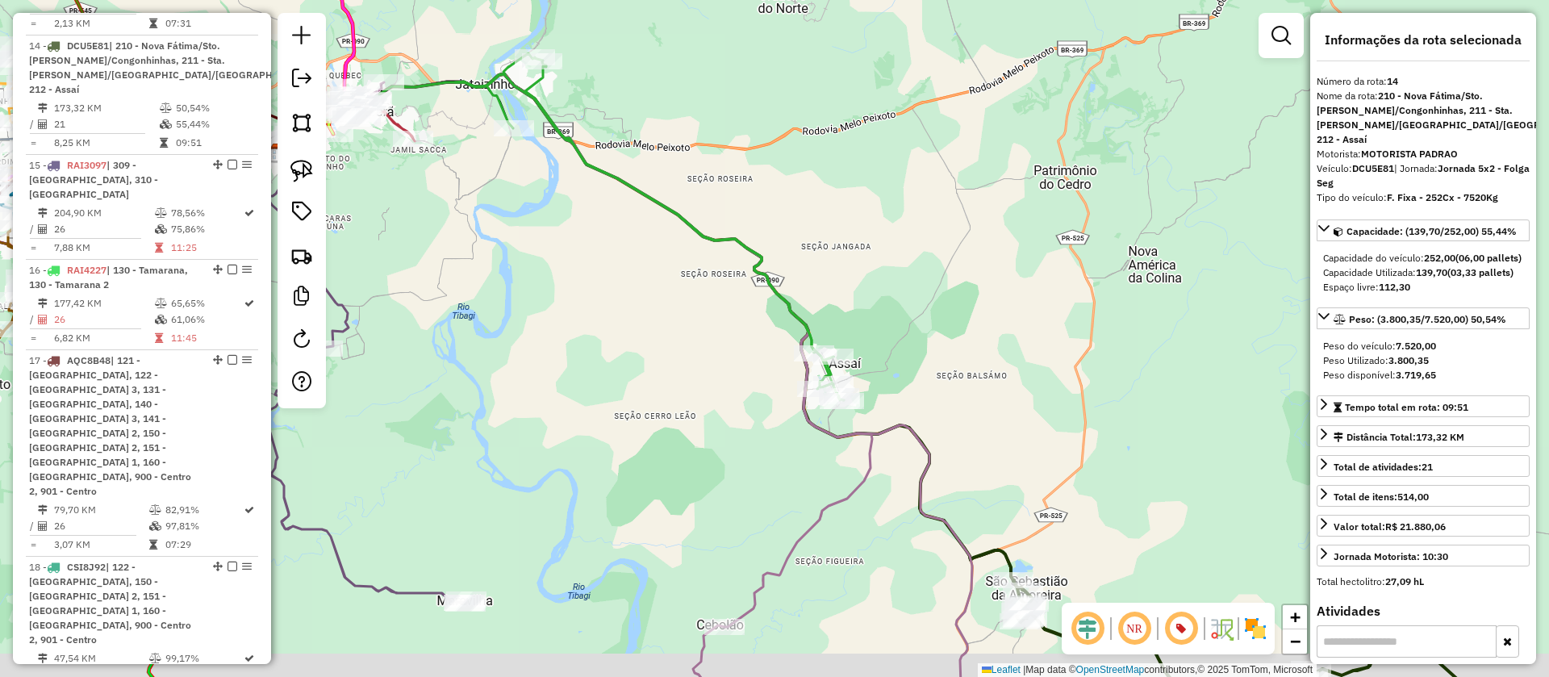
drag, startPoint x: 865, startPoint y: 329, endPoint x: 781, endPoint y: 190, distance: 162.9
click at [781, 190] on div "Janela de atendimento Grade de atendimento Capacidade Transportadoras Veículos …" at bounding box center [774, 338] width 1549 height 677
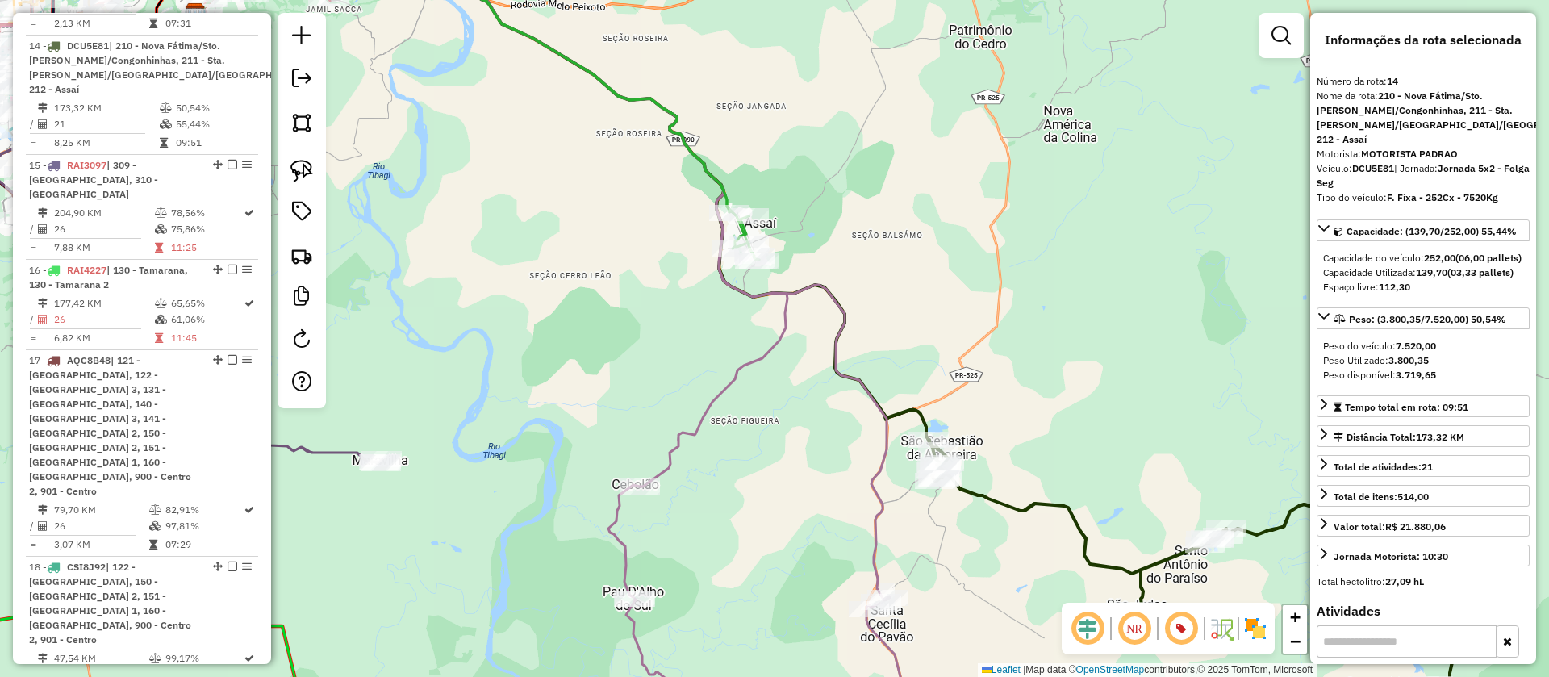
click at [840, 363] on icon at bounding box center [597, 339] width 658 height 811
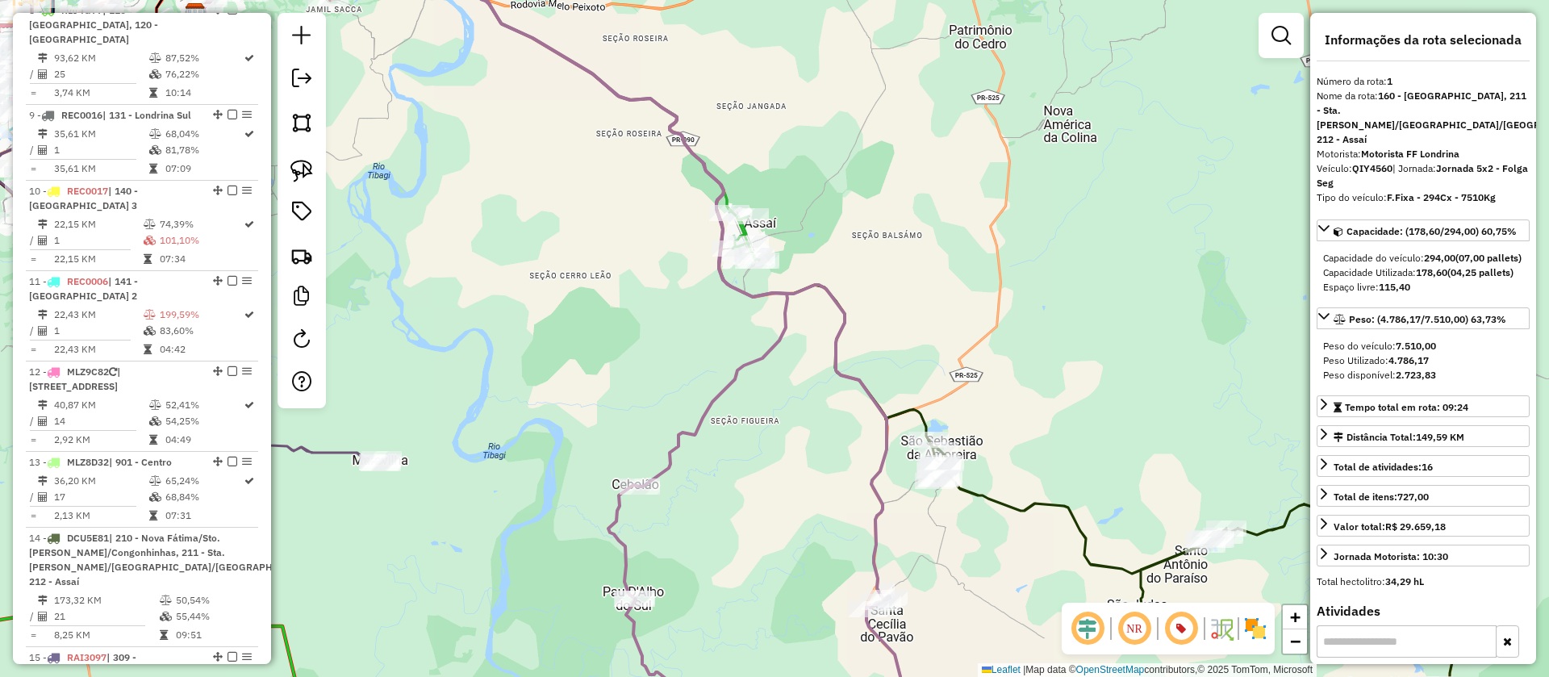
scroll to position [686, 0]
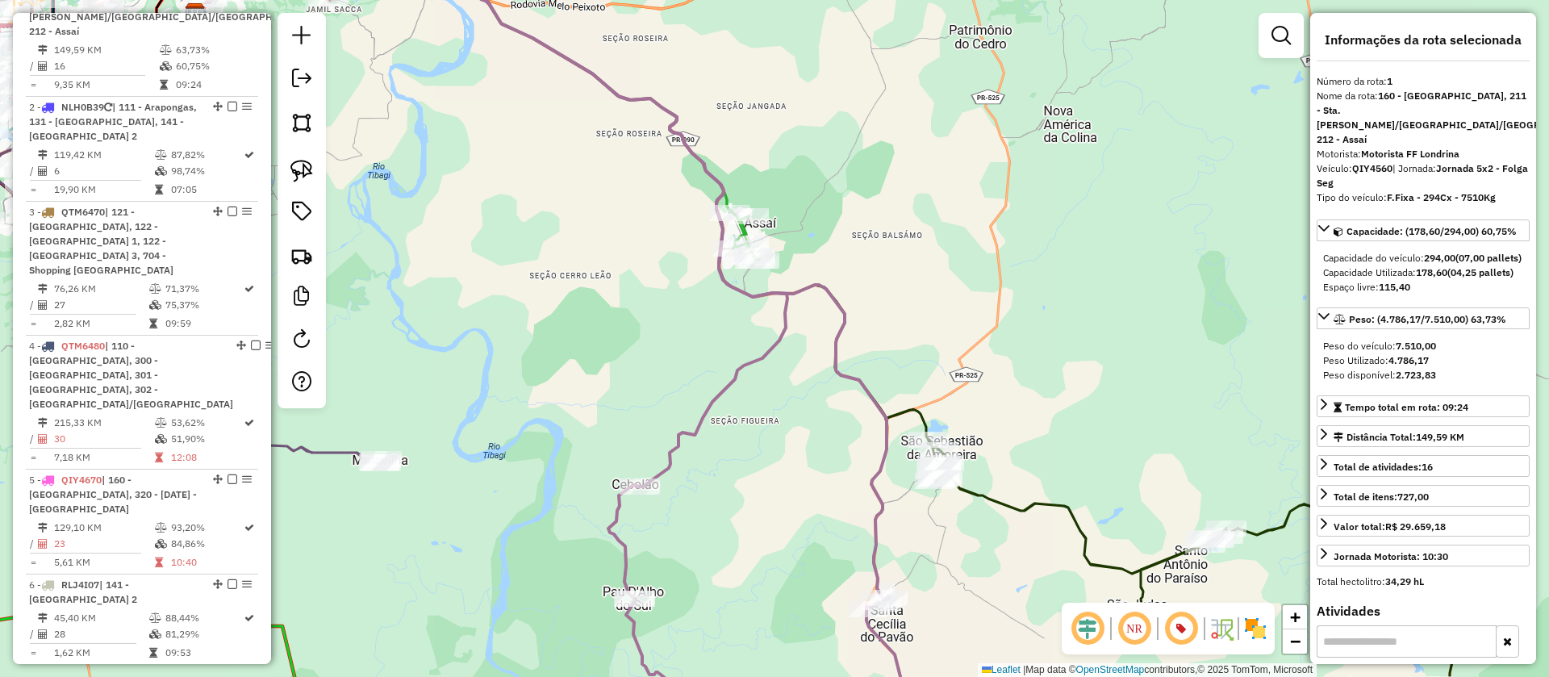
click at [915, 408] on icon at bounding box center [568, 200] width 746 height 532
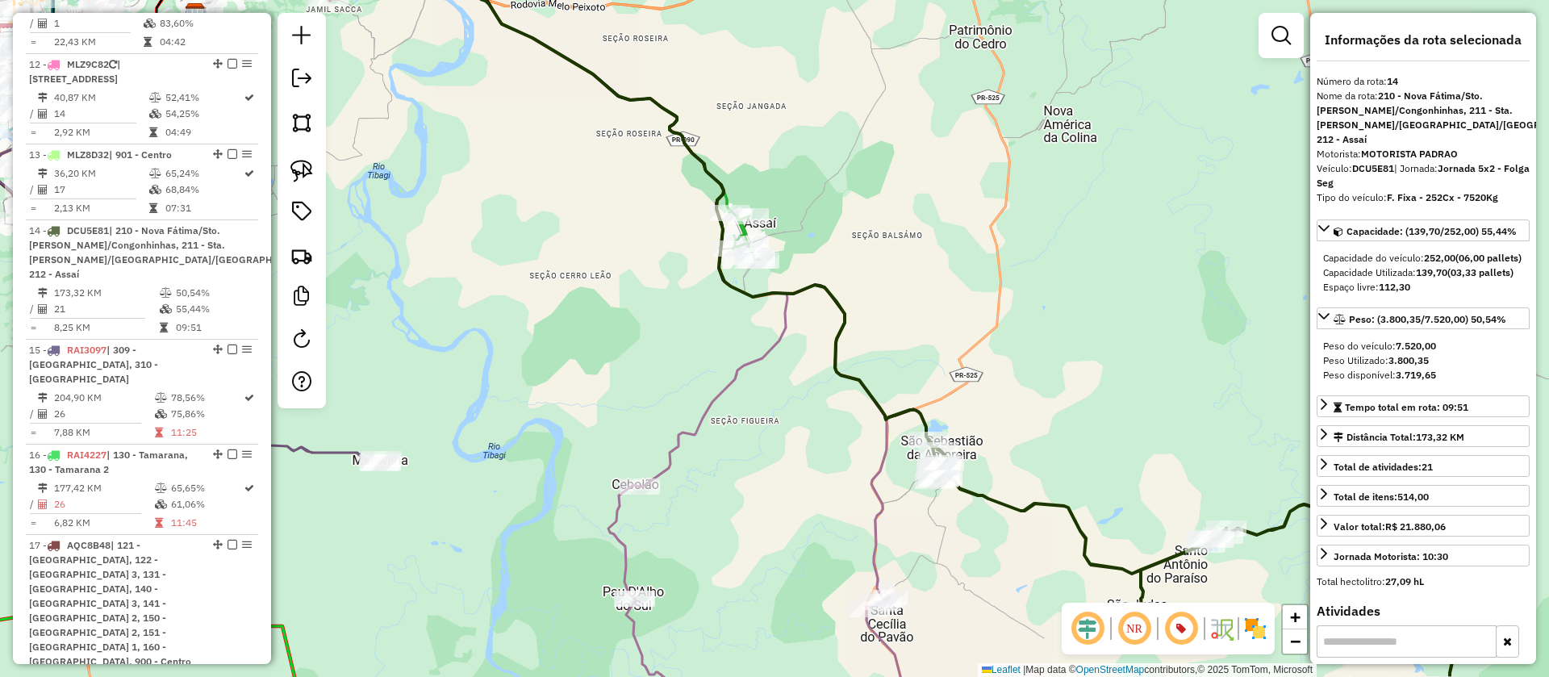
scroll to position [1919, 0]
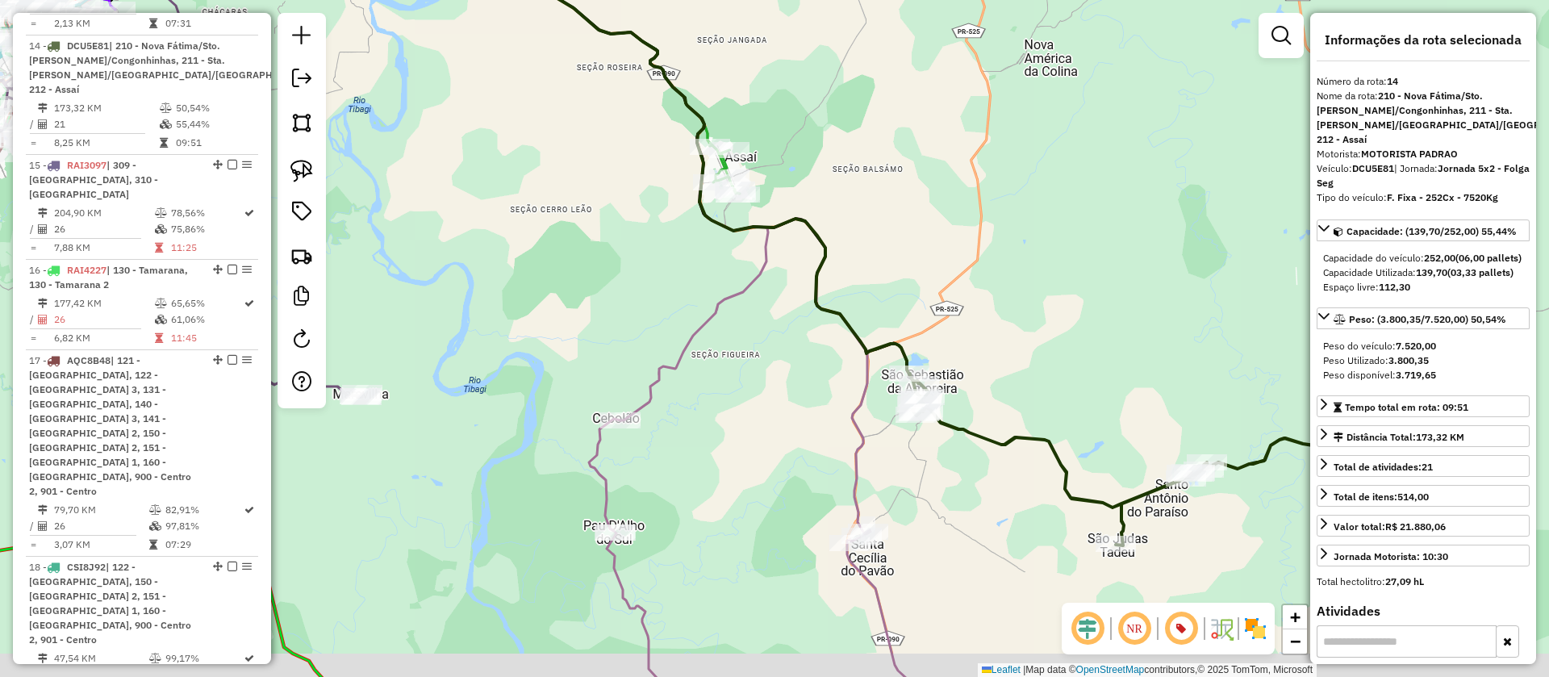
drag, startPoint x: 999, startPoint y: 415, endPoint x: 943, endPoint y: 296, distance: 131.4
click at [959, 267] on div "Janela de atendimento Grade de atendimento Capacidade Transportadoras Veículos …" at bounding box center [774, 338] width 1549 height 677
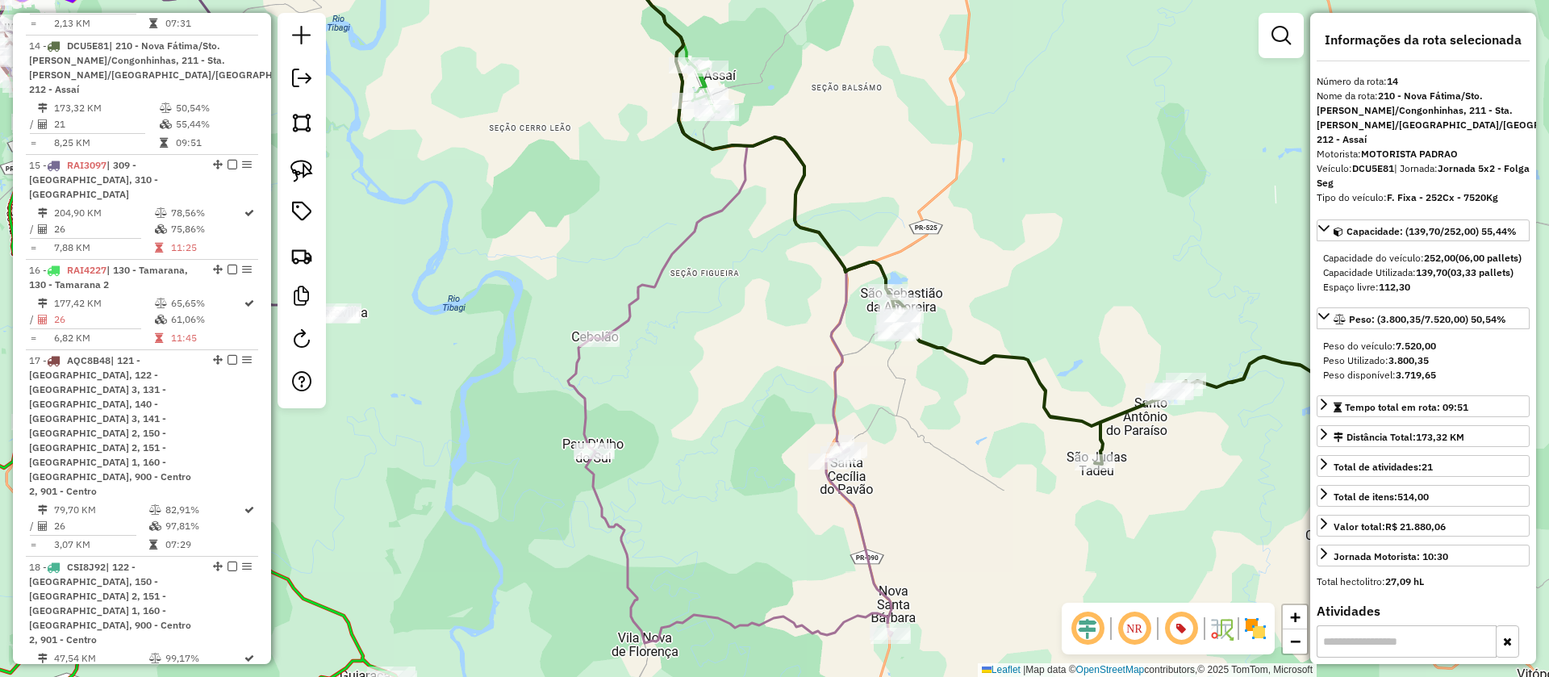
click at [844, 358] on icon at bounding box center [725, 287] width 333 height 711
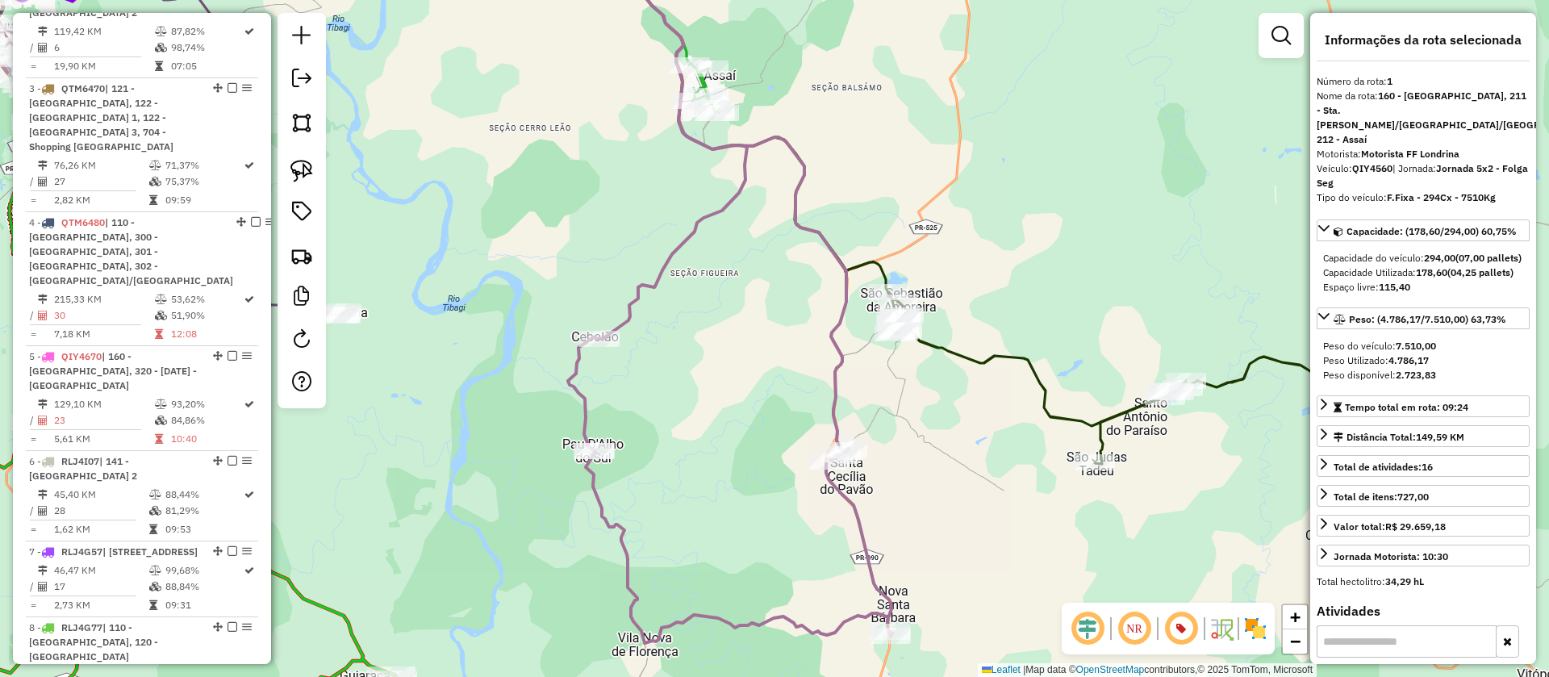
scroll to position [686, 0]
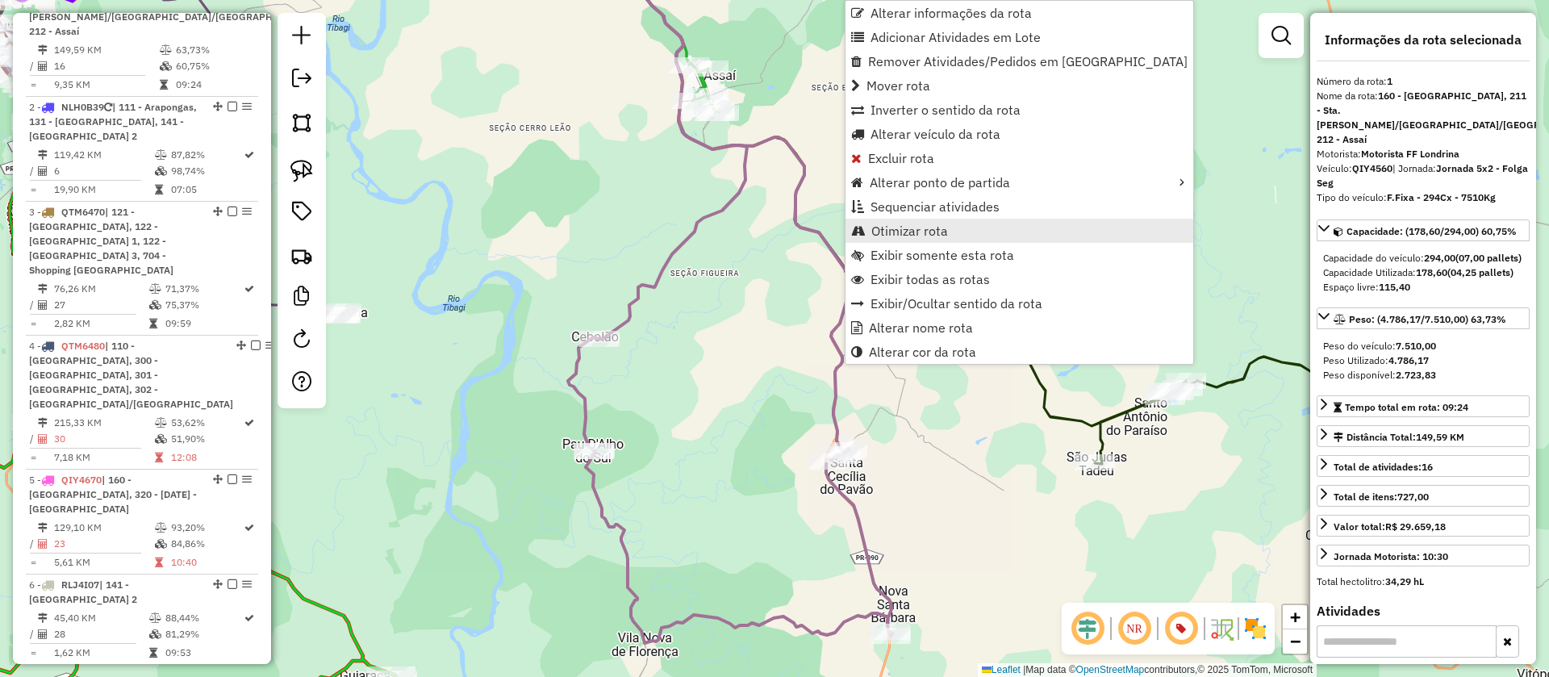
click at [918, 224] on span "Otimizar rota" at bounding box center [910, 230] width 77 height 13
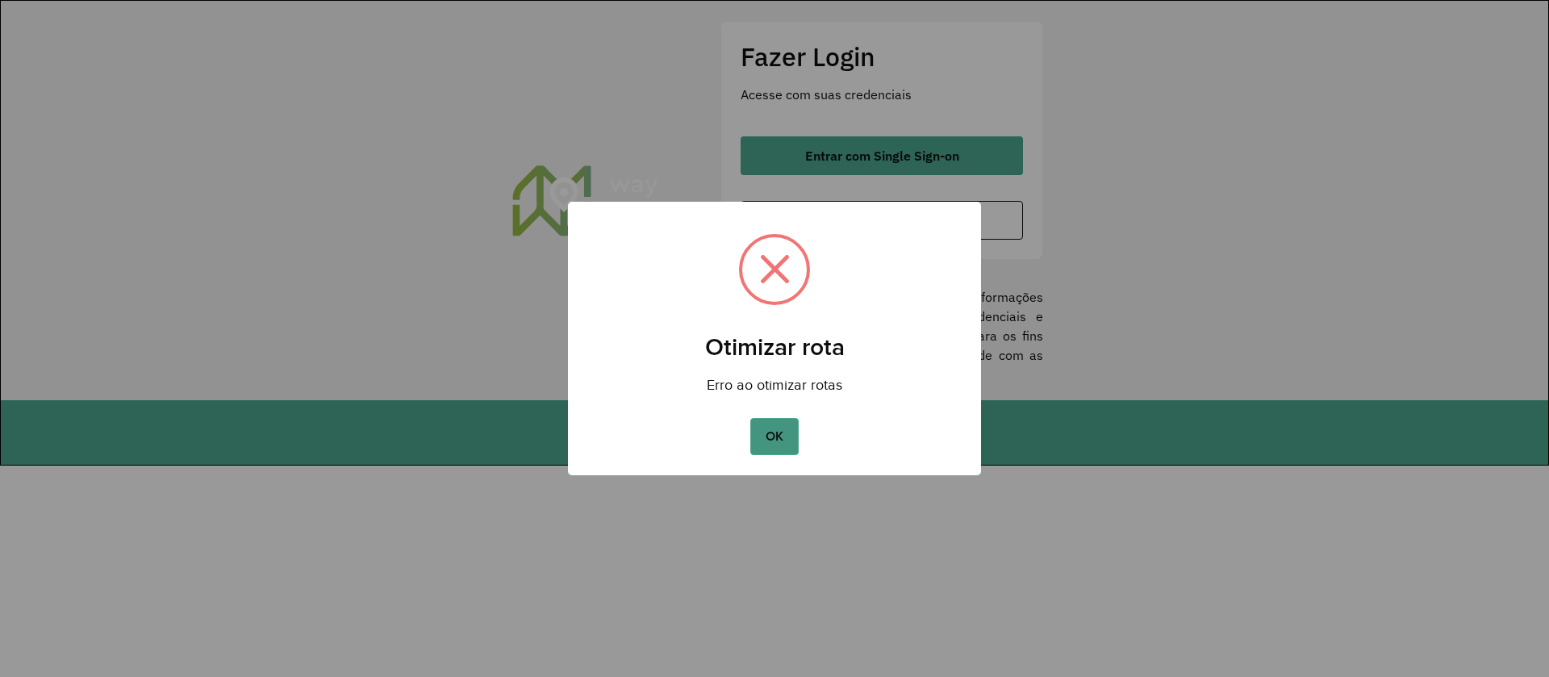
click at [775, 432] on button "OK" at bounding box center [774, 436] width 48 height 37
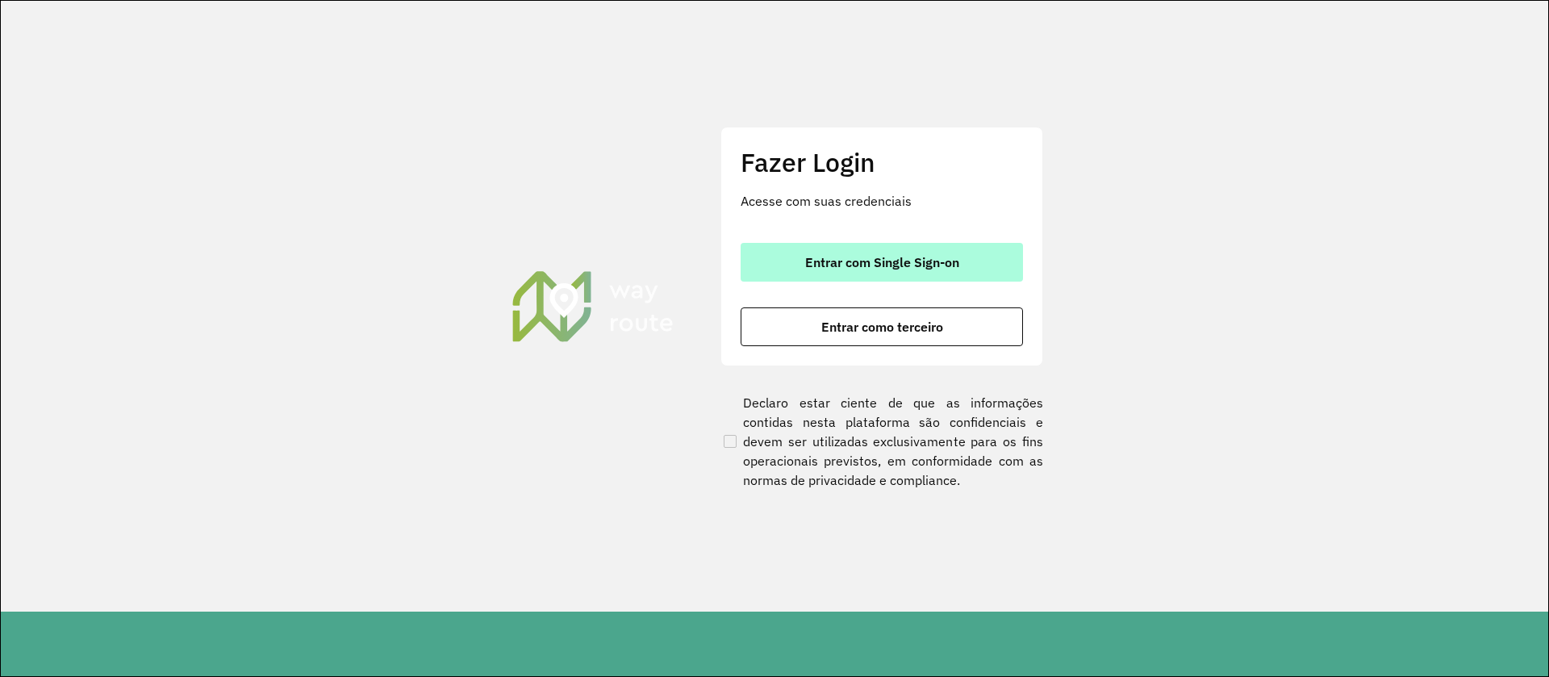
click at [909, 253] on button "Entrar com Single Sign-on" at bounding box center [882, 262] width 282 height 39
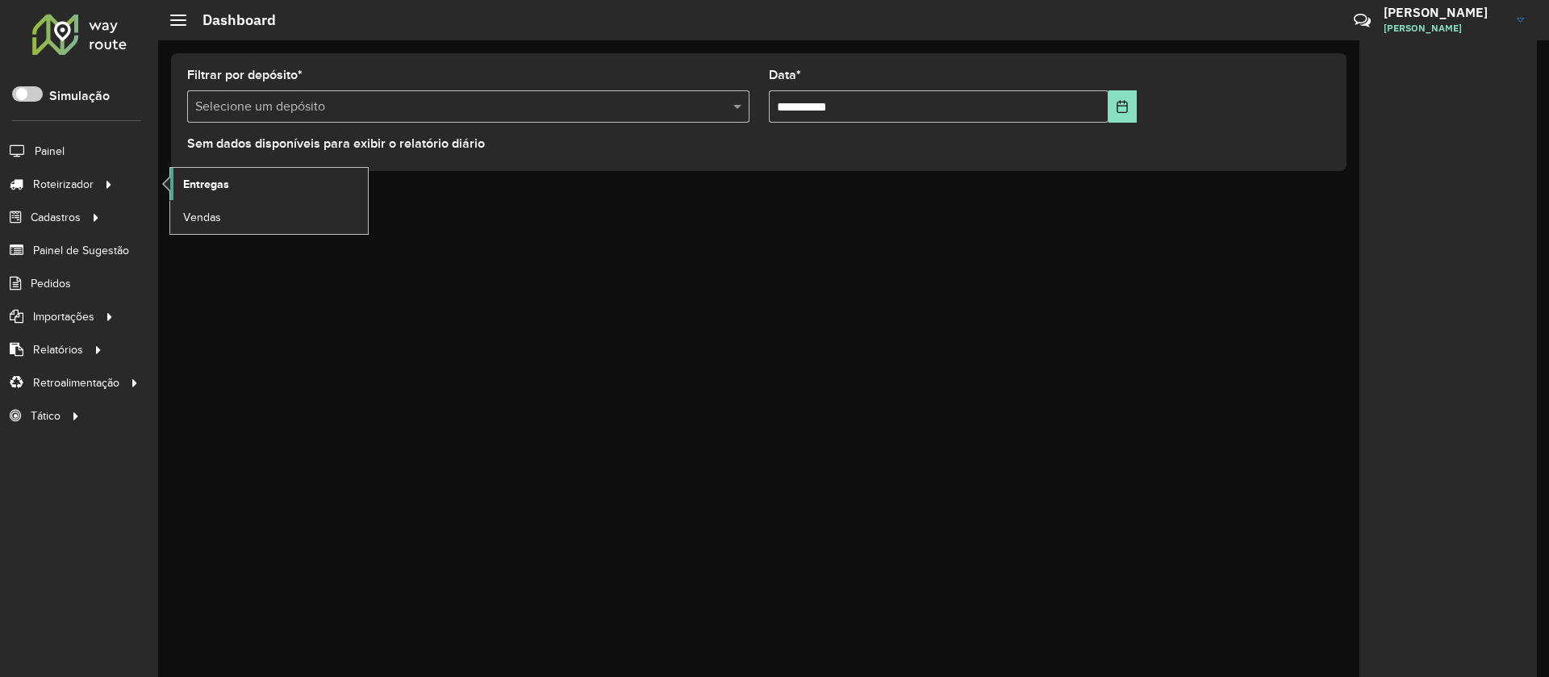
click at [212, 182] on span "Entregas" at bounding box center [206, 184] width 46 height 17
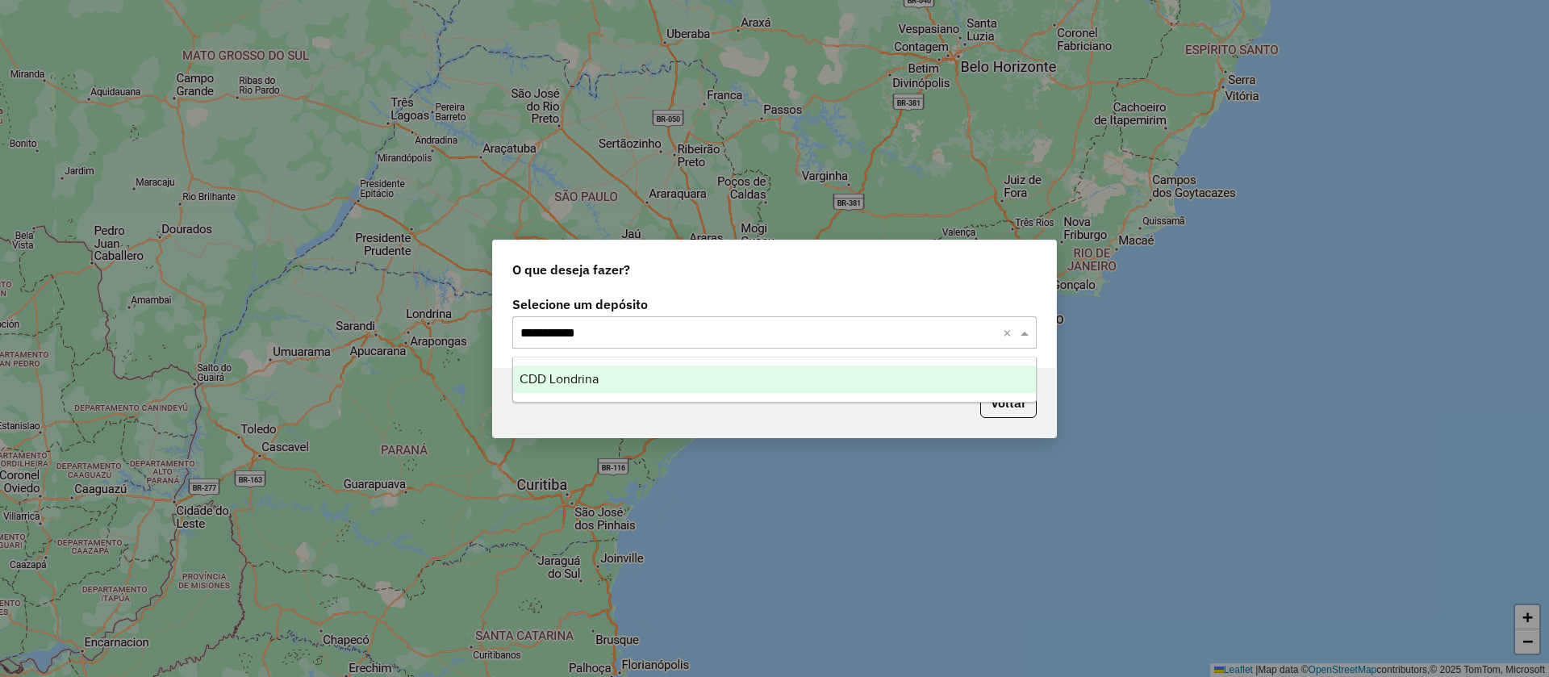
type input "**********"
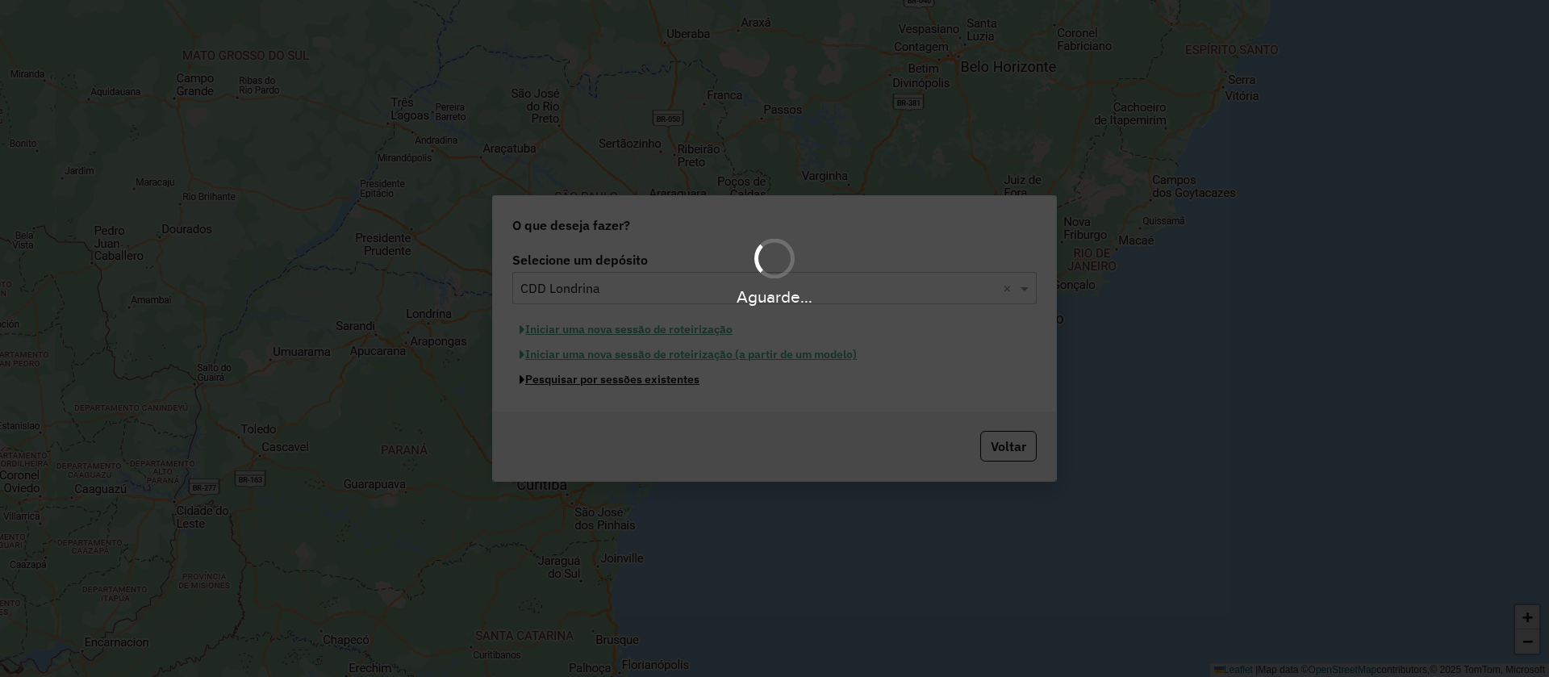
click at [512, 367] on button "Pesquisar por sessões existentes" at bounding box center [609, 379] width 194 height 25
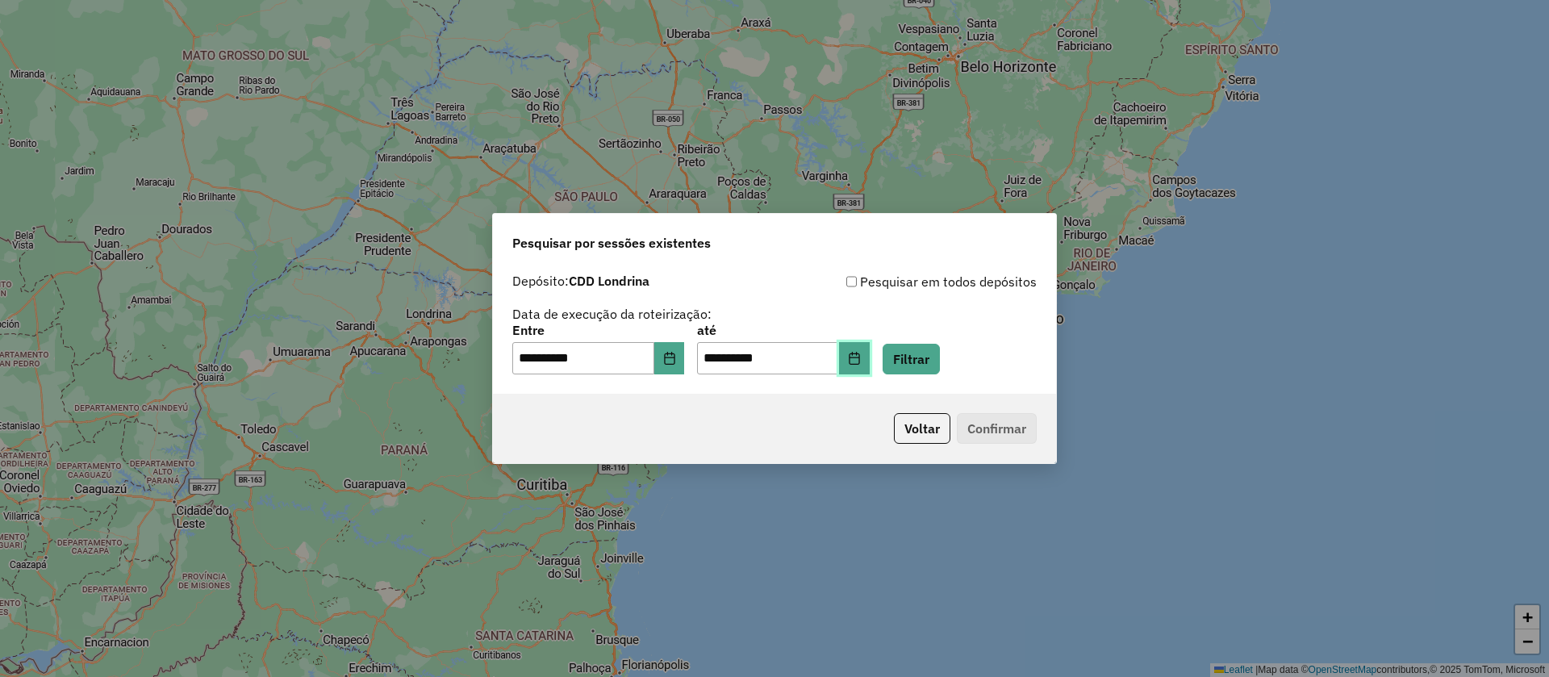
click at [859, 353] on icon "Choose Date" at bounding box center [854, 358] width 10 height 13
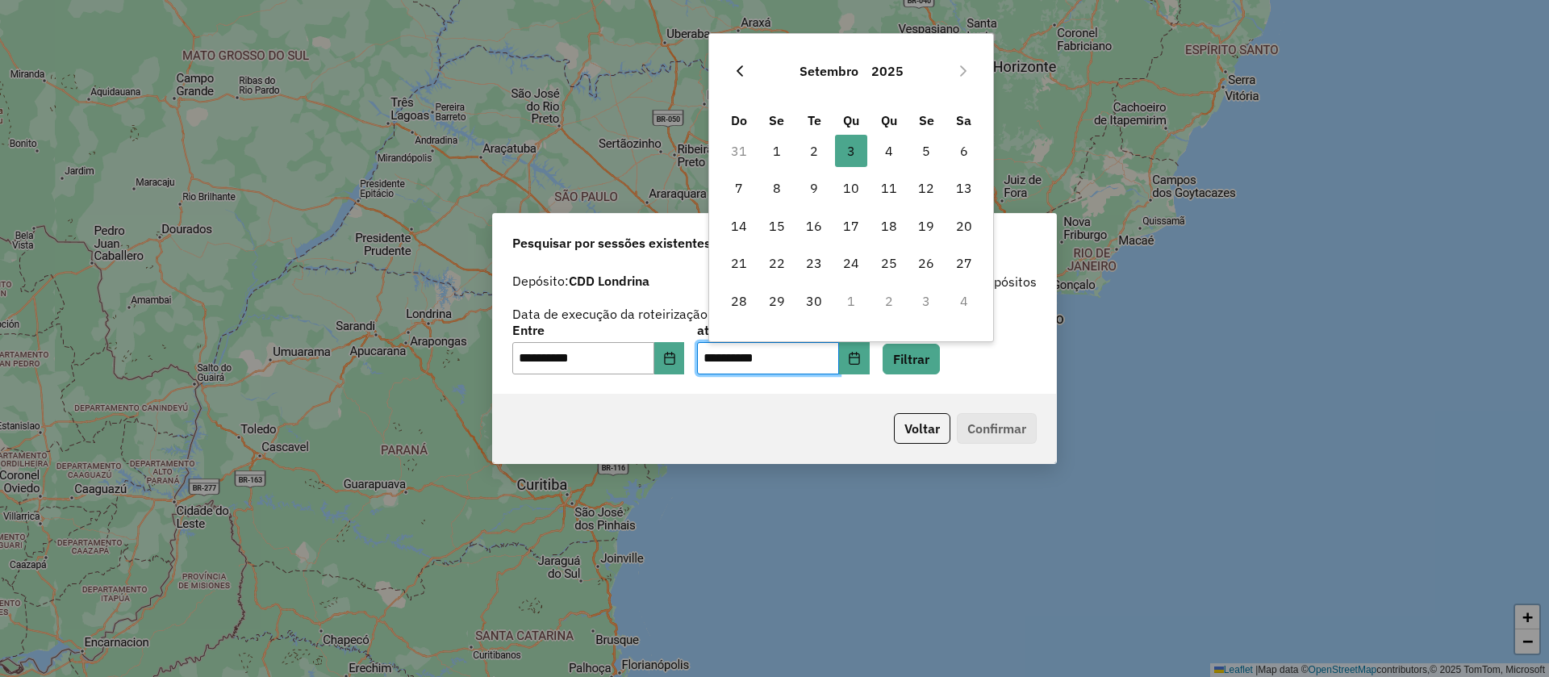
click at [746, 70] on icon "Previous Month" at bounding box center [740, 71] width 13 height 13
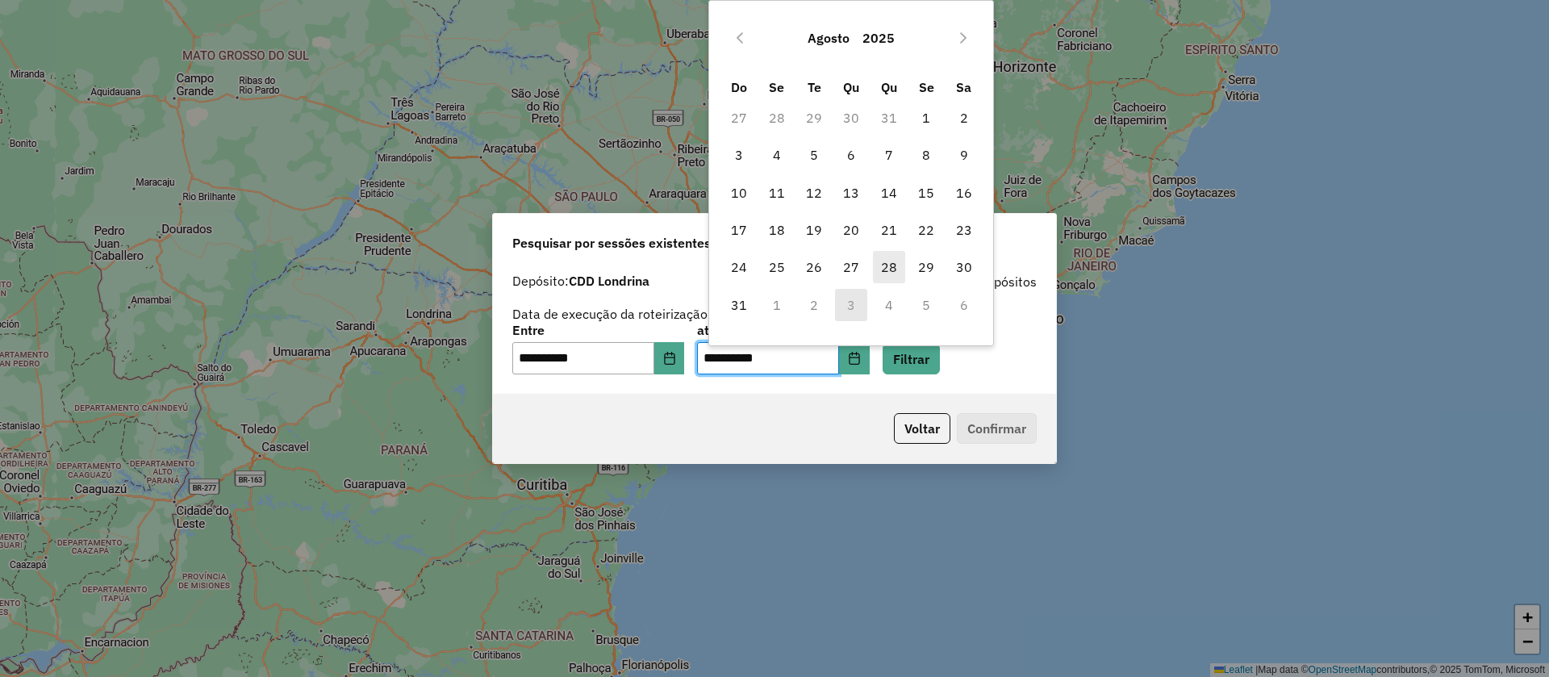
click at [883, 265] on span "28" at bounding box center [889, 267] width 32 height 32
type input "**********"
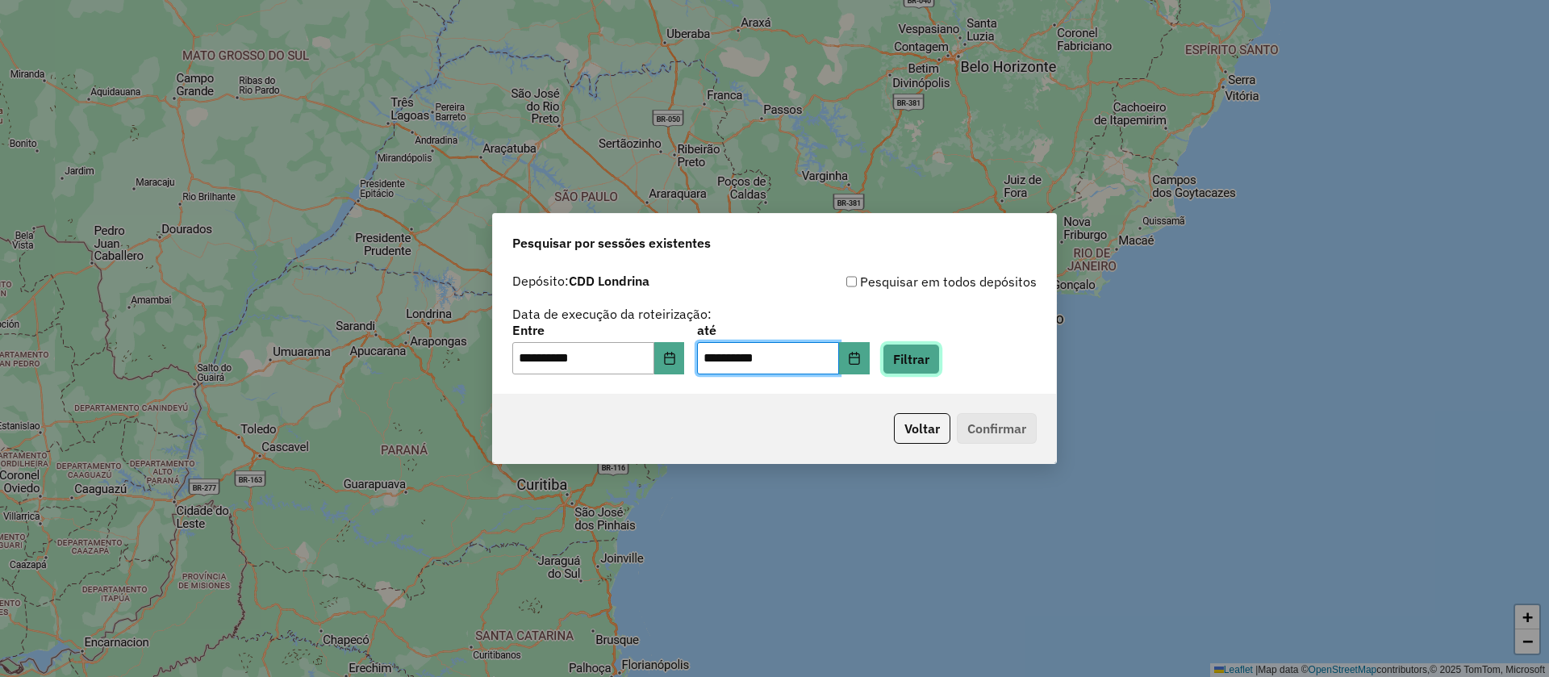
click at [918, 349] on button "Filtrar" at bounding box center [911, 359] width 57 height 31
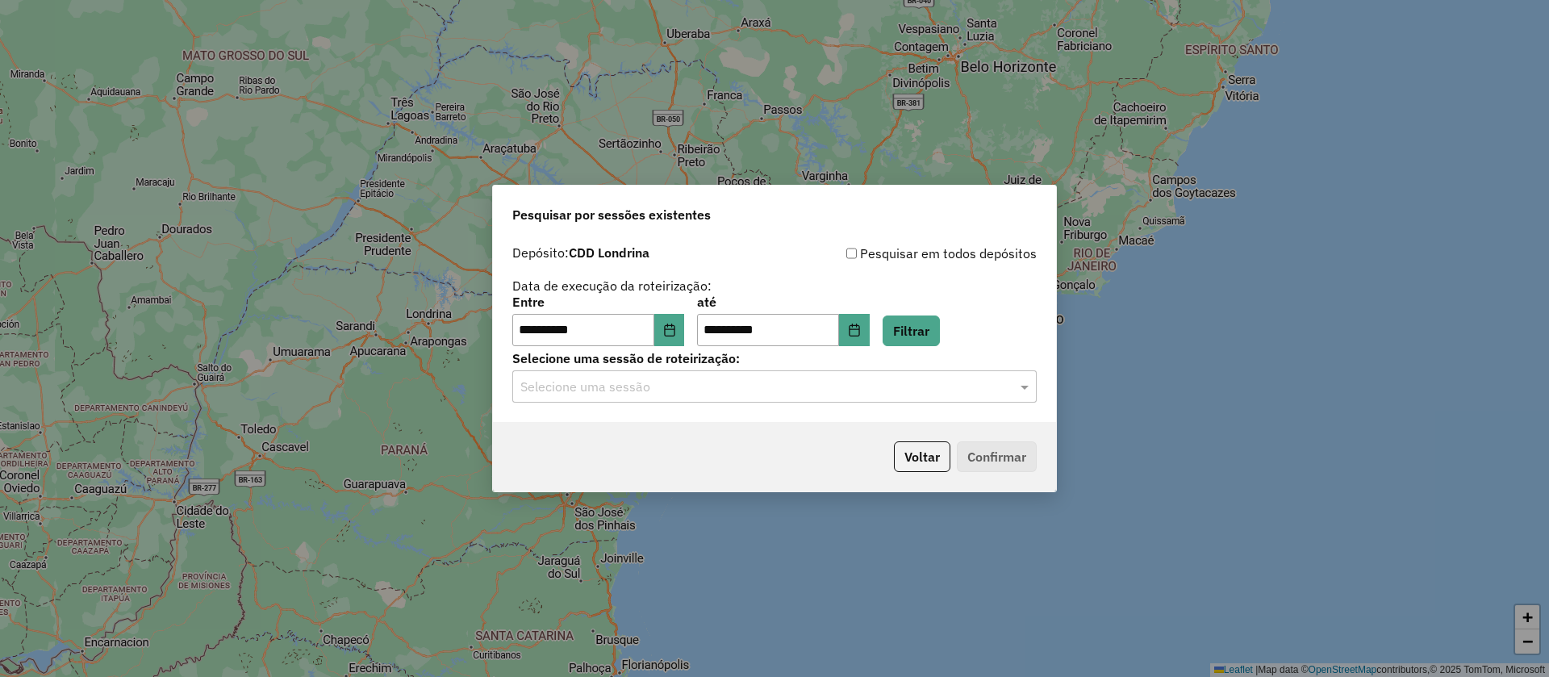
click at [867, 386] on input "text" at bounding box center [758, 387] width 476 height 19
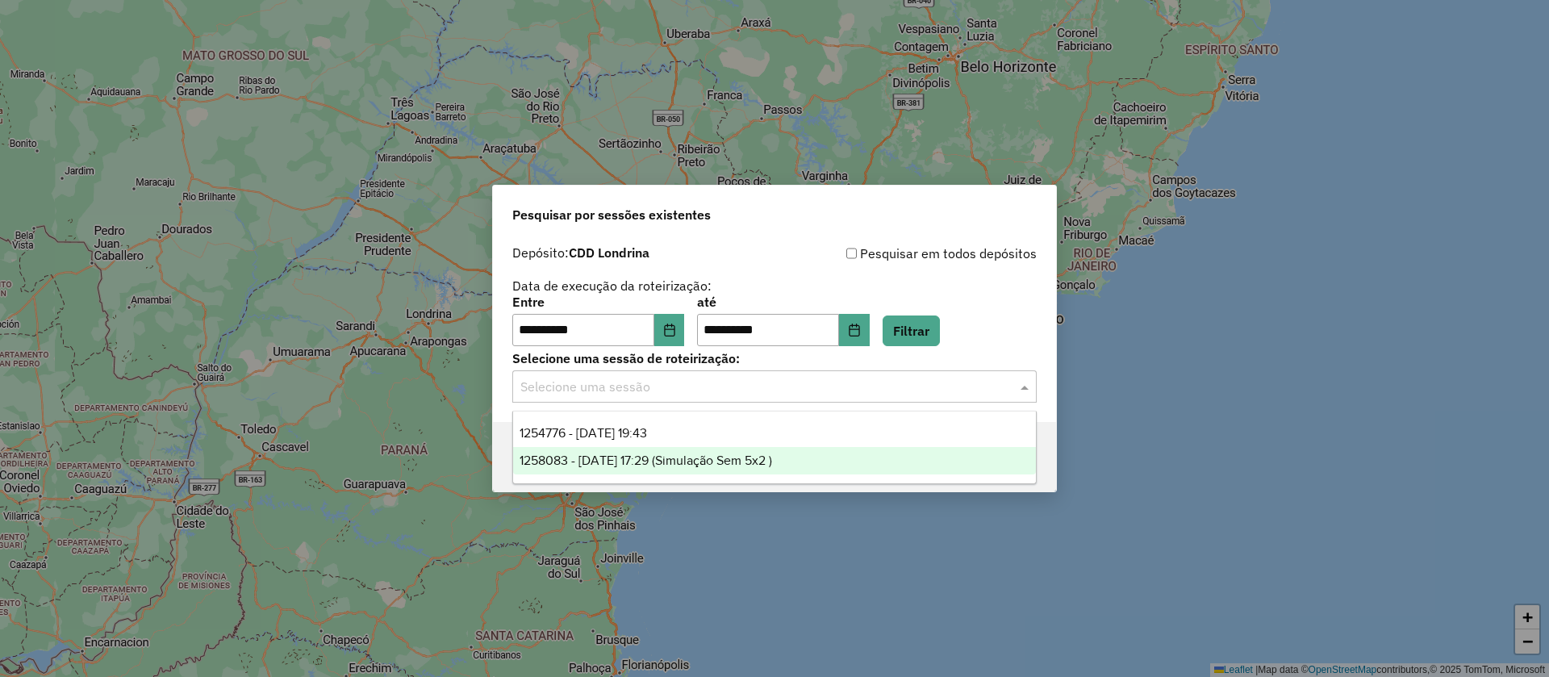
click at [667, 461] on span "1258083 - [DATE] 17:29 (Simulação Sem 5x2 )" at bounding box center [646, 461] width 253 height 14
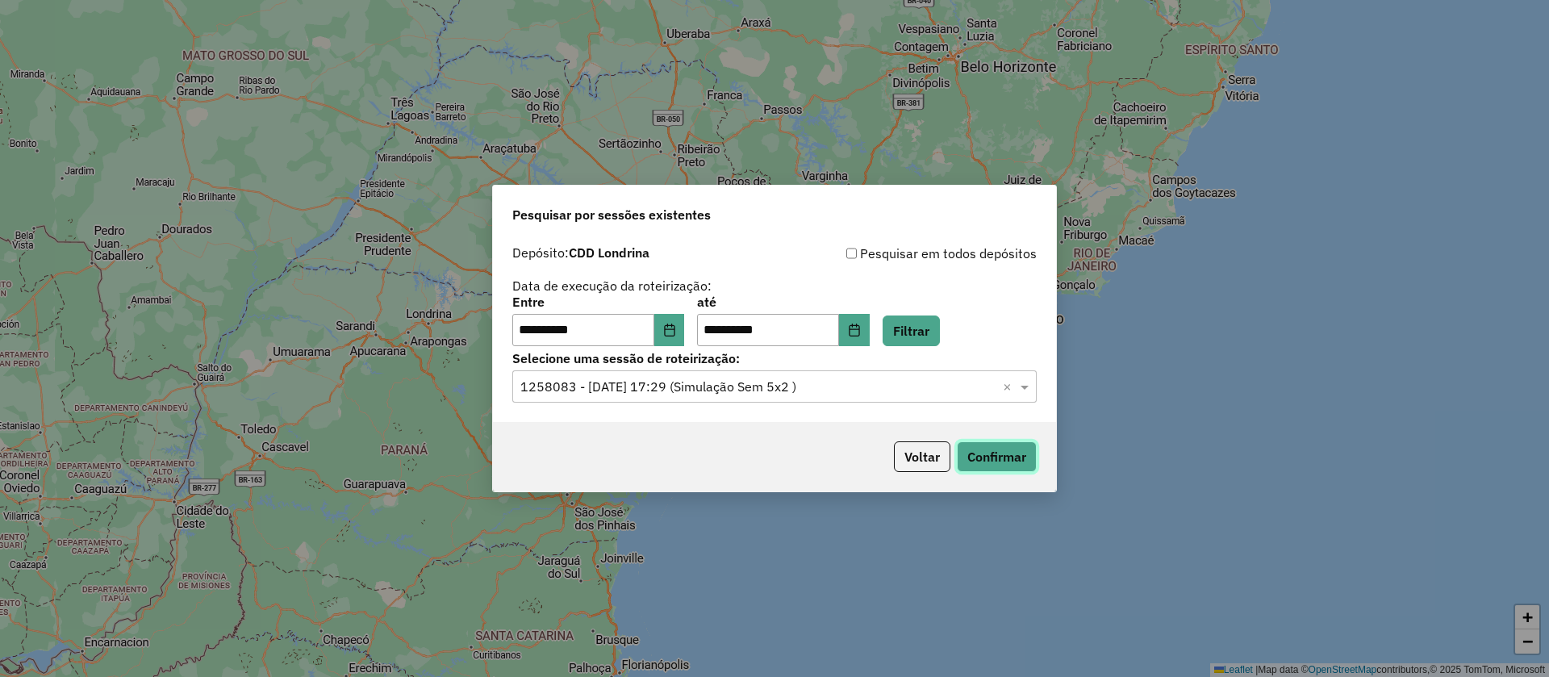
click at [1010, 465] on button "Confirmar" at bounding box center [997, 456] width 80 height 31
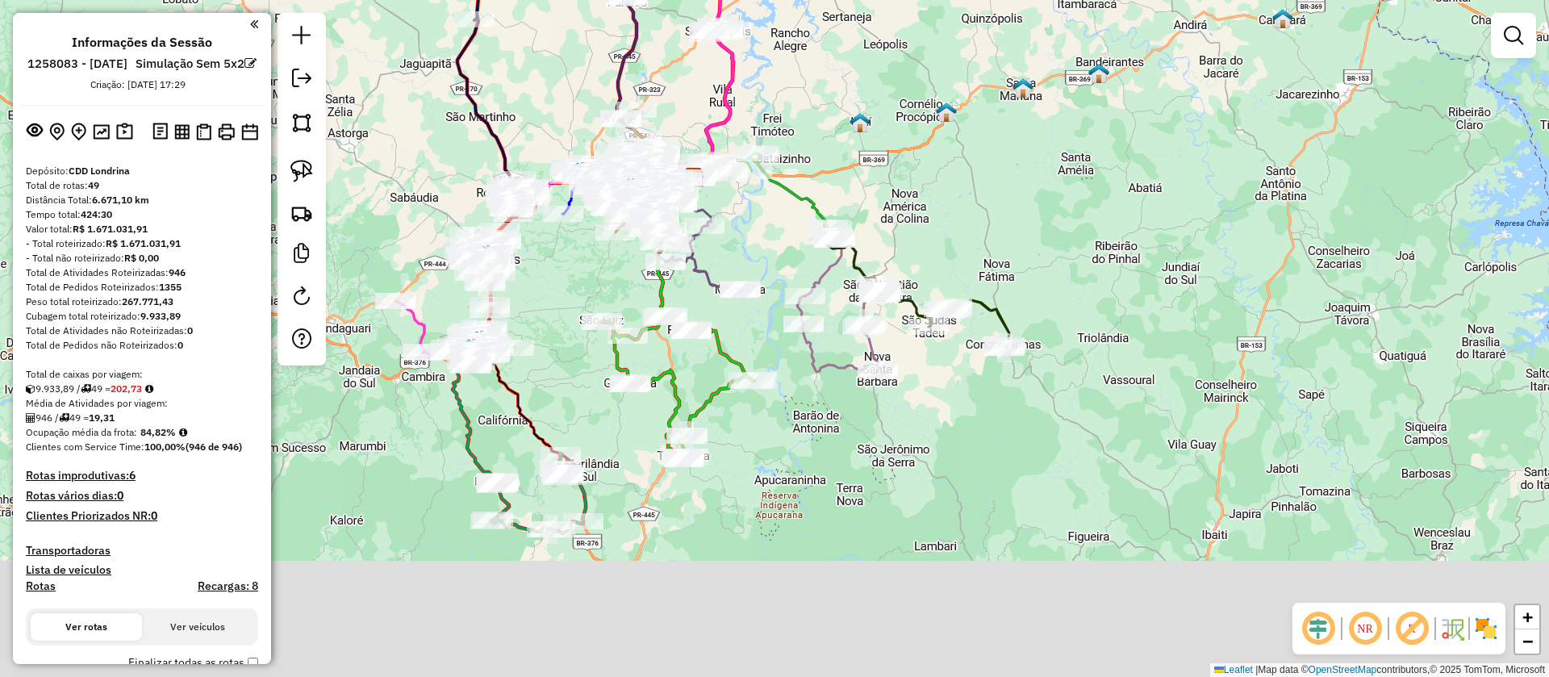
drag, startPoint x: 1015, startPoint y: 303, endPoint x: 983, endPoint y: 226, distance: 83.2
click at [983, 226] on div "Janela de atendimento Grade de atendimento Capacidade Transportadoras Veículos …" at bounding box center [774, 338] width 1549 height 677
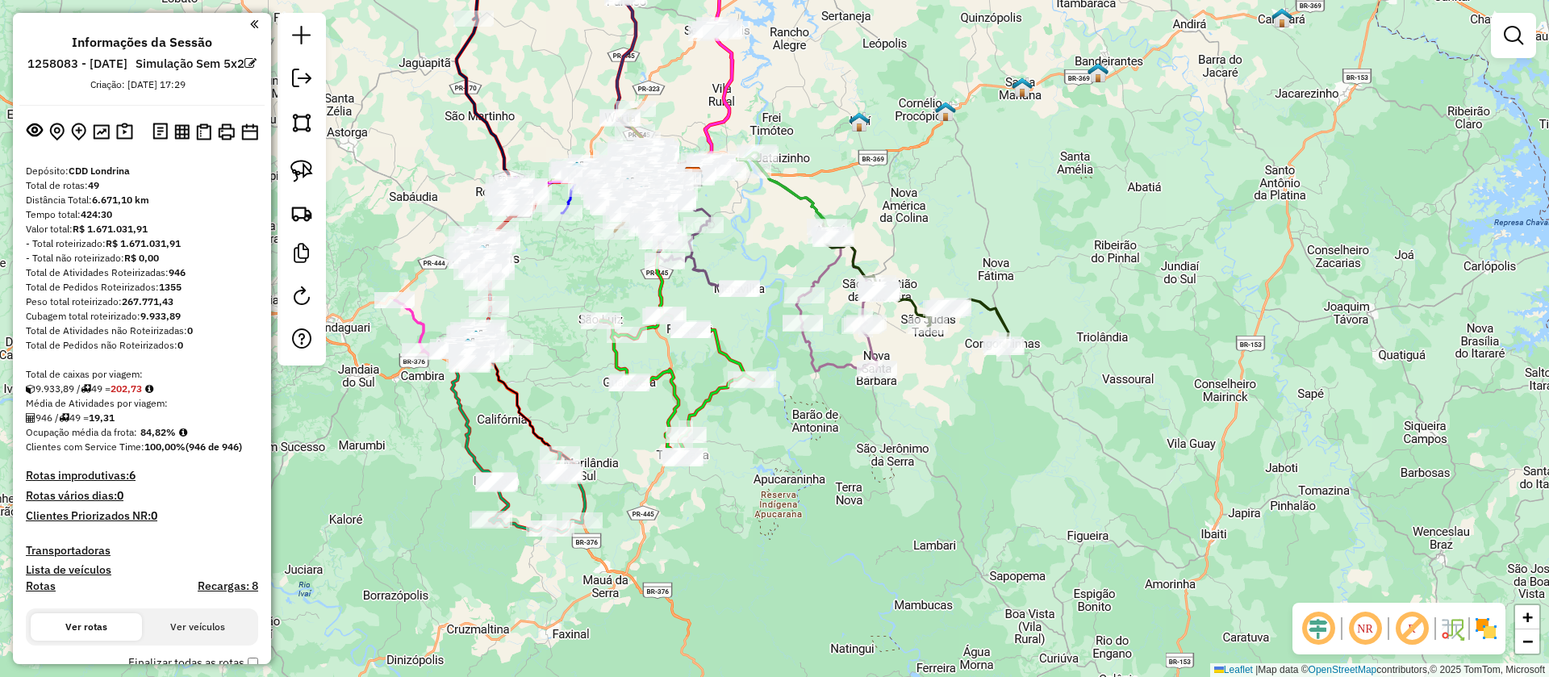
click at [1409, 634] on em at bounding box center [1412, 628] width 39 height 39
click at [999, 313] on icon at bounding box center [942, 315] width 132 height 65
select select "**********"
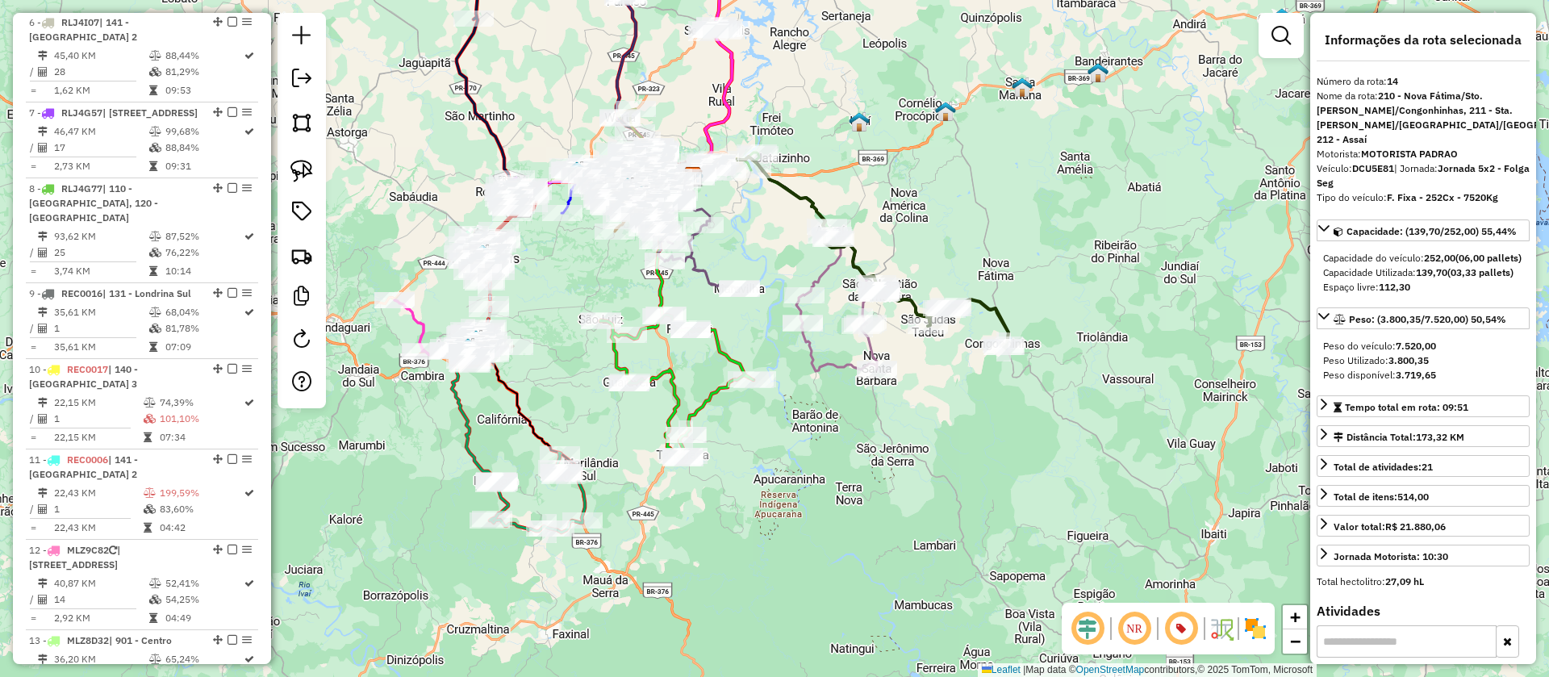
scroll to position [1919, 0]
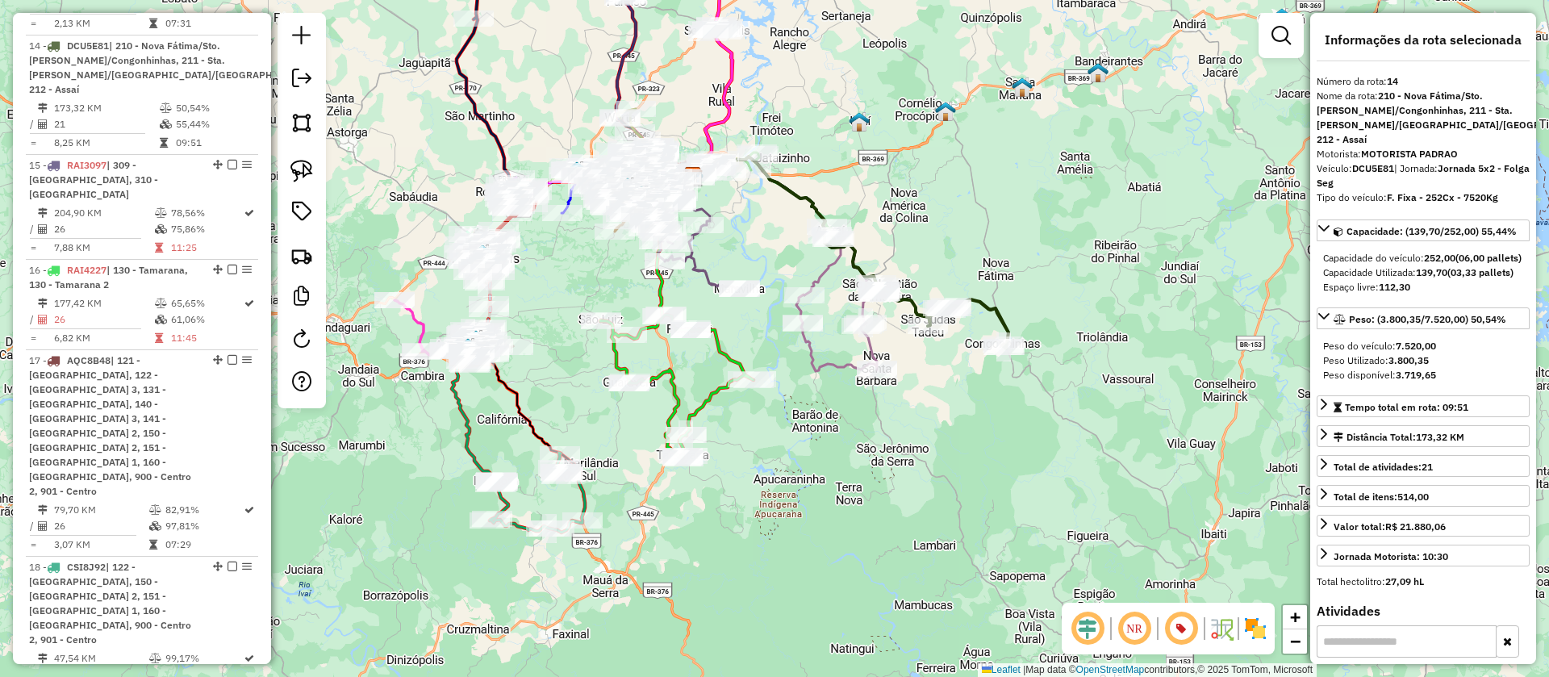
click at [873, 349] on icon at bounding box center [794, 264] width 166 height 215
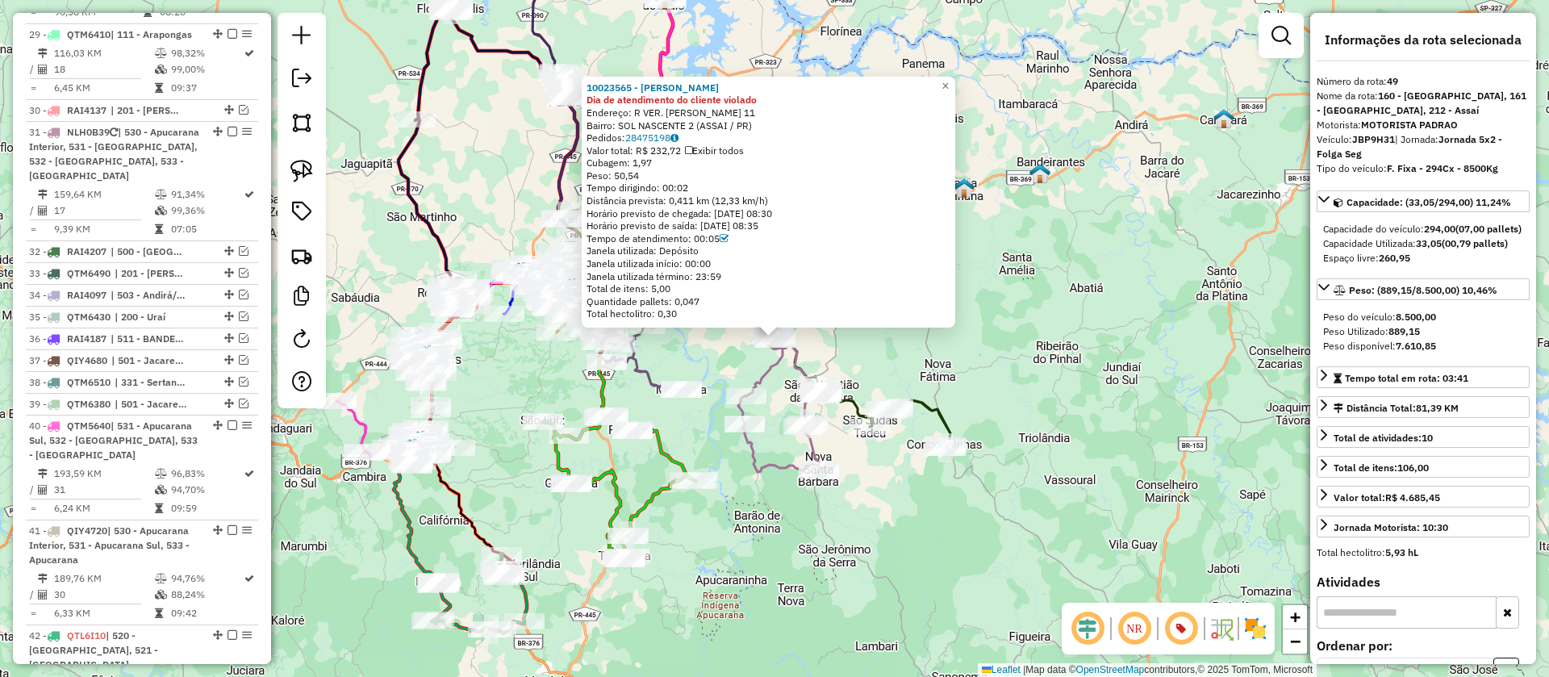
scroll to position [4107, 0]
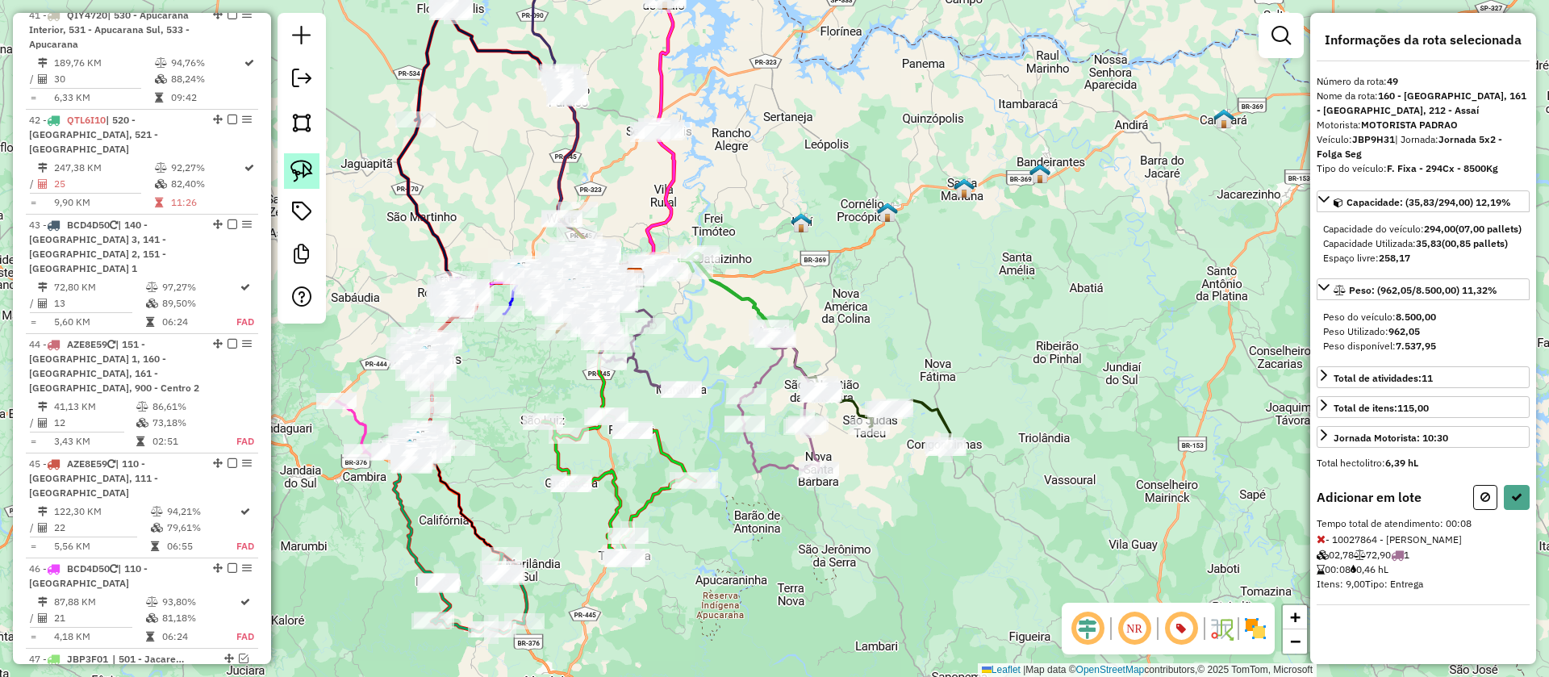
drag, startPoint x: 304, startPoint y: 172, endPoint x: 506, endPoint y: 293, distance: 235.3
click at [305, 172] on img at bounding box center [302, 171] width 23 height 23
drag, startPoint x: 723, startPoint y: 362, endPoint x: 767, endPoint y: 407, distance: 62.8
click at [1518, 510] on button at bounding box center [1517, 497] width 26 height 25
select select "**********"
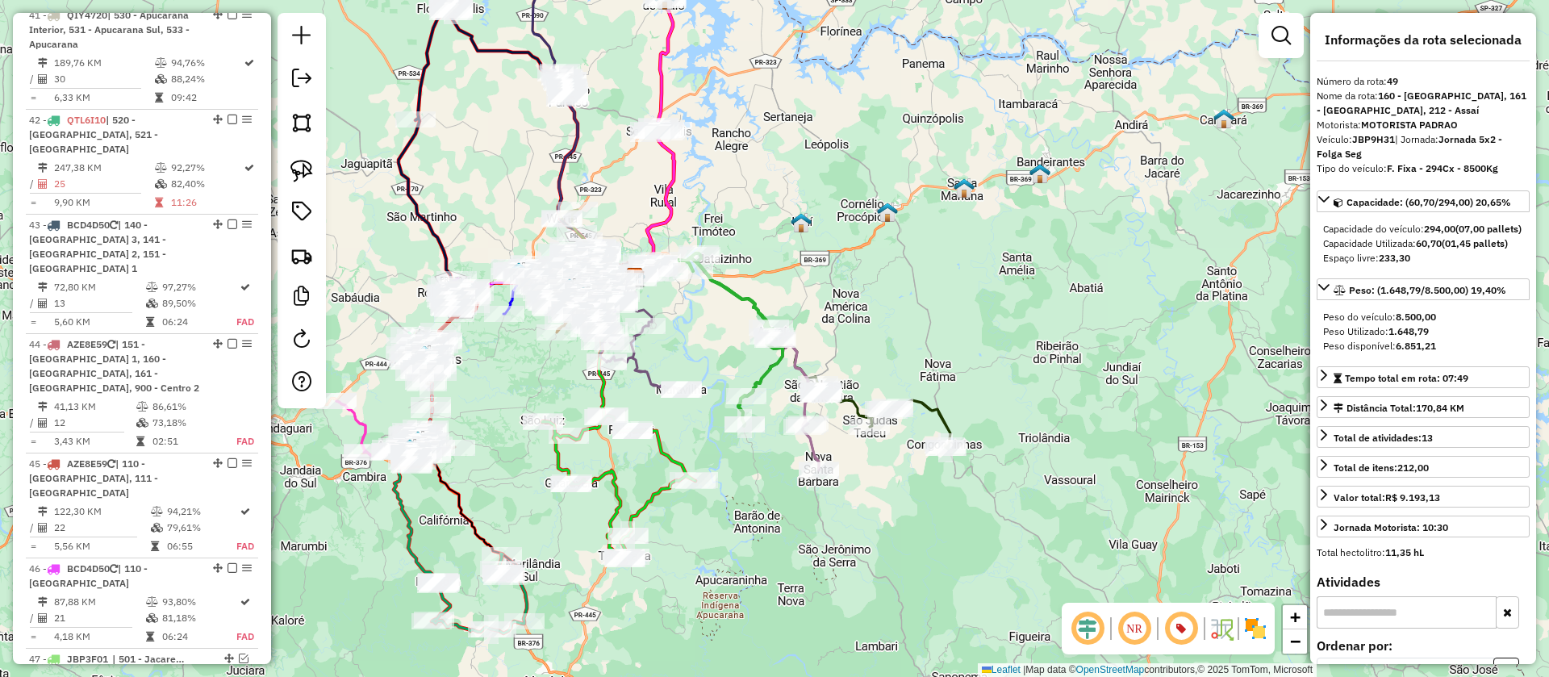
click at [816, 449] on icon at bounding box center [736, 363] width 166 height 213
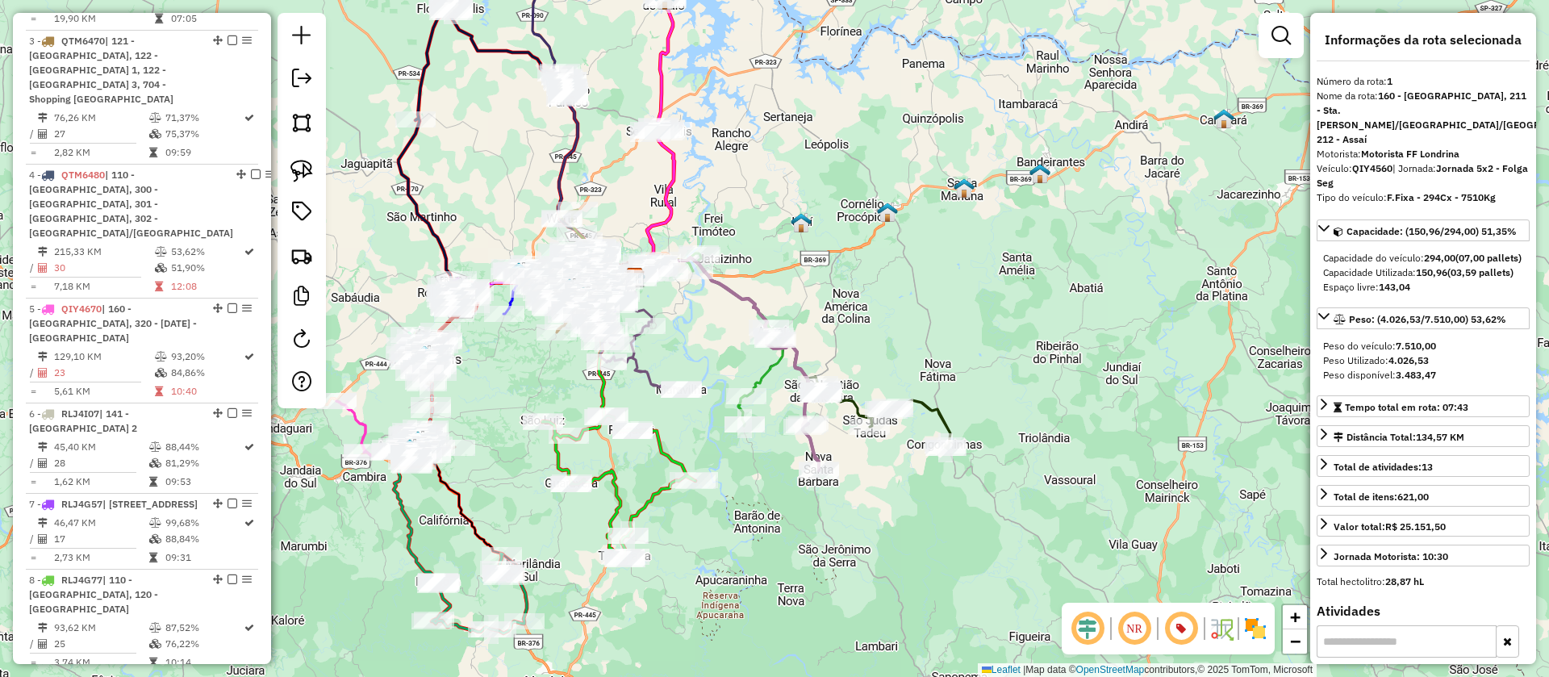
scroll to position [686, 0]
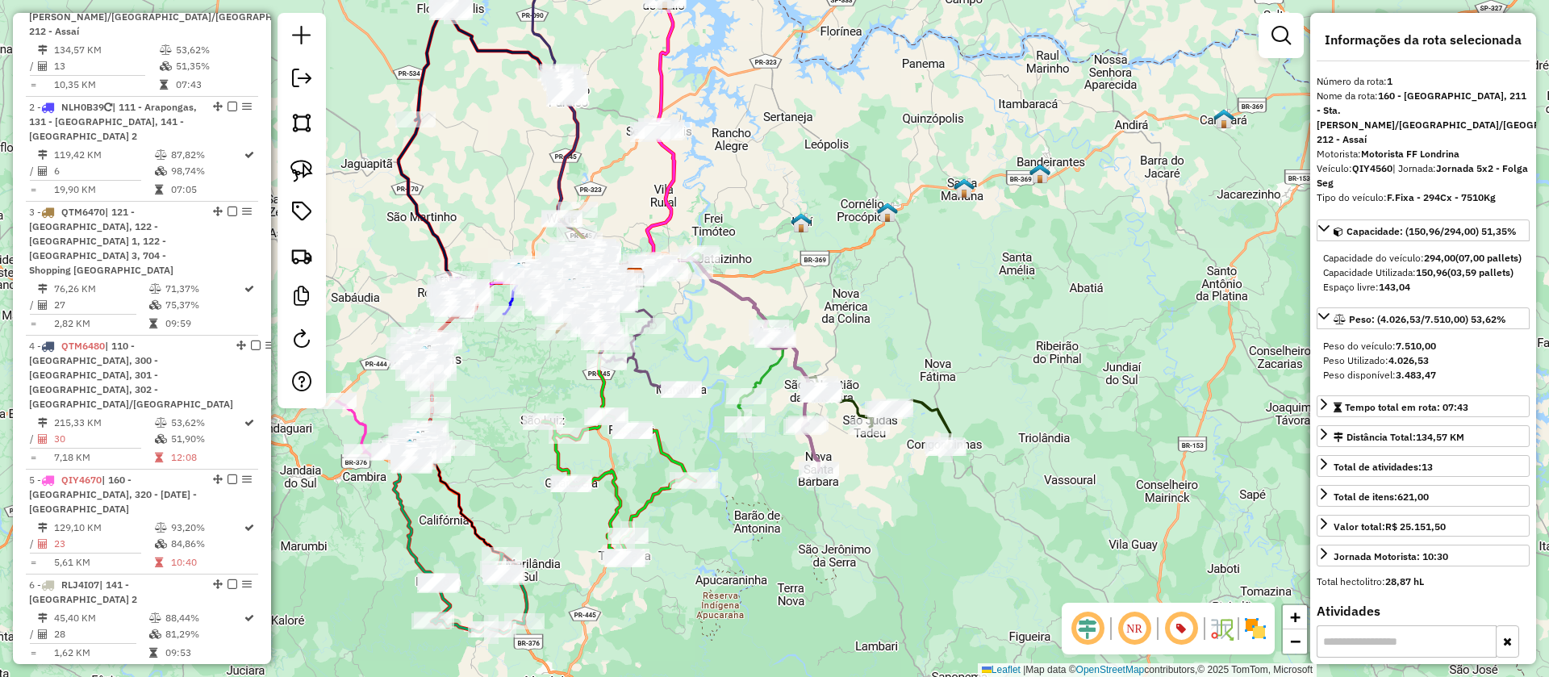
click at [850, 395] on icon at bounding box center [884, 416] width 132 height 65
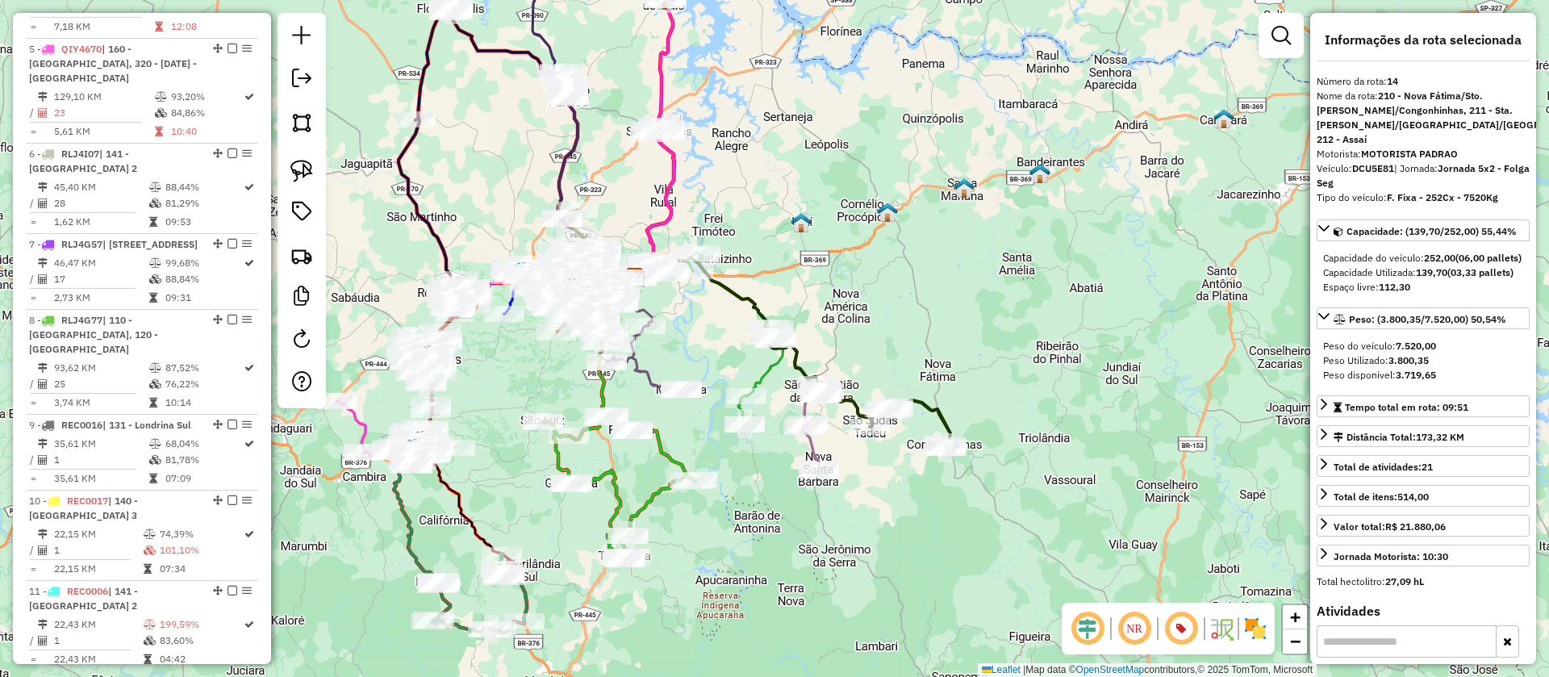
scroll to position [1919, 0]
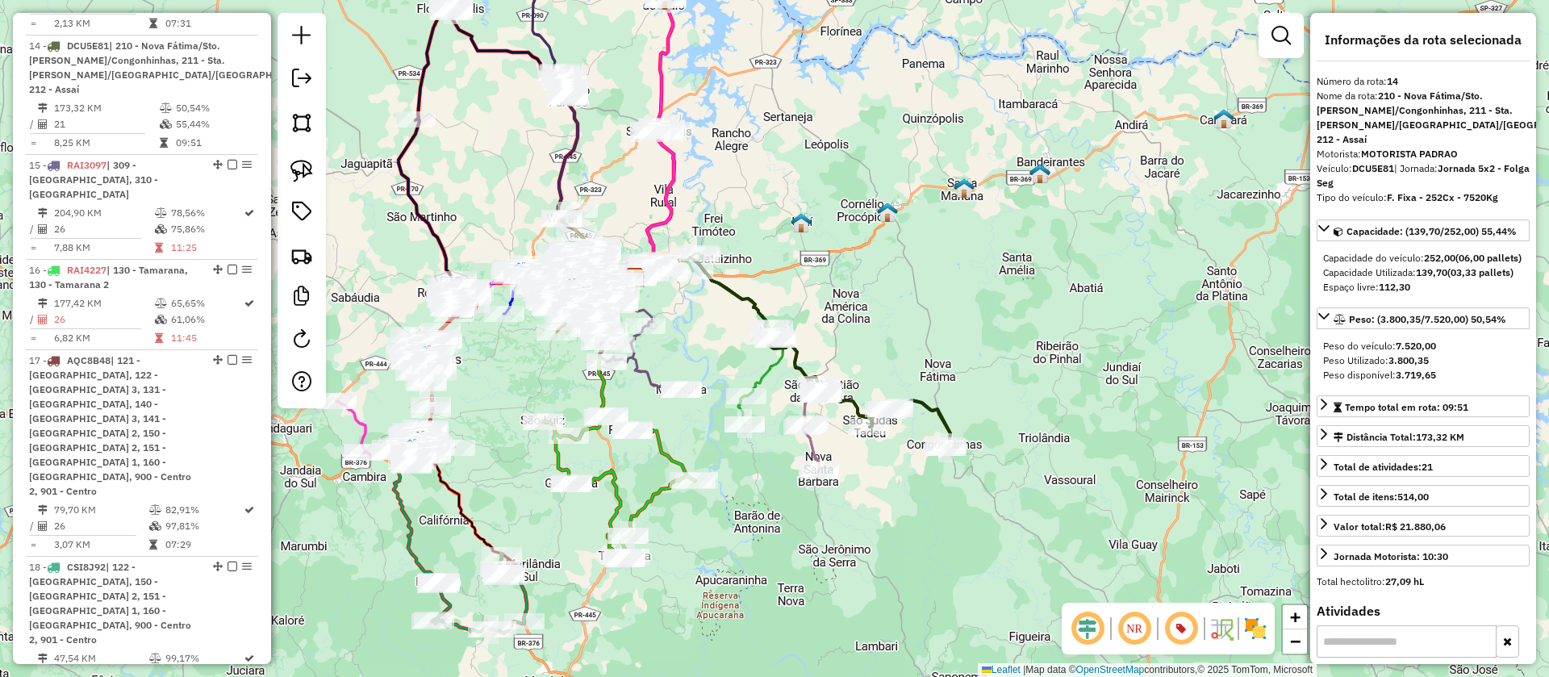
click at [816, 448] on icon at bounding box center [736, 363] width 166 height 213
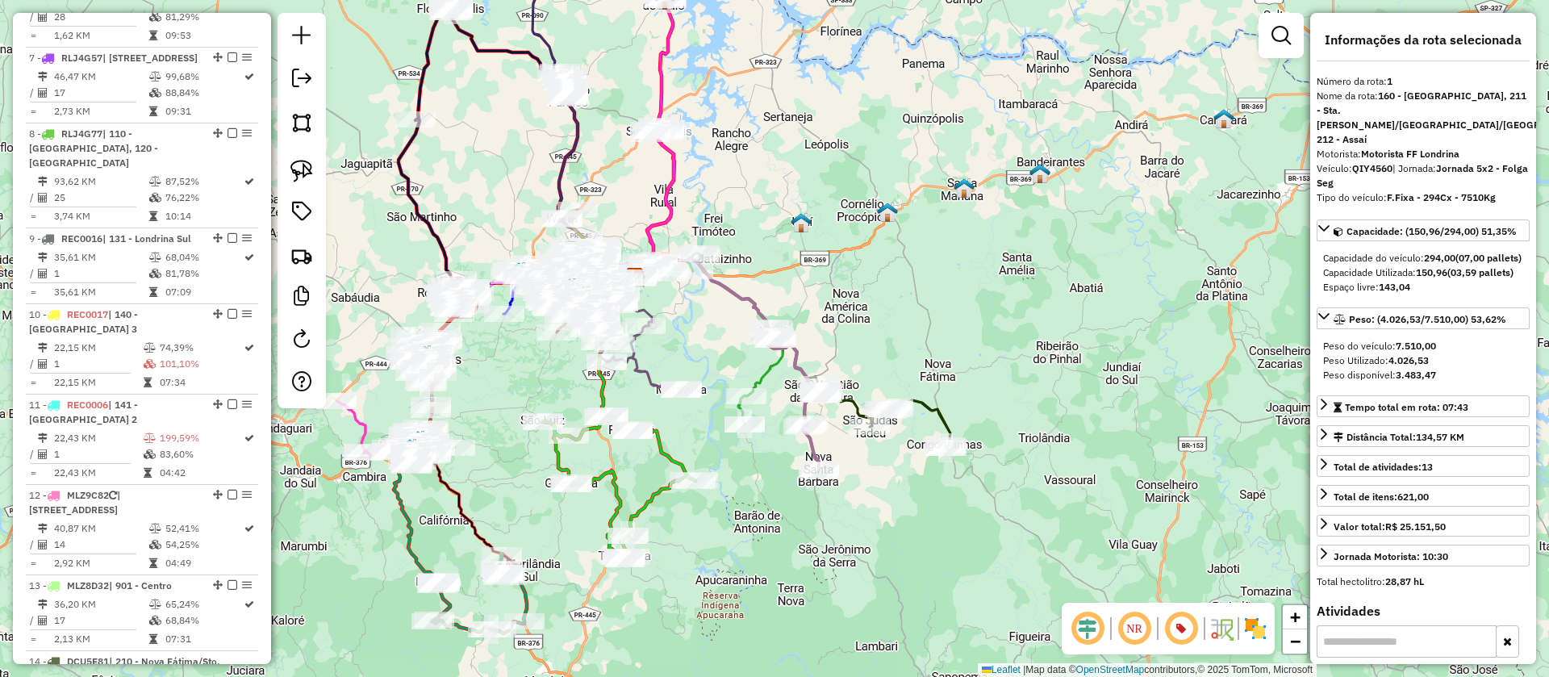
scroll to position [686, 0]
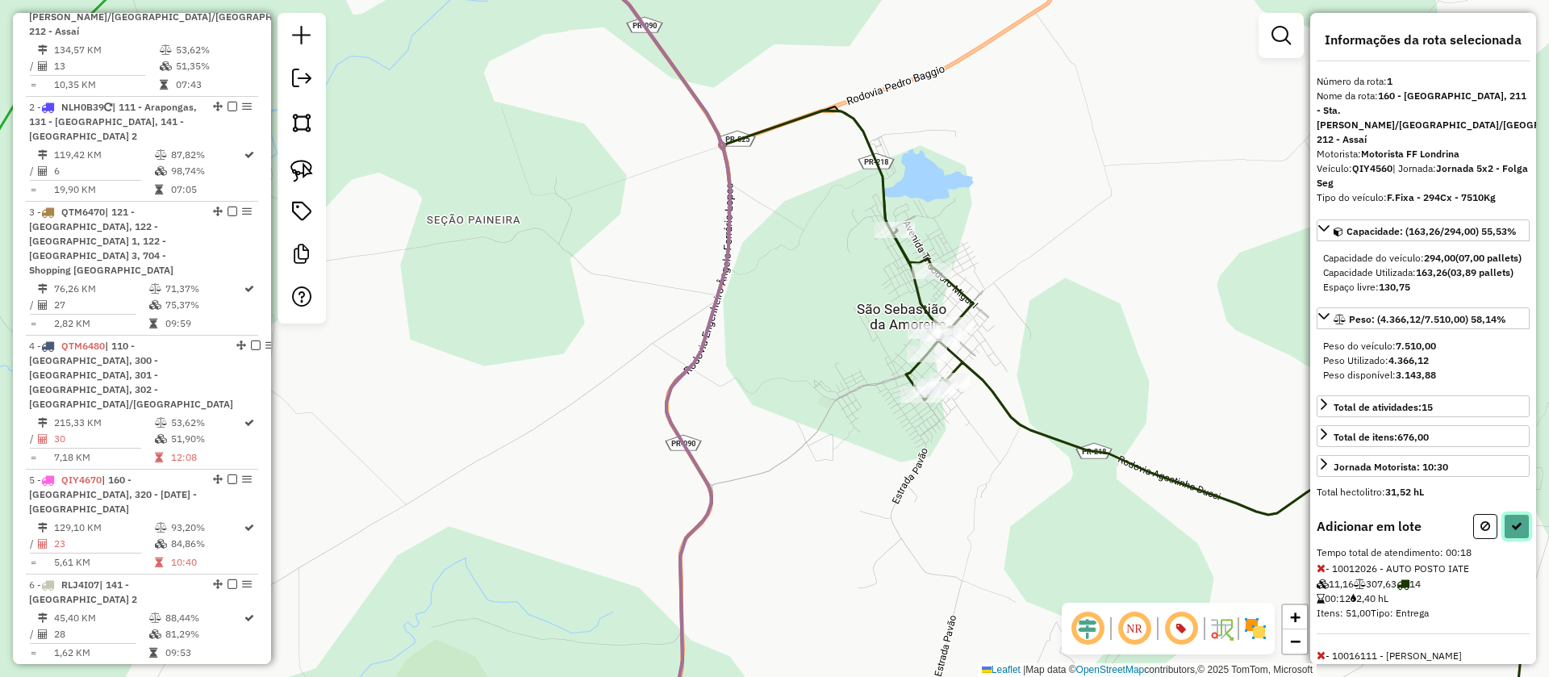
click at [1504, 520] on button at bounding box center [1517, 526] width 26 height 25
select select "**********"
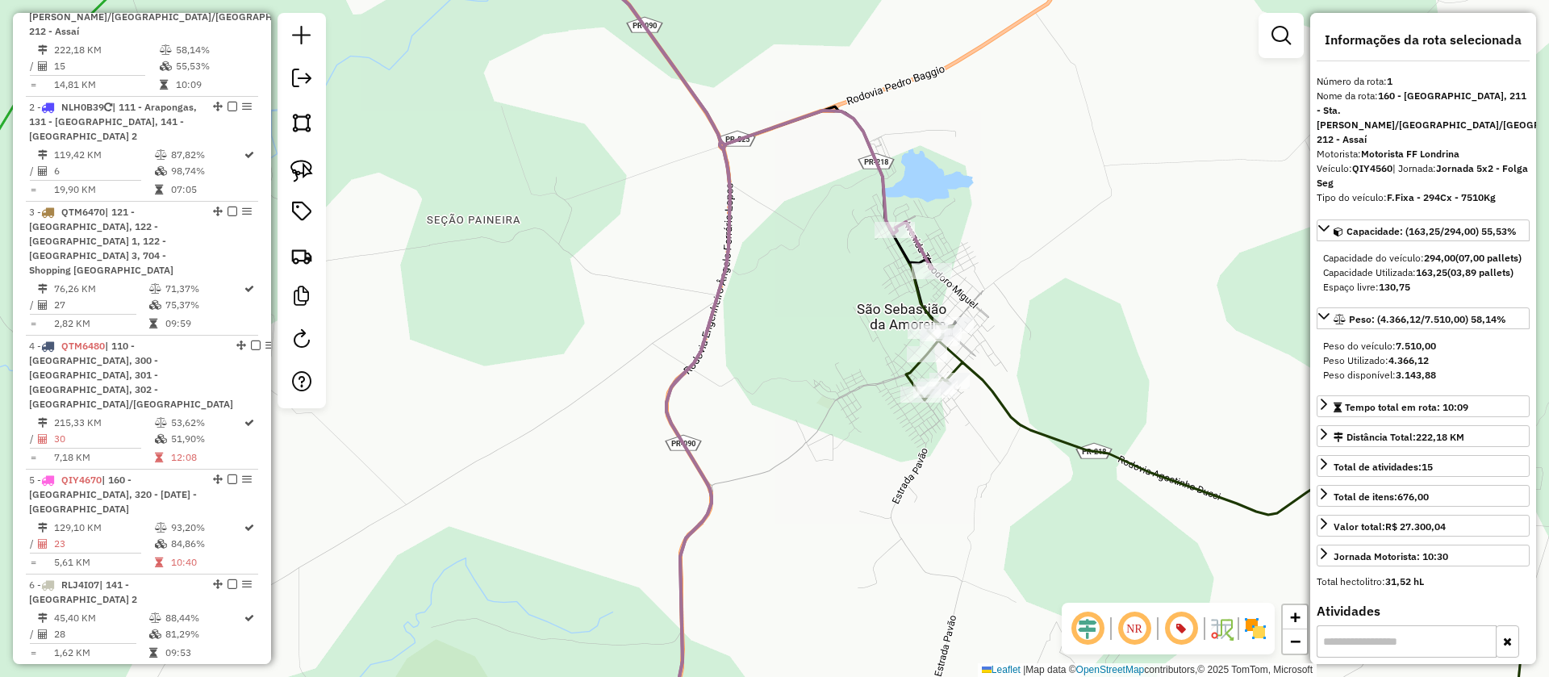
click at [1036, 433] on icon at bounding box center [1282, 535] width 753 height 420
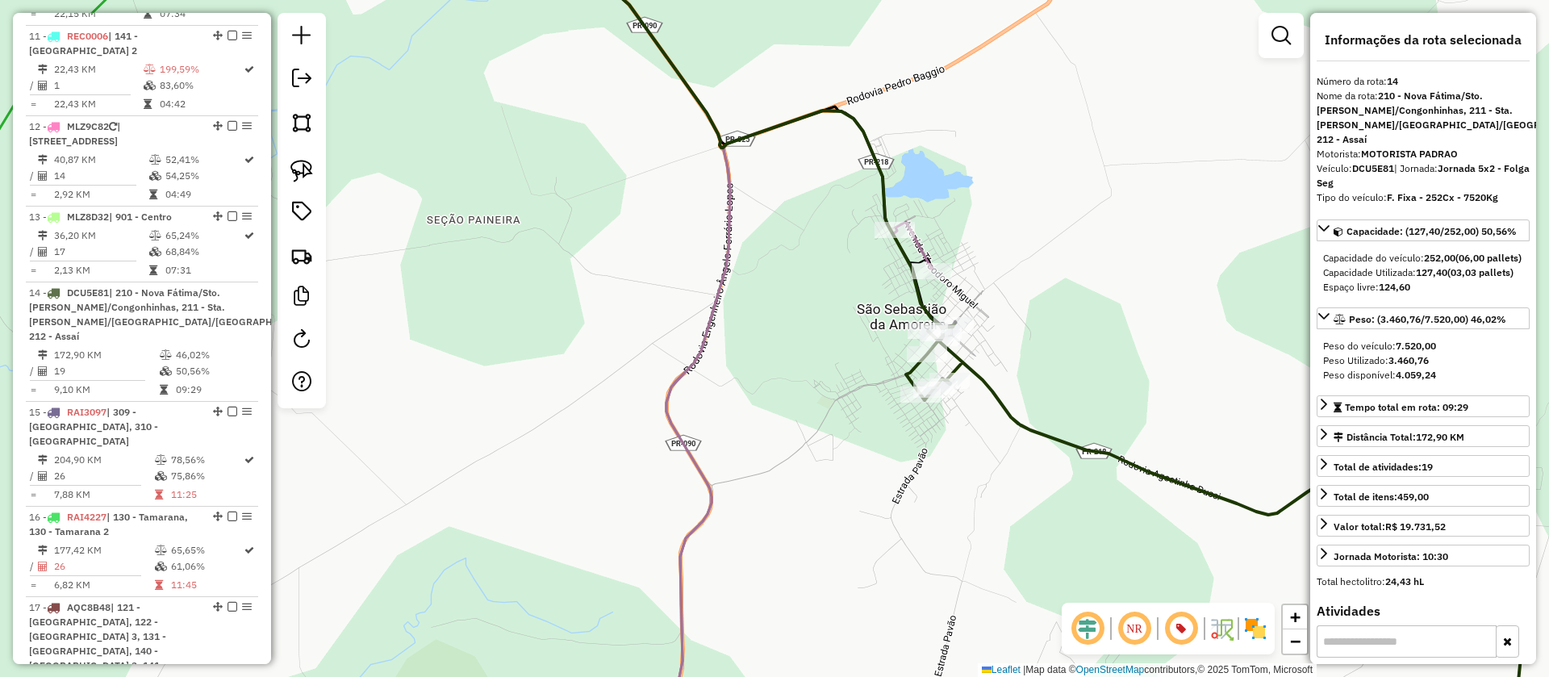
scroll to position [1919, 0]
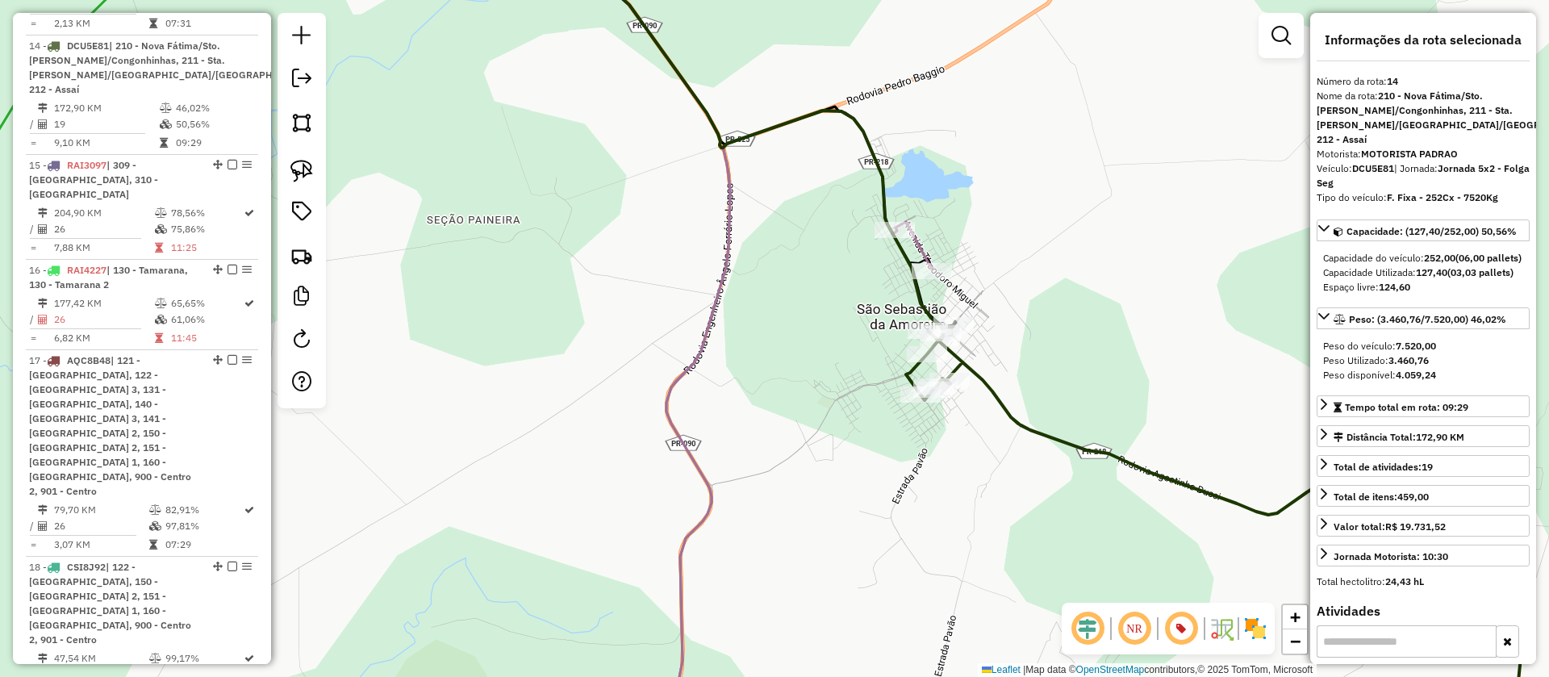
click at [926, 245] on icon at bounding box center [726, 338] width 413 height 813
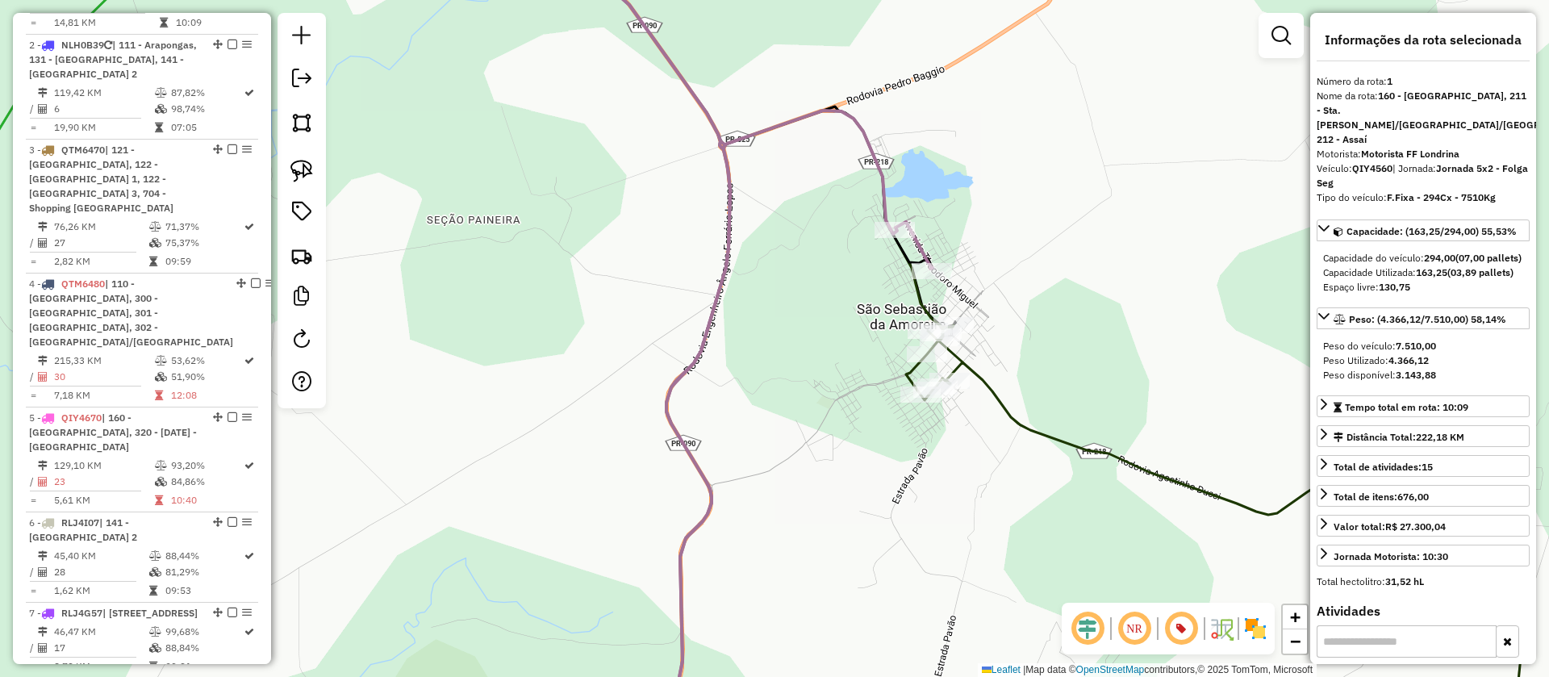
scroll to position [686, 0]
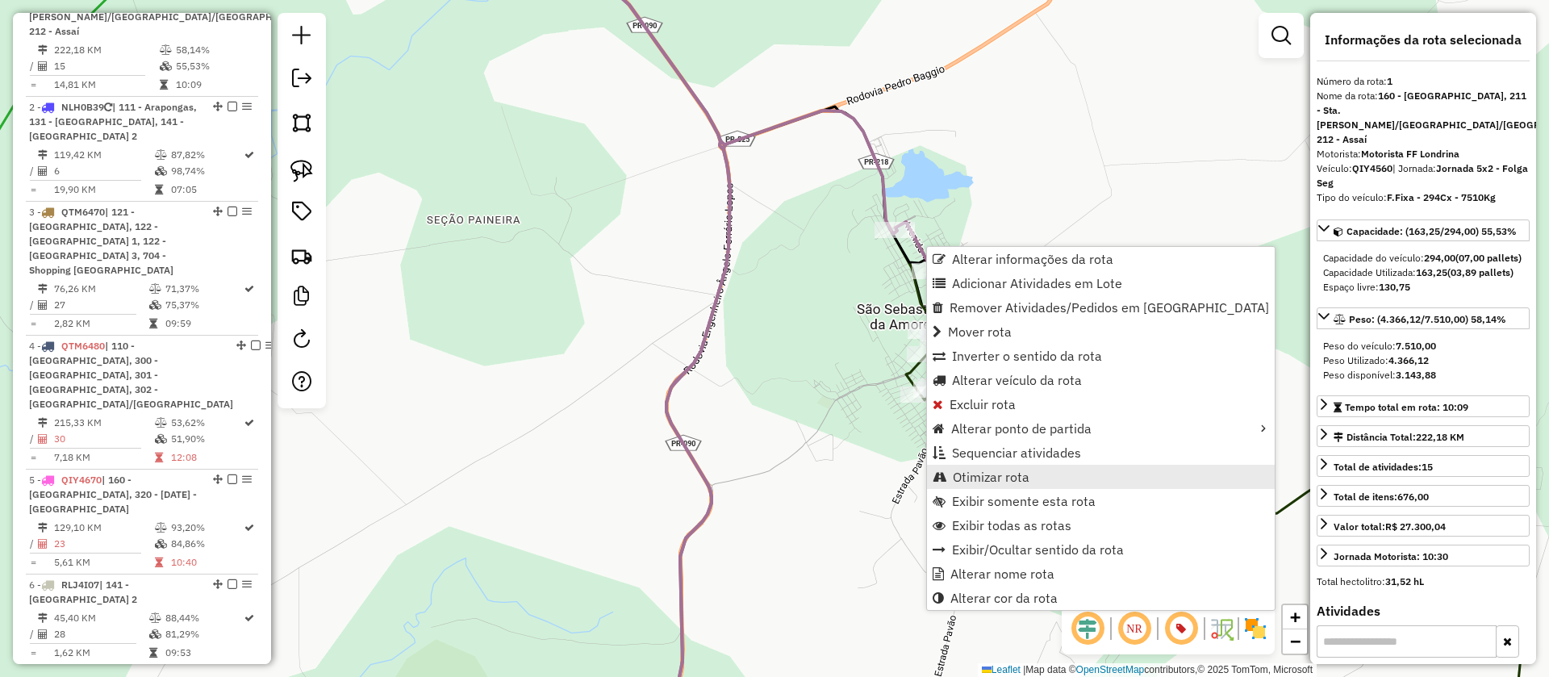
click at [1013, 482] on span "Otimizar rota" at bounding box center [991, 476] width 77 height 13
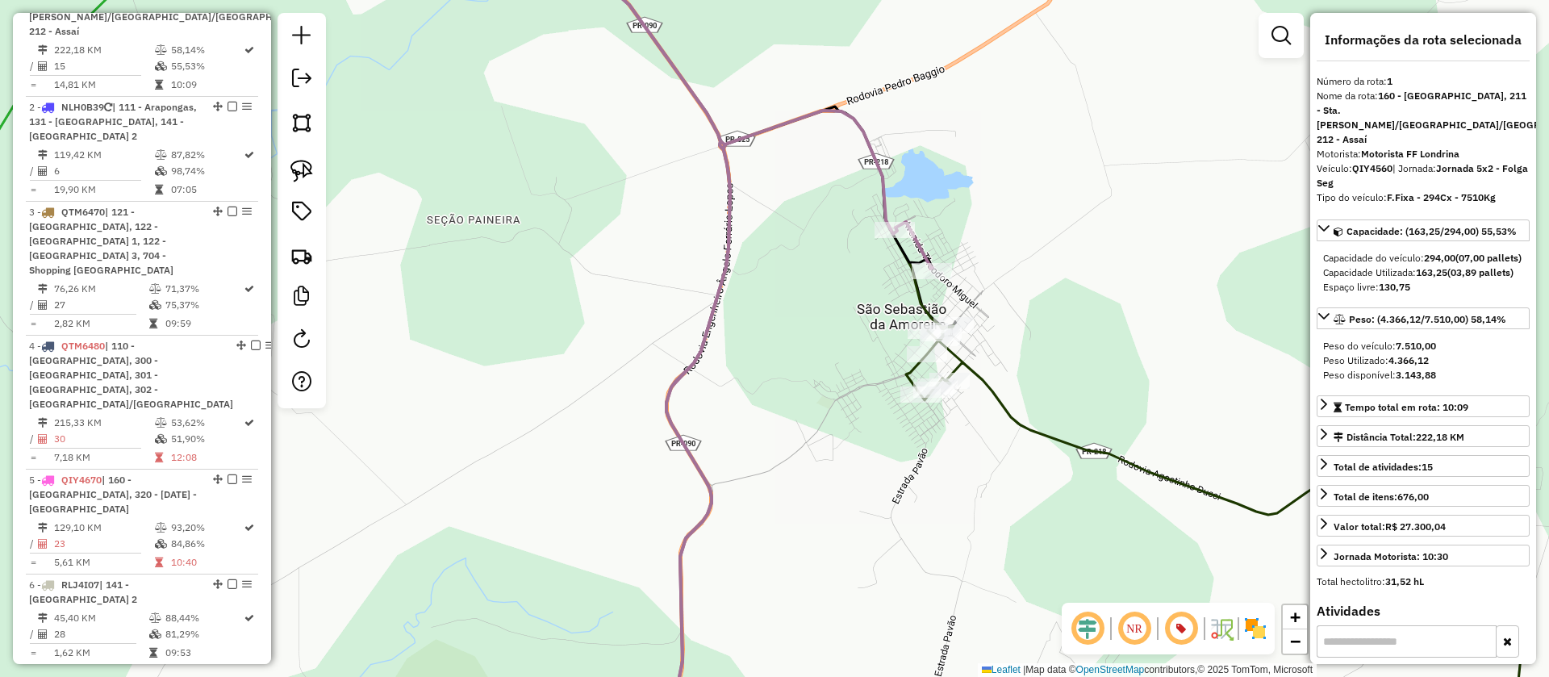
click at [996, 387] on icon at bounding box center [1282, 535] width 753 height 420
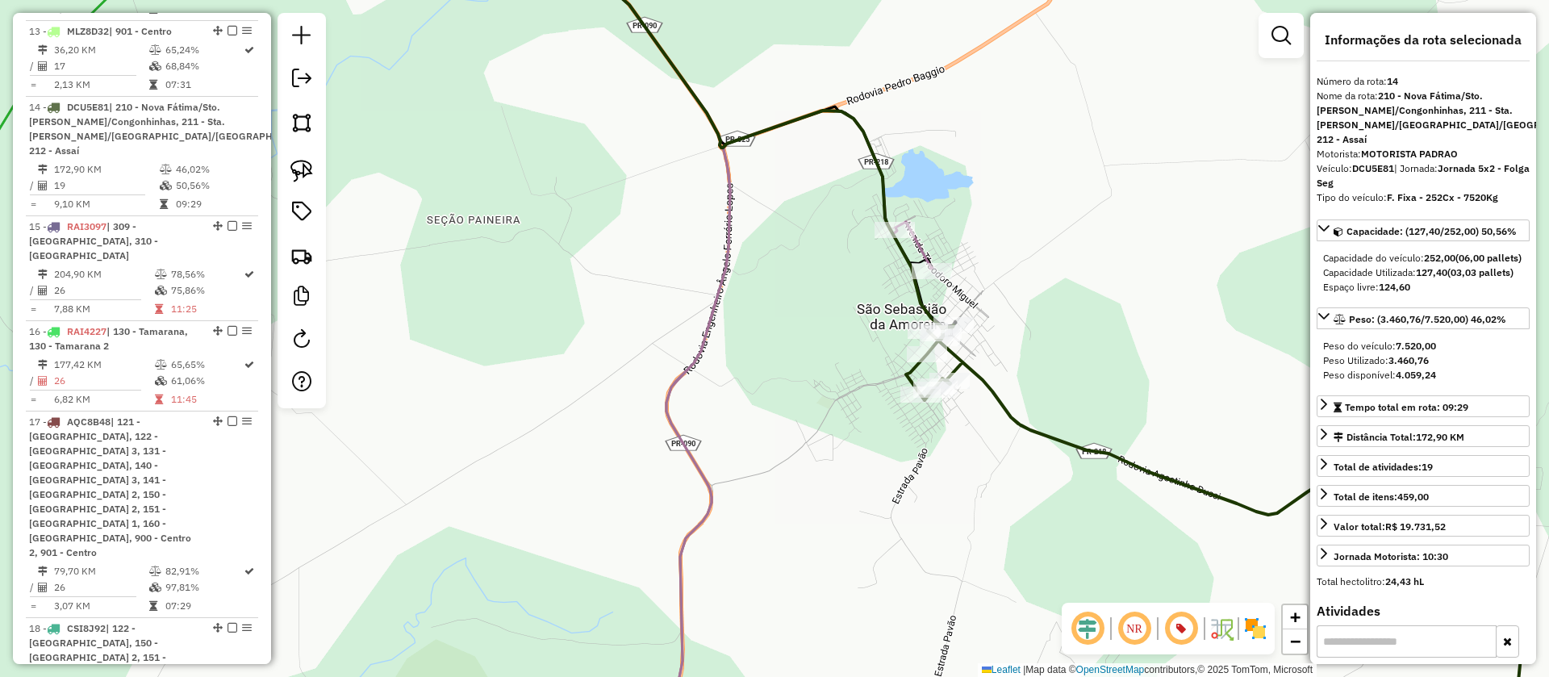
scroll to position [1919, 0]
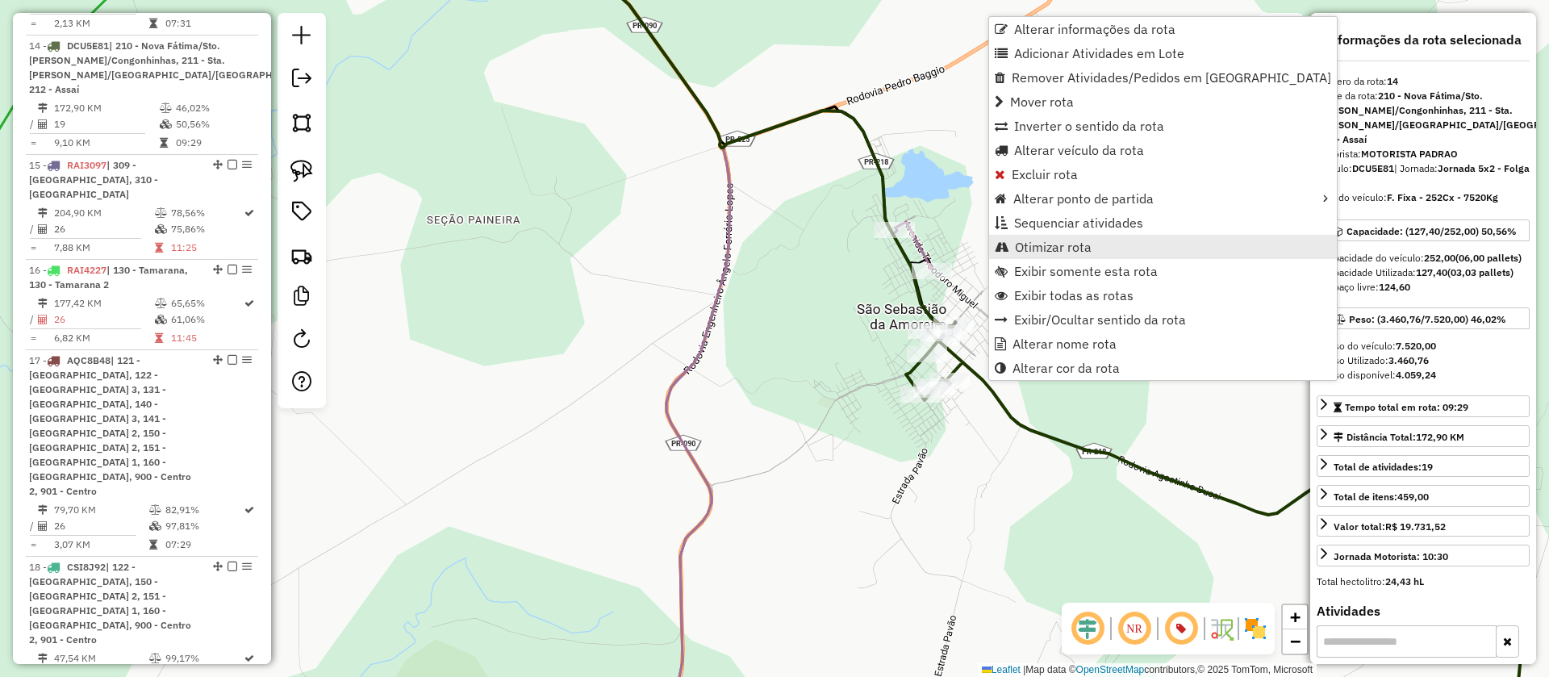
click at [1039, 251] on span "Otimizar rota" at bounding box center [1053, 246] width 77 height 13
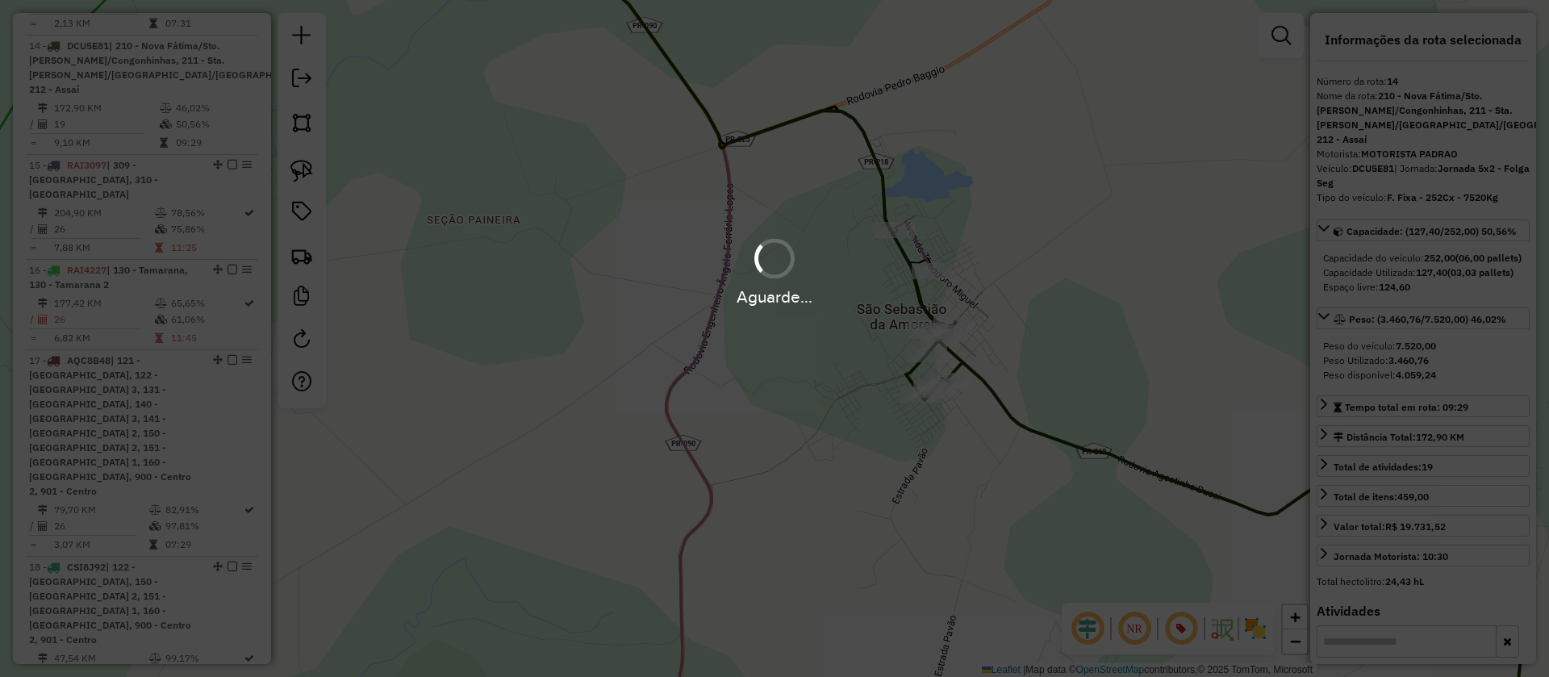
click at [920, 249] on div "Aguarde..." at bounding box center [774, 270] width 1549 height 77
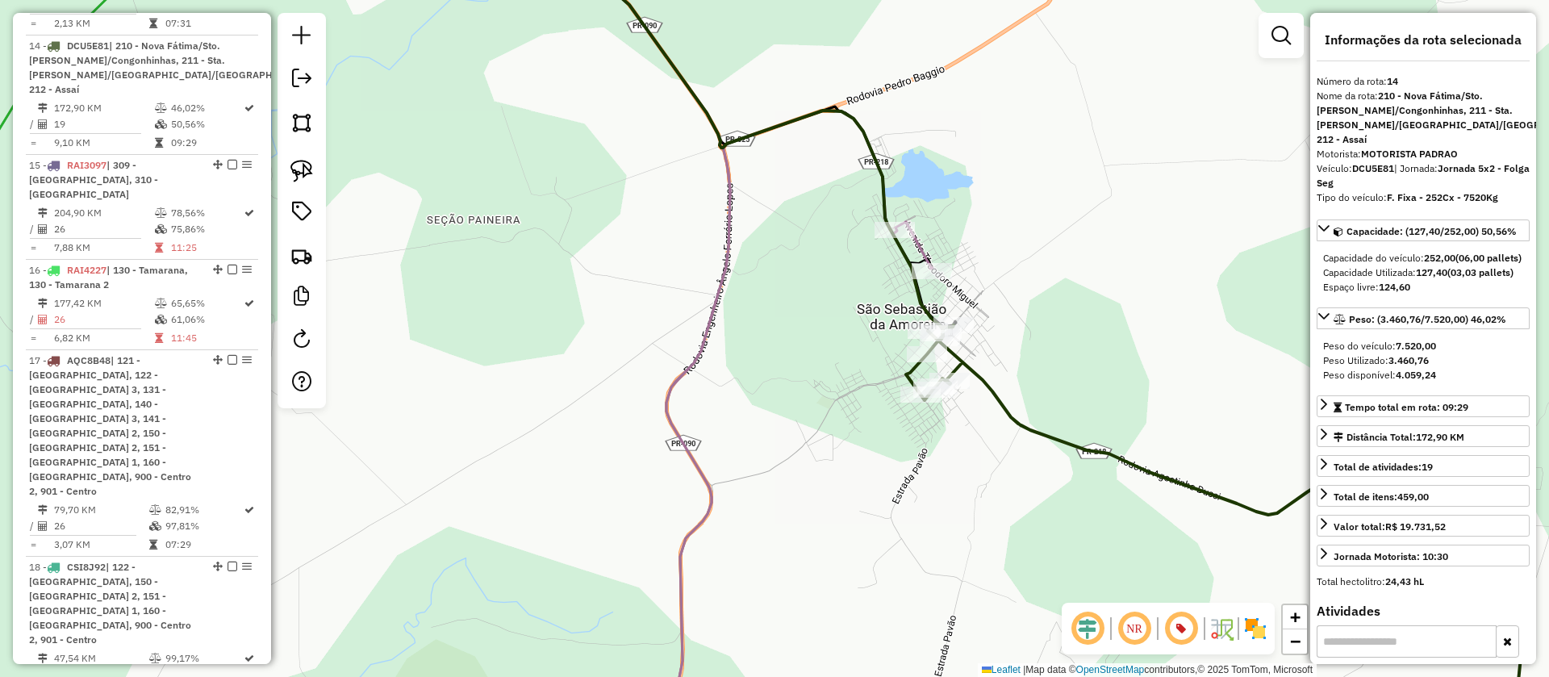
click at [924, 246] on icon at bounding box center [726, 338] width 413 height 813
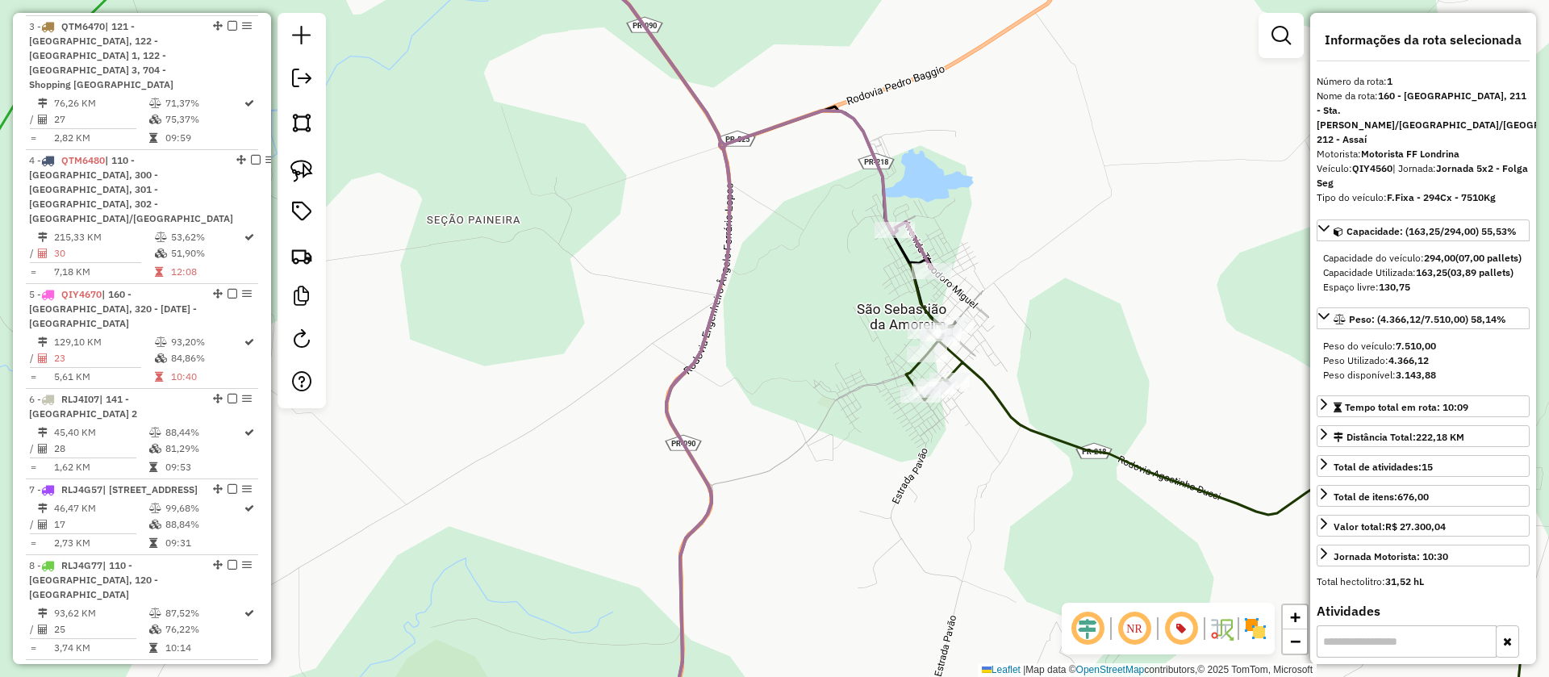
scroll to position [686, 0]
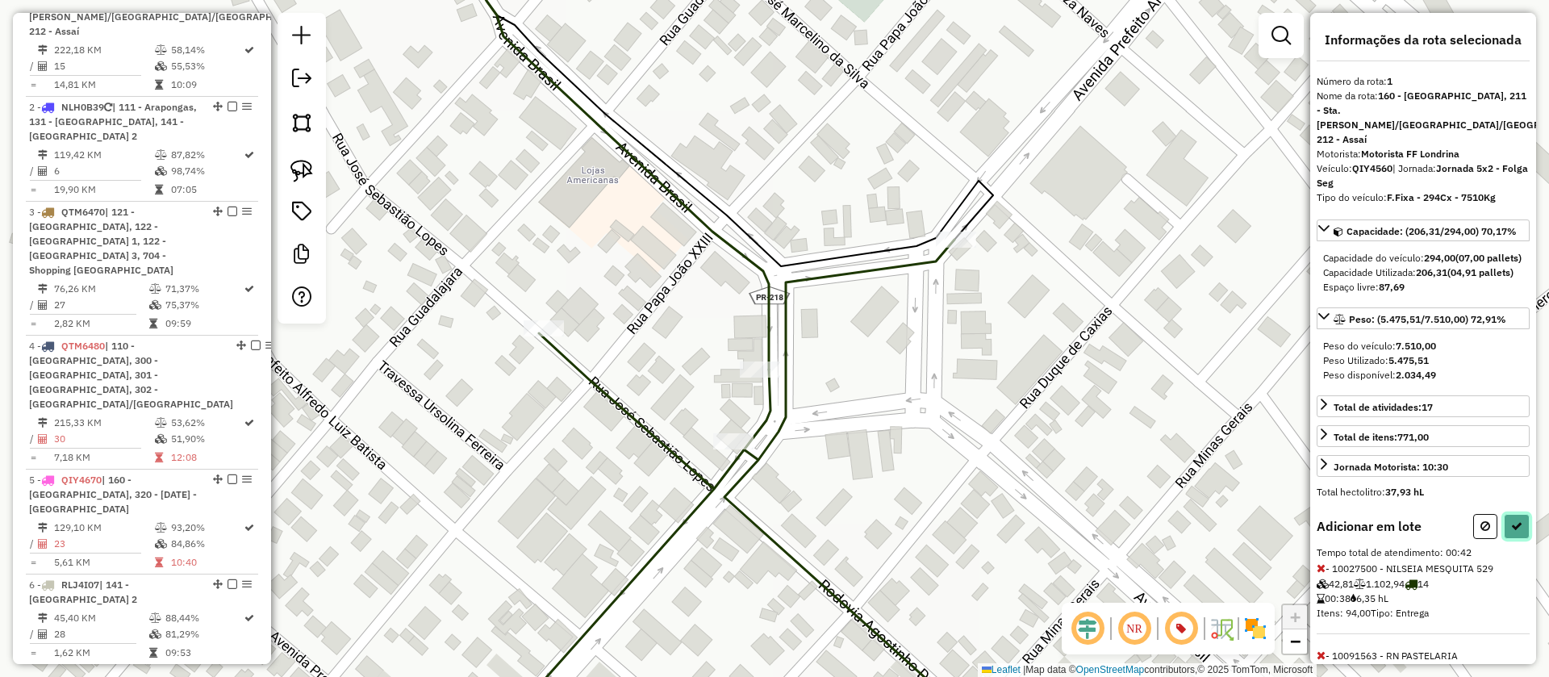
click at [1518, 519] on button at bounding box center [1517, 526] width 26 height 25
select select "**********"
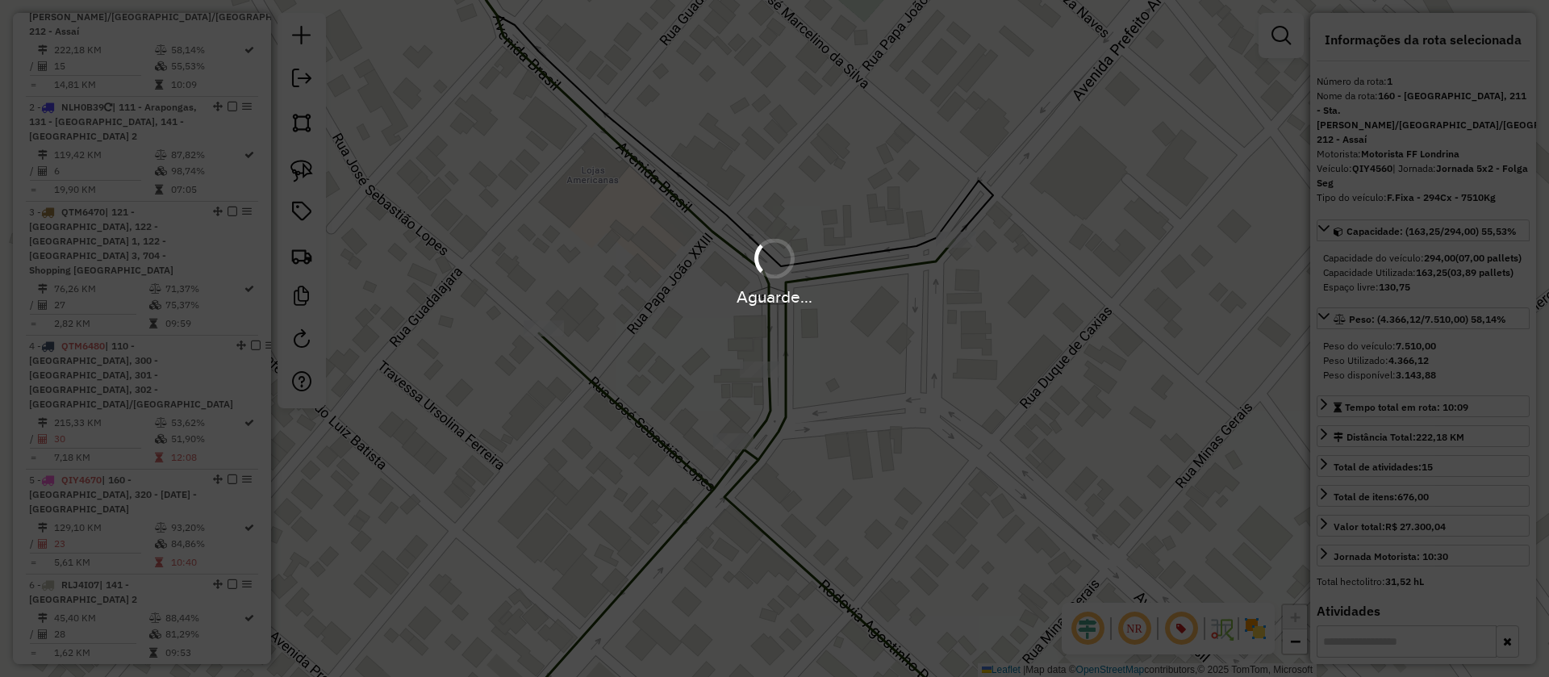
click at [793, 561] on div "Aguarde..." at bounding box center [774, 338] width 1549 height 677
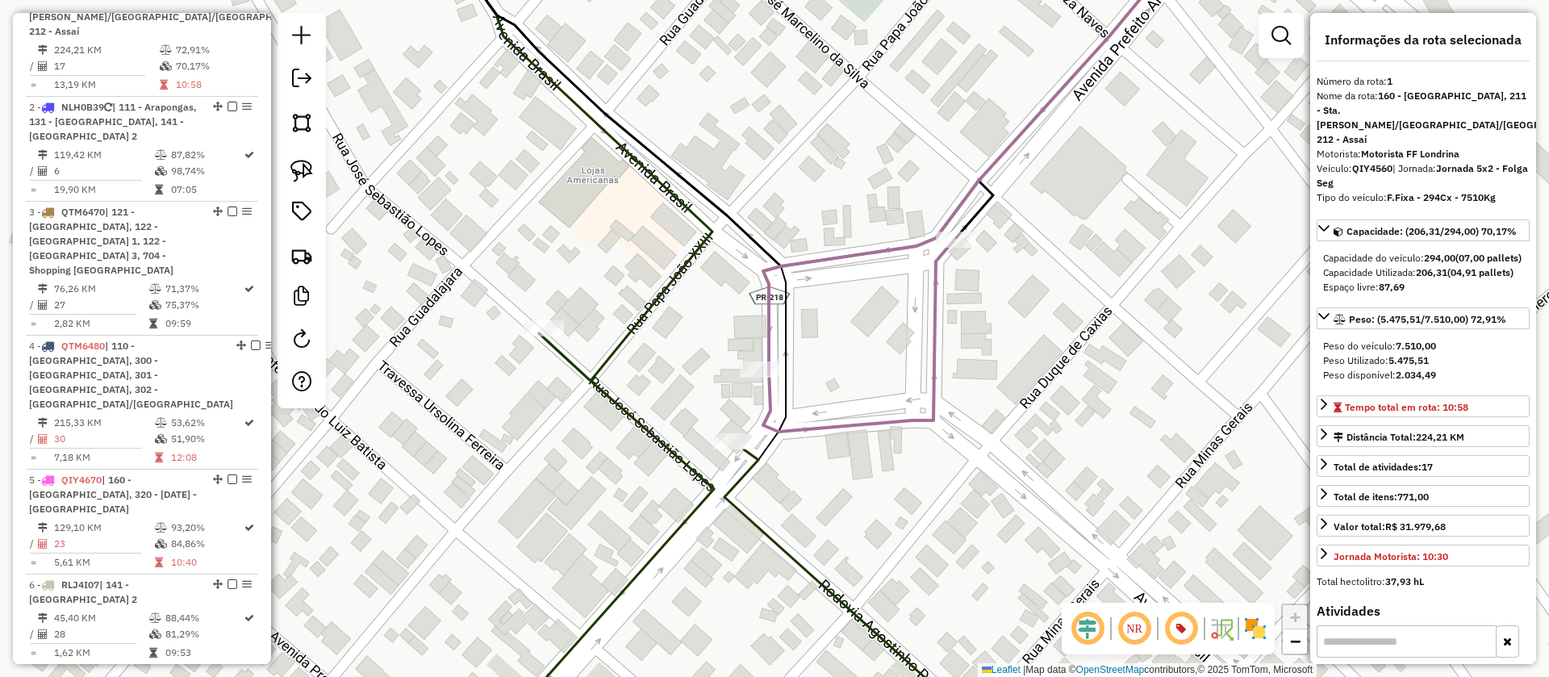
click at [793, 561] on icon at bounding box center [743, 539] width 513 height 412
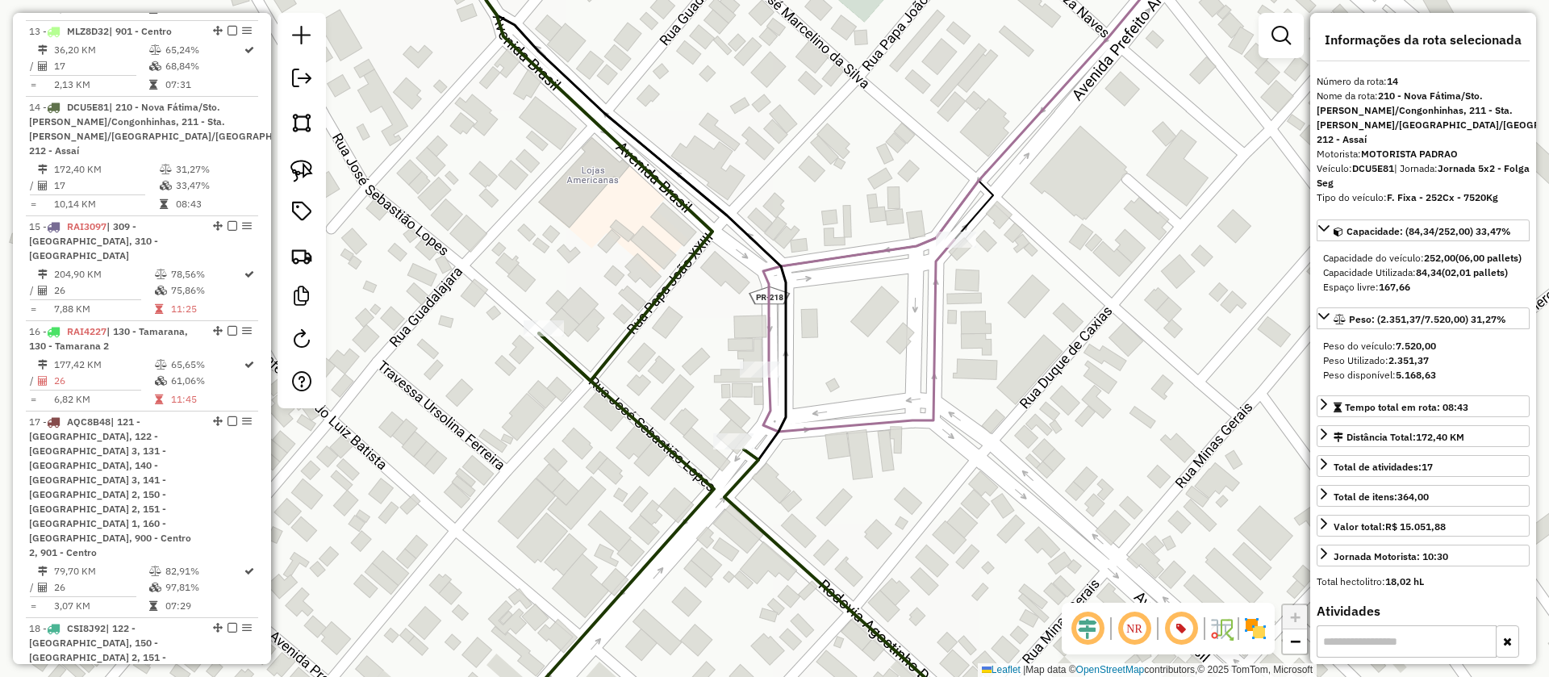
scroll to position [1919, 0]
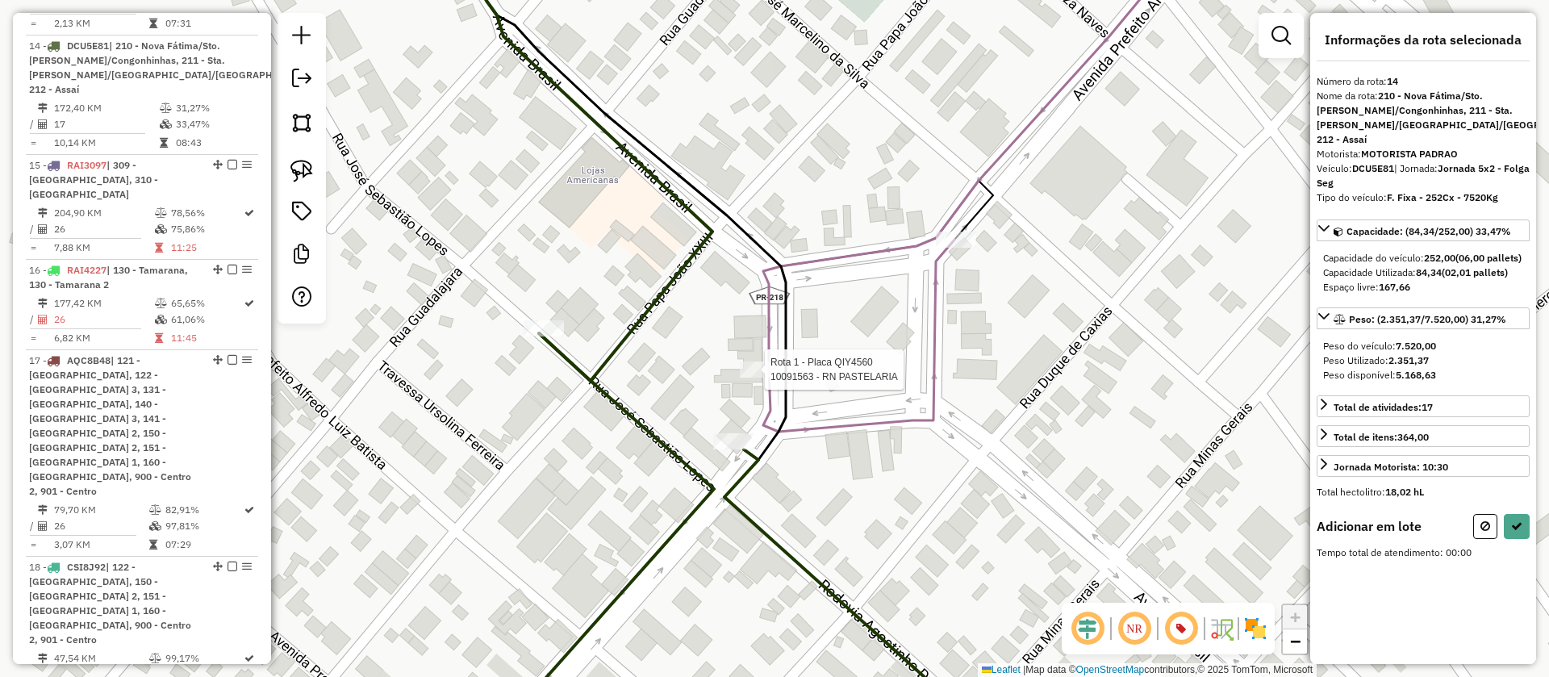
click at [763, 378] on div at bounding box center [760, 370] width 40 height 16
click at [1518, 531] on icon at bounding box center [1516, 525] width 11 height 11
select select "**********"
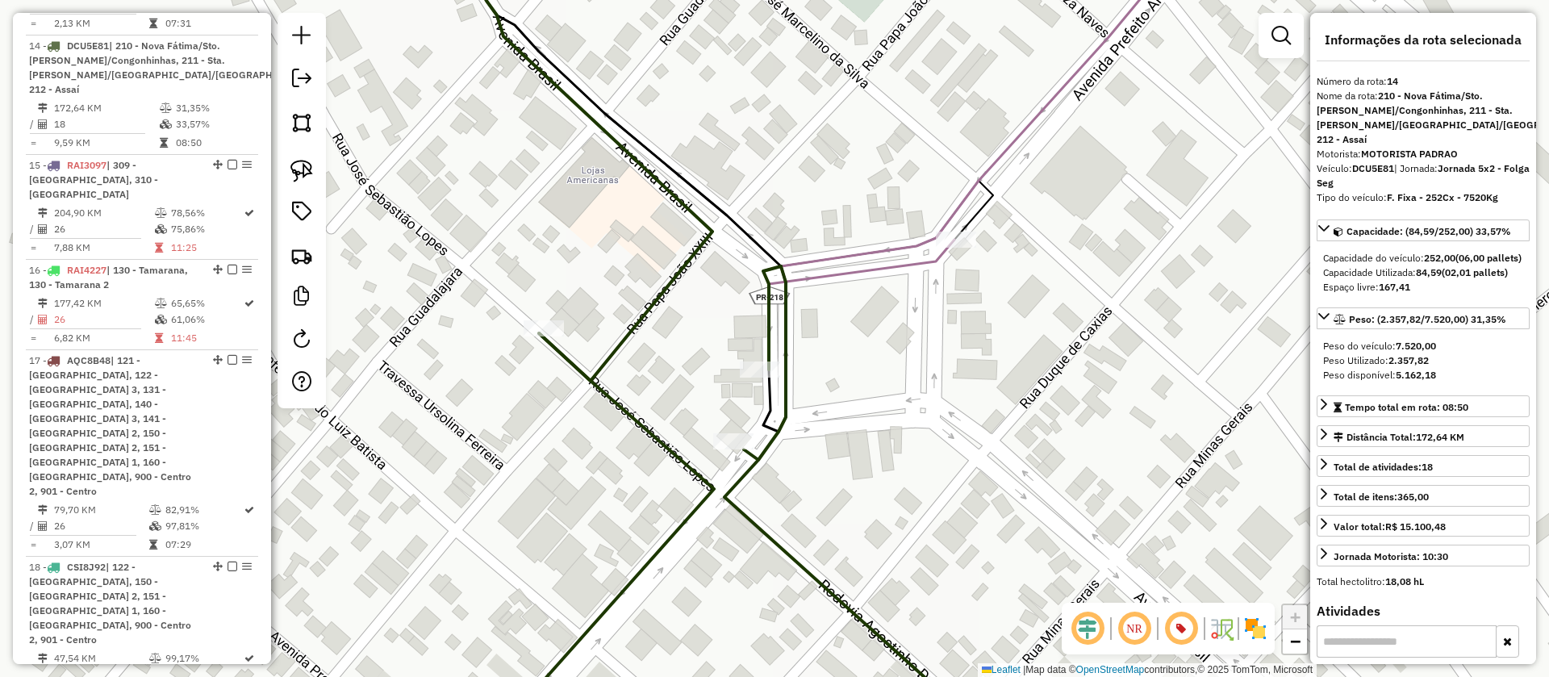
click at [923, 265] on icon at bounding box center [981, 108] width 437 height 352
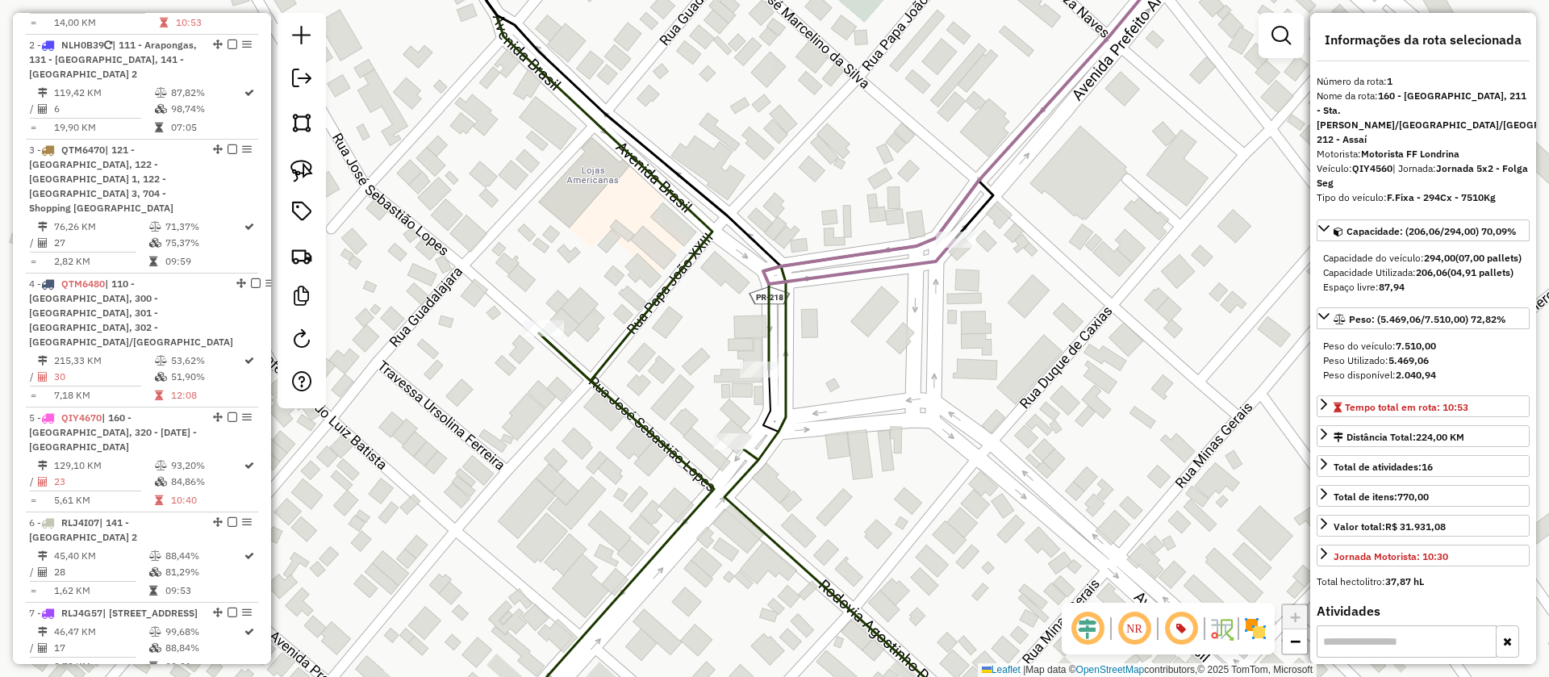
scroll to position [686, 0]
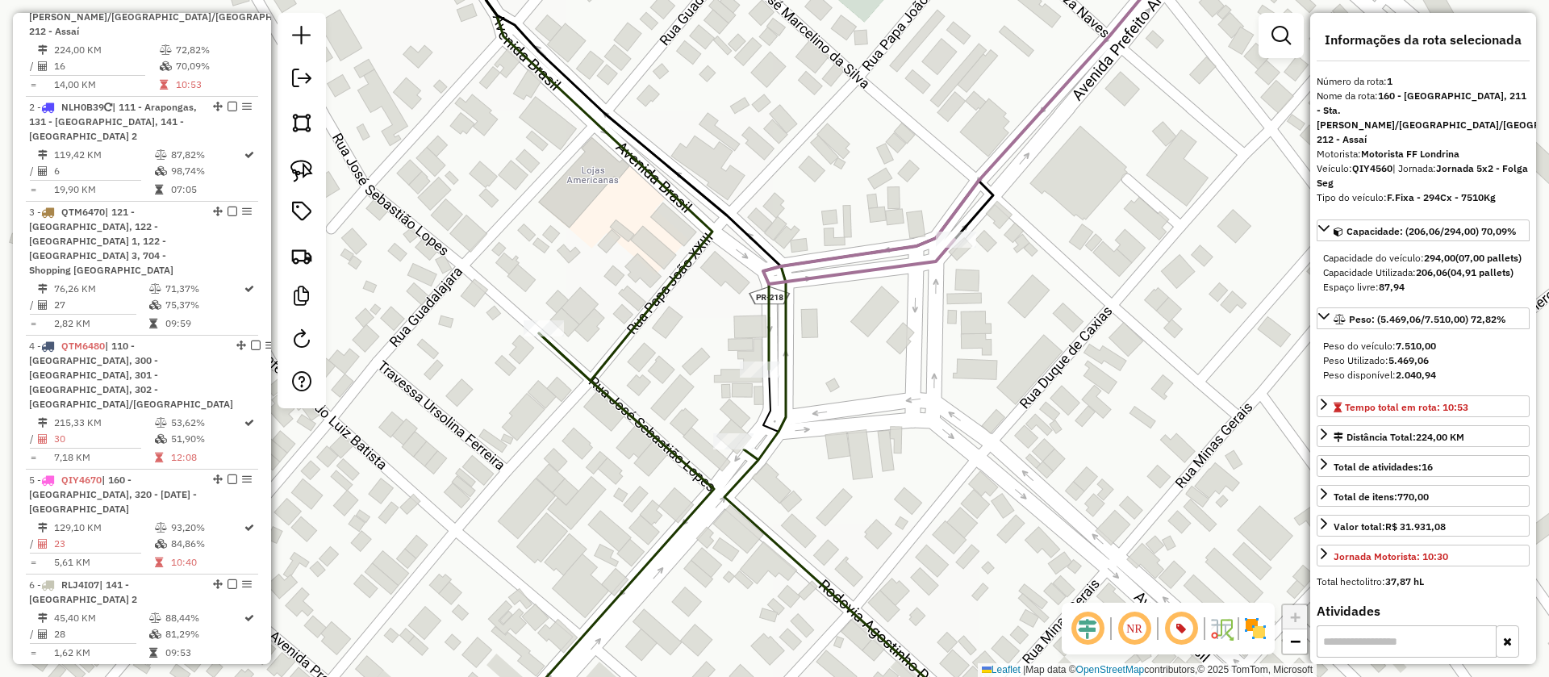
click at [774, 441] on icon at bounding box center [743, 505] width 513 height 479
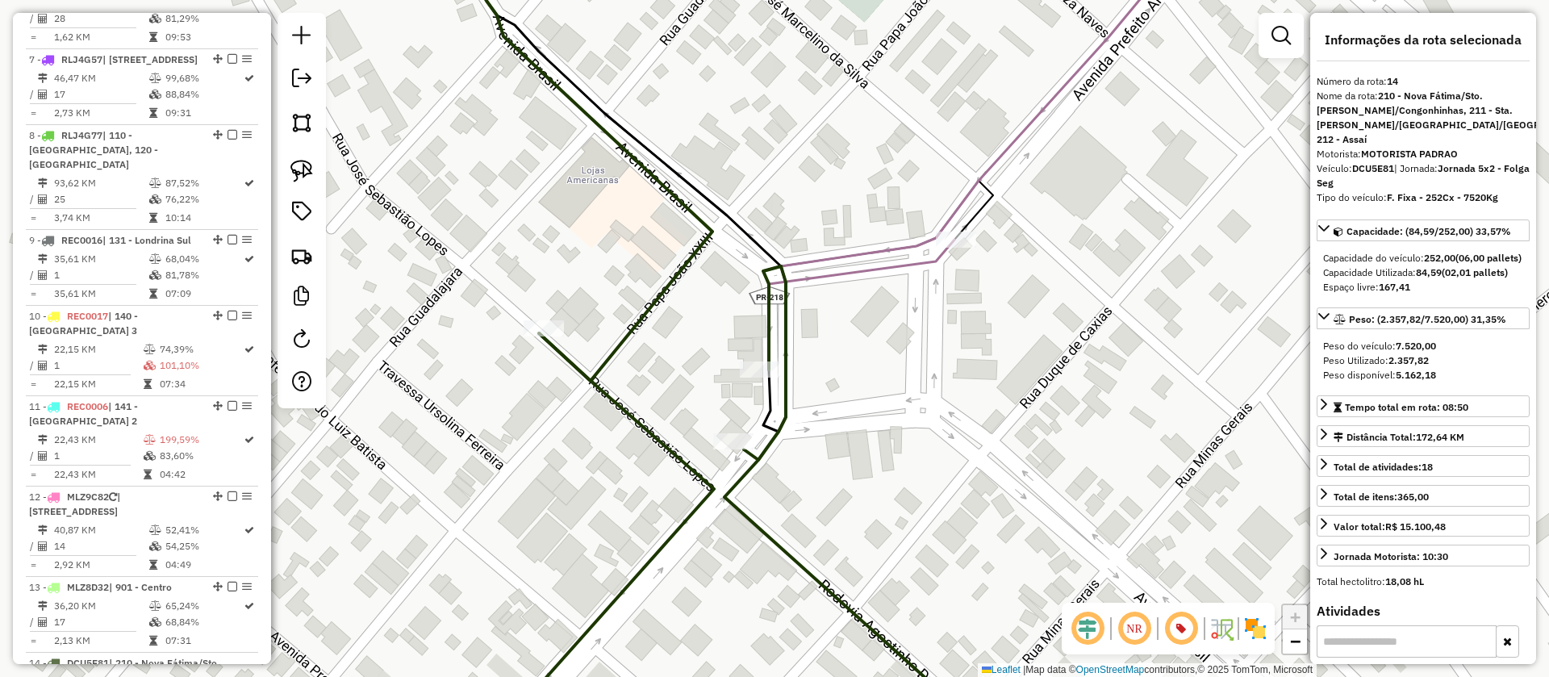
scroll to position [1919, 0]
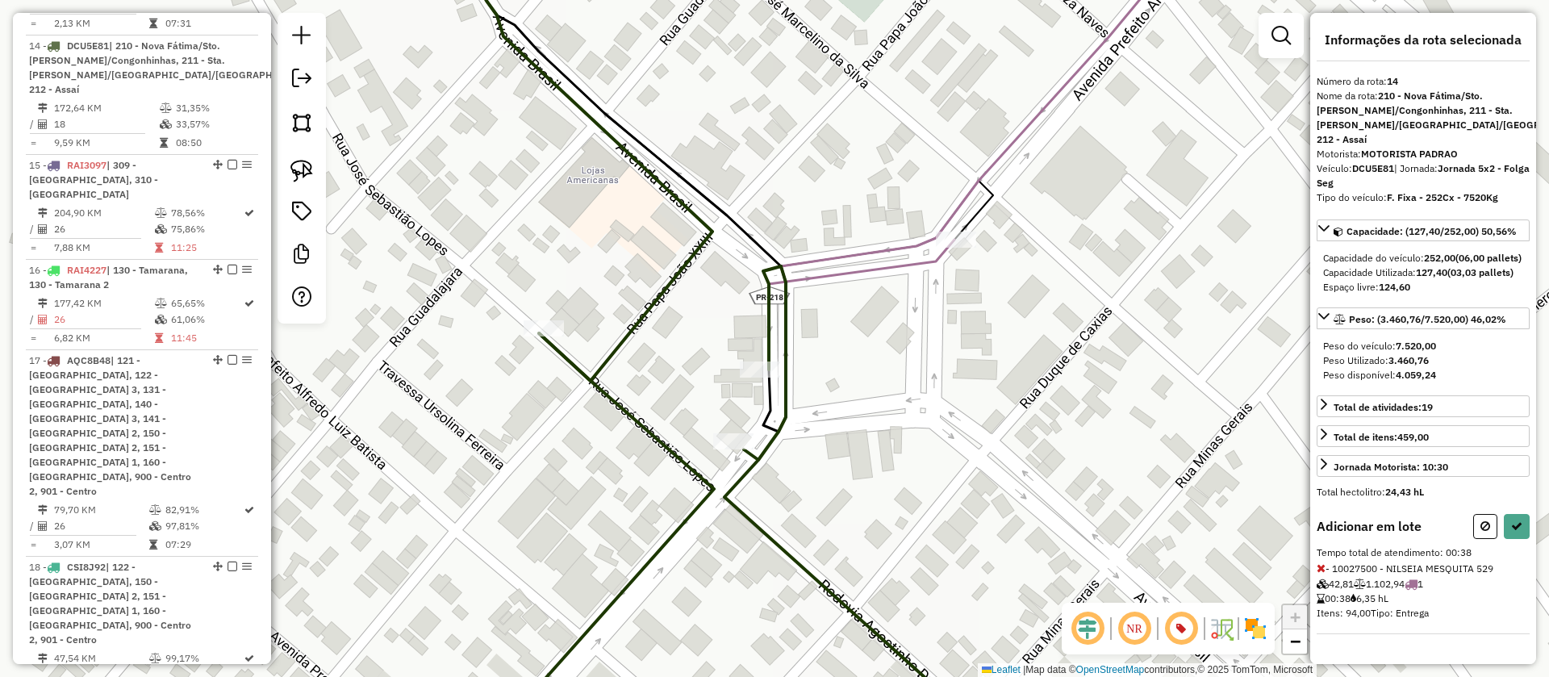
click at [1320, 568] on icon at bounding box center [1321, 567] width 9 height 11
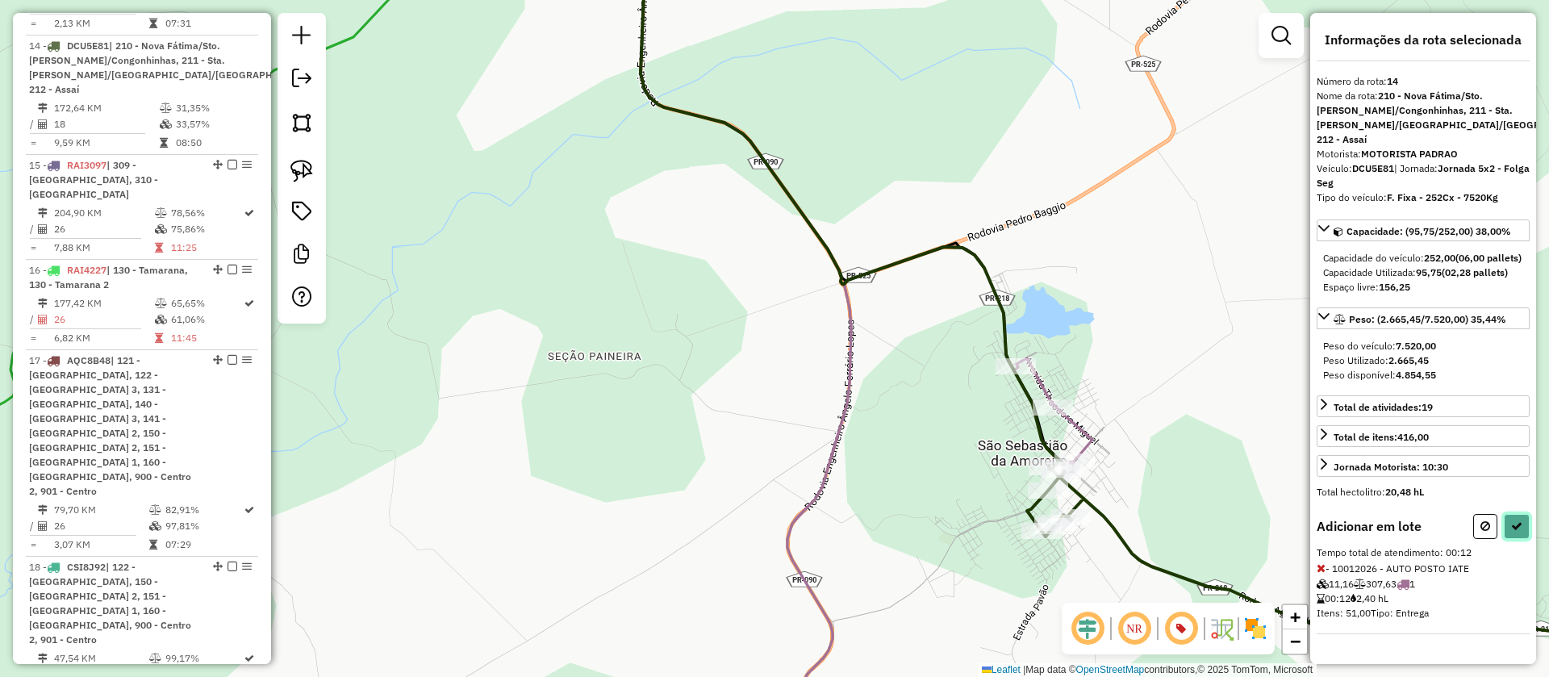
click at [1519, 529] on icon at bounding box center [1516, 525] width 11 height 11
select select "**********"
click at [1504, 525] on button at bounding box center [1517, 526] width 26 height 25
select select "**********"
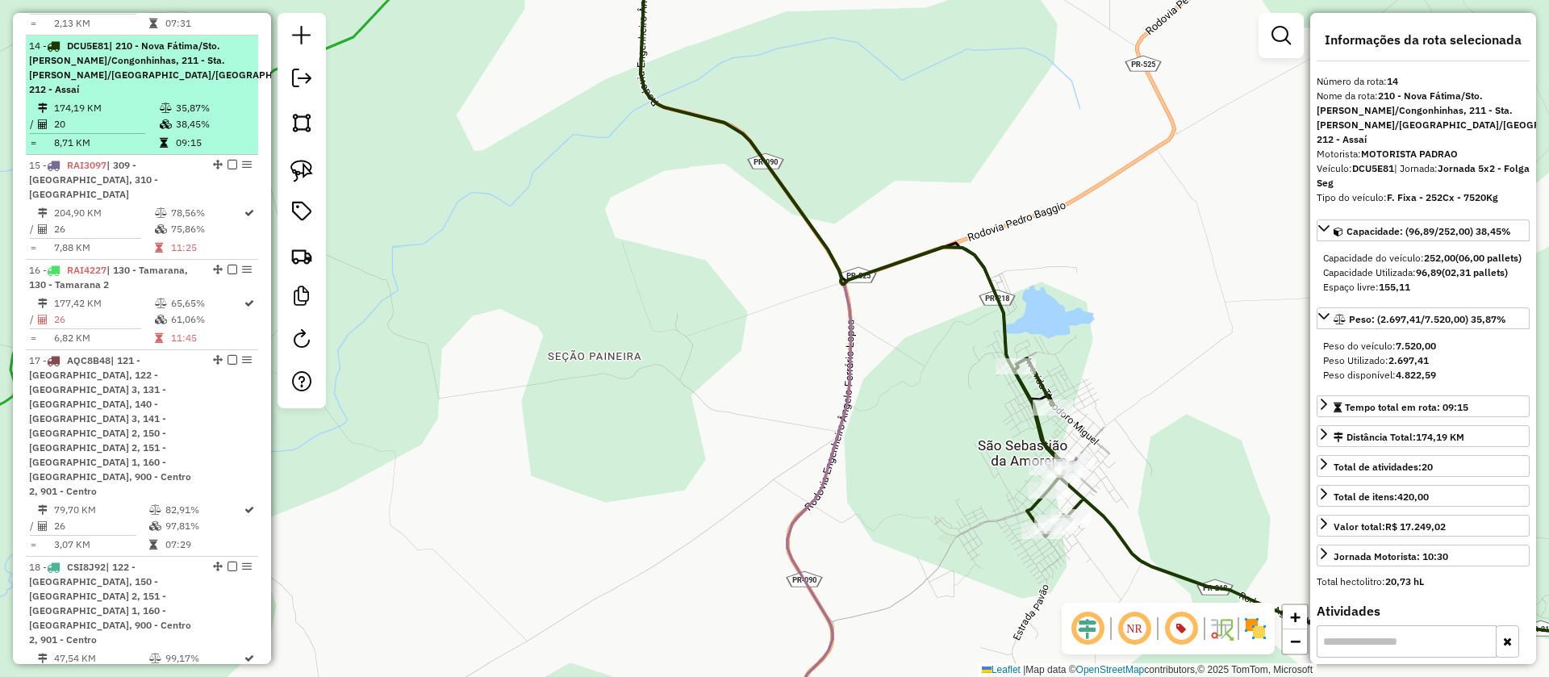
click at [337, 40] on em at bounding box center [342, 45] width 10 height 10
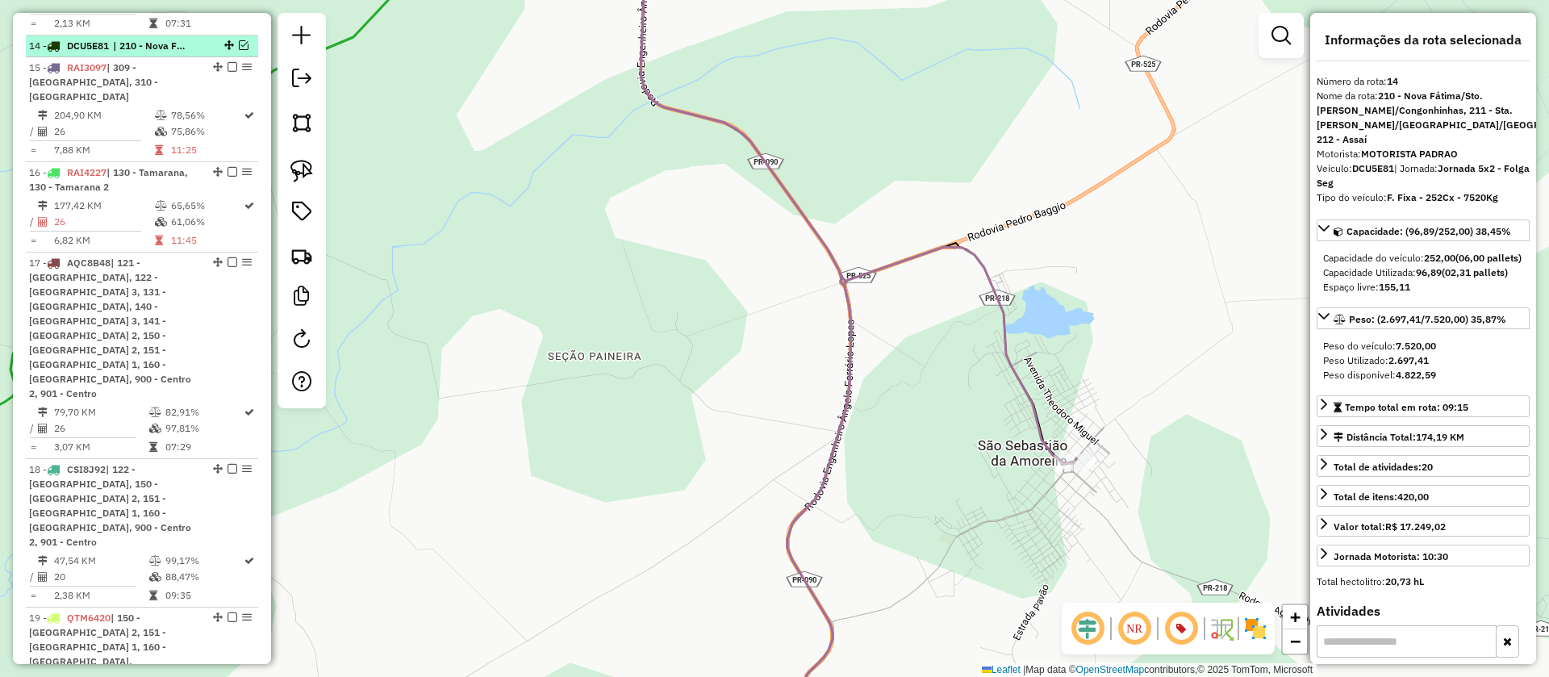
scroll to position [1821, 0]
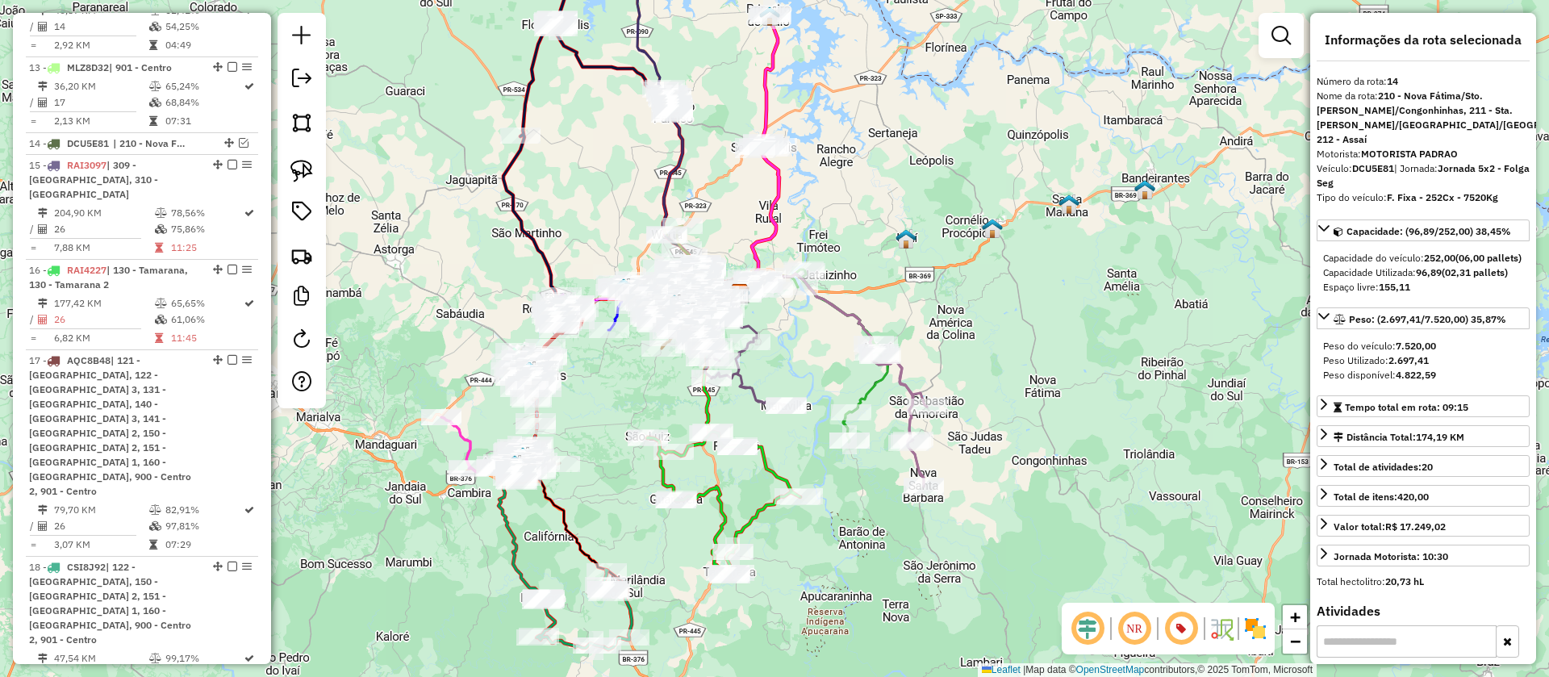
click at [903, 385] on icon at bounding box center [842, 380] width 169 height 213
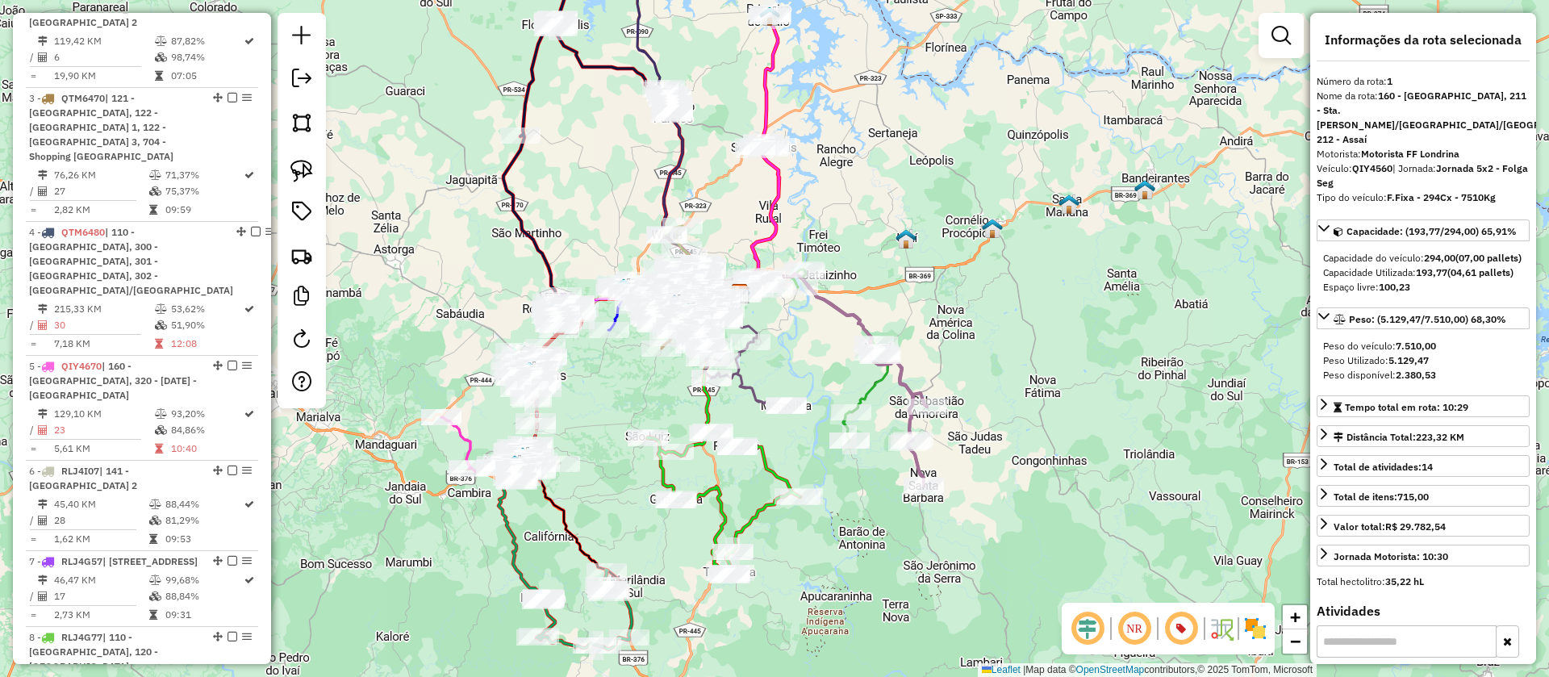
scroll to position [686, 0]
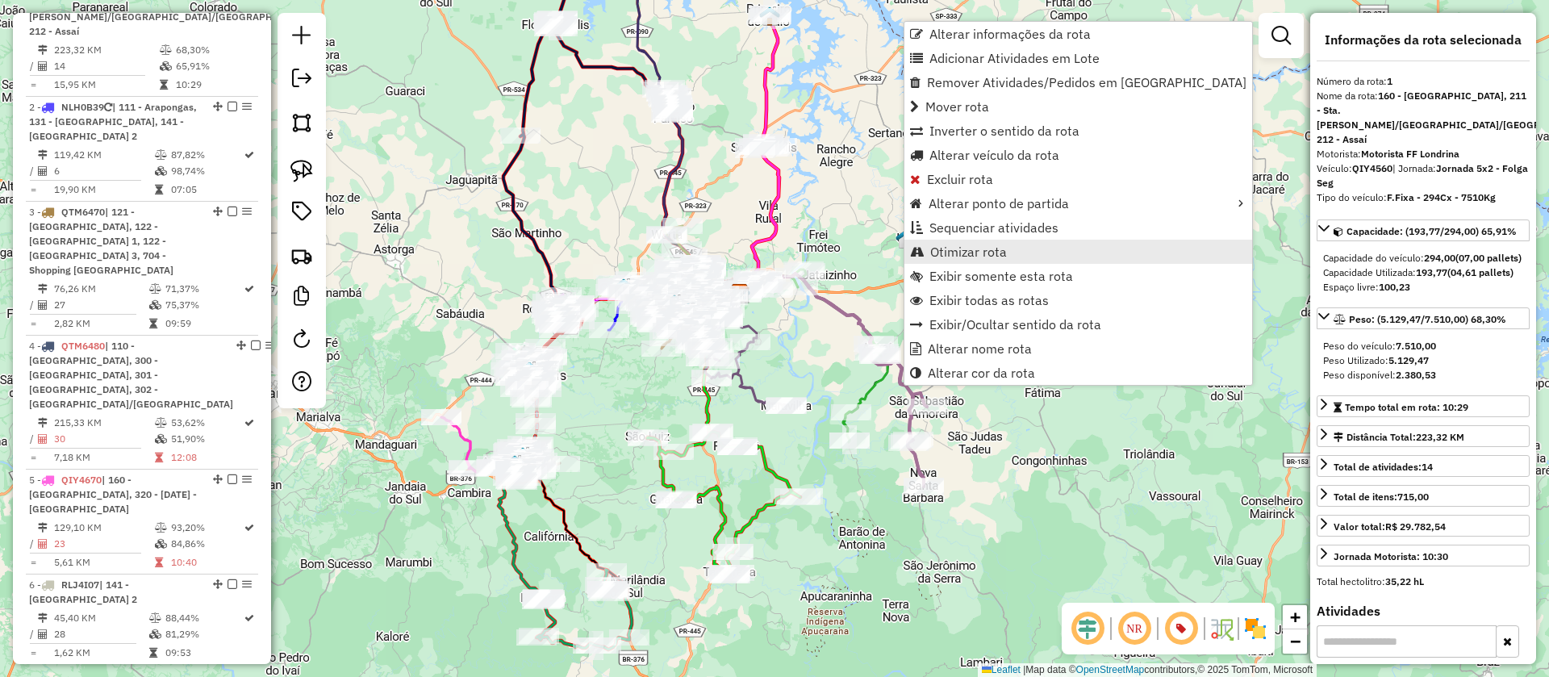
click at [977, 249] on span "Otimizar rota" at bounding box center [968, 251] width 77 height 13
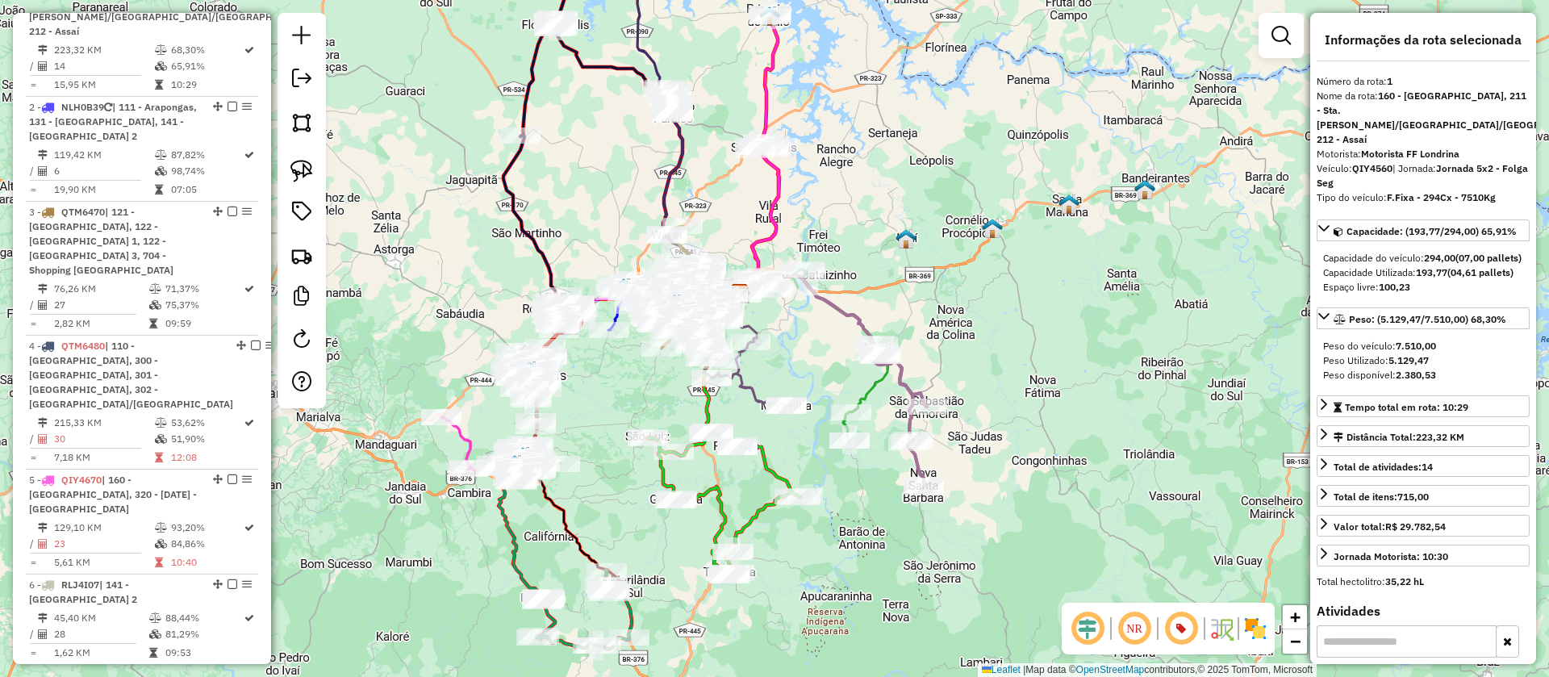
click at [878, 387] on icon at bounding box center [836, 356] width 104 height 173
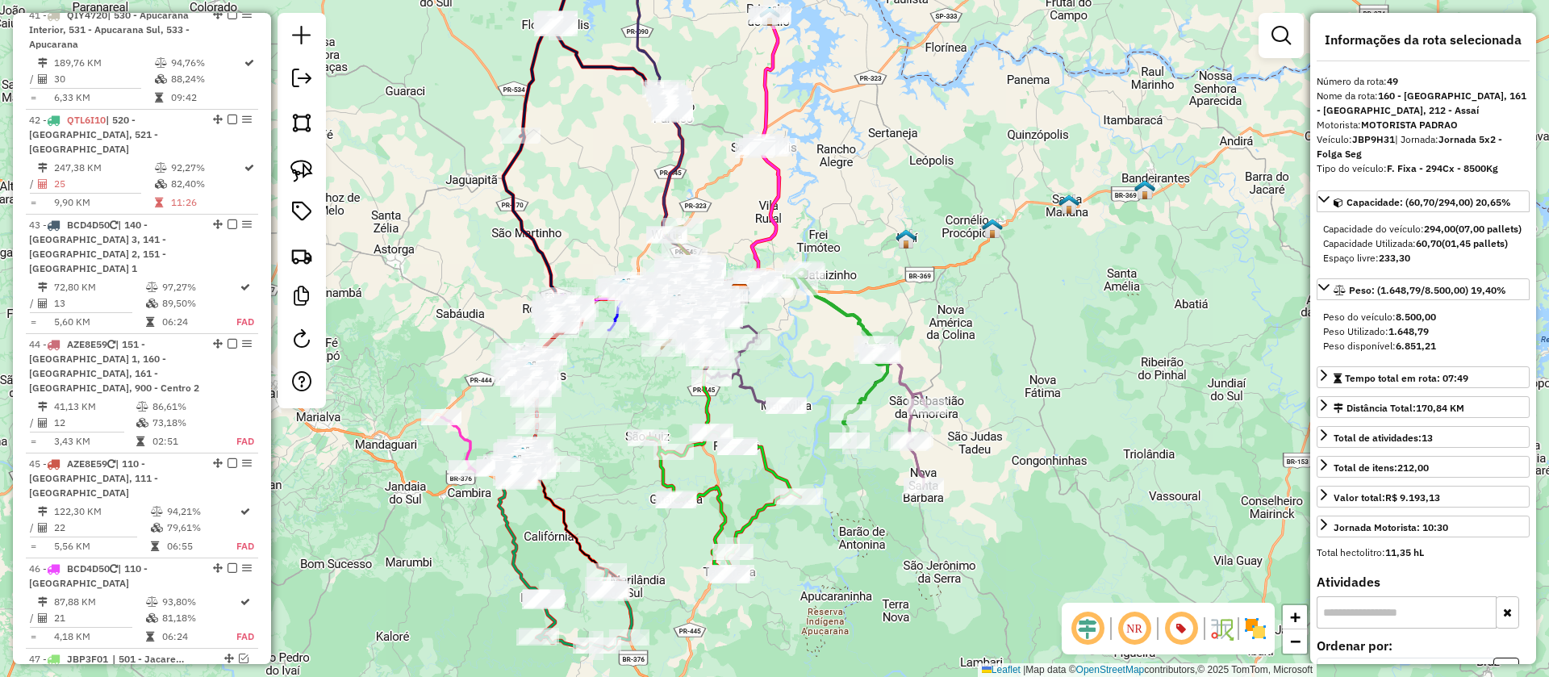
scroll to position [4009, 0]
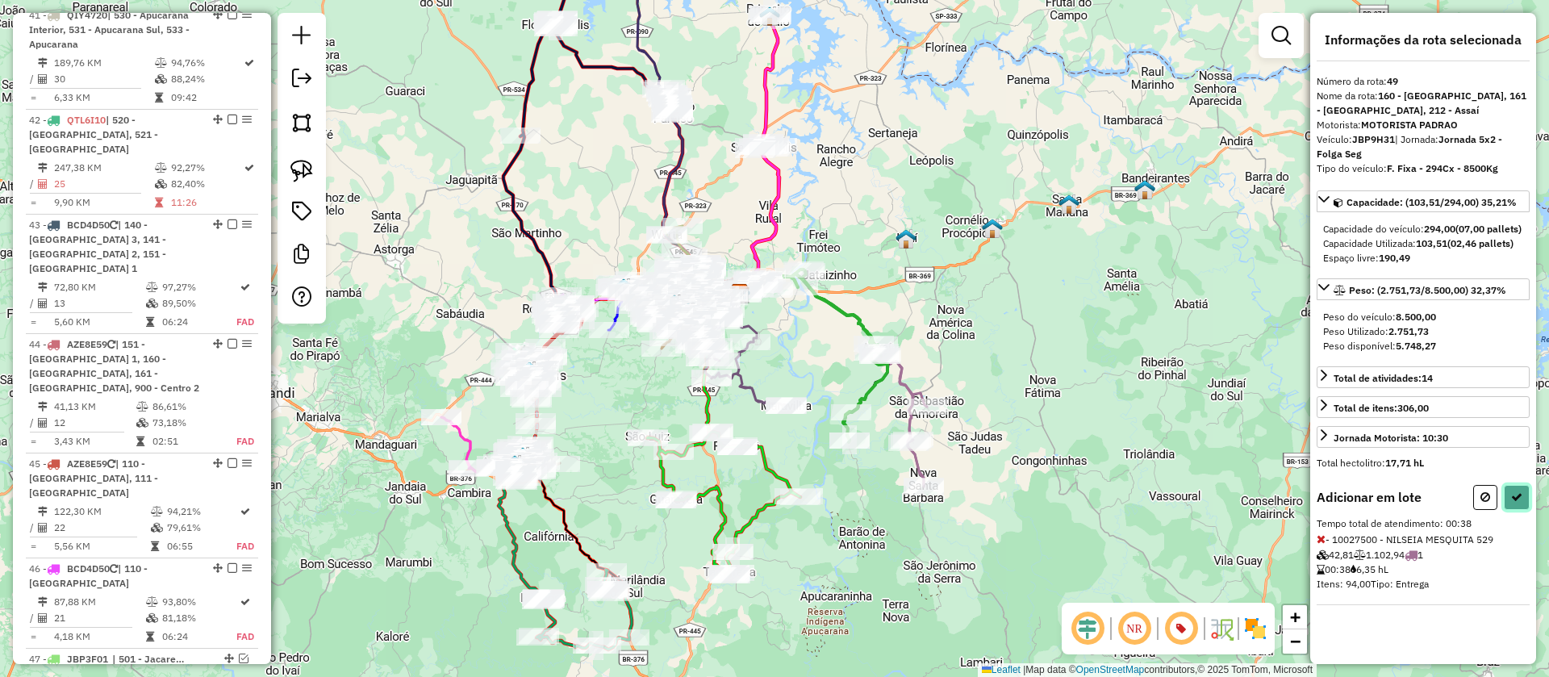
click at [1519, 503] on icon at bounding box center [1516, 496] width 11 height 11
select select "**********"
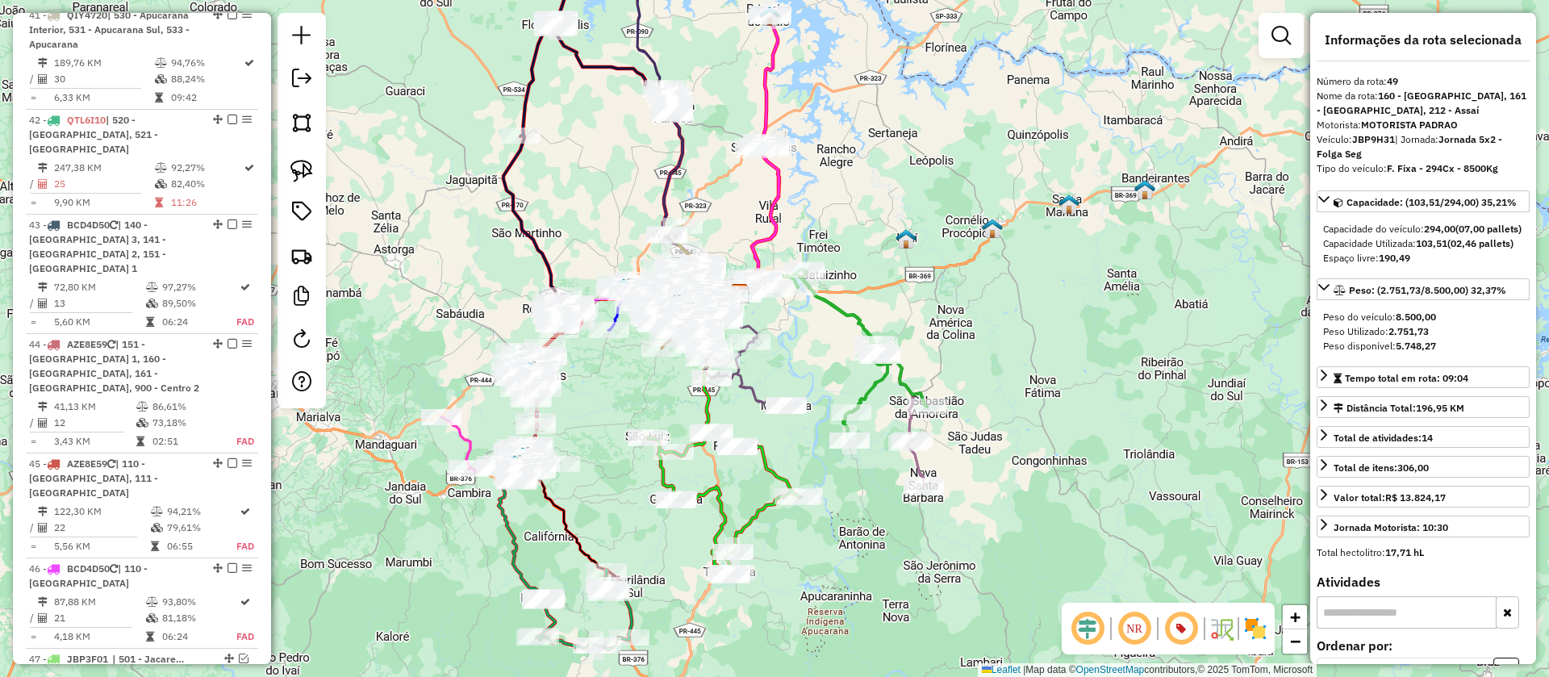
click at [922, 463] on icon at bounding box center [841, 380] width 166 height 213
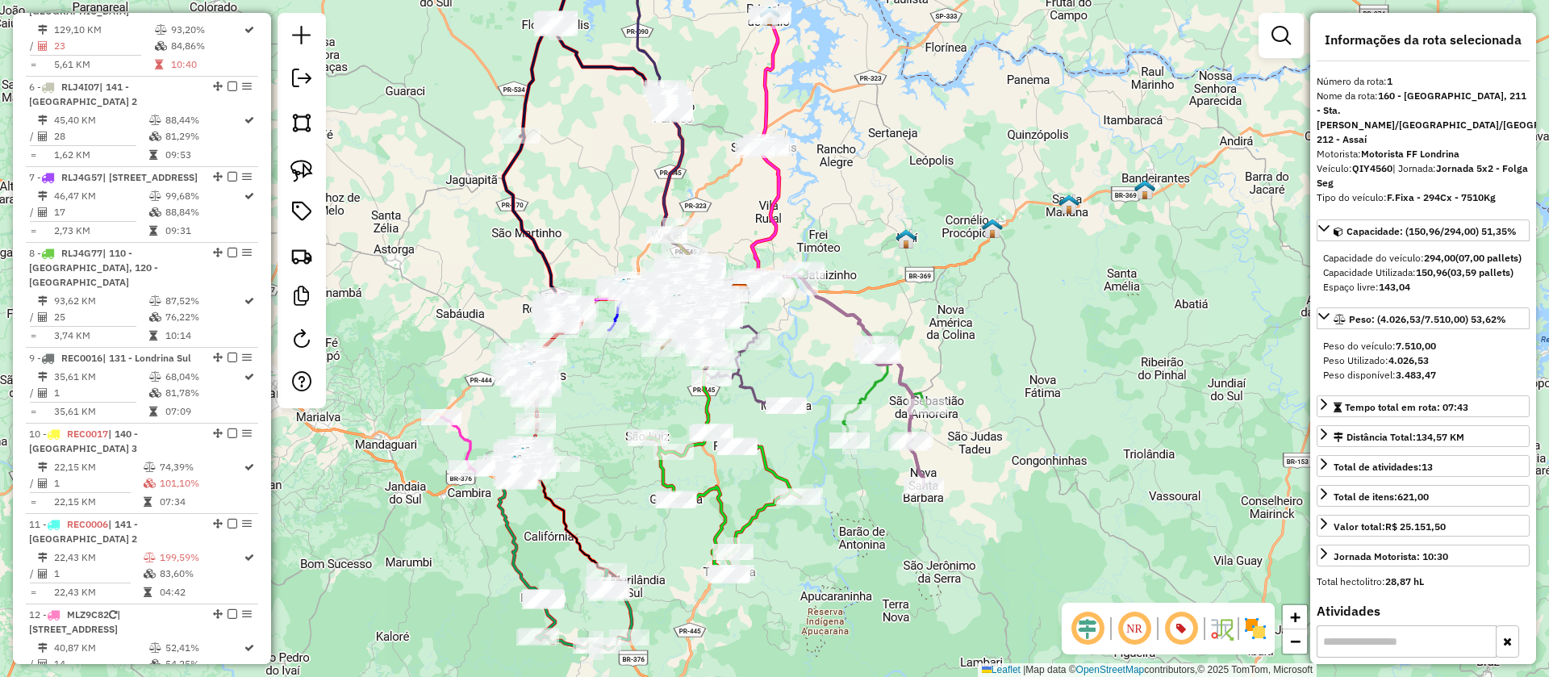
scroll to position [686, 0]
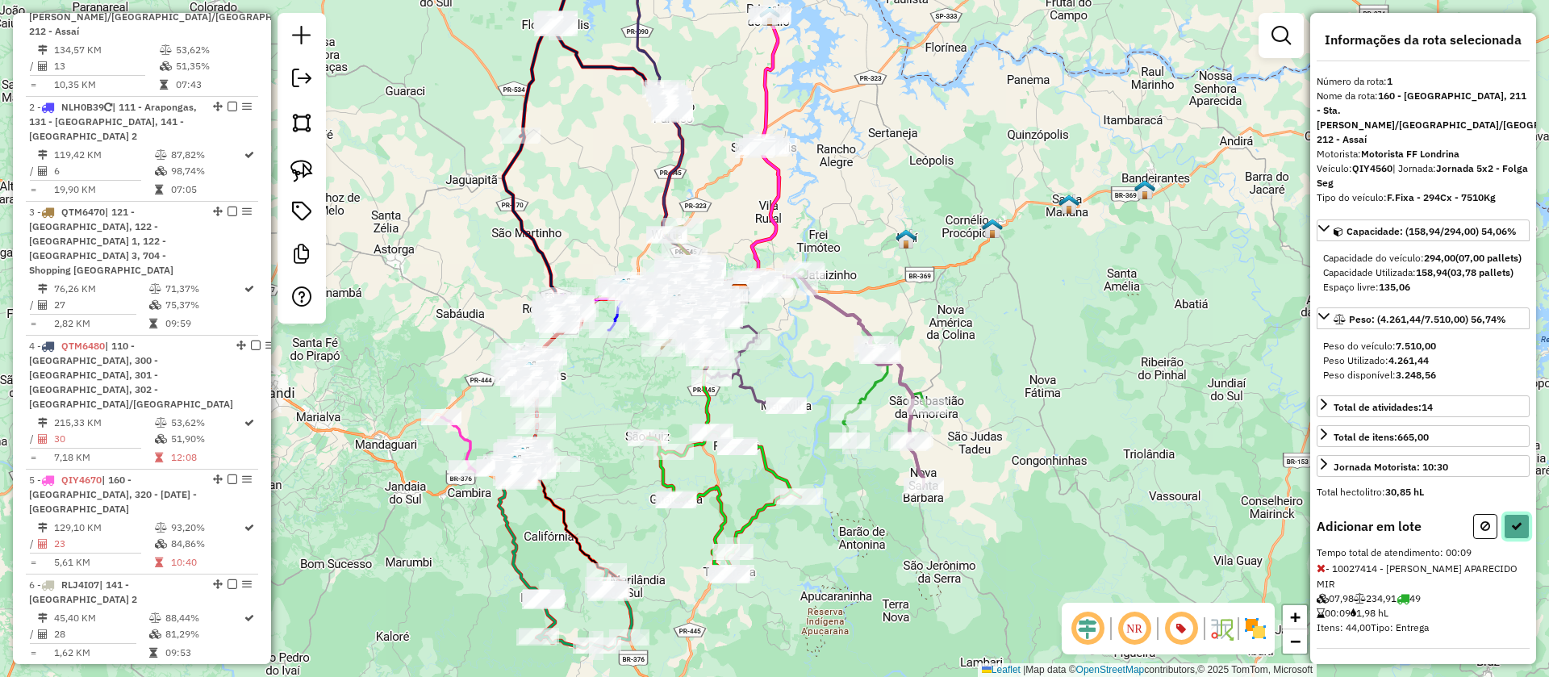
click at [1516, 520] on icon at bounding box center [1516, 525] width 11 height 11
select select "**********"
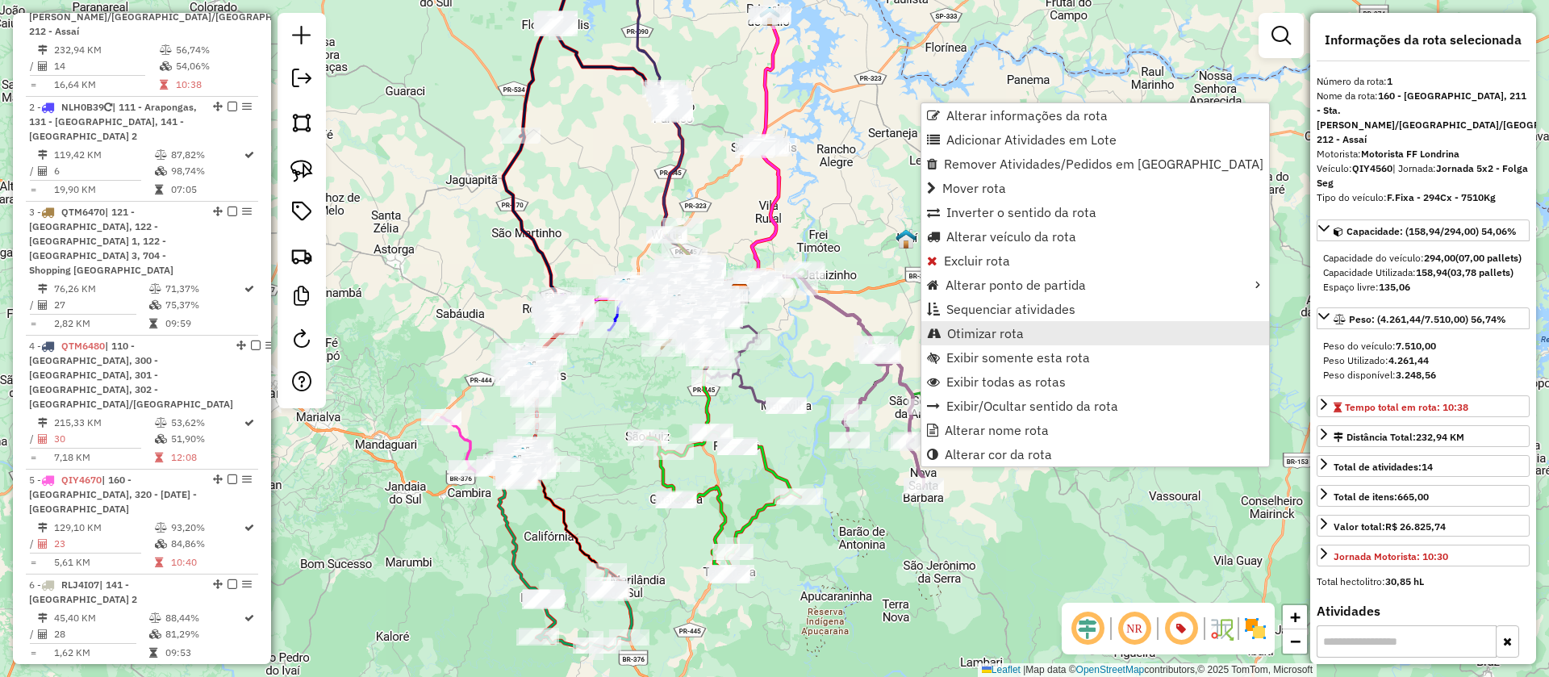
click at [979, 330] on span "Otimizar rota" at bounding box center [985, 333] width 77 height 13
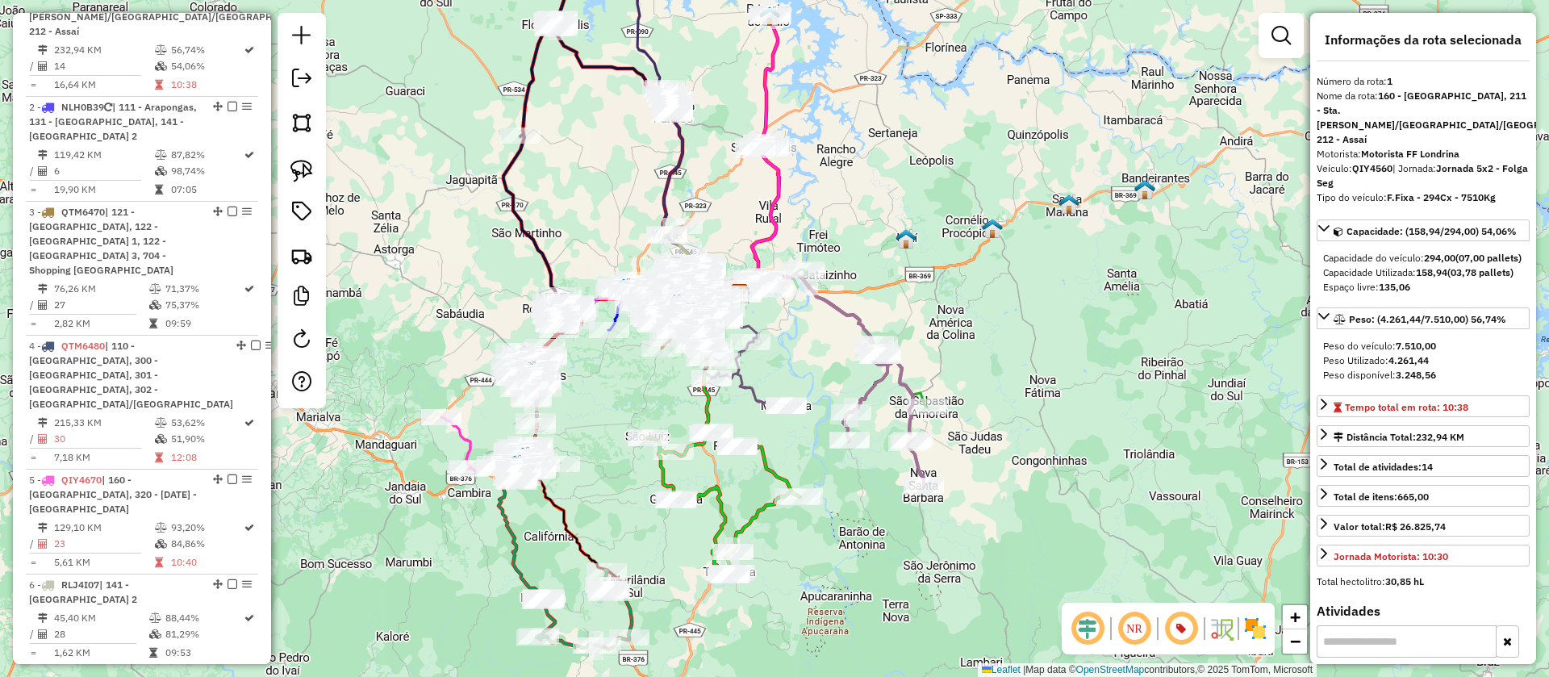
click at [927, 396] on icon at bounding box center [856, 356] width 144 height 173
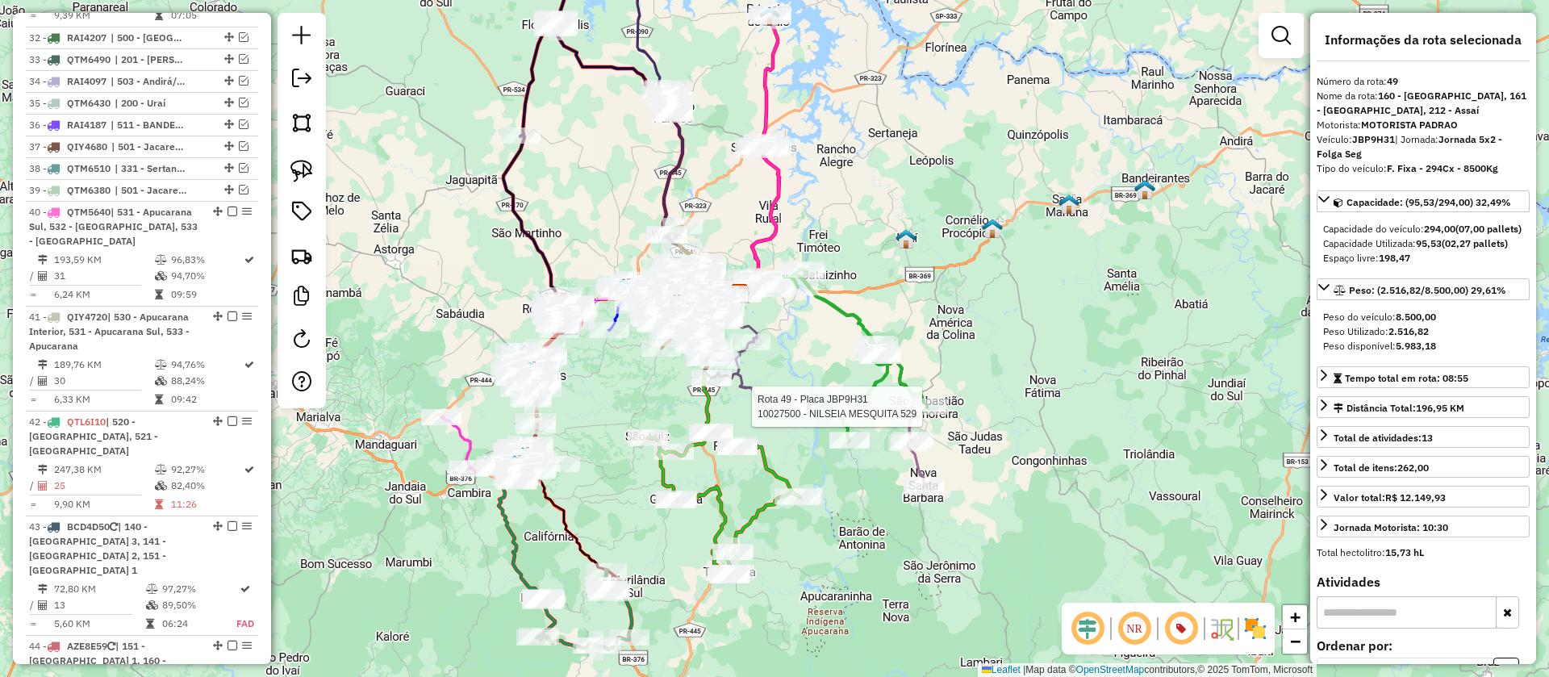
scroll to position [4009, 0]
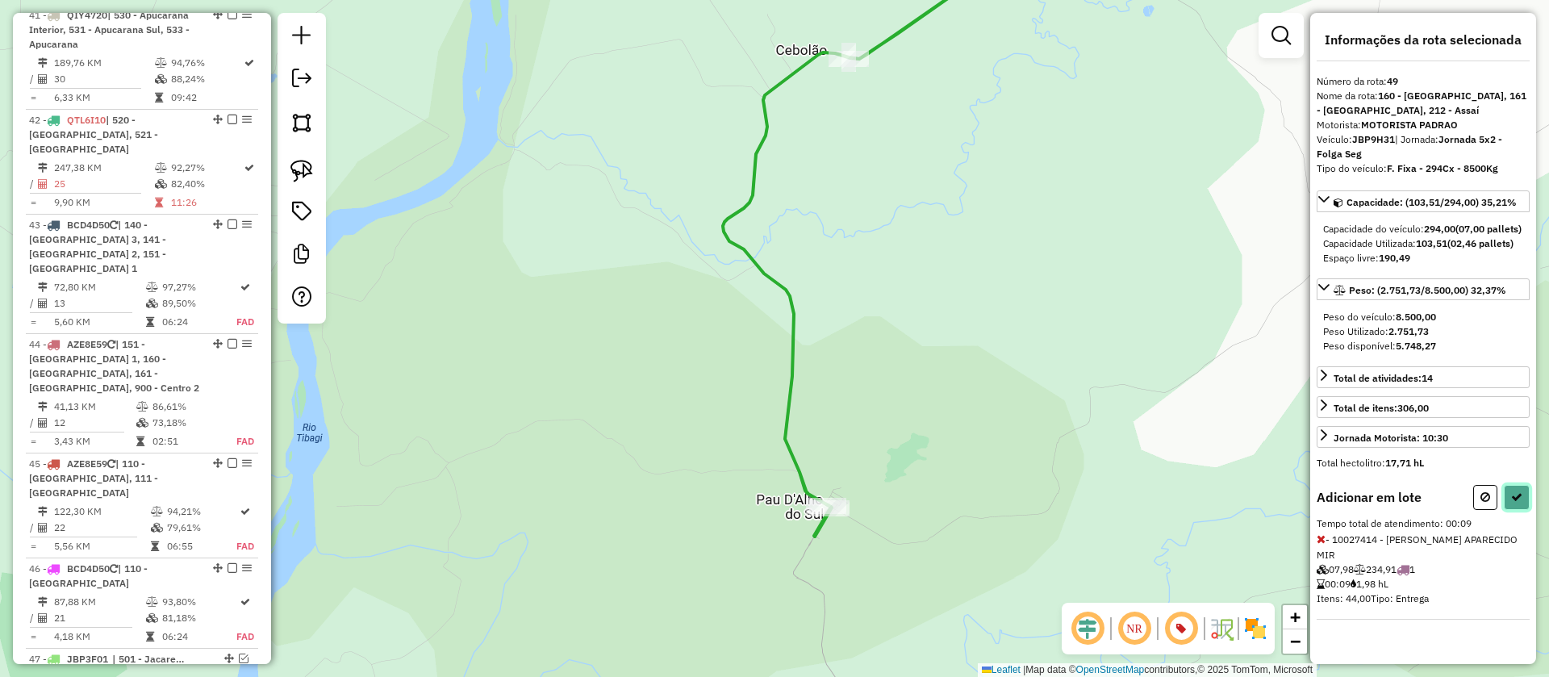
click at [1512, 503] on icon at bounding box center [1516, 496] width 11 height 11
select select "**********"
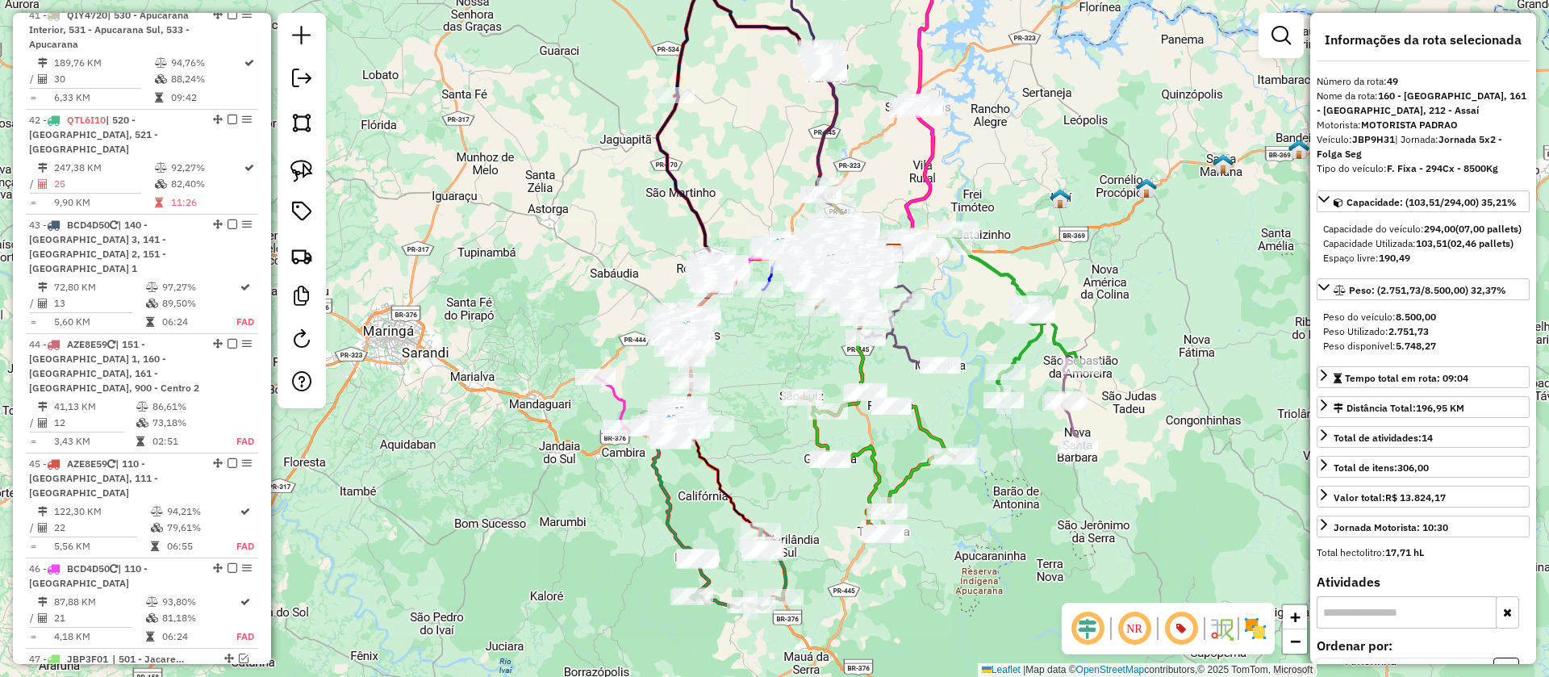
click at [1071, 424] on icon at bounding box center [995, 339] width 166 height 213
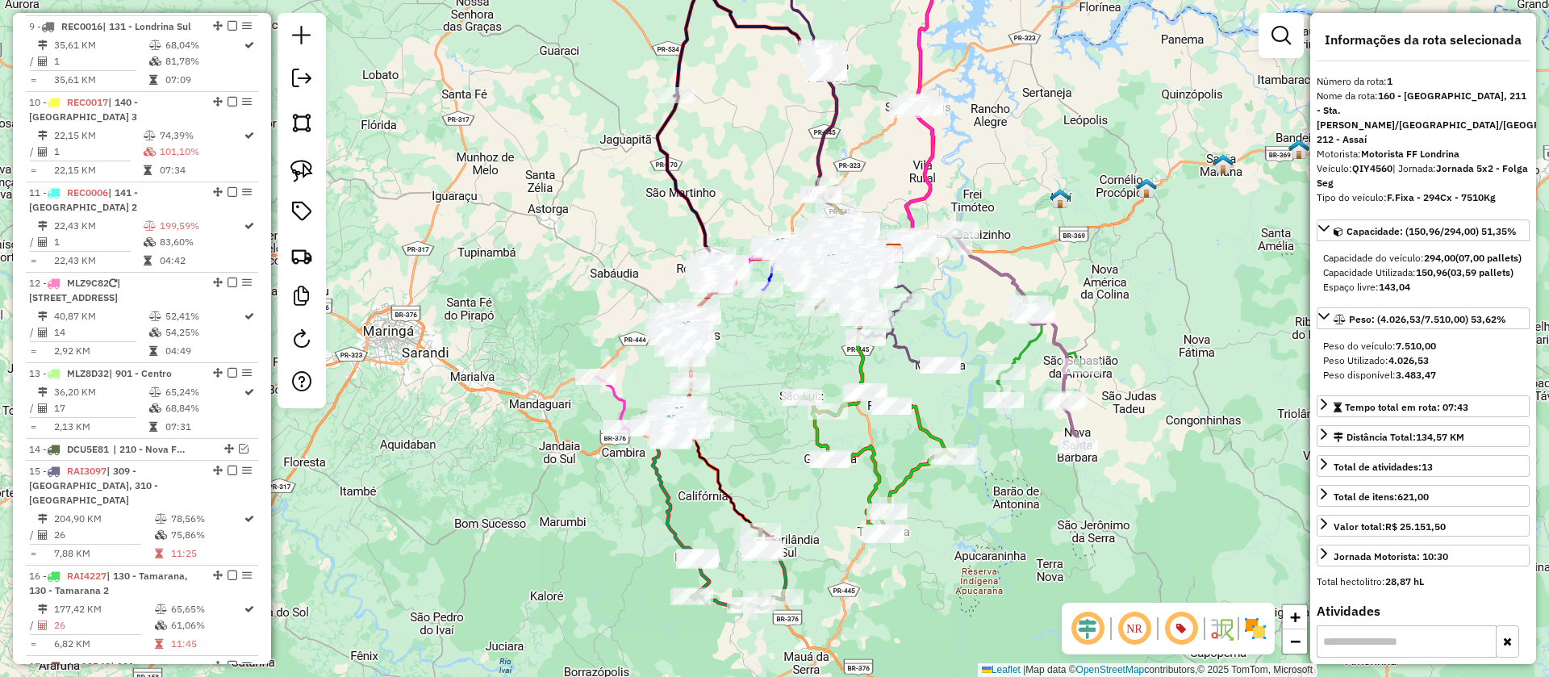
scroll to position [686, 0]
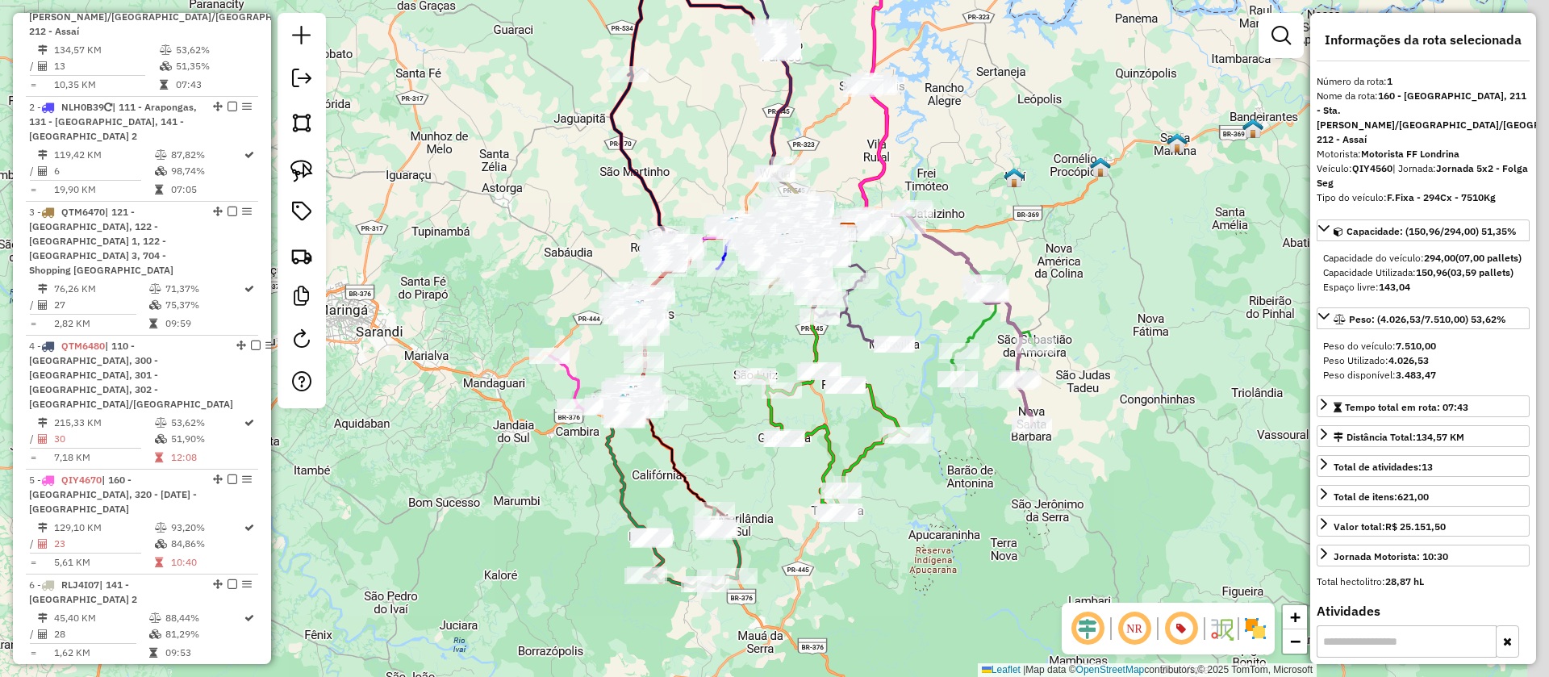
drag, startPoint x: 1112, startPoint y: 416, endPoint x: 1030, endPoint y: 375, distance: 92.0
click at [1030, 375] on div "Janela de atendimento Grade de atendimento Capacidade Transportadoras Veículos …" at bounding box center [774, 338] width 1549 height 677
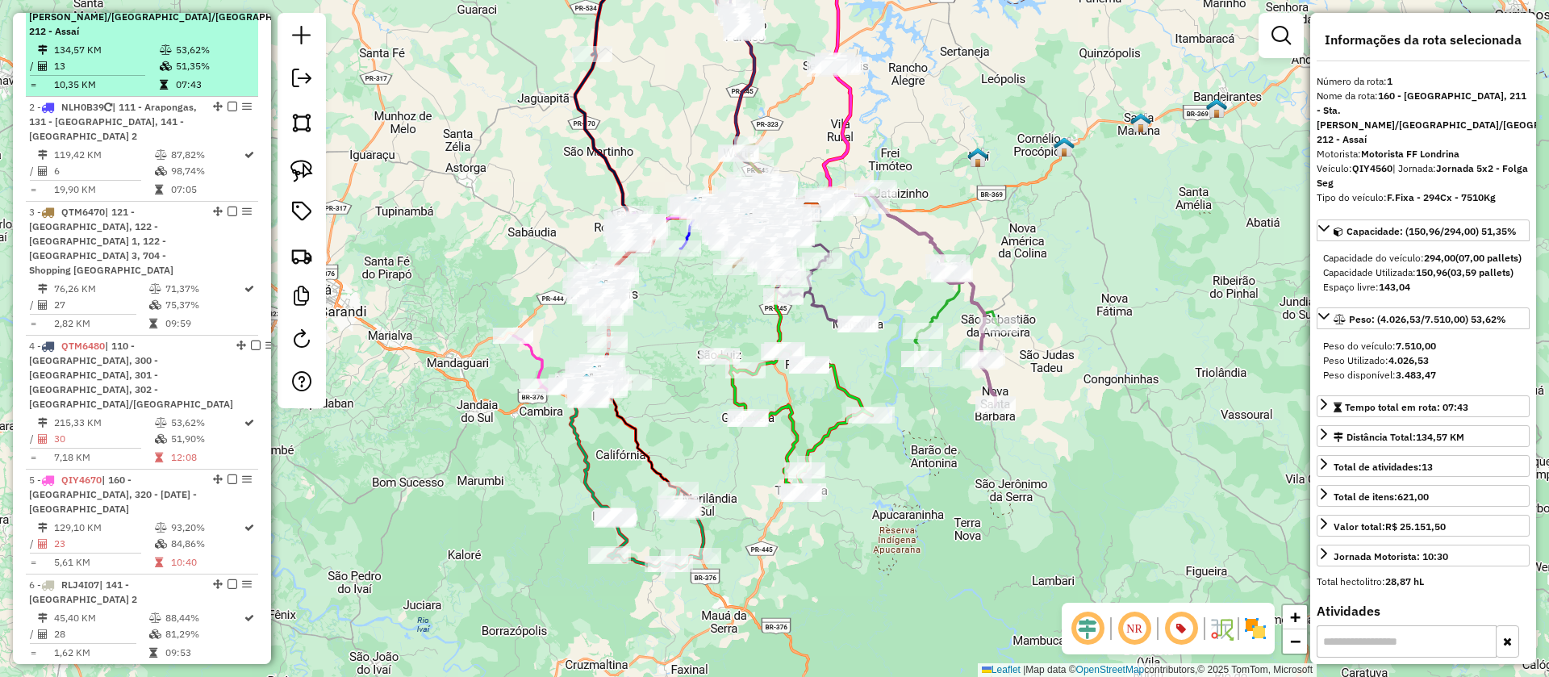
click at [337, 6] on em at bounding box center [342, 2] width 10 height 10
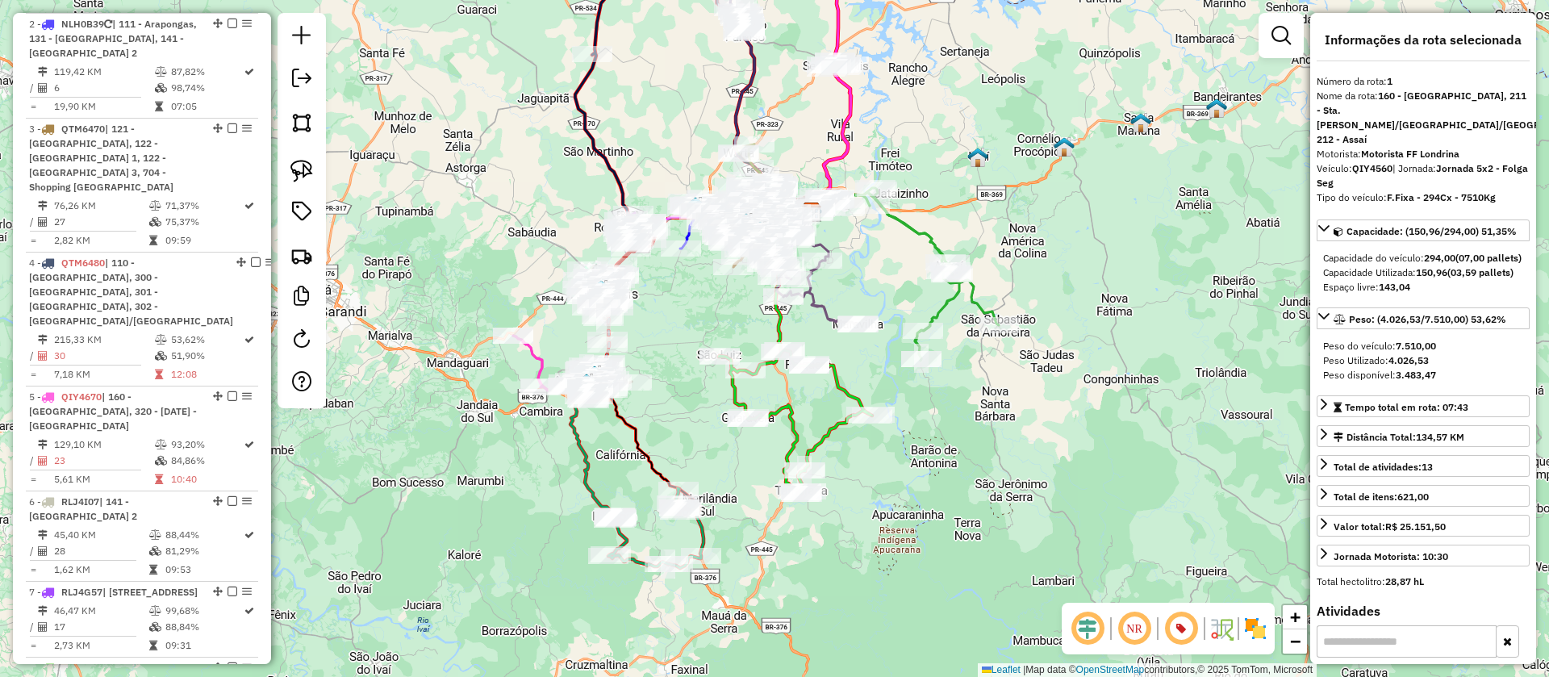
click at [953, 301] on icon at bounding box center [927, 274] width 144 height 173
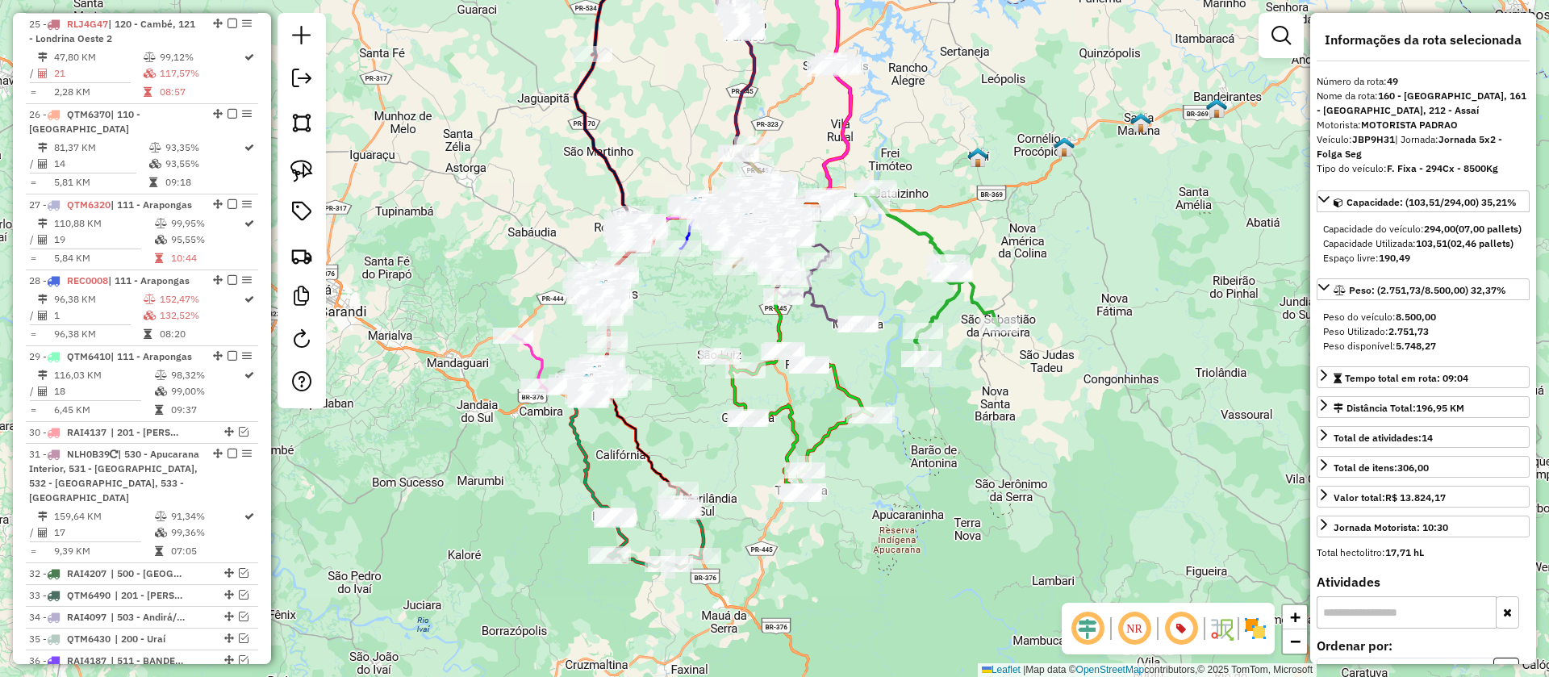
scroll to position [3926, 0]
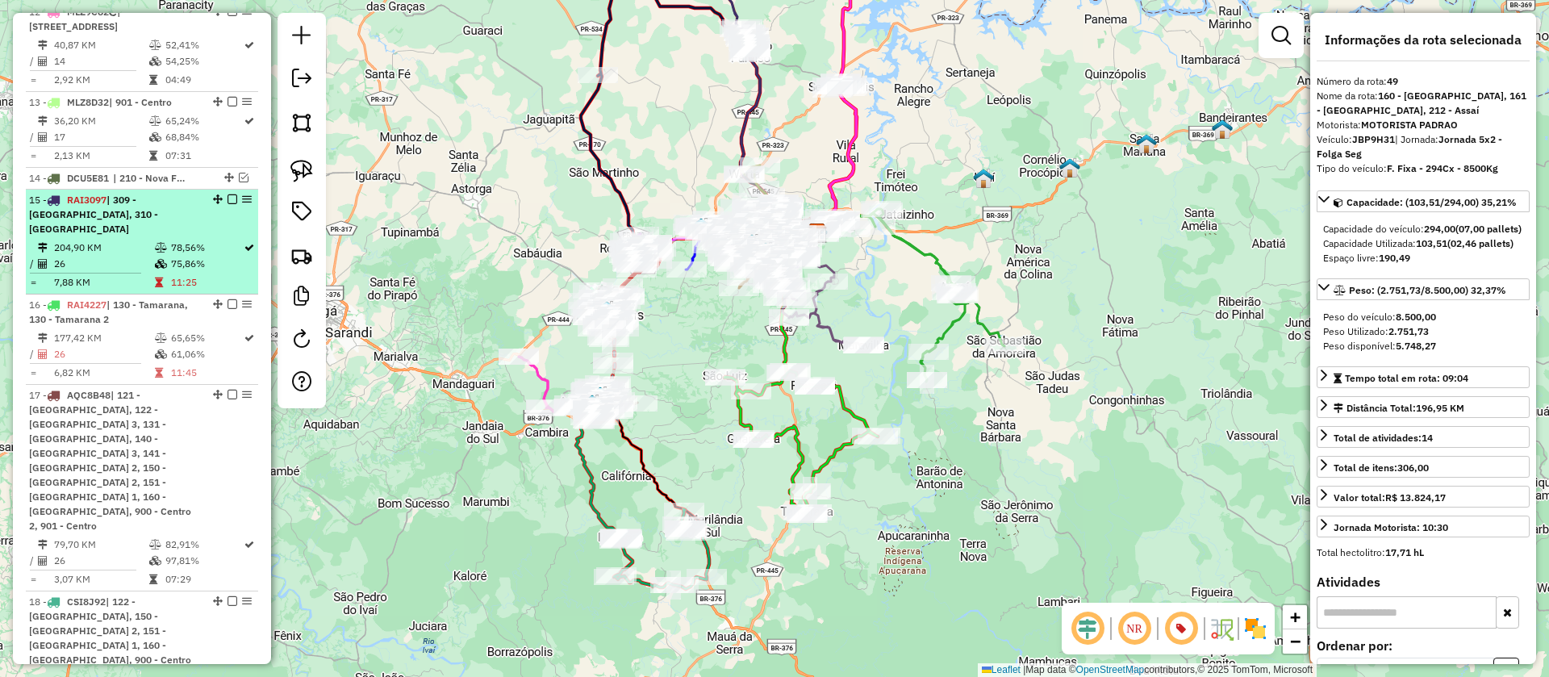
scroll to position [1684, 0]
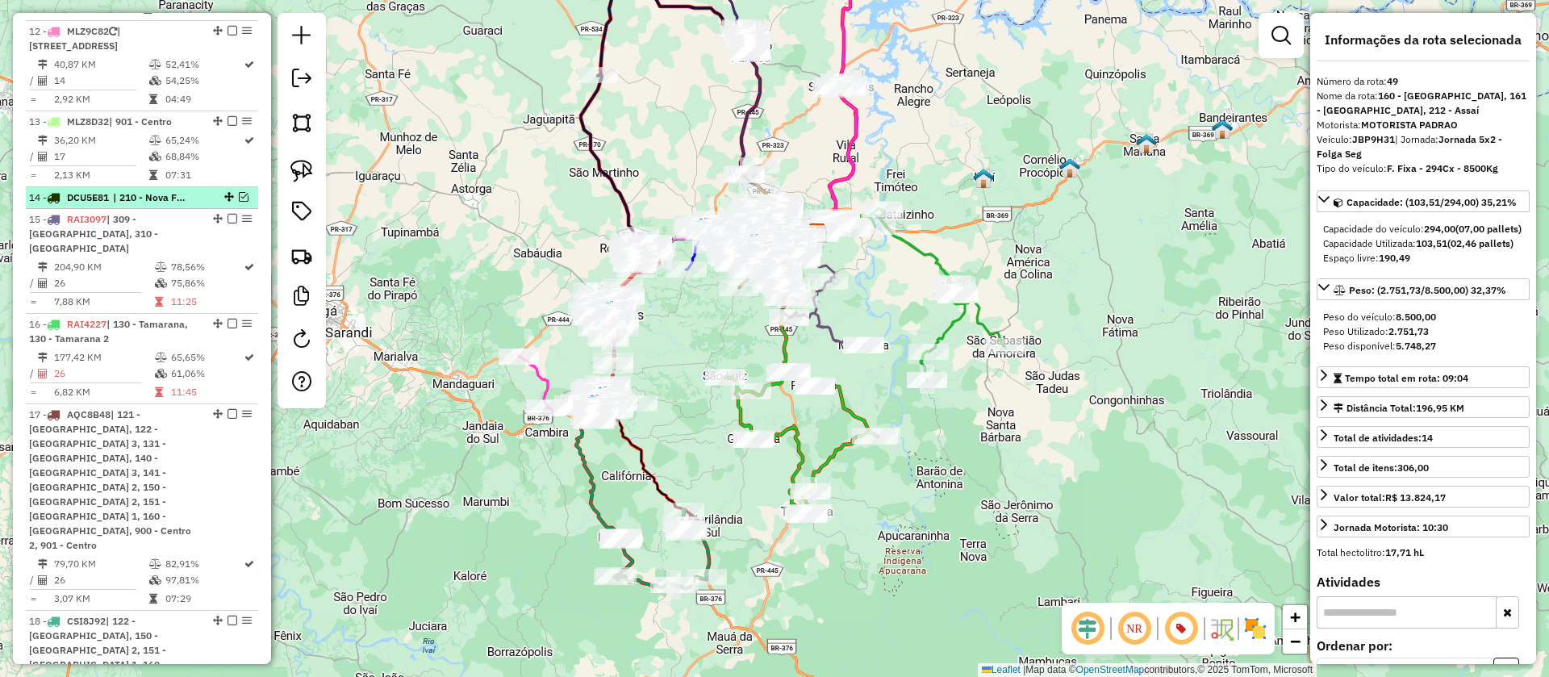
click at [242, 192] on em at bounding box center [244, 197] width 10 height 10
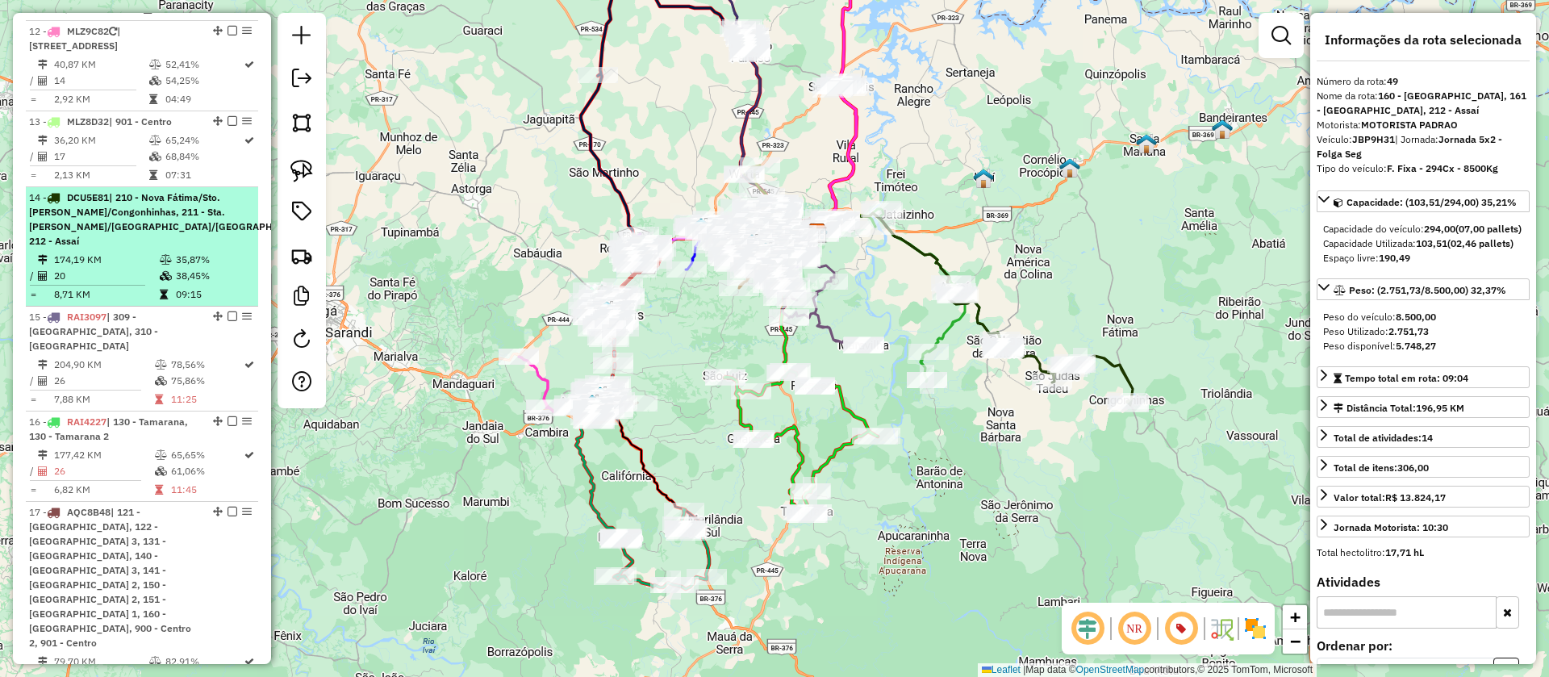
click at [337, 192] on em at bounding box center [342, 197] width 10 height 10
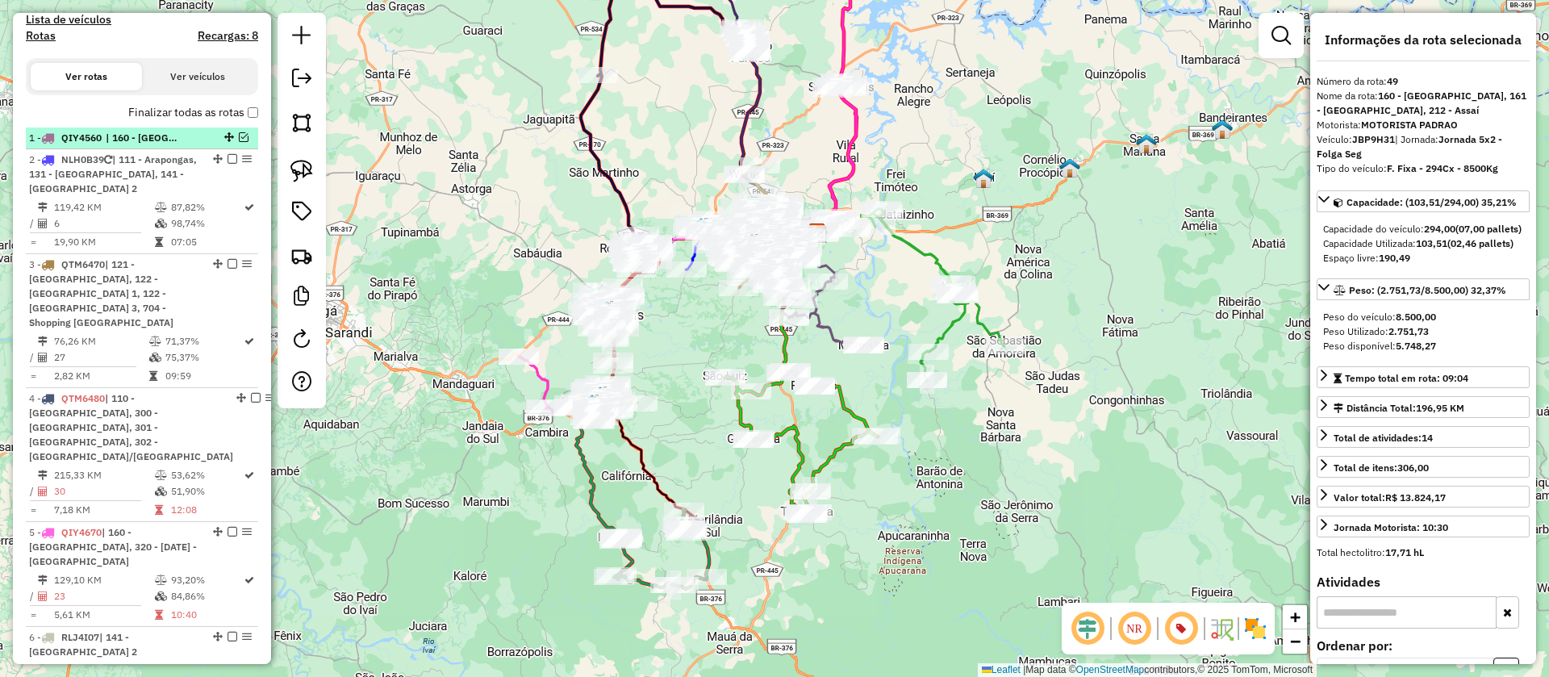
scroll to position [487, 0]
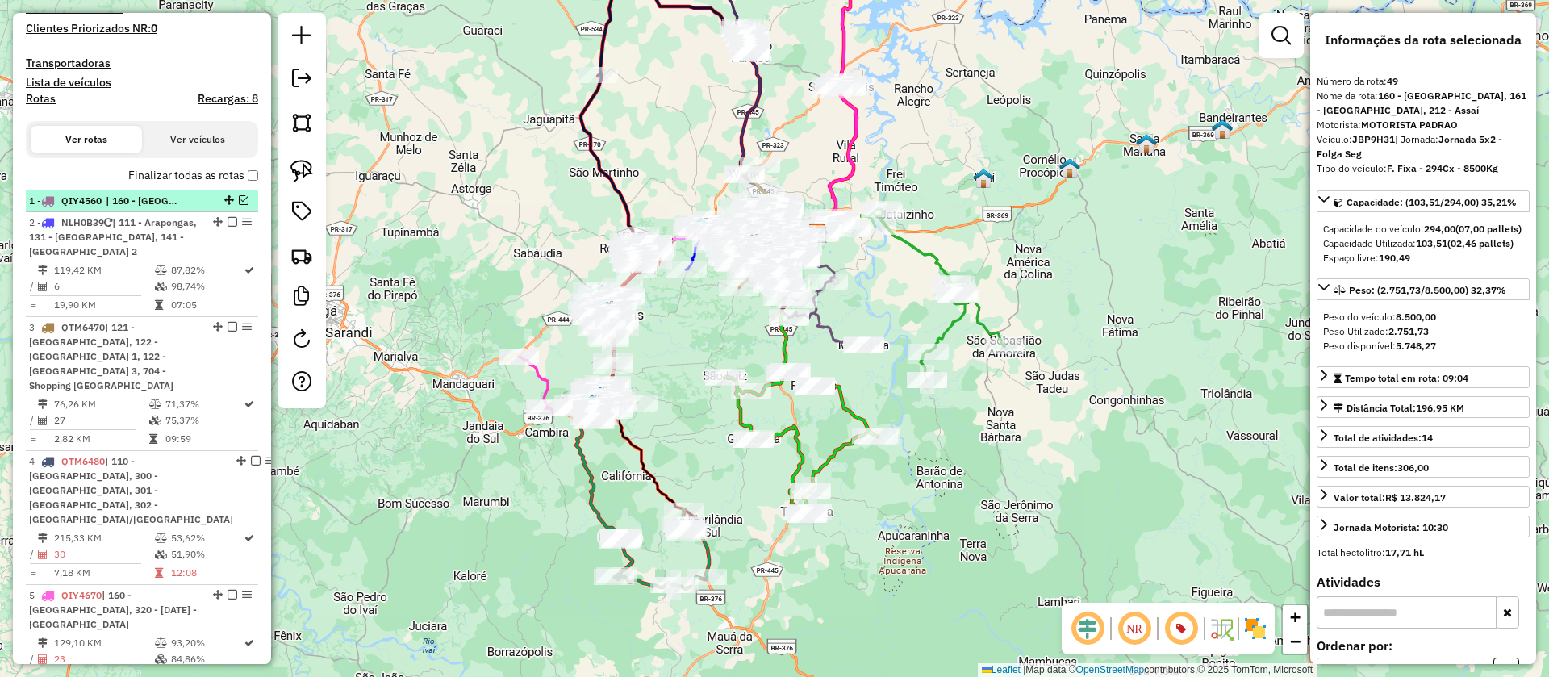
click at [240, 205] on em at bounding box center [244, 200] width 10 height 10
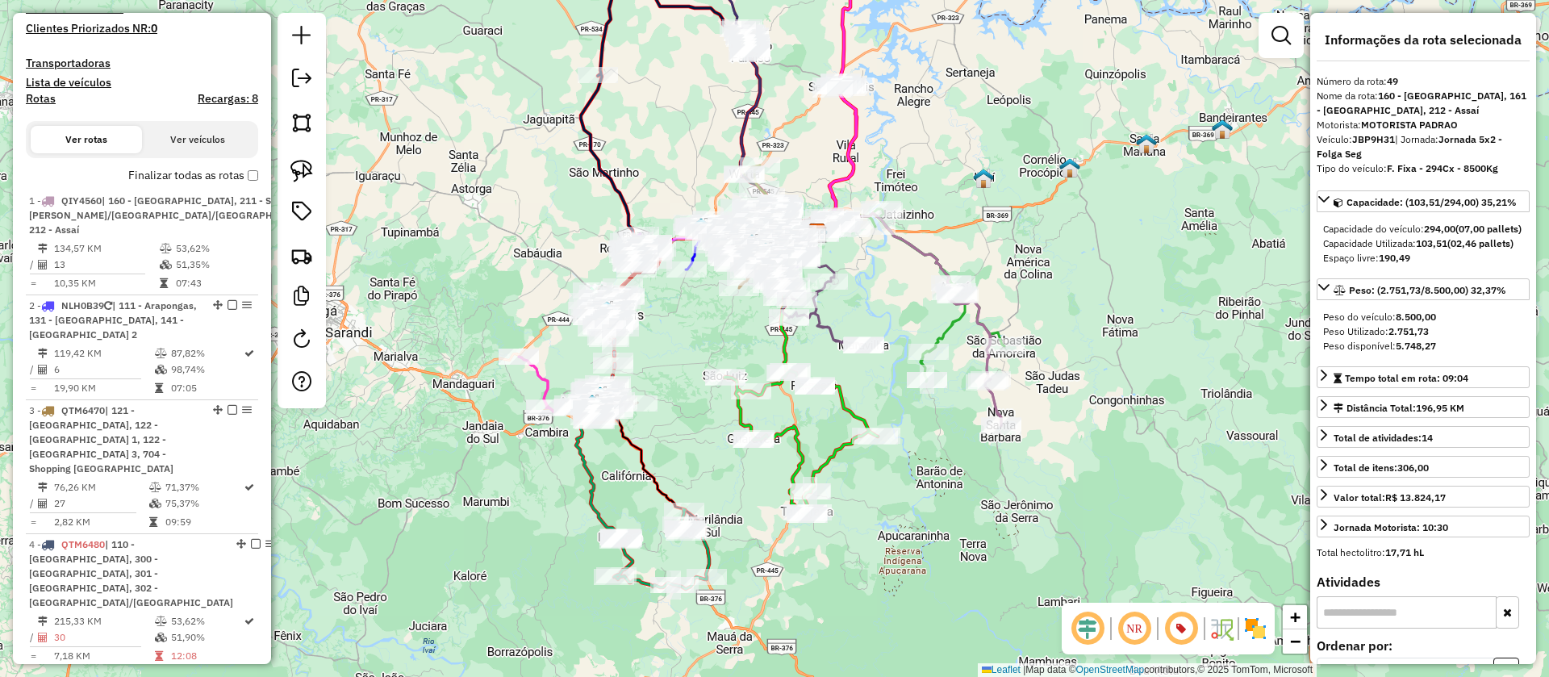
click at [993, 404] on icon at bounding box center [918, 319] width 166 height 213
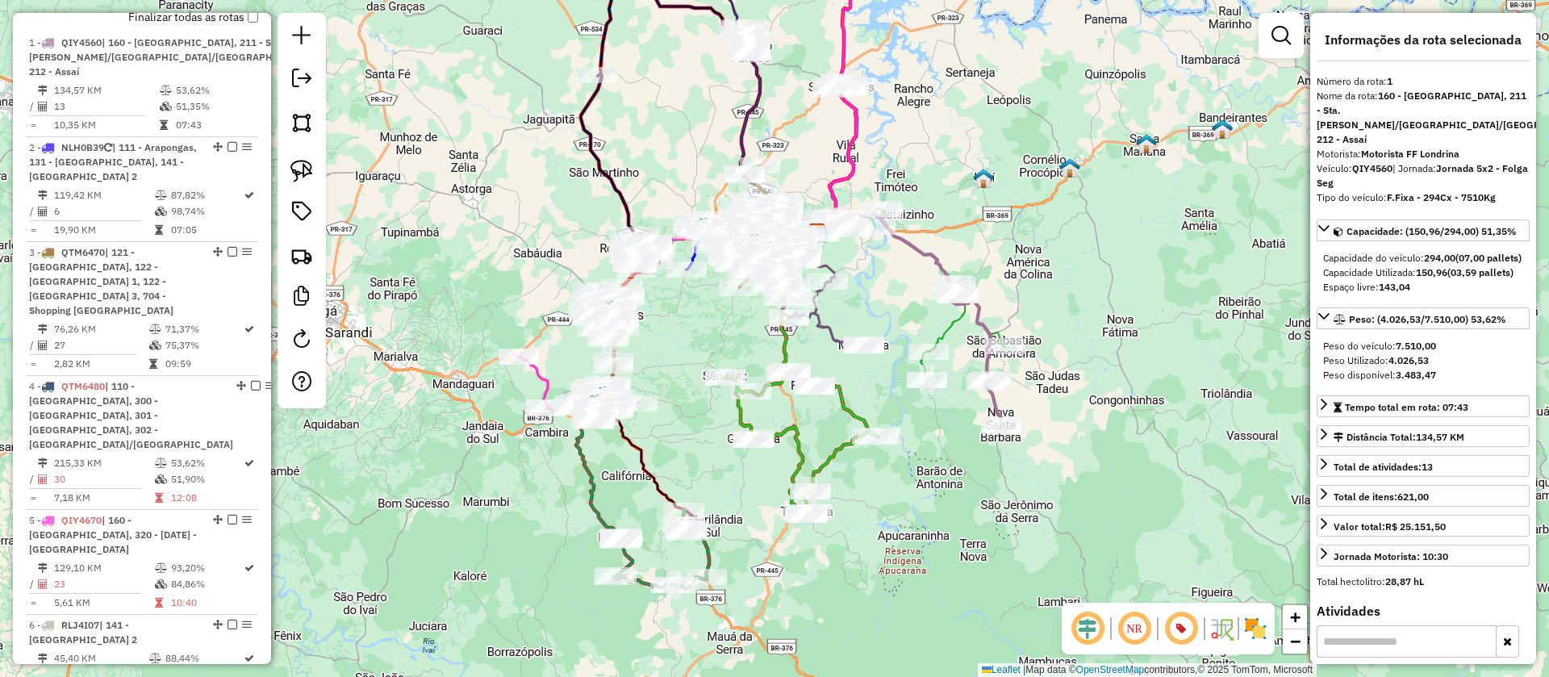
scroll to position [686, 0]
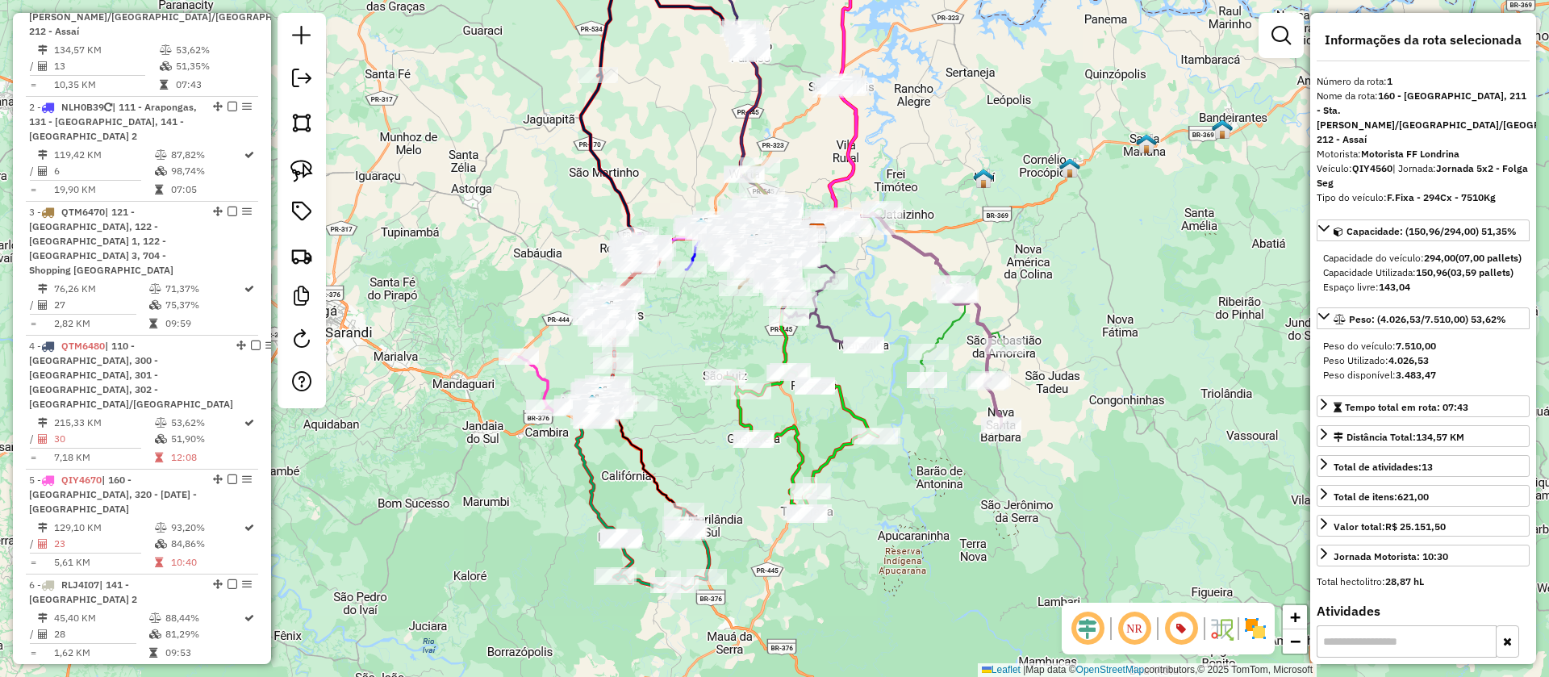
click at [958, 318] on icon at bounding box center [933, 295] width 144 height 173
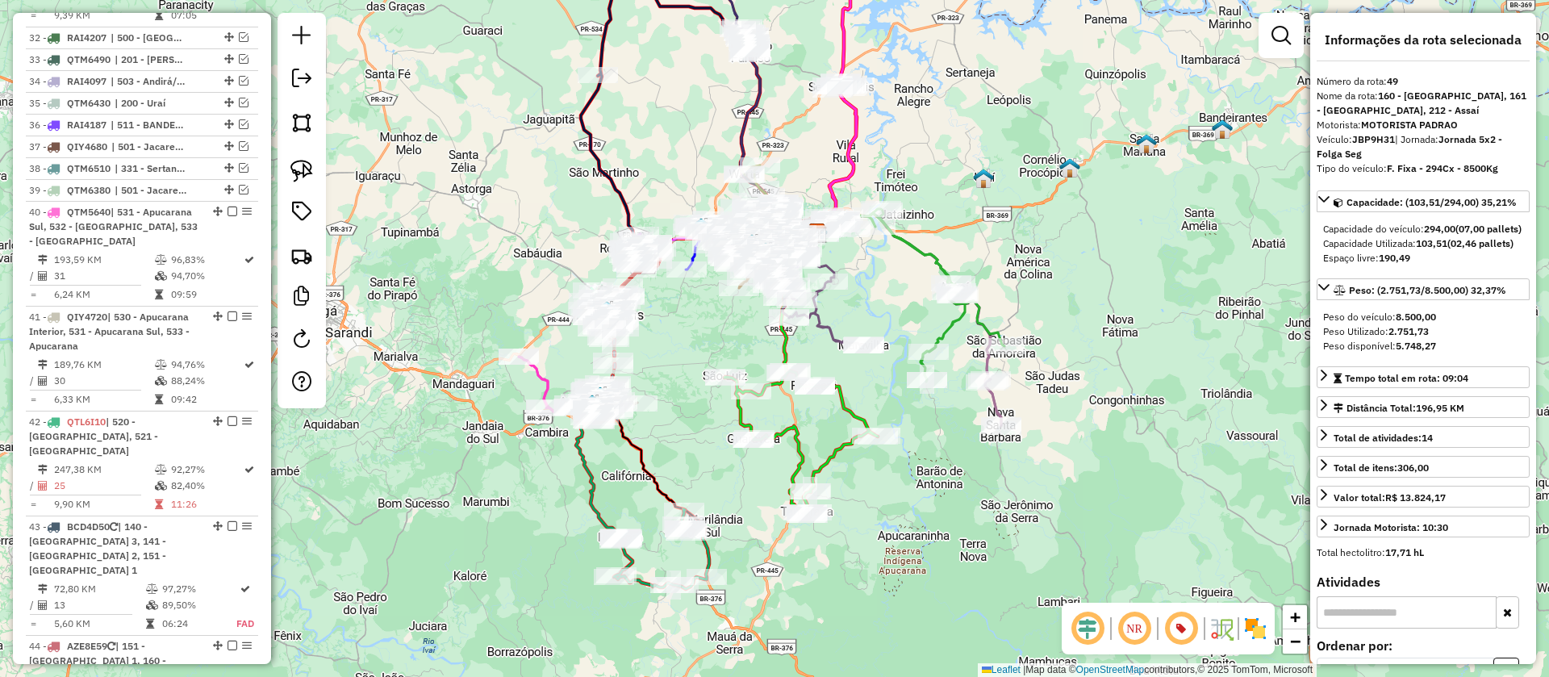
scroll to position [4009, 0]
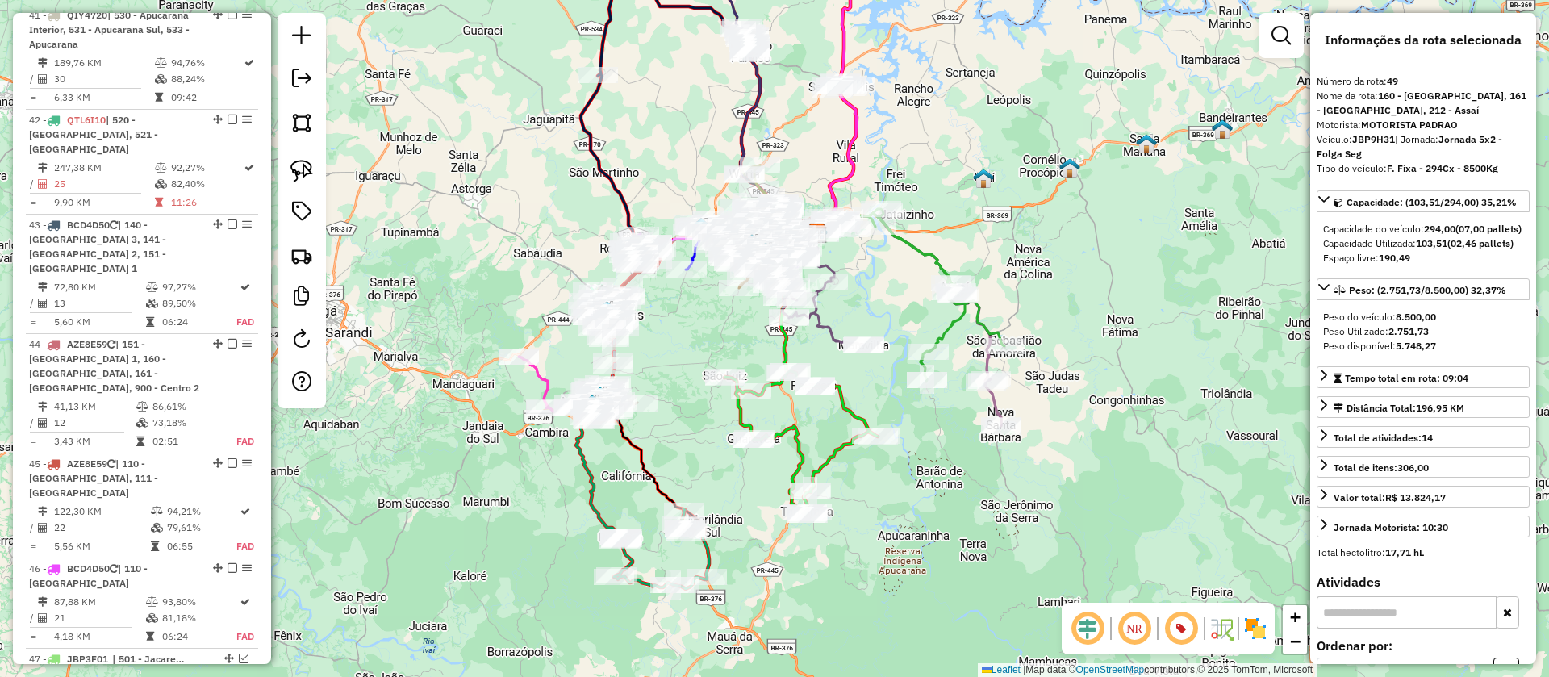
click at [997, 401] on icon at bounding box center [918, 319] width 166 height 213
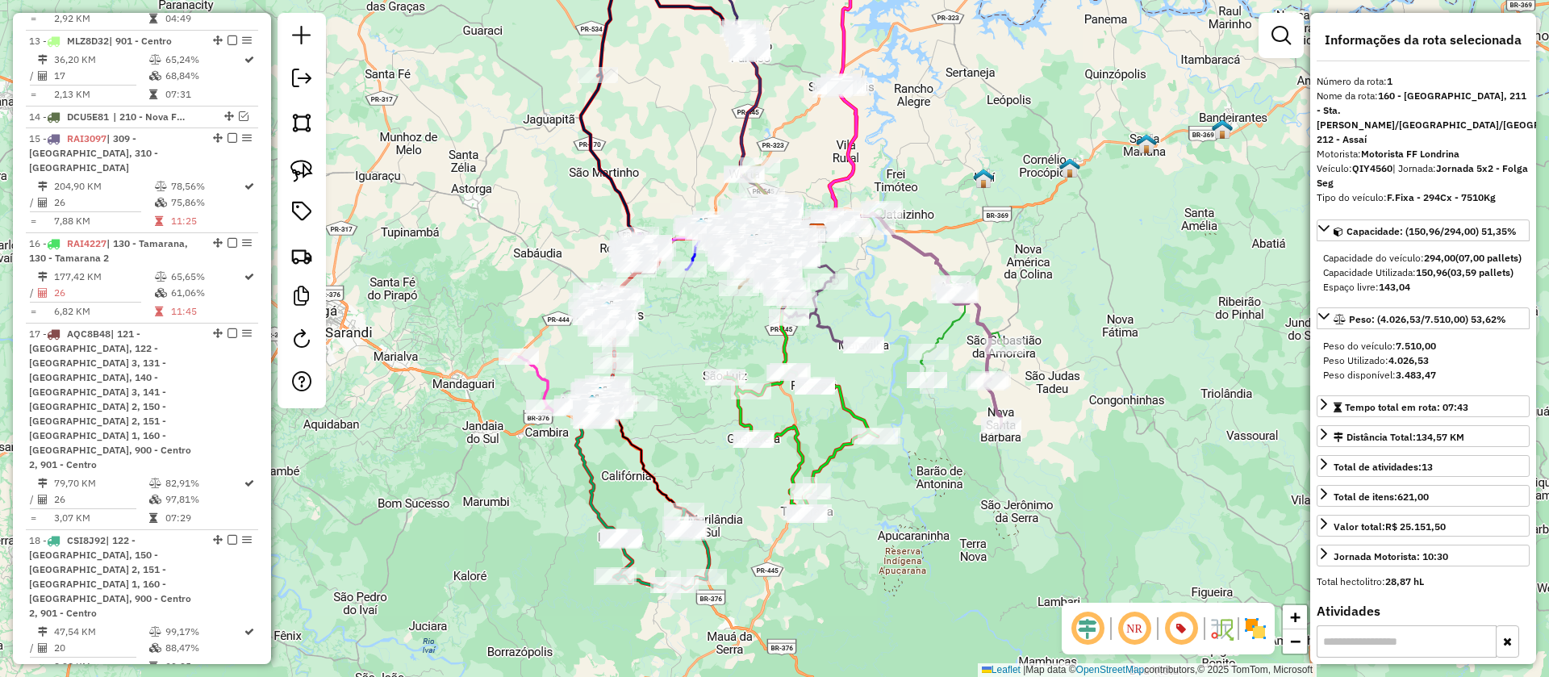
scroll to position [686, 0]
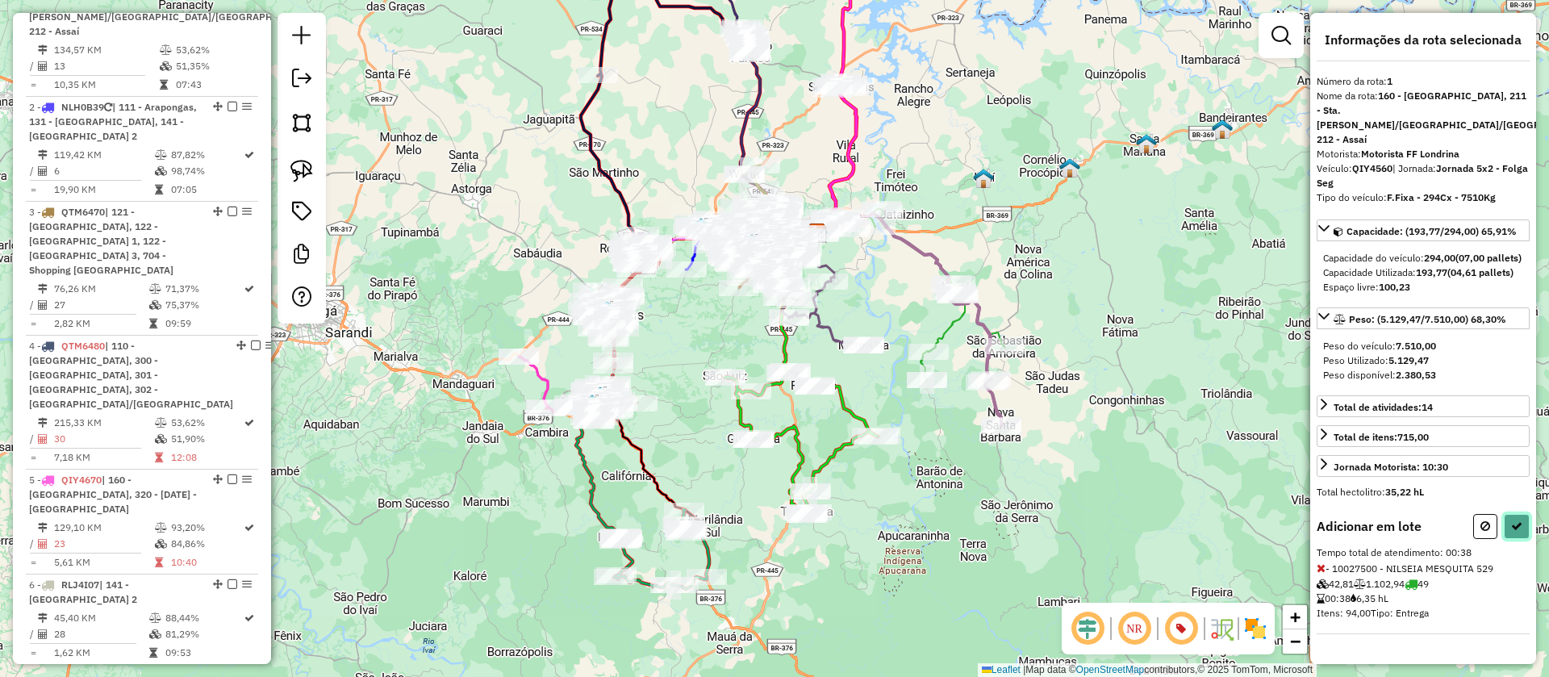
click at [1515, 520] on icon at bounding box center [1516, 525] width 11 height 11
select select "**********"
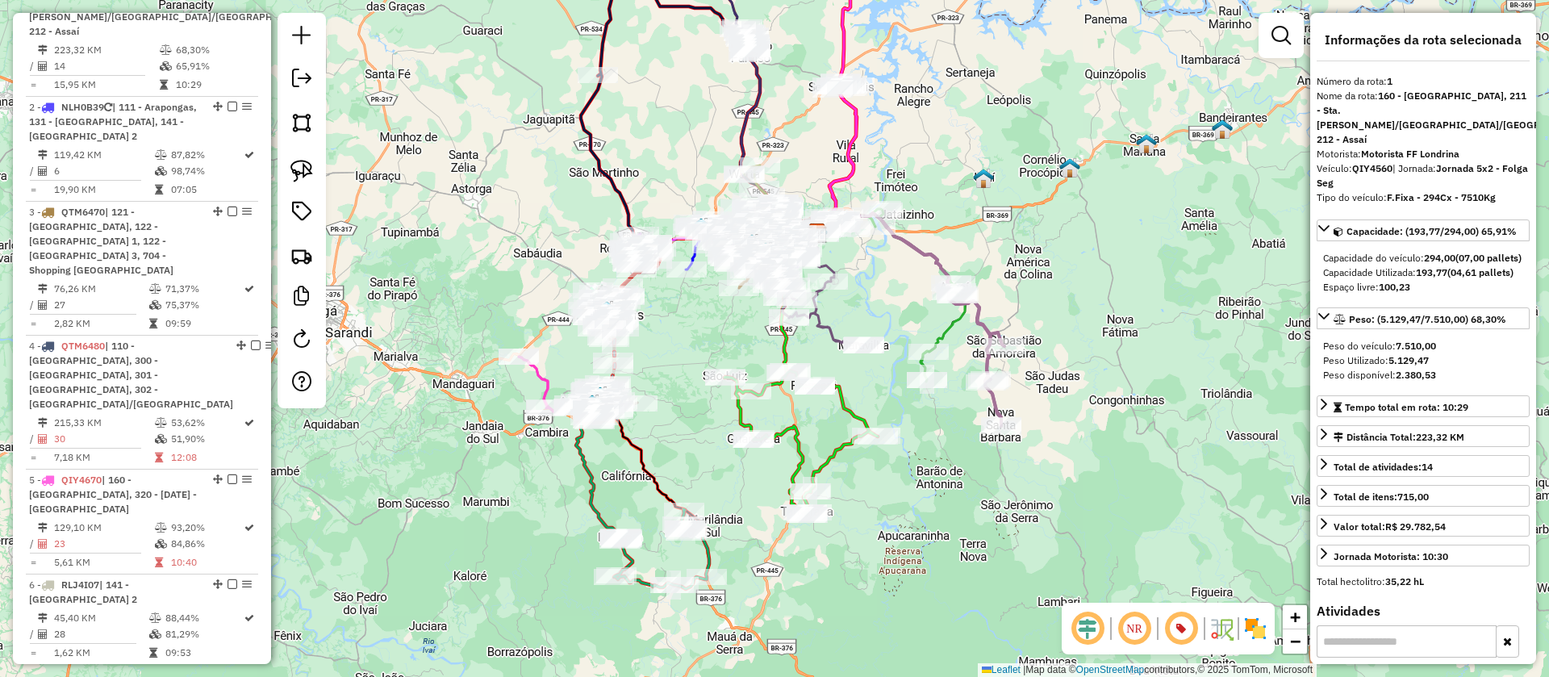
click at [959, 322] on icon at bounding box center [913, 295] width 104 height 173
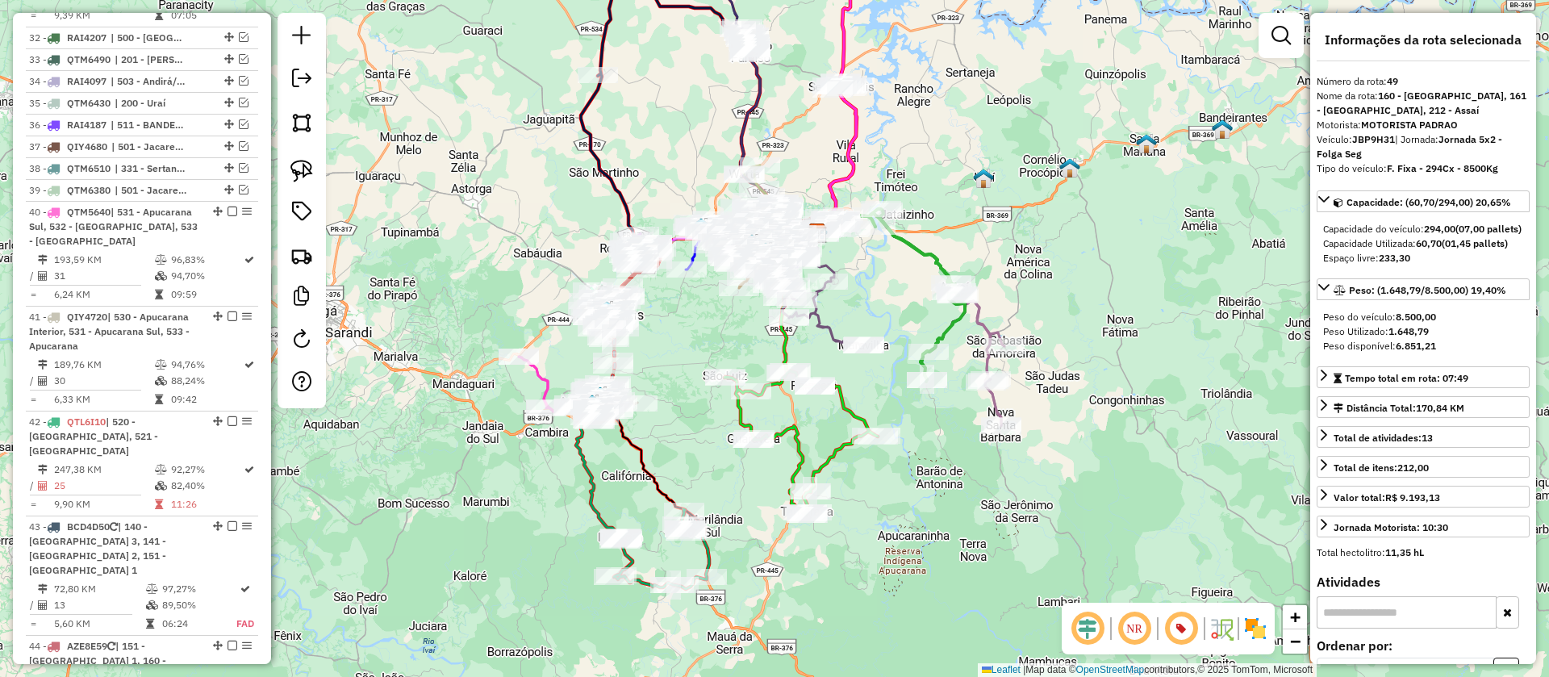
scroll to position [4009, 0]
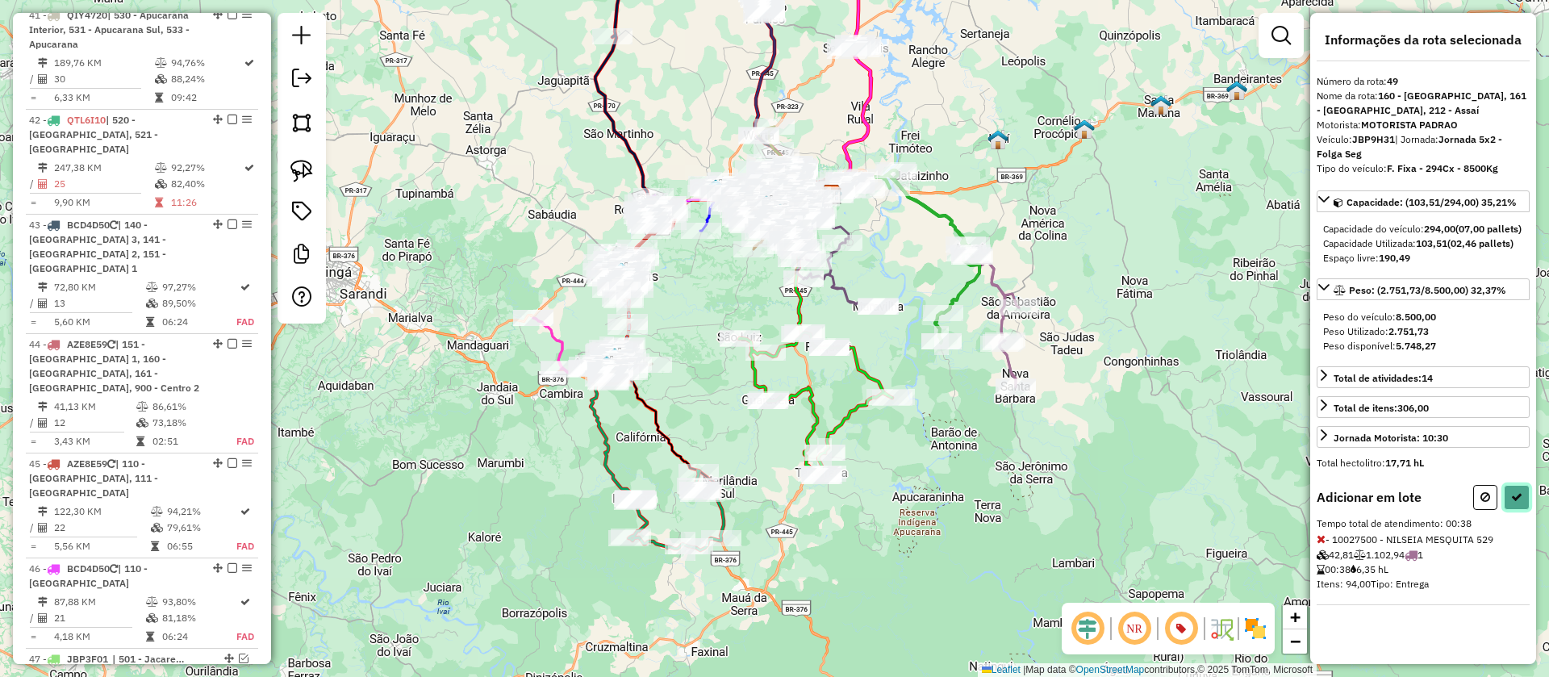
click at [1517, 503] on icon at bounding box center [1516, 496] width 11 height 11
select select "**********"
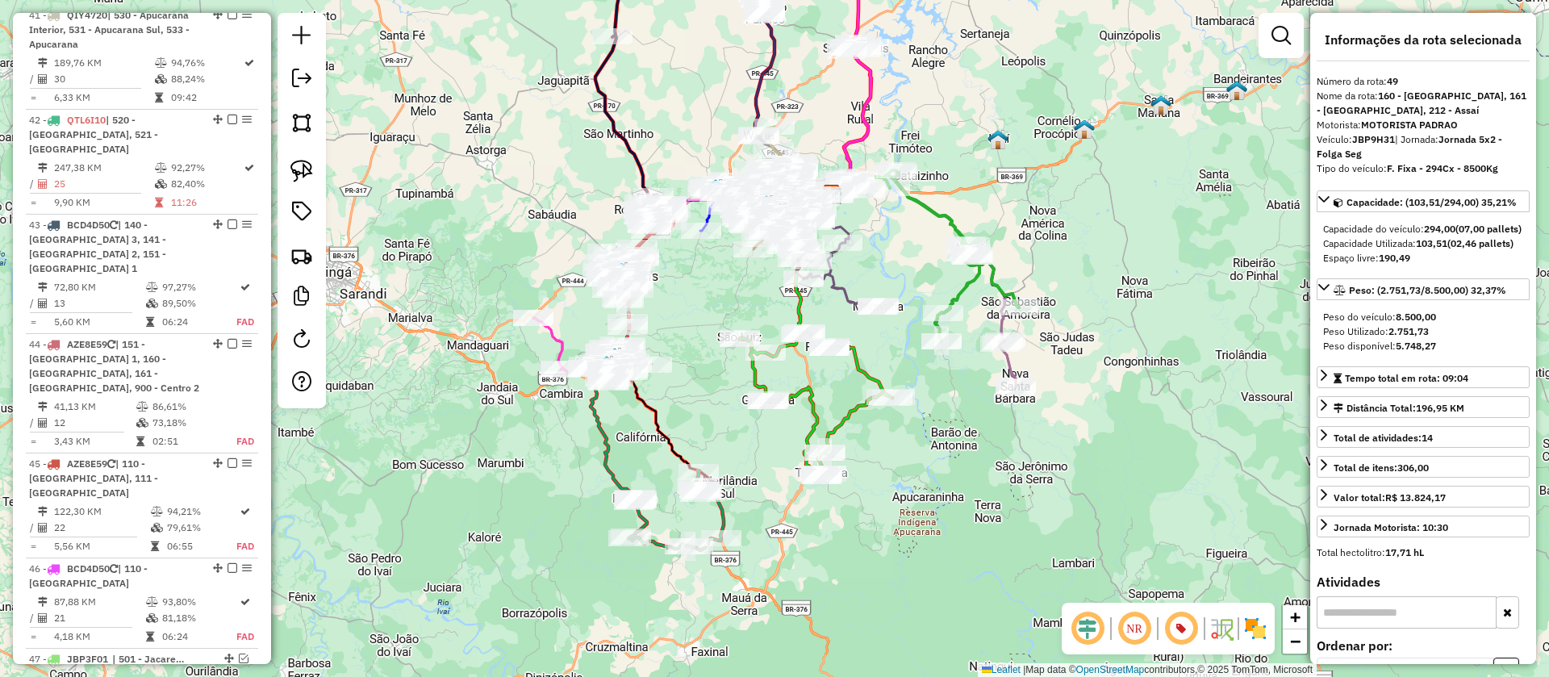
click at [1010, 365] on icon at bounding box center [933, 280] width 166 height 213
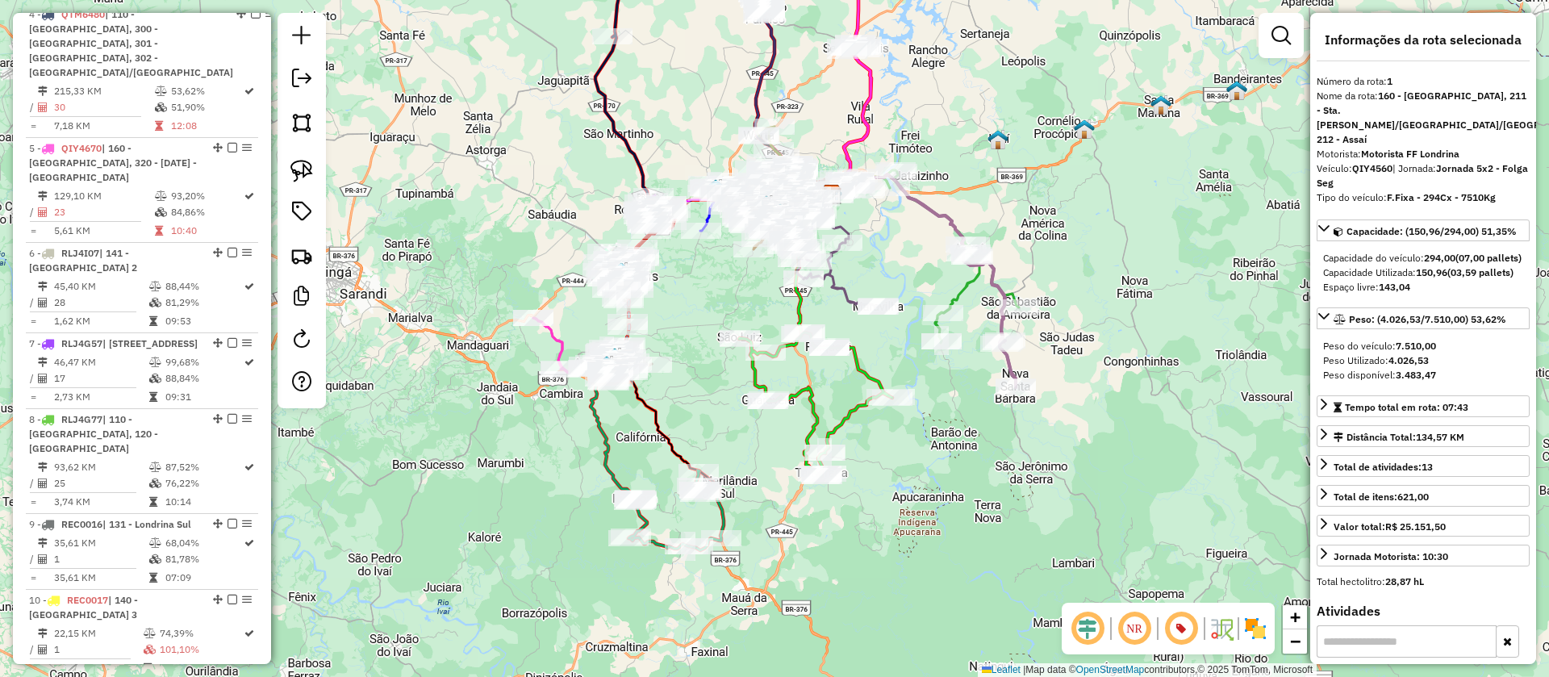
scroll to position [686, 0]
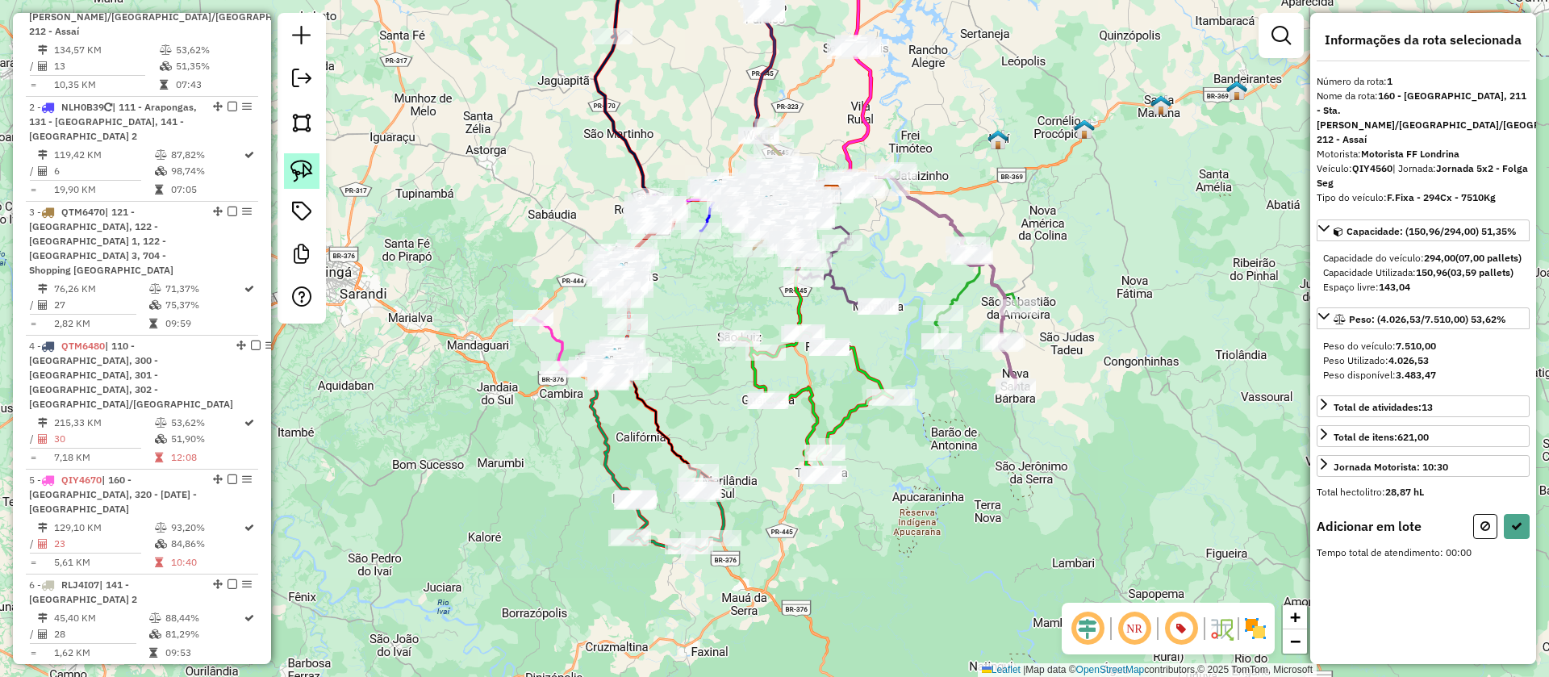
click at [310, 169] on img at bounding box center [302, 171] width 23 height 23
drag, startPoint x: 923, startPoint y: 297, endPoint x: 980, endPoint y: 309, distance: 58.6
click at [1515, 524] on icon at bounding box center [1516, 525] width 11 height 11
select select "**********"
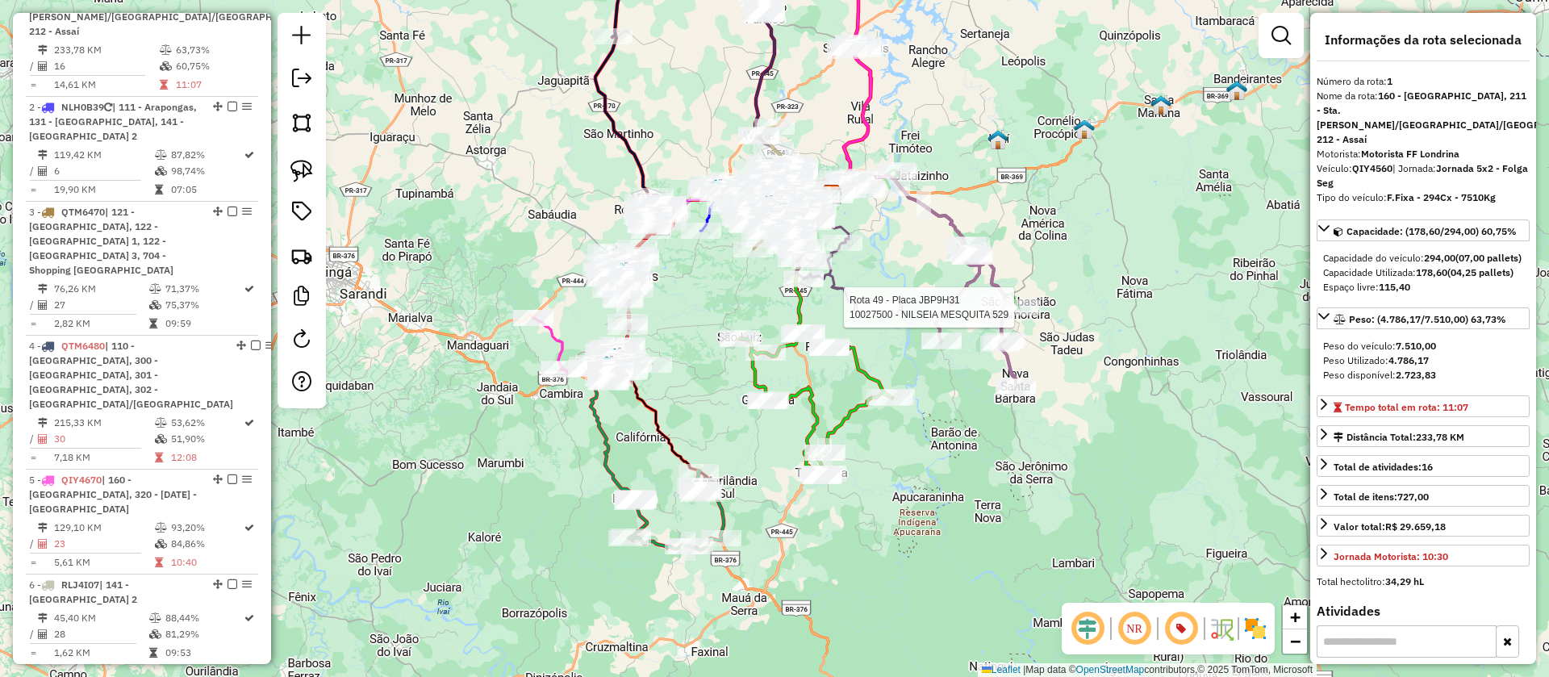
click at [1031, 316] on div at bounding box center [1019, 307] width 40 height 16
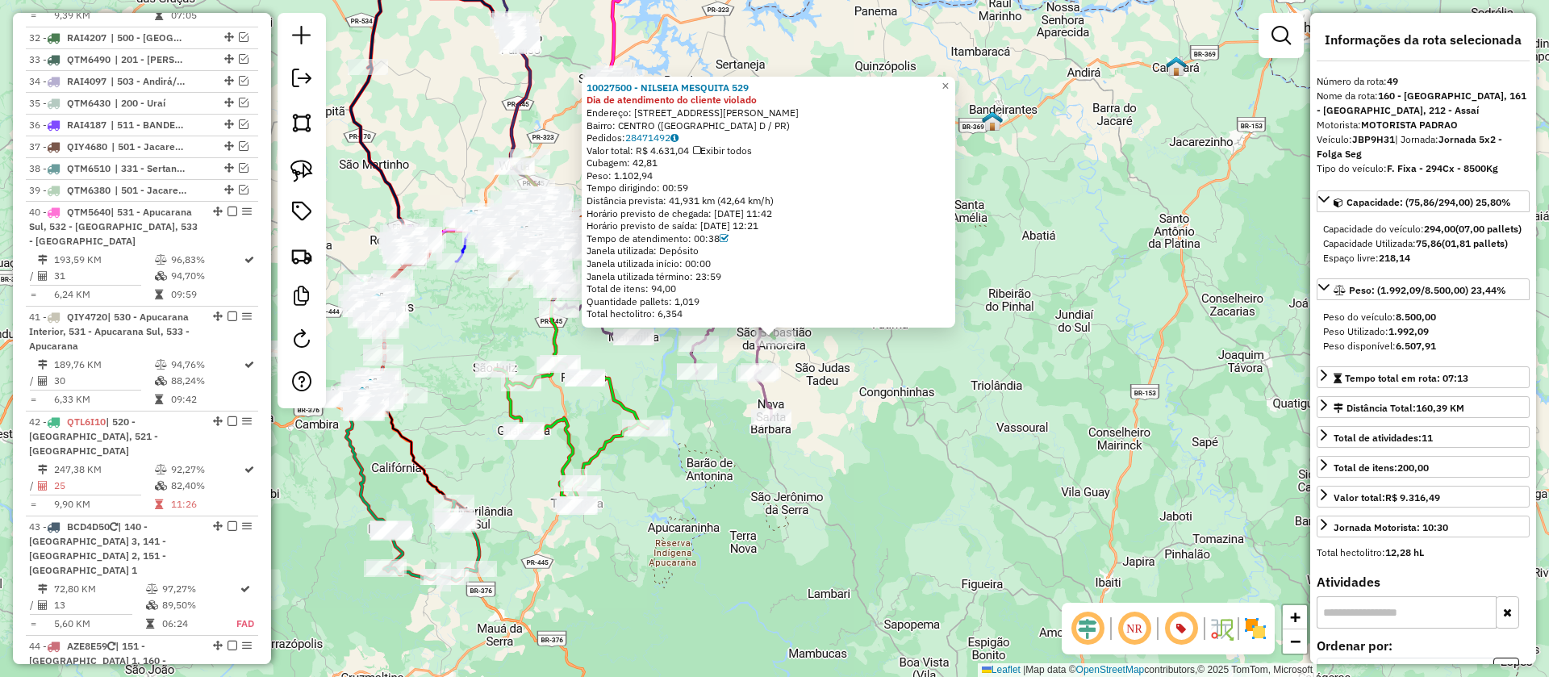
scroll to position [4009, 0]
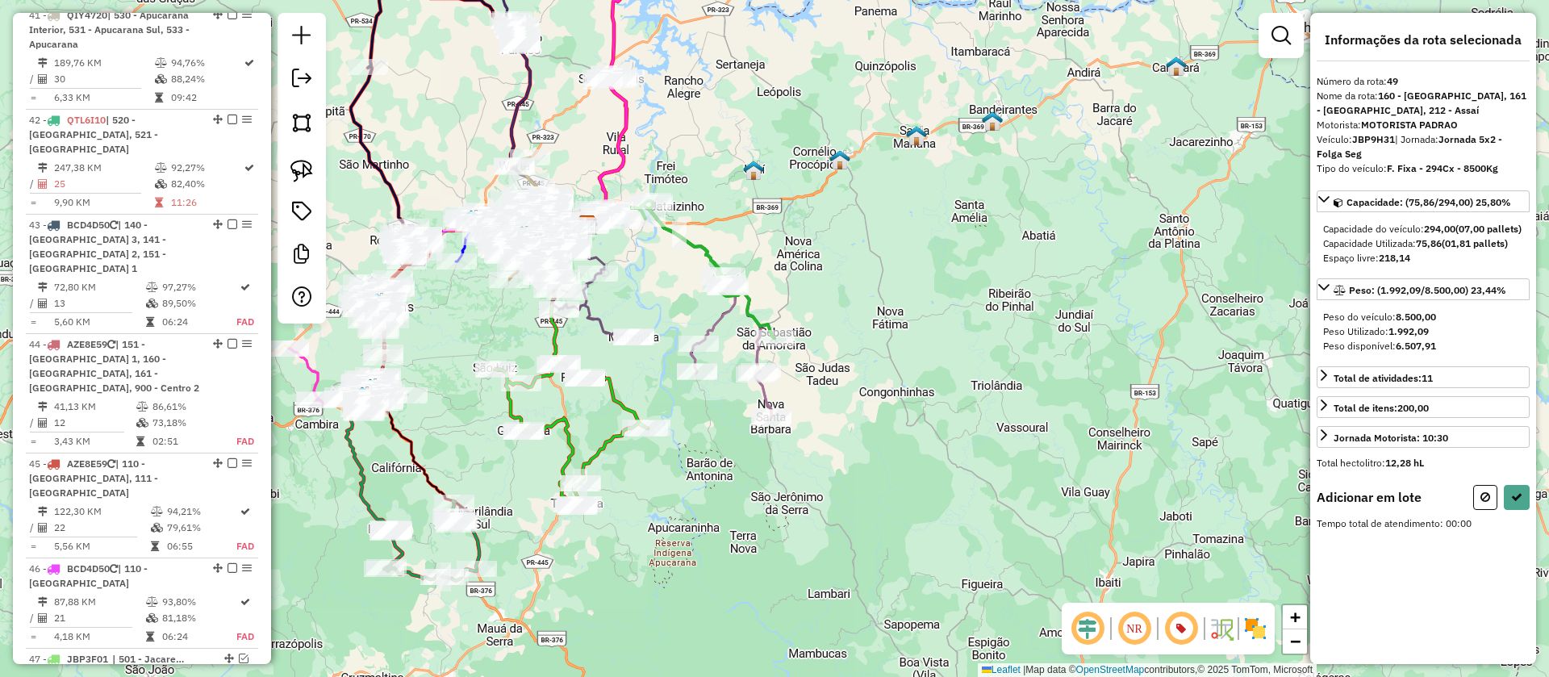
click at [317, 172] on link at bounding box center [302, 171] width 36 height 36
drag, startPoint x: 673, startPoint y: 374, endPoint x: 720, endPoint y: 343, distance: 56.4
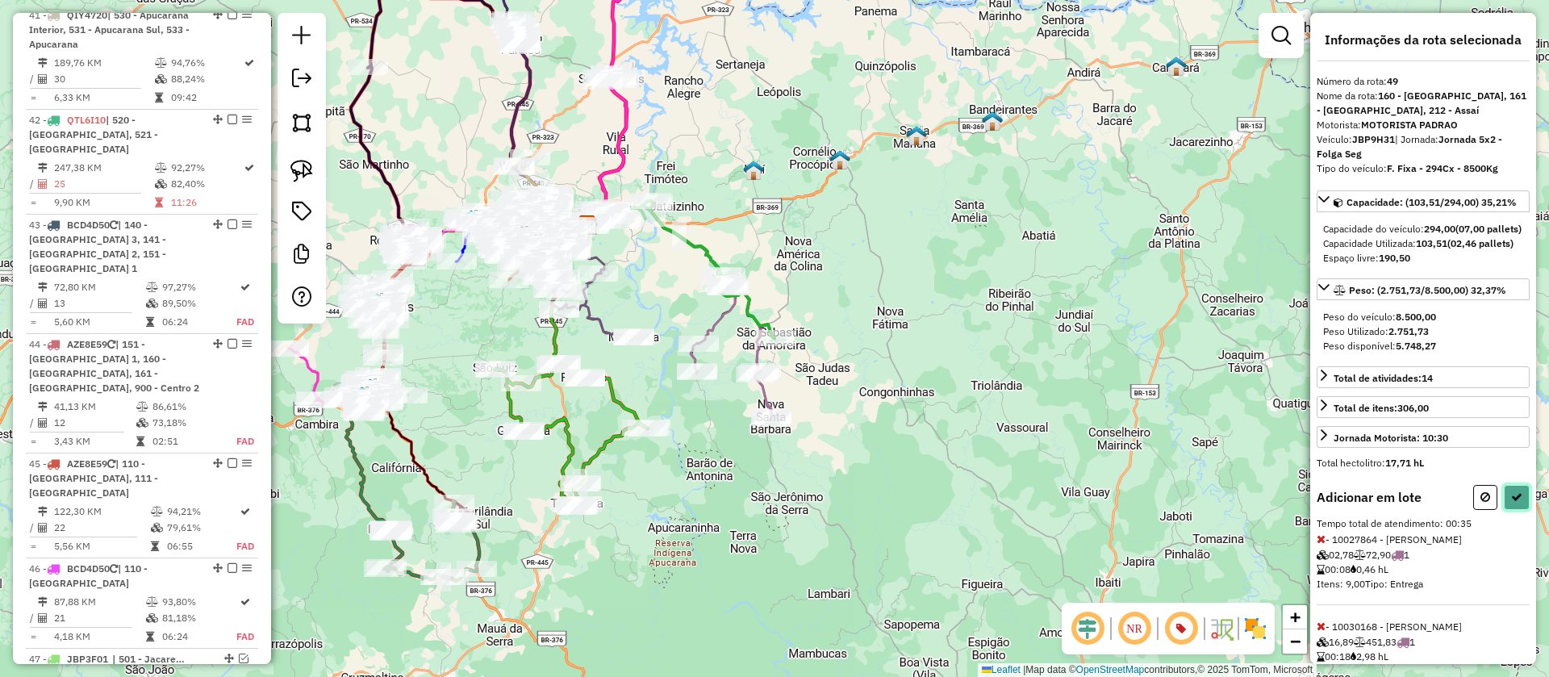
click at [1512, 503] on icon at bounding box center [1516, 496] width 11 height 11
select select "**********"
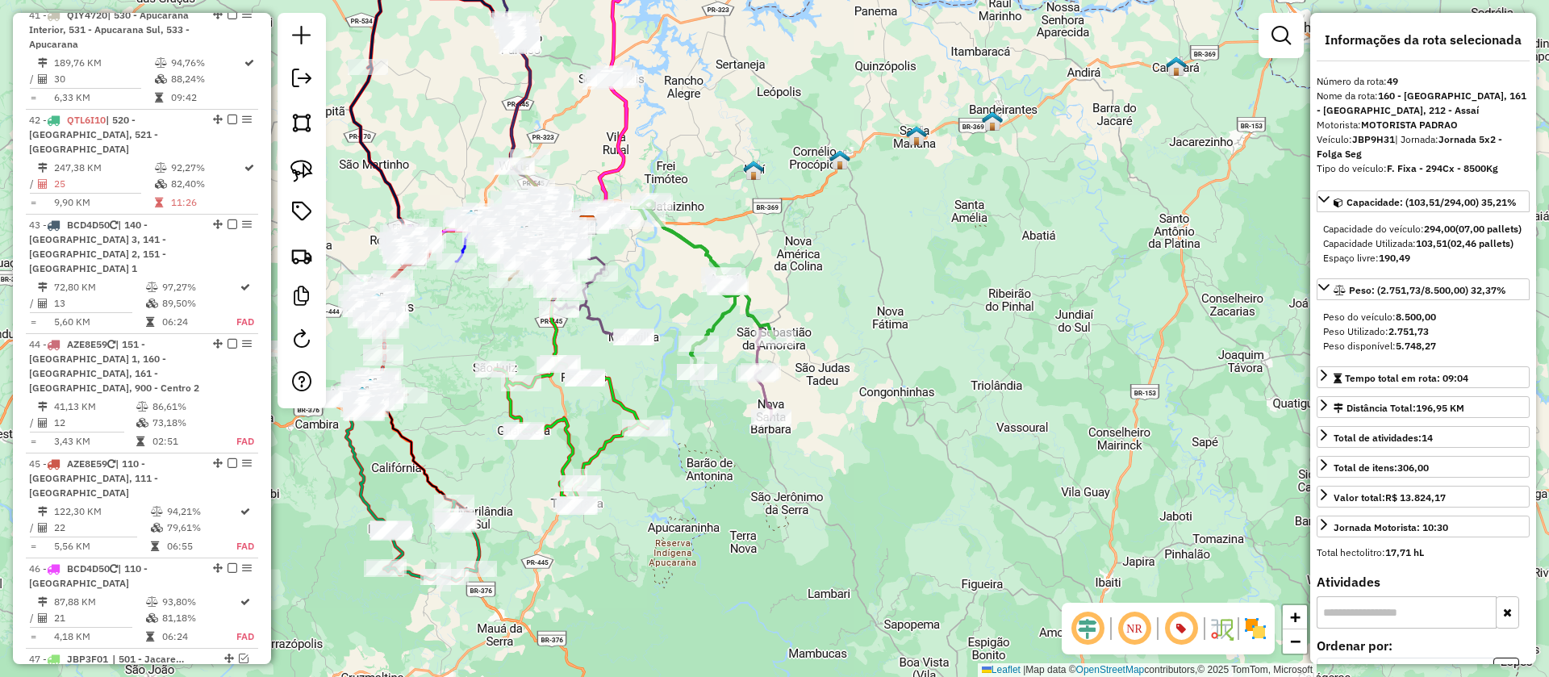
click at [765, 396] on icon at bounding box center [688, 311] width 166 height 213
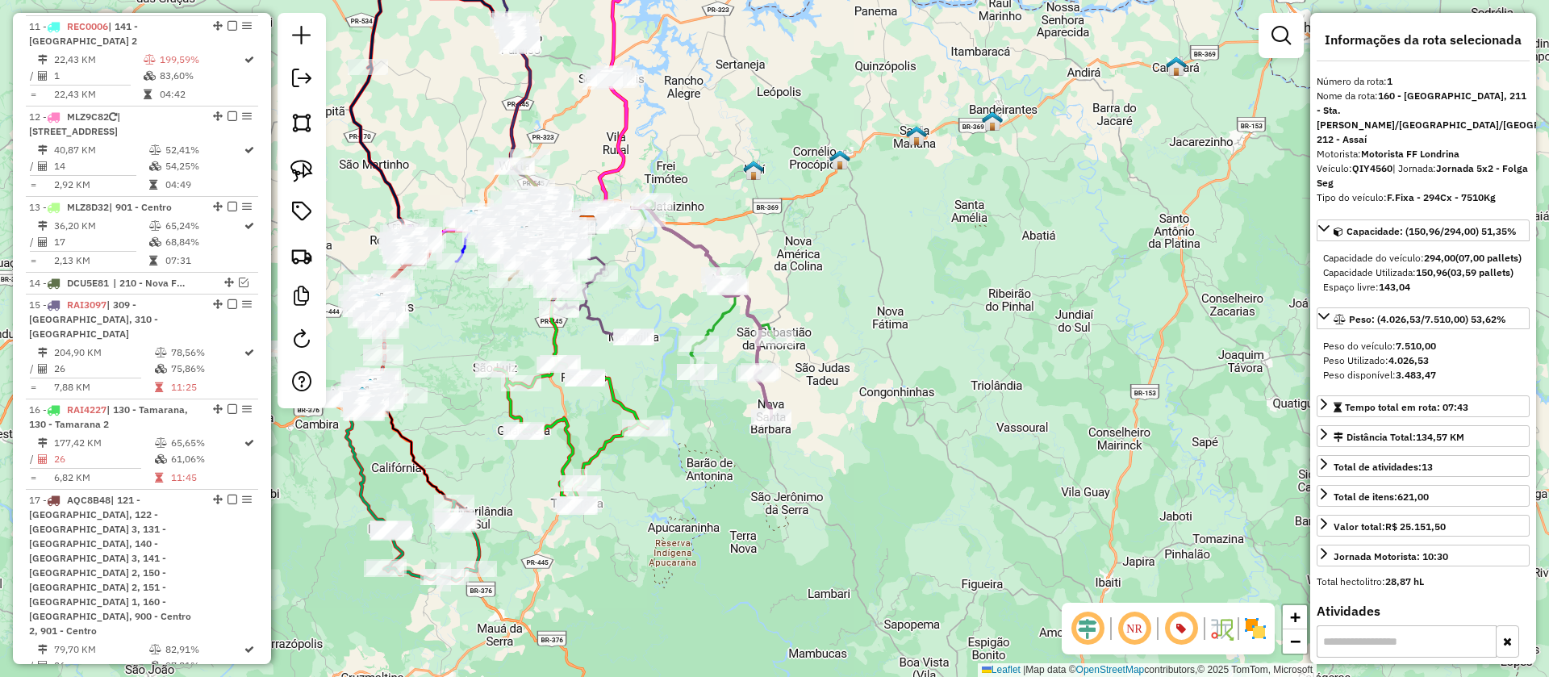
scroll to position [686, 0]
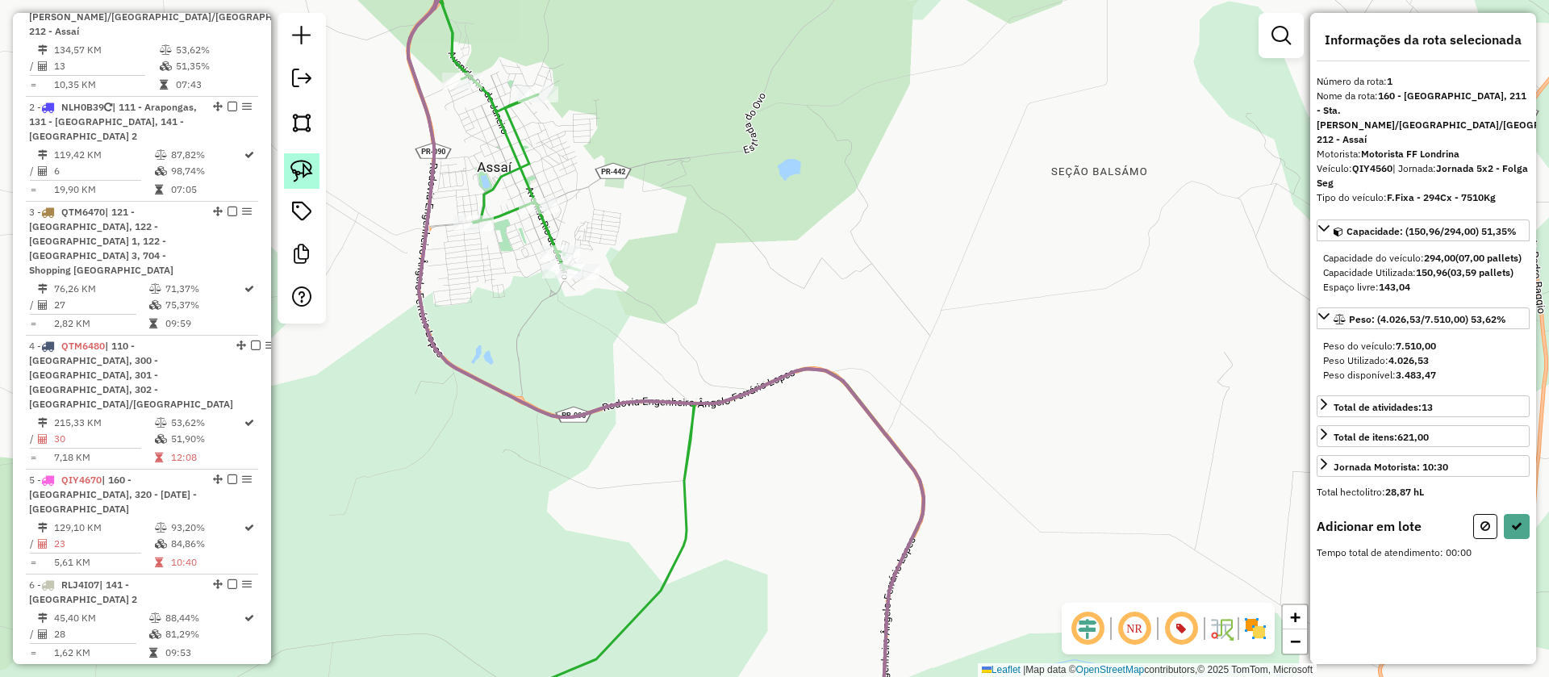
drag, startPoint x: 304, startPoint y: 182, endPoint x: 444, endPoint y: 279, distance: 170.4
click at [304, 182] on link at bounding box center [302, 171] width 36 height 36
drag, startPoint x: 525, startPoint y: 303, endPoint x: 654, endPoint y: 288, distance: 130.0
click at [1511, 528] on icon at bounding box center [1516, 525] width 11 height 11
select select "**********"
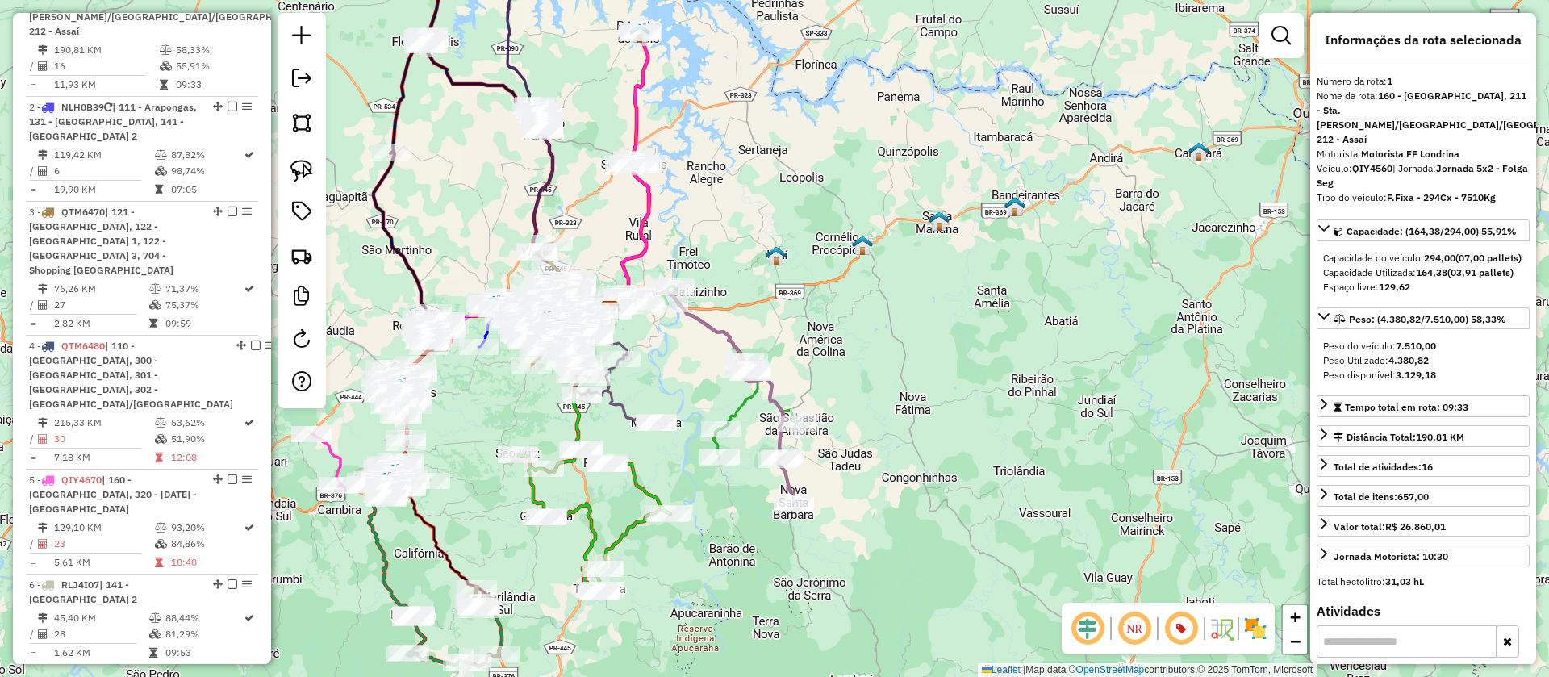
click at [737, 397] on icon at bounding box center [726, 372] width 144 height 173
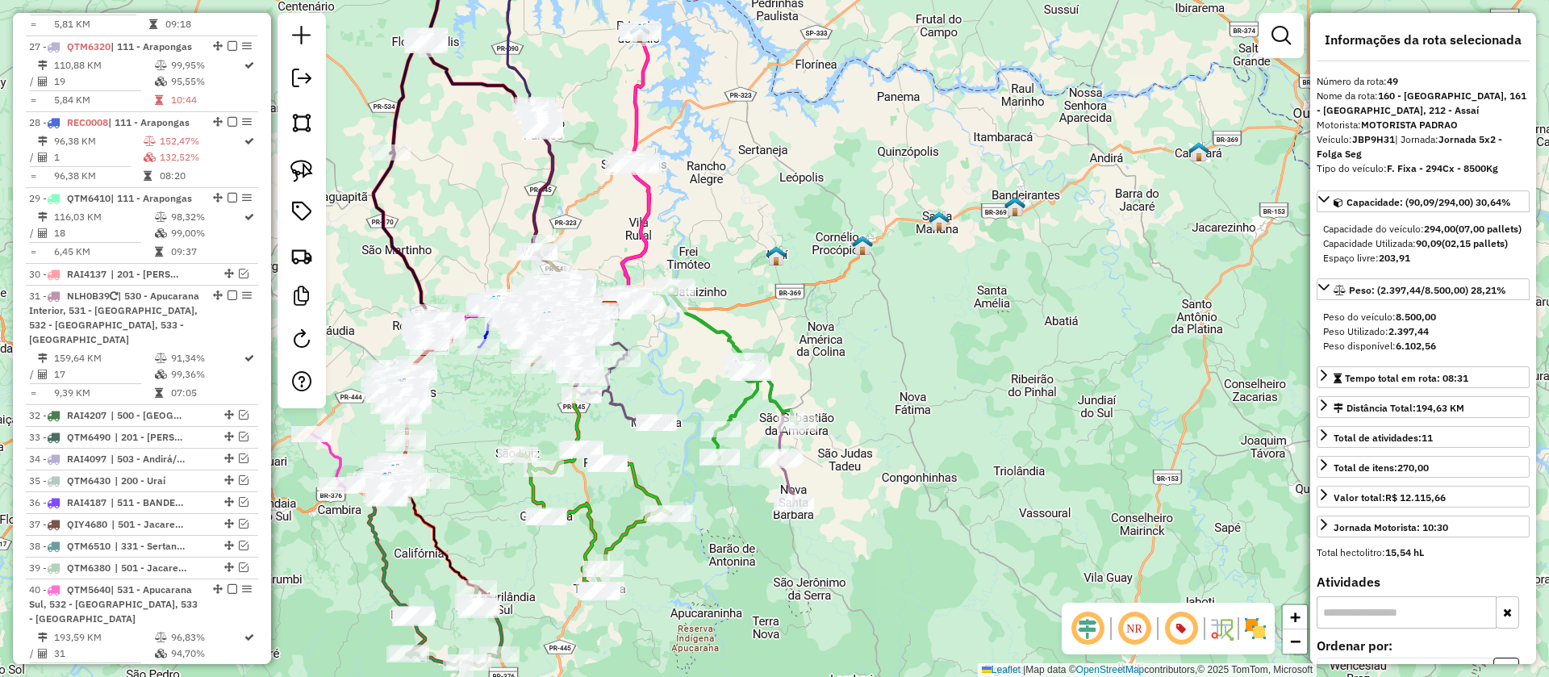
scroll to position [4009, 0]
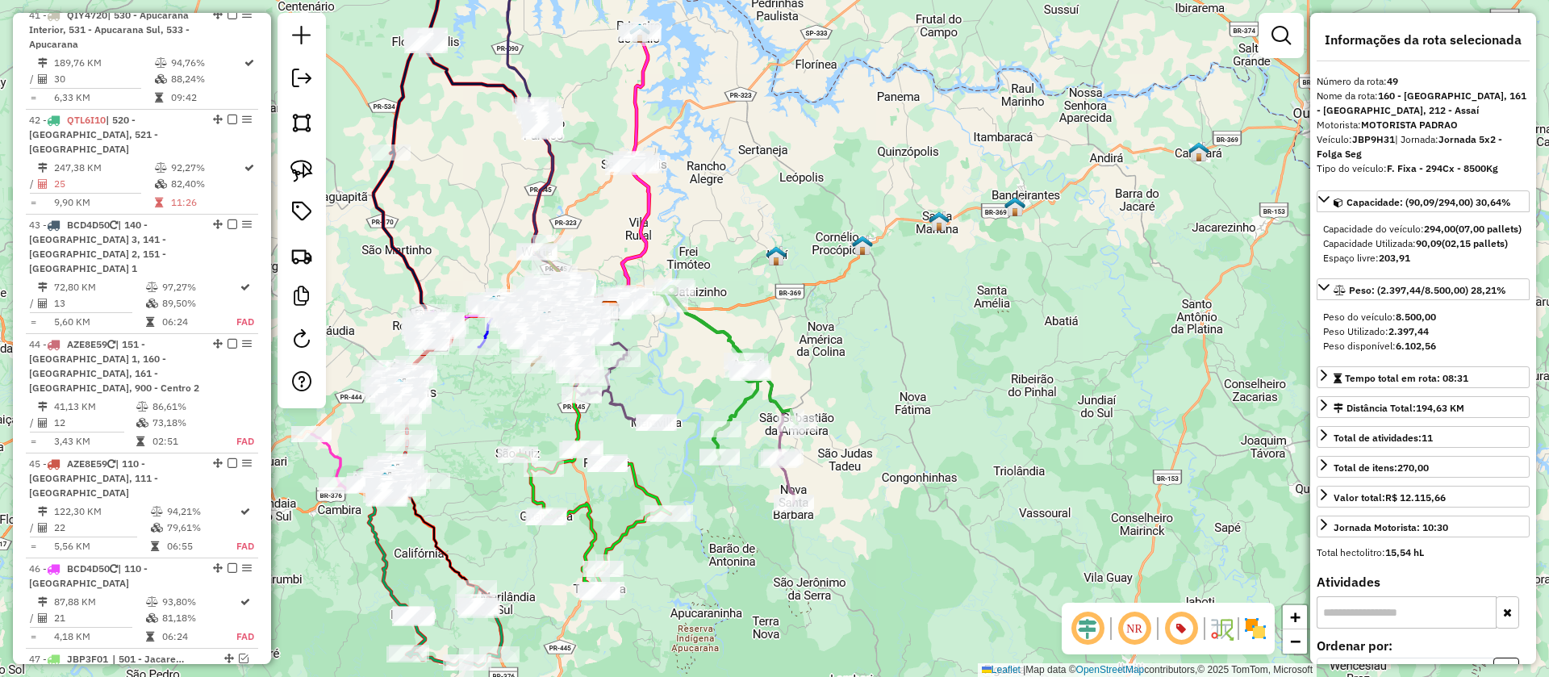
click at [790, 479] on icon at bounding box center [711, 397] width 166 height 213
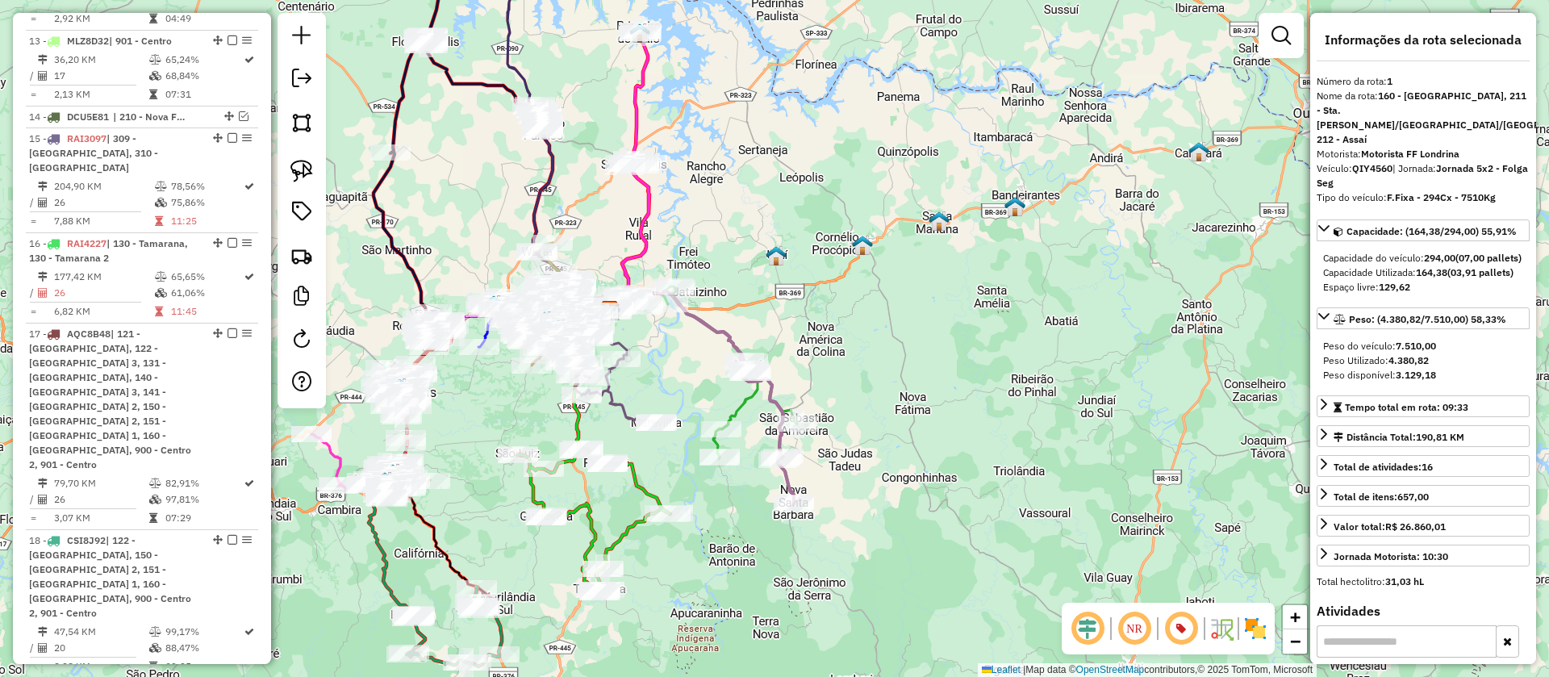
scroll to position [686, 0]
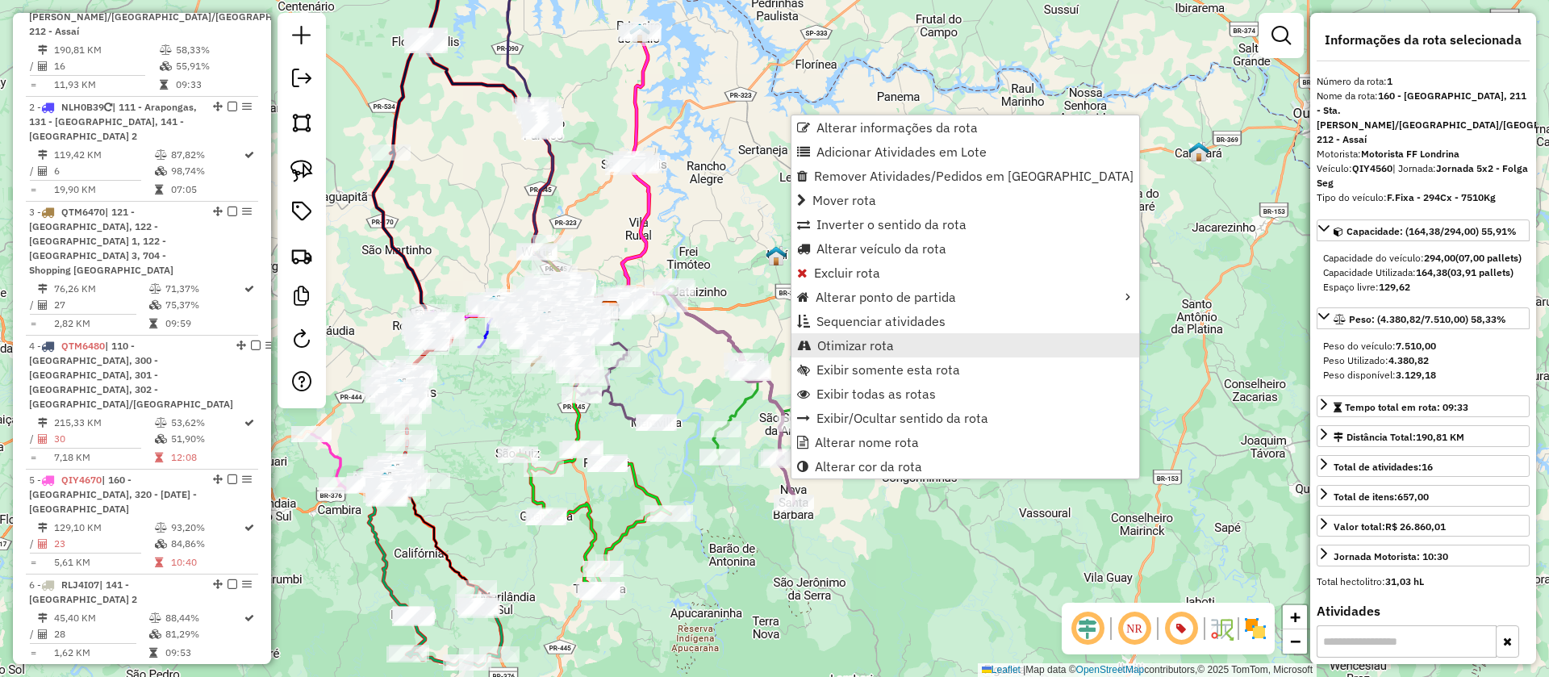
click at [867, 342] on span "Otimizar rota" at bounding box center [855, 345] width 77 height 13
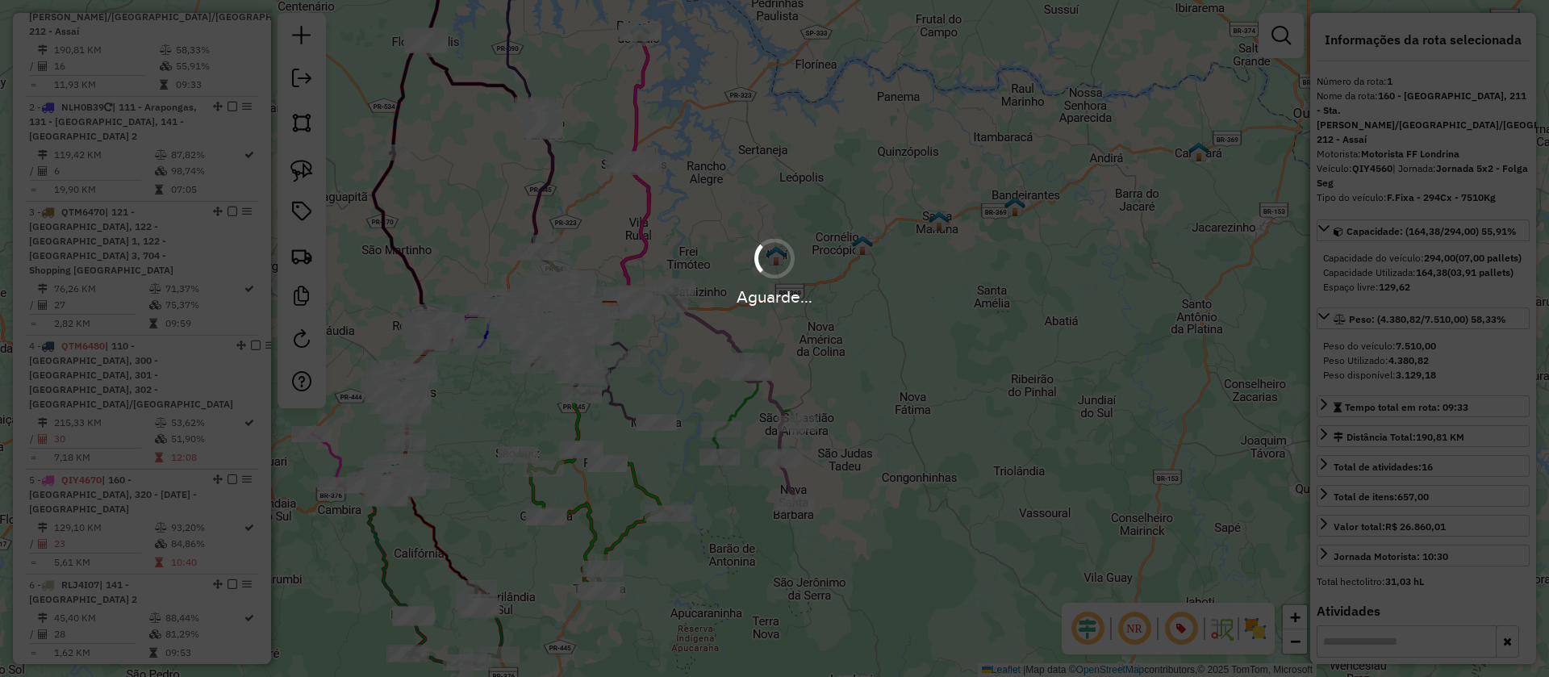
click at [748, 404] on div "Aguarde..." at bounding box center [774, 338] width 1549 height 677
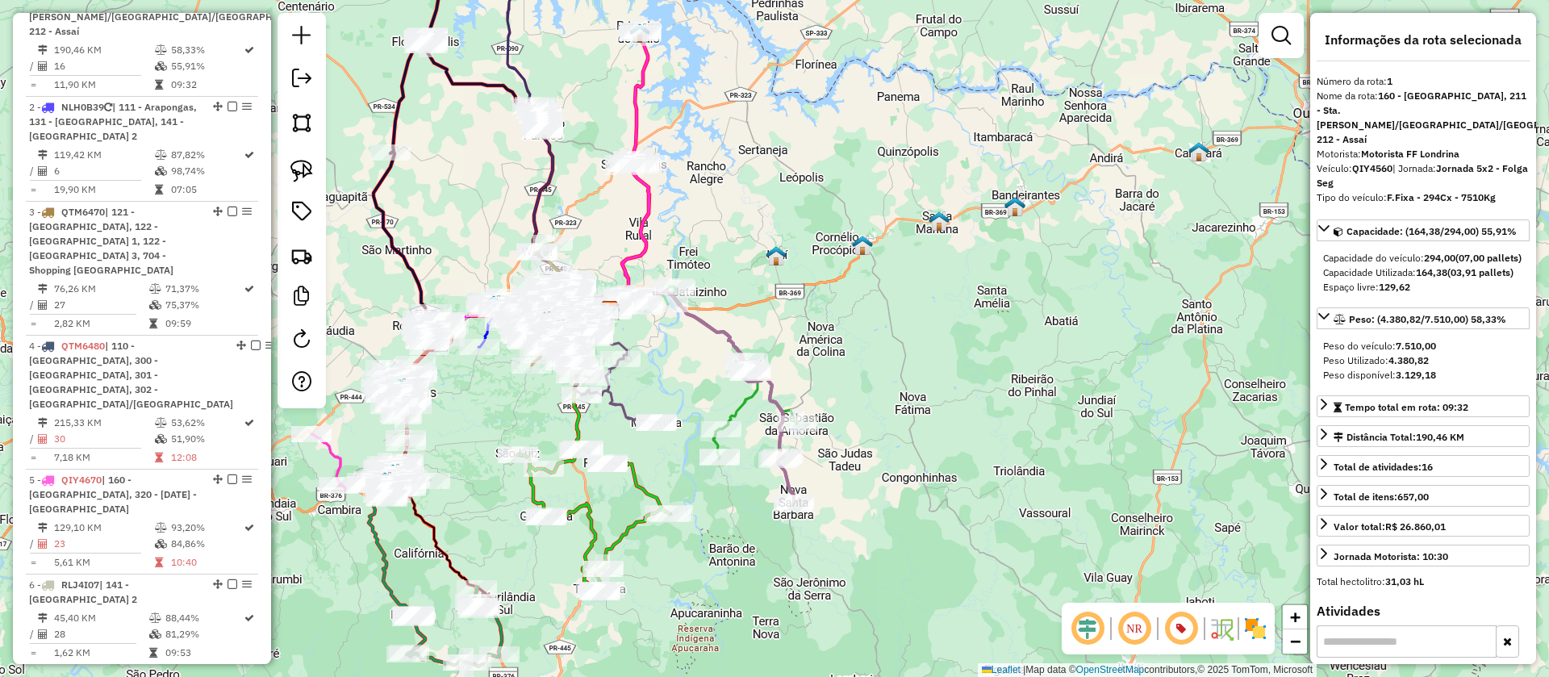
click at [748, 404] on icon at bounding box center [726, 372] width 144 height 173
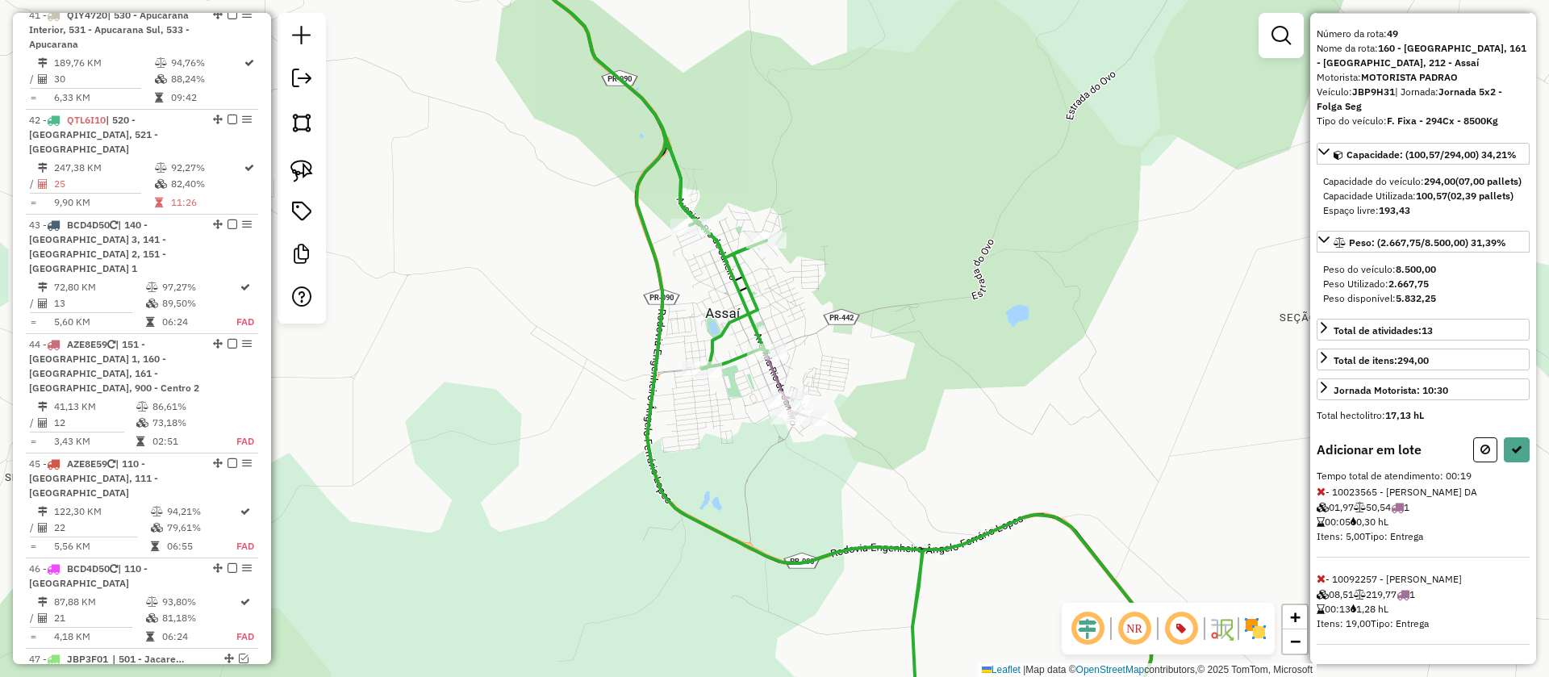
scroll to position [77, 0]
click at [1511, 460] on button at bounding box center [1517, 449] width 26 height 25
select select "**********"
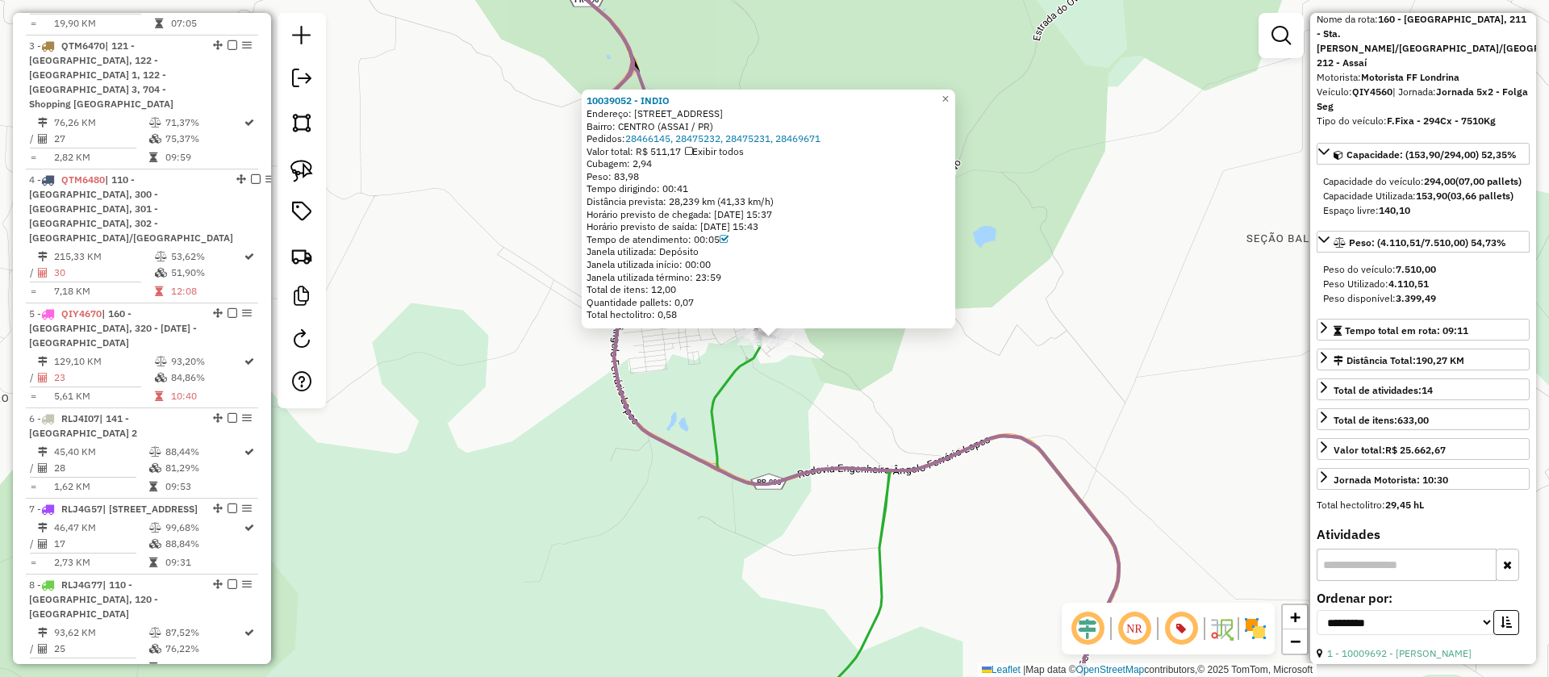
scroll to position [686, 0]
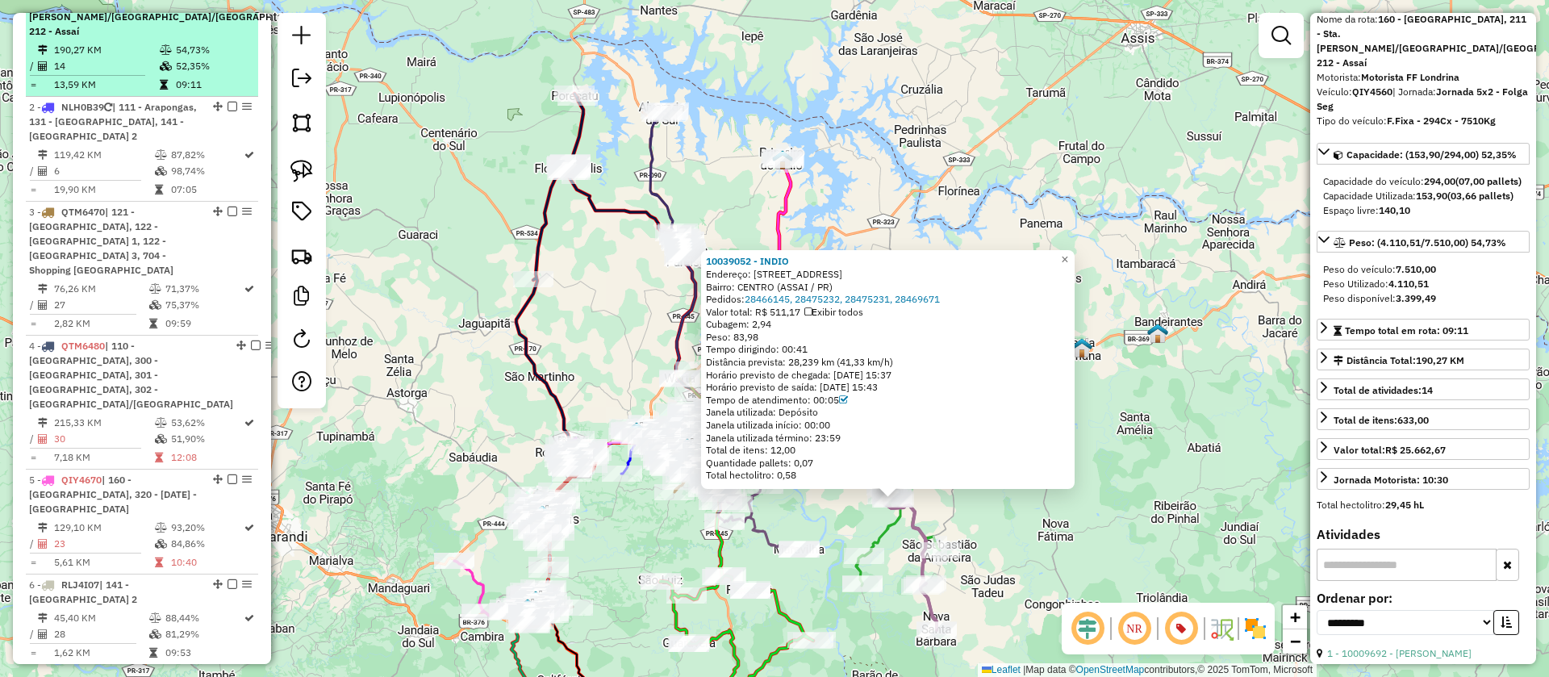
click at [337, 6] on em at bounding box center [342, 2] width 10 height 10
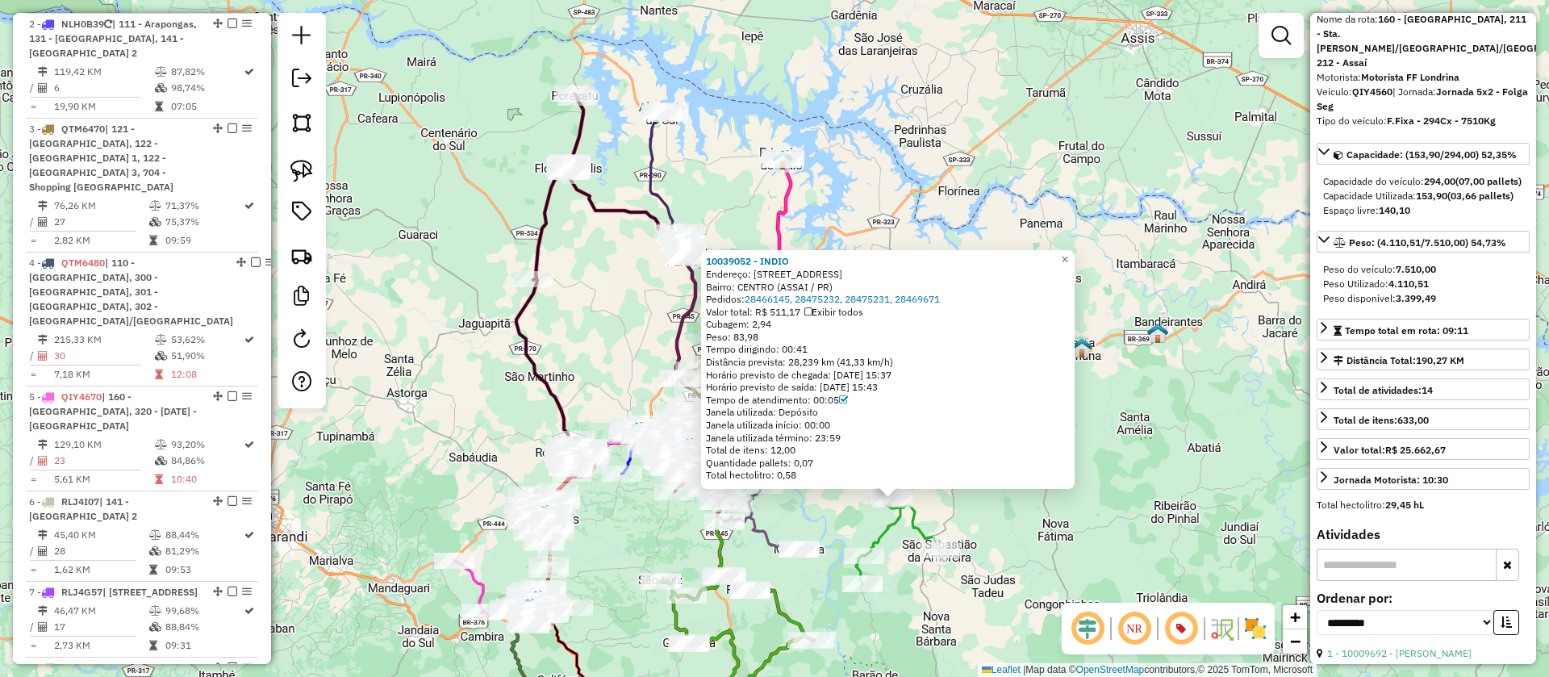
click at [887, 522] on icon at bounding box center [868, 499] width 144 height 173
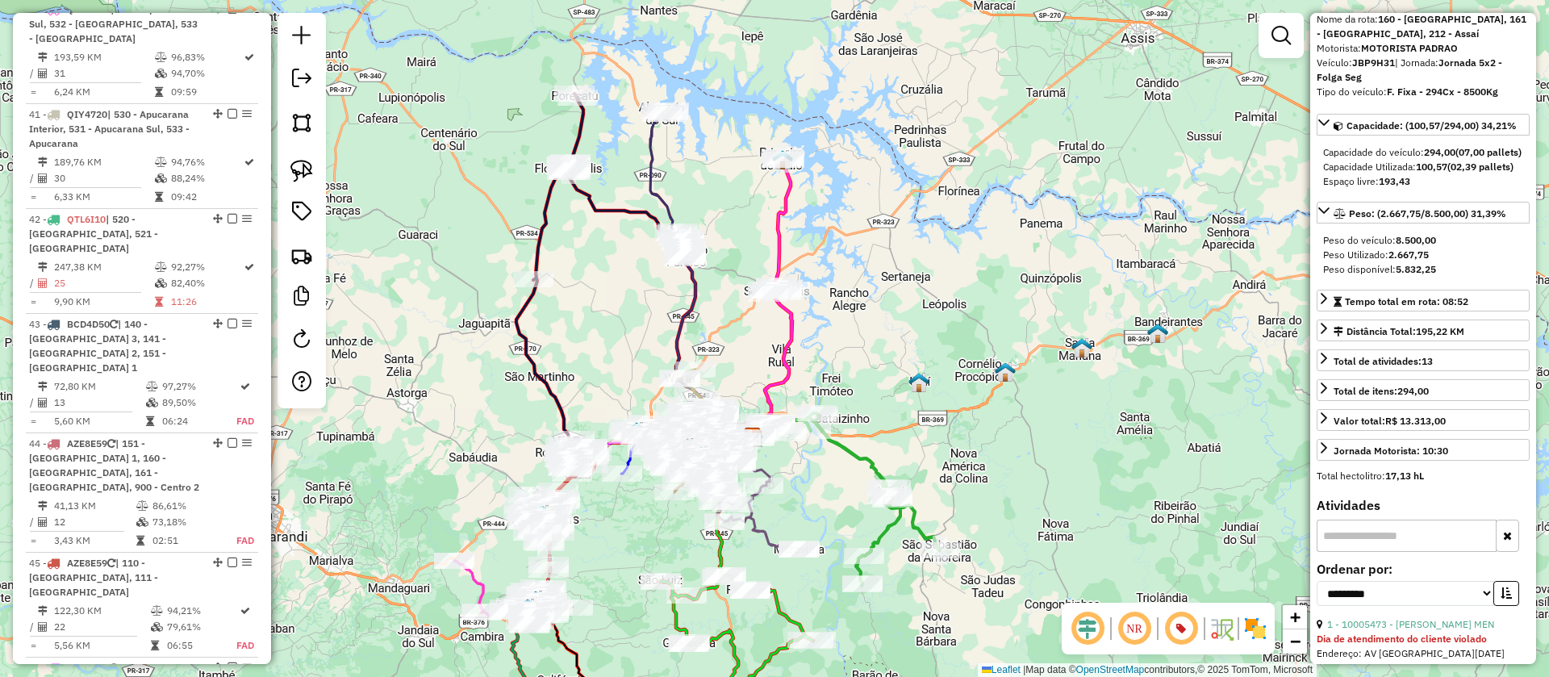
scroll to position [3926, 0]
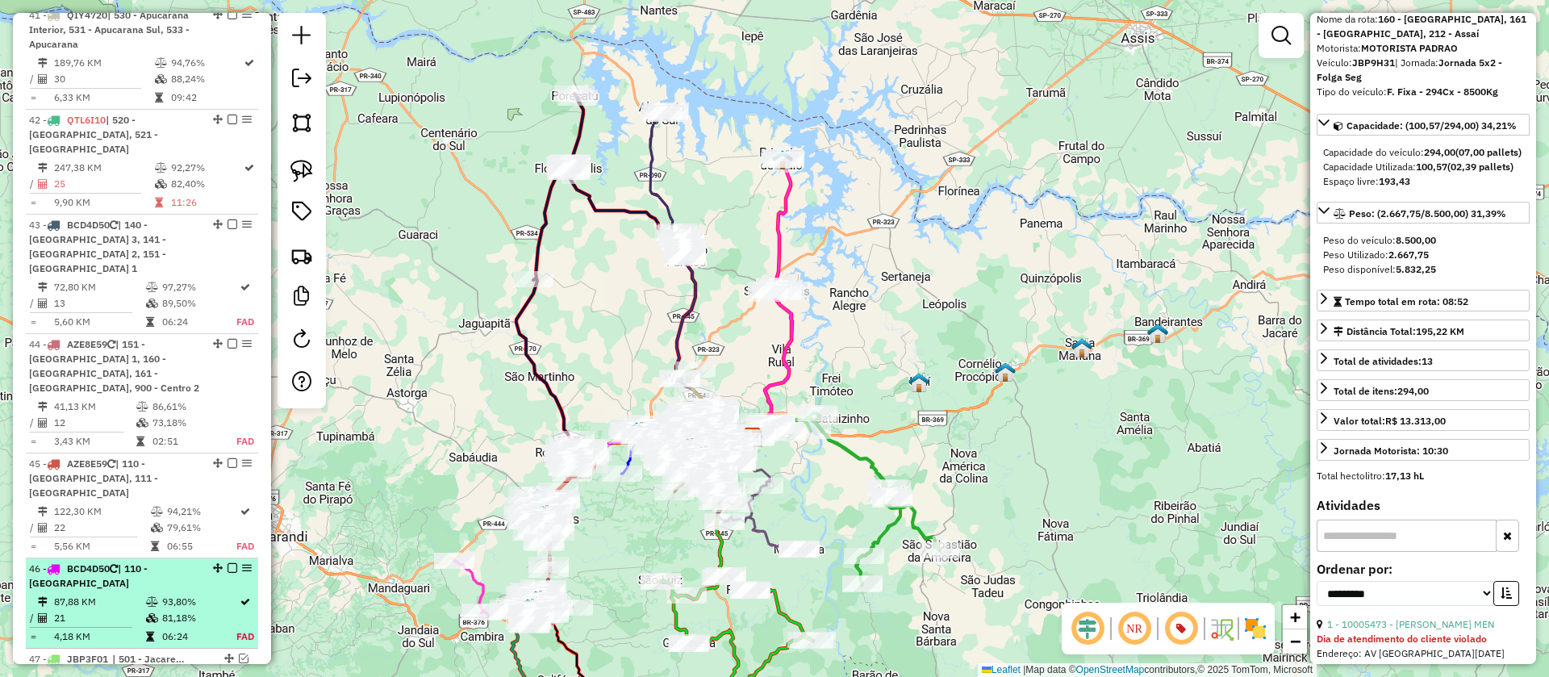
scroll to position [3857, 0]
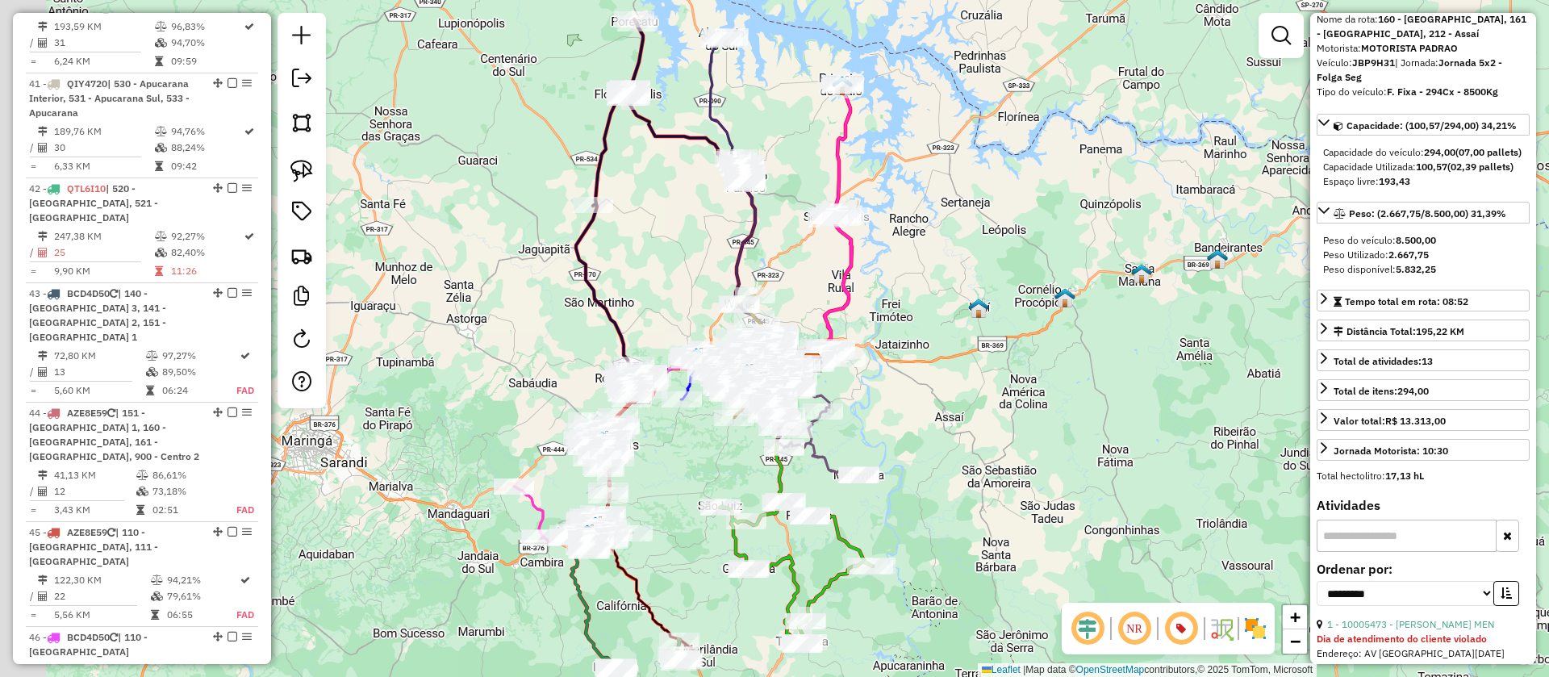
drag, startPoint x: 897, startPoint y: 403, endPoint x: 1021, endPoint y: 291, distance: 166.3
click at [1020, 292] on div "Janela de atendimento Grade de atendimento Capacidade Transportadoras Veículos …" at bounding box center [774, 338] width 1549 height 677
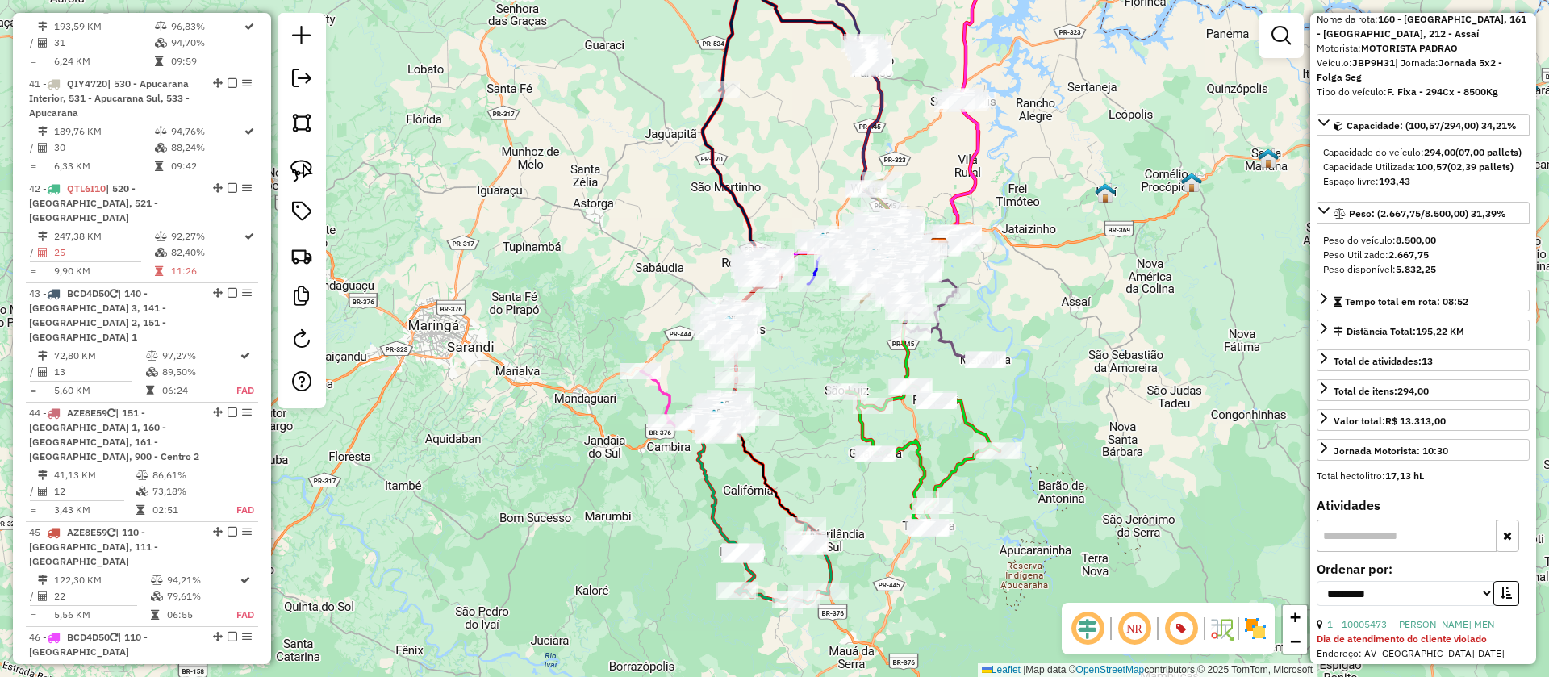
click at [978, 428] on icon at bounding box center [922, 458] width 153 height 144
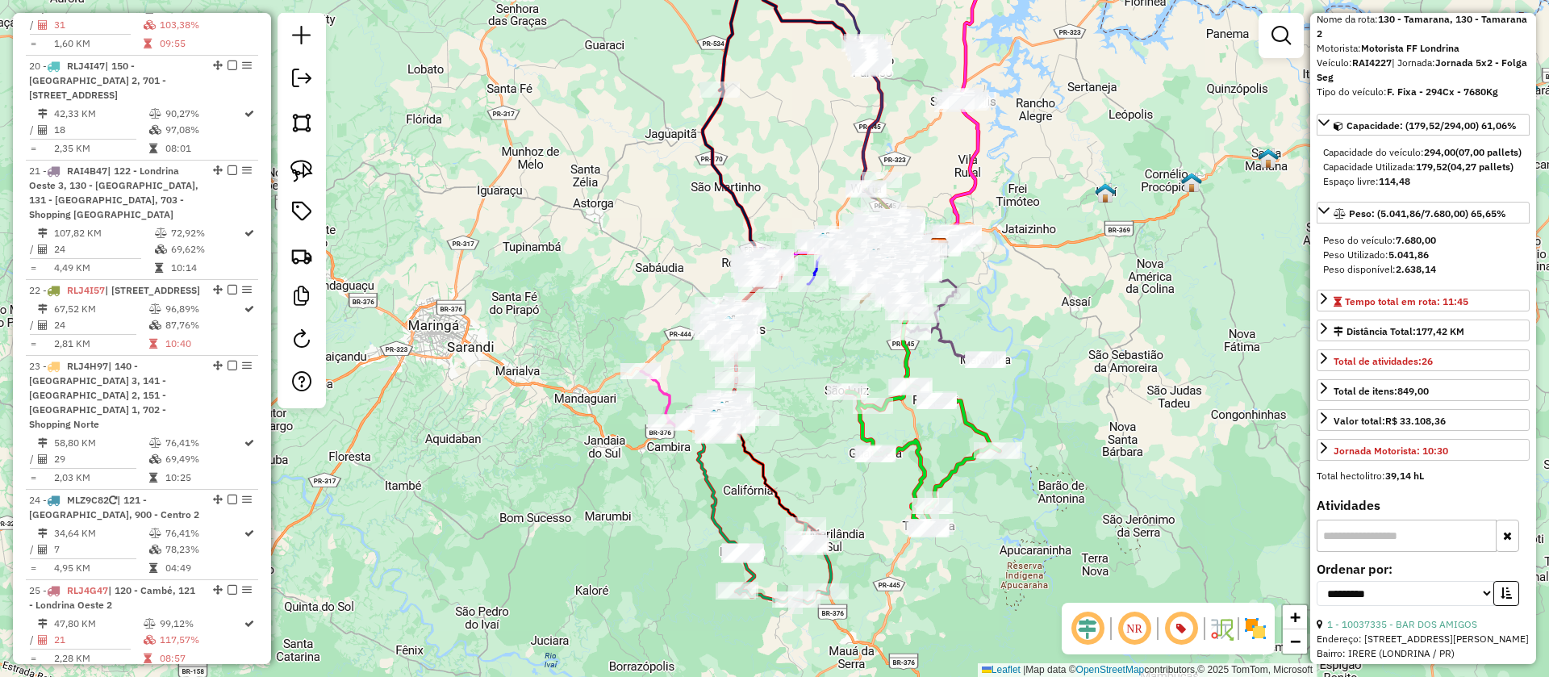
scroll to position [1948, 0]
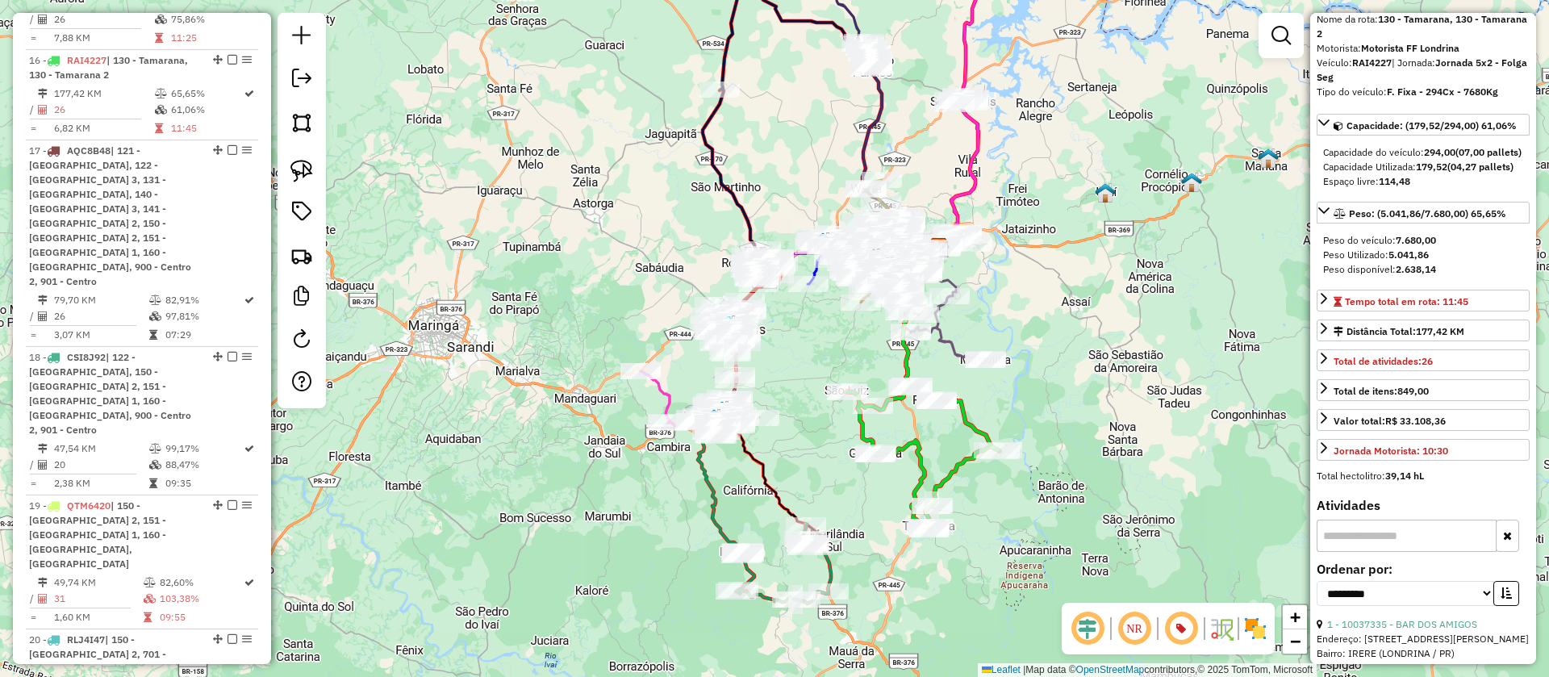
click at [1012, 510] on div "Janela de atendimento Grade de atendimento Capacidade Transportadoras Veículos …" at bounding box center [774, 338] width 1549 height 677
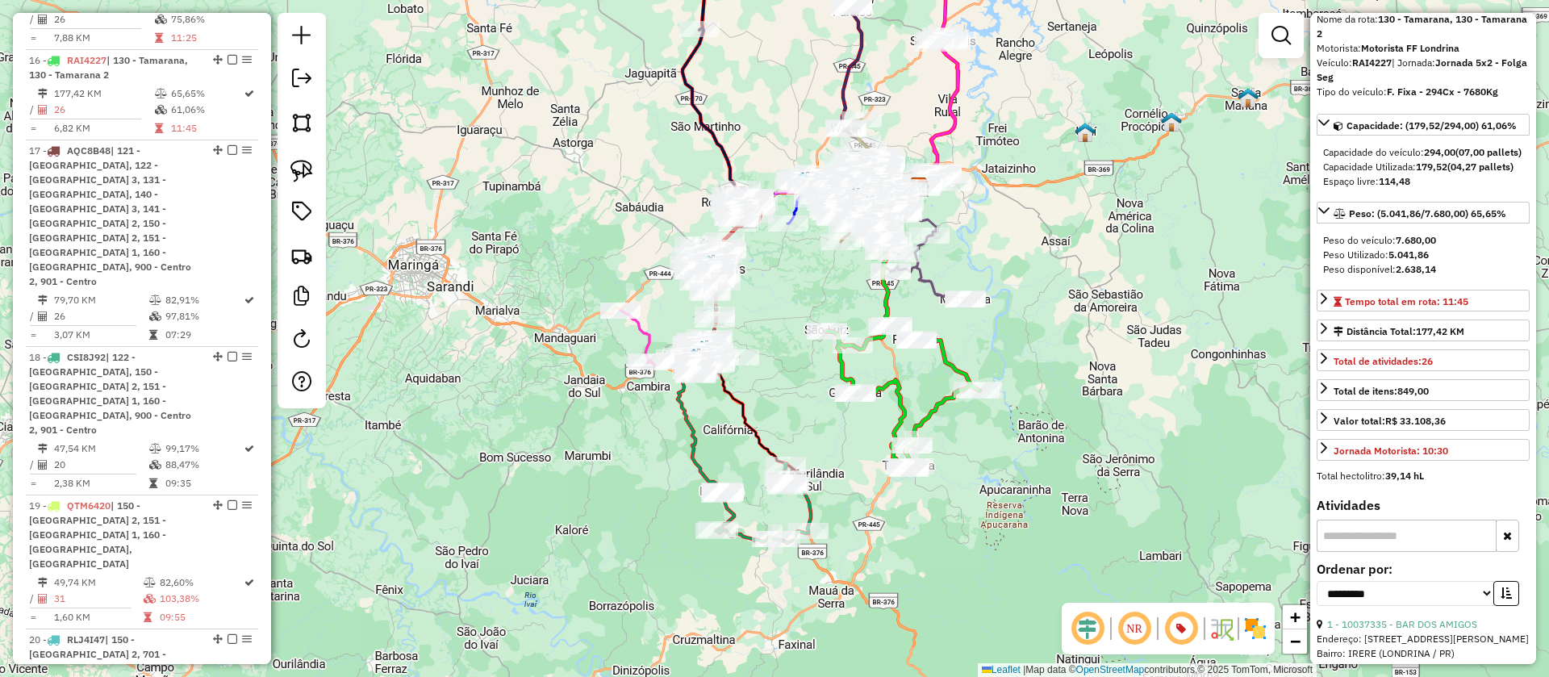
click at [990, 340] on div "Janela de atendimento Grade de atendimento Capacidade Transportadoras Veículos …" at bounding box center [774, 338] width 1549 height 677
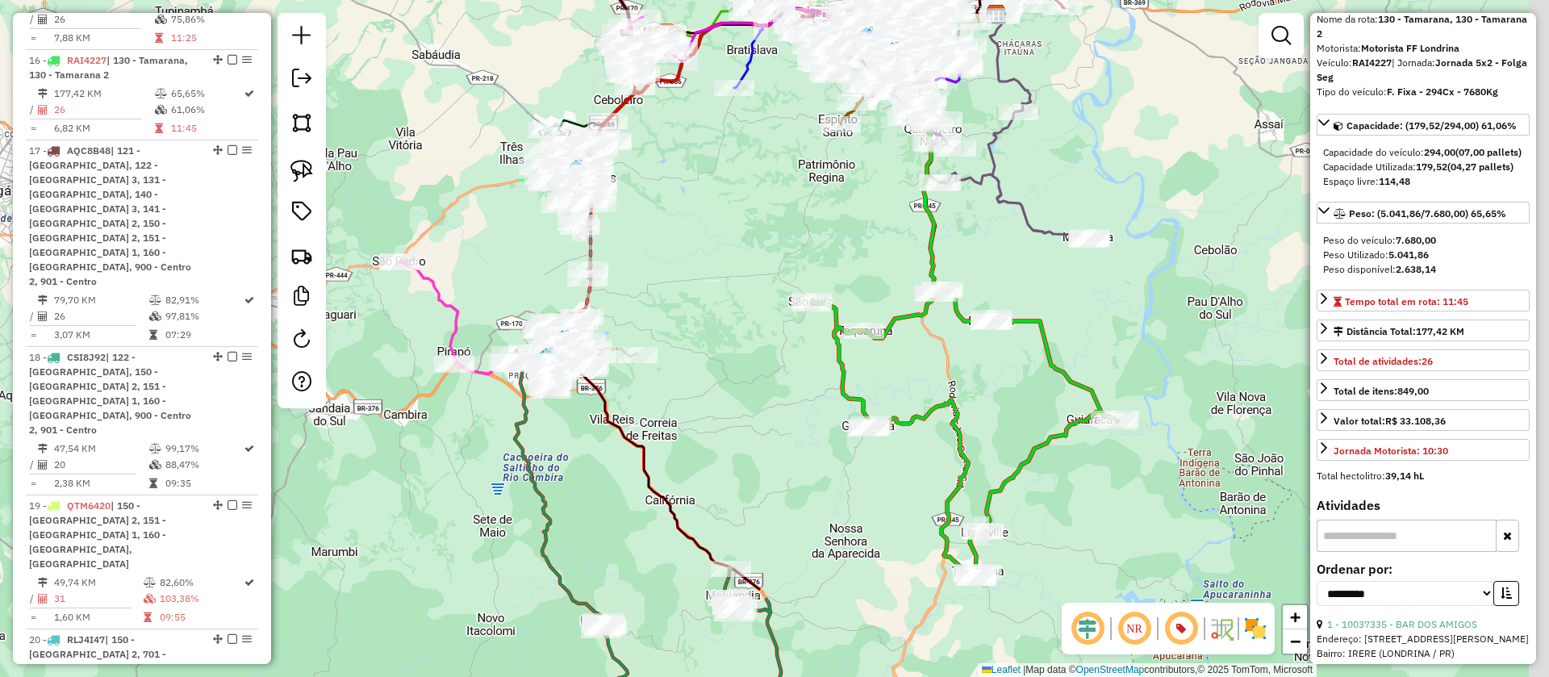
drag, startPoint x: 1093, startPoint y: 305, endPoint x: 1076, endPoint y: 300, distance: 18.4
click at [1076, 300] on div "Janela de atendimento Grade de atendimento Capacidade Transportadoras Veículos …" at bounding box center [774, 338] width 1549 height 677
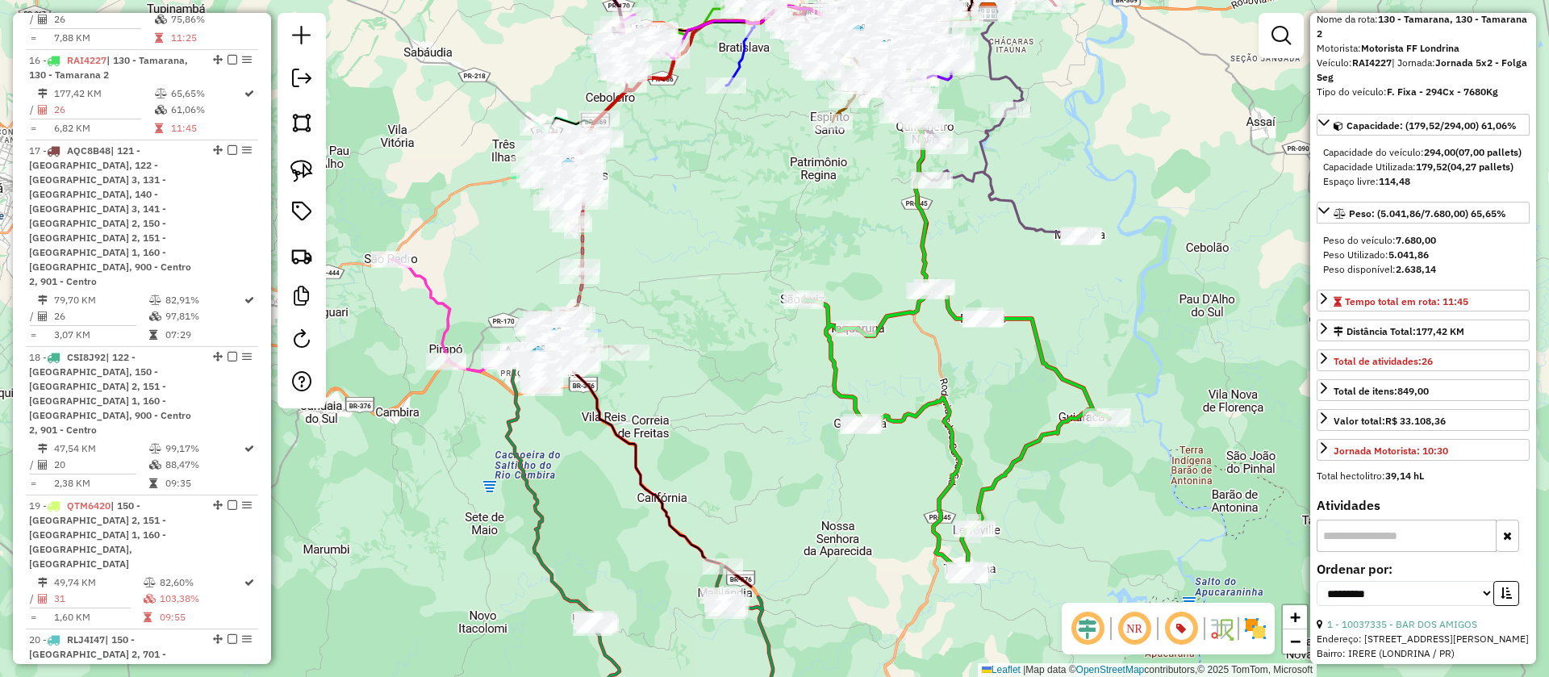
click at [1078, 384] on icon at bounding box center [957, 431] width 306 height 288
click at [308, 171] on img at bounding box center [302, 171] width 23 height 23
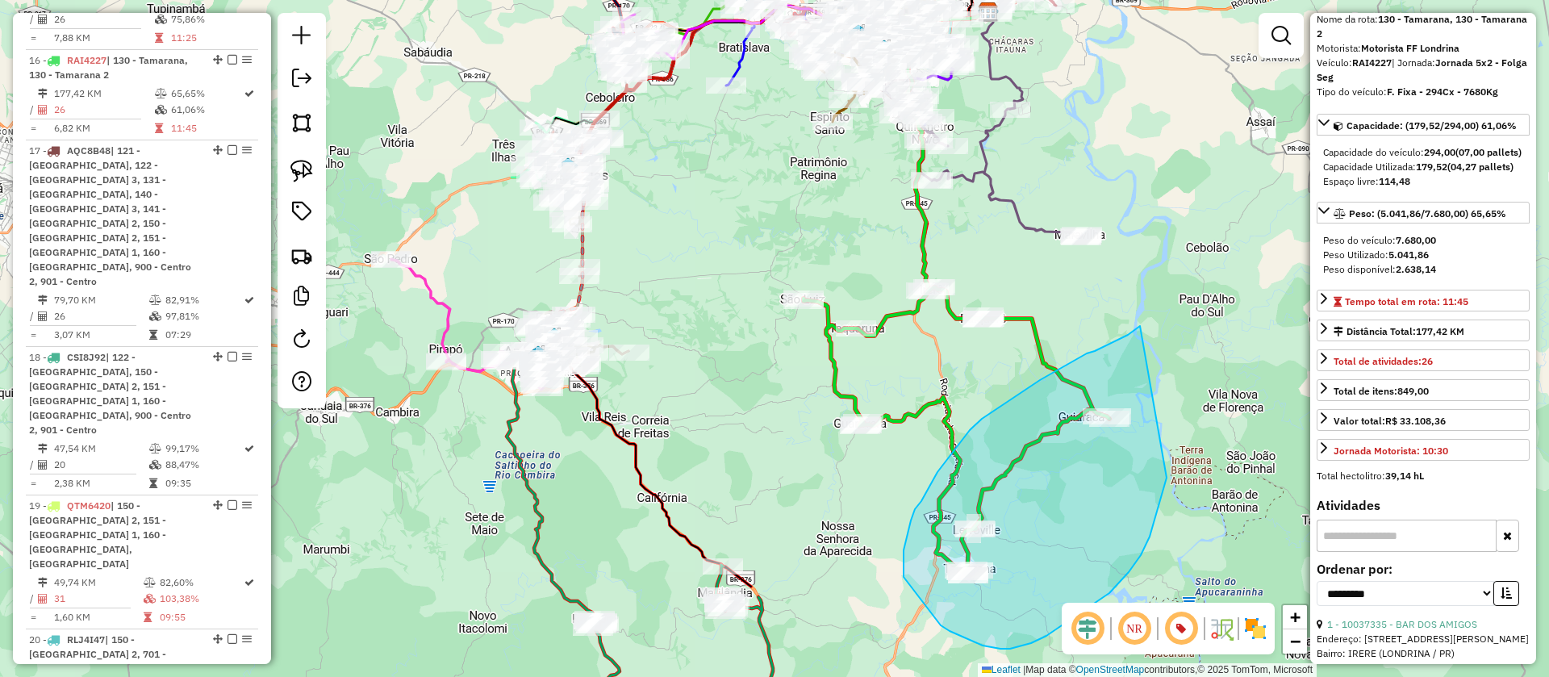
drag, startPoint x: 1072, startPoint y: 362, endPoint x: 1168, endPoint y: 462, distance: 139.3
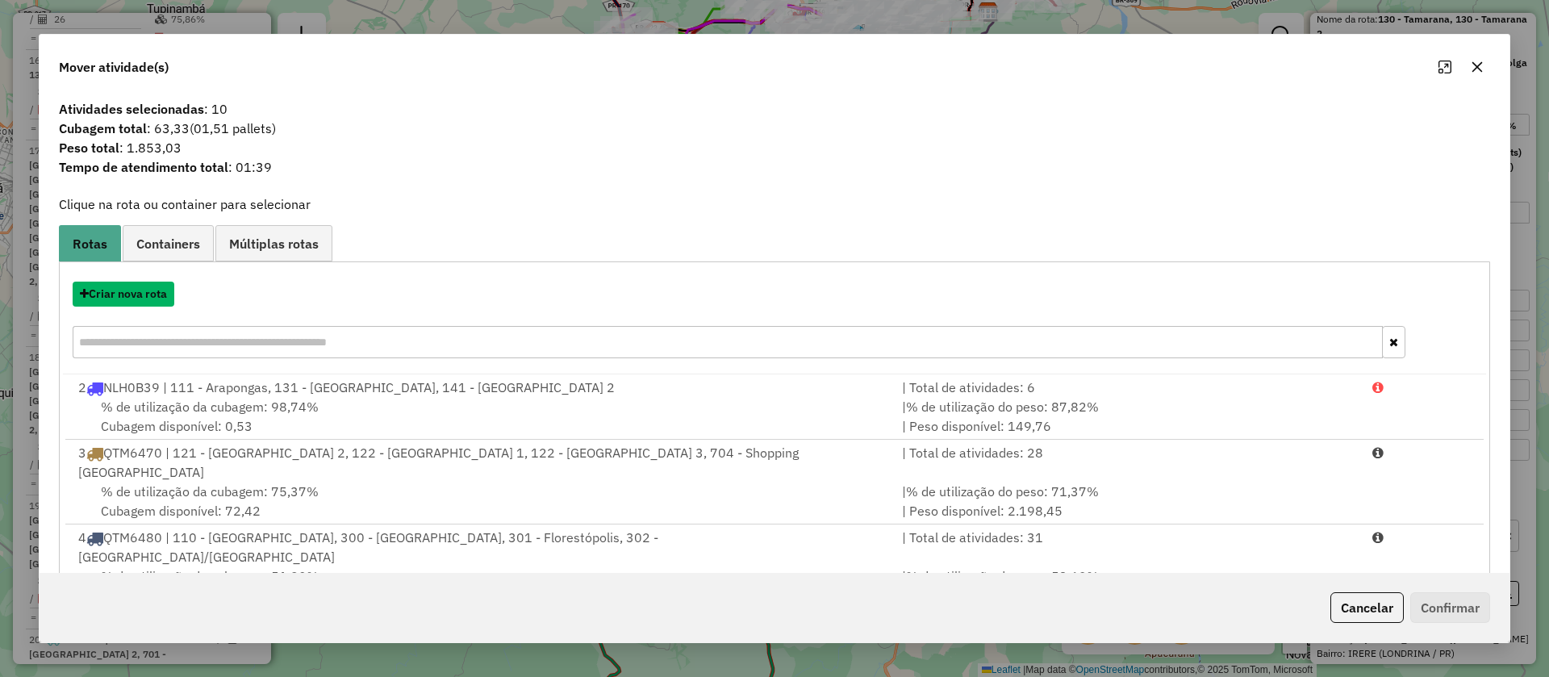
click at [144, 286] on button "Criar nova rota" at bounding box center [124, 294] width 102 height 25
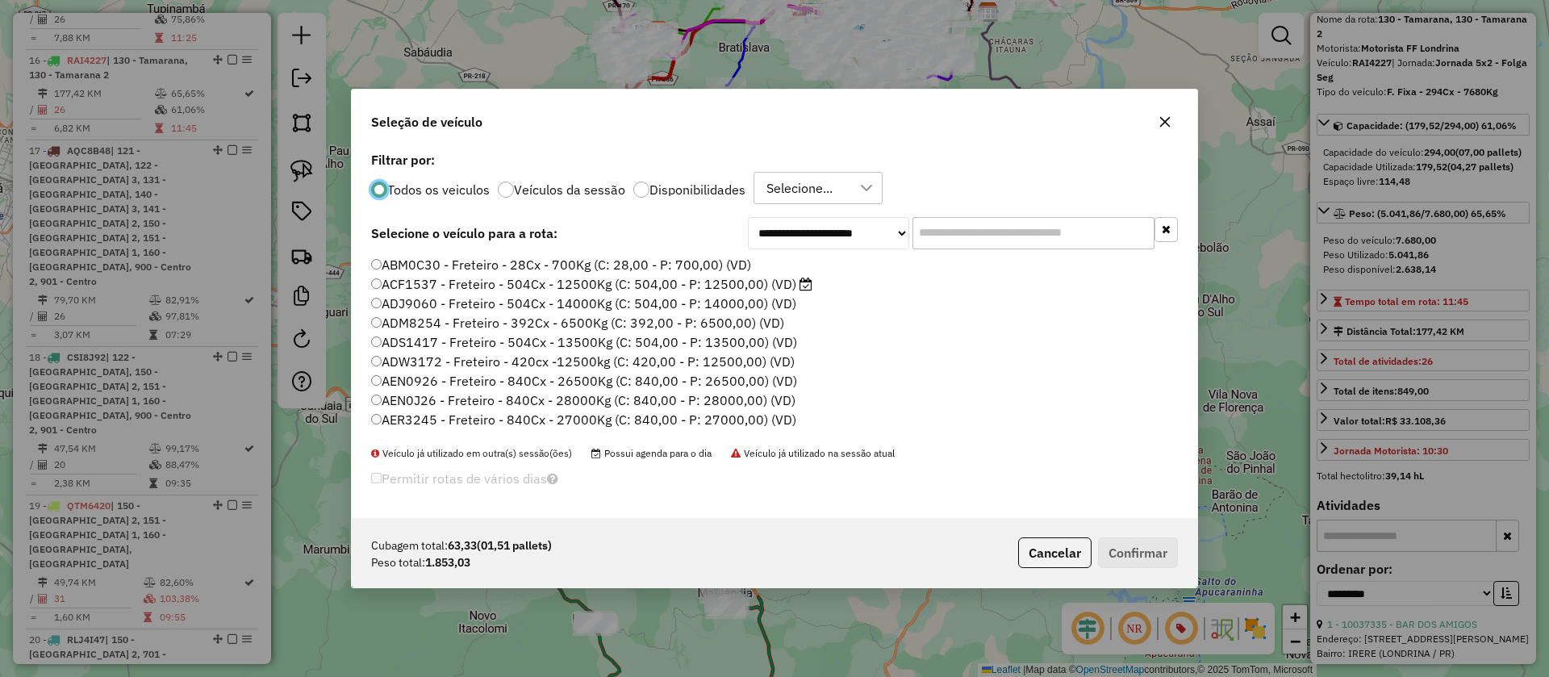
scroll to position [9, 5]
click at [964, 236] on input "text" at bounding box center [1034, 233] width 242 height 32
type input "***"
click at [697, 366] on label "MKU4192 - F. Fixa - 294Cx - 8290Kg (C: 294,00 - P: 8290,00) (VD)" at bounding box center [572, 361] width 403 height 19
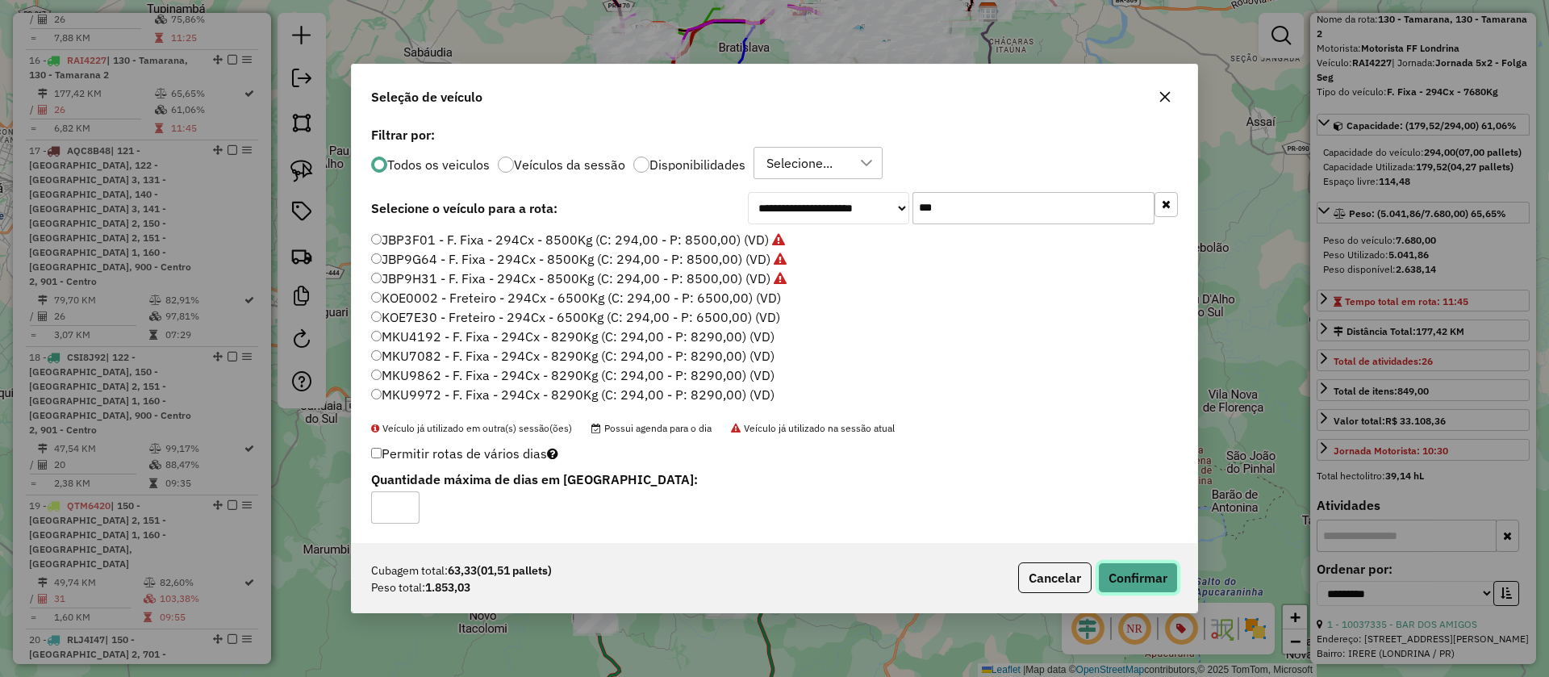
click at [1117, 566] on button "Confirmar" at bounding box center [1138, 577] width 80 height 31
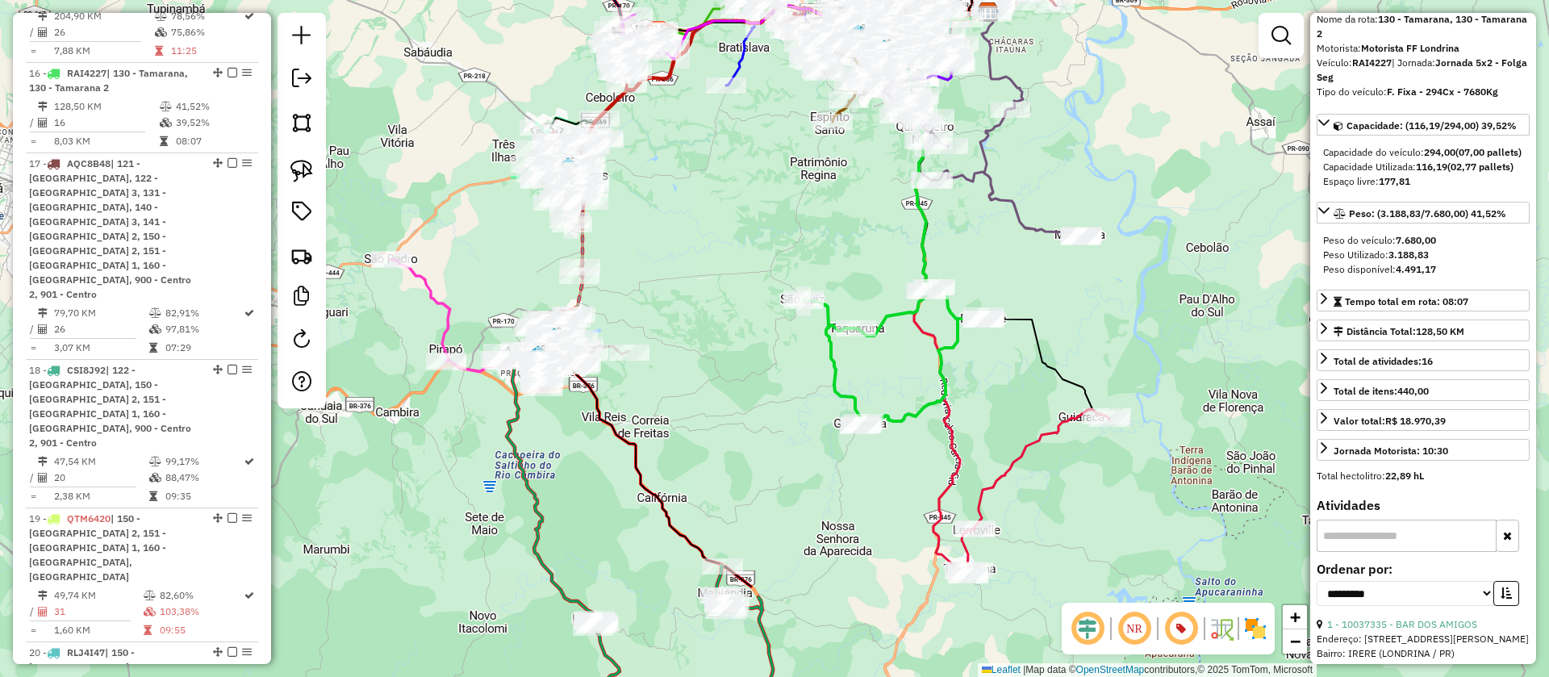
scroll to position [1948, 0]
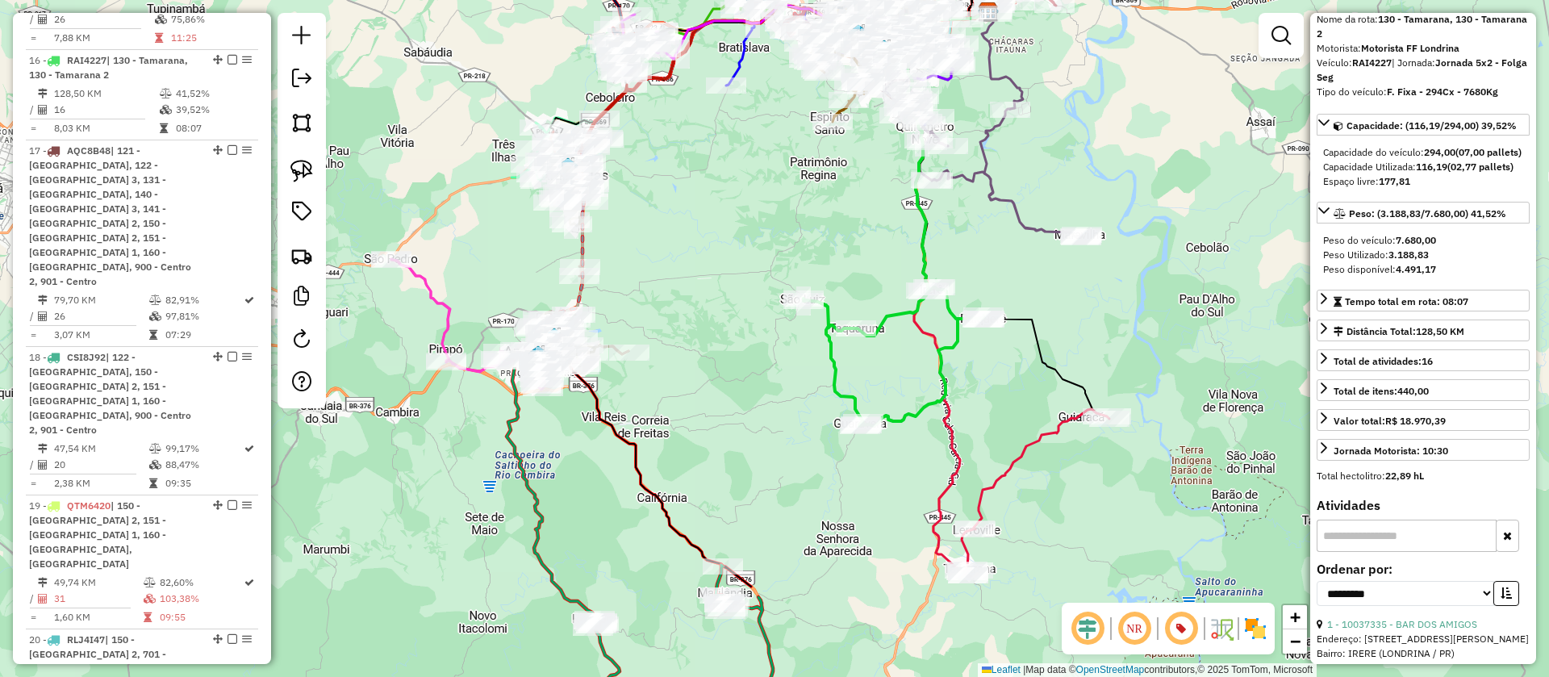
click at [950, 466] on icon at bounding box center [947, 292] width 91 height 567
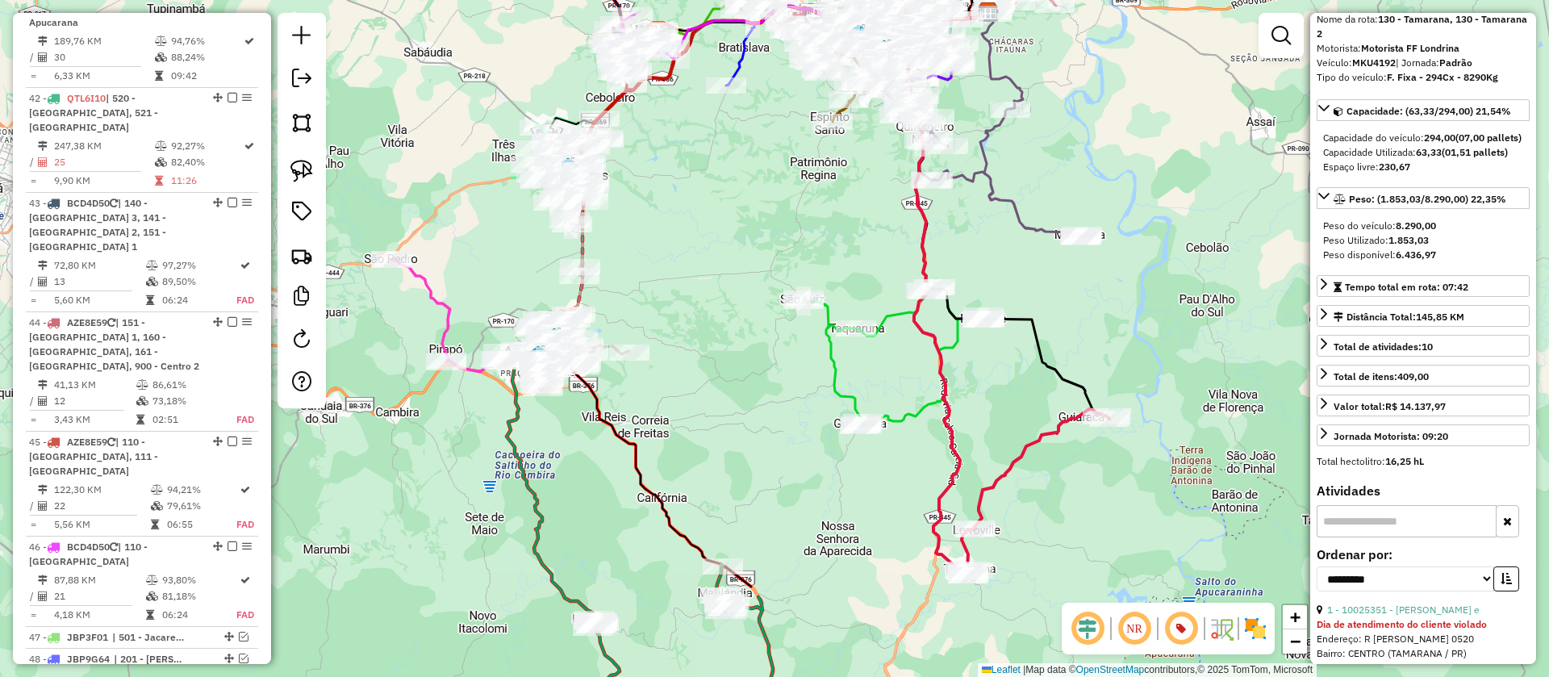
scroll to position [0, 0]
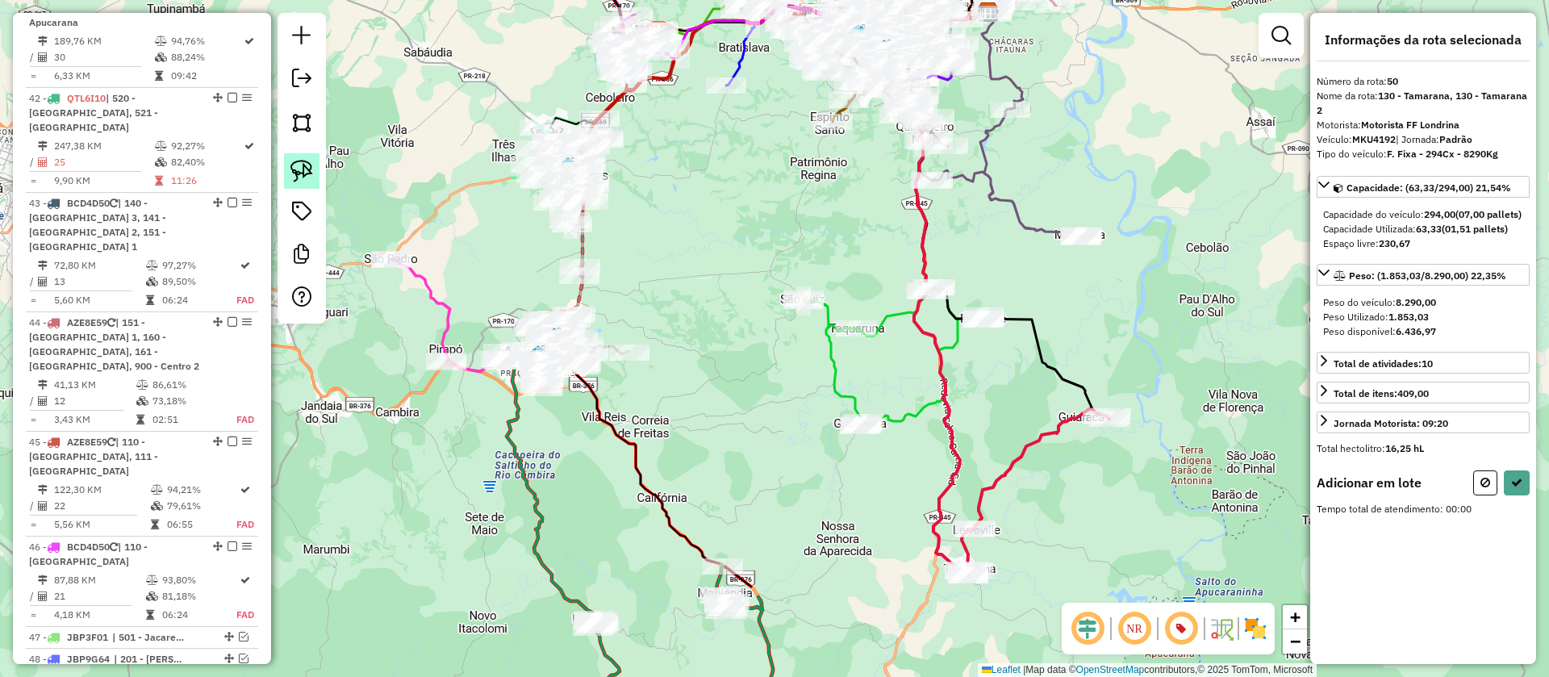
click at [316, 169] on link at bounding box center [302, 171] width 36 height 36
drag, startPoint x: 1006, startPoint y: 375, endPoint x: 1035, endPoint y: 303, distance: 77.2
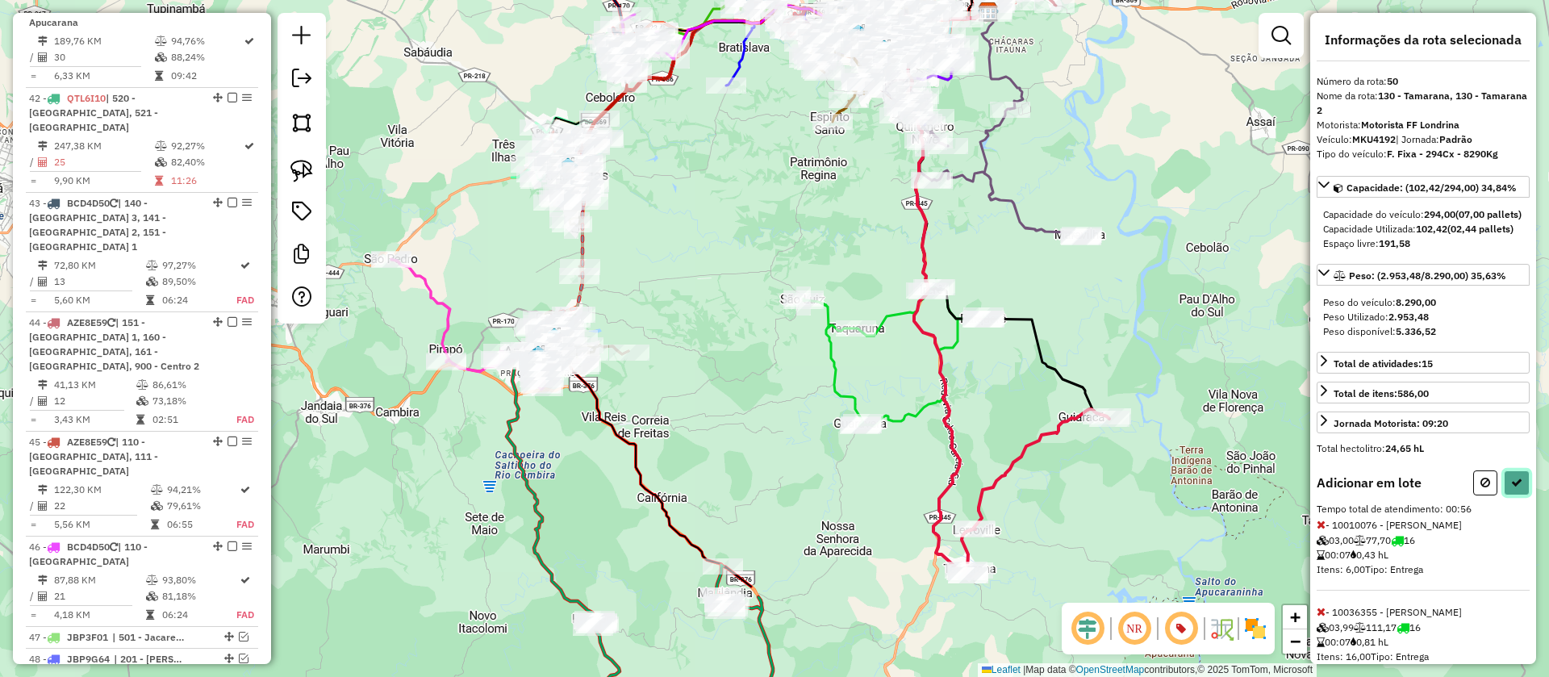
click at [1511, 488] on icon at bounding box center [1516, 482] width 11 height 11
select select "**********"
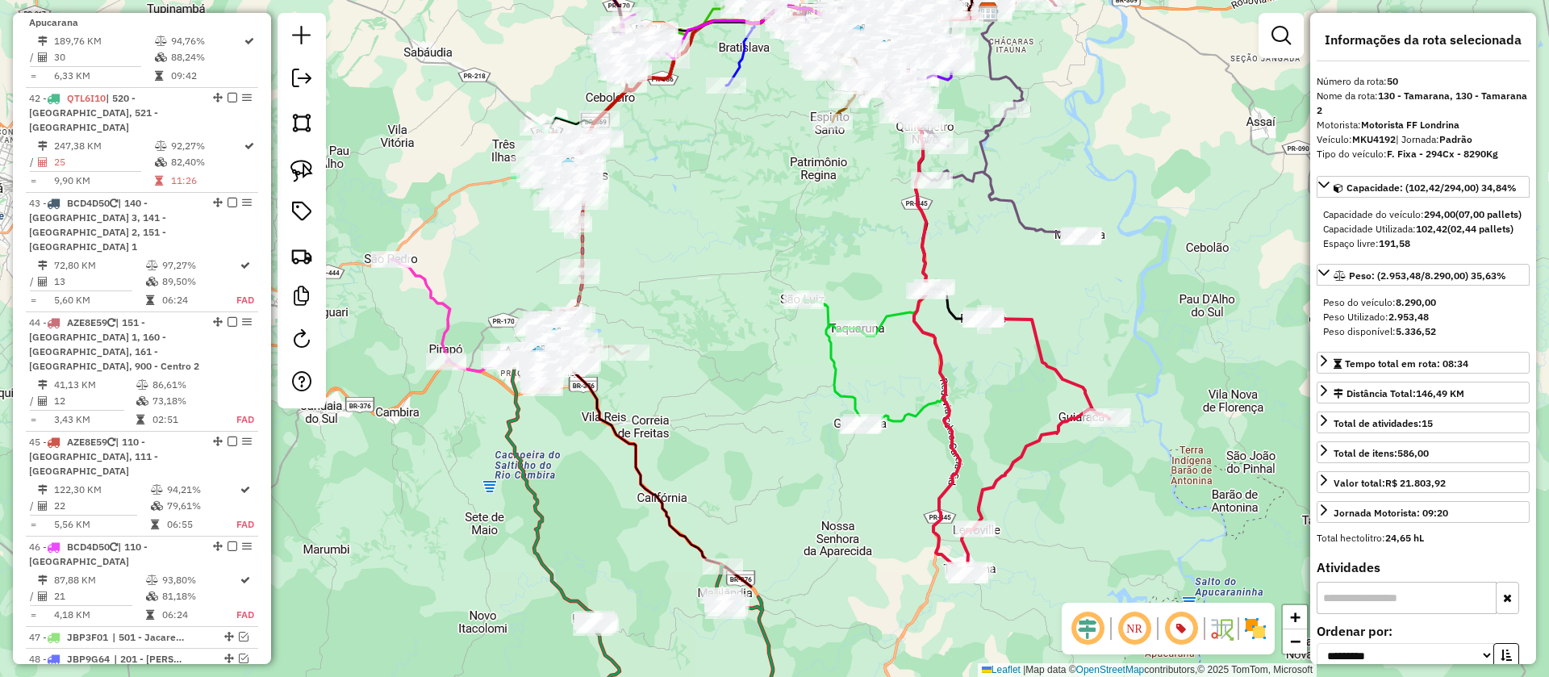
click at [956, 443] on icon at bounding box center [947, 292] width 91 height 567
click at [1051, 357] on icon at bounding box center [1036, 446] width 148 height 260
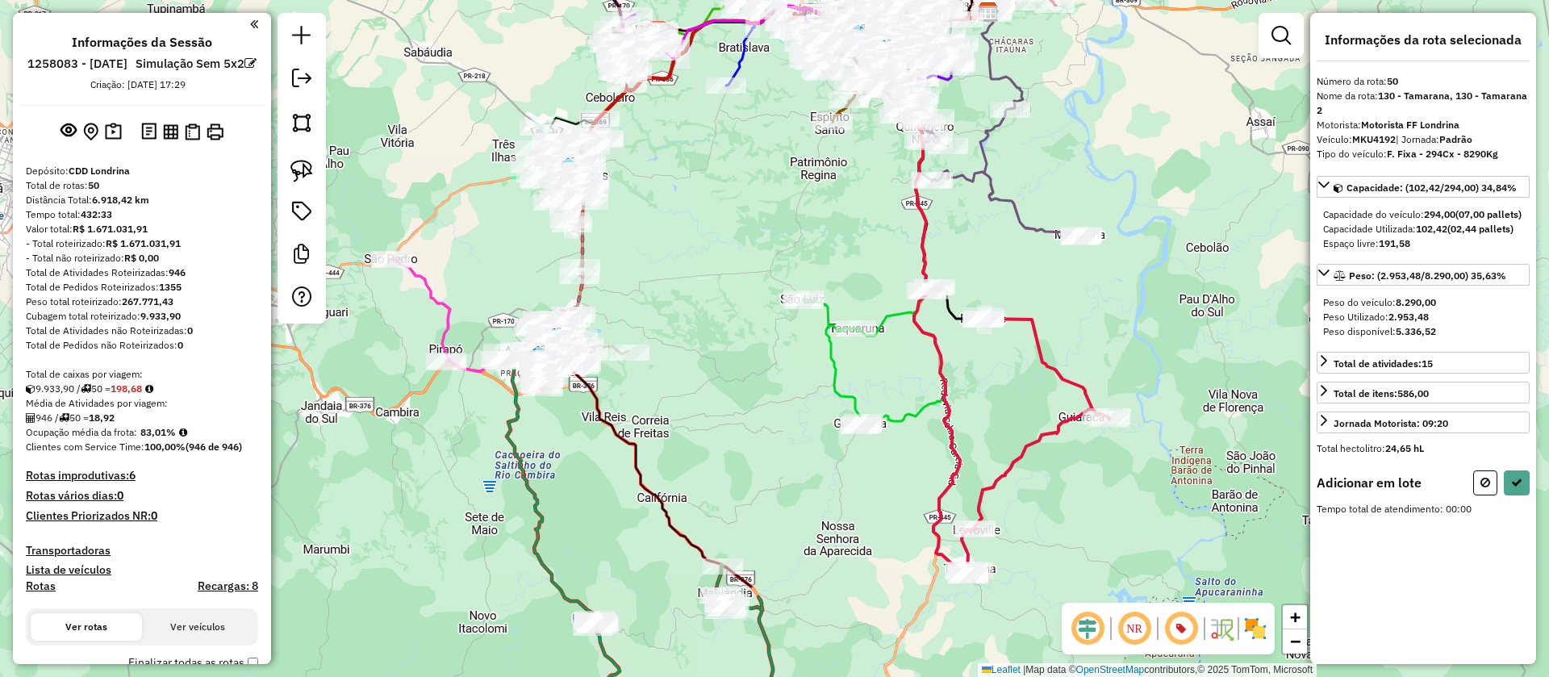
scroll to position [3948, 0]
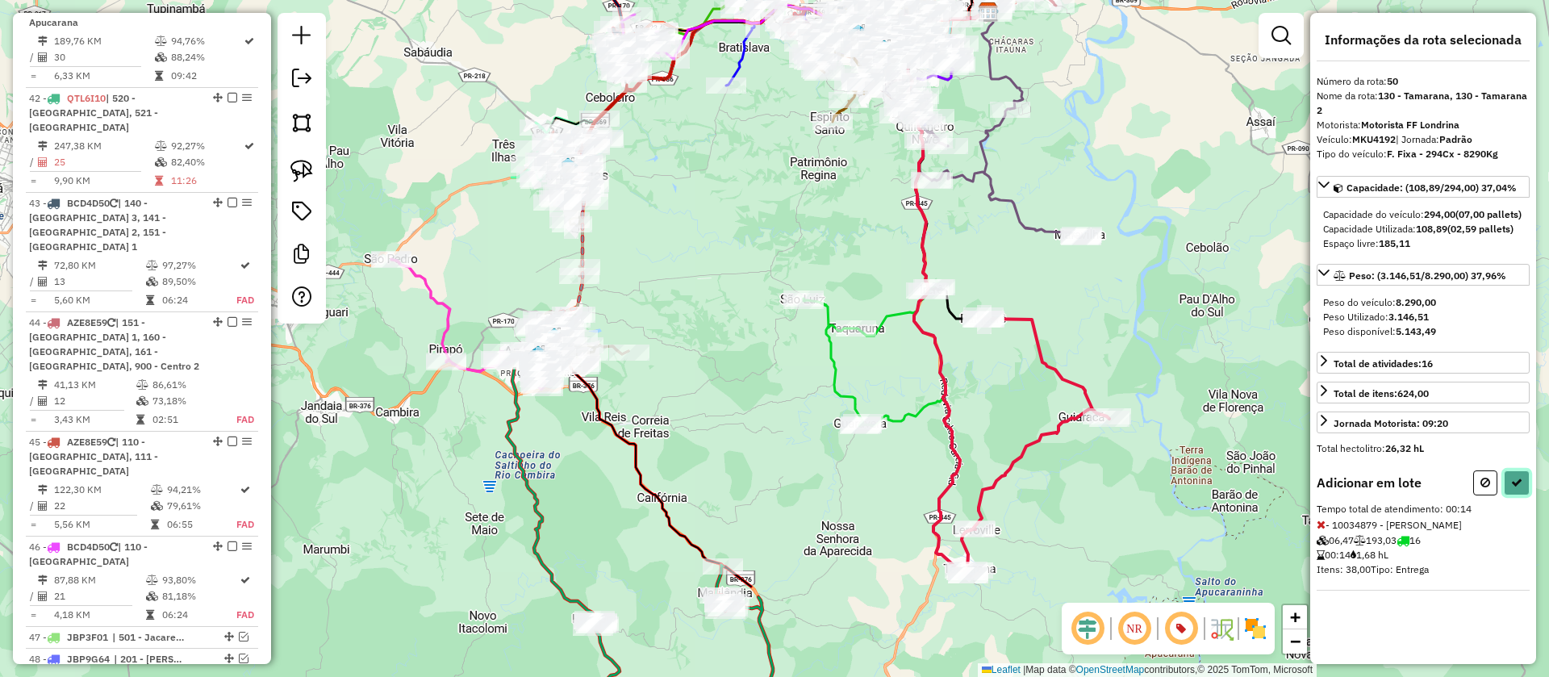
click at [1511, 495] on button at bounding box center [1517, 482] width 26 height 25
select select "**********"
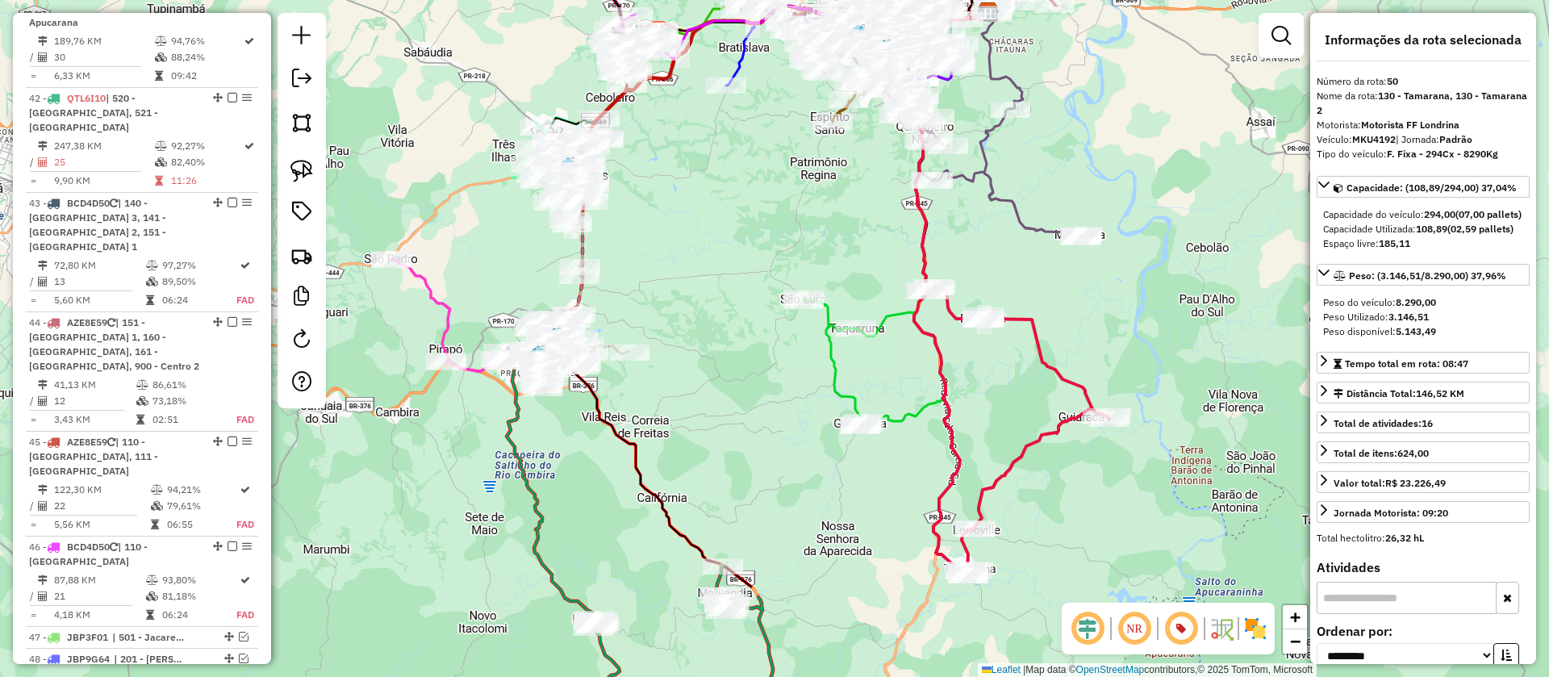
click at [1052, 365] on icon at bounding box center [1022, 431] width 174 height 288
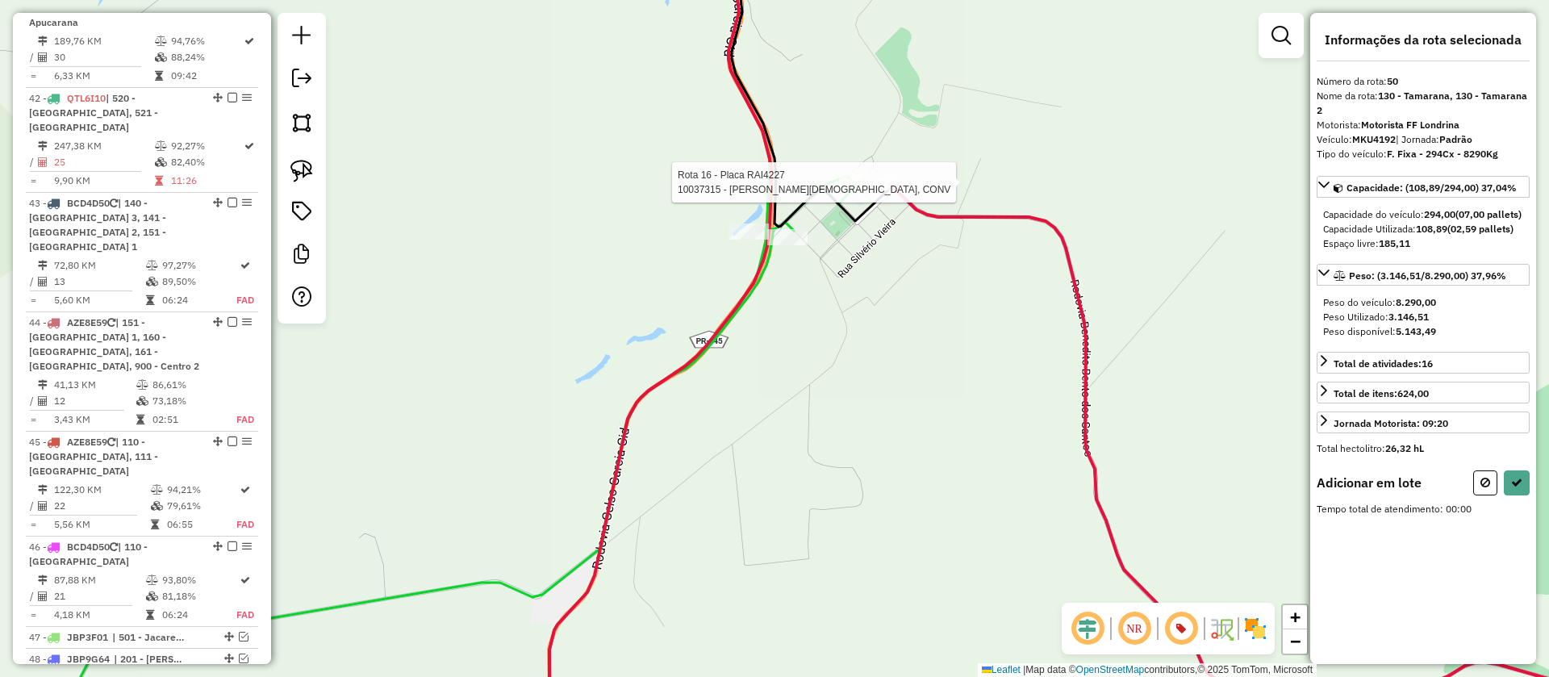
click at [857, 190] on div at bounding box center [859, 182] width 40 height 16
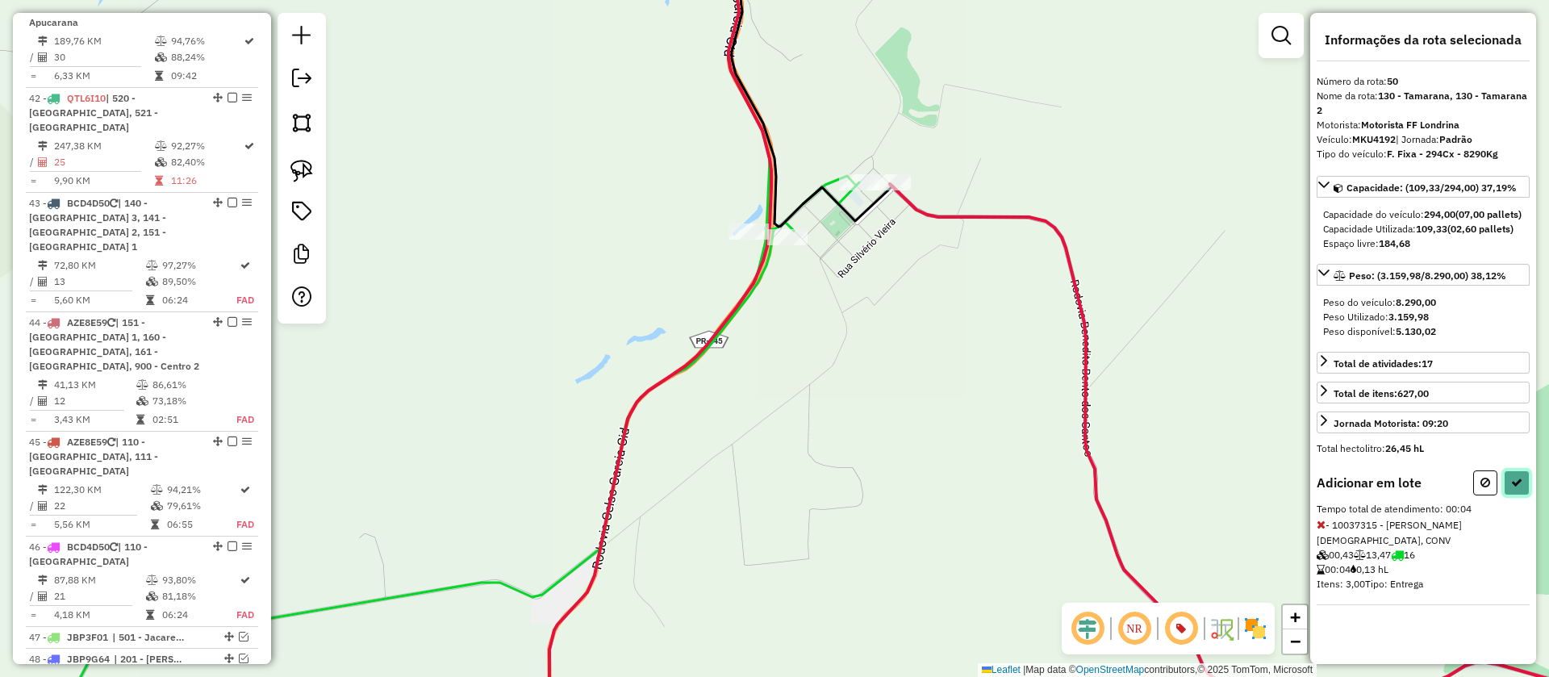
click at [1524, 495] on button at bounding box center [1517, 482] width 26 height 25
select select "**********"
click at [1514, 488] on icon at bounding box center [1516, 482] width 11 height 11
select select "**********"
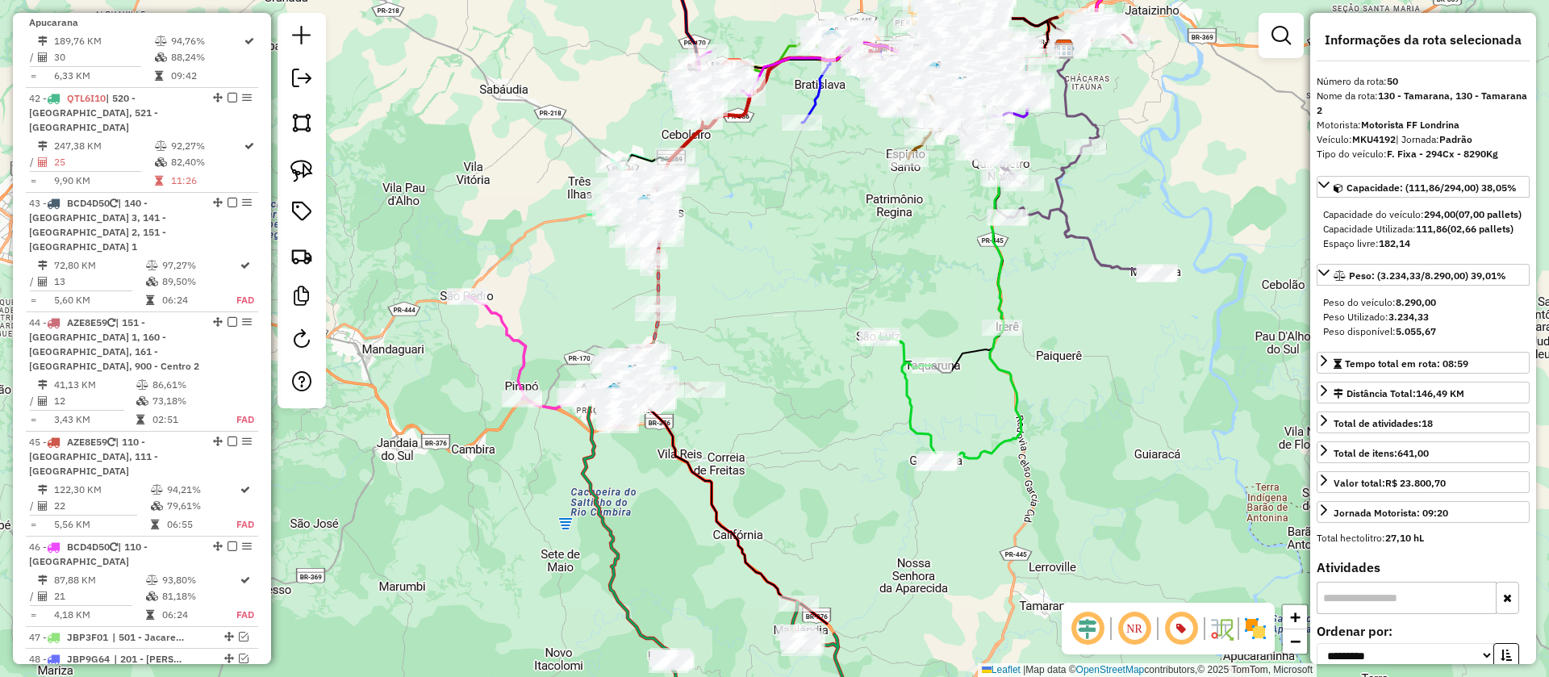
scroll to position [3879, 0]
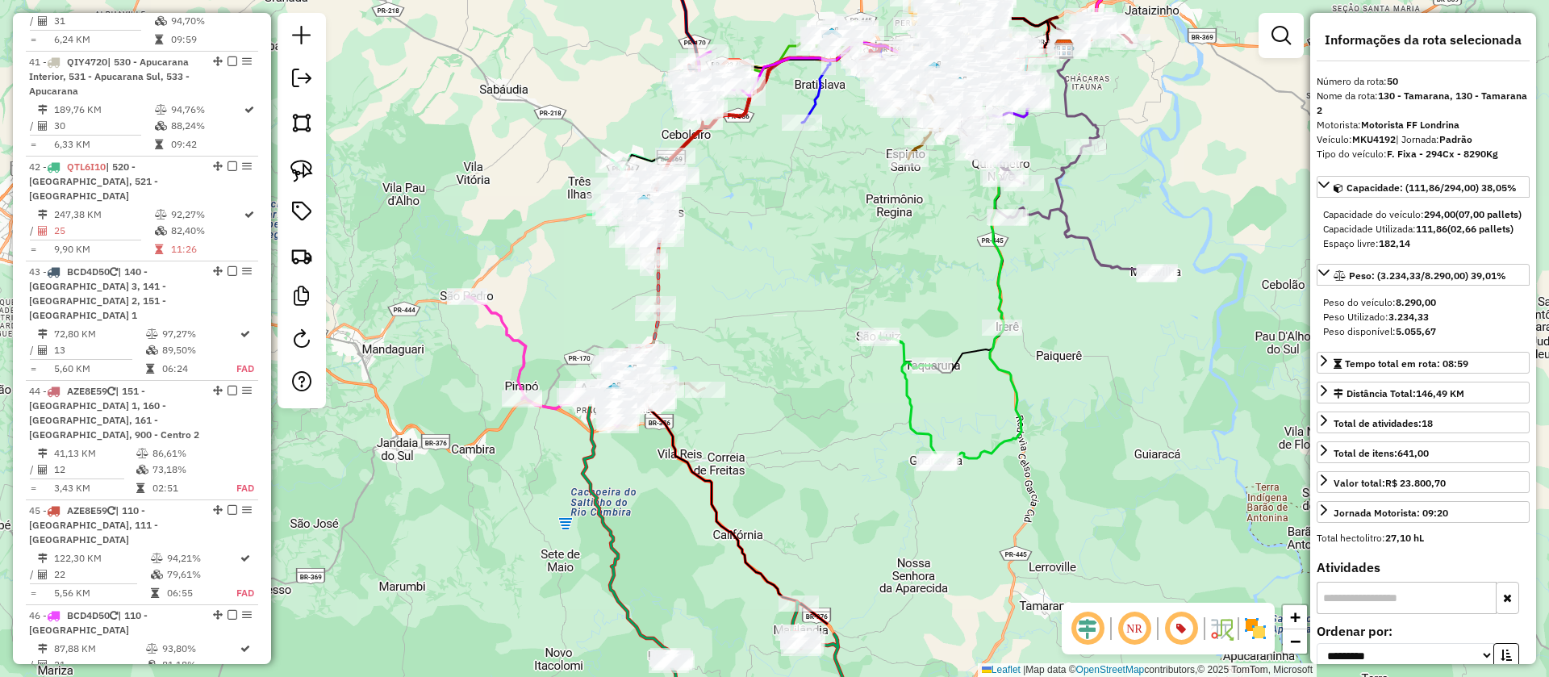
click at [1012, 377] on icon at bounding box center [951, 396] width 142 height 136
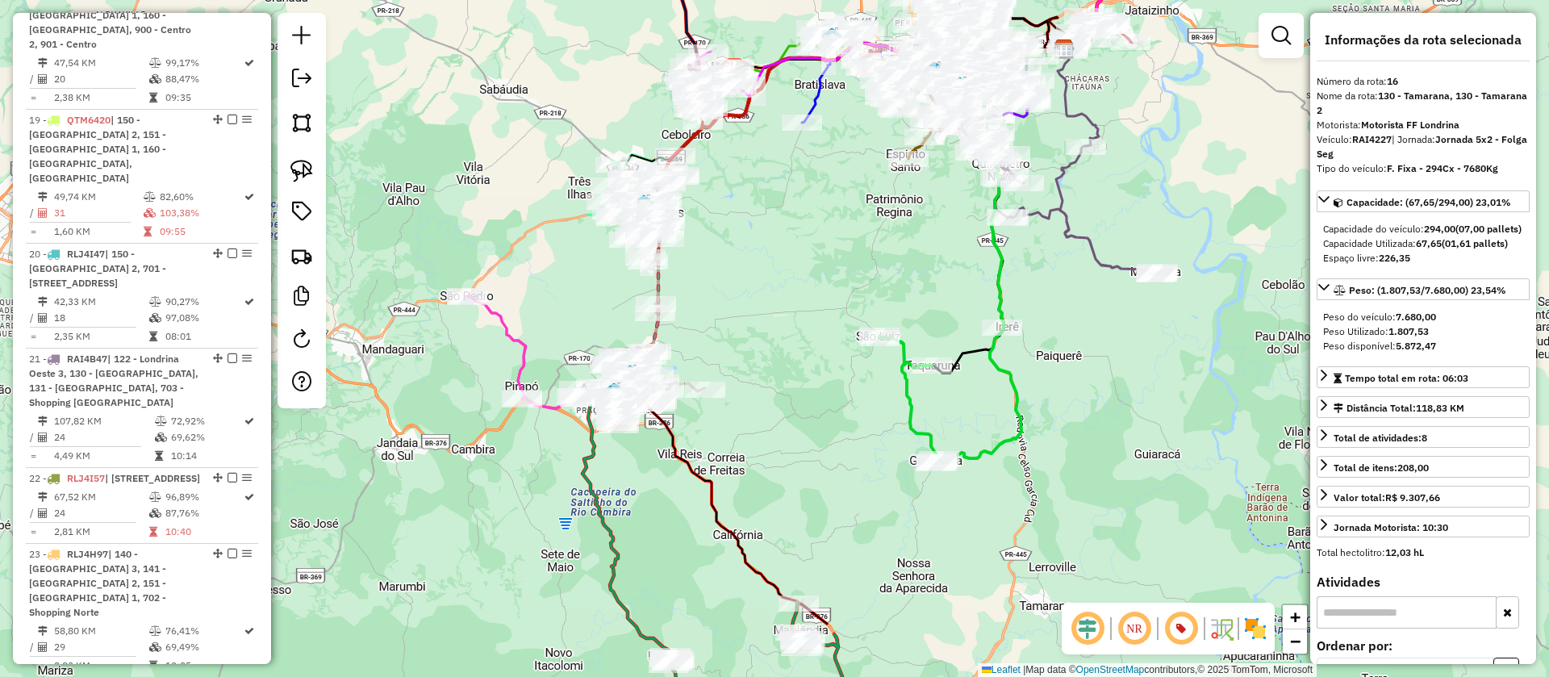
scroll to position [1948, 0]
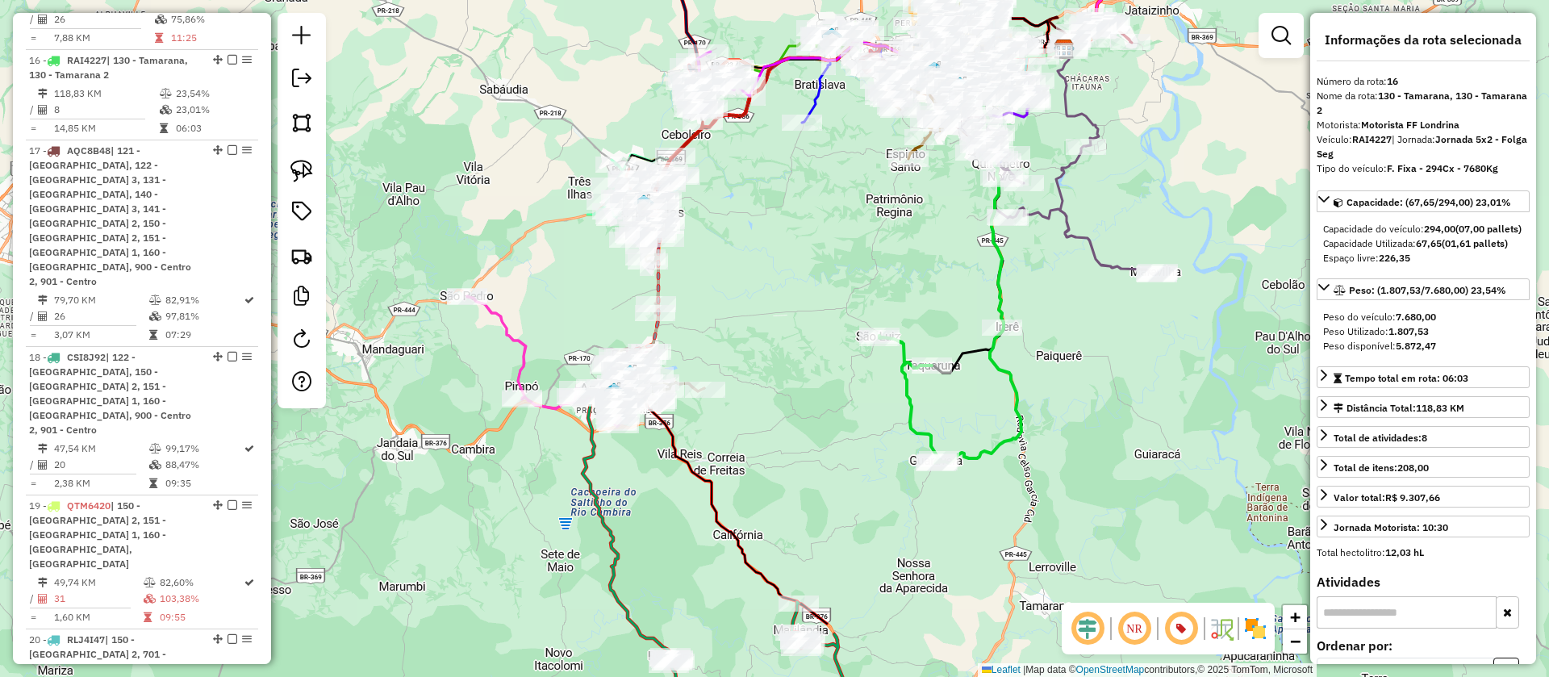
click at [1021, 378] on icon at bounding box center [951, 396] width 142 height 136
click at [1008, 367] on icon at bounding box center [951, 396] width 142 height 136
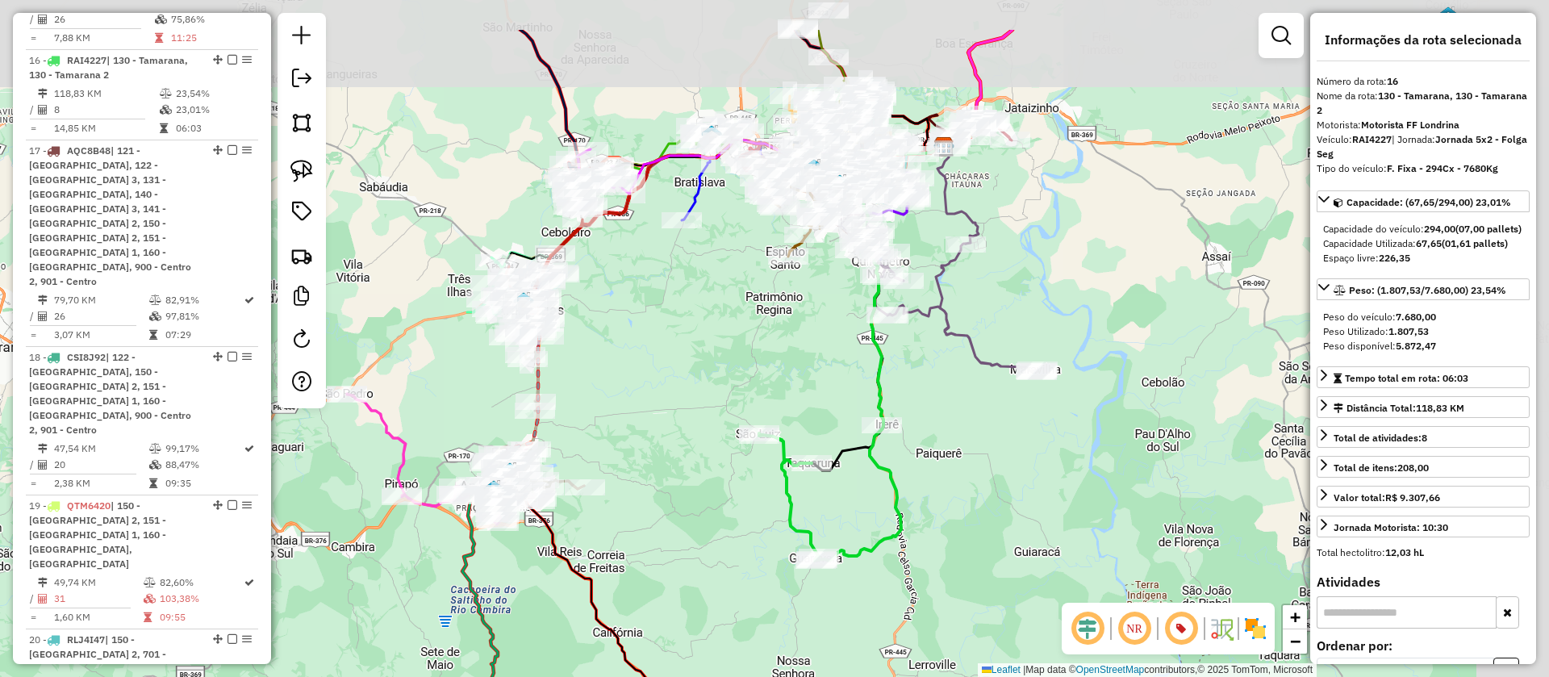
drag, startPoint x: 1047, startPoint y: 343, endPoint x: 920, endPoint y: 448, distance: 164.5
click at [920, 448] on div "Janela de atendimento Grade de atendimento Capacidade Transportadoras Veículos …" at bounding box center [774, 338] width 1549 height 677
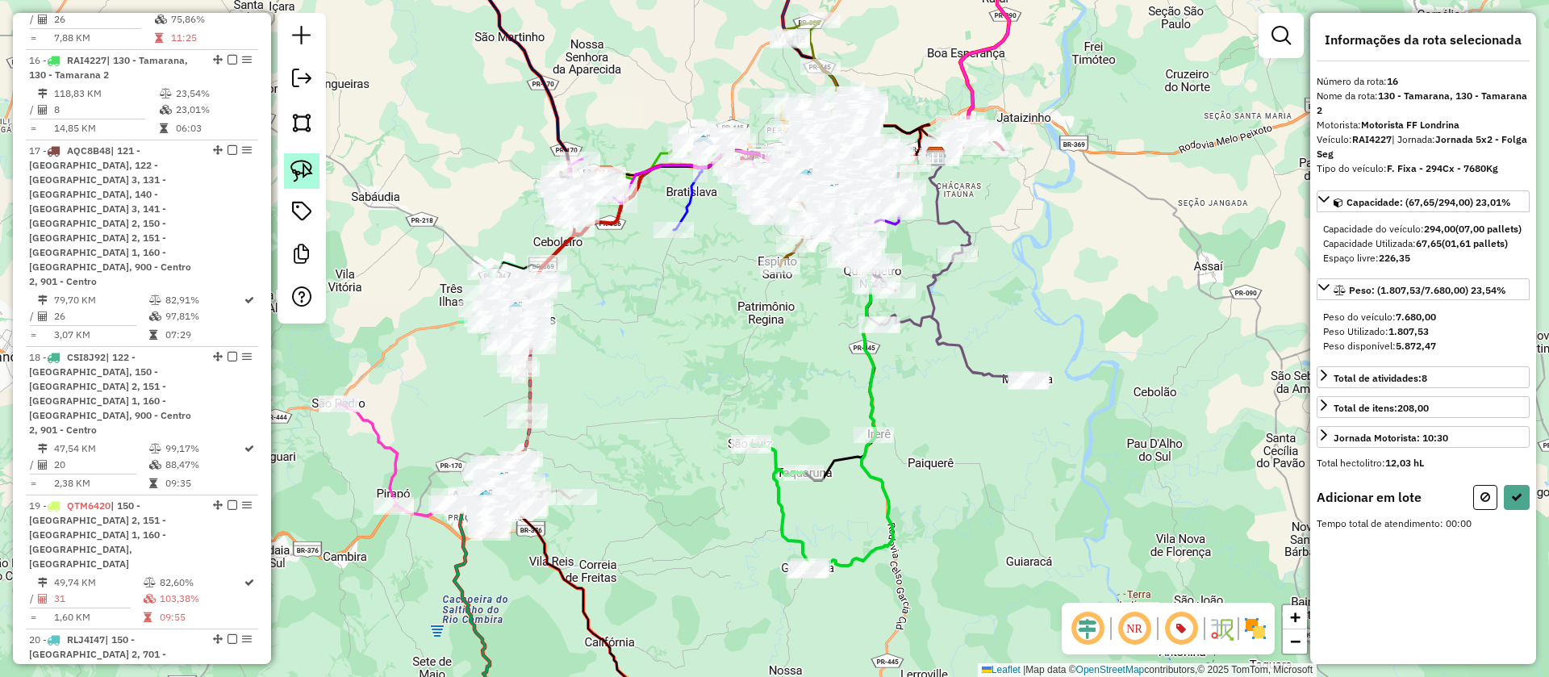
click at [305, 170] on img at bounding box center [302, 171] width 23 height 23
drag, startPoint x: 837, startPoint y: 309, endPoint x: 901, endPoint y: 357, distance: 80.2
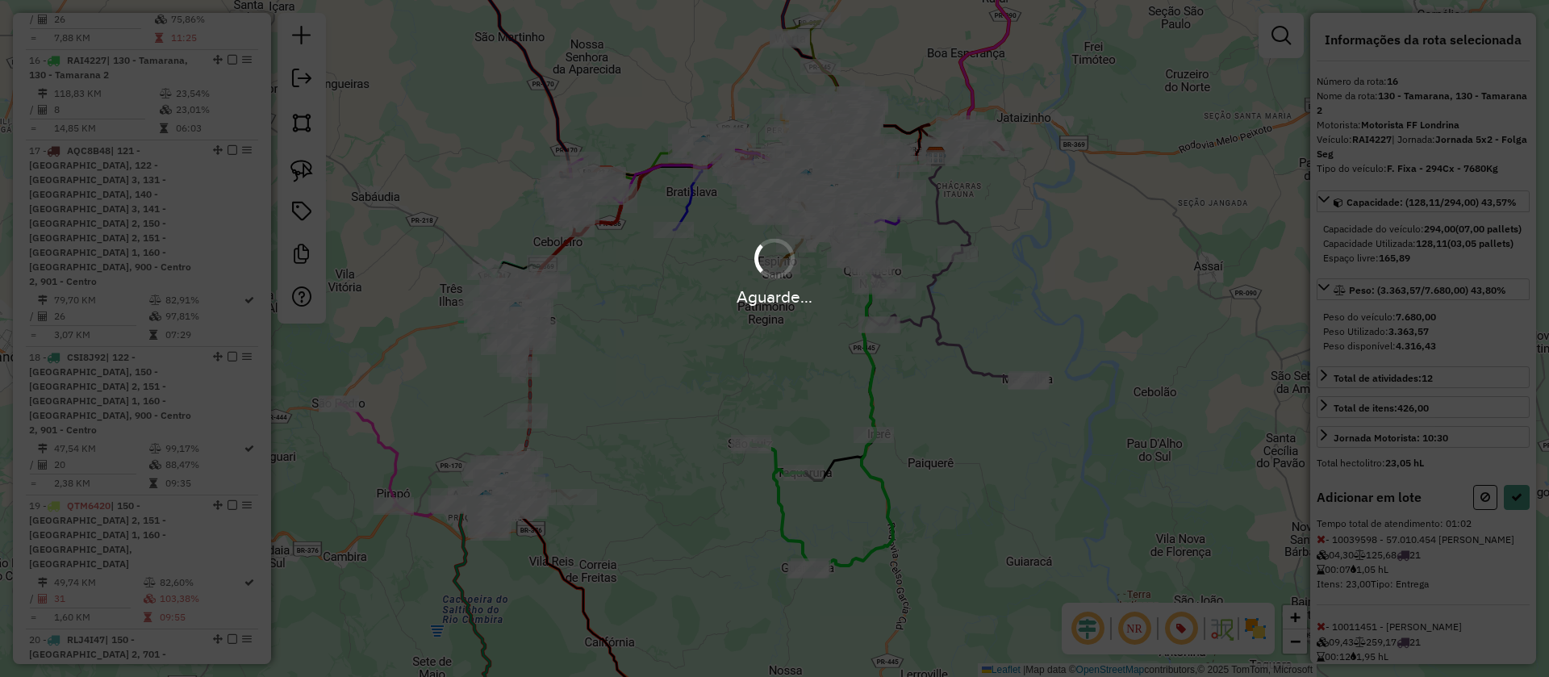
click at [1521, 531] on div "Aguarde..." at bounding box center [774, 338] width 1549 height 677
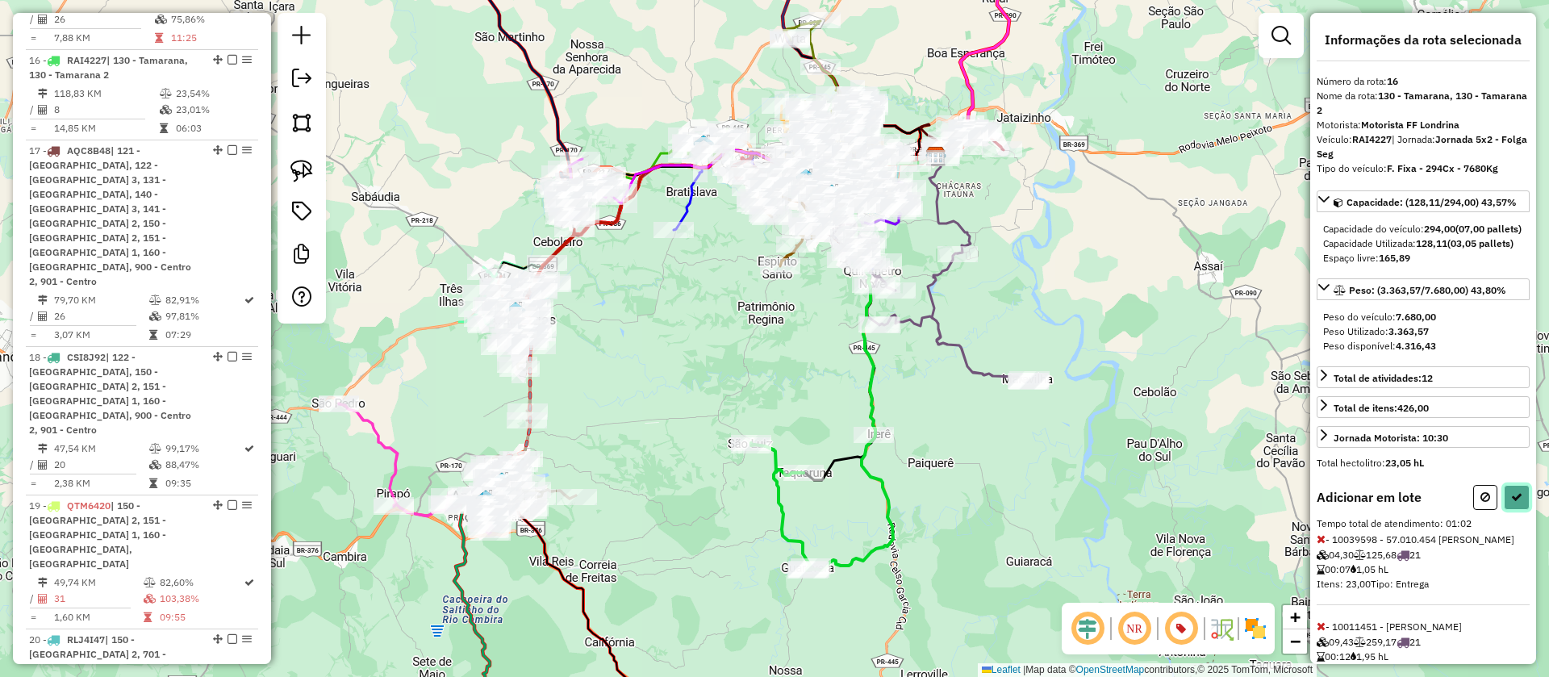
click at [1513, 510] on button at bounding box center [1517, 497] width 26 height 25
select select "**********"
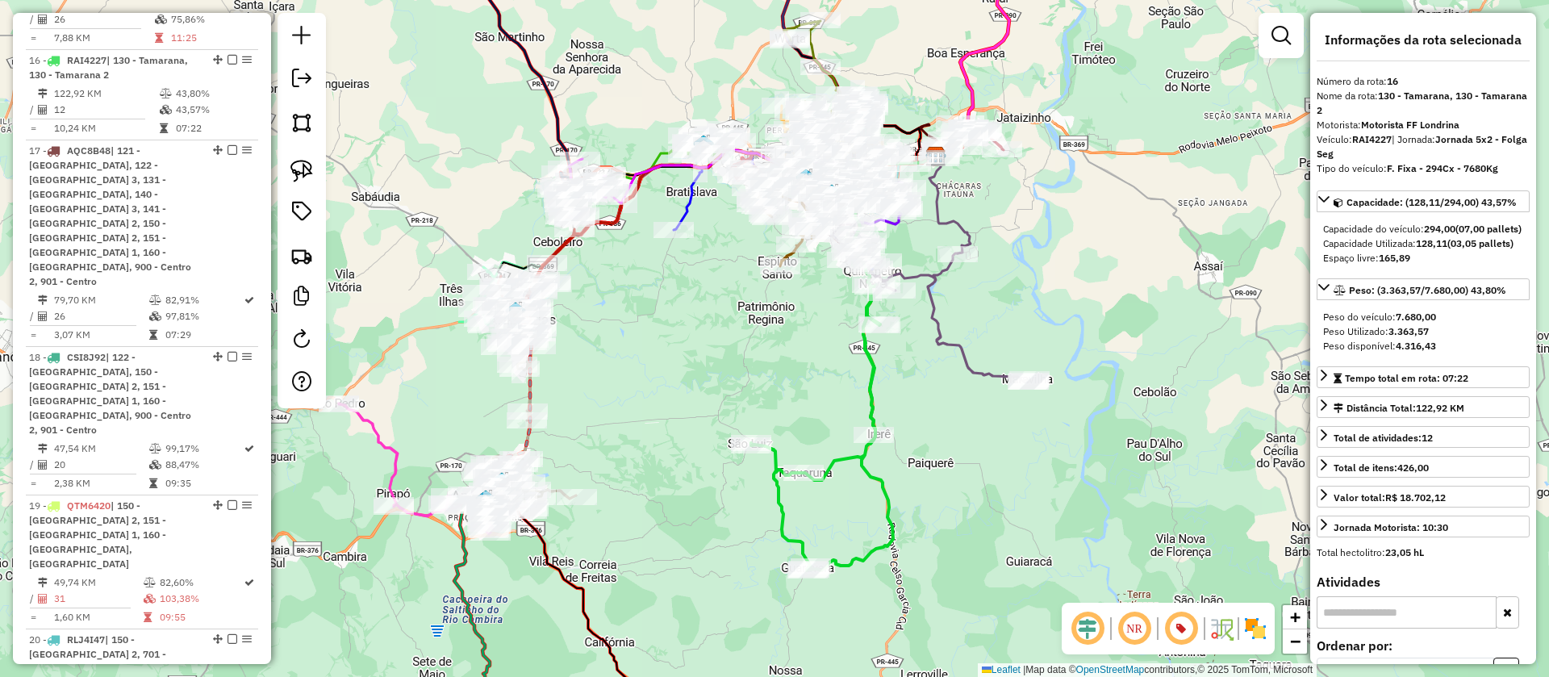
click at [870, 388] on icon at bounding box center [822, 428] width 142 height 286
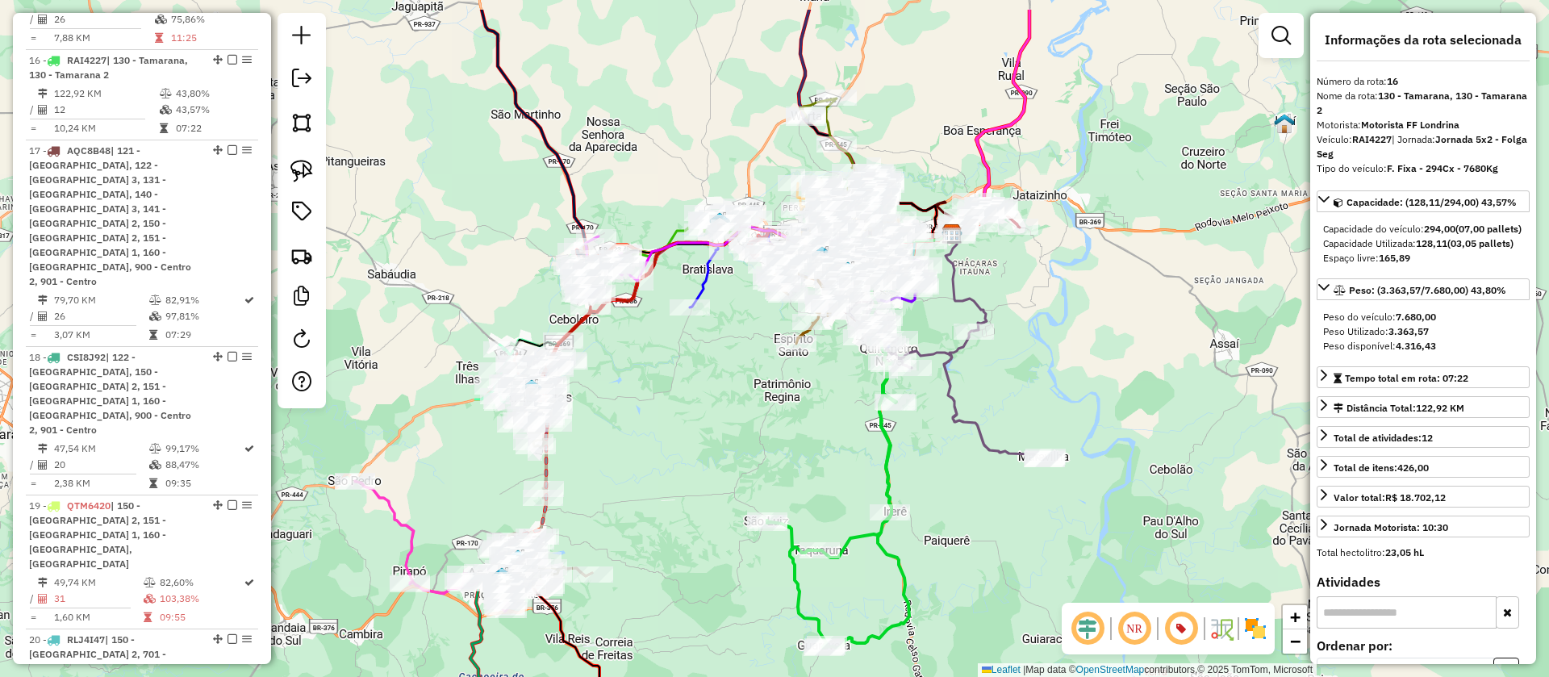
drag, startPoint x: 917, startPoint y: 399, endPoint x: 933, endPoint y: 476, distance: 79.1
click at [933, 476] on div "Janela de atendimento Grade de atendimento Capacidade Transportadoras Veículos …" at bounding box center [774, 338] width 1549 height 677
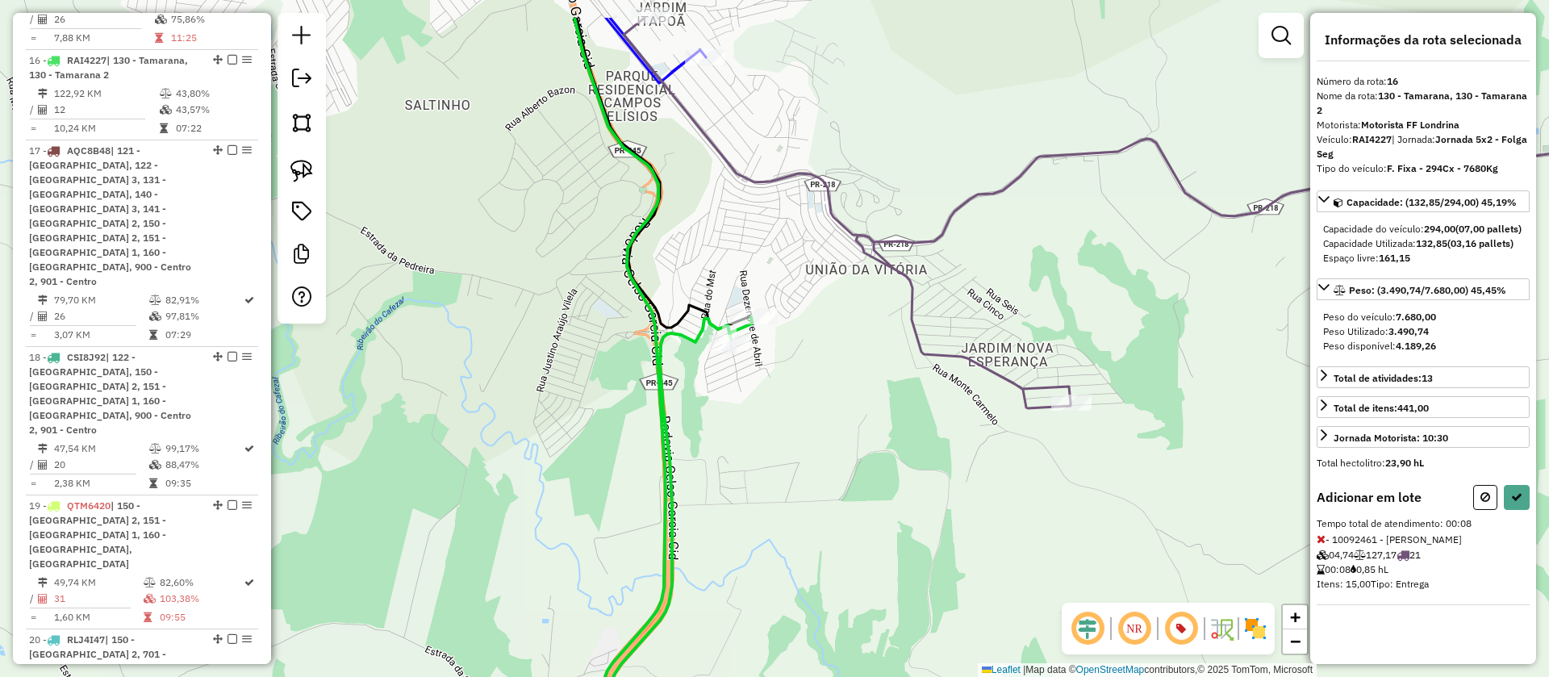
drag, startPoint x: 764, startPoint y: 331, endPoint x: 909, endPoint y: 447, distance: 186.0
click at [909, 447] on div "Janela de atendimento Grade de atendimento Capacidade Transportadoras Veículos …" at bounding box center [774, 338] width 1549 height 677
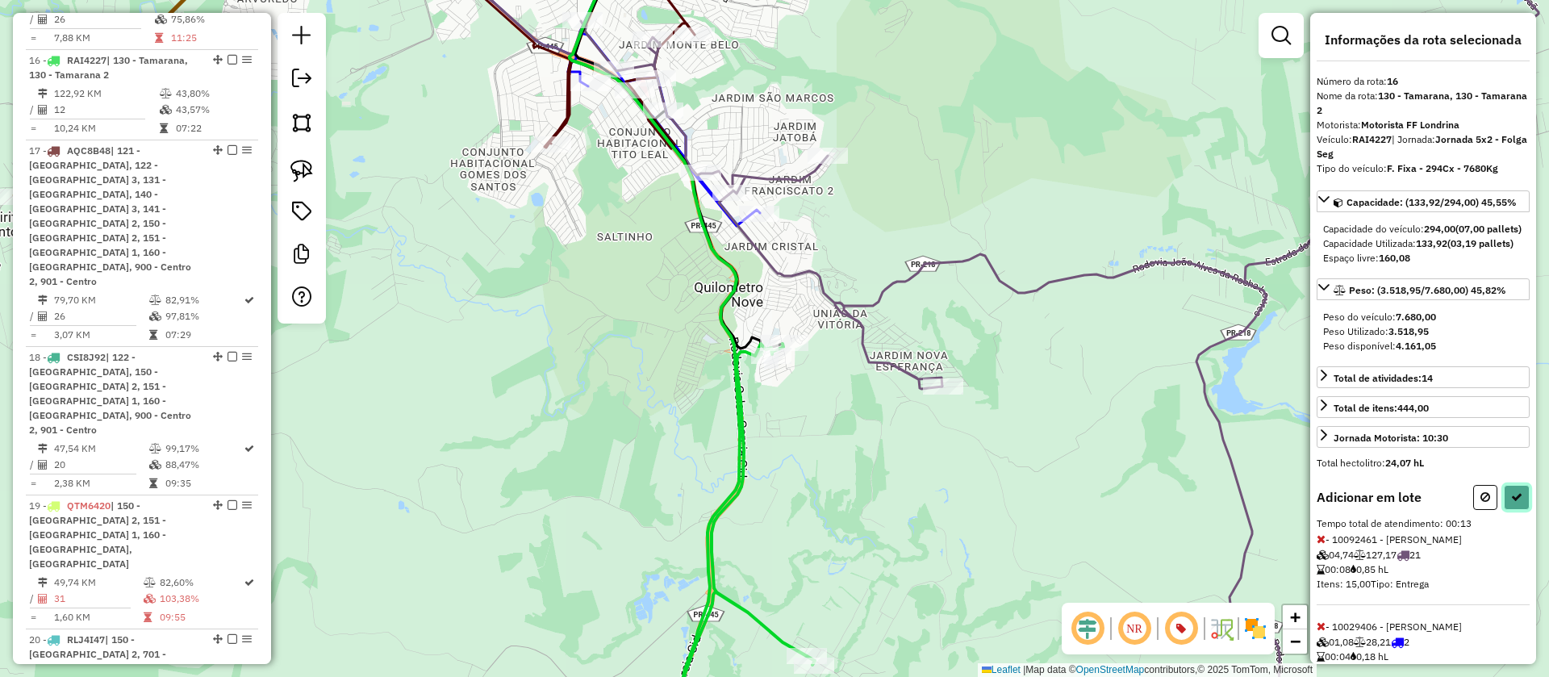
click at [1511, 503] on icon at bounding box center [1516, 496] width 11 height 11
select select "**********"
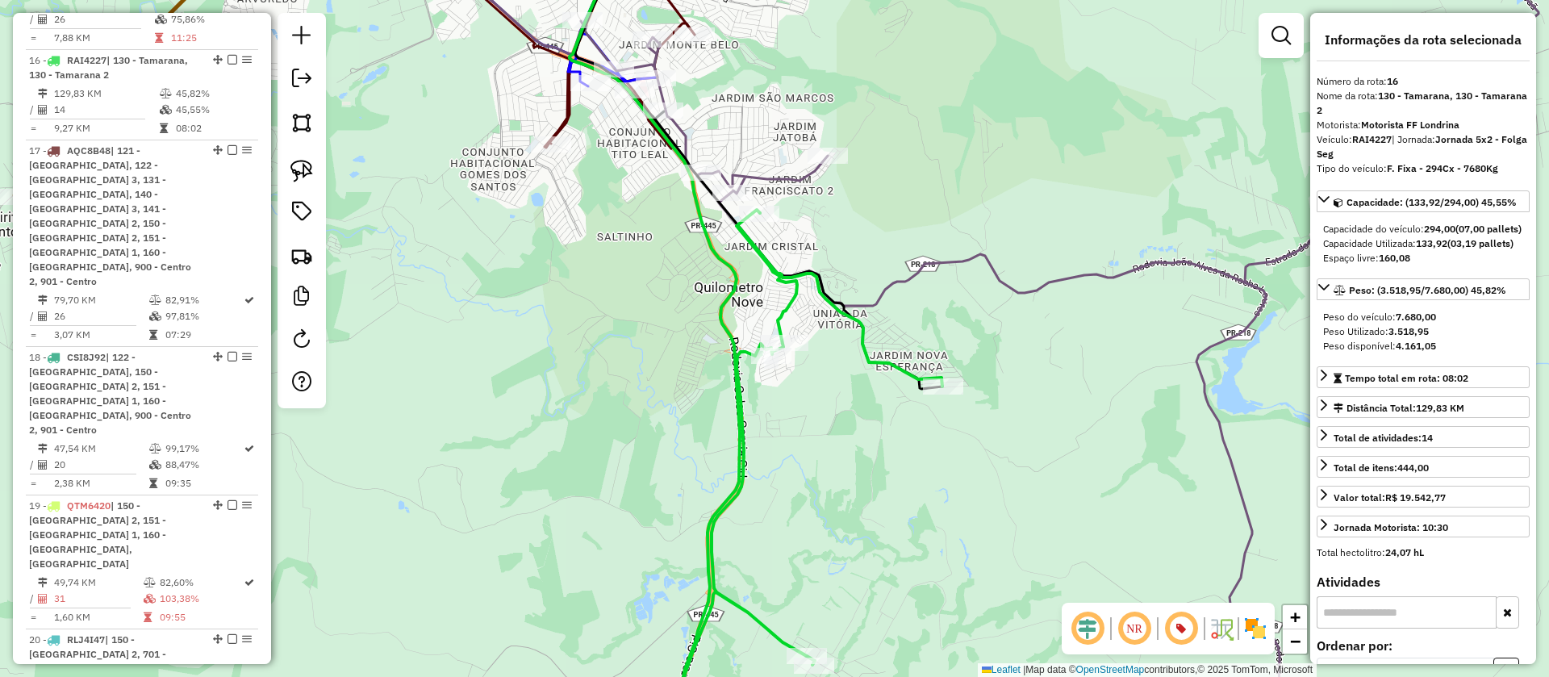
click at [911, 272] on icon at bounding box center [916, 338] width 1035 height 813
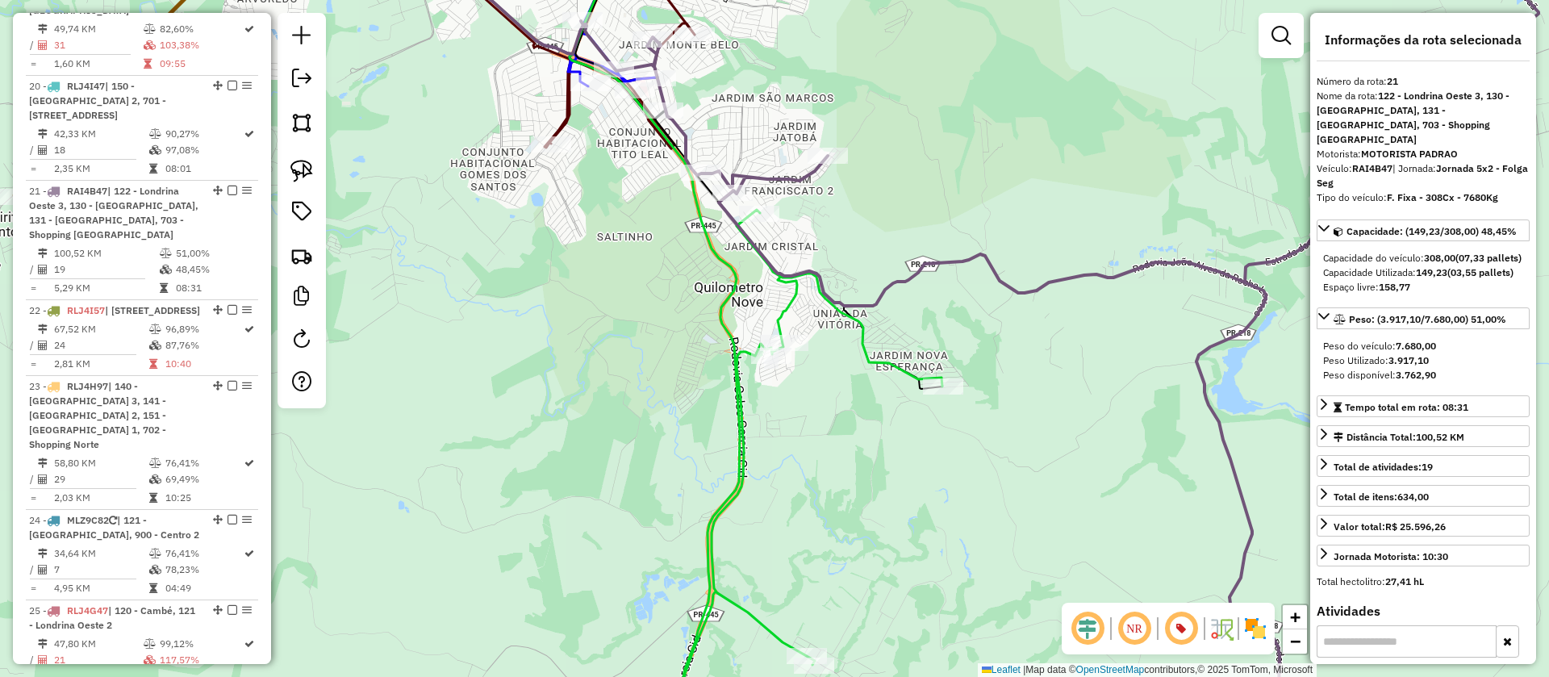
scroll to position [2531, 0]
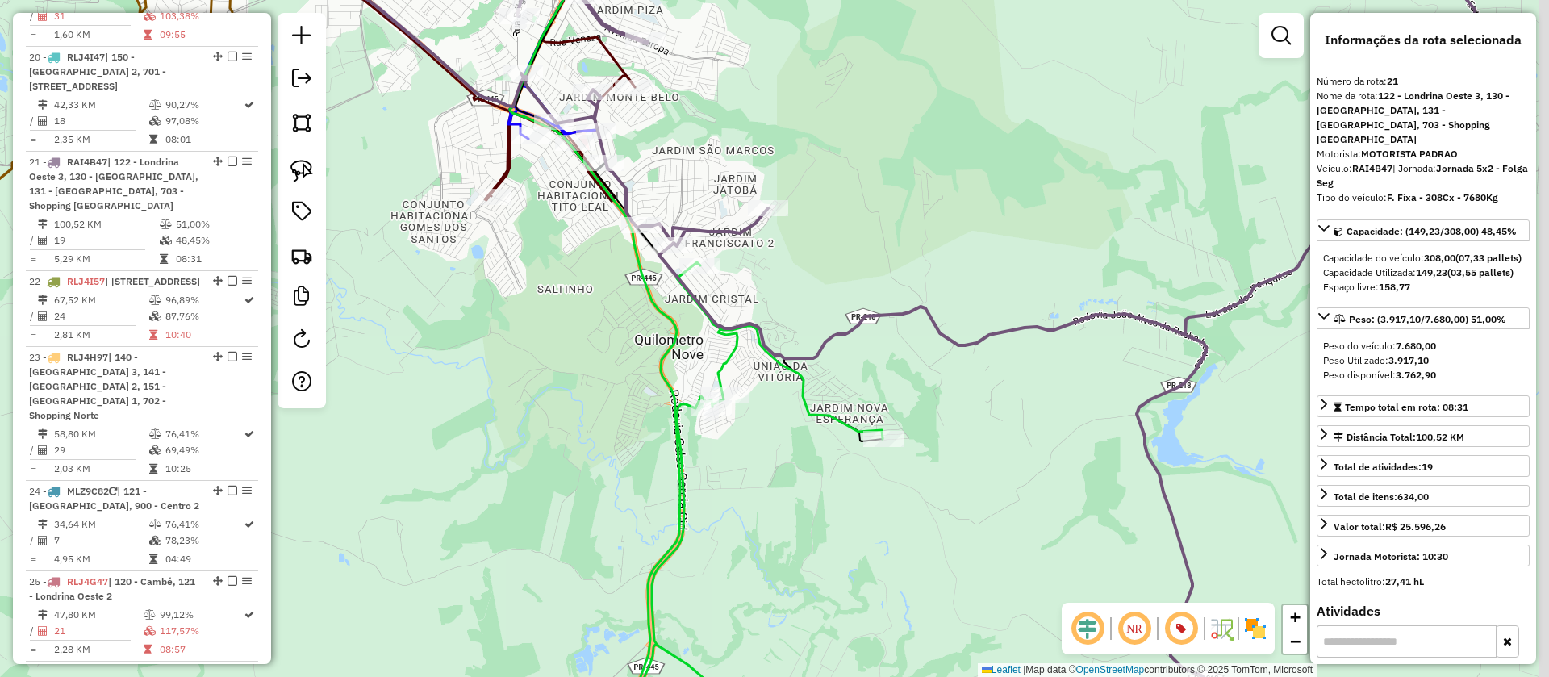
drag, startPoint x: 988, startPoint y: 323, endPoint x: 927, endPoint y: 379, distance: 82.8
click at [927, 379] on div "Janela de atendimento Grade de atendimento Capacidade Transportadoras Veículos …" at bounding box center [774, 338] width 1549 height 677
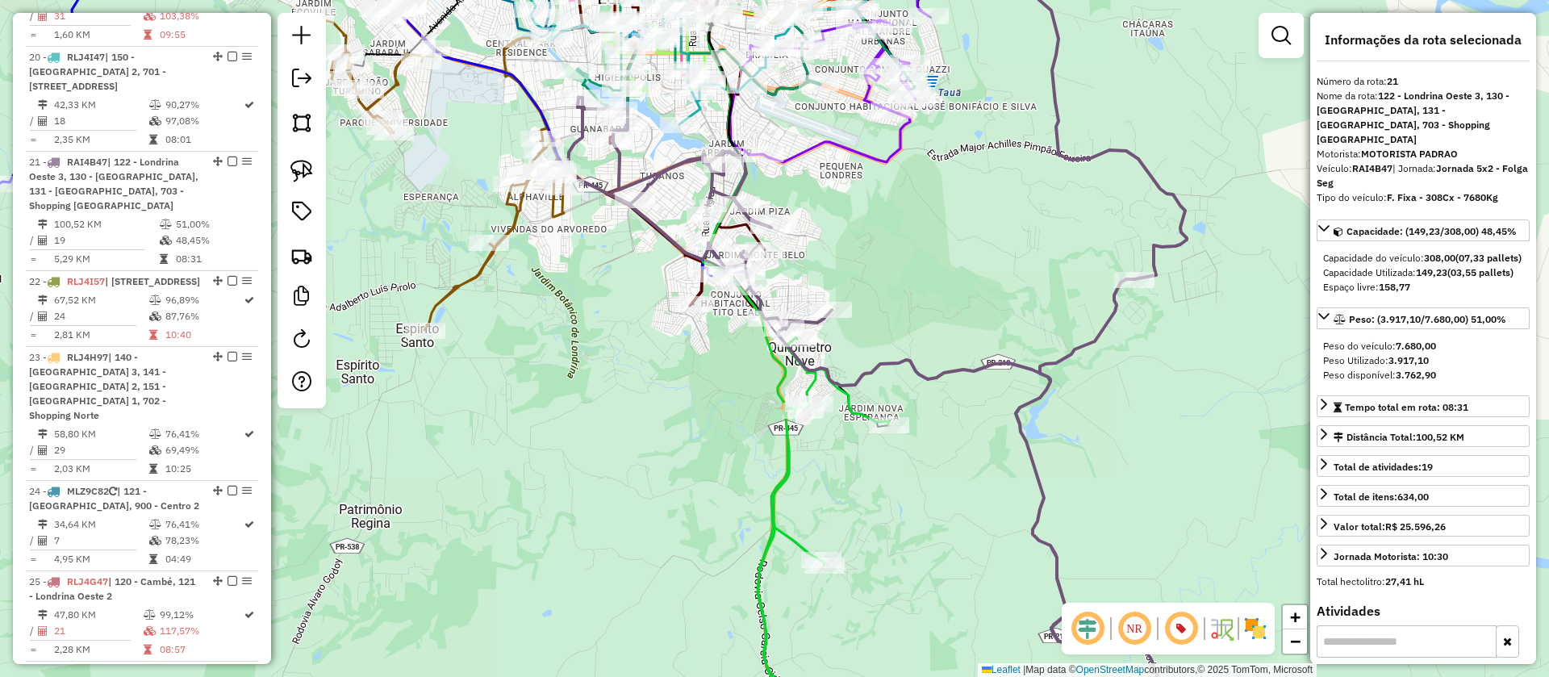
drag, startPoint x: 879, startPoint y: 306, endPoint x: 925, endPoint y: 328, distance: 51.2
click at [925, 328] on div "Janela de atendimento Grade de atendimento Capacidade Transportadoras Veículos …" at bounding box center [774, 338] width 1549 height 677
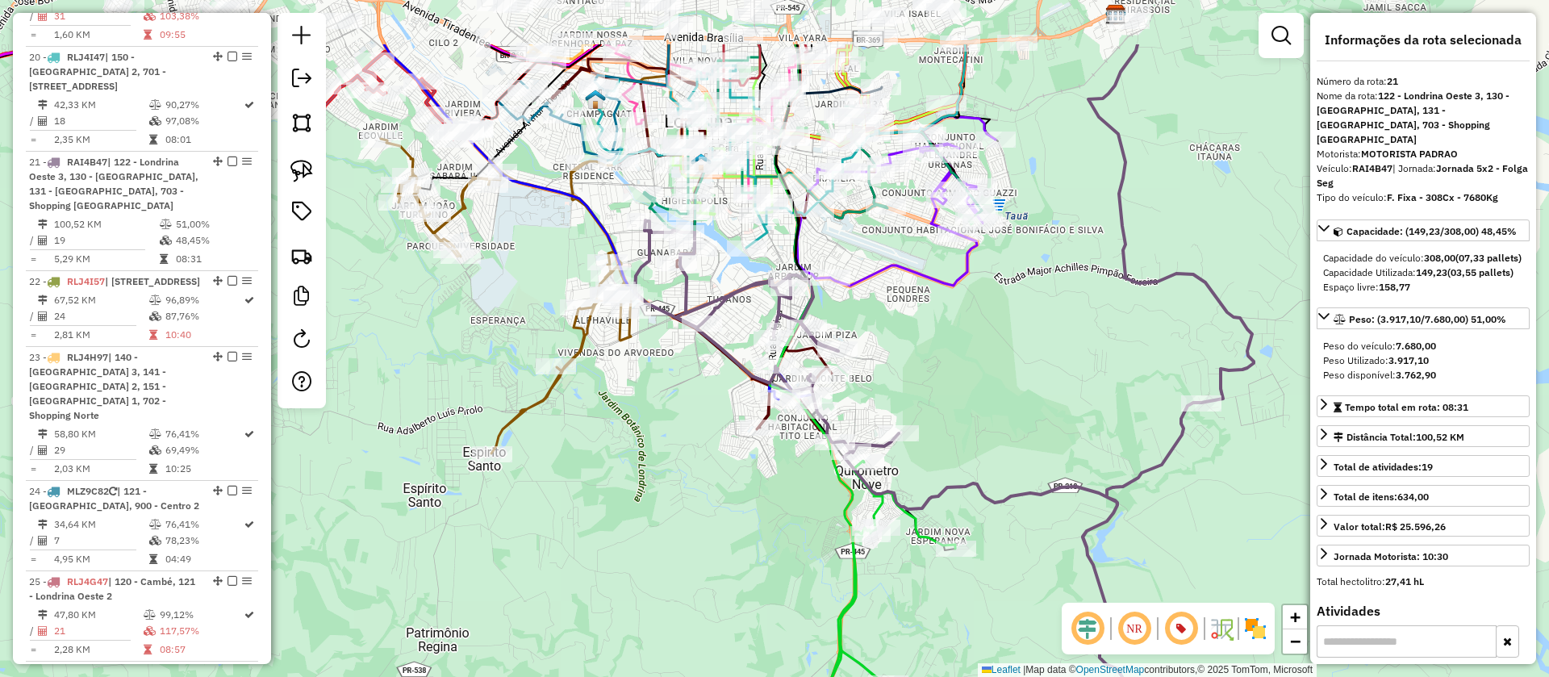
drag, startPoint x: 1037, startPoint y: 344, endPoint x: 1074, endPoint y: 398, distance: 65.6
click at [1074, 398] on div "Janela de atendimento Grade de atendimento Capacidade Transportadoras Veículos …" at bounding box center [774, 338] width 1549 height 677
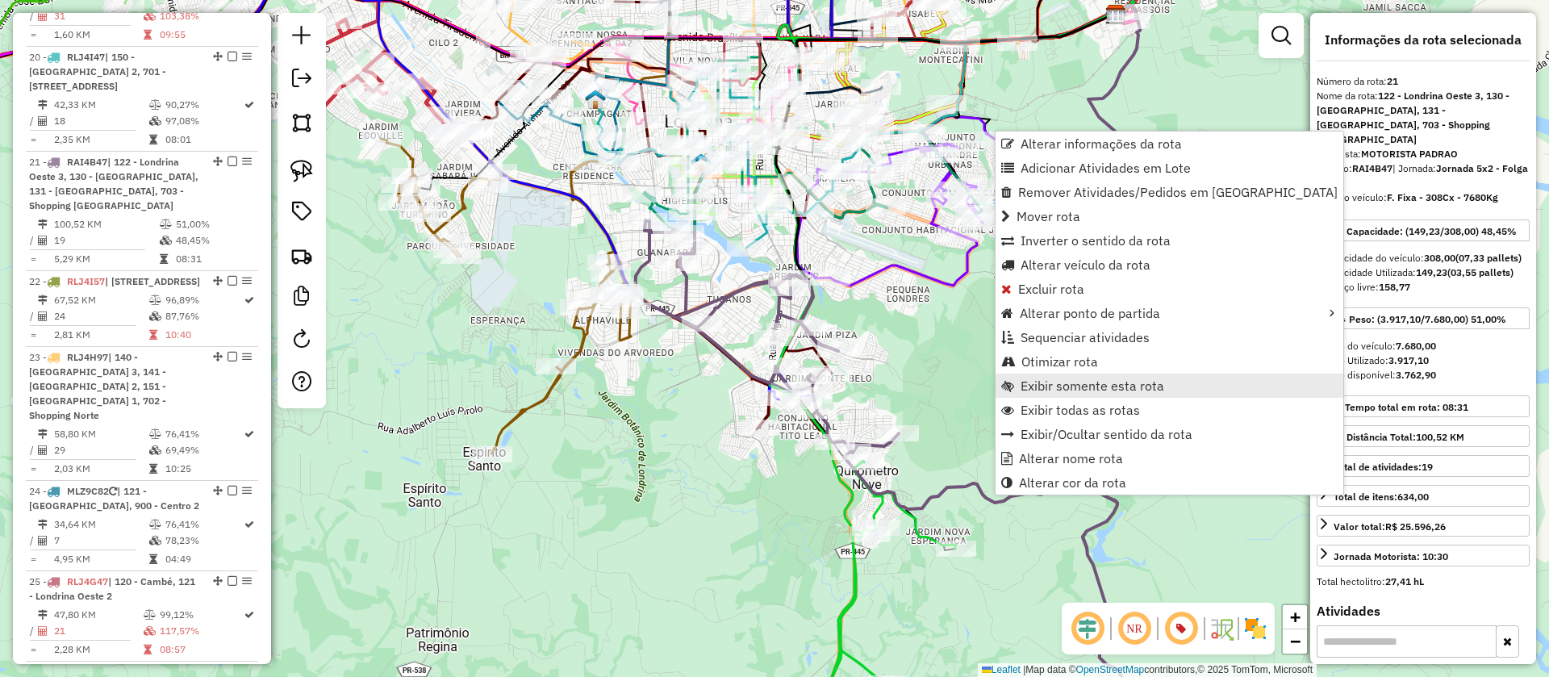
click at [1046, 382] on span "Exibir somente esta rota" at bounding box center [1093, 385] width 144 height 13
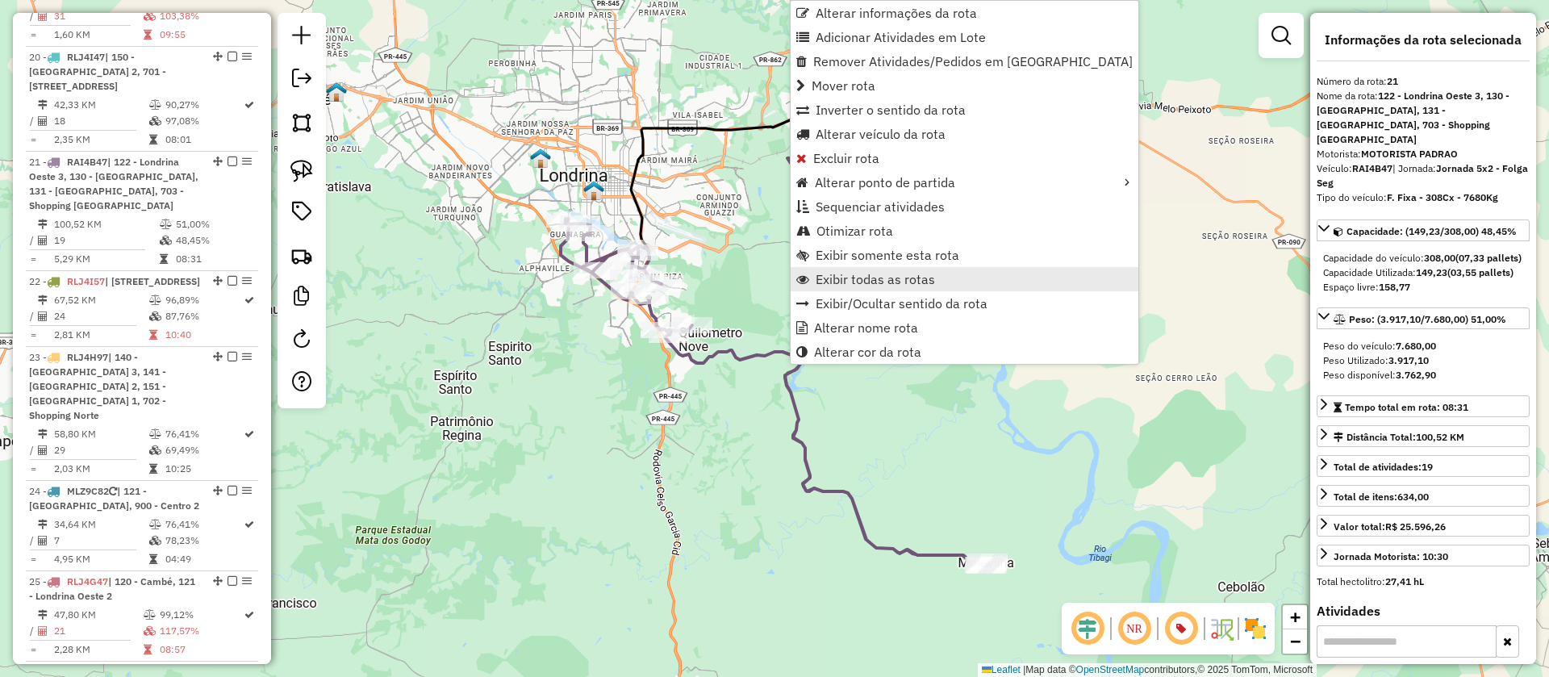
click at [853, 280] on span "Exibir todas as rotas" at bounding box center [875, 279] width 119 height 13
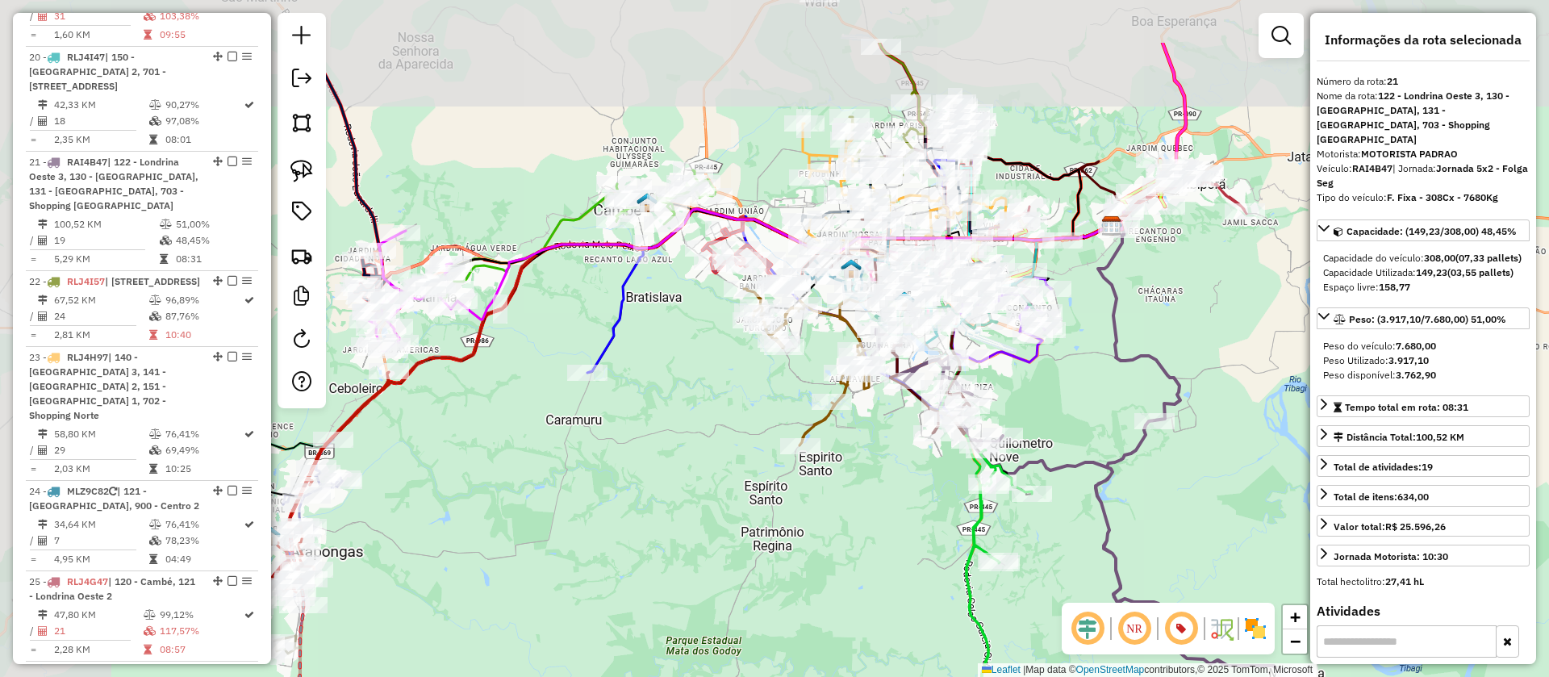
drag, startPoint x: 749, startPoint y: 283, endPoint x: 1060, endPoint y: 394, distance: 329.8
click at [1060, 394] on div "Janela de atendimento Grade de atendimento Capacidade Transportadoras Veículos …" at bounding box center [774, 338] width 1549 height 677
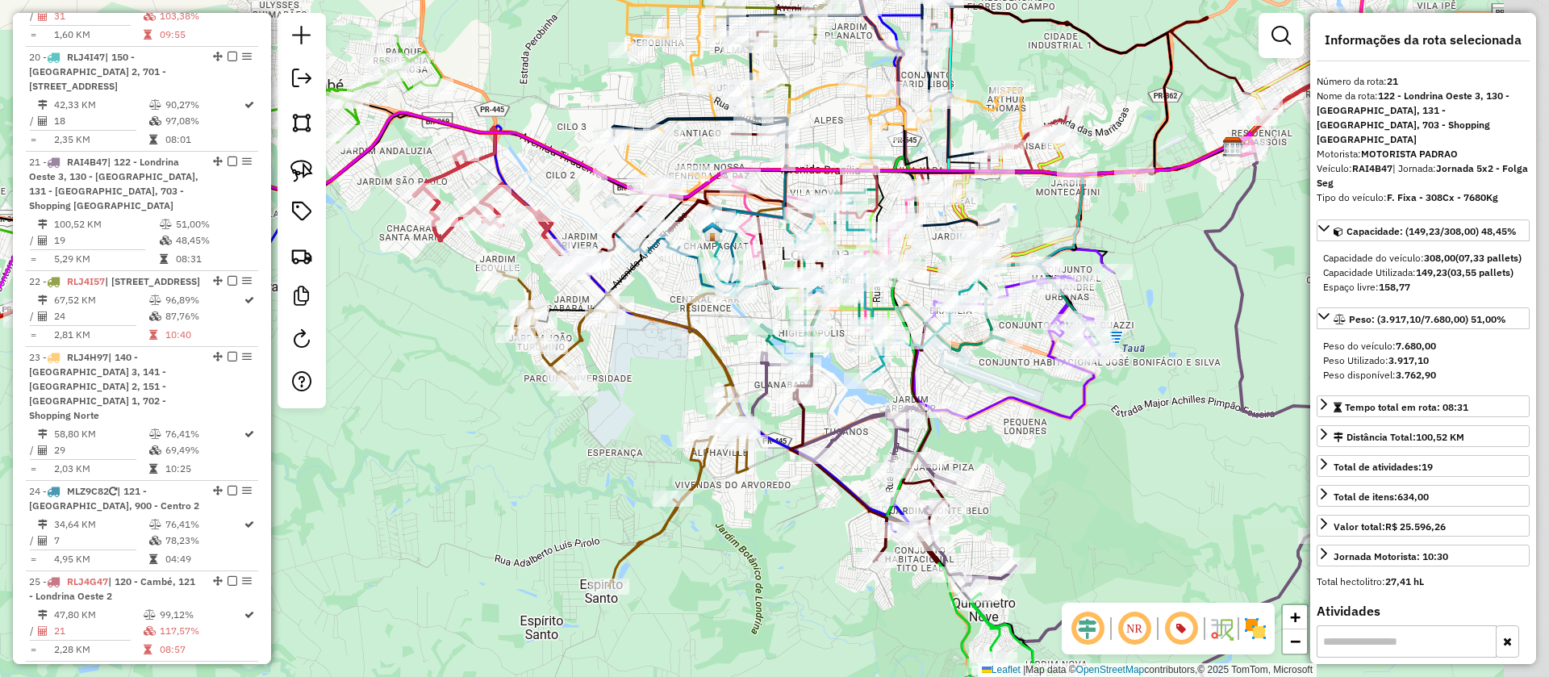
drag, startPoint x: 1277, startPoint y: 413, endPoint x: 1055, endPoint y: 446, distance: 223.6
click at [1058, 446] on div "Janela de atendimento Grade de atendimento Capacidade Transportadoras Veículos …" at bounding box center [774, 338] width 1549 height 677
click at [963, 348] on icon at bounding box center [1052, 218] width 584 height 295
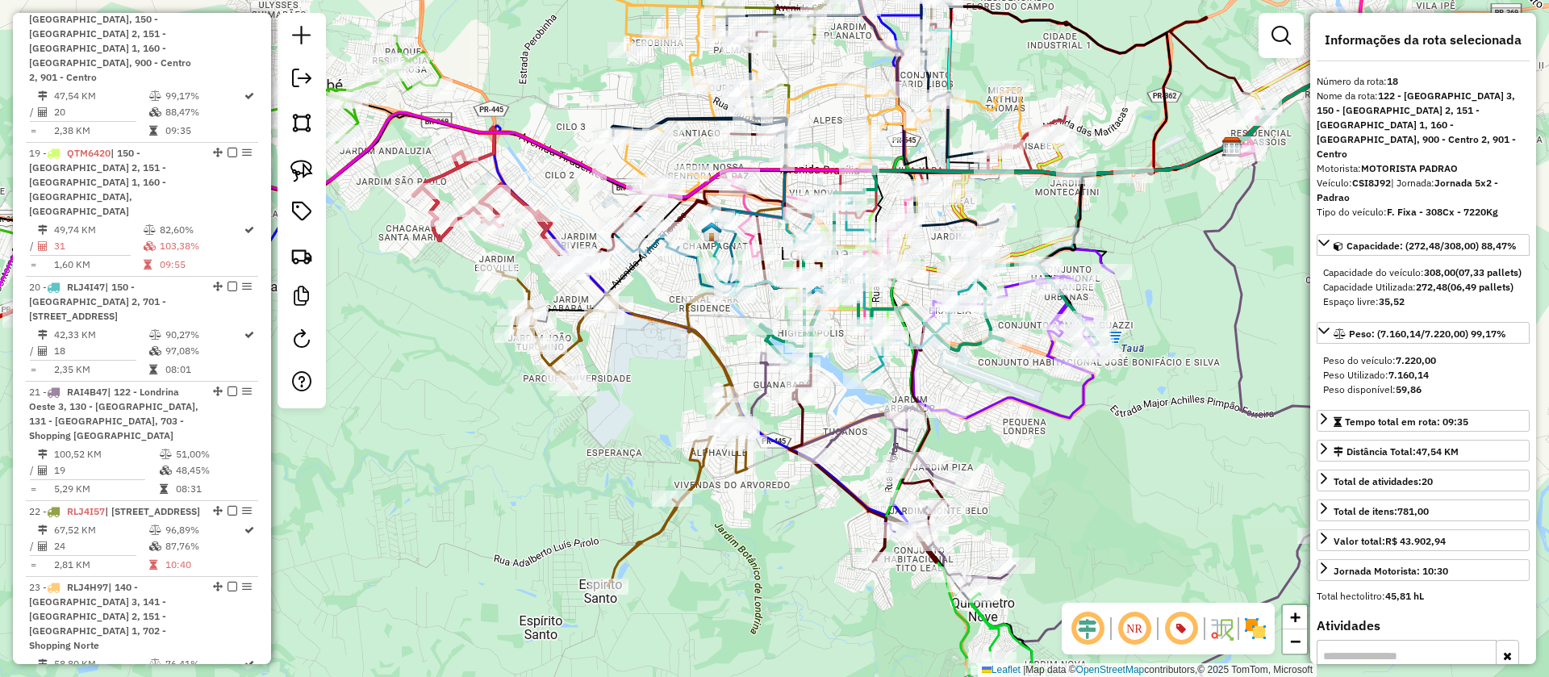
scroll to position [2201, 0]
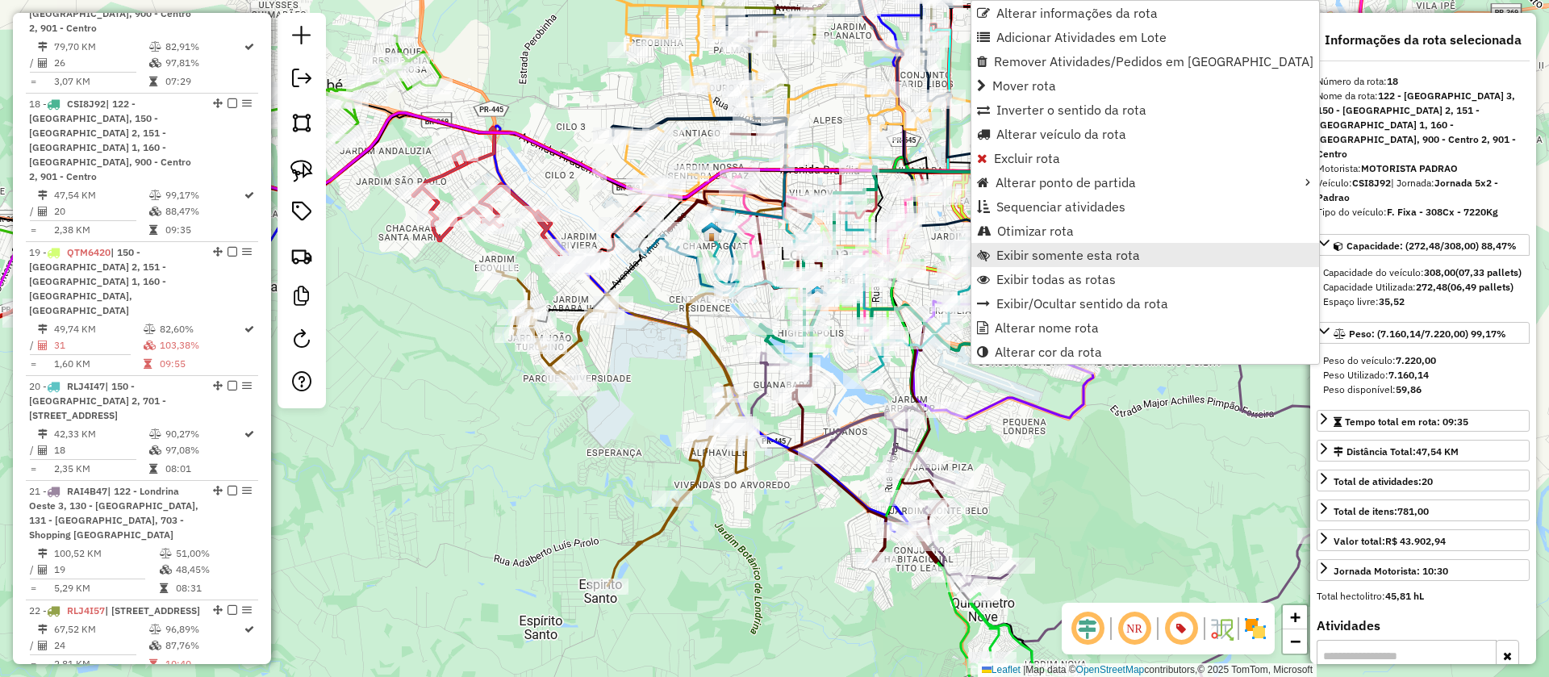
click at [998, 261] on span "Exibir somente esta rota" at bounding box center [1069, 255] width 144 height 13
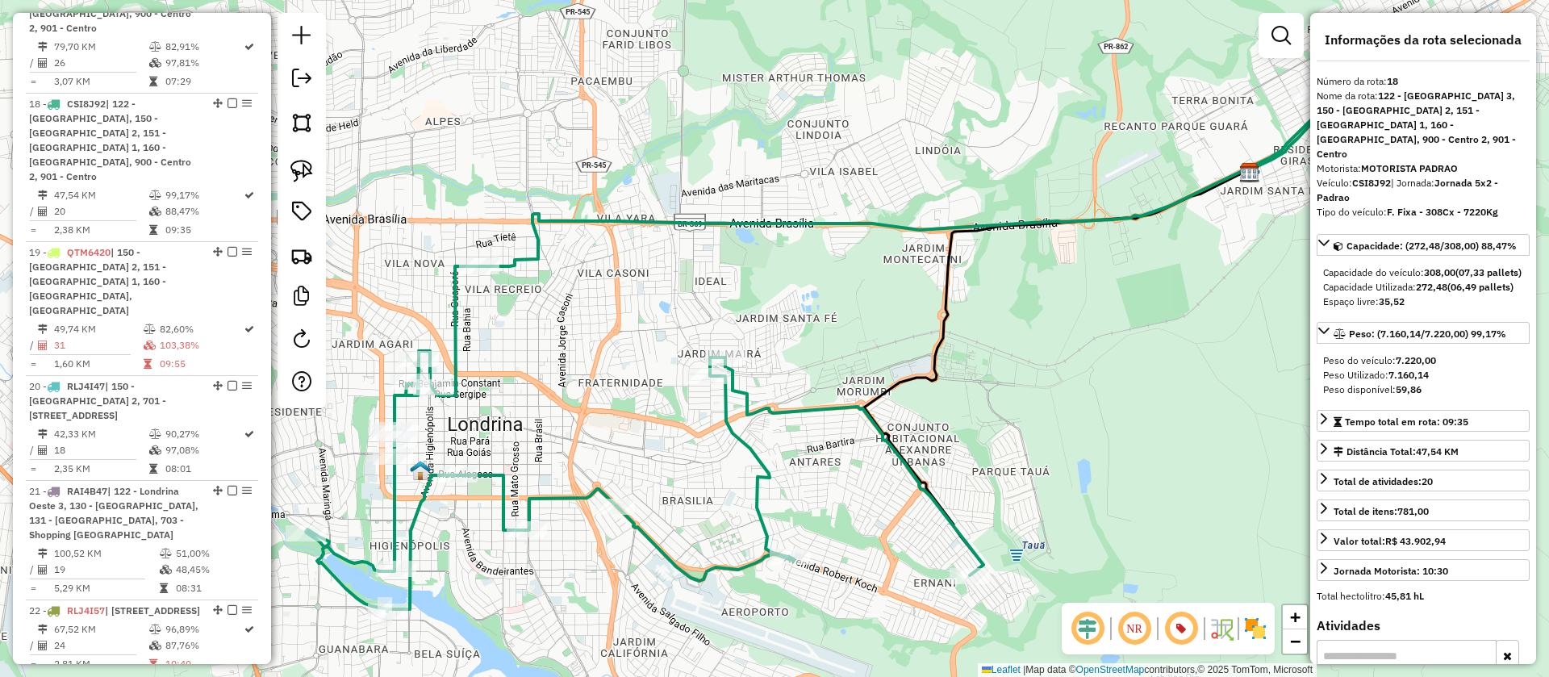
drag, startPoint x: 947, startPoint y: 434, endPoint x: 1034, endPoint y: 416, distance: 88.2
click at [1034, 416] on div "Janela de atendimento Grade de atendimento Capacidade Transportadoras Veículos …" at bounding box center [774, 338] width 1549 height 677
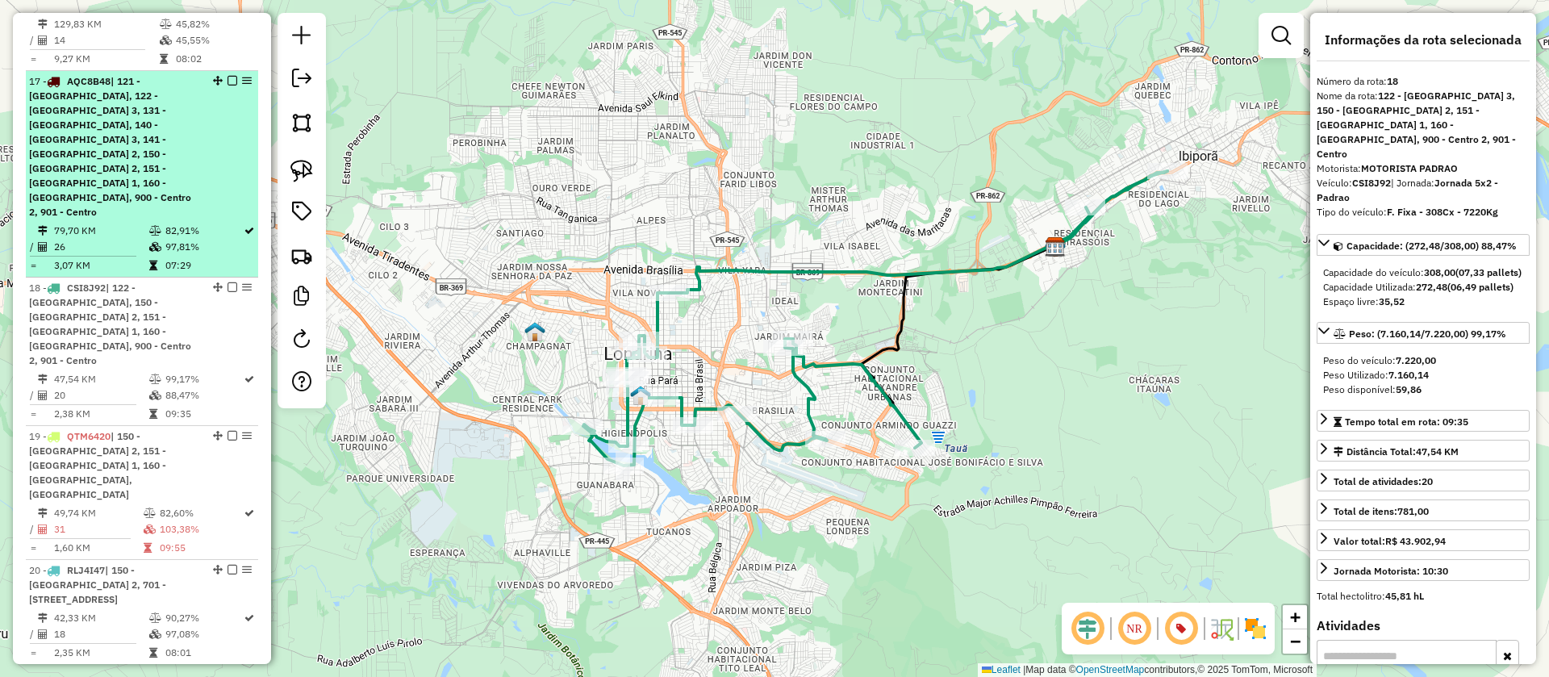
scroll to position [2008, 0]
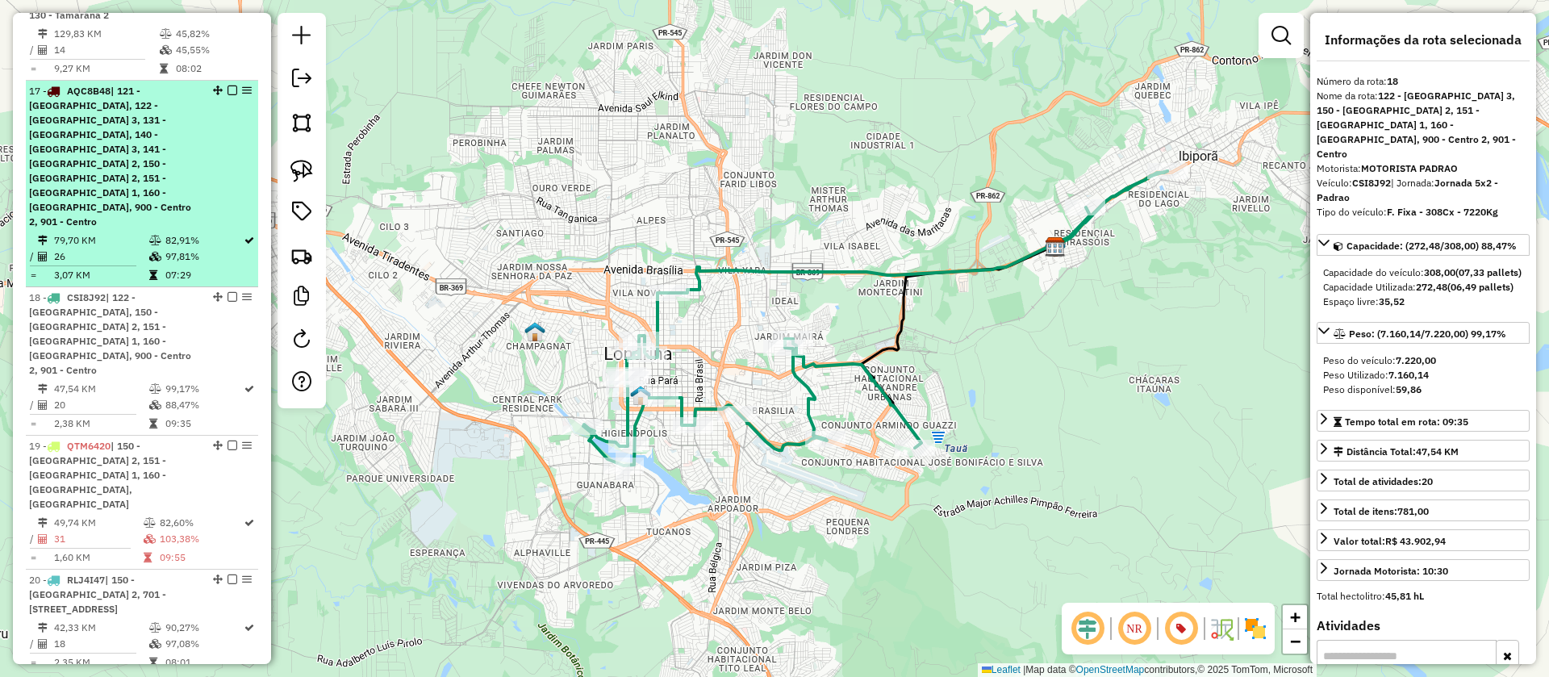
click at [164, 127] on span "| 121 - Londrina Oeste 2, 122 - Londrina Oeste 3, 131 - Londrina Sul, 140 - Lon…" at bounding box center [110, 156] width 162 height 143
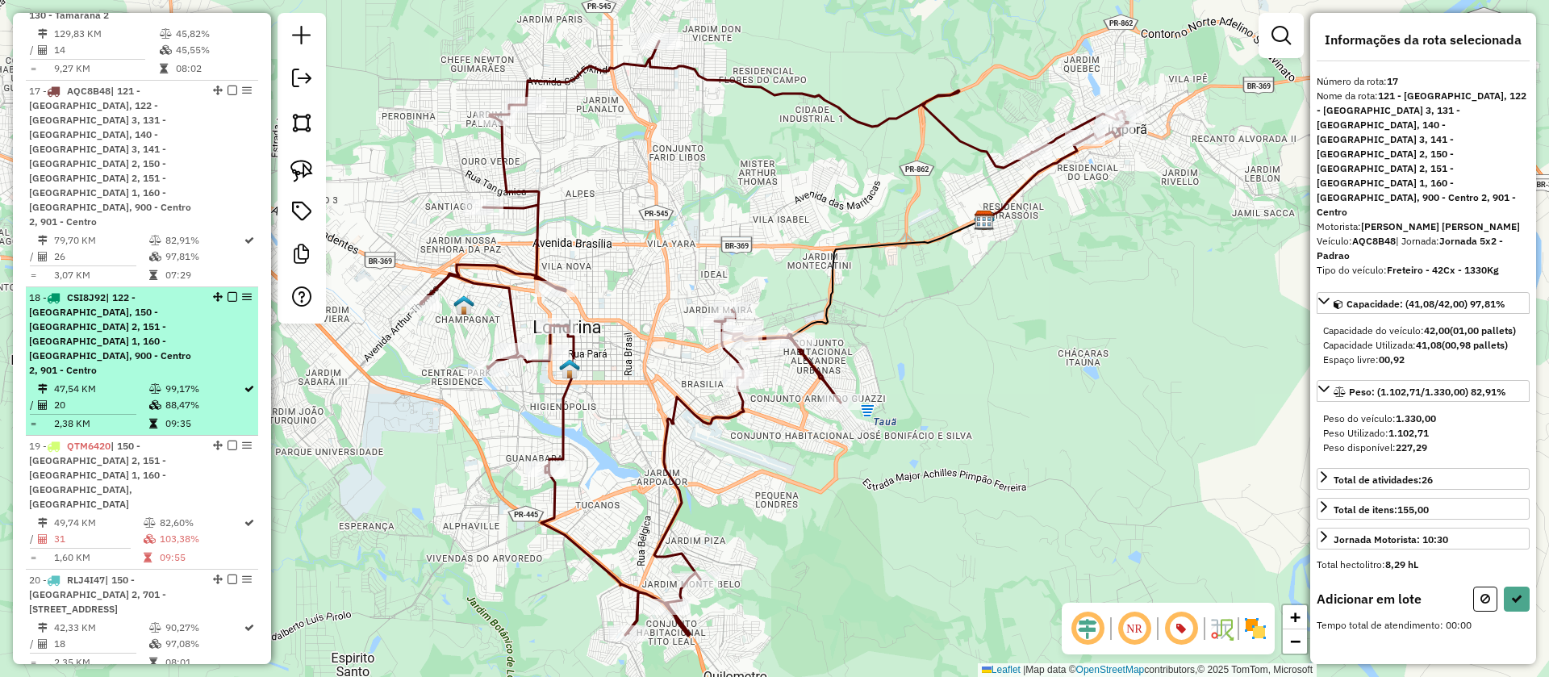
click at [178, 291] on div "18 - CSI8J92 | 122 - Londrina Oeste 3, 150 - Londrina Leste 2, 151 - Londrina L…" at bounding box center [114, 334] width 171 height 87
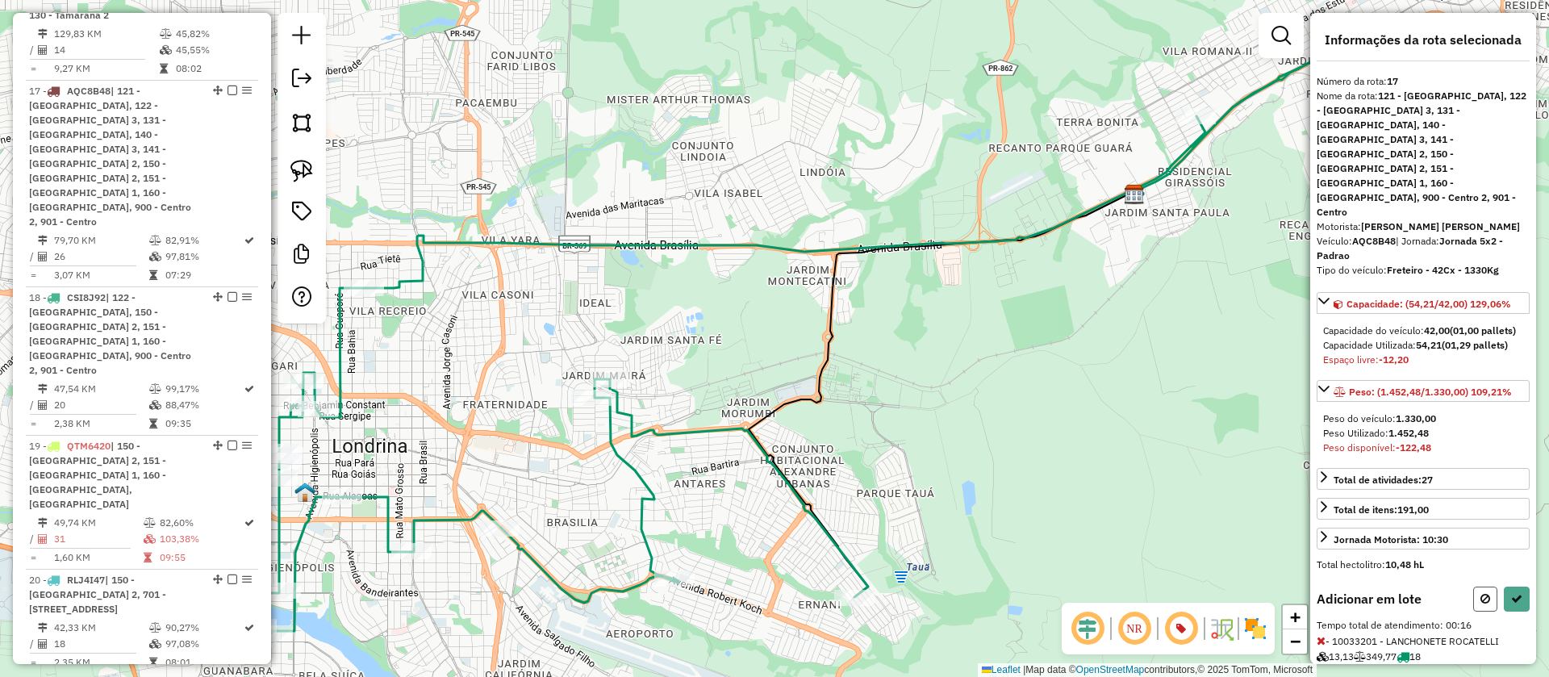
click at [1481, 593] on icon at bounding box center [1486, 598] width 10 height 11
select select "**********"
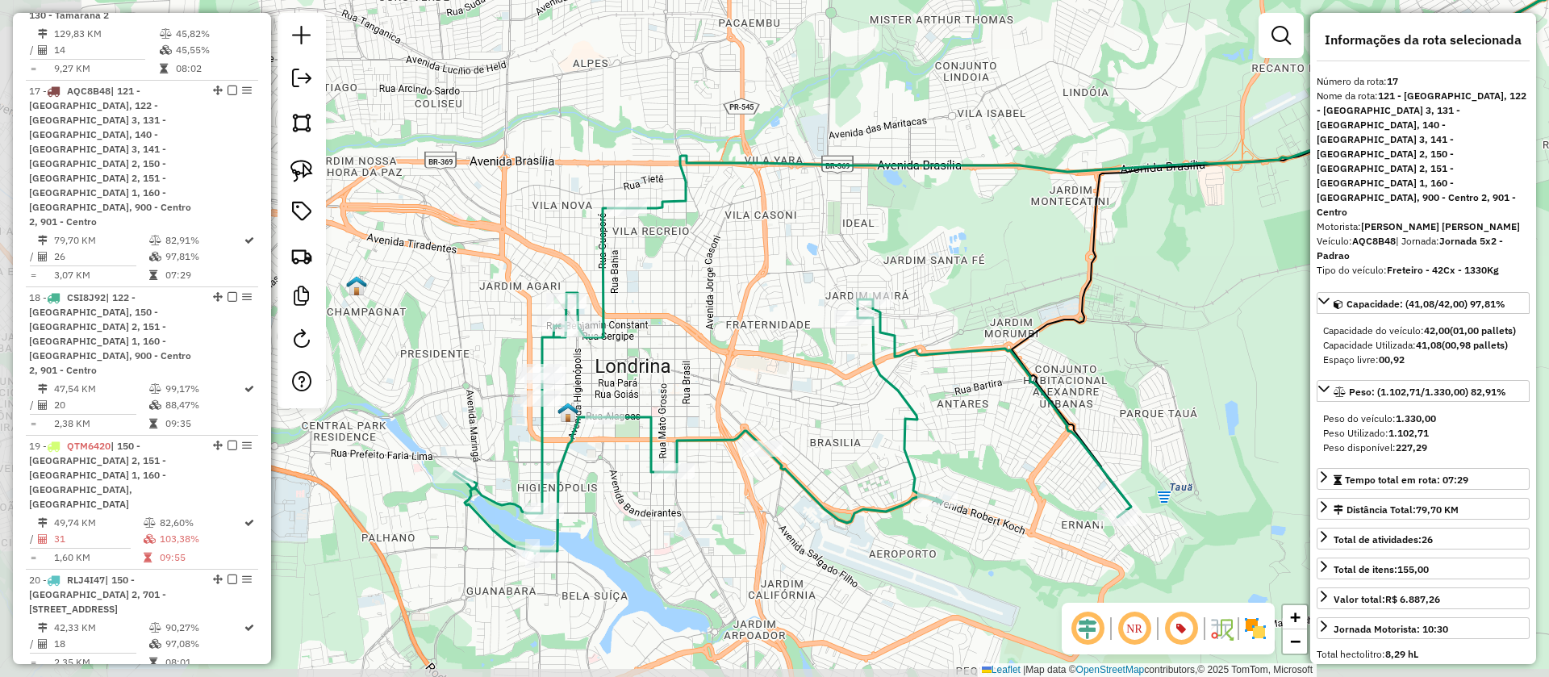
drag, startPoint x: 892, startPoint y: 369, endPoint x: 1127, endPoint y: 299, distance: 244.9
click at [1127, 299] on div "Janela de atendimento Grade de atendimento Capacidade Transportadoras Veículos …" at bounding box center [774, 338] width 1549 height 677
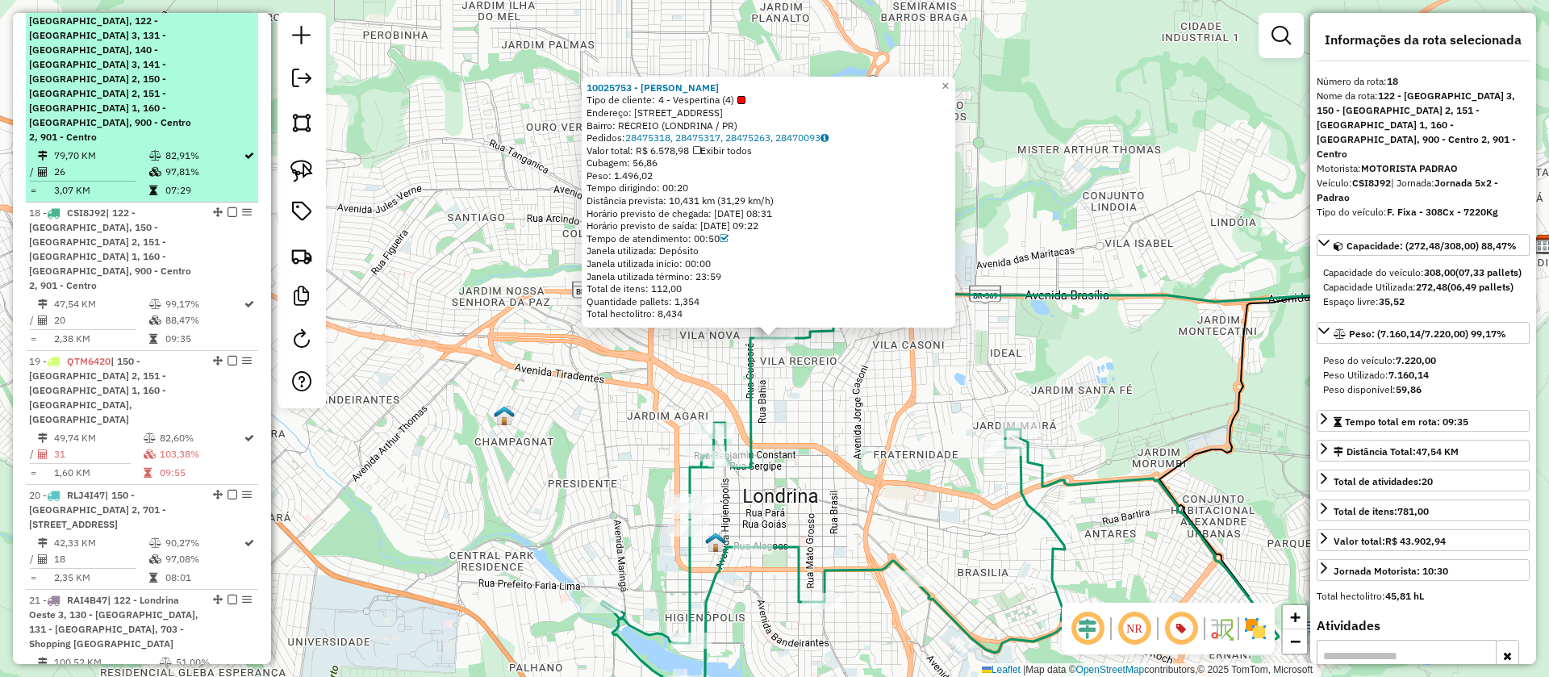
scroll to position [2091, 0]
click at [153, 149] on td at bounding box center [156, 157] width 16 height 16
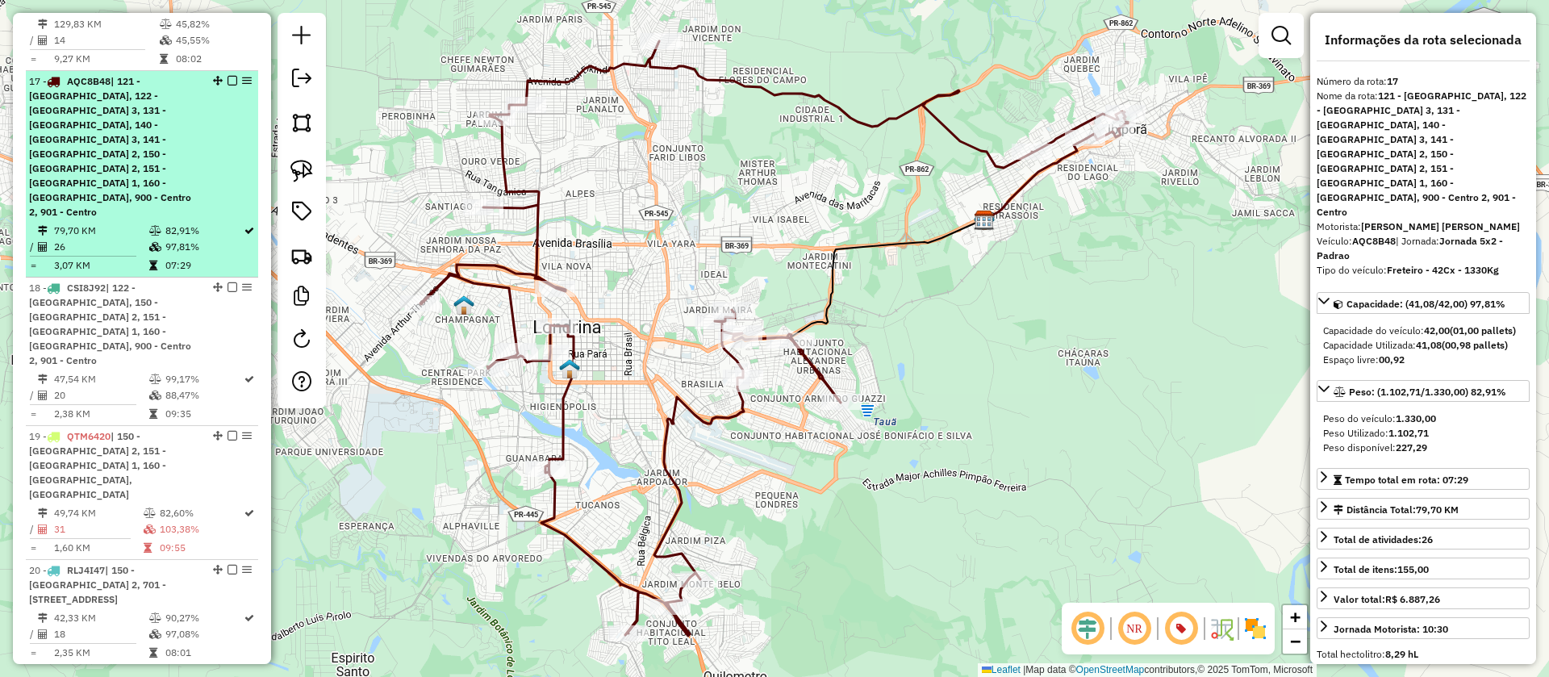
scroll to position [1988, 0]
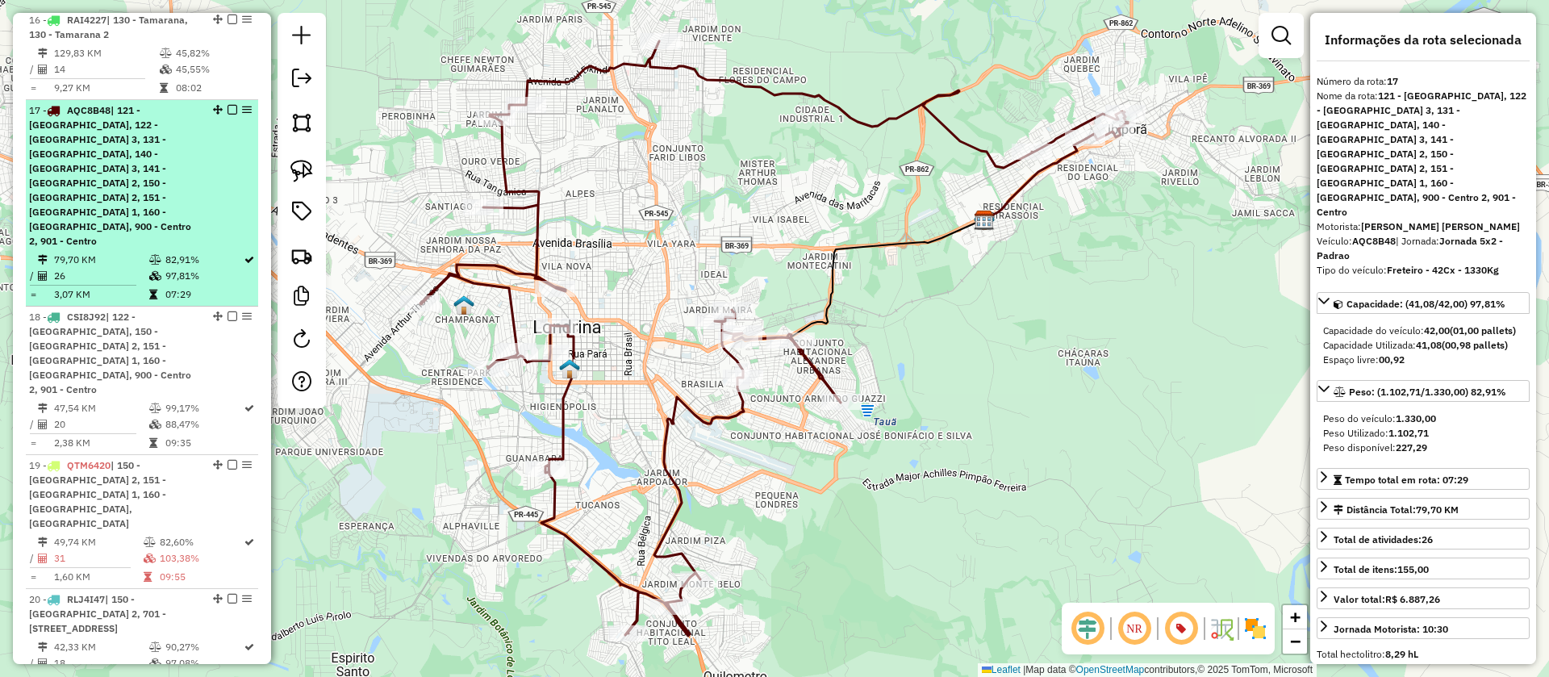
click at [228, 105] on em at bounding box center [233, 110] width 10 height 10
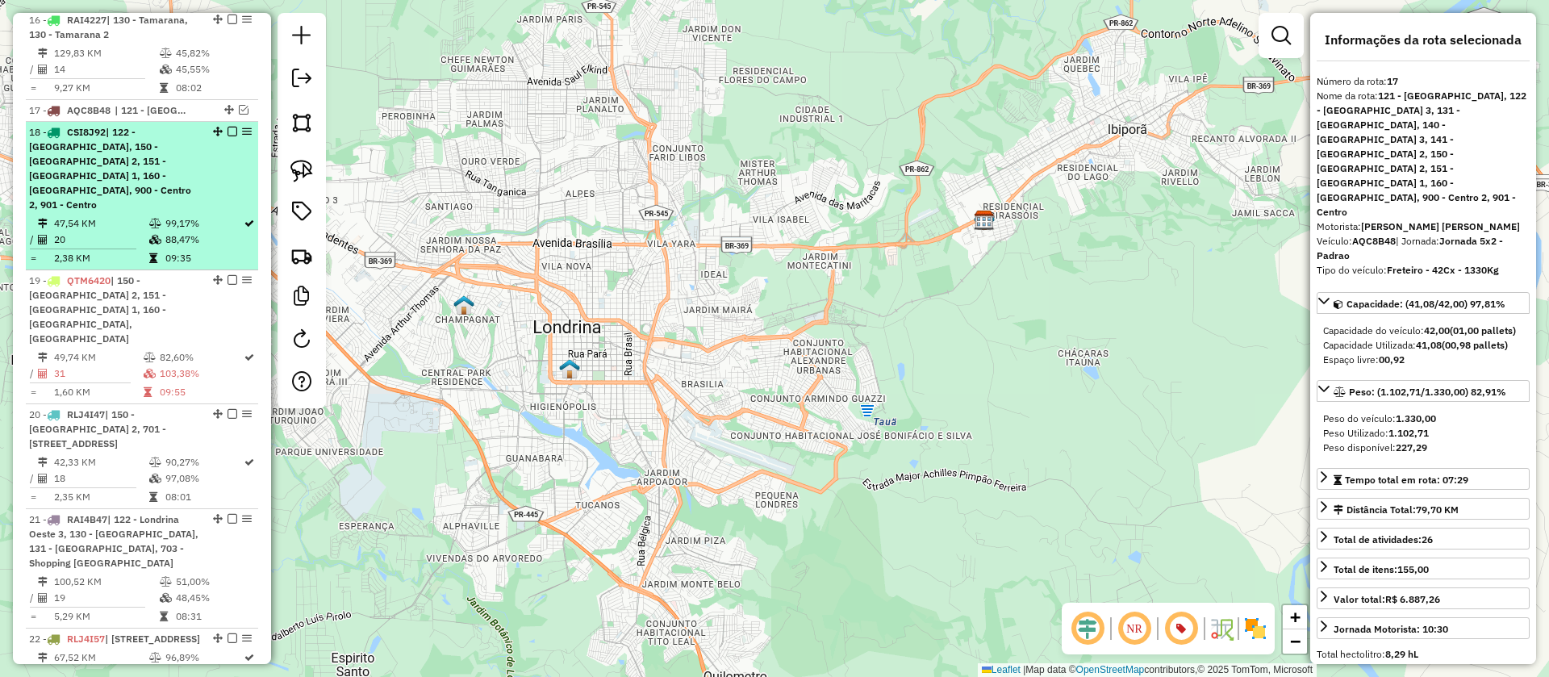
click at [190, 215] on td "99,17%" at bounding box center [204, 223] width 78 height 16
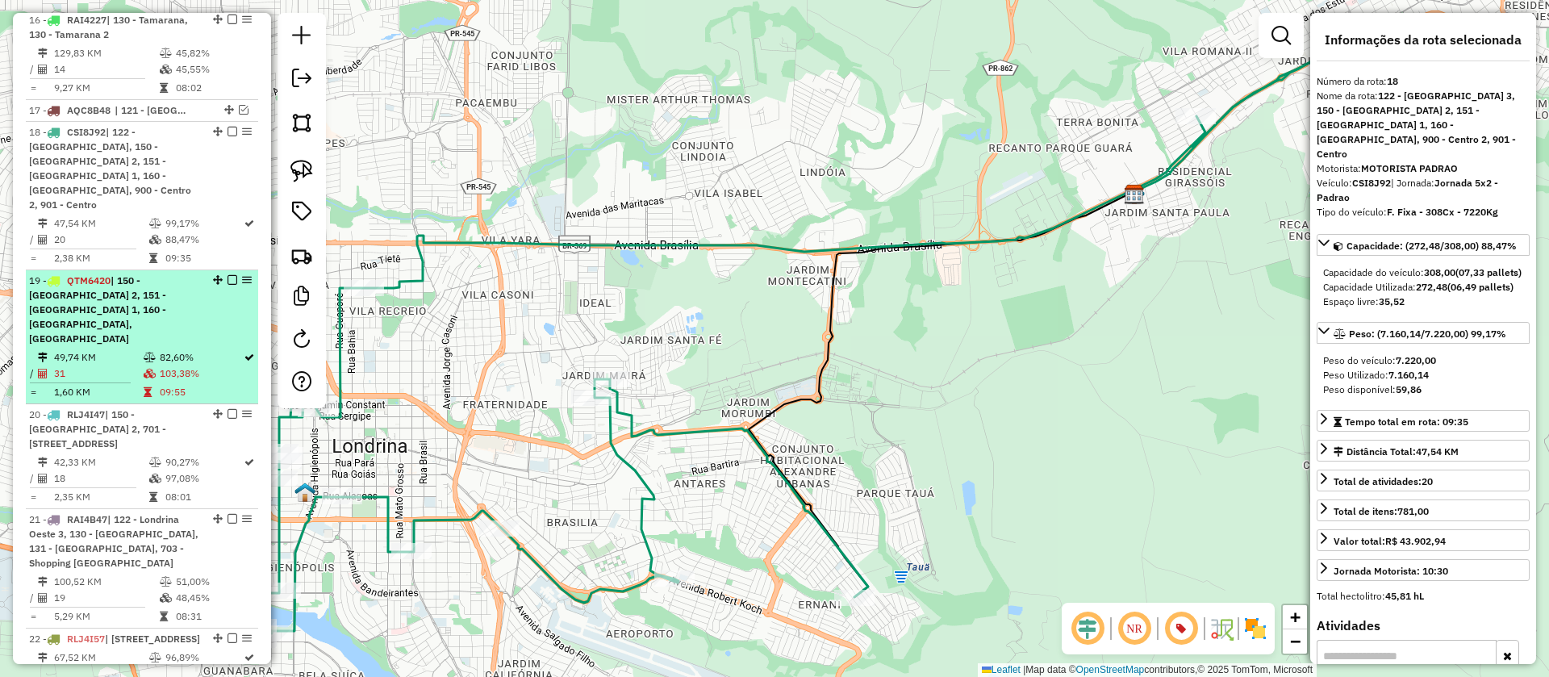
click at [190, 274] on div "19 - QTM6420 | 150 - Londrina Leste 2, 151 - Londrina Leste 1, 160 - Ibiporã, 7…" at bounding box center [114, 310] width 171 height 73
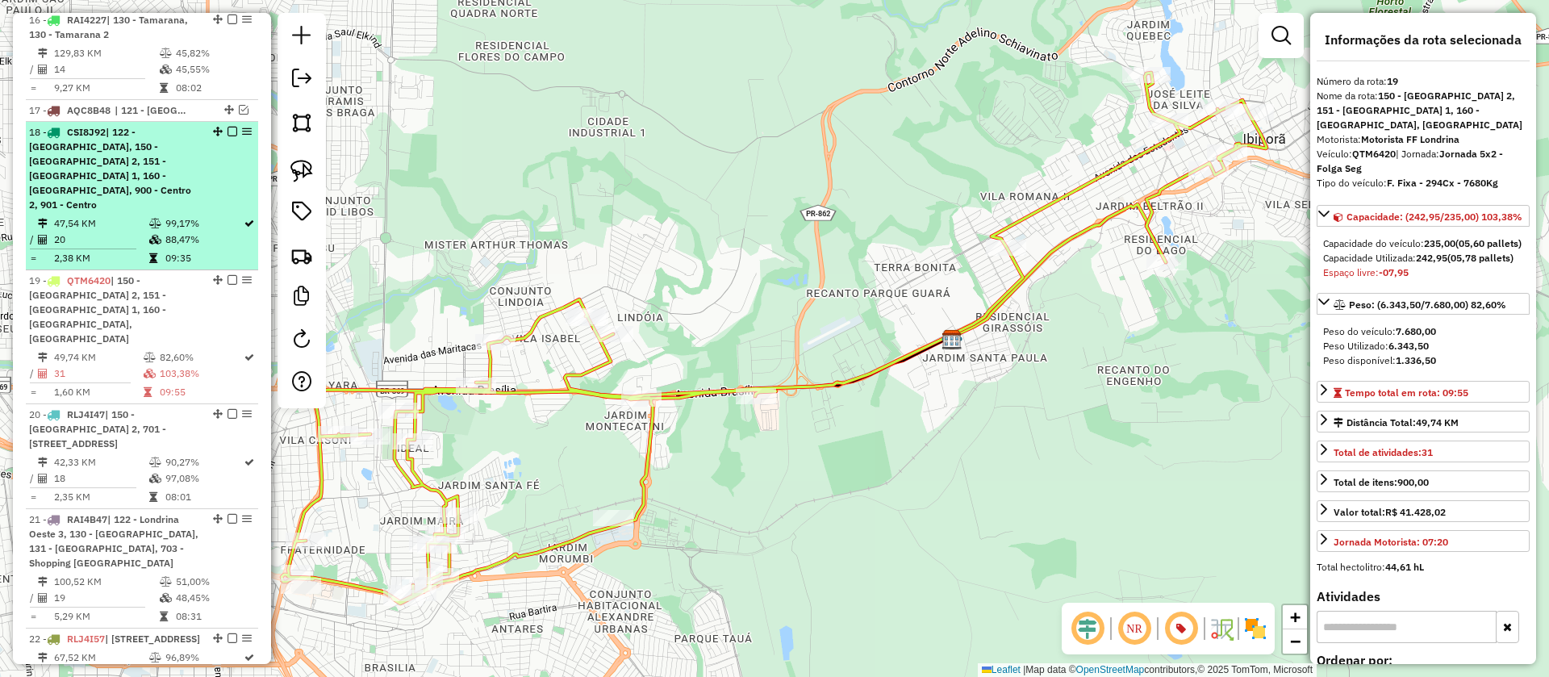
click at [195, 215] on td "99,17%" at bounding box center [204, 223] width 78 height 16
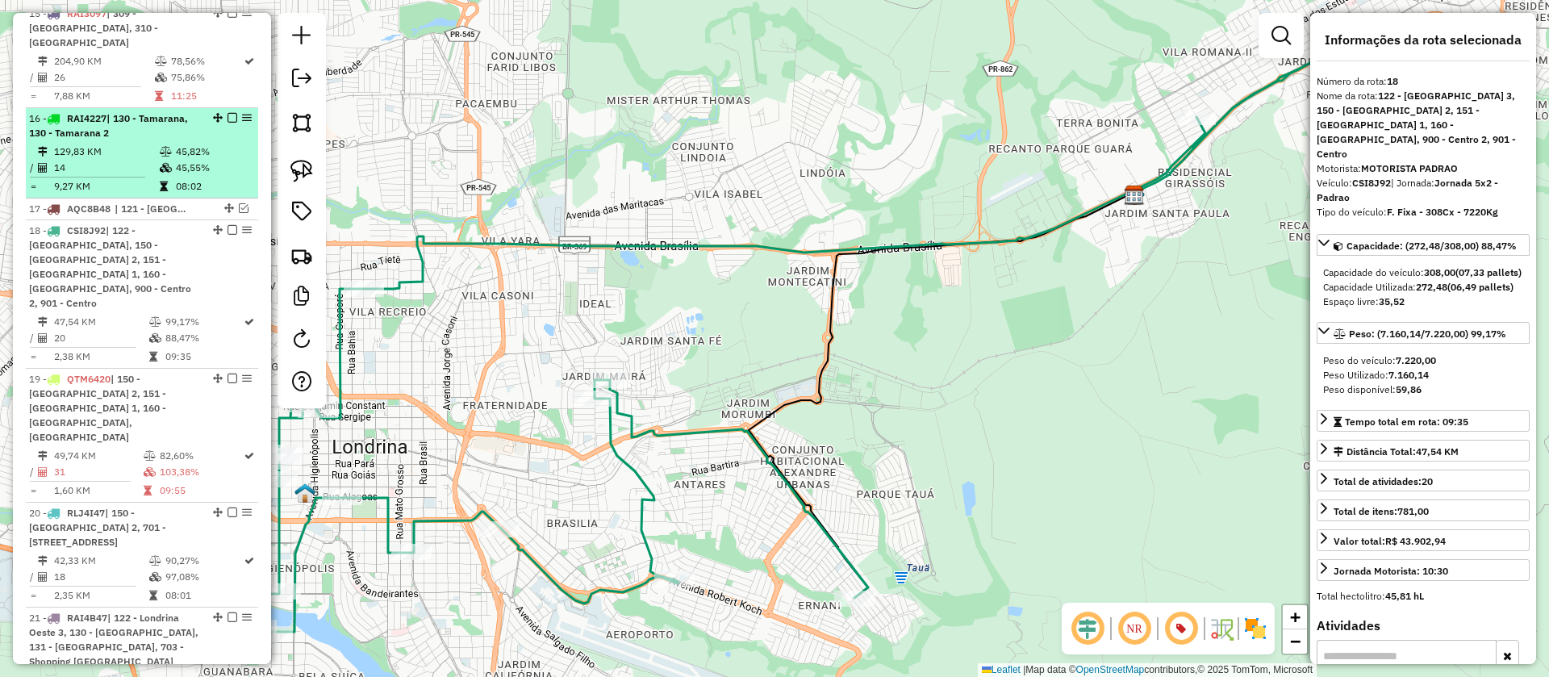
scroll to position [1885, 0]
click at [190, 148] on td "45,82%" at bounding box center [213, 156] width 77 height 16
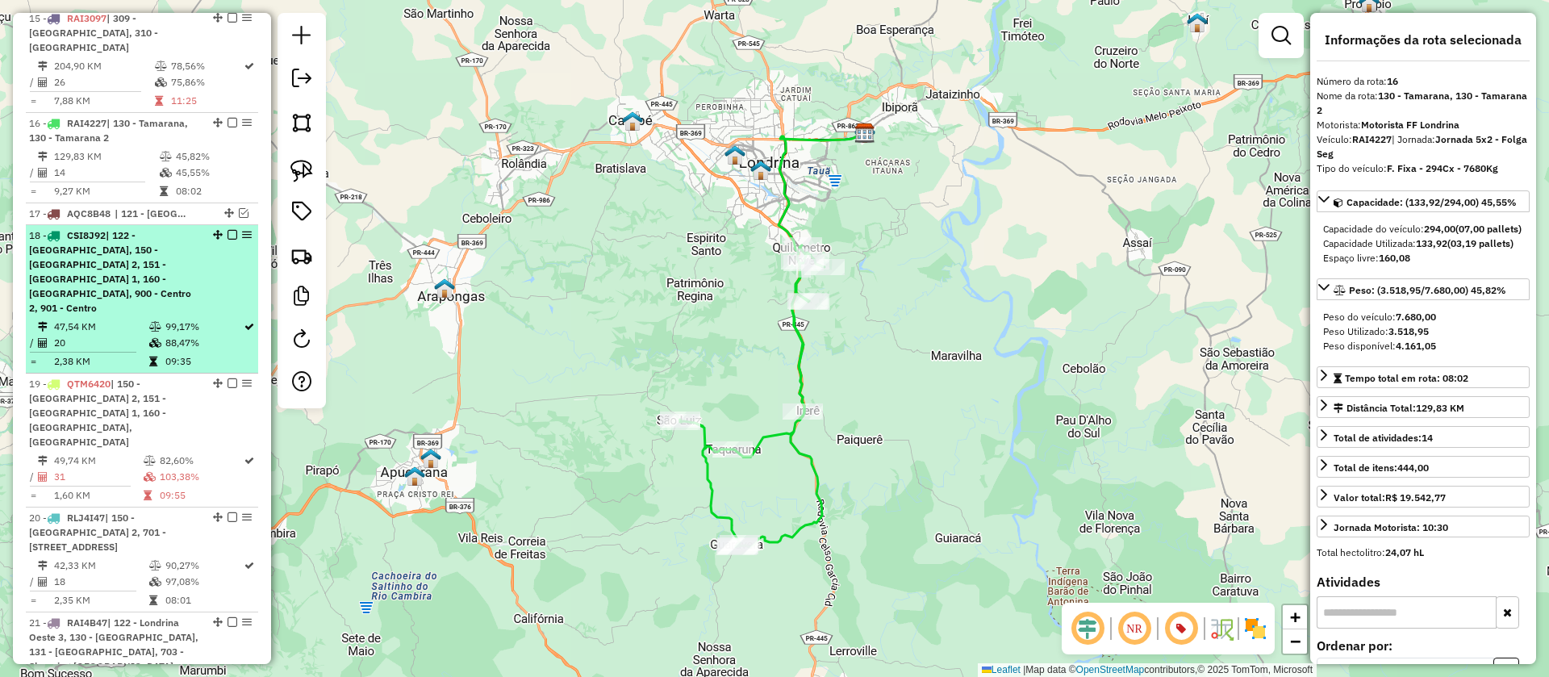
click at [183, 228] on div "18 - CSI8J92 | 122 - Londrina Oeste 3, 150 - Londrina Leste 2, 151 - Londrina L…" at bounding box center [114, 271] width 171 height 87
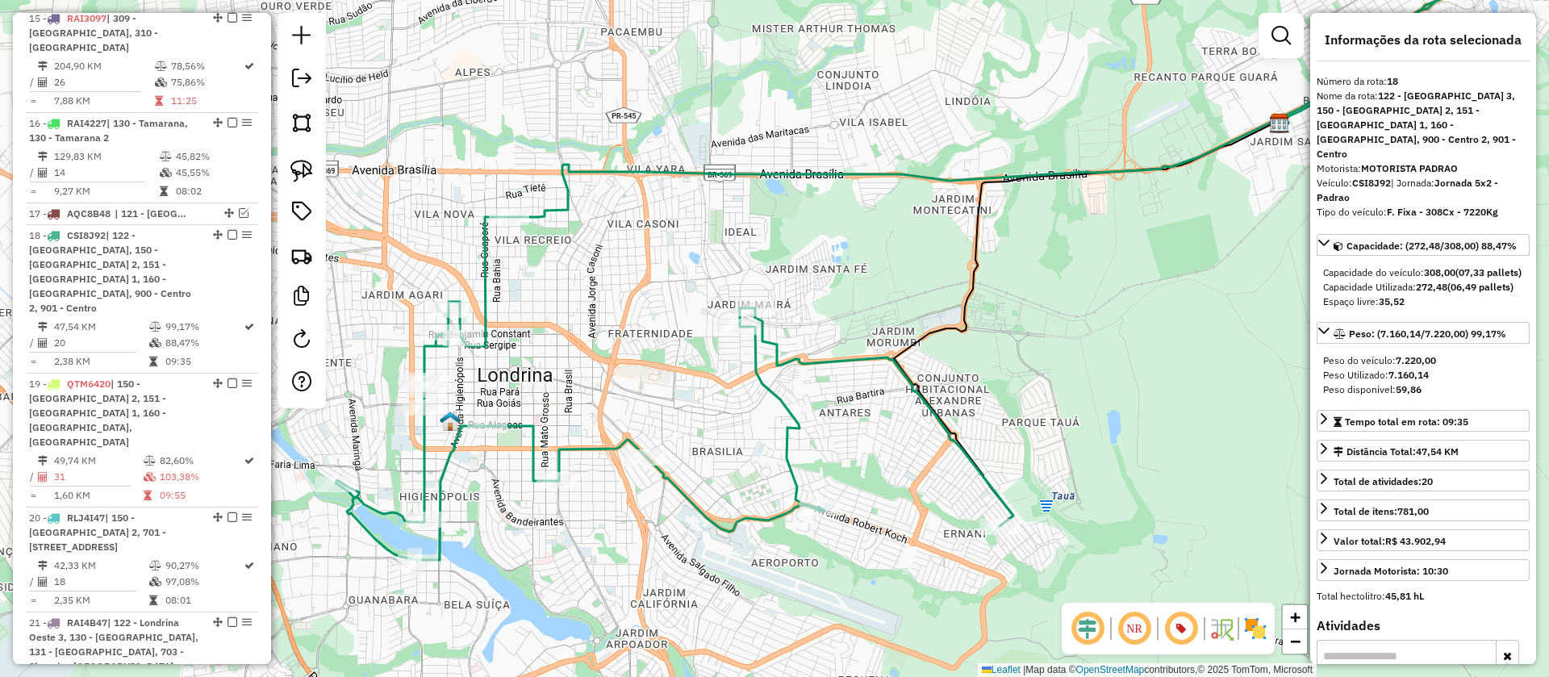
drag, startPoint x: 844, startPoint y: 307, endPoint x: 914, endPoint y: 248, distance: 92.2
click at [914, 248] on div "Janela de atendimento Grade de atendimento Capacidade Transportadoras Veículos …" at bounding box center [774, 338] width 1549 height 677
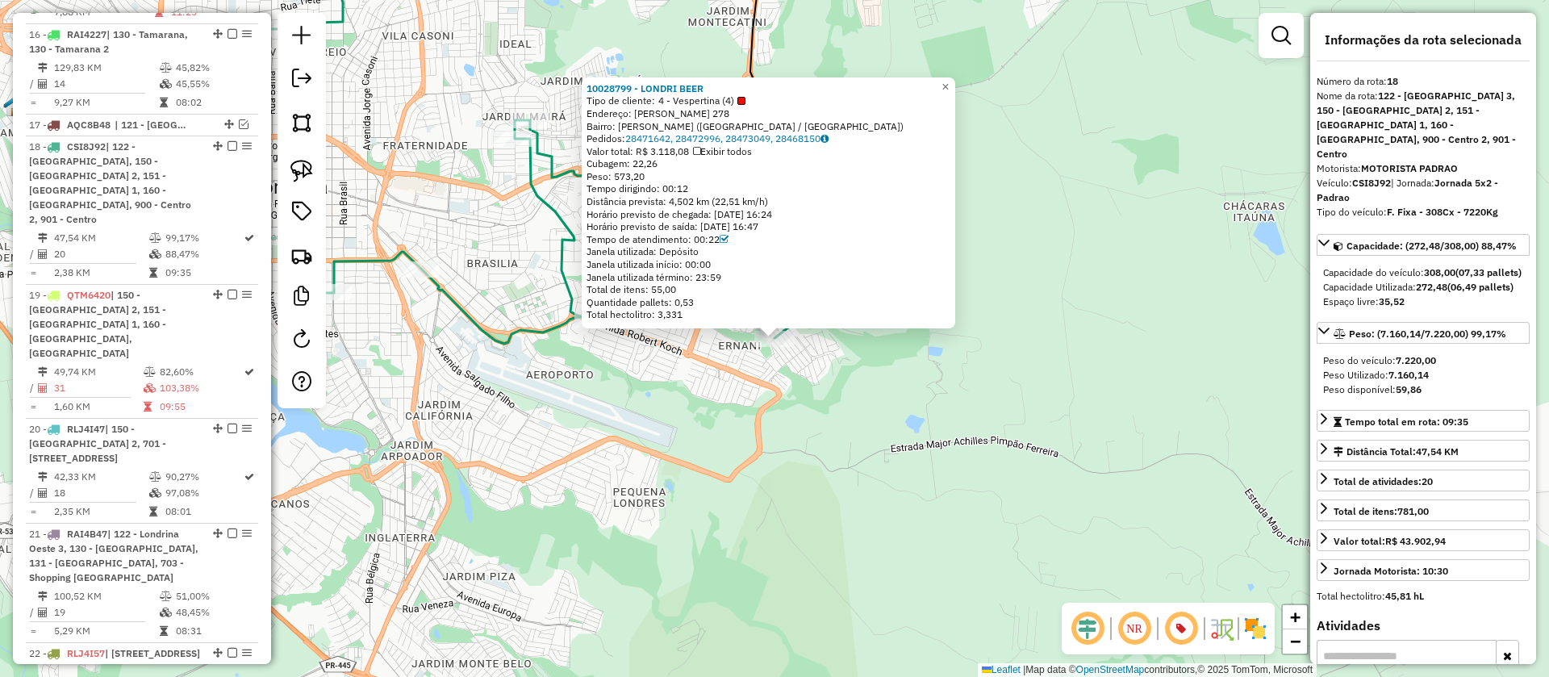
scroll to position [2060, 0]
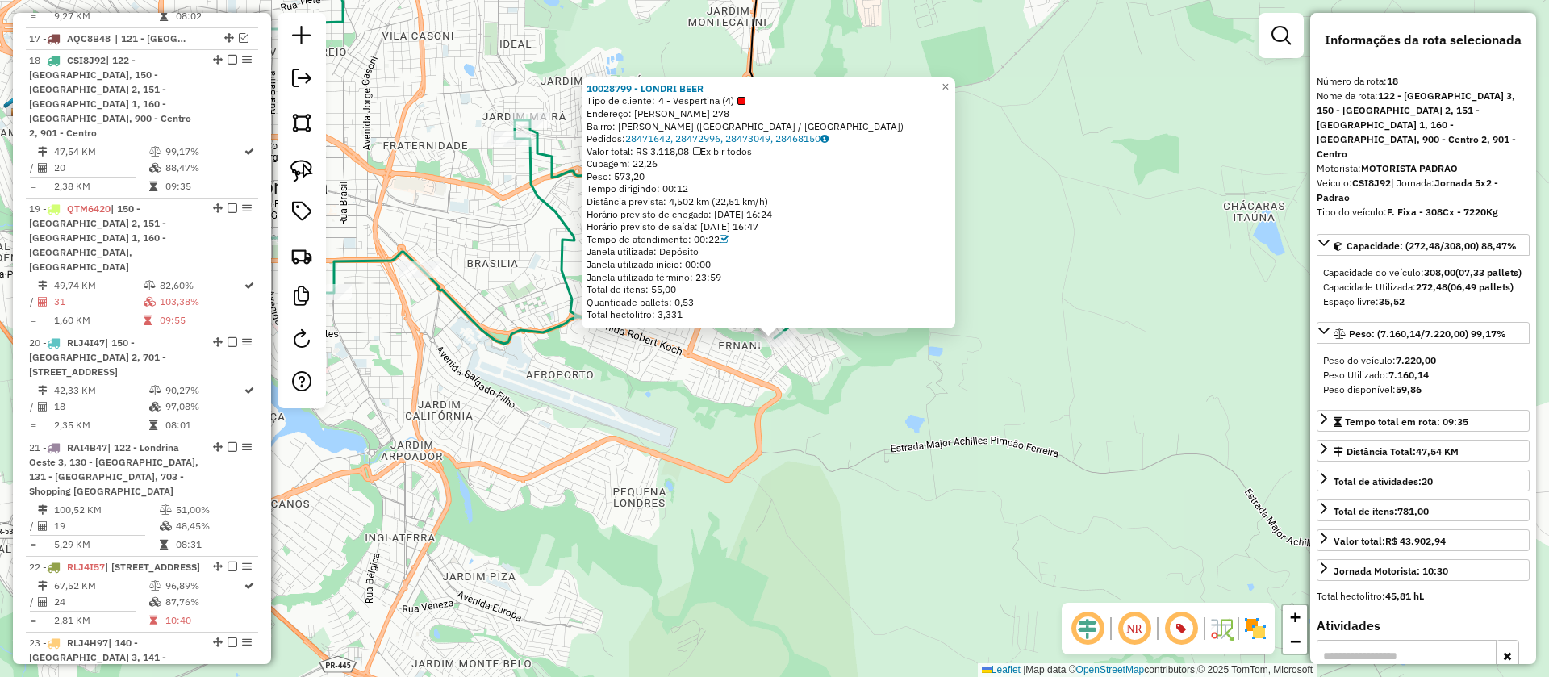
click at [732, 389] on div "10028799 - LONDRI BEER Tipo de cliente: 4 - Vespertina (4) Endereço: DIONISIA O…" at bounding box center [774, 338] width 1549 height 677
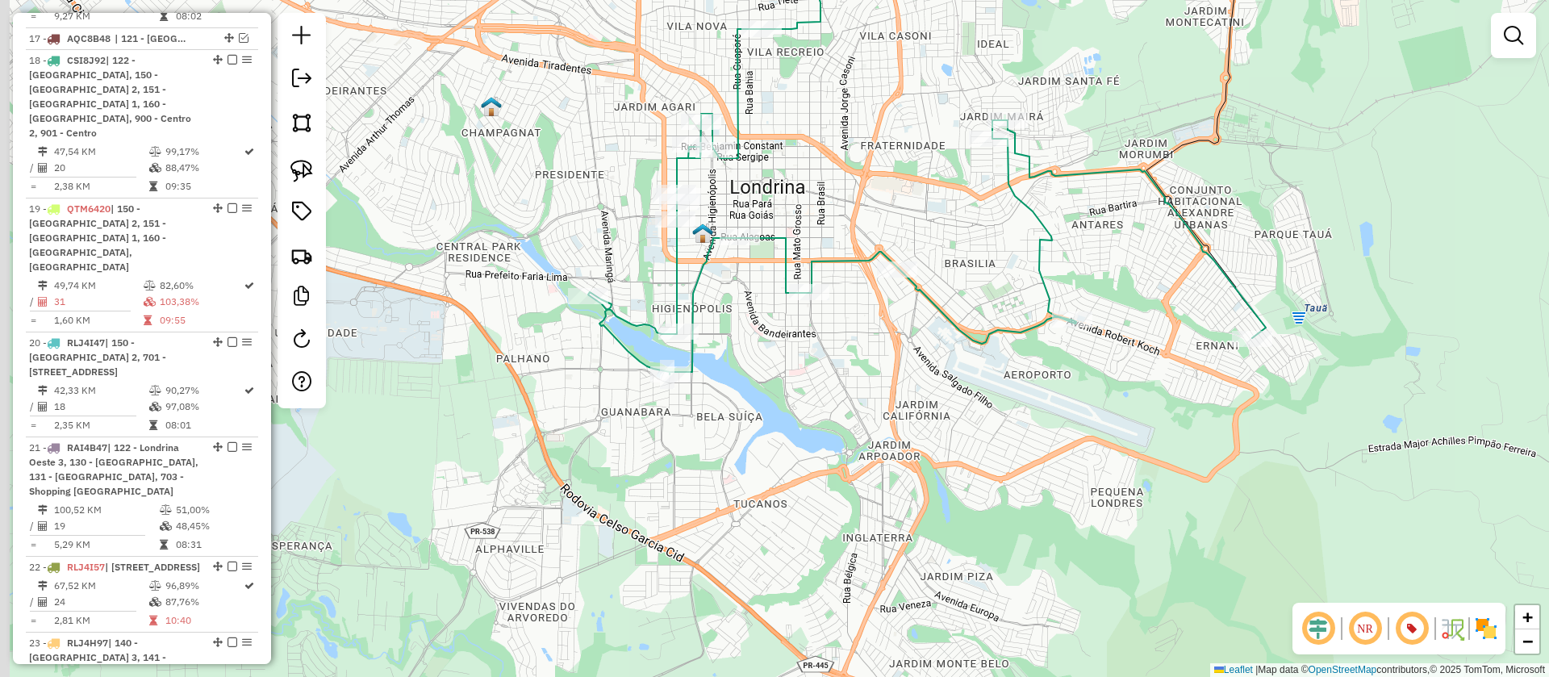
drag, startPoint x: 679, startPoint y: 389, endPoint x: 1159, endPoint y: 389, distance: 480.1
click at [1158, 389] on div "Janela de atendimento Grade de atendimento Capacidade Transportadoras Veículos …" at bounding box center [774, 338] width 1549 height 677
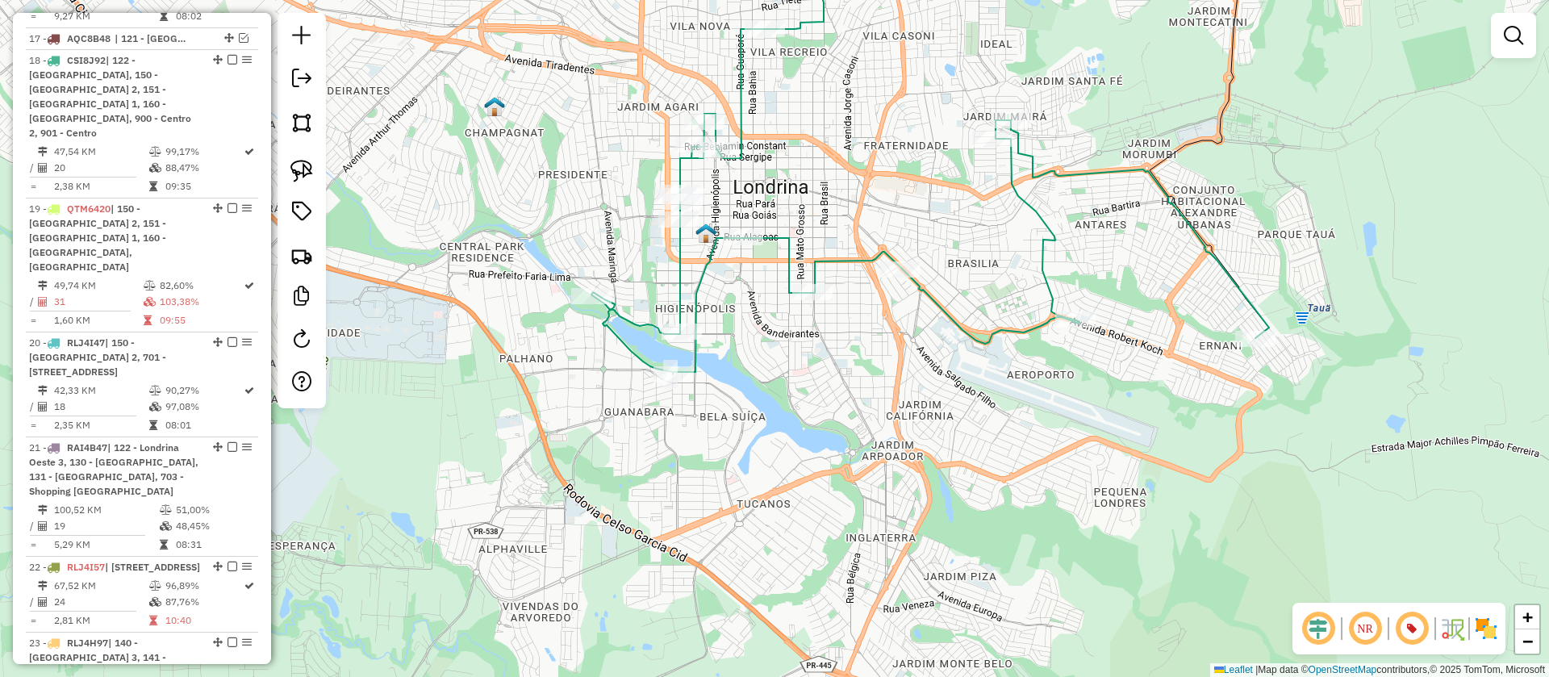
click at [1009, 327] on icon at bounding box center [1060, 153] width 939 height 442
select select "**********"
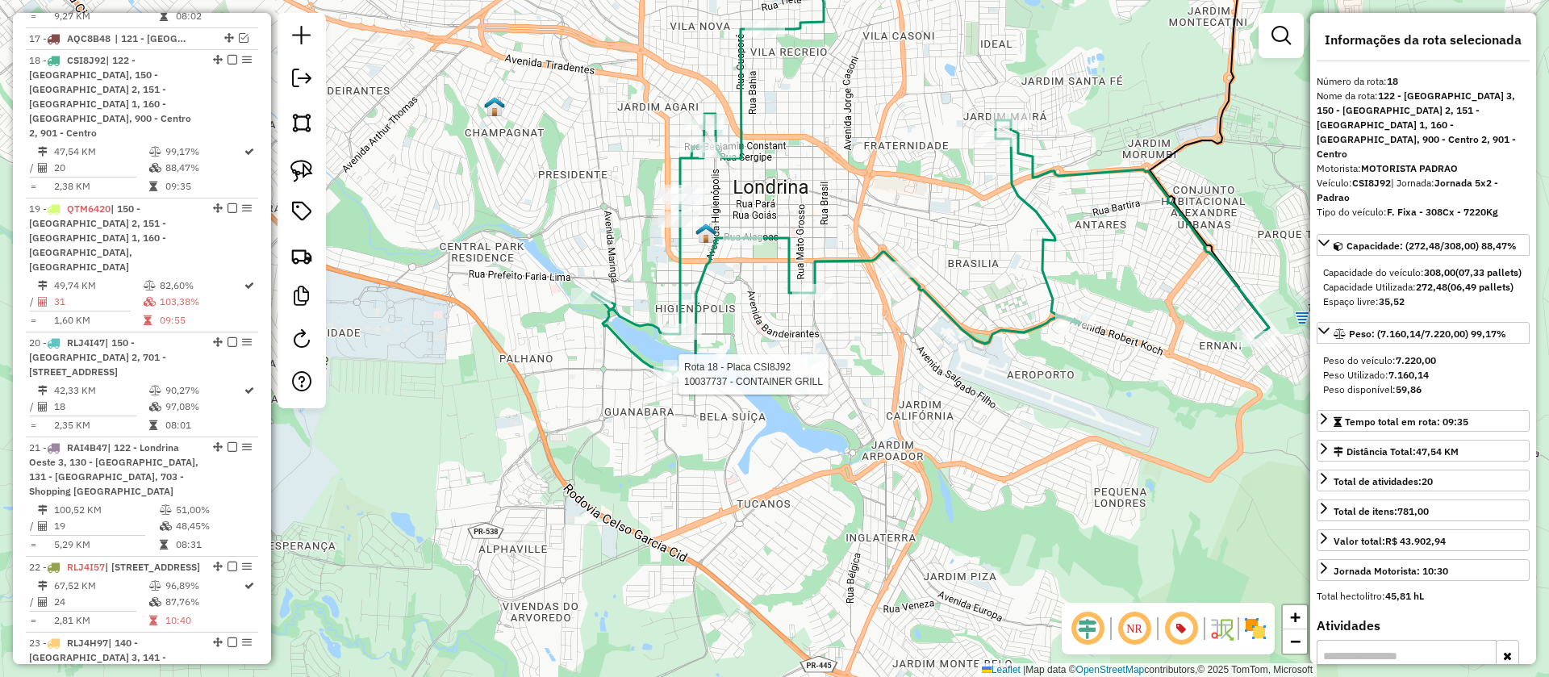
click at [679, 382] on div at bounding box center [674, 374] width 40 height 16
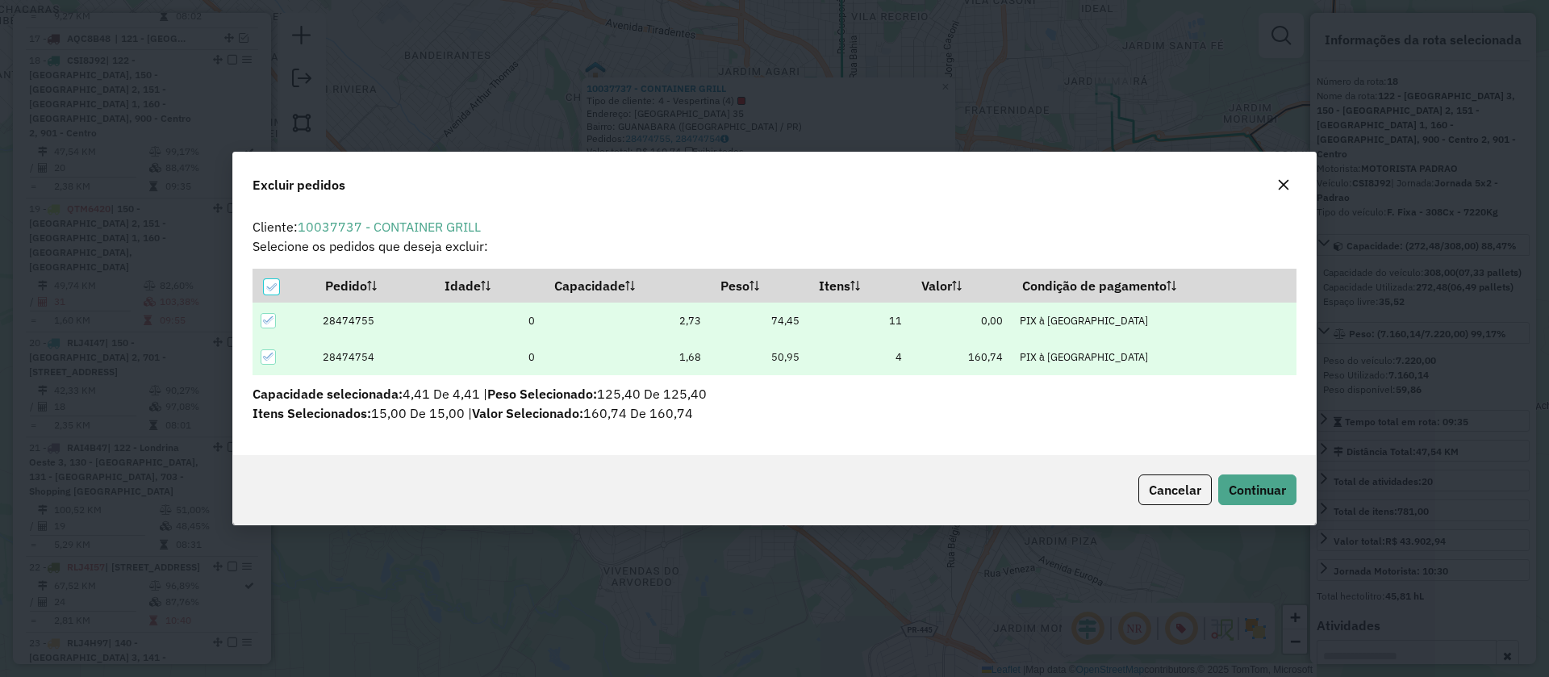
scroll to position [0, 0]
click at [1270, 495] on span "Continuar" at bounding box center [1257, 490] width 57 height 16
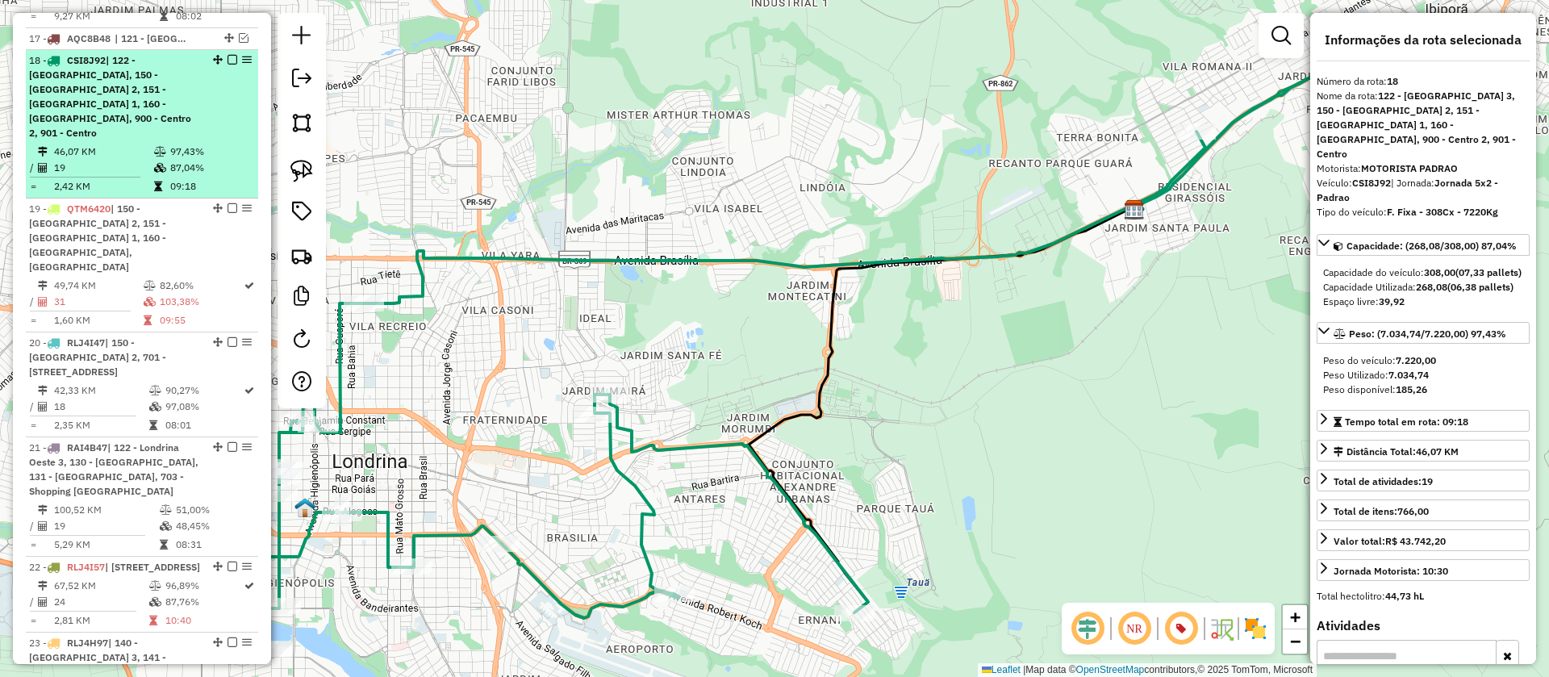
click at [228, 55] on em at bounding box center [233, 60] width 10 height 10
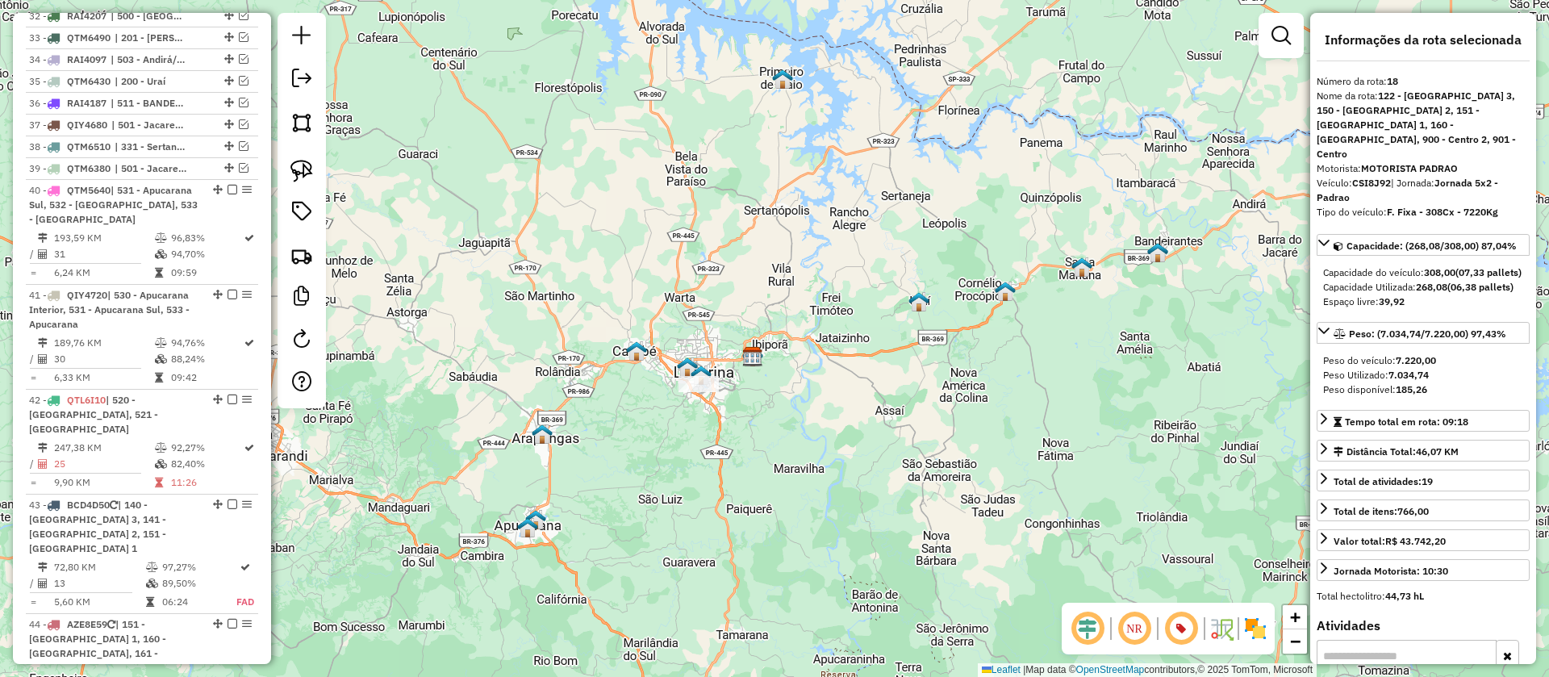
scroll to position [3894, 0]
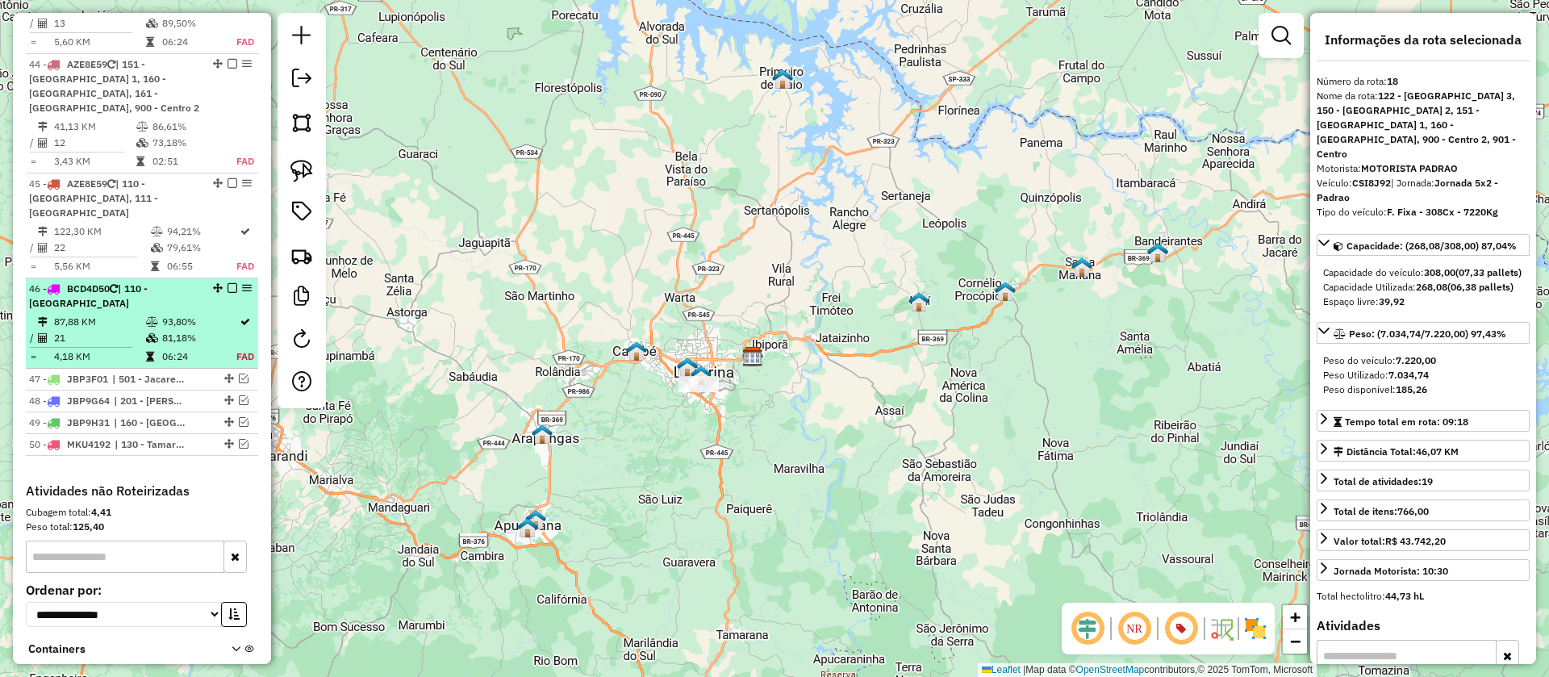
click at [228, 283] on em at bounding box center [233, 288] width 10 height 10
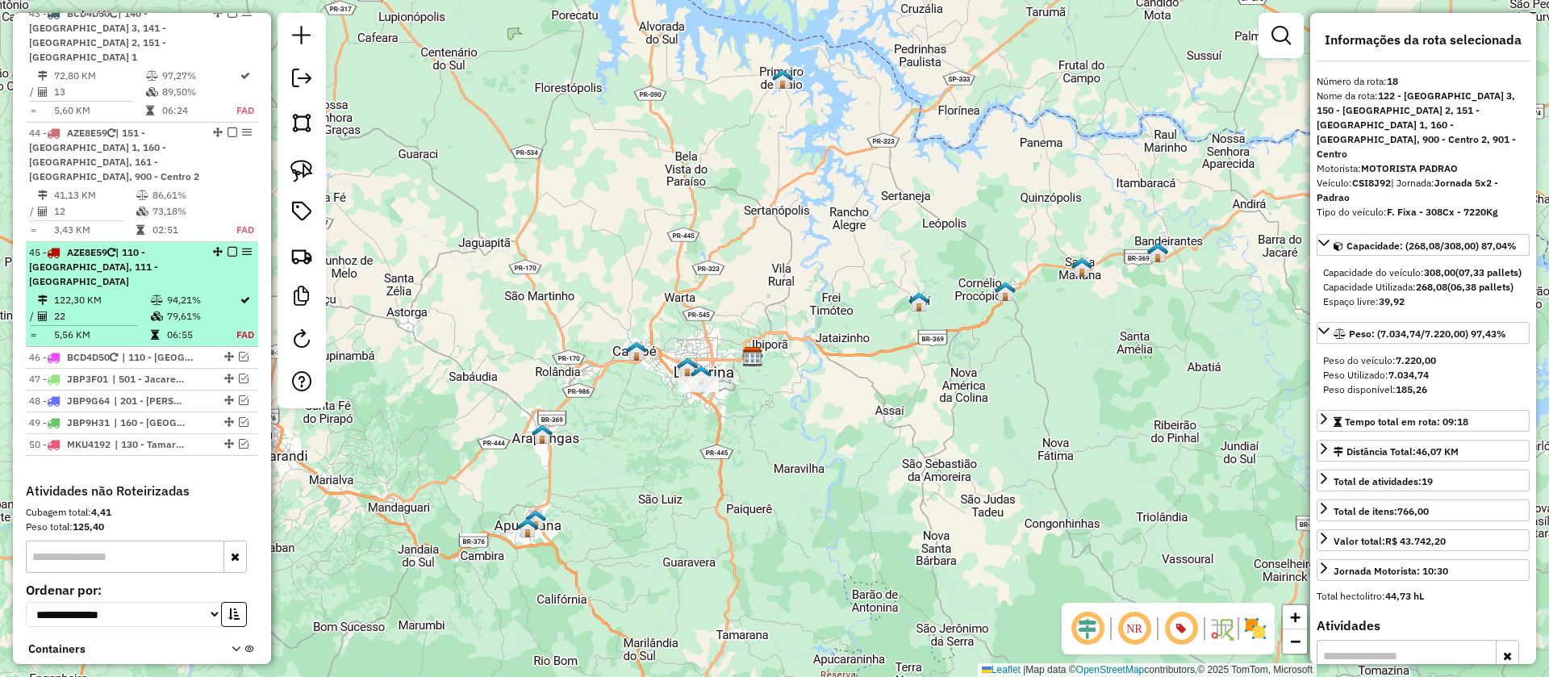
click at [231, 247] on em at bounding box center [233, 252] width 10 height 10
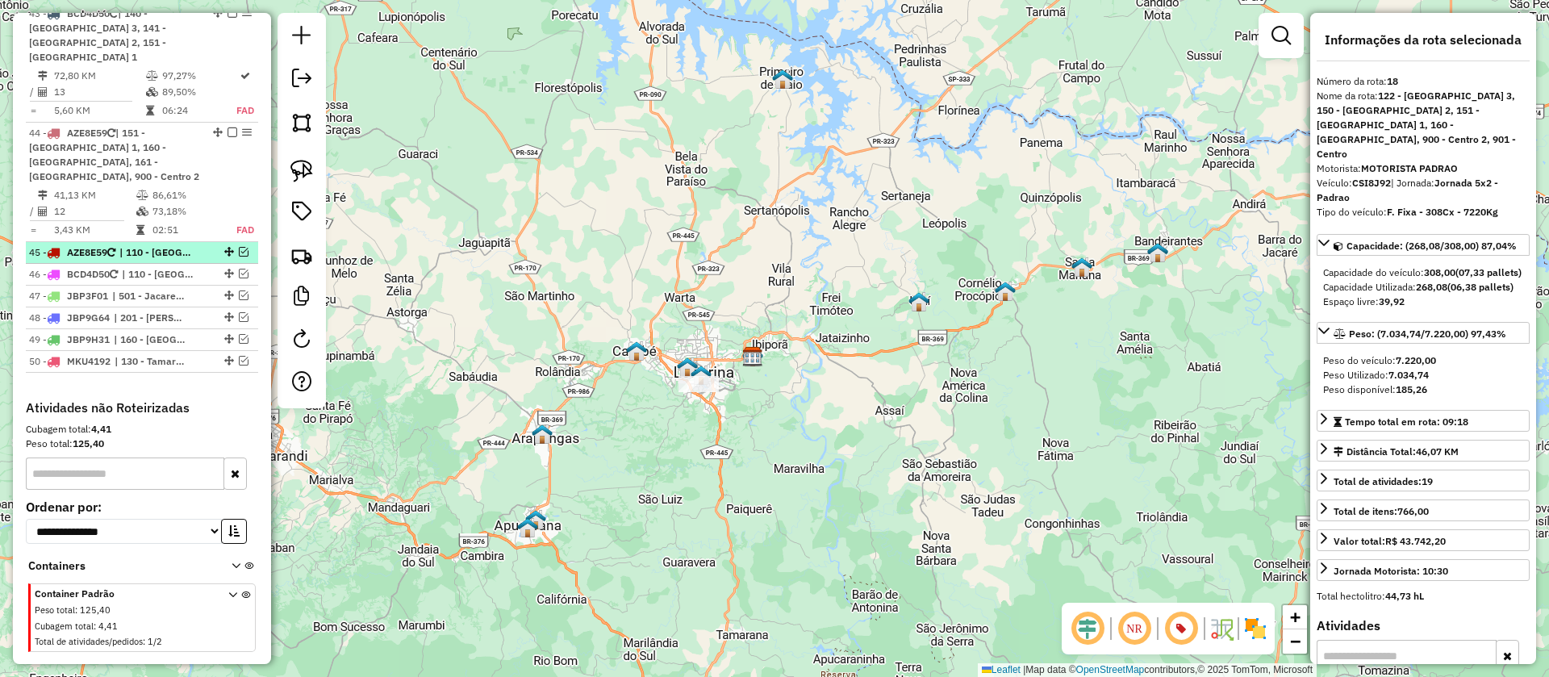
scroll to position [3757, 0]
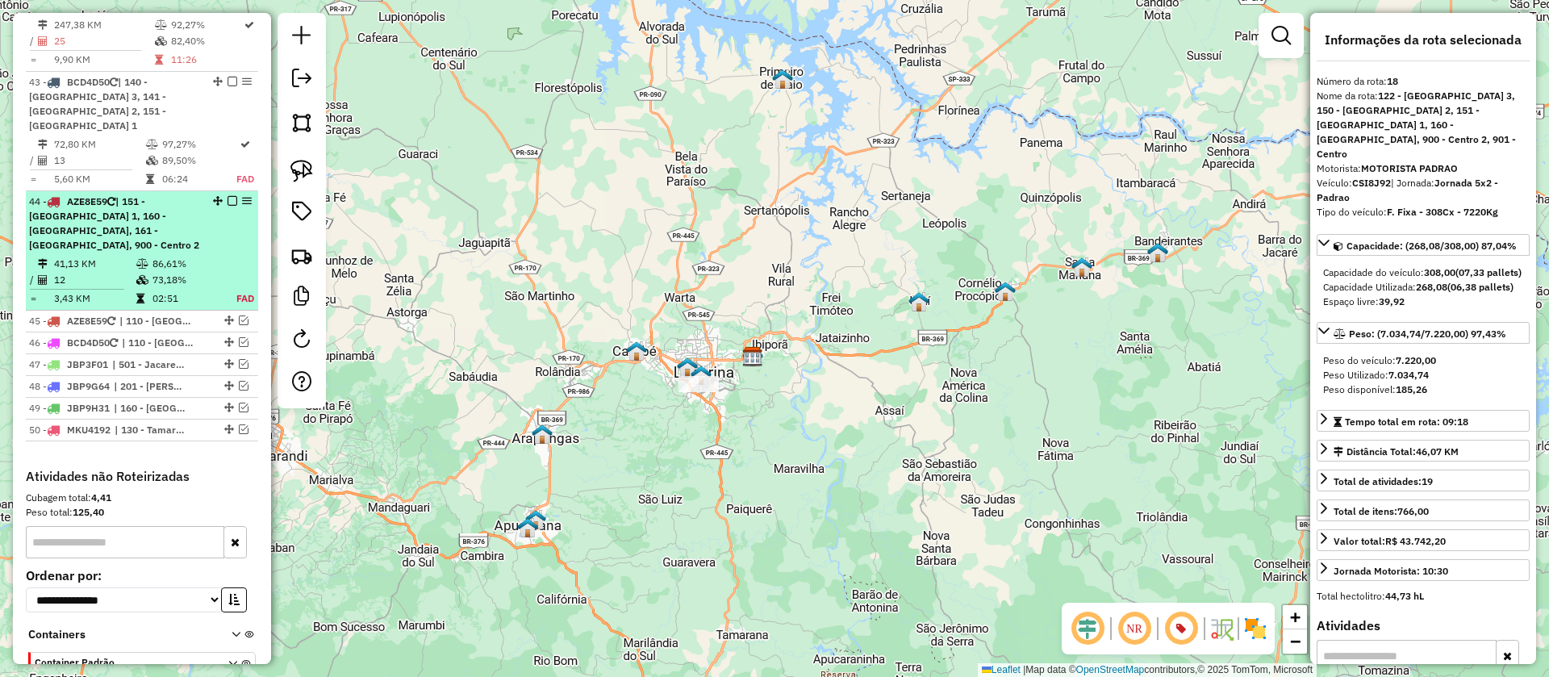
click at [228, 196] on em at bounding box center [233, 201] width 10 height 10
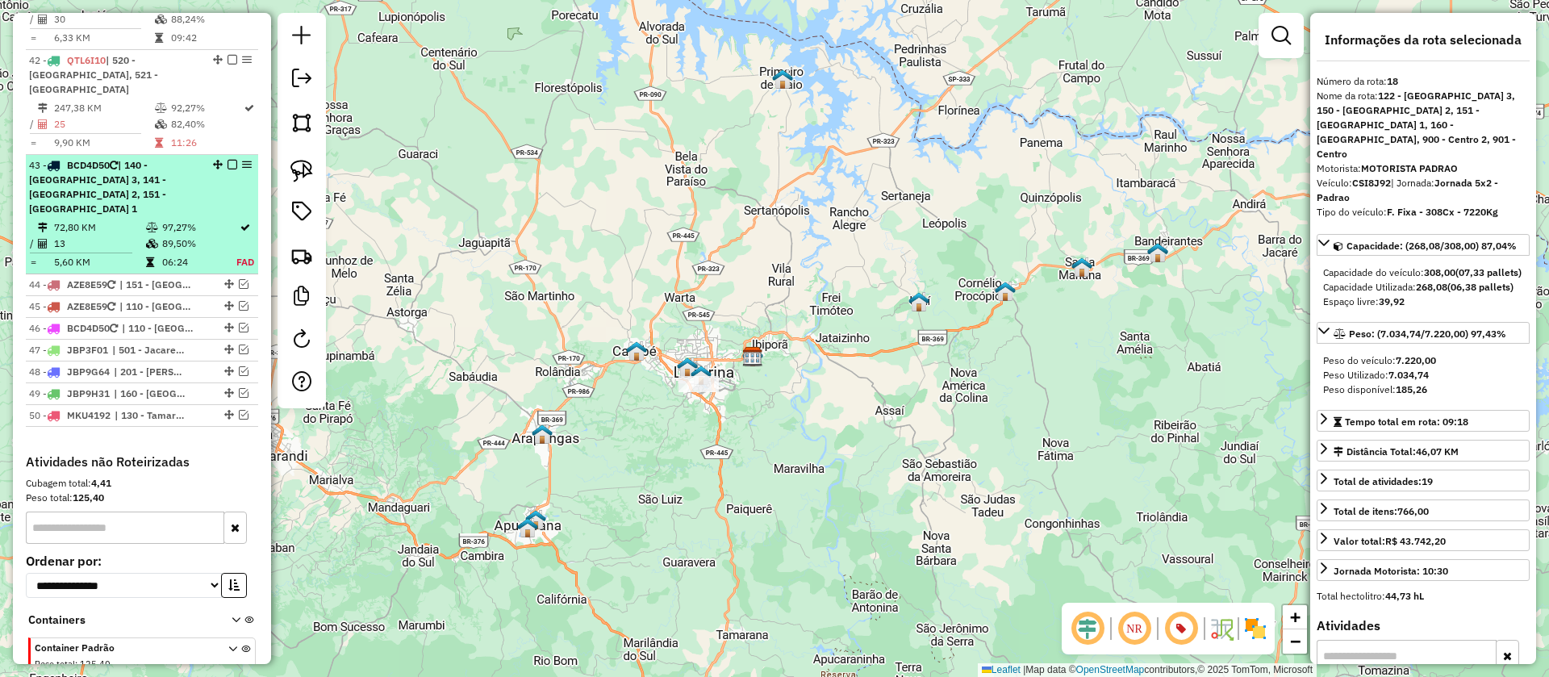
click at [228, 160] on em at bounding box center [233, 165] width 10 height 10
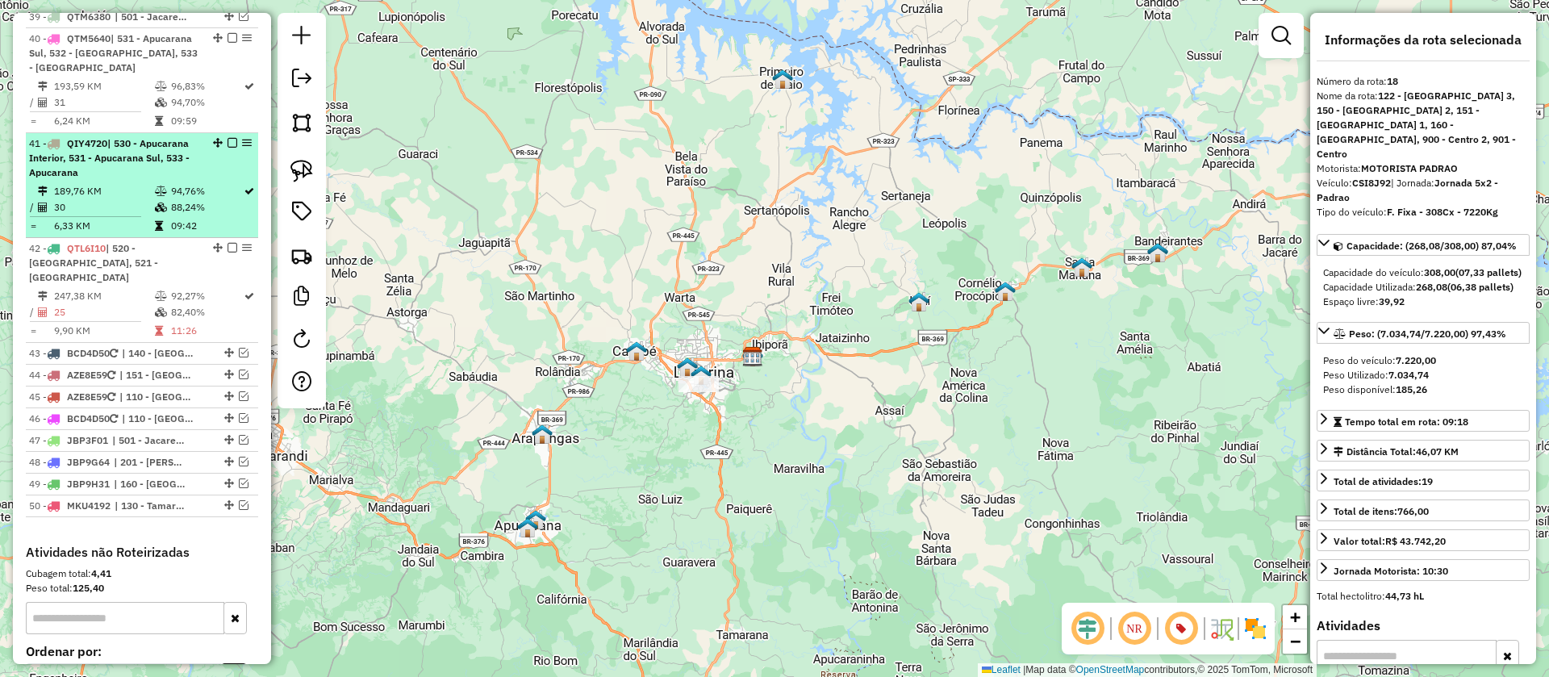
scroll to position [3484, 0]
click at [215, 201] on td "88,24%" at bounding box center [206, 209] width 73 height 16
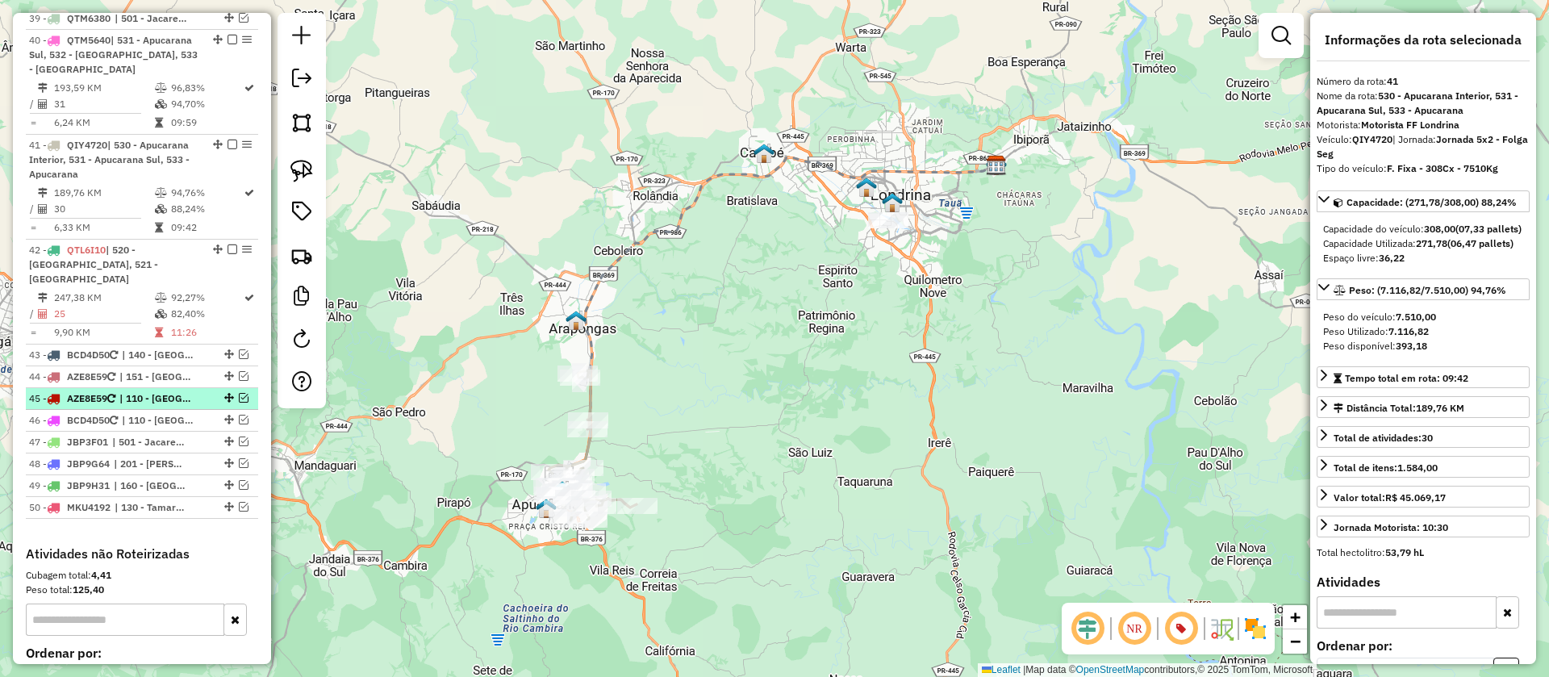
click at [240, 393] on em at bounding box center [244, 398] width 10 height 10
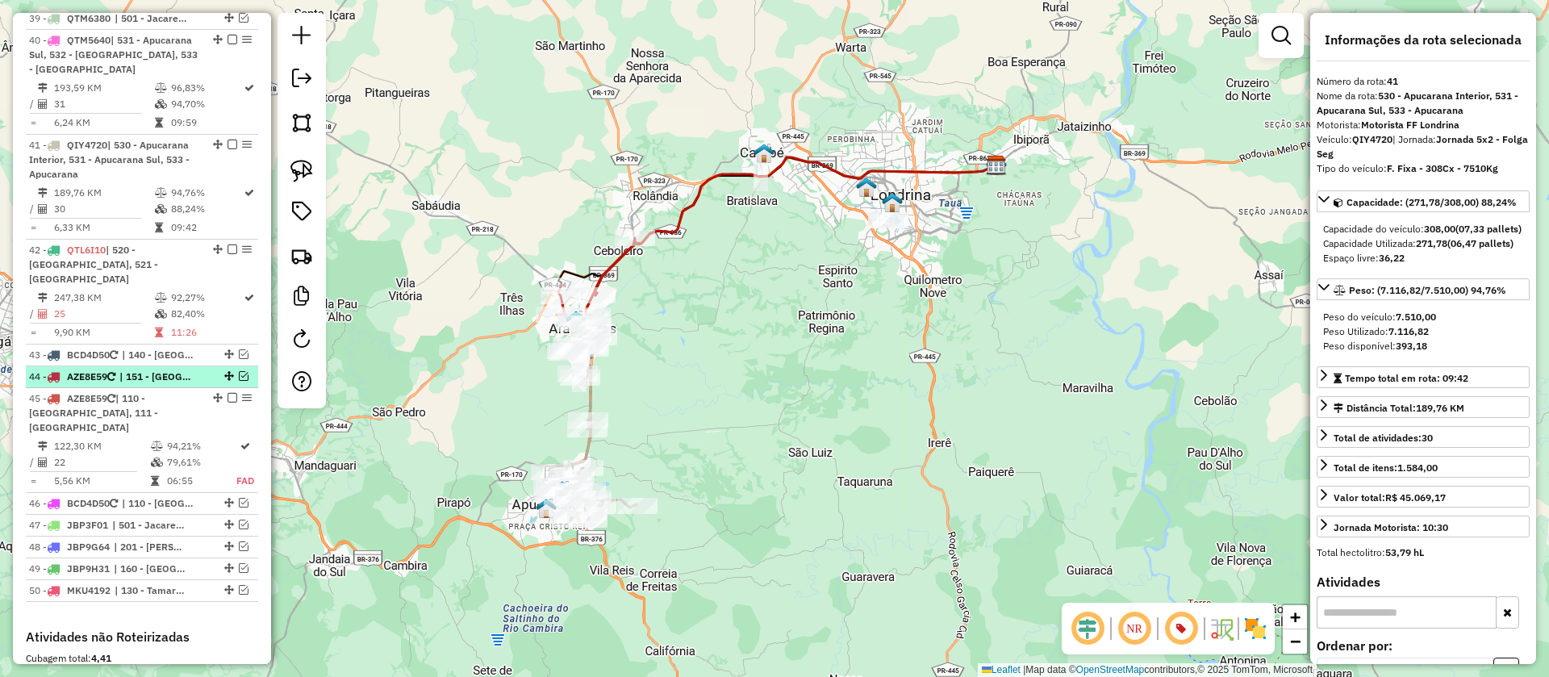
click at [239, 371] on em at bounding box center [244, 376] width 10 height 10
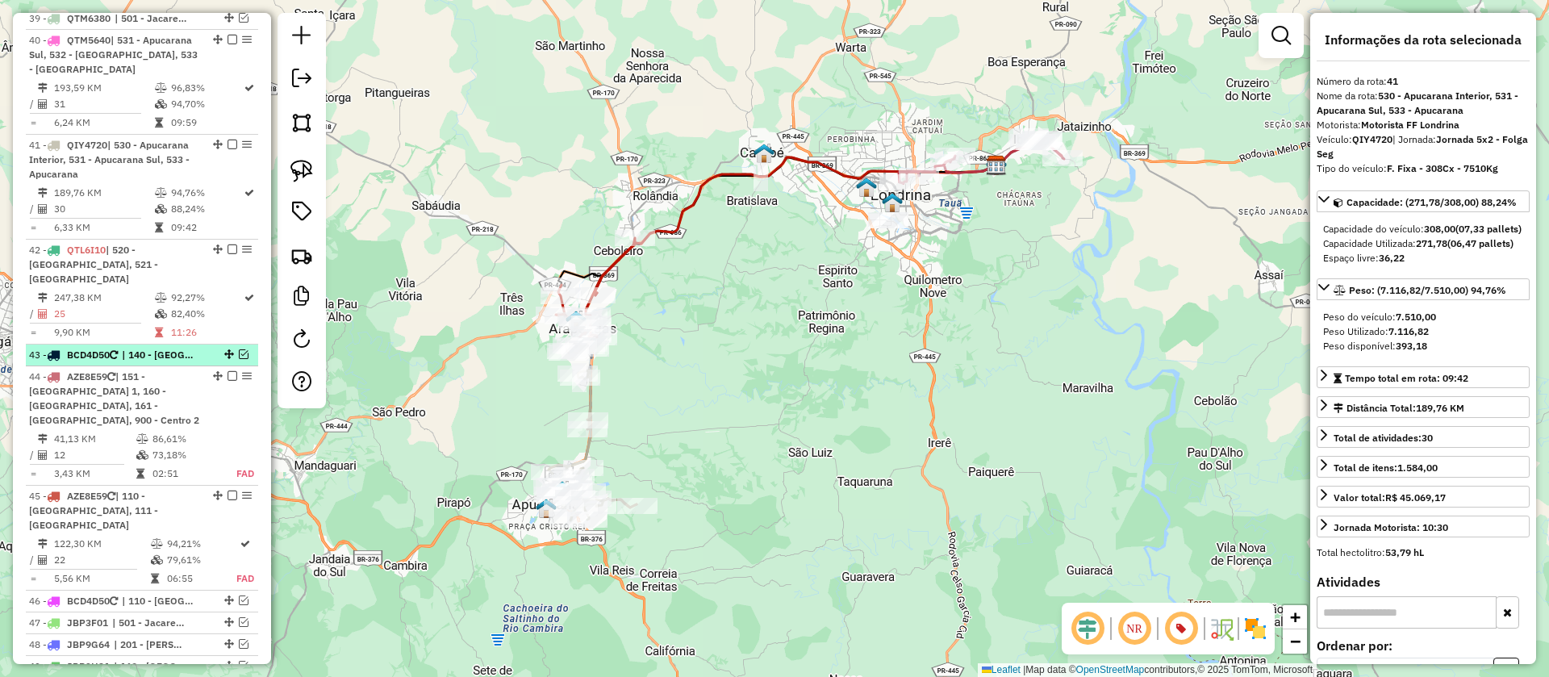
click at [239, 349] on em at bounding box center [244, 354] width 10 height 10
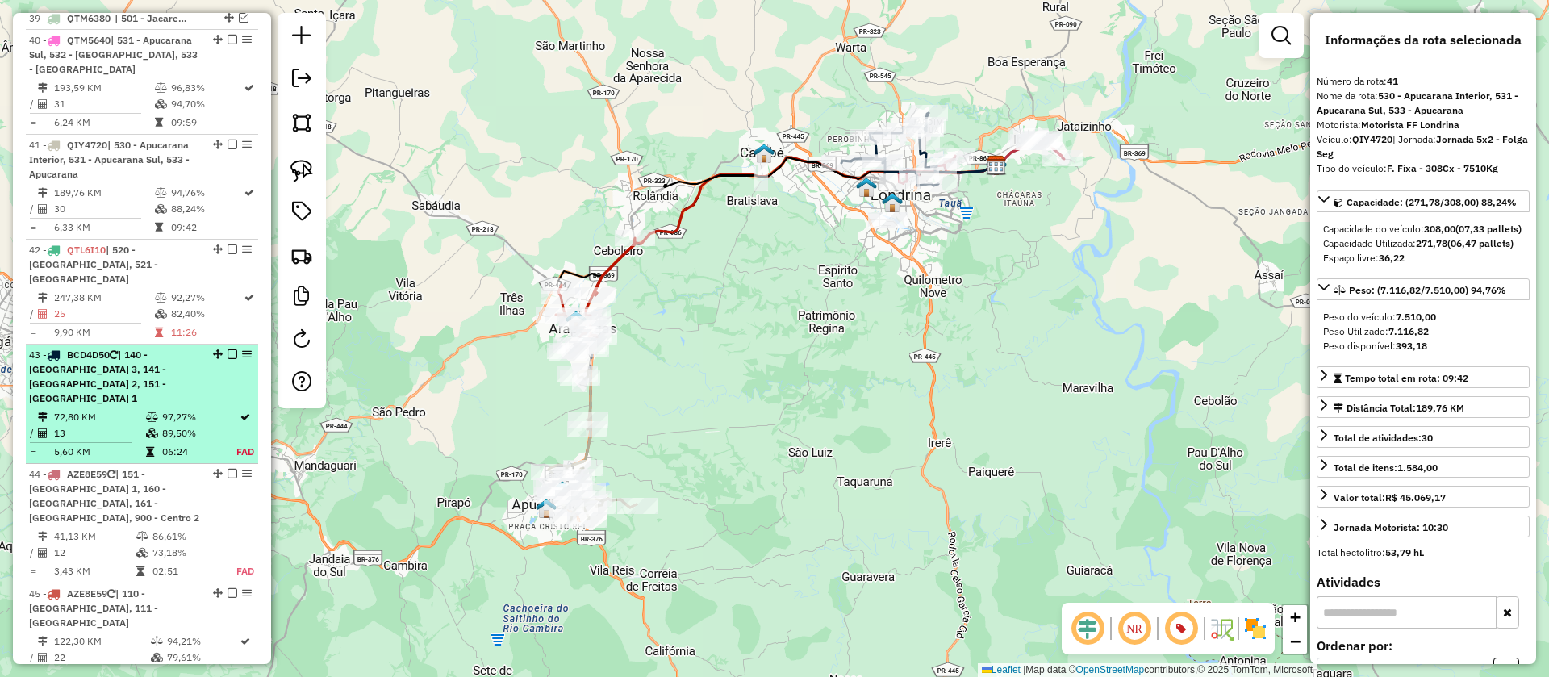
click at [228, 349] on em at bounding box center [233, 354] width 10 height 10
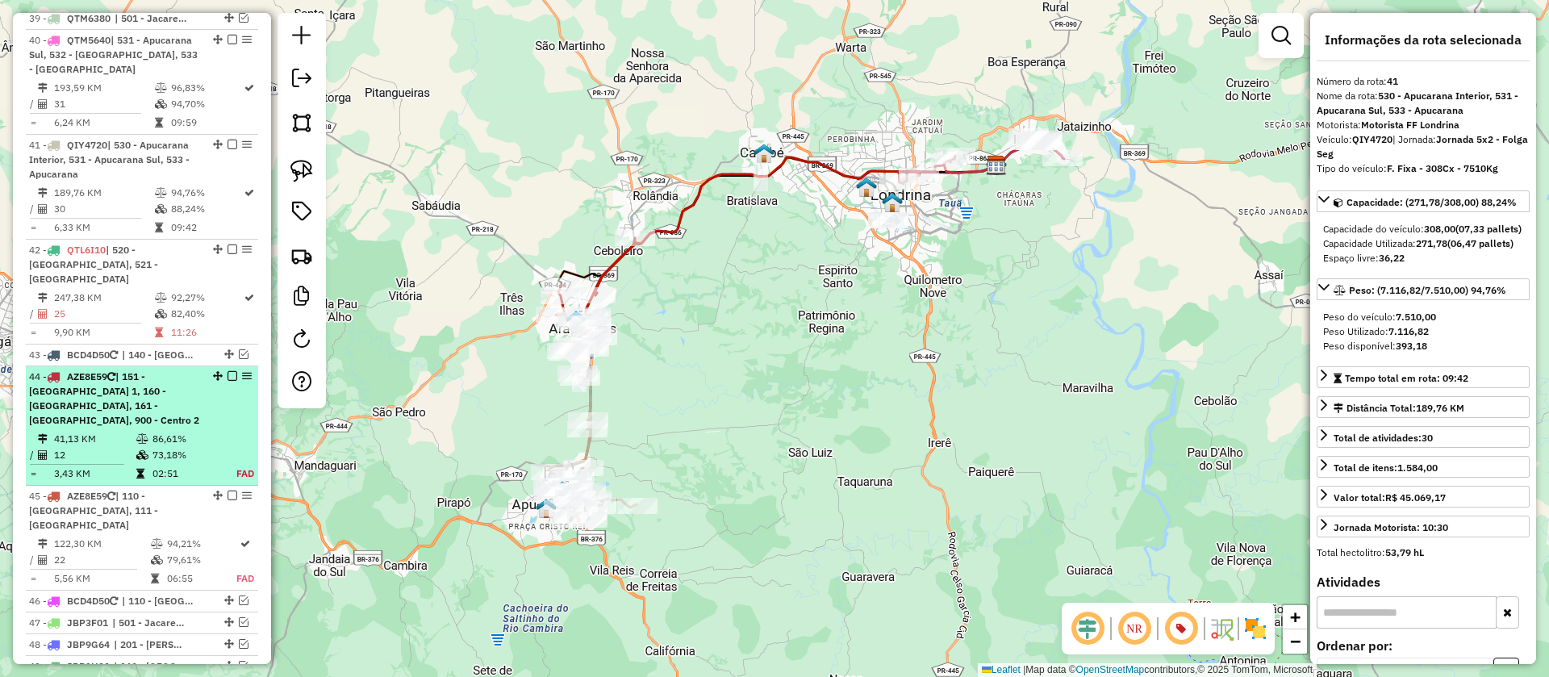
click at [228, 371] on em at bounding box center [233, 376] width 10 height 10
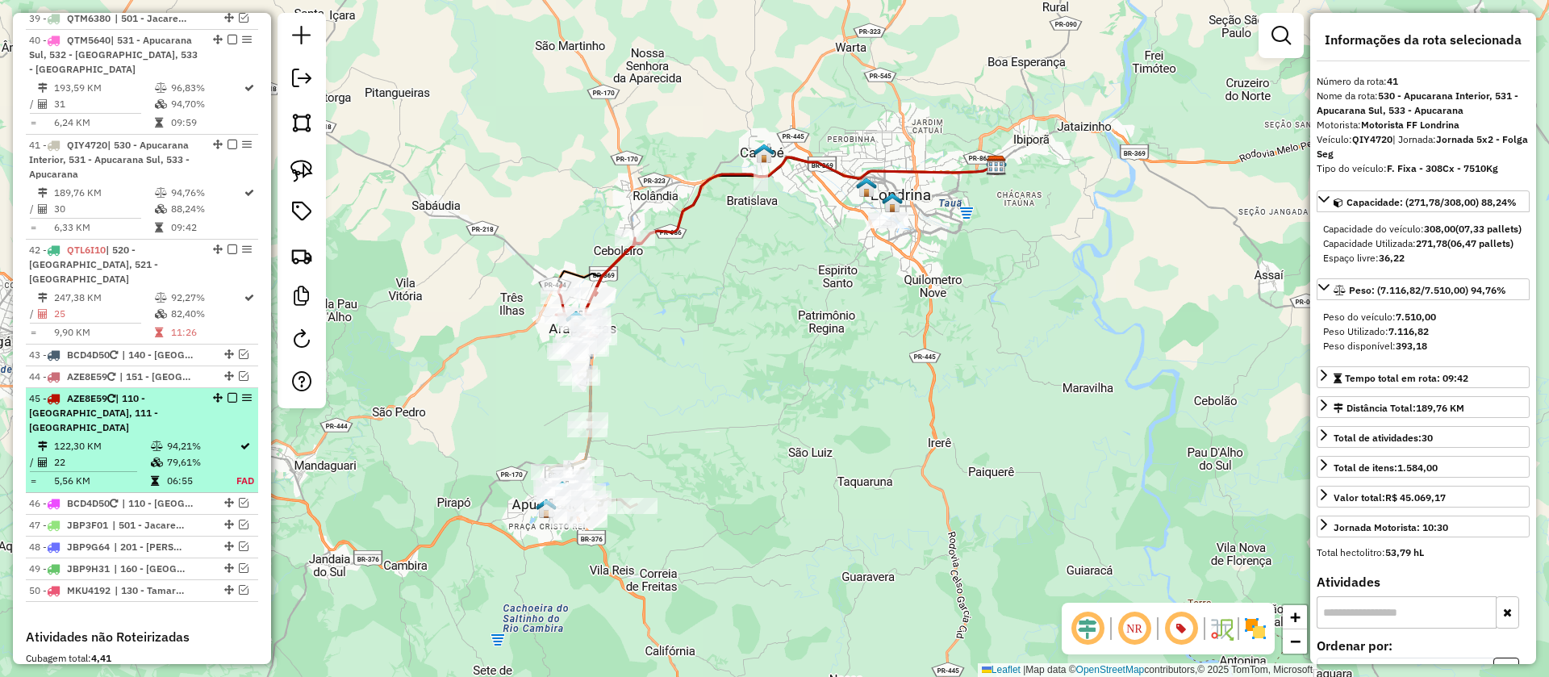
click at [228, 393] on em at bounding box center [233, 398] width 10 height 10
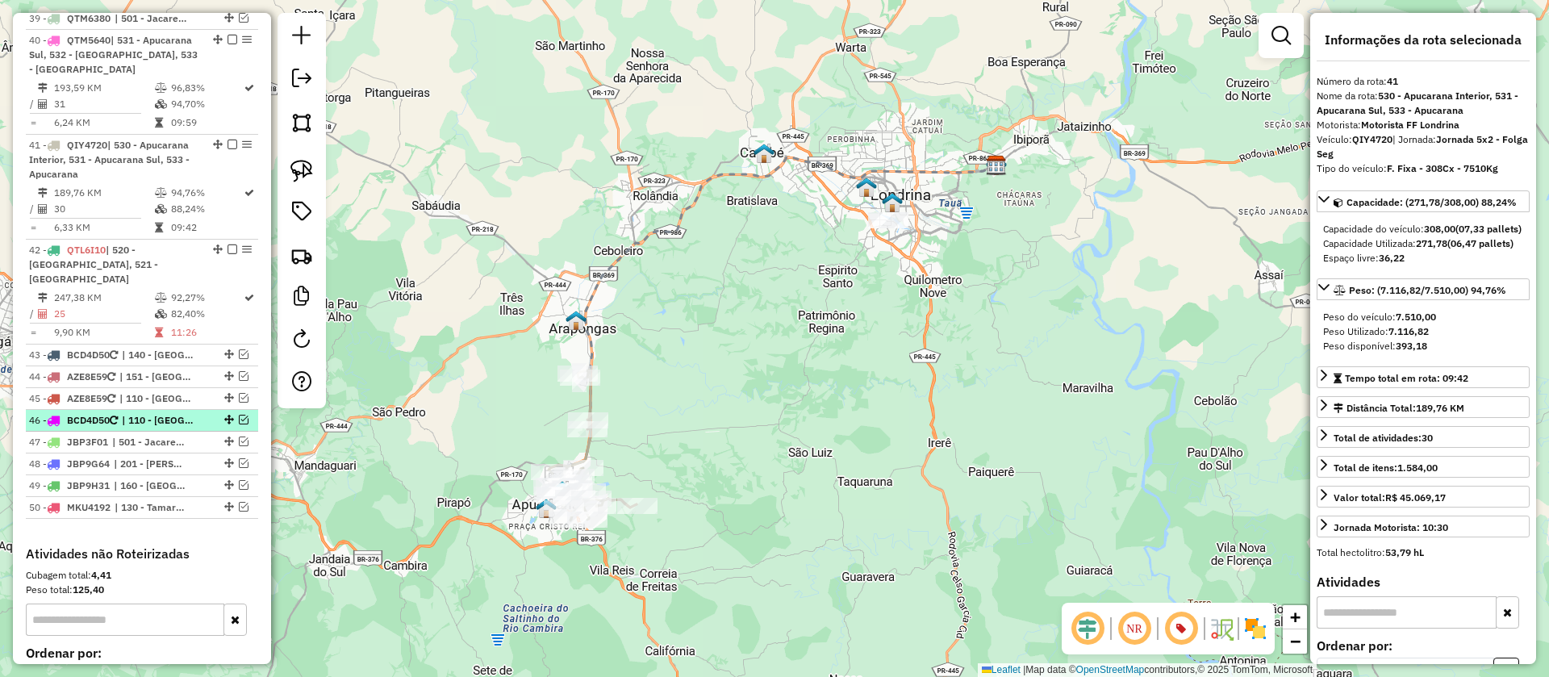
click at [239, 415] on em at bounding box center [244, 420] width 10 height 10
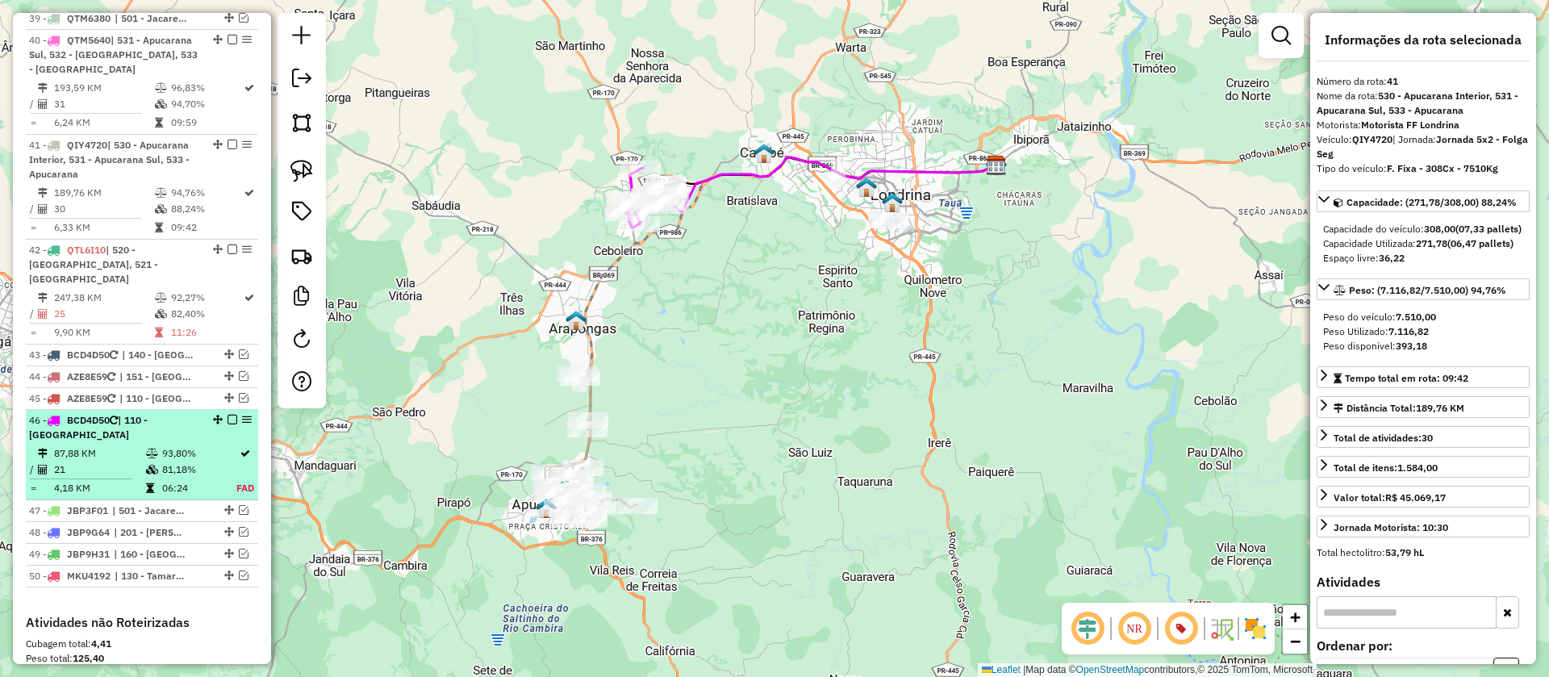
click at [228, 415] on em at bounding box center [233, 420] width 10 height 10
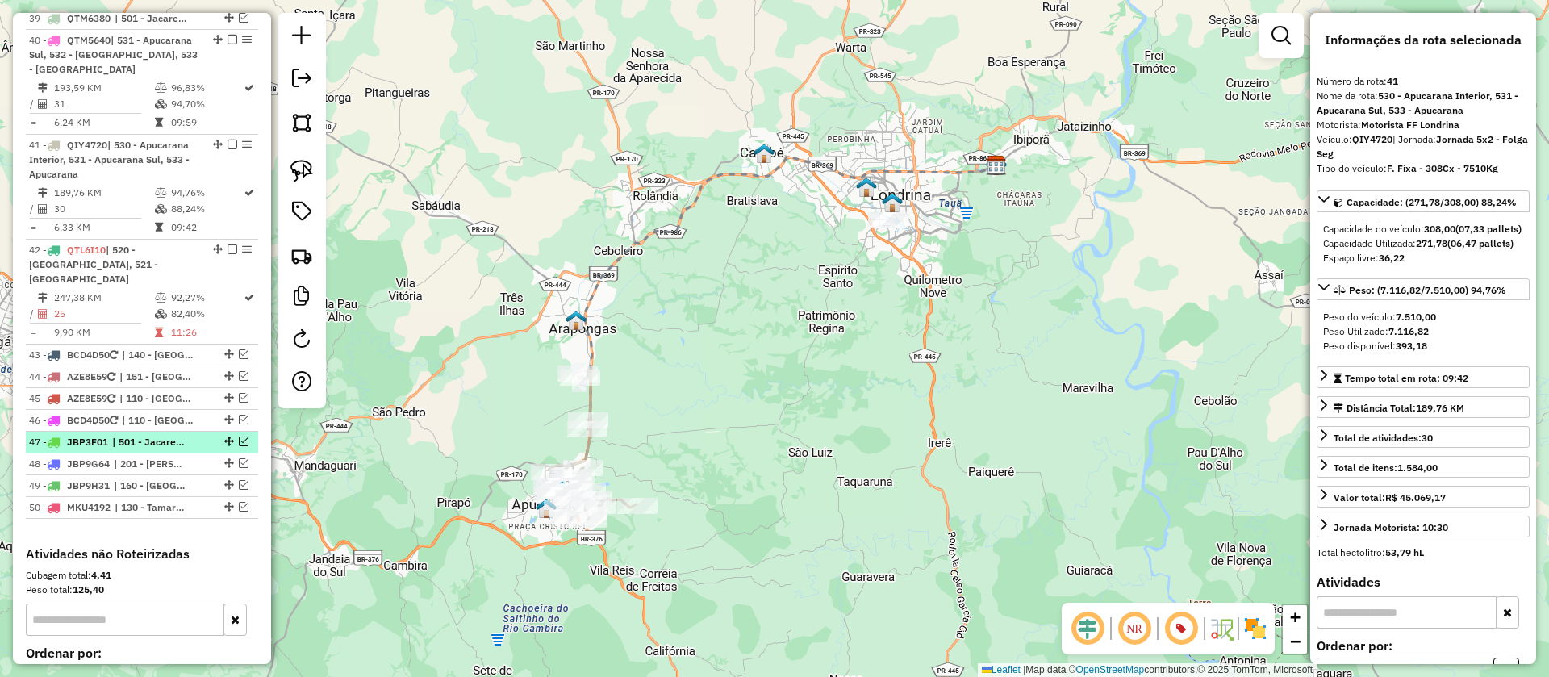
click at [240, 437] on em at bounding box center [244, 442] width 10 height 10
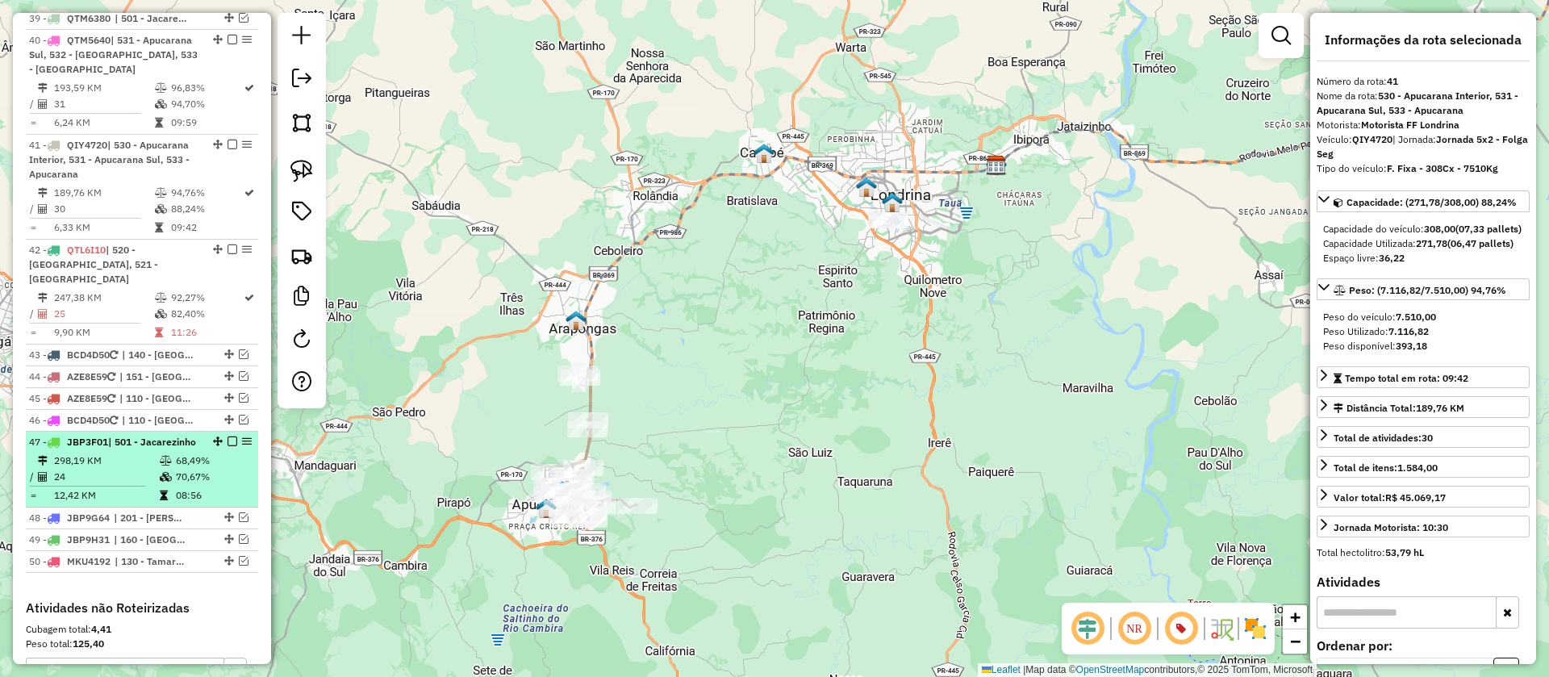
click at [206, 435] on div "47 - JBP3F01 | 501 - Jacarezinho" at bounding box center [142, 442] width 226 height 15
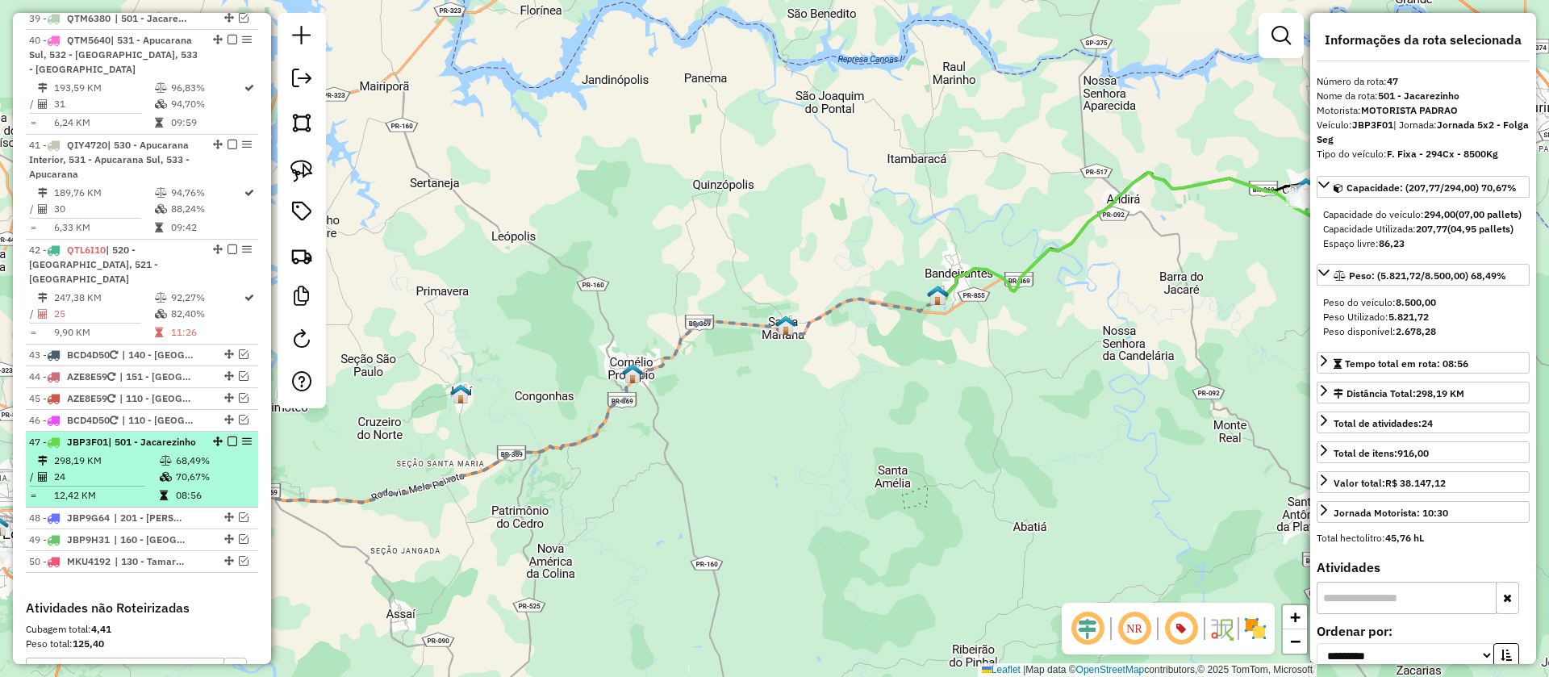
click at [228, 437] on em at bounding box center [233, 442] width 10 height 10
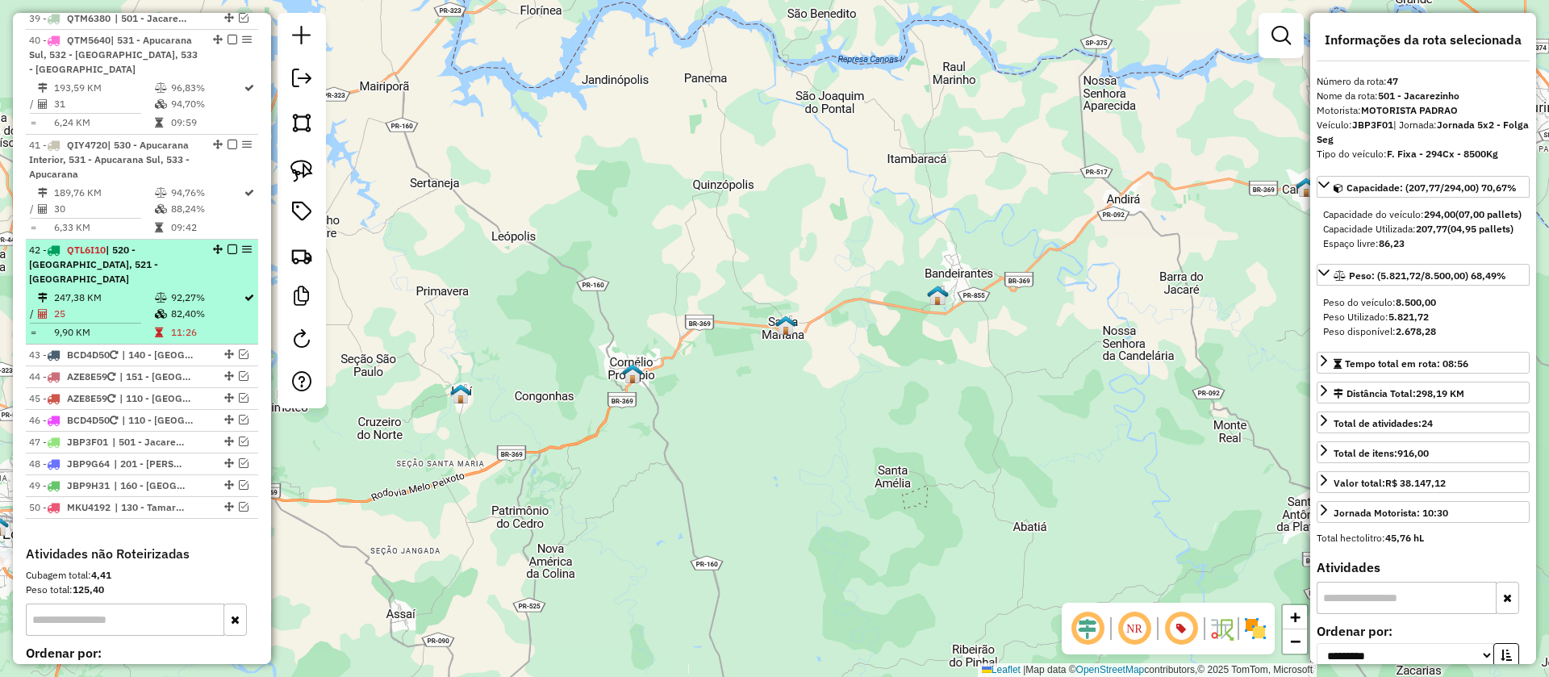
click at [224, 306] on td "82,40%" at bounding box center [206, 314] width 73 height 16
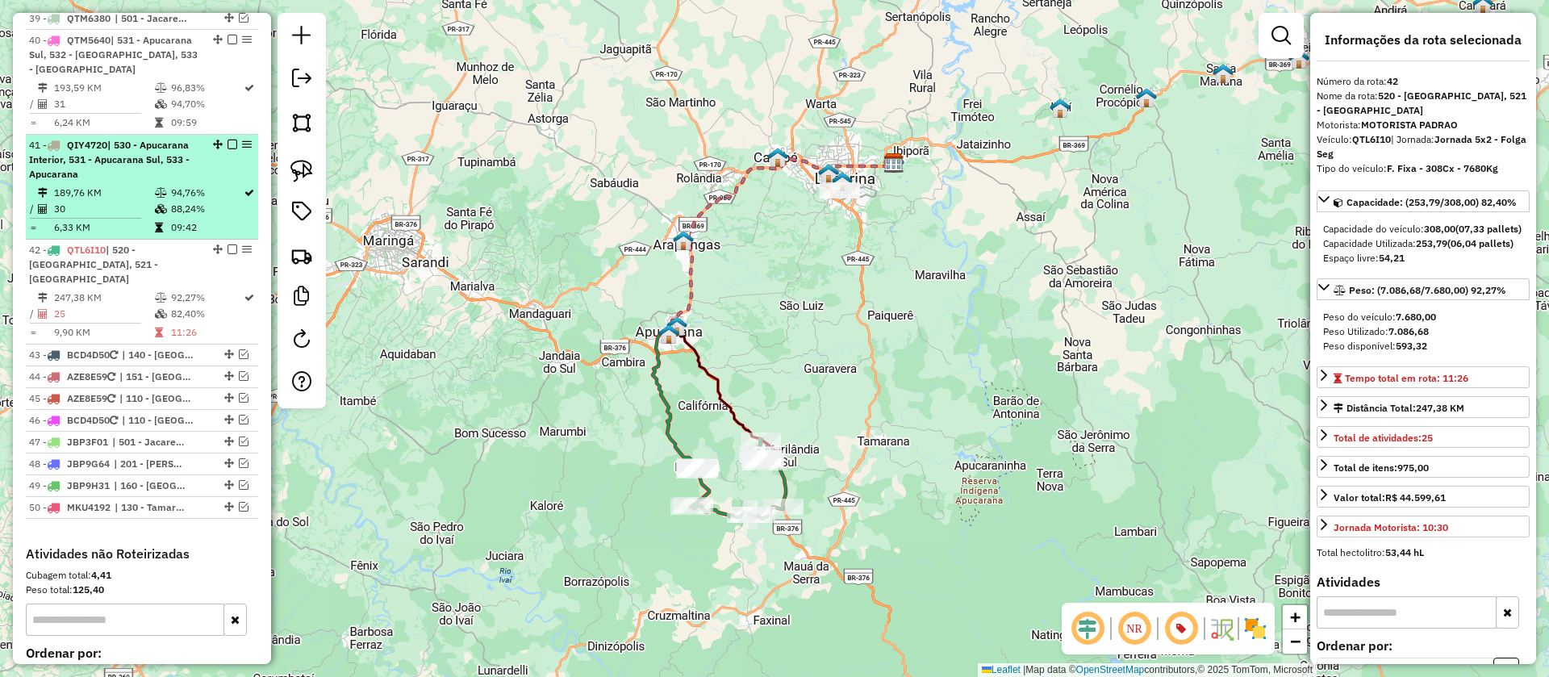
click at [223, 201] on td "88,24%" at bounding box center [206, 209] width 73 height 16
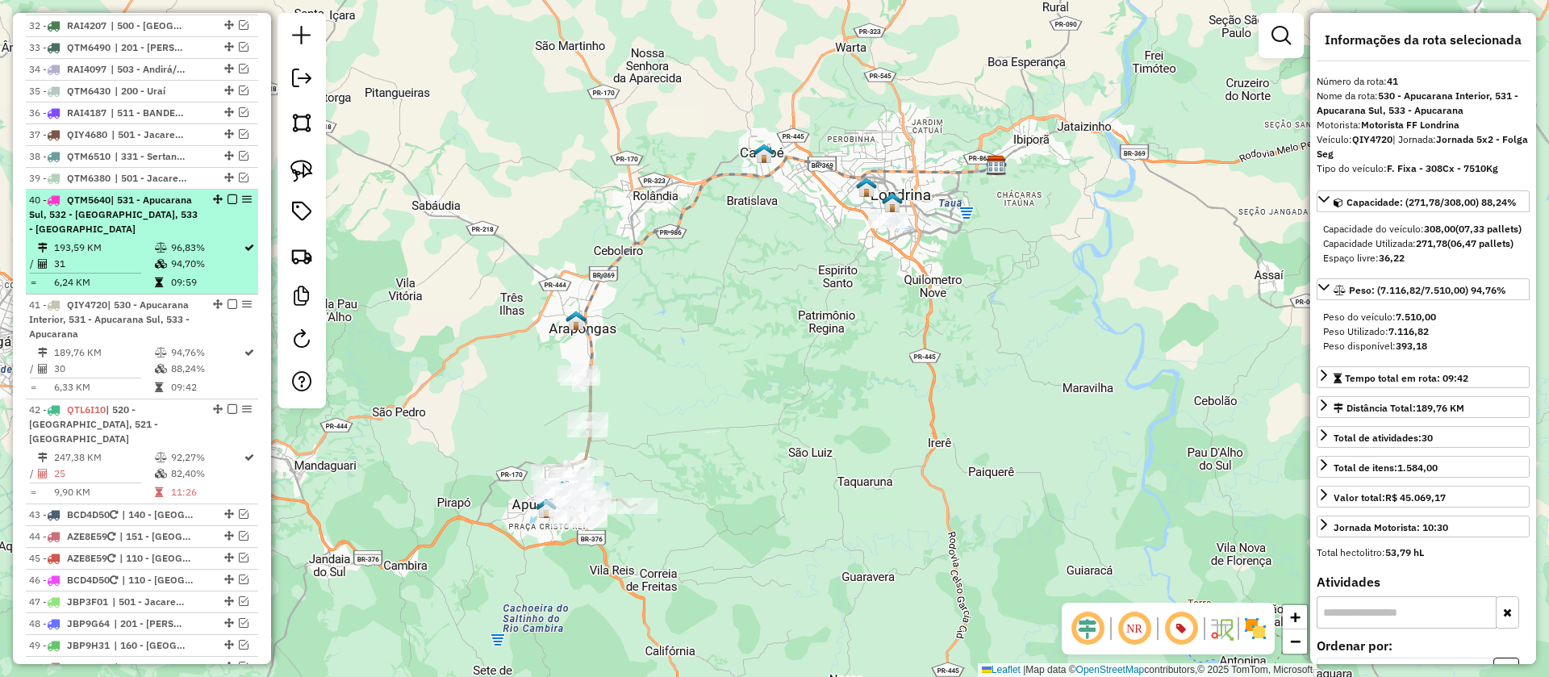
scroll to position [3324, 0]
click at [211, 240] on td "96,83%" at bounding box center [206, 248] width 73 height 16
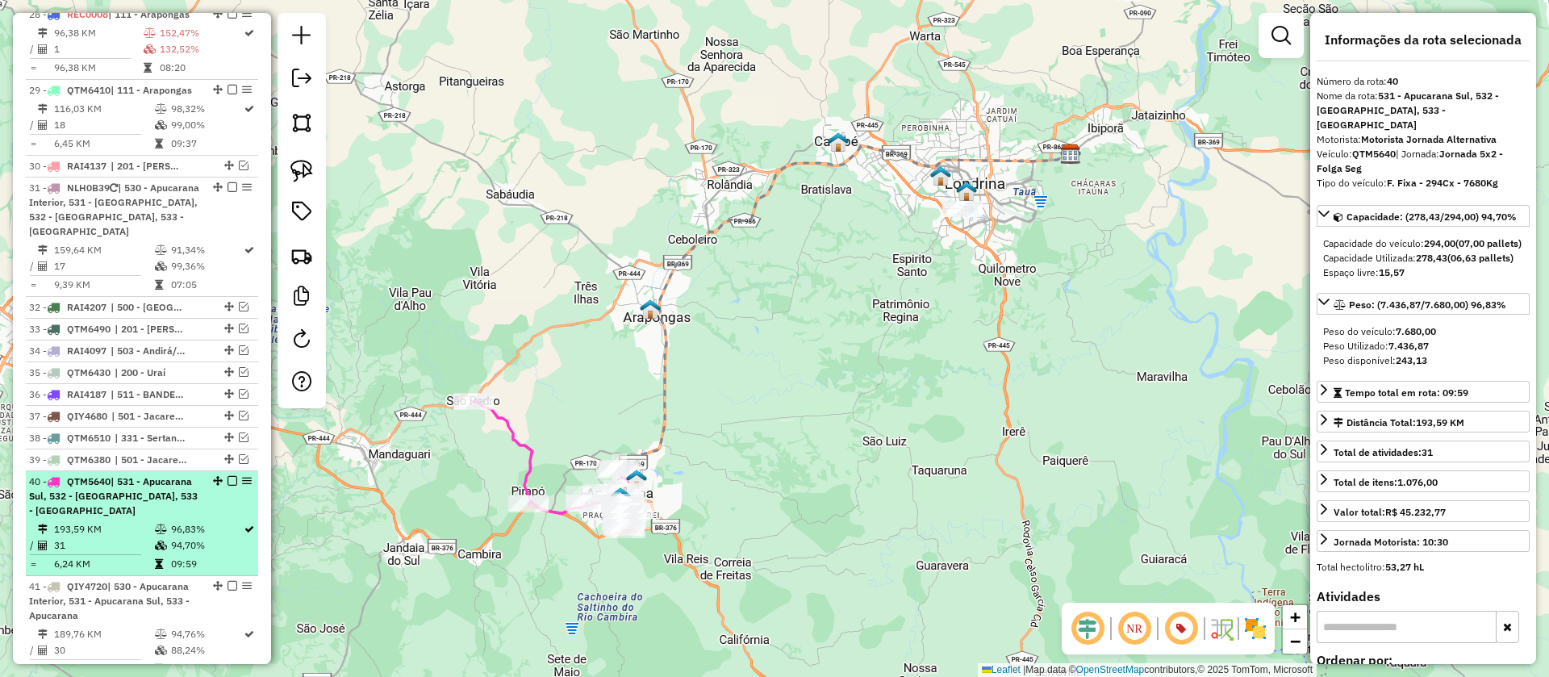
scroll to position [3039, 0]
click at [211, 246] on td "91,34%" at bounding box center [206, 254] width 73 height 16
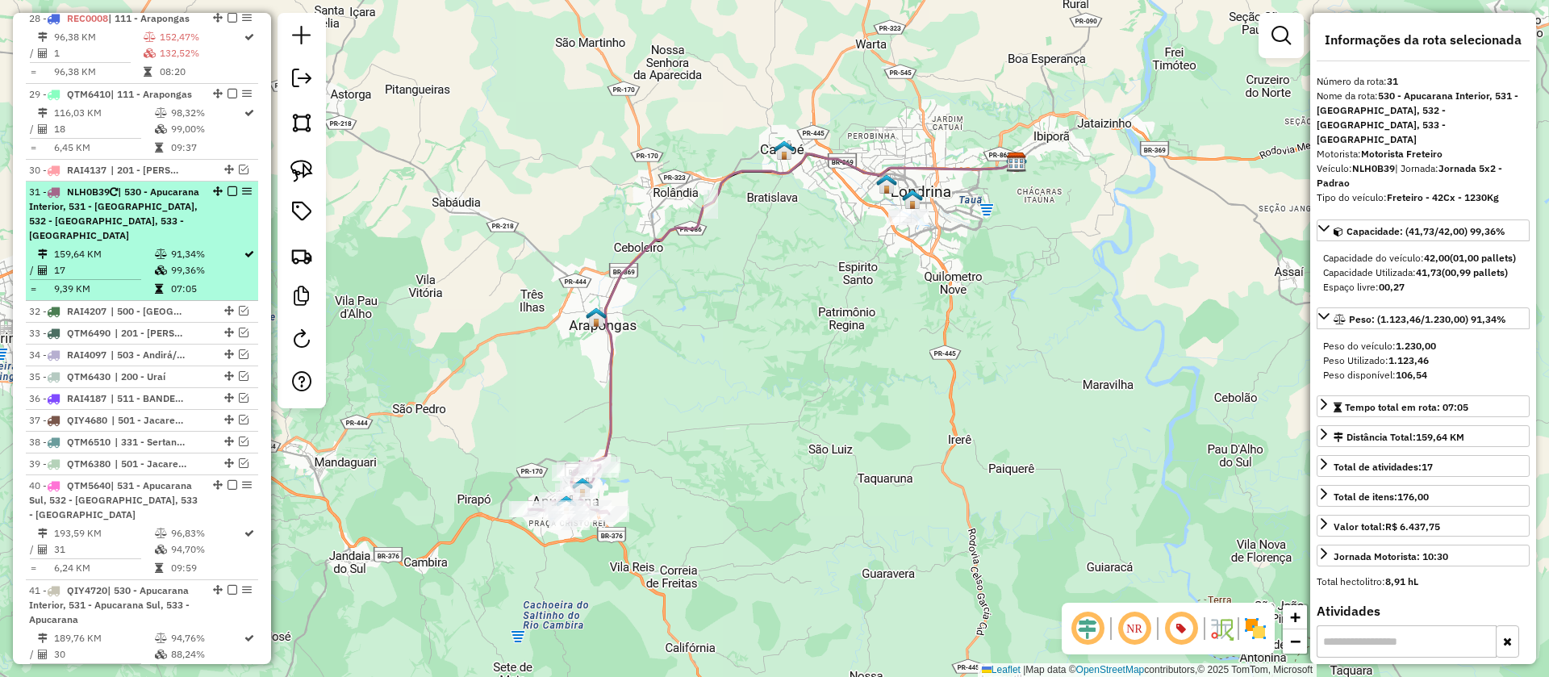
click at [228, 185] on div "31 - NLH0B39 | 530 - Apucarana Interior, 531 - Apucarana Sul, 532 - Apucarana C…" at bounding box center [142, 214] width 226 height 58
click at [228, 186] on em at bounding box center [233, 191] width 10 height 10
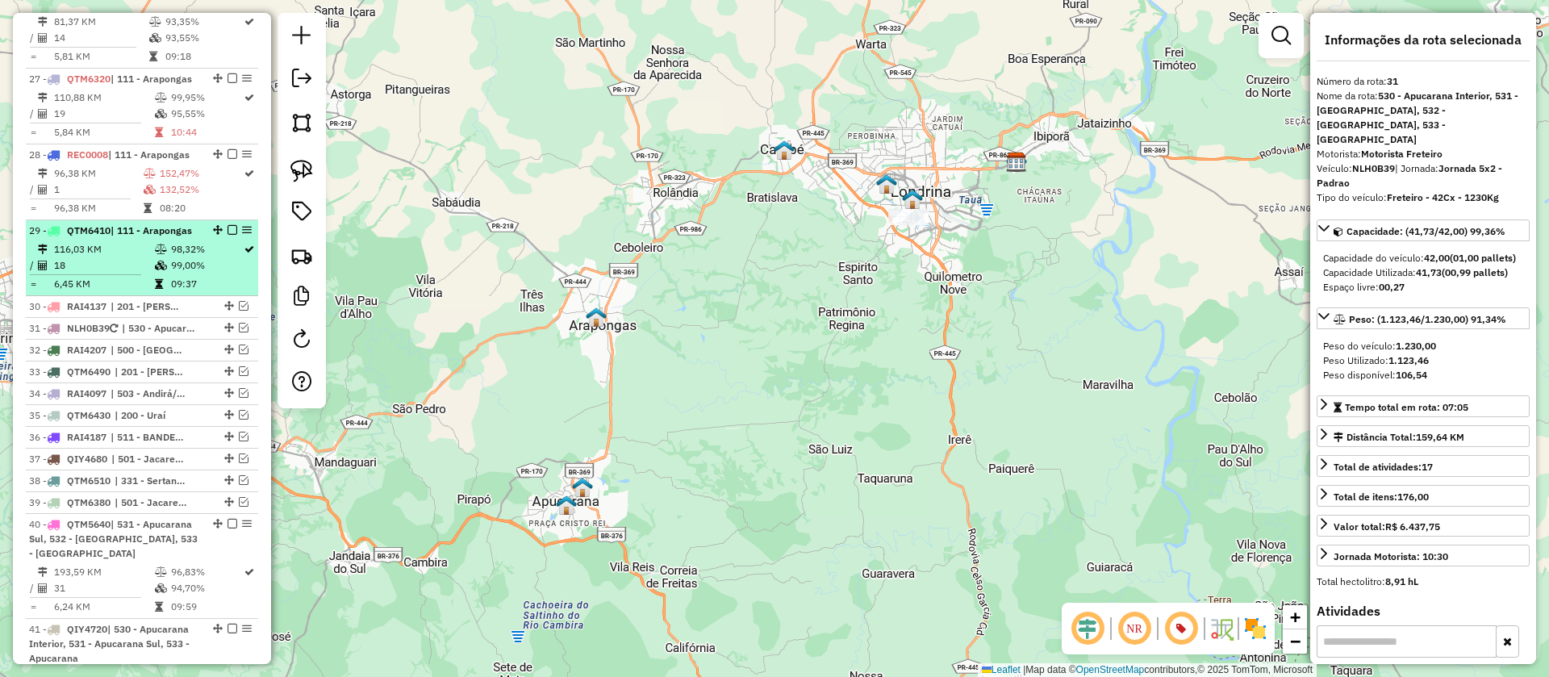
scroll to position [2901, 0]
click at [196, 259] on td "99,00%" at bounding box center [206, 267] width 73 height 16
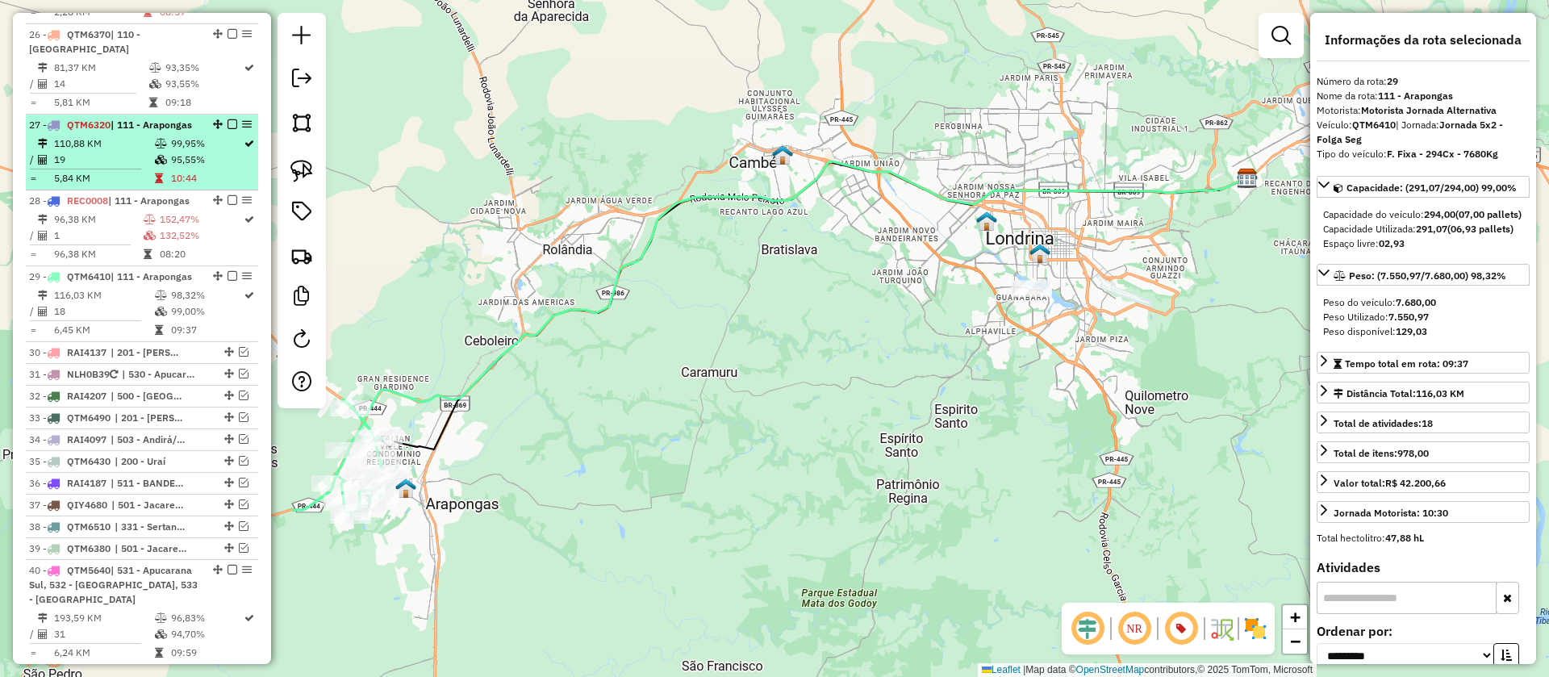
scroll to position [2852, 0]
click at [198, 140] on table "110,88 KM 99,95% / 19 95,55% = 5,84 KM 10:44" at bounding box center [142, 165] width 226 height 51
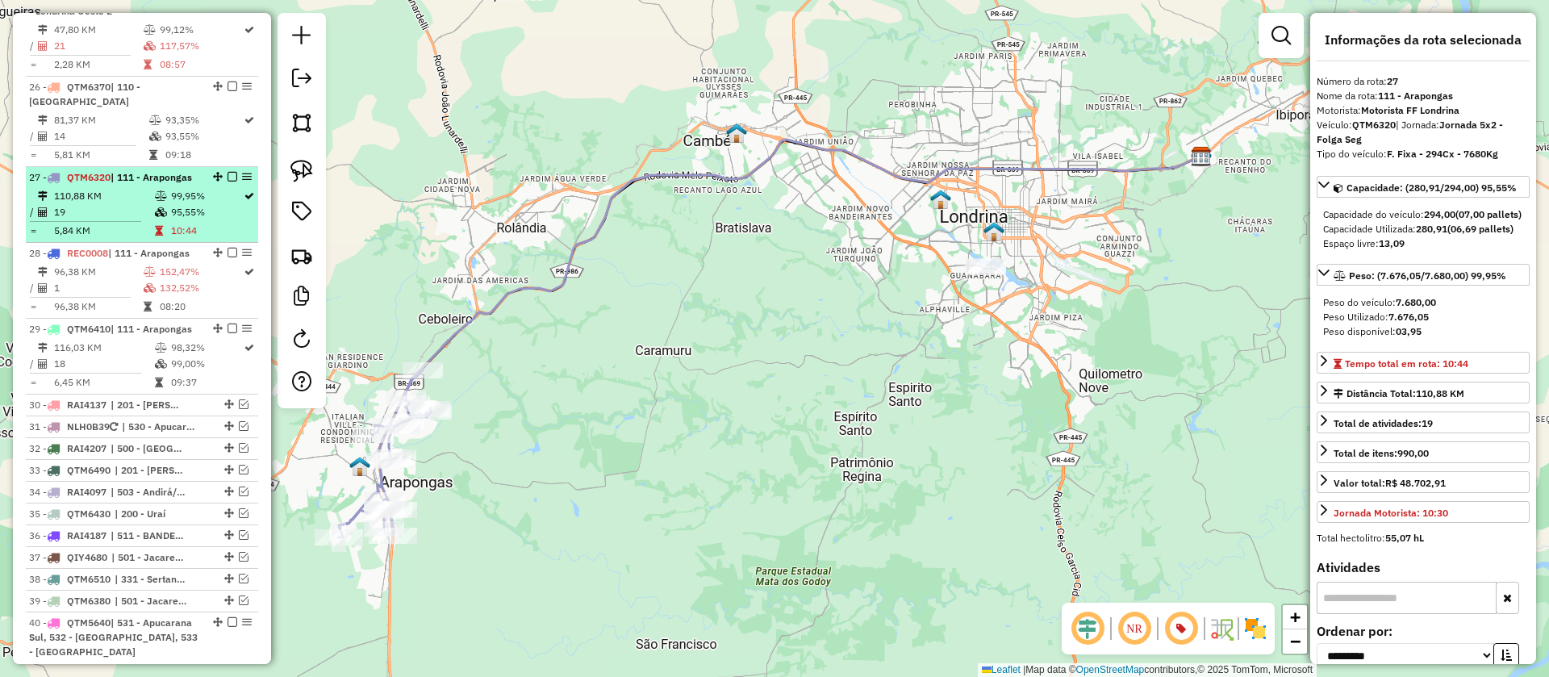
scroll to position [2799, 0]
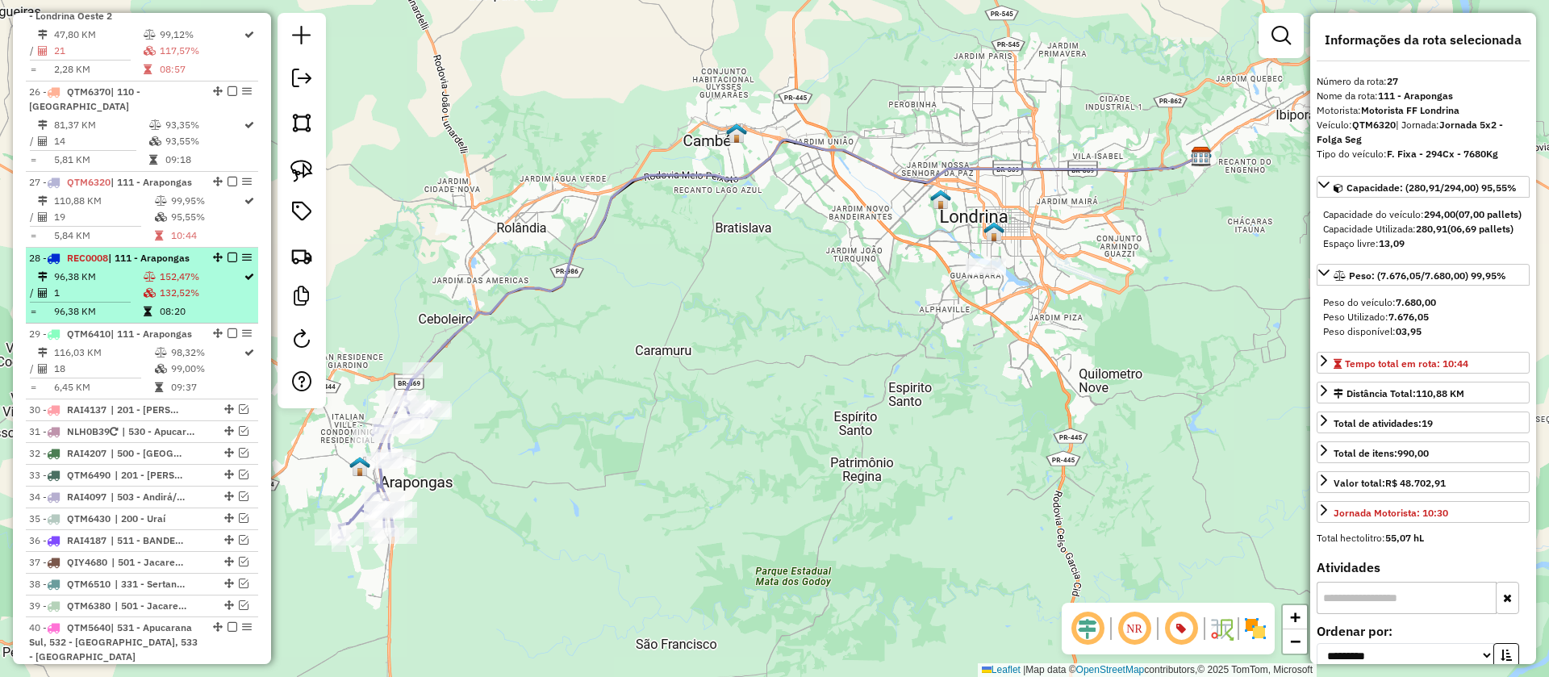
click at [190, 269] on td "152,47%" at bounding box center [201, 277] width 84 height 16
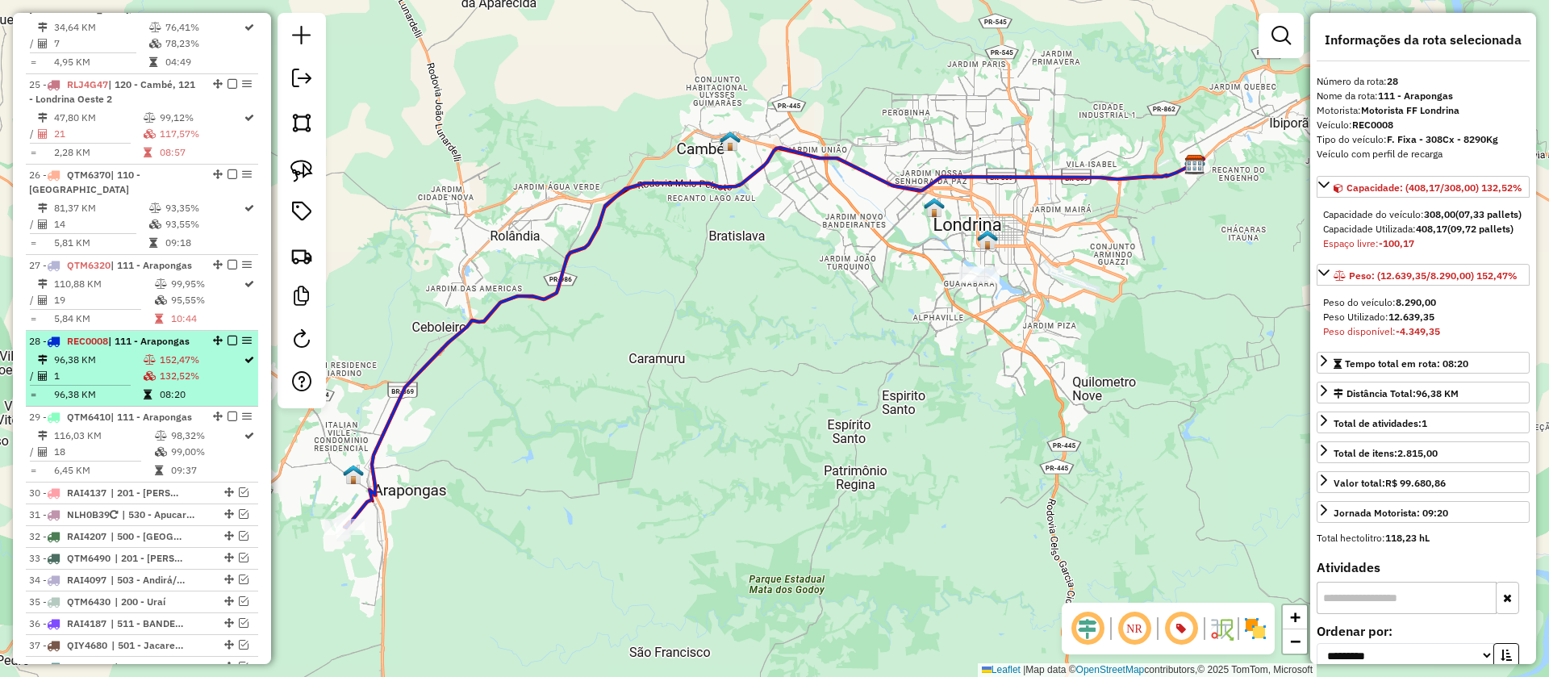
scroll to position [2714, 0]
click at [228, 338] on em at bounding box center [233, 343] width 10 height 10
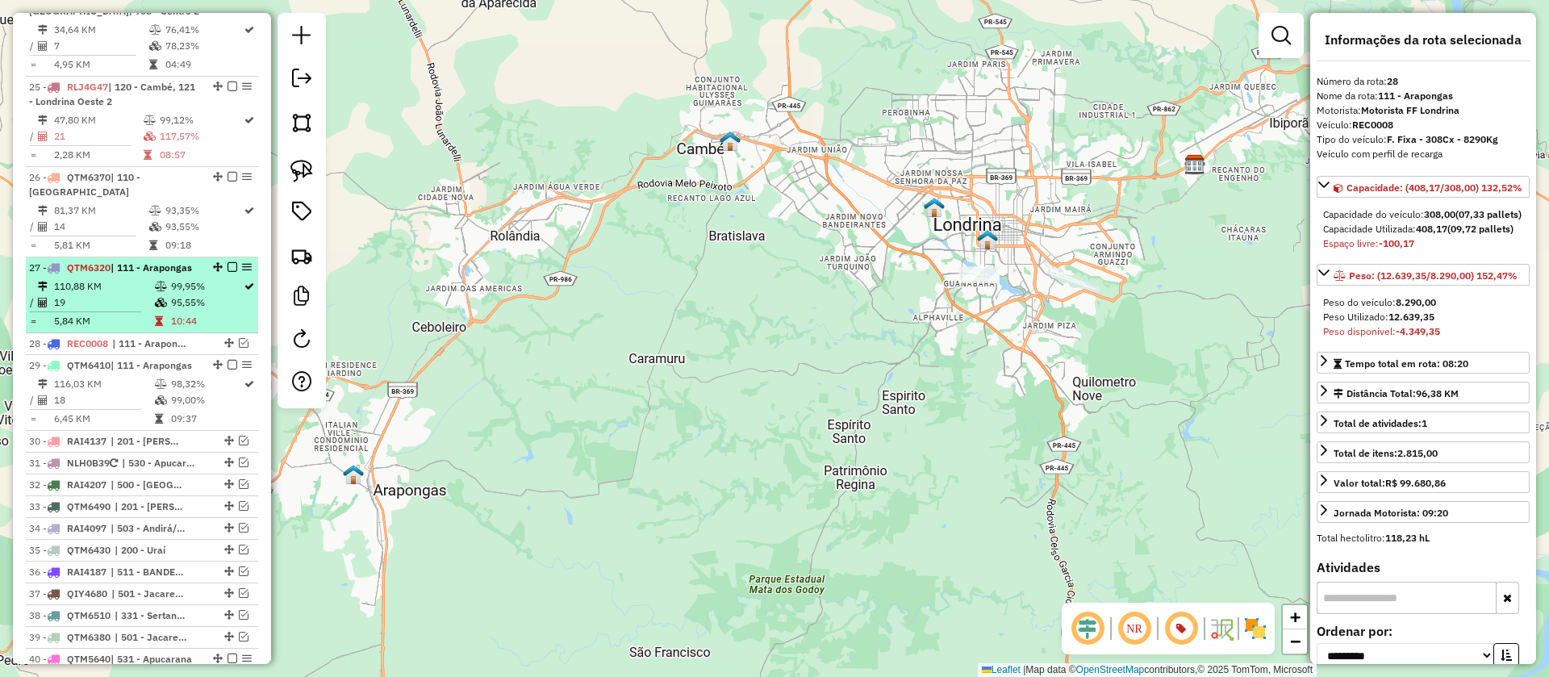
click at [189, 295] on td "95,55%" at bounding box center [206, 303] width 73 height 16
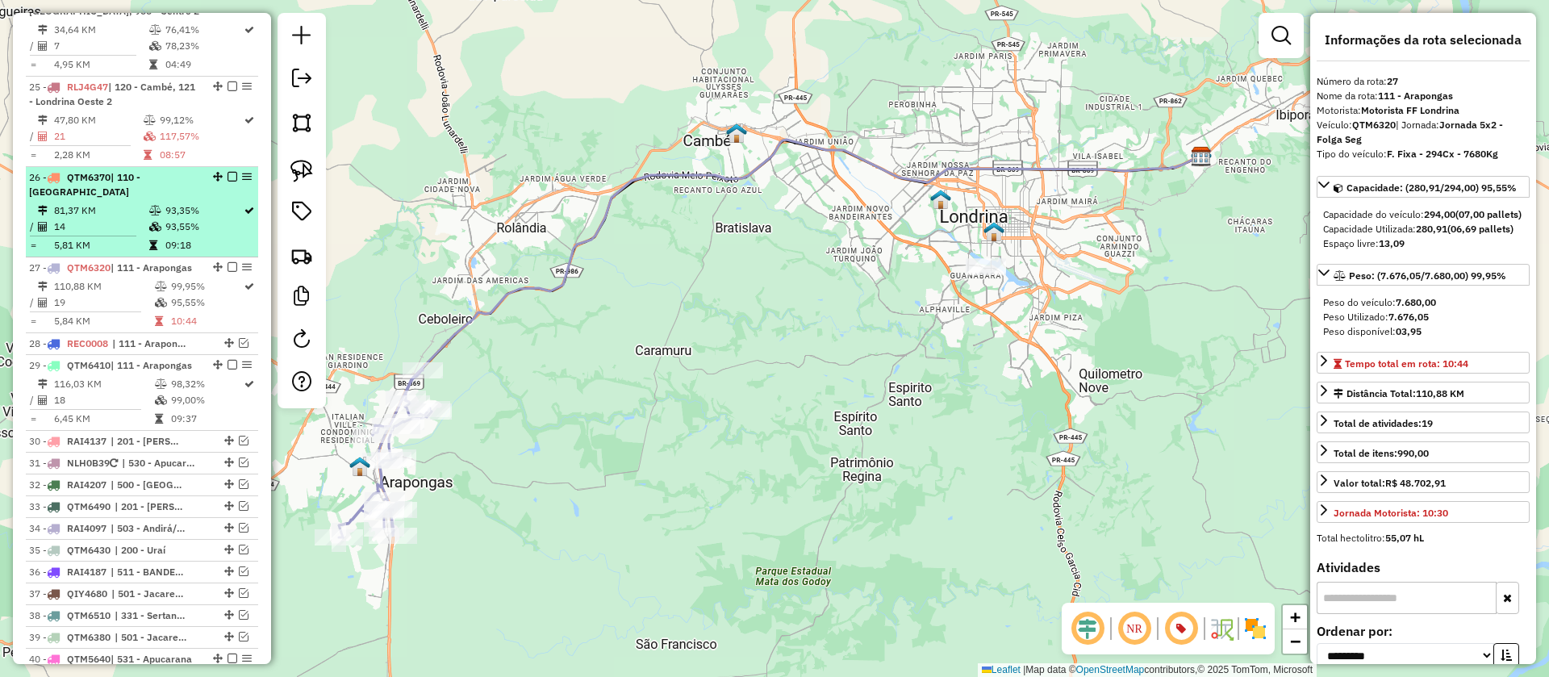
click at [189, 203] on td "93,35%" at bounding box center [204, 211] width 78 height 16
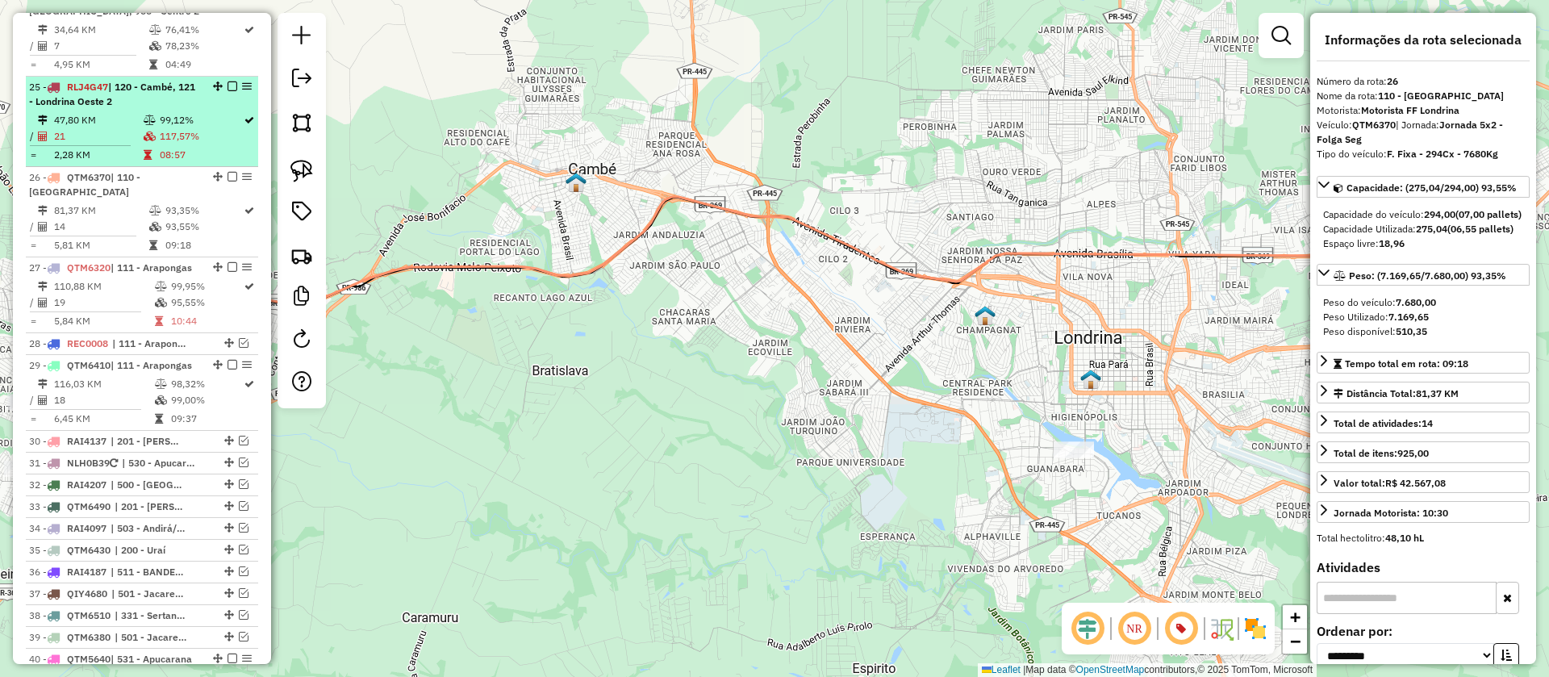
click at [189, 128] on td "117,57%" at bounding box center [201, 136] width 84 height 16
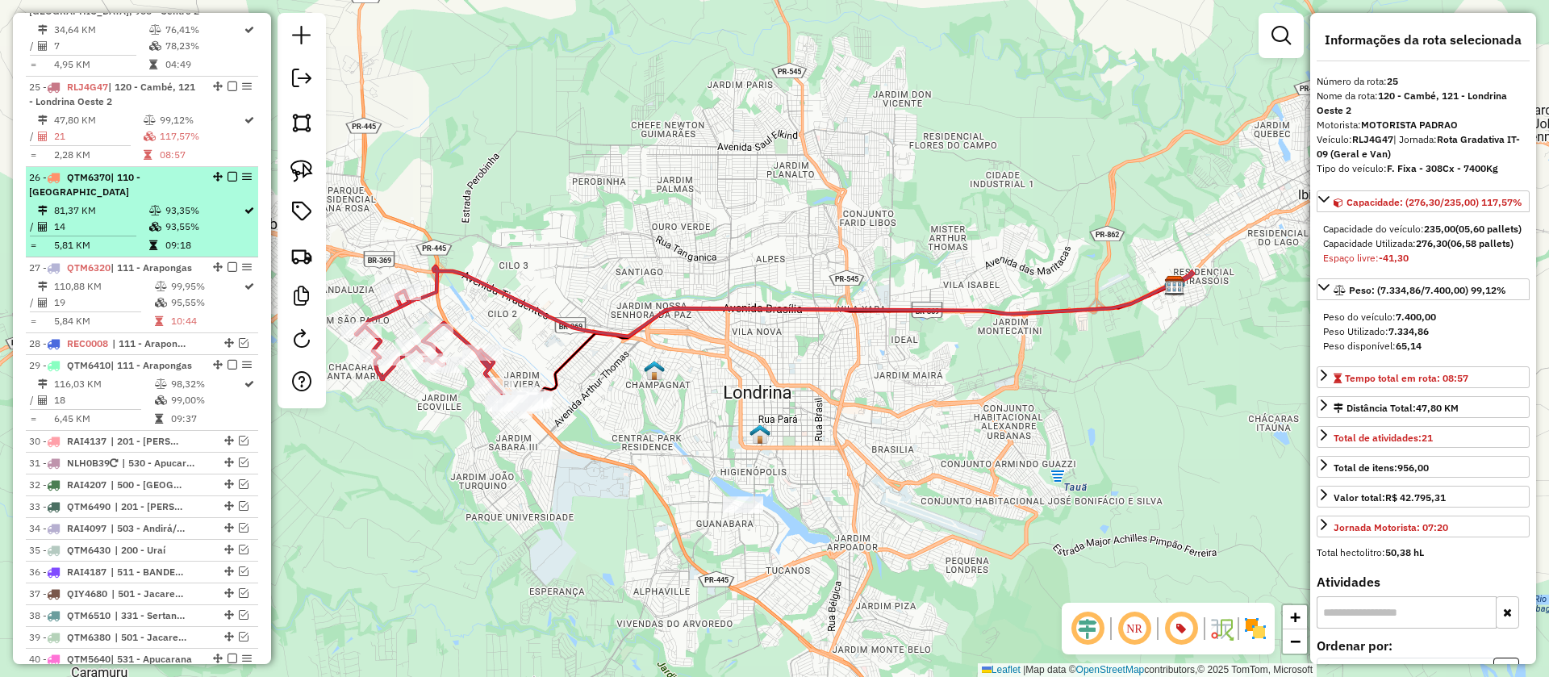
click at [196, 219] on td "93,55%" at bounding box center [204, 227] width 78 height 16
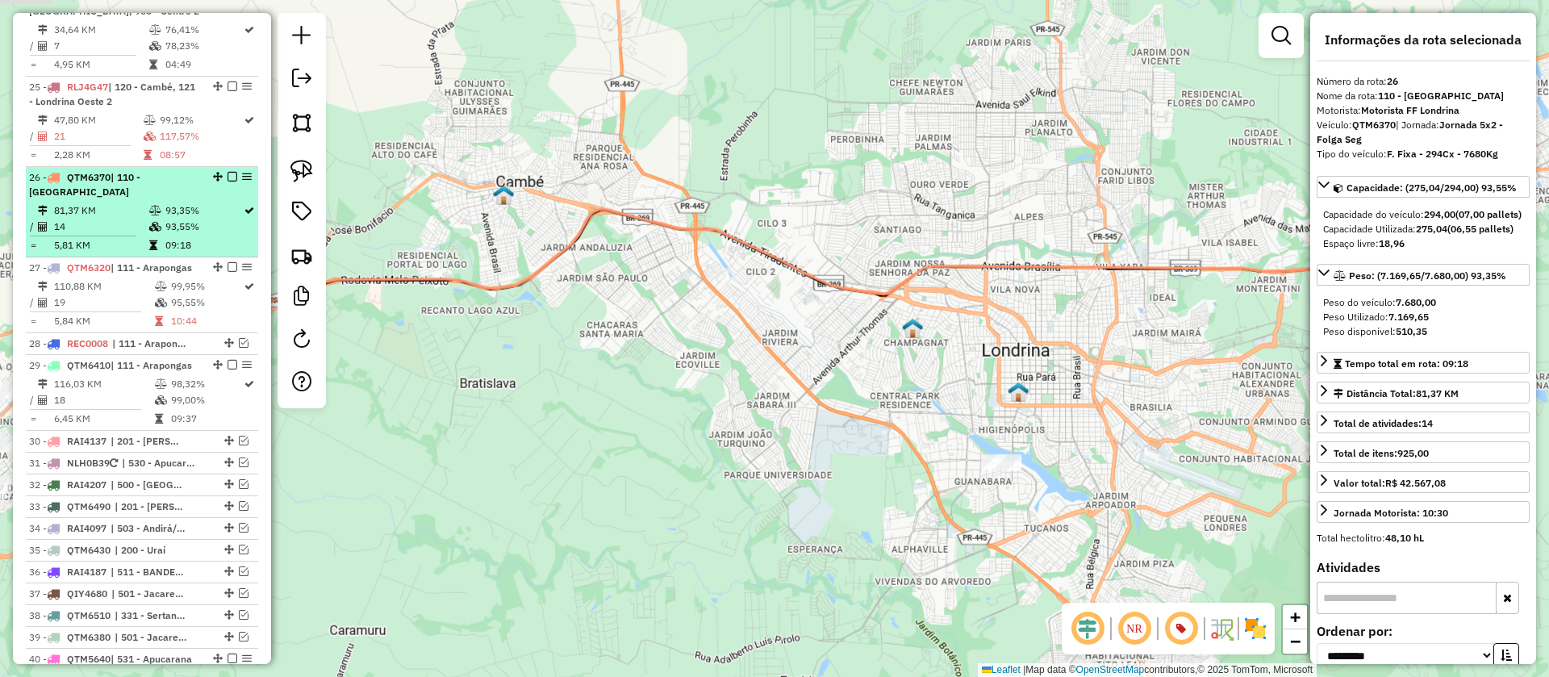
click at [196, 219] on td "93,55%" at bounding box center [204, 227] width 78 height 16
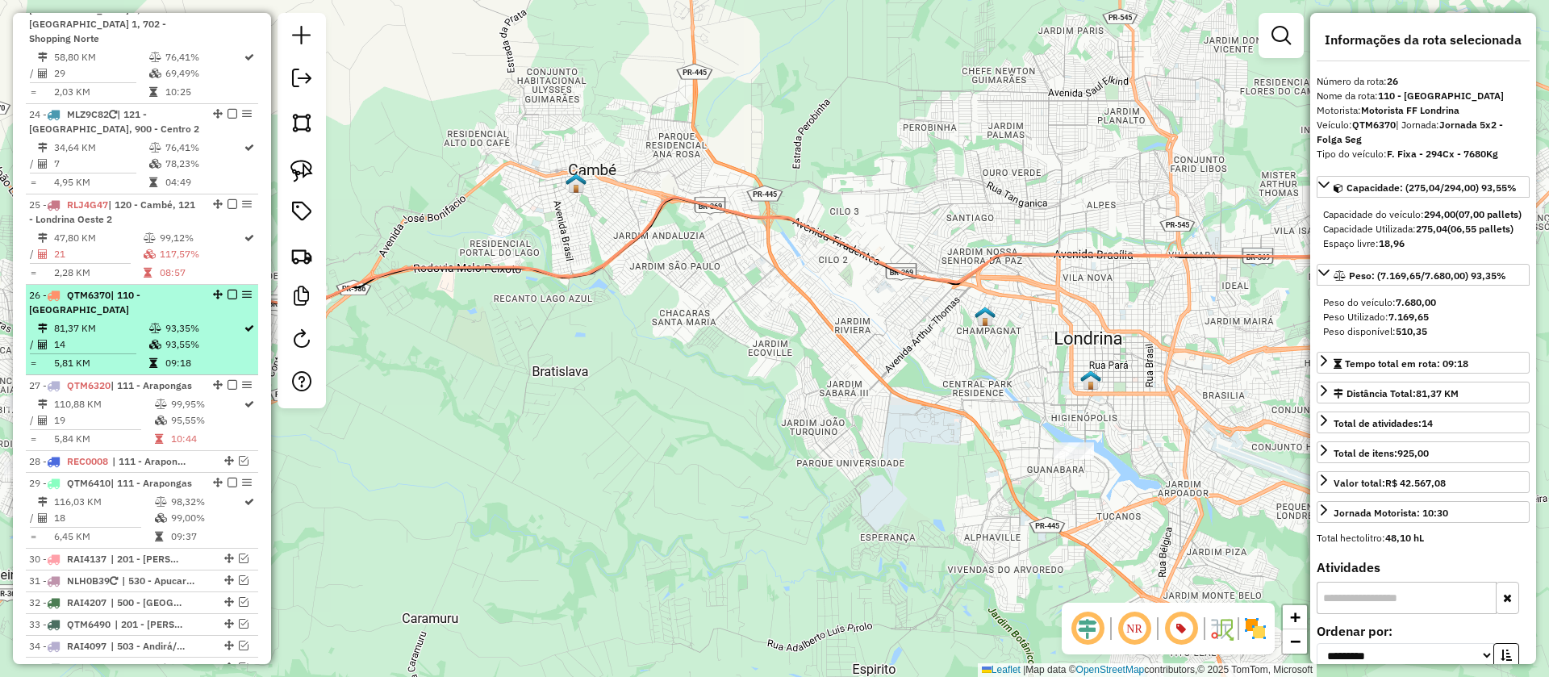
scroll to position [2574, 0]
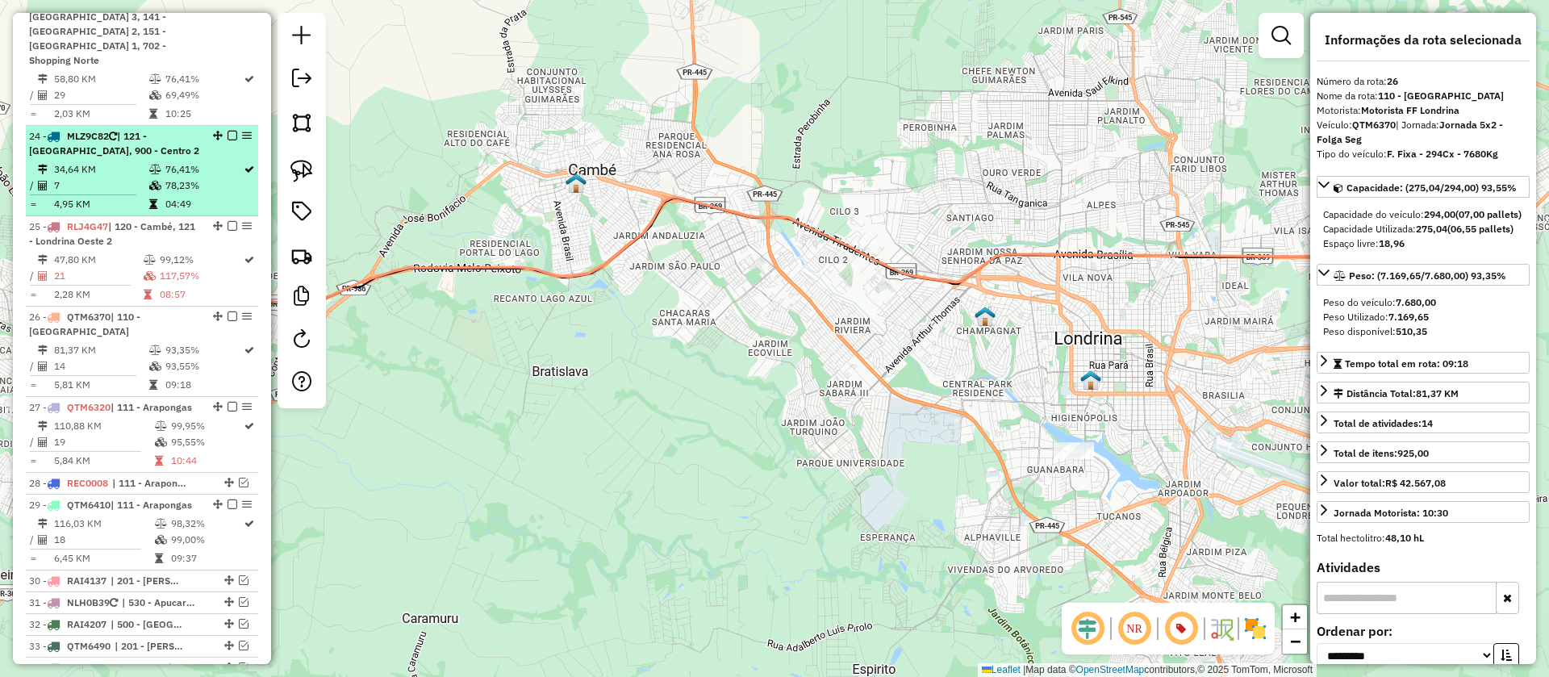
click at [196, 161] on td "76,41%" at bounding box center [204, 169] width 78 height 16
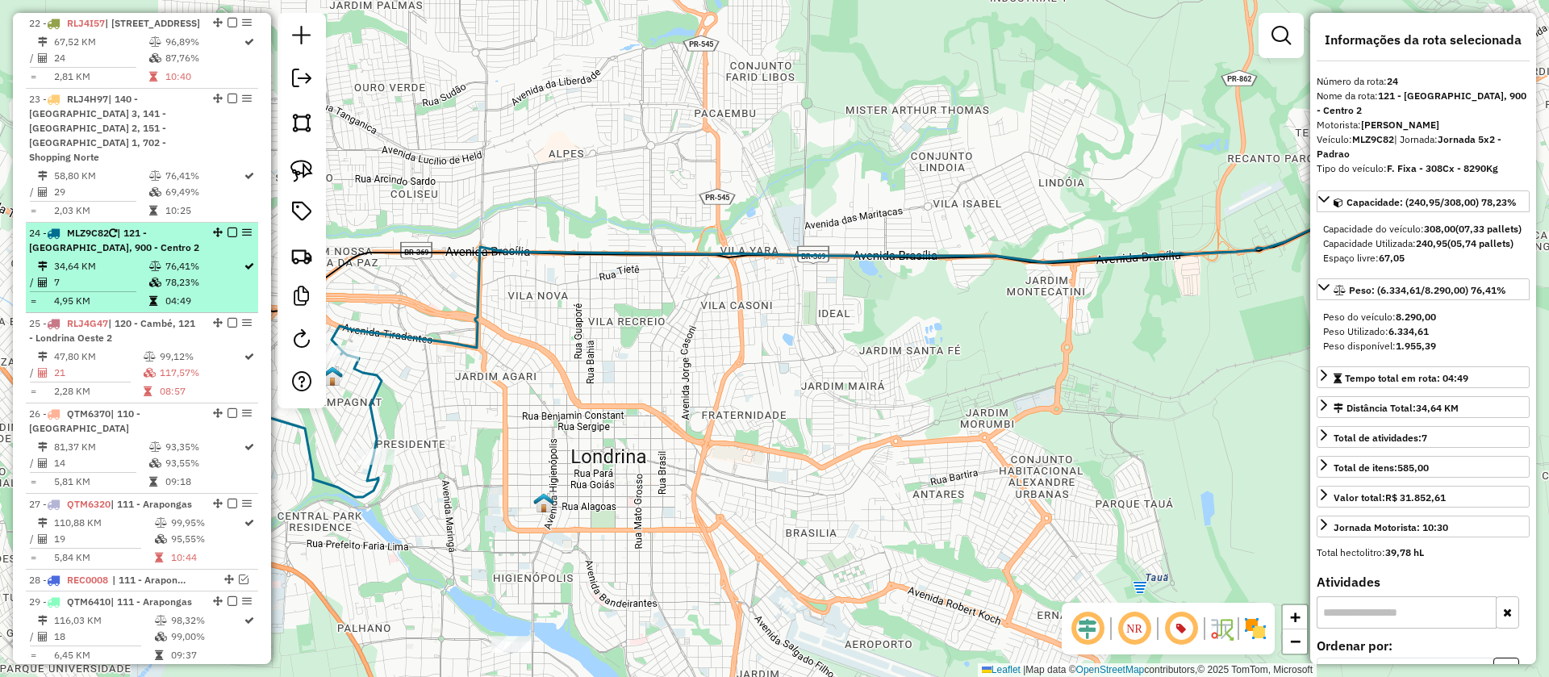
click at [196, 168] on td "76,41%" at bounding box center [204, 176] width 78 height 16
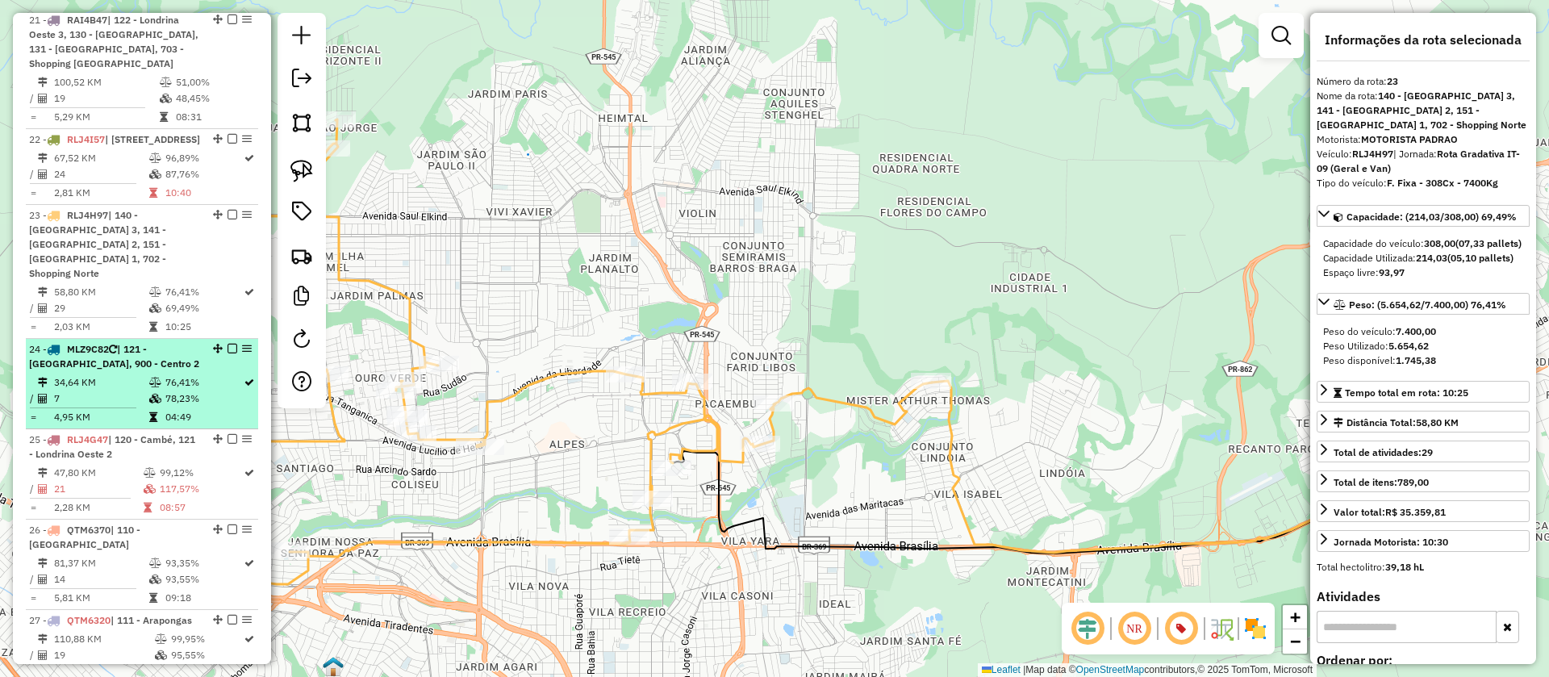
scroll to position [2358, 0]
click at [196, 153] on td "96,89%" at bounding box center [204, 161] width 78 height 16
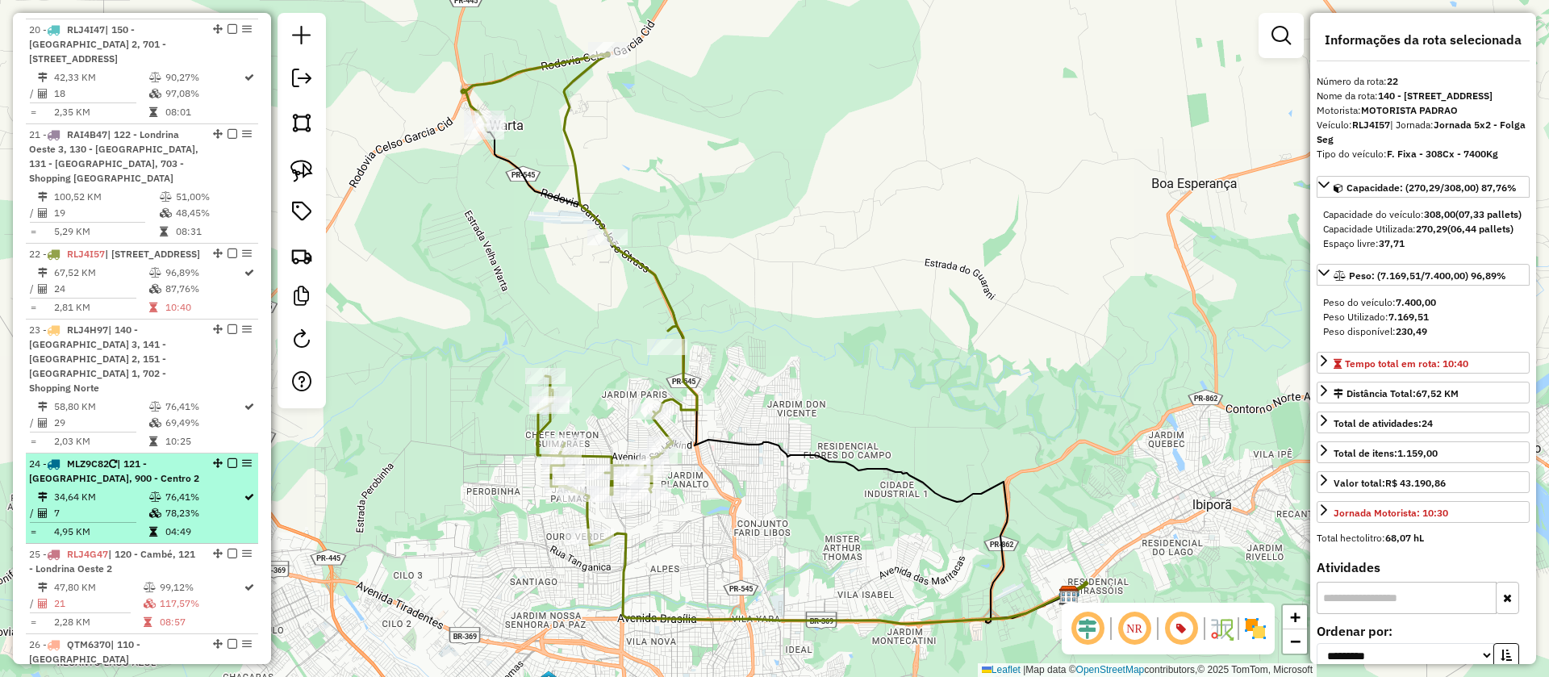
click at [196, 127] on div "21 - RAI4B47 | 122 - Londrina Oeste 3, 130 - Tamarana, 131 - Londrina Sul, 703 …" at bounding box center [142, 156] width 226 height 58
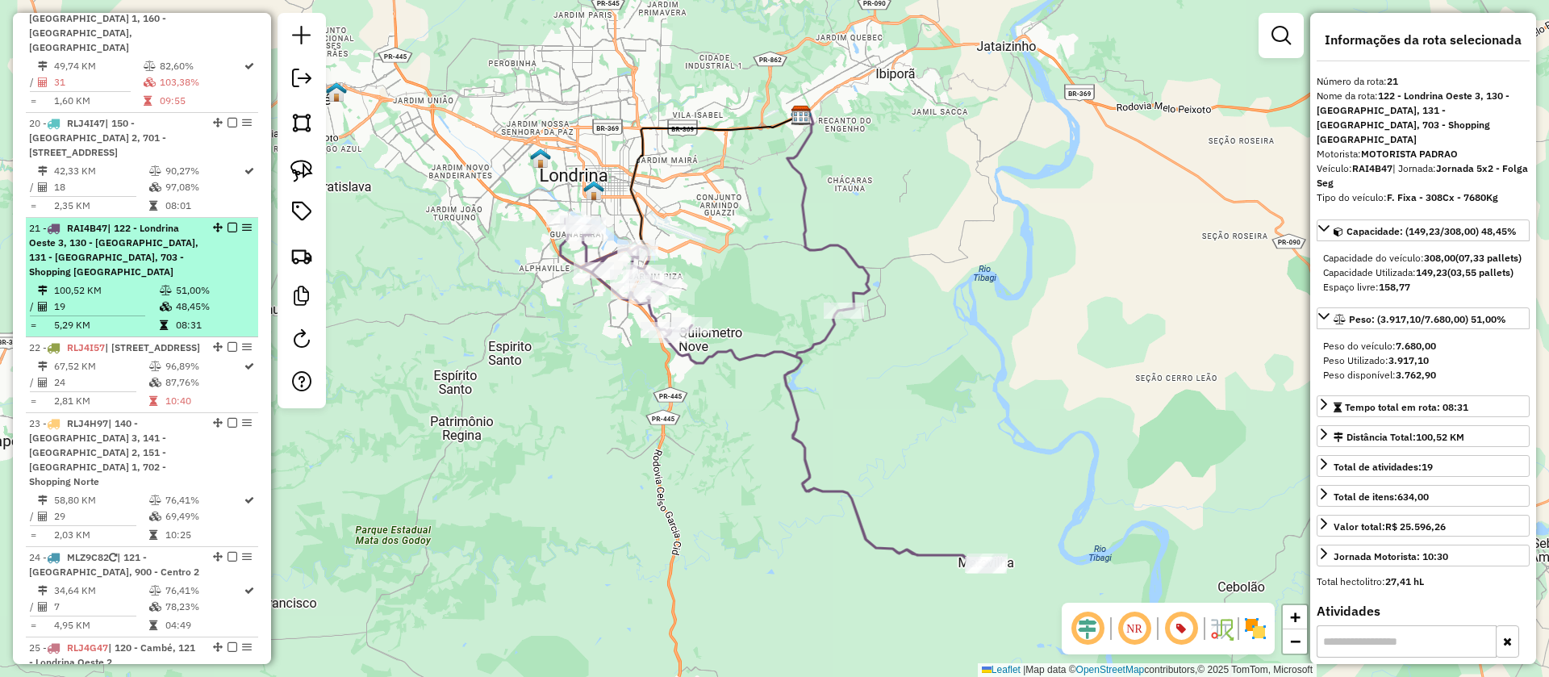
scroll to position [2145, 0]
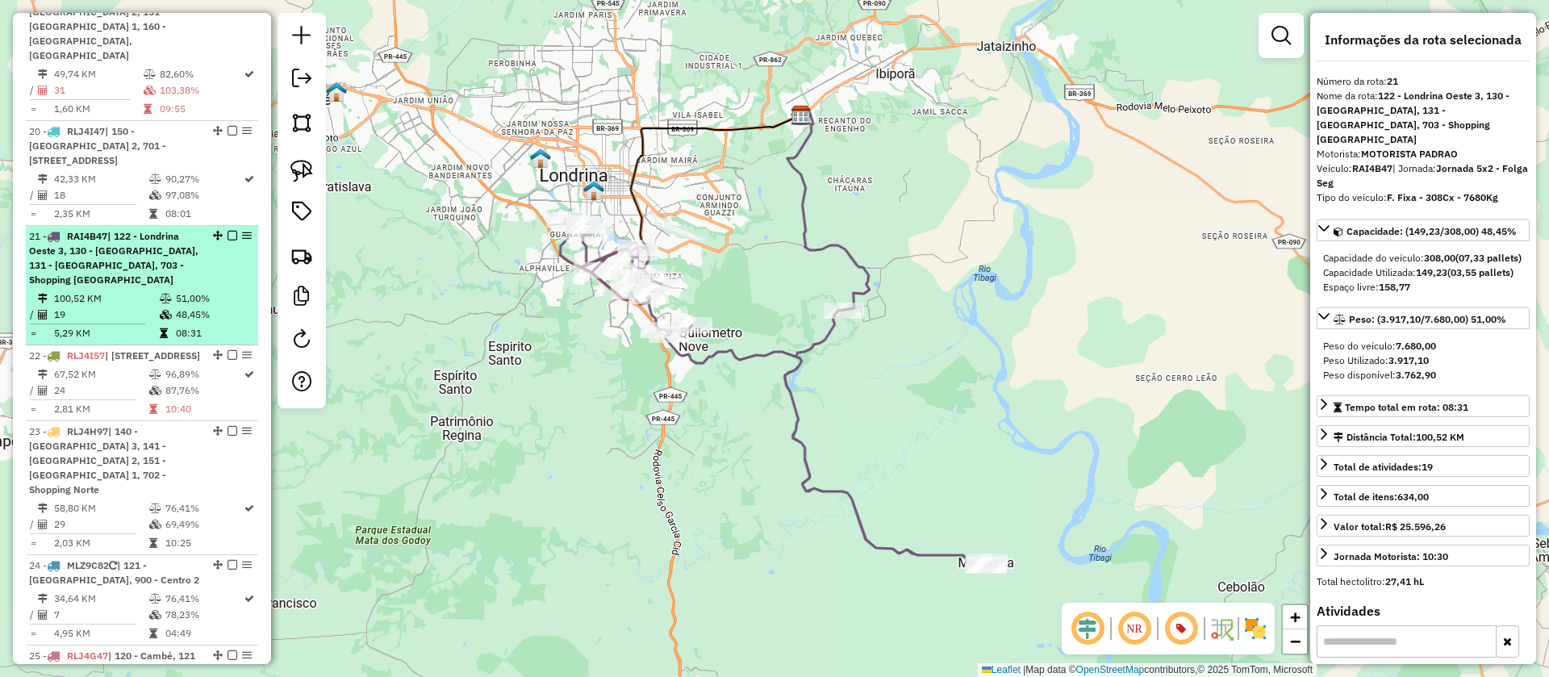
click at [194, 171] on td "90,27%" at bounding box center [204, 179] width 78 height 16
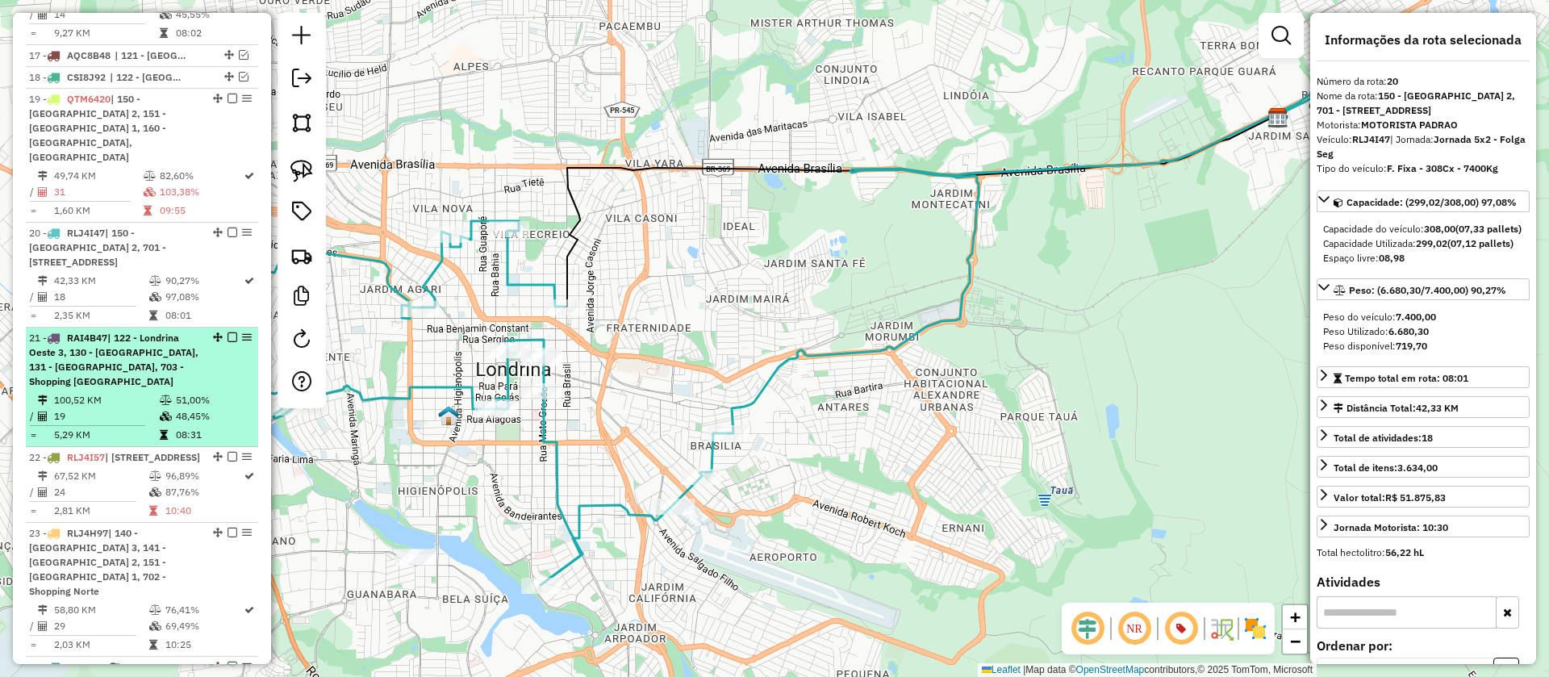
click at [194, 168] on td "82,60%" at bounding box center [201, 176] width 84 height 16
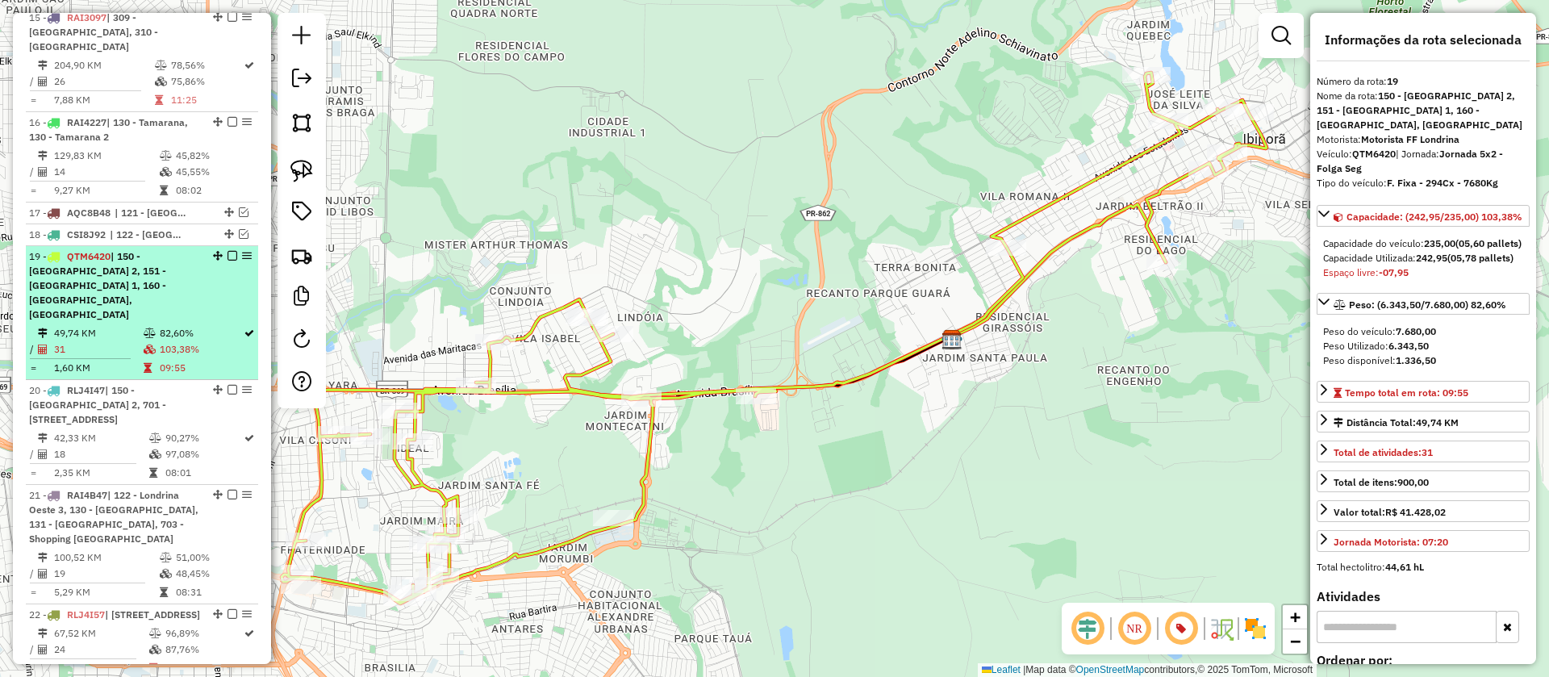
scroll to position [1881, 0]
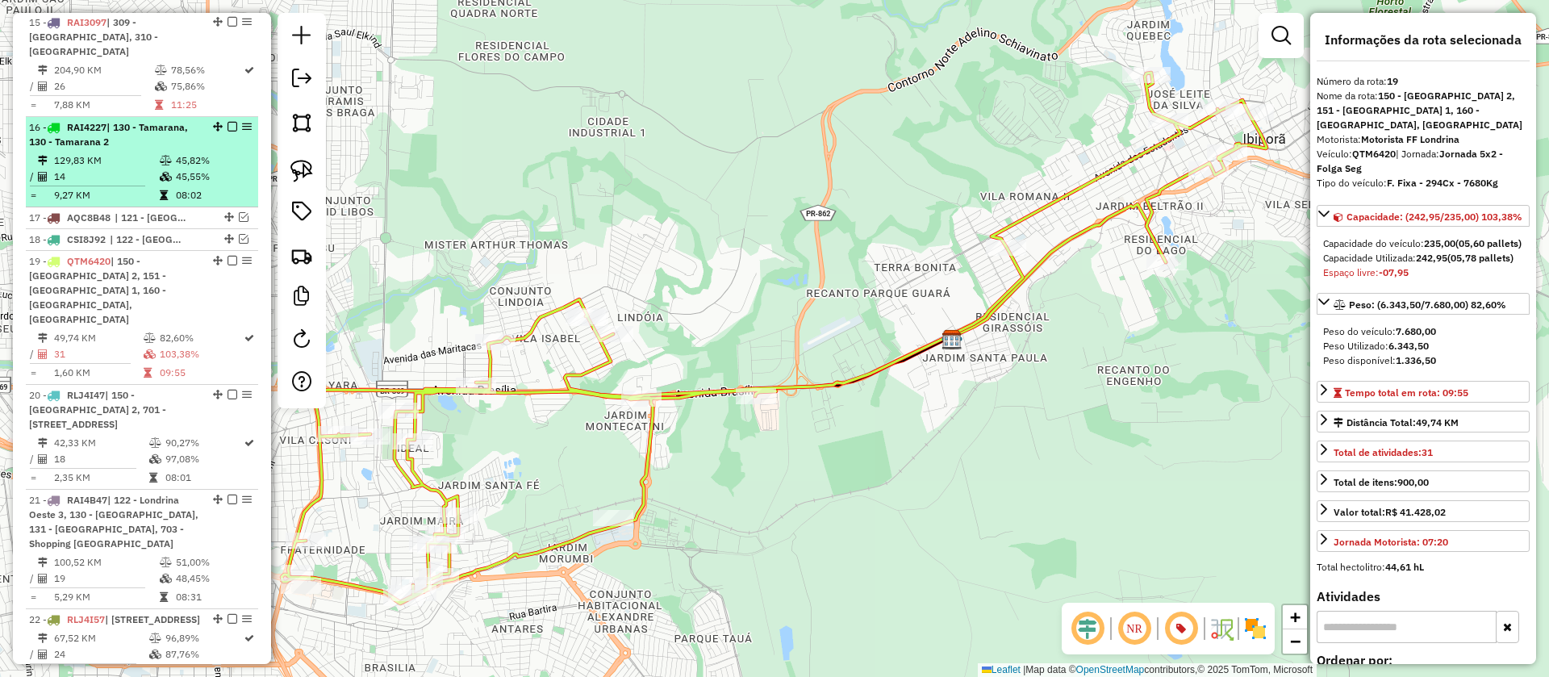
click at [191, 153] on td "45,82%" at bounding box center [213, 161] width 77 height 16
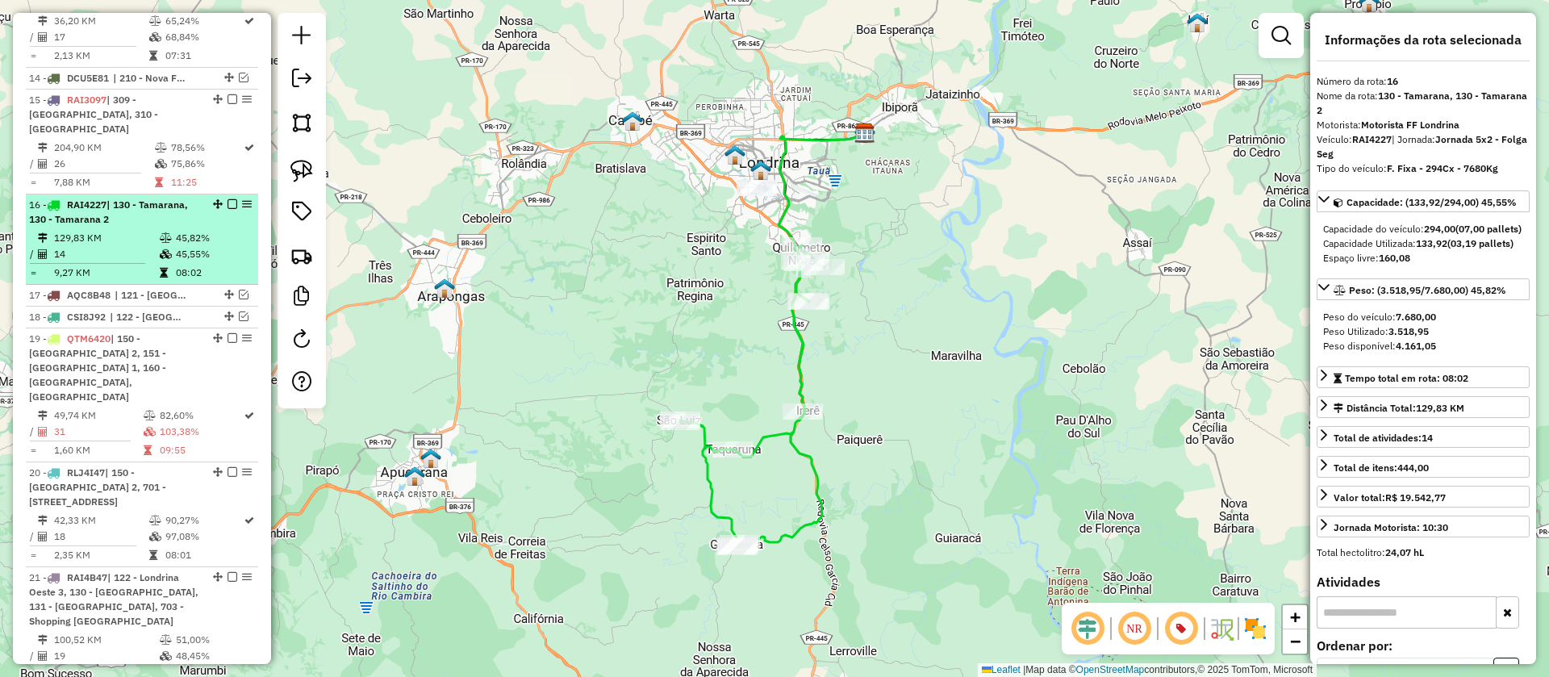
scroll to position [1799, 0]
click at [191, 144] on td "78,56%" at bounding box center [206, 152] width 73 height 16
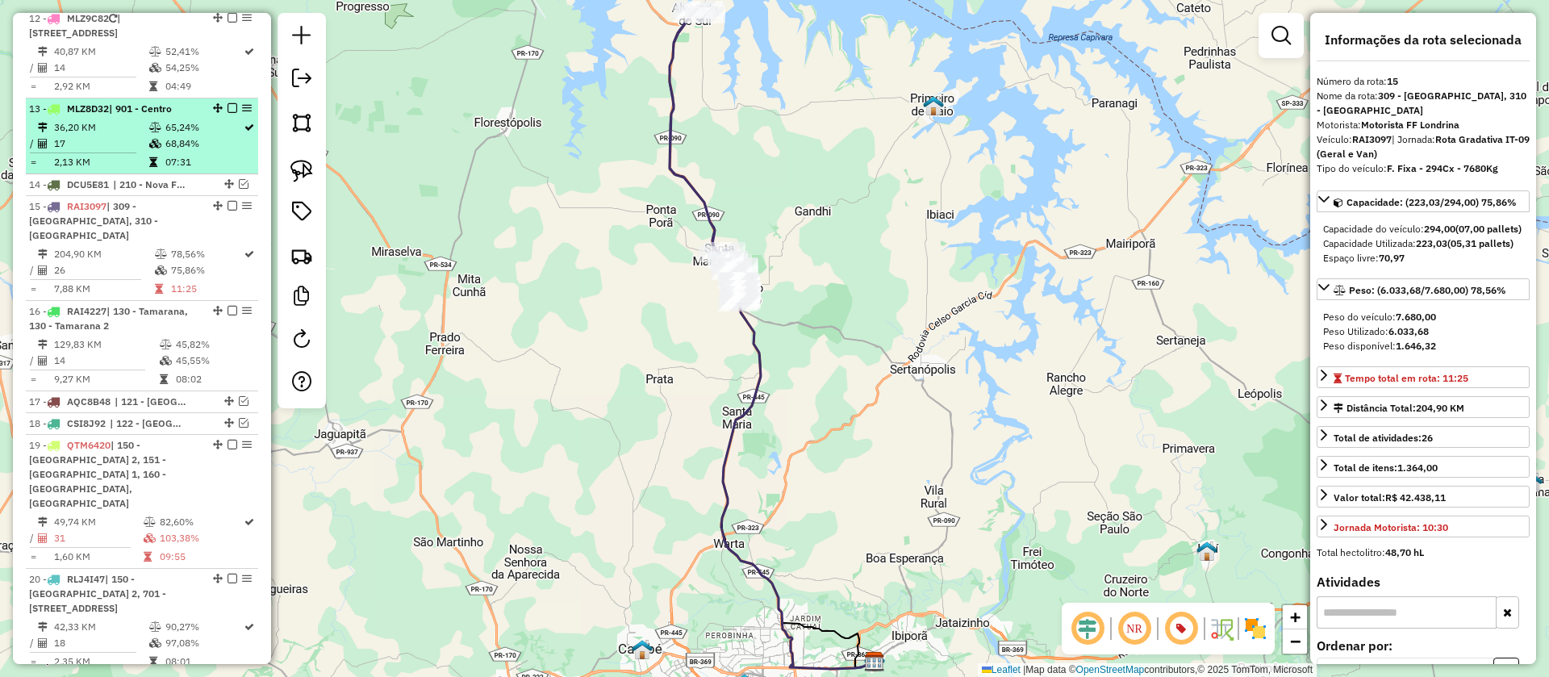
scroll to position [1695, 0]
click at [191, 138] on td "68,84%" at bounding box center [204, 146] width 78 height 16
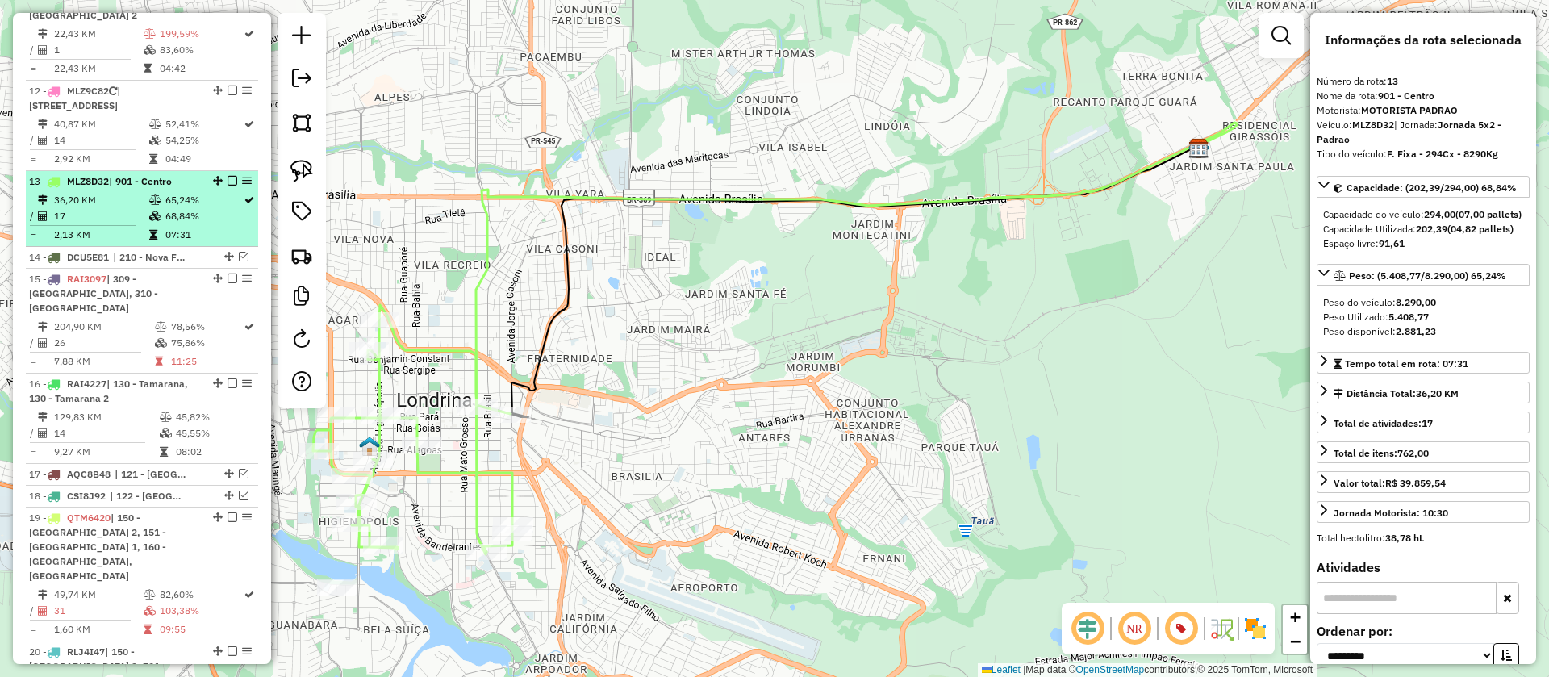
scroll to position [1588, 0]
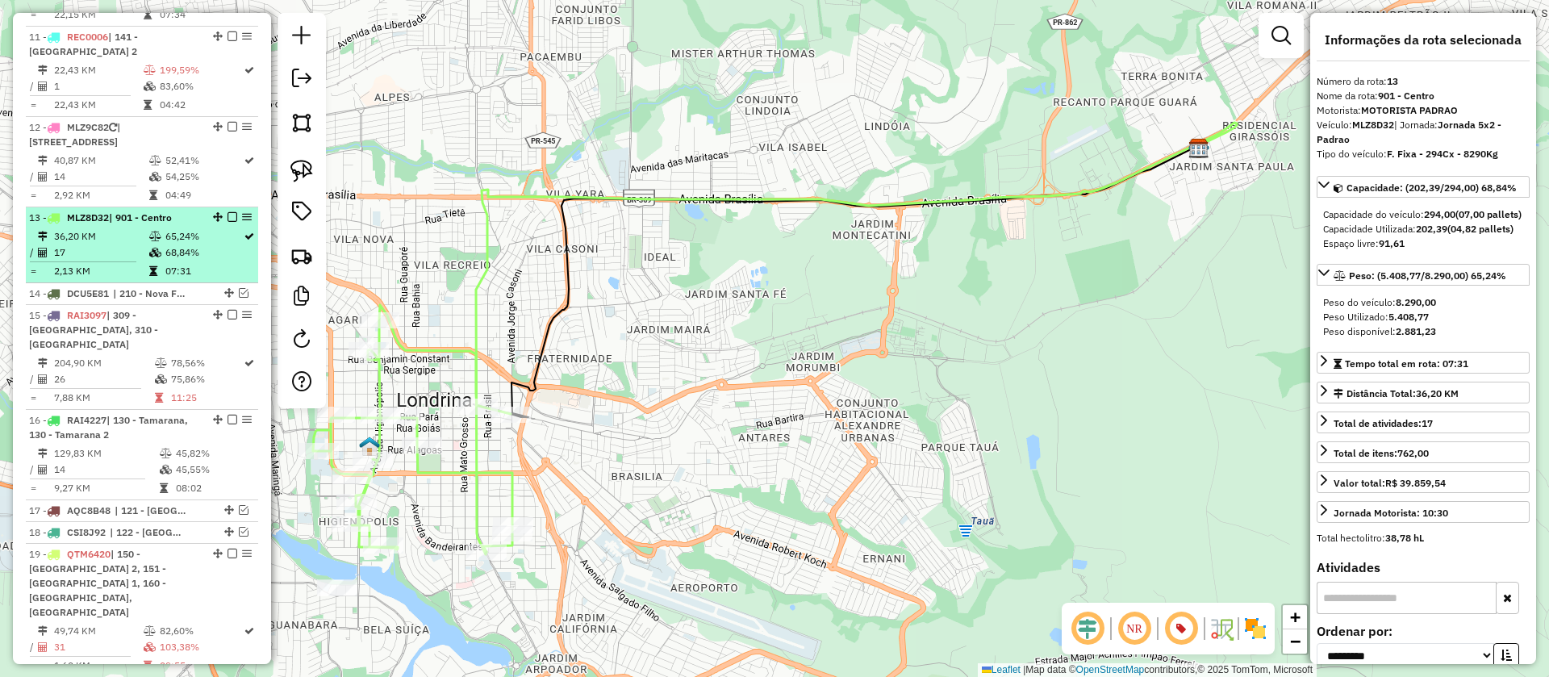
click at [191, 120] on div "12 - MLZ9C82 | 900 - Centro 2, 901 - Centro" at bounding box center [114, 134] width 171 height 29
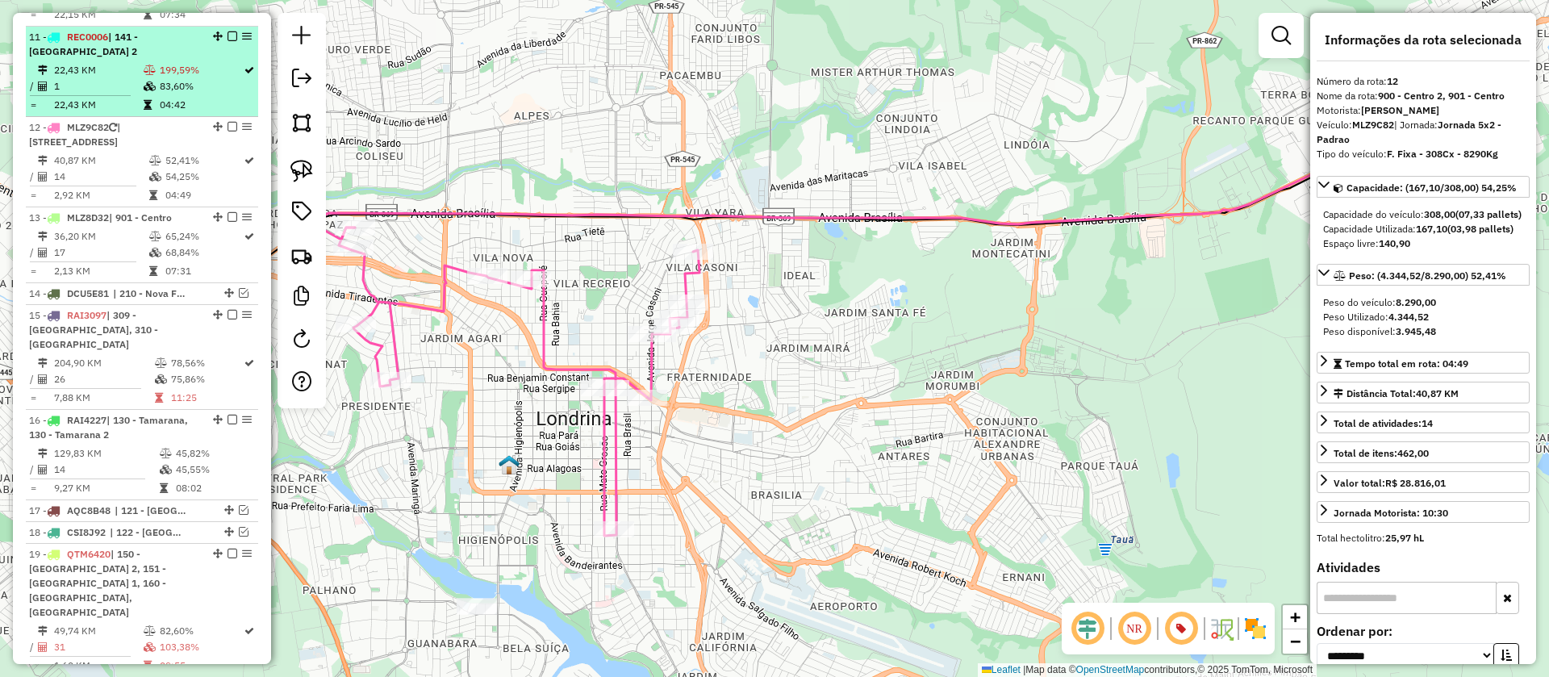
click at [190, 78] on td "83,60%" at bounding box center [201, 86] width 84 height 16
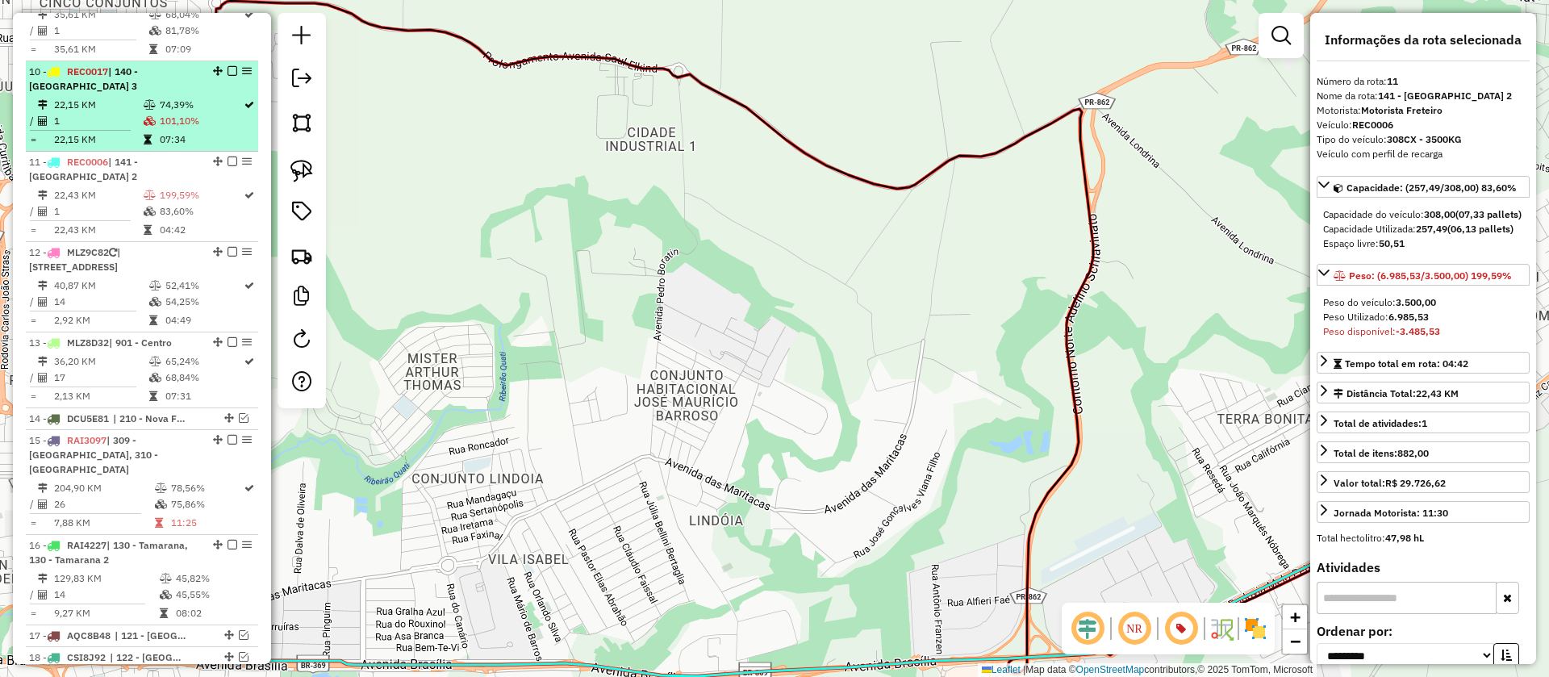
scroll to position [1461, 0]
click at [189, 99] on td "74,39%" at bounding box center [201, 107] width 84 height 16
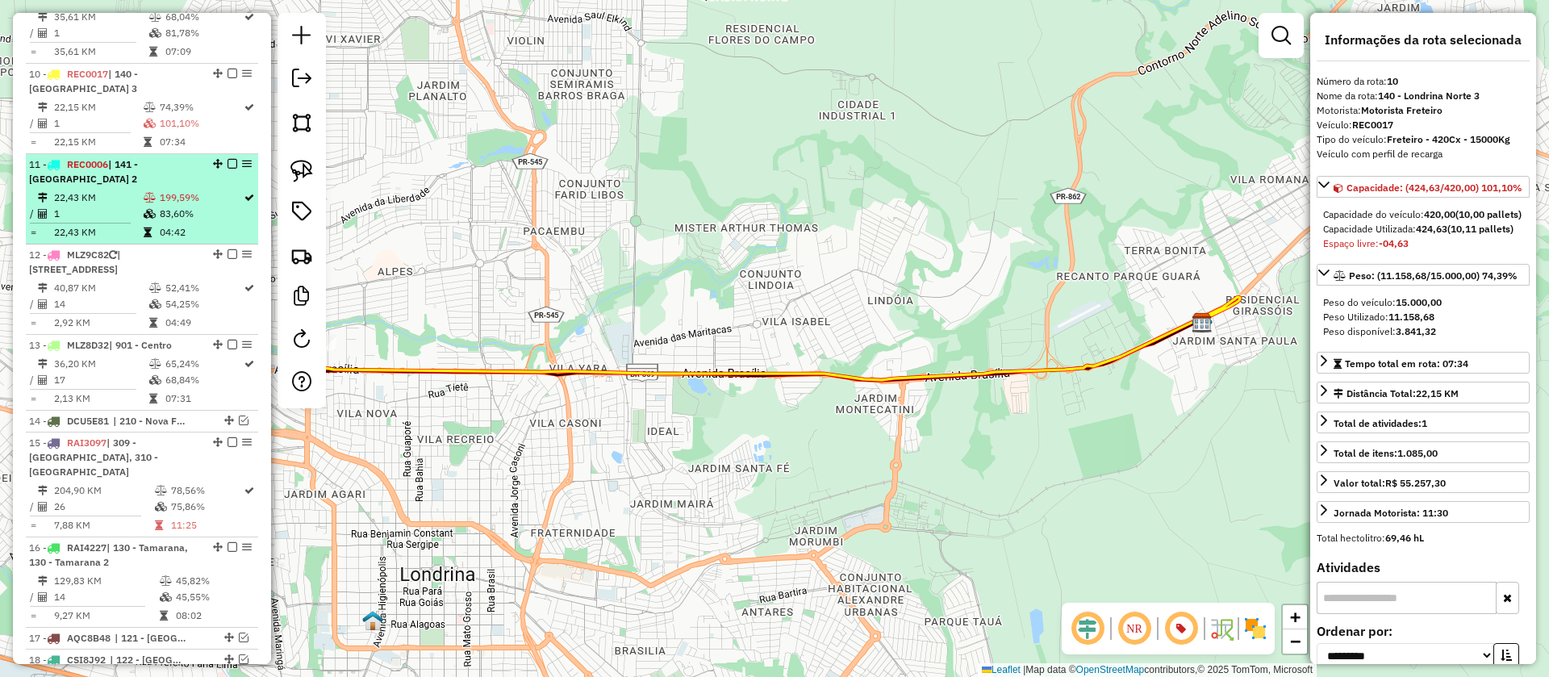
click at [228, 159] on em at bounding box center [233, 164] width 10 height 10
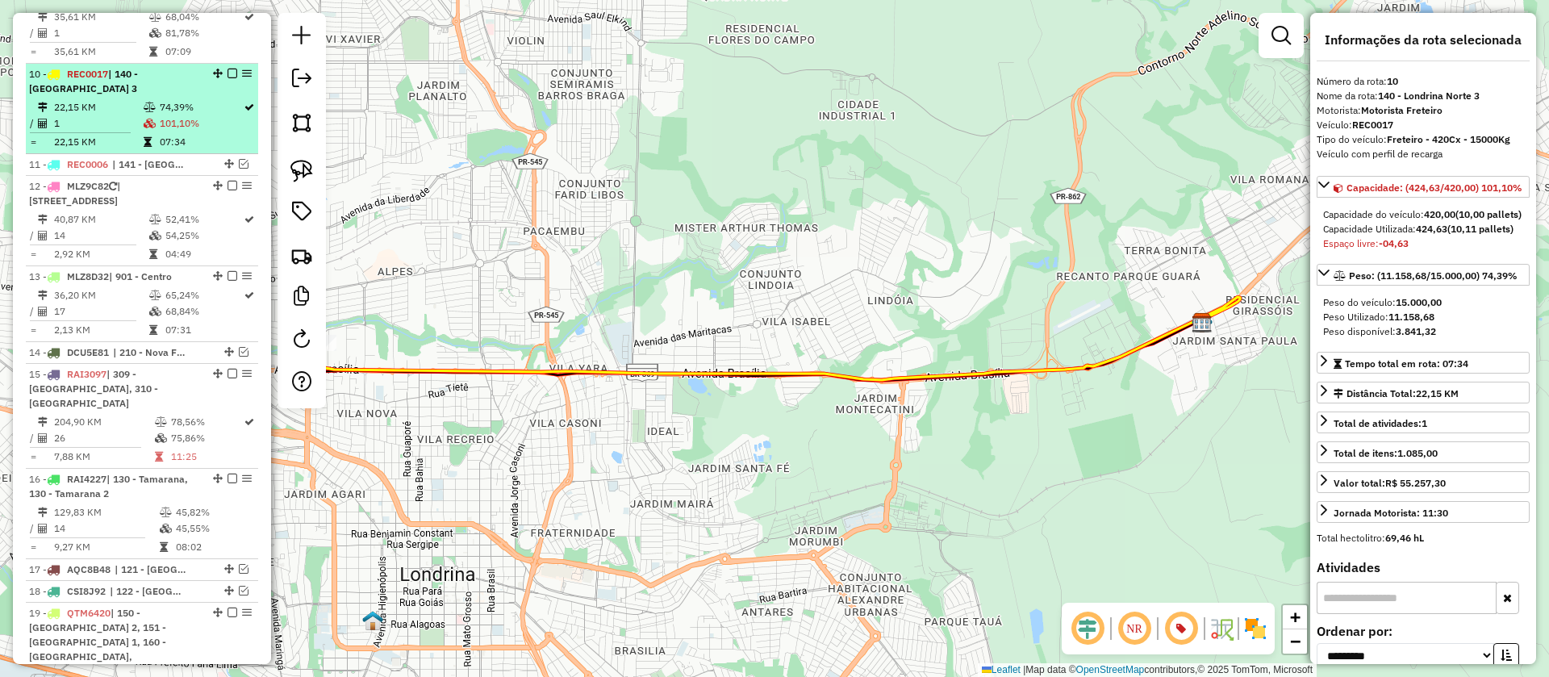
click at [228, 69] on em at bounding box center [233, 74] width 10 height 10
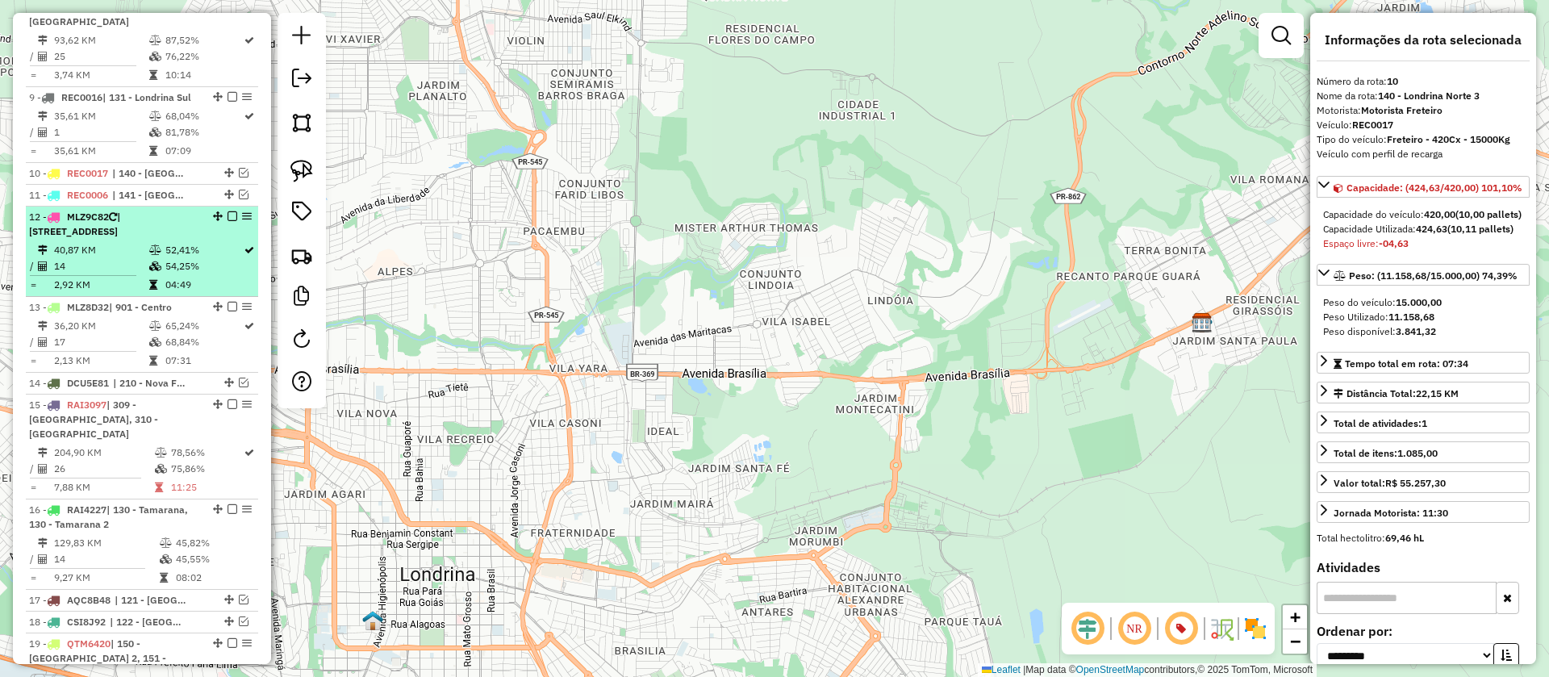
scroll to position [1348, 0]
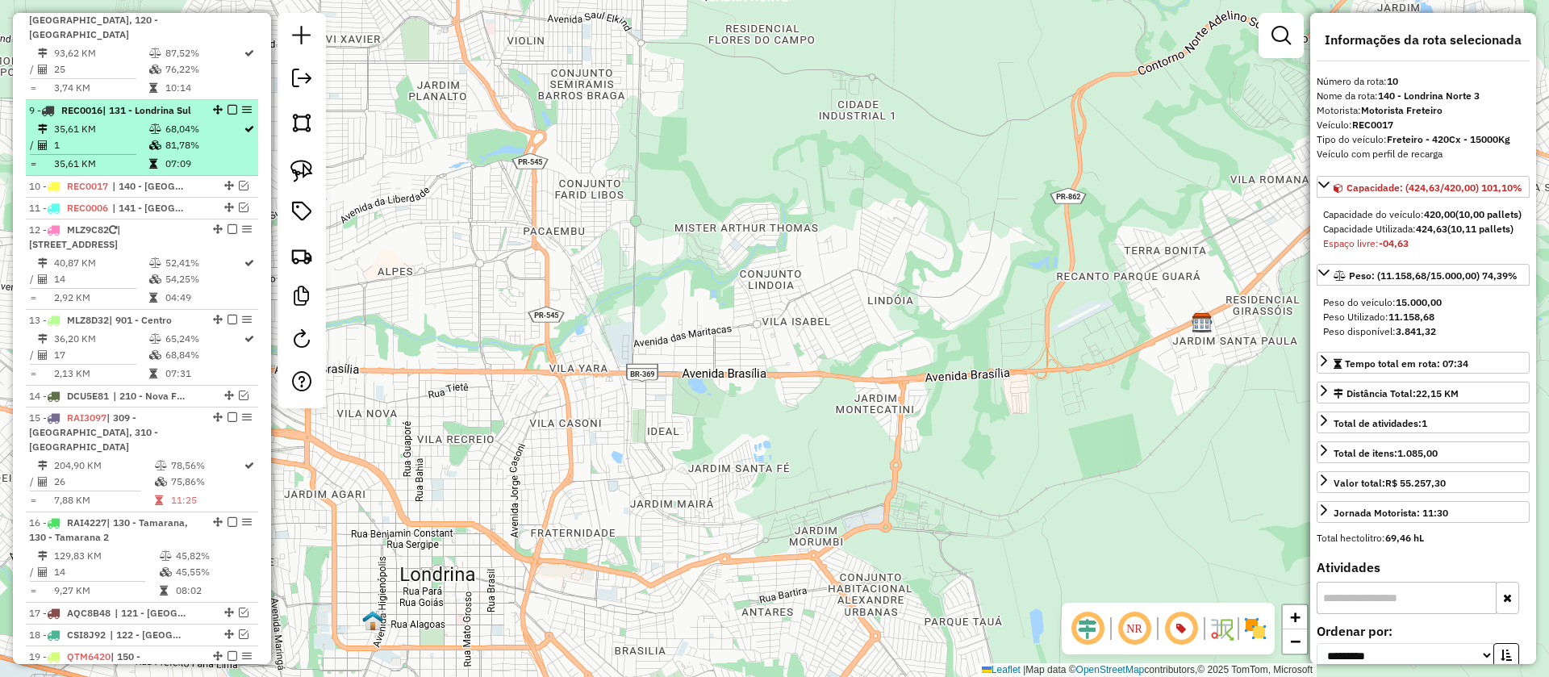
click at [184, 121] on td "68,04%" at bounding box center [204, 129] width 78 height 16
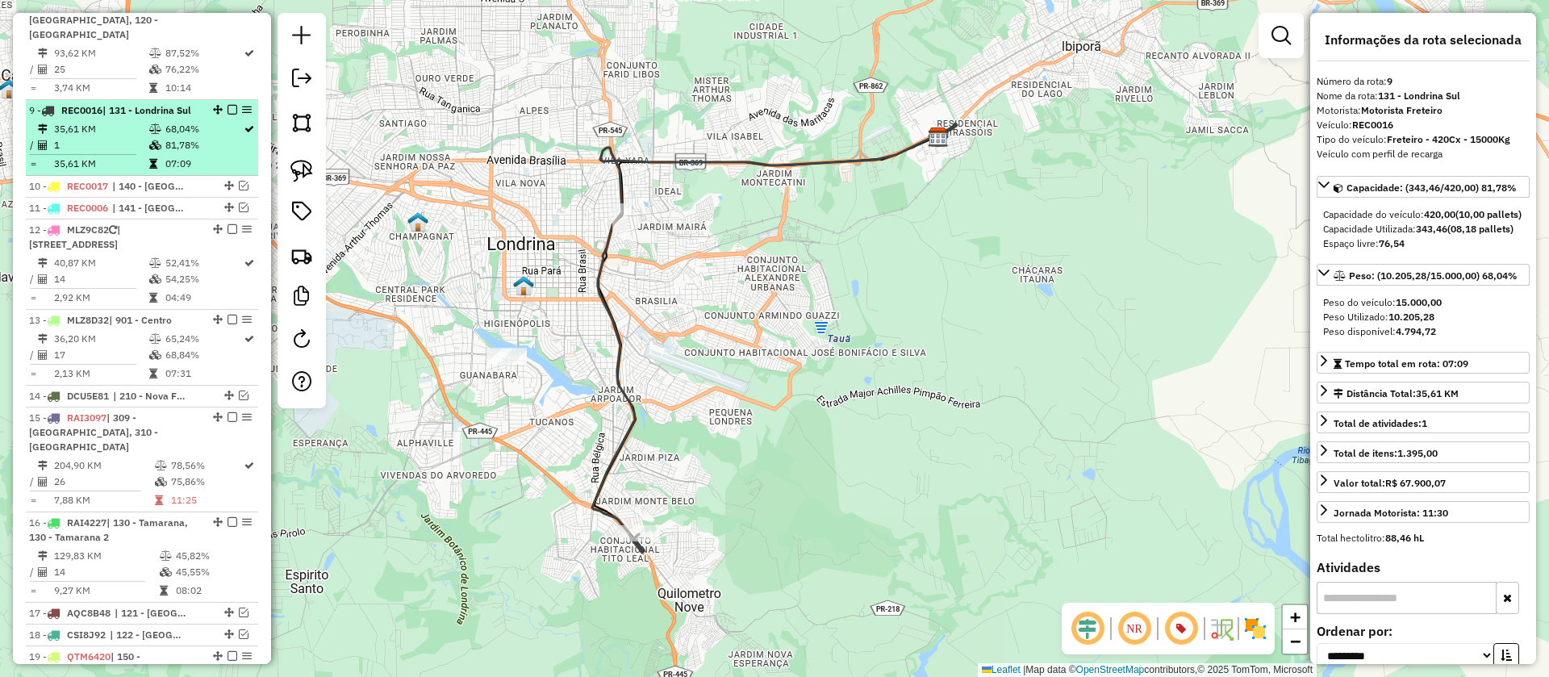
click at [228, 105] on em at bounding box center [233, 110] width 10 height 10
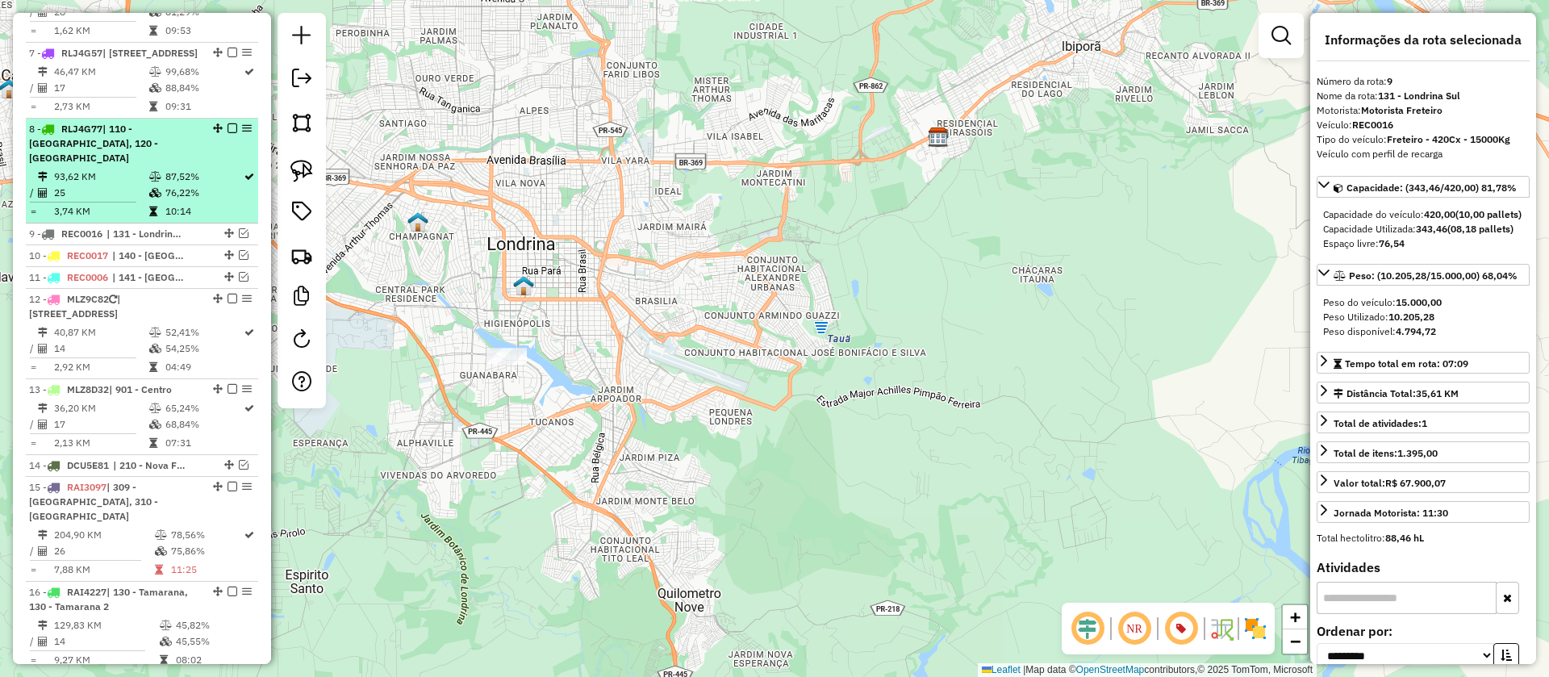
scroll to position [1225, 0]
click at [178, 135] on div "8 - RLJ4G77 | 110 - Rolândia, 120 - Cambé" at bounding box center [114, 144] width 171 height 44
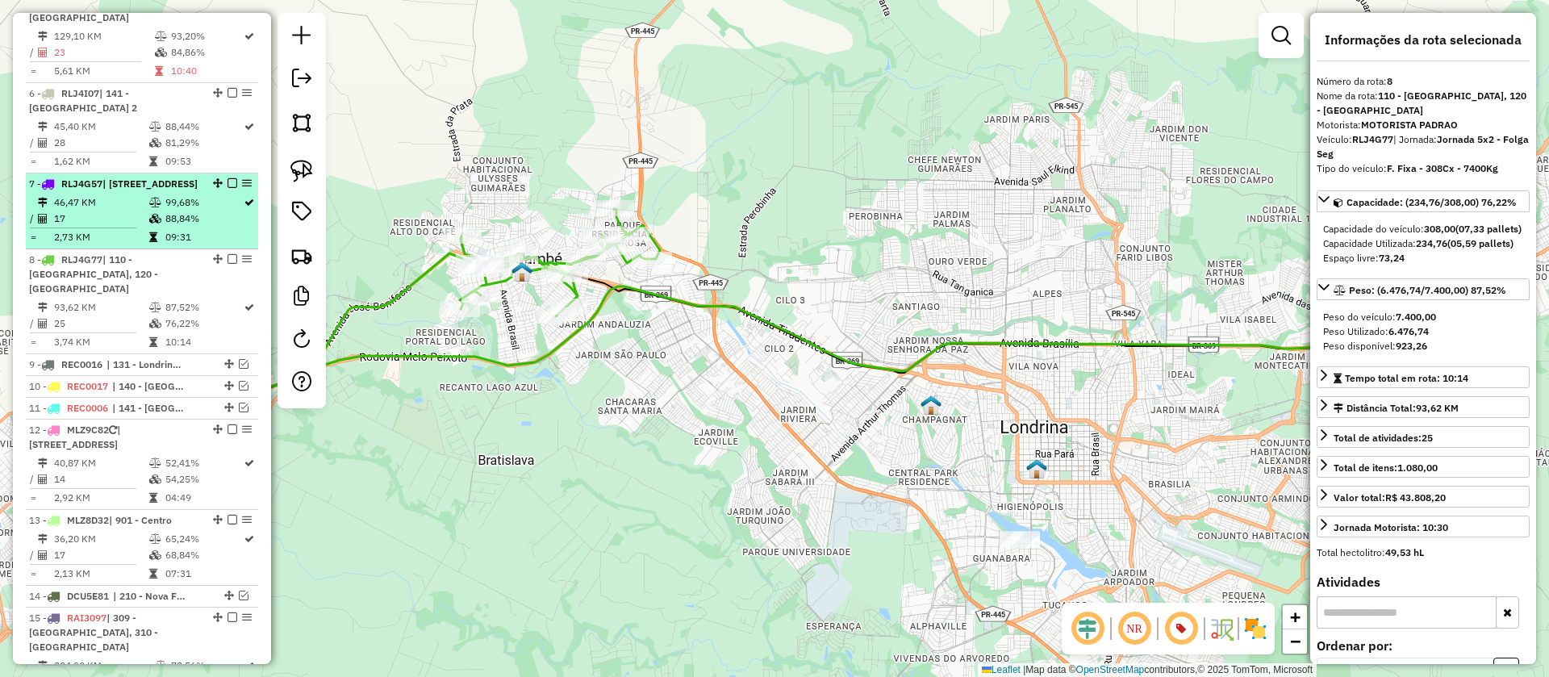
scroll to position [1094, 0]
click at [176, 178] on span "| 150 - Londrina Leste 2, 700 - Shopping Boulevard" at bounding box center [149, 184] width 95 height 12
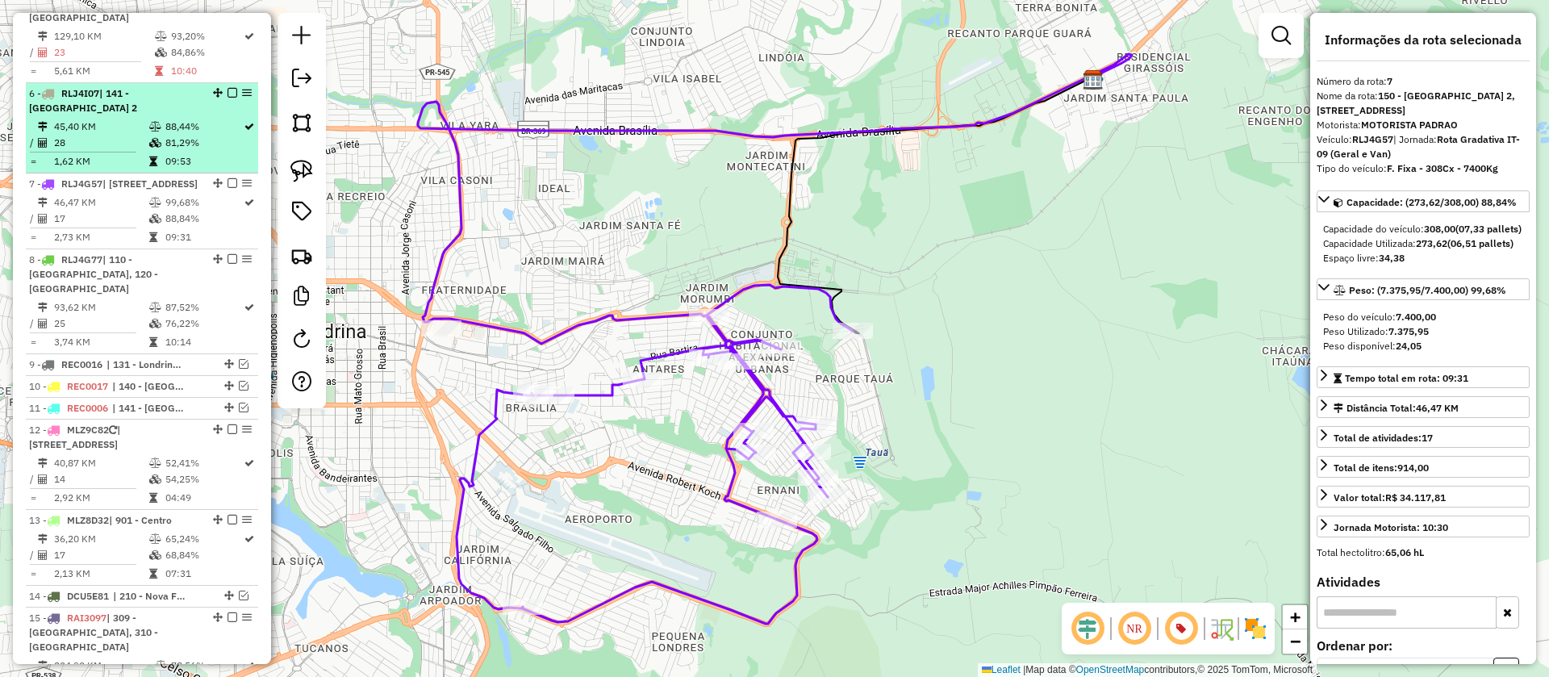
click at [177, 135] on td "81,29%" at bounding box center [204, 143] width 78 height 16
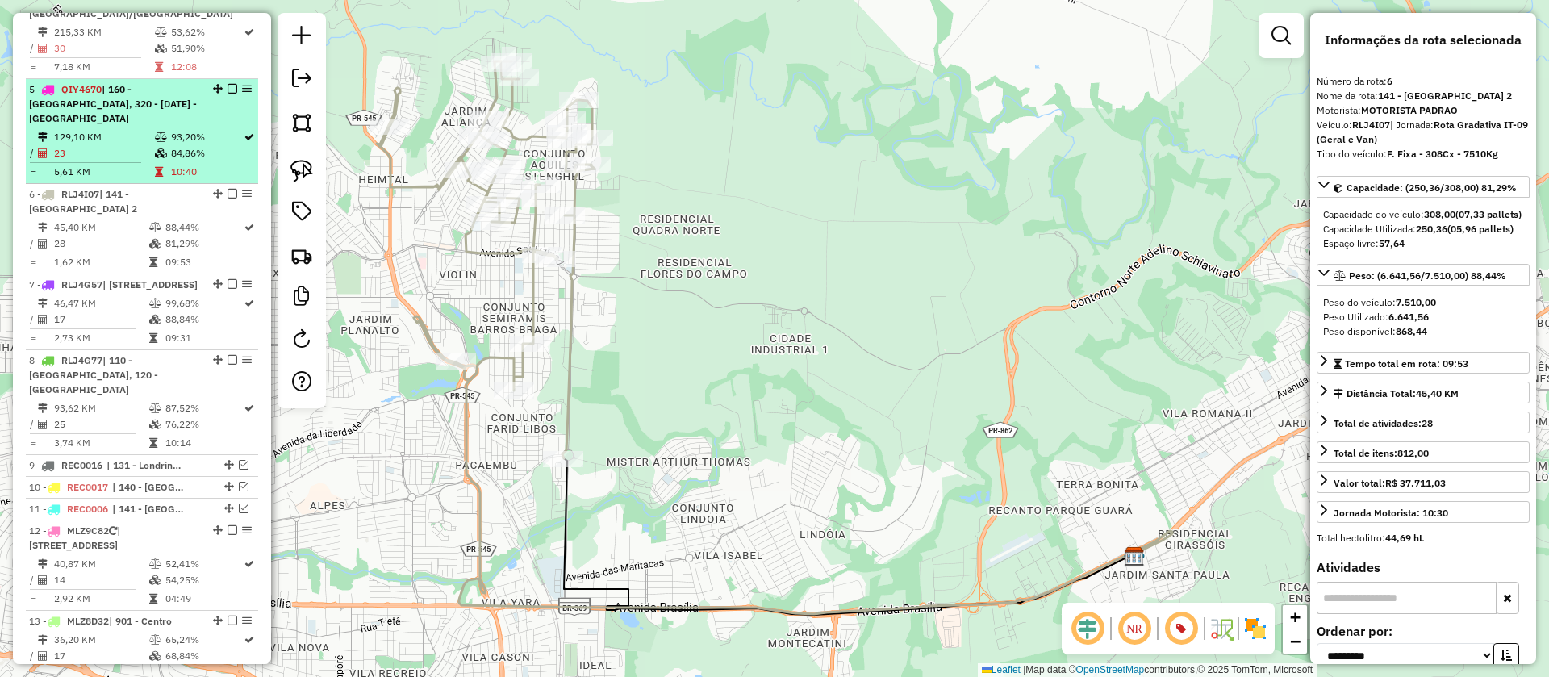
scroll to position [993, 0]
click at [177, 130] on td "93,20%" at bounding box center [206, 138] width 73 height 16
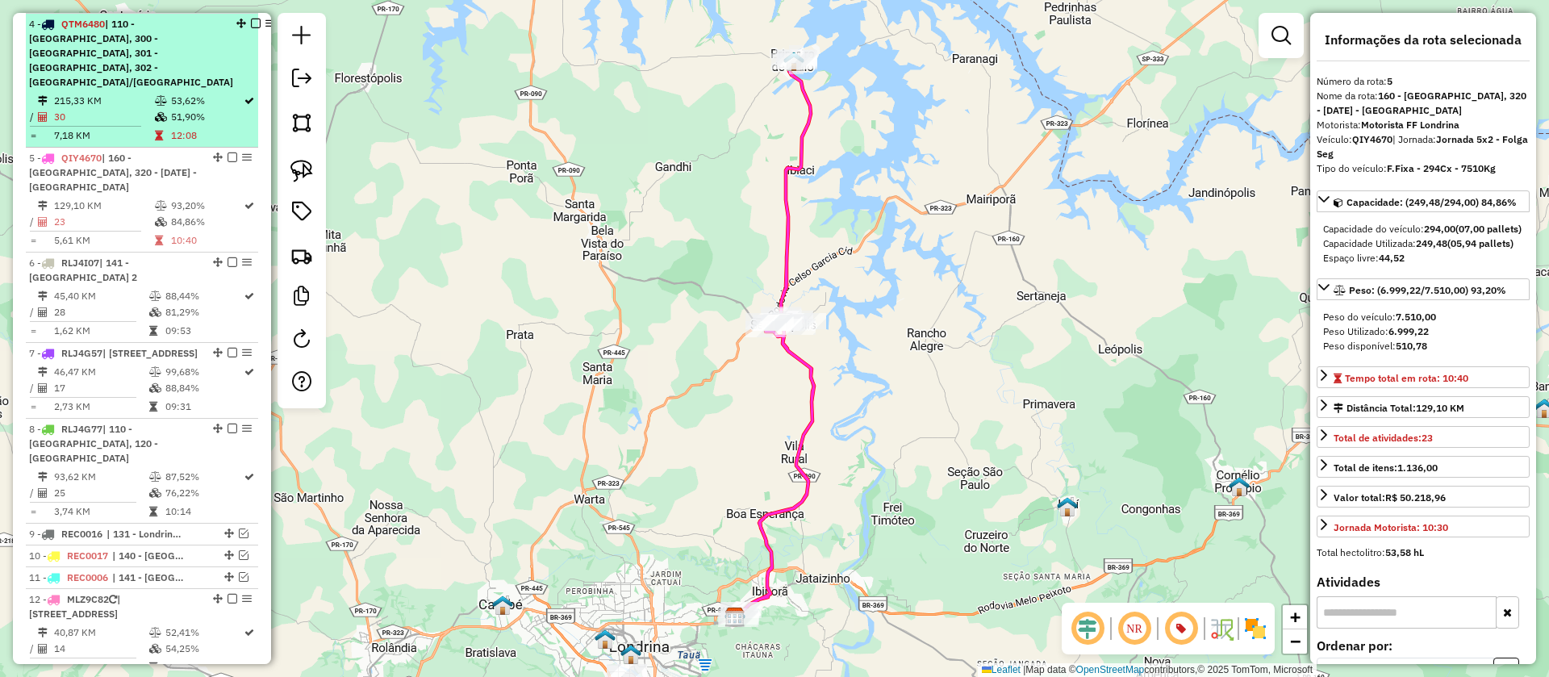
scroll to position [910, 0]
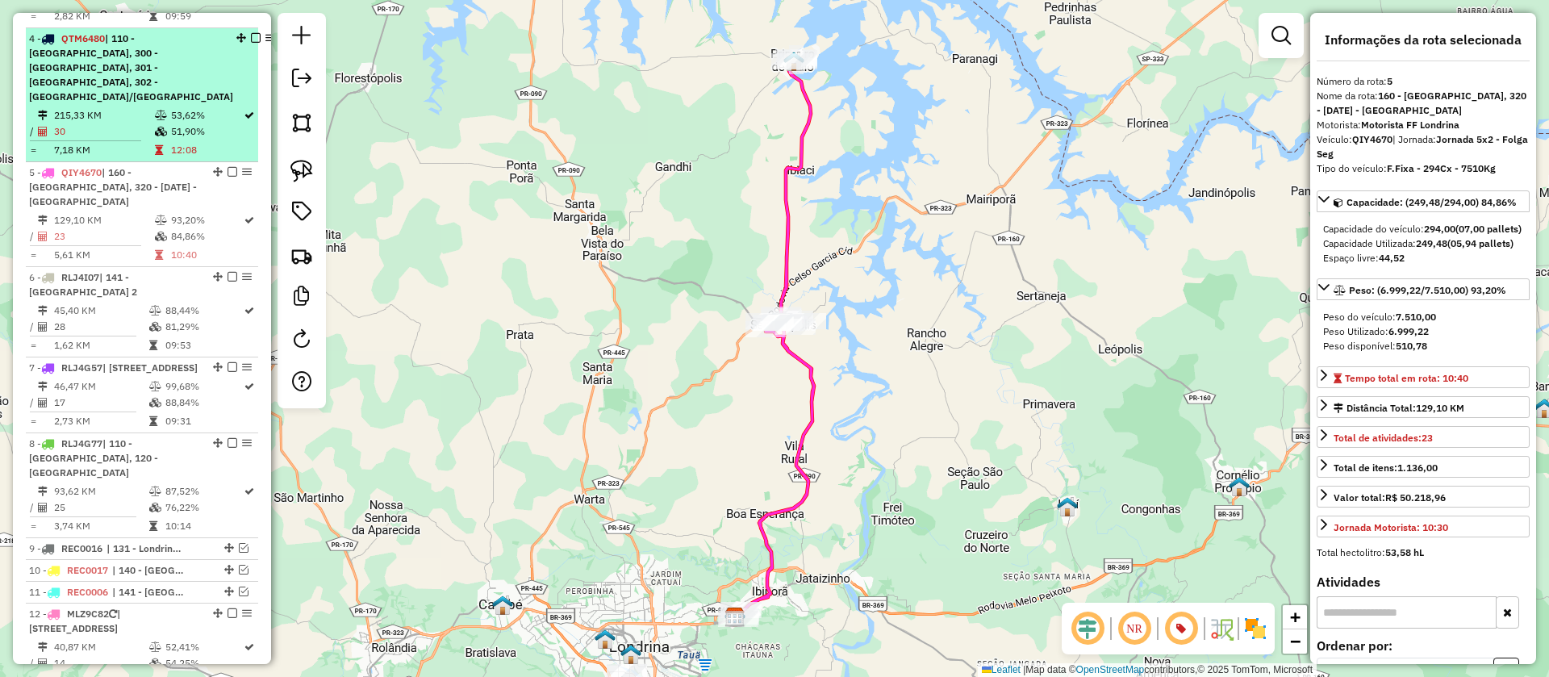
click at [180, 107] on td "53,62%" at bounding box center [206, 115] width 73 height 16
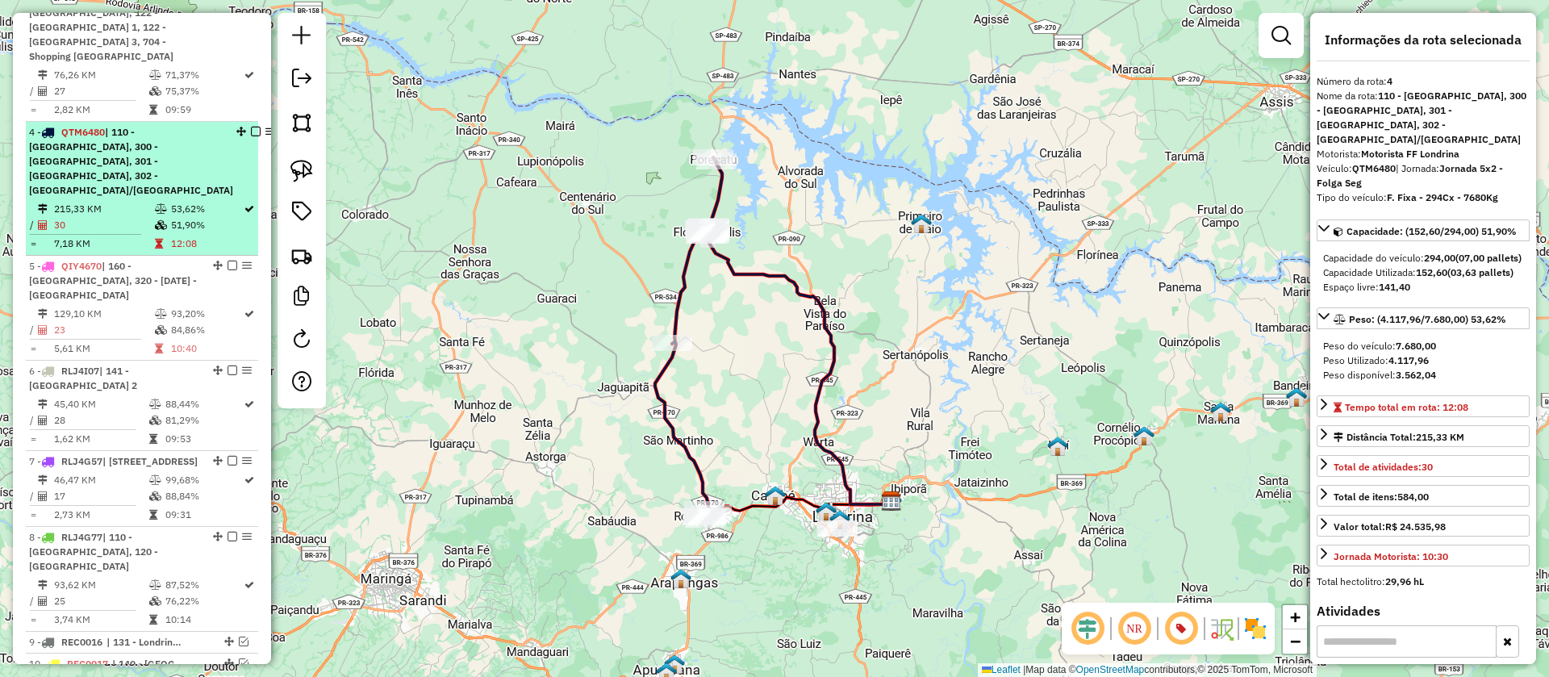
scroll to position [809, 0]
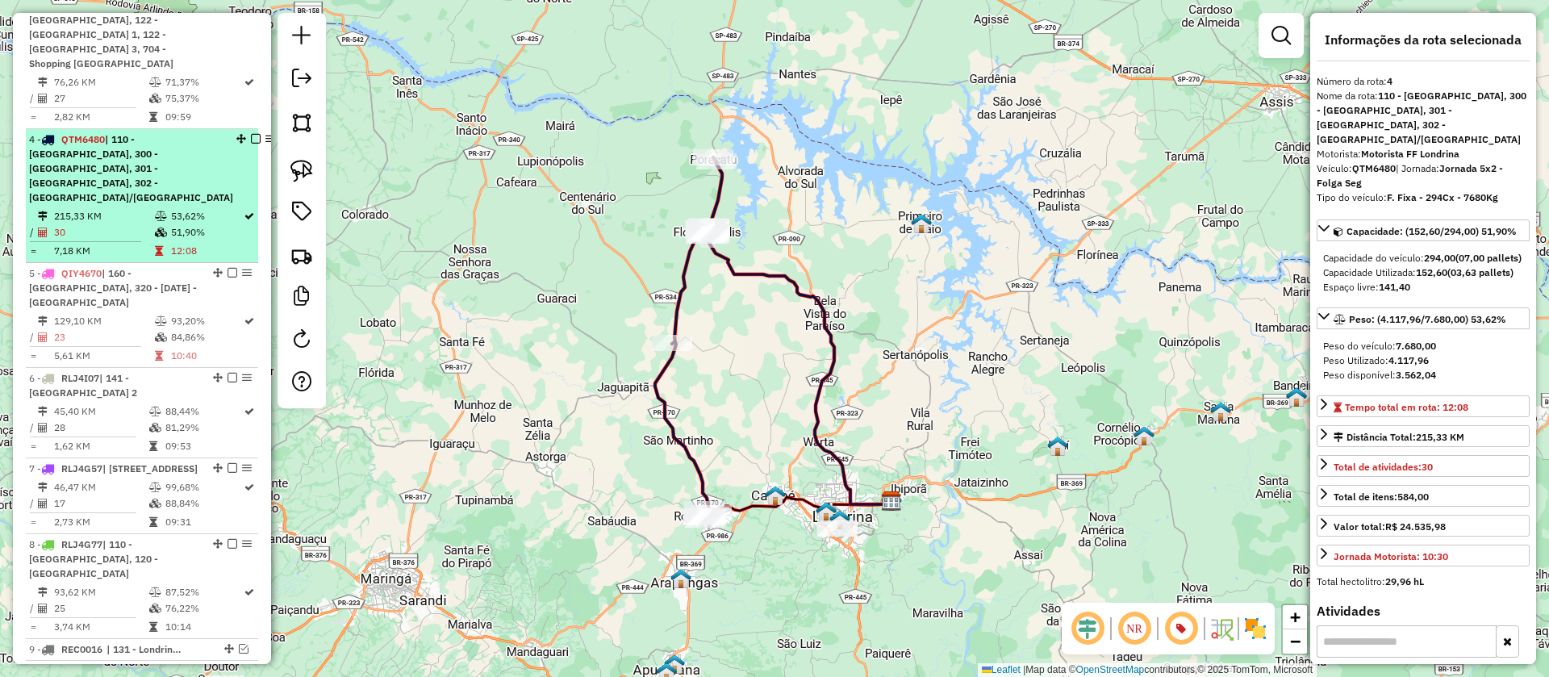
click at [180, 99] on td "75,37%" at bounding box center [204, 98] width 78 height 16
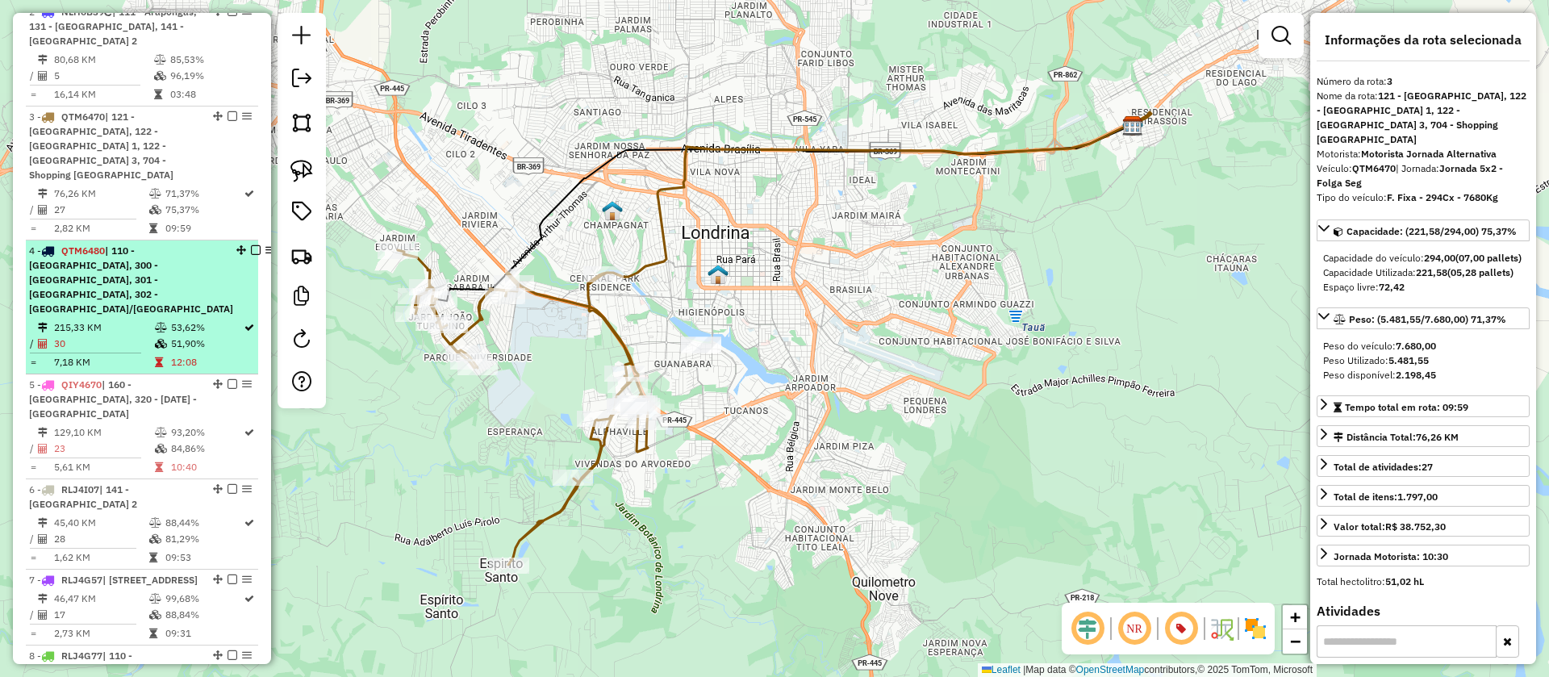
scroll to position [664, 0]
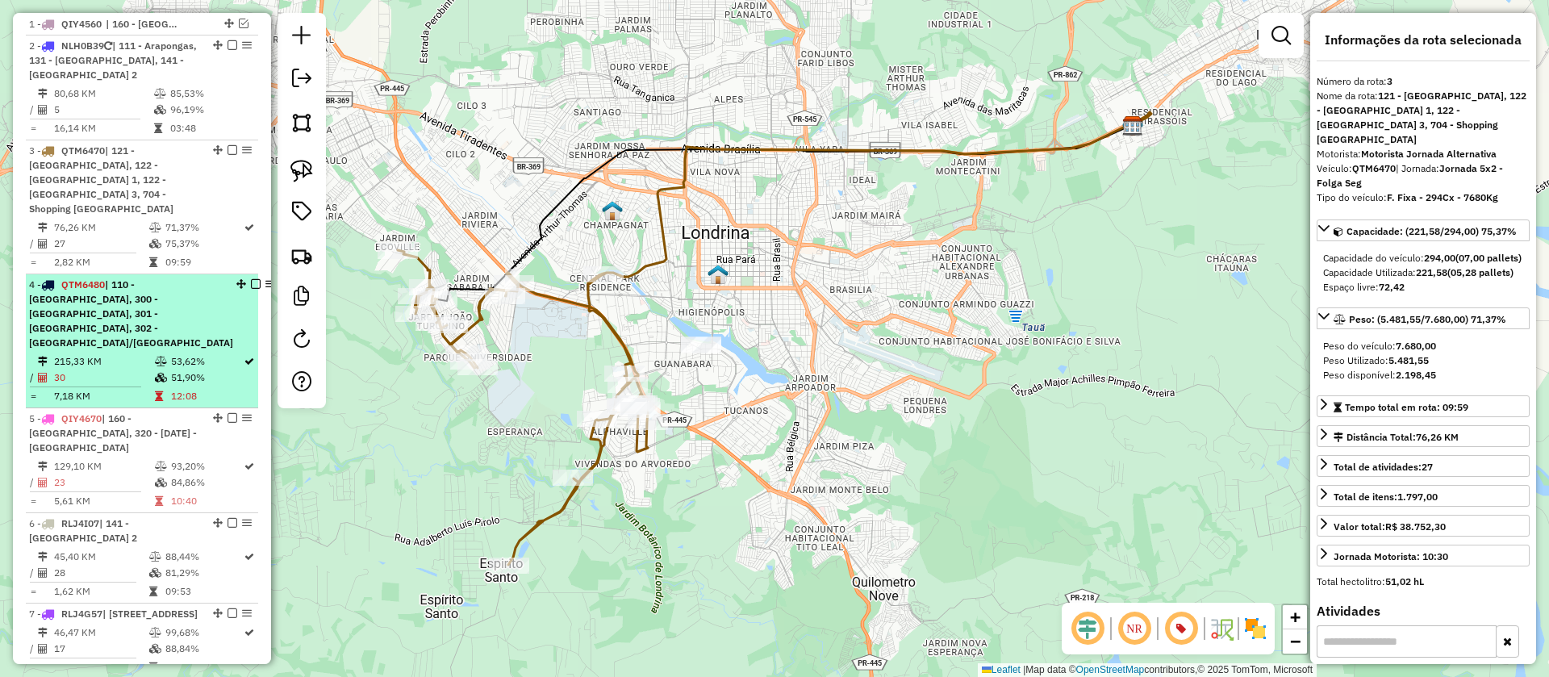
click at [180, 82] on div "2 - NLH0B39 | 111 - Arapongas, 131 - Londrina Sul, 141 - Londrina Norte 2" at bounding box center [114, 61] width 171 height 44
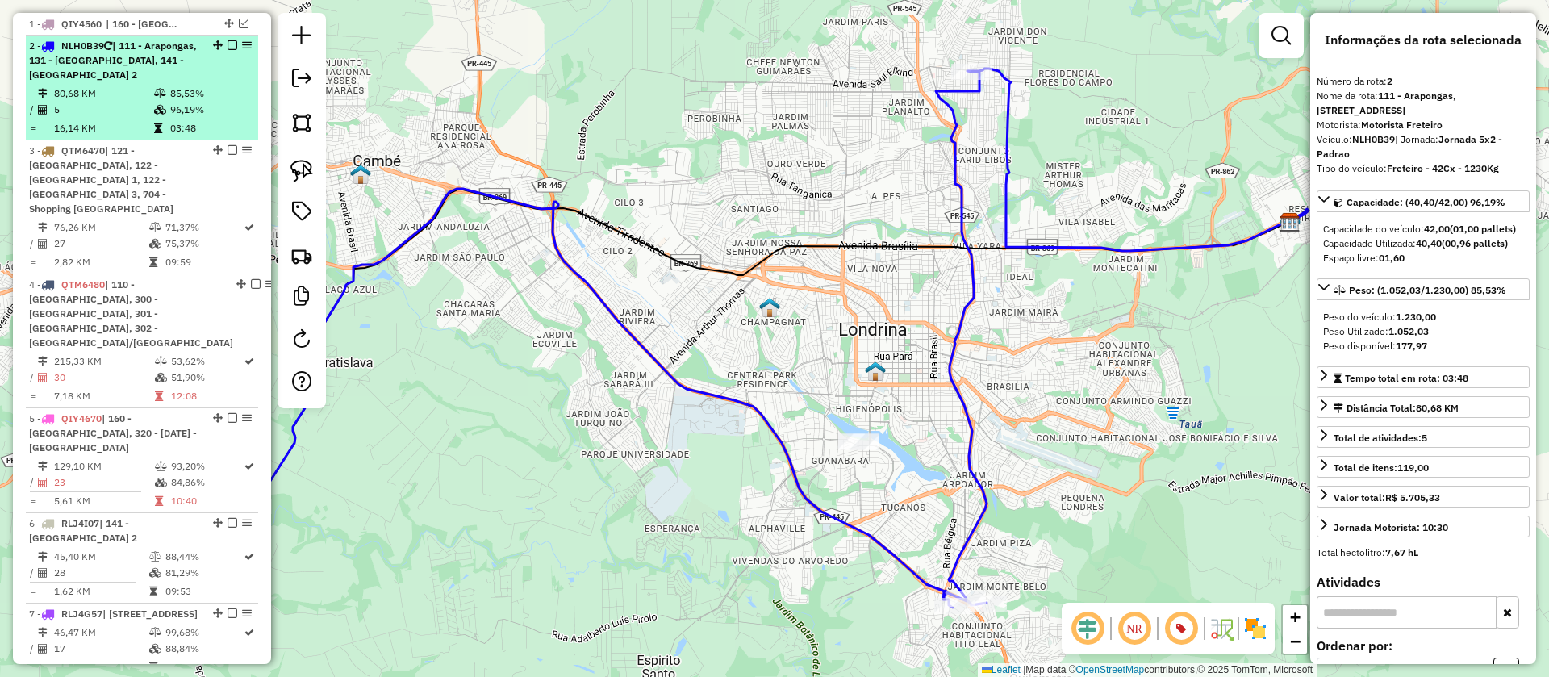
click at [229, 50] on em at bounding box center [233, 45] width 10 height 10
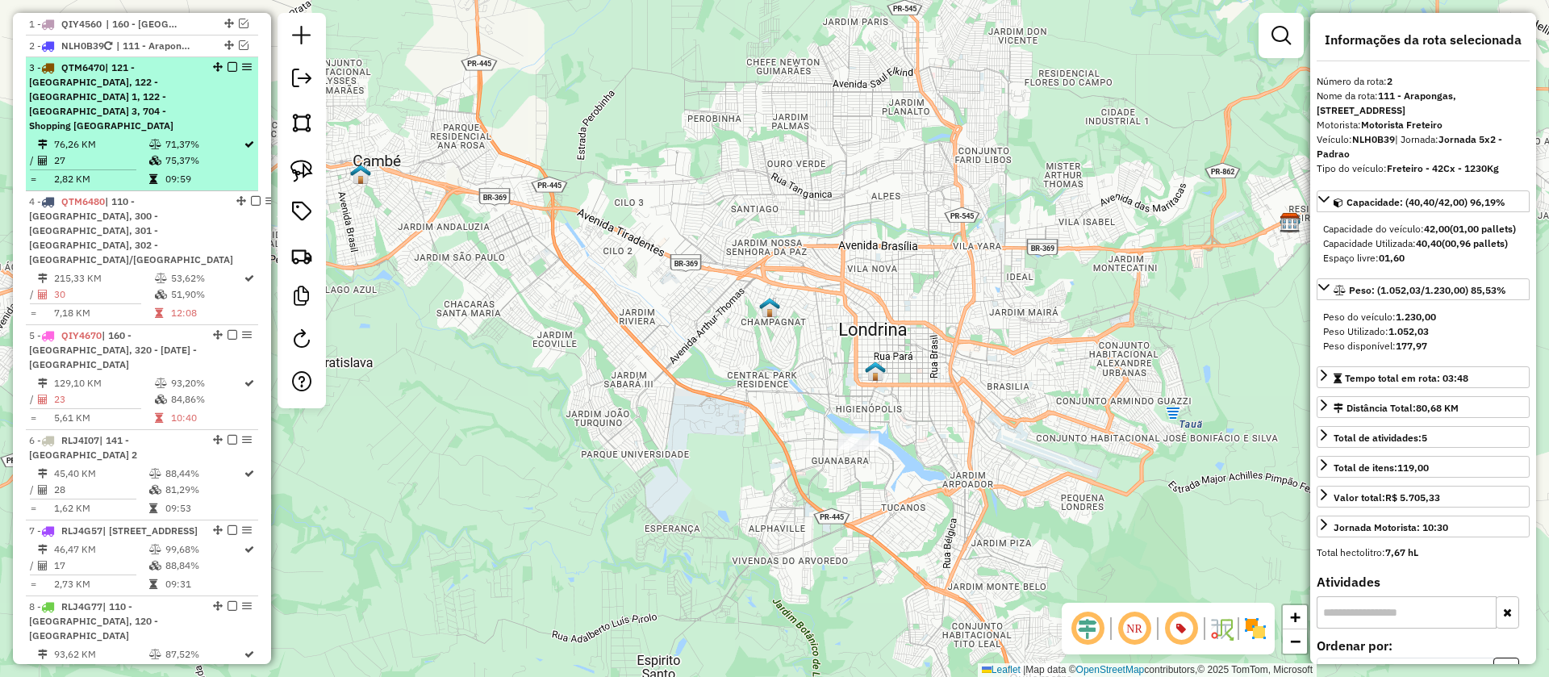
click at [222, 149] on td "71,37%" at bounding box center [204, 144] width 78 height 16
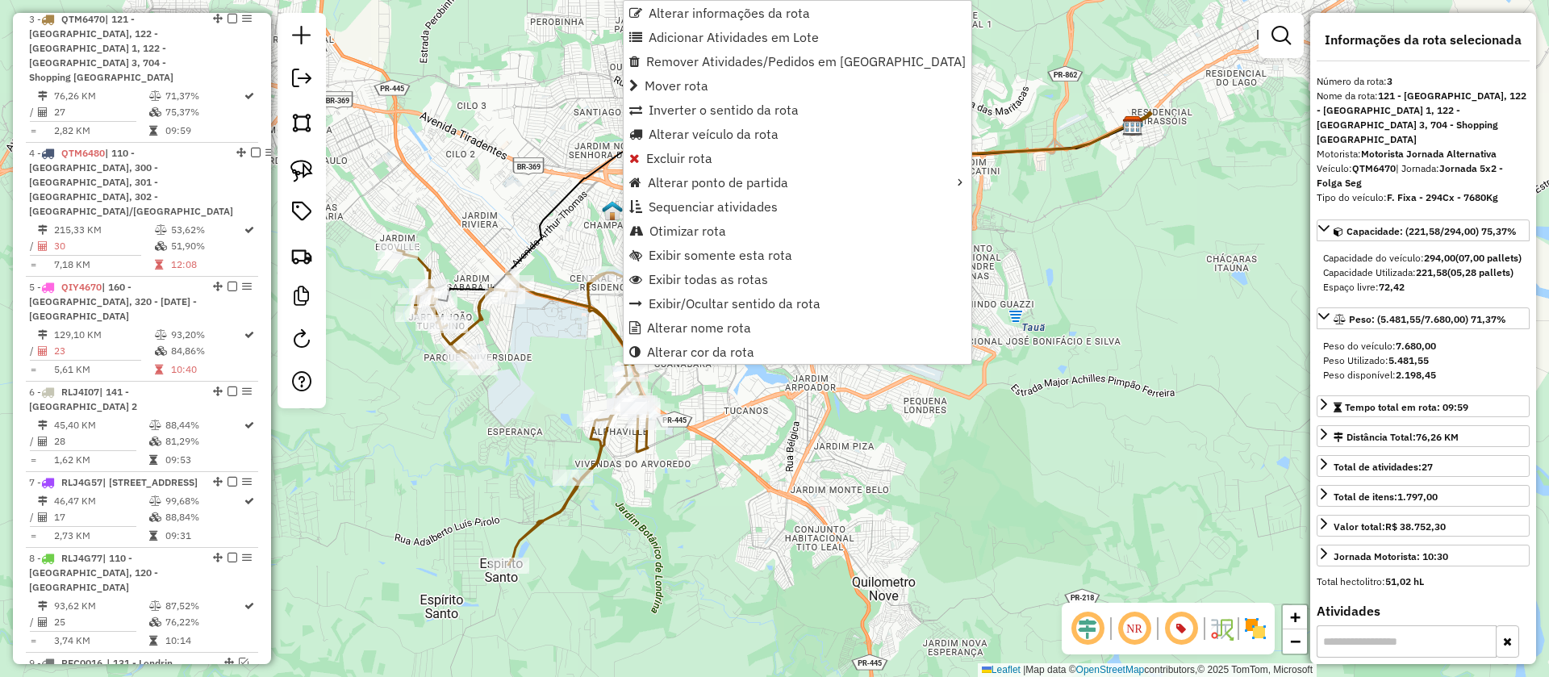
scroll to position [729, 0]
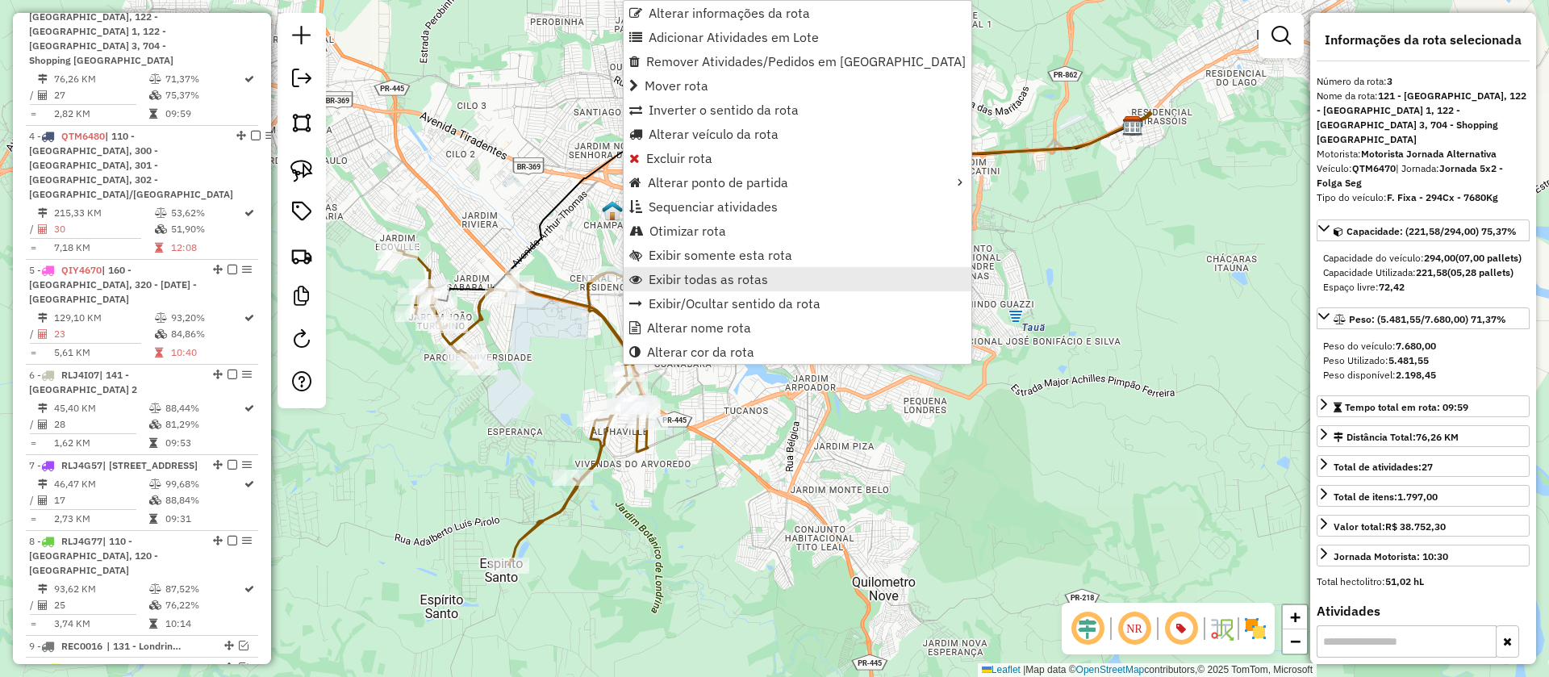
click at [672, 280] on span "Exibir todas as rotas" at bounding box center [708, 279] width 119 height 13
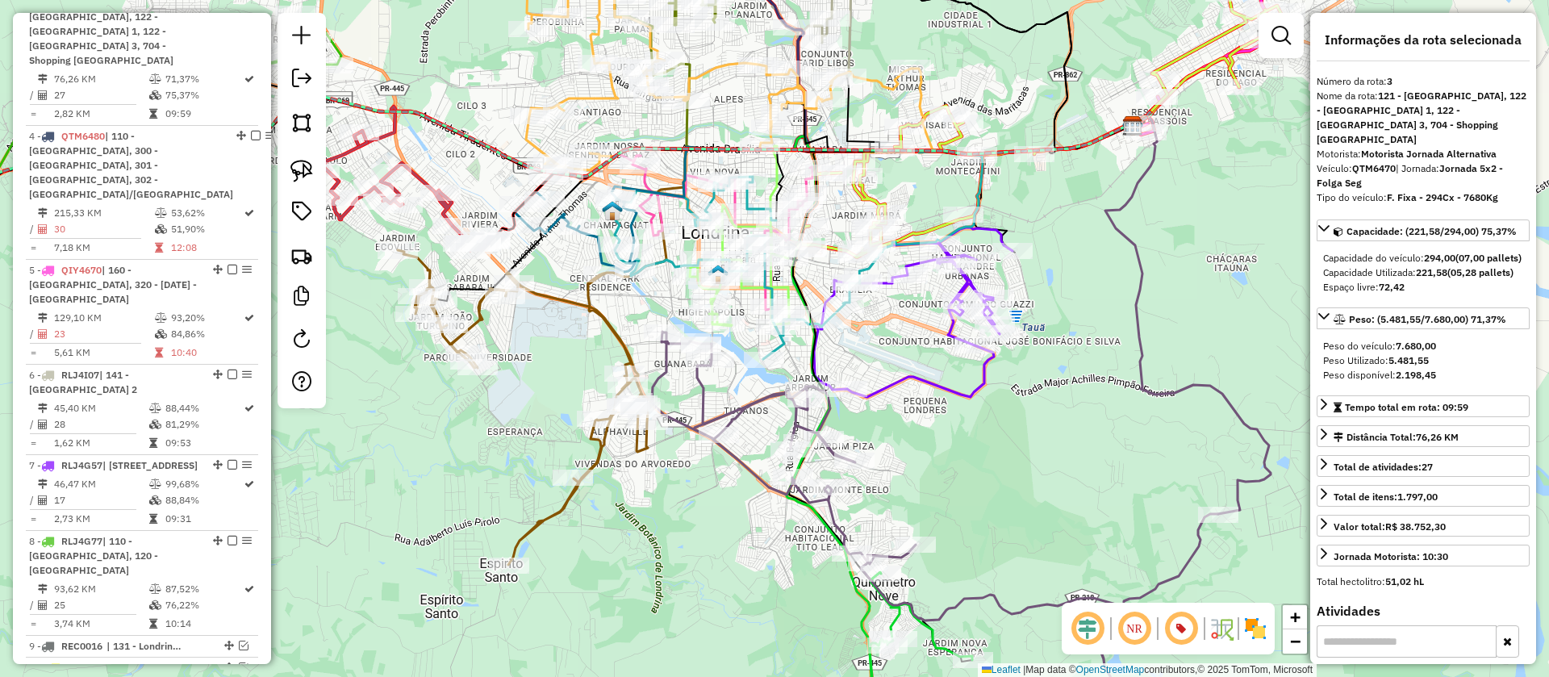
click at [784, 343] on icon at bounding box center [734, 268] width 248 height 182
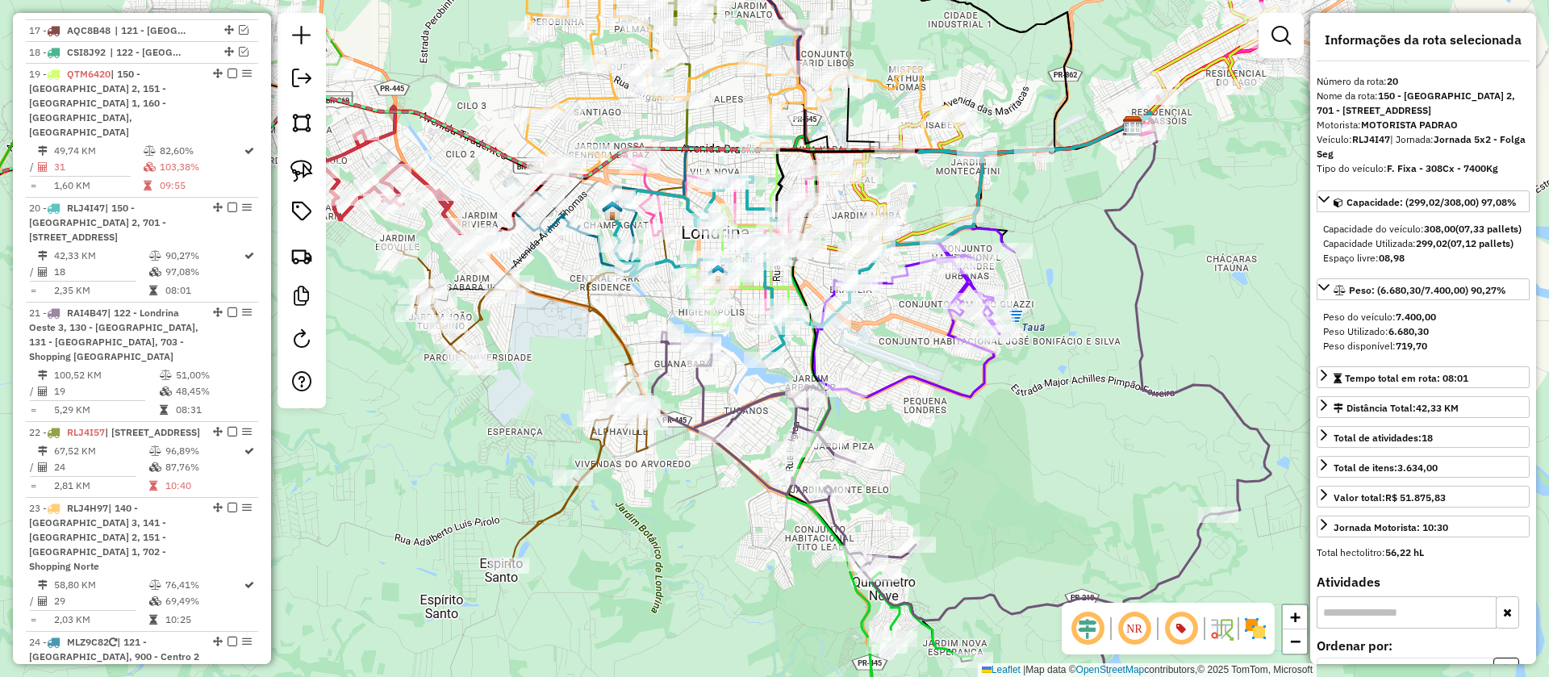
scroll to position [1912, 0]
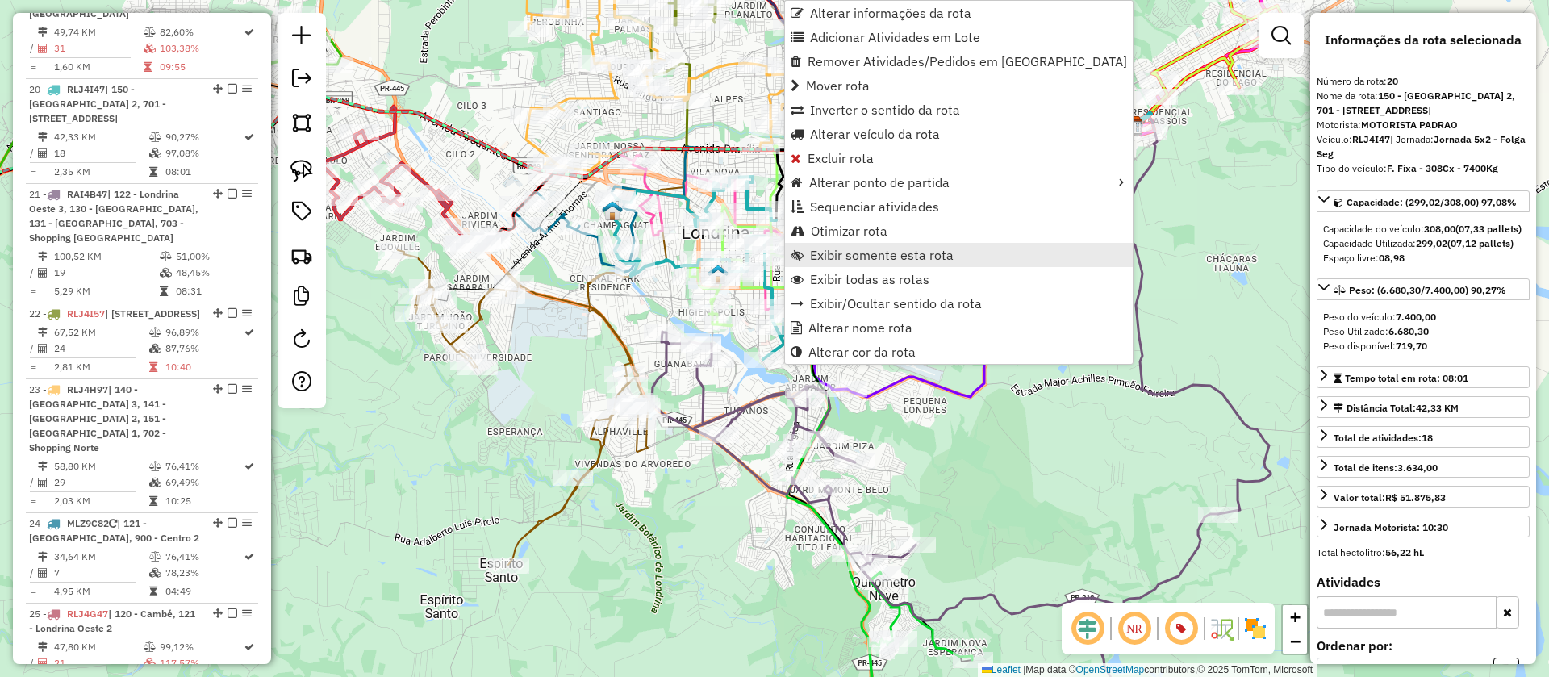
click at [841, 255] on span "Exibir somente esta rota" at bounding box center [882, 255] width 144 height 13
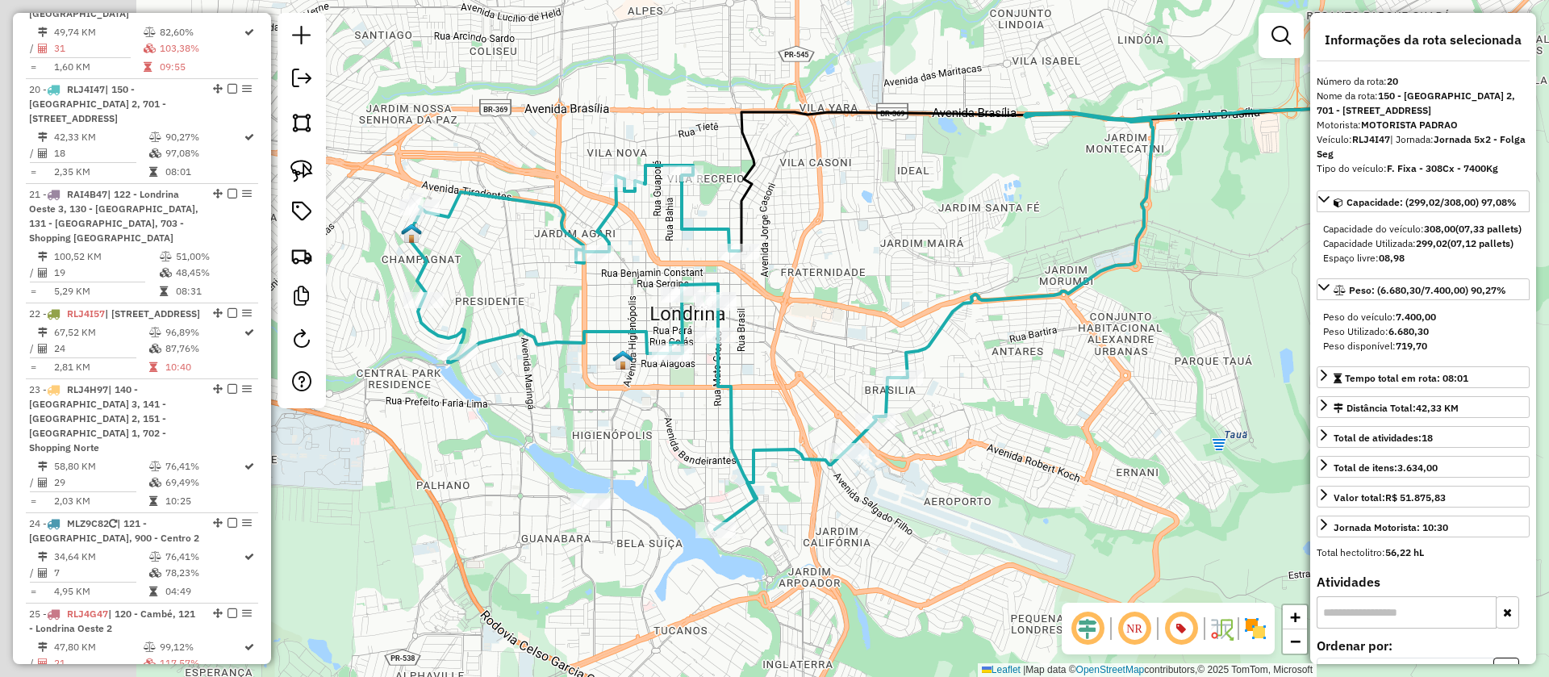
drag, startPoint x: 819, startPoint y: 438, endPoint x: 1021, endPoint y: 371, distance: 212.6
click at [1021, 371] on div "Janela de atendimento Grade de atendimento Capacidade Transportadoras Veículos …" at bounding box center [774, 338] width 1549 height 677
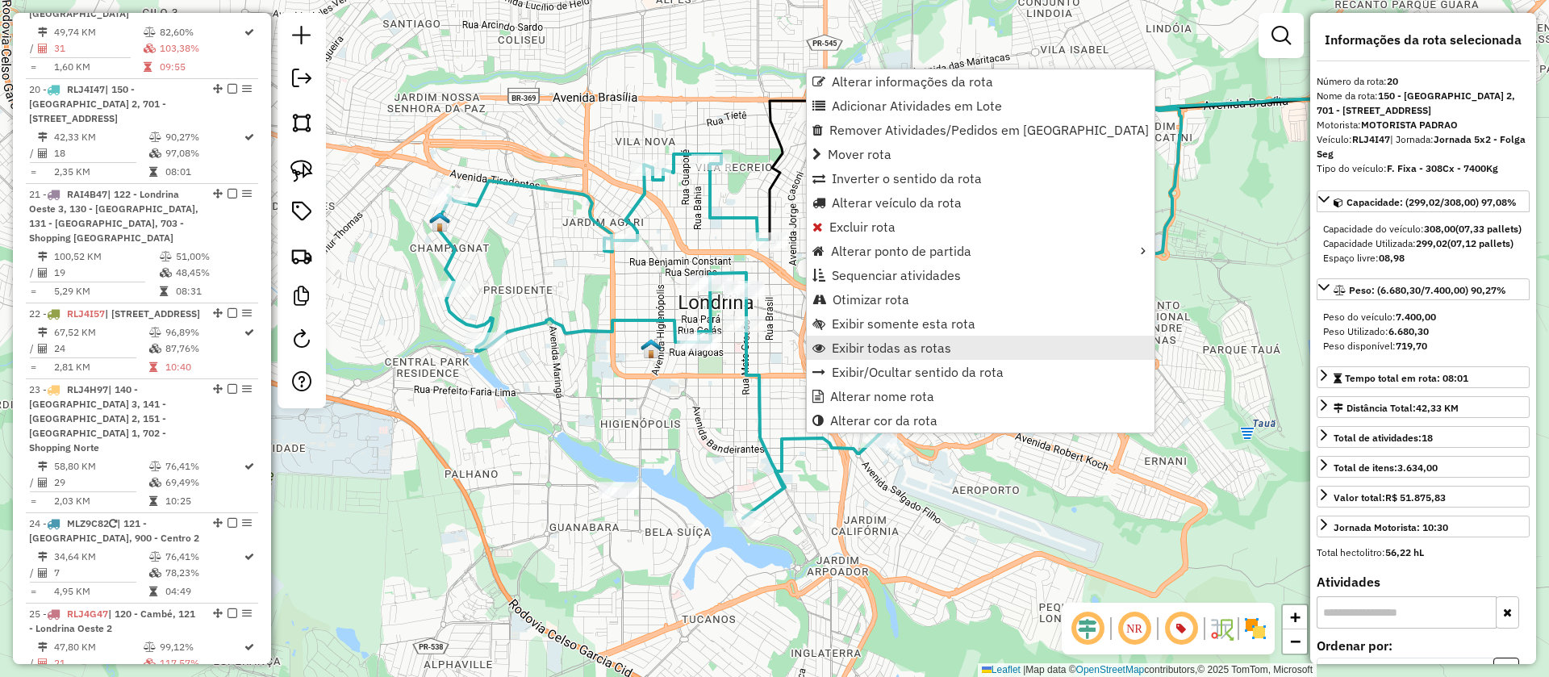
click at [880, 348] on span "Exibir todas as rotas" at bounding box center [891, 347] width 119 height 13
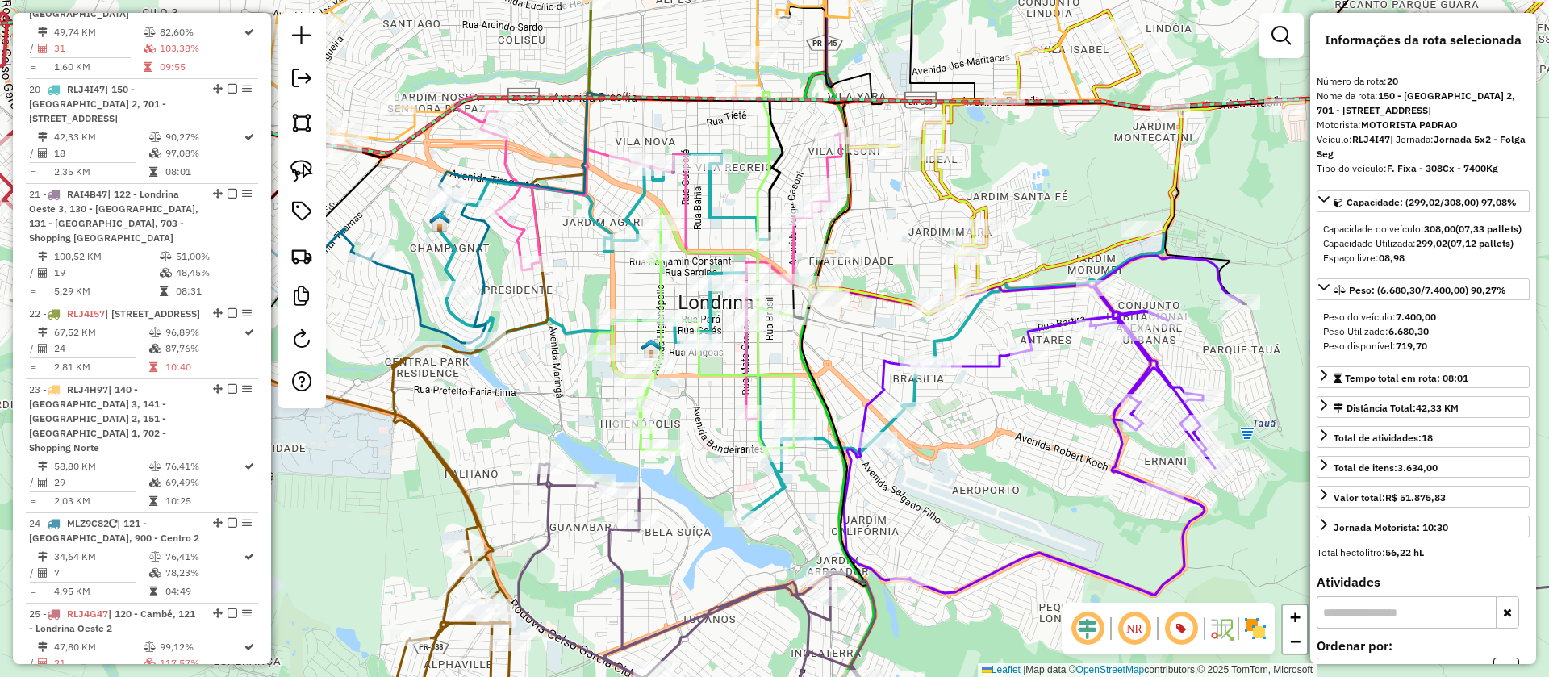
click at [758, 356] on icon at bounding box center [1138, 241] width 761 height 432
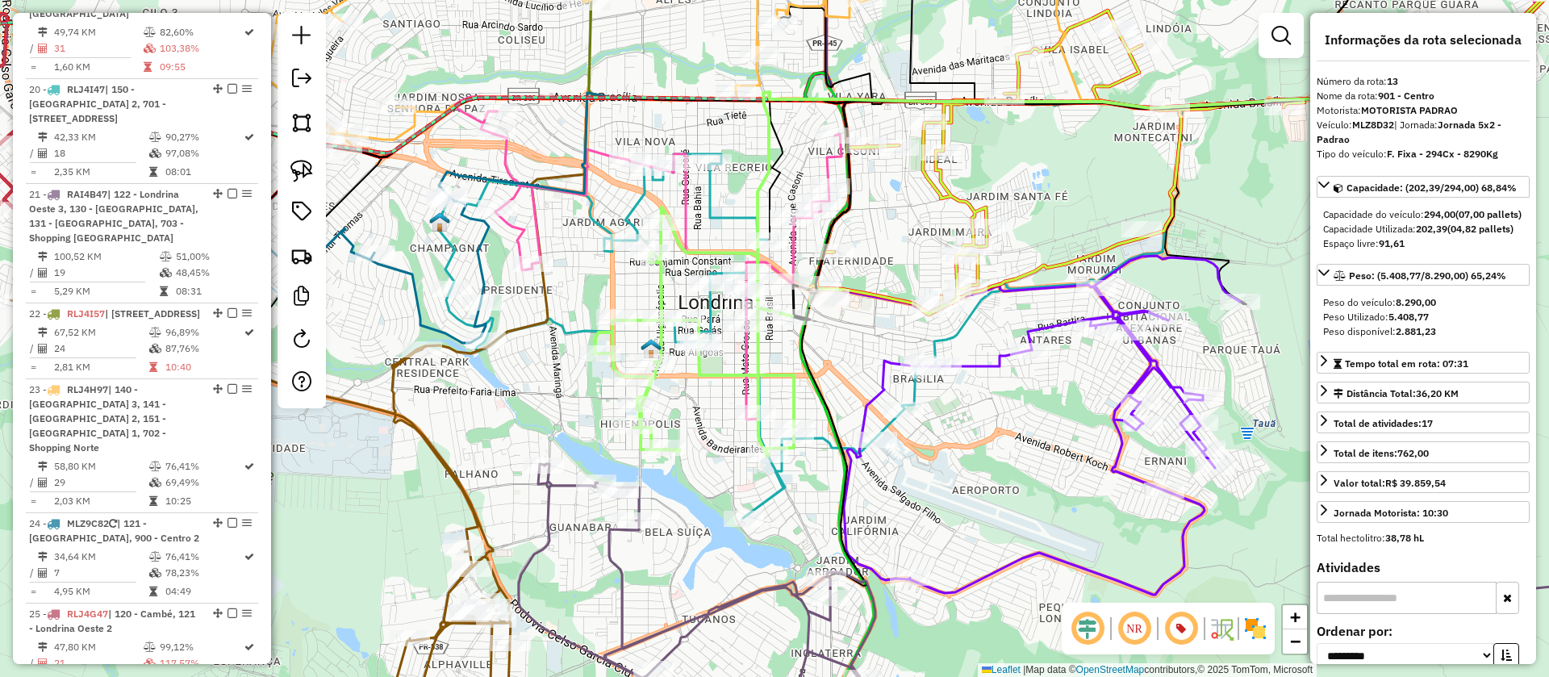
scroll to position [1486, 0]
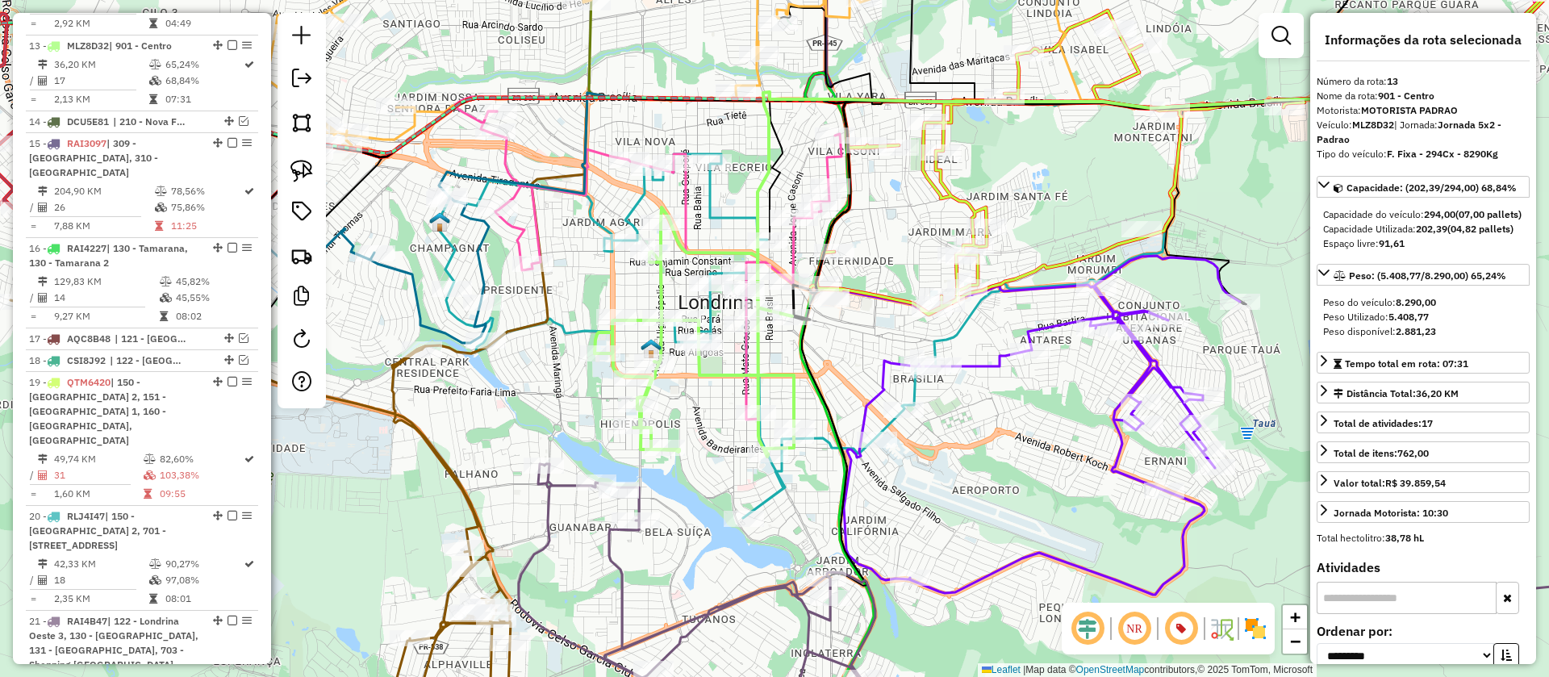
click at [523, 239] on icon at bounding box center [661, 265] width 361 height 308
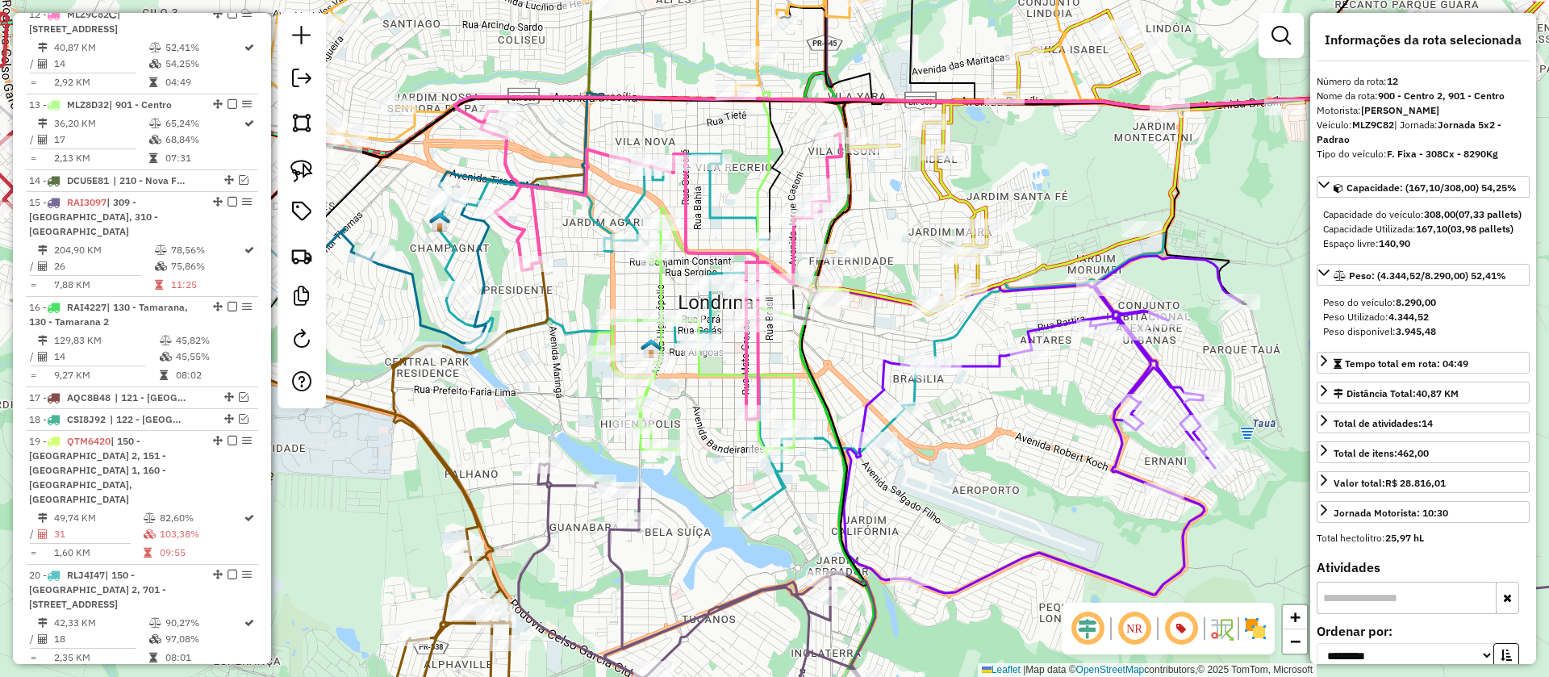
scroll to position [1395, 0]
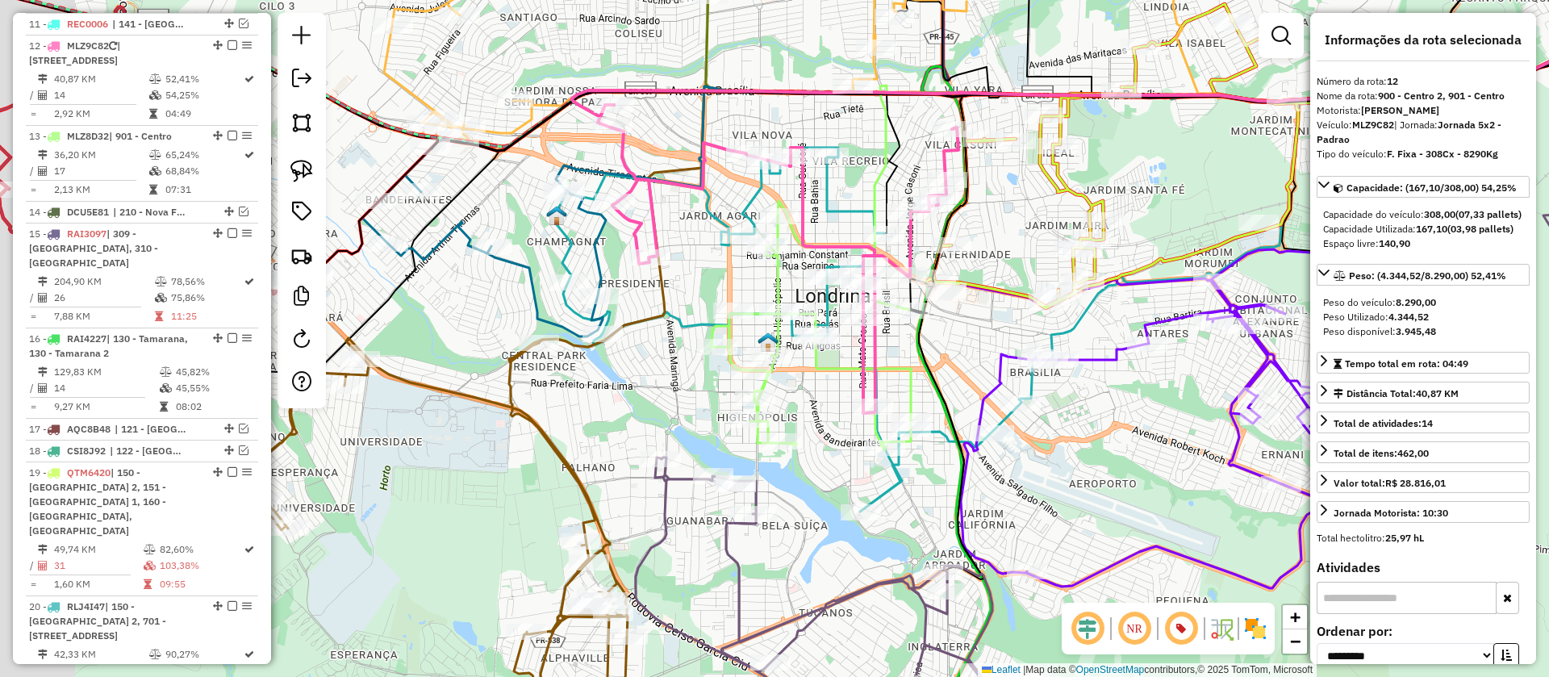
drag, startPoint x: 847, startPoint y: 381, endPoint x: 965, endPoint y: 374, distance: 118.0
click at [965, 374] on div "Janela de atendimento Grade de atendimento Capacidade Transportadoras Veículos …" at bounding box center [774, 338] width 1549 height 677
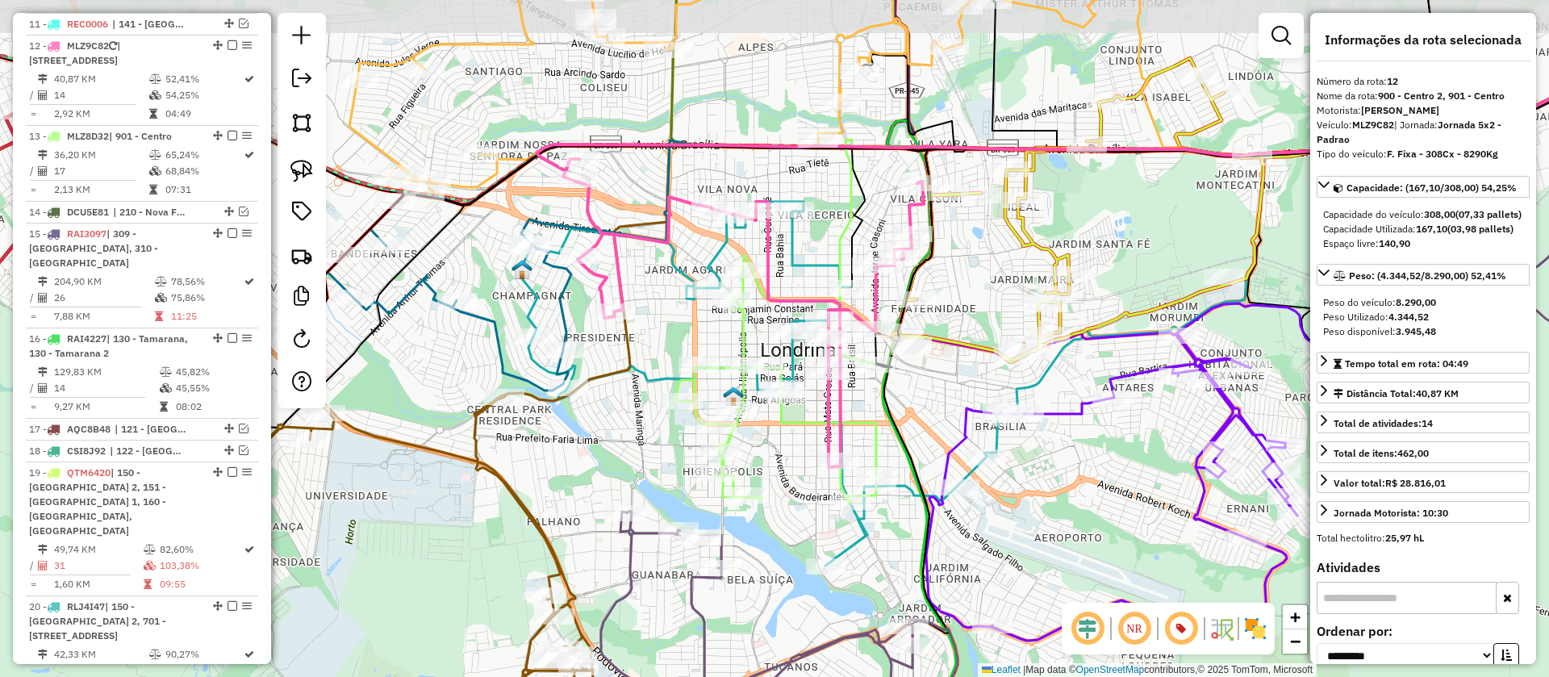
drag, startPoint x: 709, startPoint y: 282, endPoint x: 675, endPoint y: 337, distance: 65.2
click at [675, 337] on div "Janela de atendimento Grade de atendimento Capacidade Transportadoras Veículos …" at bounding box center [774, 338] width 1549 height 677
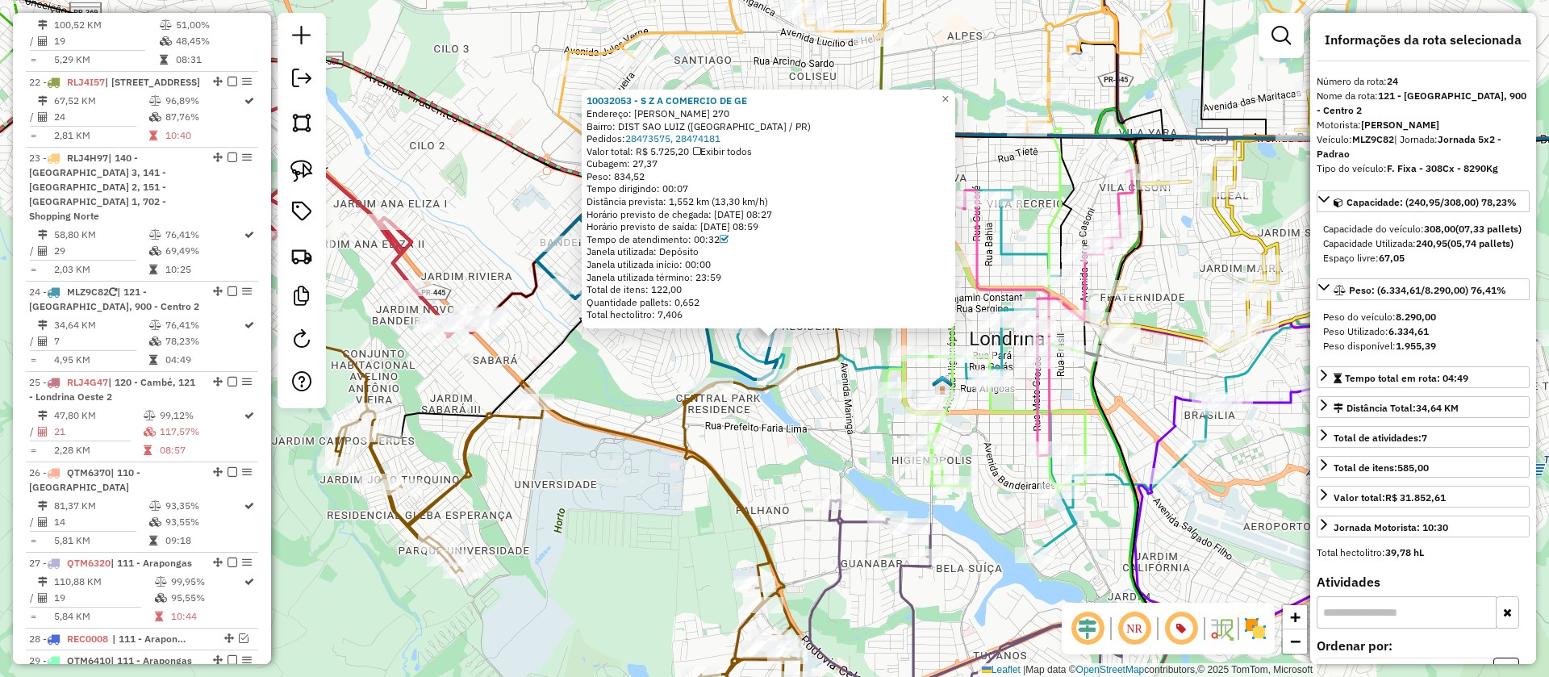
scroll to position [2332, 0]
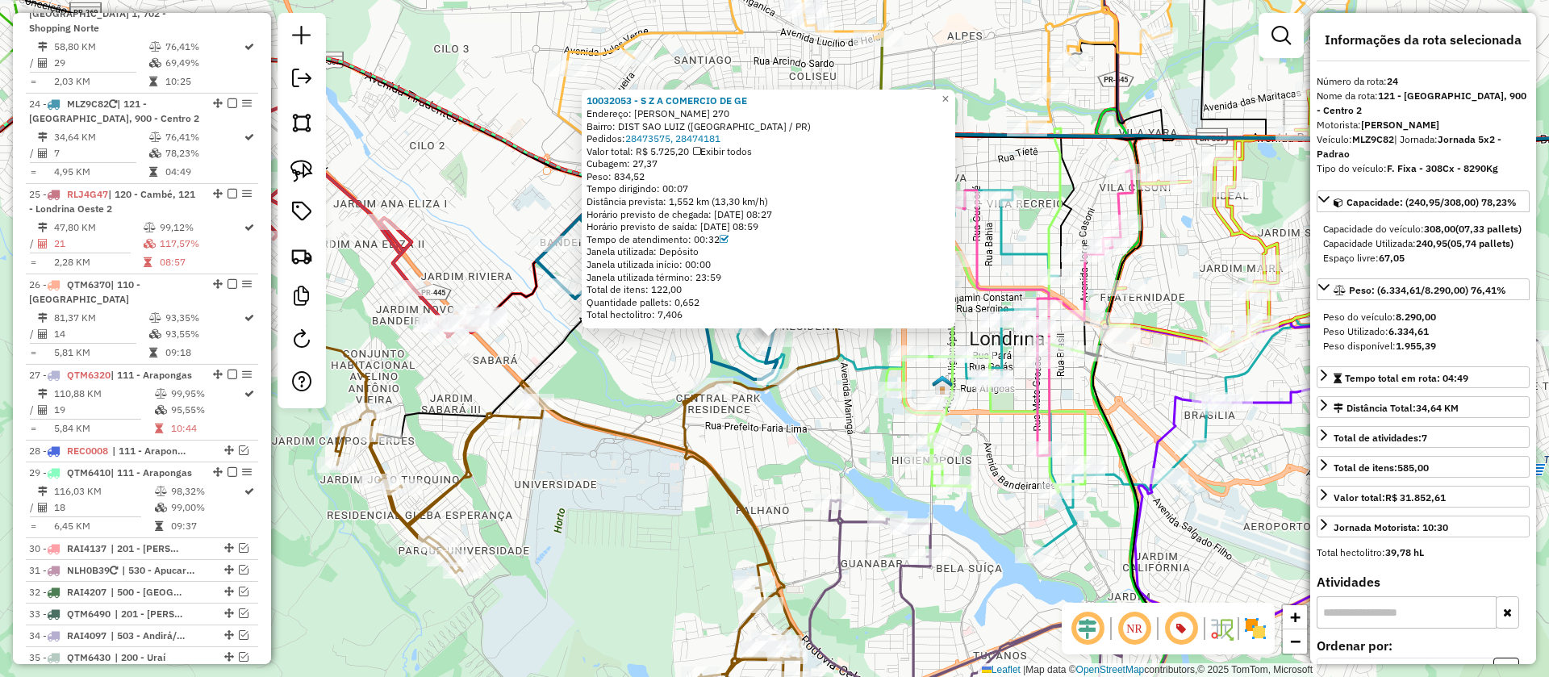
click at [643, 354] on div "10032053 - S Z A COMERCIO DE GE Endereço: AFONSO PENA 270 Bairro: DIST SAO LUIZ…" at bounding box center [774, 338] width 1549 height 677
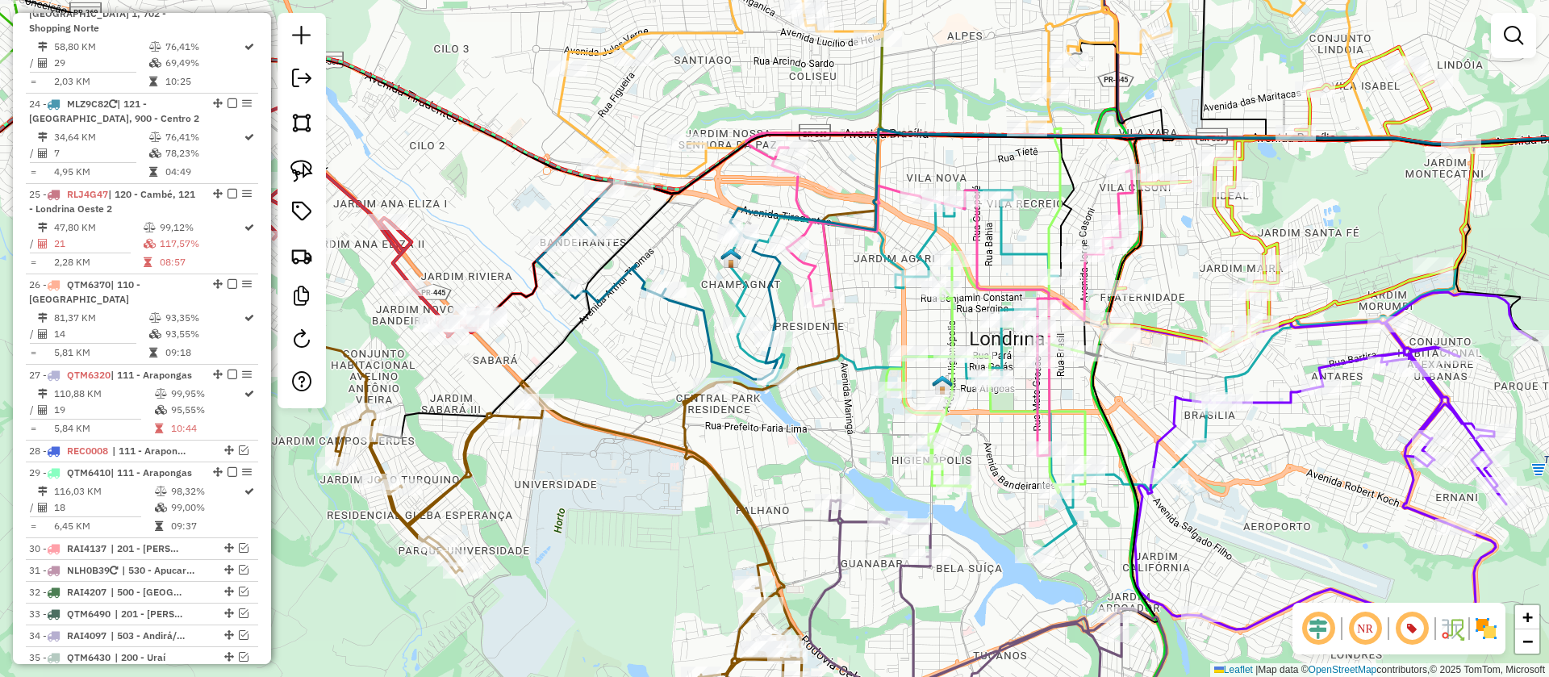
select select "**********"
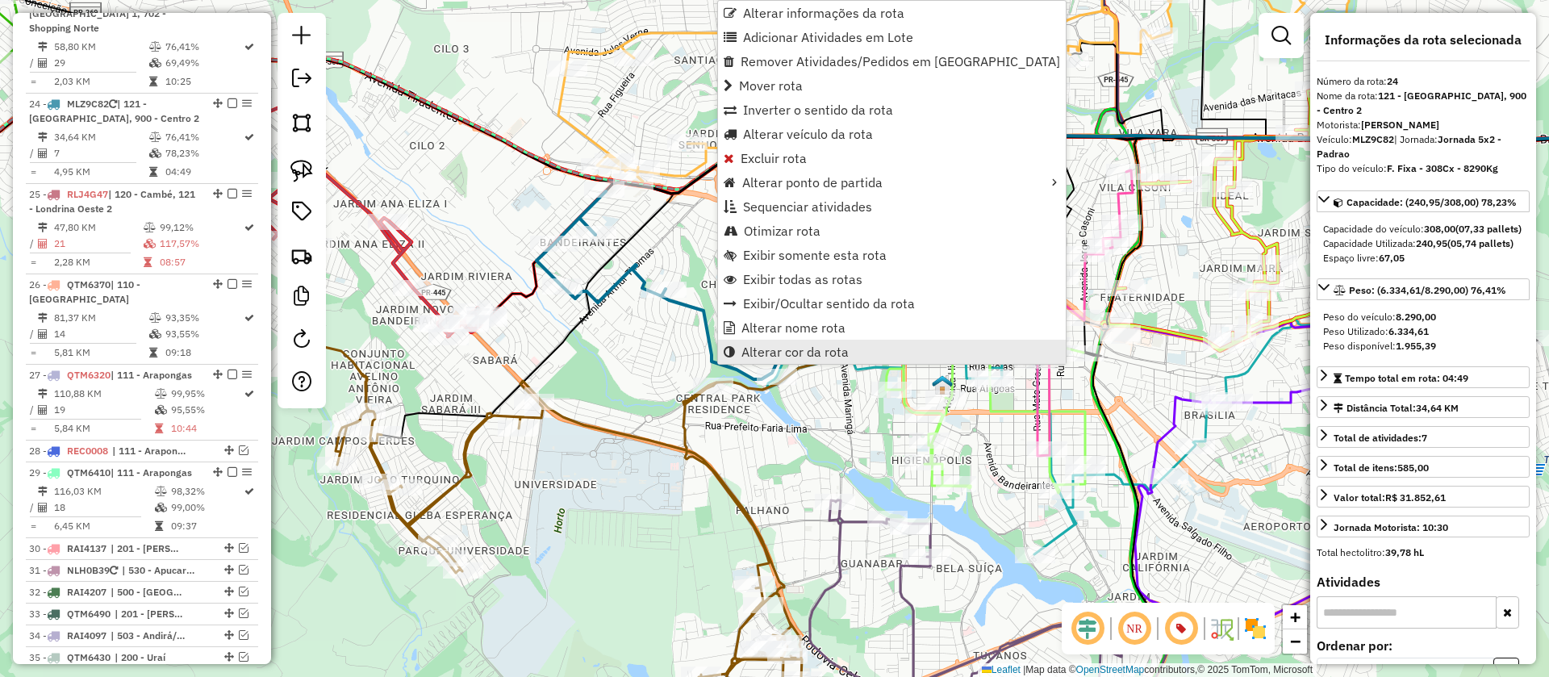
click at [804, 348] on span "Alterar cor da rota" at bounding box center [795, 351] width 107 height 13
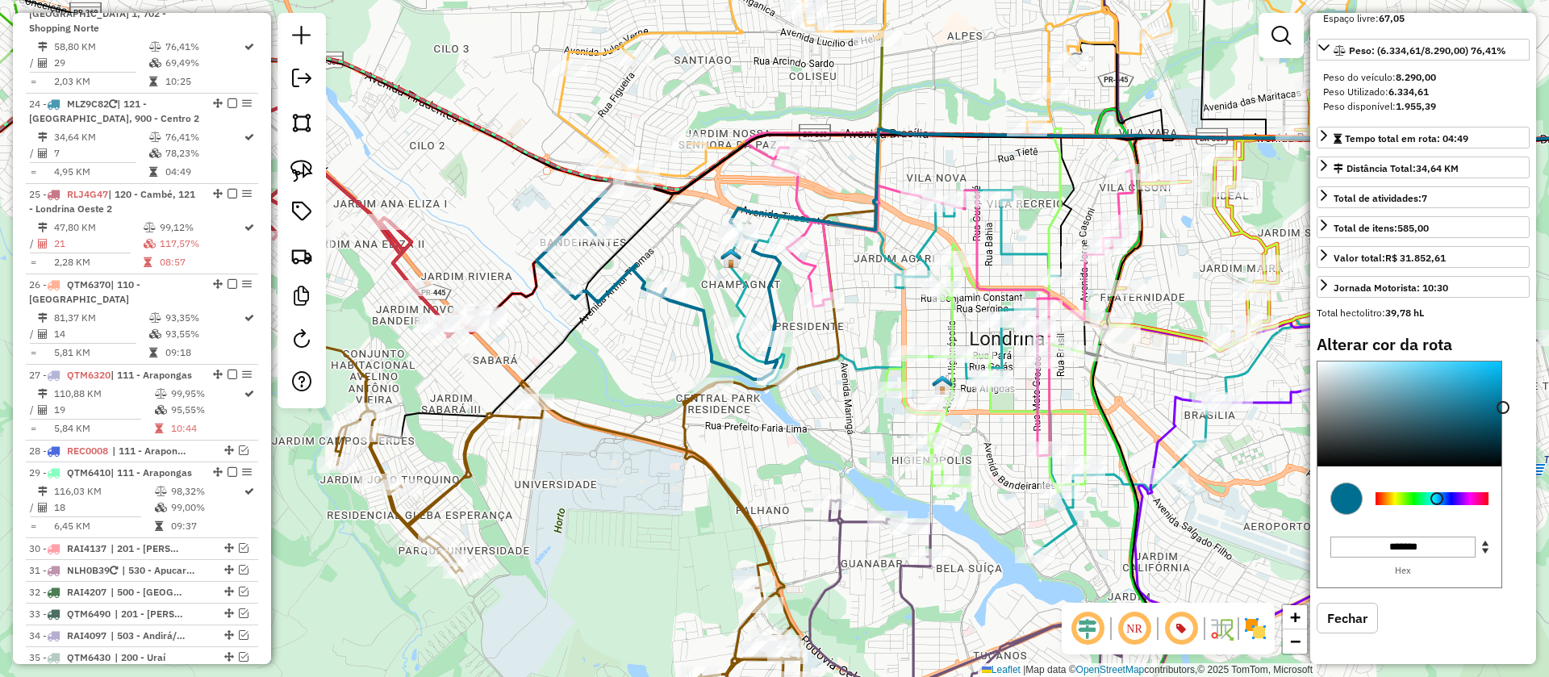
scroll to position [269, 0]
click at [1413, 497] on div at bounding box center [1432, 498] width 113 height 13
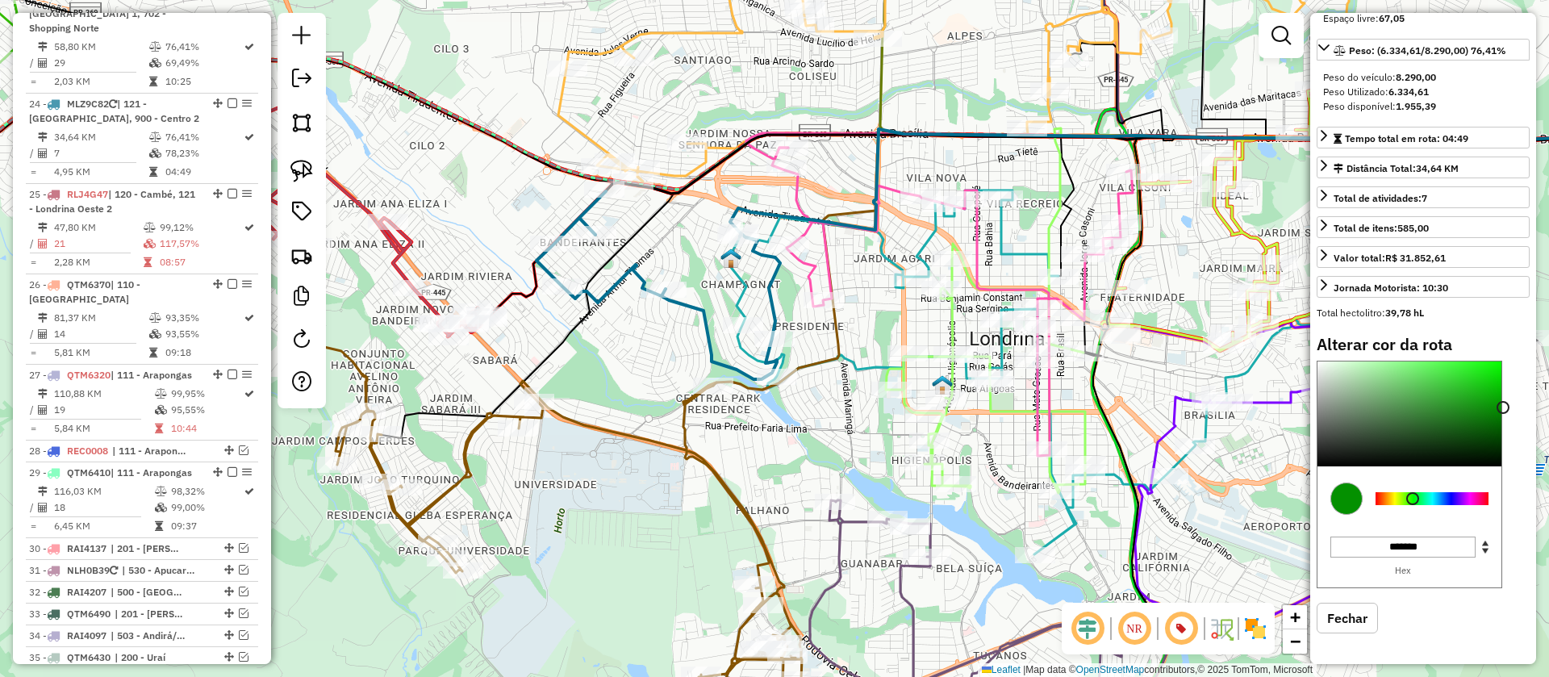
type input "*******"
click at [1493, 433] on div at bounding box center [1410, 414] width 184 height 105
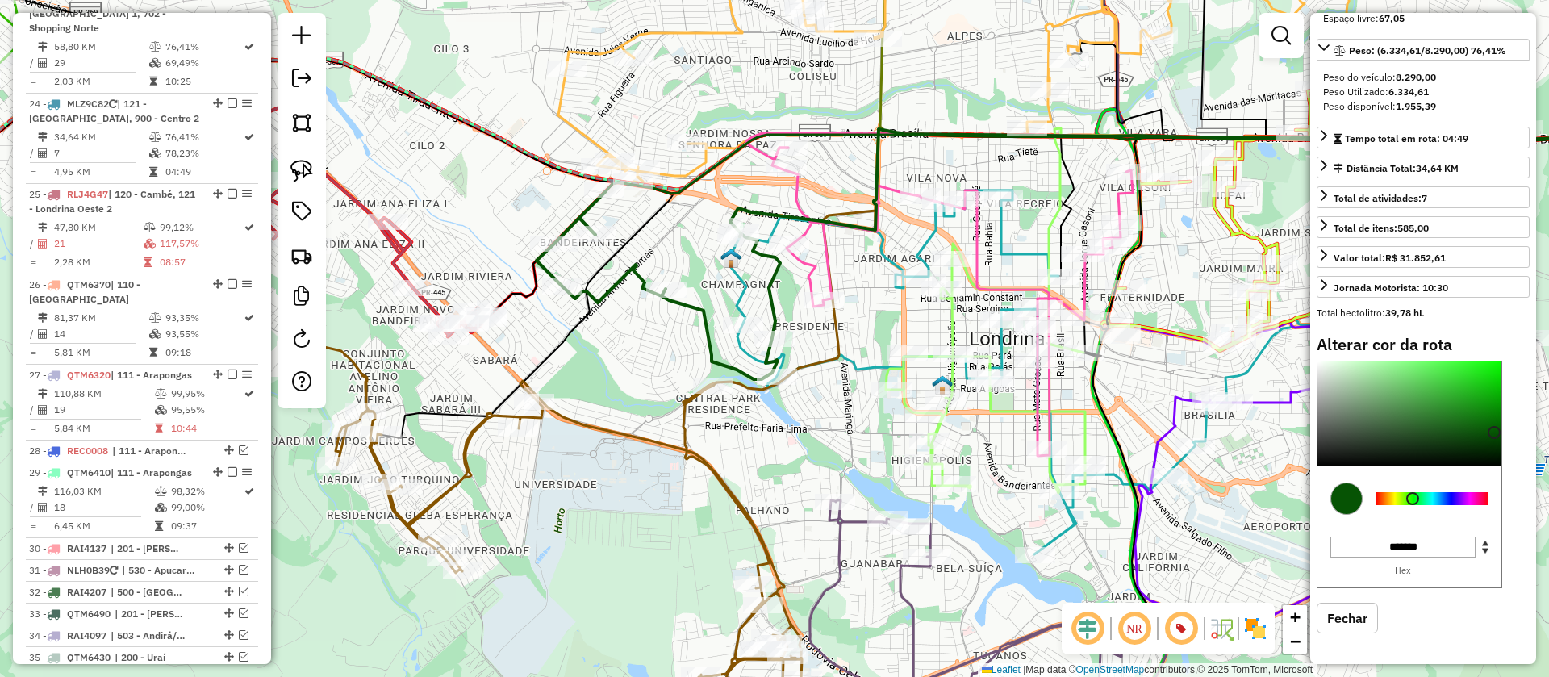
click at [814, 330] on div "Janela de atendimento Grade de atendimento Capacidade Transportadoras Veículos …" at bounding box center [774, 338] width 1549 height 677
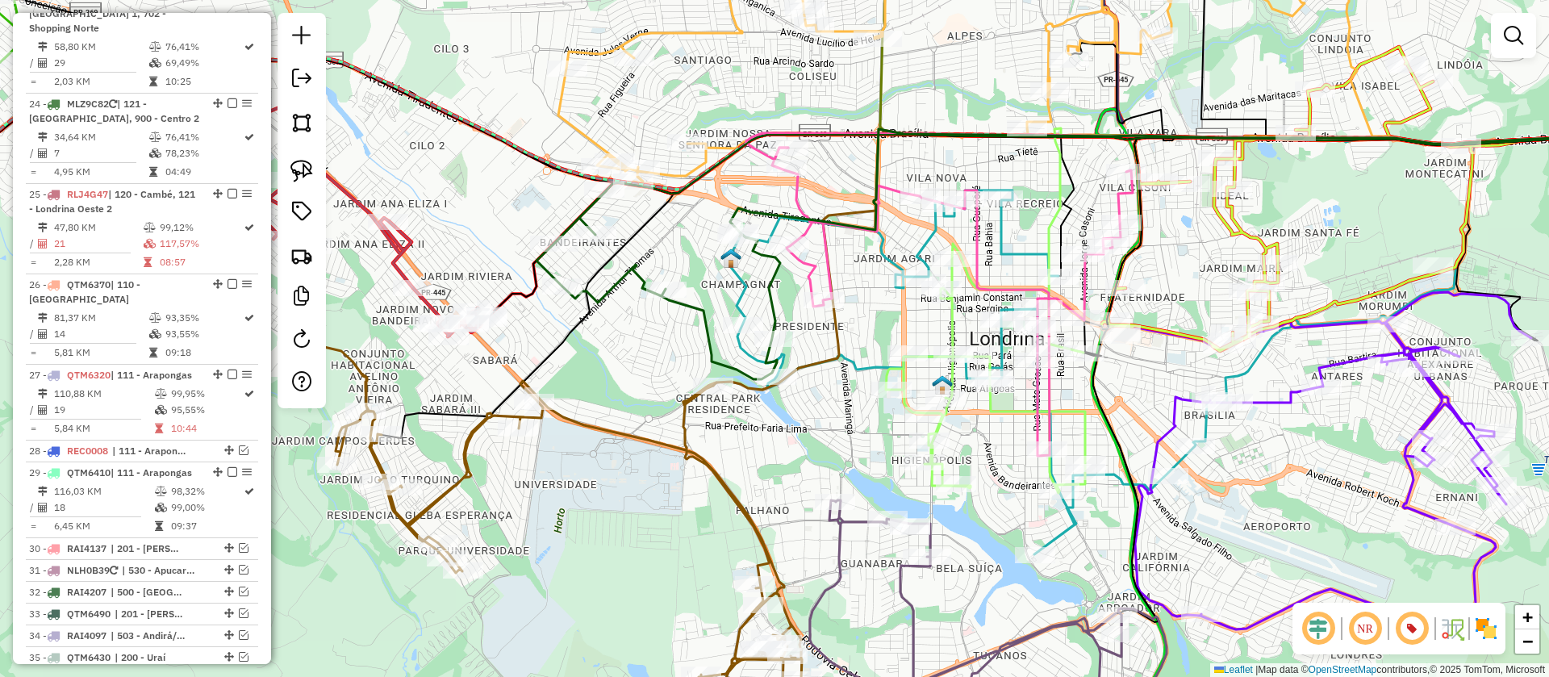
click at [1035, 254] on icon at bounding box center [974, 372] width 495 height 364
select select "**********"
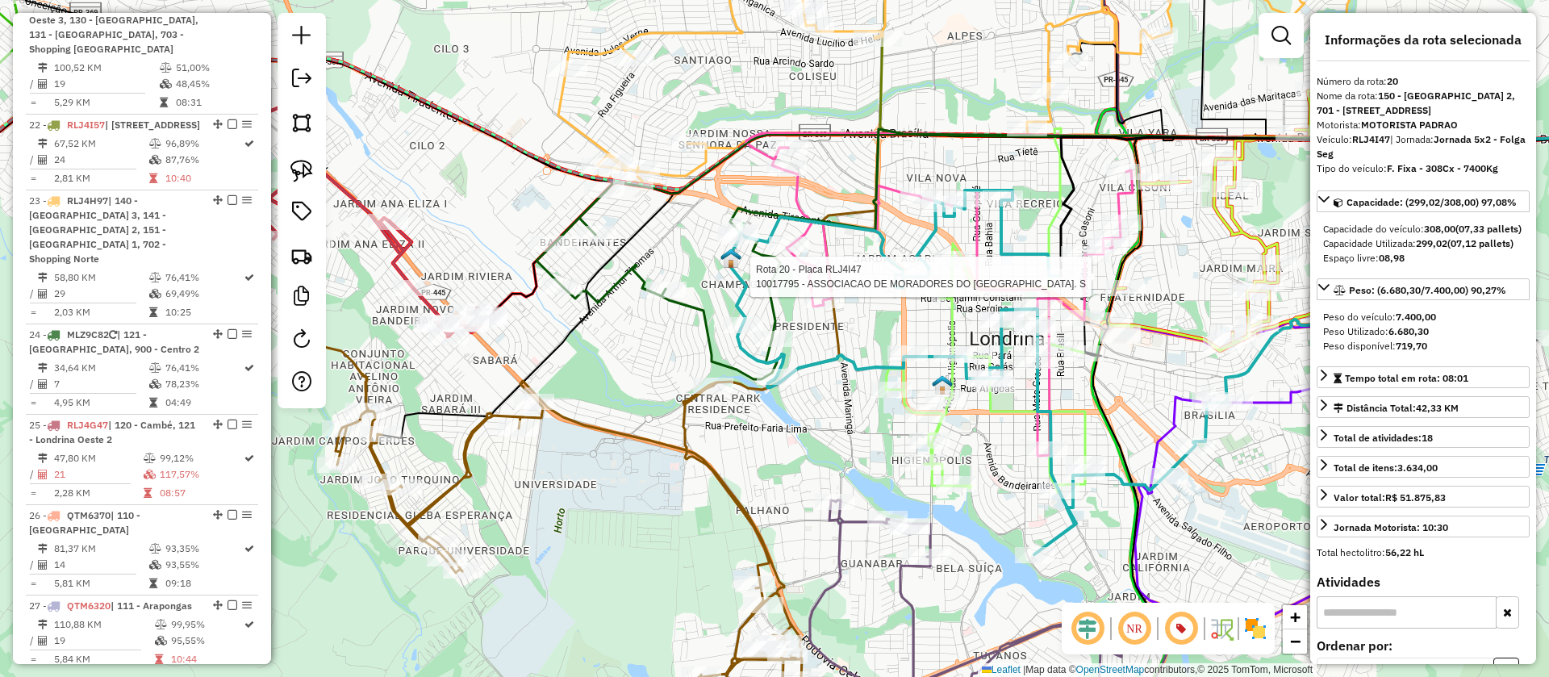
scroll to position [1912, 0]
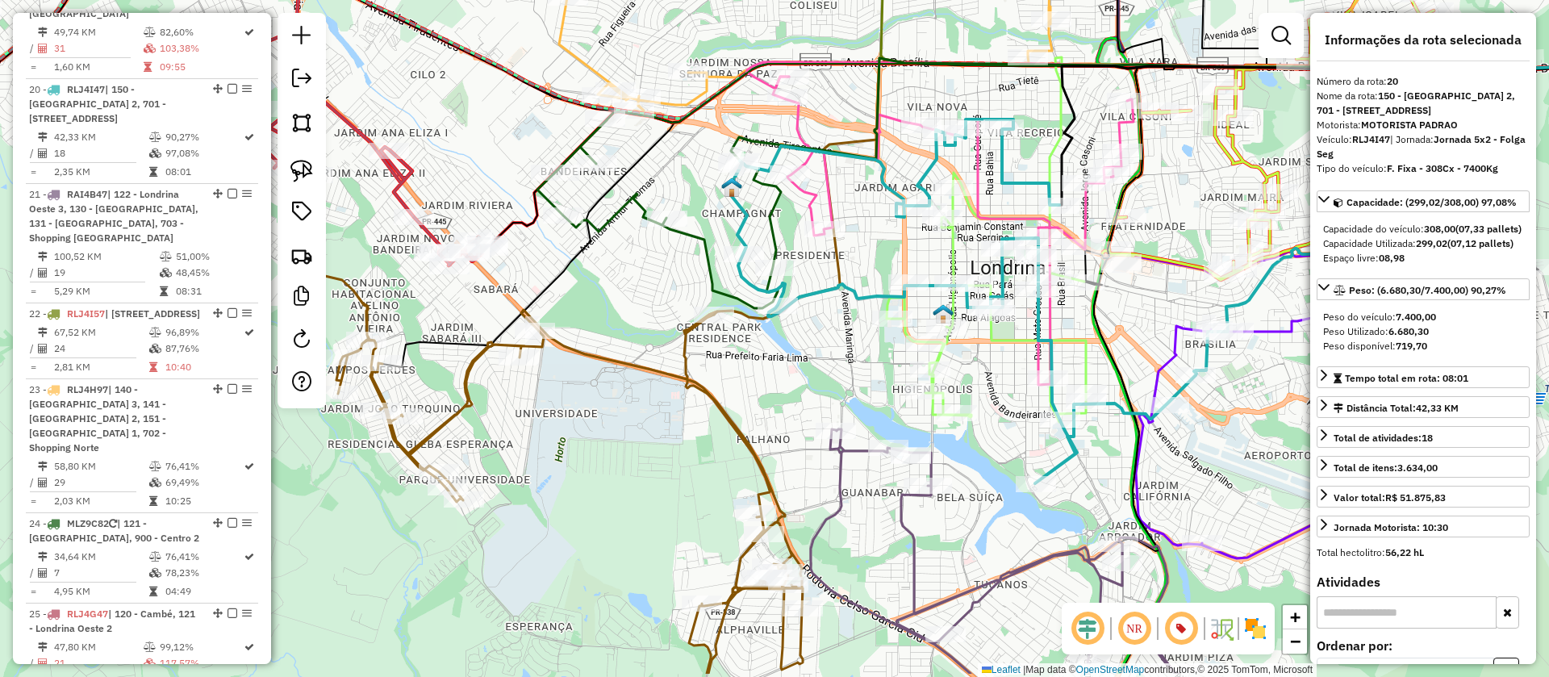
drag, startPoint x: 1026, startPoint y: 415, endPoint x: 1027, endPoint y: 328, distance: 87.2
click at [1027, 328] on icon at bounding box center [986, 296] width 199 height 247
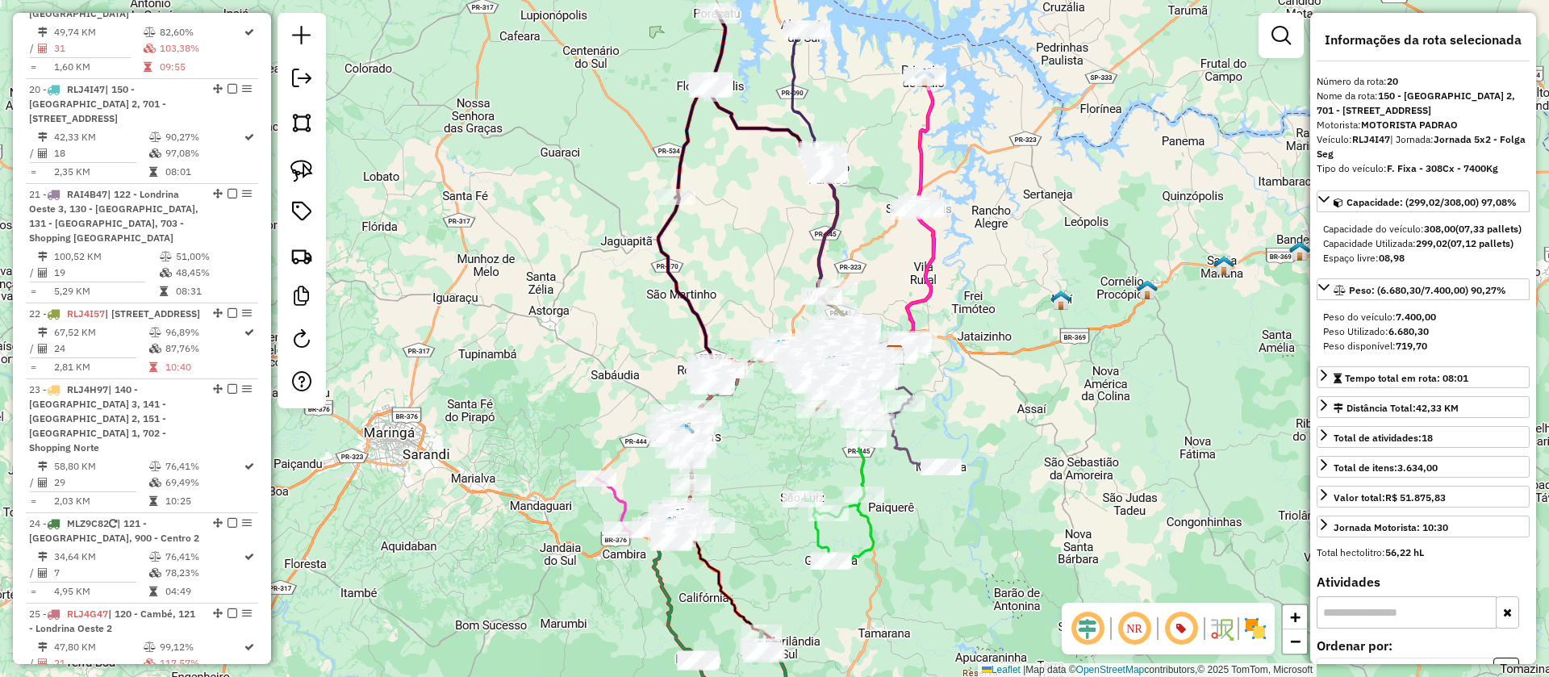
drag, startPoint x: 961, startPoint y: 335, endPoint x: 1040, endPoint y: 394, distance: 98.6
click at [1040, 394] on div "Janela de atendimento Grade de atendimento Capacidade Transportadoras Veículos …" at bounding box center [774, 338] width 1549 height 677
